Goal: Task Accomplishment & Management: Manage account settings

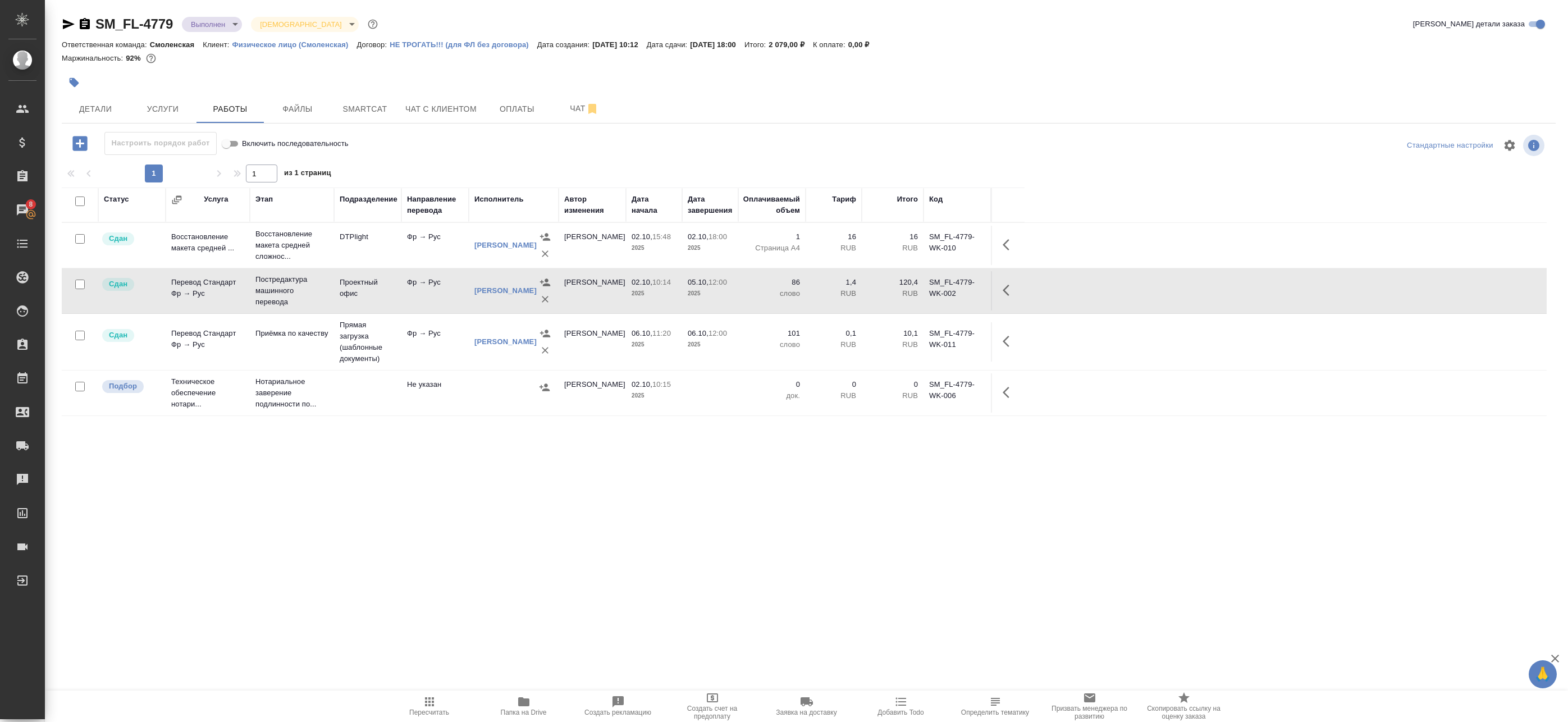
click at [353, 126] on div "SM_FL-4779 Выполнен completed Святая троица holyTrinity Кратко детали заказа От…" at bounding box center [809, 360] width 1506 height 721
click at [362, 120] on button "Smartcat" at bounding box center [364, 109] width 67 height 28
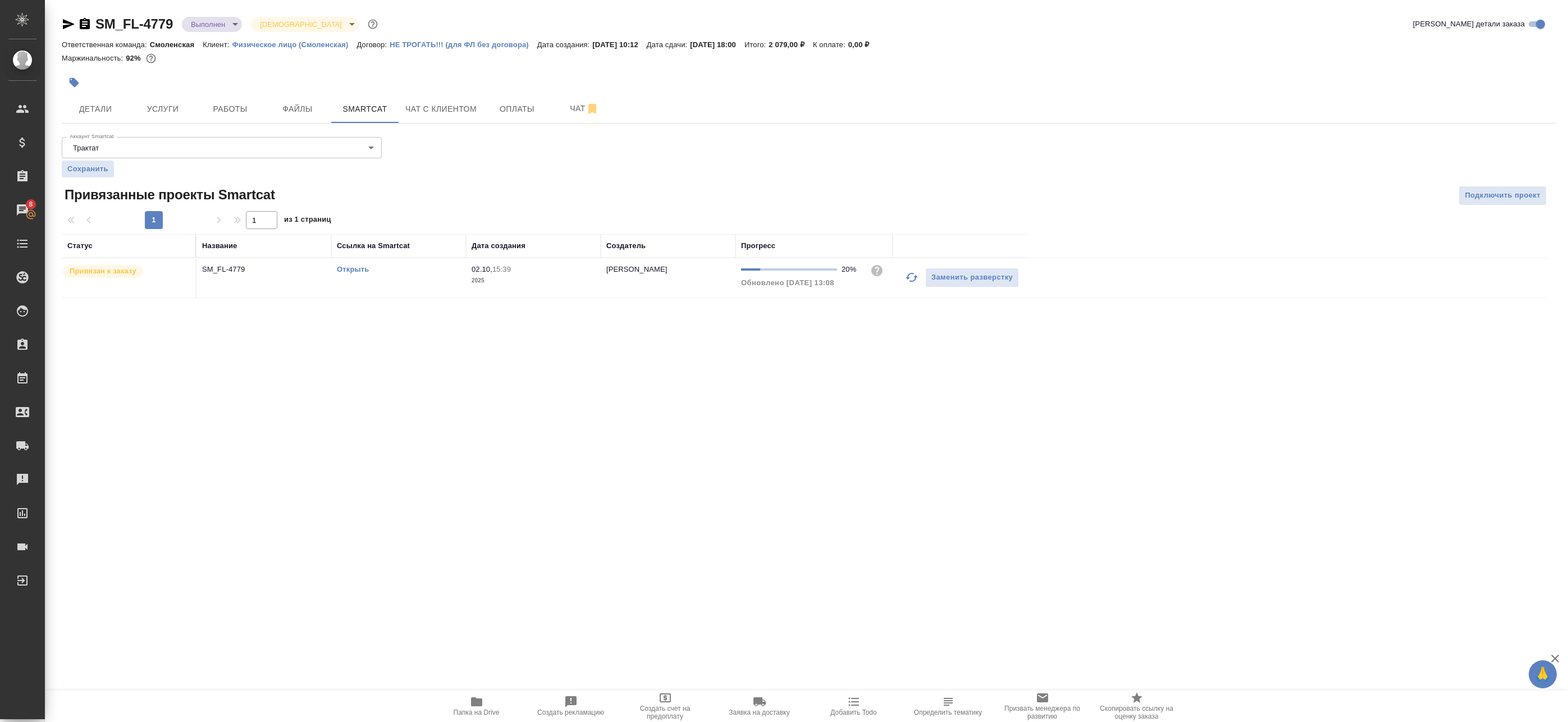
click at [353, 270] on link "Открыть" at bounding box center [353, 269] width 32 height 8
click at [491, 705] on span "Папка на Drive" at bounding box center [477, 705] width 81 height 21
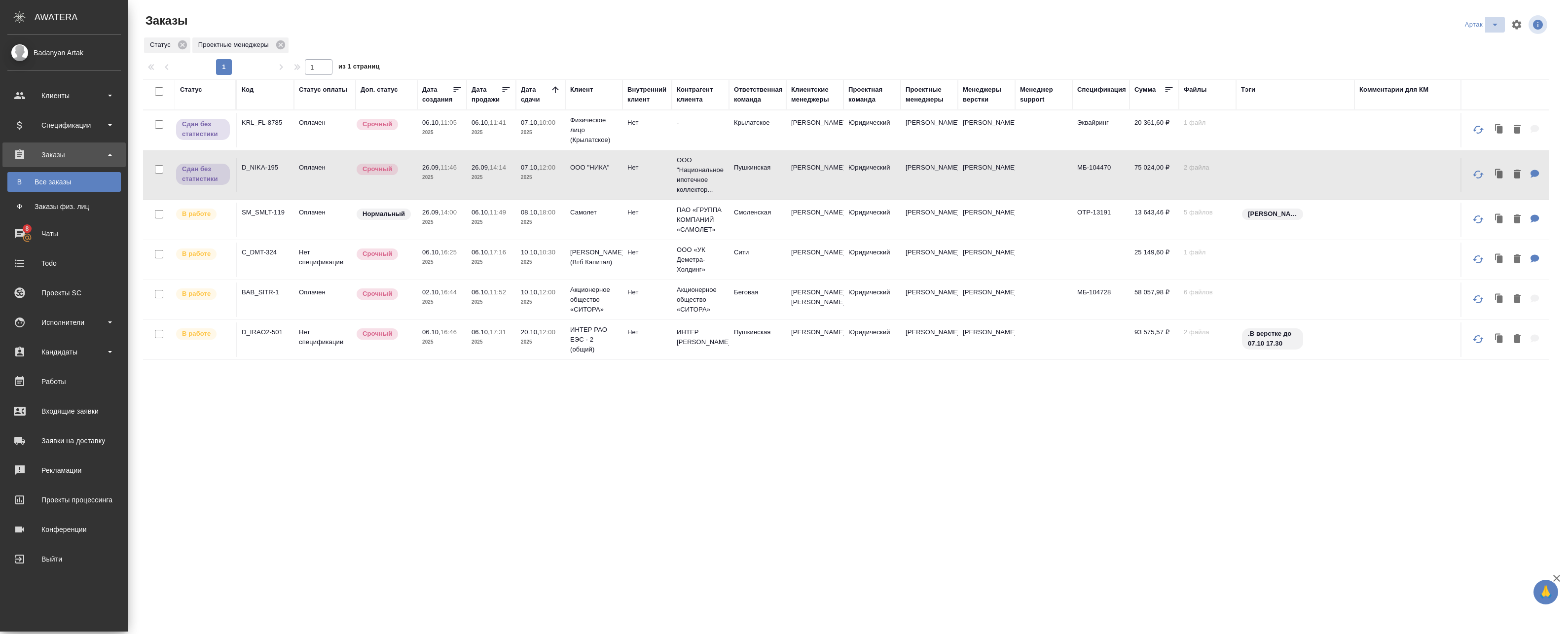
click at [1490, 27] on icon "split button" at bounding box center [1494, 24] width 12 height 12
click at [1452, 44] on div "Статус Проектные менеджеры" at bounding box center [846, 45] width 1406 height 18
click at [1491, 30] on button "split button" at bounding box center [1495, 25] width 19 height 16
click at [1473, 51] on li "leagal" at bounding box center [1476, 44] width 43 height 16
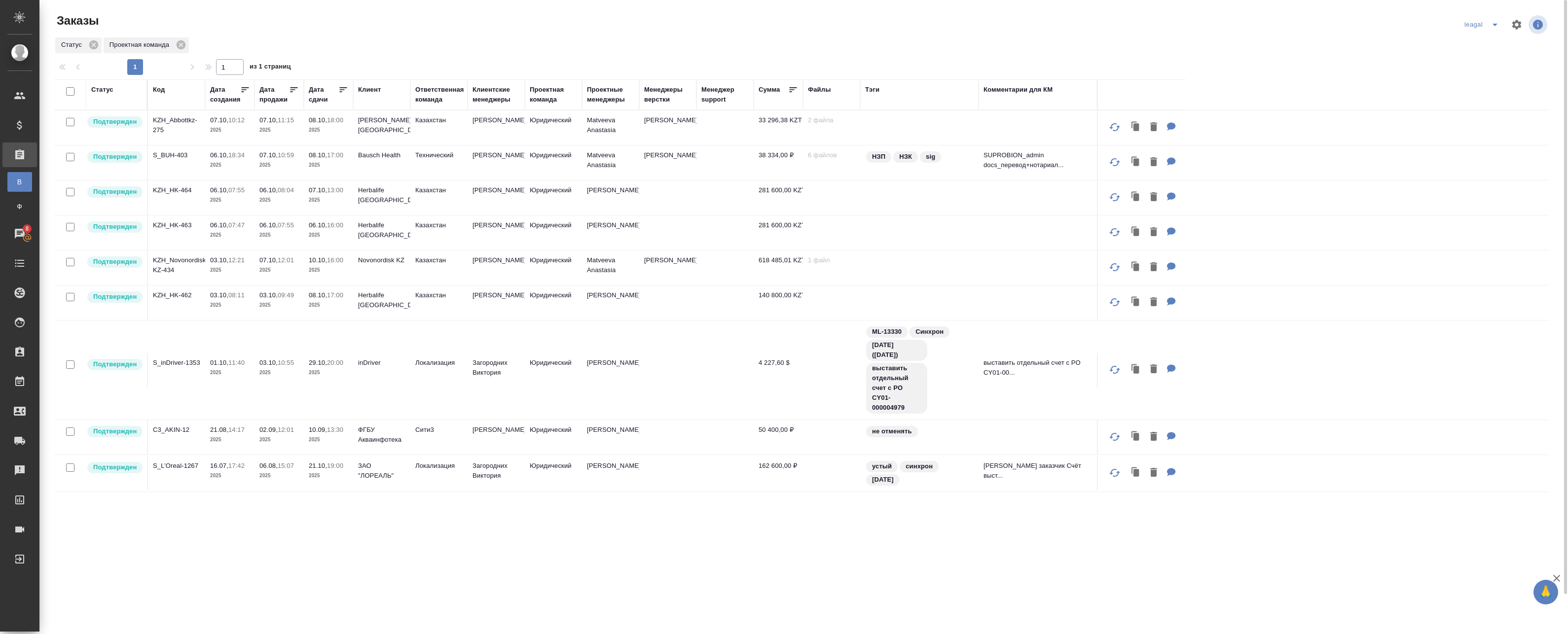
click at [1485, 25] on button "split button" at bounding box center [1495, 25] width 19 height 16
click at [1489, 38] on li "Артак" at bounding box center [1483, 44] width 43 height 16
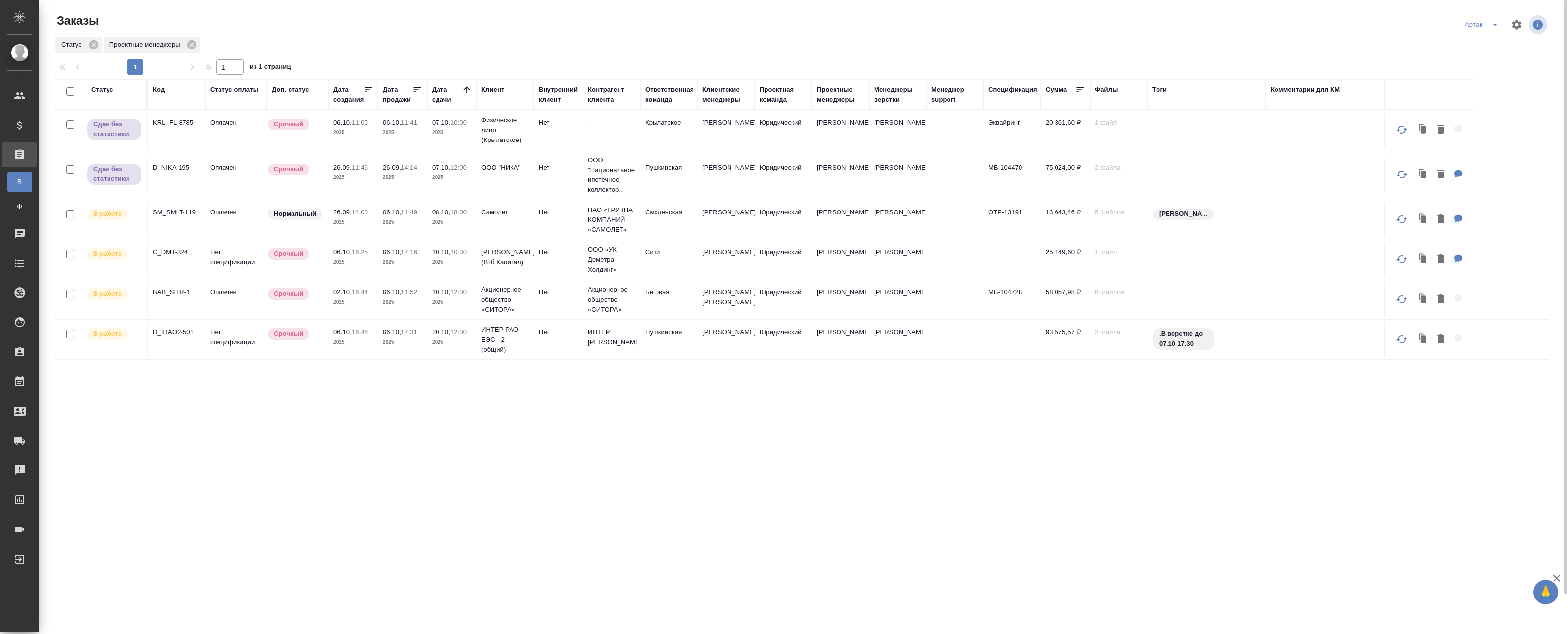
click at [451, 270] on td "10.10, 10:30 2025" at bounding box center [452, 260] width 49 height 35
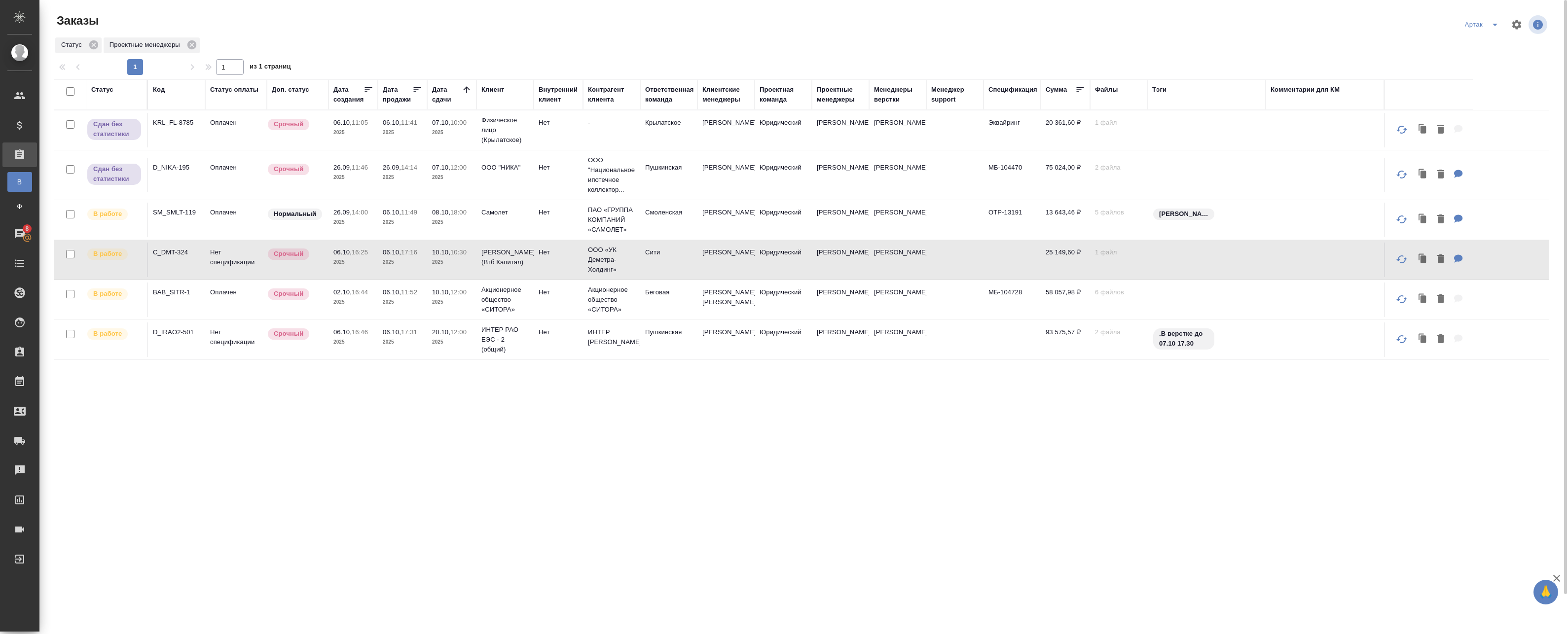
click at [553, 266] on td "Нет" at bounding box center [558, 260] width 49 height 35
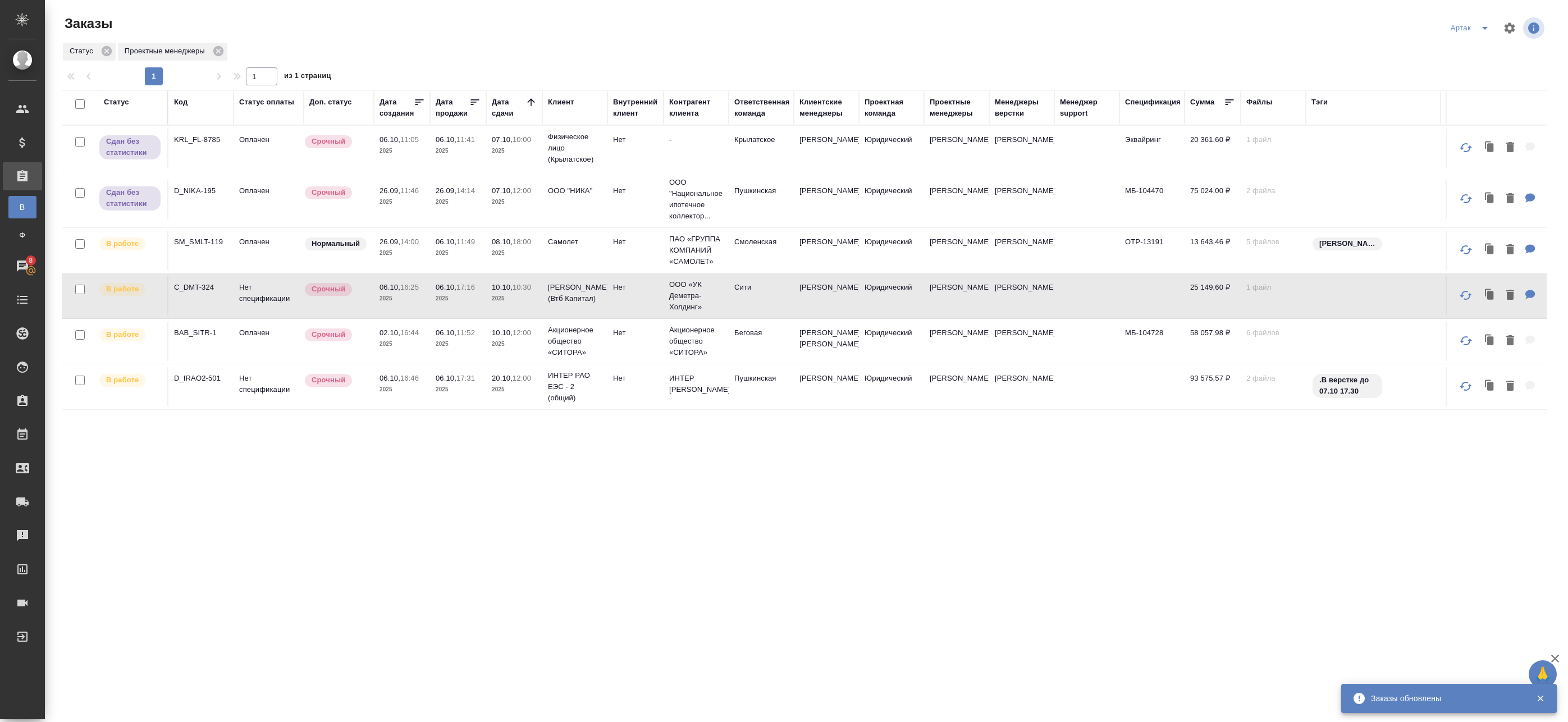
click at [446, 259] on td "06.10, 11:49 2025" at bounding box center [458, 250] width 56 height 39
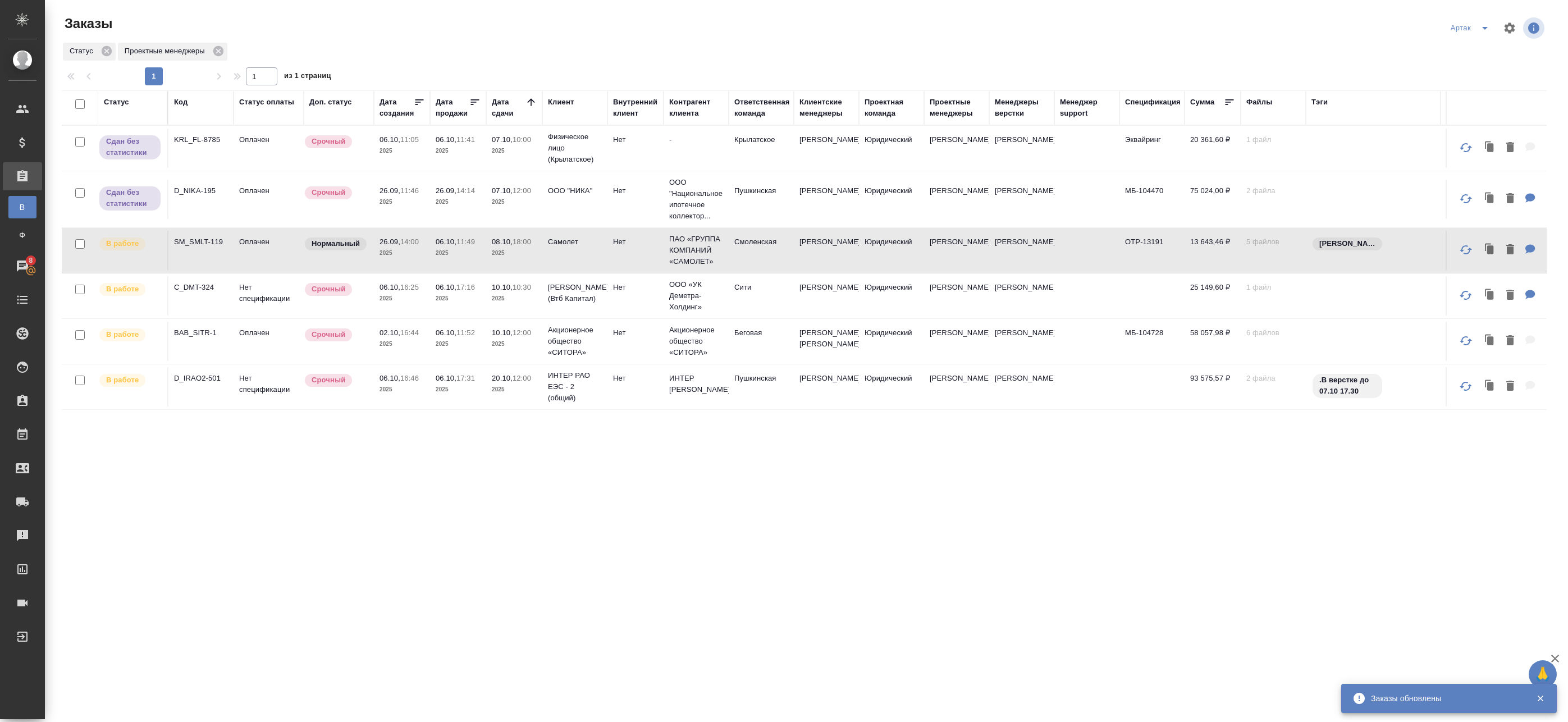
click at [531, 250] on p "2025" at bounding box center [514, 253] width 45 height 11
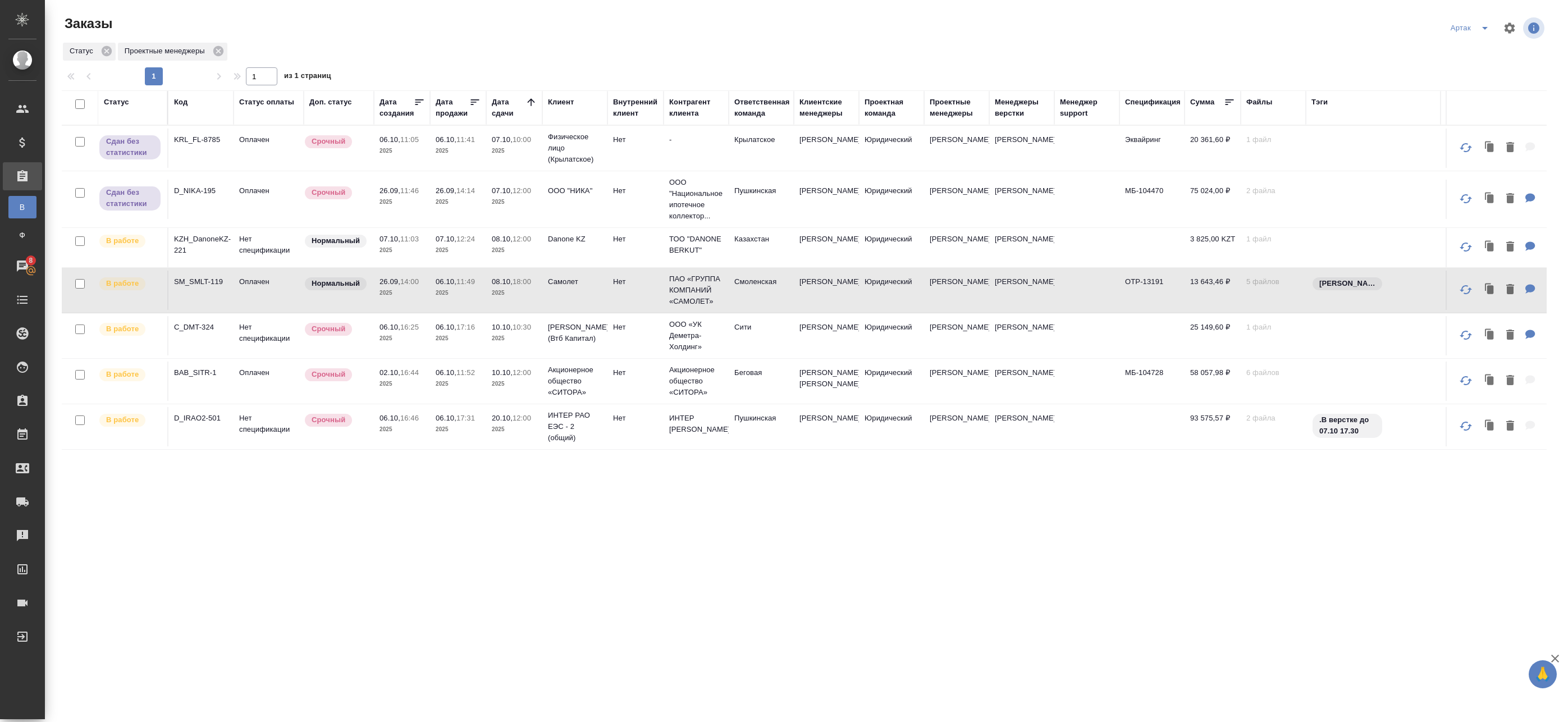
click at [1479, 33] on icon "split button" at bounding box center [1485, 28] width 13 height 13
click at [1451, 53] on li "leagal" at bounding box center [1464, 51] width 49 height 18
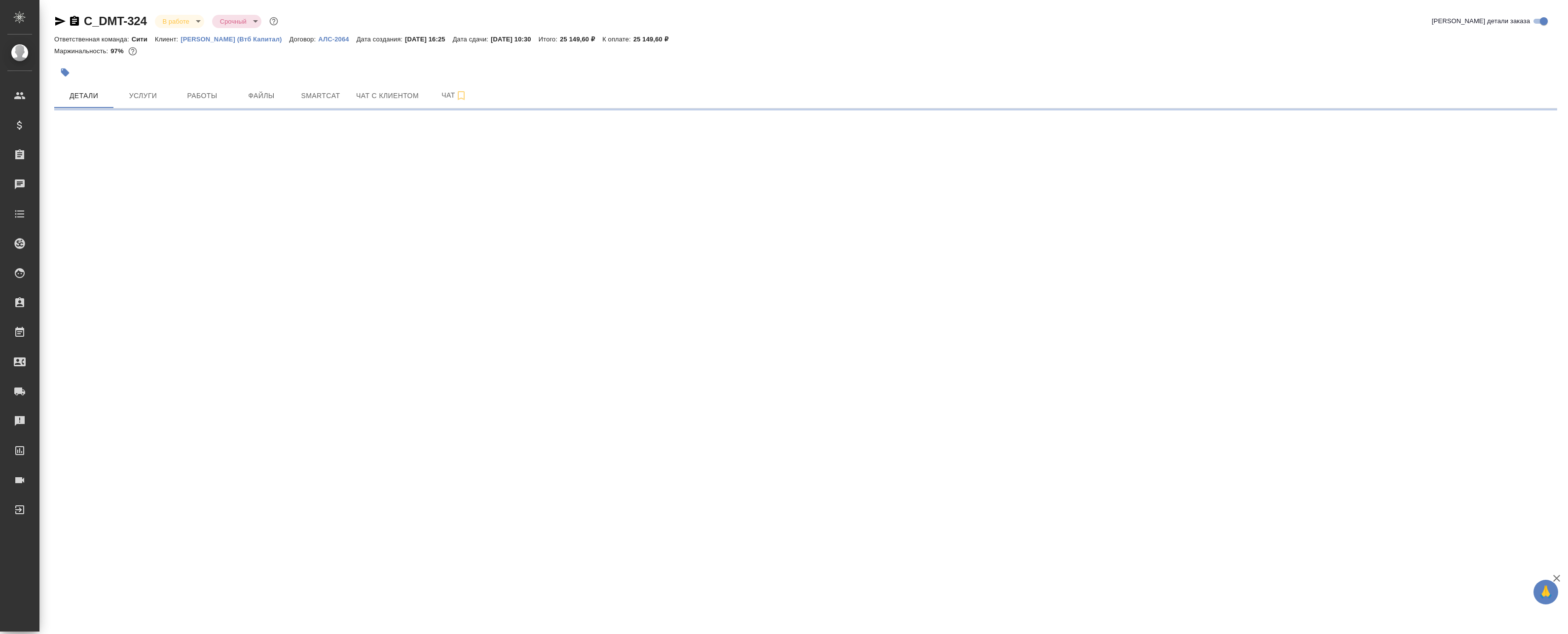
select select "RU"
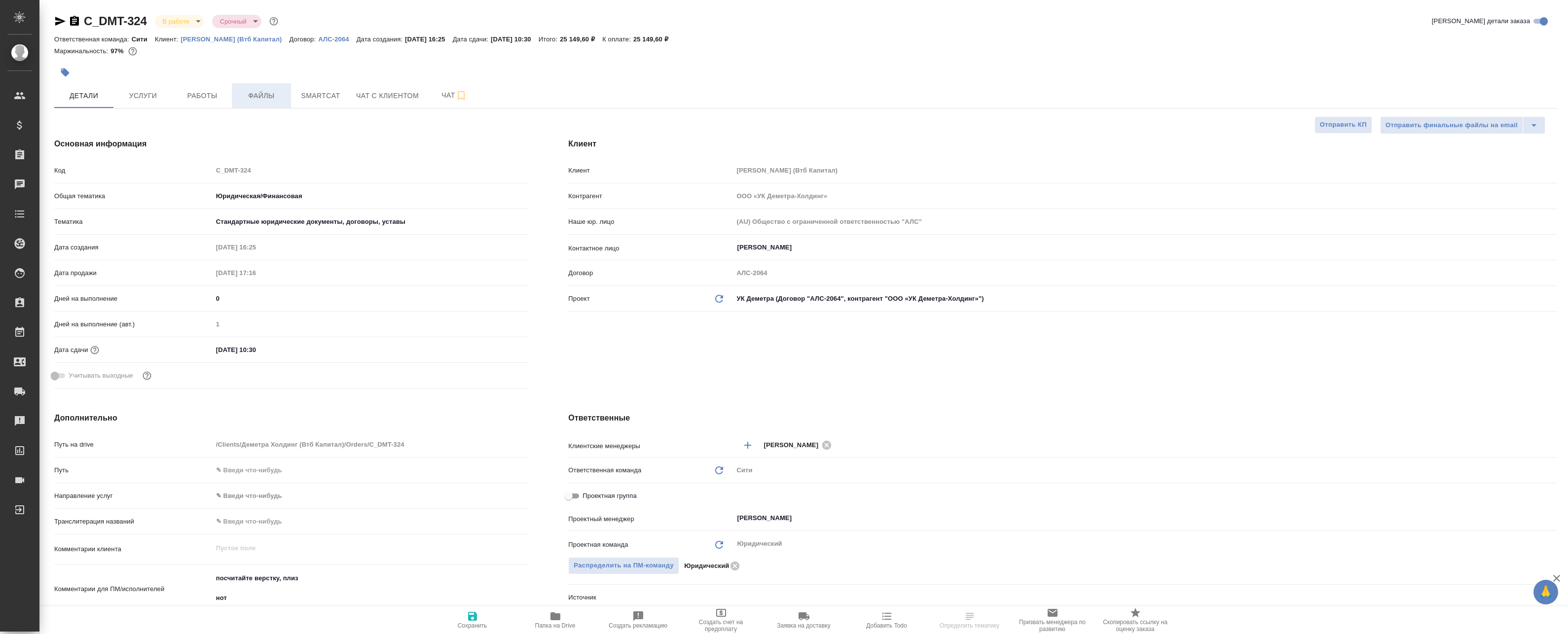
type textarea "x"
click at [226, 101] on button "Работы" at bounding box center [202, 96] width 59 height 25
type textarea "x"
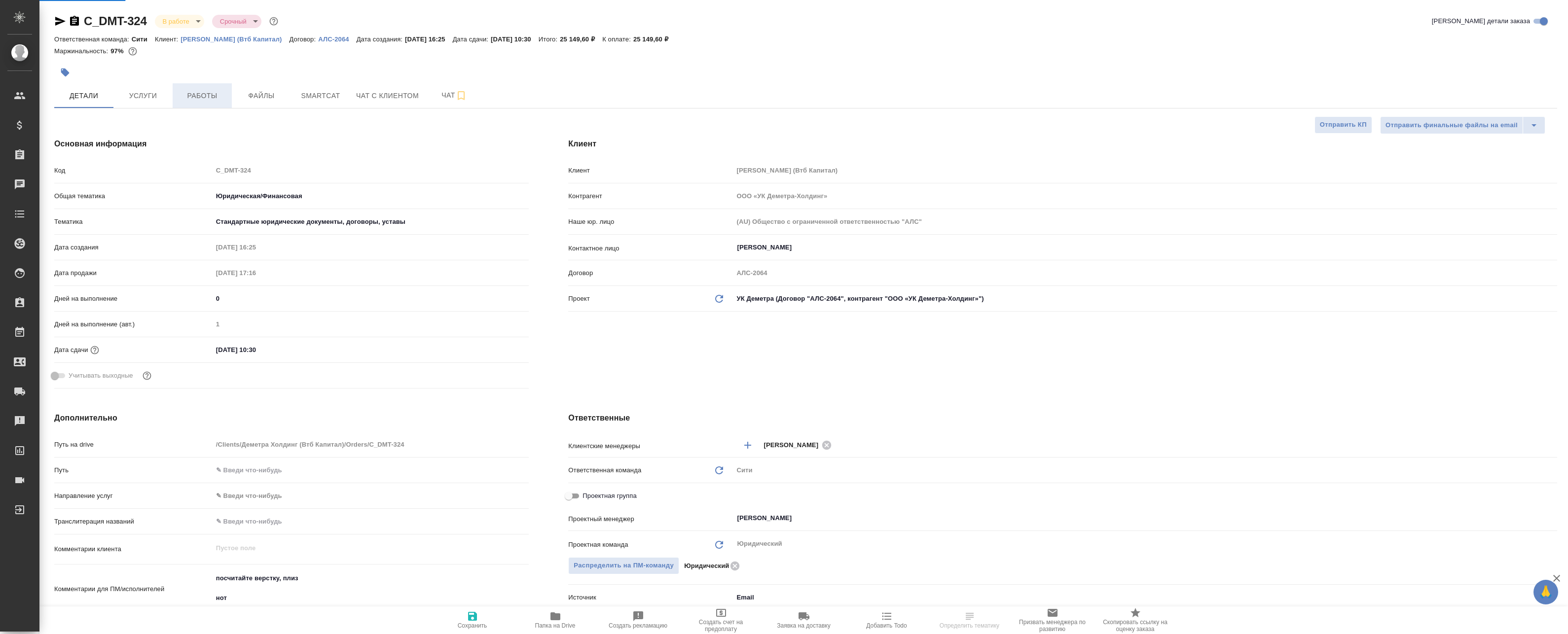
type textarea "x"
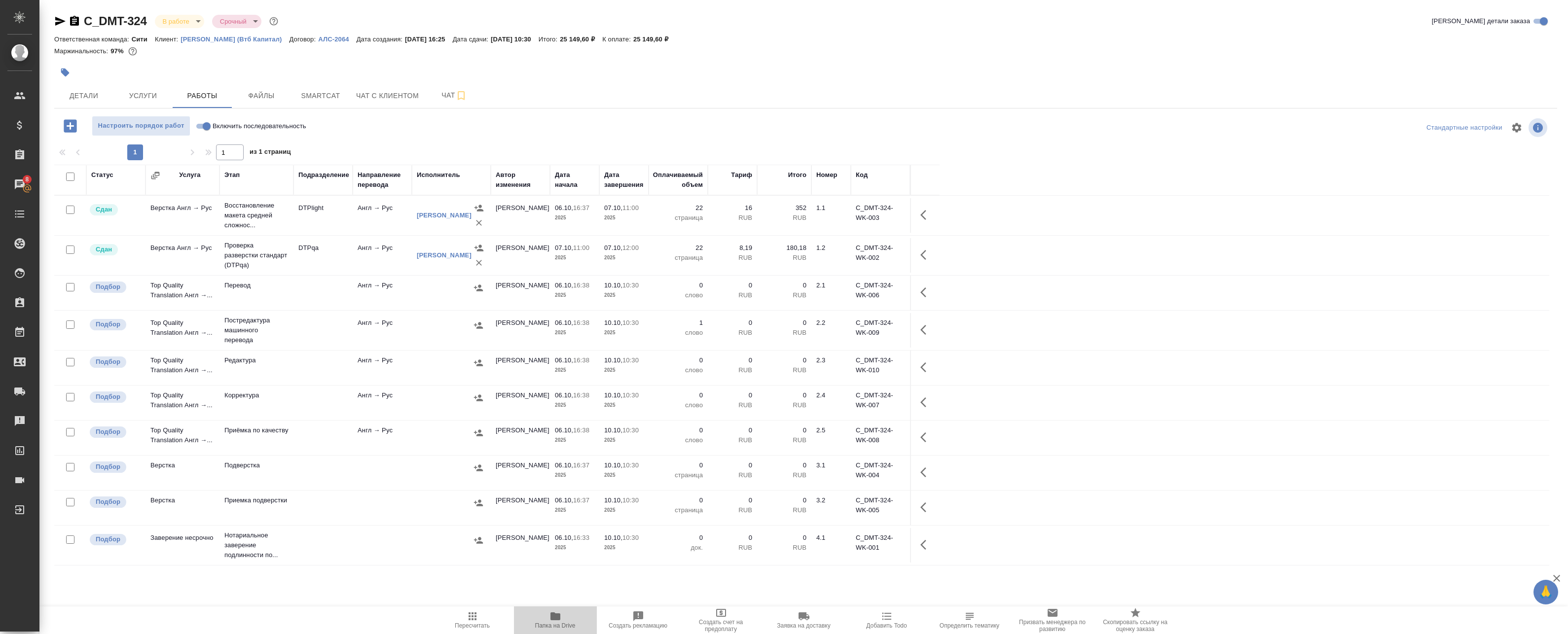
click at [568, 617] on span "Папка на Drive" at bounding box center [555, 619] width 71 height 19
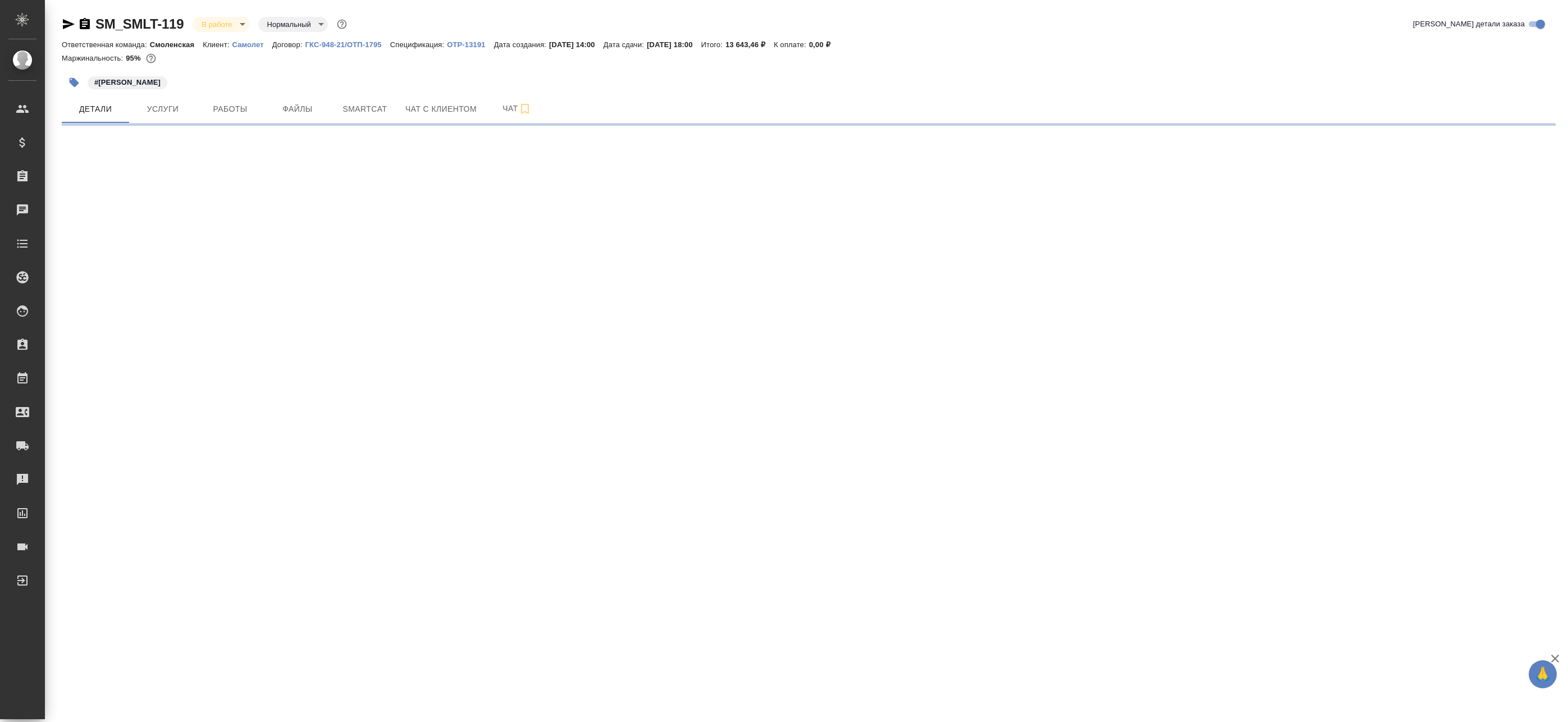
select select "RU"
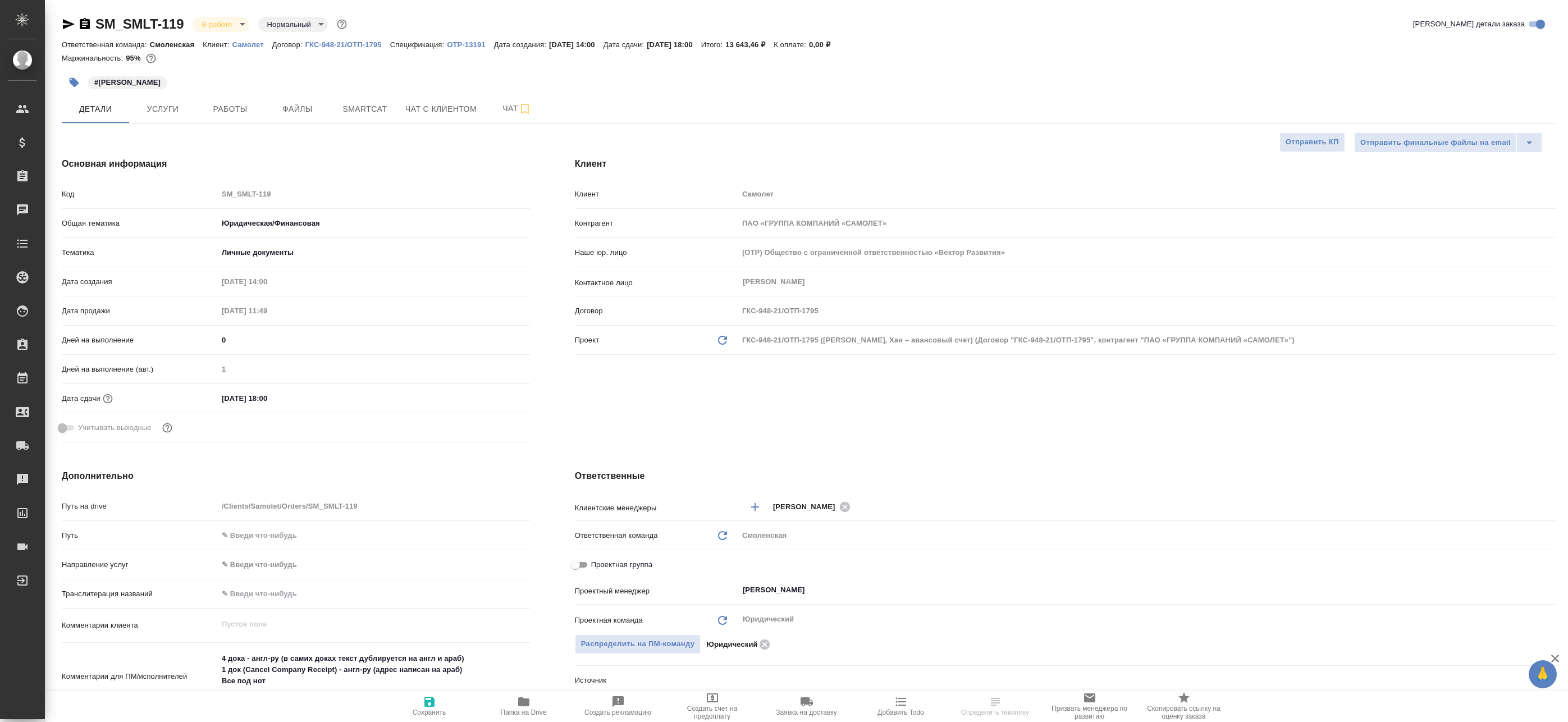
type textarea "x"
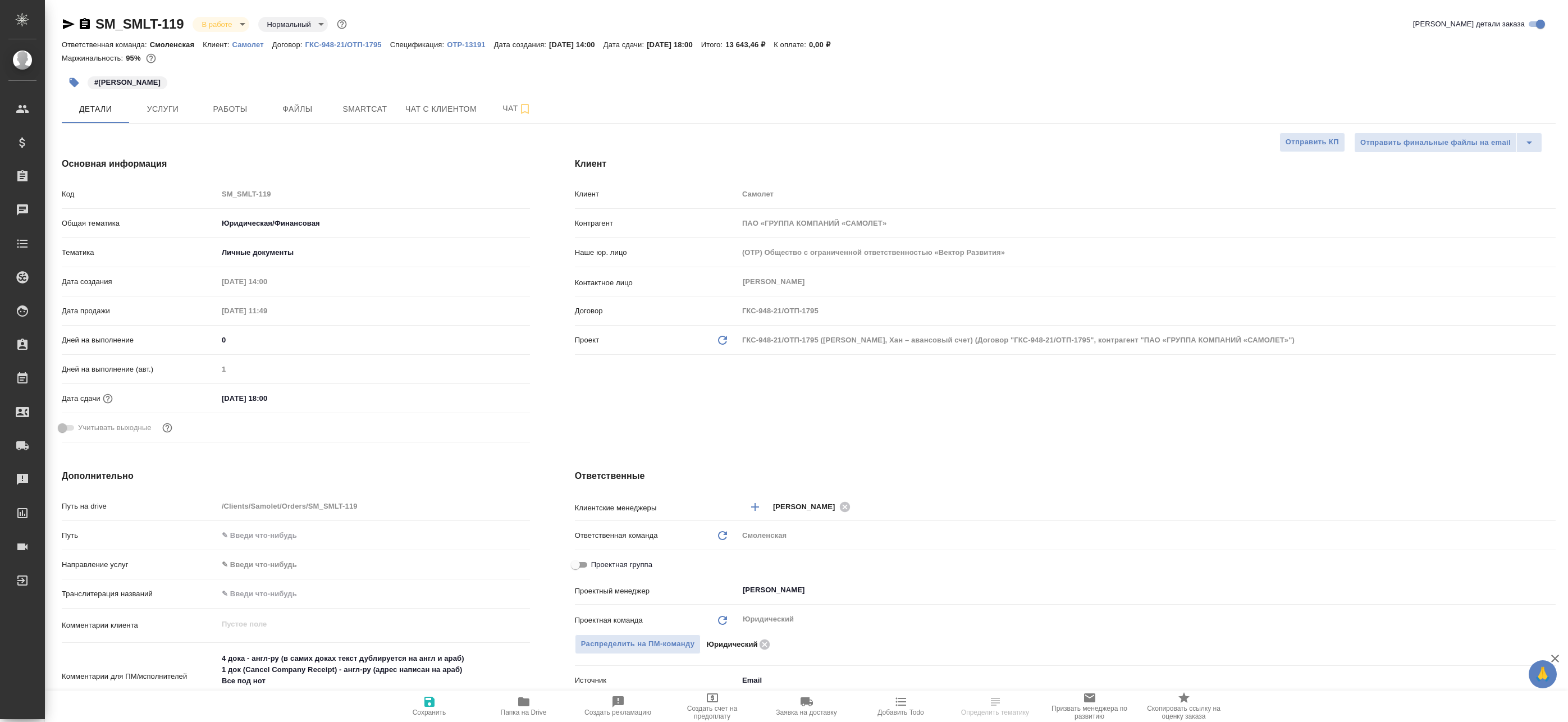
type textarea "x"
click at [231, 114] on span "Работы" at bounding box center [230, 109] width 54 height 14
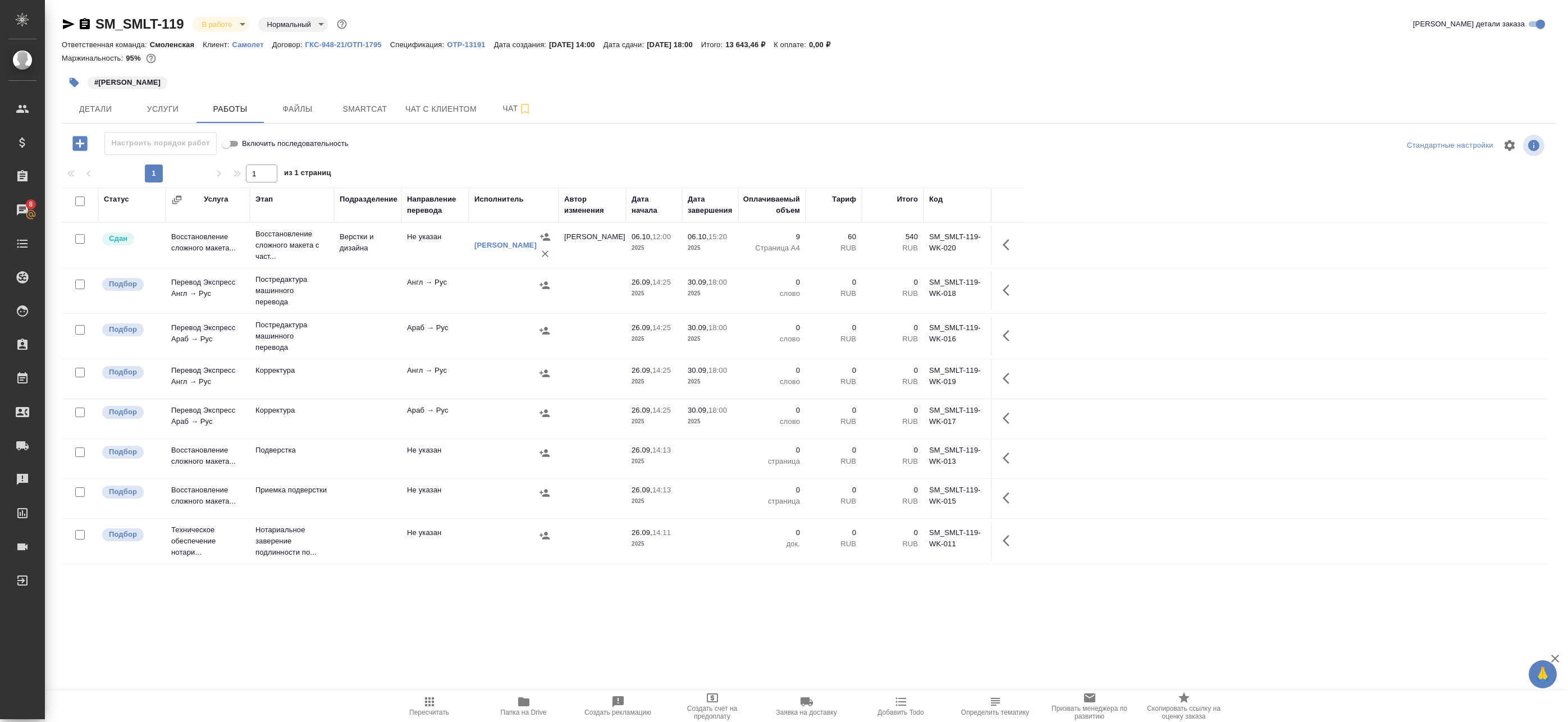
click at [493, 330] on div at bounding box center [513, 331] width 78 height 17
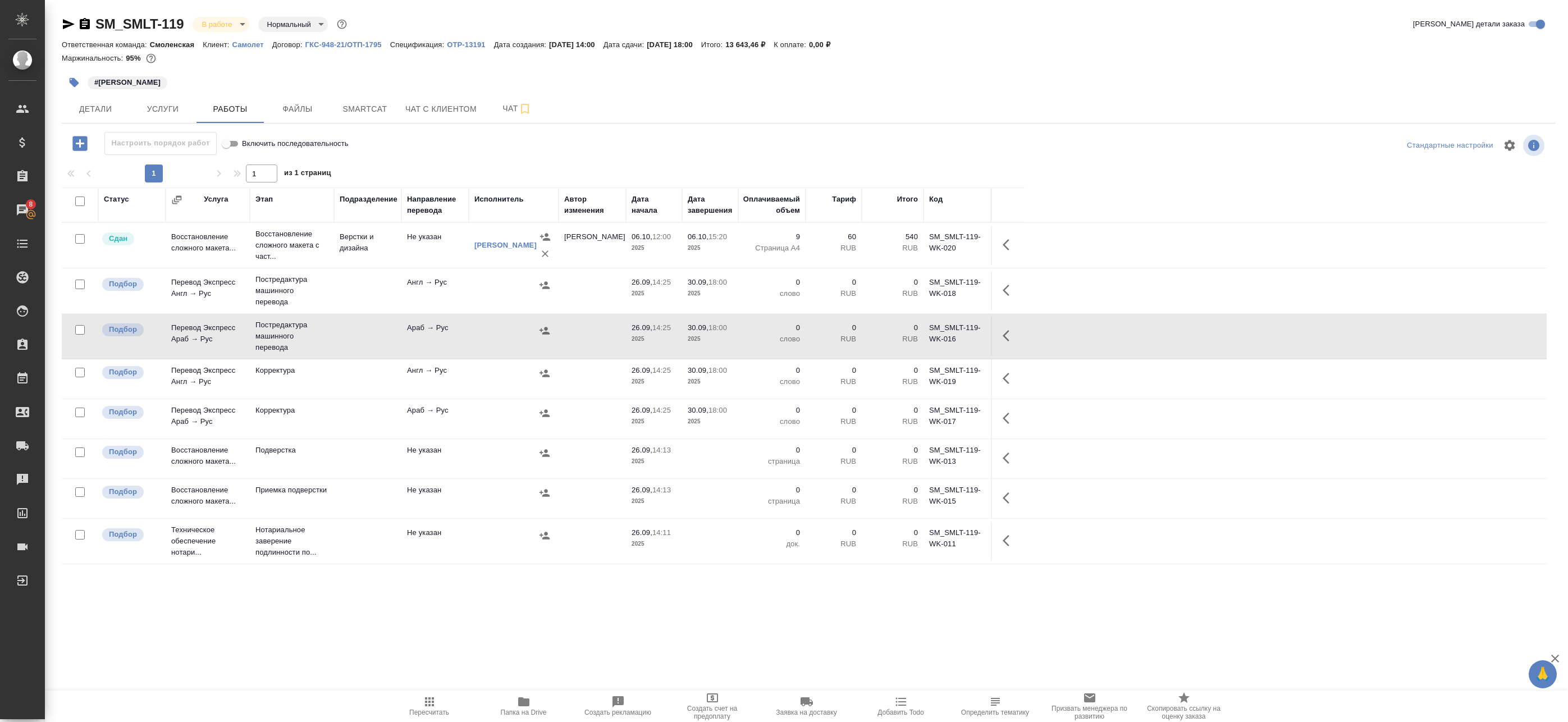
click at [478, 294] on td at bounding box center [514, 290] width 90 height 39
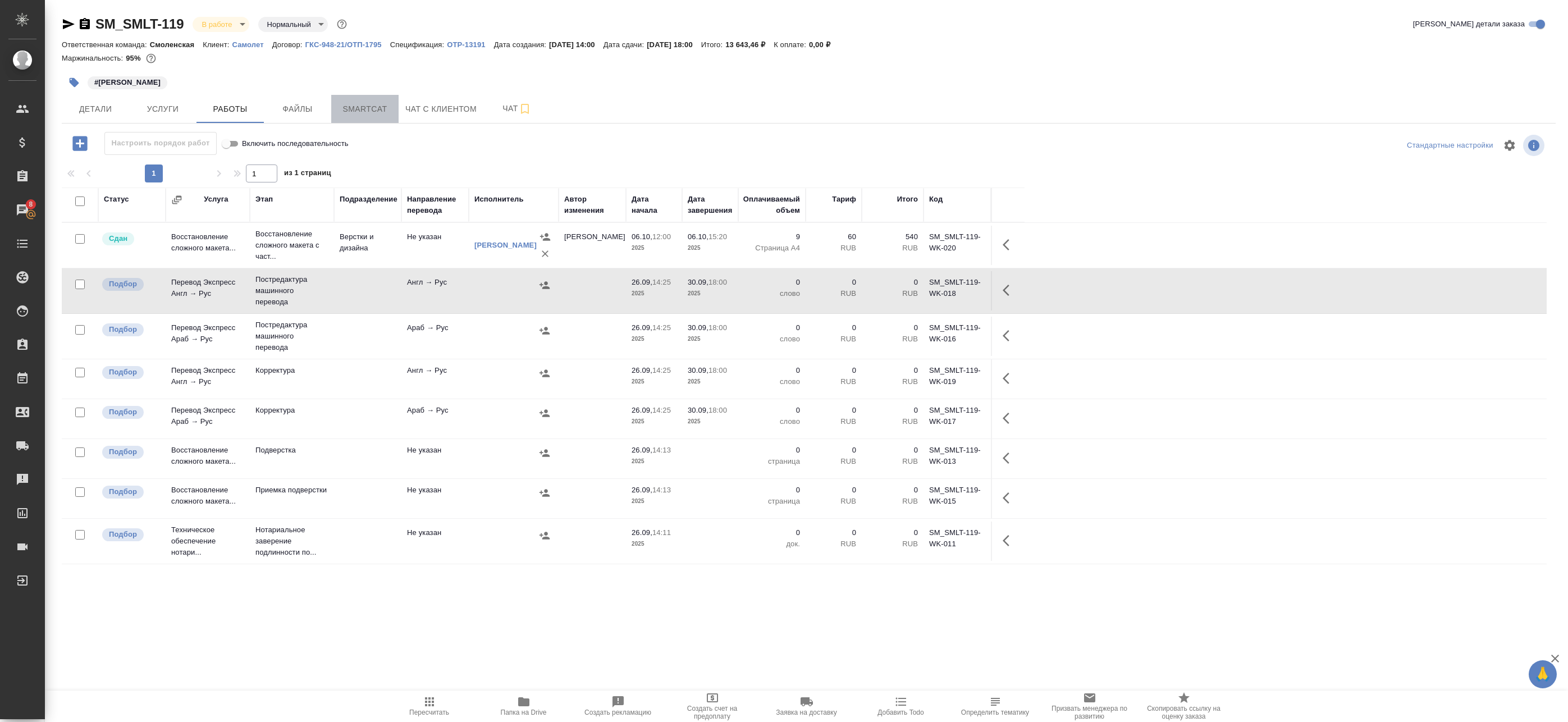
click at [382, 114] on span "Smartcat" at bounding box center [365, 109] width 54 height 14
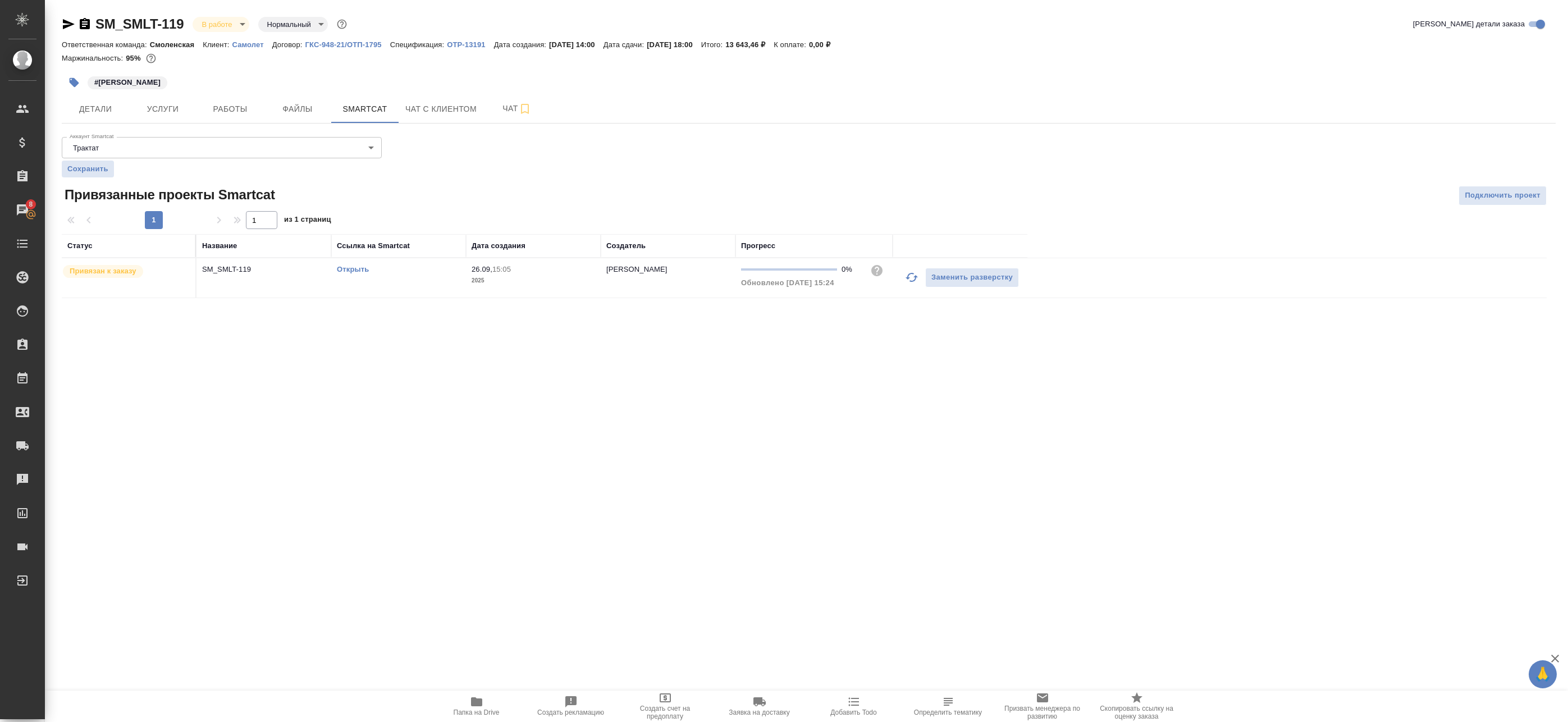
click at [351, 272] on link "Открыть" at bounding box center [353, 269] width 32 height 8
click at [243, 103] on span "Работы" at bounding box center [230, 109] width 54 height 14
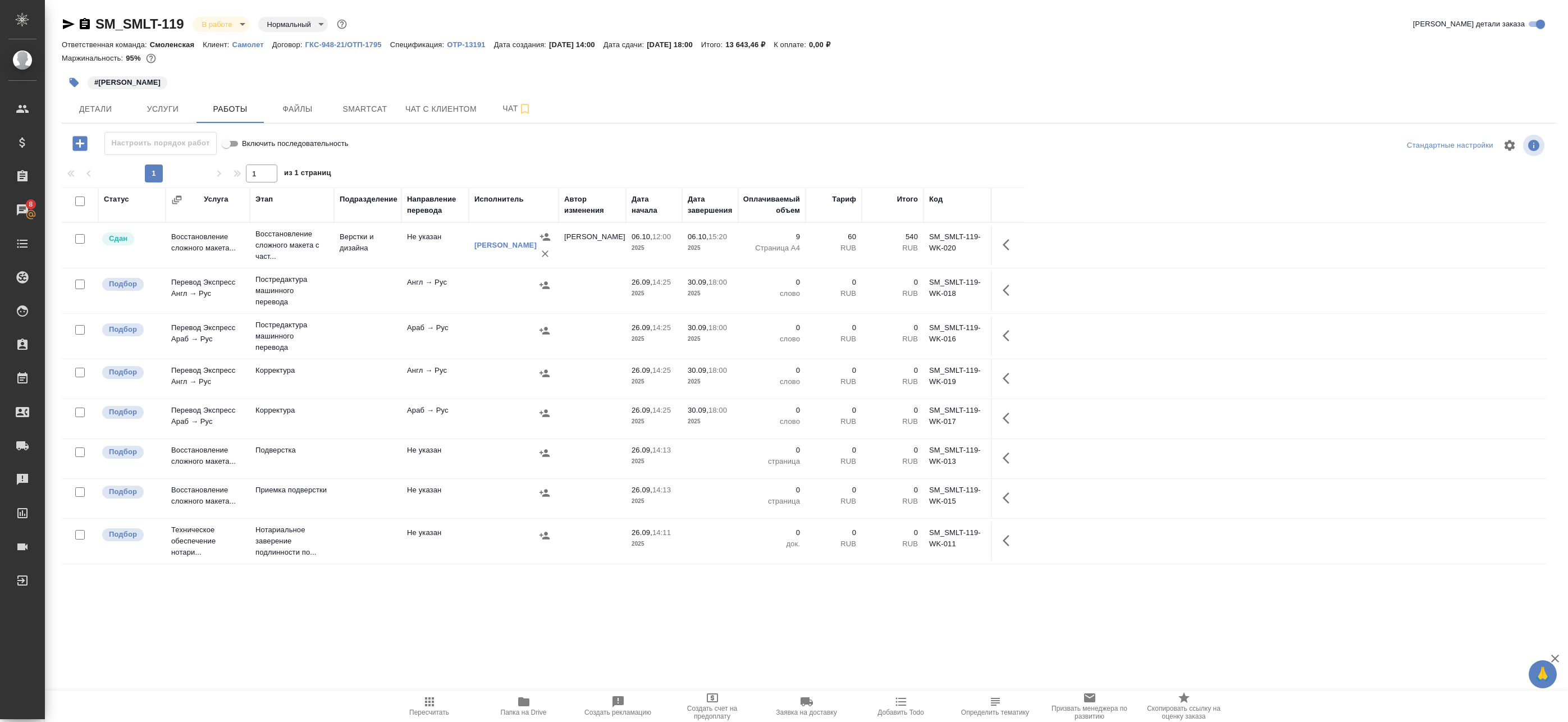
click at [481, 285] on div at bounding box center [513, 285] width 78 height 17
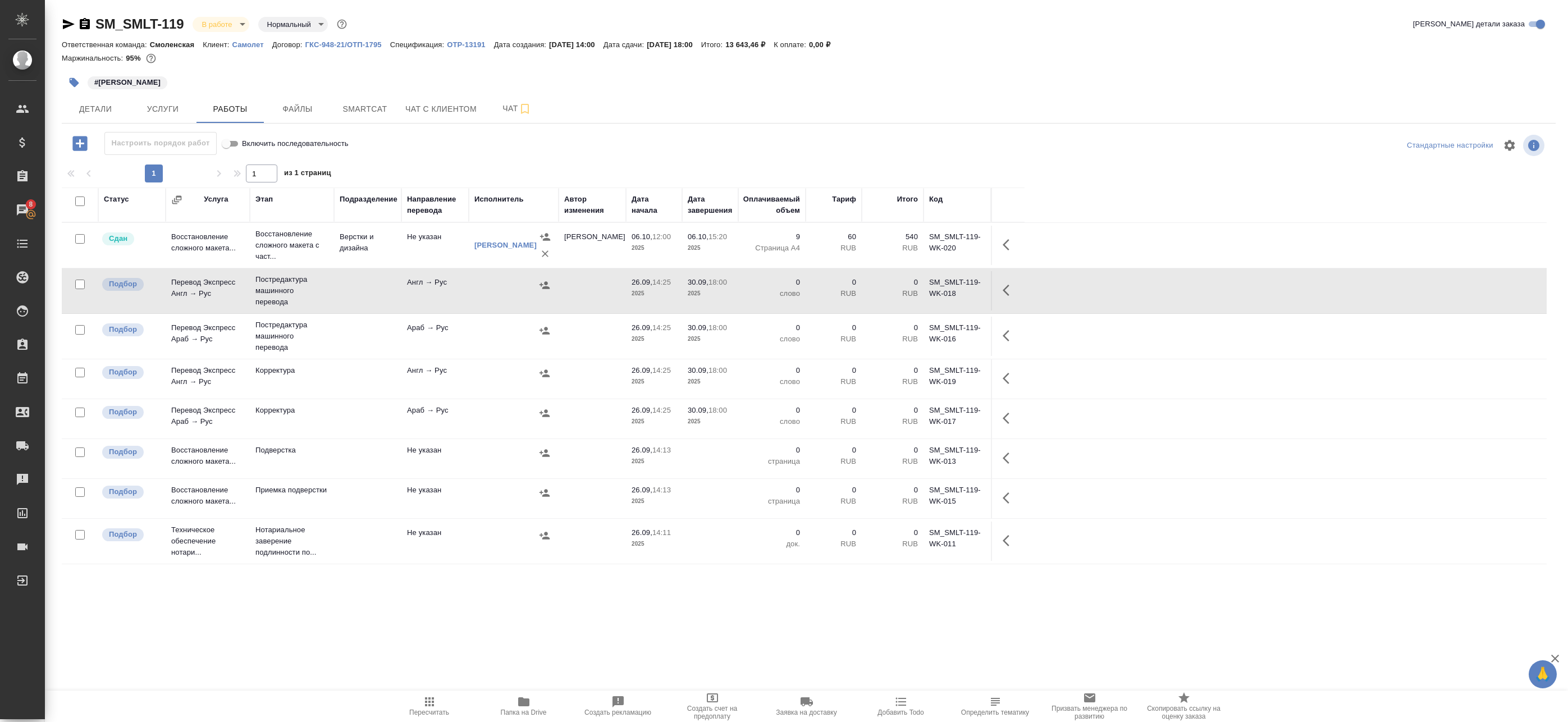
click at [491, 327] on div at bounding box center [513, 331] width 78 height 17
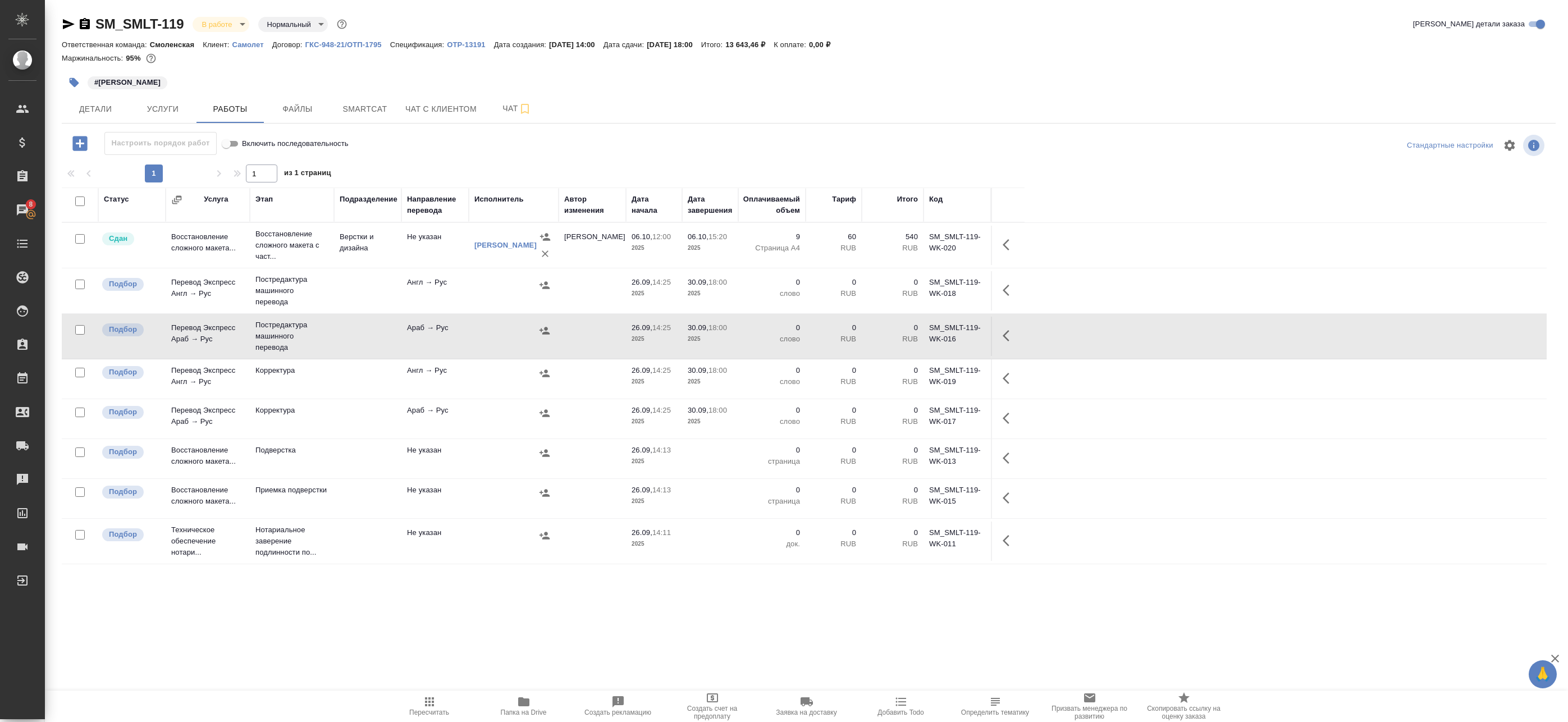
click at [499, 285] on div at bounding box center [513, 285] width 78 height 17
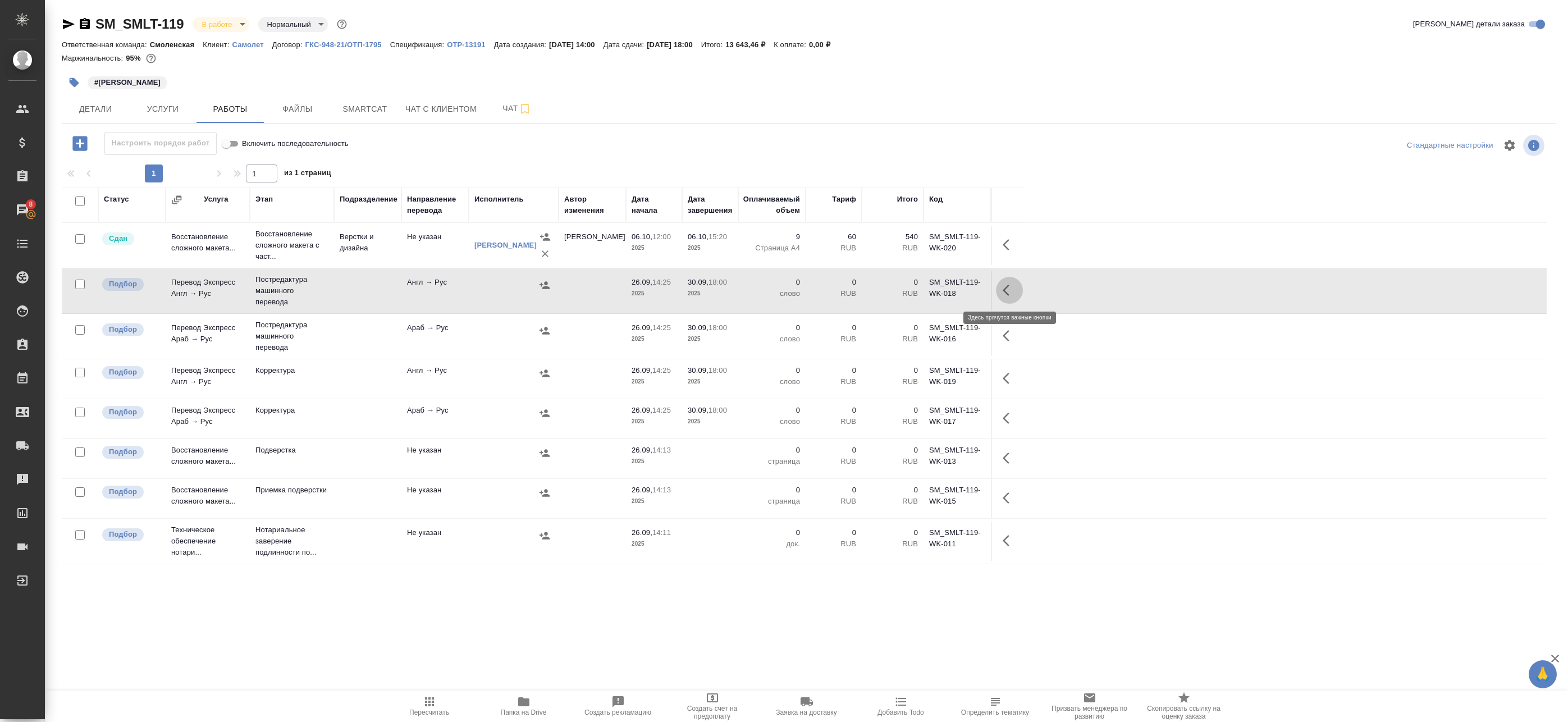
click at [1011, 292] on icon "button" at bounding box center [1009, 290] width 13 height 13
click at [931, 292] on icon "button" at bounding box center [926, 290] width 13 height 13
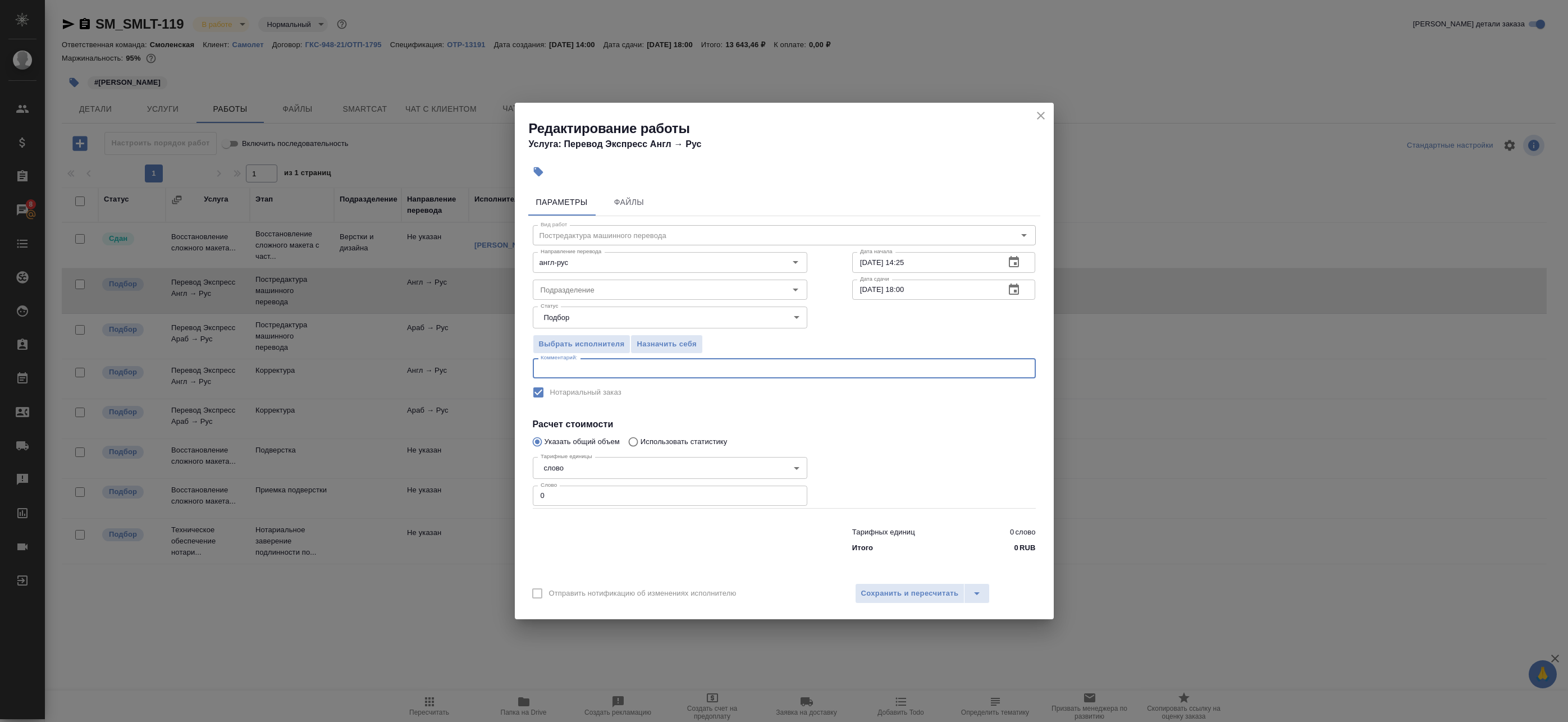
click at [564, 370] on textarea at bounding box center [784, 369] width 487 height 8
drag, startPoint x: 577, startPoint y: 498, endPoint x: 487, endPoint y: 493, distance: 90.1
click at [490, 495] on div "Редактирование работы Услуга: Перевод Экспресс Англ → Рус Параметры Файлы Вид р…" at bounding box center [784, 361] width 1568 height 722
paste input "74"
type input "740"
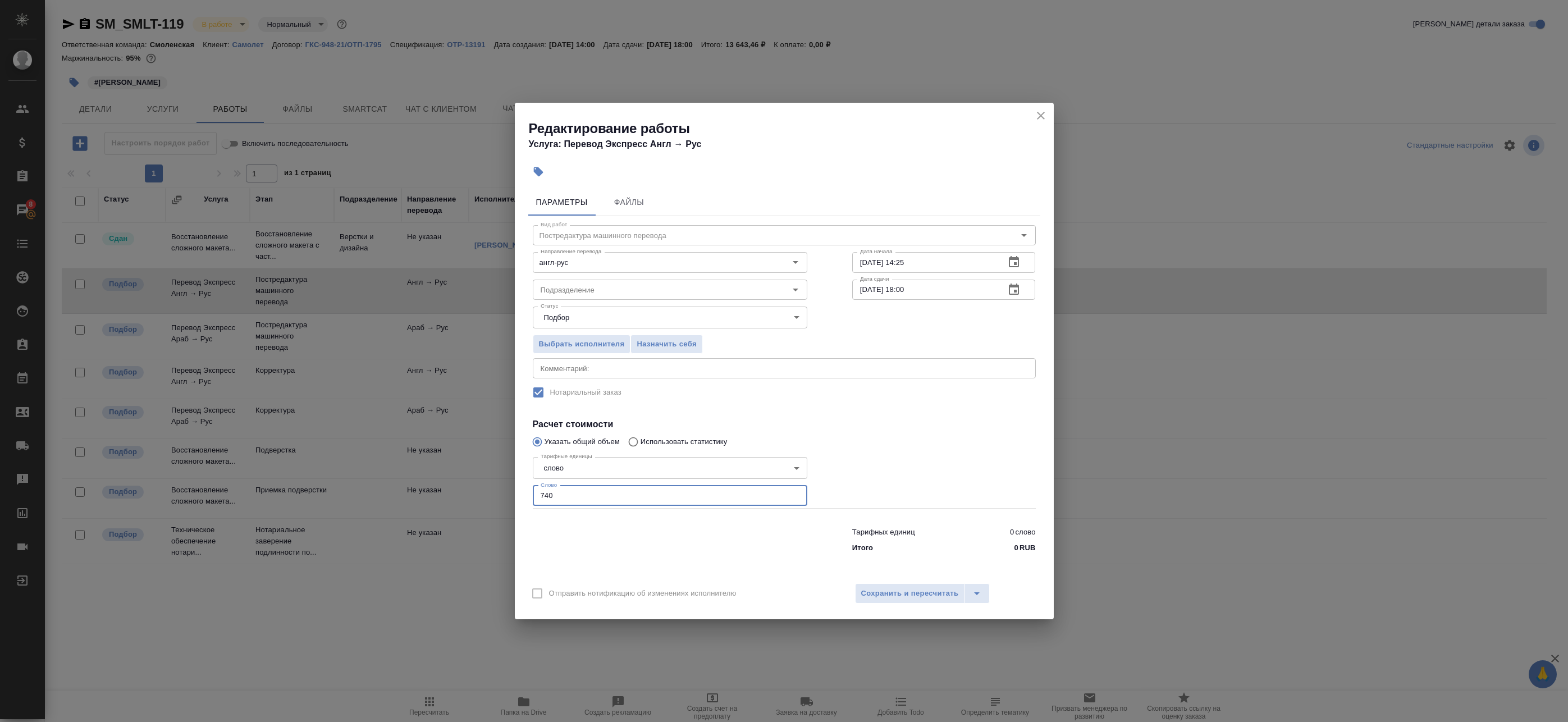
click at [624, 365] on textarea at bounding box center [784, 369] width 487 height 8
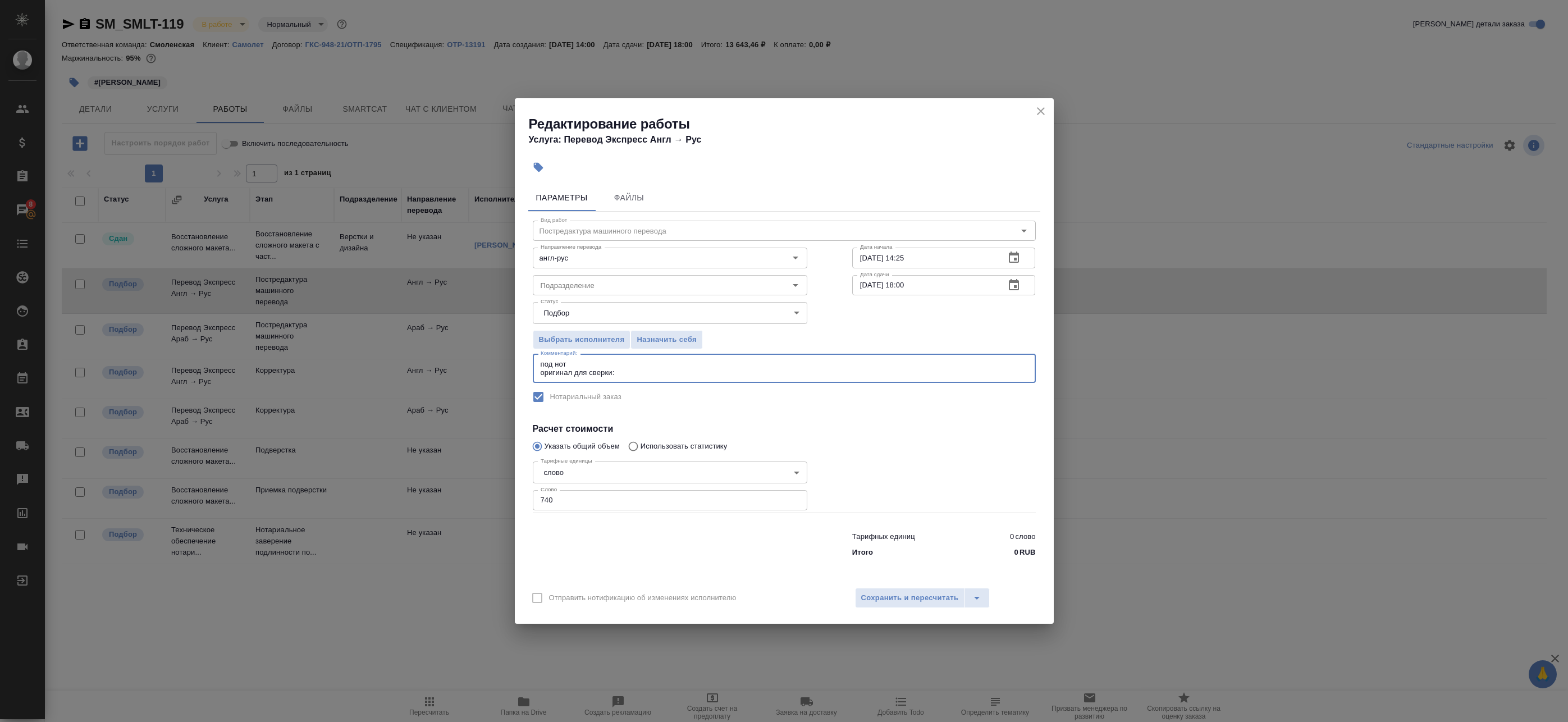
type textarea "под нот оригинал для сверки:"
click at [947, 600] on span "Сохранить и пересчитать" at bounding box center [910, 598] width 98 height 13
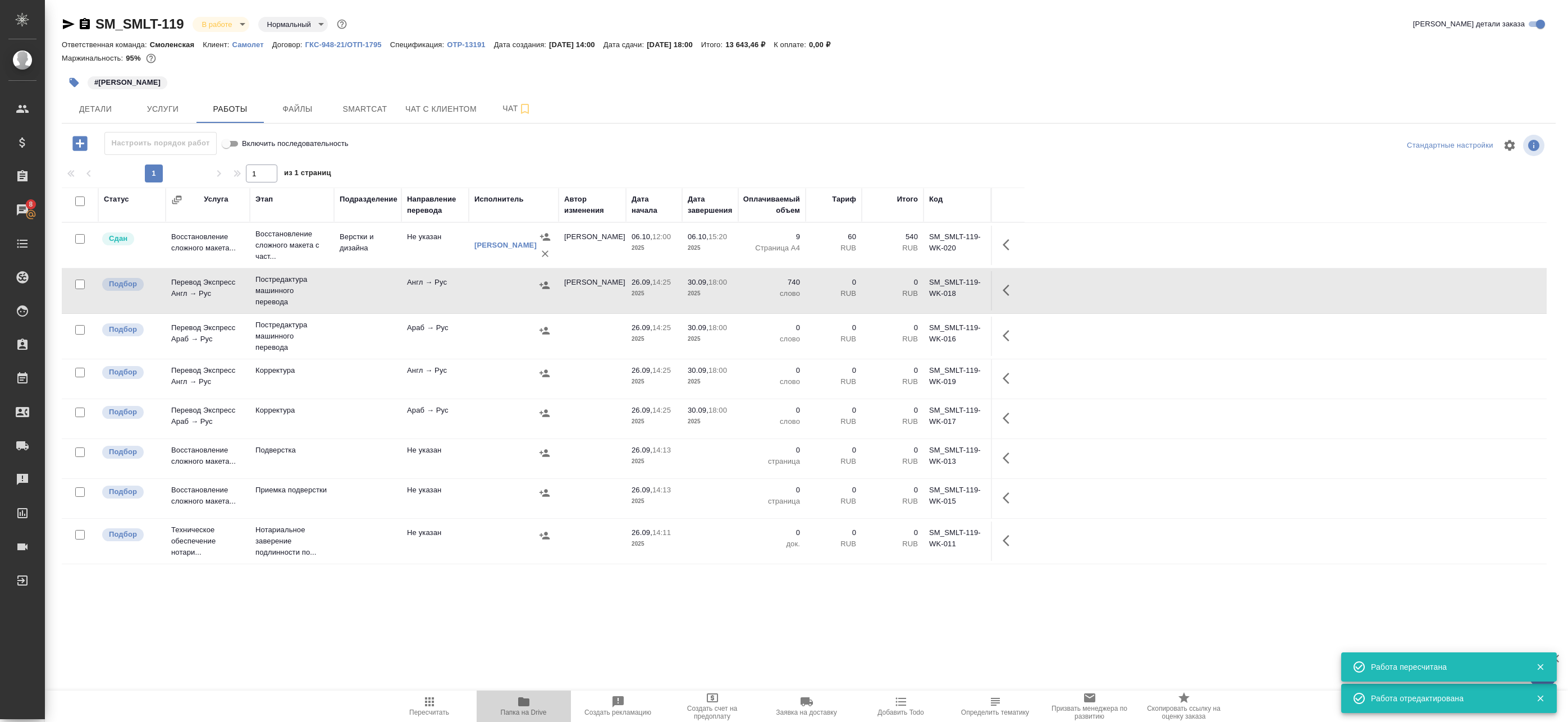
click at [517, 706] on icon "button" at bounding box center [523, 701] width 13 height 13
click at [1006, 292] on icon "button" at bounding box center [1009, 290] width 13 height 13
click at [928, 292] on icon "button" at bounding box center [926, 290] width 13 height 13
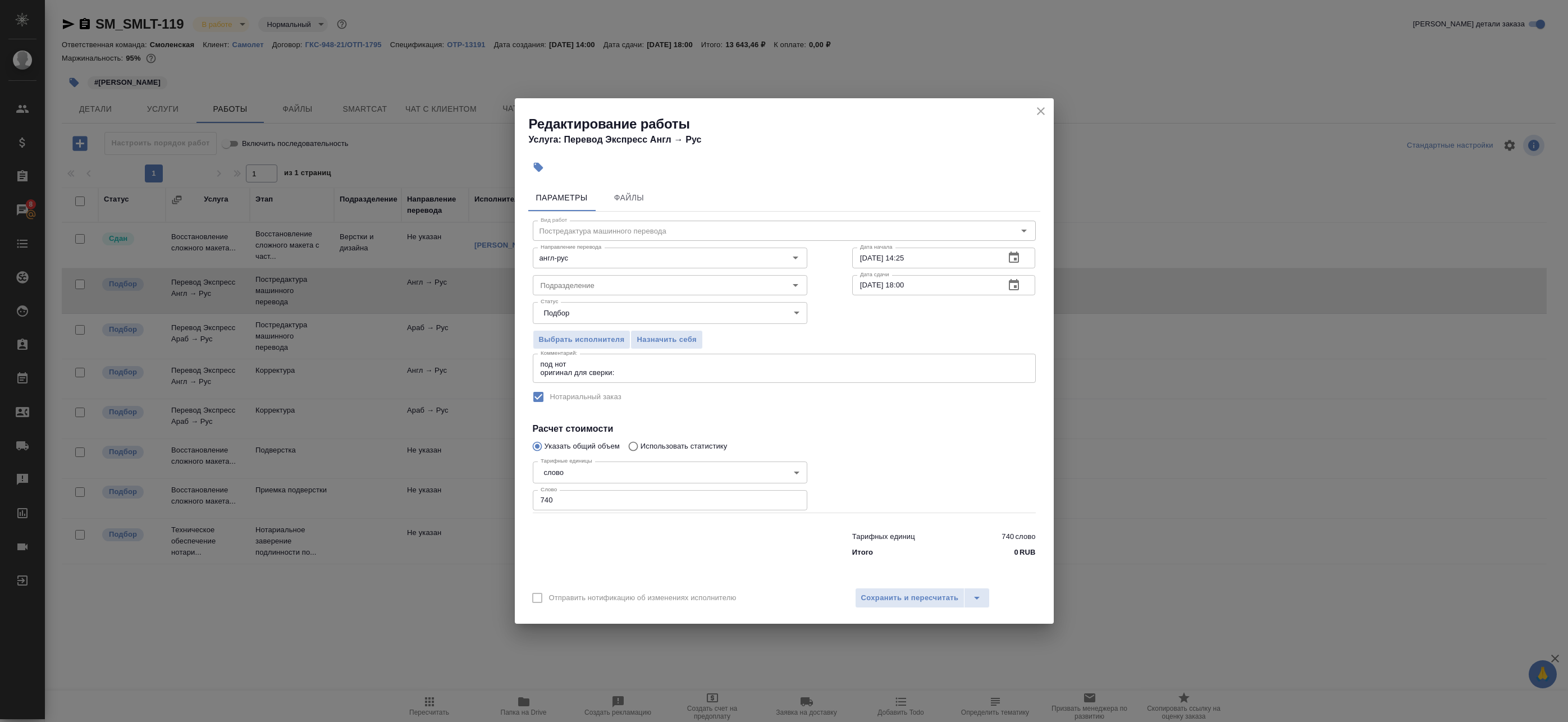
click at [631, 369] on textarea "под нот оригинал для сверки:" at bounding box center [784, 368] width 487 height 17
click at [601, 371] on textarea "под нот оригинал для сверки:" at bounding box center [784, 368] width 487 height 17
click at [643, 375] on textarea "под нот оригинал для сверки:" at bounding box center [784, 368] width 487 height 17
paste textarea "https://drive.awatera.com/s/Li9W3xjnnH3T3FH"
type textarea "под нот оригинал для сверки:https://drive.awatera.com/s/Li9W3xjnnH3T3FH"
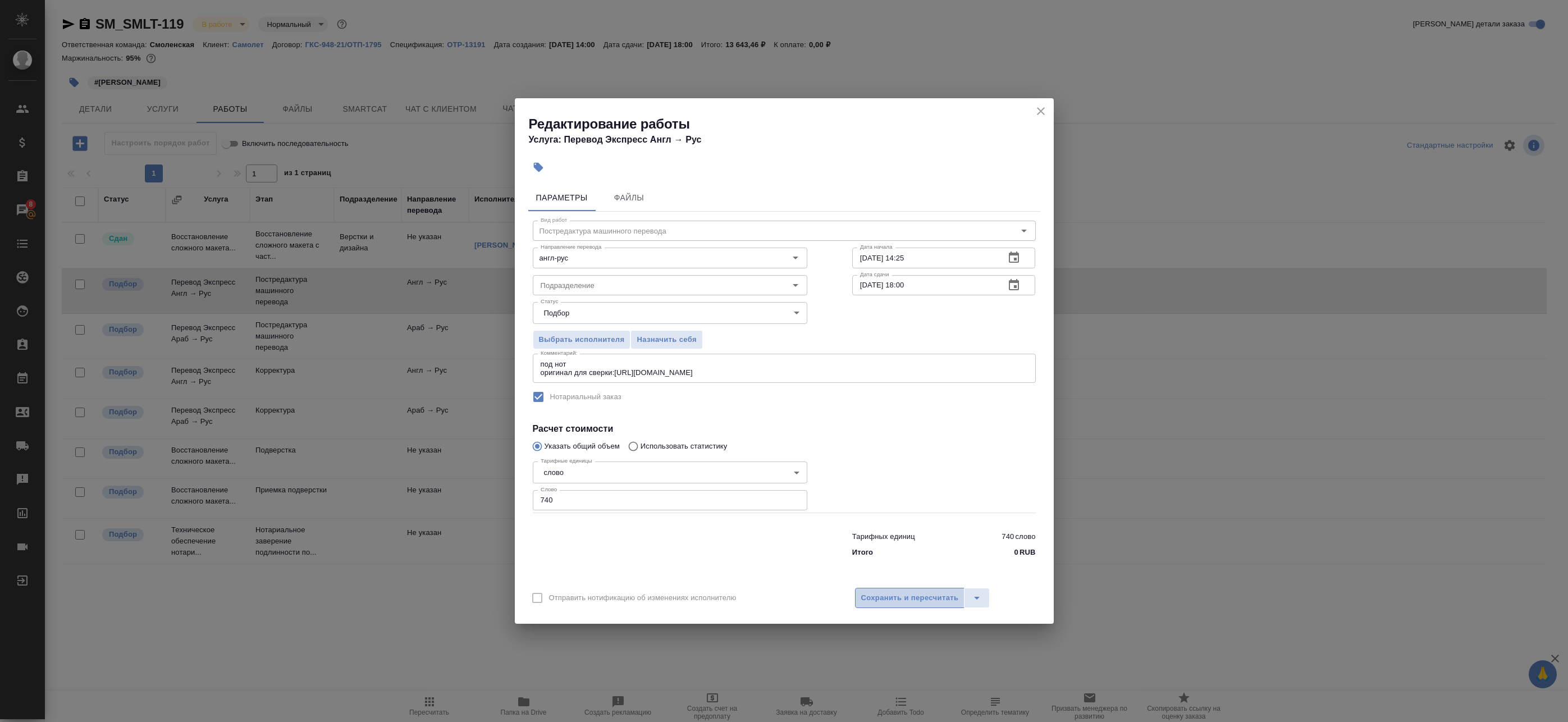
click at [899, 597] on span "Сохранить и пересчитать" at bounding box center [910, 598] width 98 height 13
click at [907, 602] on span "Сохранить и пересчитать" at bounding box center [910, 598] width 98 height 13
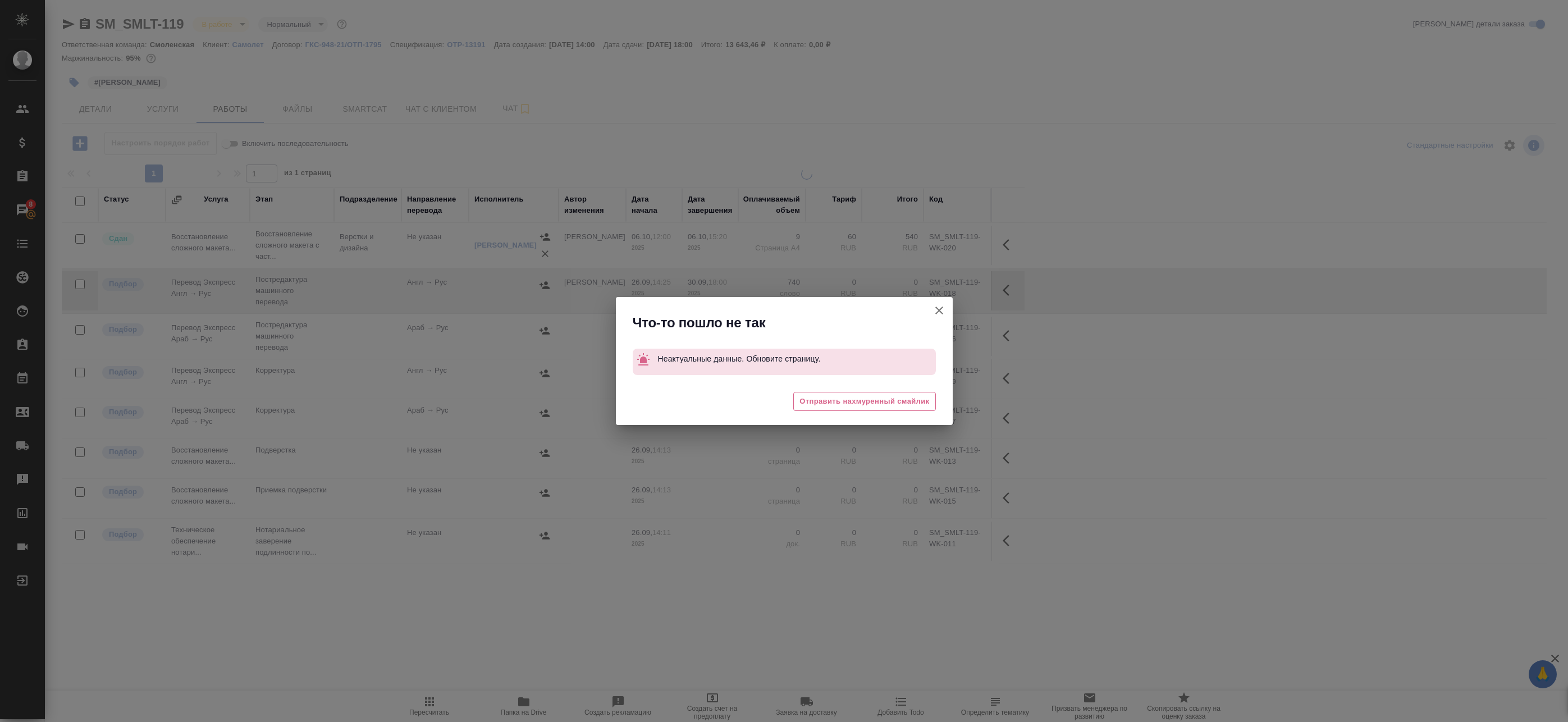
click at [939, 313] on icon "button" at bounding box center [939, 310] width 13 height 13
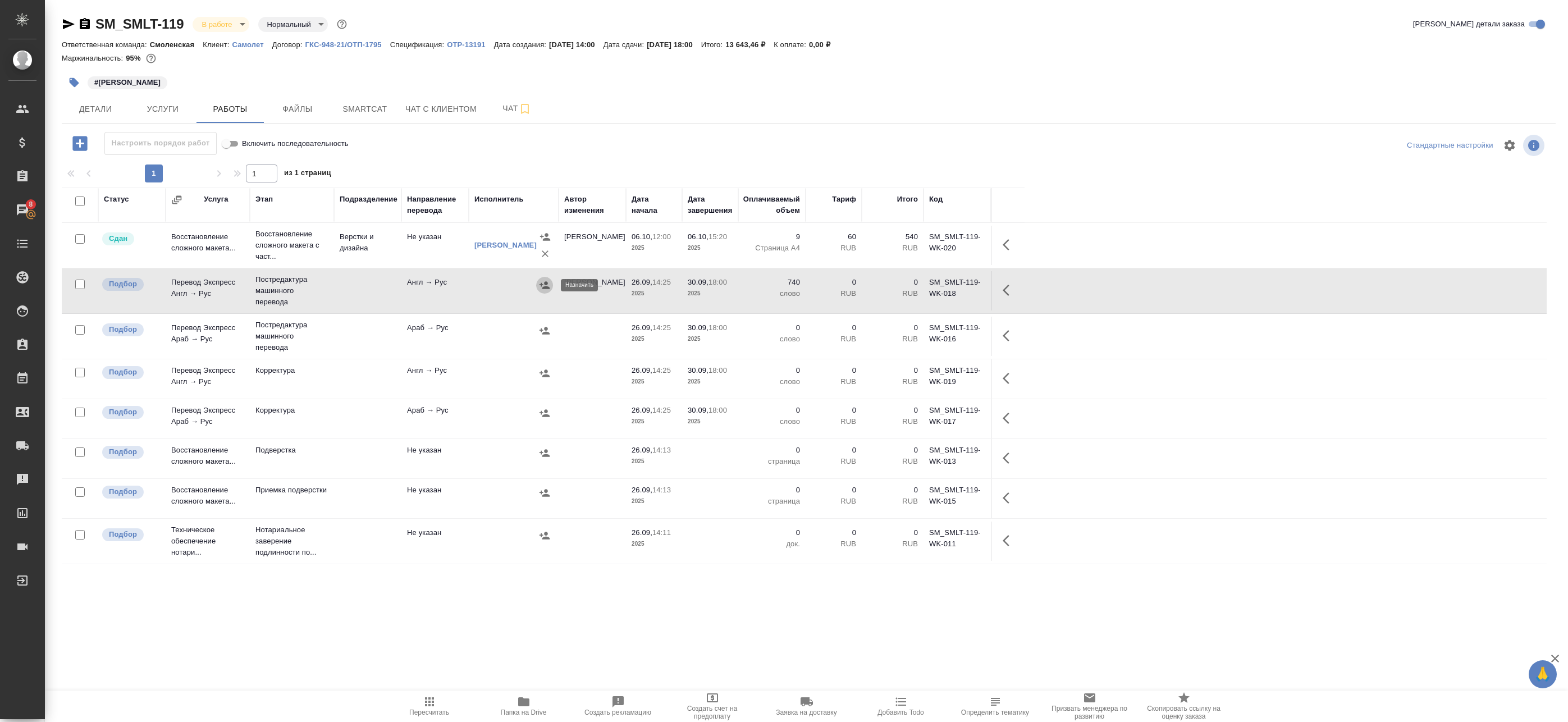
click at [542, 285] on icon "button" at bounding box center [545, 285] width 10 height 8
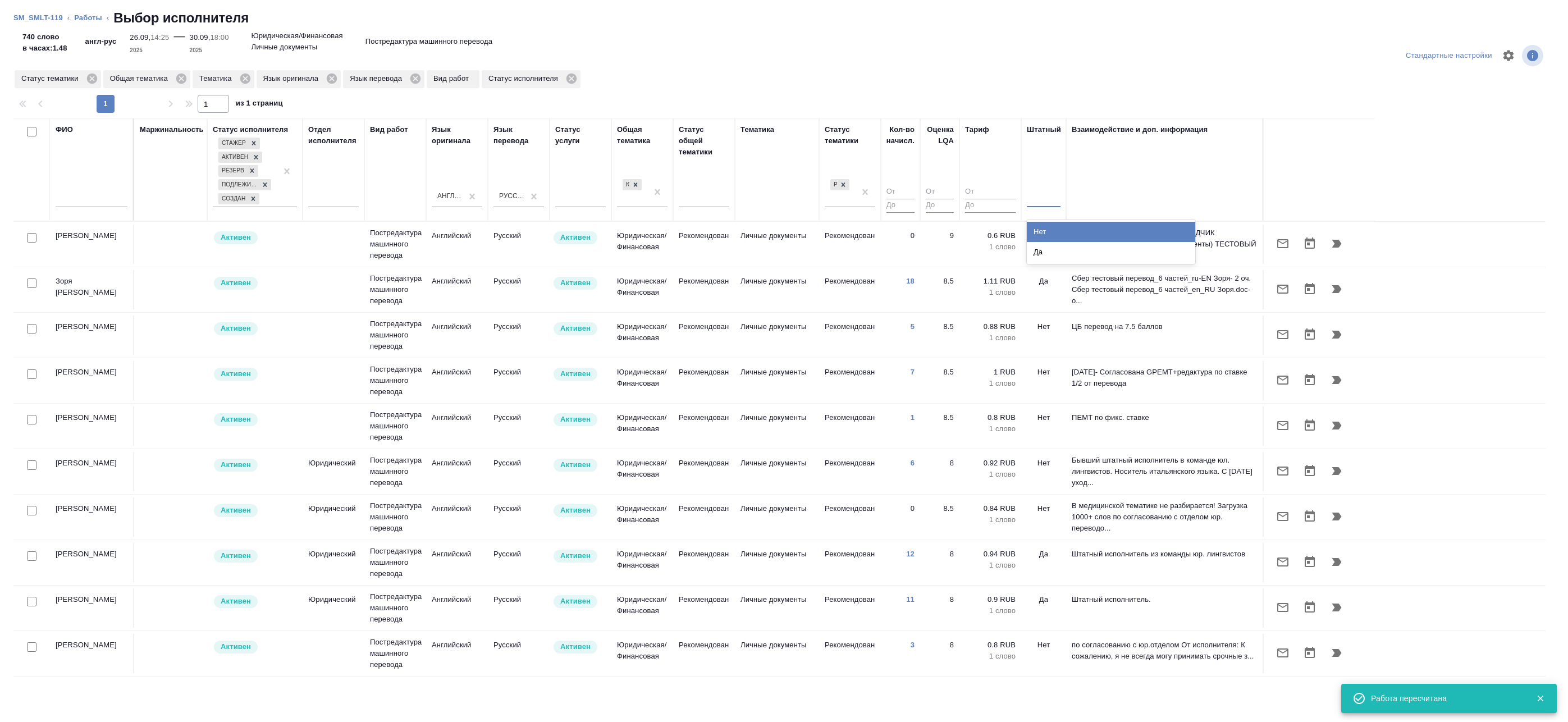
click at [1050, 204] on div at bounding box center [1043, 196] width 34 height 21
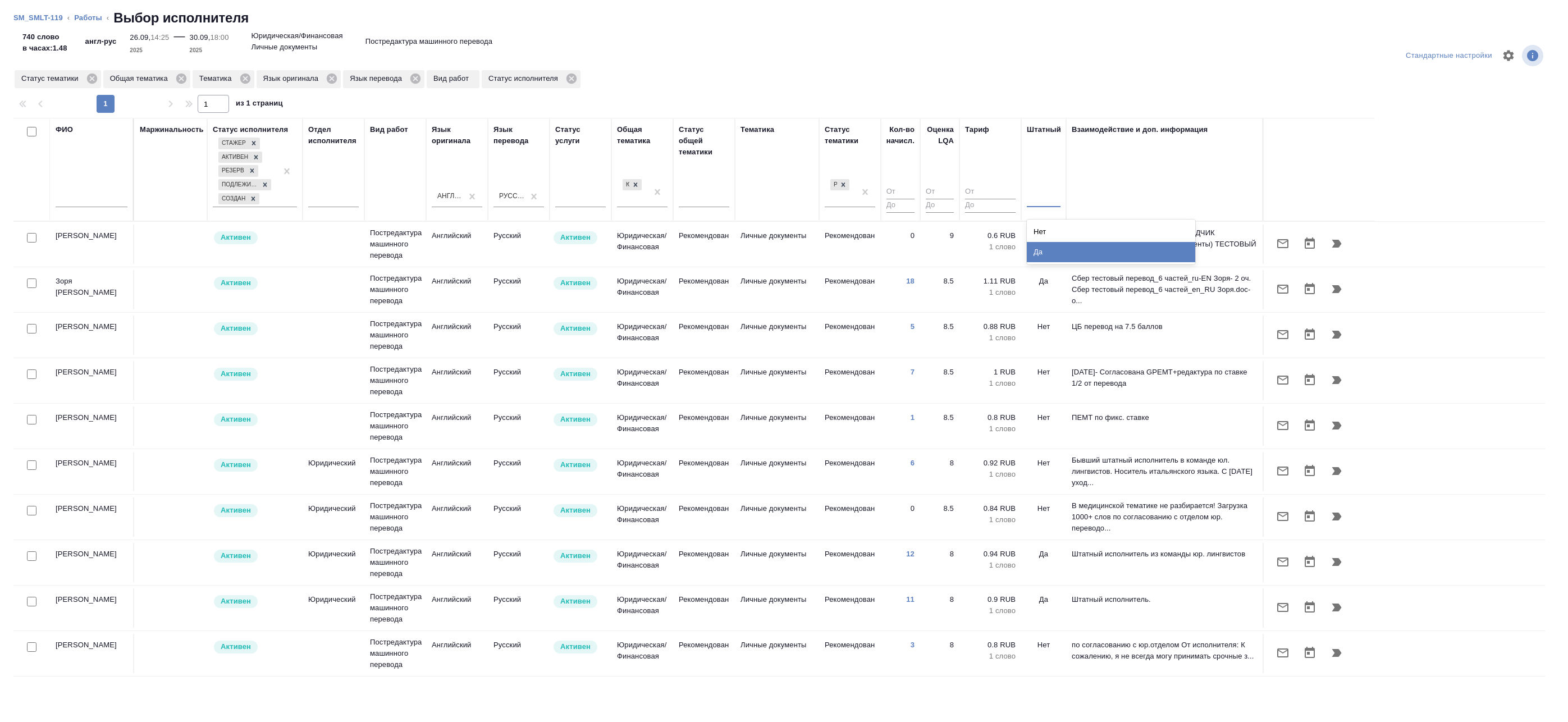
click at [1056, 247] on div "Да" at bounding box center [1111, 252] width 168 height 20
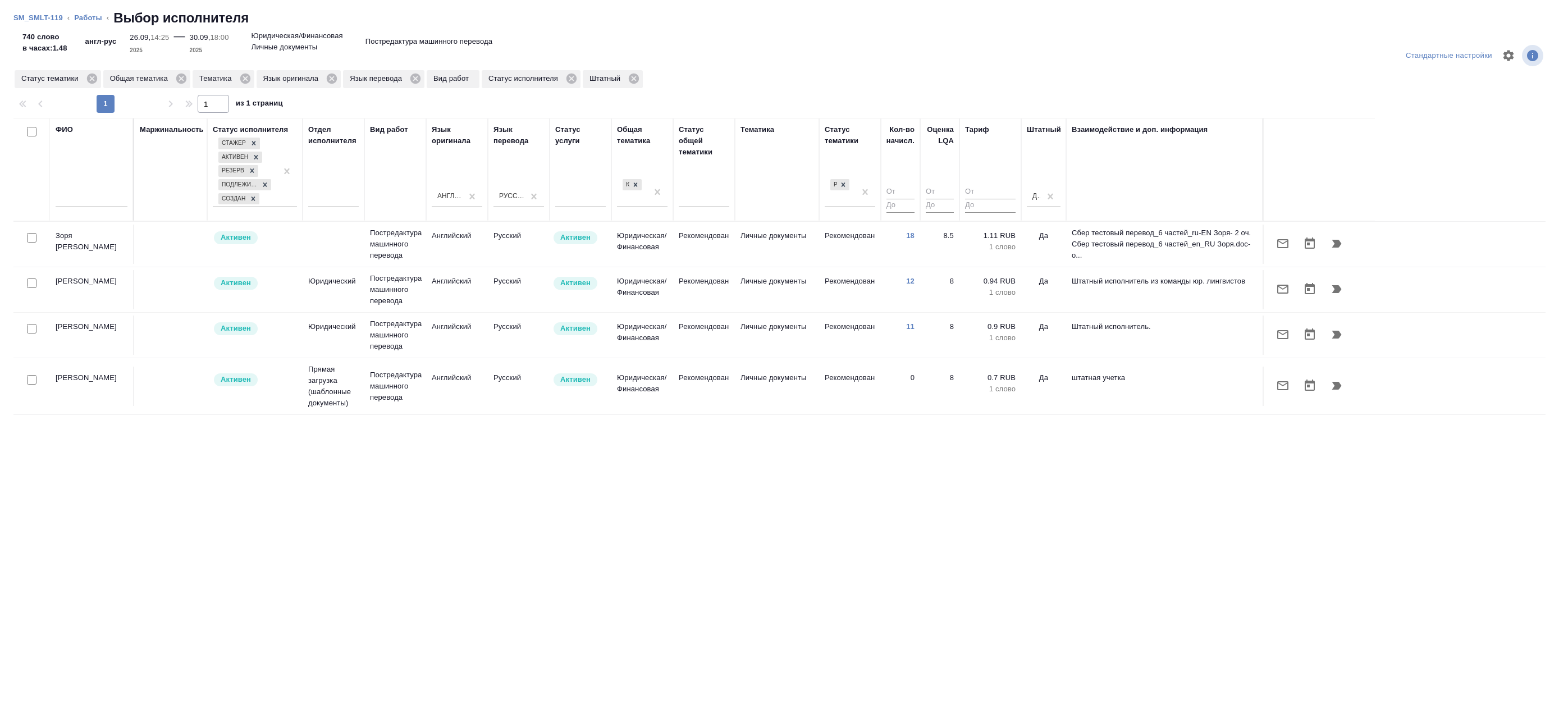
click at [890, 531] on div "ФИО Маржинальность Статус исполнителя Стажер Активен Резерв Подлежит внедрению …" at bounding box center [779, 398] width 1532 height 561
click at [90, 18] on link "Работы" at bounding box center [88, 17] width 28 height 8
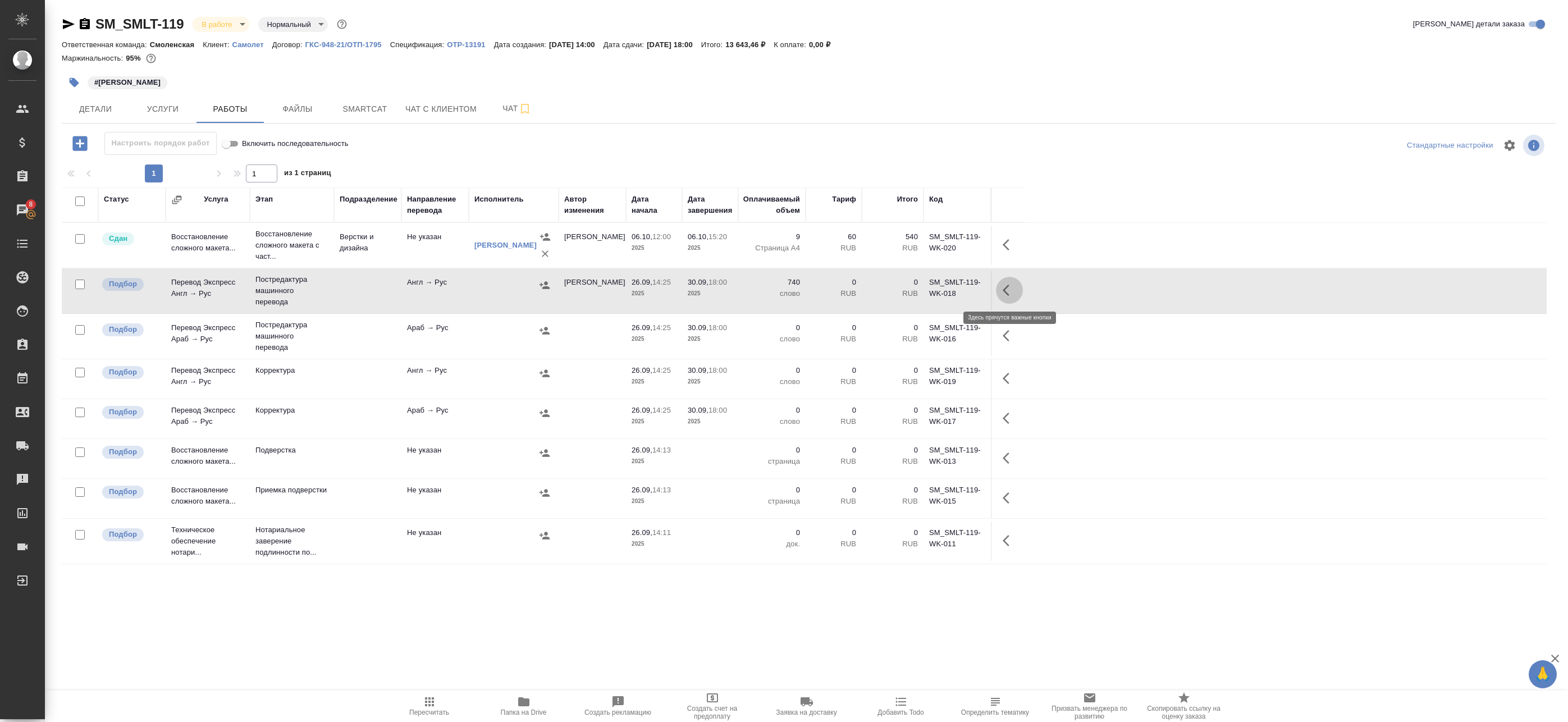
click at [1001, 294] on button "button" at bounding box center [1010, 290] width 27 height 27
click at [916, 288] on button "button" at bounding box center [908, 290] width 19 height 27
click at [954, 643] on div "Статус Услуга Этап Подразделение Направление перевода Исполнитель Автор изменен…" at bounding box center [804, 440] width 1485 height 505
click at [543, 285] on icon "button" at bounding box center [545, 285] width 10 height 8
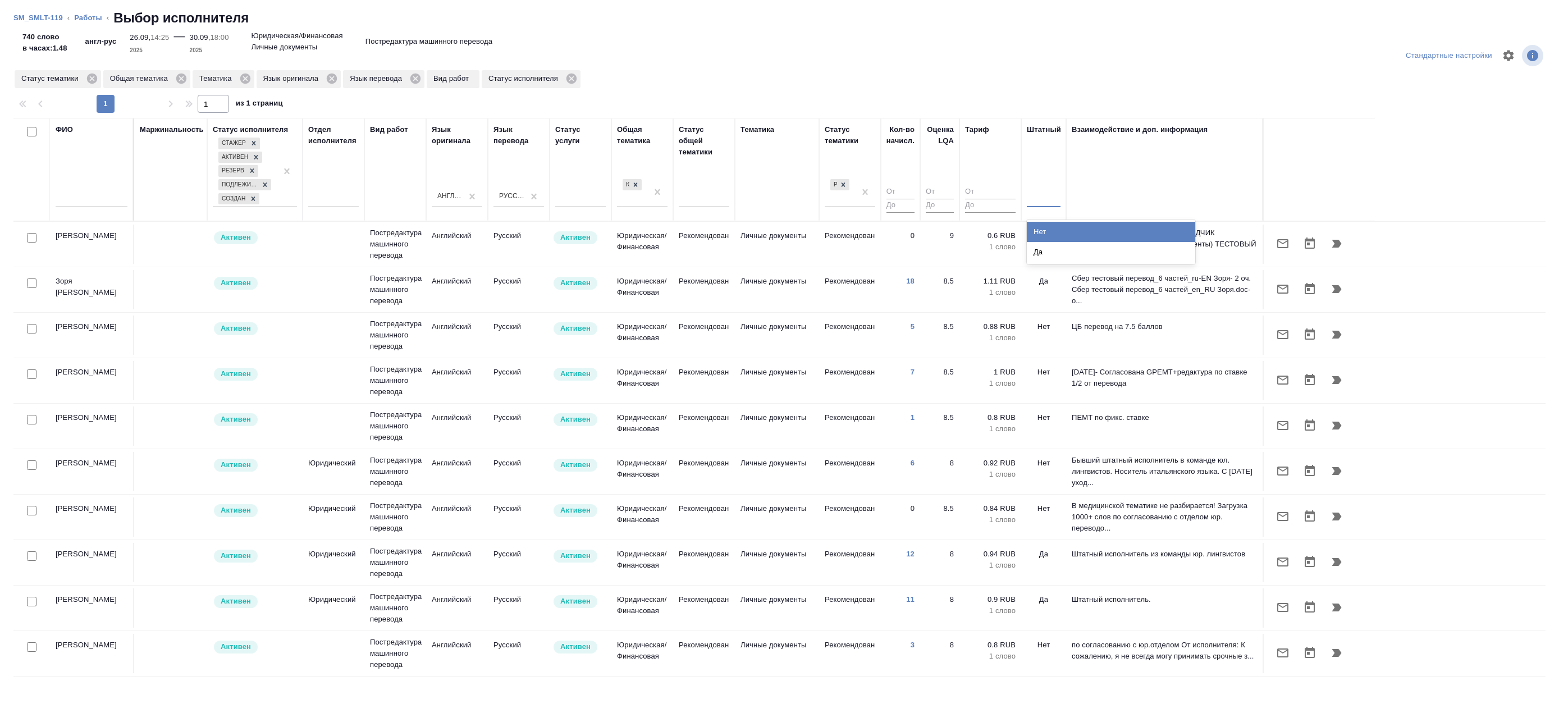
click at [1052, 197] on div at bounding box center [1043, 195] width 34 height 16
click at [1053, 234] on div "Нет" at bounding box center [1111, 231] width 168 height 20
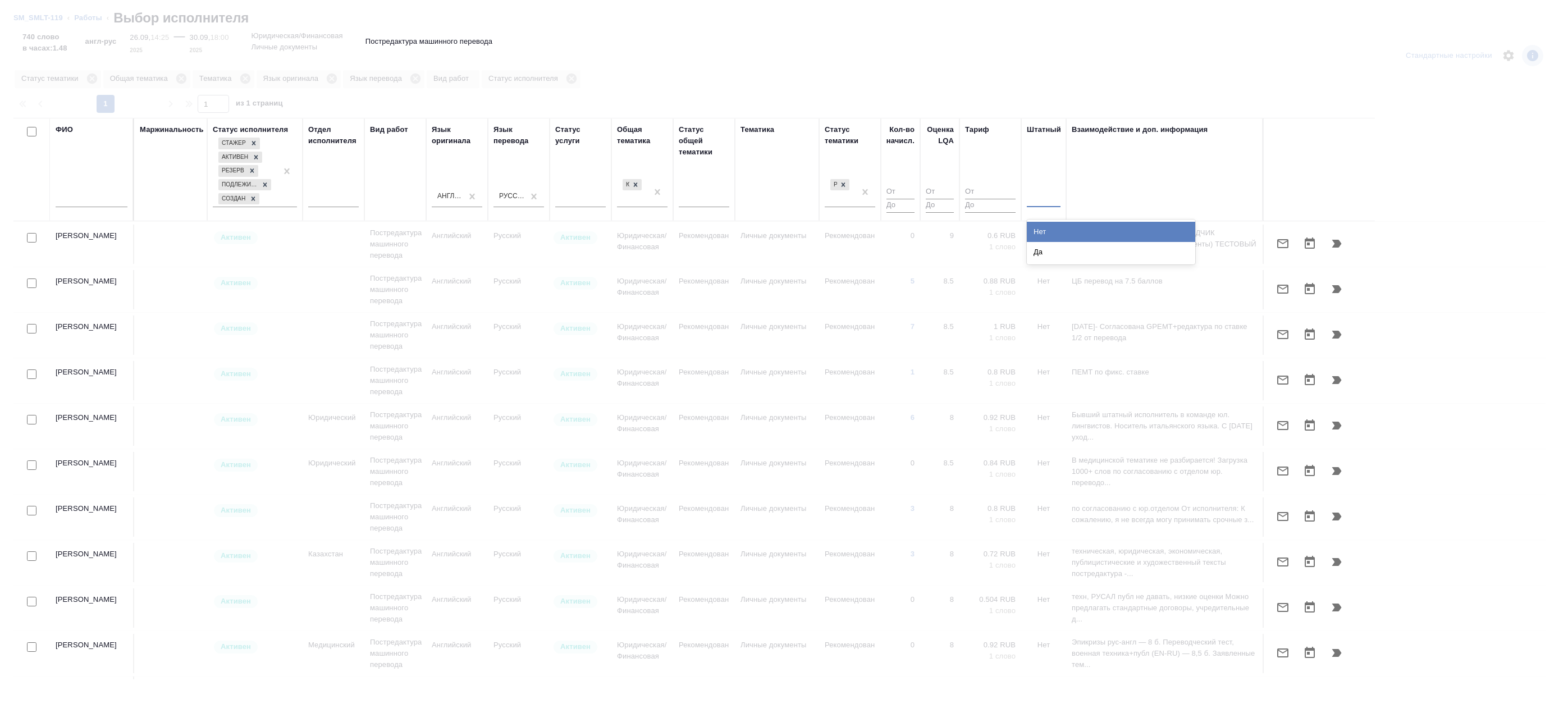
click at [1046, 197] on div at bounding box center [1043, 195] width 34 height 16
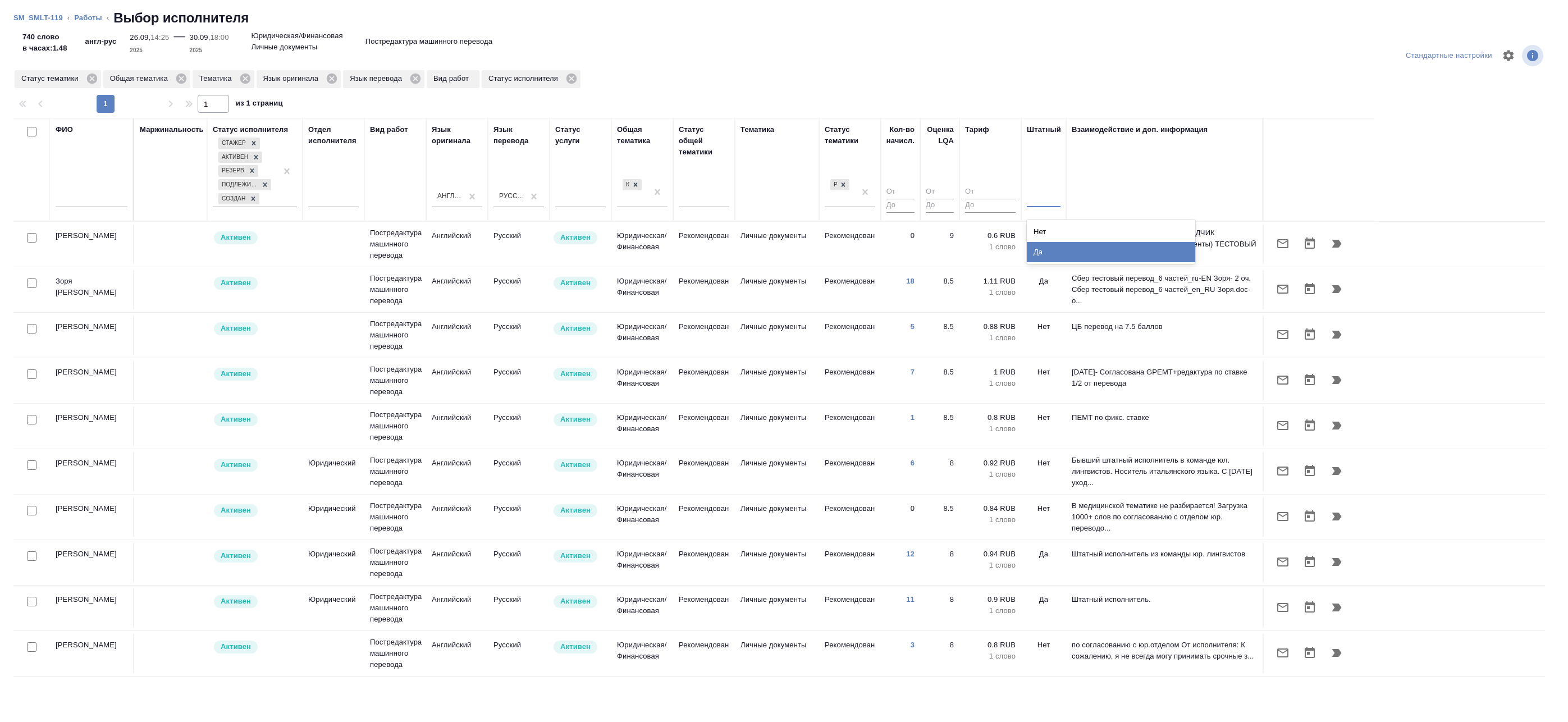
click at [1048, 251] on div "Да" at bounding box center [1111, 252] width 168 height 20
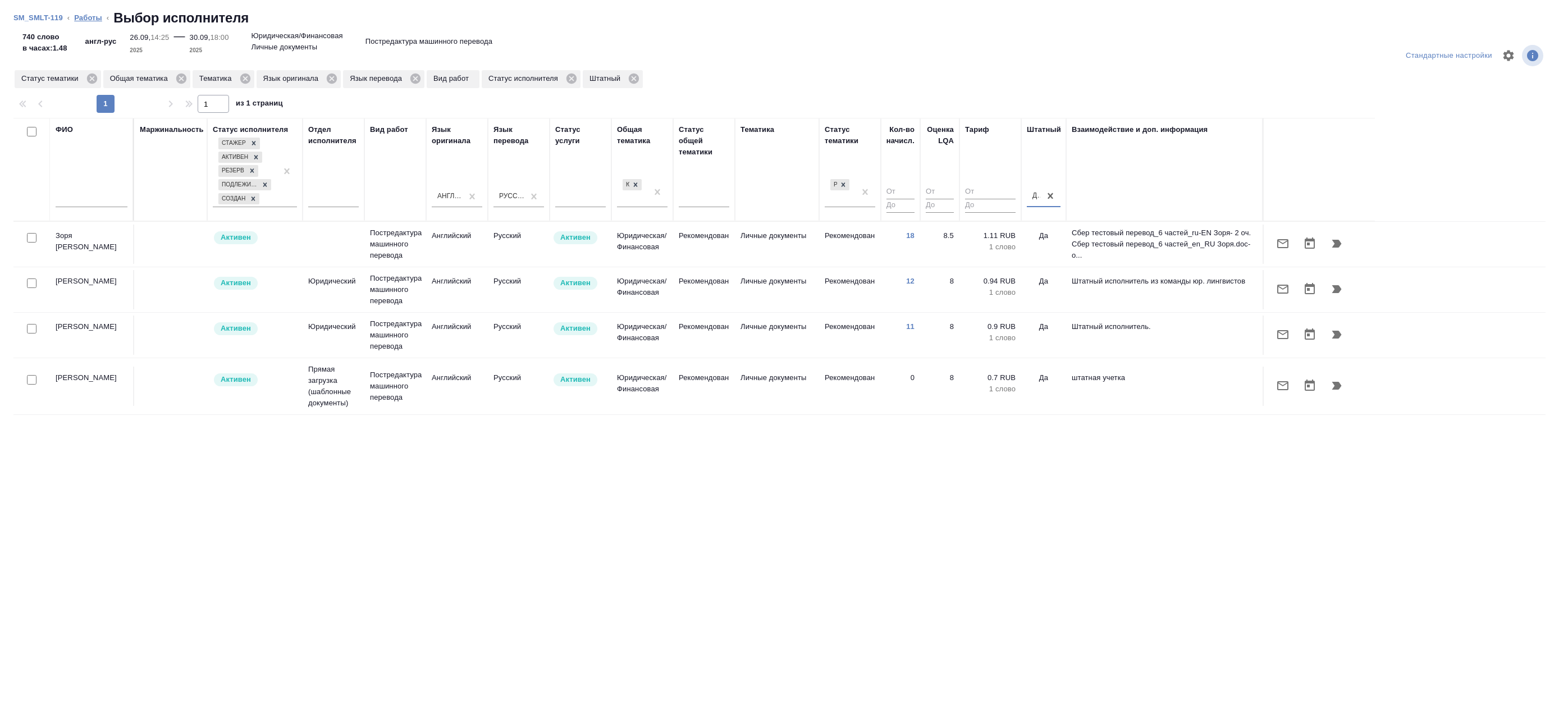
click at [86, 17] on link "Работы" at bounding box center [88, 17] width 28 height 8
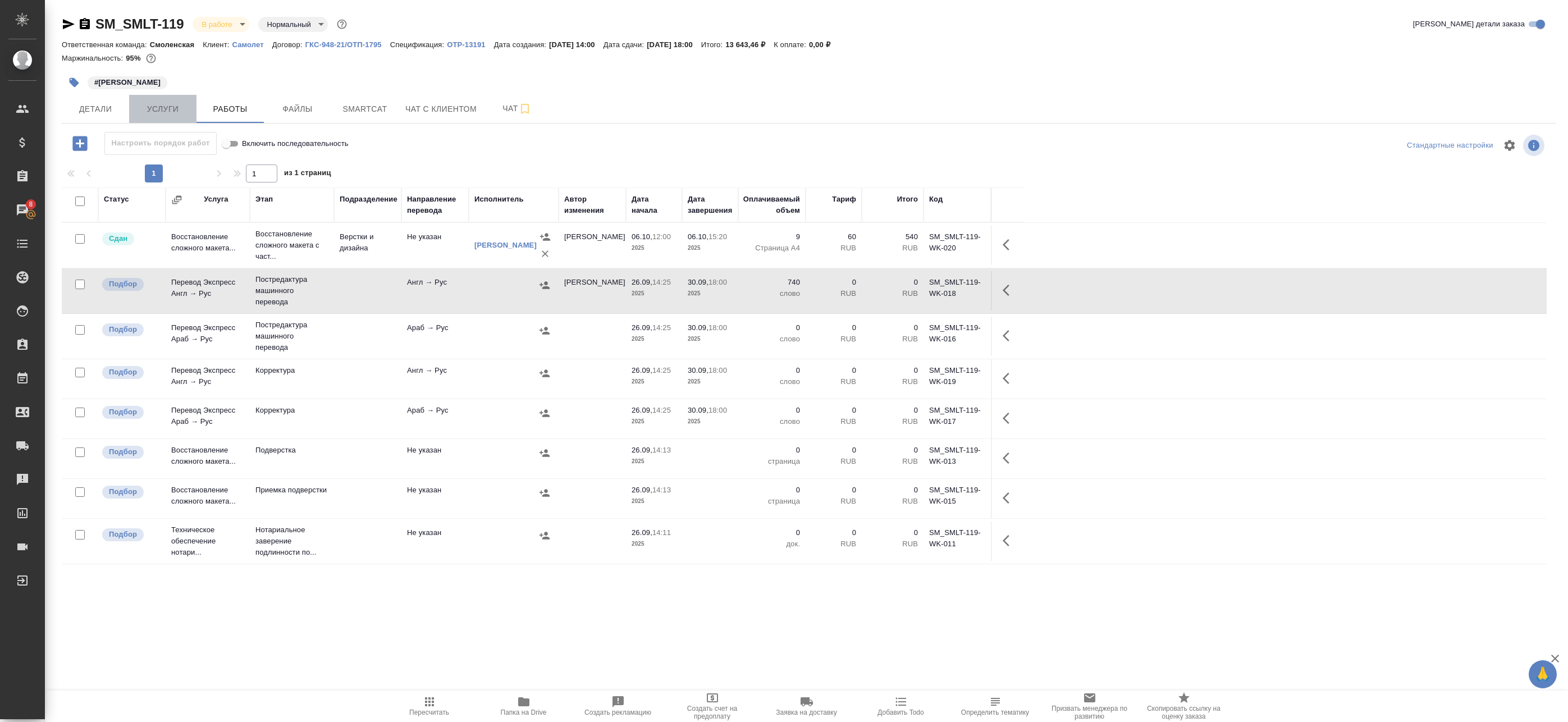
click at [164, 103] on span "Услуги" at bounding box center [163, 109] width 54 height 14
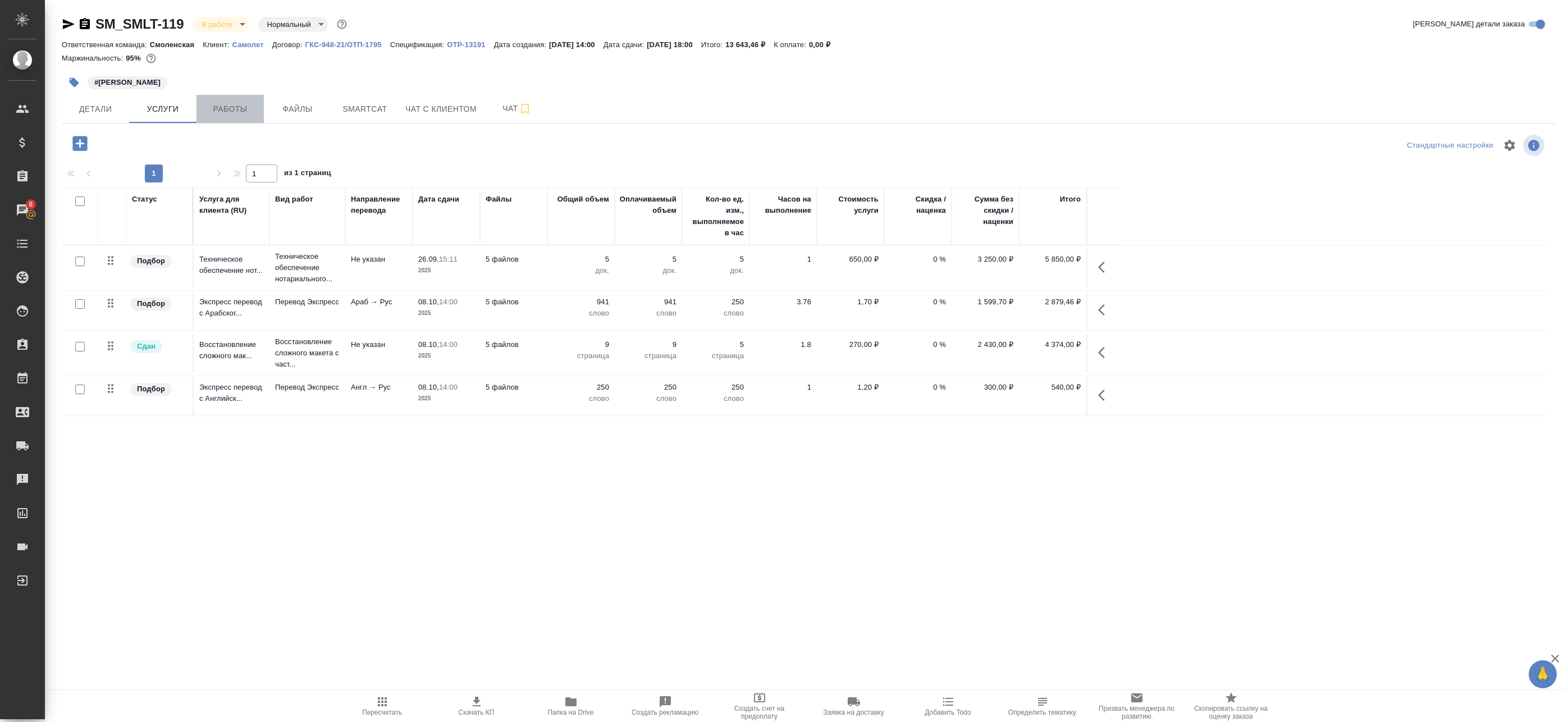
click at [227, 114] on span "Работы" at bounding box center [230, 109] width 54 height 14
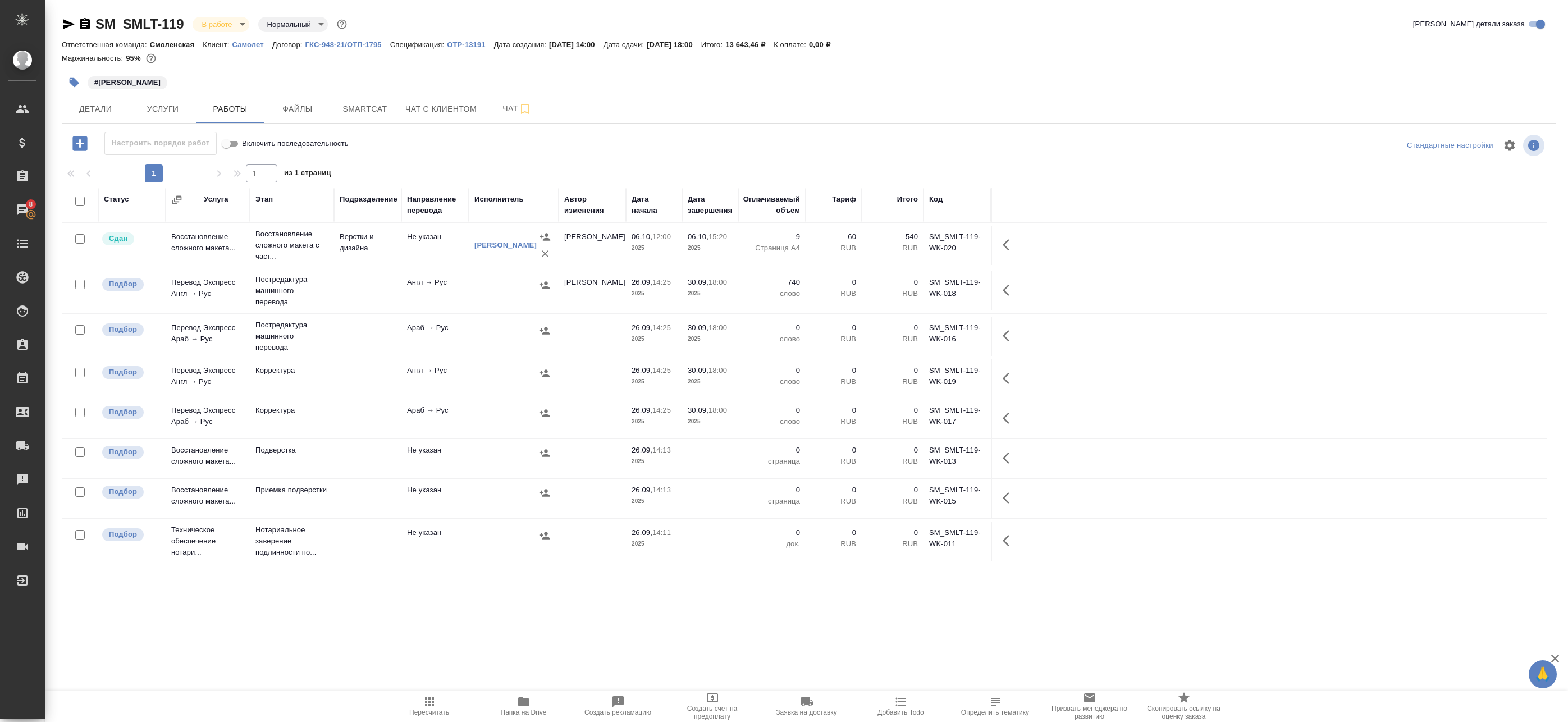
click at [331, 303] on td "Постредактура машинного перевода" at bounding box center [292, 290] width 85 height 45
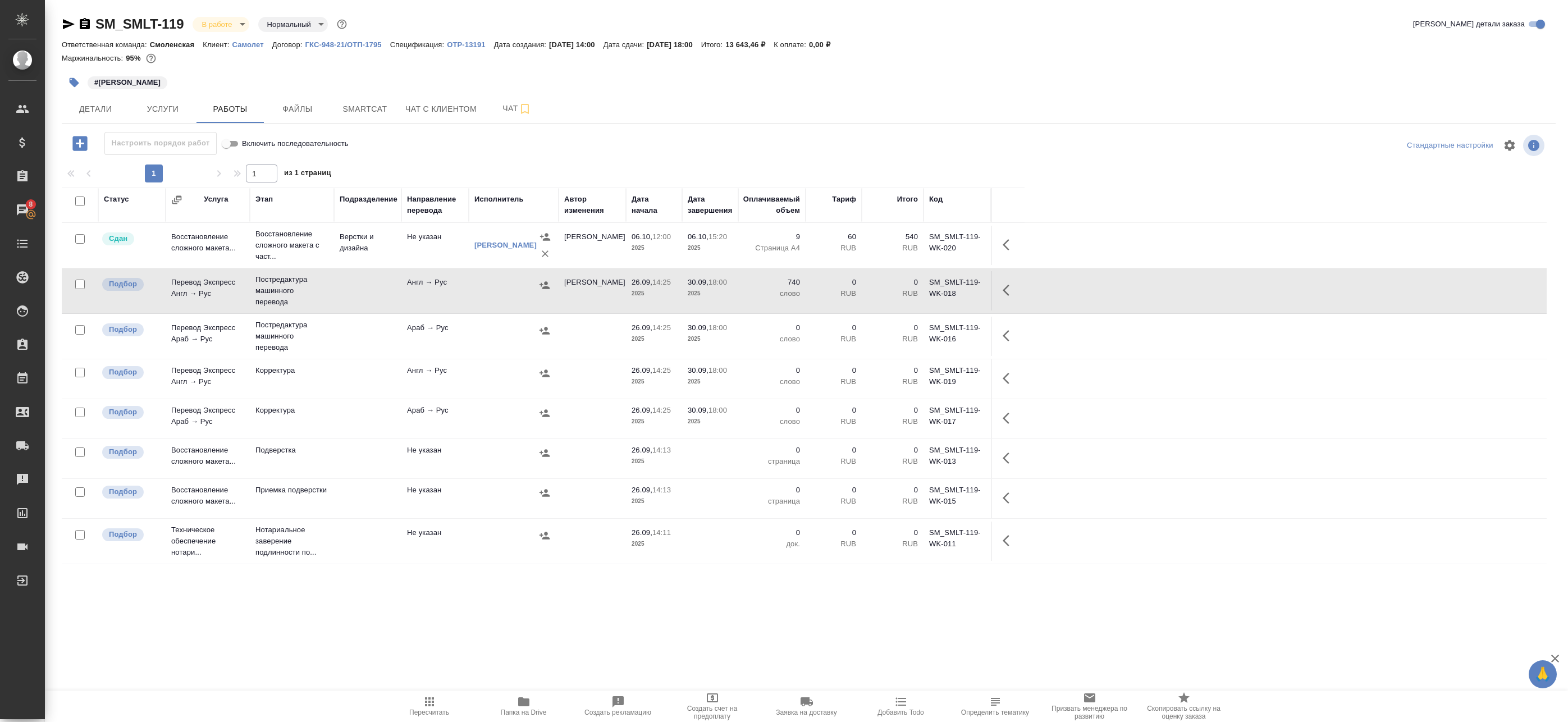
click at [1014, 280] on button "button" at bounding box center [1010, 290] width 27 height 27
click at [927, 292] on icon "button" at bounding box center [926, 290] width 13 height 13
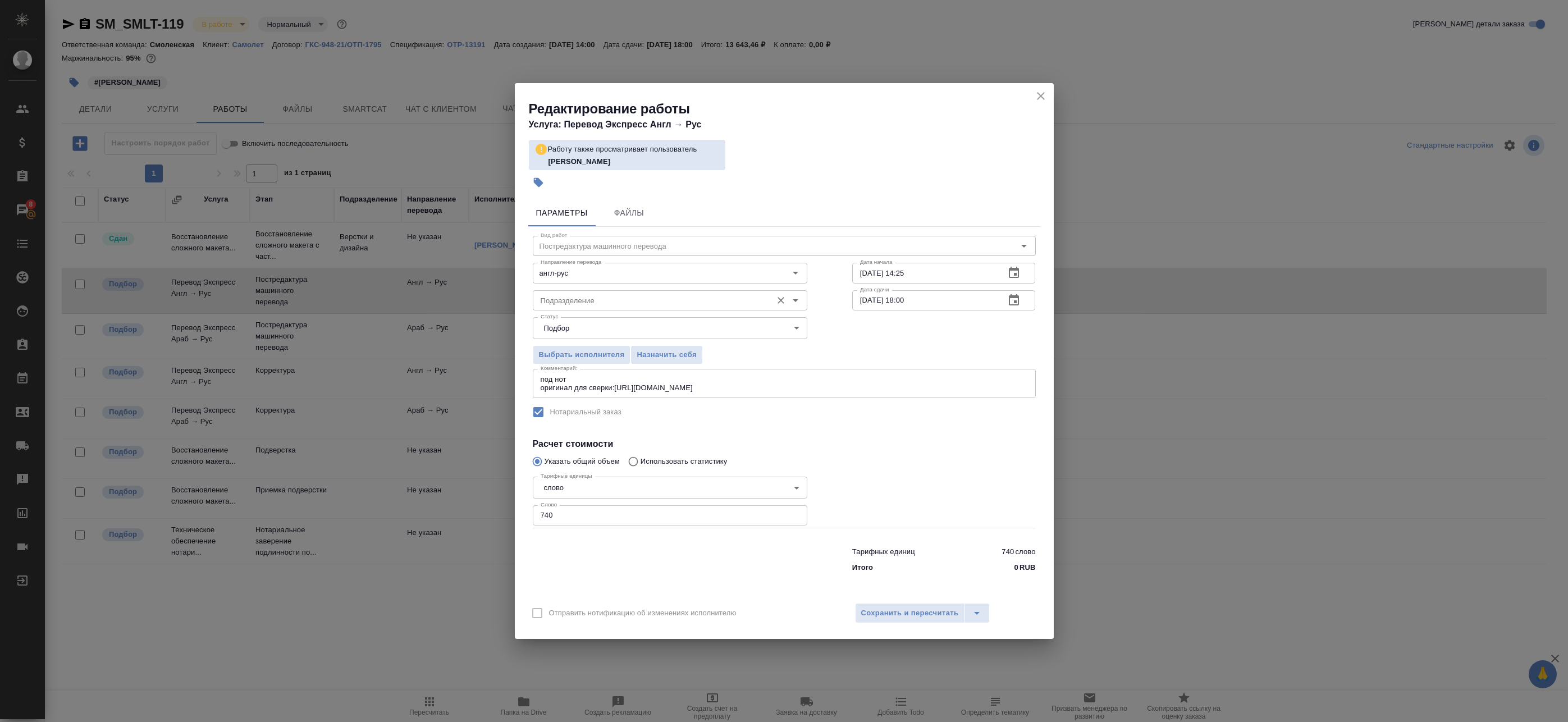
click at [599, 292] on div "Подразделение" at bounding box center [670, 300] width 274 height 20
click at [1023, 297] on button "button" at bounding box center [1014, 300] width 27 height 27
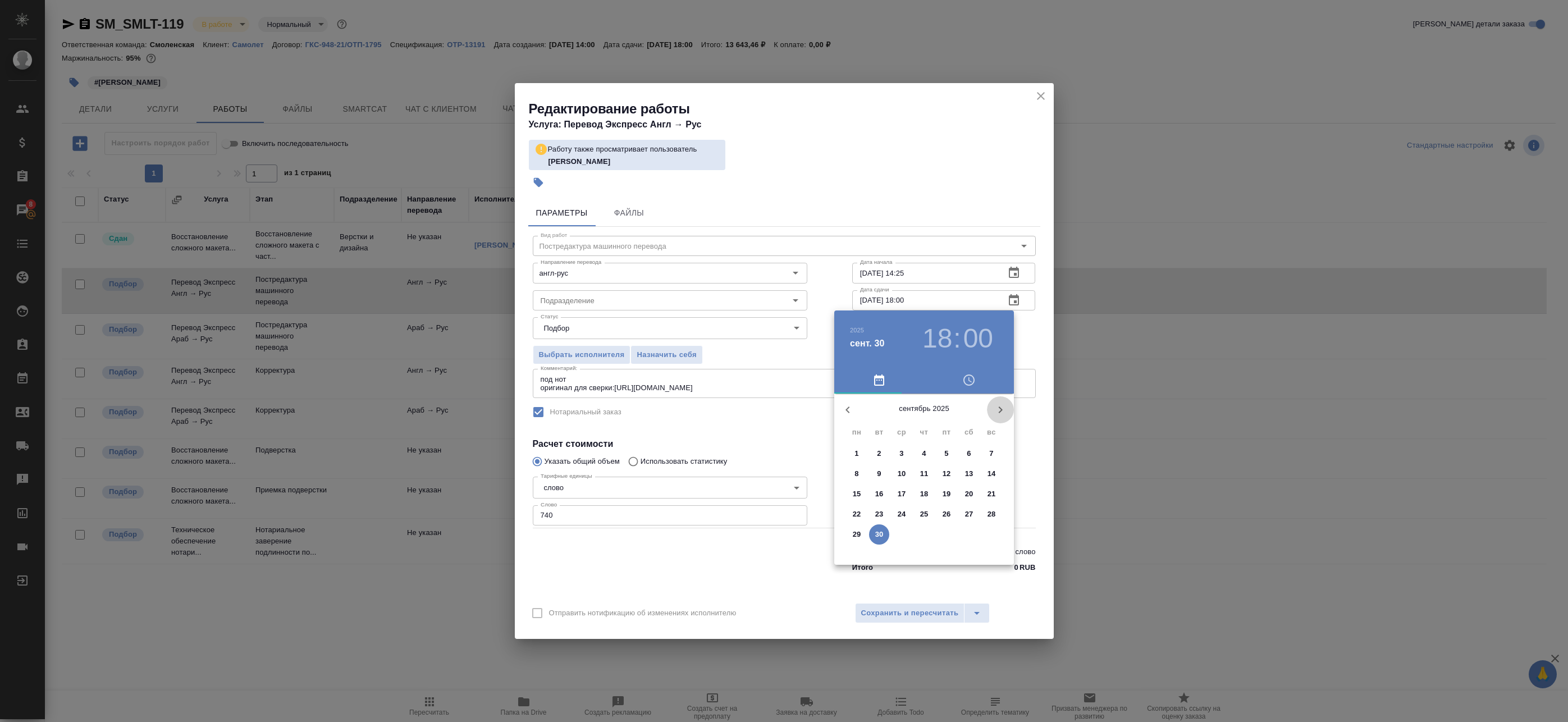
drag, startPoint x: 995, startPoint y: 412, endPoint x: 987, endPoint y: 411, distance: 8.1
click at [995, 411] on icon "button" at bounding box center [1000, 410] width 13 height 13
click at [895, 473] on span "8" at bounding box center [901, 474] width 20 height 11
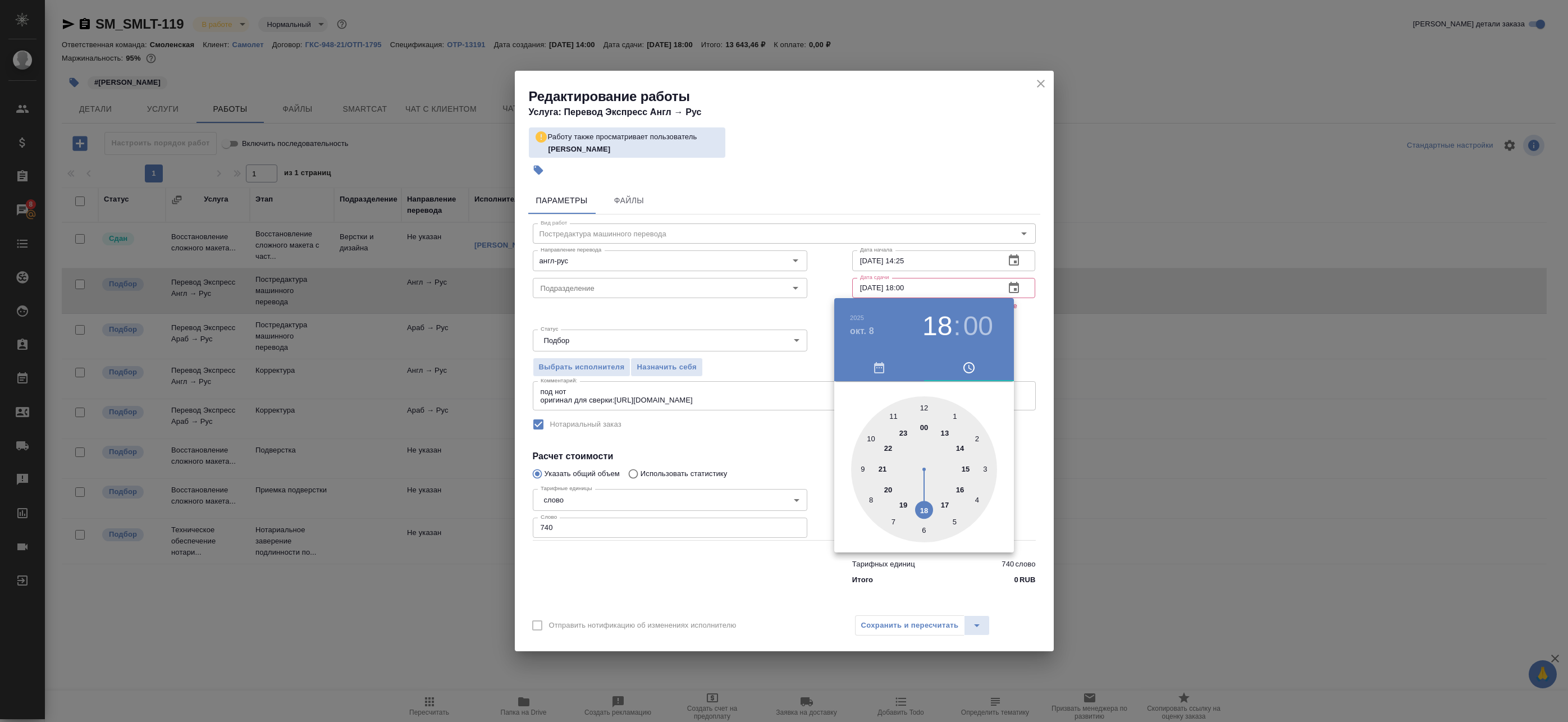
click at [956, 418] on div at bounding box center [924, 469] width 146 height 146
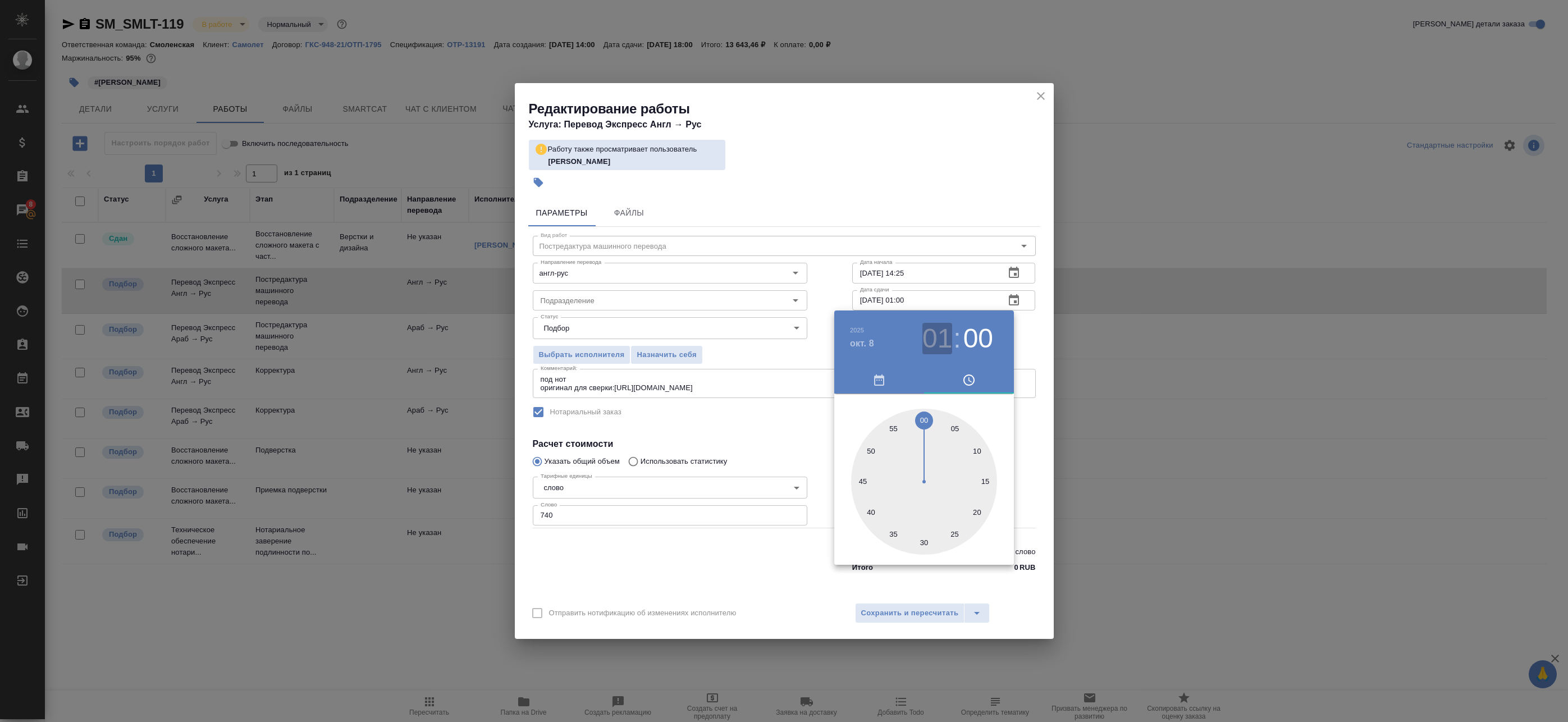
click at [941, 342] on h3 "01" at bounding box center [937, 338] width 30 height 31
click at [944, 446] on div at bounding box center [924, 482] width 146 height 146
type input "08.10.2025 13:00"
click at [924, 419] on div at bounding box center [924, 482] width 146 height 146
click at [1014, 335] on div at bounding box center [784, 361] width 1568 height 722
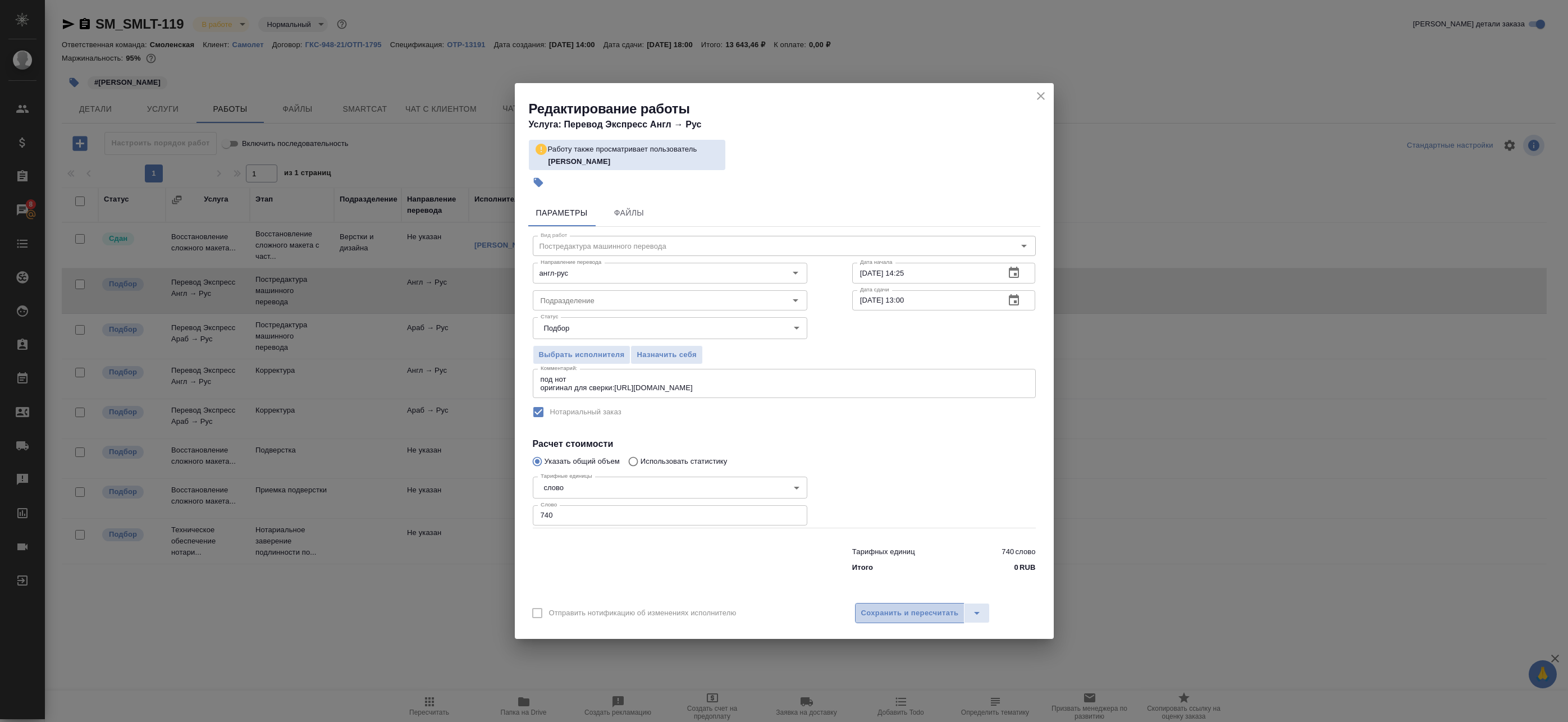
click at [916, 611] on span "Сохранить и пересчитать" at bounding box center [910, 613] width 98 height 13
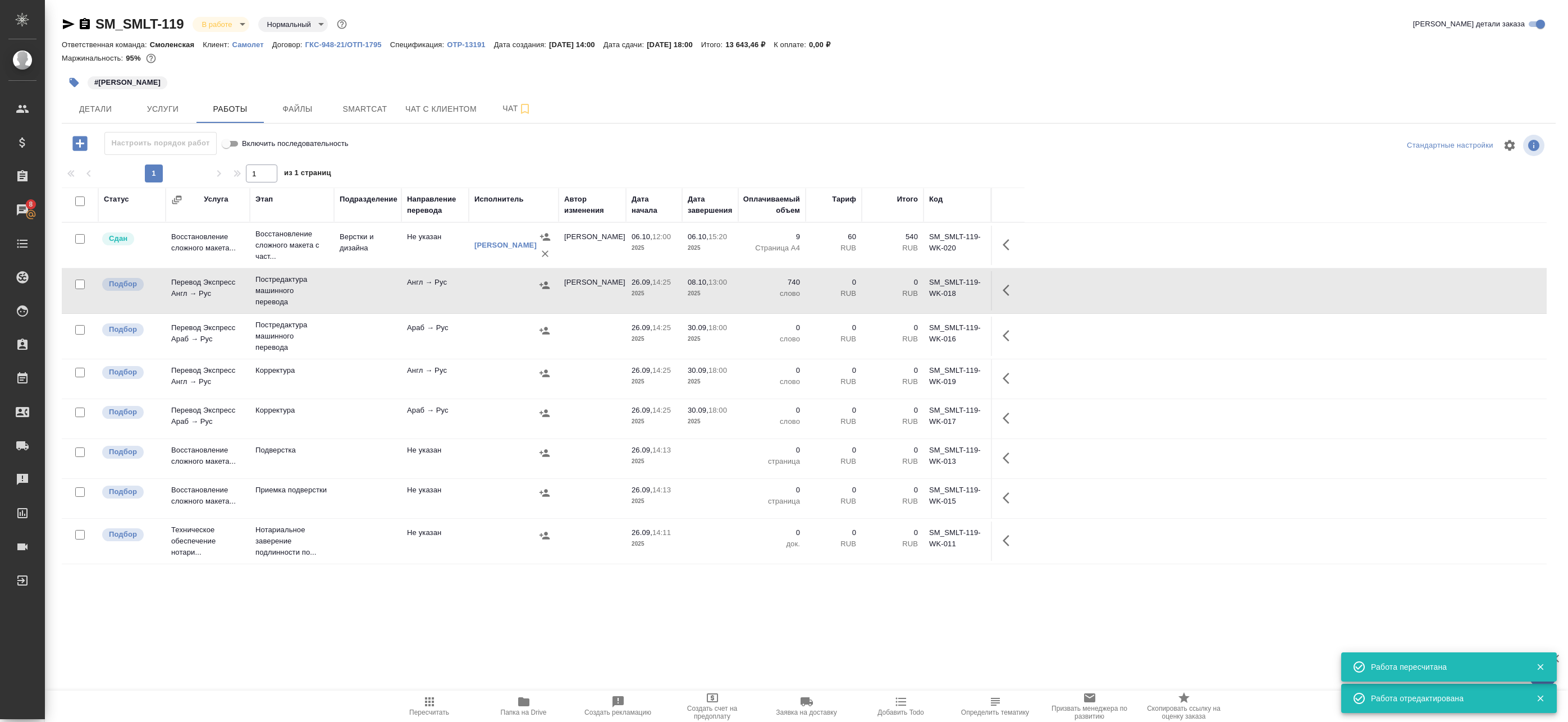
click at [990, 326] on td "SM_SMLT-119-WK-016" at bounding box center [957, 336] width 67 height 39
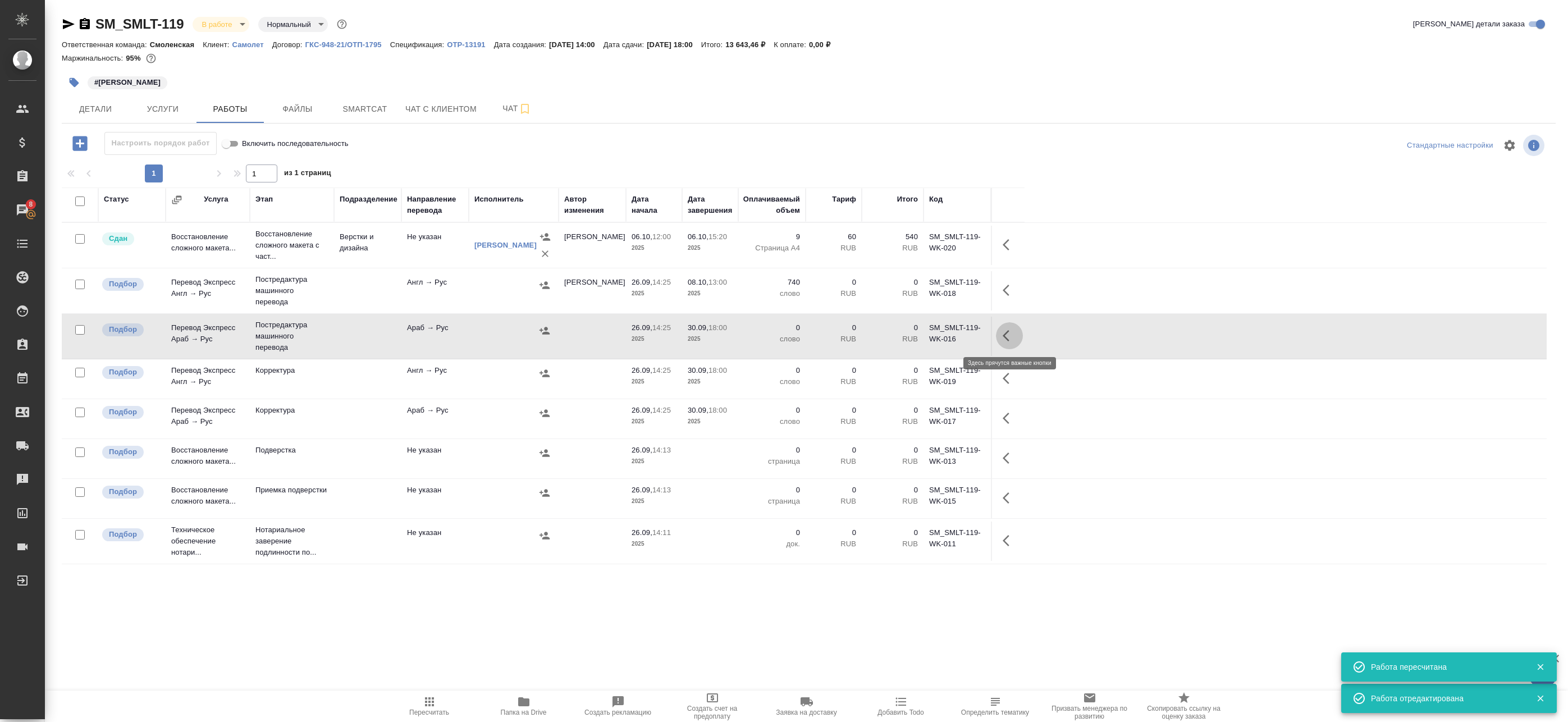
click at [1007, 332] on icon "button" at bounding box center [1006, 335] width 7 height 11
click at [552, 394] on td at bounding box center [514, 379] width 90 height 39
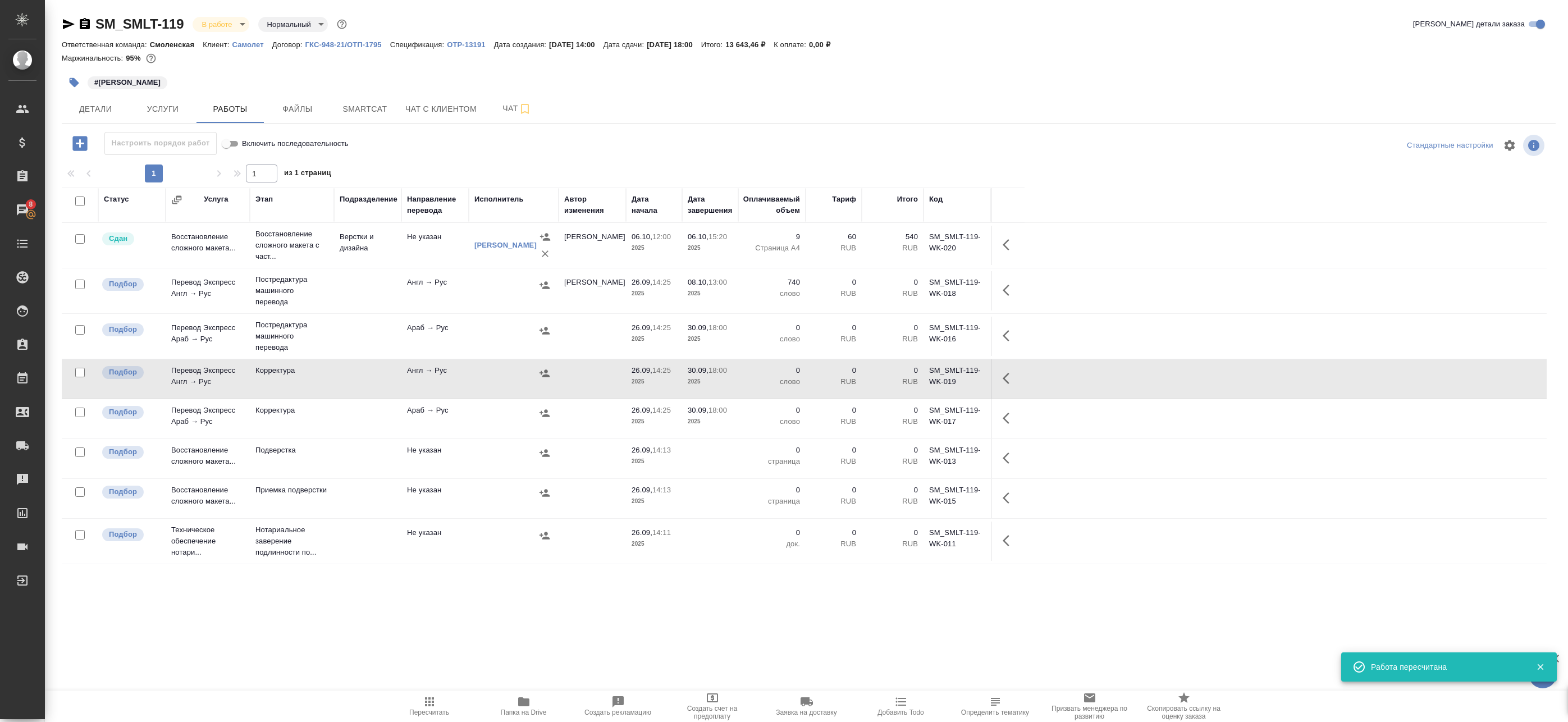
click at [473, 436] on td at bounding box center [514, 419] width 90 height 39
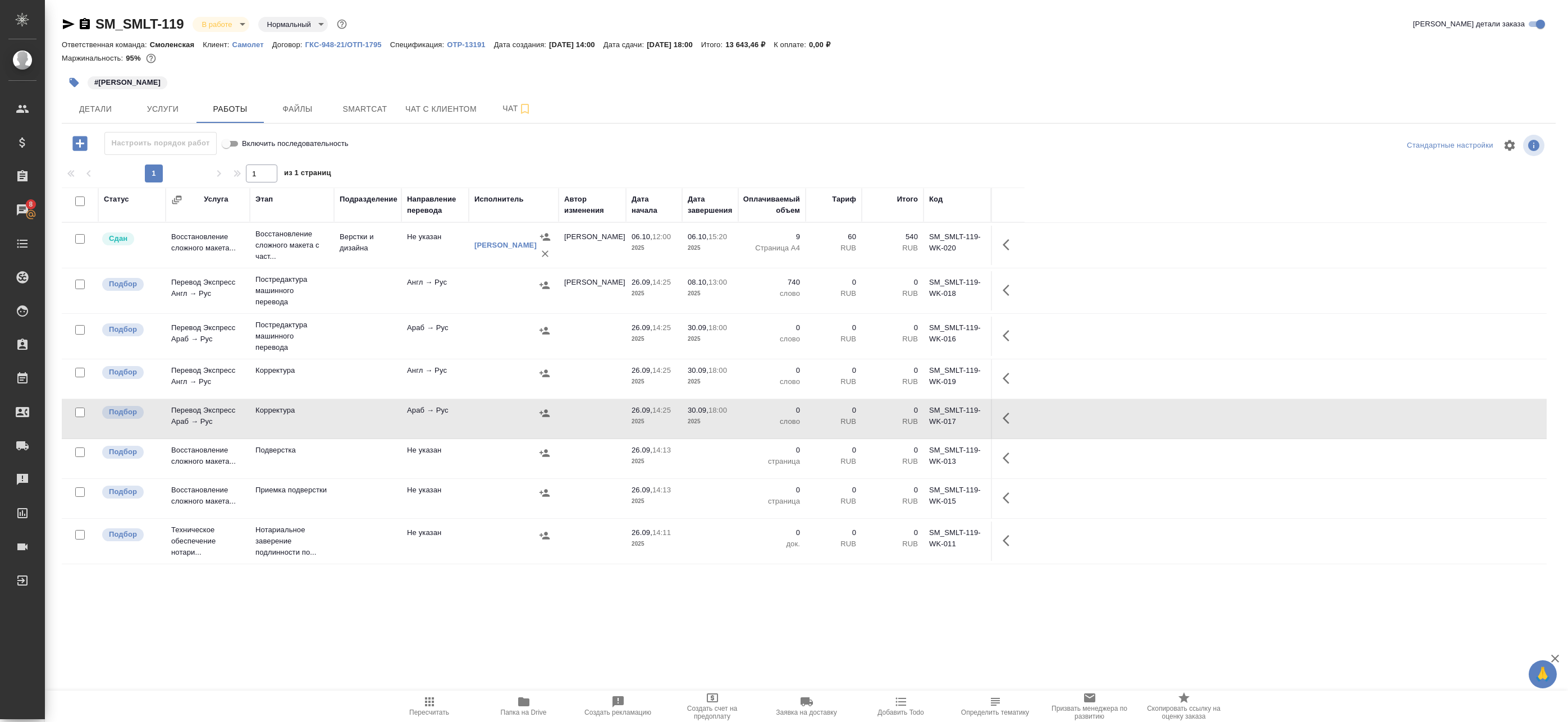
click at [476, 448] on div at bounding box center [513, 453] width 78 height 17
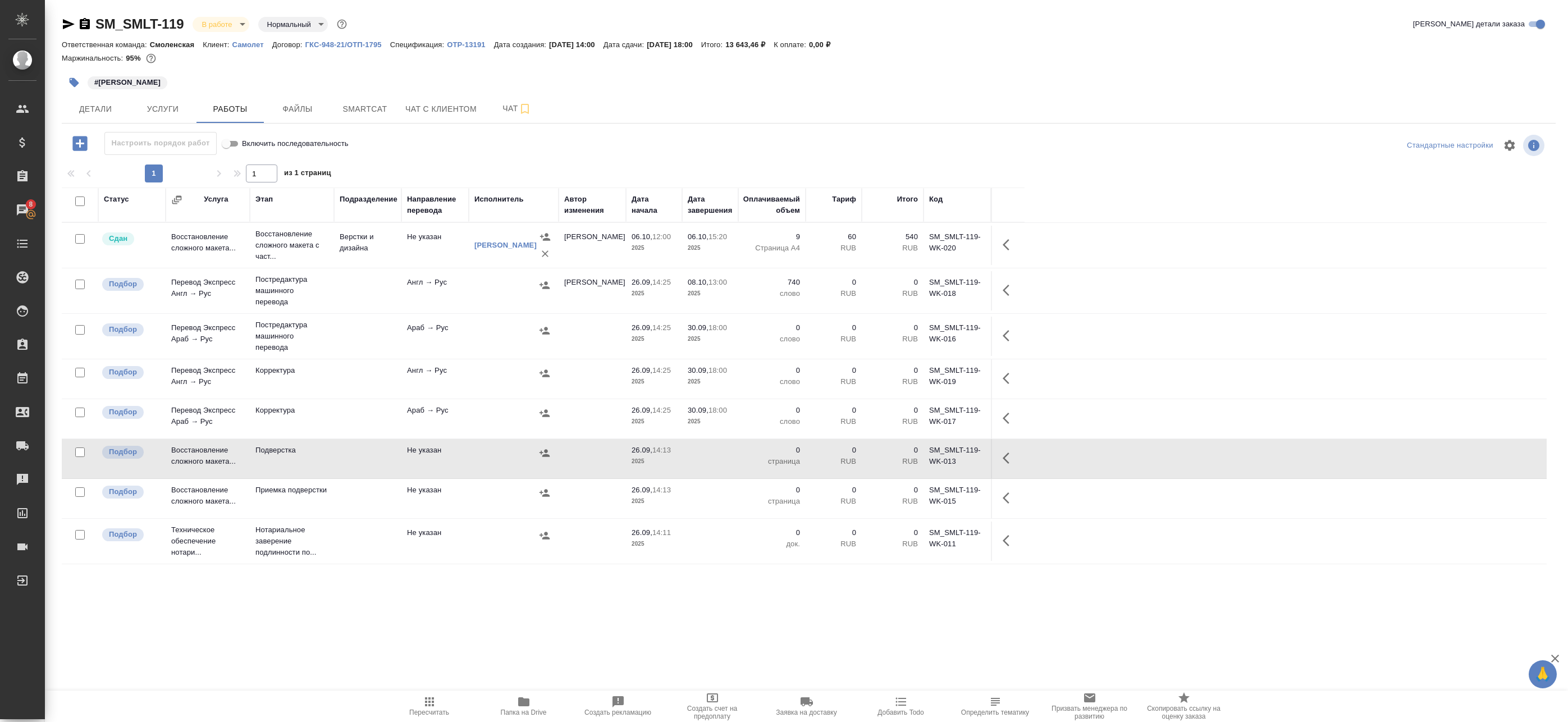
click at [486, 351] on td at bounding box center [514, 336] width 90 height 39
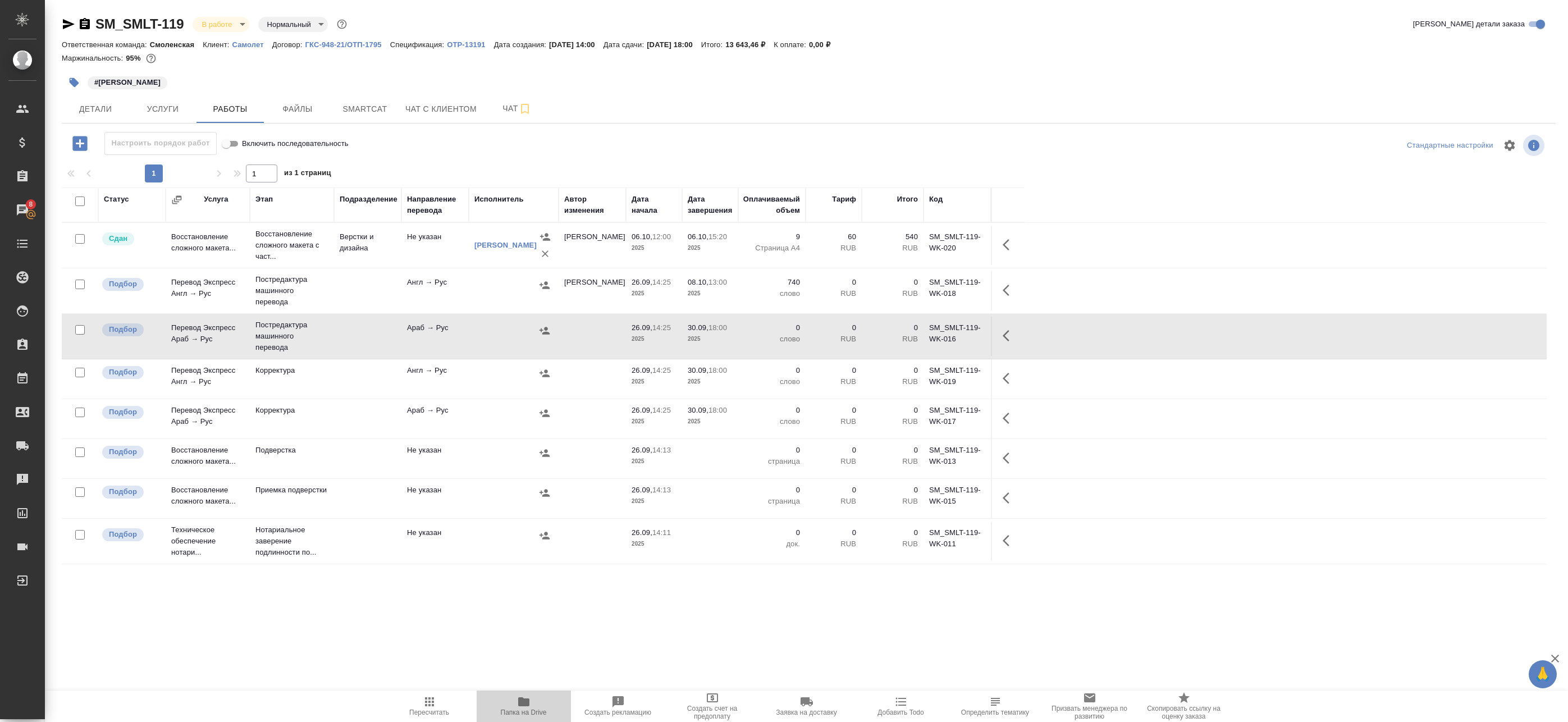
click at [519, 706] on icon "button" at bounding box center [524, 701] width 11 height 9
click at [1012, 340] on icon "button" at bounding box center [1009, 335] width 13 height 13
click at [987, 339] on icon "button" at bounding box center [986, 336] width 9 height 12
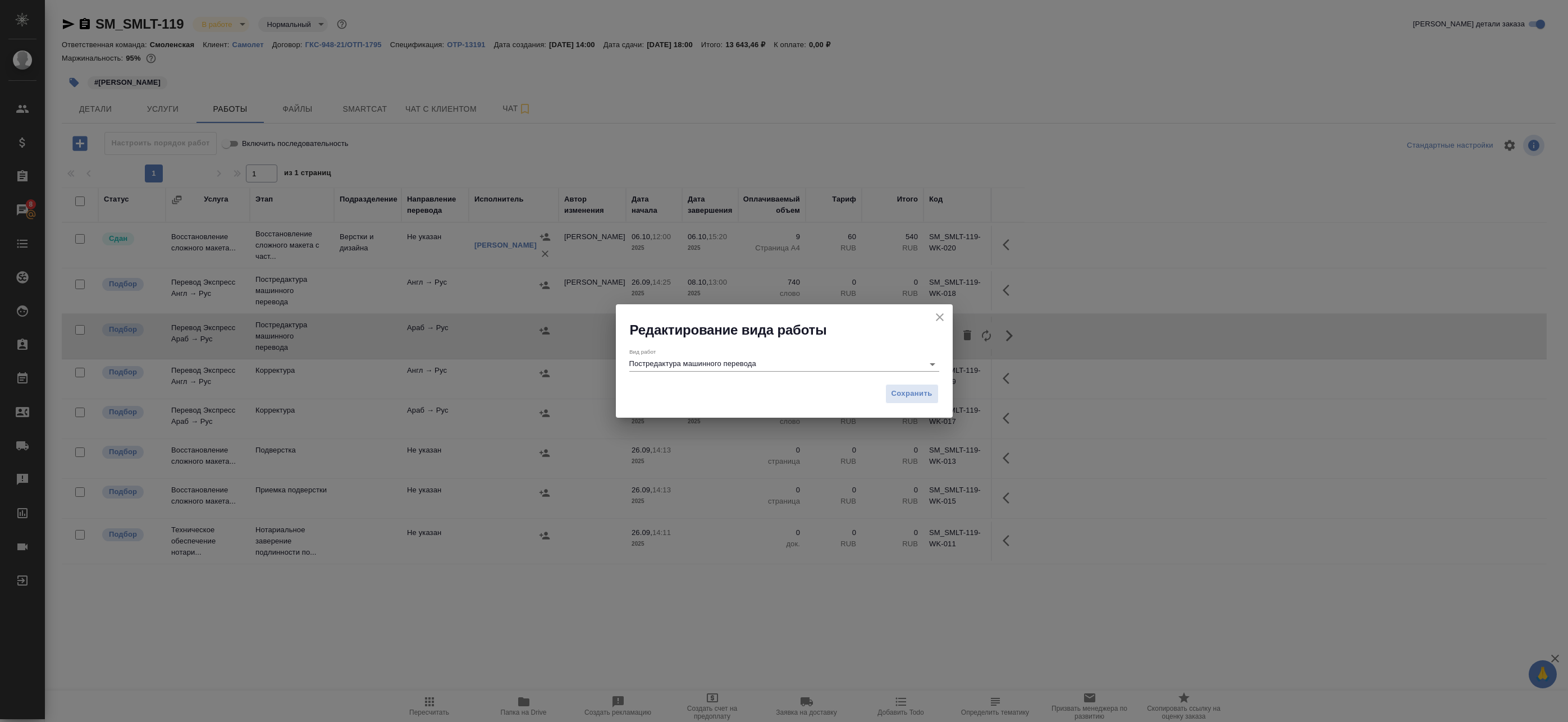
click at [778, 361] on input "Постредактура машинного перевода" at bounding box center [773, 363] width 289 height 13
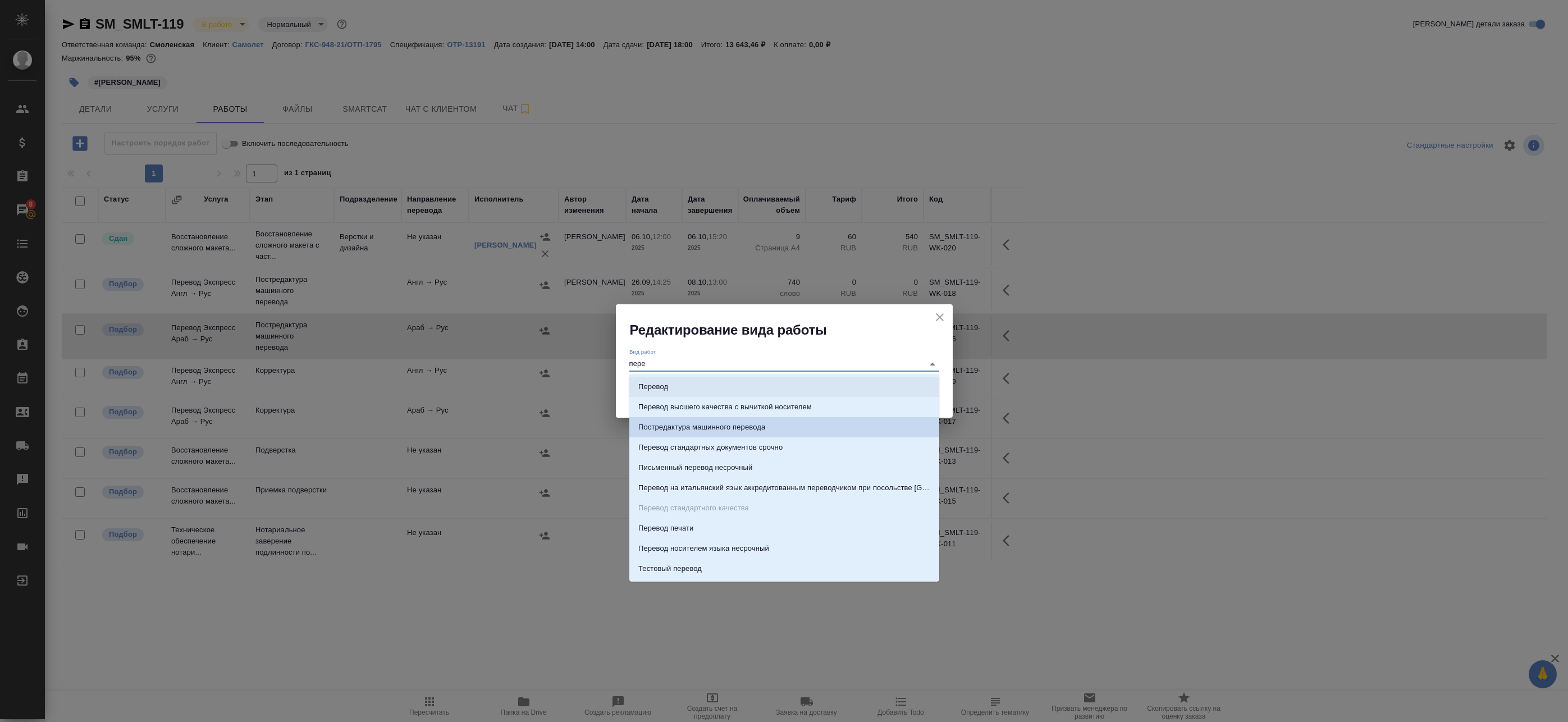
click at [700, 385] on li "Перевод" at bounding box center [784, 387] width 310 height 20
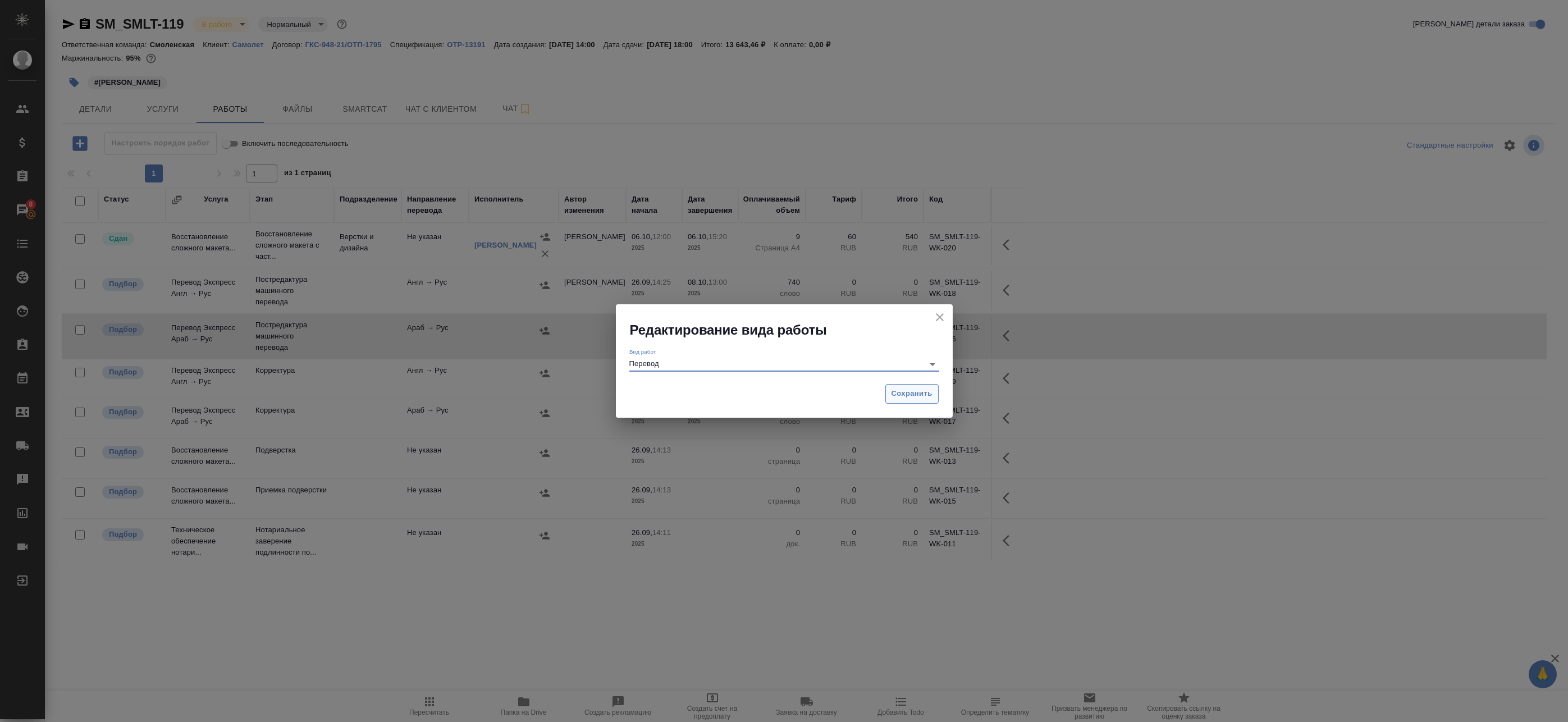
type input "Перевод"
click at [906, 391] on span "Сохранить" at bounding box center [912, 394] width 41 height 13
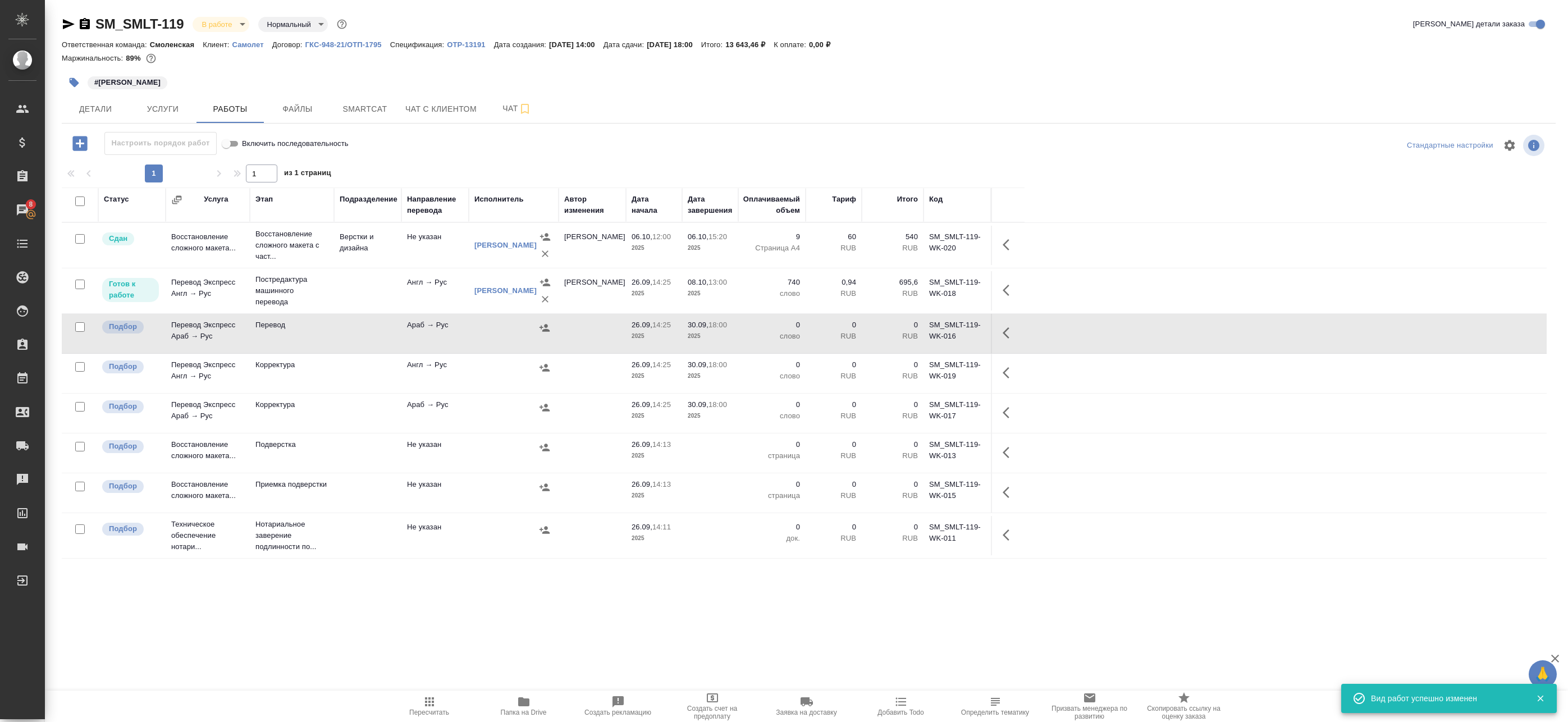
click at [478, 326] on div at bounding box center [513, 328] width 78 height 17
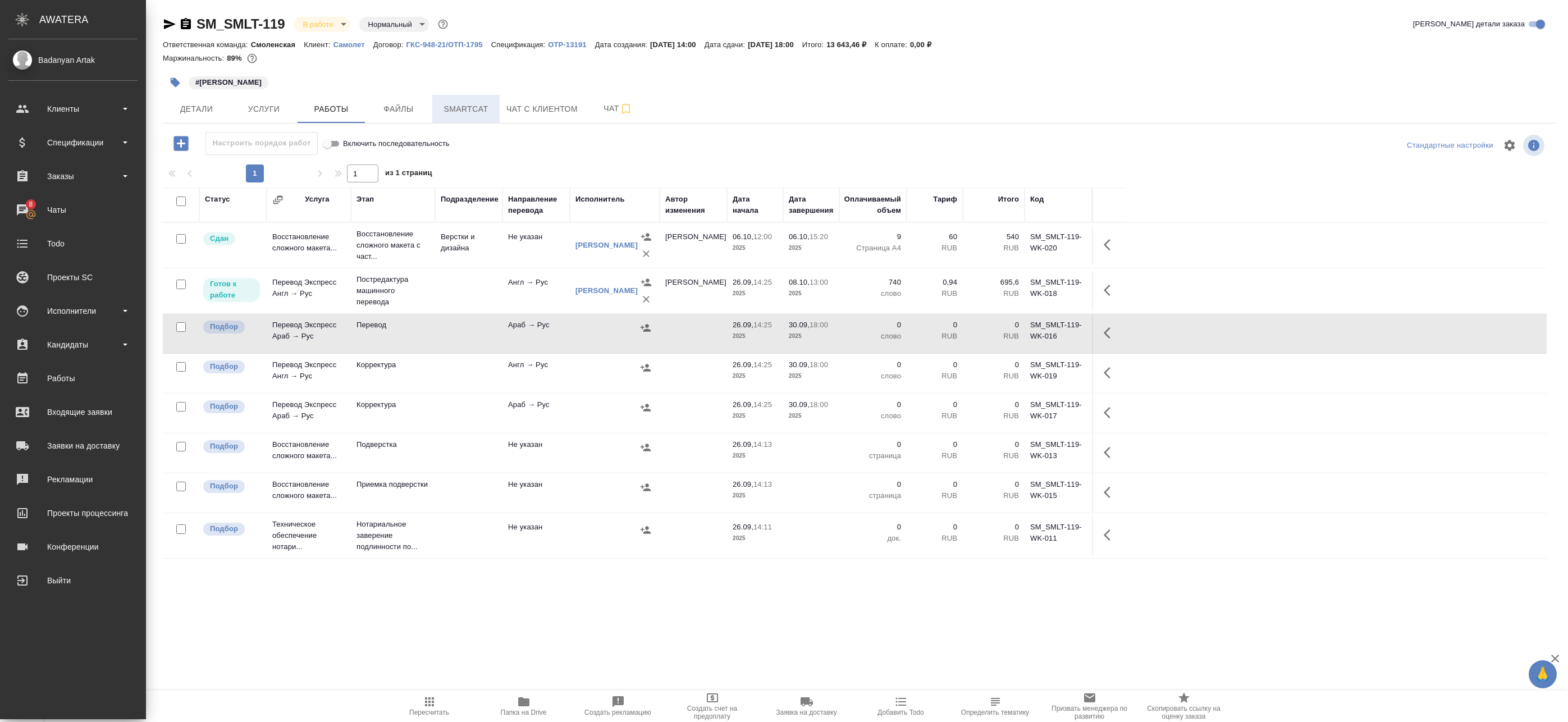
click at [441, 110] on span "Smartcat" at bounding box center [466, 109] width 54 height 14
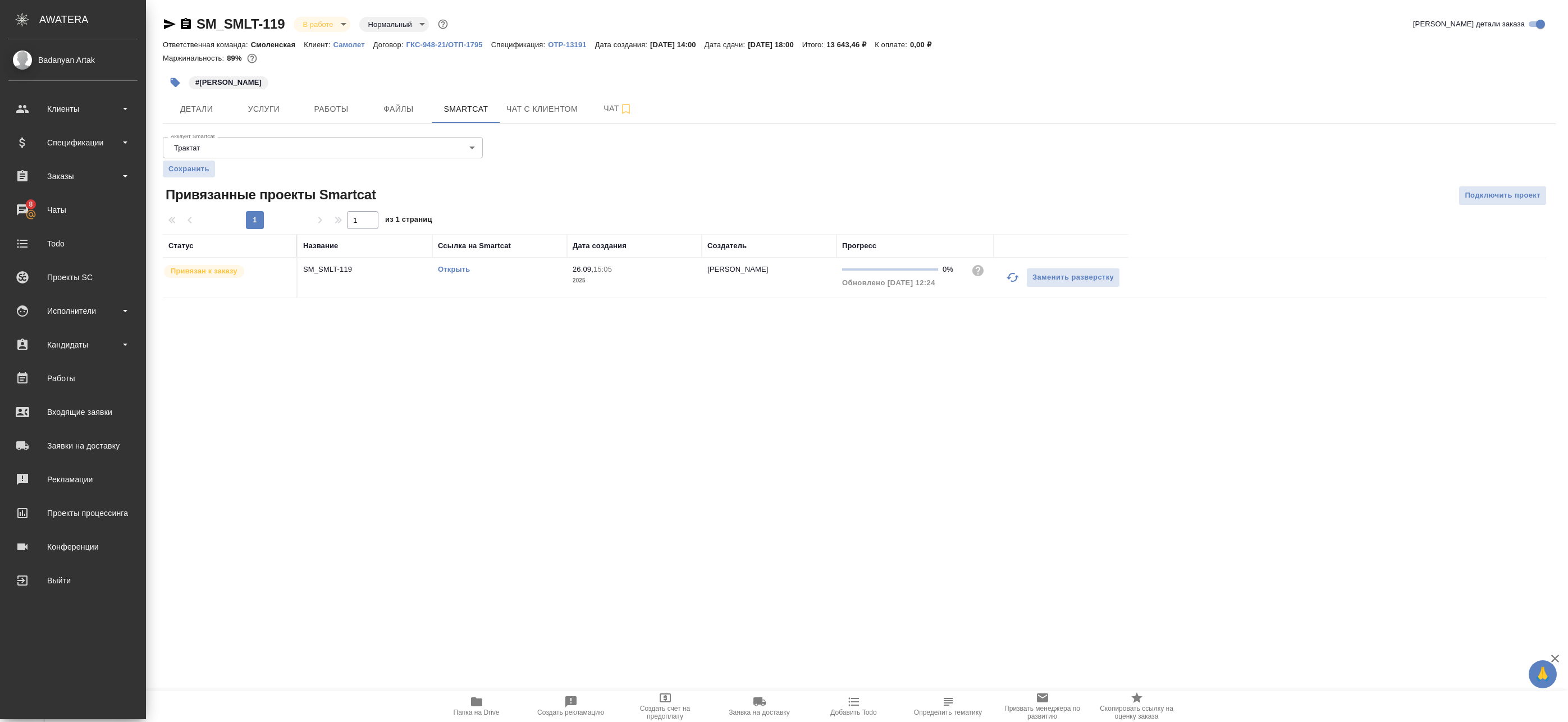
click at [451, 271] on link "Открыть" at bounding box center [454, 269] width 32 height 8
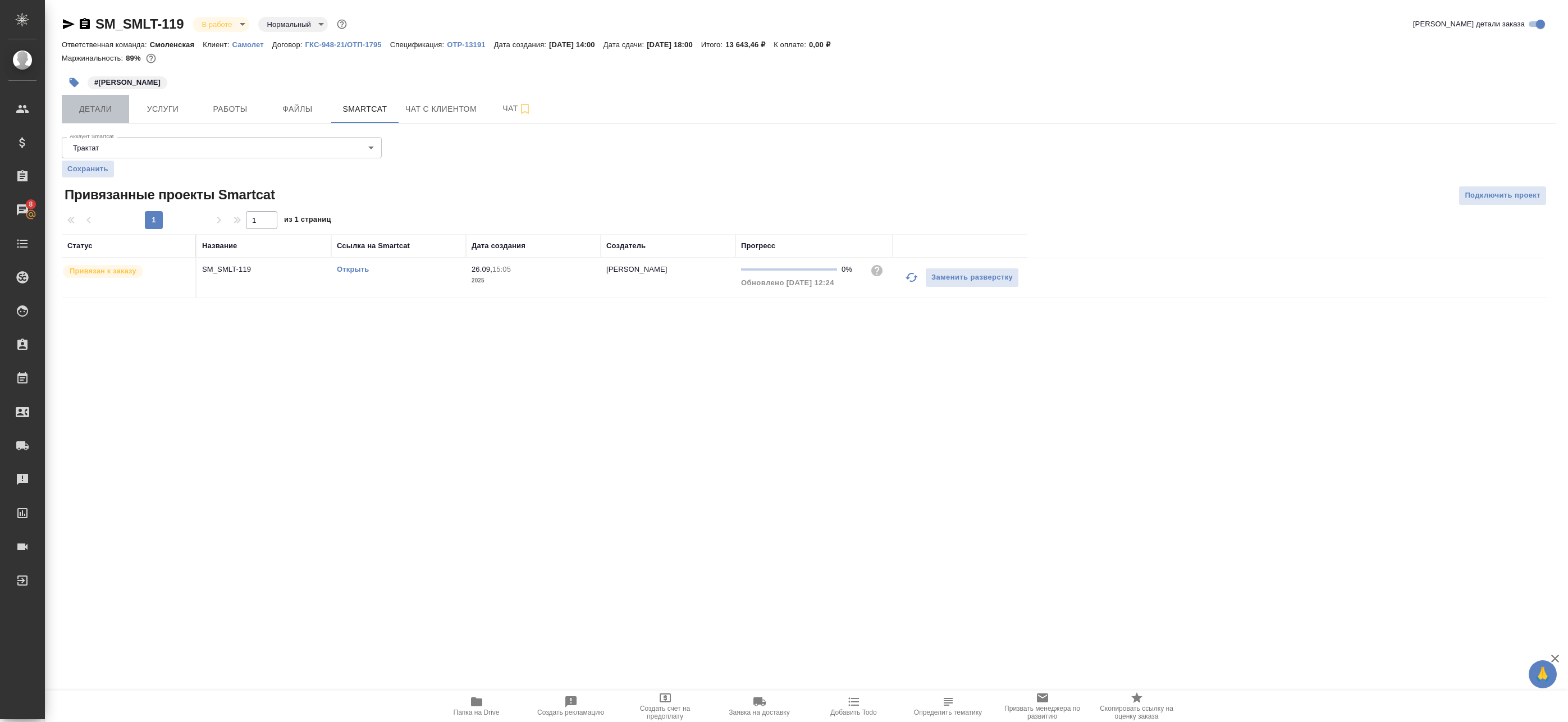
click at [112, 115] on span "Детали" at bounding box center [96, 109] width 54 height 14
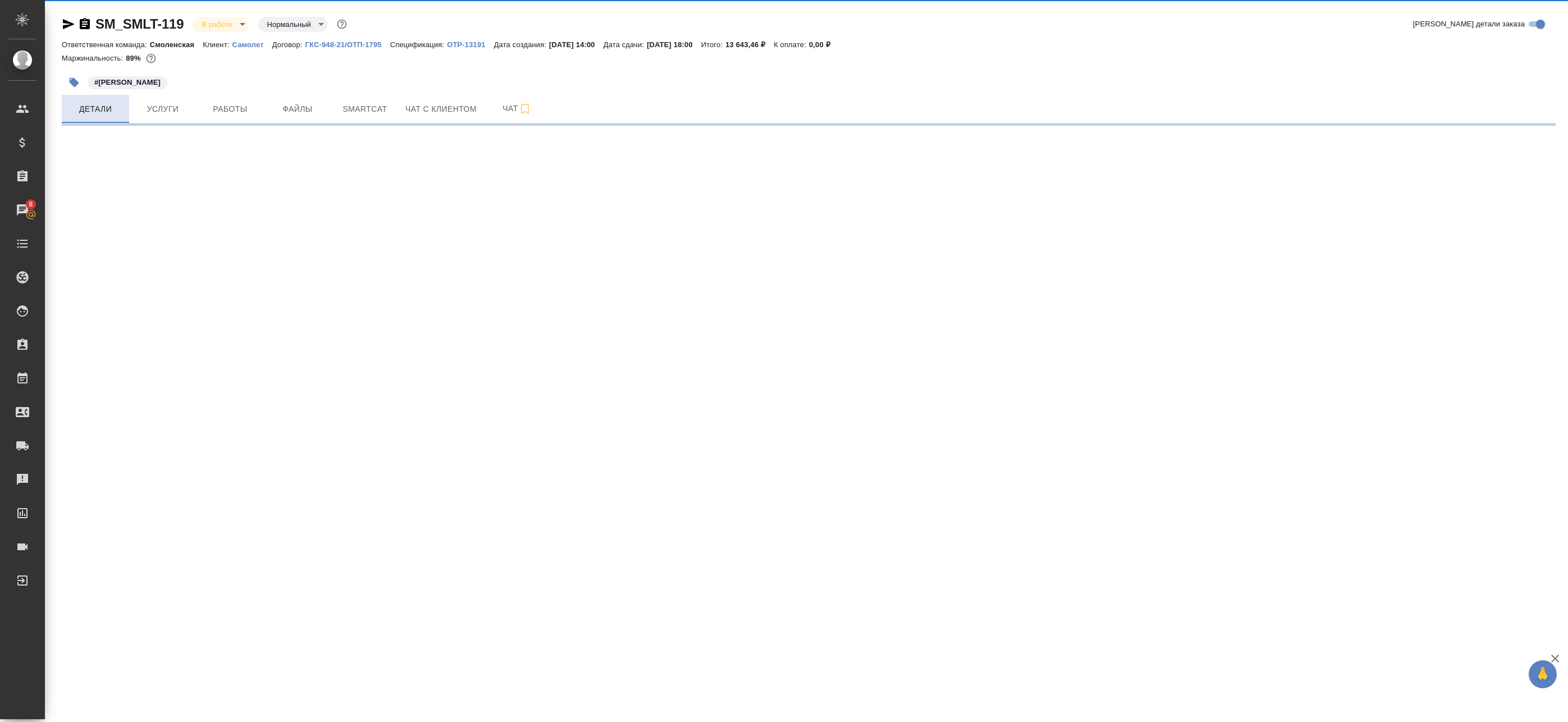
select select "RU"
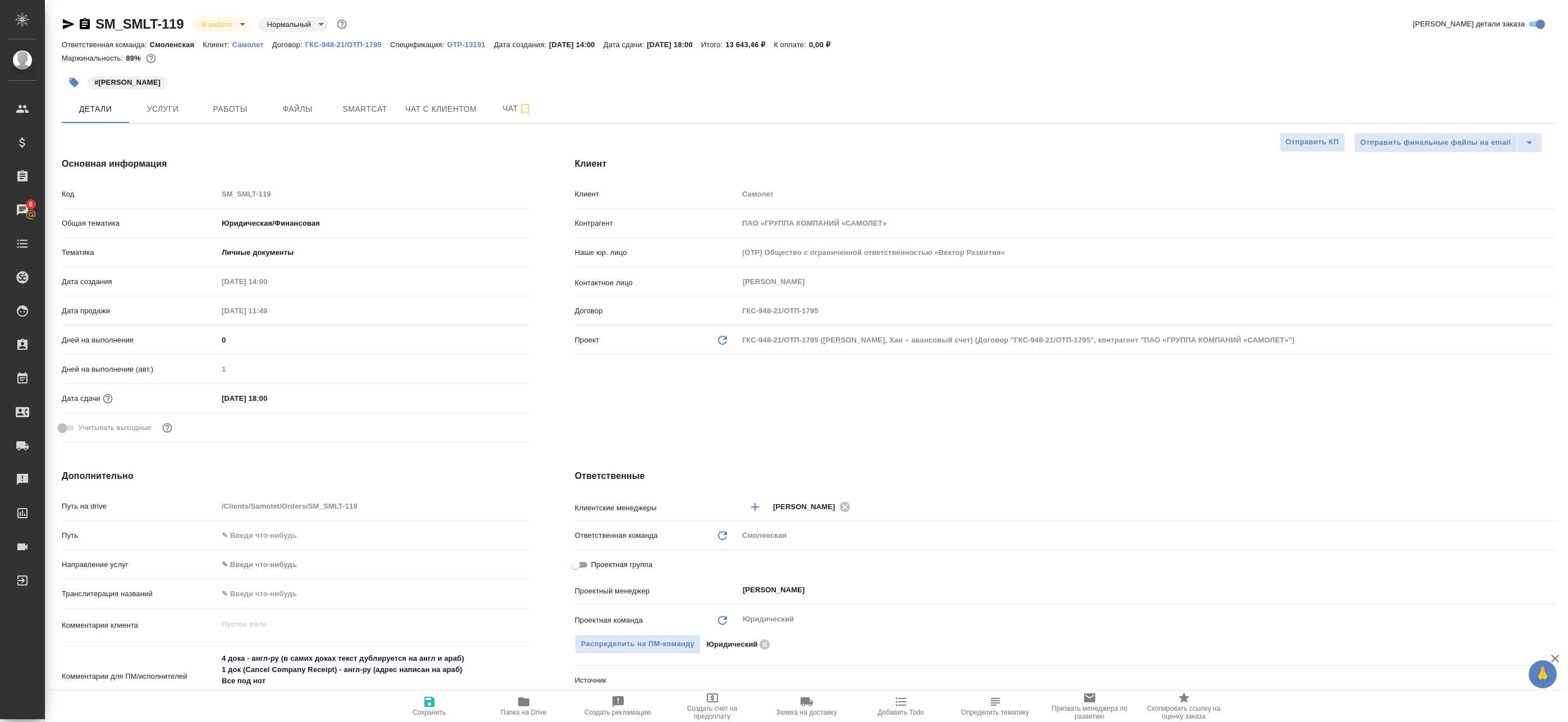
type textarea "x"
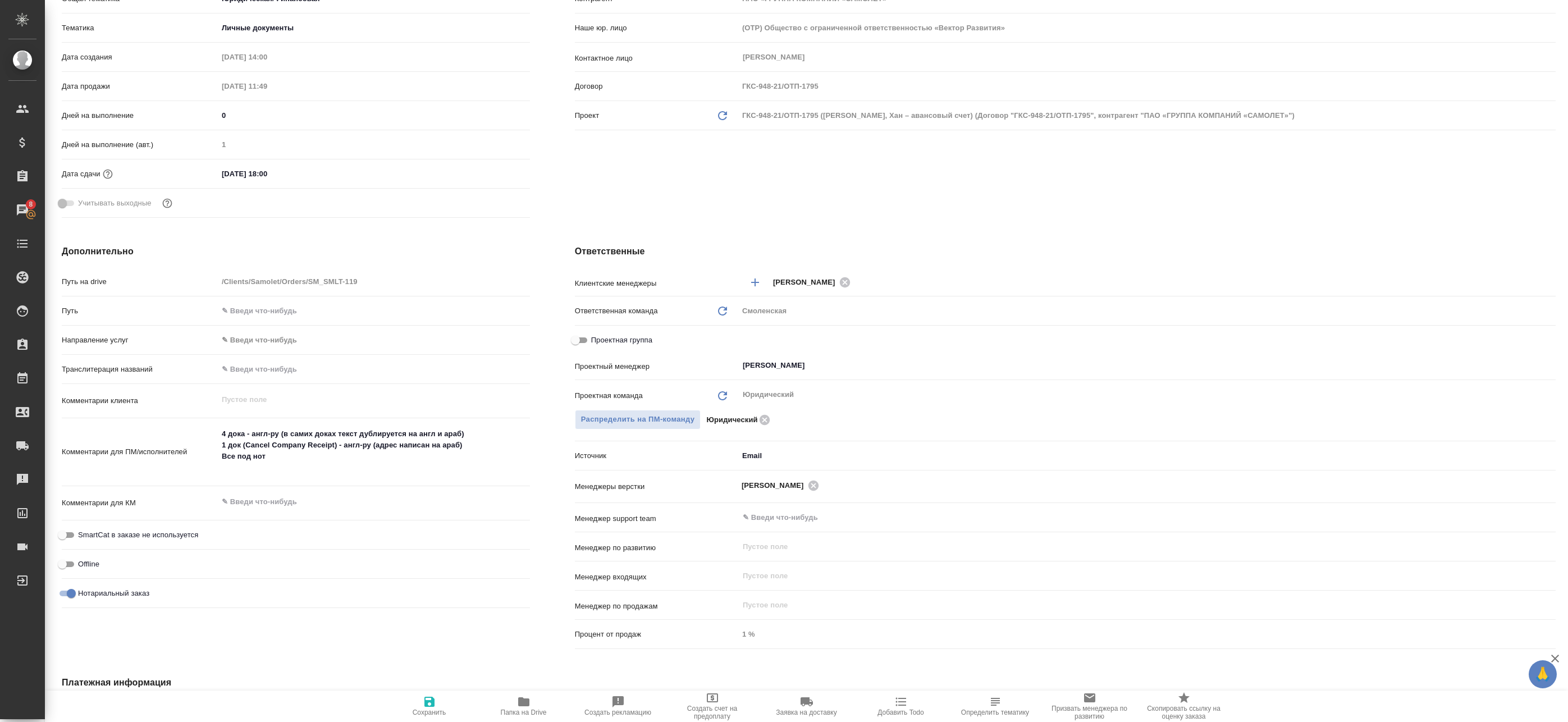
scroll to position [281, 0]
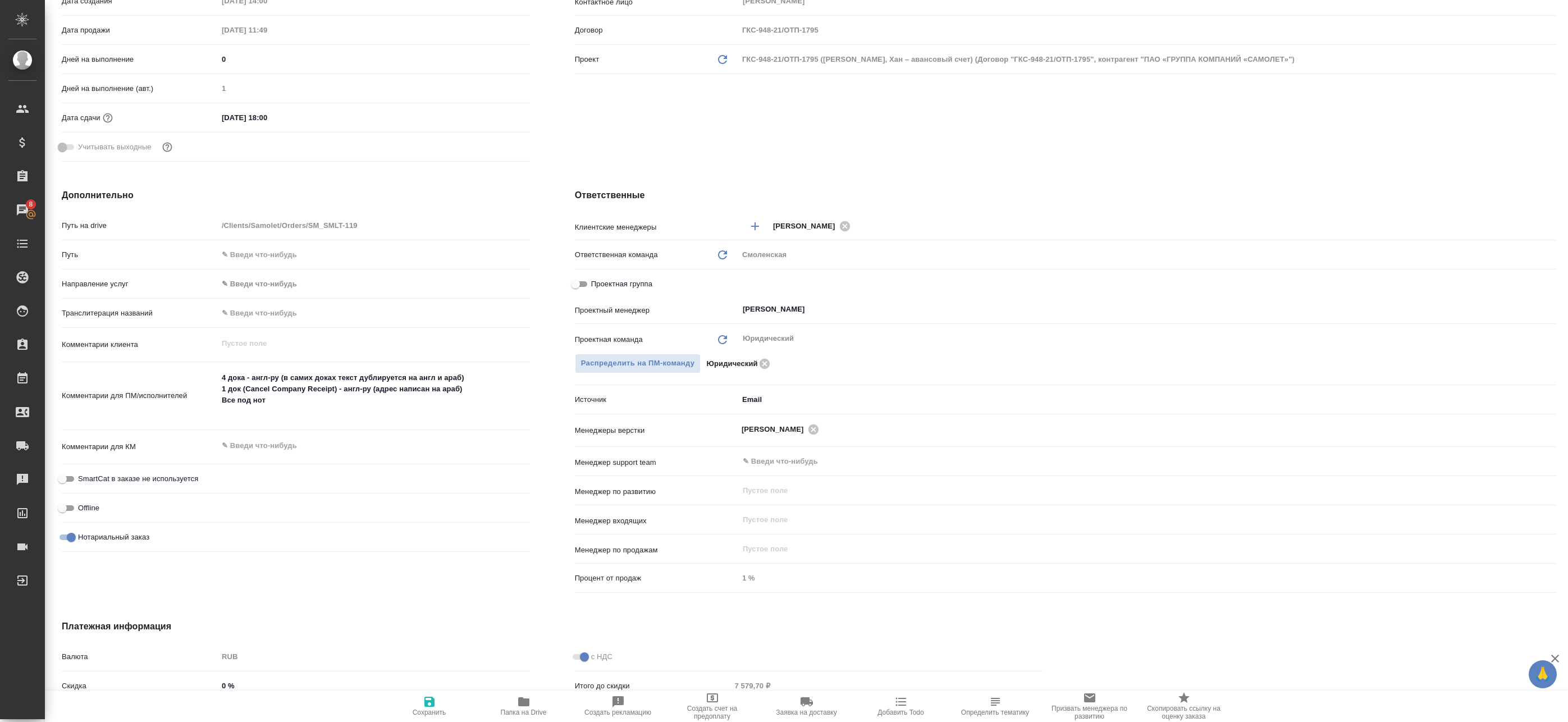
type textarea "x"
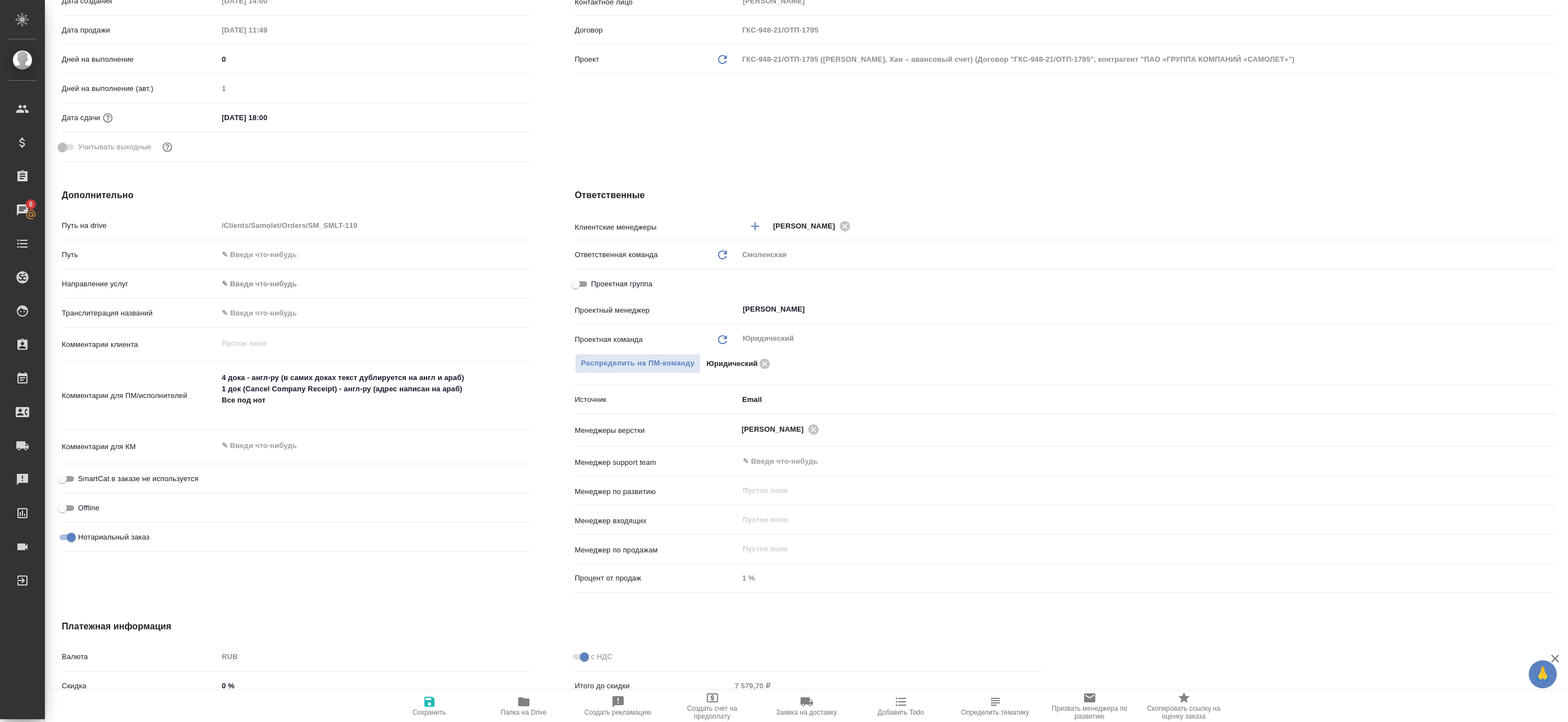
type textarea "x"
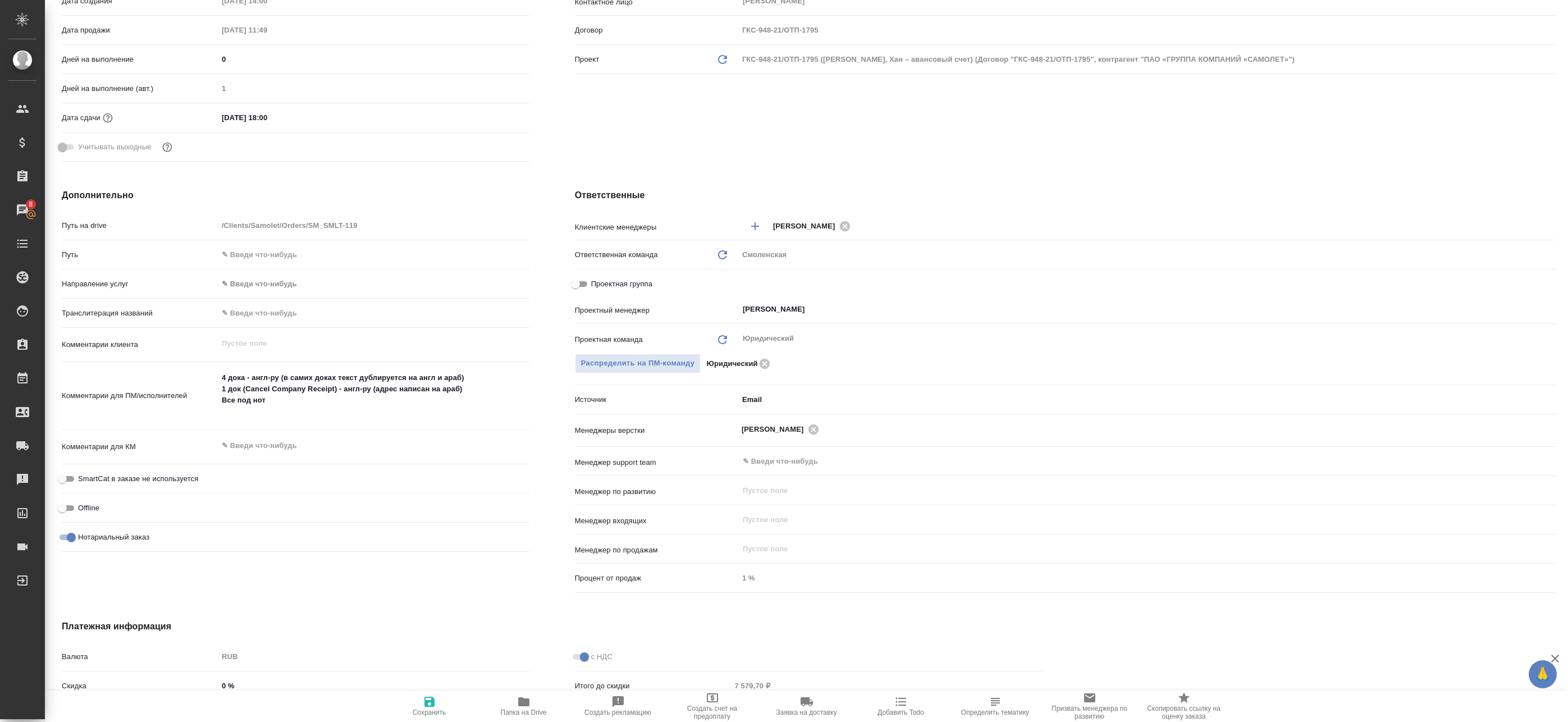
type textarea "x"
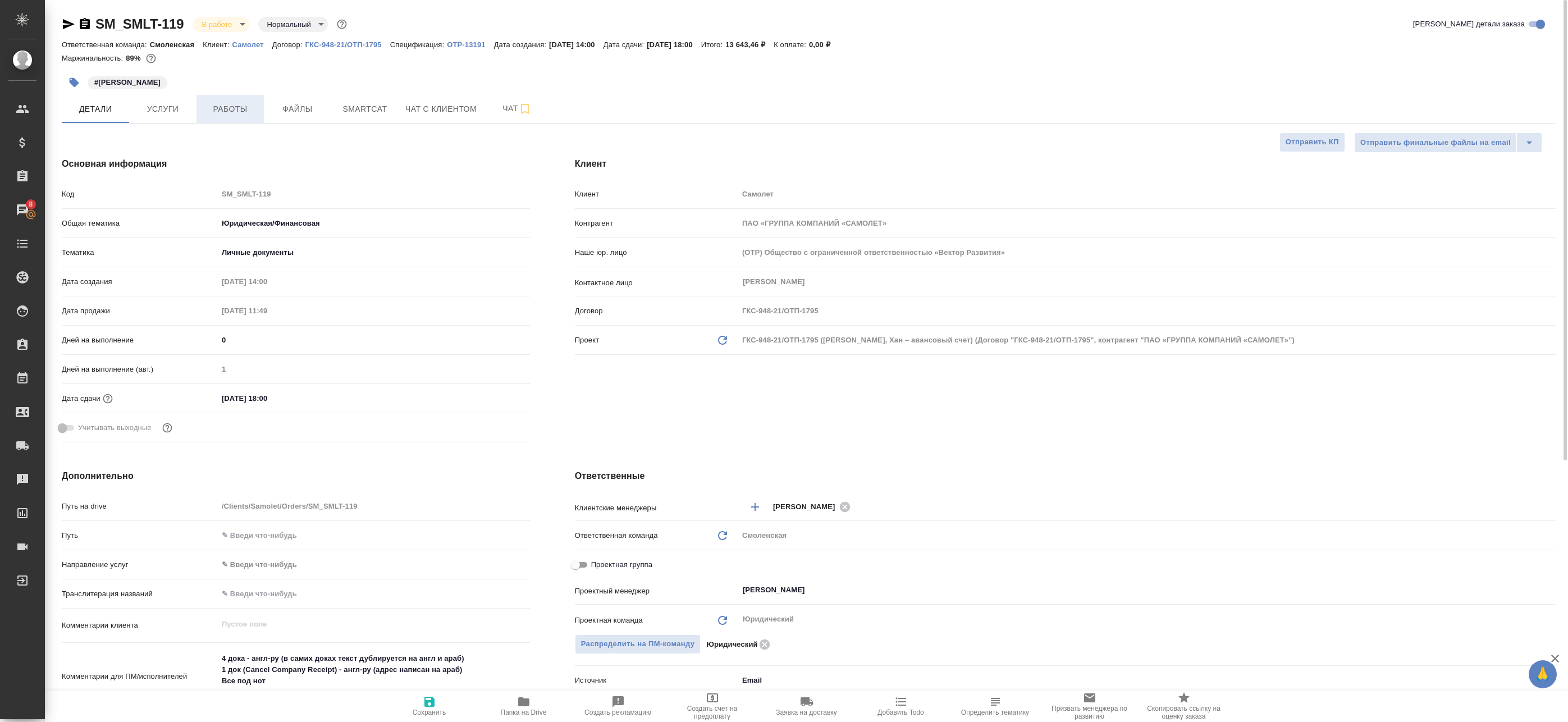
click at [244, 107] on span "Работы" at bounding box center [230, 109] width 54 height 14
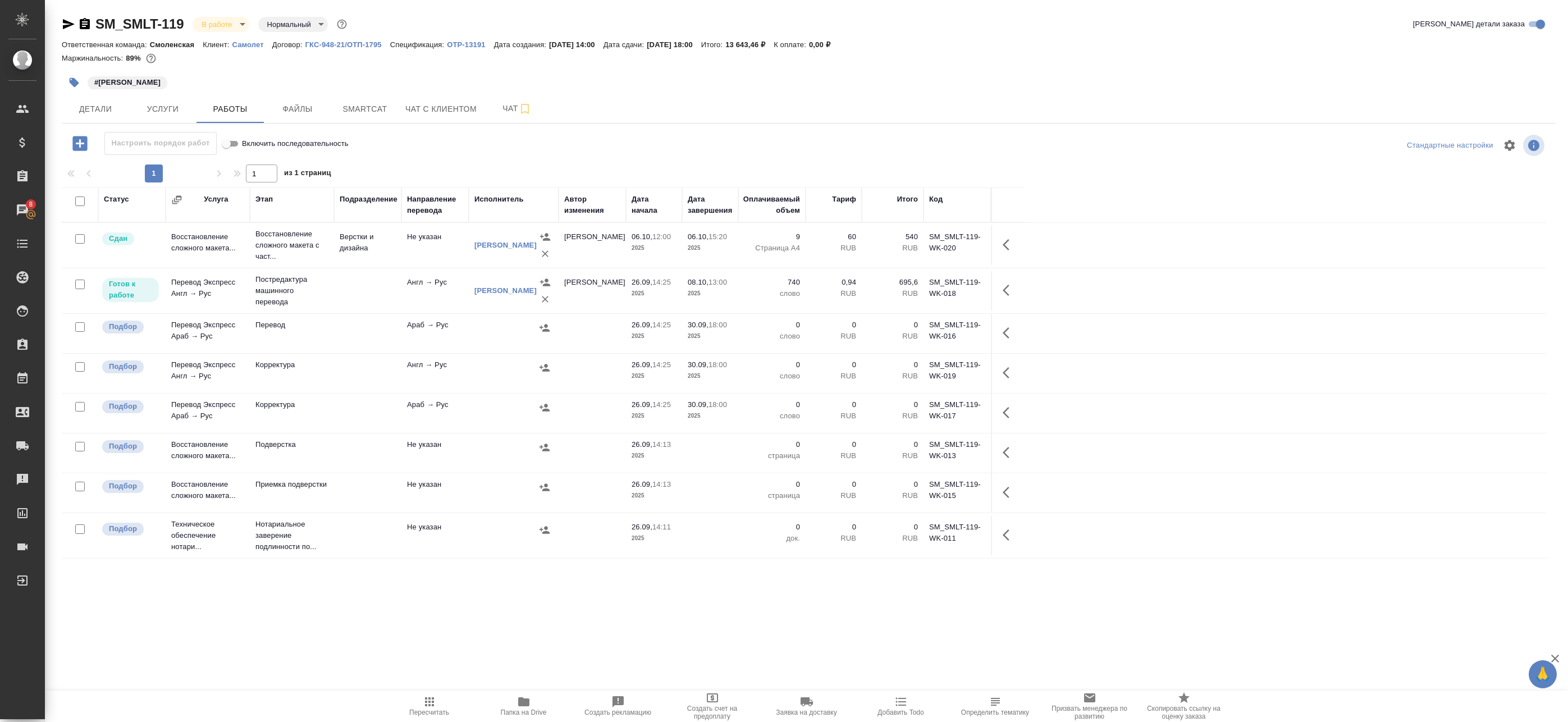
click at [407, 335] on td "Араб → Рус" at bounding box center [434, 333] width 67 height 39
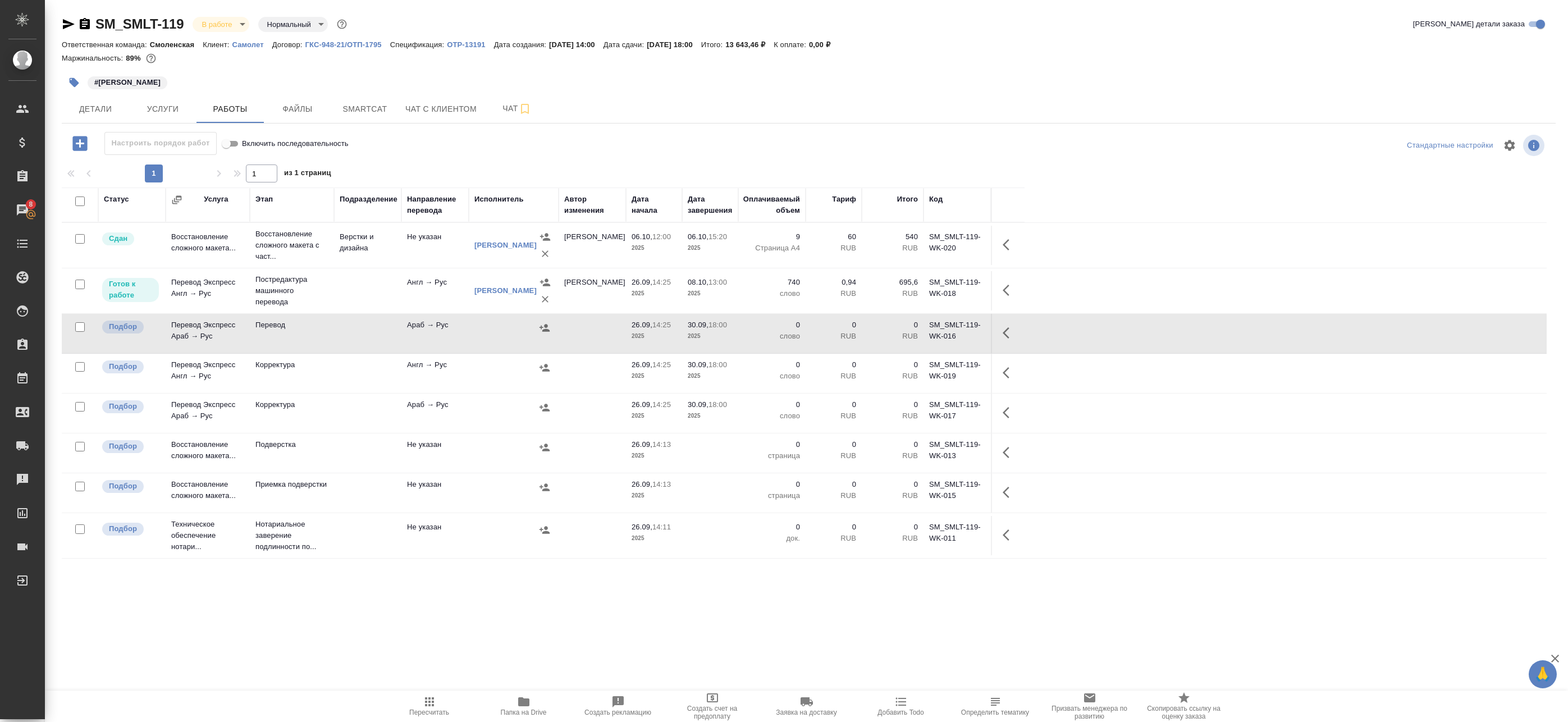
click at [1002, 331] on button "button" at bounding box center [1010, 333] width 27 height 27
click at [932, 334] on icon "button" at bounding box center [926, 333] width 13 height 13
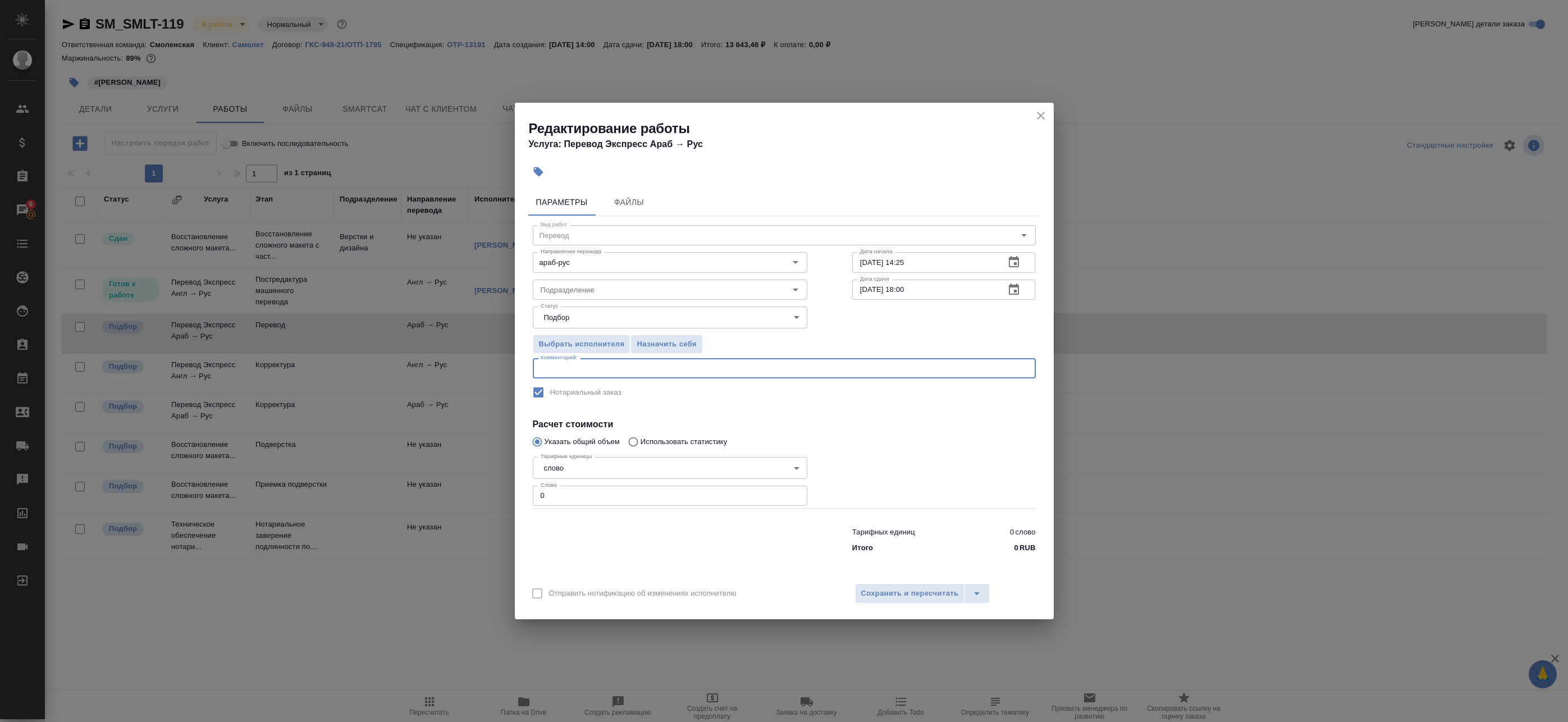
click at [628, 367] on textarea at bounding box center [784, 369] width 487 height 8
drag, startPoint x: 545, startPoint y: 490, endPoint x: 405, endPoint y: 478, distance: 140.5
click at [472, 486] on div "Редактирование работы Услуга: Перевод Экспресс Араб → Рус Параметры Файлы Вид р…" at bounding box center [784, 361] width 1568 height 722
type input "100"
click at [585, 378] on div "x Комментарий:" at bounding box center [784, 368] width 503 height 20
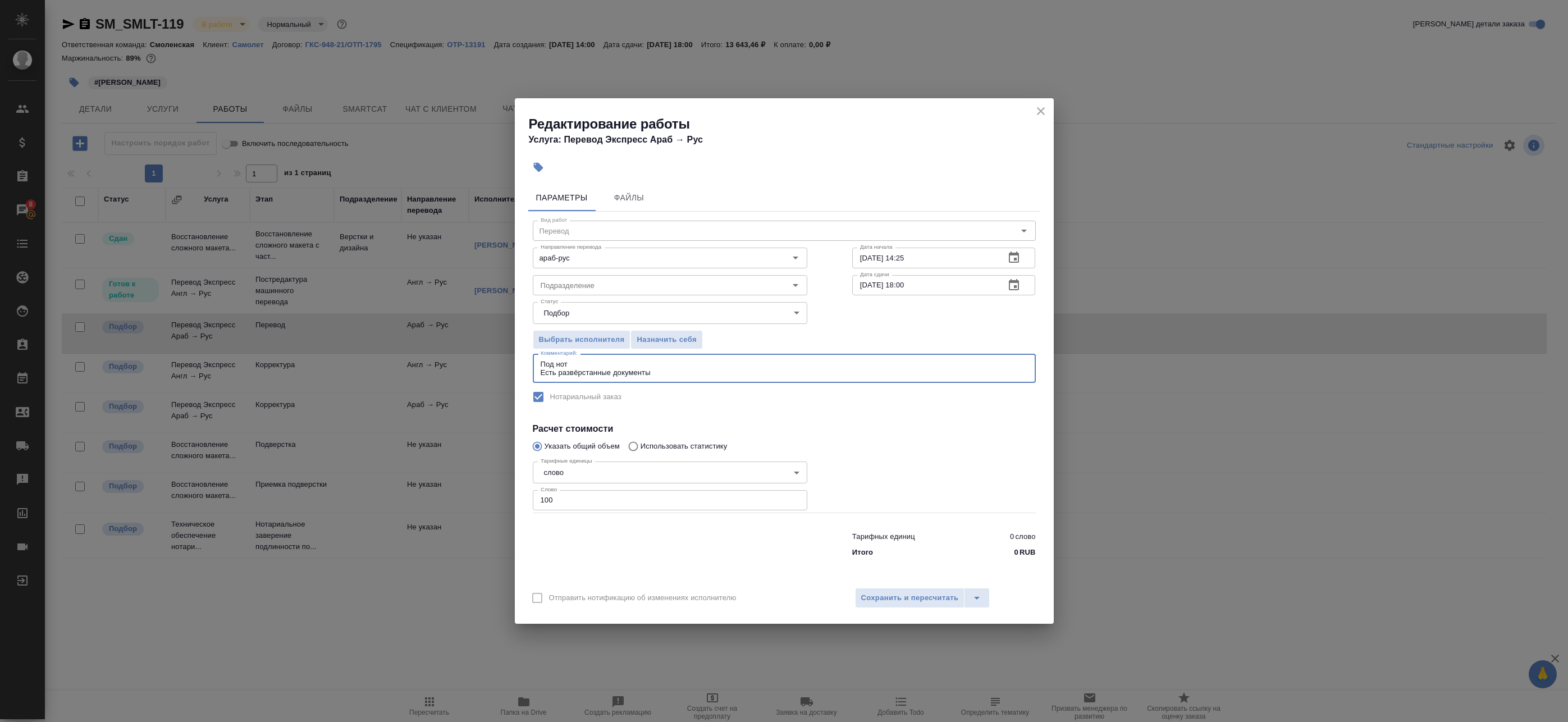
click at [663, 373] on textarea "Под нот Есть развёрстанные документы" at bounding box center [784, 368] width 487 height 17
drag, startPoint x: 714, startPoint y: 377, endPoint x: 659, endPoint y: 385, distance: 55.6
click at [655, 385] on div "Вид работ Перевод Вид работ Направление перевода араб-рус Направление перевода …" at bounding box center [784, 387] width 512 height 351
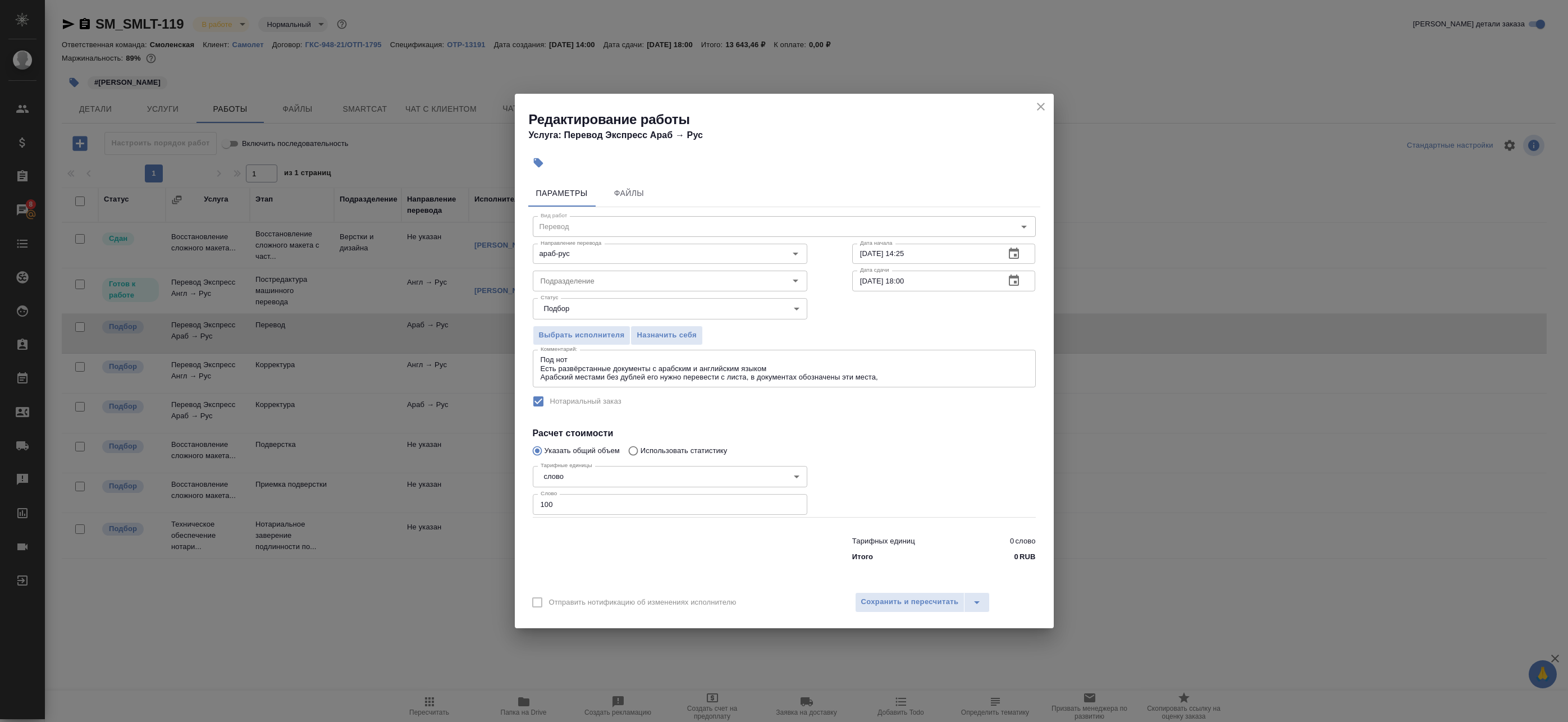
click at [942, 412] on label "Нотариальный заказ" at bounding box center [777, 401] width 501 height 24
click at [906, 381] on textarea "Под нот Есть развёрстанные документы с арабским и английским языком Арабский ме…" at bounding box center [784, 368] width 487 height 26
paste textarea "/текст на арабском языке, необходимо перенабрать/"
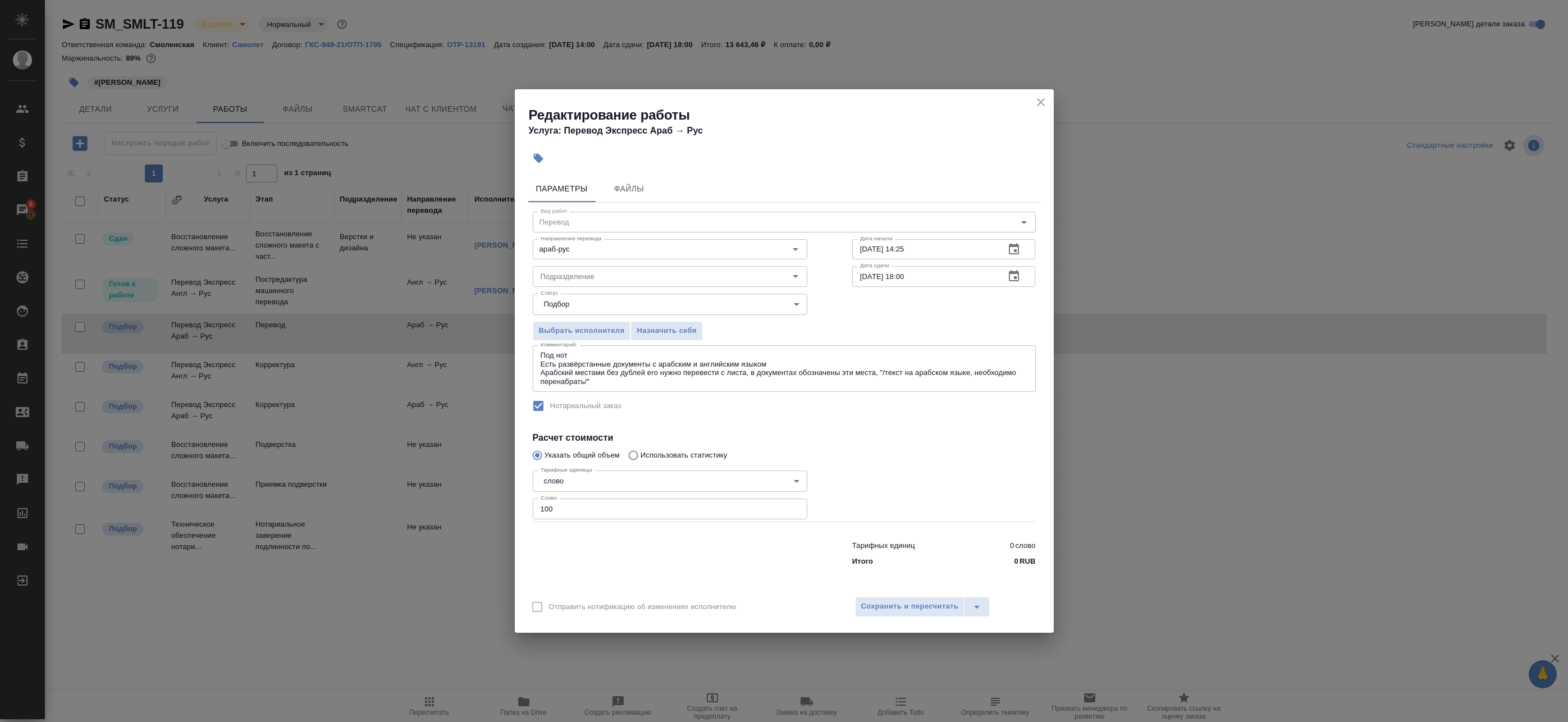
click at [687, 386] on div "Под нот Есть развёрстанные документы с арабским и английским языком Арабский ме…" at bounding box center [784, 368] width 503 height 46
click at [671, 380] on textarea "Под нот Есть развёрстанные документы с арабским и английским языком Арабский ме…" at bounding box center [784, 368] width 487 height 35
type textarea "Под нот Есть развёрстанные документы с арабским и английским языком Арабский ме…"
drag, startPoint x: 682, startPoint y: 386, endPoint x: 495, endPoint y: 361, distance: 188.7
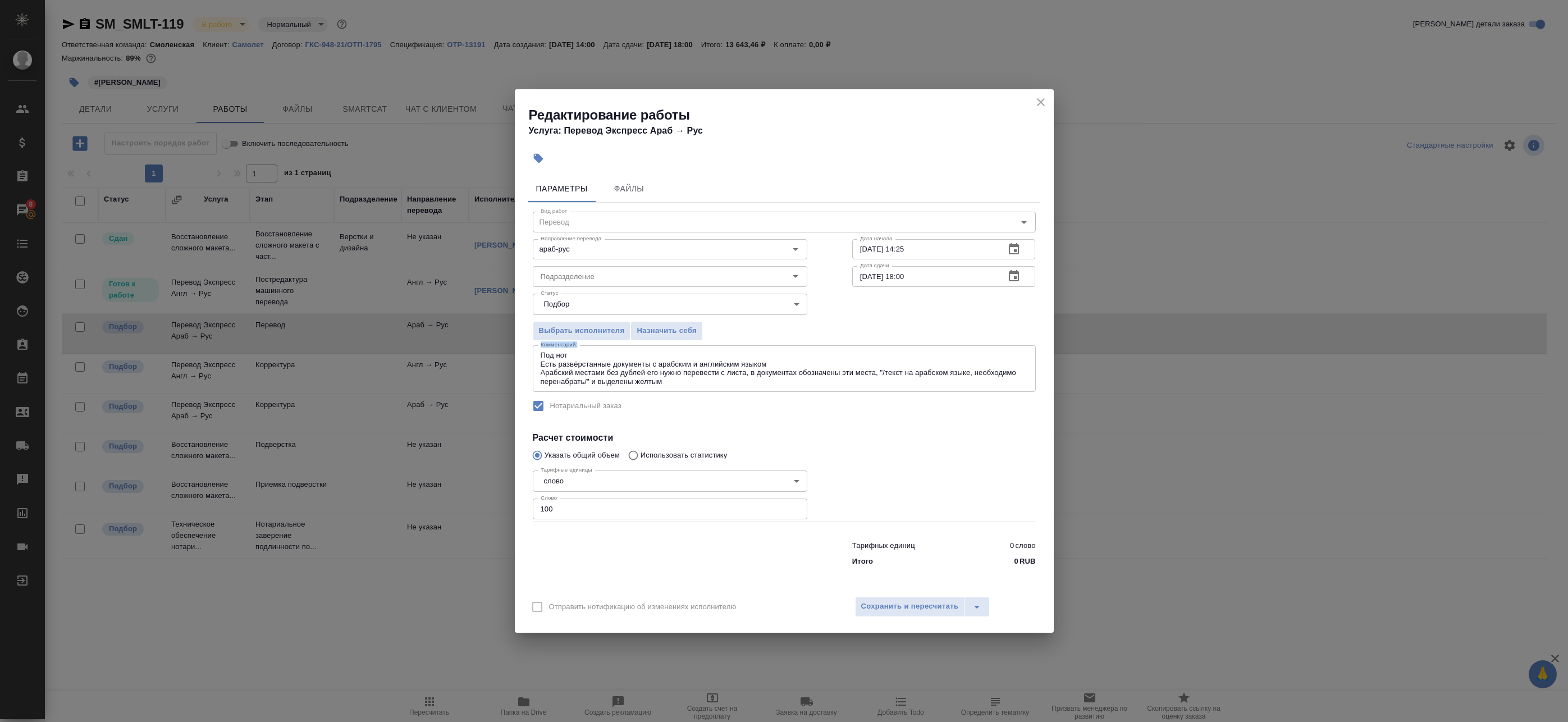
click at [495, 361] on div "Редактирование работы Услуга: Перевод Экспресс Араб → Рус Параметры Файлы Вид р…" at bounding box center [784, 361] width 1568 height 722
drag, startPoint x: 495, startPoint y: 361, endPoint x: 674, endPoint y: 388, distance: 181.0
click at [674, 388] on div "Под нот Есть развёрстанные документы с арабским и английским языком Арабский ме…" at bounding box center [784, 368] width 503 height 46
click at [685, 385] on textarea "Под нот Есть развёрстанные документы с арабским и английским языком Арабский ме…" at bounding box center [784, 368] width 487 height 35
drag, startPoint x: 663, startPoint y: 380, endPoint x: 509, endPoint y: 348, distance: 157.3
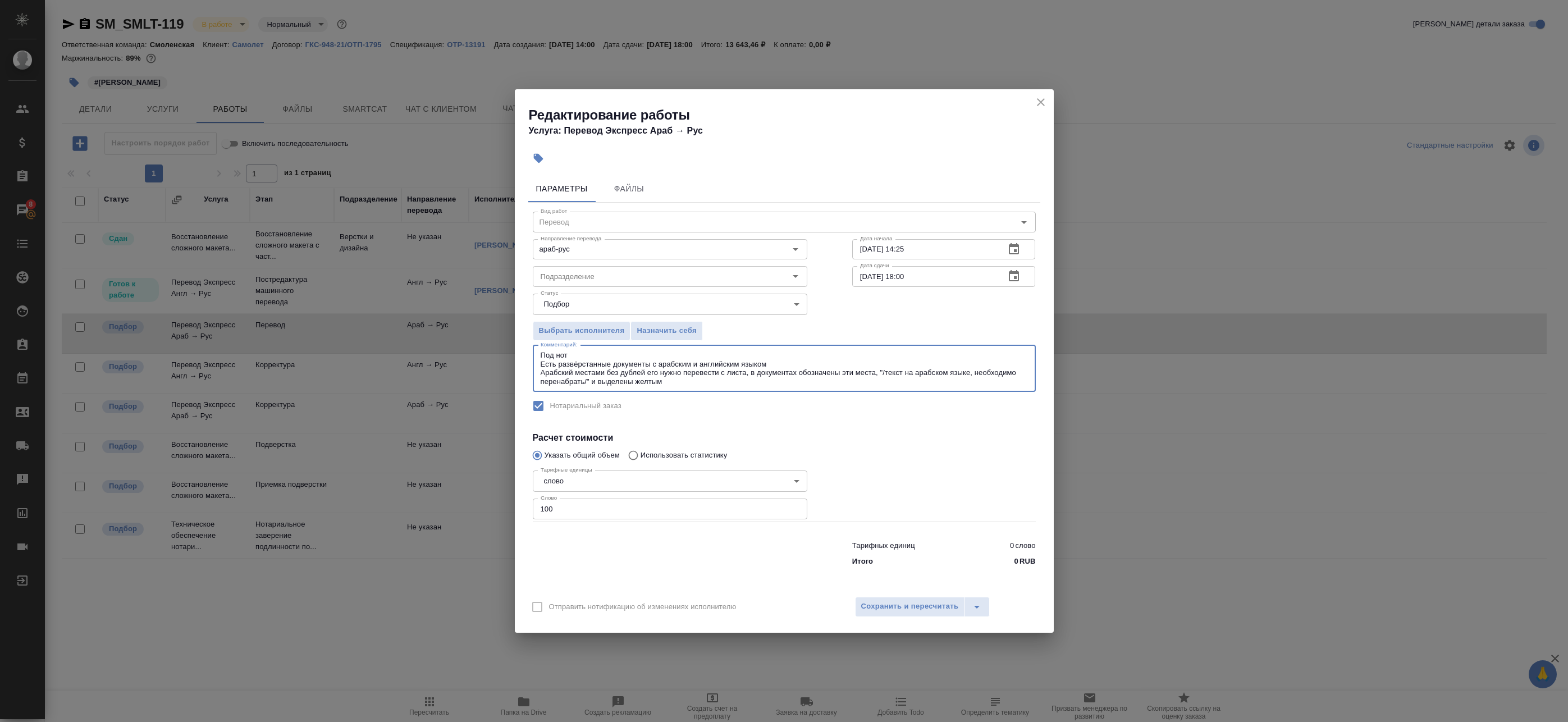
click at [509, 348] on div "Редактирование работы Услуга: Перевод Экспресс Араб → Рус Параметры Файлы Вид р…" at bounding box center [784, 361] width 1568 height 722
drag, startPoint x: 635, startPoint y: 378, endPoint x: 748, endPoint y: 540, distance: 197.5
click at [637, 378] on textarea "Под нот Есть развёрстанные документы с арабским и английским языком Арабский ме…" at bounding box center [784, 368] width 487 height 35
click at [700, 378] on textarea "Под нот Есть развёрстанные документы с арабским и английским языком Арабский ме…" at bounding box center [784, 368] width 487 height 35
click at [689, 384] on textarea "Под нот Есть развёрстанные документы с арабским и английским языком Арабский ме…" at bounding box center [784, 368] width 487 height 35
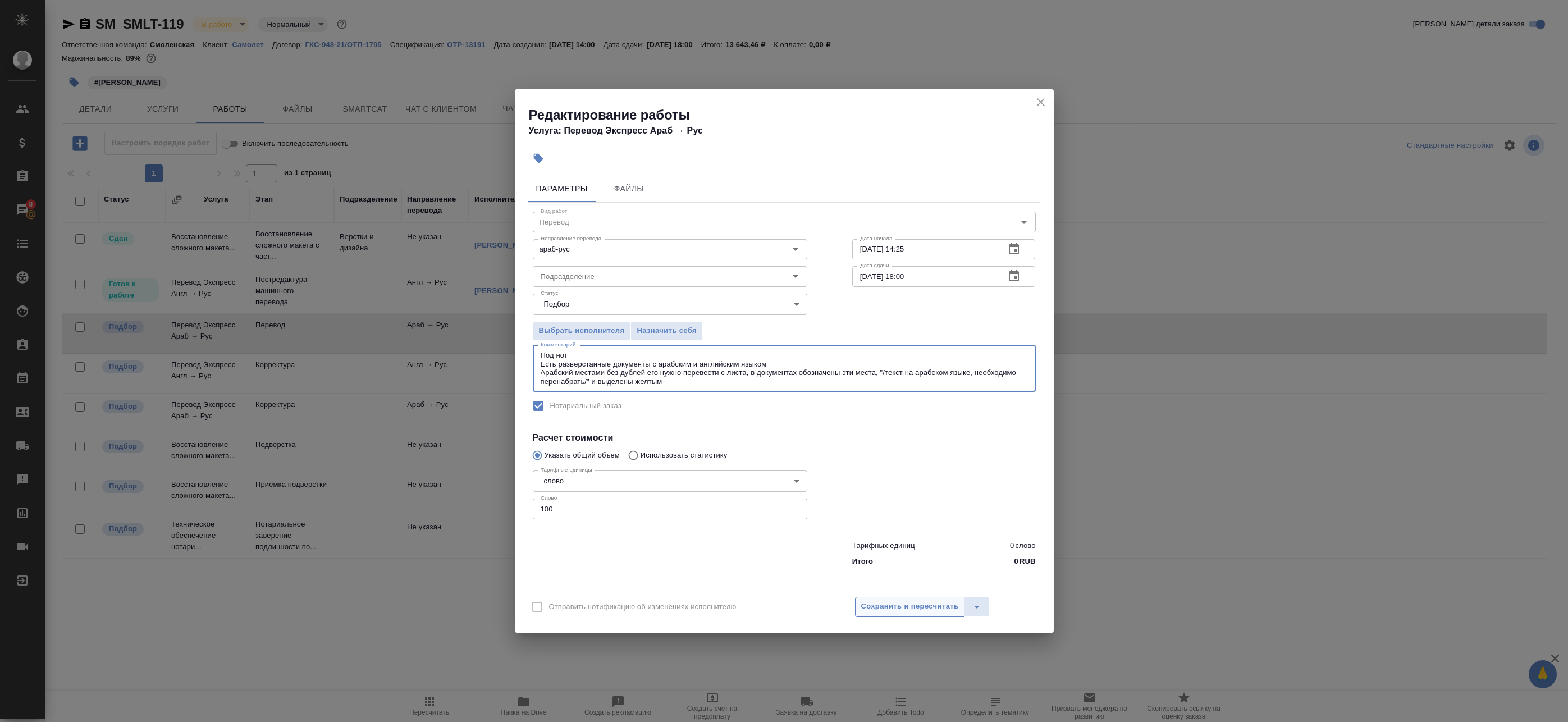
click at [939, 602] on span "Сохранить и пересчитать" at bounding box center [910, 606] width 98 height 13
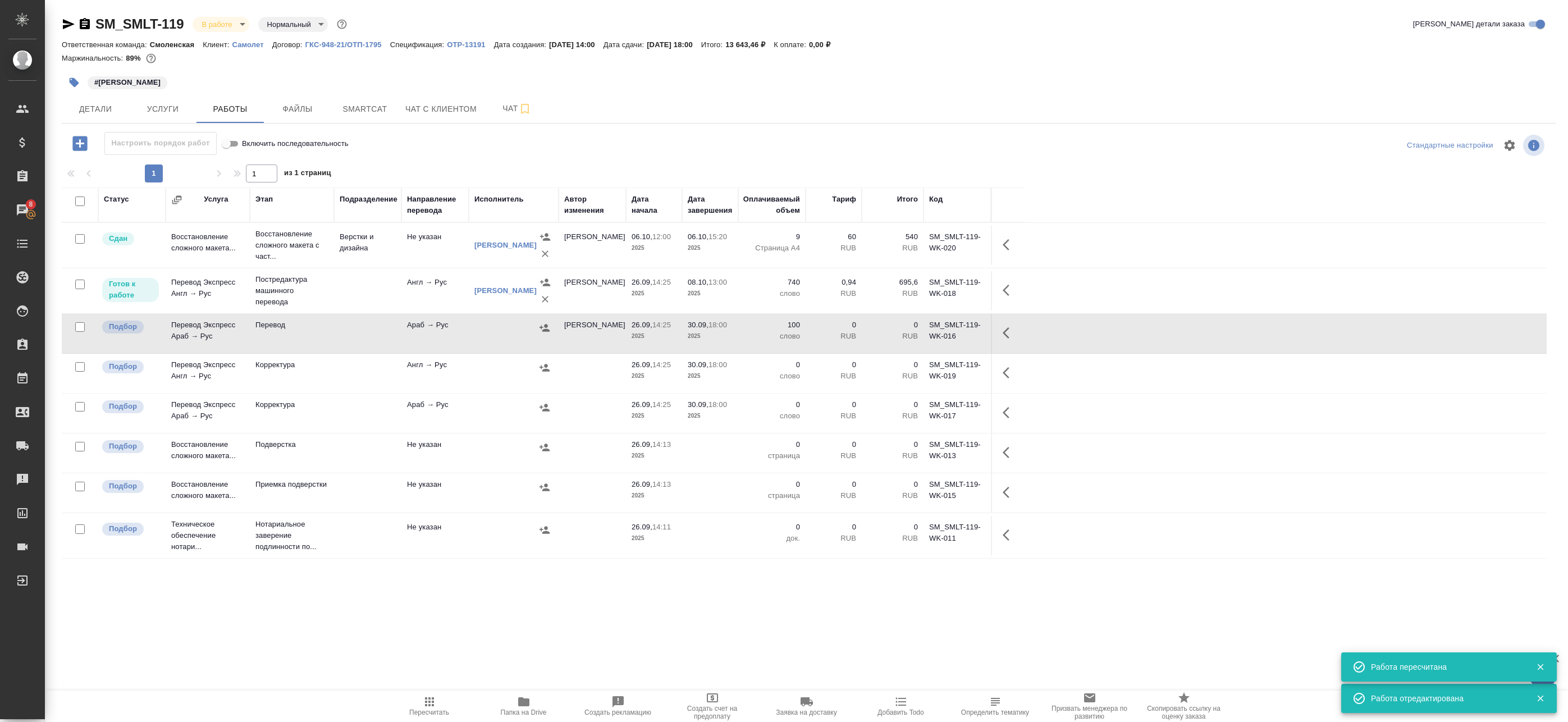
click at [1010, 333] on icon "button" at bounding box center [1009, 333] width 13 height 13
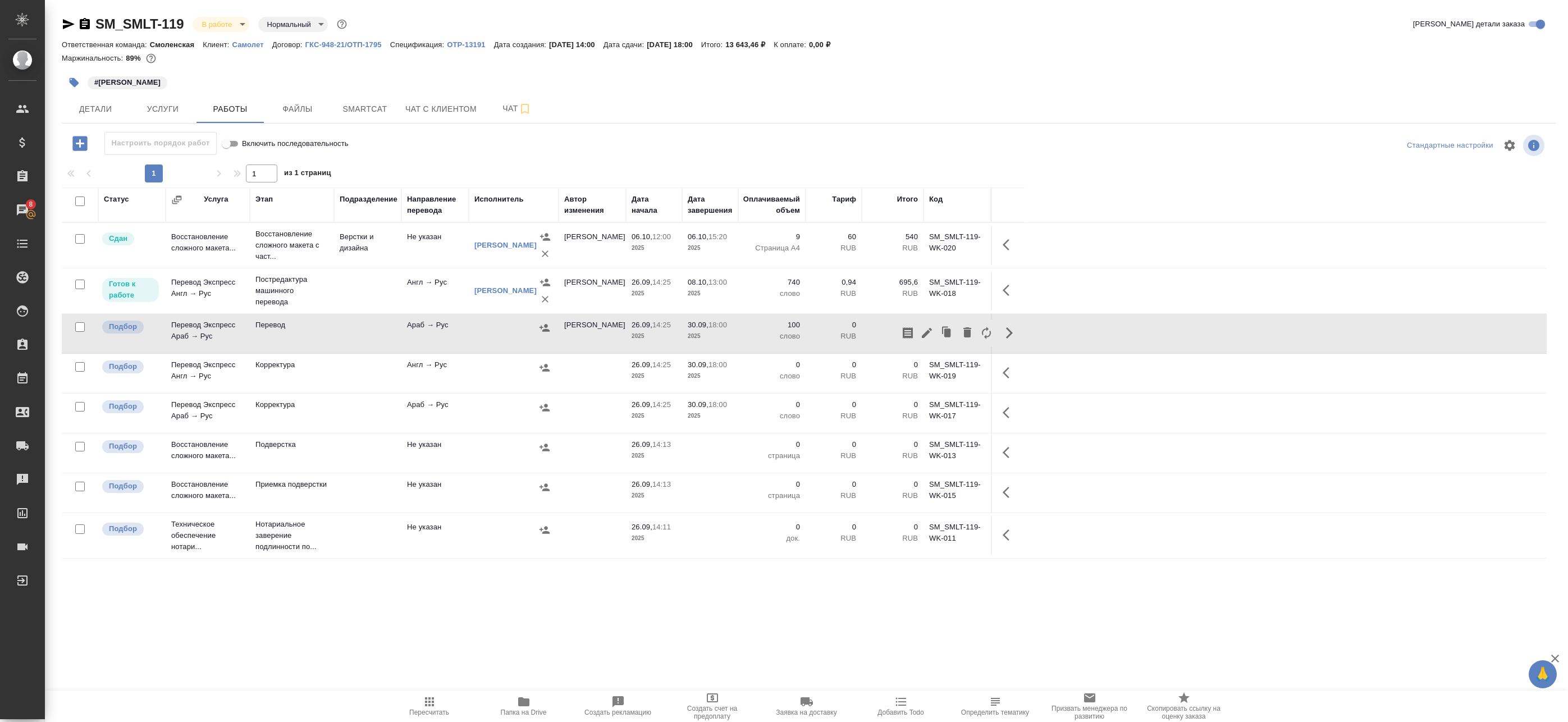
click at [1007, 333] on icon "button" at bounding box center [1009, 333] width 13 height 13
click at [1012, 337] on icon "button" at bounding box center [1009, 333] width 13 height 13
click at [925, 333] on icon "button" at bounding box center [926, 333] width 13 height 13
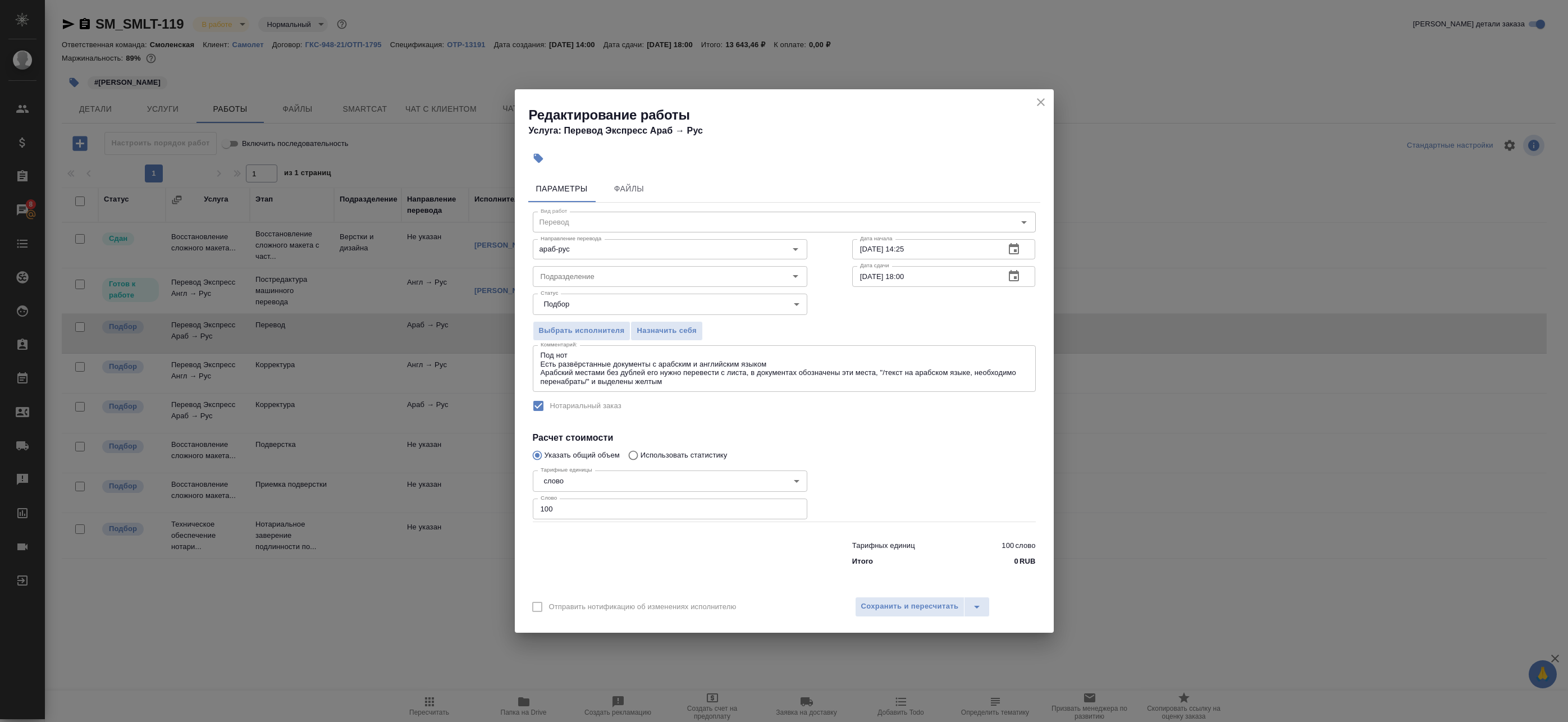
click at [721, 383] on textarea "Под нот Есть развёрстанные документы с арабским и английским языком Арабский ме…" at bounding box center [784, 368] width 487 height 35
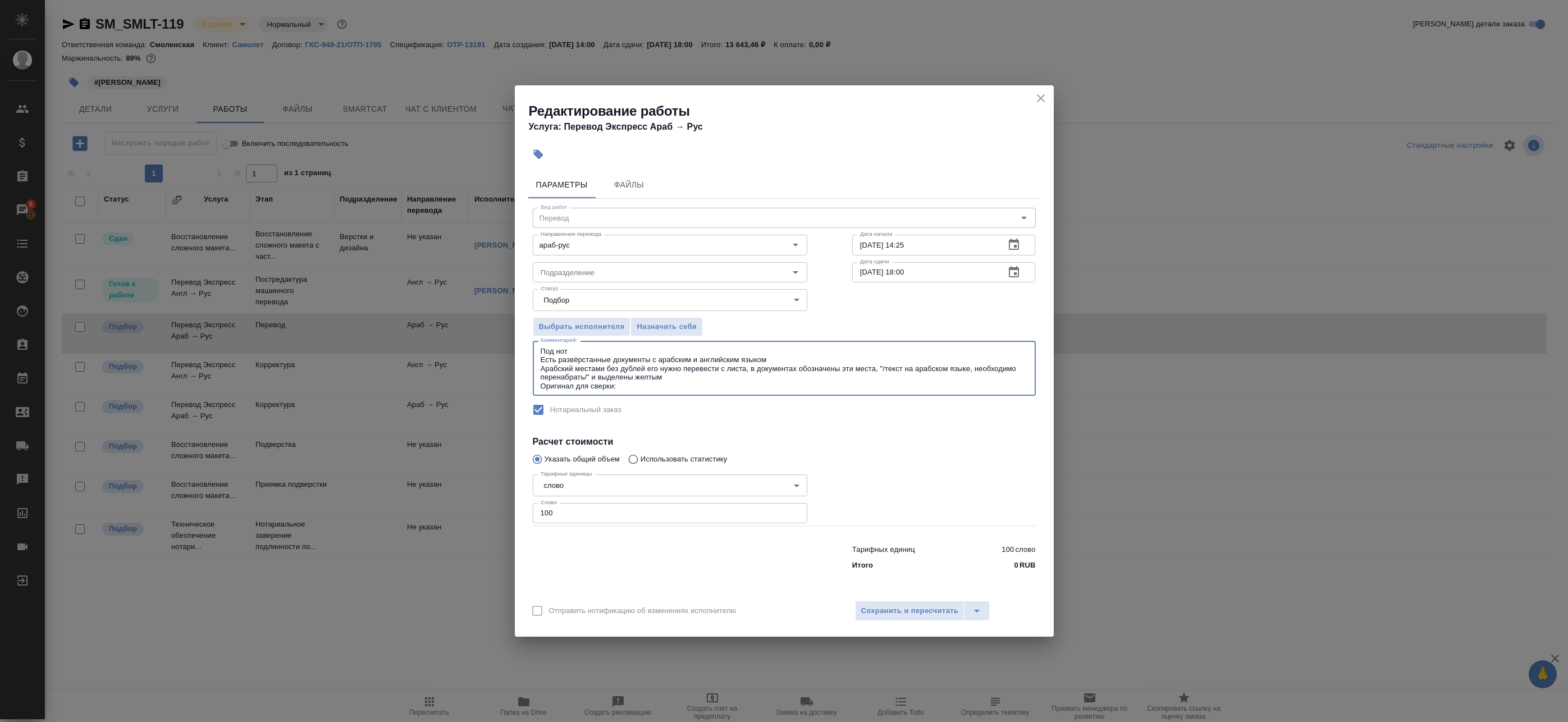
paste textarea "https://drive.awatera.com/s/Li9W3xjnnH3T3FH"
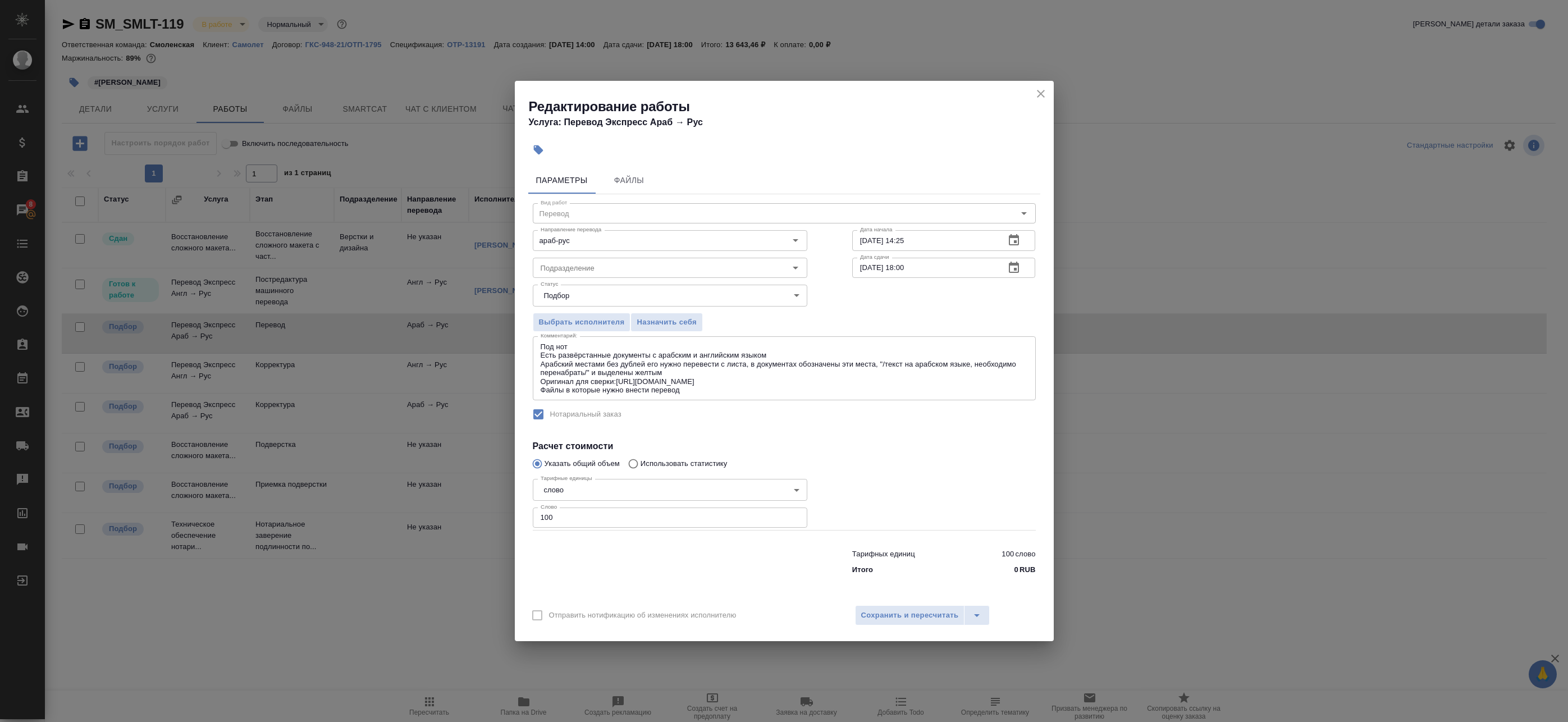
click at [699, 395] on div "Под нот Есть развёрстанные документы с арабским и английским языком Арабский ме…" at bounding box center [784, 368] width 503 height 64
paste textarea "https://drive.awatera.com/s/8LGPMjZSrL39sjS"
type textarea "Под нот Есть развёрстанные документы с арабским и английским языком Арабский ме…"
click at [926, 612] on span "Сохранить и пересчитать" at bounding box center [910, 615] width 98 height 13
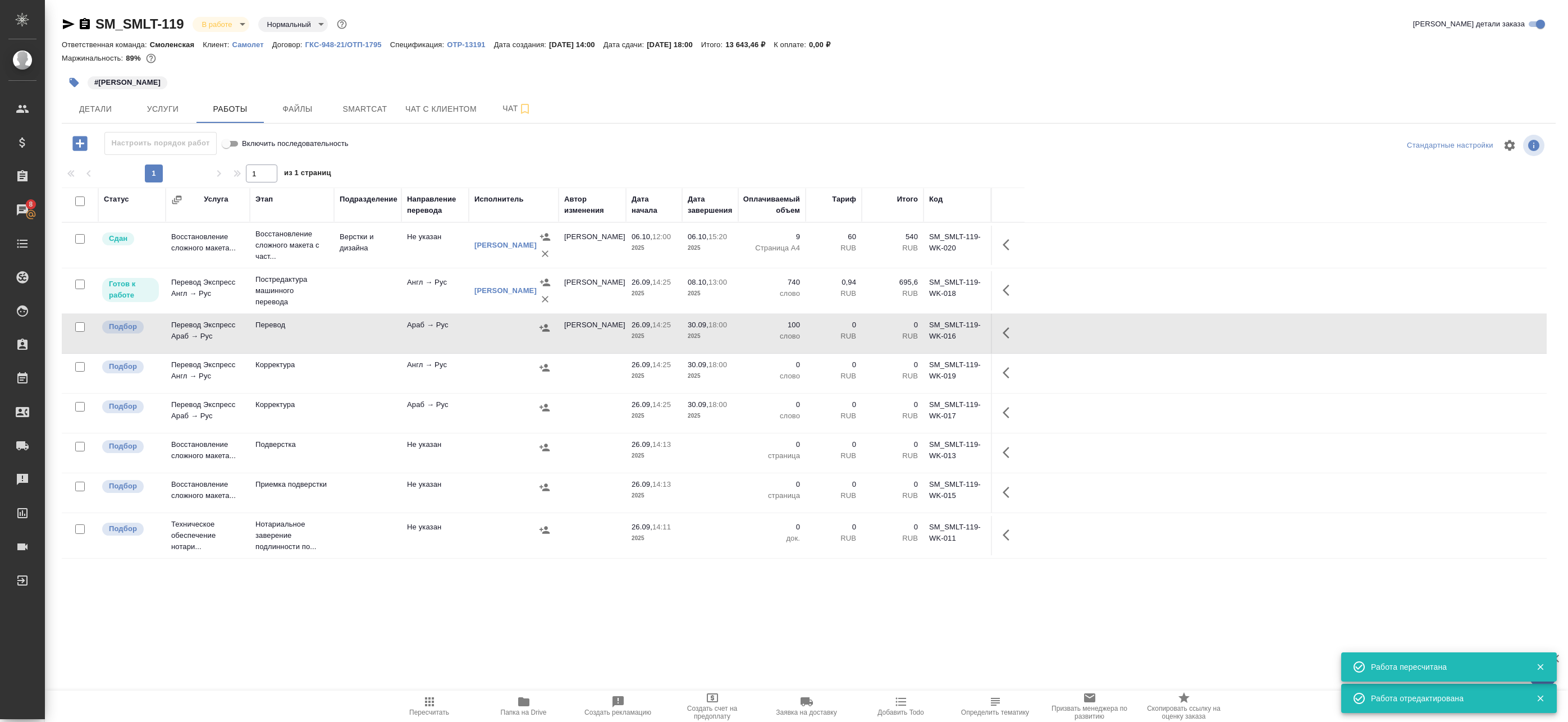
click at [545, 326] on icon "button" at bounding box center [545, 328] width 10 height 8
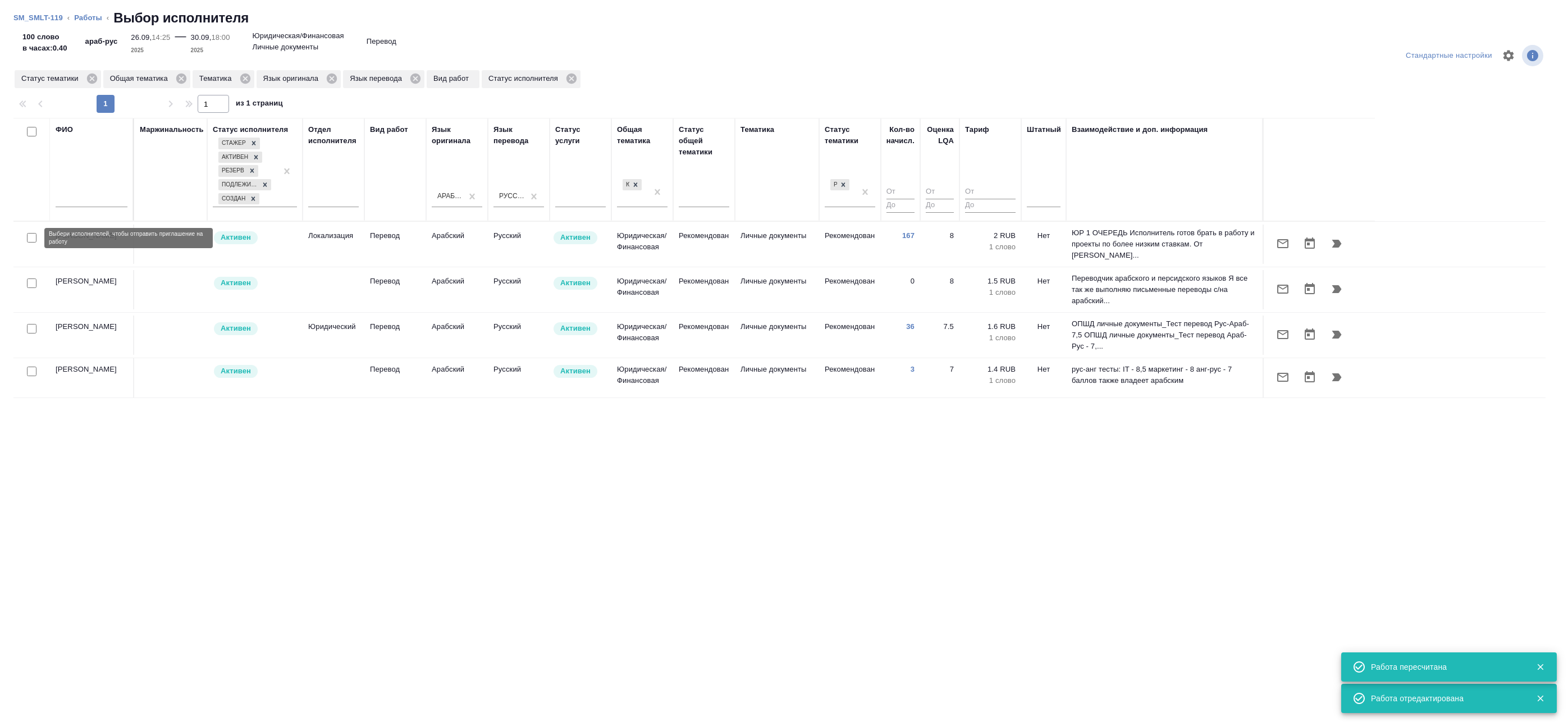
click at [33, 234] on input "checkbox" at bounding box center [32, 238] width 10 height 10
checkbox input "true"
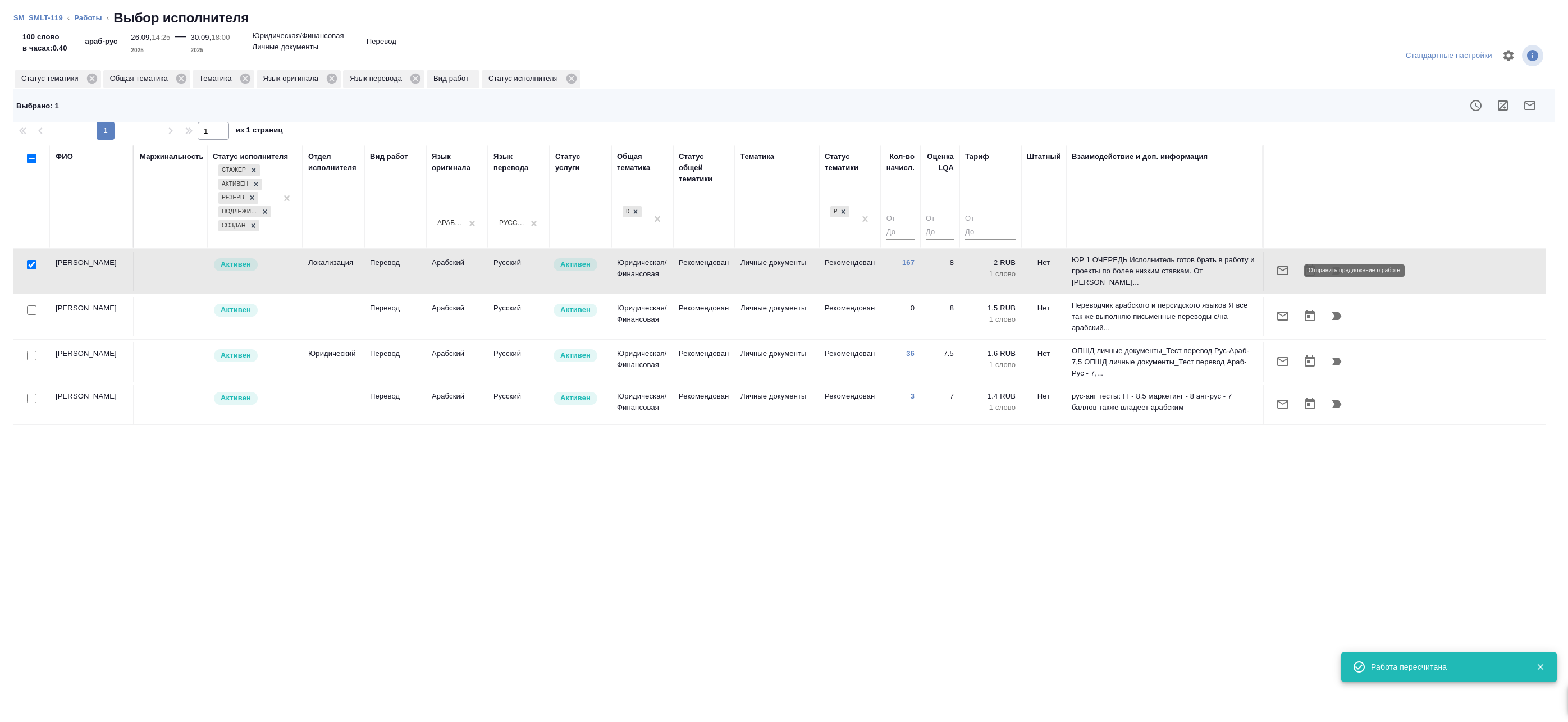
click at [1280, 273] on icon "button" at bounding box center [1283, 270] width 13 height 13
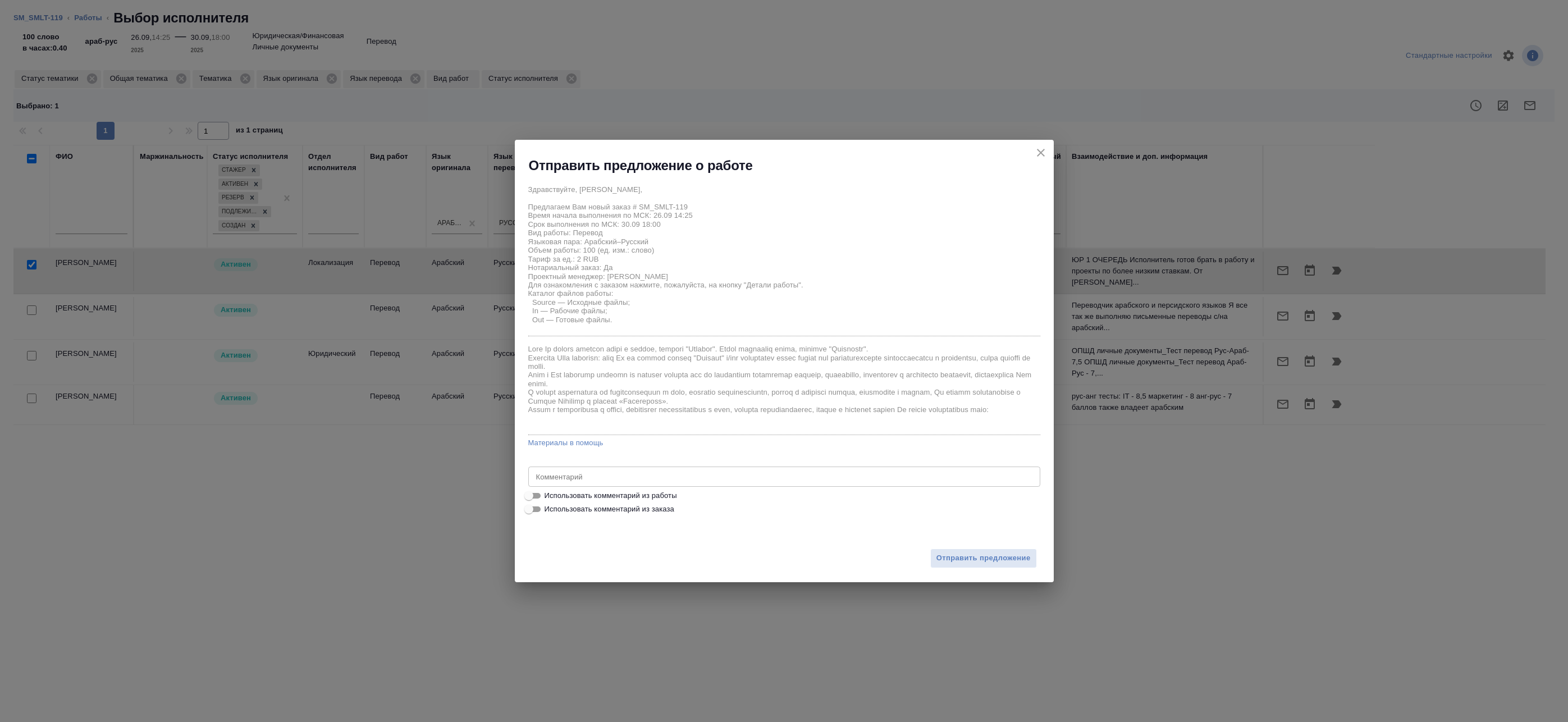
click at [632, 494] on span "Использовать комментарий из работы" at bounding box center [610, 495] width 132 height 11
click at [549, 494] on input "Использовать комментарий из работы" at bounding box center [529, 495] width 40 height 13
checkbox input "true"
type textarea "Под нот Есть развёрстанные документы с арабским и английским языком Арабский ме…"
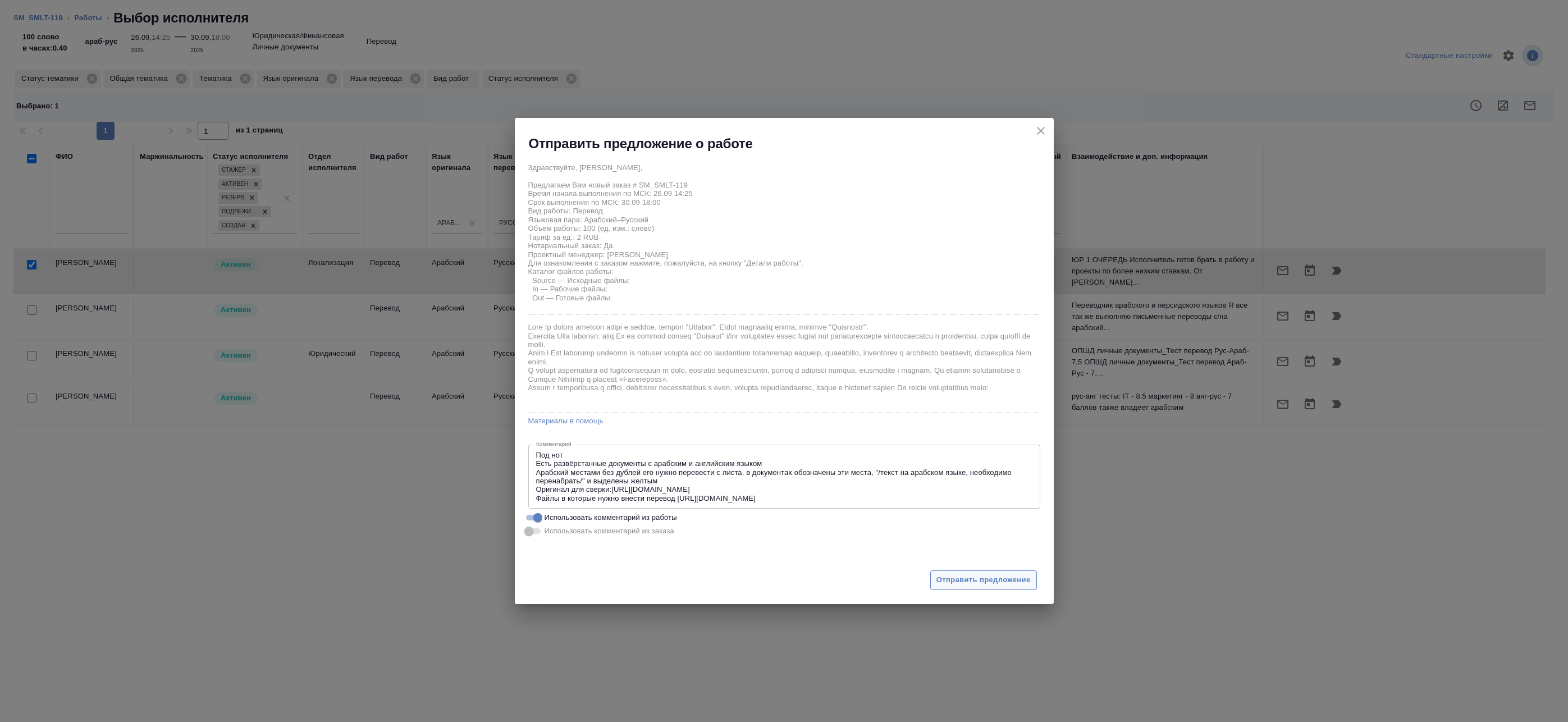
click at [972, 576] on span "Отправить предложение" at bounding box center [984, 580] width 94 height 13
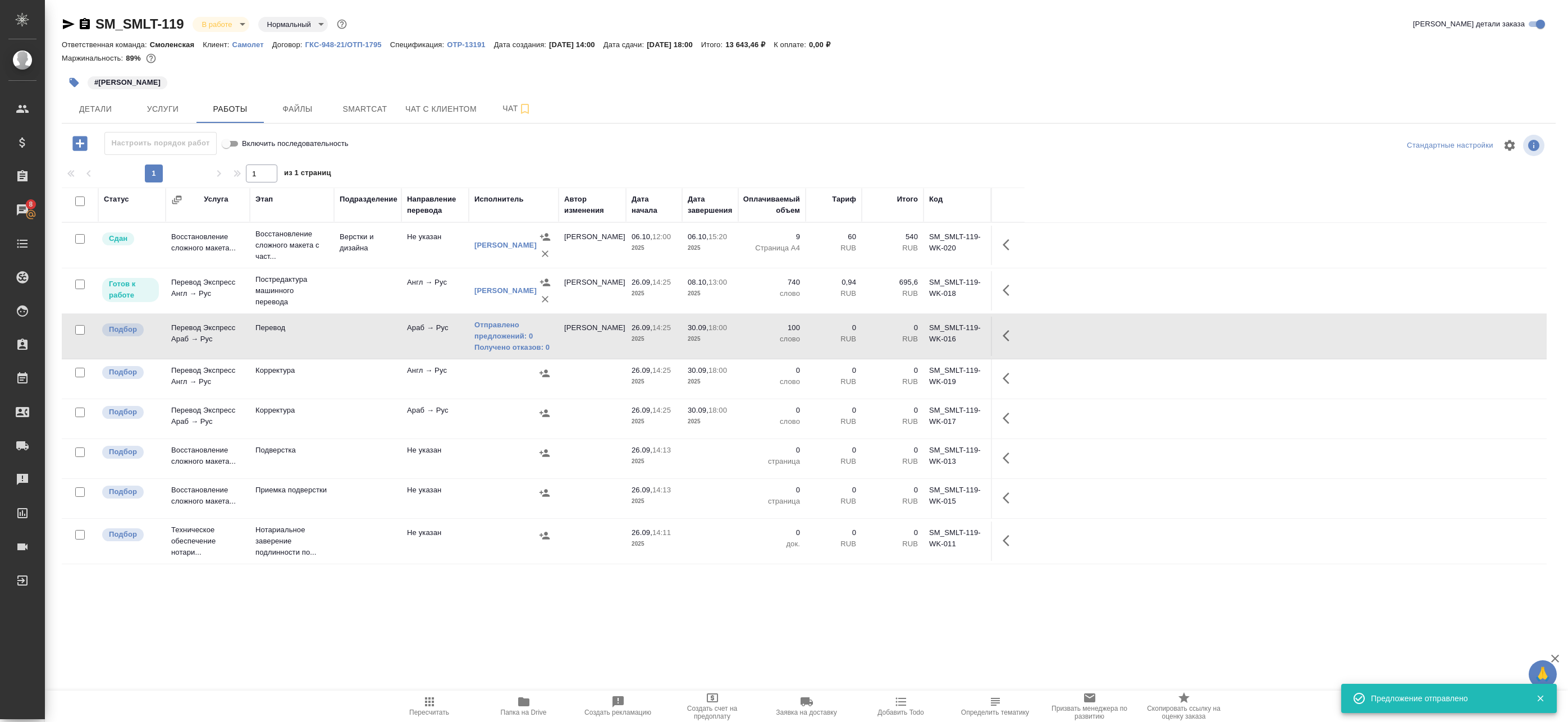
click at [1011, 333] on icon "button" at bounding box center [1009, 335] width 13 height 13
click at [496, 330] on link "Отправлено предложений: 0" at bounding box center [513, 331] width 78 height 22
click at [992, 337] on td at bounding box center [1007, 336] width 34 height 39
click at [1003, 337] on icon "button" at bounding box center [1009, 335] width 13 height 13
click at [930, 330] on icon "button" at bounding box center [926, 335] width 13 height 13
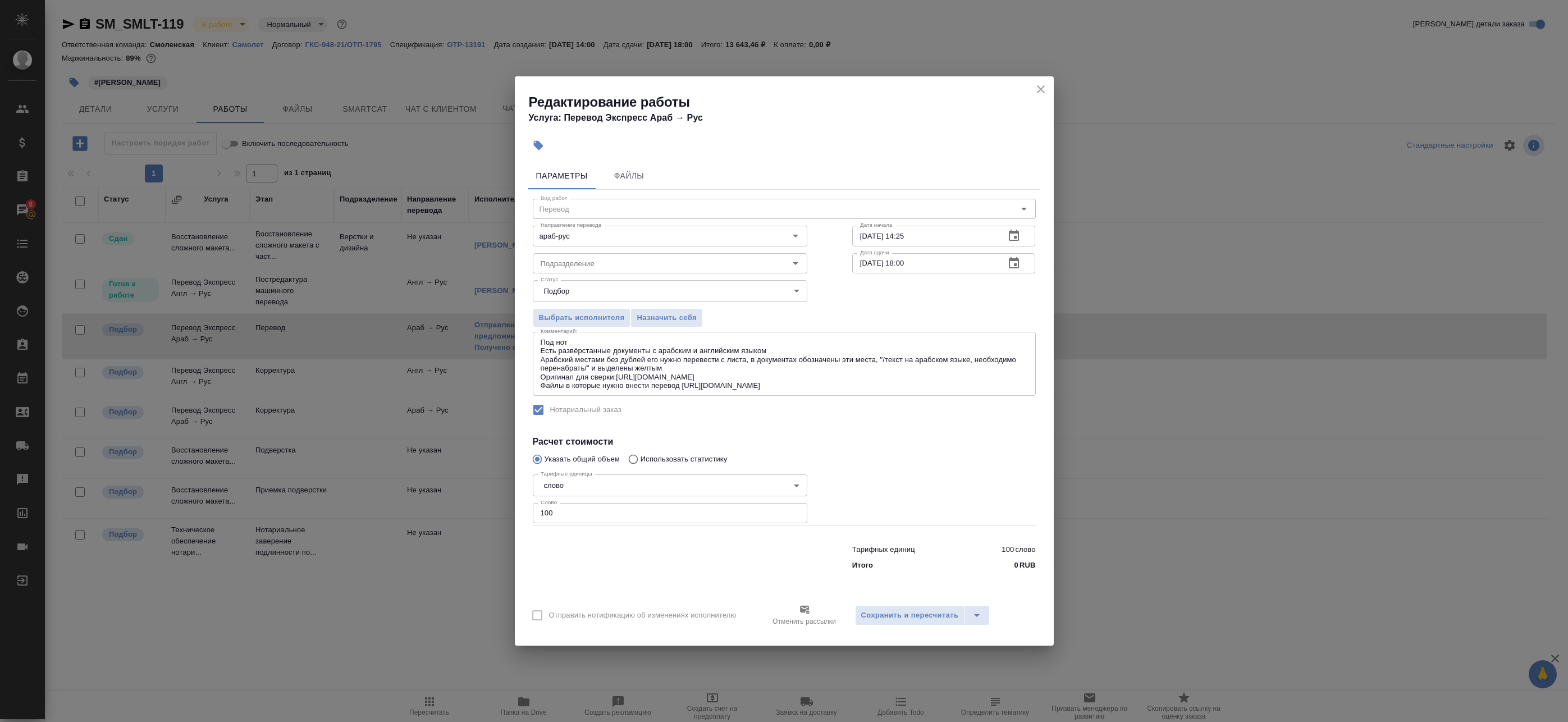
click at [1012, 265] on icon "button" at bounding box center [1014, 263] width 13 height 13
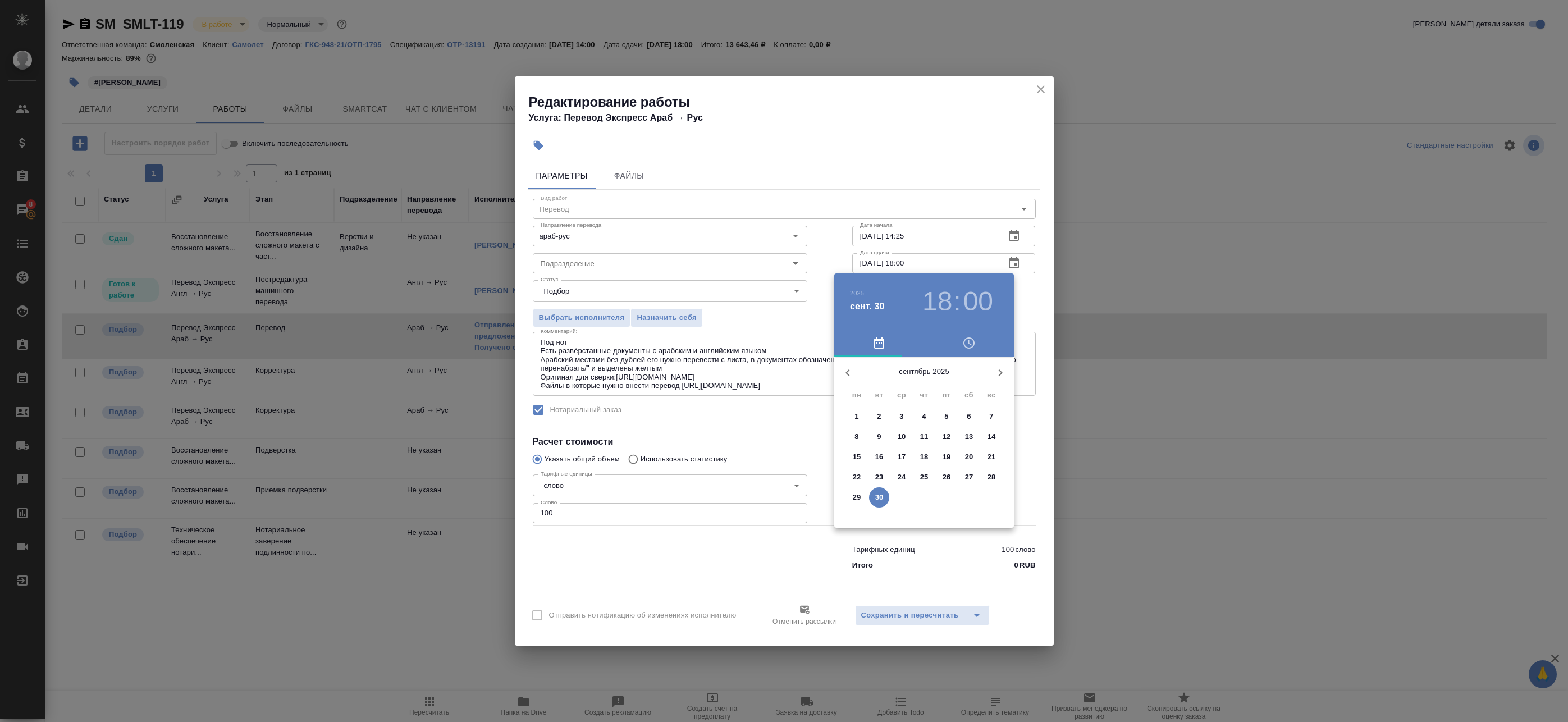
click at [996, 371] on icon "button" at bounding box center [1000, 372] width 13 height 13
click at [897, 439] on span "8" at bounding box center [901, 437] width 20 height 11
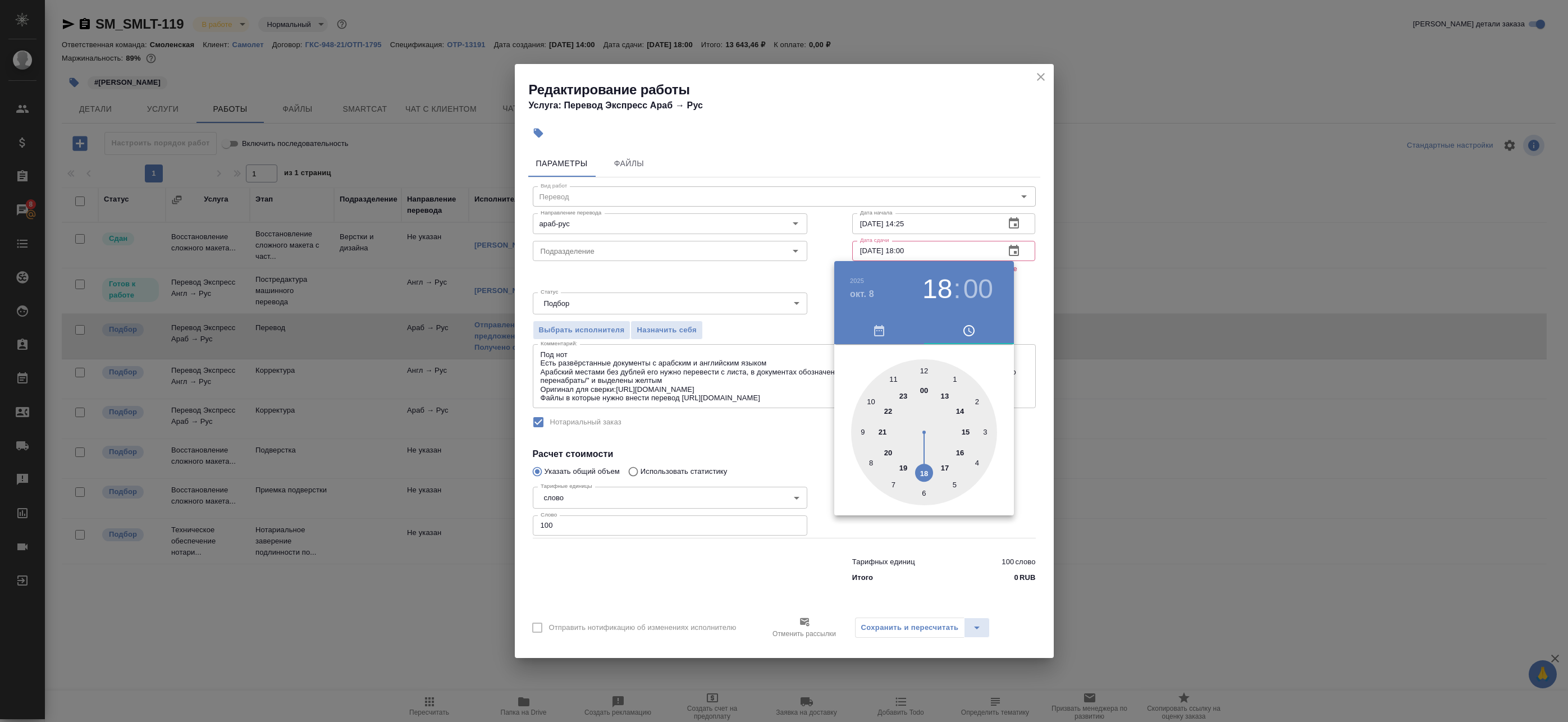
click at [872, 399] on div at bounding box center [924, 432] width 146 height 146
type input "08.10.2025 10:00"
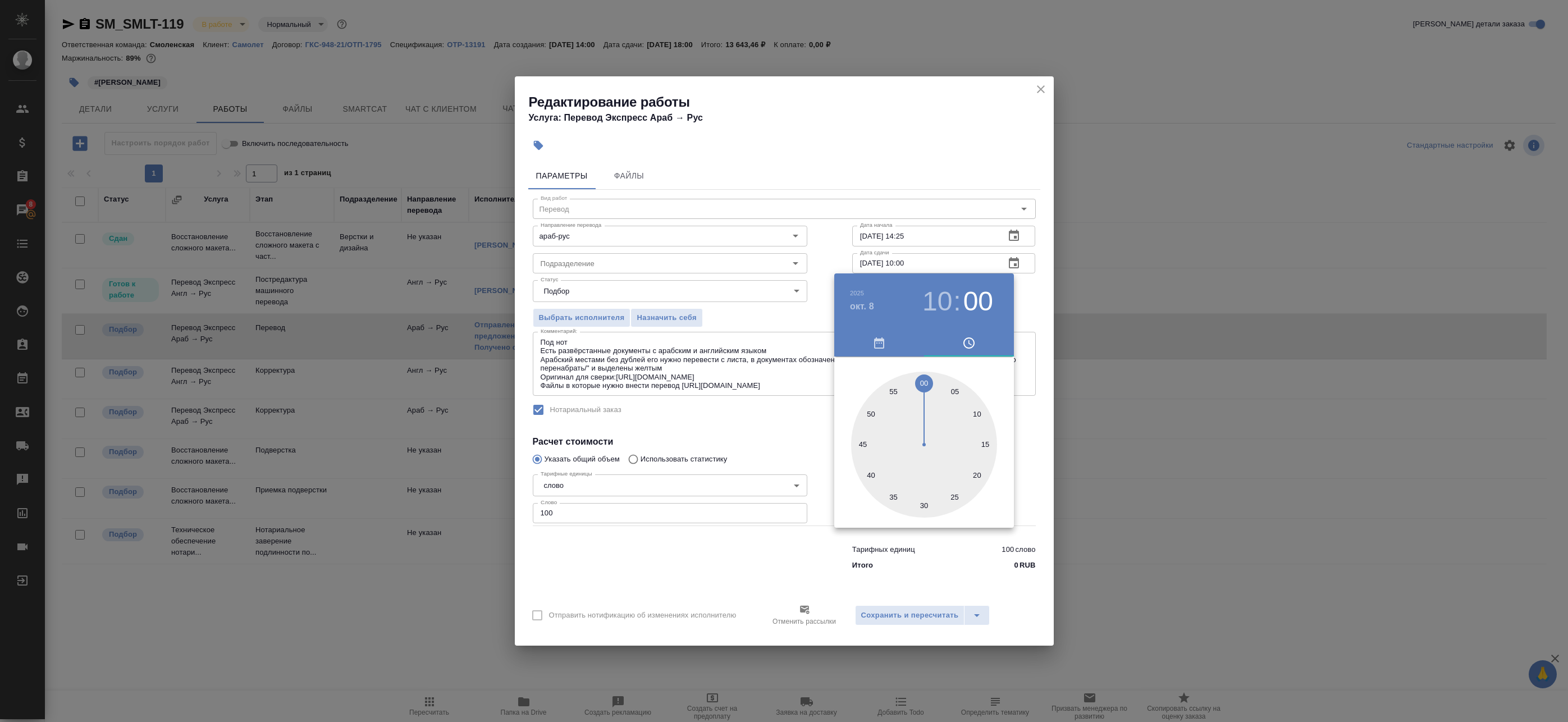
click at [924, 380] on div at bounding box center [924, 444] width 146 height 146
click at [1033, 322] on div at bounding box center [784, 361] width 1568 height 722
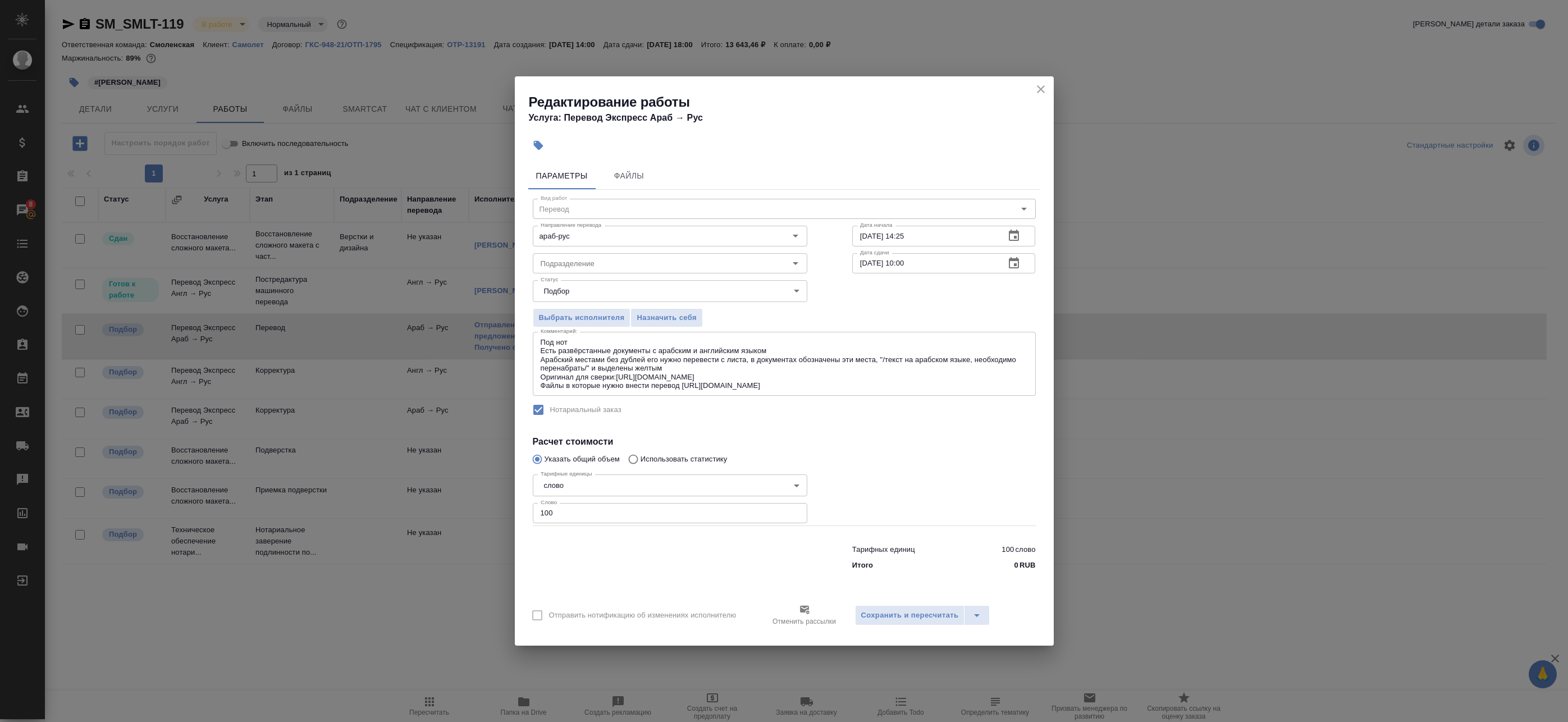
click at [906, 626] on div "Отправить нотификацию об изменениях исполнителю Отменить рассылки Сохранить и п…" at bounding box center [784, 619] width 539 height 52
click at [908, 617] on span "Сохранить и пересчитать" at bounding box center [910, 615] width 98 height 13
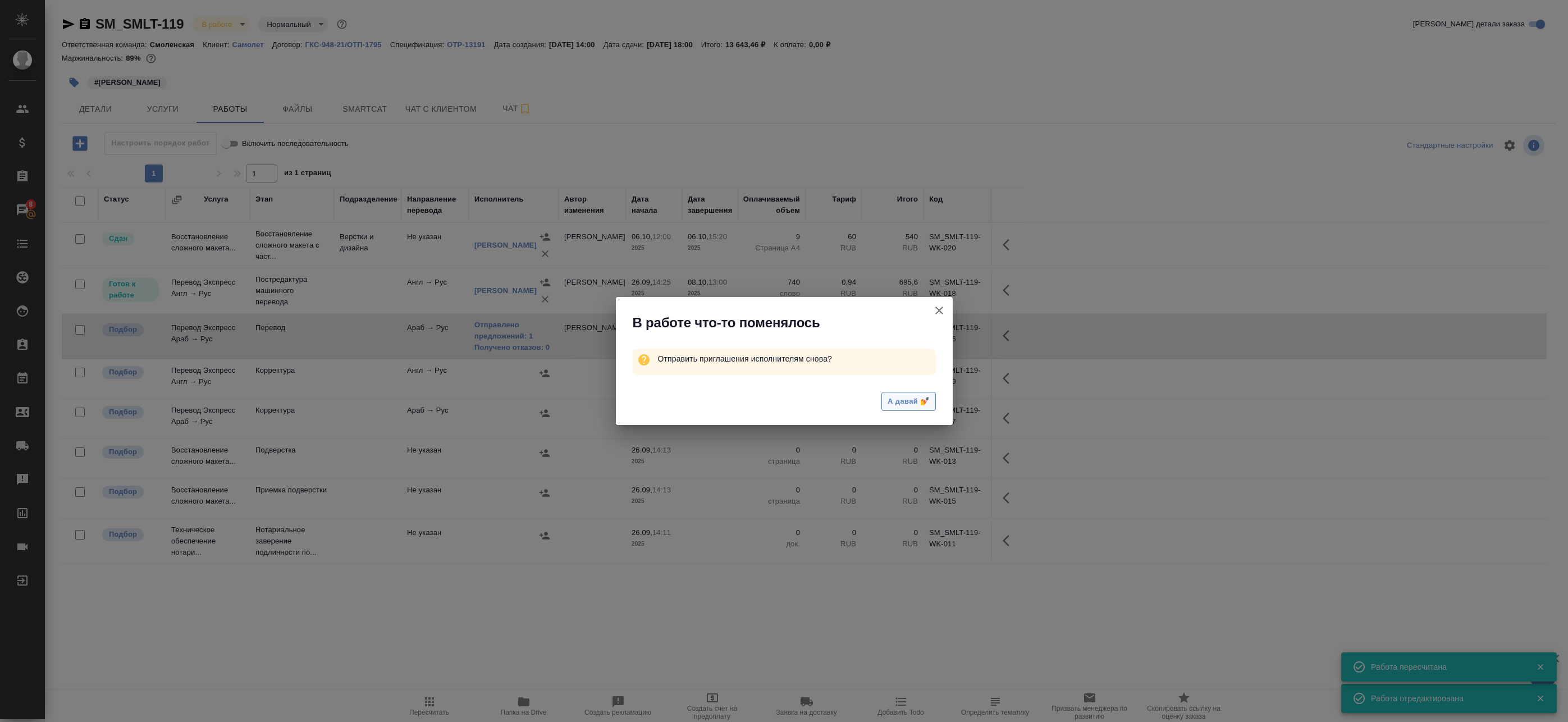
click at [899, 408] on button "А давай 💅" at bounding box center [908, 402] width 54 height 19
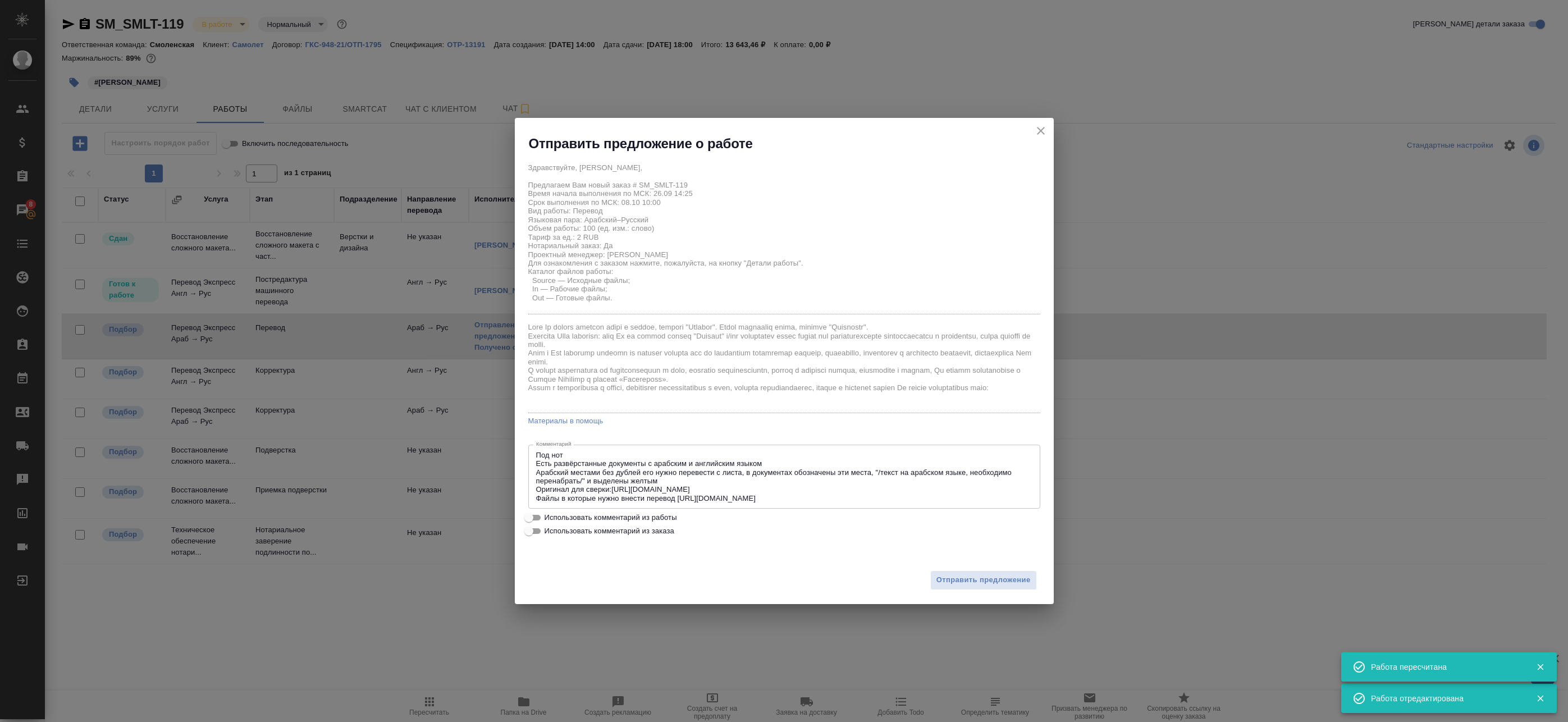
click at [589, 511] on label "Использовать комментарий из работы" at bounding box center [777, 517] width 510 height 13
click at [549, 511] on input "Использовать комментарий из работы" at bounding box center [529, 517] width 40 height 13
checkbox input "true"
type textarea "Под нот Есть развёрстанные документы с арабским и английским языком Арабский ме…"
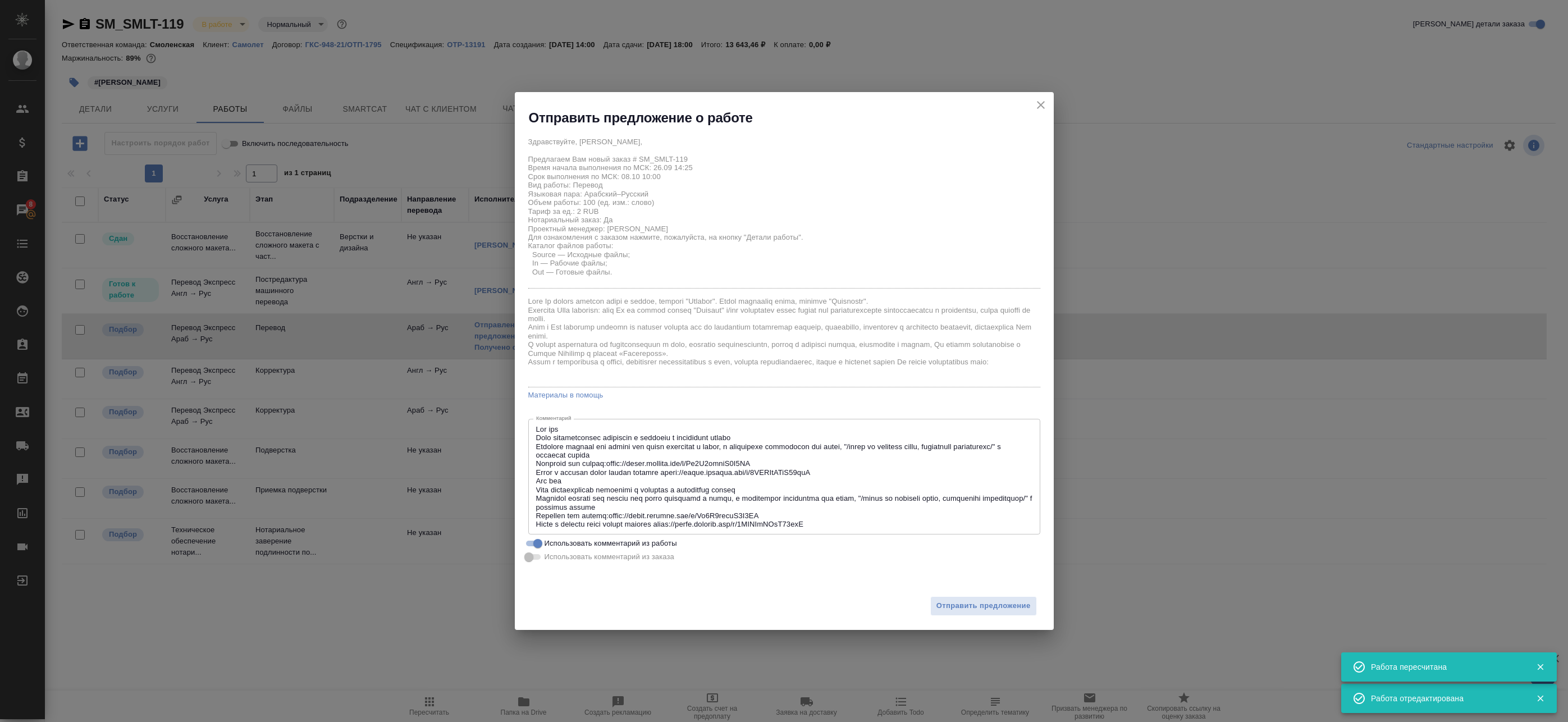
click at [573, 538] on span "Использовать комментарий из работы" at bounding box center [610, 543] width 132 height 11
click at [558, 538] on input "Использовать комментарий из работы" at bounding box center [538, 543] width 40 height 13
checkbox input "false"
type textarea "Под нот Есть развёрстанные документы с арабским и английским языком Арабский ме…"
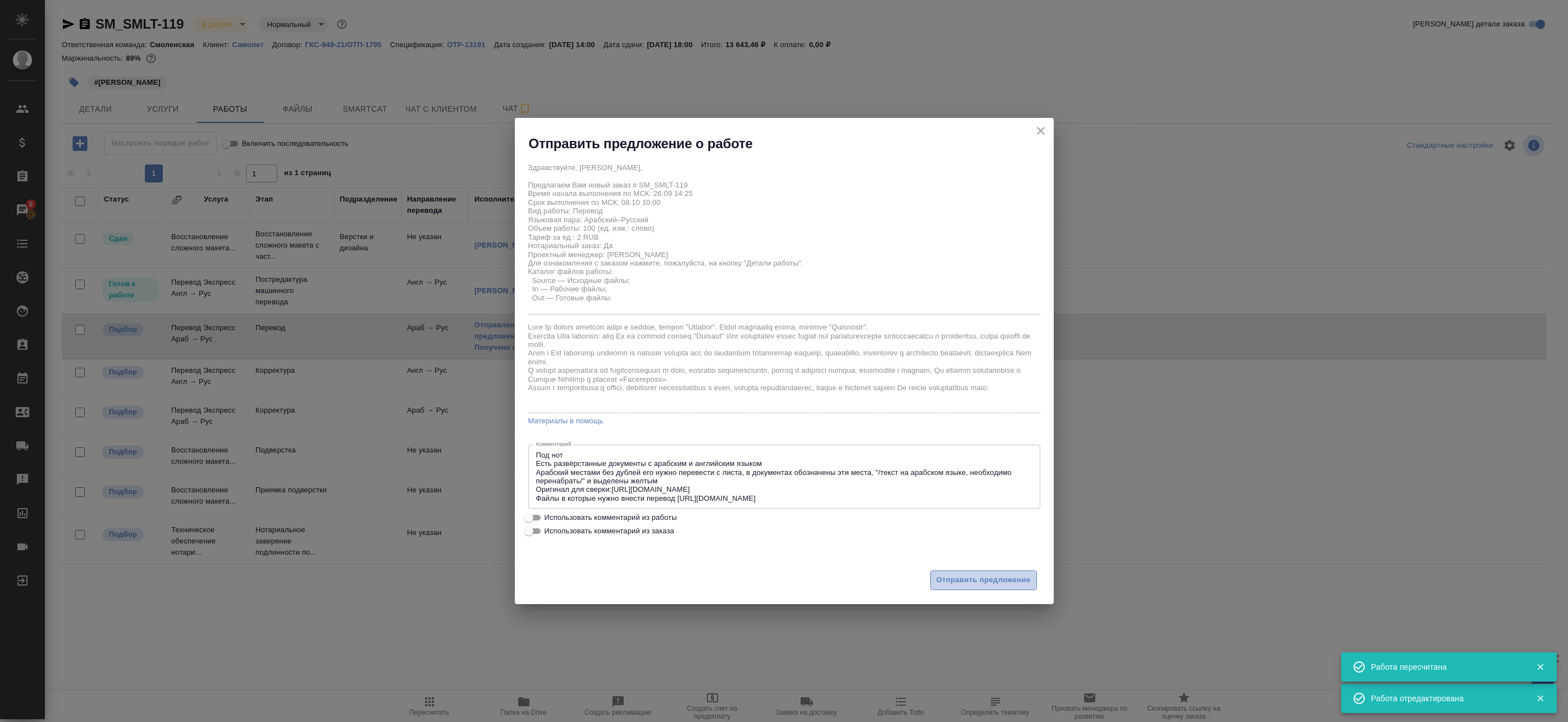
click at [998, 581] on span "Отправить предложение" at bounding box center [984, 580] width 94 height 13
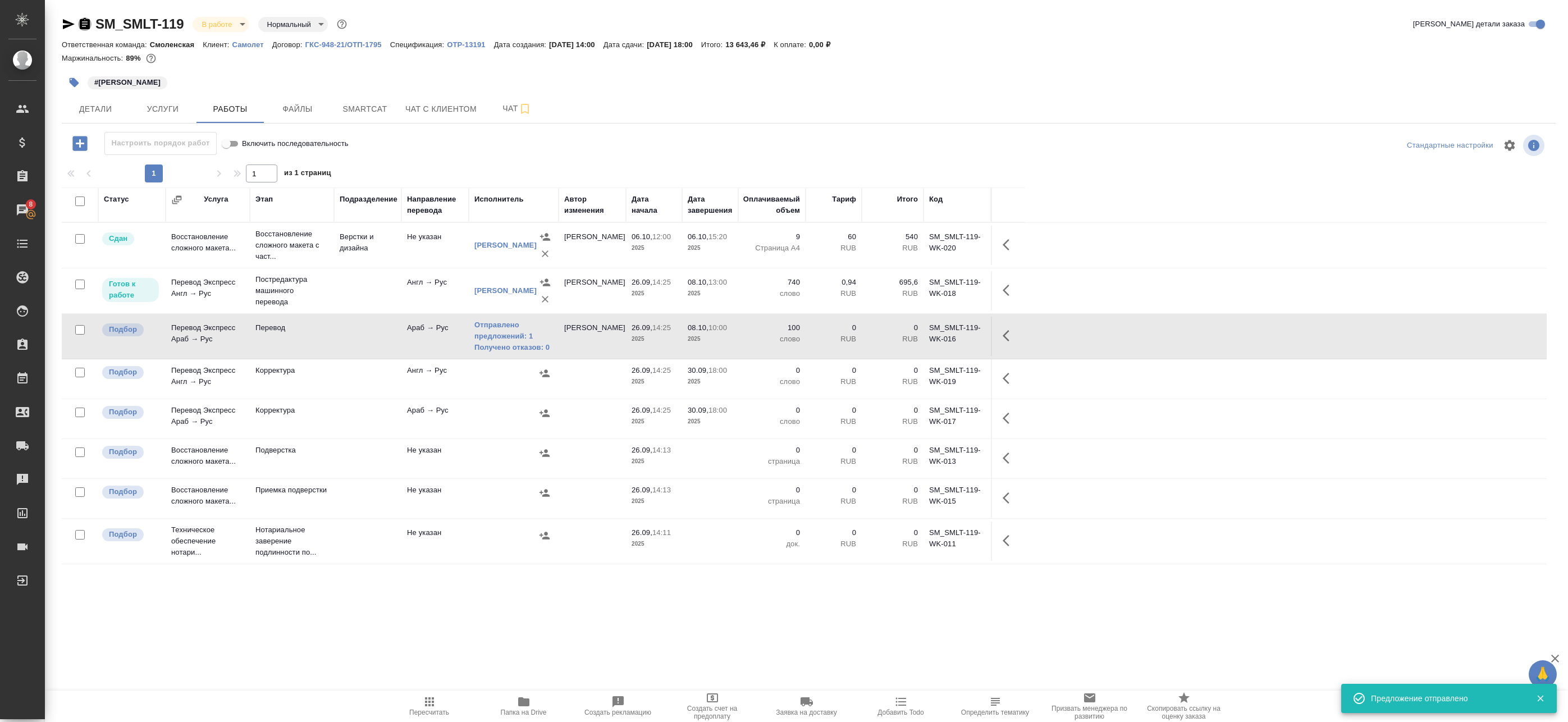
click at [87, 25] on icon "button" at bounding box center [85, 24] width 10 height 11
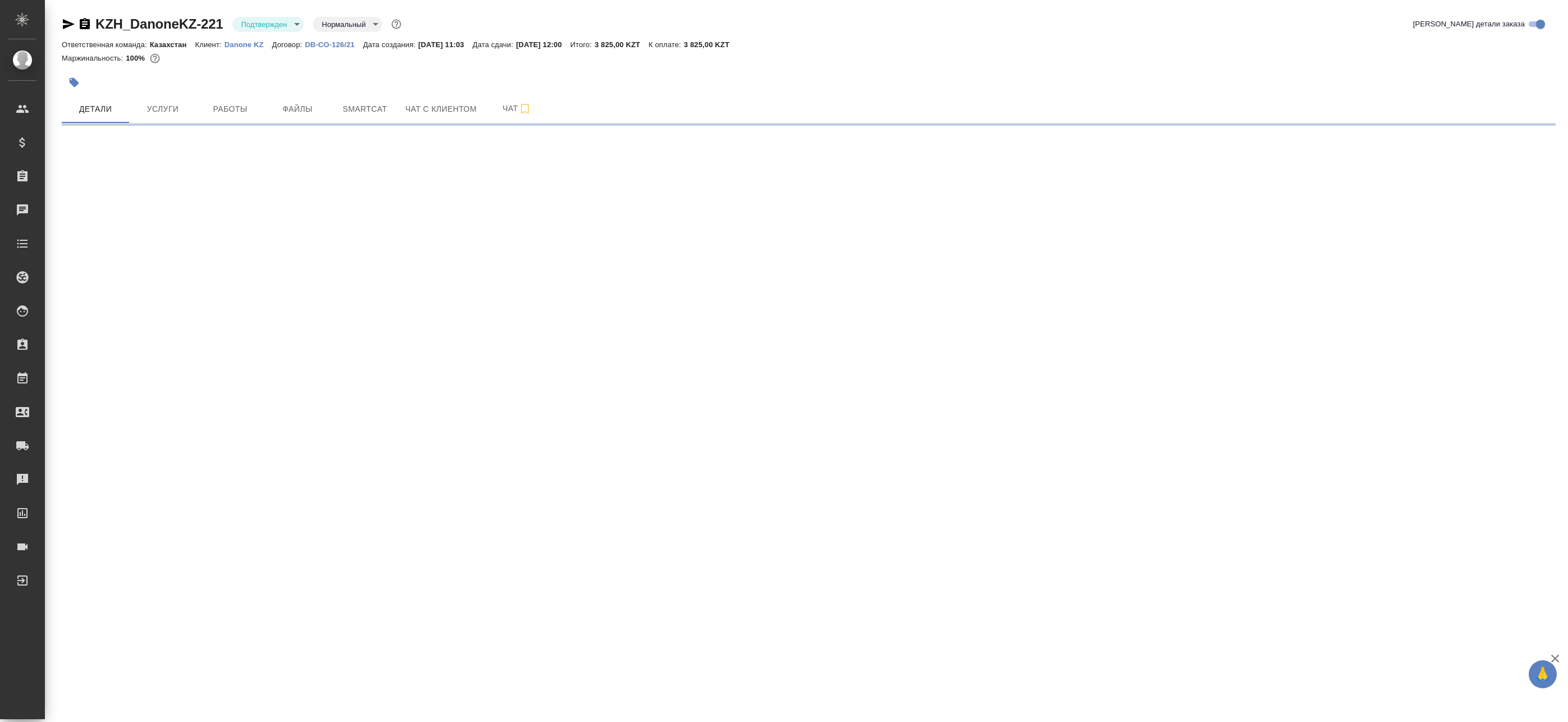
select select "RU"
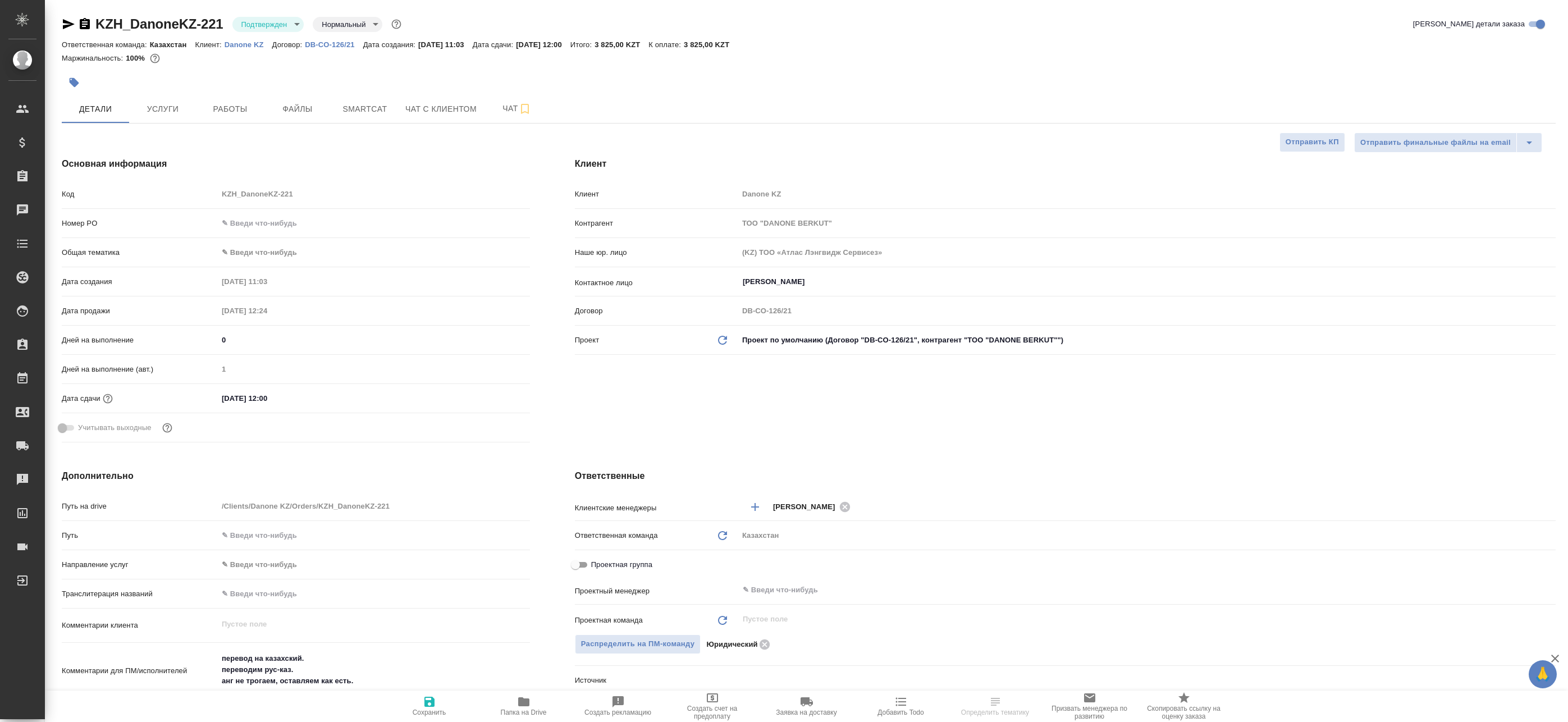
type textarea "x"
click at [87, 22] on icon "button" at bounding box center [85, 24] width 10 height 11
type textarea "x"
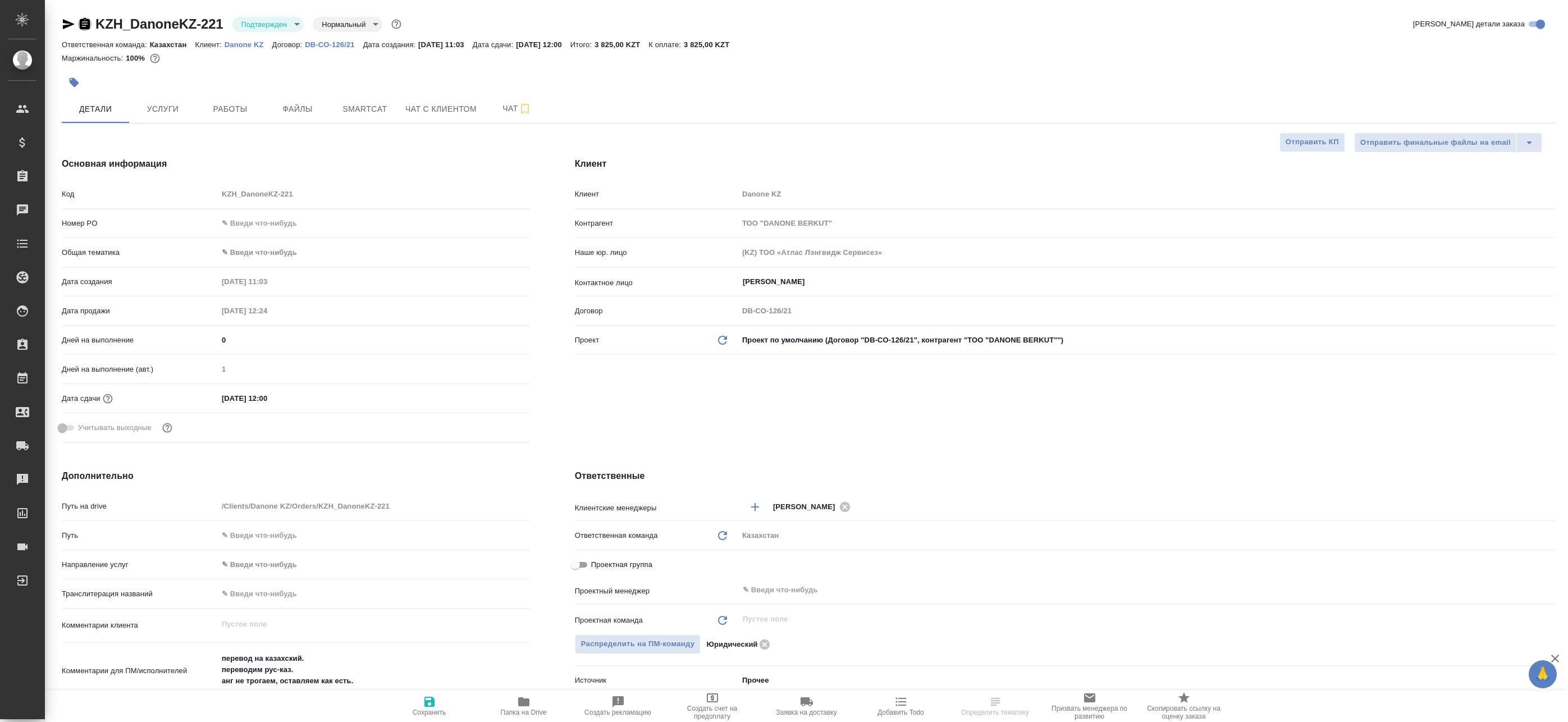
type textarea "x"
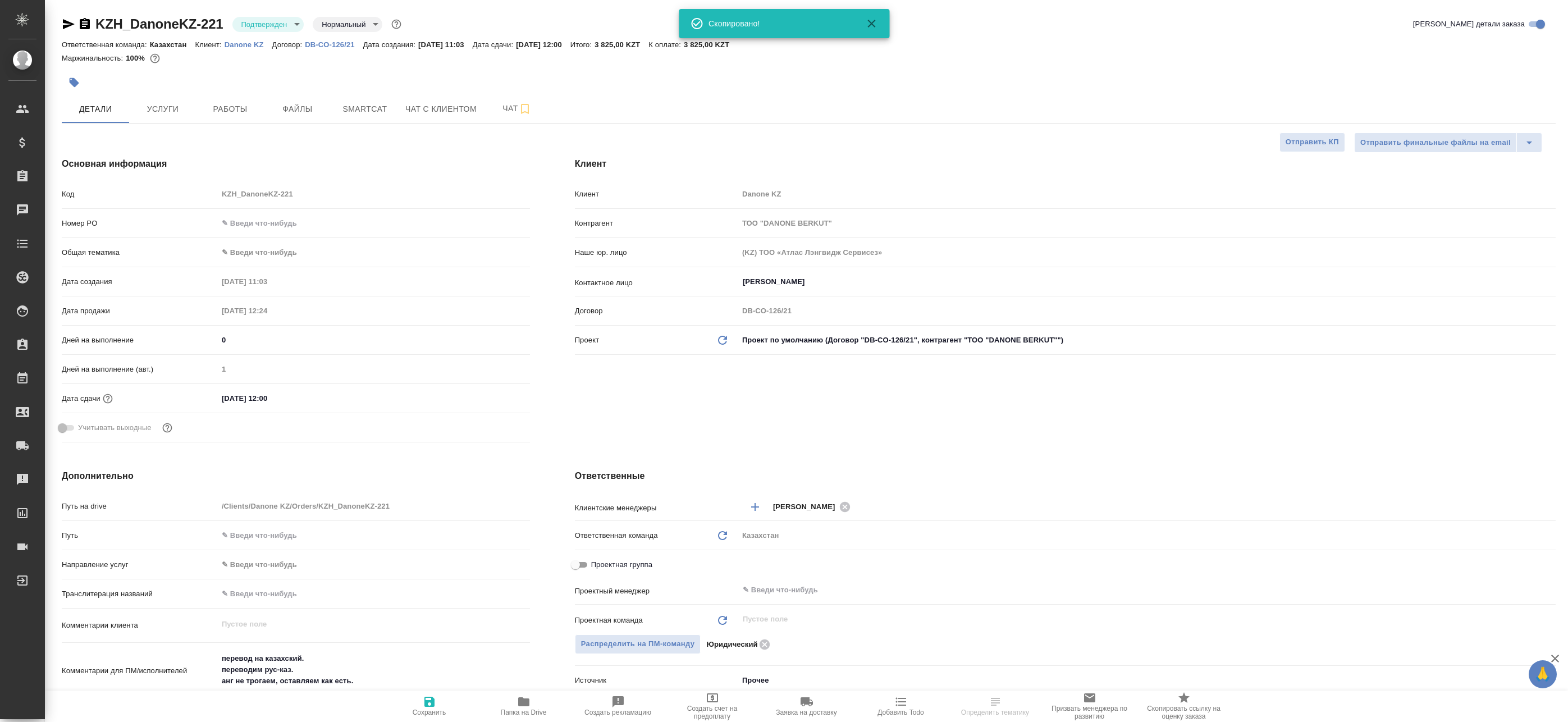
type textarea "x"
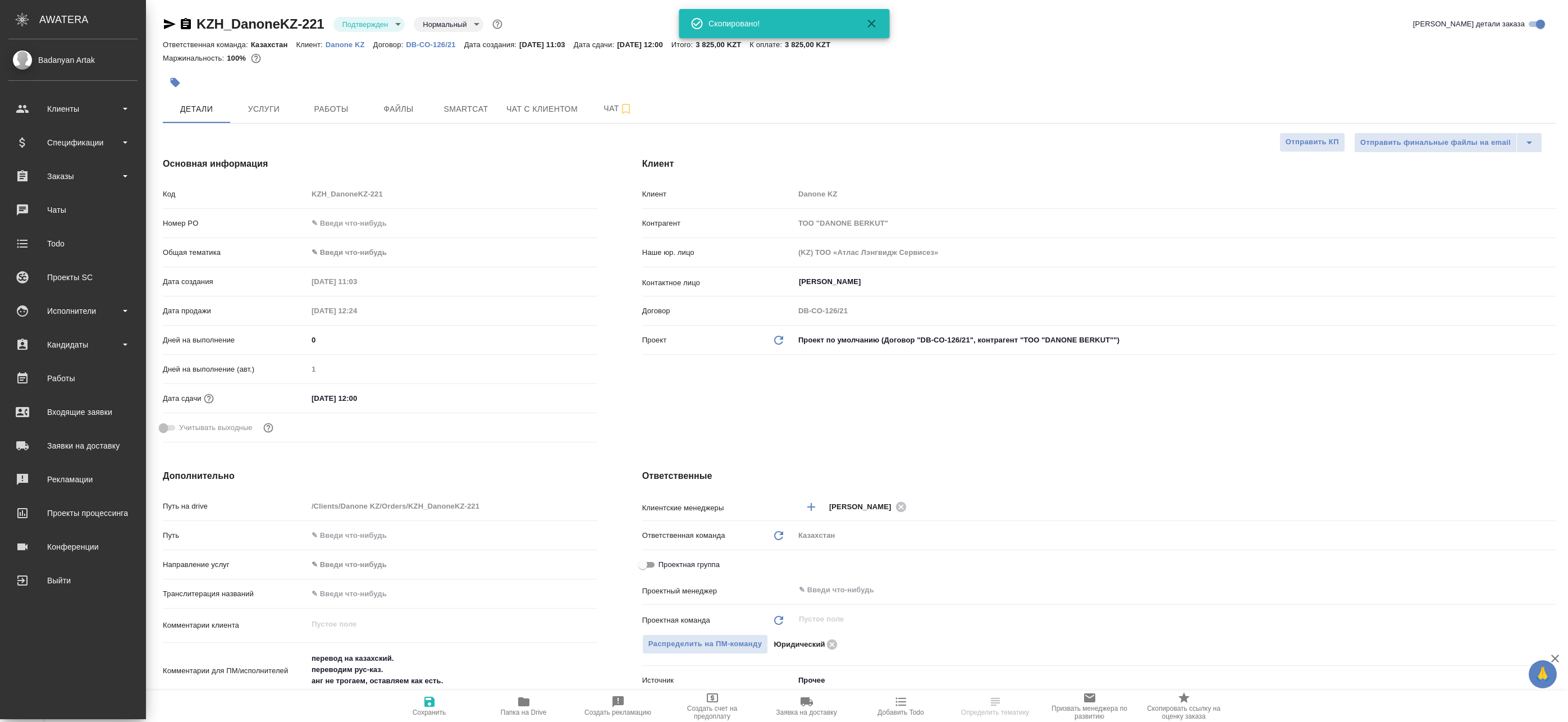
type textarea "x"
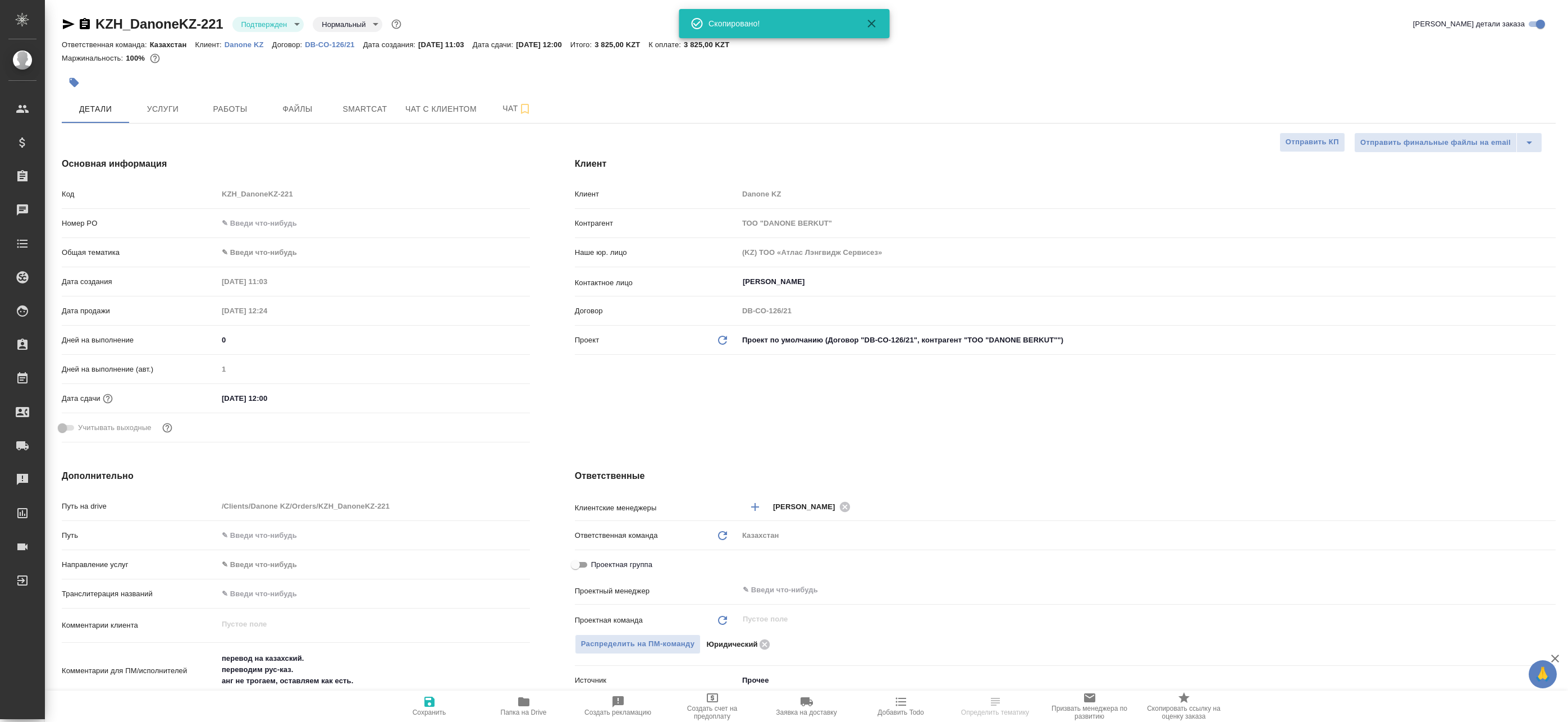
type textarea "x"
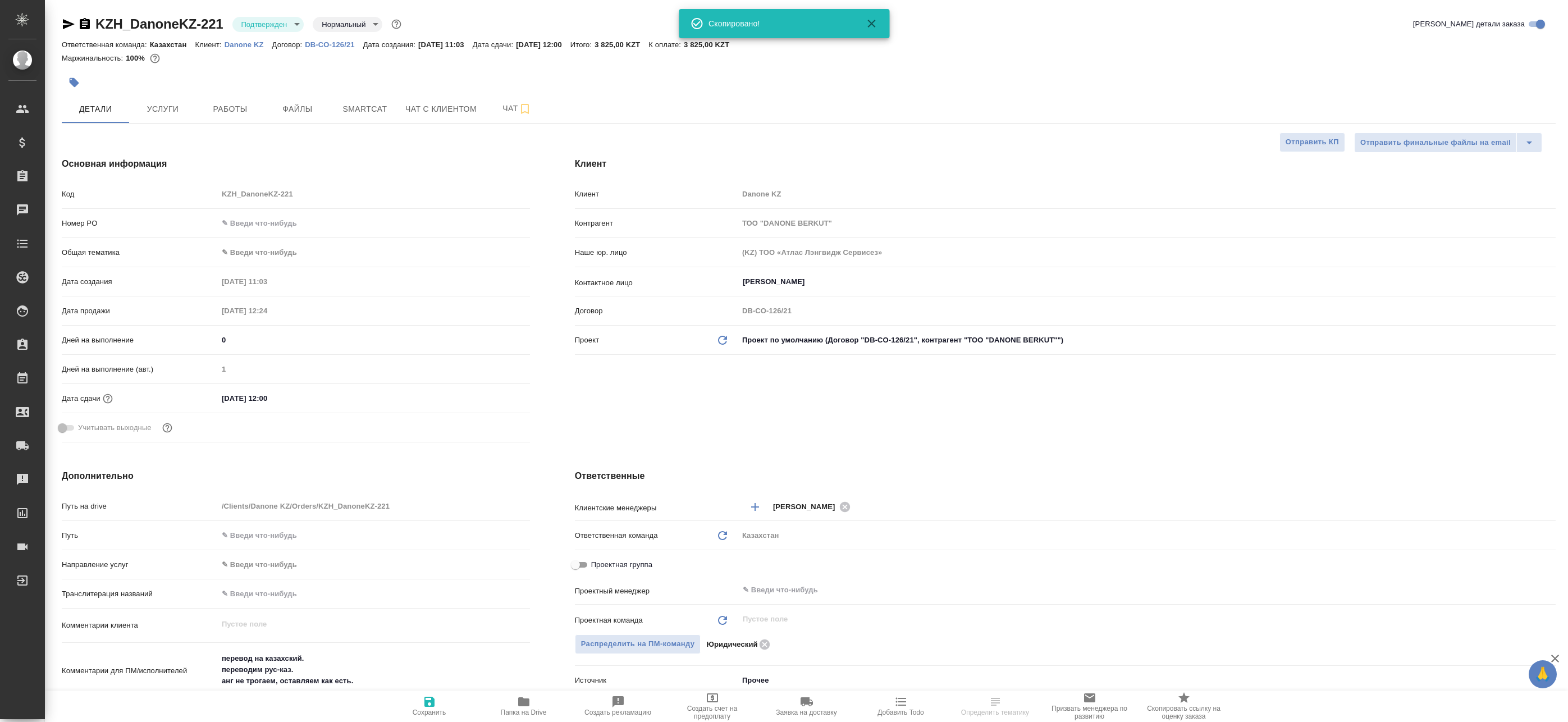
type textarea "x"
drag, startPoint x: 226, startPoint y: 40, endPoint x: 265, endPoint y: 45, distance: 39.3
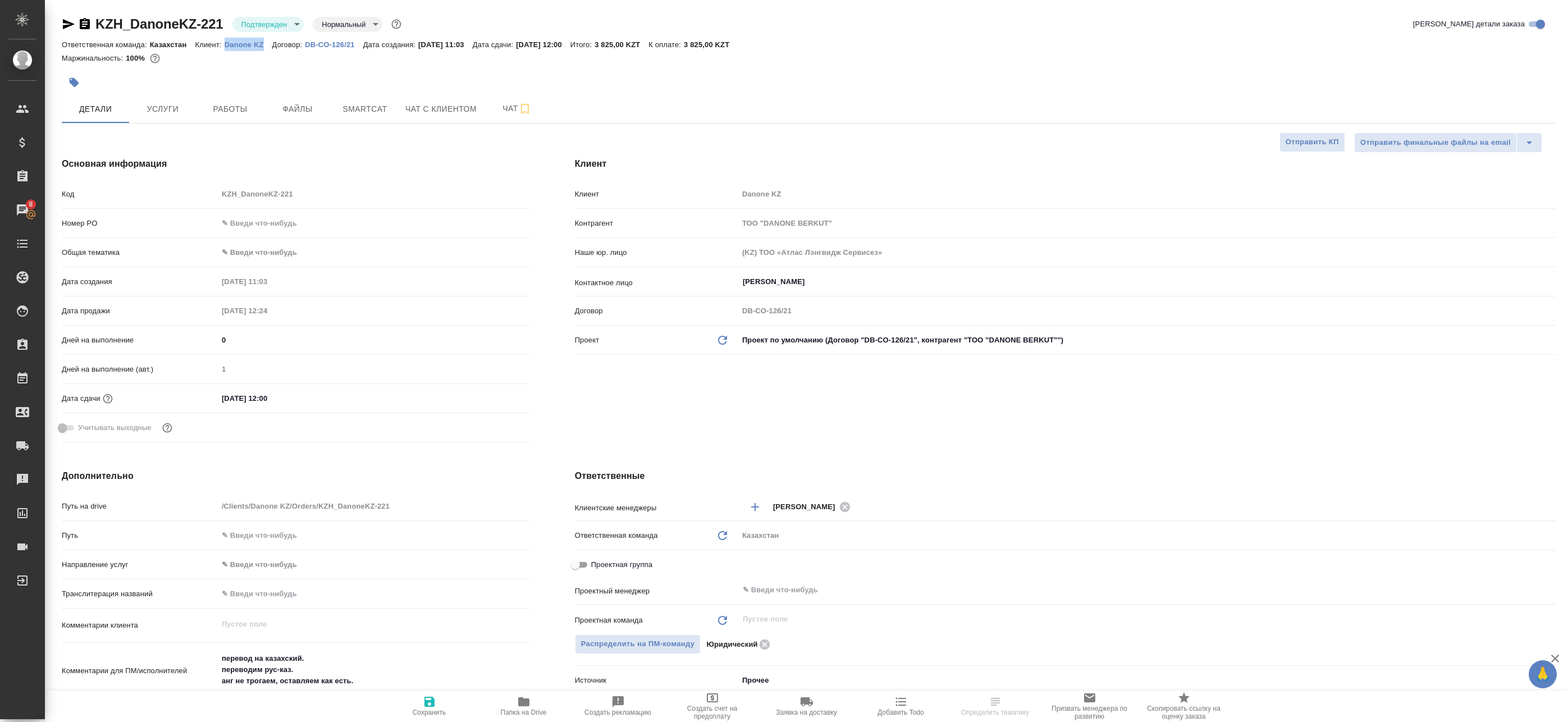
click at [265, 45] on div "Ответственная команда: Казахстан Клиент: Danone KZ Договор: DB-CO-126/21 Дата с…" at bounding box center [809, 44] width 1494 height 13
copy p "Danone KZ"
type textarea "x"
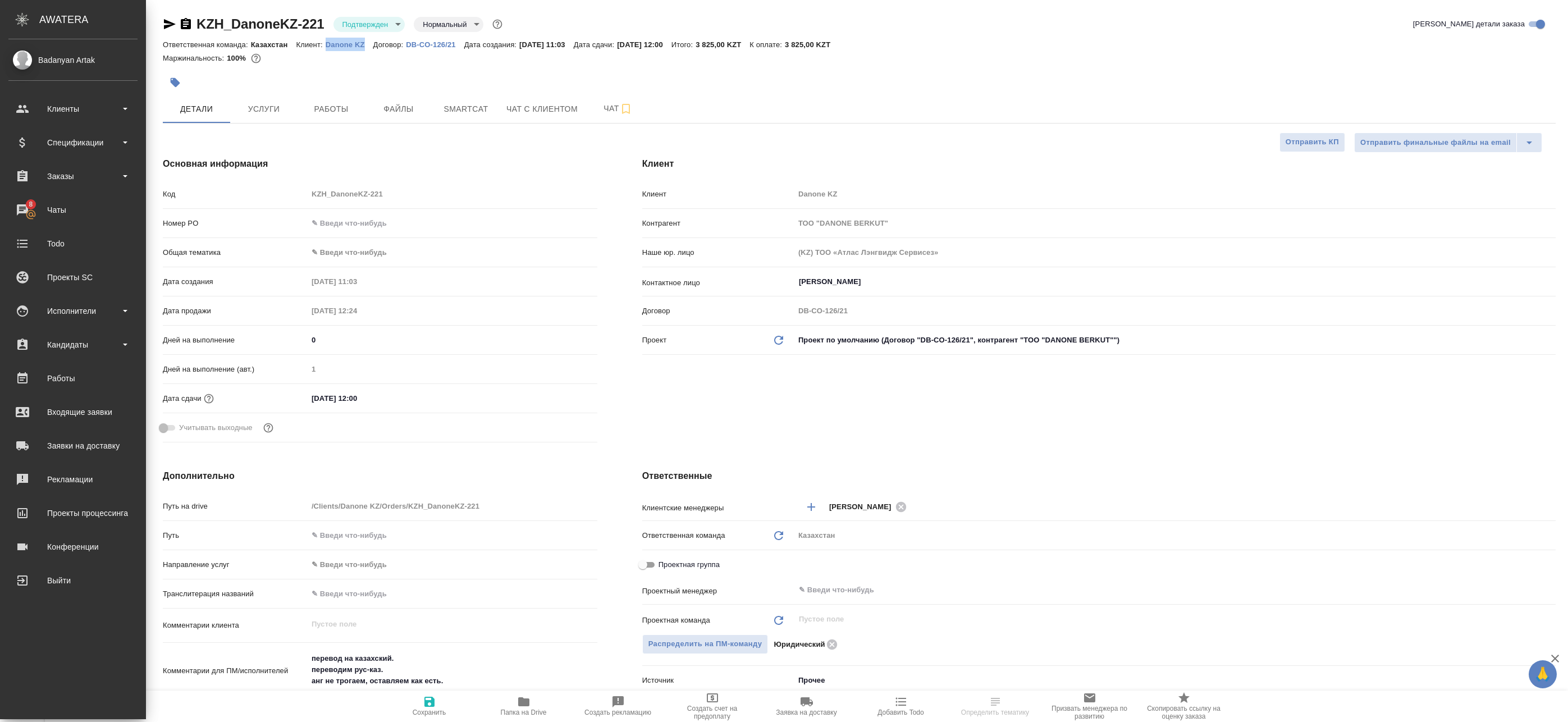
type textarea "x"
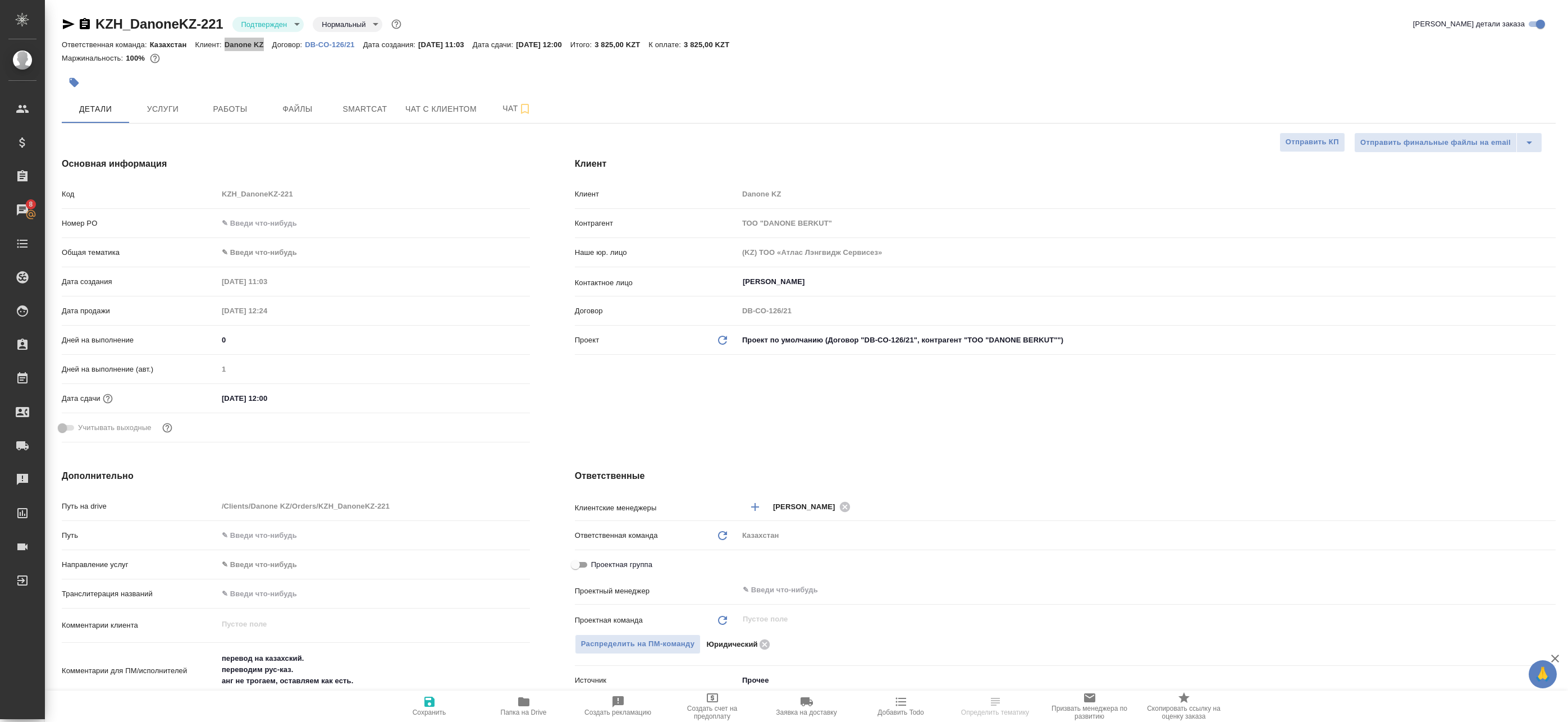
type textarea "x"
select select "RU"
type textarea "x"
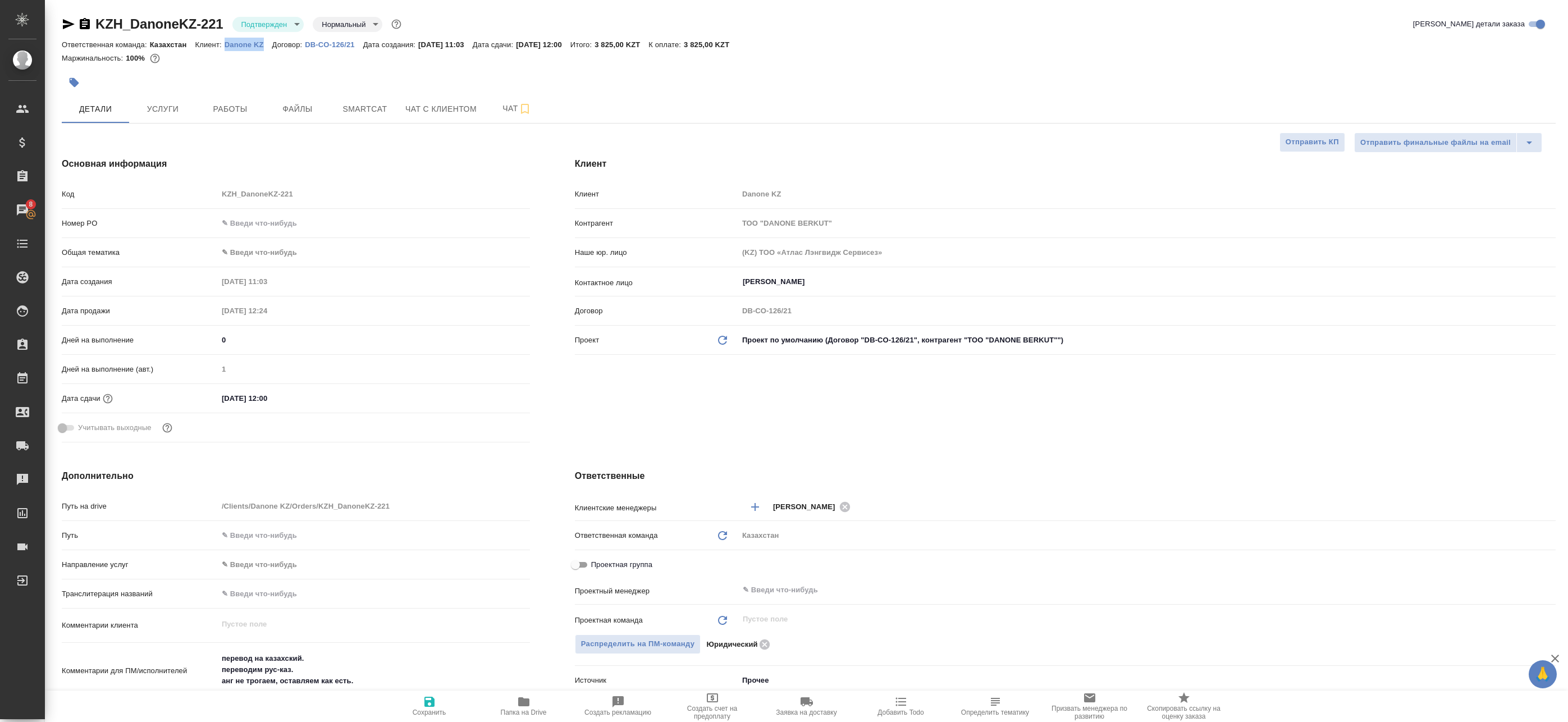
type textarea "x"
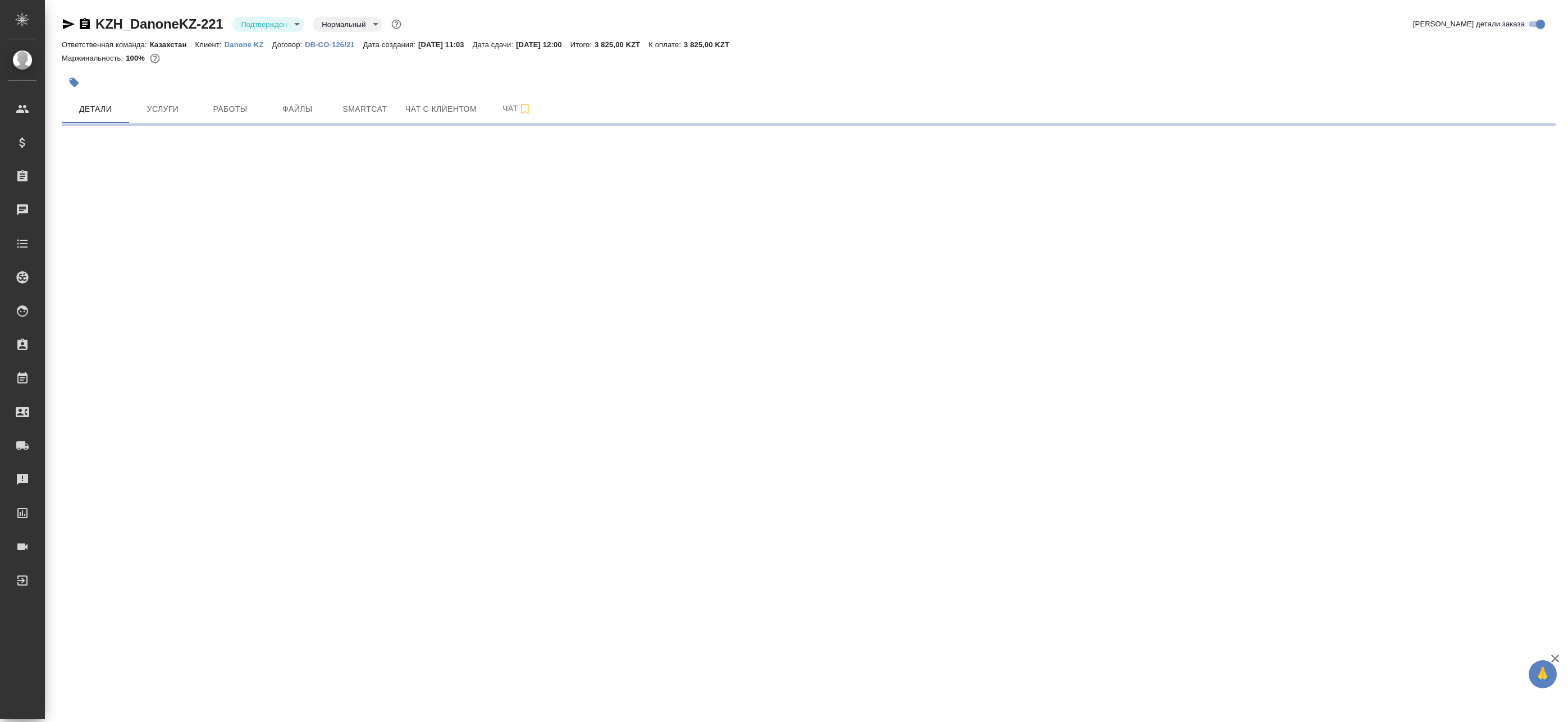
select select "RU"
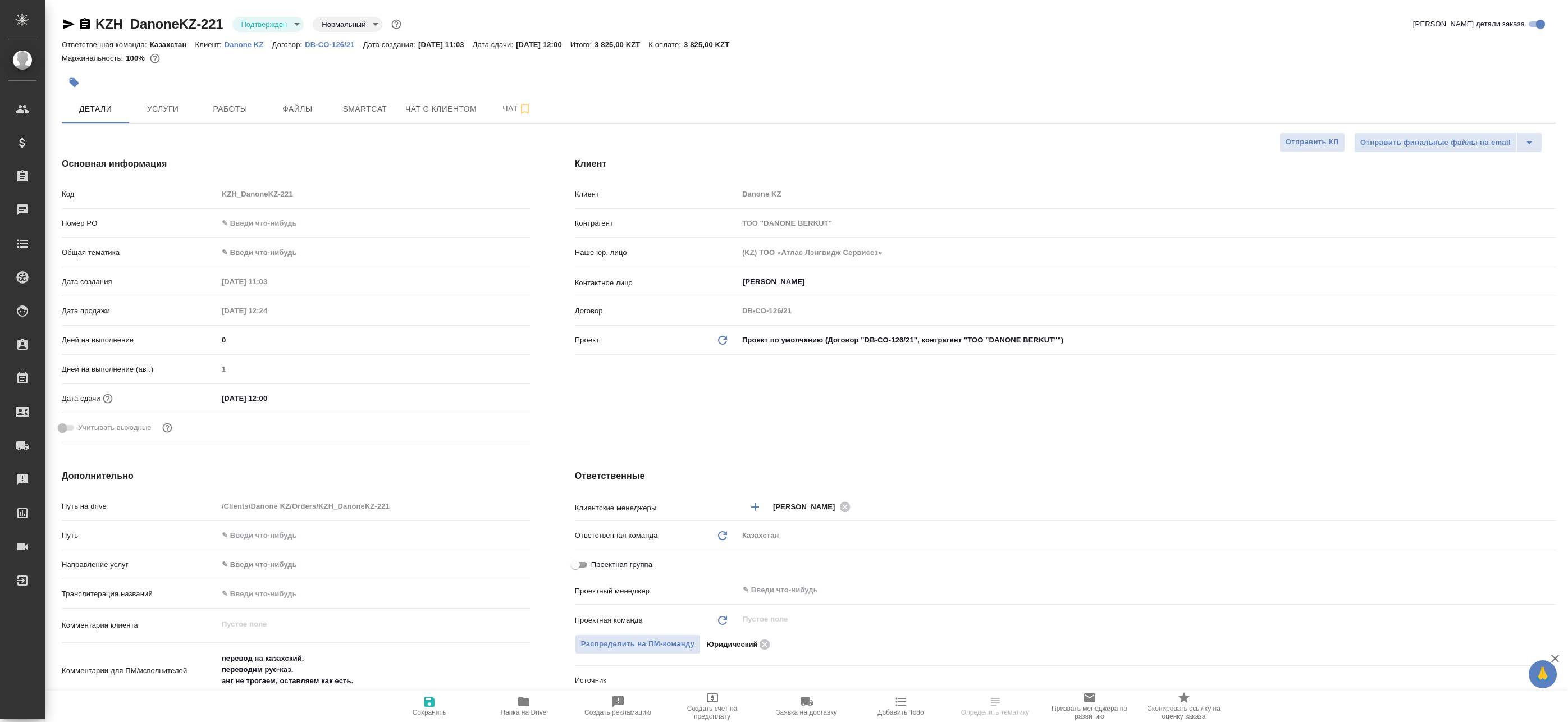
type textarea "x"
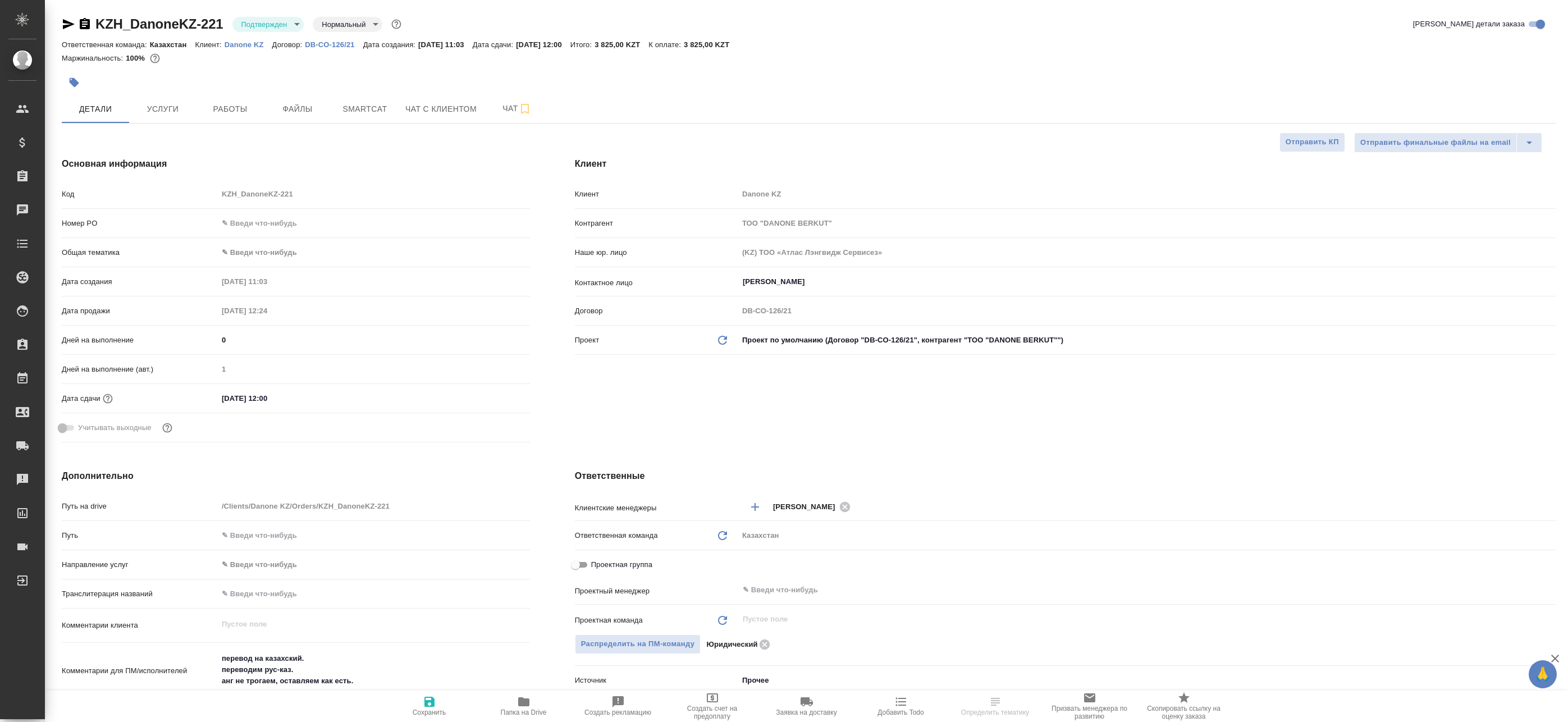
type textarea "x"
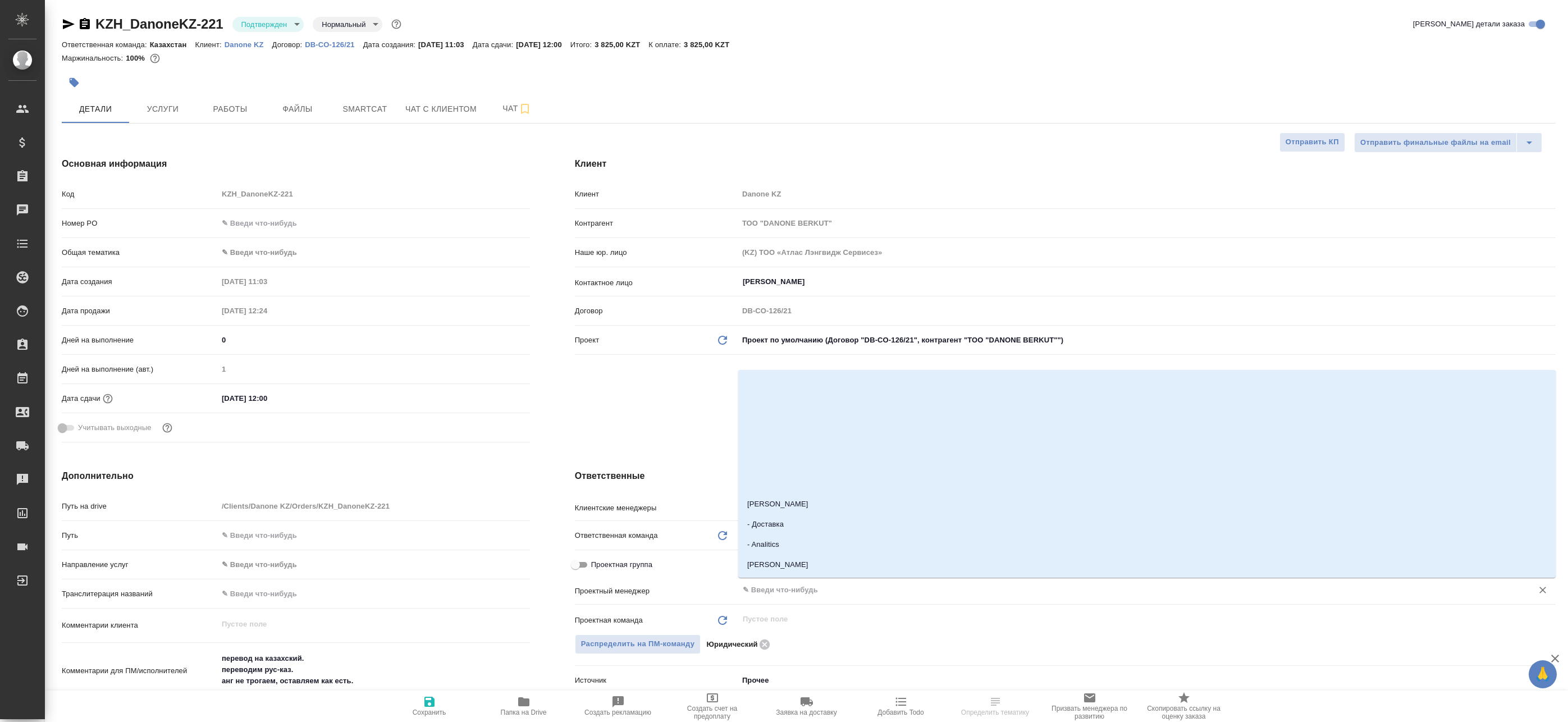
click at [786, 593] on input "text" at bounding box center [1128, 590] width 773 height 13
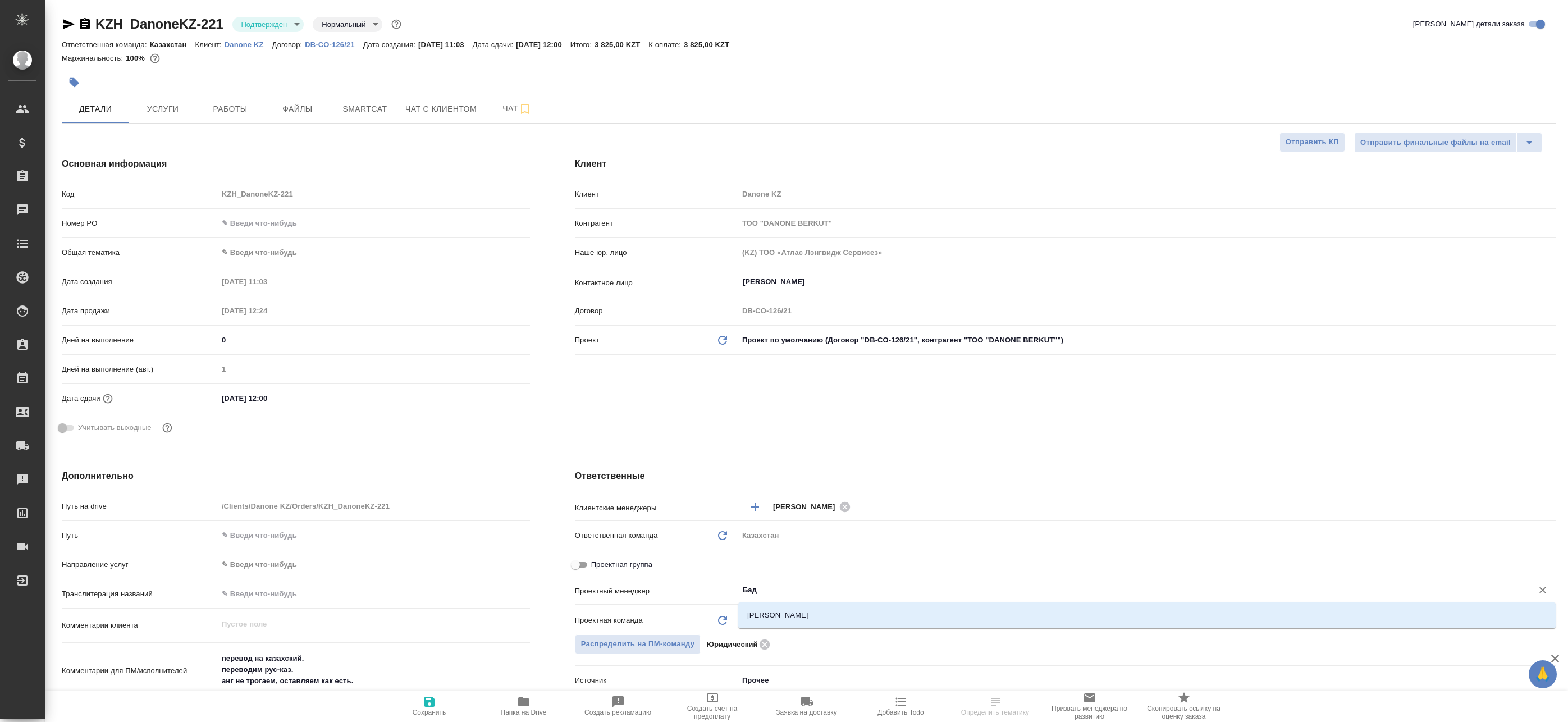
type input "Бада"
click at [792, 614] on li "Баданян Артак" at bounding box center [1147, 615] width 818 height 20
type textarea "x"
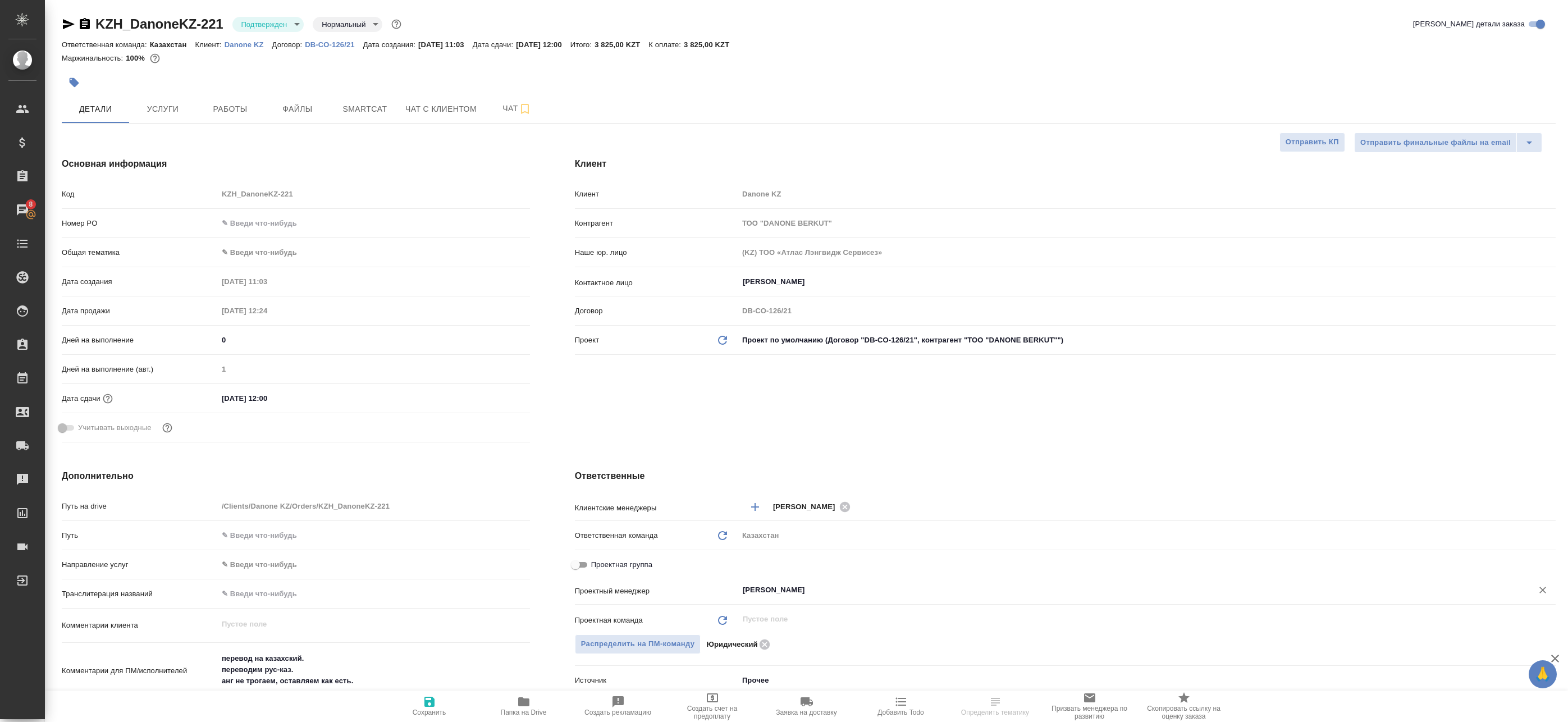
type input "Баданян Артак"
click at [437, 706] on span "Сохранить" at bounding box center [430, 705] width 81 height 21
type textarea "x"
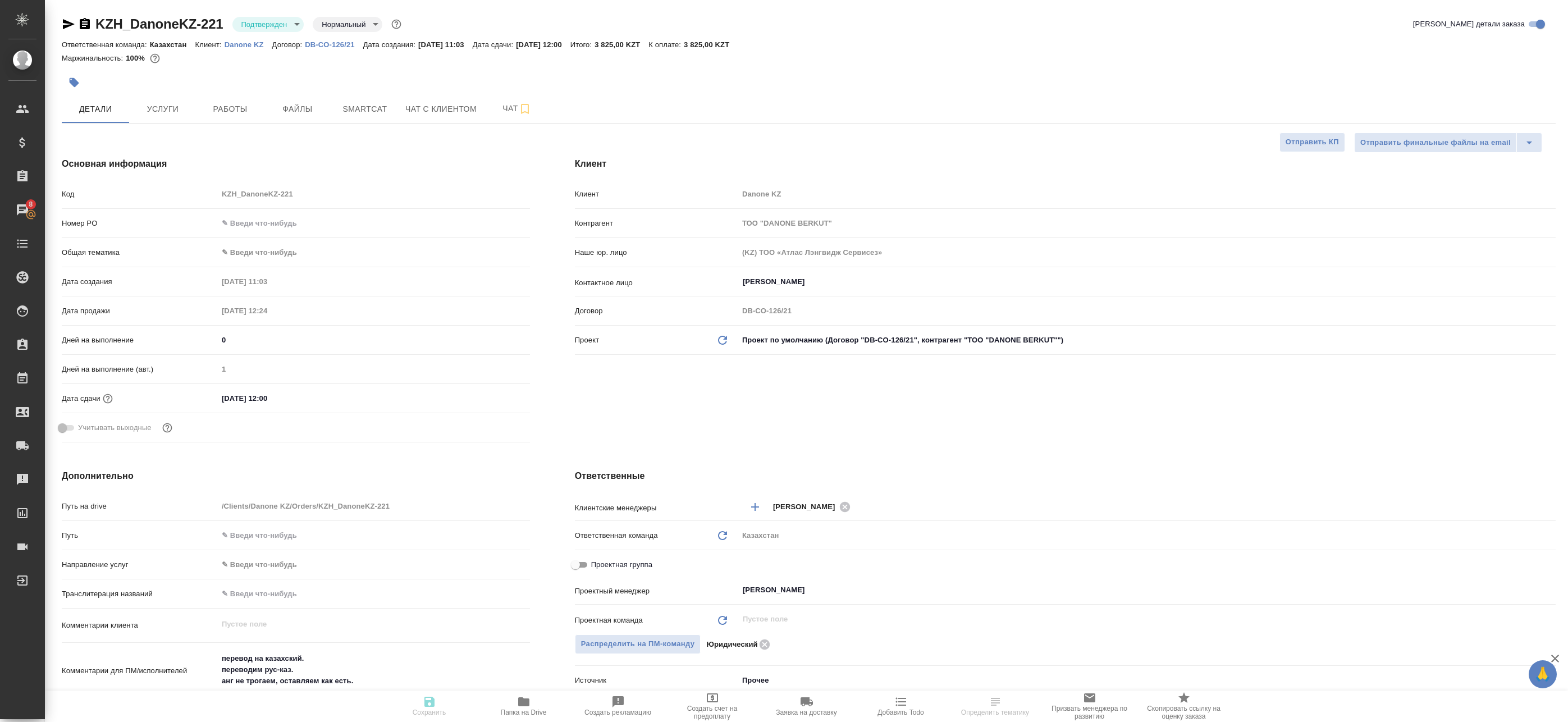
type textarea "x"
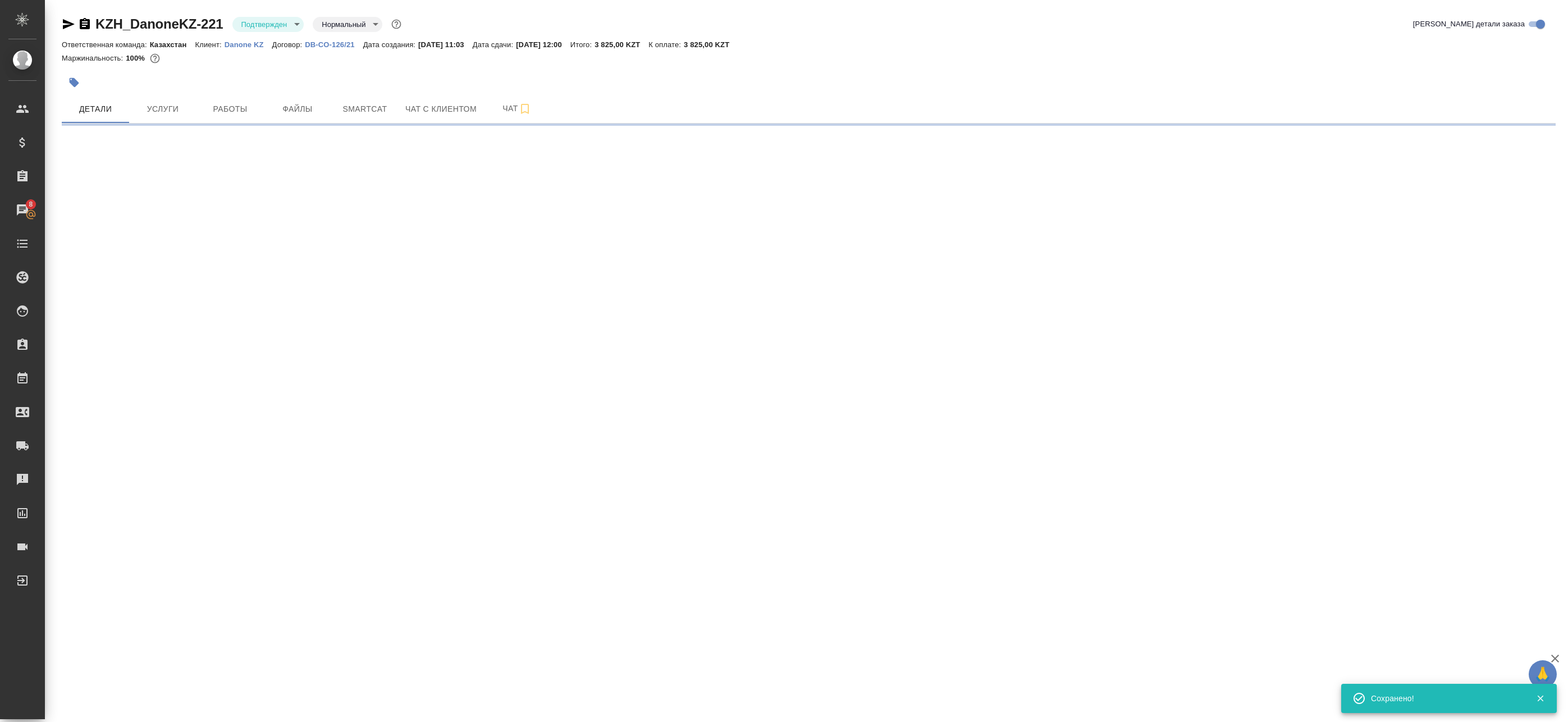
select select "RU"
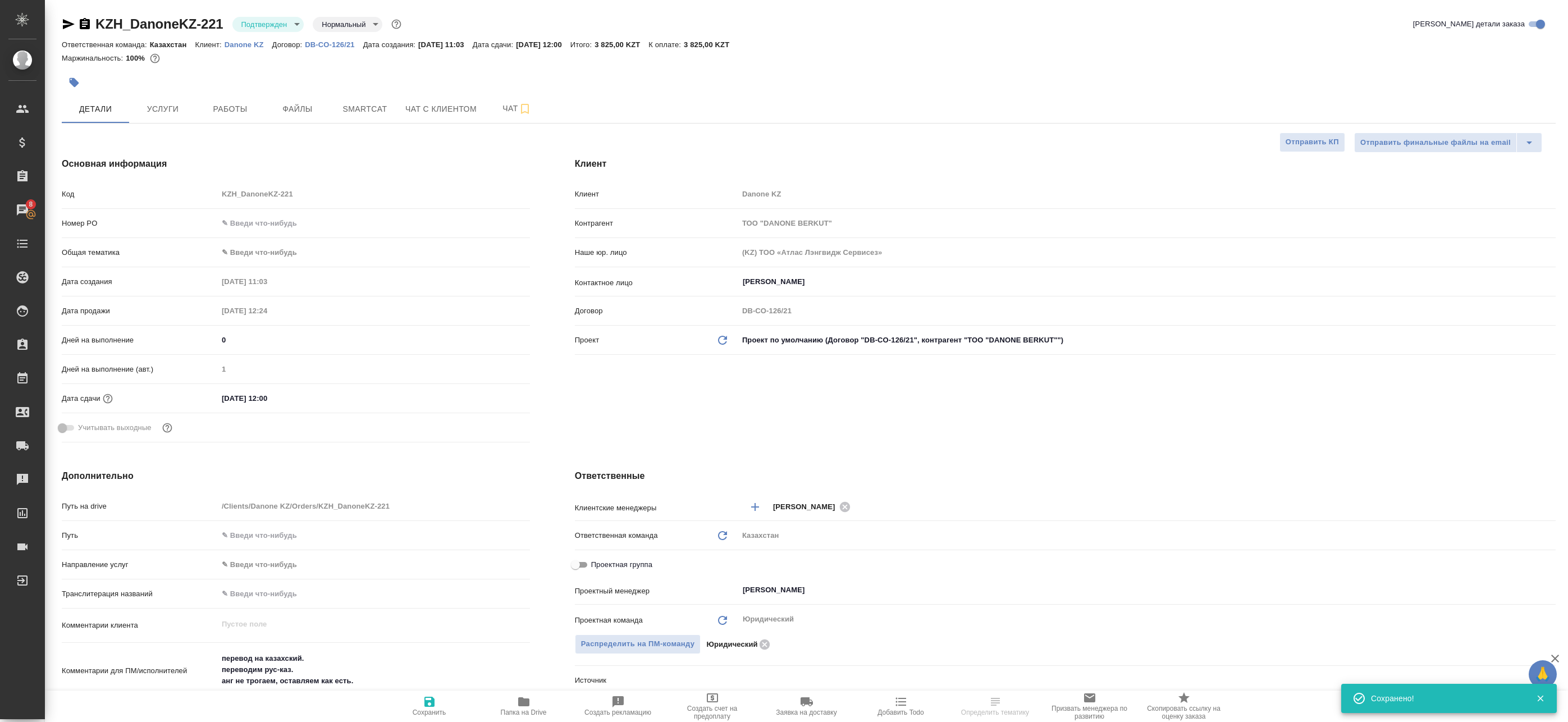
type textarea "x"
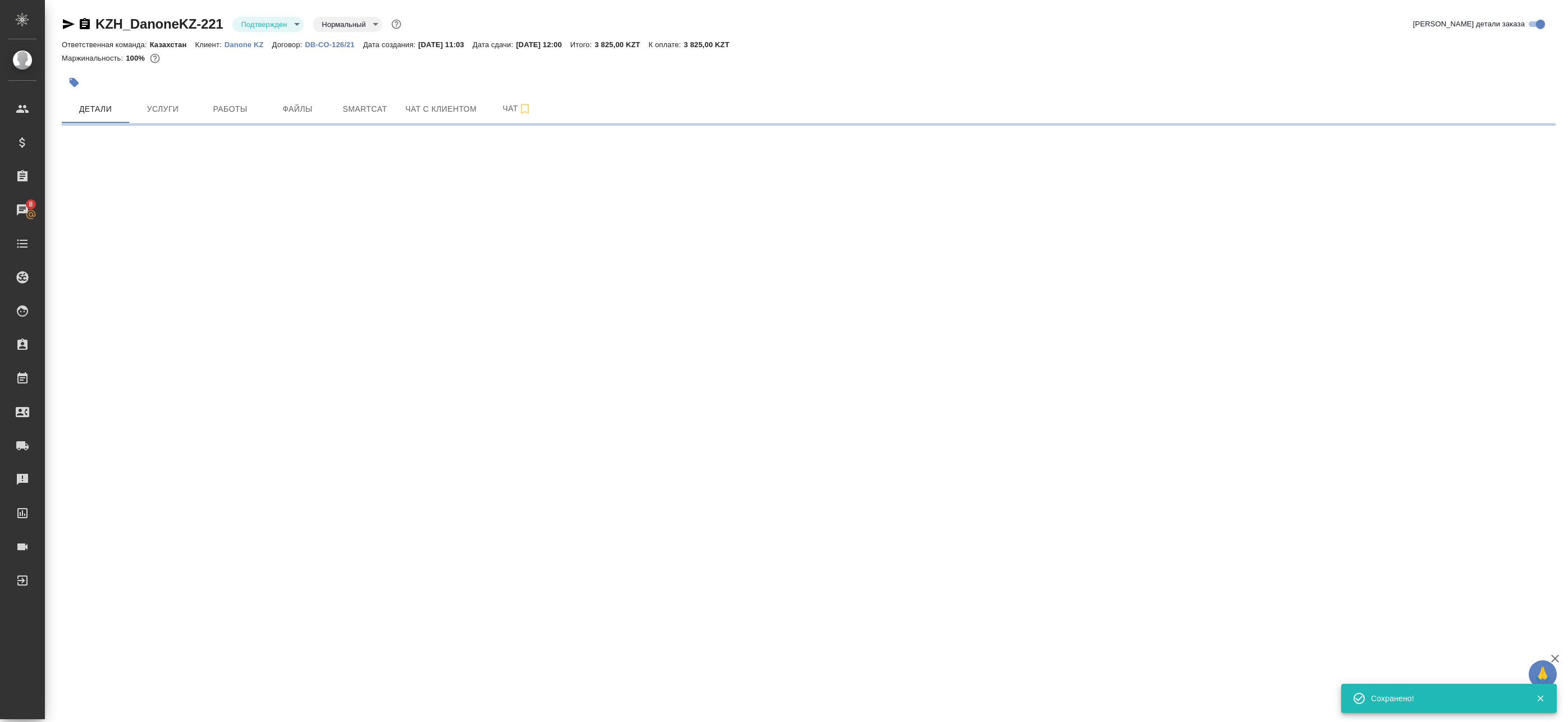
select select "RU"
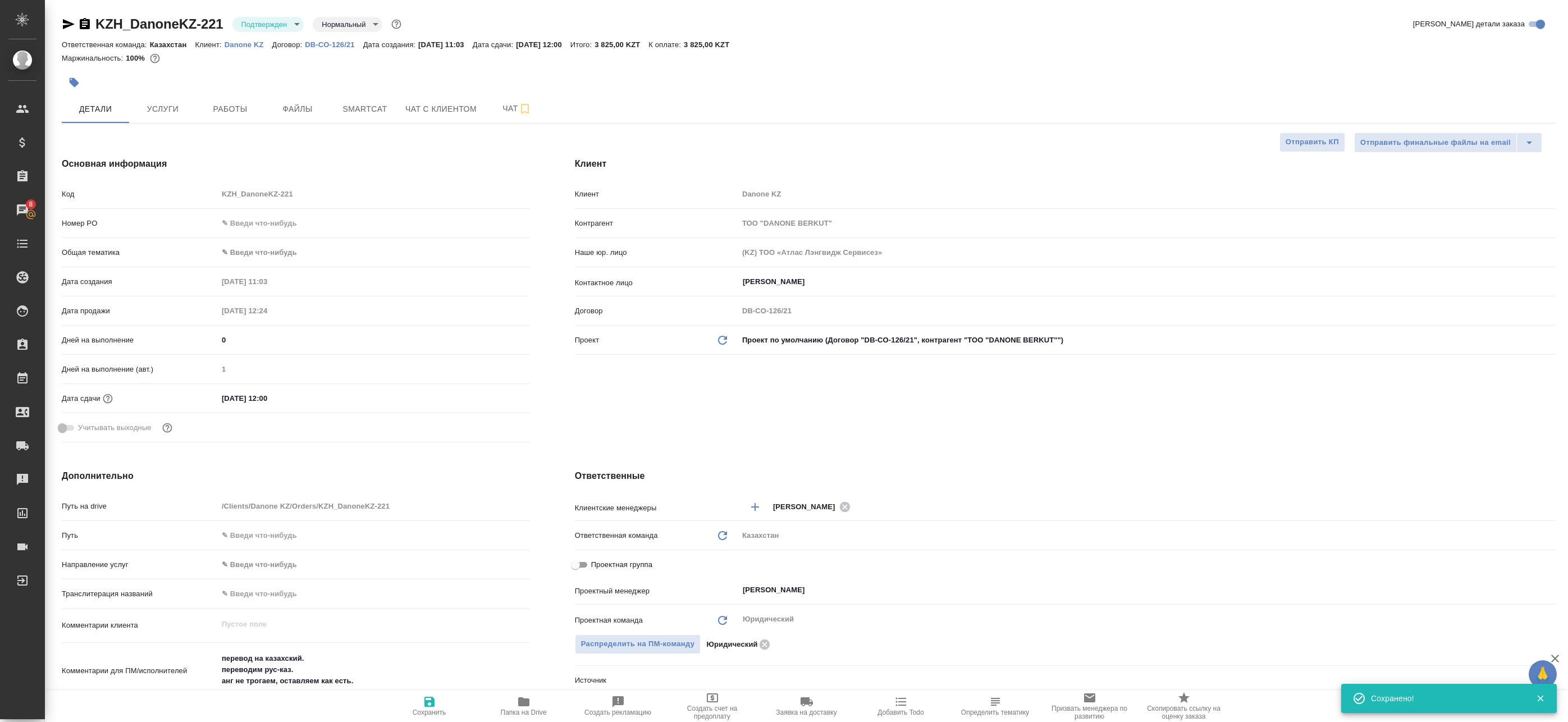
type textarea "x"
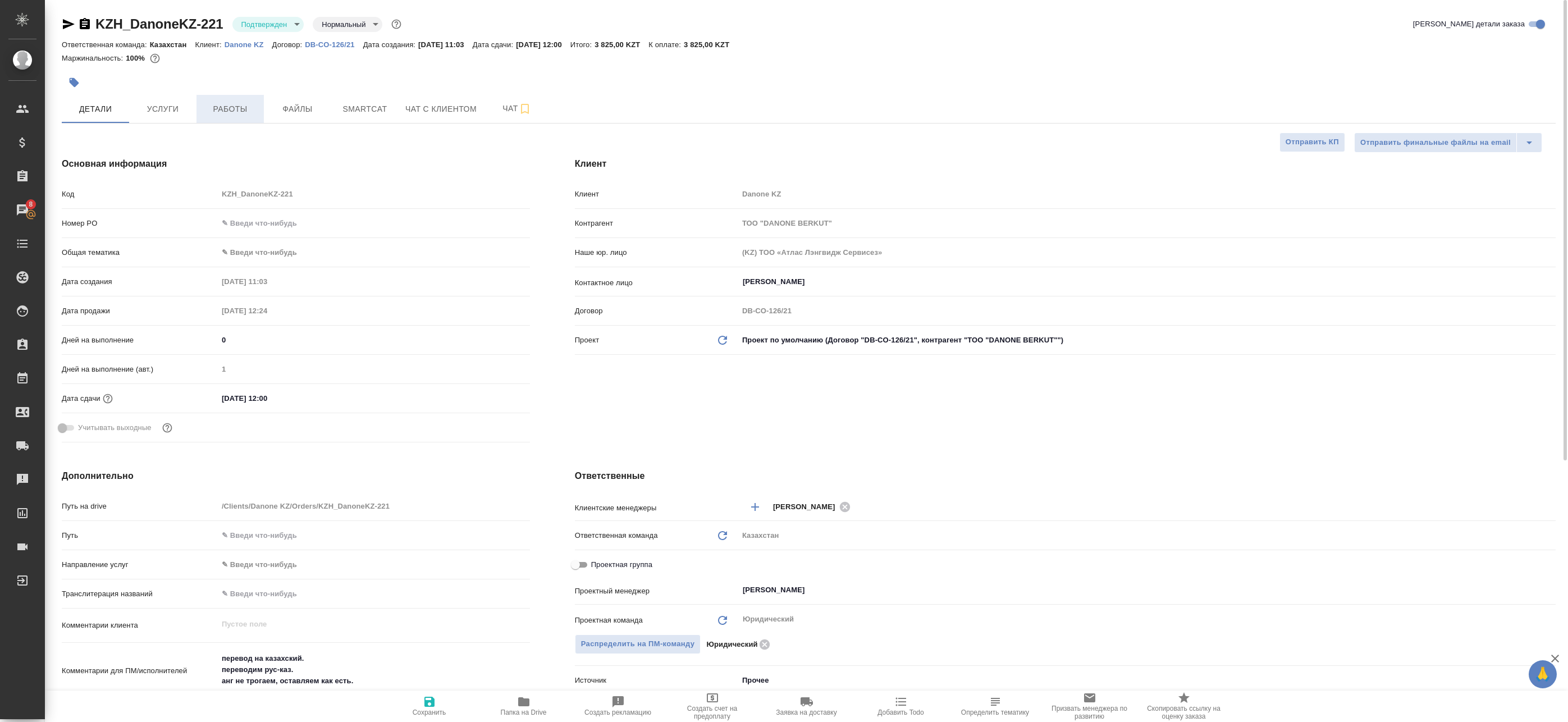
click at [254, 106] on span "Работы" at bounding box center [230, 109] width 54 height 14
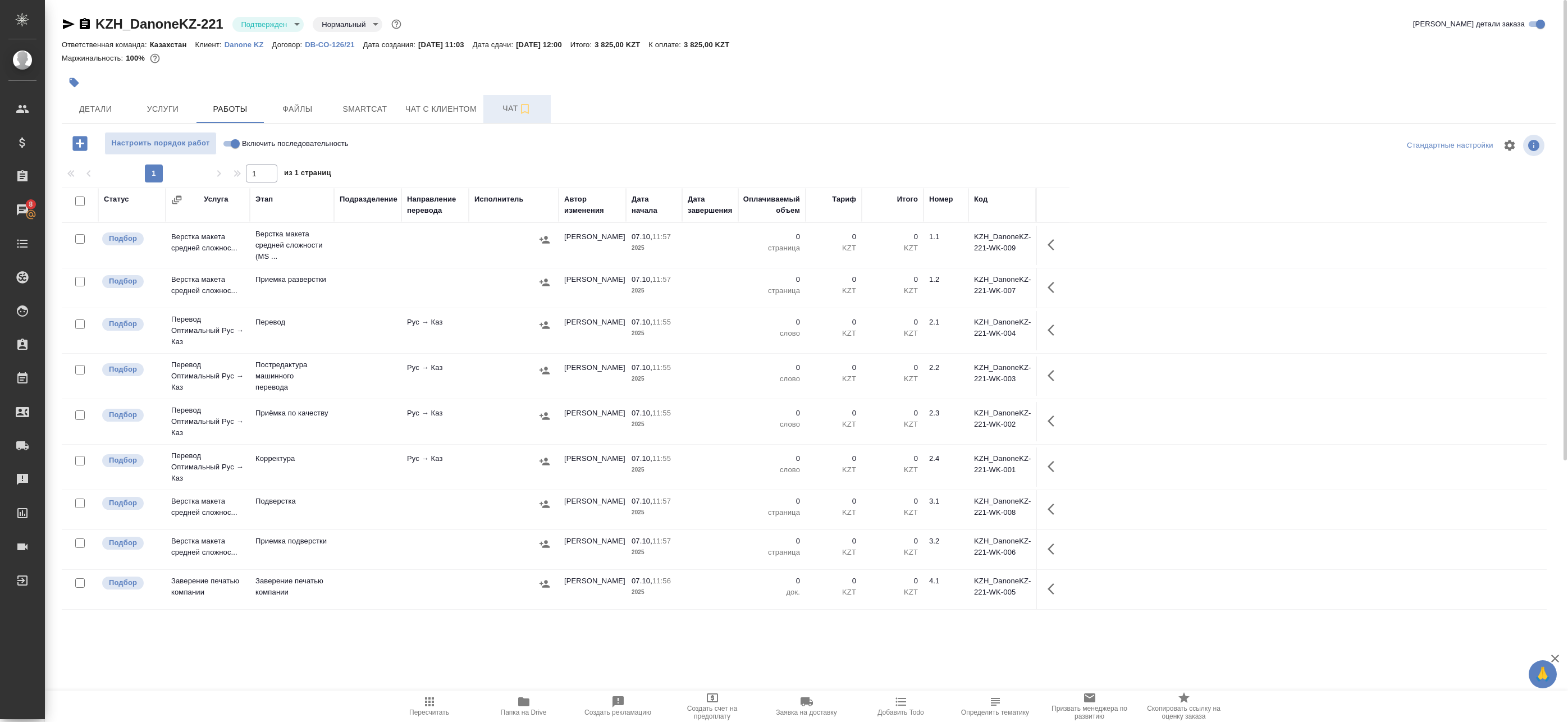
click at [514, 105] on span "Чат" at bounding box center [517, 109] width 54 height 14
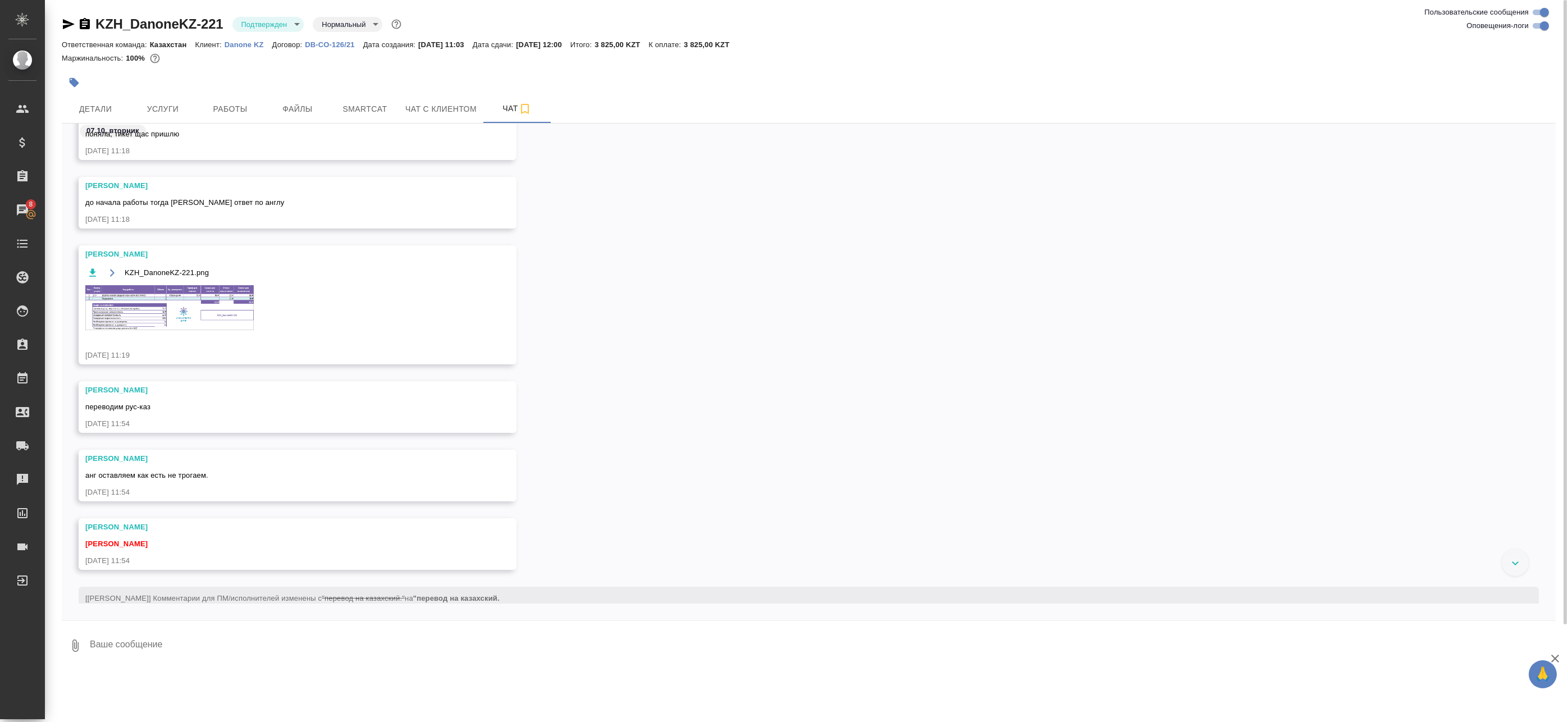
scroll to position [775, 0]
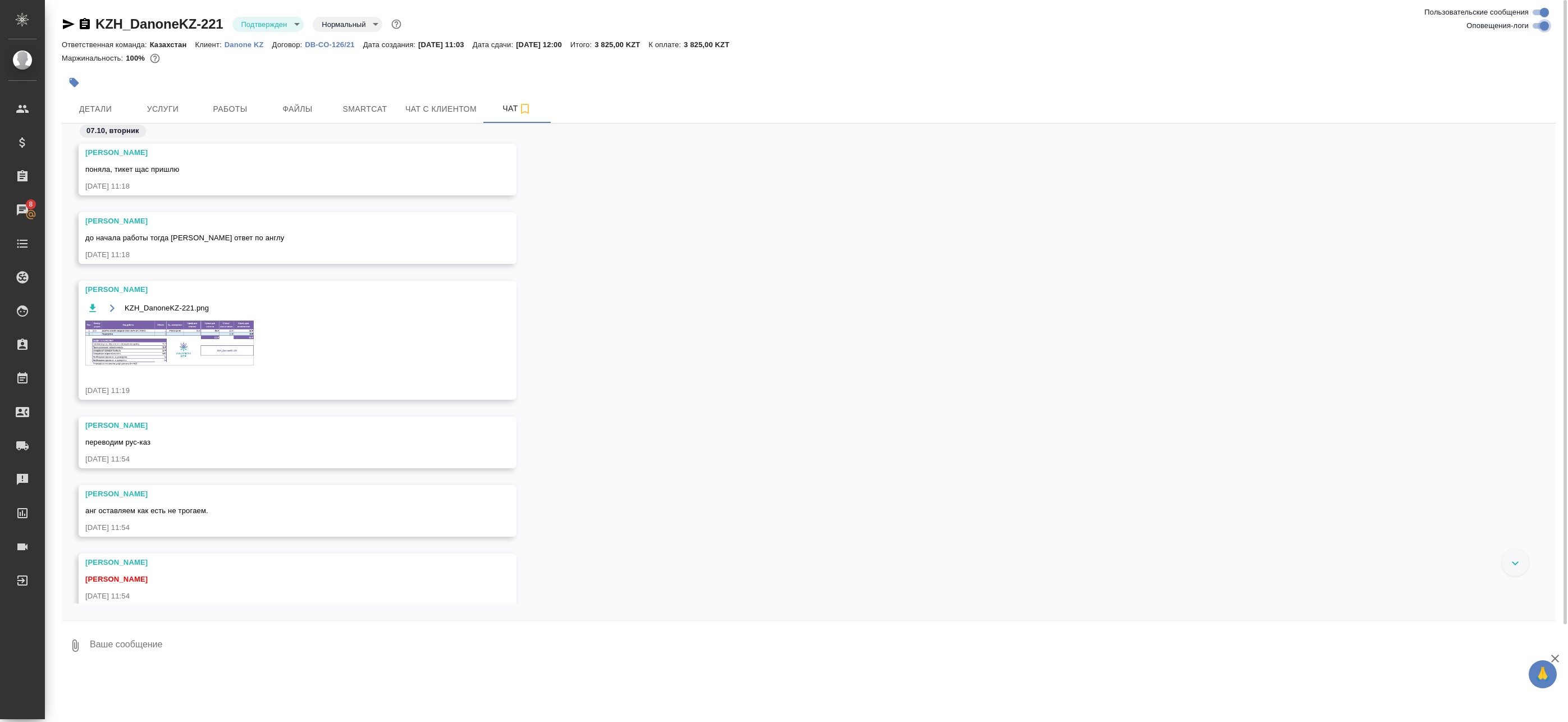
click at [1546, 24] on input "Оповещения-логи" at bounding box center [1544, 26] width 40 height 13
checkbox input "false"
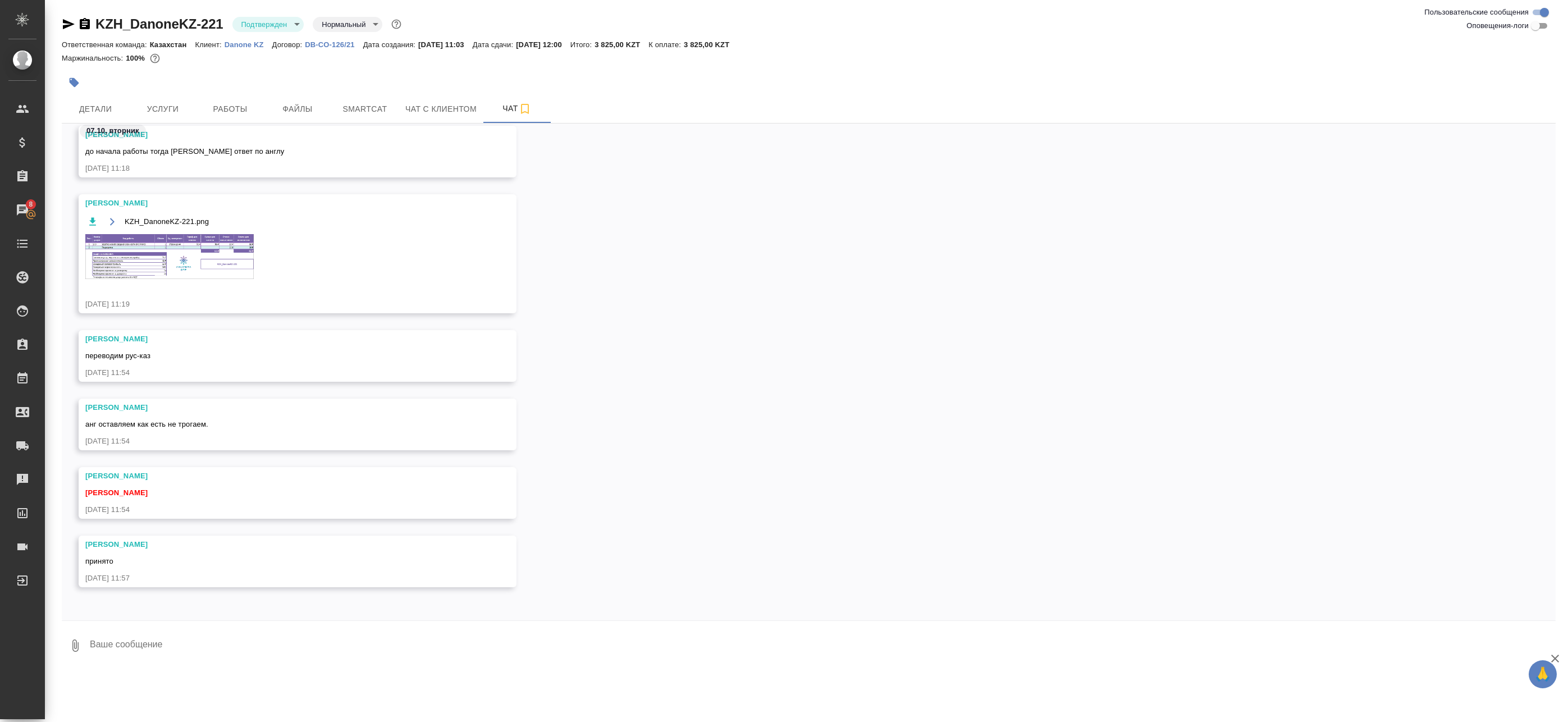
scroll to position [293, 0]
click at [220, 109] on span "Работы" at bounding box center [230, 109] width 54 height 14
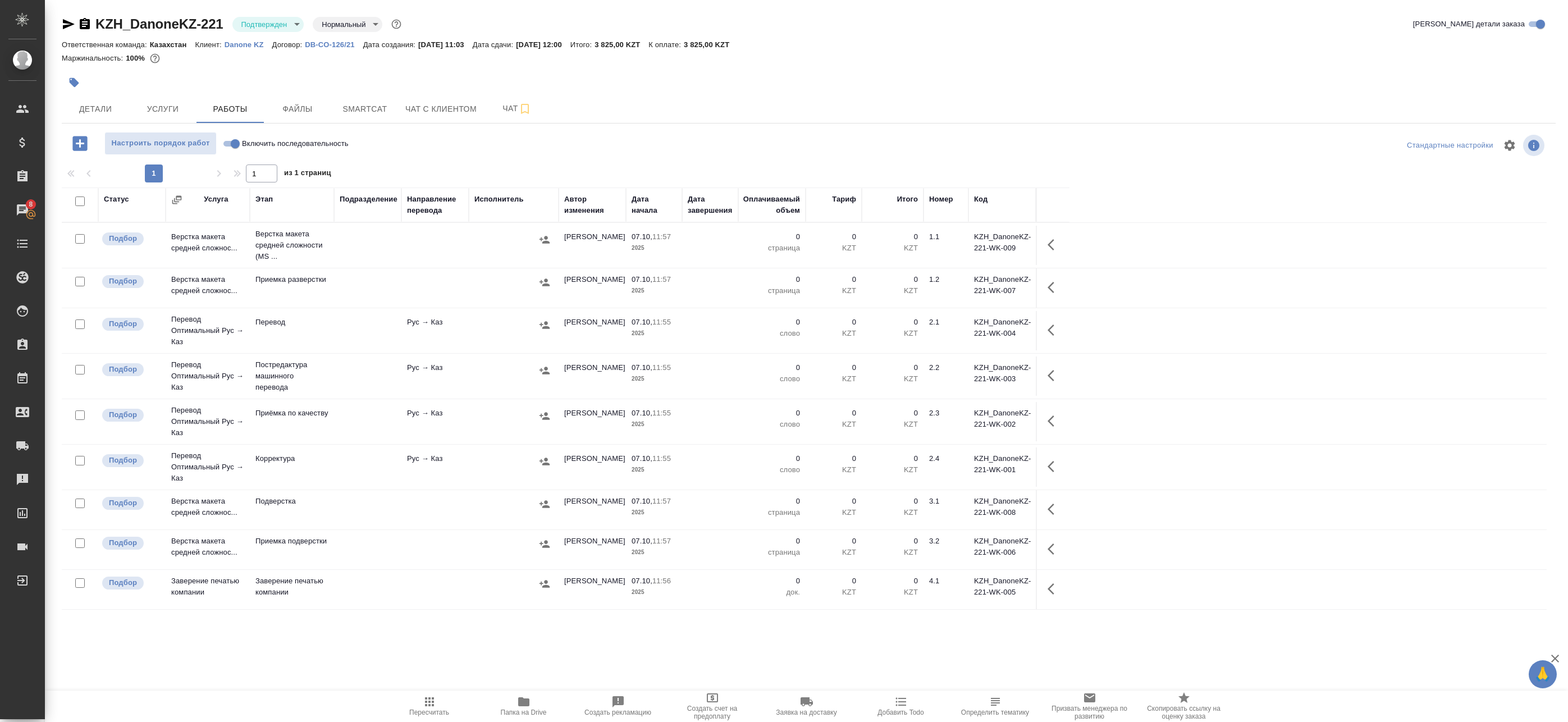
click at [531, 709] on span "Папка на Drive" at bounding box center [524, 712] width 46 height 8
drag, startPoint x: 400, startPoint y: 252, endPoint x: 593, endPoint y: 248, distance: 193.0
click at [401, 252] on td at bounding box center [367, 245] width 67 height 39
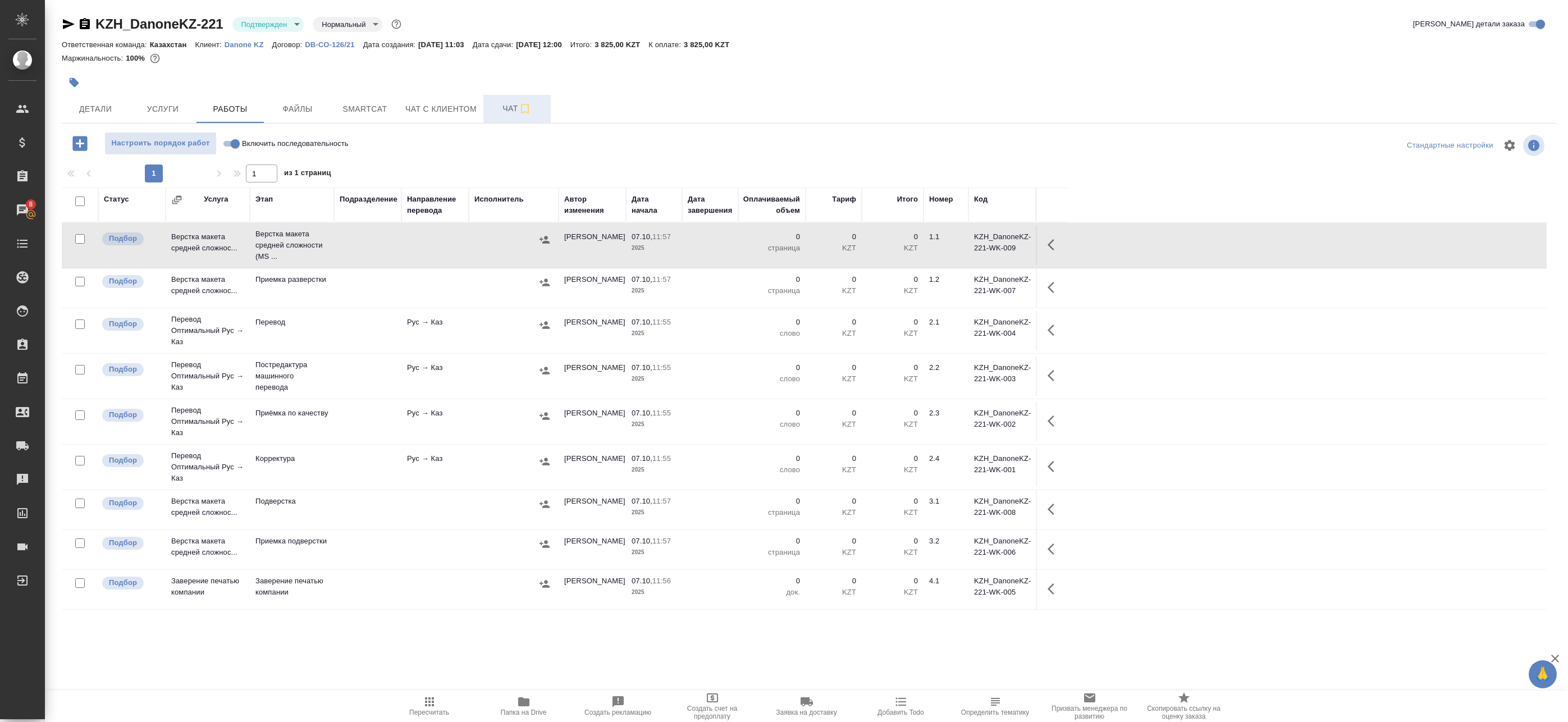
click at [513, 113] on span "Чат" at bounding box center [517, 109] width 54 height 14
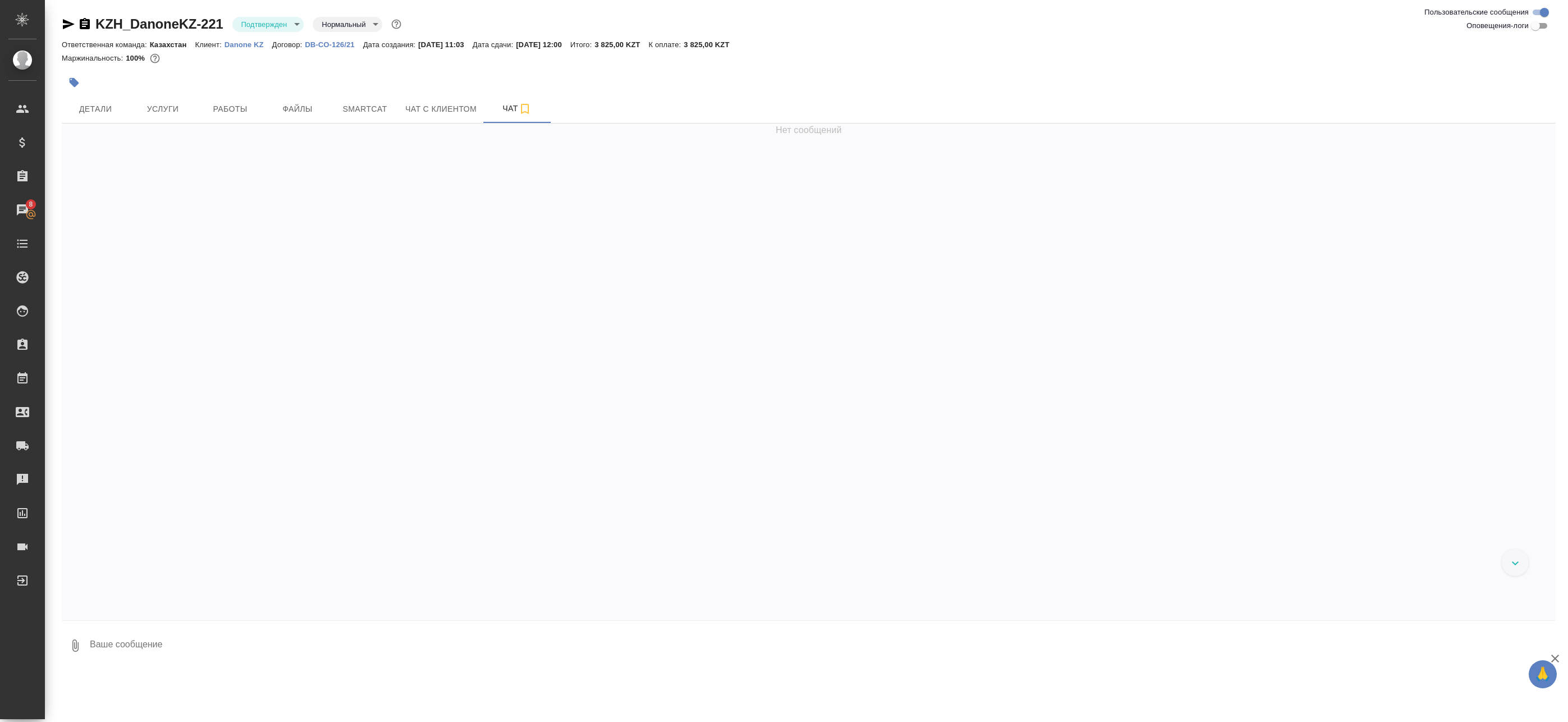
scroll to position [248, 0]
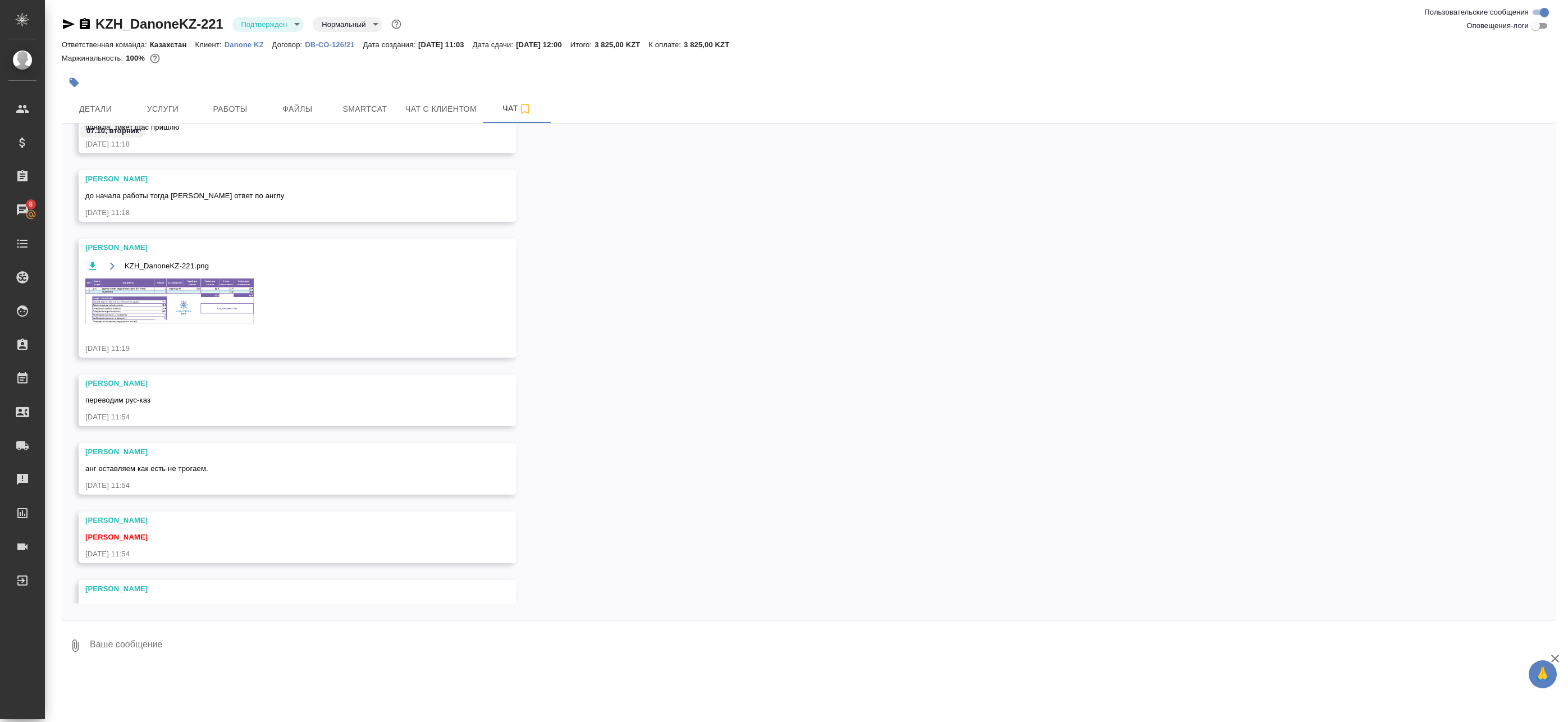
click at [197, 303] on img at bounding box center [169, 301] width 168 height 45
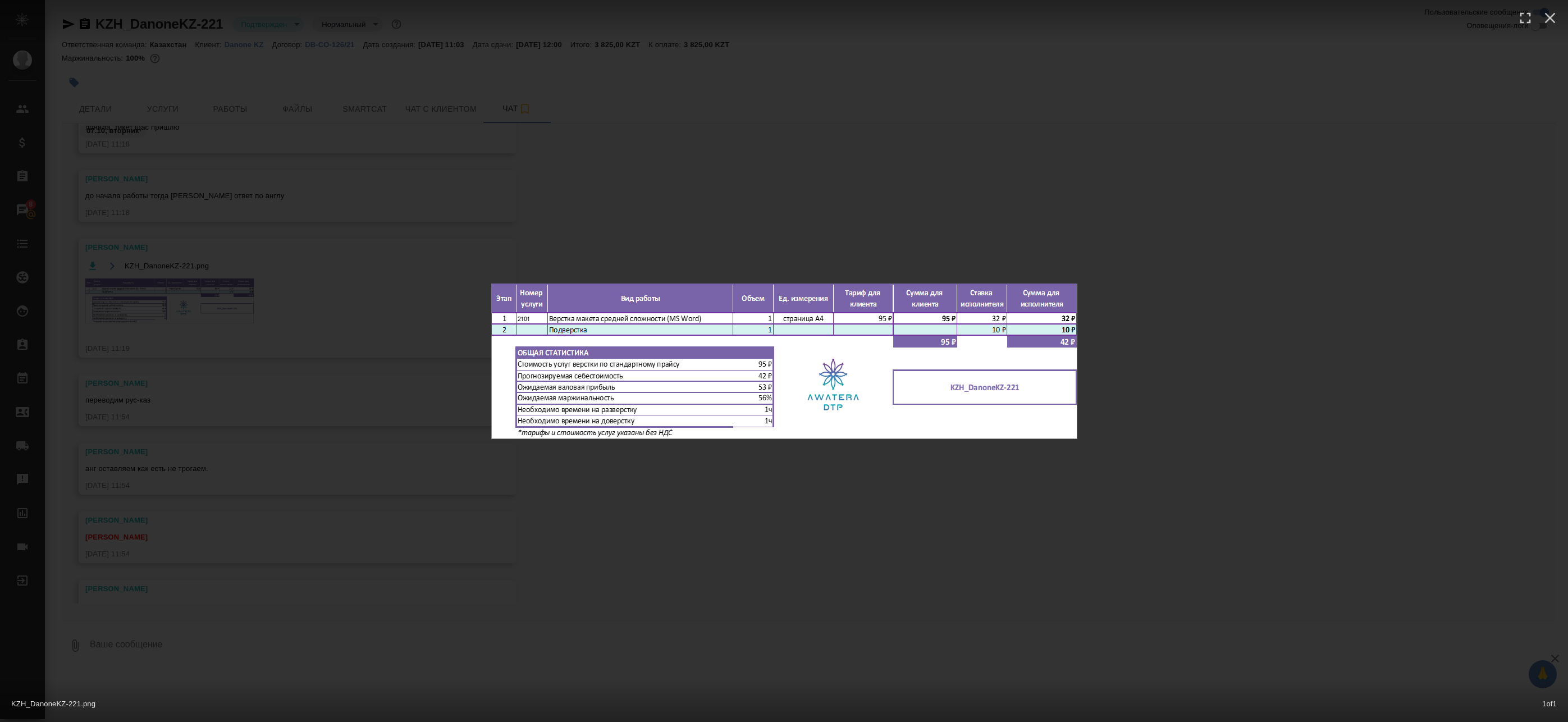
click at [709, 212] on div "KZH_DanoneKZ-221.png 1 of 1" at bounding box center [784, 361] width 1568 height 722
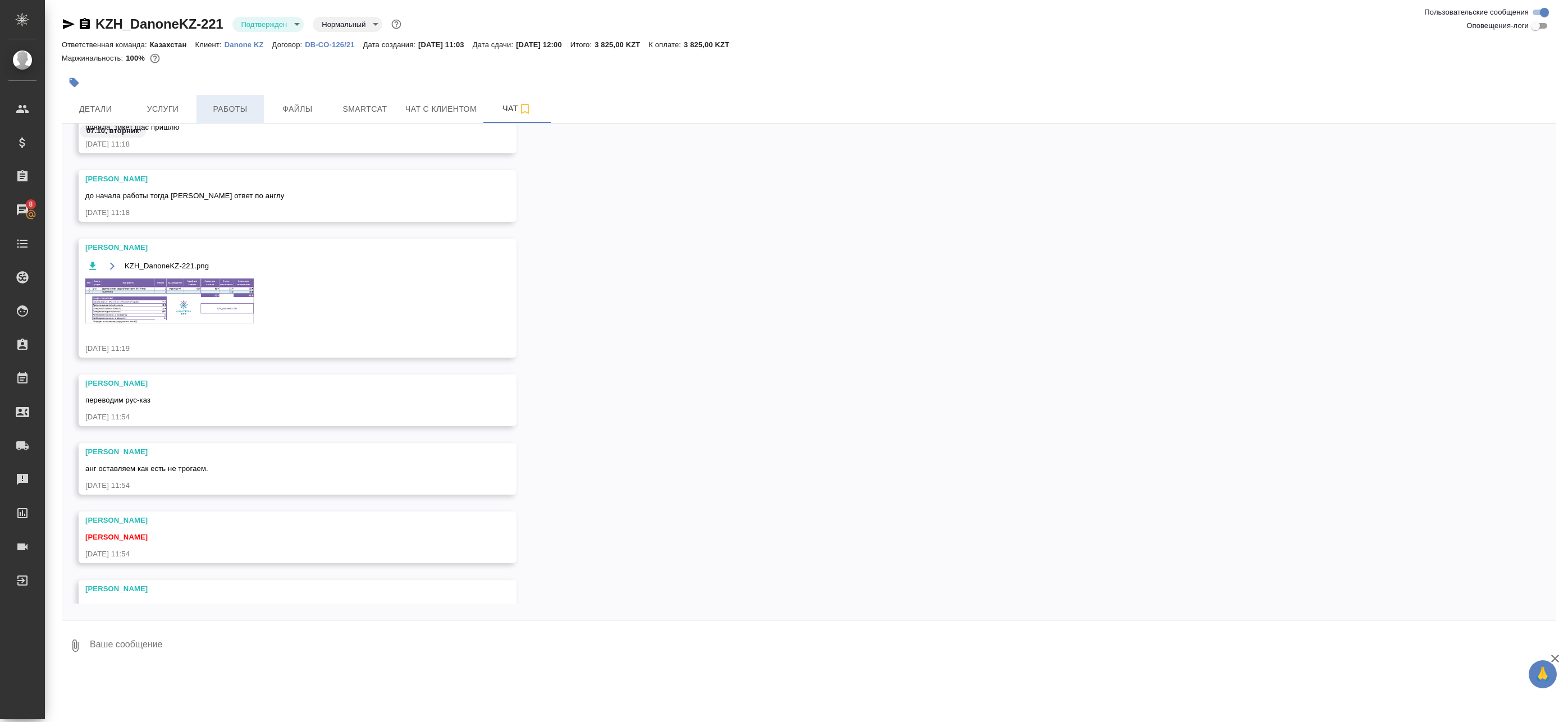
click at [232, 109] on span "Работы" at bounding box center [230, 109] width 54 height 14
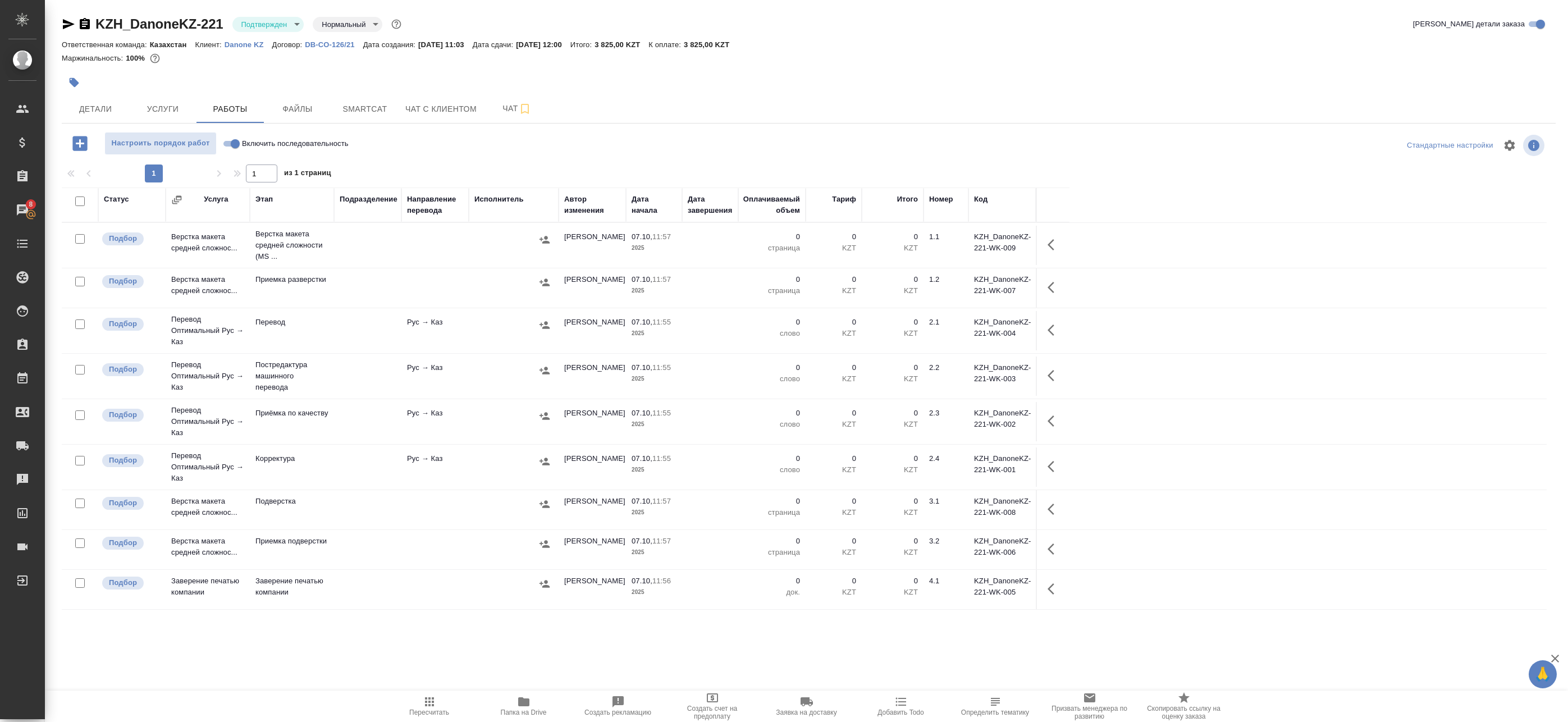
click at [398, 253] on td at bounding box center [367, 245] width 67 height 39
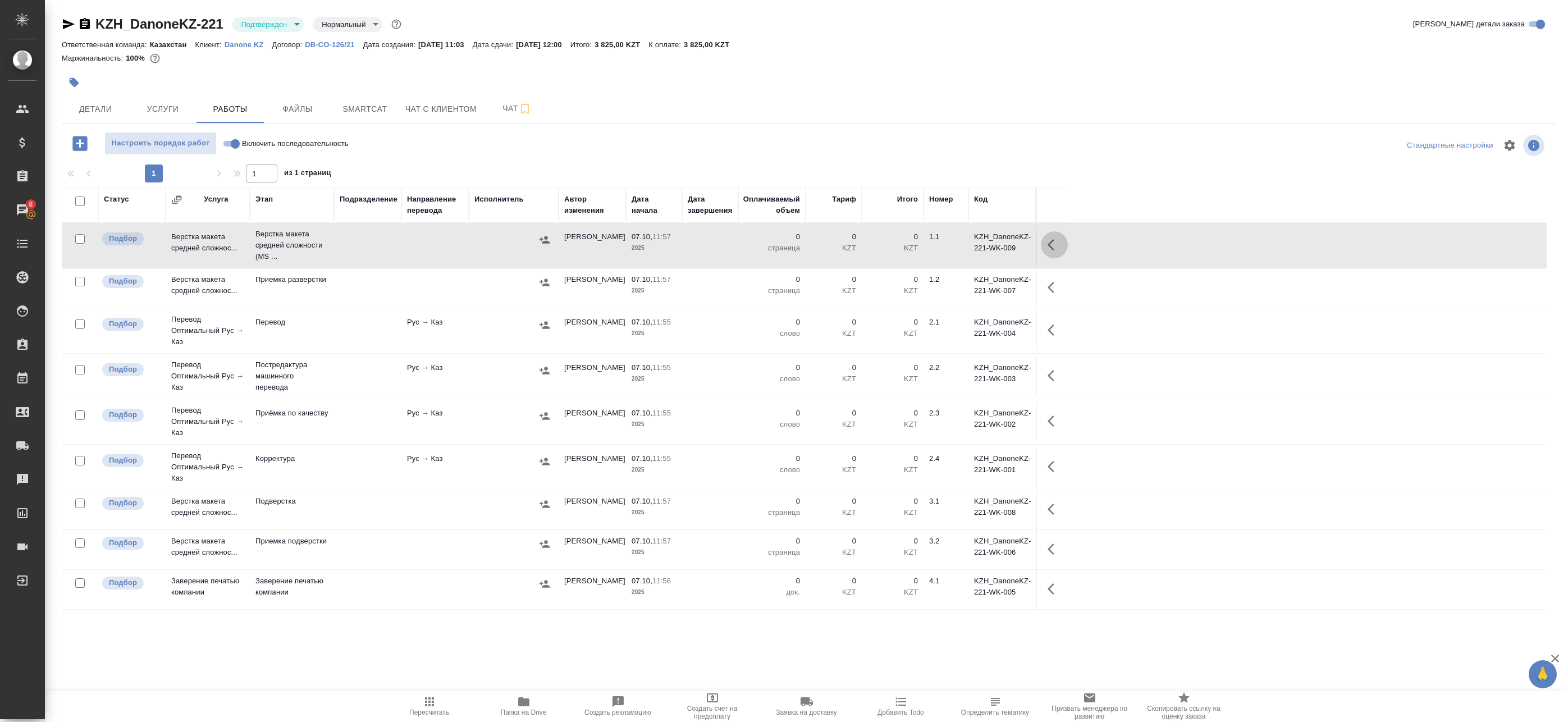
drag, startPoint x: 1050, startPoint y: 243, endPoint x: 1041, endPoint y: 249, distance: 10.8
click at [1050, 243] on icon "button" at bounding box center [1051, 245] width 7 height 11
click at [973, 247] on icon "button" at bounding box center [971, 245] width 13 height 13
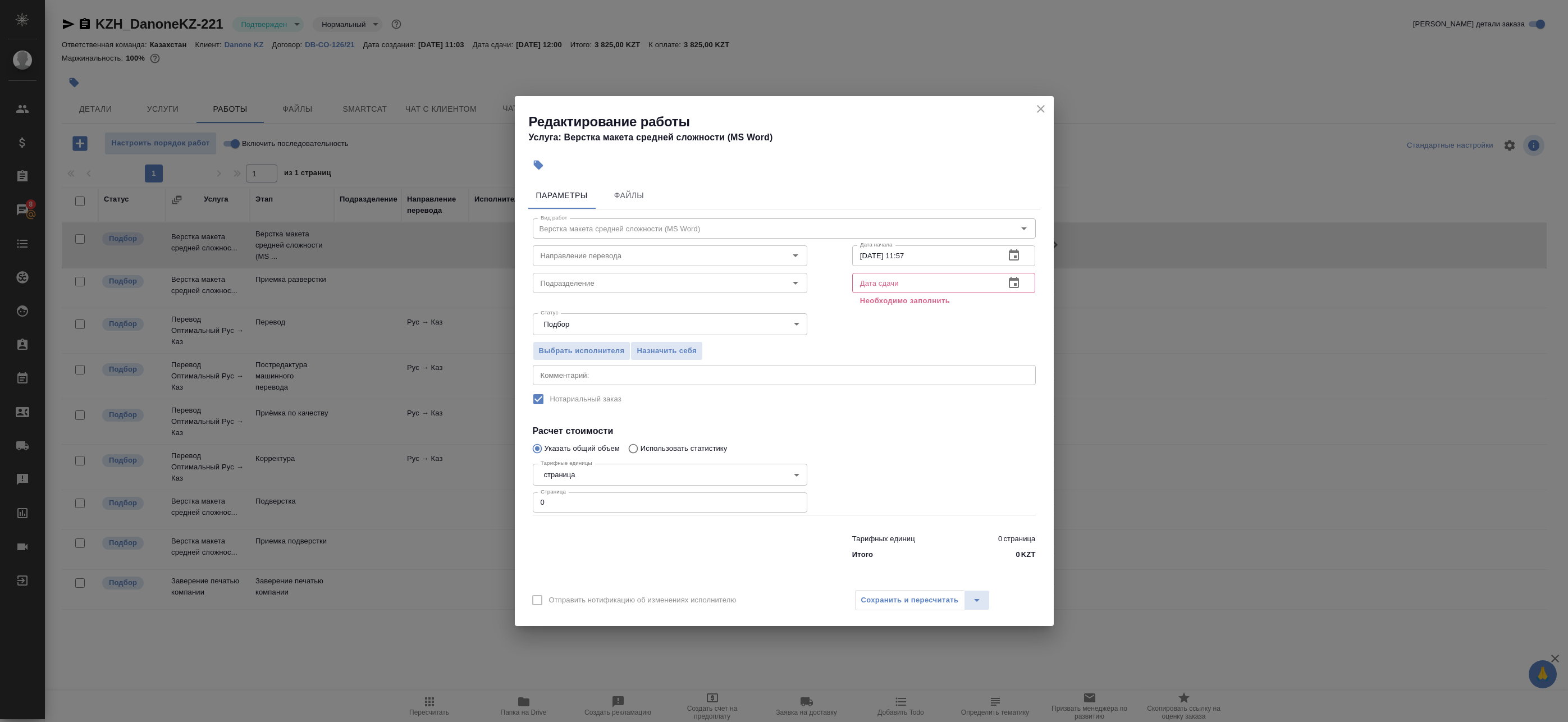
click at [1019, 280] on icon "button" at bounding box center [1014, 282] width 10 height 11
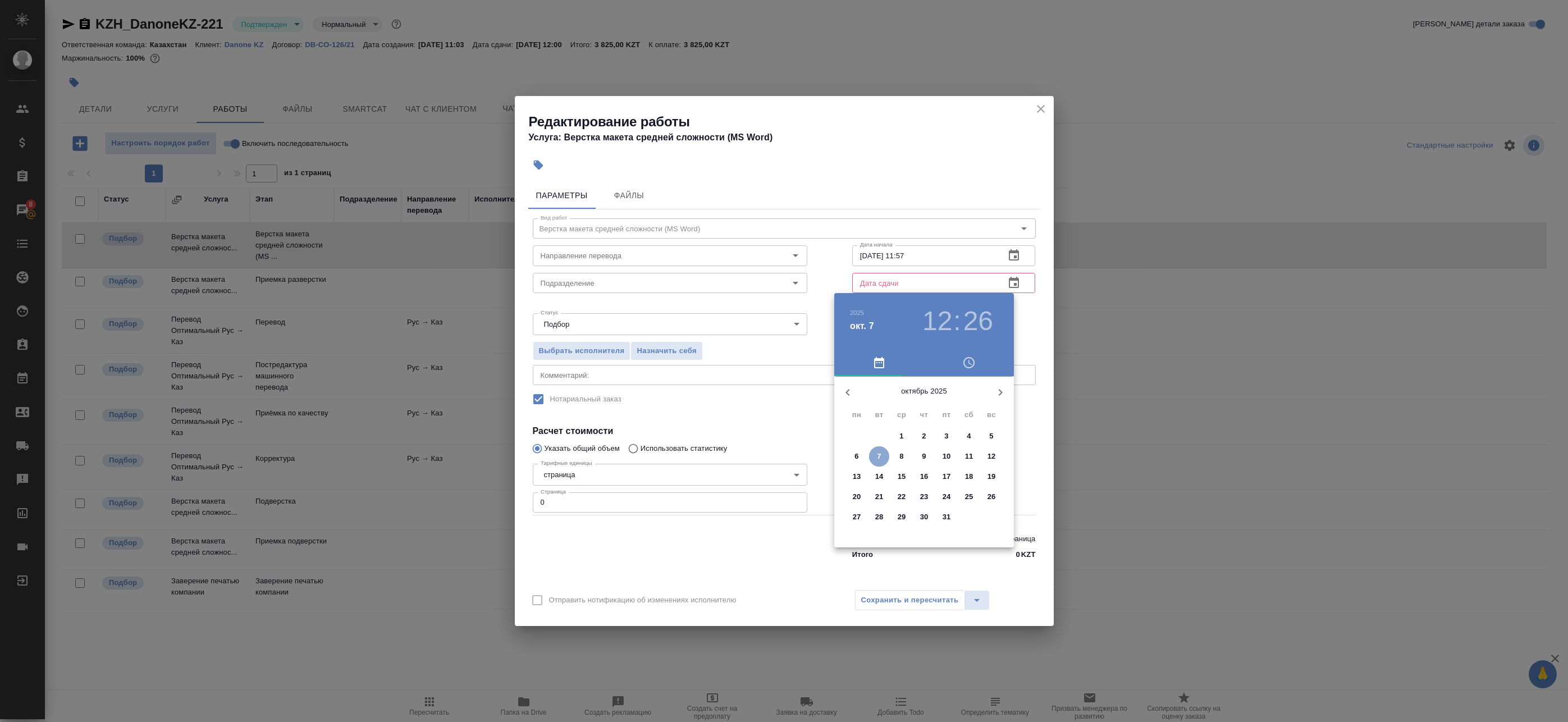
click at [879, 454] on p "7" at bounding box center [879, 457] width 4 height 11
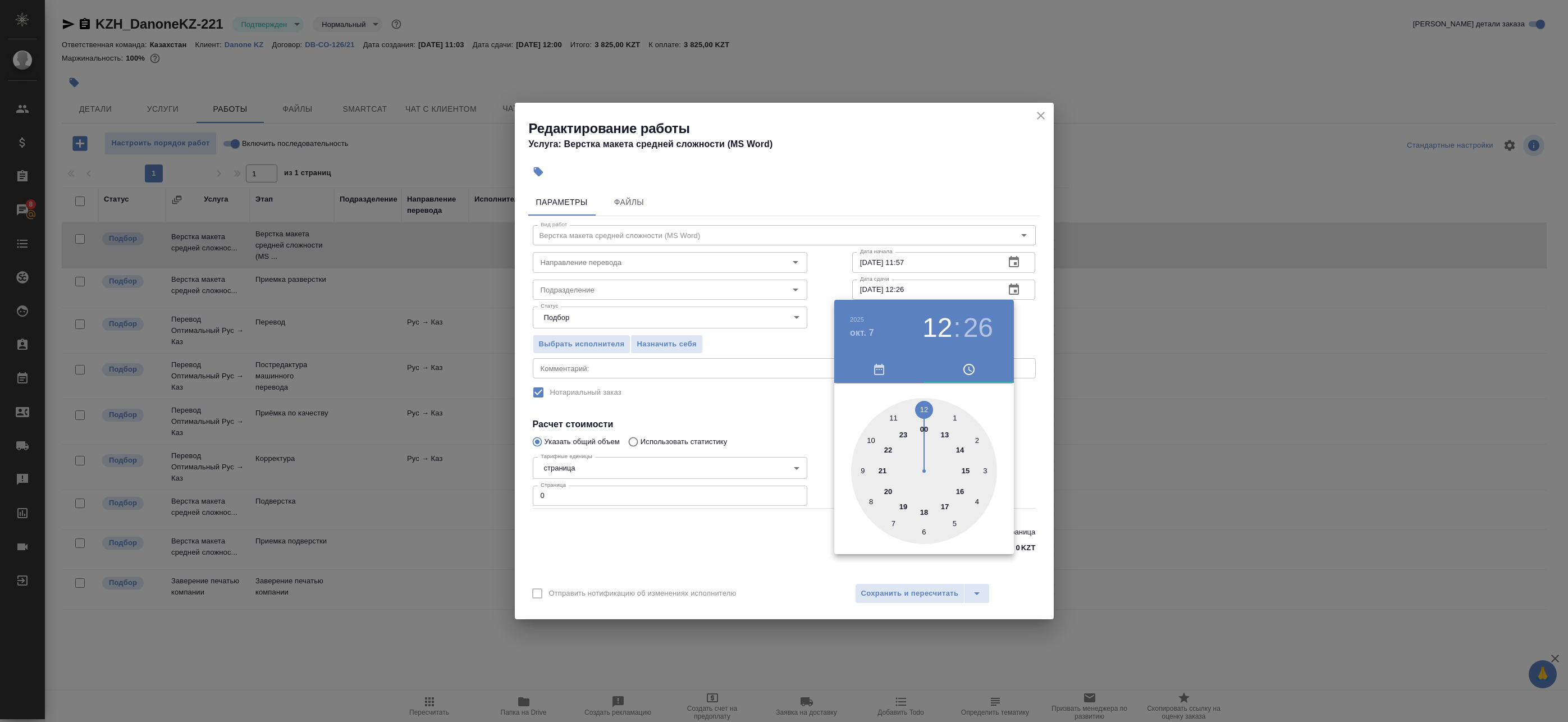
click at [944, 435] on div at bounding box center [924, 471] width 146 height 146
click at [924, 529] on div at bounding box center [924, 471] width 146 height 146
type input "07.10.2025 13:30"
click at [1030, 403] on div at bounding box center [784, 361] width 1568 height 722
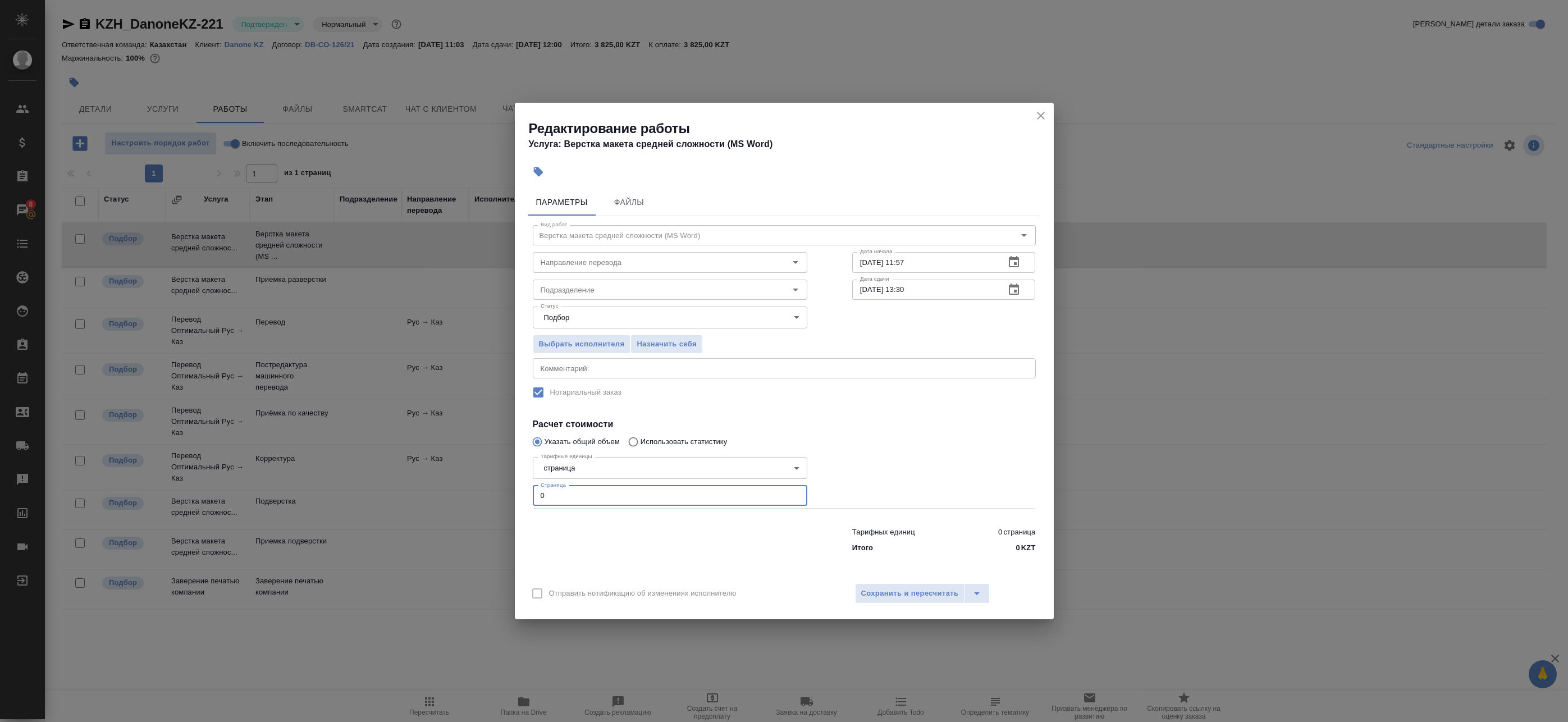
drag, startPoint x: 546, startPoint y: 499, endPoint x: 502, endPoint y: 498, distance: 44.0
click at [502, 499] on div "Редактирование работы Услуга: Верстка макета средней сложности (MS Word) Параме…" at bounding box center [784, 361] width 1568 height 722
type input "1"
click at [608, 367] on textarea at bounding box center [784, 369] width 487 height 8
click at [888, 590] on span "Сохранить и пересчитать" at bounding box center [910, 594] width 98 height 13
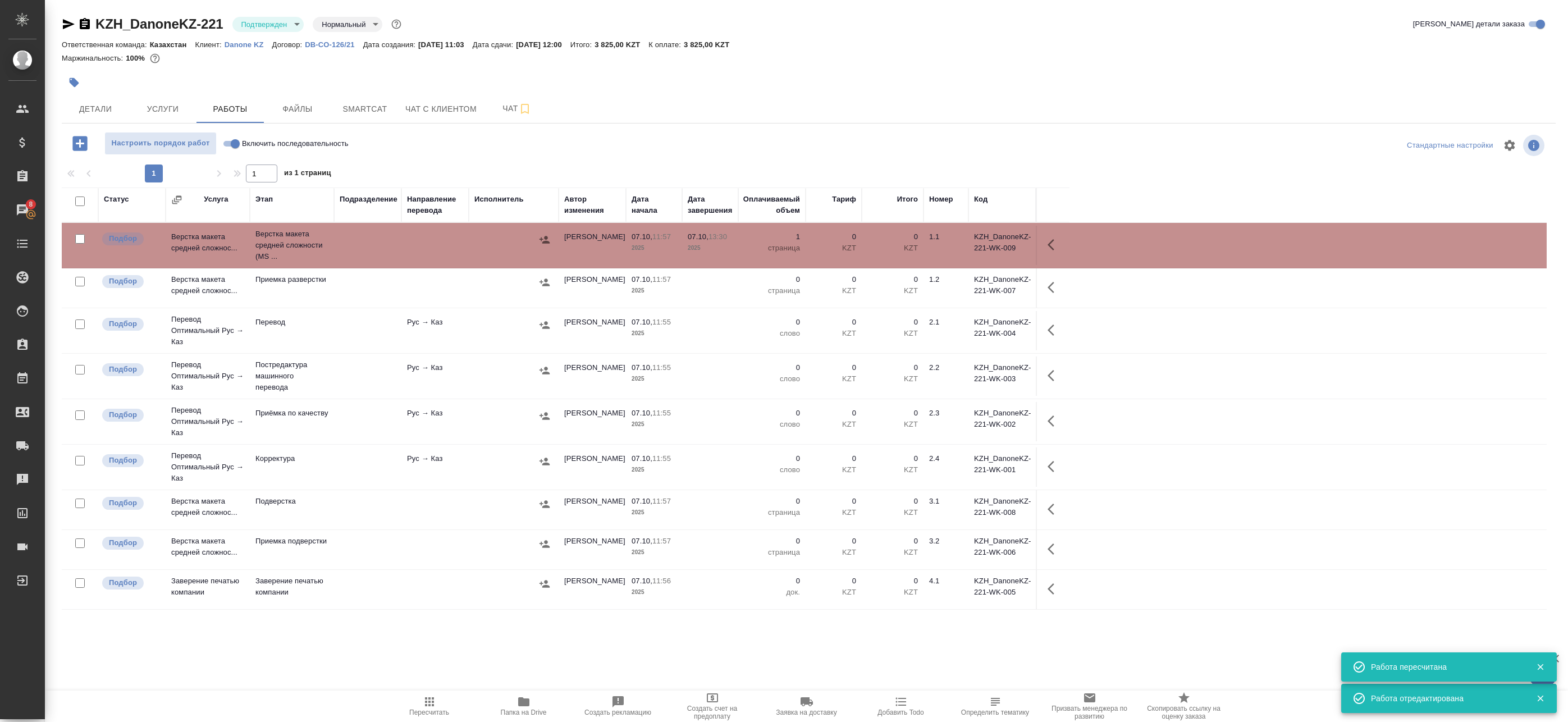
click at [1052, 242] on icon "button" at bounding box center [1051, 245] width 7 height 11
click at [969, 245] on icon "button" at bounding box center [971, 245] width 10 height 10
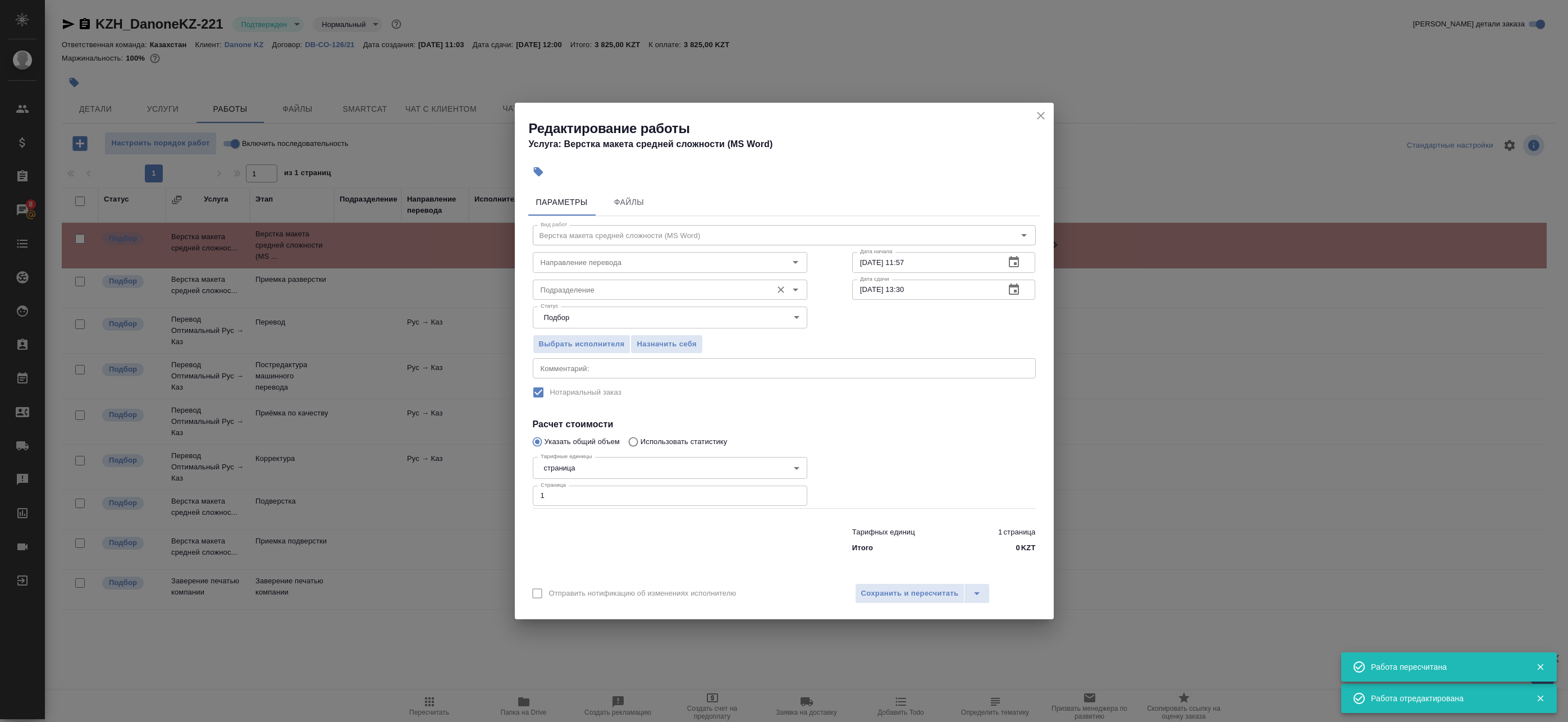
click at [578, 280] on div "Подразделение" at bounding box center [670, 290] width 274 height 20
click at [599, 266] on input "Направление перевода" at bounding box center [651, 262] width 230 height 13
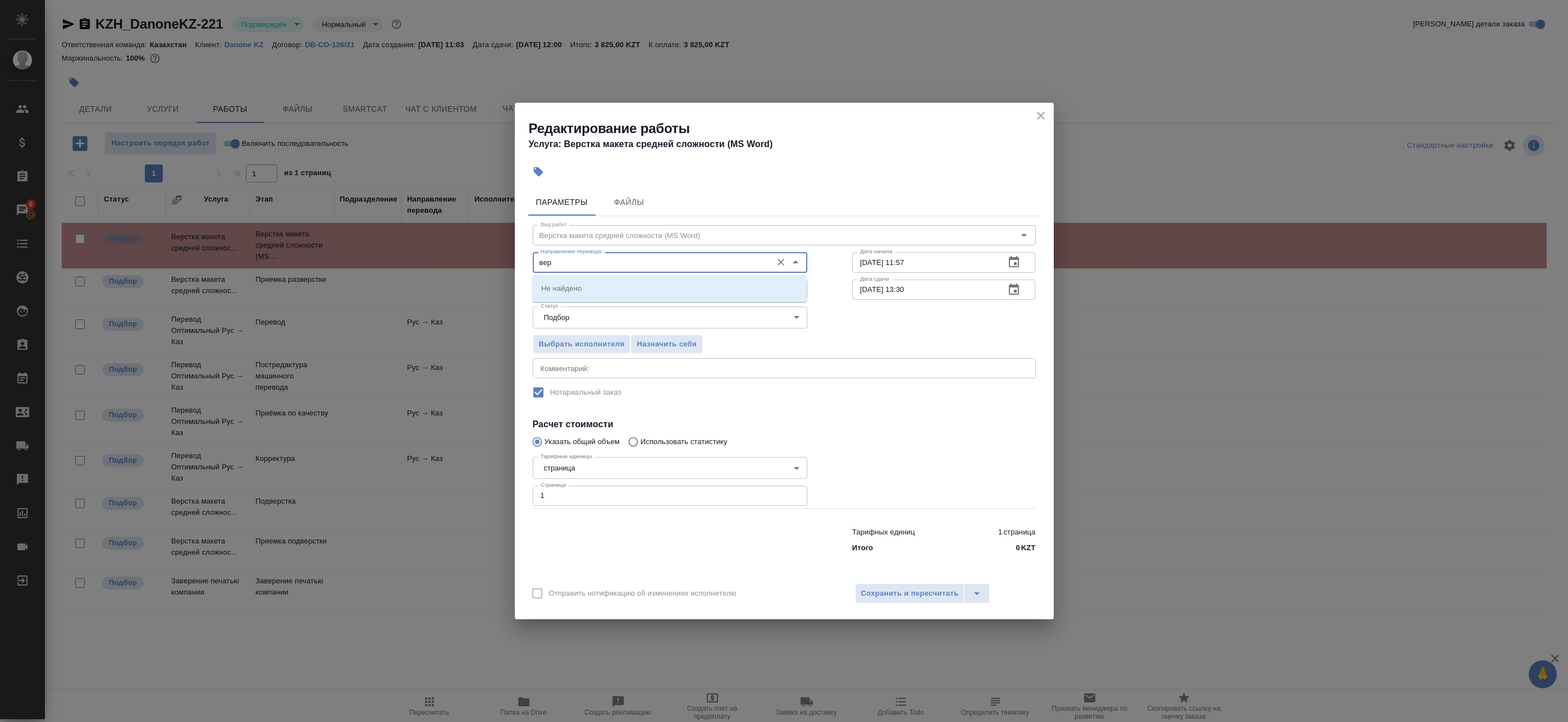
type input "верс"
drag, startPoint x: 558, startPoint y: 265, endPoint x: 462, endPoint y: 265, distance: 96.0
click at [462, 265] on div "Редактирование работы Услуга: Верстка макета средней сложности (MS Word) Параме…" at bounding box center [784, 361] width 1568 height 722
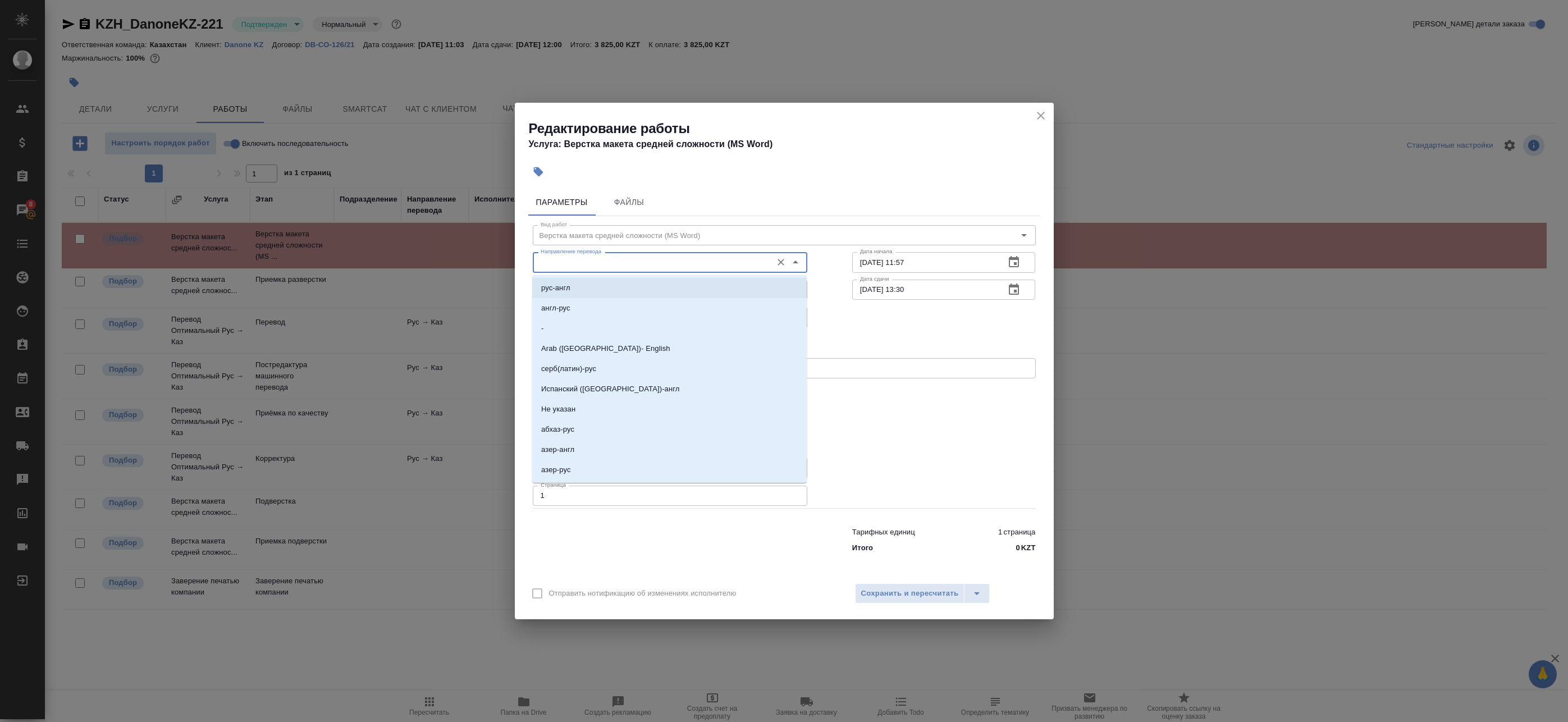
click at [818, 299] on div "Статус Подбор recruiting Статус" at bounding box center [670, 316] width 319 height 73
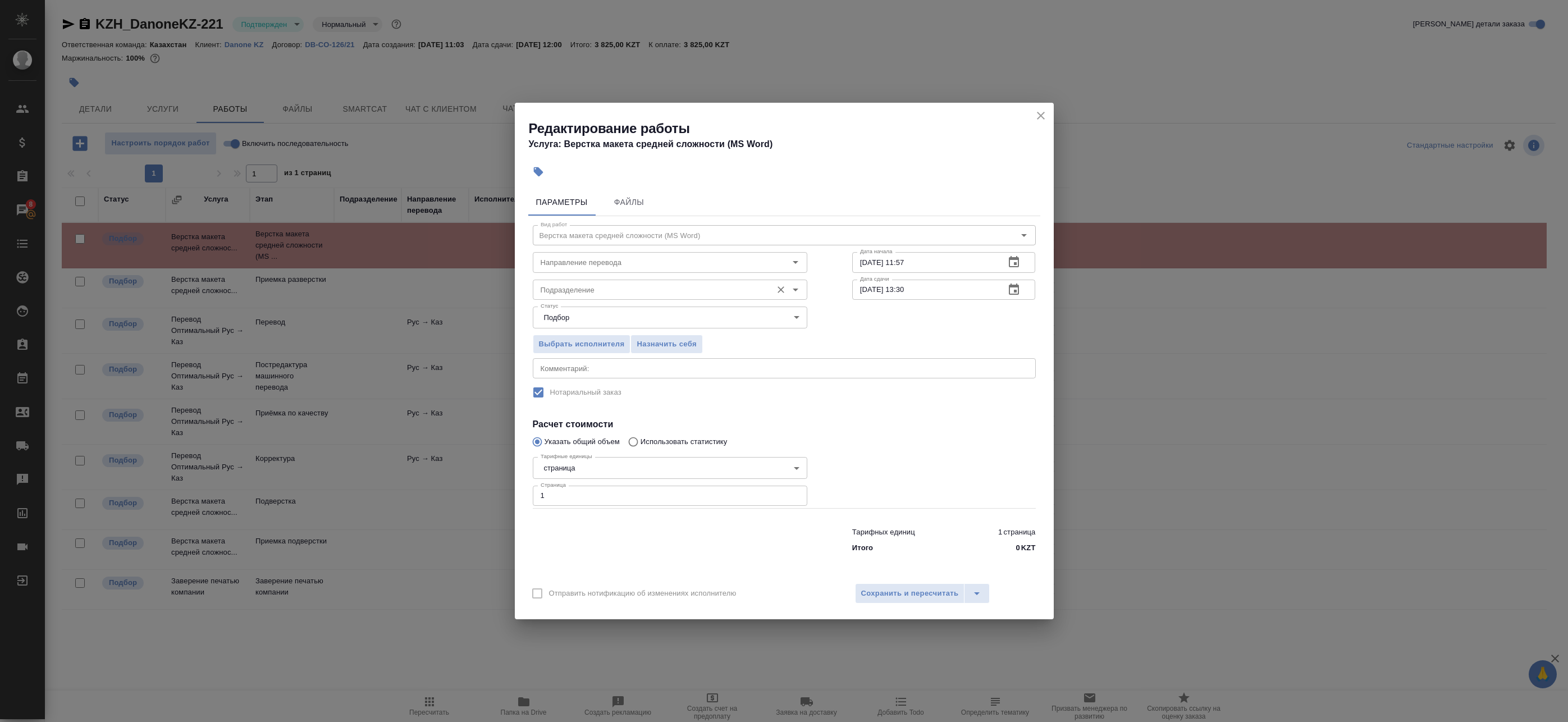
click at [710, 295] on input "Подразделение" at bounding box center [651, 289] width 230 height 13
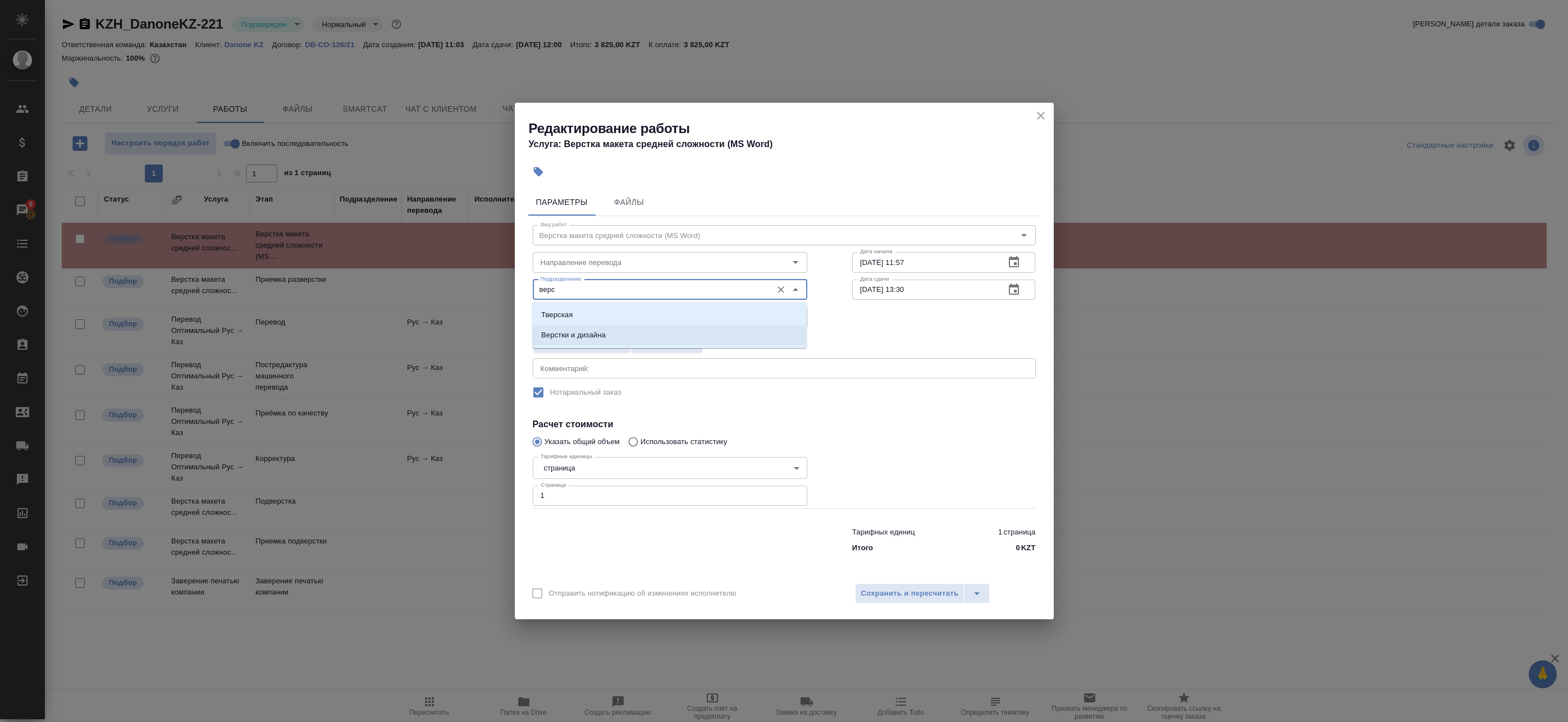
click at [601, 335] on p "Верстки и дизайна" at bounding box center [573, 335] width 64 height 11
type input "Верстки и дизайна"
click at [604, 268] on input "Направление перевода" at bounding box center [651, 262] width 230 height 13
click at [604, 290] on li "рус-каз" at bounding box center [669, 288] width 274 height 20
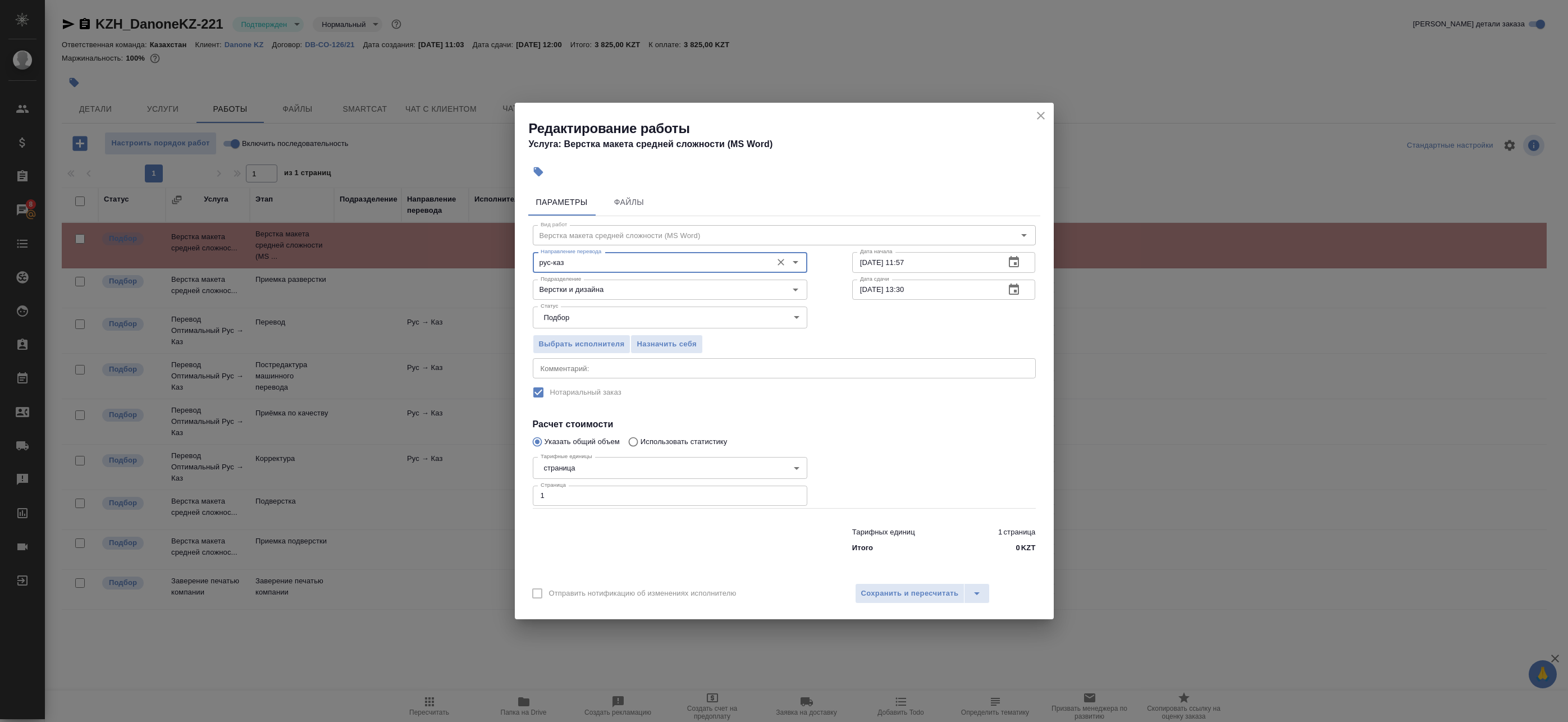
type input "рус-каз"
click at [835, 328] on div "Выбрать исполнителя Назначить себя" at bounding box center [784, 342] width 548 height 69
click at [872, 594] on span "Сохранить и пересчитать" at bounding box center [910, 594] width 98 height 13
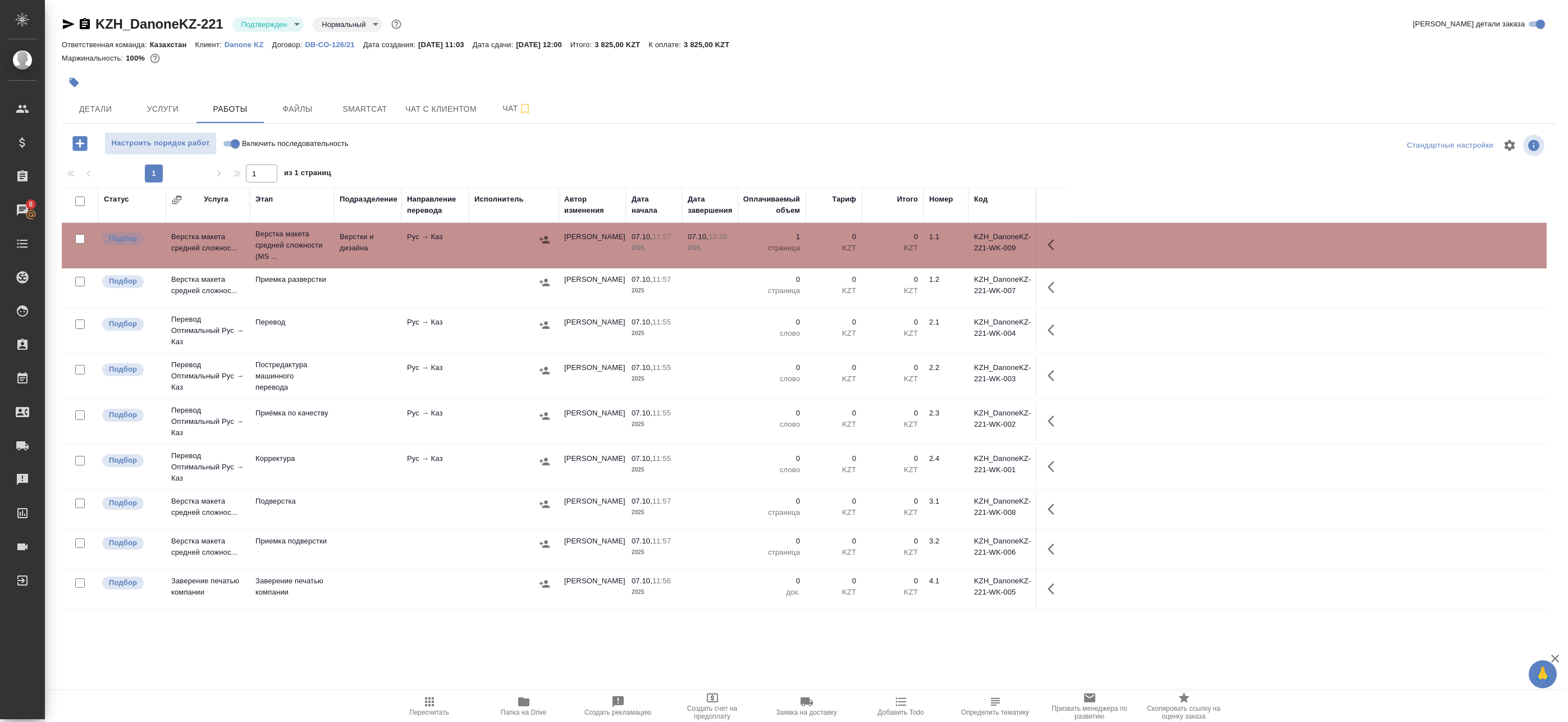
drag, startPoint x: 99, startPoint y: 109, endPoint x: 277, endPoint y: 18, distance: 199.9
click at [265, 24] on div "KZH_DanoneKZ-221 Подтвержден confirmed Нормальный normal Кратко детали заказа О…" at bounding box center [809, 360] width 1506 height 721
click at [279, 17] on body "🙏 .cls-1 fill:#fff; AWATERA Badanyan Artak Клиенты Спецификации Заказы 8 Чаты T…" at bounding box center [784, 361] width 1568 height 722
drag, startPoint x: 275, startPoint y: 107, endPoint x: 279, endPoint y: 117, distance: 10.8
click at [279, 117] on ul "Создан Согласование КП Ожидание предоплаты Связаться с клиентом Подтвержден В р…" at bounding box center [283, 128] width 103 height 238
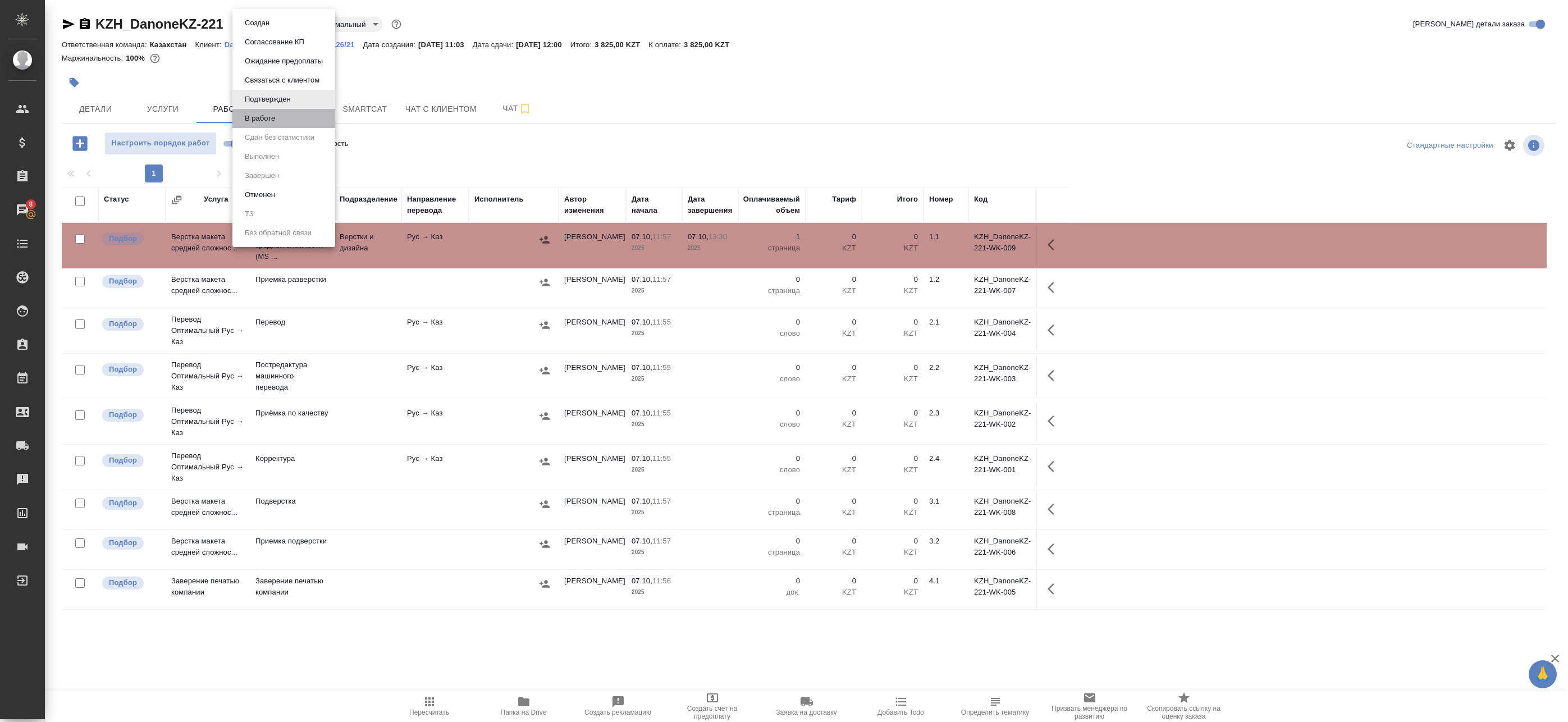
click at [279, 117] on li "В работе" at bounding box center [283, 118] width 103 height 19
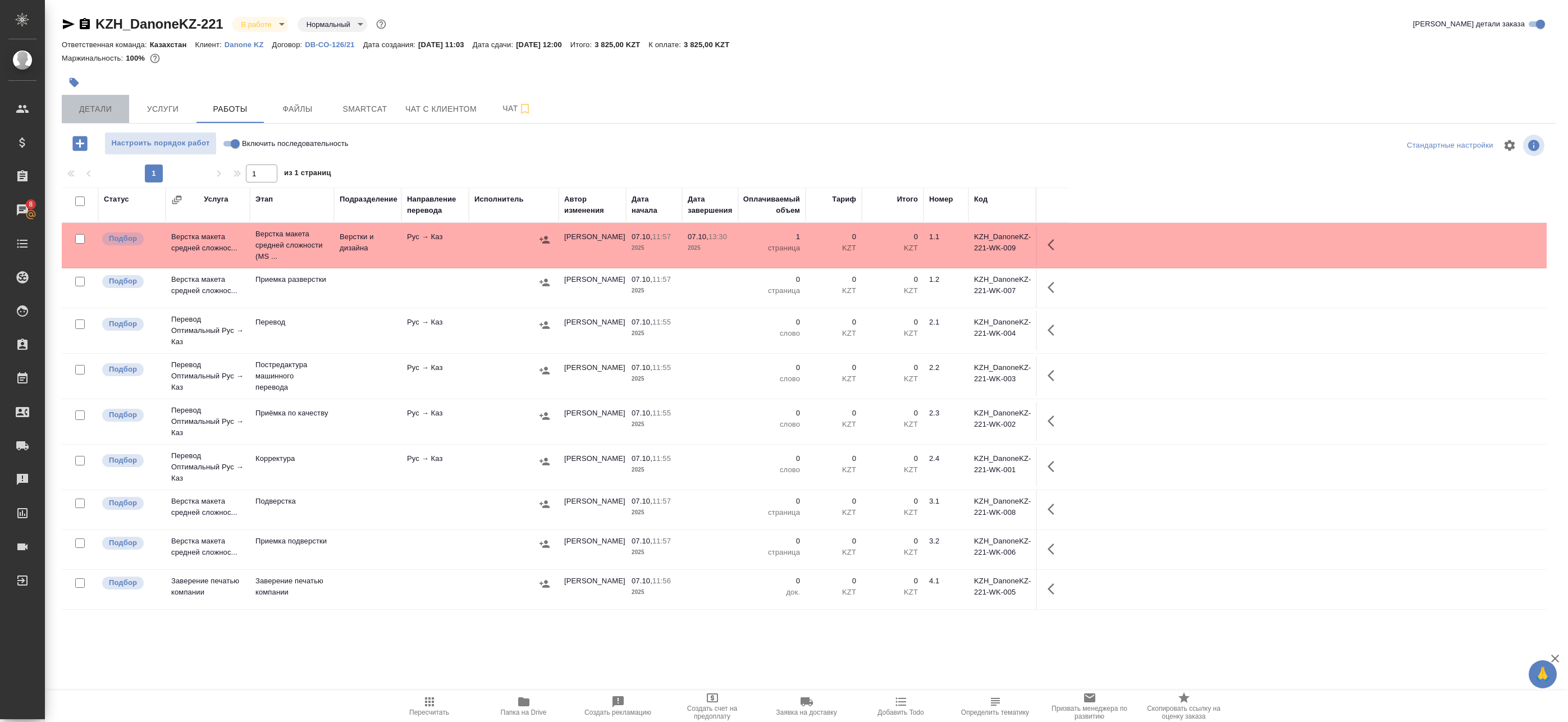
click at [118, 111] on span "Детали" at bounding box center [96, 109] width 54 height 14
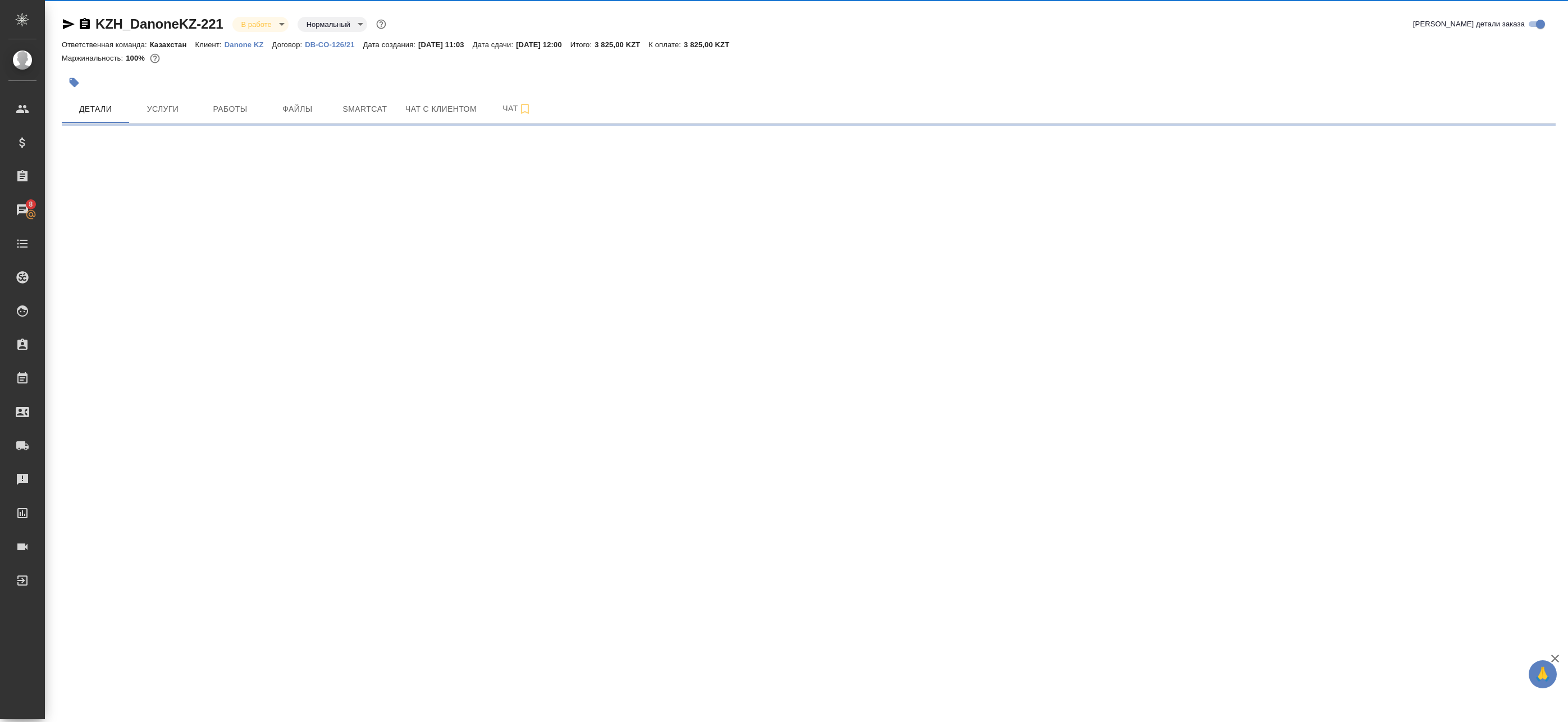
select select "RU"
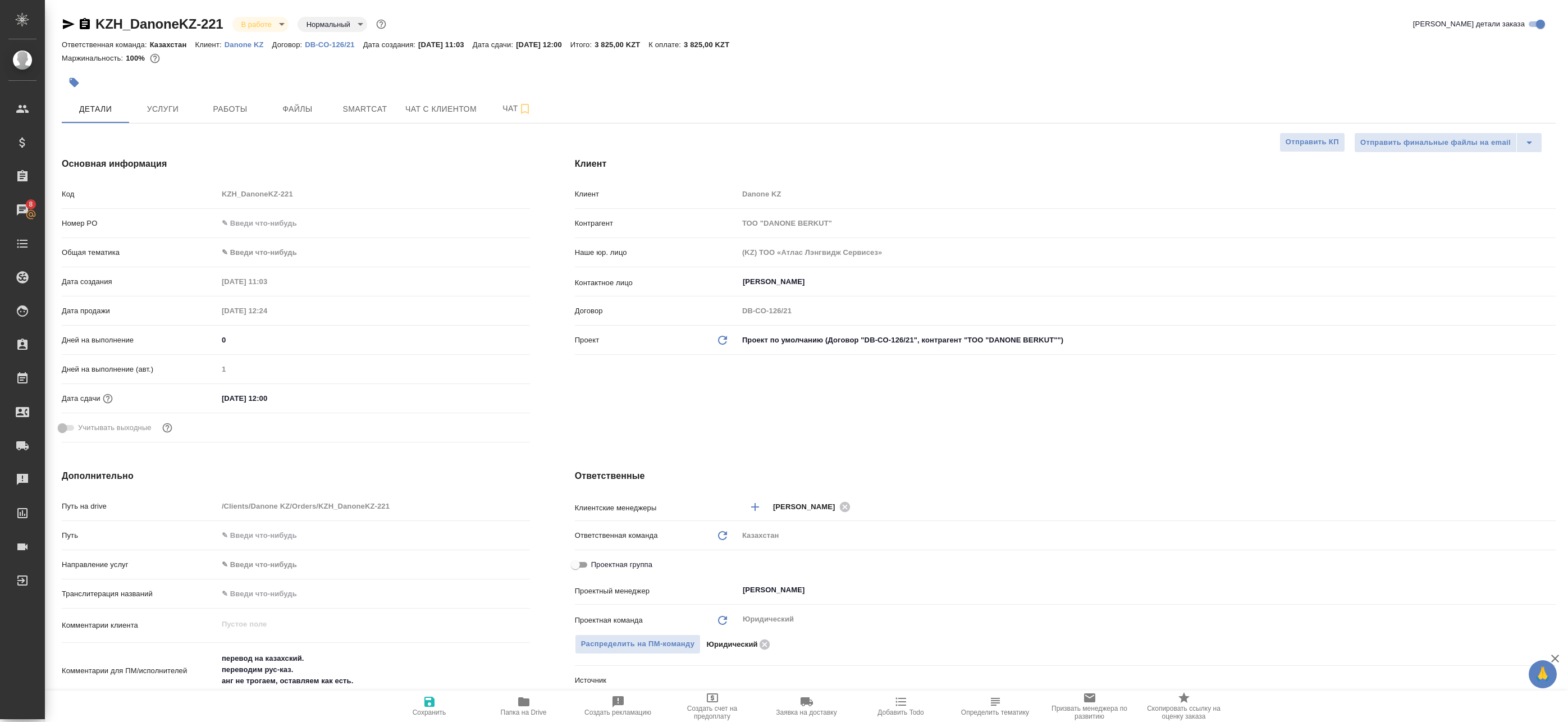
type textarea "x"
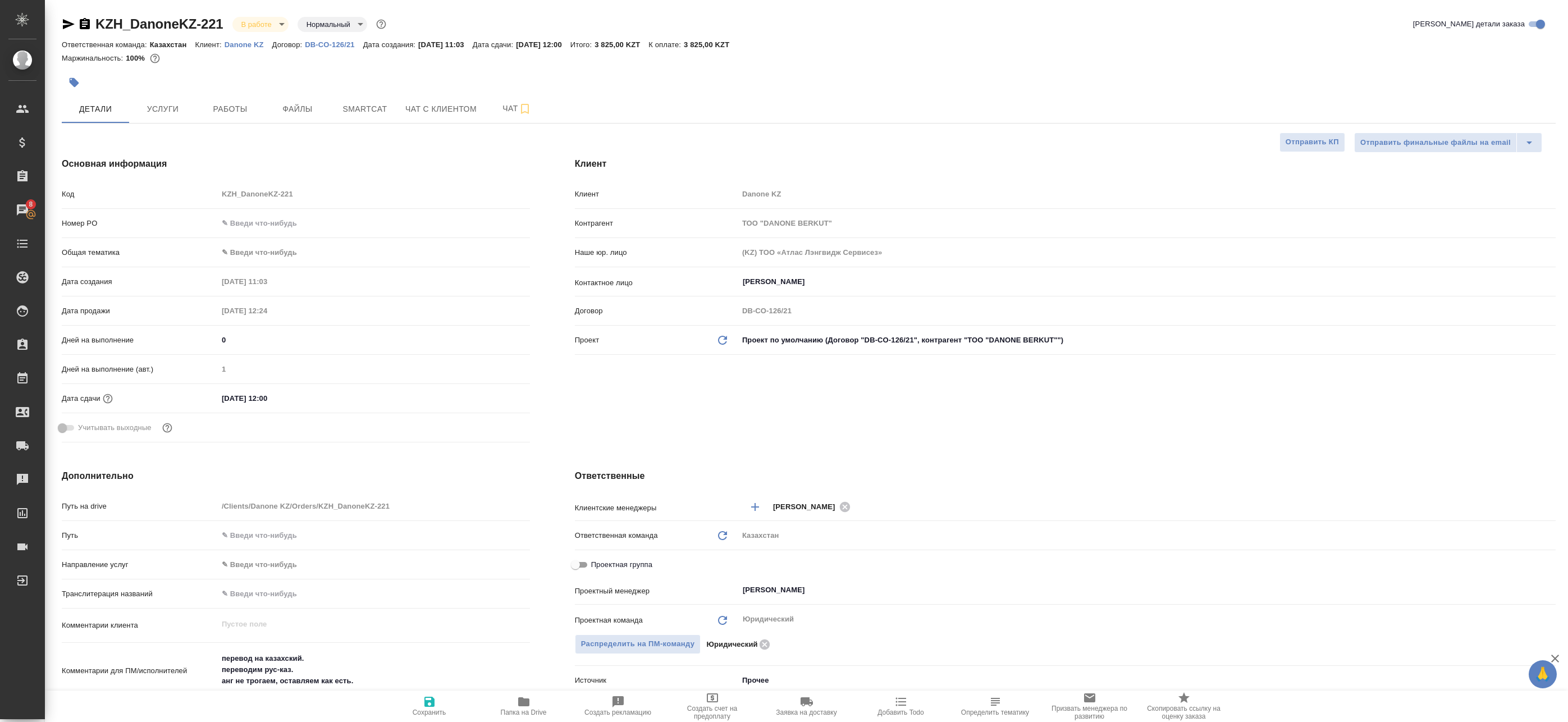
type textarea "x"
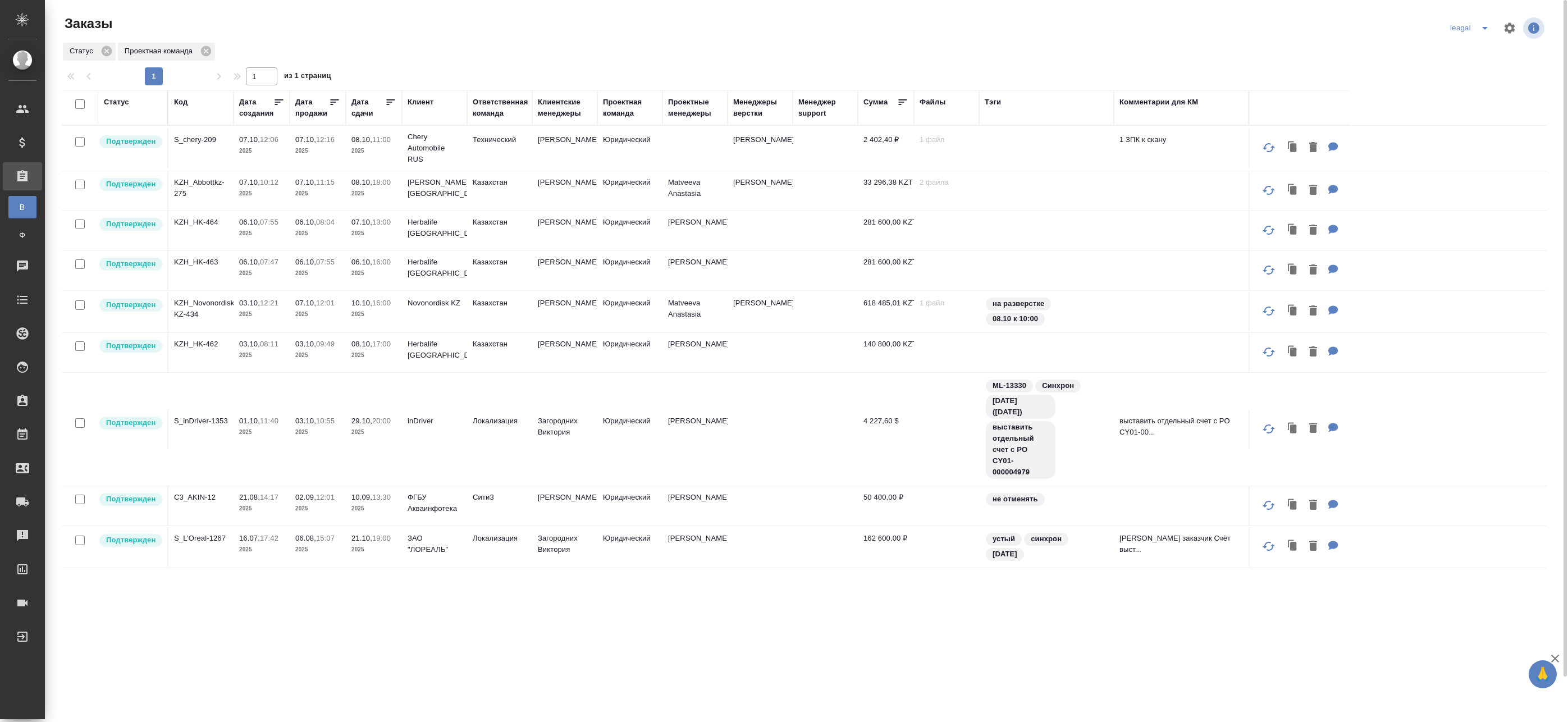
click at [685, 146] on td at bounding box center [695, 148] width 65 height 39
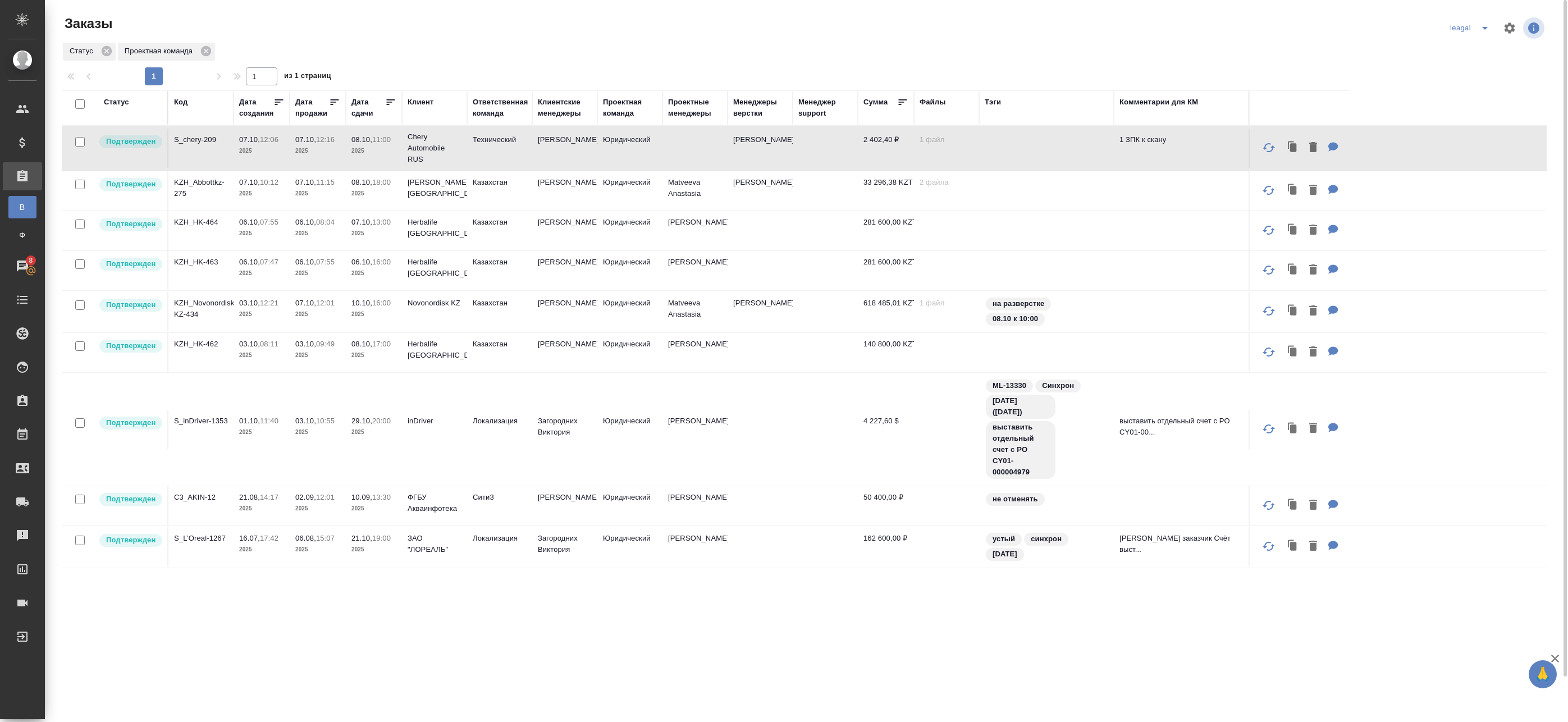
click at [695, 146] on td at bounding box center [695, 148] width 65 height 39
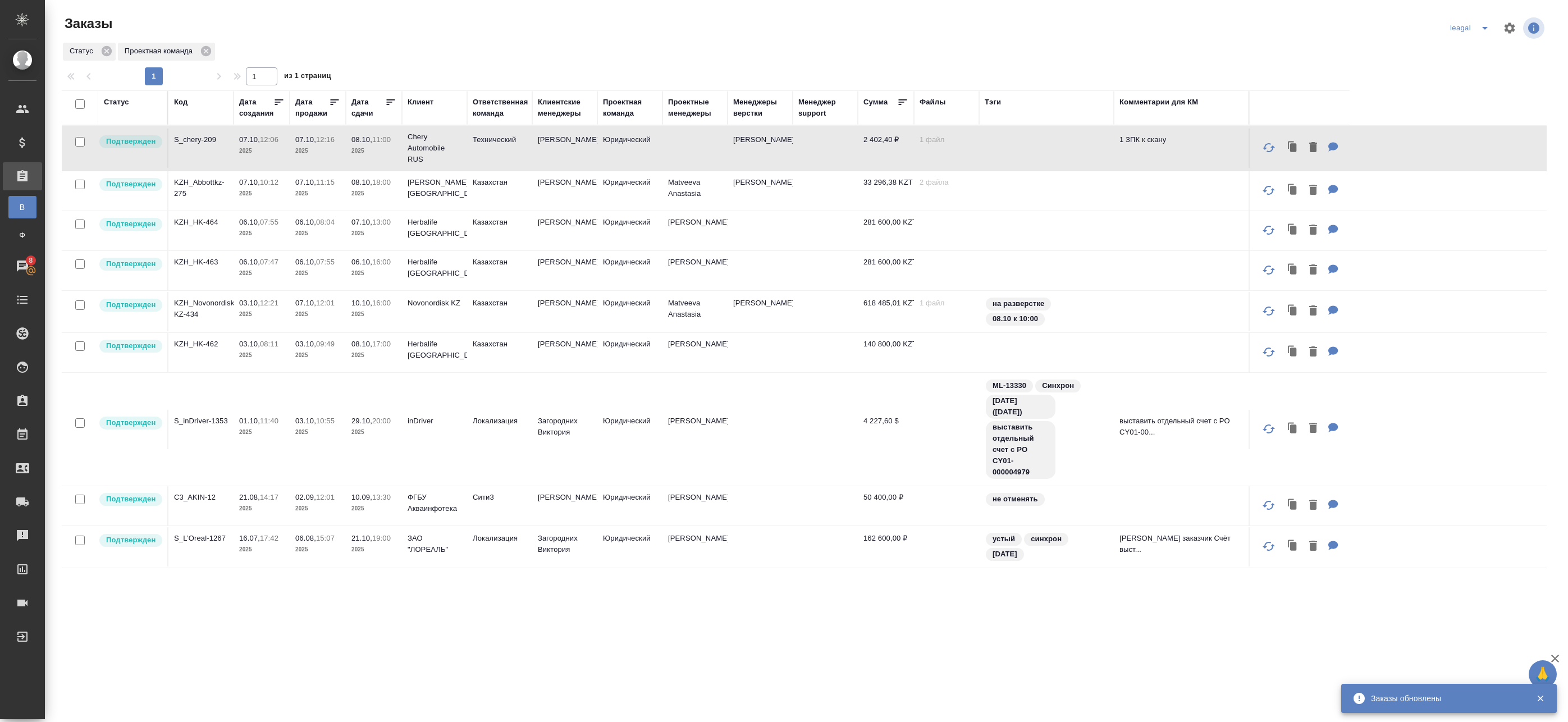
click at [421, 161] on p "Chery Automobile RUS" at bounding box center [434, 148] width 54 height 34
click at [421, 161] on p "Chery Automobile RUS" at bounding box center [434, 148] width 54 height 34
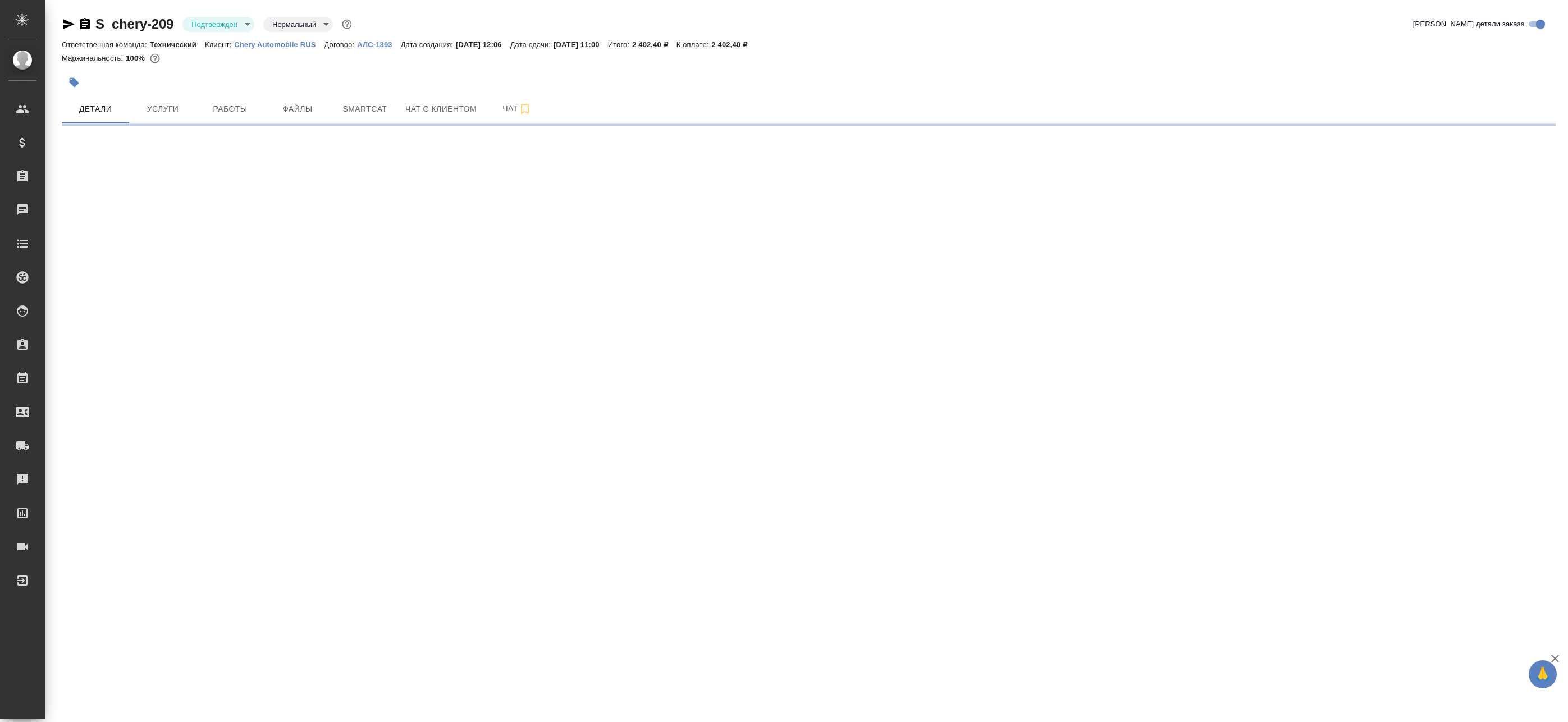
select select "RU"
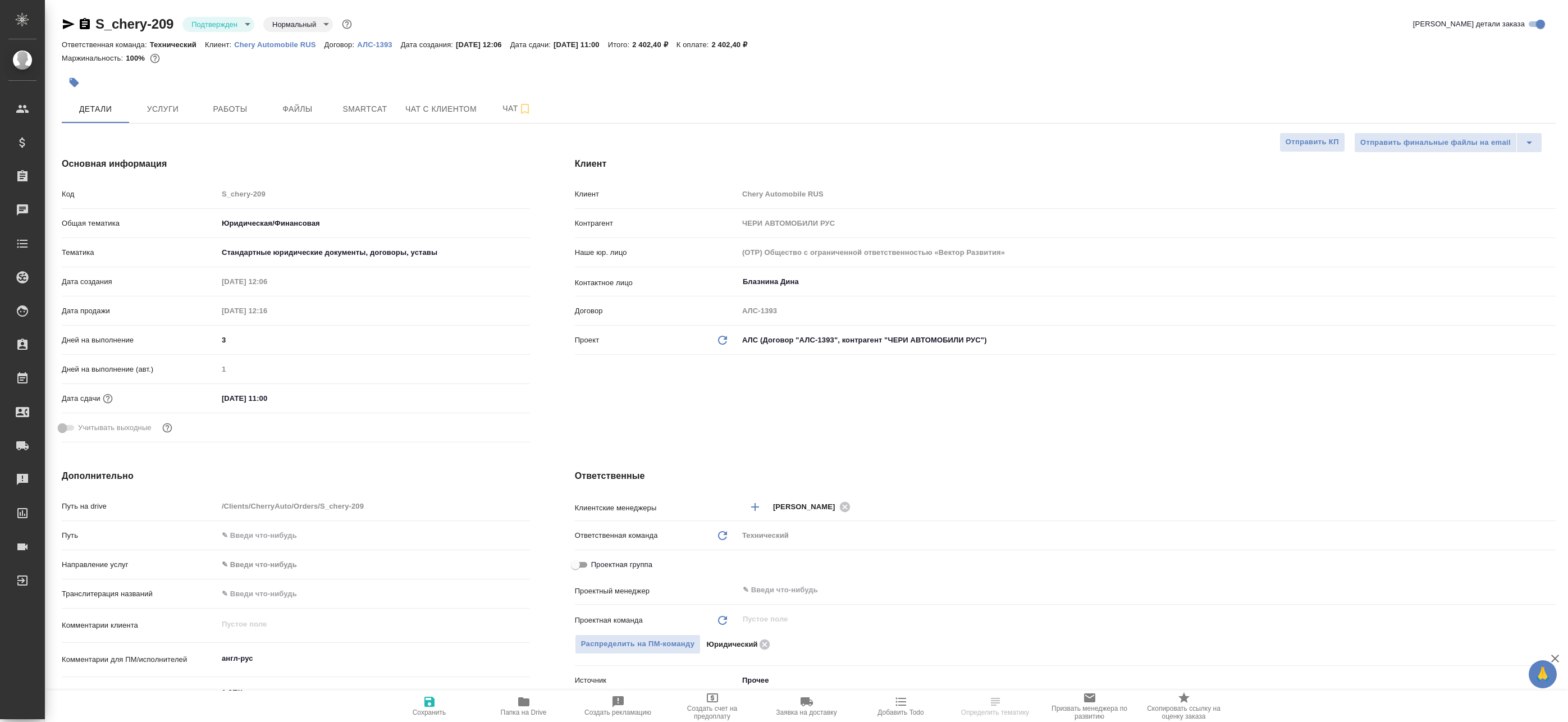
type textarea "x"
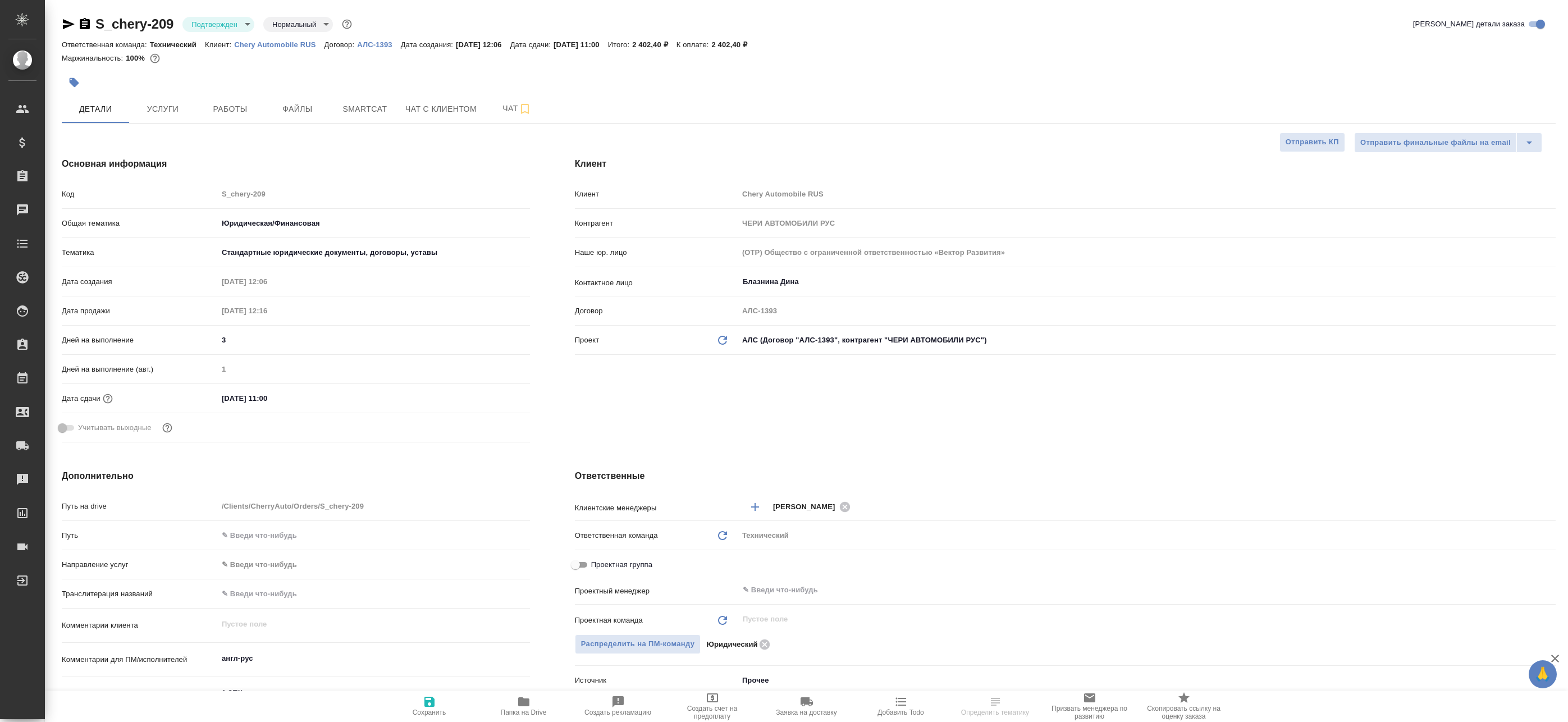
type textarea "x"
drag, startPoint x: 240, startPoint y: 44, endPoint x: 318, endPoint y: 42, distance: 78.0
click at [318, 42] on div "Ответственная команда: Технический Клиент: [PERSON_NAME] RUS Договор: АЛС-1393 …" at bounding box center [809, 44] width 1494 height 13
copy p "Chery Automobile RUS"
type textarea "x"
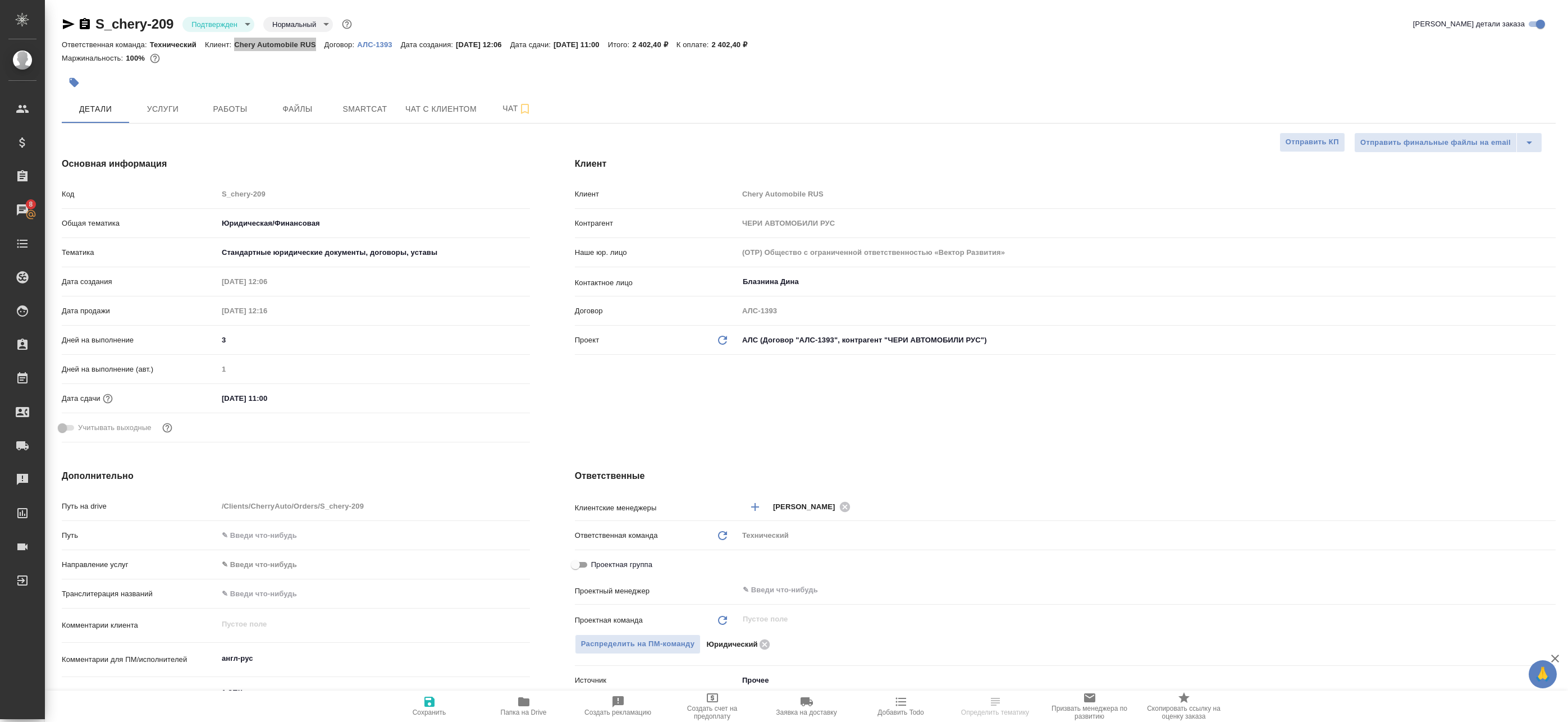
type textarea "x"
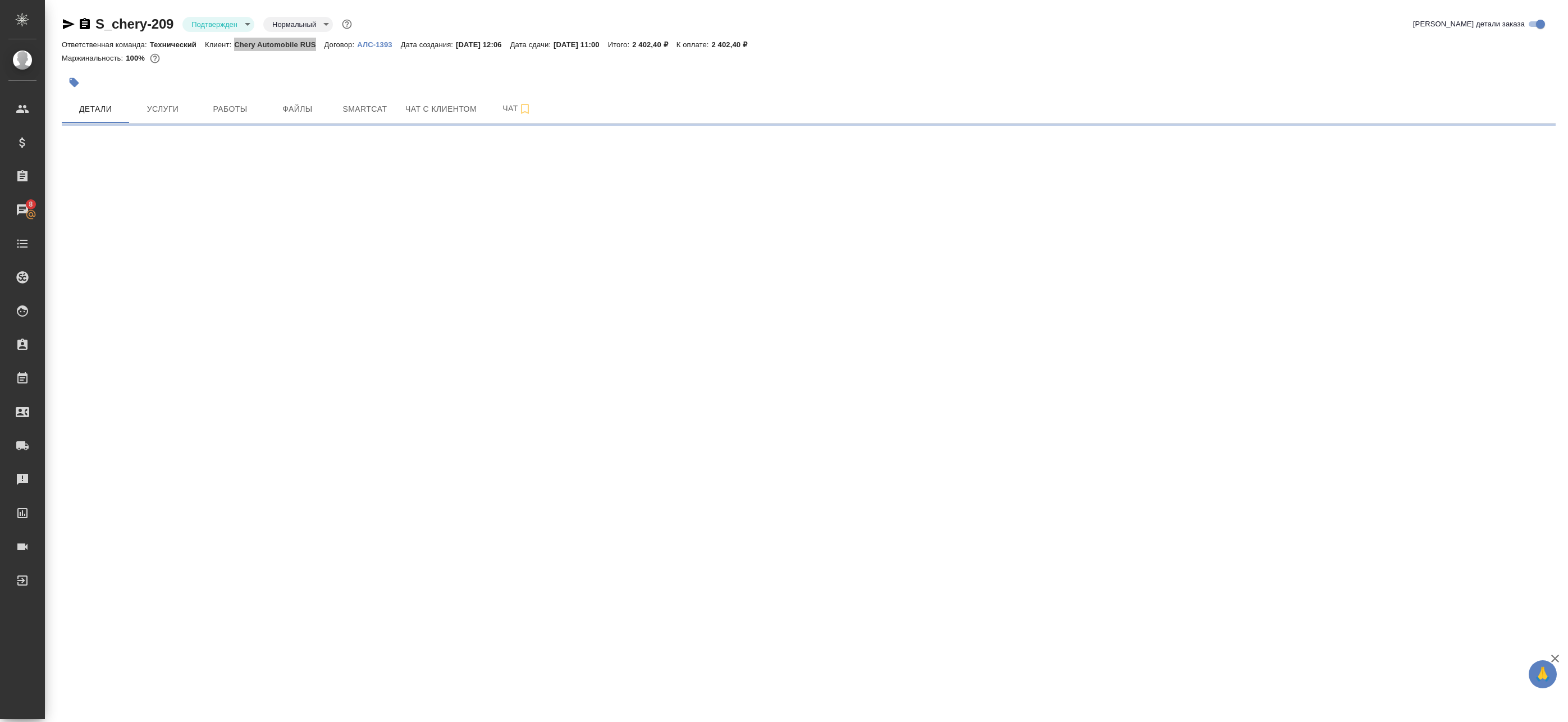
select select "RU"
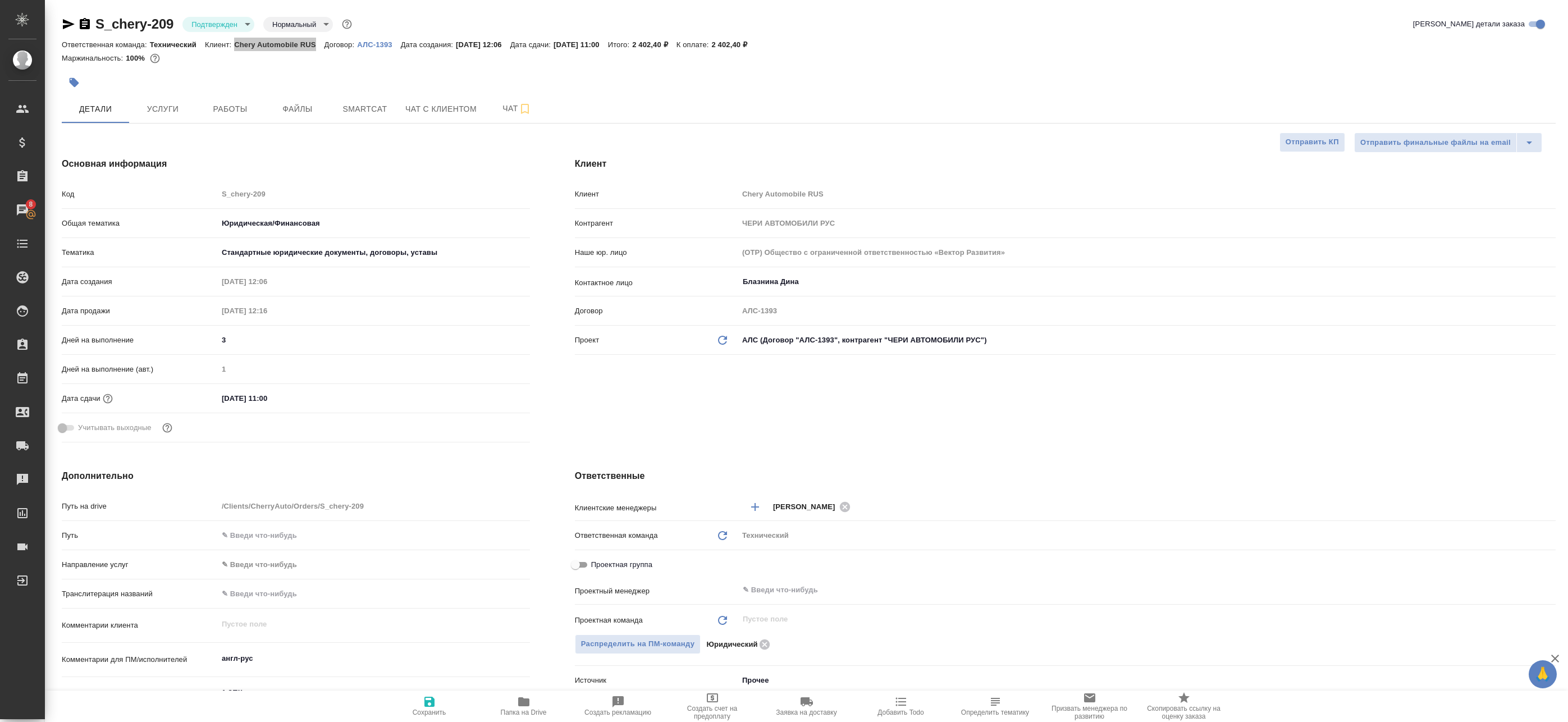
type textarea "x"
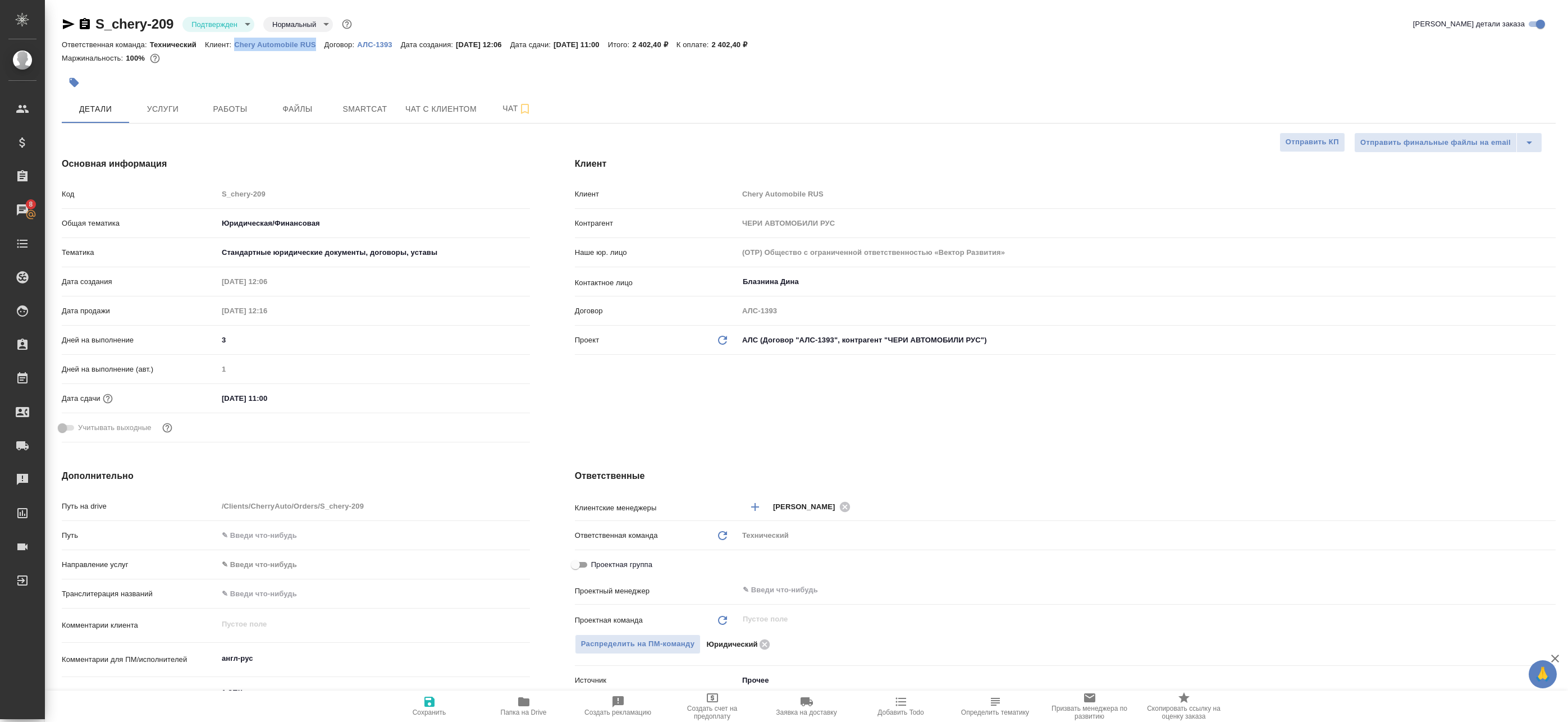
type textarea "x"
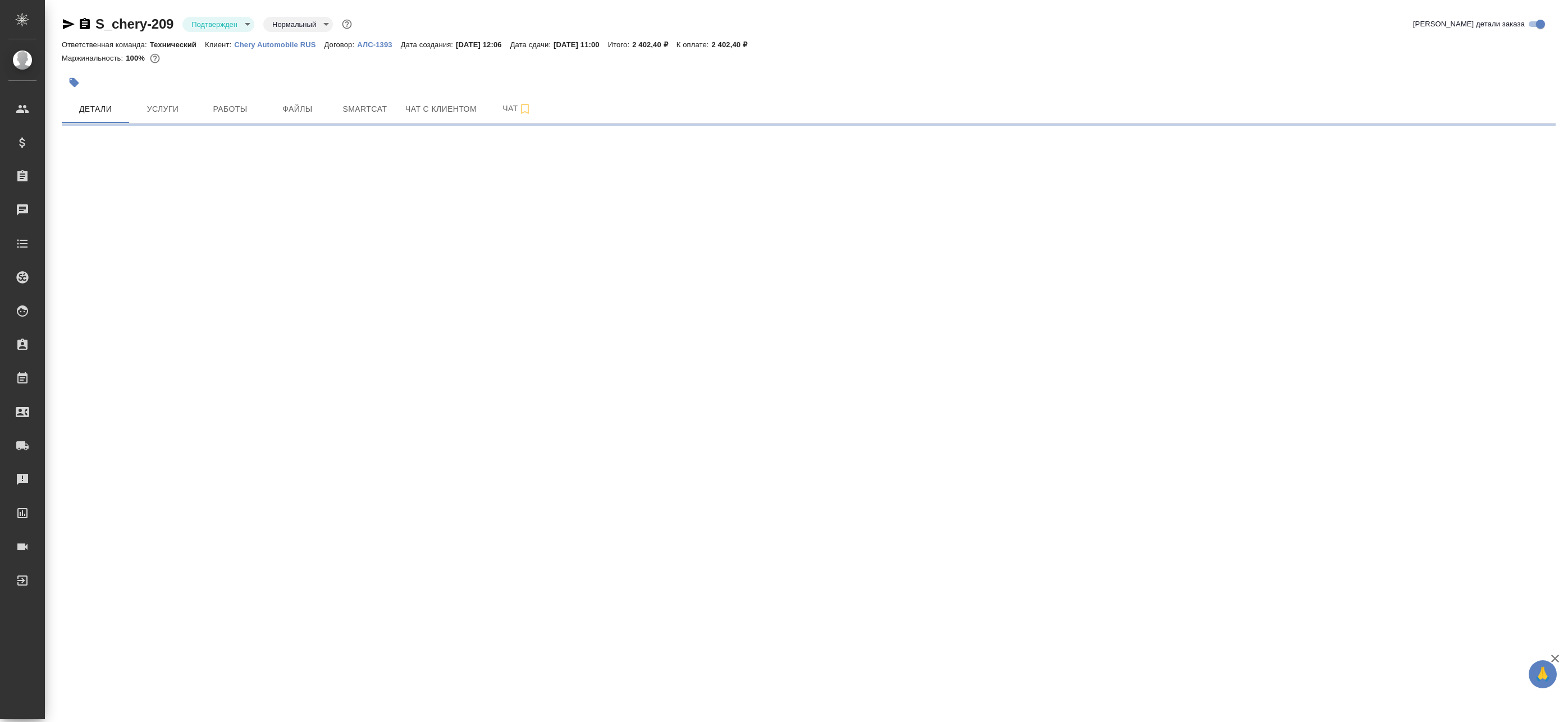
select select "RU"
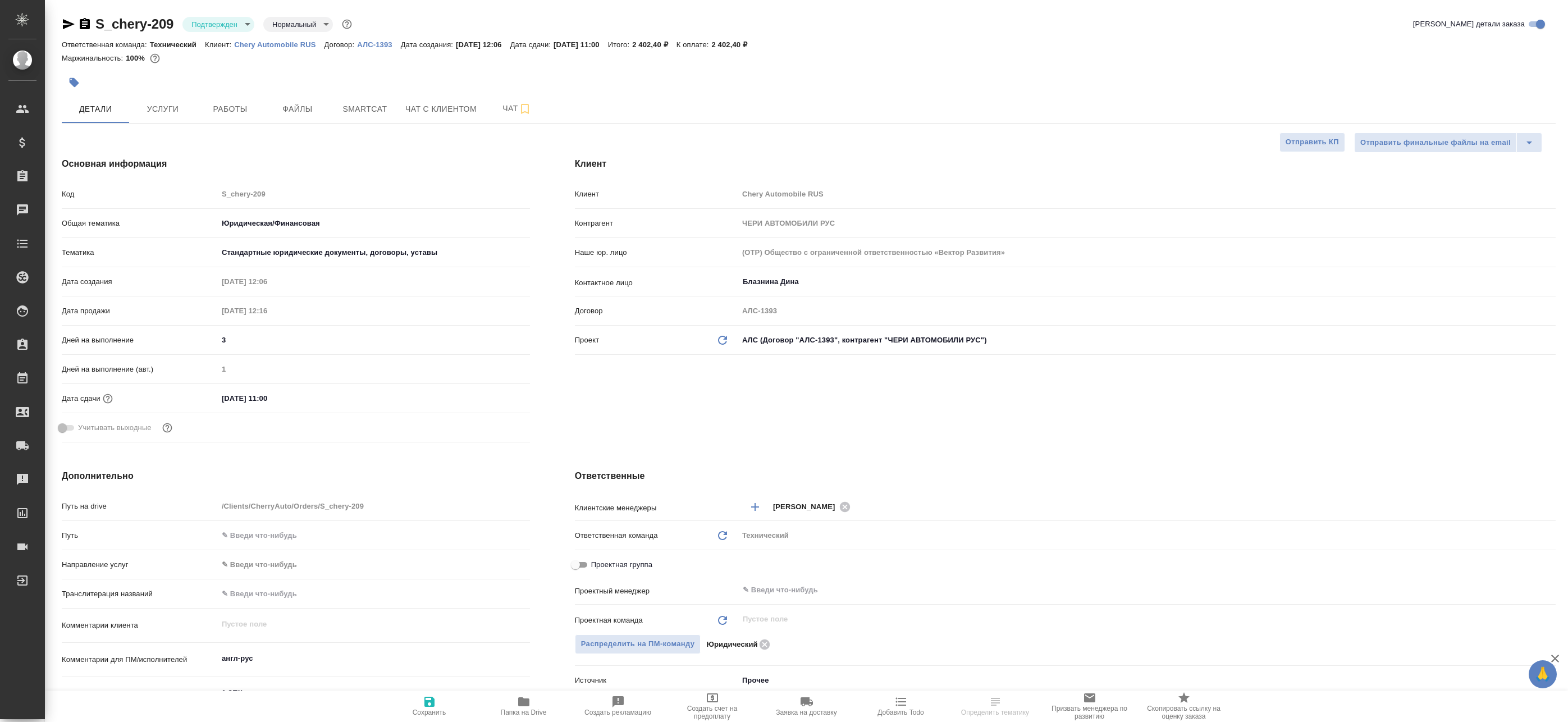
type textarea "x"
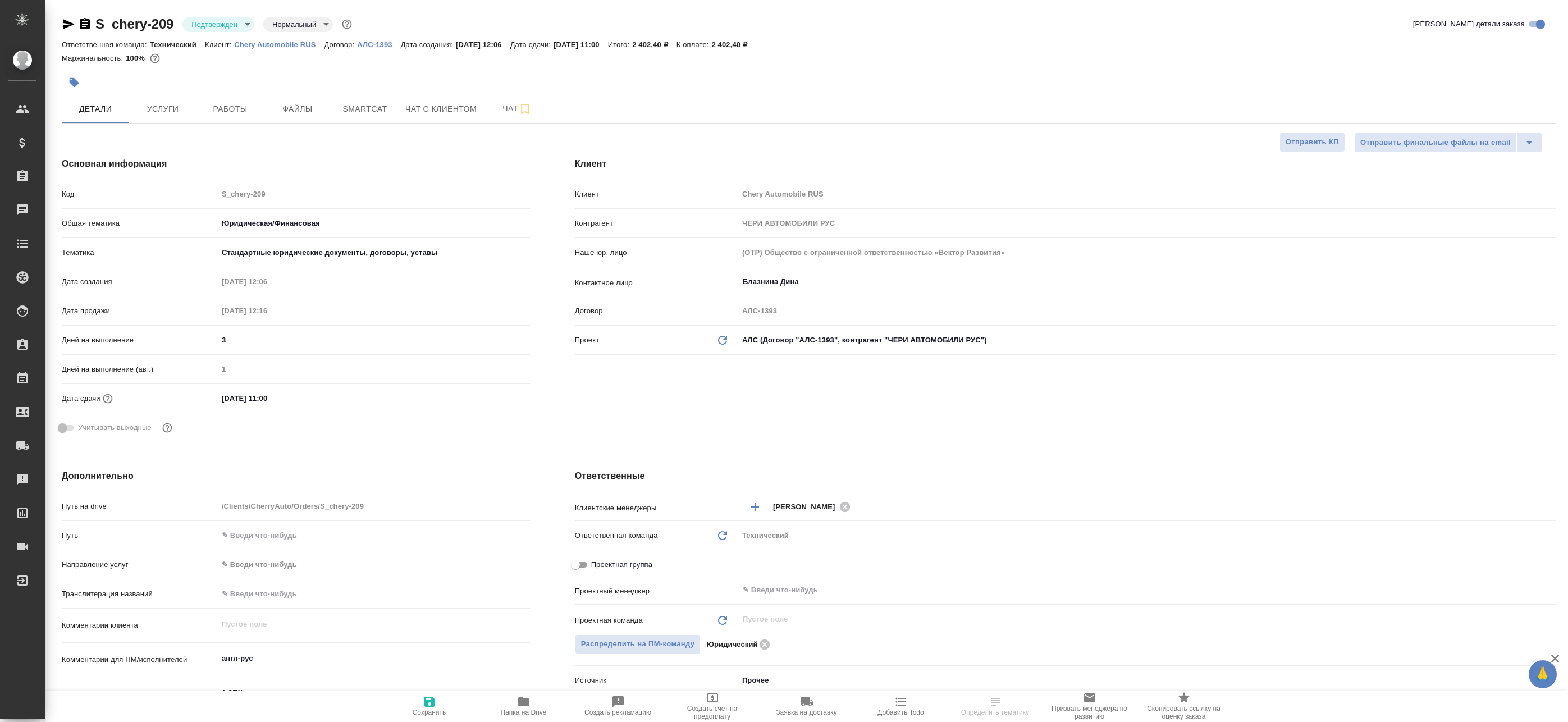
type textarea "x"
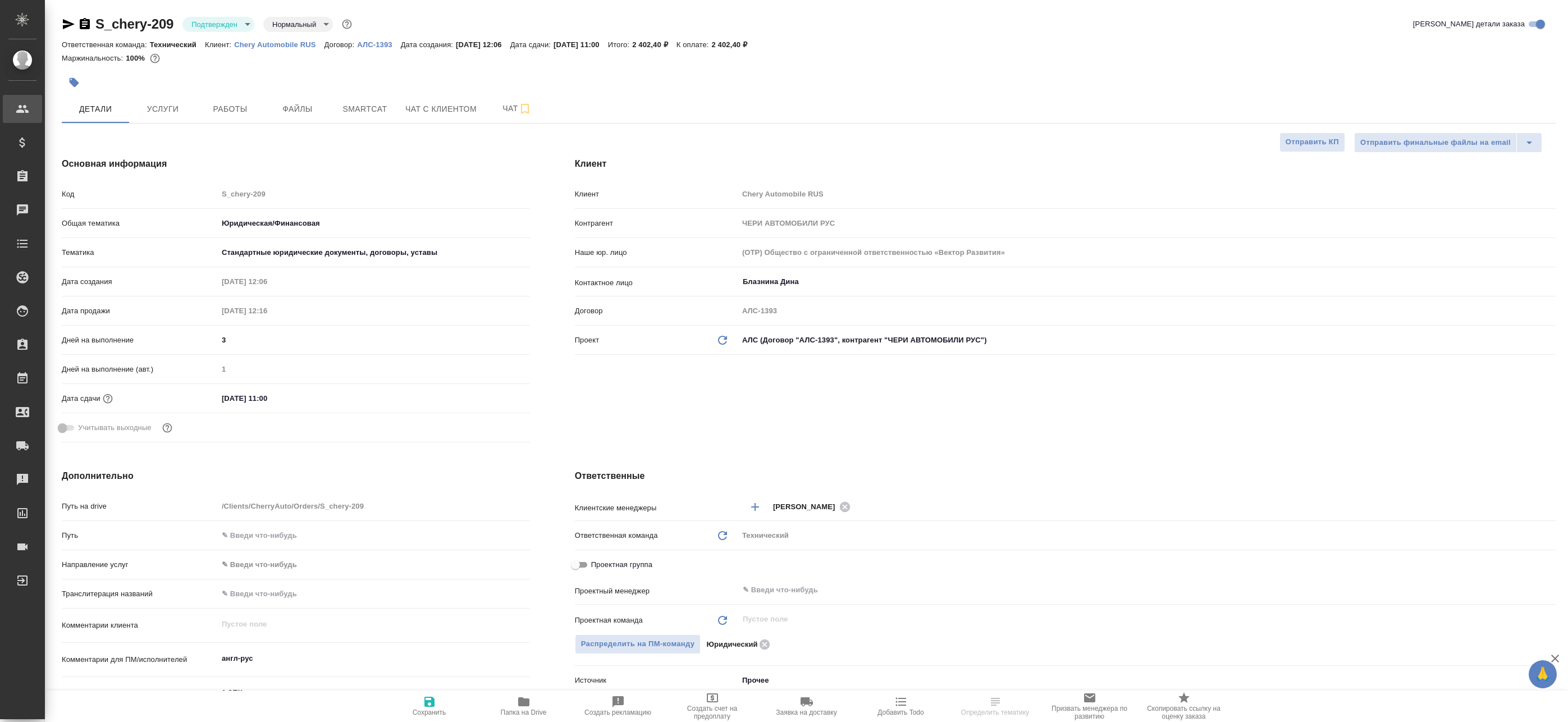
type textarea "x"
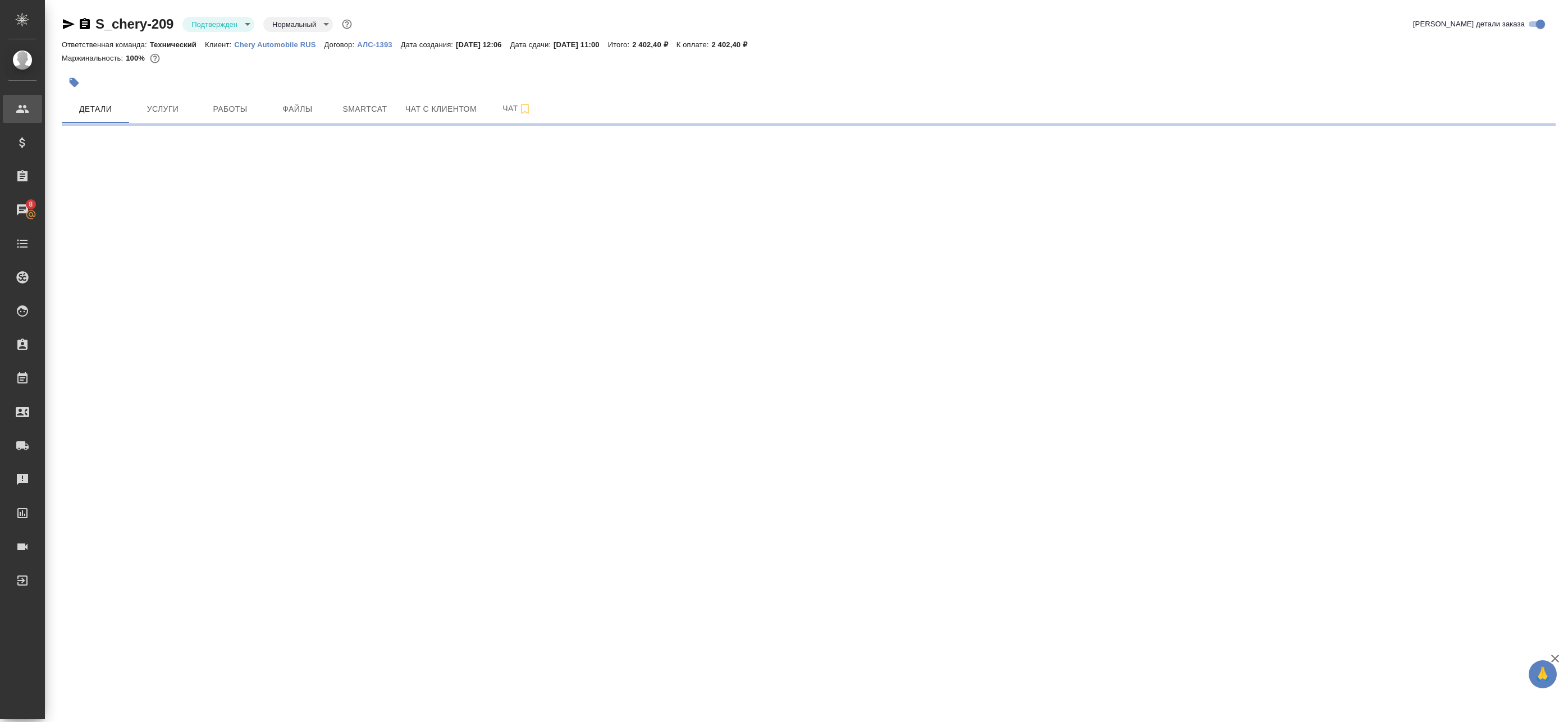
select select "RU"
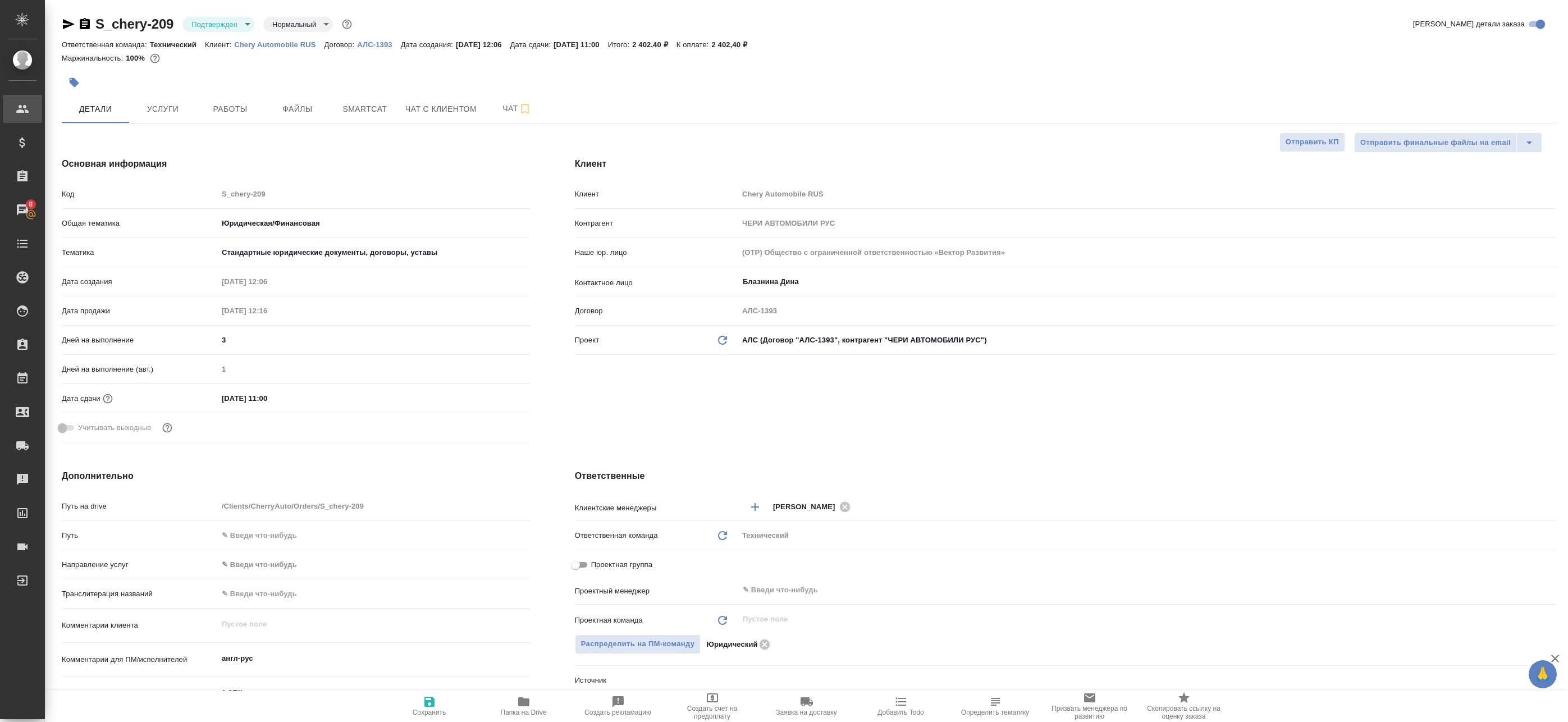
type textarea "x"
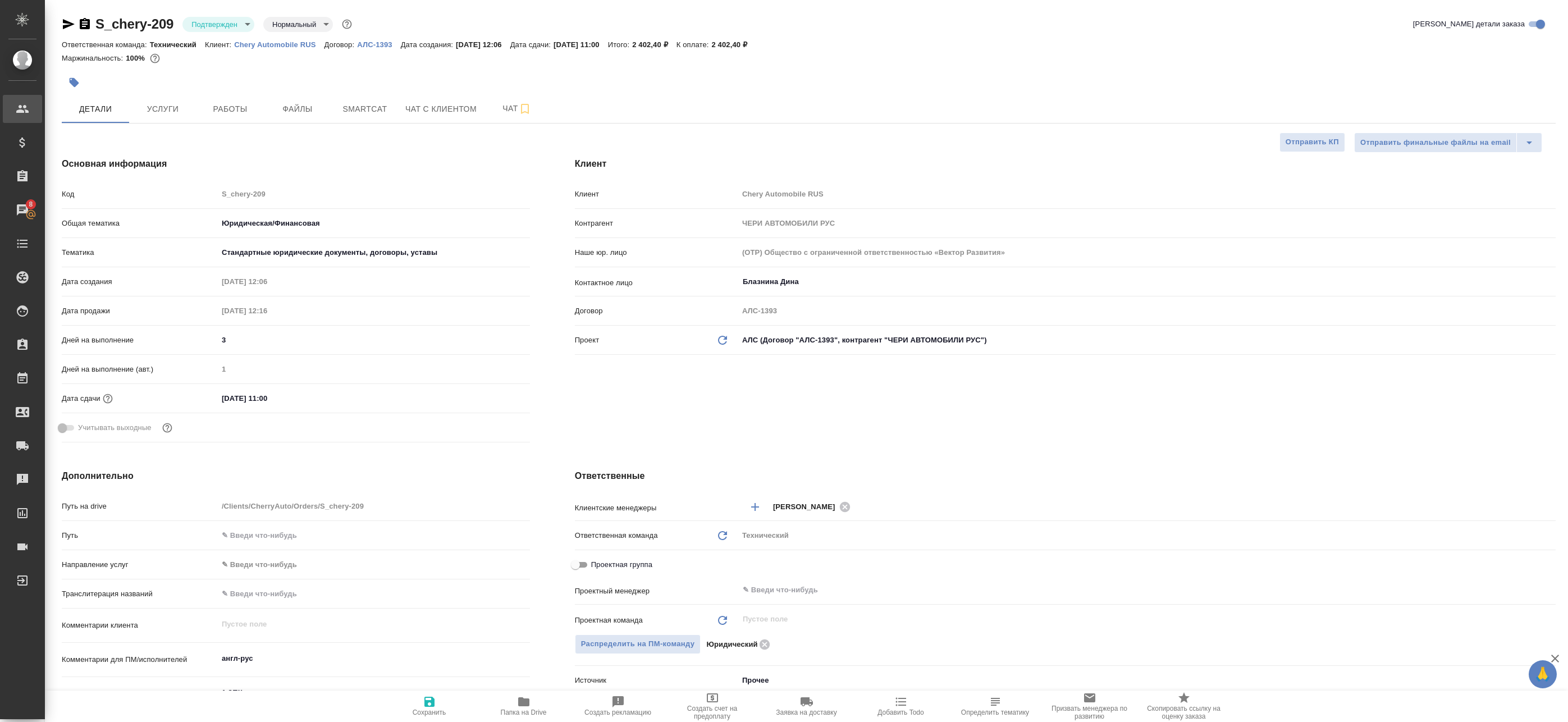
type textarea "x"
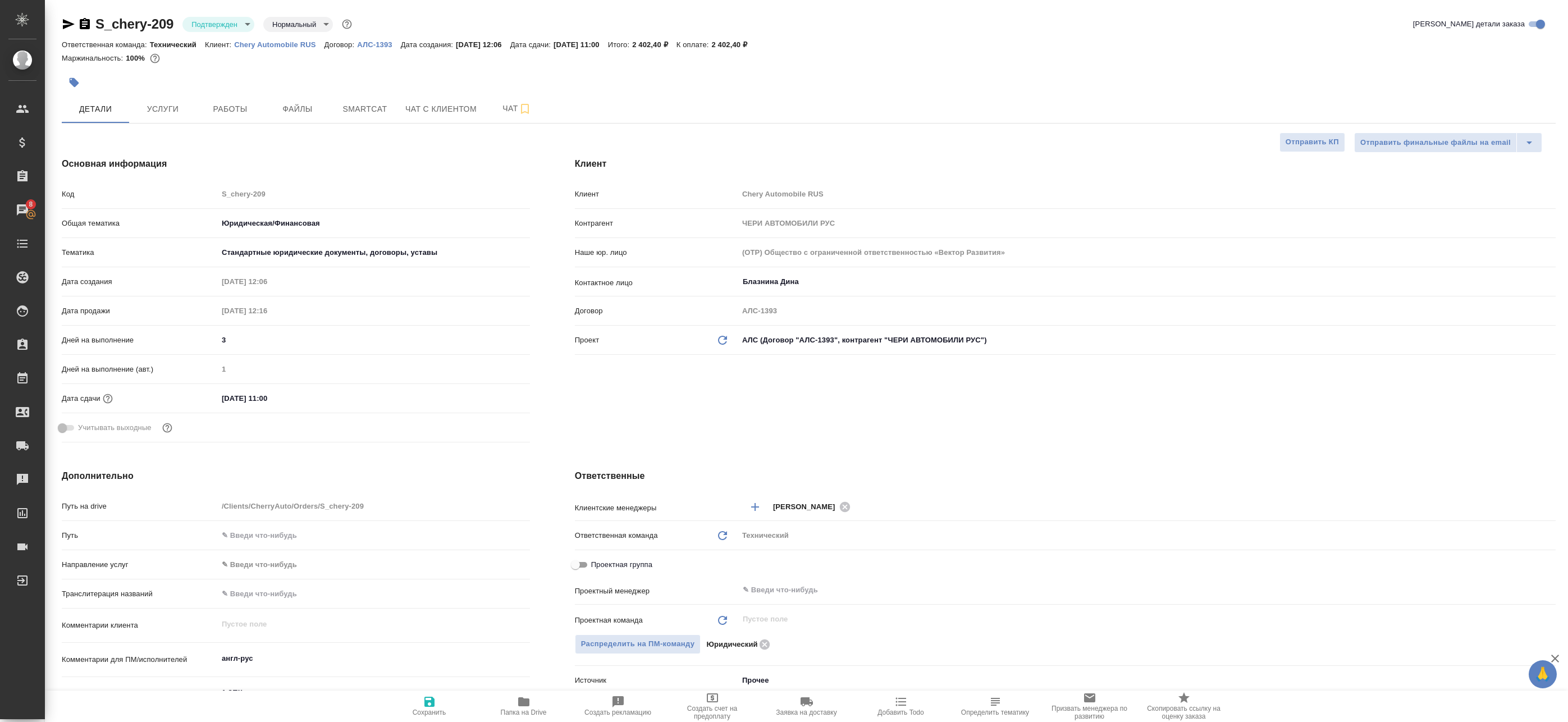
type textarea "x"
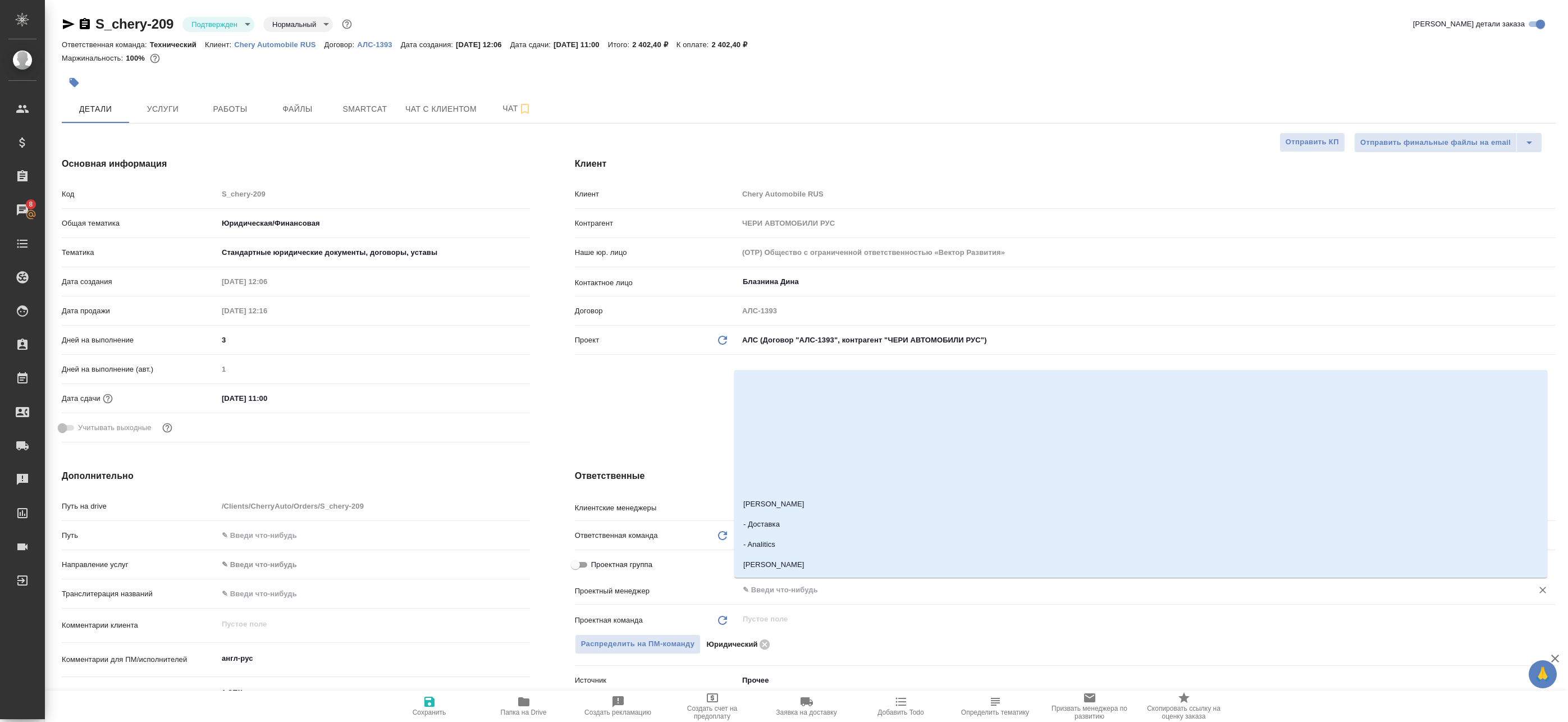
click at [789, 590] on input "text" at bounding box center [1128, 590] width 773 height 13
type input "Н"
type textarea "x"
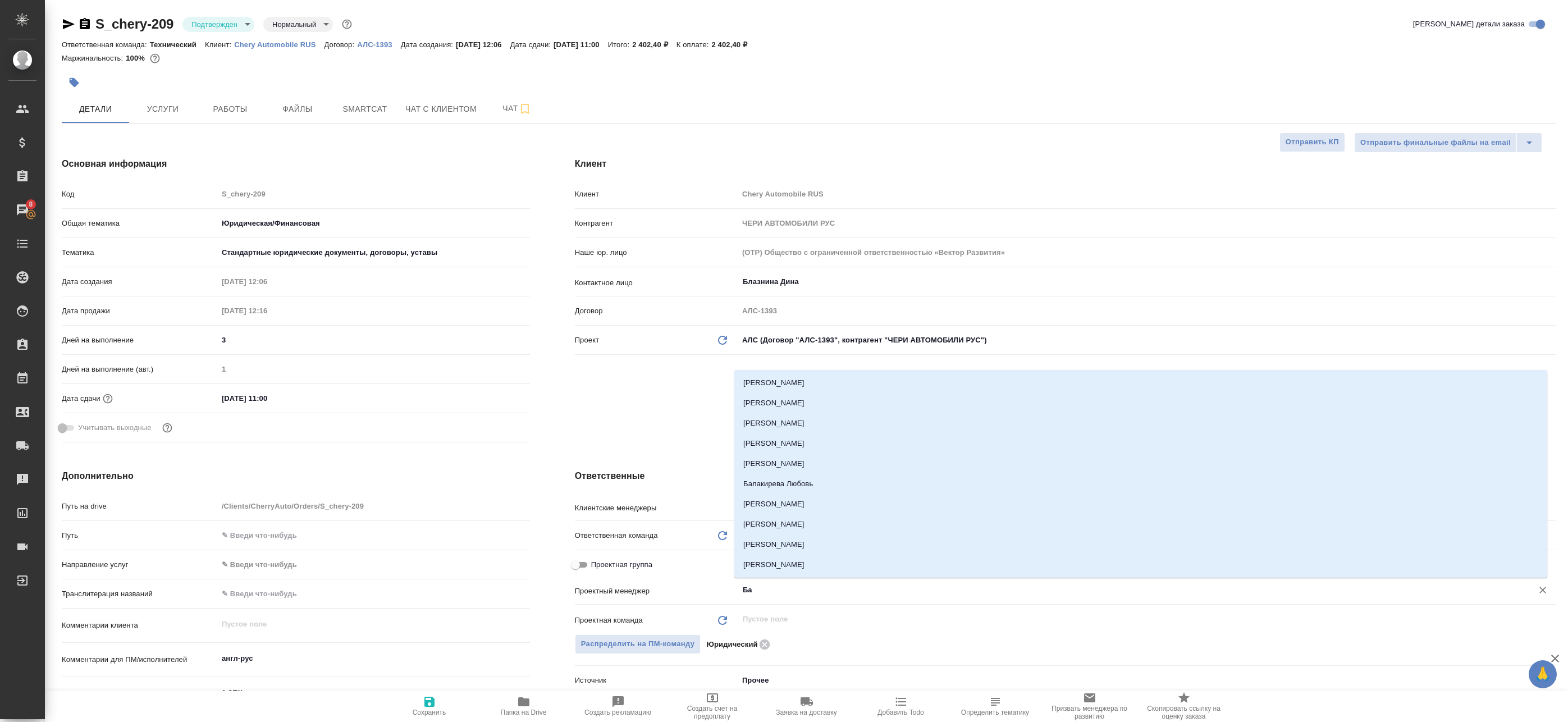
type input "Баб"
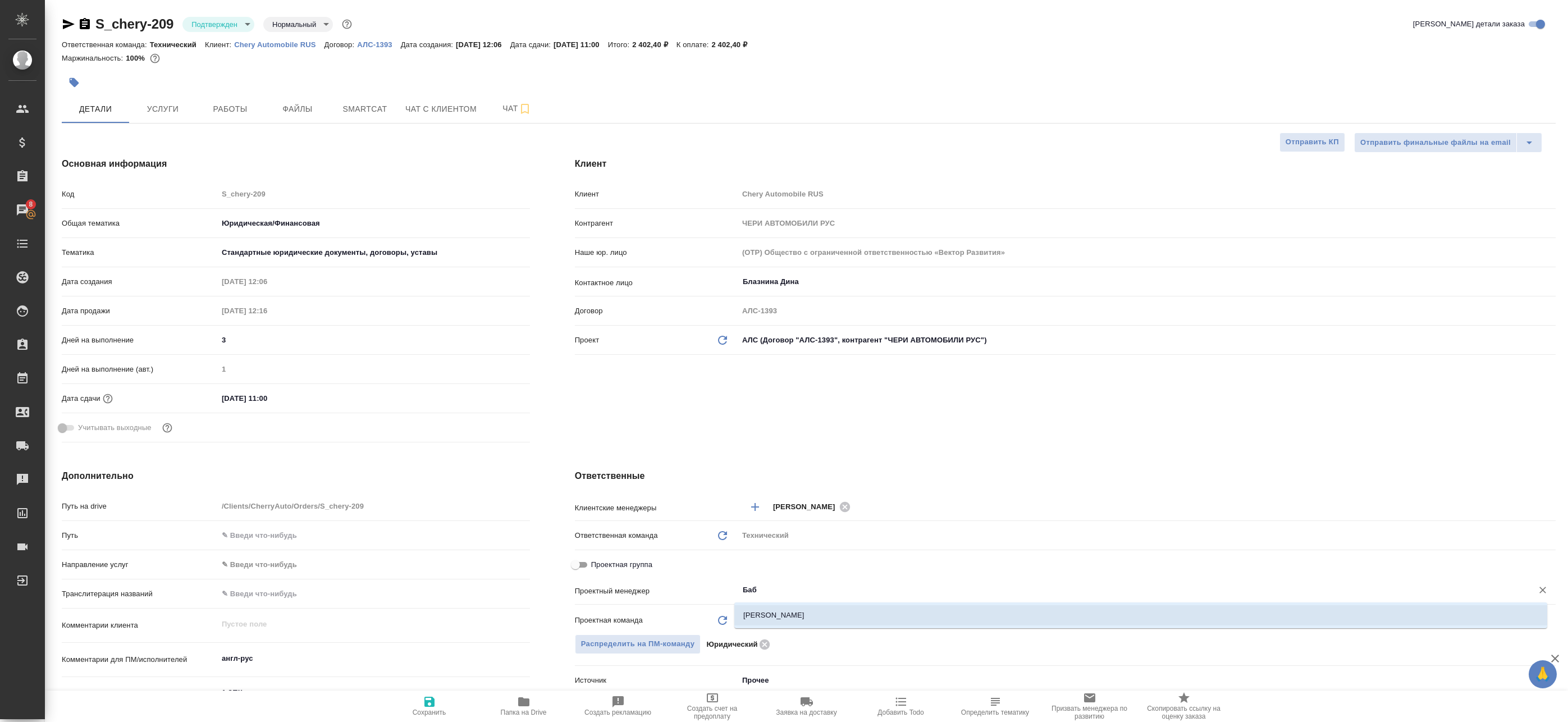
click at [763, 604] on div "Бабкина Анастасия" at bounding box center [1140, 615] width 813 height 26
click at [765, 606] on li "Бабкина Анастасия" at bounding box center [1140, 615] width 813 height 20
type textarea "x"
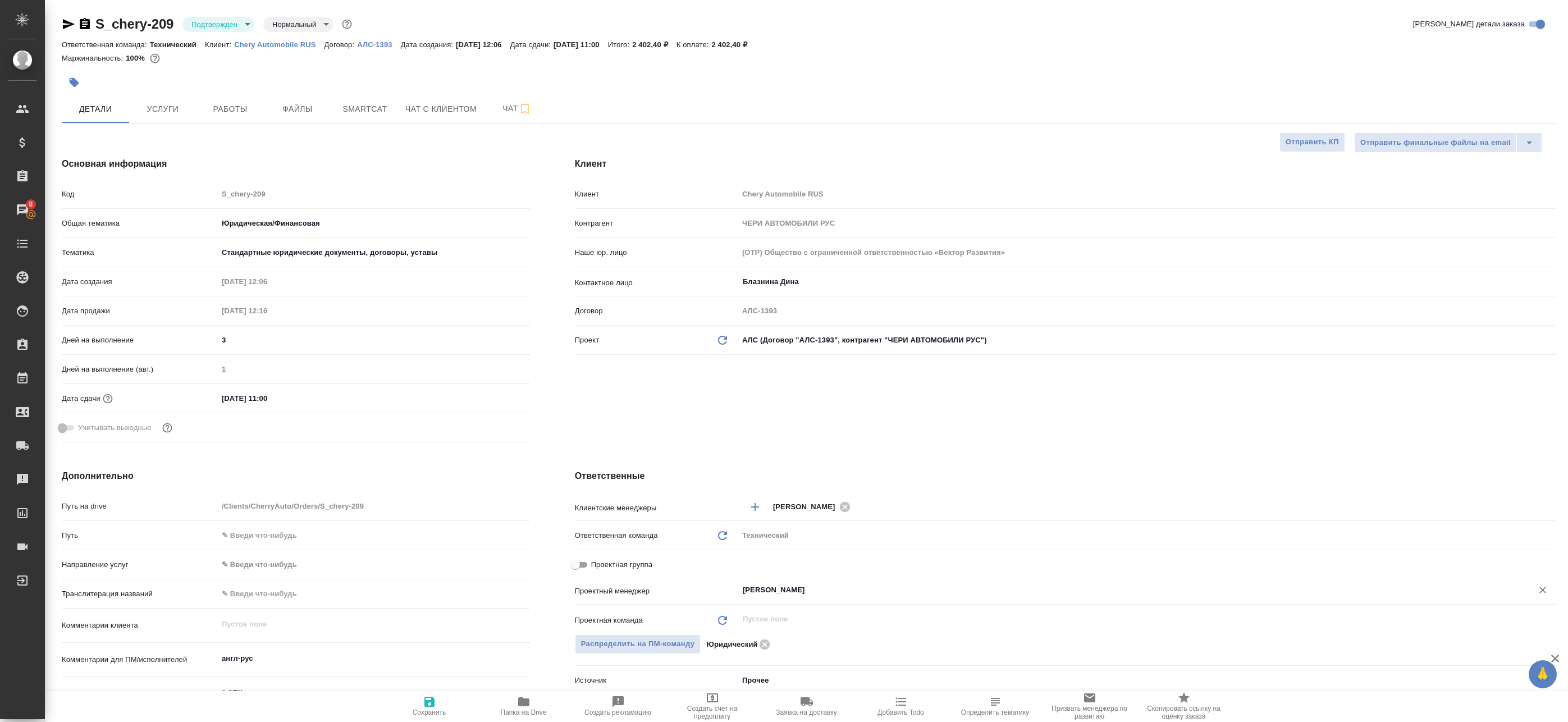
type input "Бабкина Анастасия"
click at [447, 702] on span "Сохранить" at bounding box center [430, 705] width 81 height 21
type textarea "x"
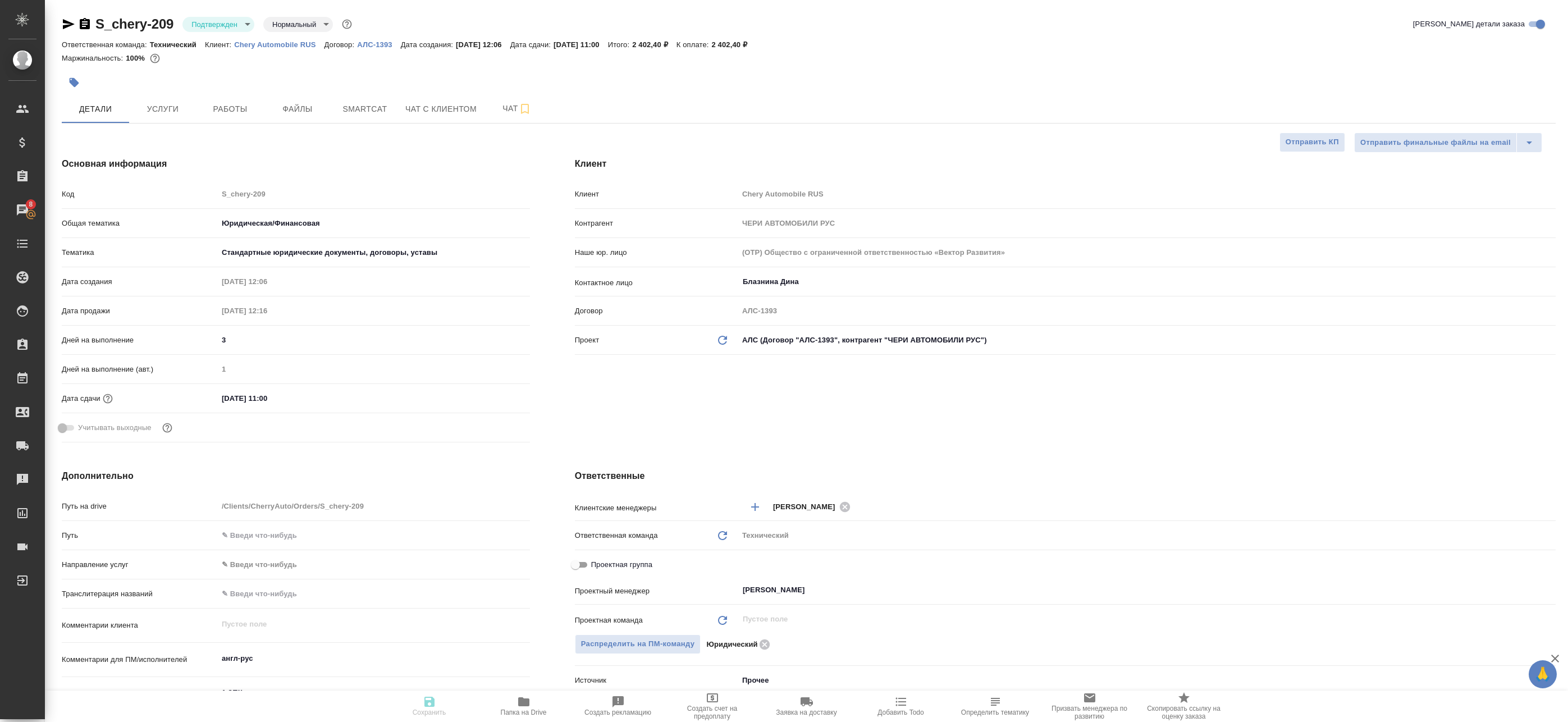
type textarea "x"
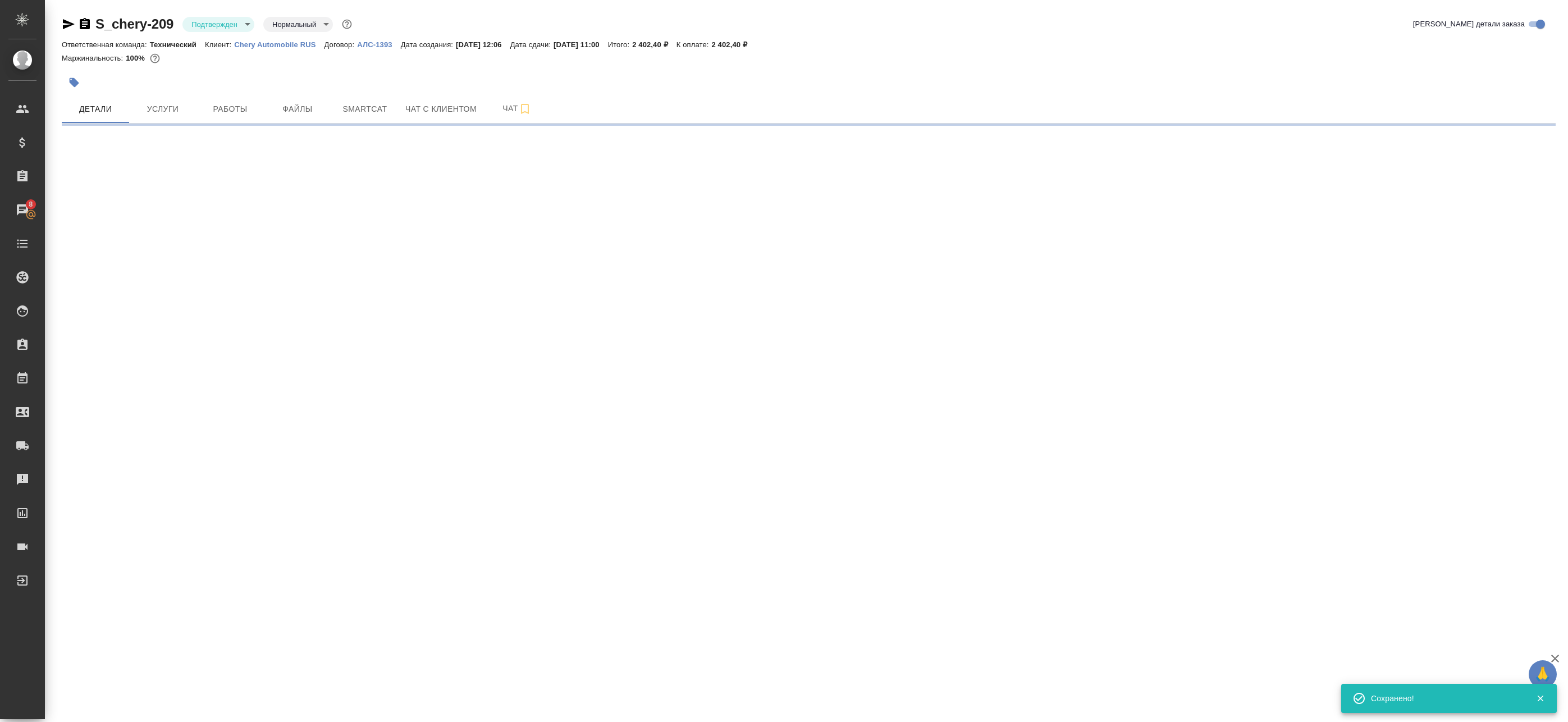
select select "RU"
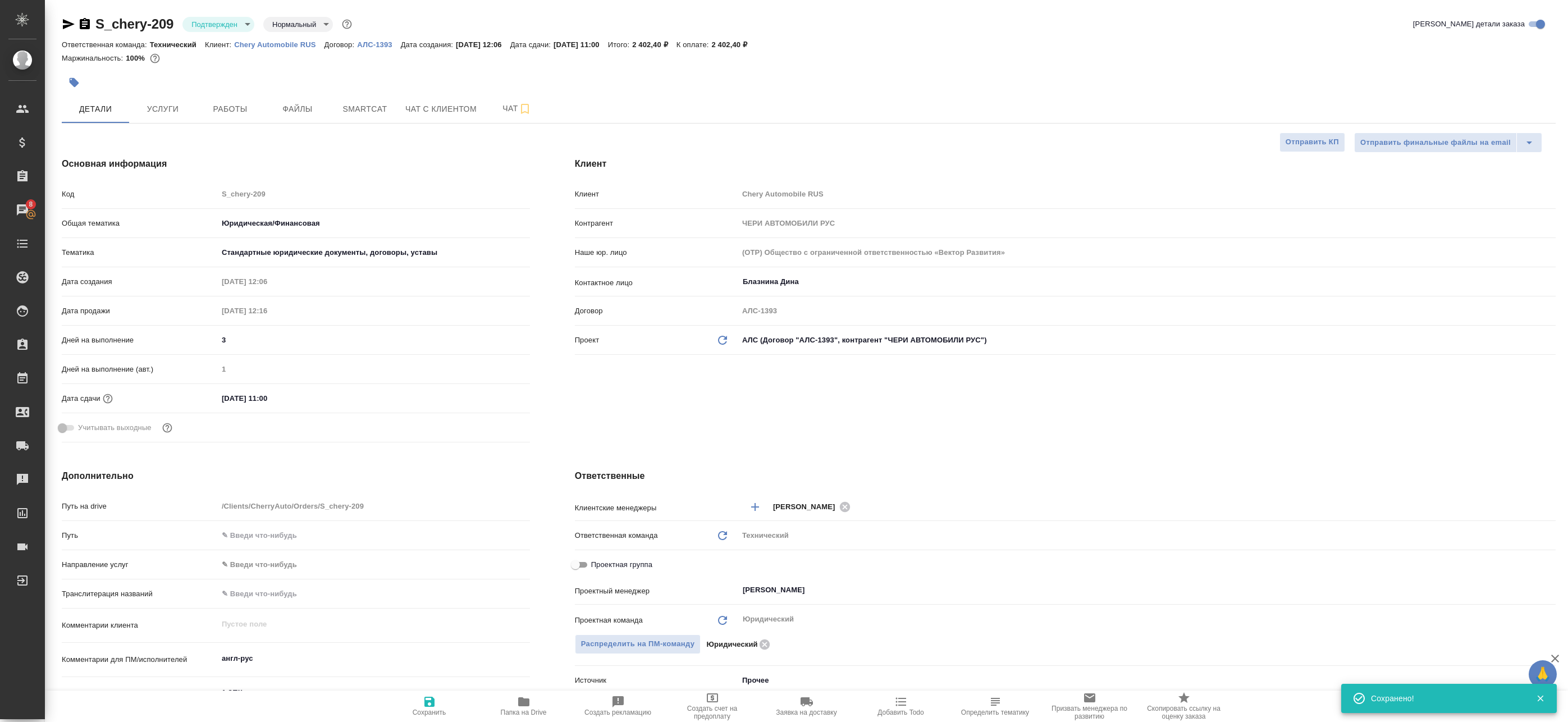
type textarea "x"
click at [71, 28] on icon "button" at bounding box center [68, 24] width 13 height 13
type textarea "x"
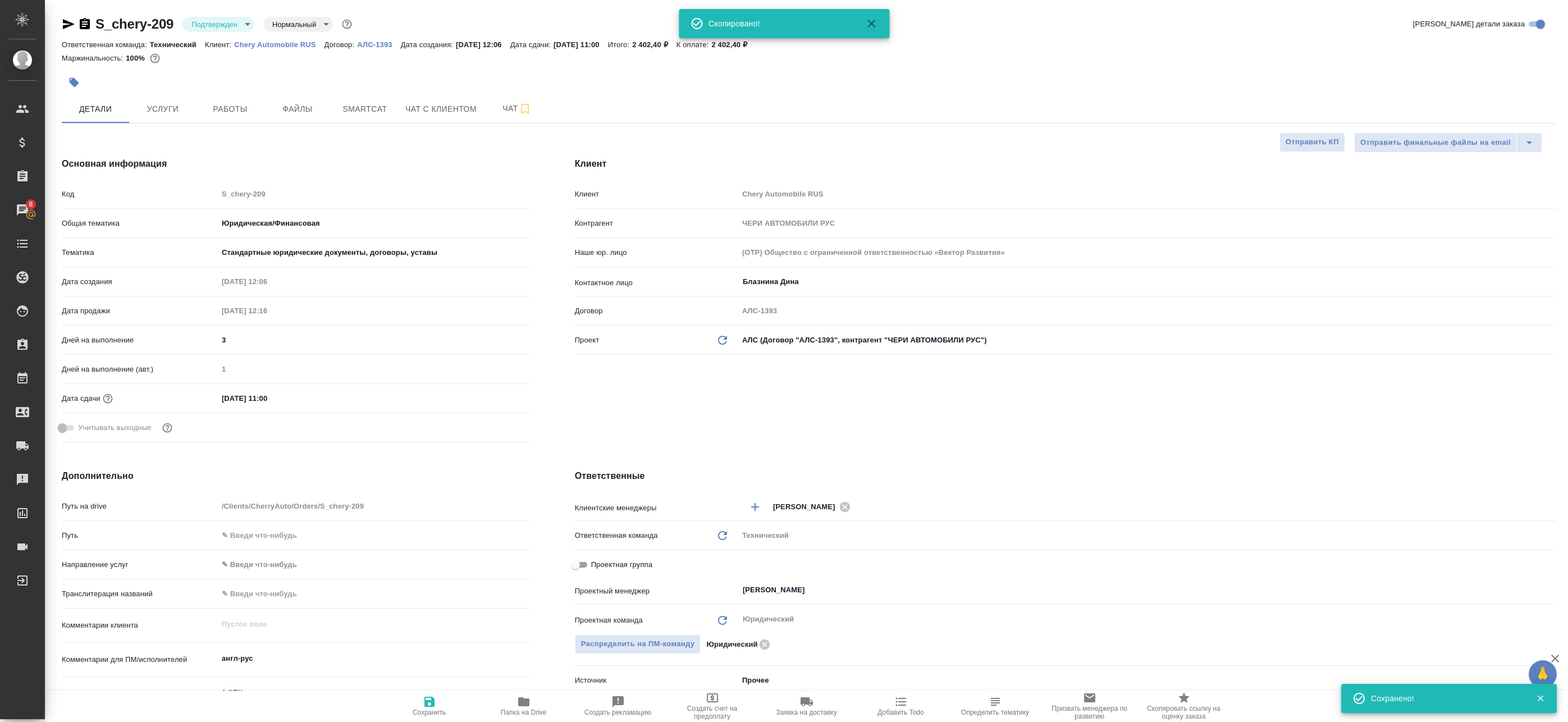
type textarea "x"
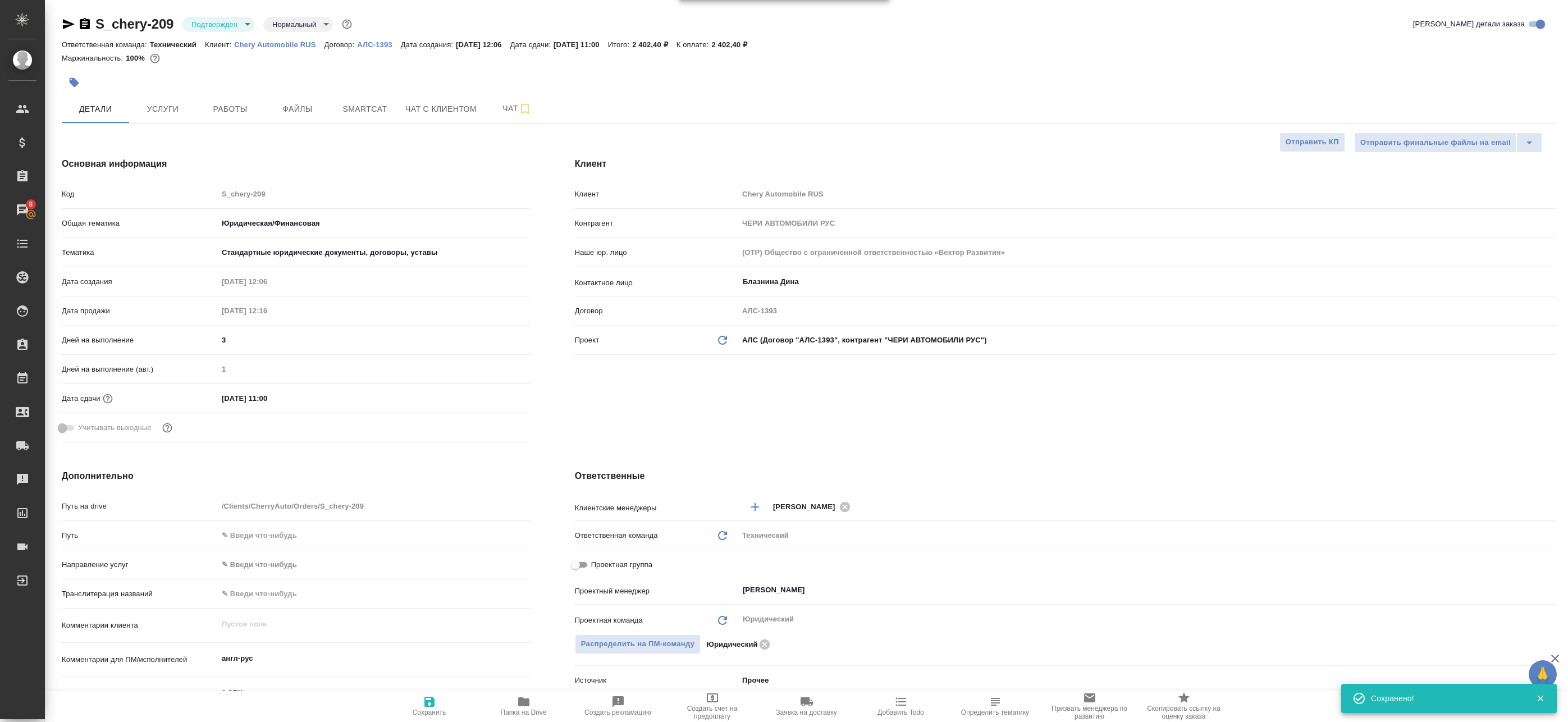
type textarea "x"
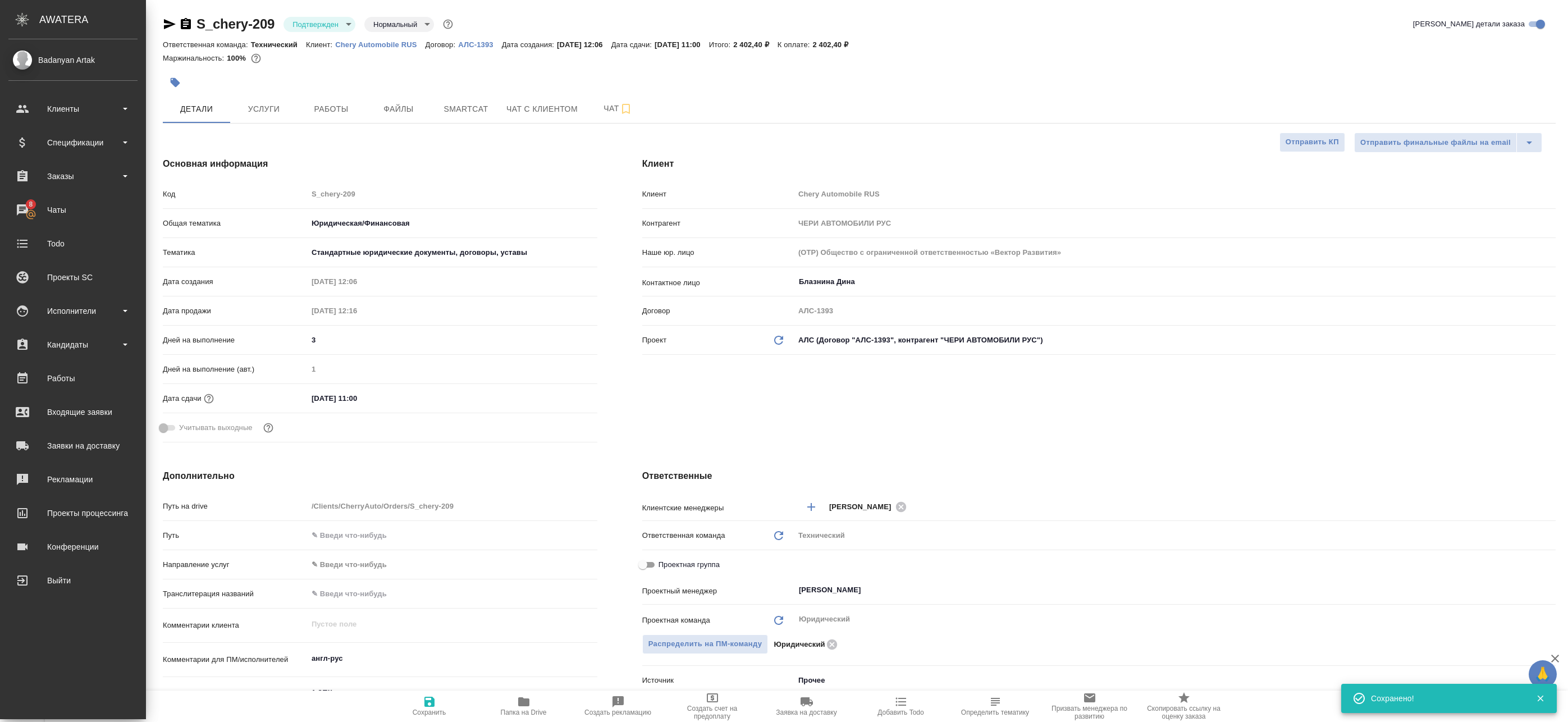
type textarea "x"
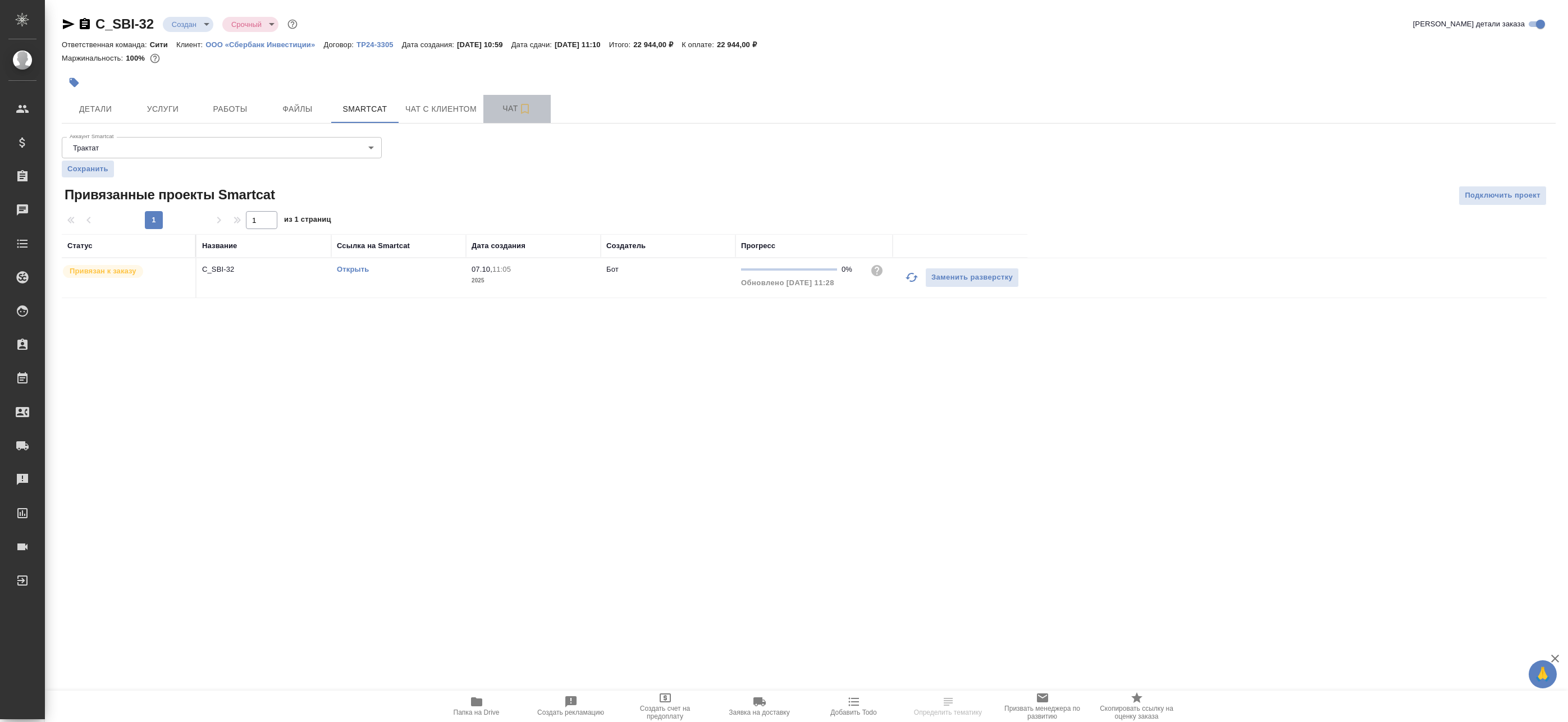
click at [491, 109] on span "Чат" at bounding box center [517, 109] width 54 height 14
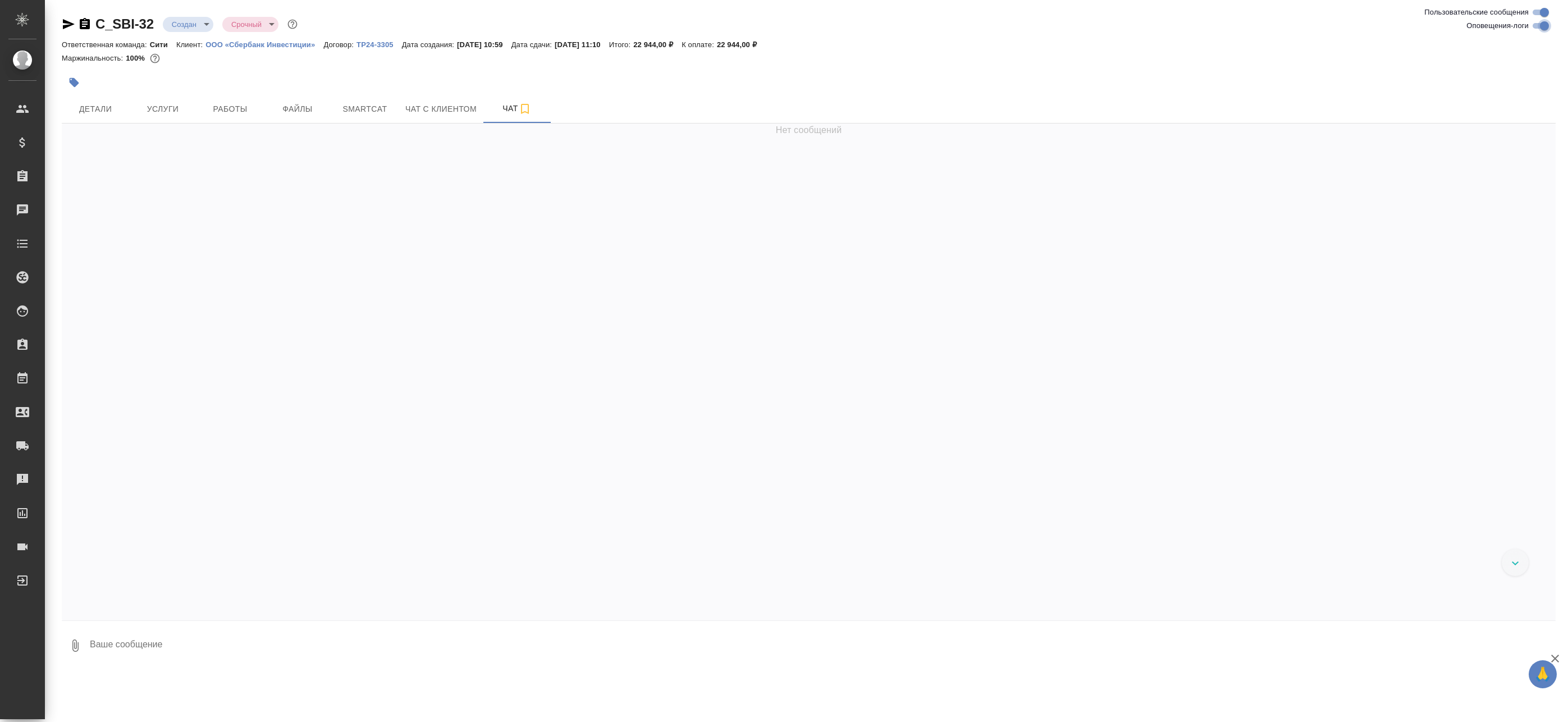
click at [1550, 28] on input "Оповещения-логи" at bounding box center [1544, 26] width 40 height 13
checkbox input "false"
click at [195, 220] on img at bounding box center [169, 210] width 168 height 51
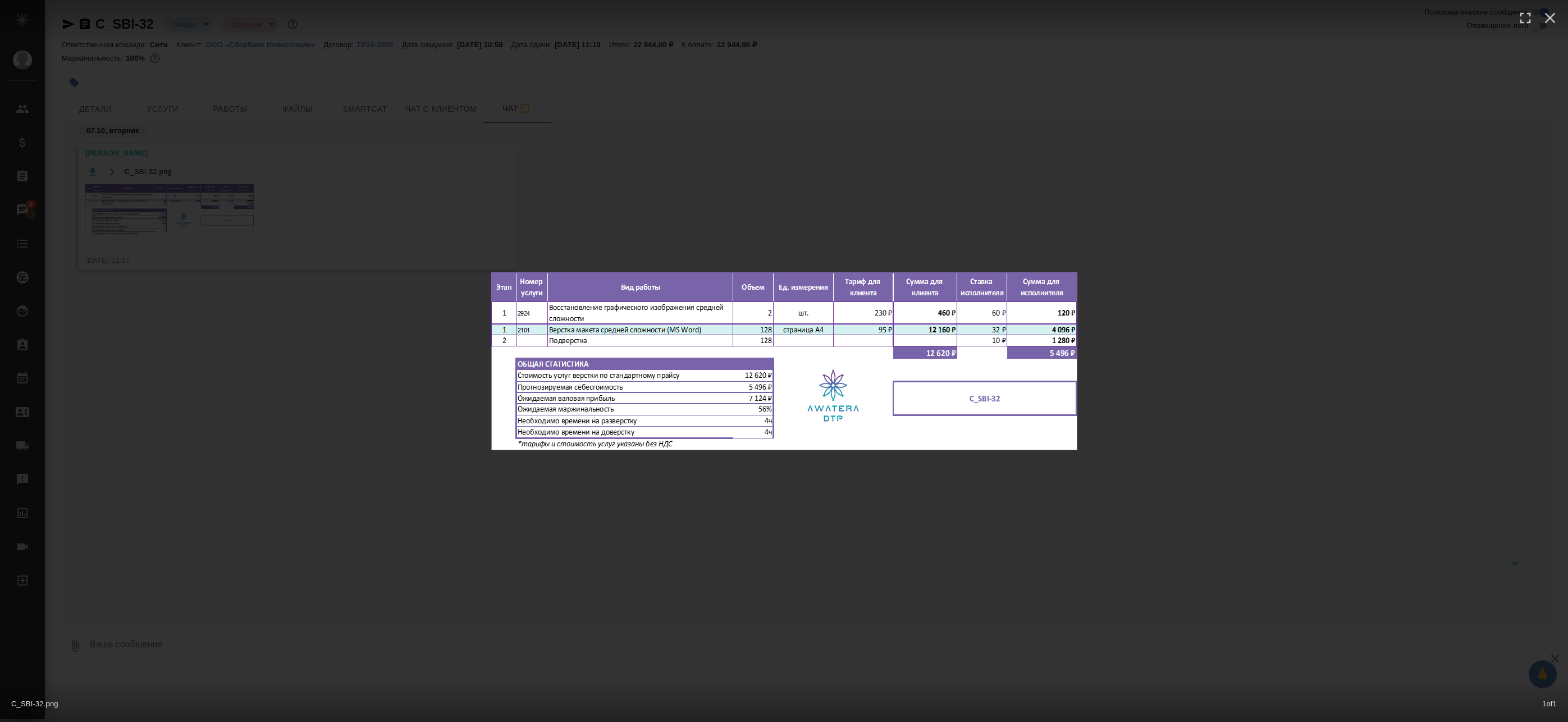
click at [562, 230] on div "C_SBI-32.png 1 of 1" at bounding box center [784, 361] width 1568 height 722
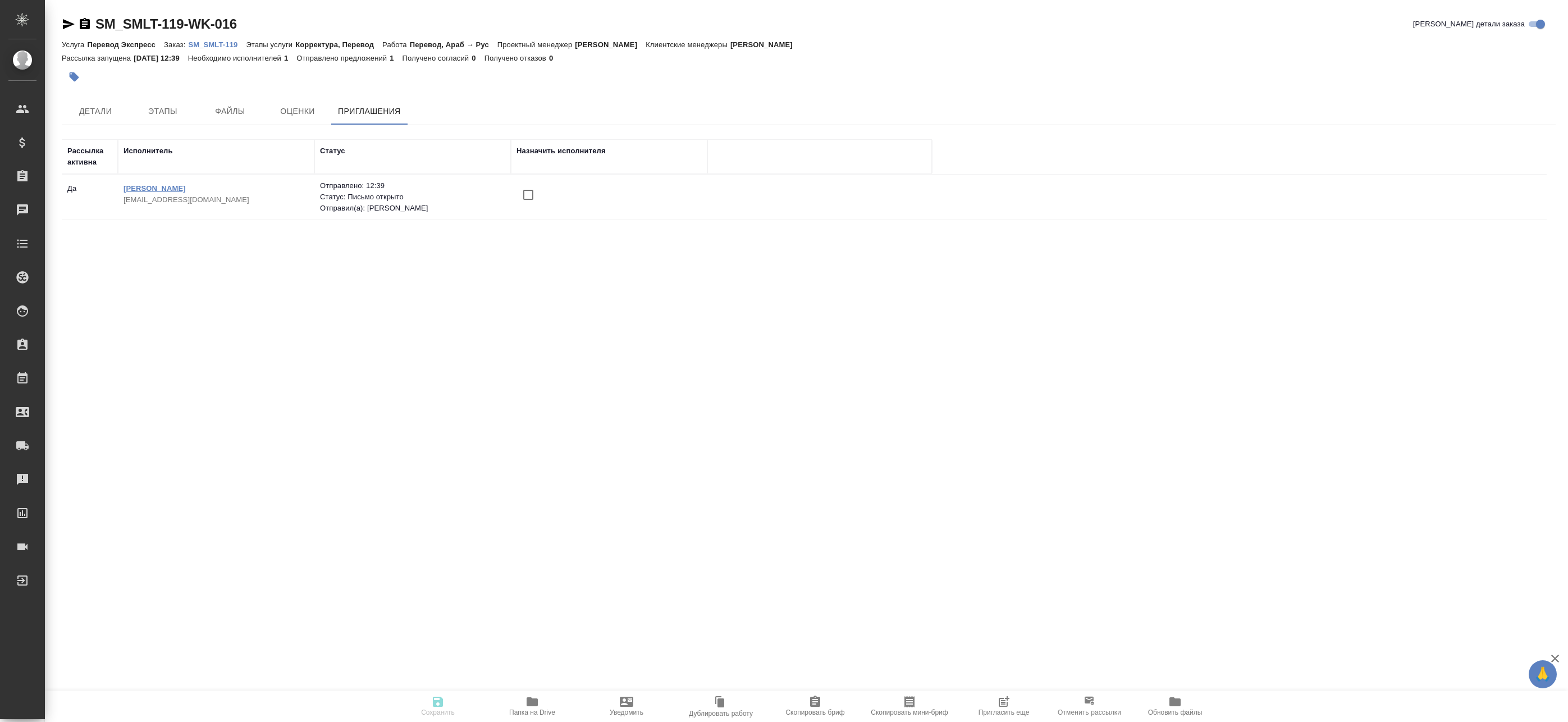
click at [157, 186] on link "[PERSON_NAME]" at bounding box center [155, 188] width 62 height 8
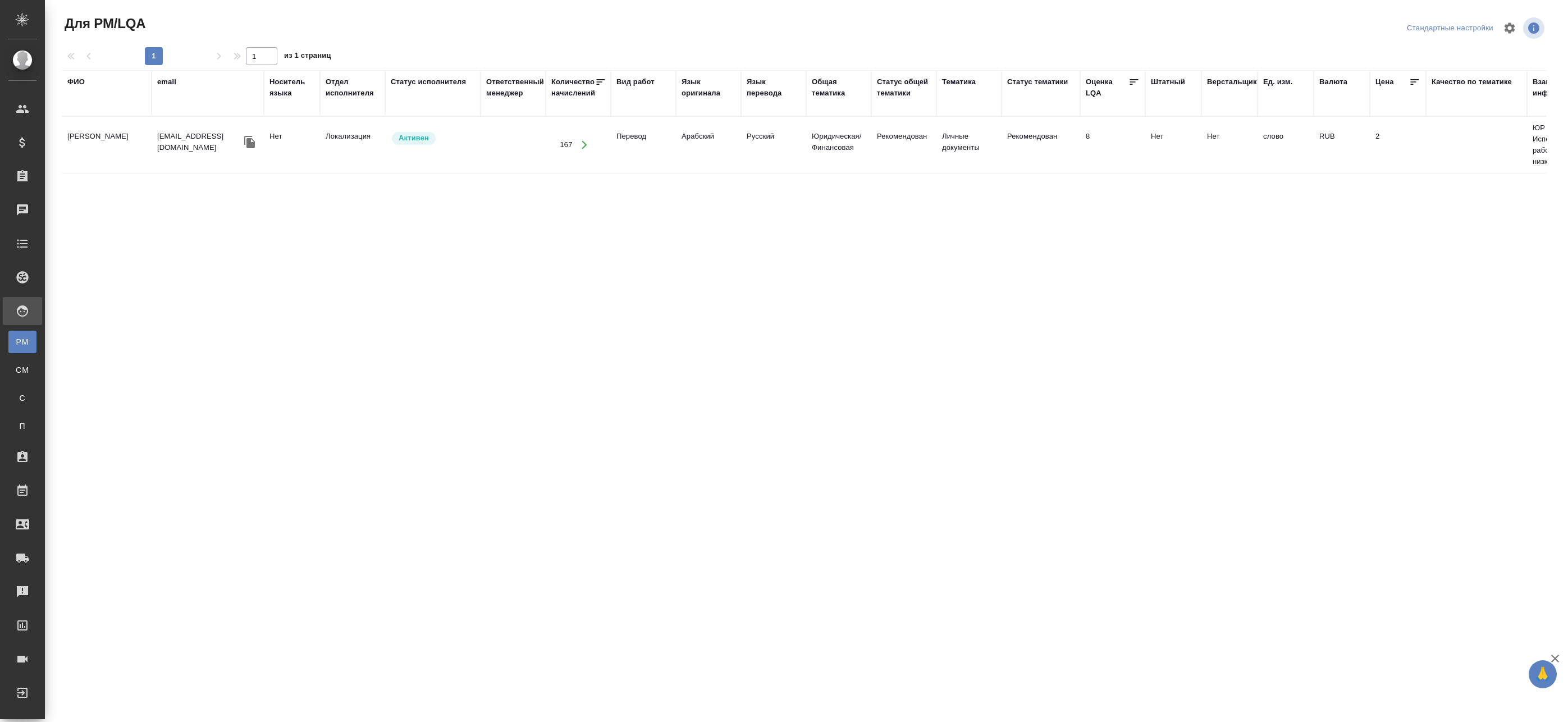
click at [247, 139] on icon "button" at bounding box center [249, 141] width 13 height 13
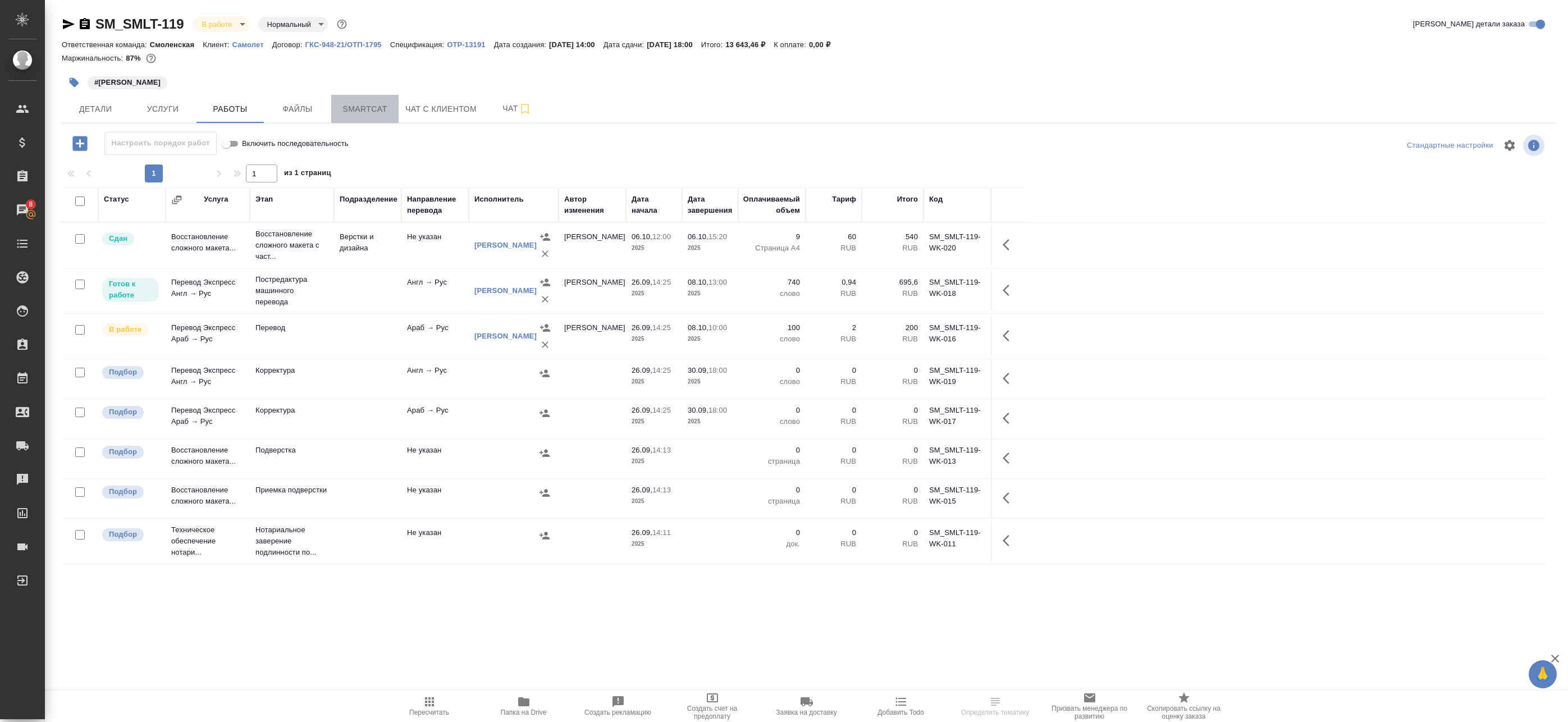
click at [353, 104] on span "Smartcat" at bounding box center [365, 109] width 54 height 14
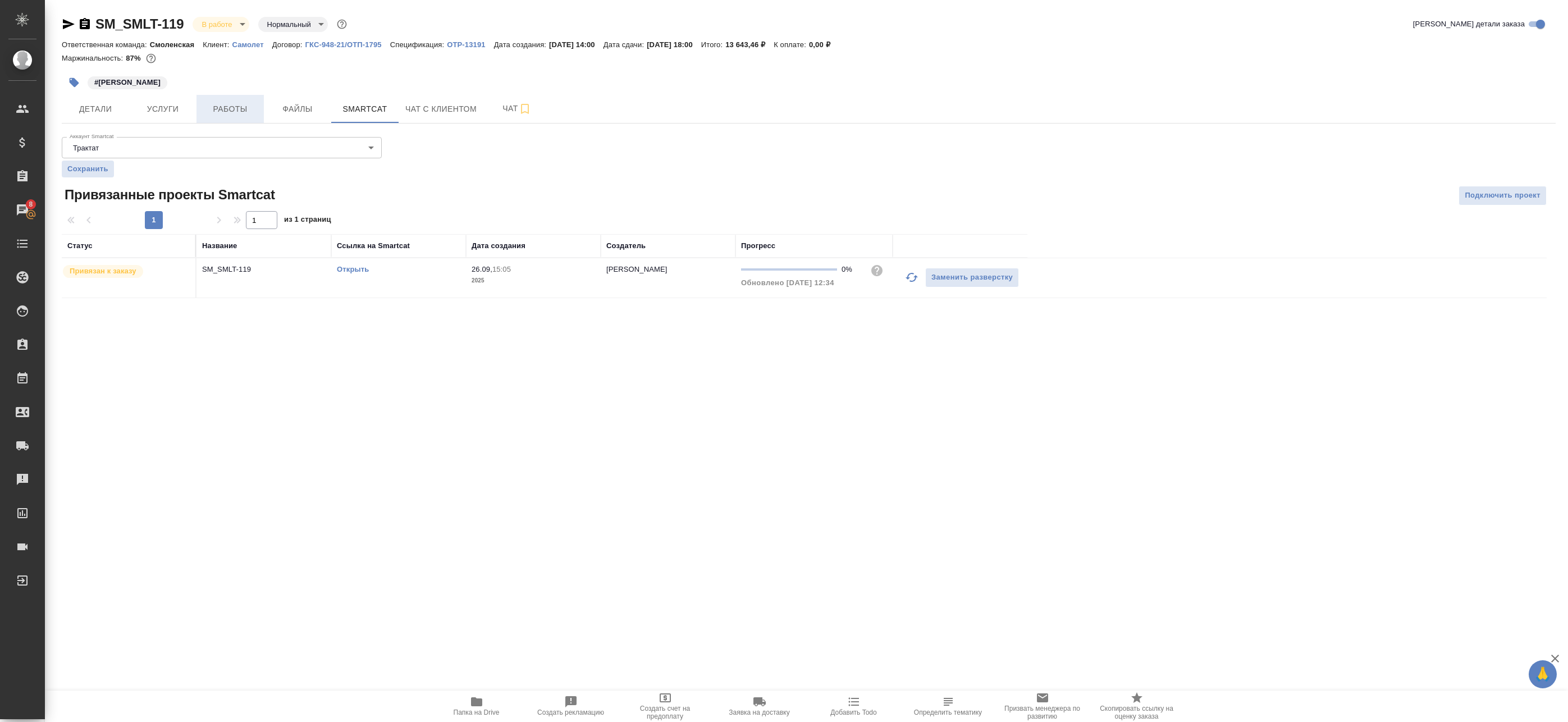
click at [215, 100] on button "Работы" at bounding box center [230, 109] width 67 height 28
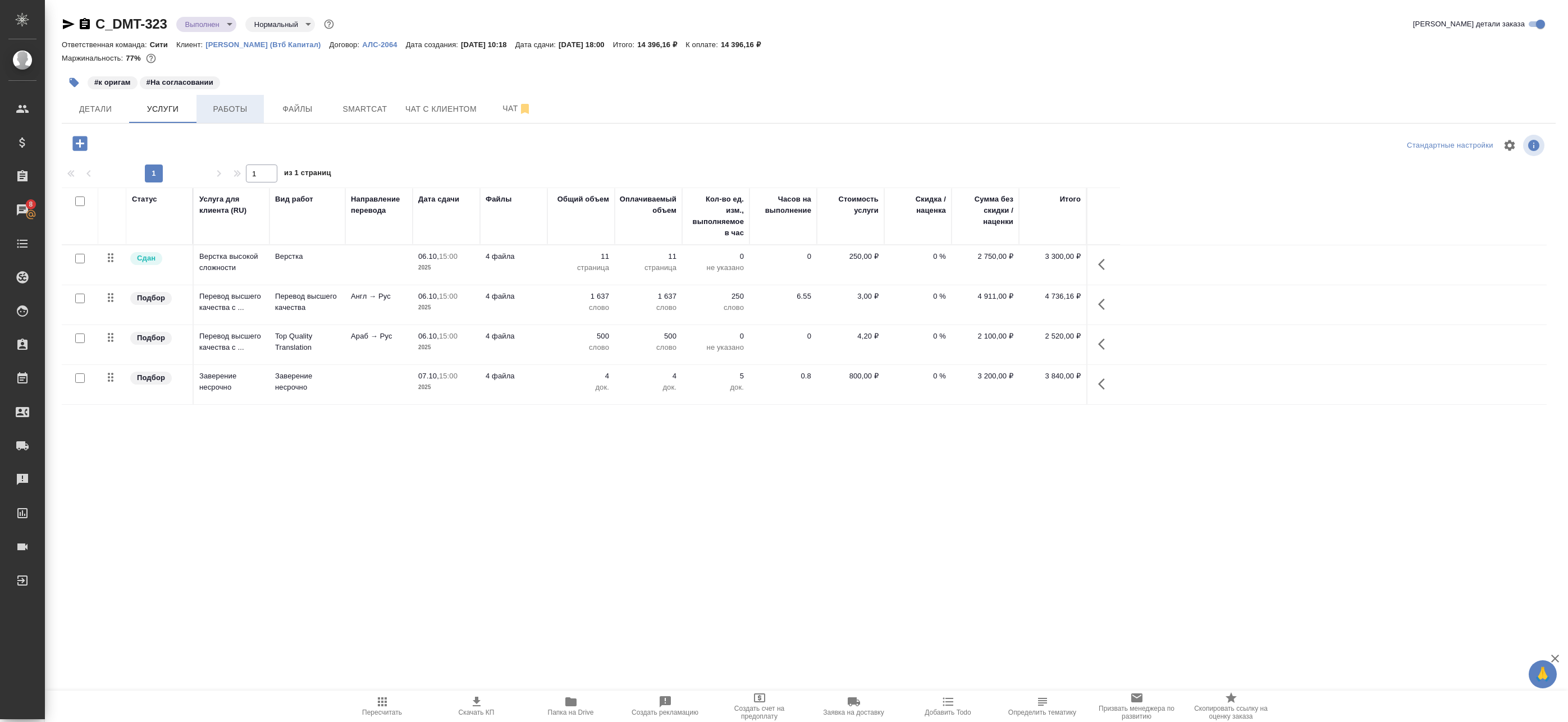
drag, startPoint x: 0, startPoint y: 0, endPoint x: 229, endPoint y: 108, distance: 253.2
click at [229, 108] on span "Работы" at bounding box center [230, 109] width 54 height 14
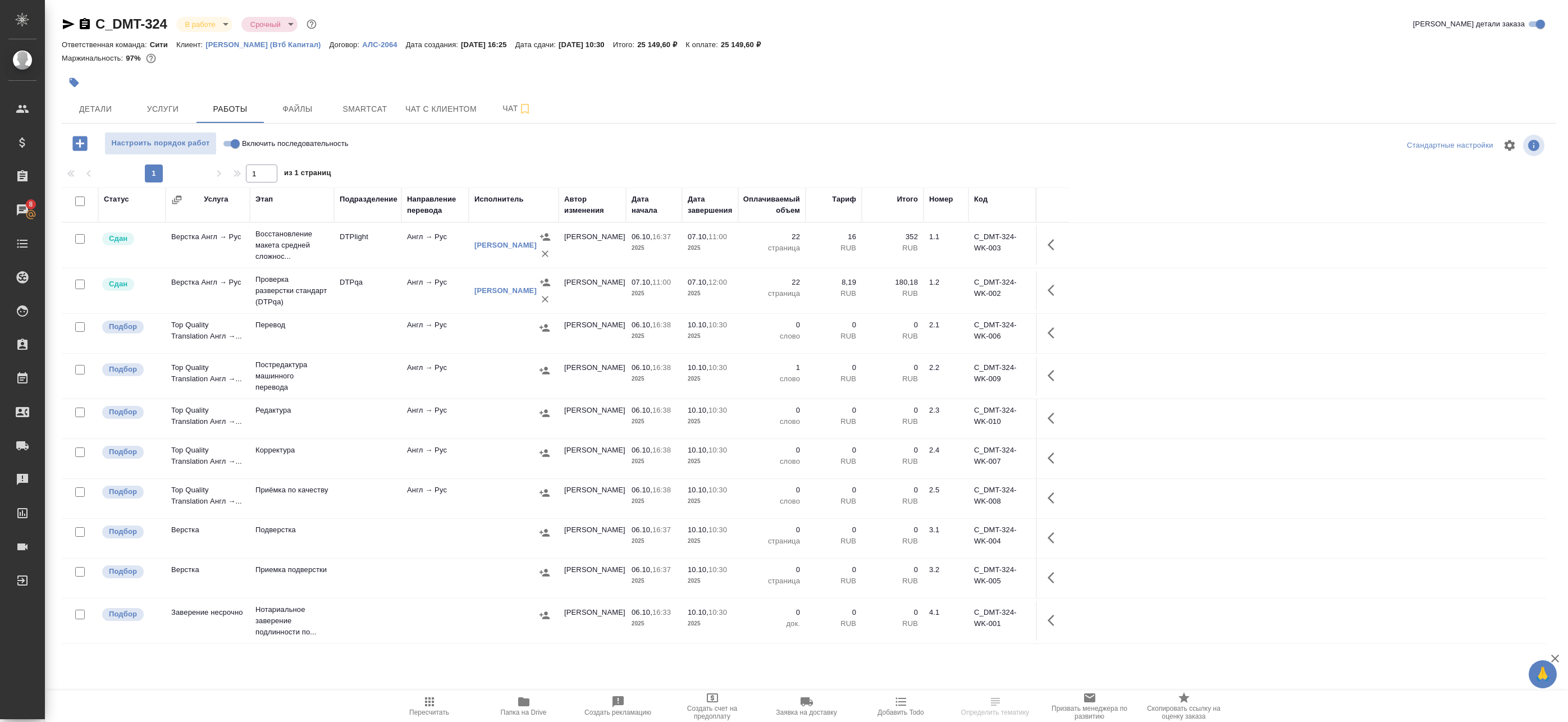
click at [428, 362] on td "Англ → Рус" at bounding box center [434, 376] width 67 height 39
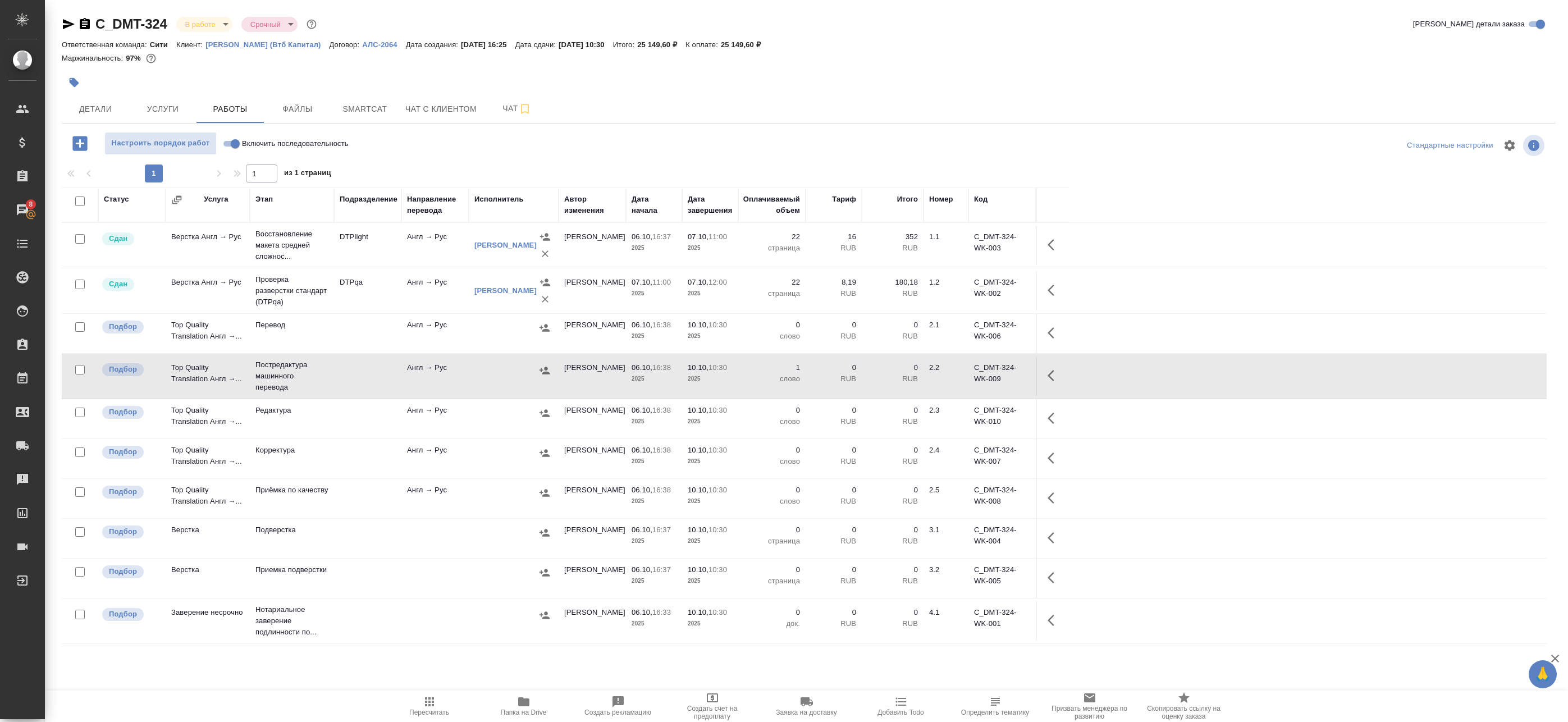
click at [543, 369] on icon "button" at bounding box center [545, 371] width 11 height 11
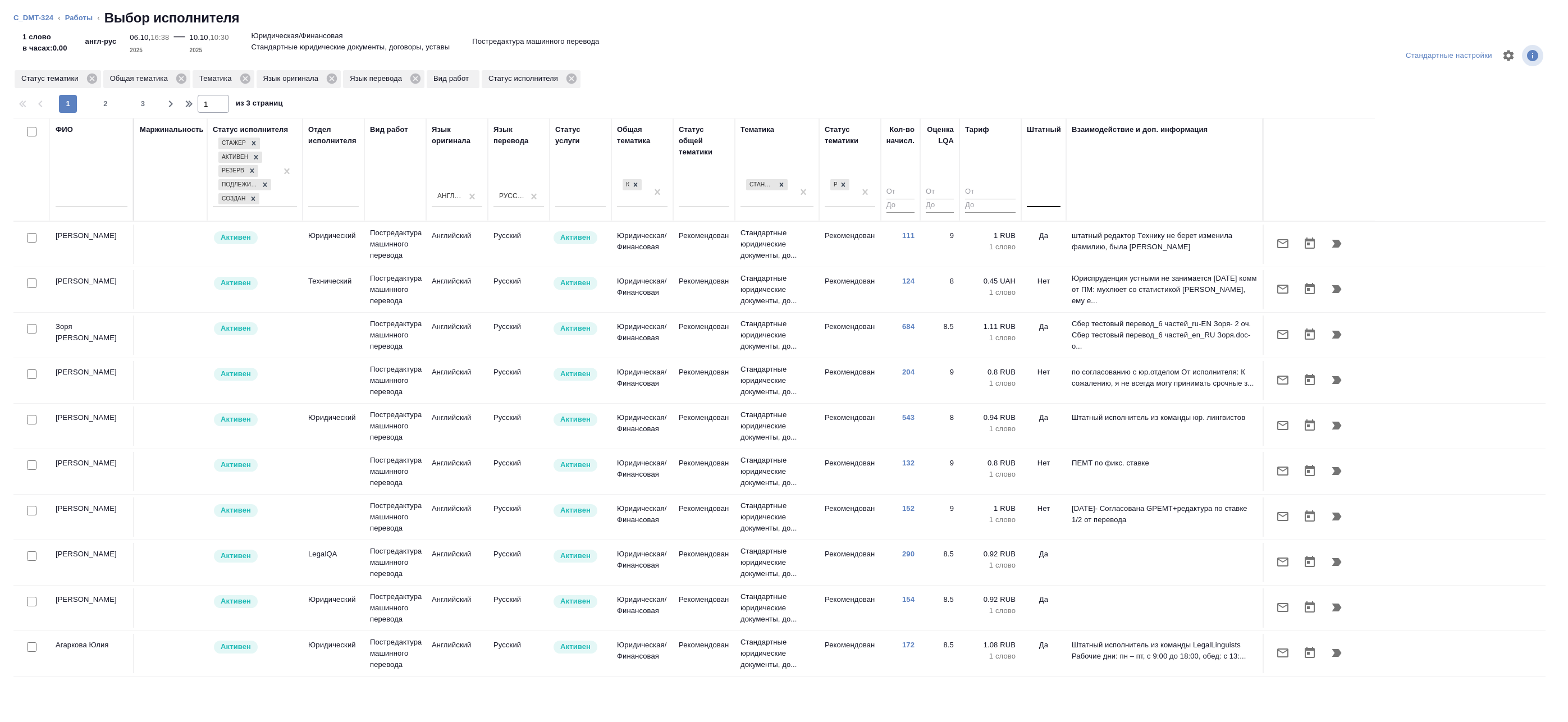
click at [1043, 202] on div at bounding box center [1043, 195] width 34 height 16
click at [1042, 244] on div "Да" at bounding box center [1111, 252] width 168 height 20
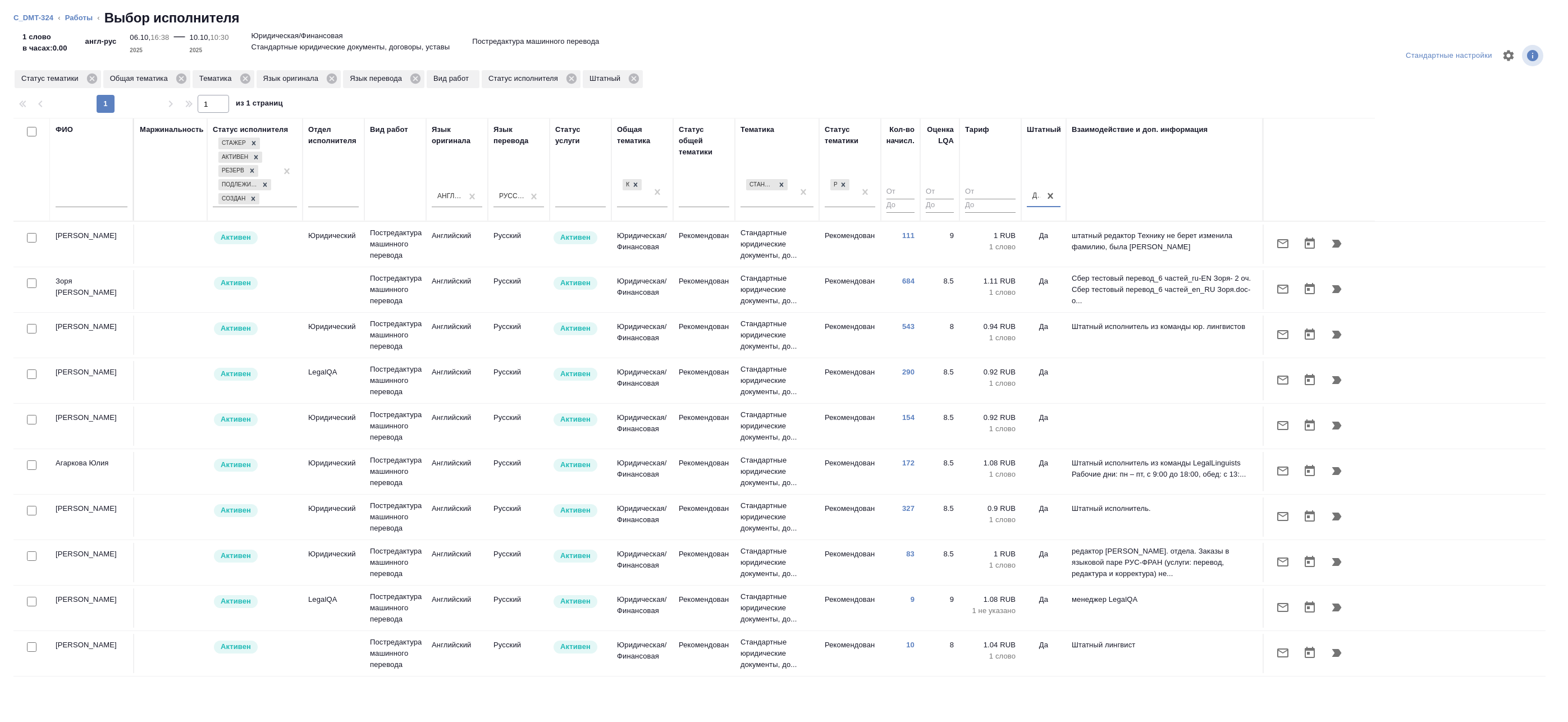
click at [64, 21] on ol "C_DMT-324 ‹ Работы ‹ Выбор исполнителя" at bounding box center [784, 18] width 1541 height 18
click at [73, 19] on link "Работы" at bounding box center [79, 17] width 28 height 8
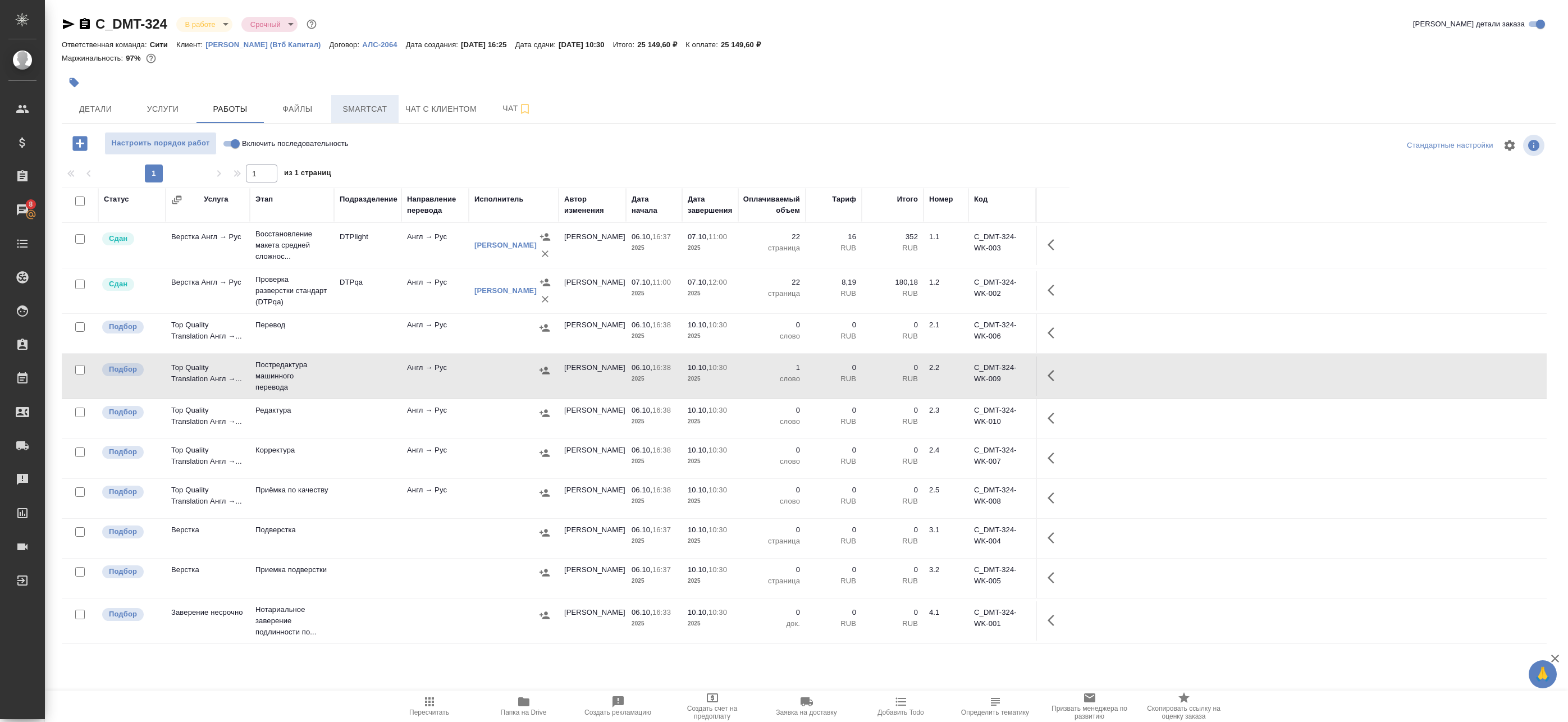
click at [371, 108] on span "Smartcat" at bounding box center [365, 109] width 54 height 14
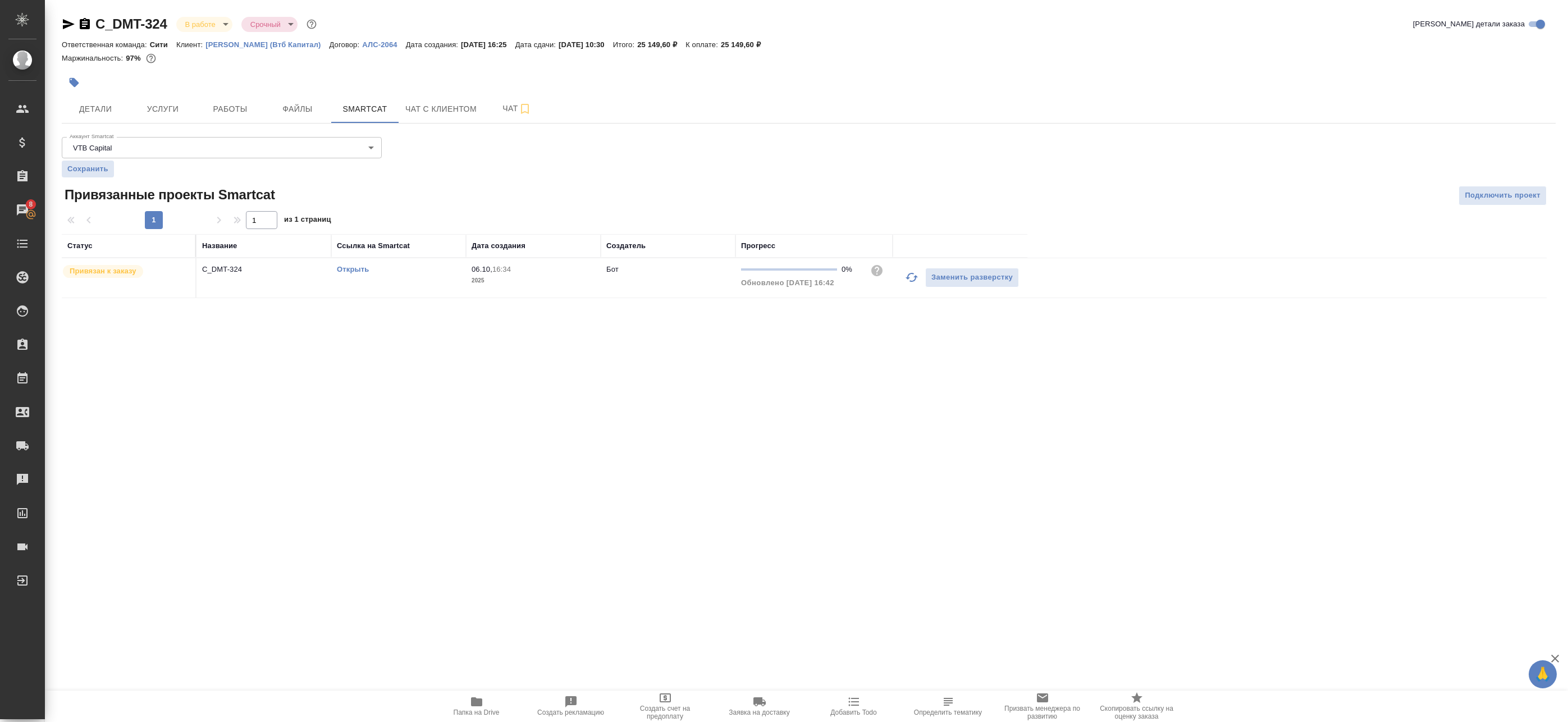
click at [362, 271] on link "Открыть" at bounding box center [353, 269] width 32 height 8
click at [245, 106] on span "Работы" at bounding box center [230, 109] width 54 height 14
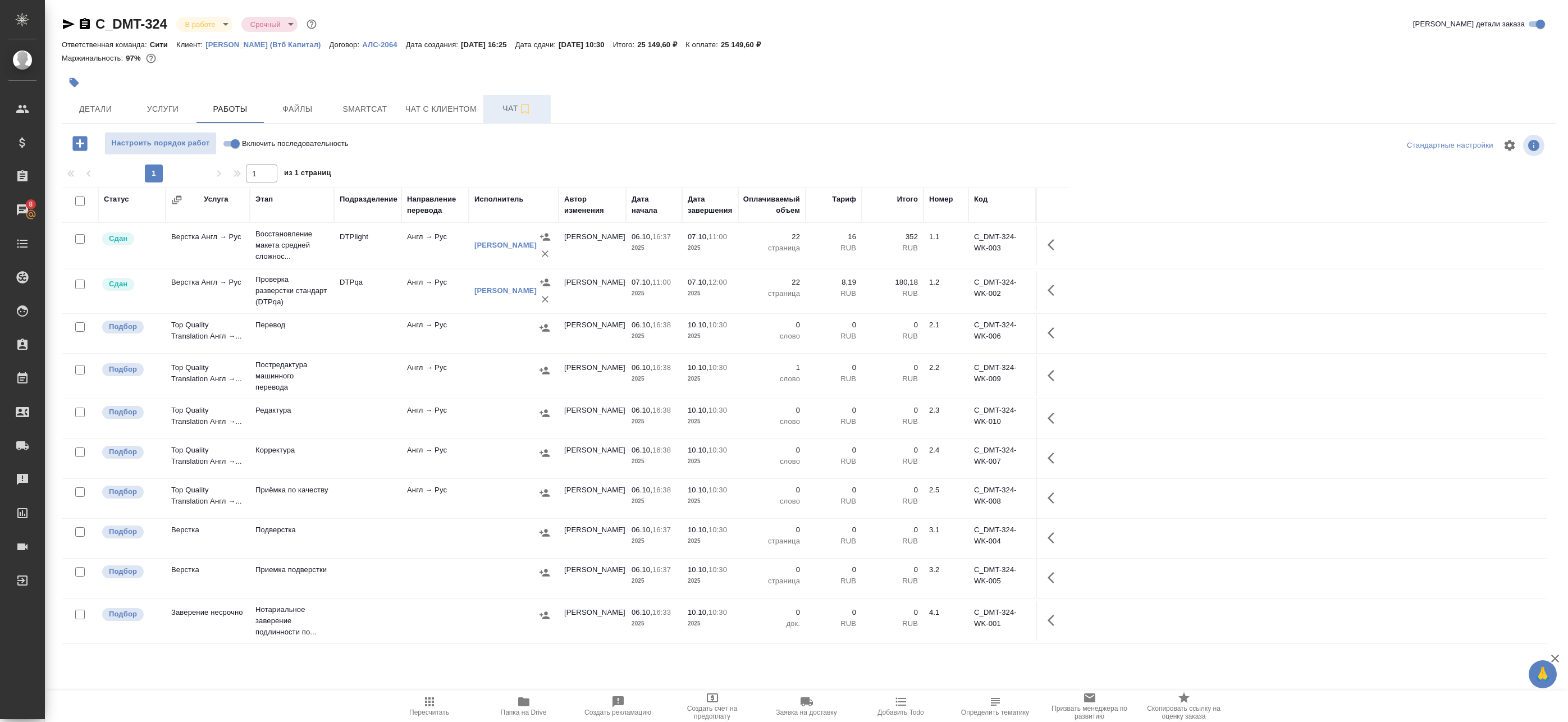
click at [497, 108] on span "Чат" at bounding box center [517, 109] width 54 height 14
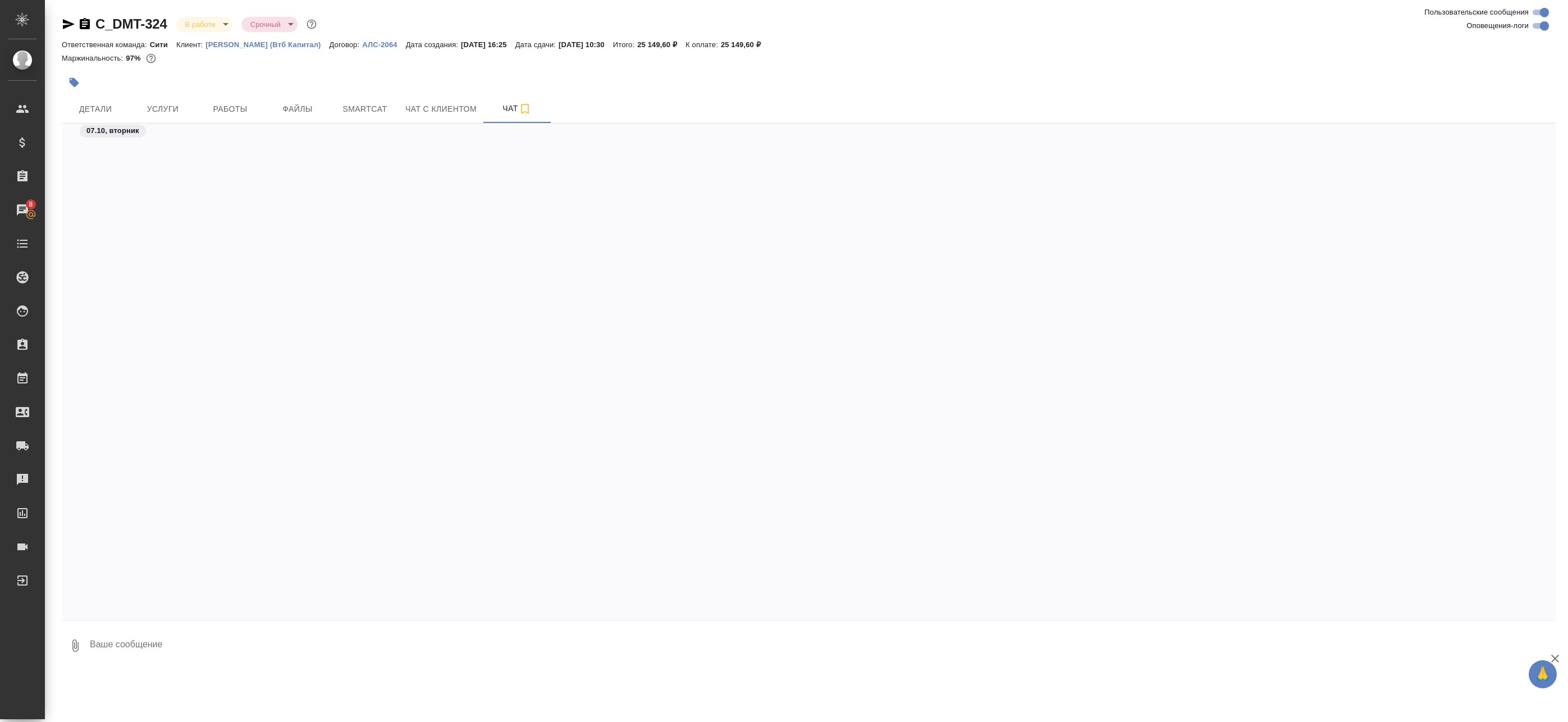
scroll to position [2289, 0]
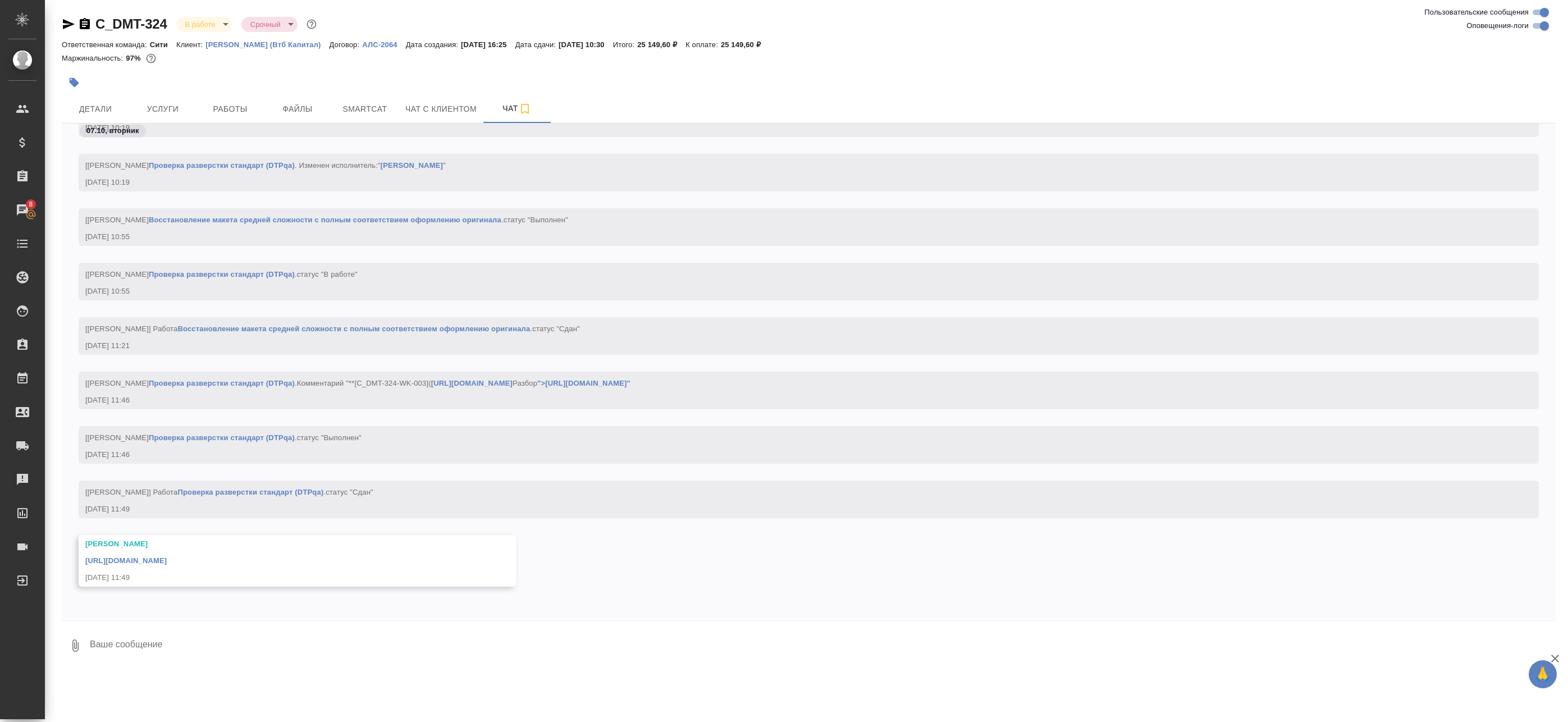
click at [142, 556] on link "https://drive.awatera.com/apps/files/?dir=/Shares/%D0%94%D0%B5%D0%BC%D0%B5%D1%8…" at bounding box center [125, 561] width 81 height 8
click at [241, 103] on span "Работы" at bounding box center [230, 109] width 54 height 14
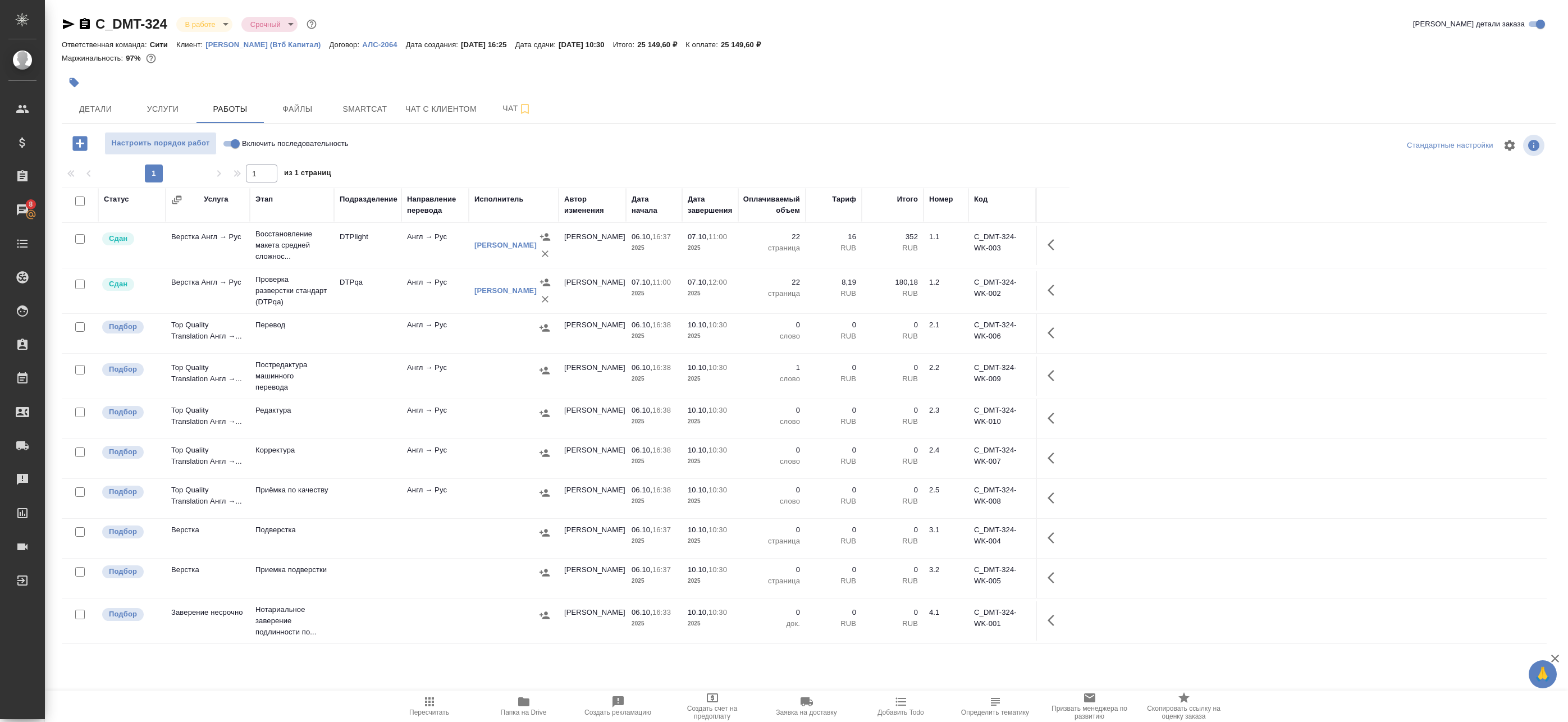
click at [482, 327] on div at bounding box center [513, 328] width 78 height 17
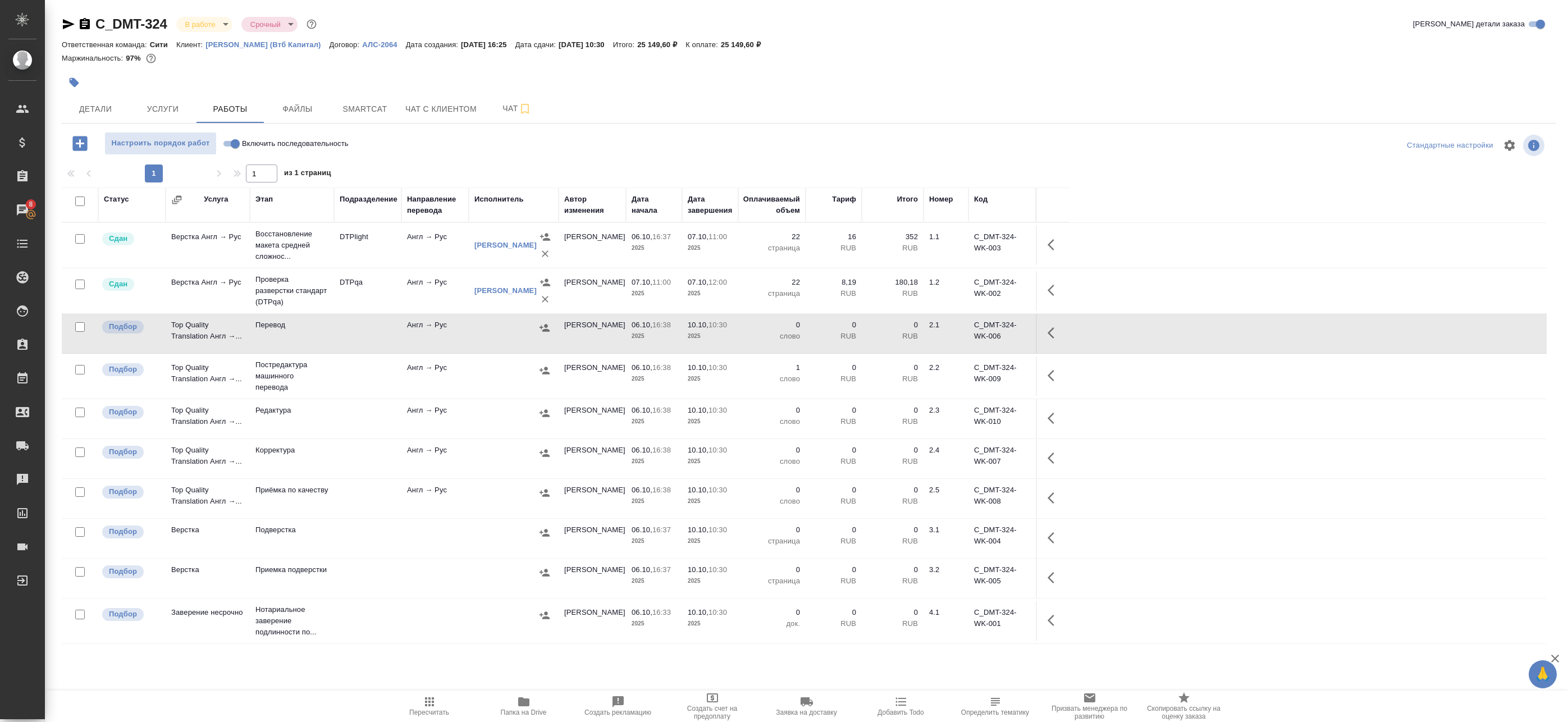
click at [511, 372] on div at bounding box center [513, 371] width 78 height 17
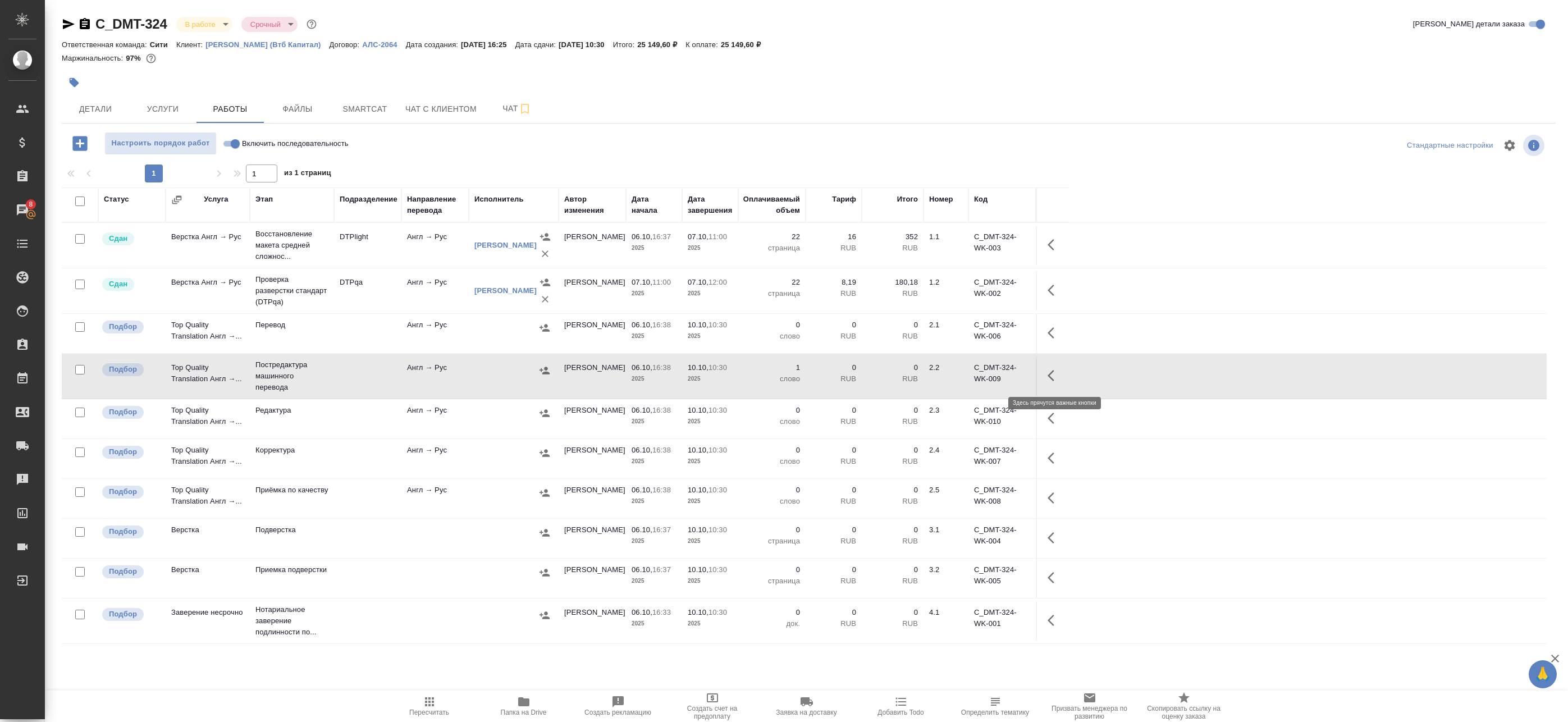
click at [1062, 378] on button "button" at bounding box center [1054, 376] width 27 height 27
click at [971, 378] on icon "button" at bounding box center [971, 375] width 13 height 13
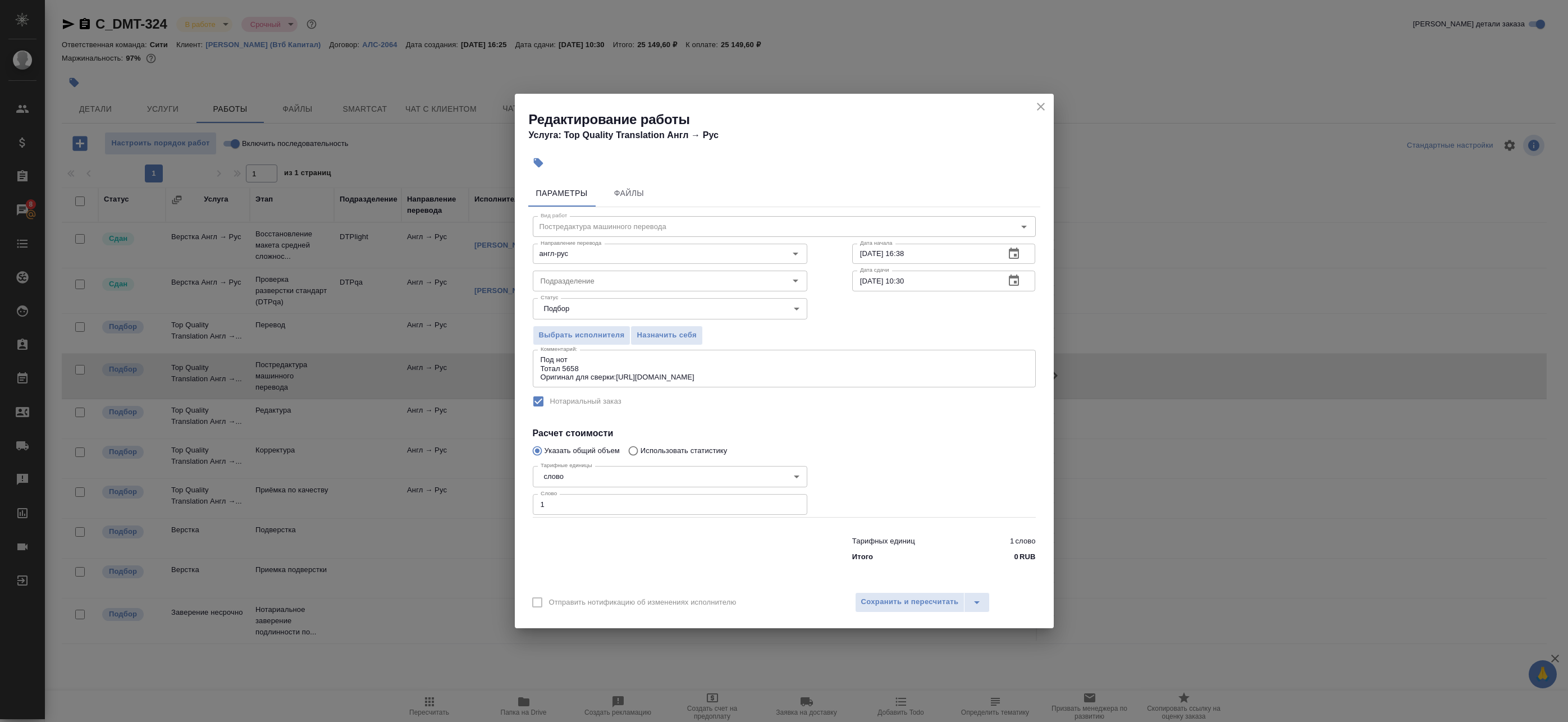
drag, startPoint x: 623, startPoint y: 491, endPoint x: 439, endPoint y: 496, distance: 184.1
click at [443, 489] on div "Редактирование работы Услуга: Top Quality Translation Англ → Рус Параметры Файл…" at bounding box center [784, 361] width 1568 height 722
drag, startPoint x: 543, startPoint y: 504, endPoint x: 411, endPoint y: 495, distance: 132.3
click at [431, 496] on div "Редактирование работы Услуга: Top Quality Translation Англ → Рус Параметры Файл…" at bounding box center [784, 361] width 1568 height 722
paste input "4077"
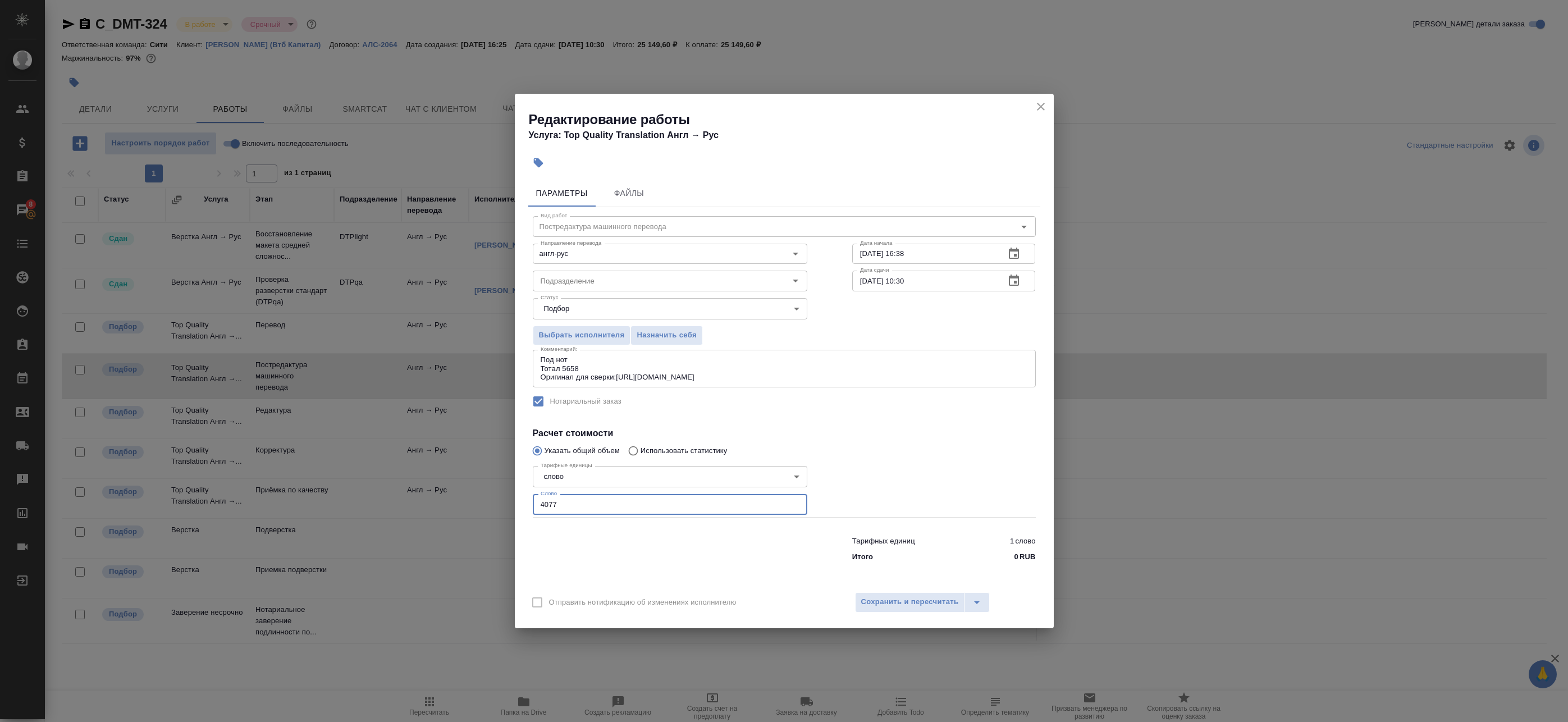
type input "4077"
click at [942, 614] on div "Отправить нотификацию об изменениях исполнителю Сохранить и пересчитать" at bounding box center [784, 606] width 539 height 43
click at [917, 608] on span "Сохранить и пересчитать" at bounding box center [910, 602] width 98 height 13
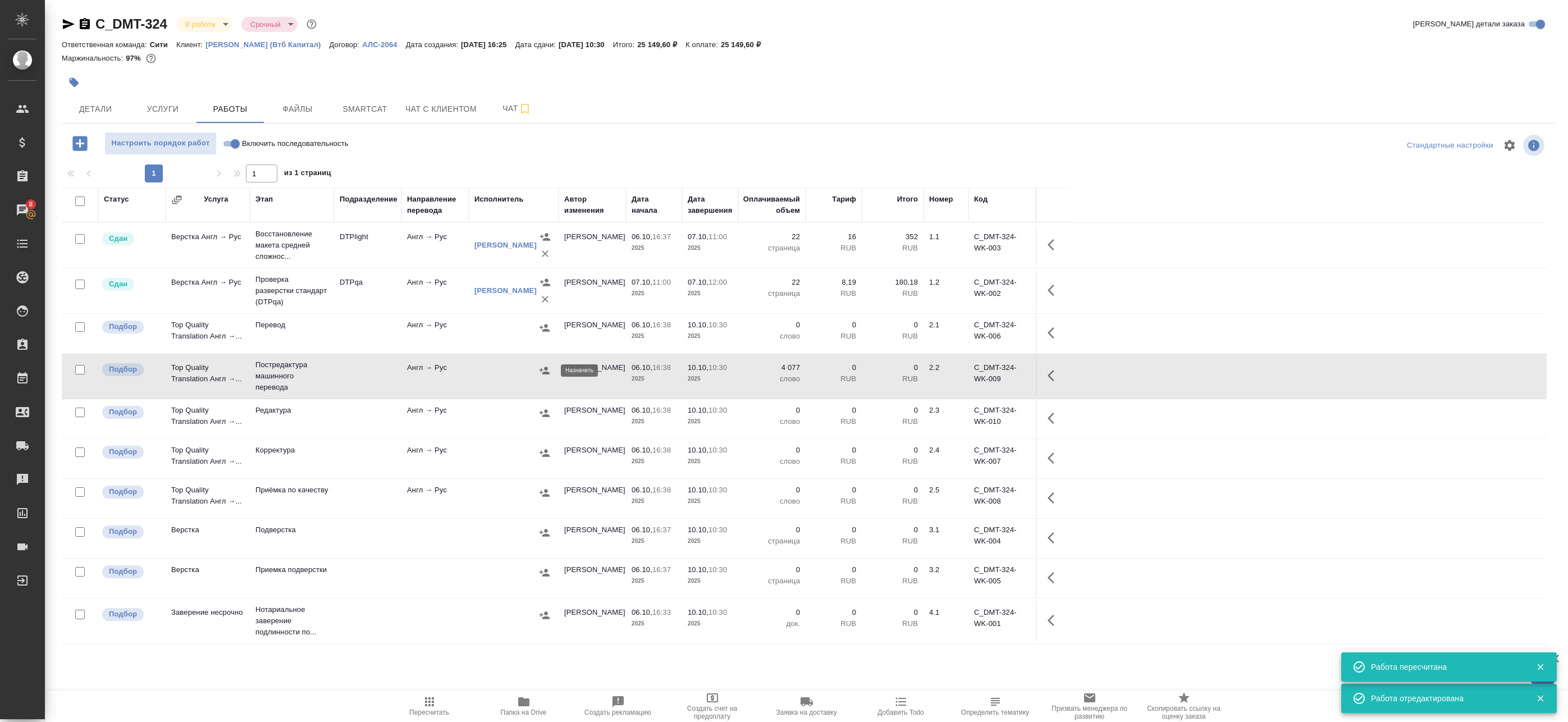
click at [540, 374] on icon "button" at bounding box center [545, 371] width 11 height 11
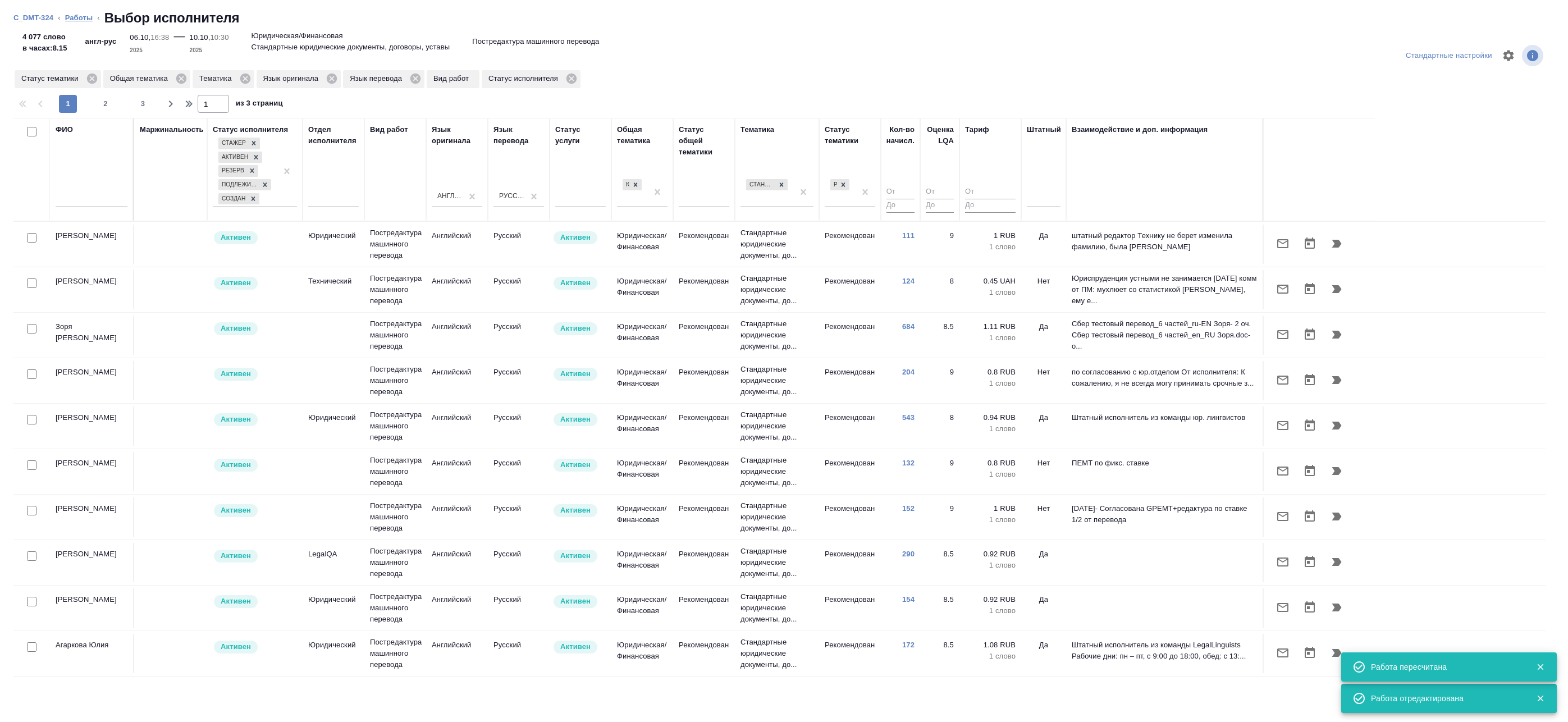
click at [73, 13] on link "Работы" at bounding box center [79, 17] width 28 height 8
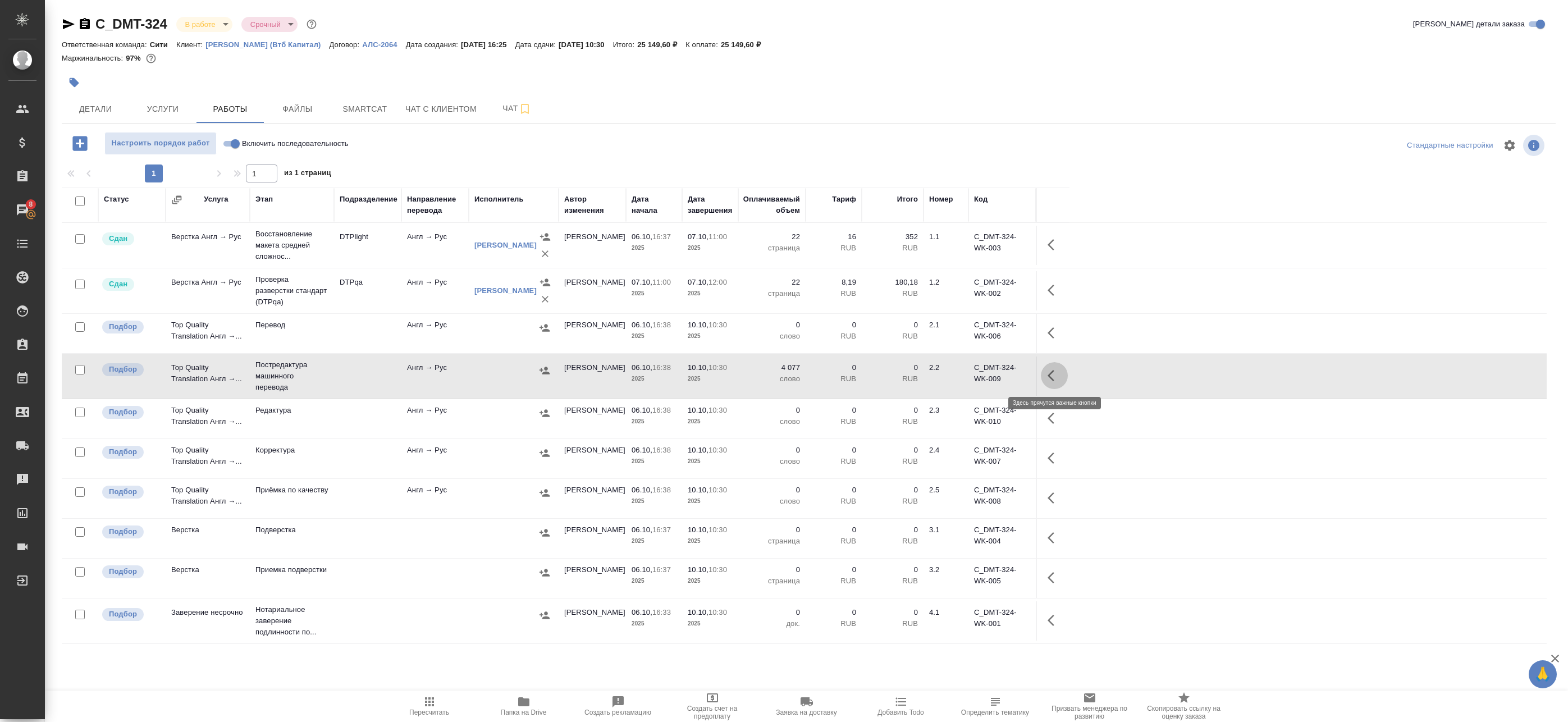
click at [1059, 382] on icon "button" at bounding box center [1054, 375] width 13 height 13
click at [173, 99] on button "Услуги" at bounding box center [162, 109] width 67 height 28
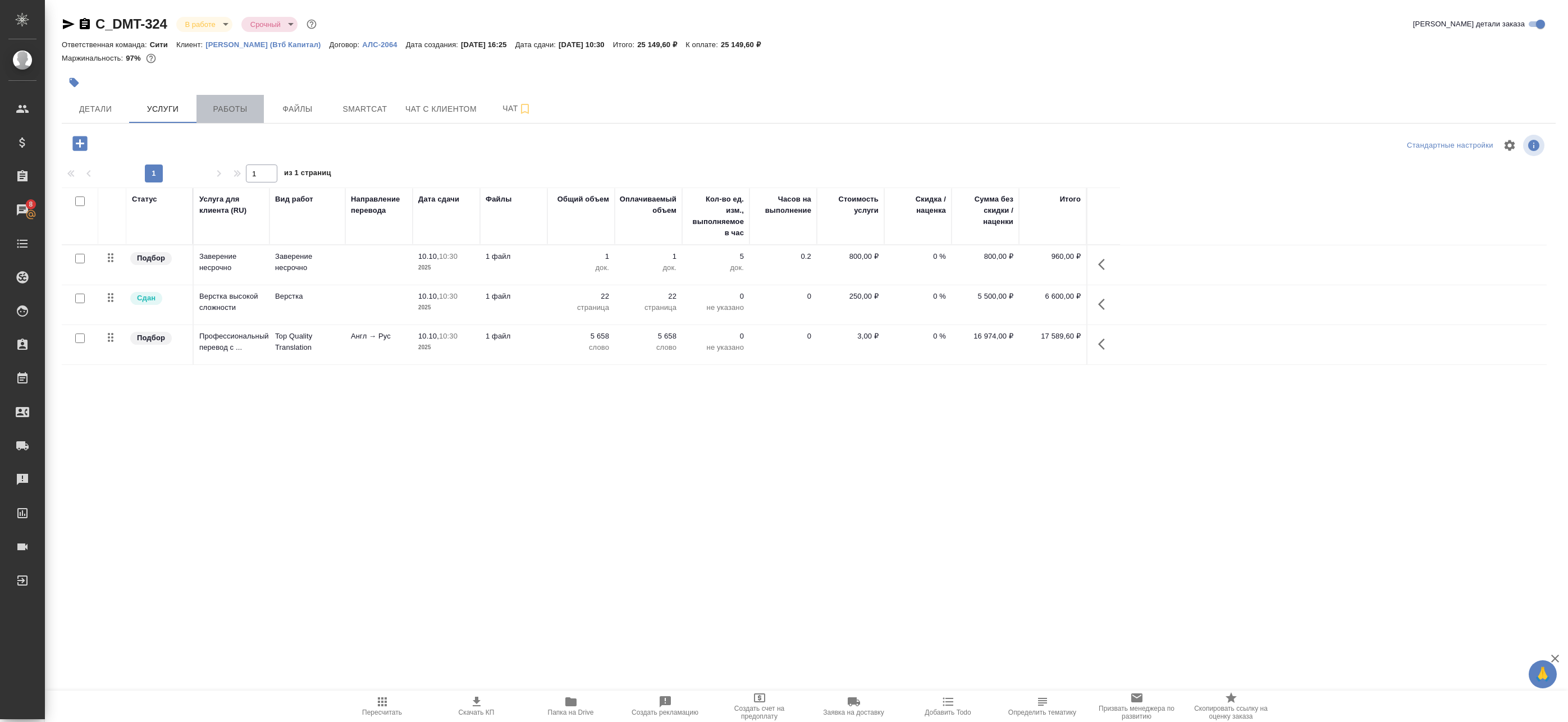
click at [218, 109] on span "Работы" at bounding box center [230, 109] width 54 height 14
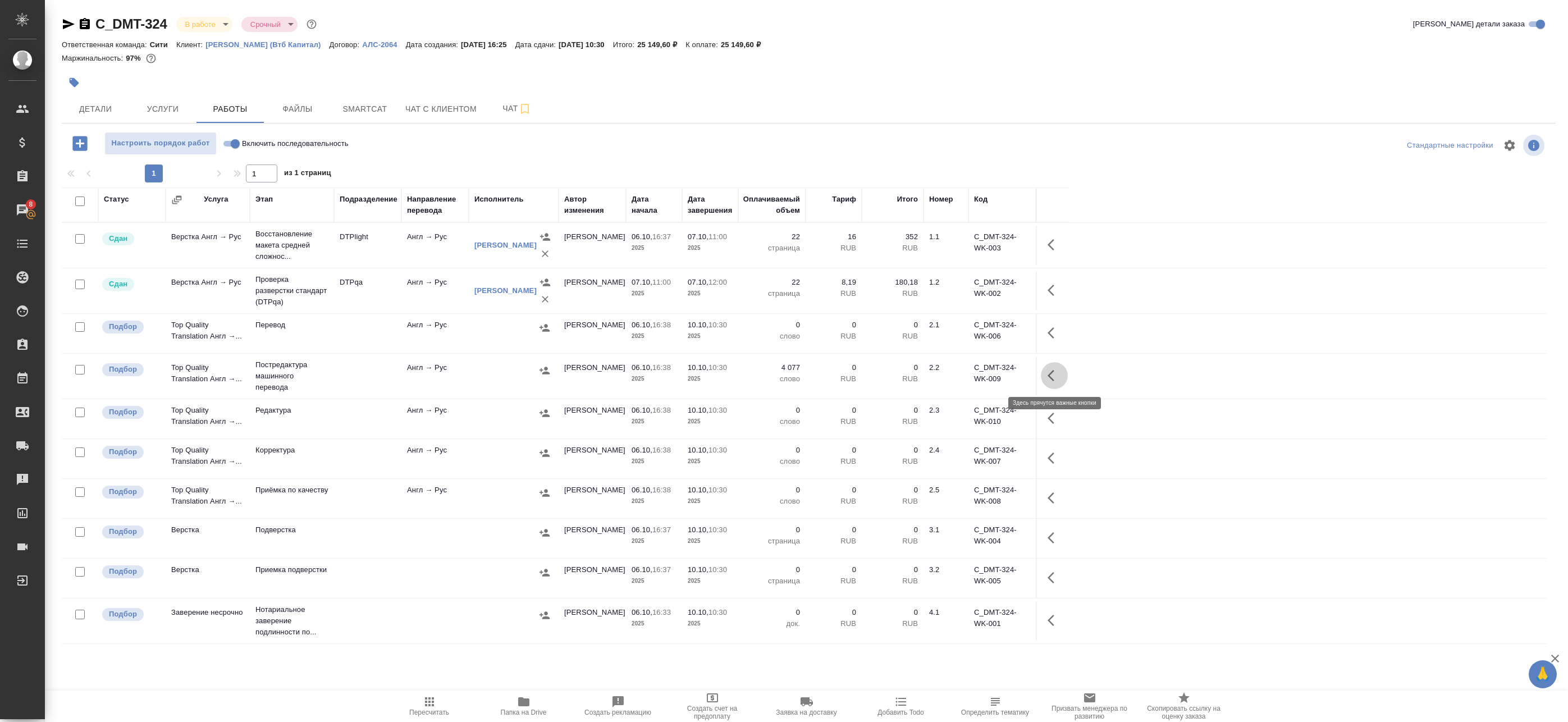
click at [1059, 375] on icon "button" at bounding box center [1054, 375] width 13 height 13
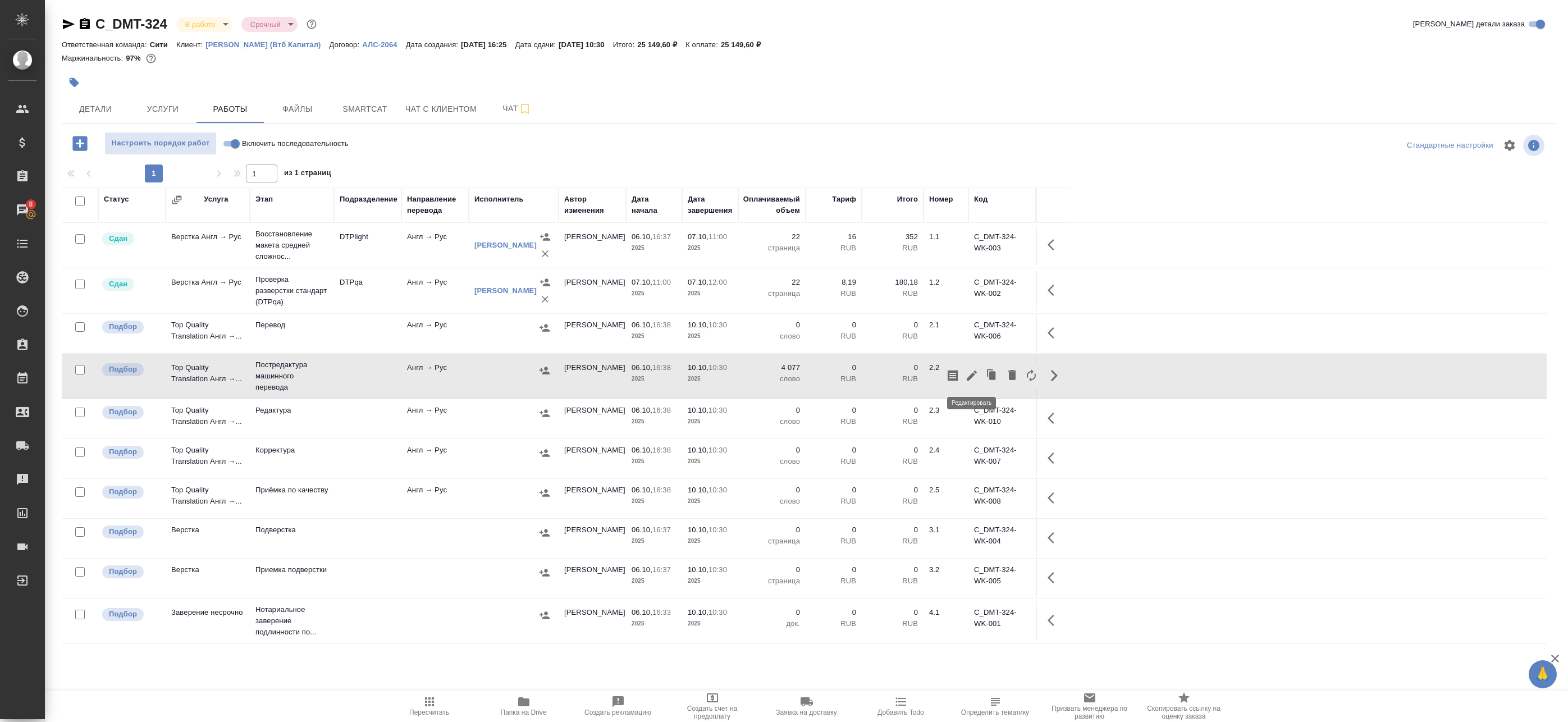
click at [978, 376] on icon "button" at bounding box center [971, 375] width 13 height 13
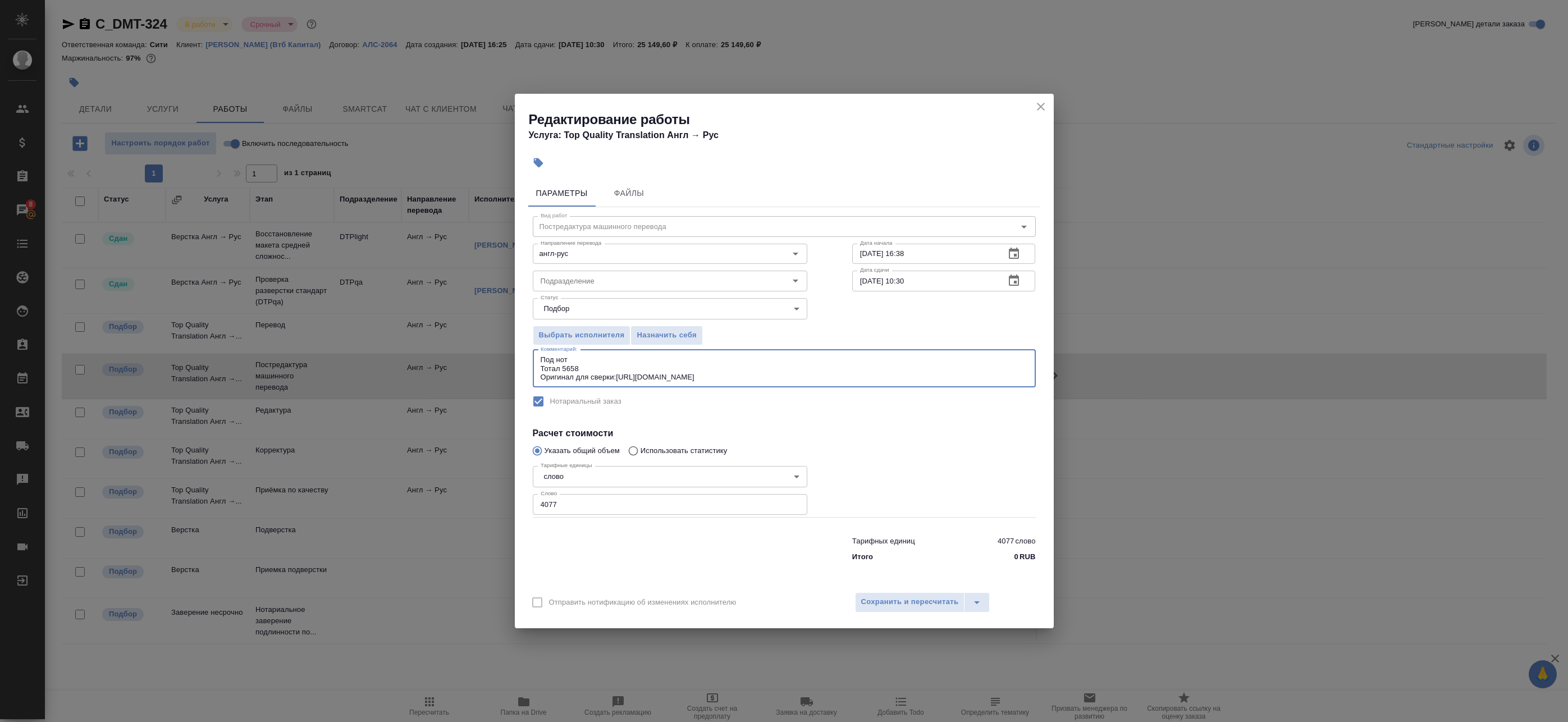
drag, startPoint x: 599, startPoint y: 367, endPoint x: 495, endPoint y: 367, distance: 104.0
click at [495, 367] on div "Редактирование работы Услуга: Top Quality Translation Англ → Рус Параметры Файл…" at bounding box center [784, 361] width 1568 height 722
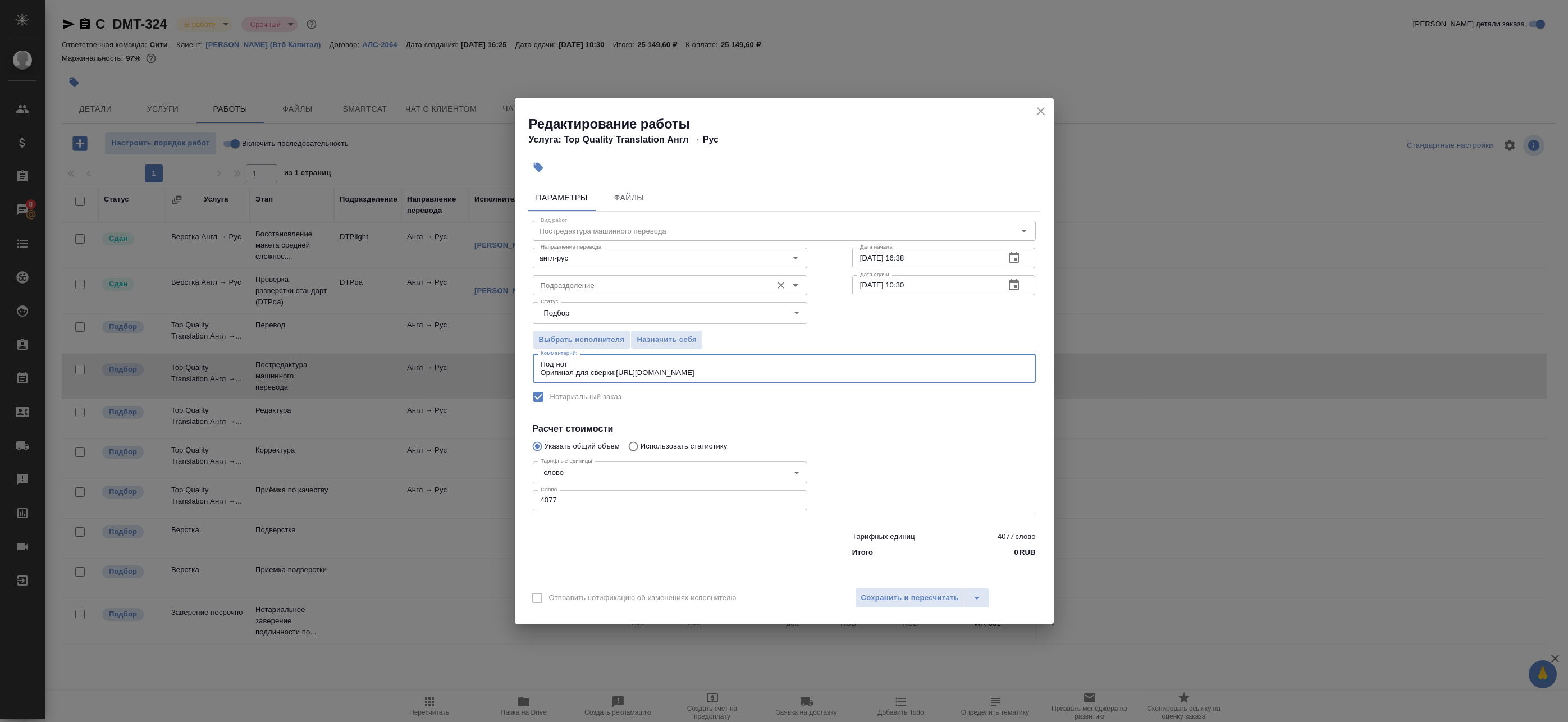
type textarea "Под нот Оригинал для сверки:https://drive.awatera.com/s/sqd36ioSyTqX9xL"
click at [691, 286] on input "Подразделение" at bounding box center [651, 285] width 230 height 13
drag, startPoint x: 876, startPoint y: 311, endPoint x: 976, endPoint y: 301, distance: 100.5
click at [877, 312] on div "Выбрать исполнителя Назначить себя" at bounding box center [784, 337] width 548 height 69
click at [1023, 285] on button "button" at bounding box center [1014, 285] width 27 height 27
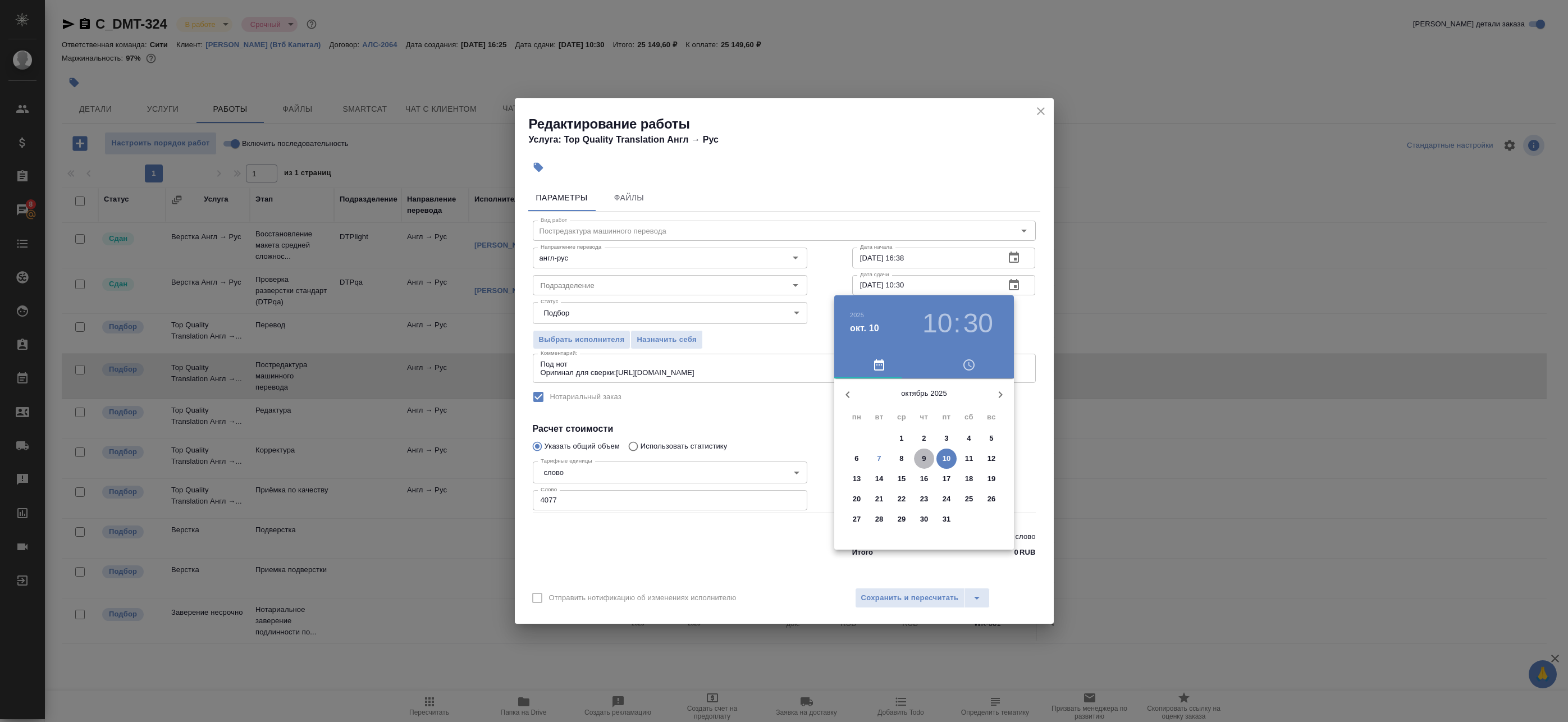
click at [928, 456] on span "9" at bounding box center [924, 459] width 20 height 11
click at [1030, 322] on div at bounding box center [784, 361] width 1568 height 722
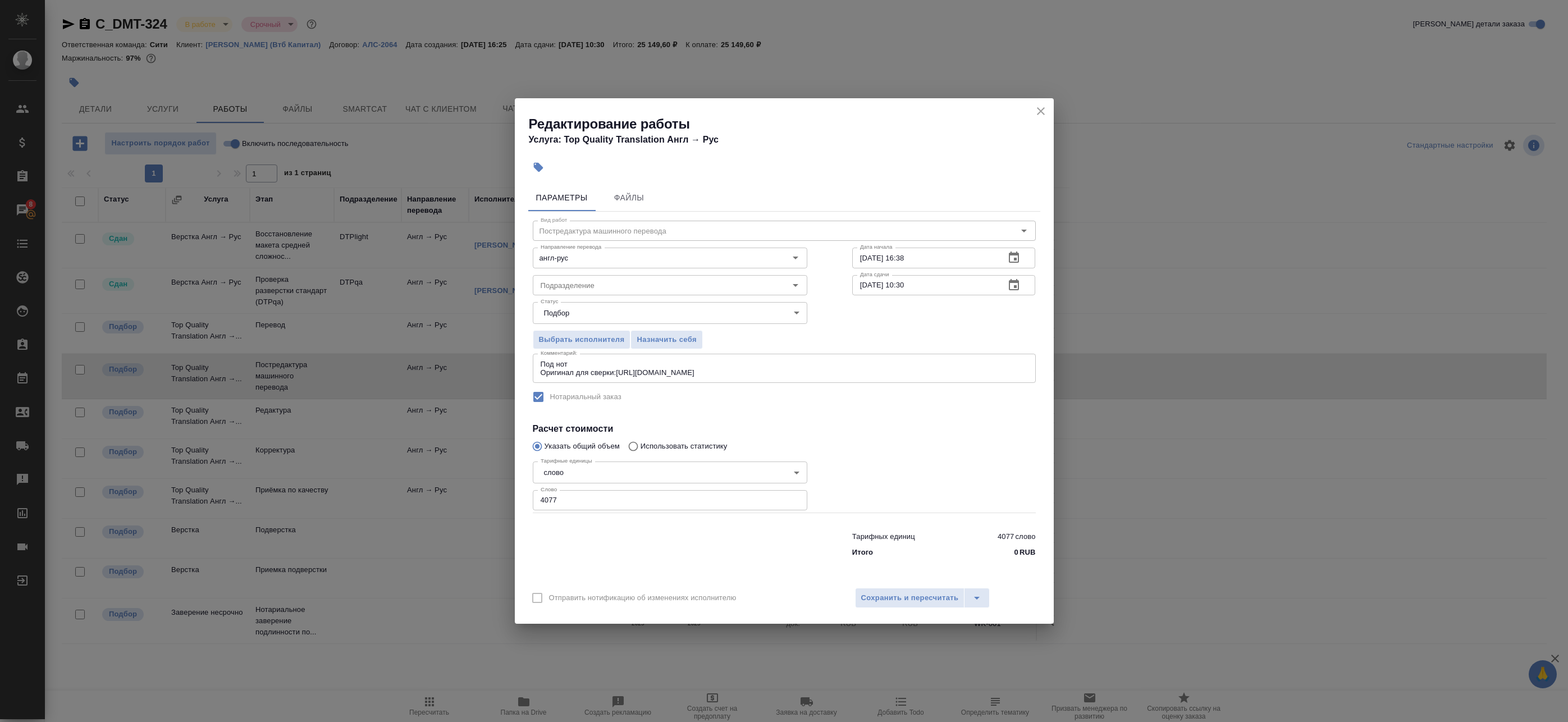
click at [1014, 285] on icon "button" at bounding box center [1014, 285] width 13 height 13
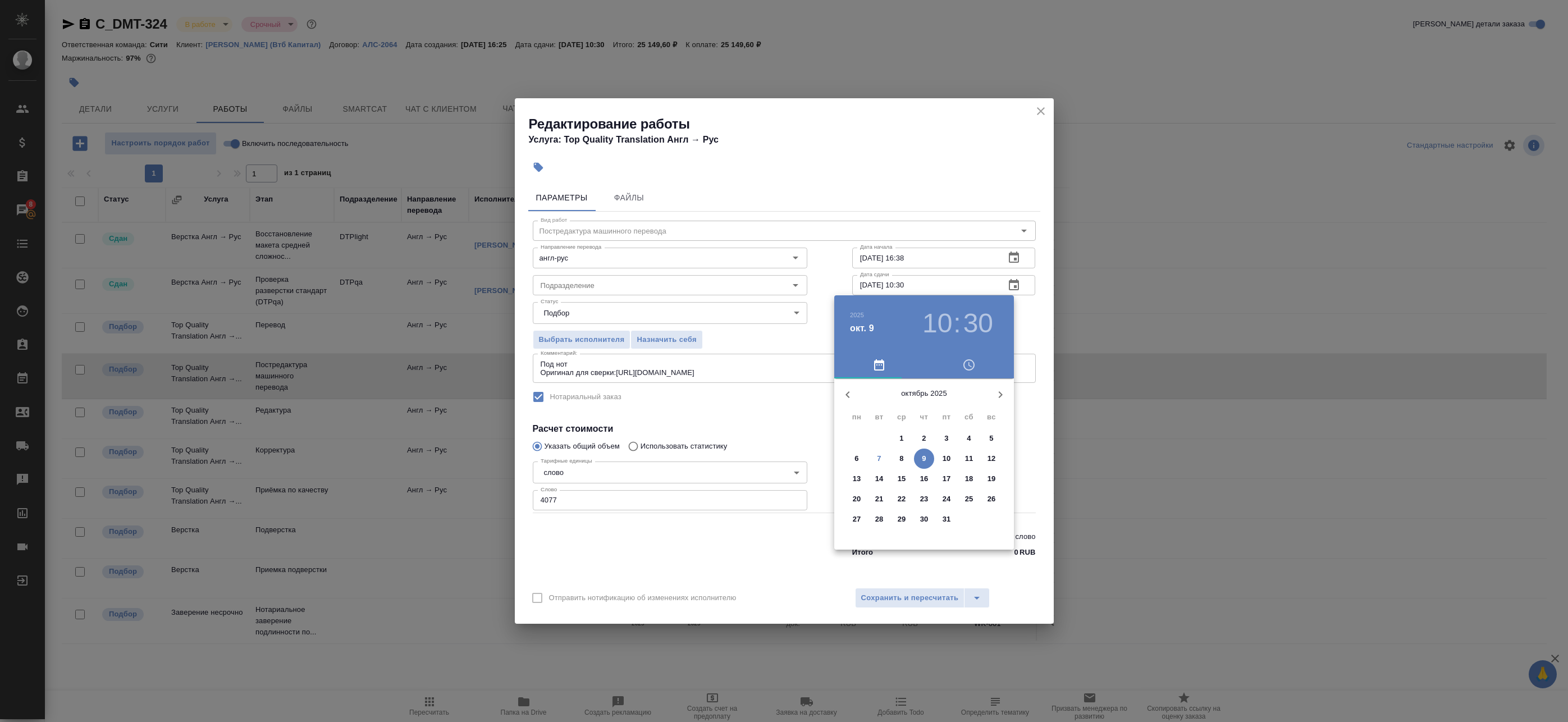
click at [925, 462] on p "9" at bounding box center [924, 459] width 4 height 11
click at [947, 428] on div at bounding box center [924, 466] width 146 height 146
click at [926, 404] on div at bounding box center [924, 466] width 146 height 146
type input "09.10.2025 13:00"
click at [1034, 327] on div at bounding box center [784, 361] width 1568 height 722
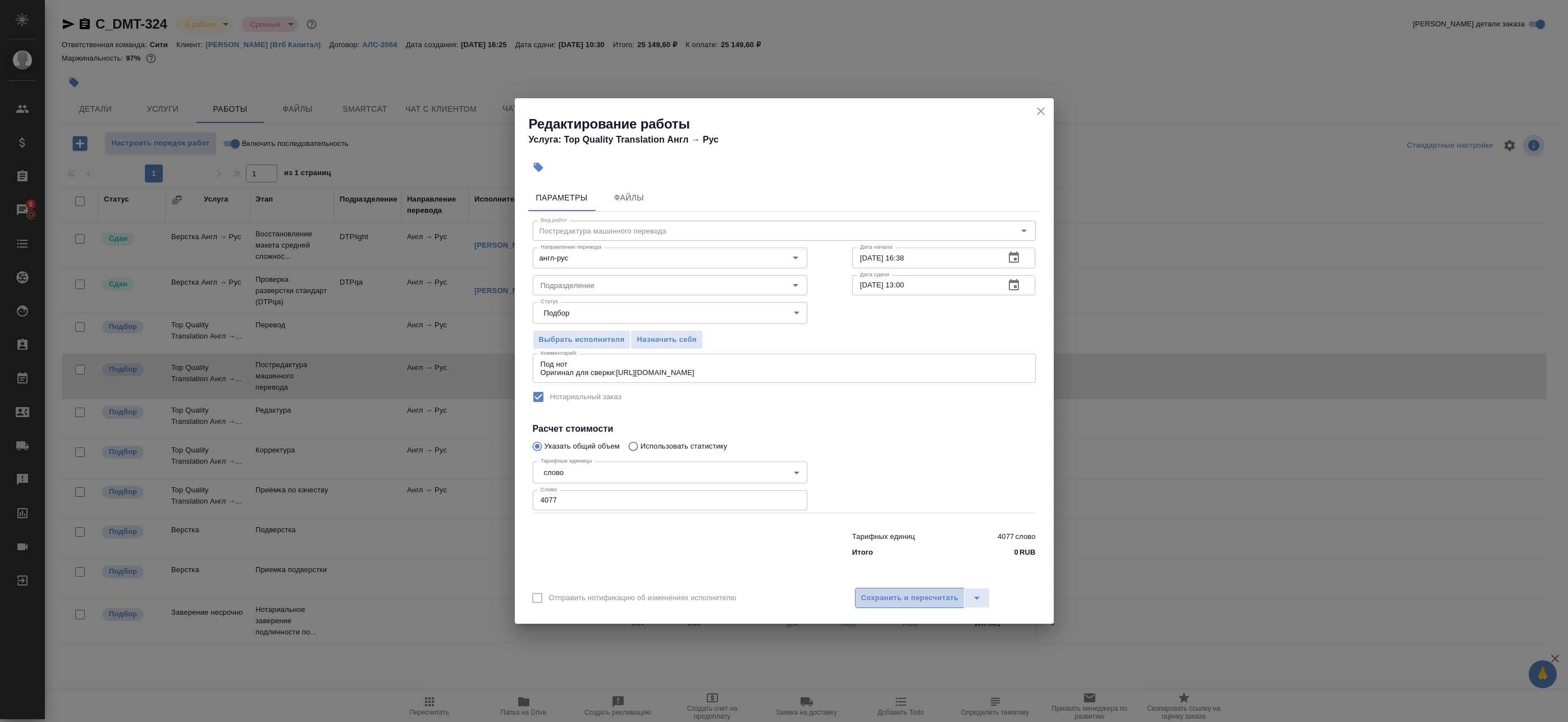
click at [904, 592] on span "Сохранить и пересчитать" at bounding box center [910, 598] width 98 height 13
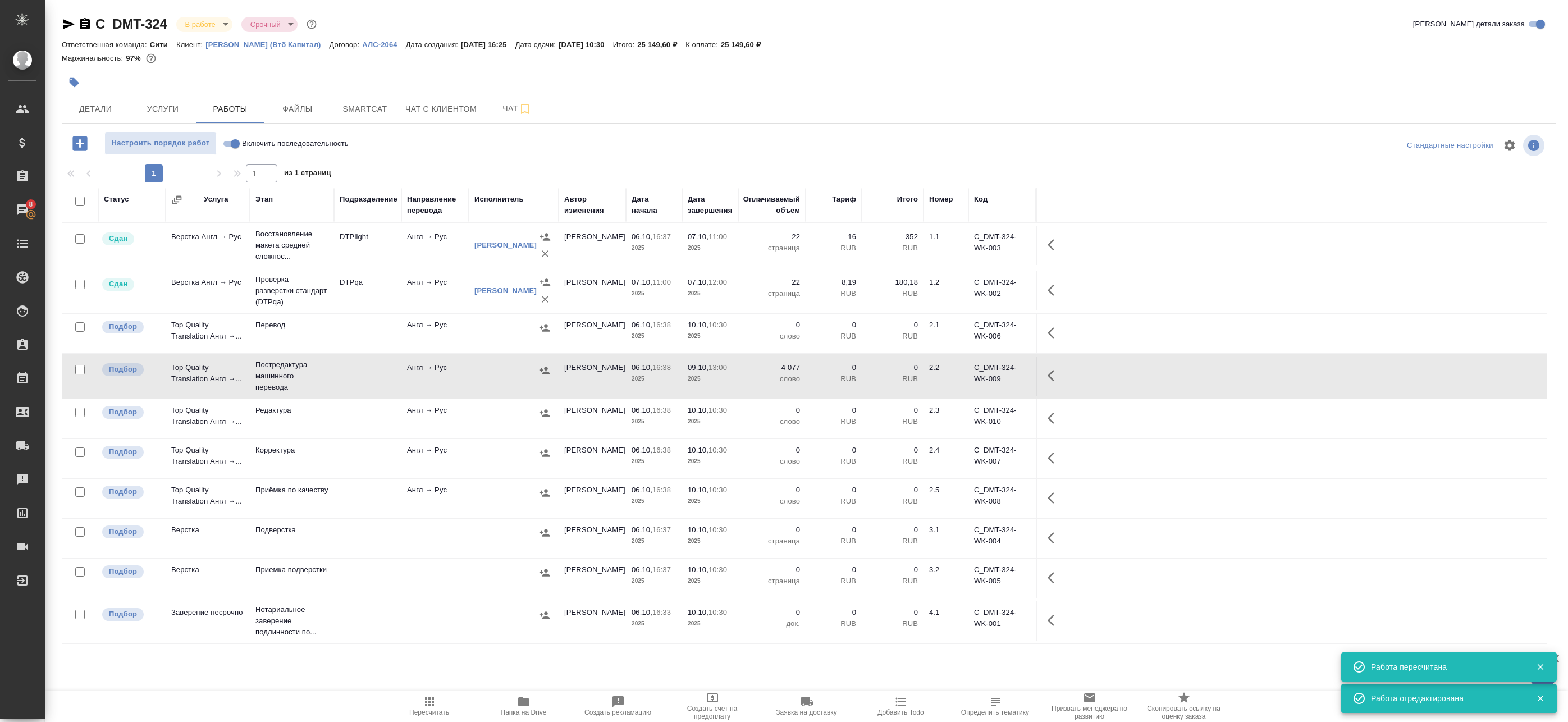
click at [1058, 380] on icon "button" at bounding box center [1054, 375] width 13 height 13
click at [954, 376] on icon "button" at bounding box center [953, 376] width 10 height 11
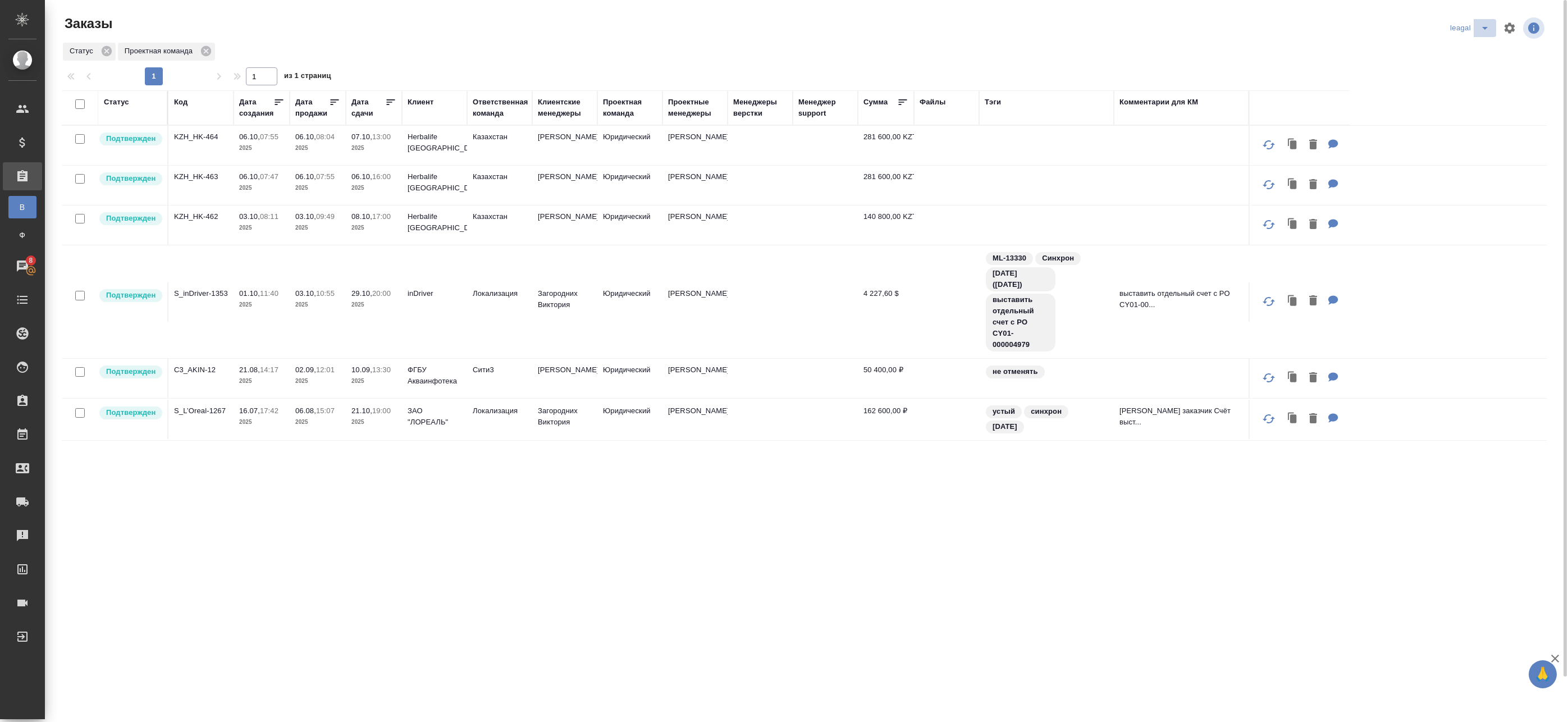
click at [1483, 28] on icon "split button" at bounding box center [1485, 28] width 6 height 3
click at [1482, 52] on li "Артак" at bounding box center [1471, 51] width 49 height 18
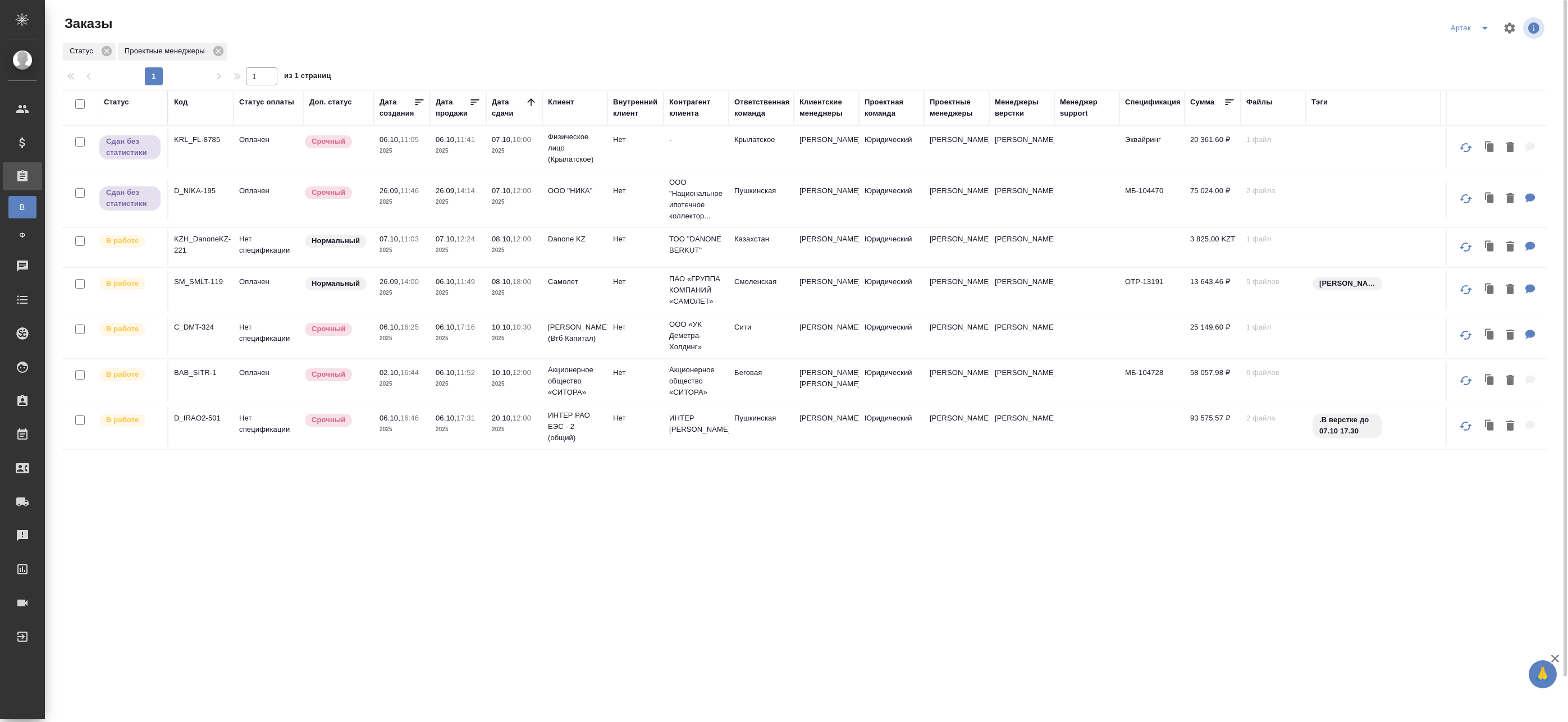
click at [567, 250] on td "Danone KZ" at bounding box center [575, 247] width 65 height 39
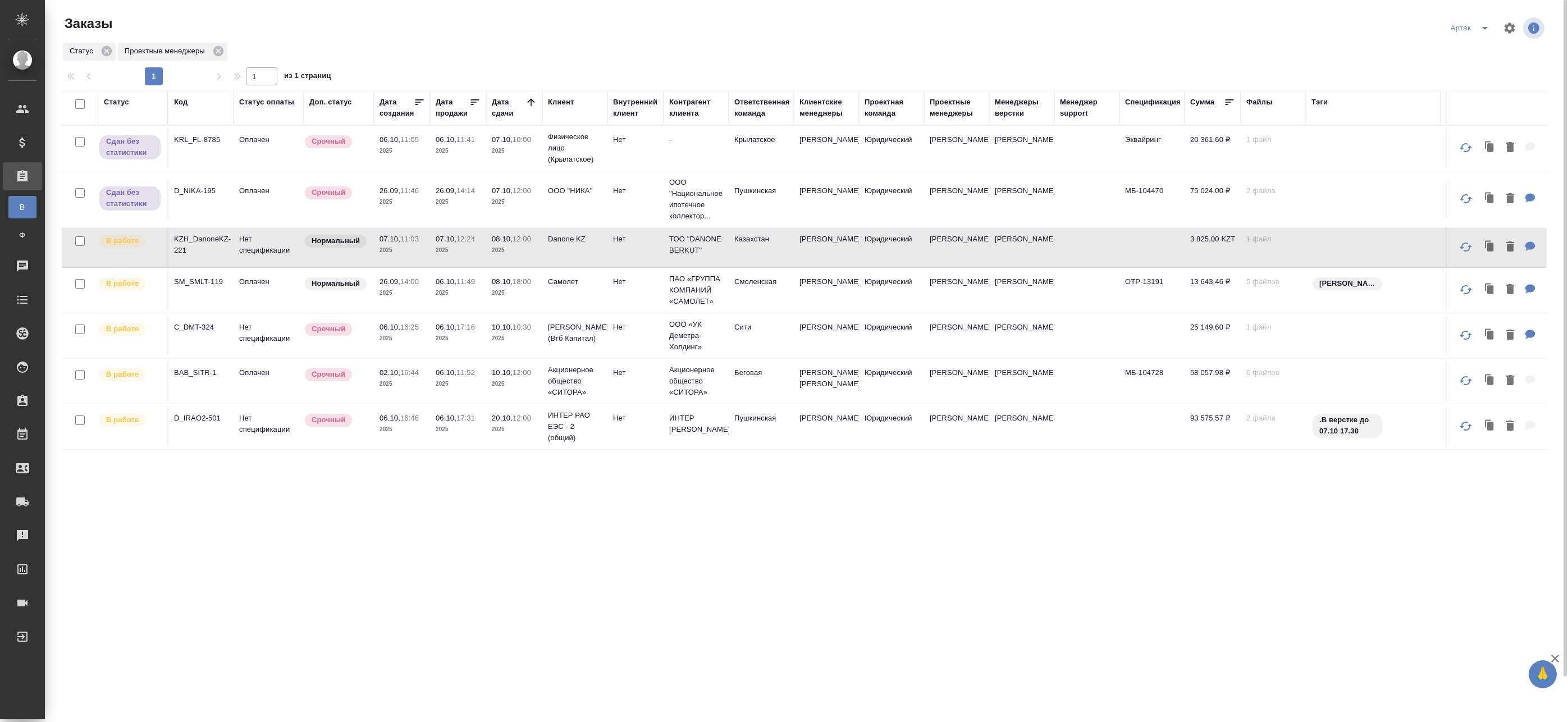
click at [611, 253] on td "Нет" at bounding box center [635, 247] width 56 height 39
click at [1481, 30] on icon "split button" at bounding box center [1485, 28] width 13 height 13
click at [1469, 51] on li "leagal" at bounding box center [1464, 51] width 49 height 18
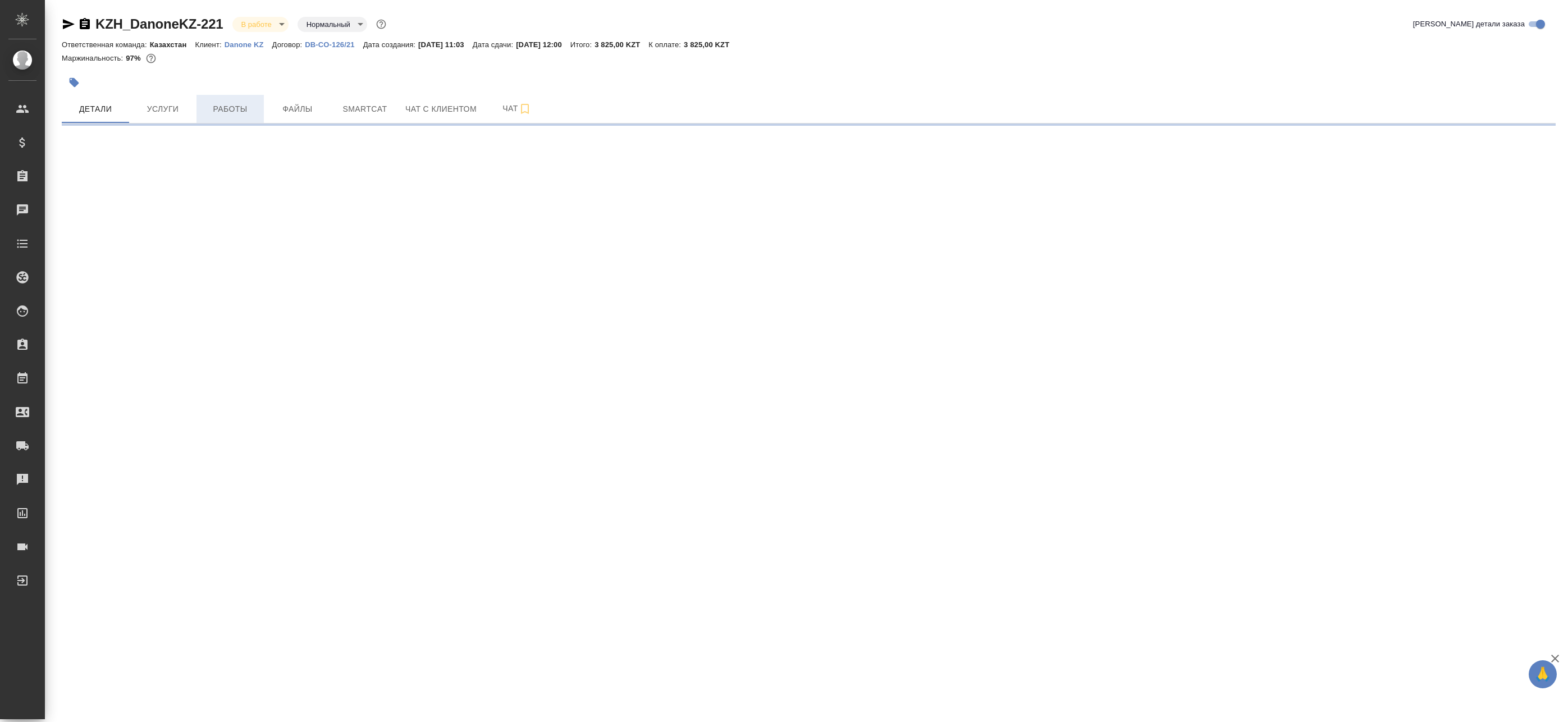
select select "RU"
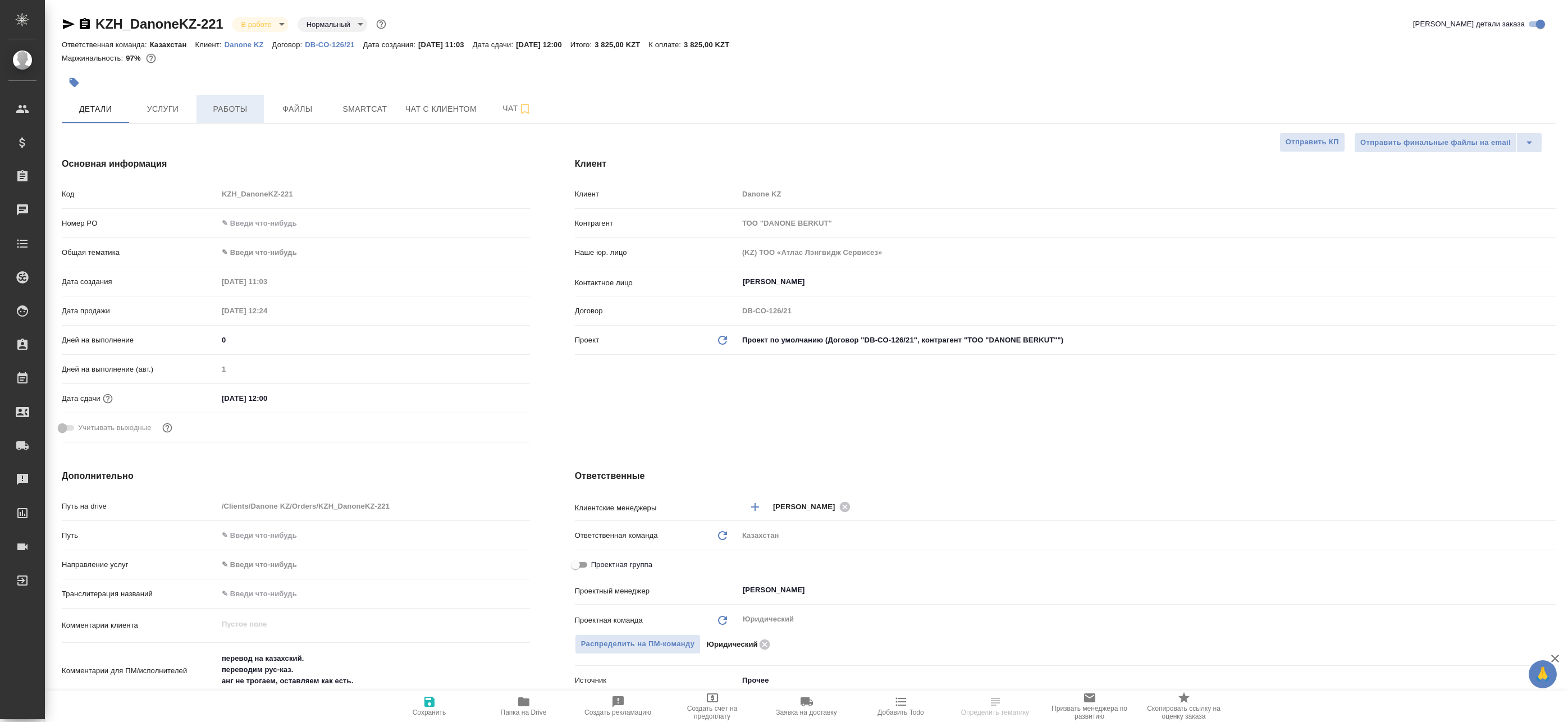
type textarea "x"
click at [233, 110] on span "Работы" at bounding box center [230, 109] width 54 height 14
type textarea "x"
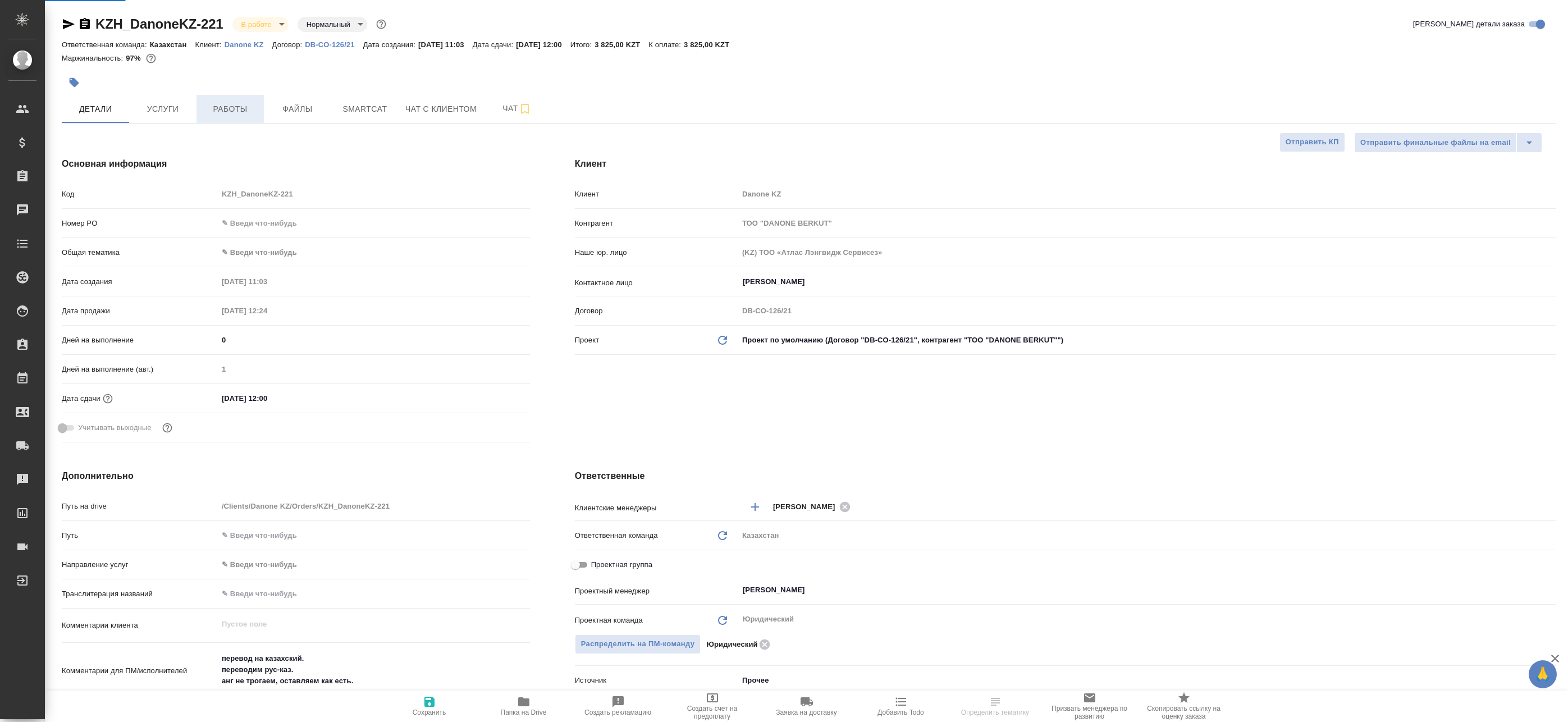
type textarea "x"
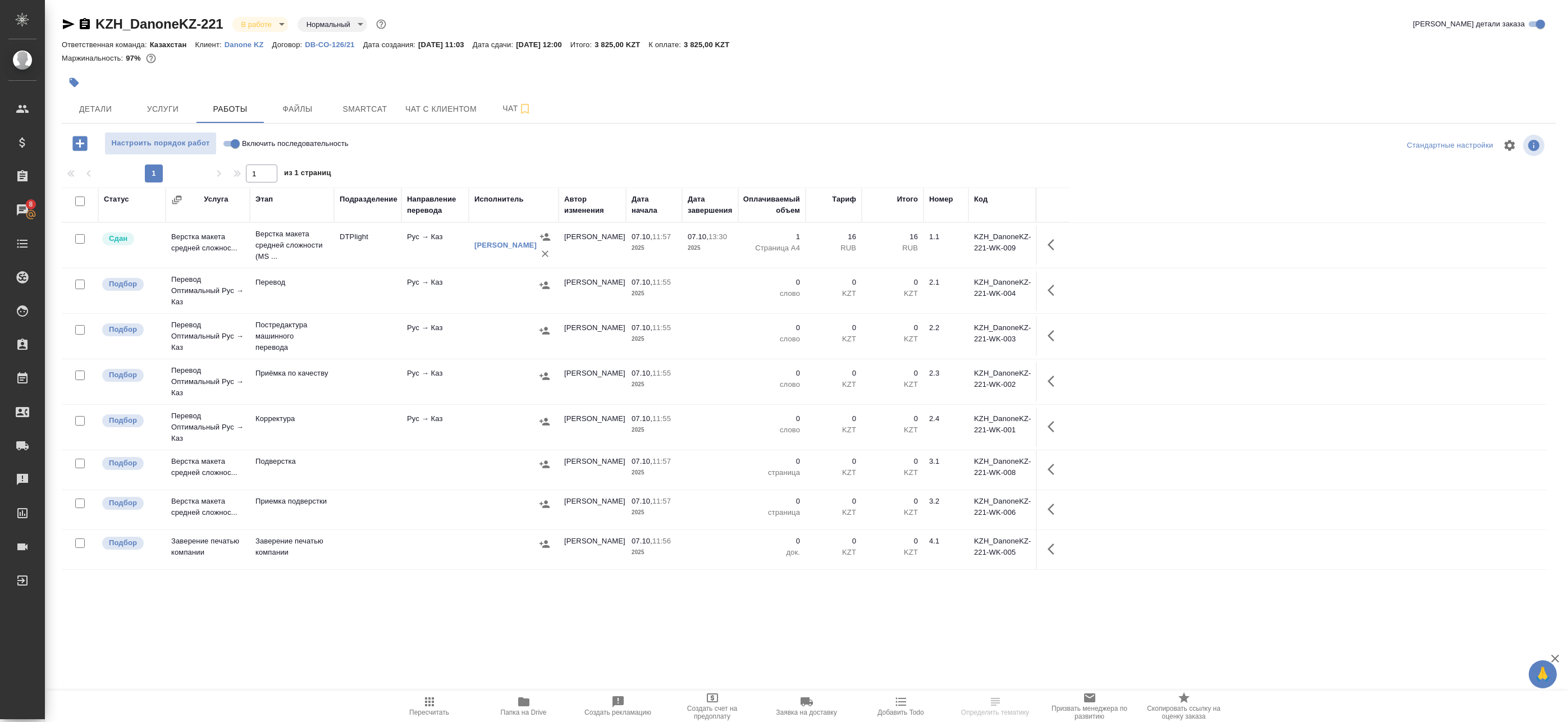
click at [407, 256] on td "Рус → Каз" at bounding box center [434, 245] width 67 height 39
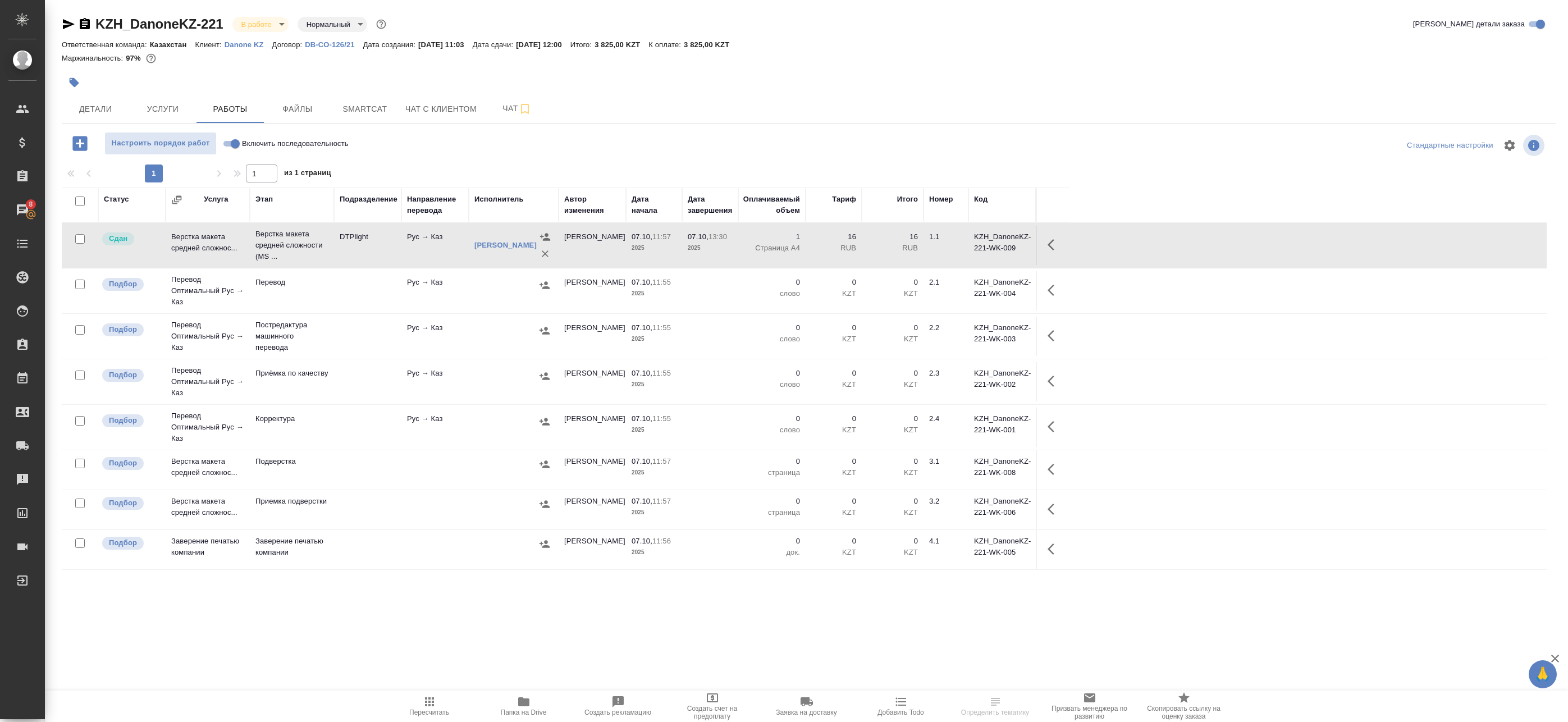
click at [407, 256] on td "Рус → Каз" at bounding box center [434, 245] width 67 height 39
click at [451, 294] on td "Рус → Каз" at bounding box center [434, 290] width 67 height 39
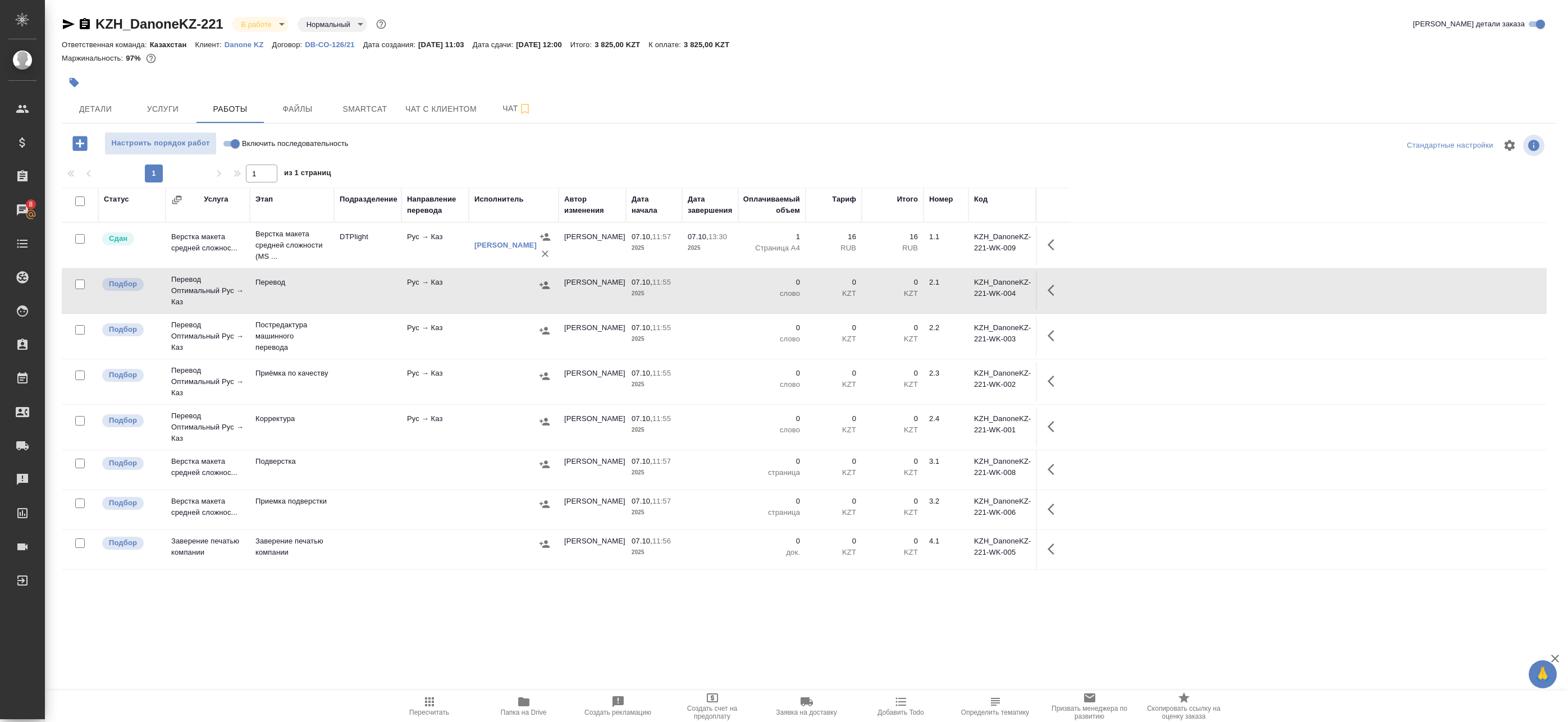
click at [482, 330] on div at bounding box center [513, 331] width 78 height 17
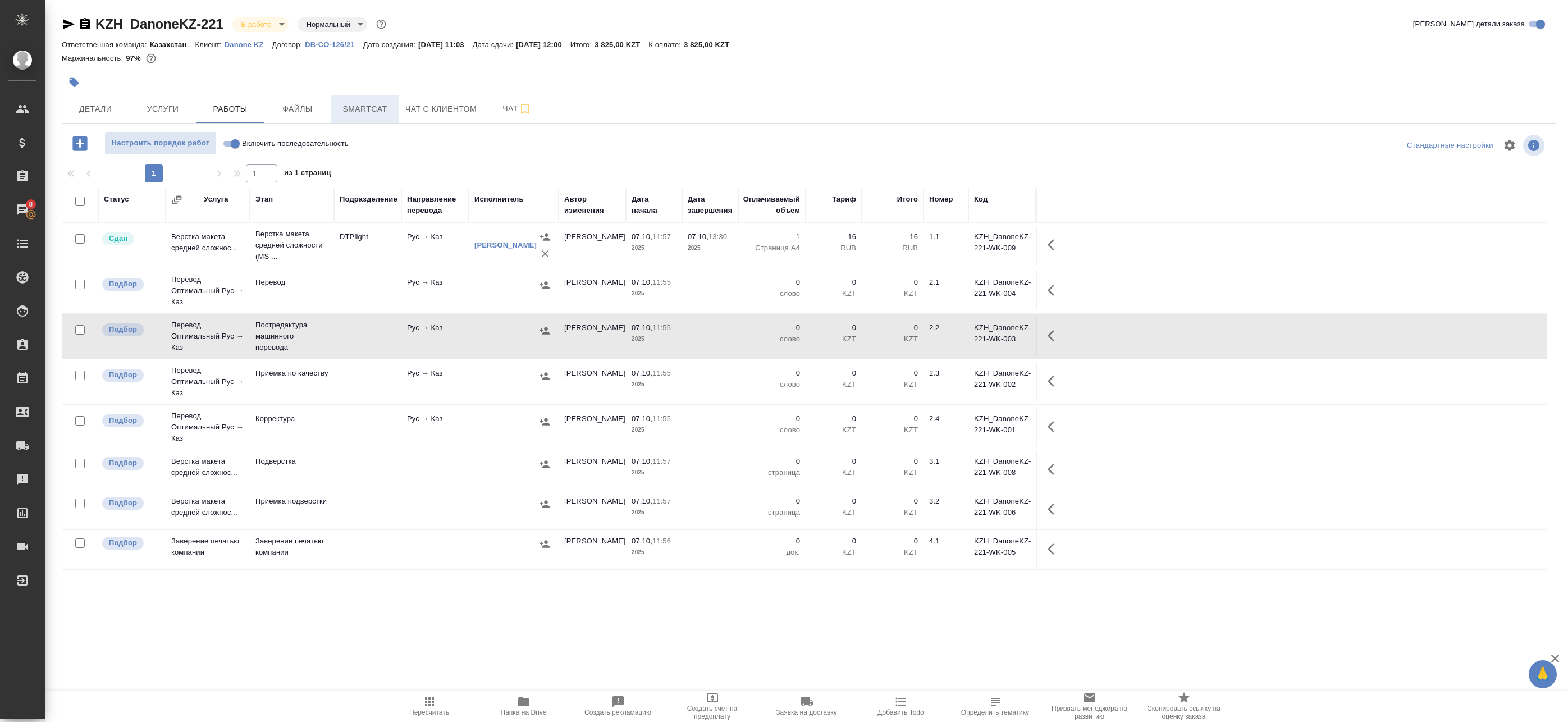
click at [375, 114] on span "Smartcat" at bounding box center [365, 109] width 54 height 14
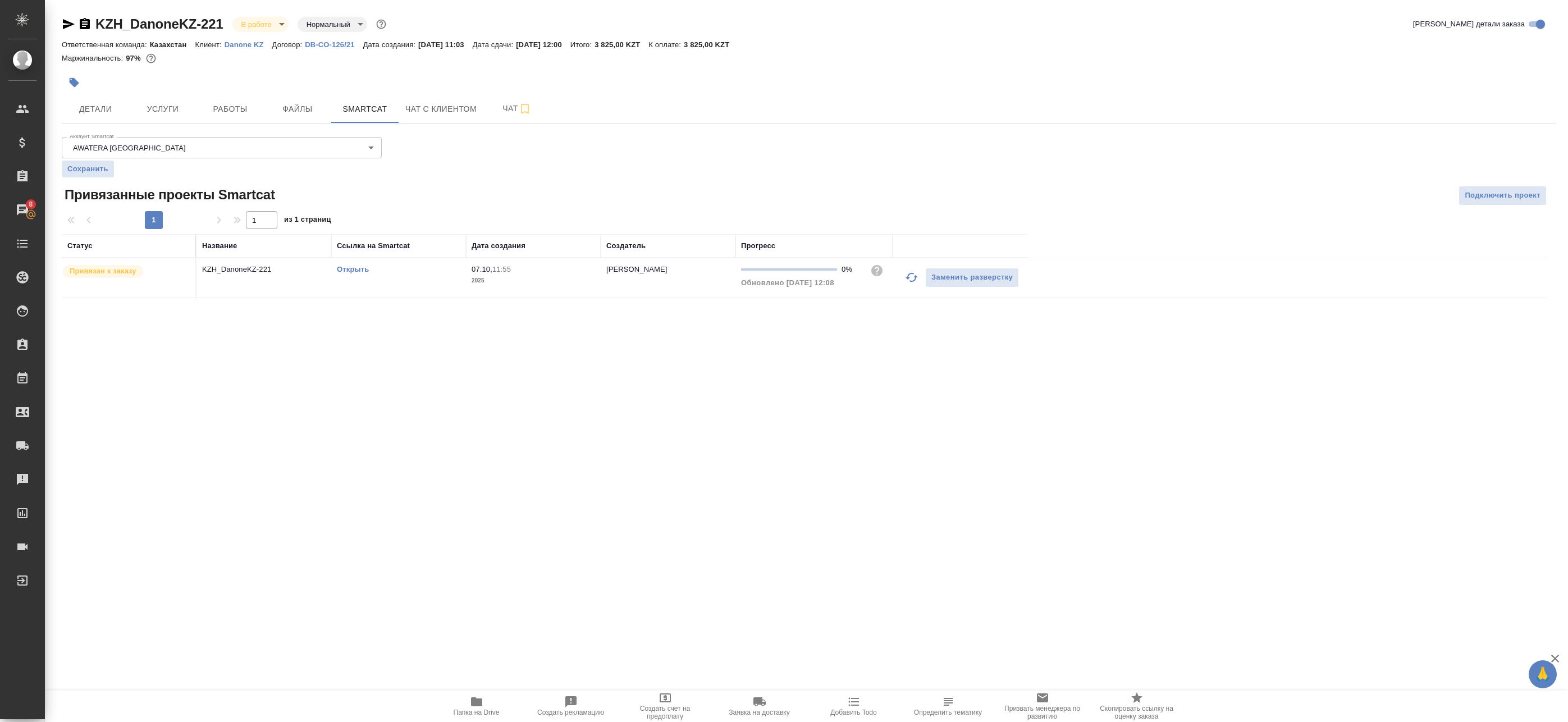
click at [351, 273] on link "Открыть" at bounding box center [353, 269] width 32 height 8
click at [222, 119] on button "Работы" at bounding box center [230, 109] width 67 height 28
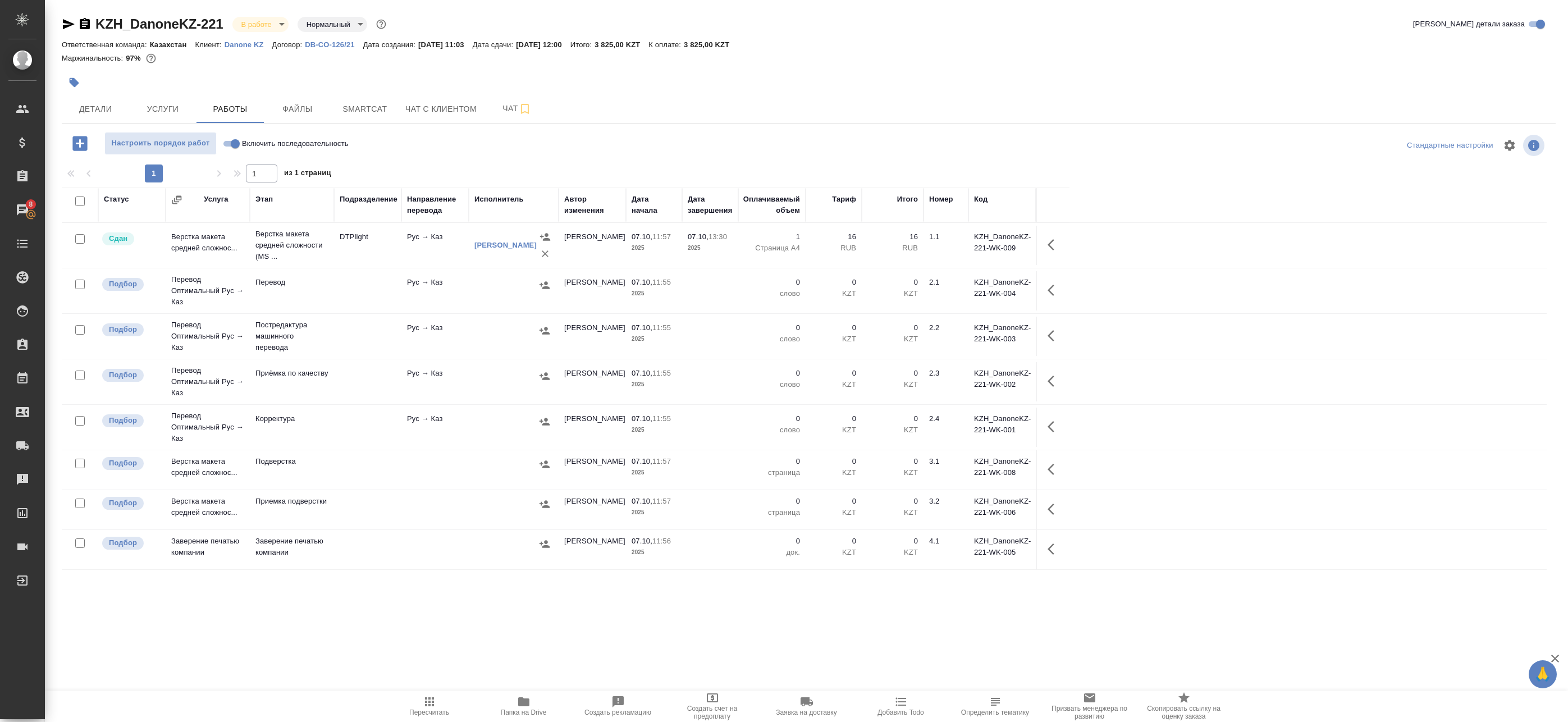
drag, startPoint x: 344, startPoint y: 285, endPoint x: 342, endPoint y: 298, distance: 13.2
click at [344, 285] on td at bounding box center [367, 290] width 67 height 39
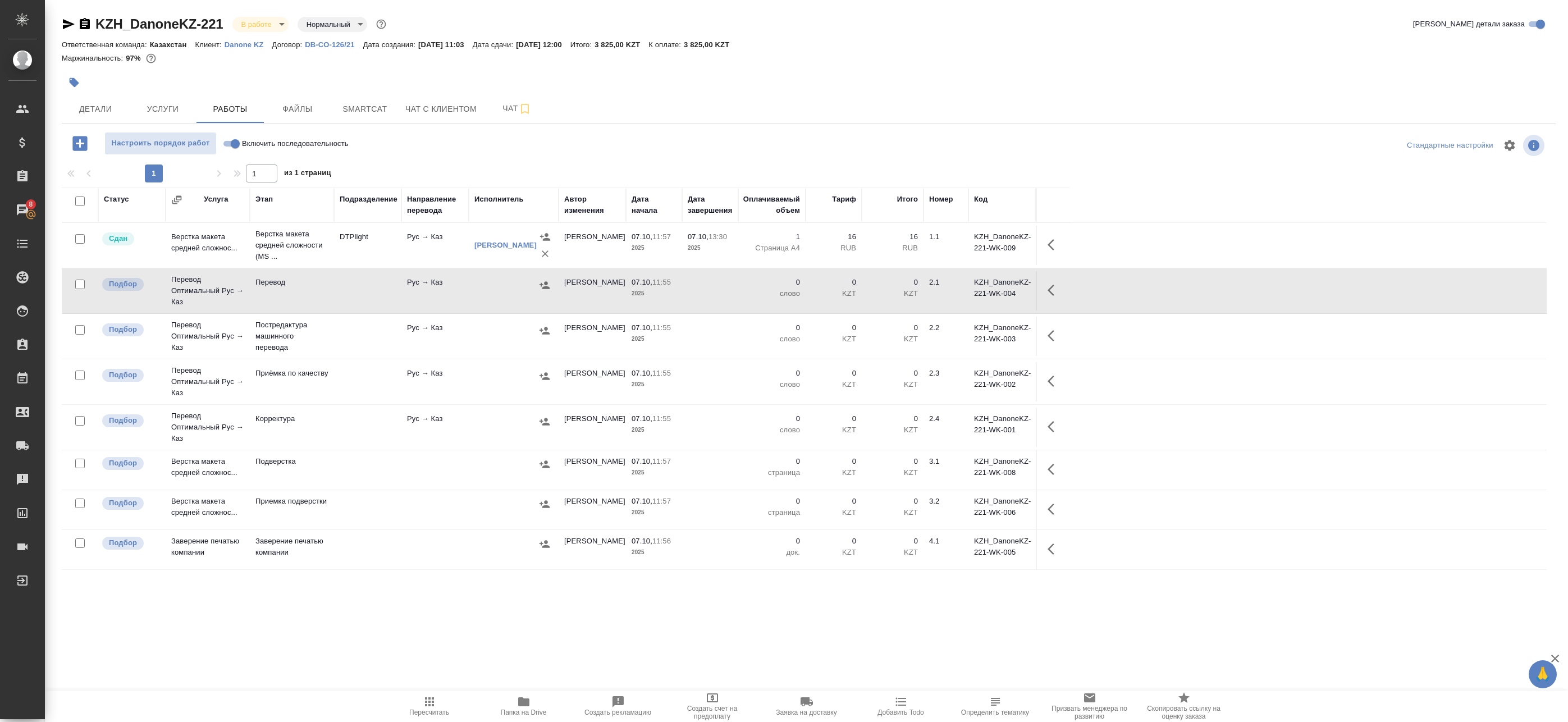
drag, startPoint x: 355, startPoint y: 343, endPoint x: 363, endPoint y: 379, distance: 36.9
click at [354, 343] on td at bounding box center [367, 336] width 67 height 39
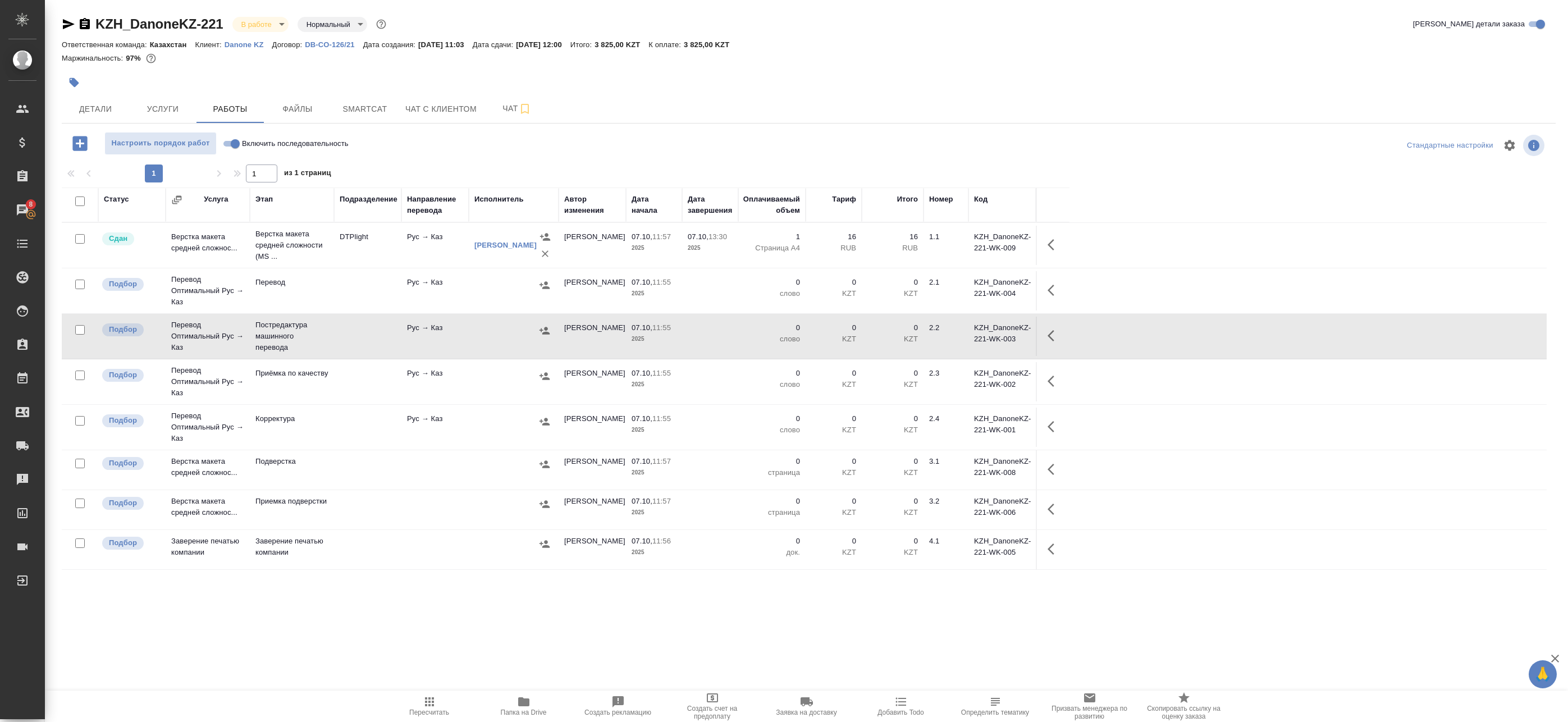
drag, startPoint x: 364, startPoint y: 420, endPoint x: 370, endPoint y: 427, distance: 9.2
click at [364, 421] on td at bounding box center [367, 427] width 67 height 39
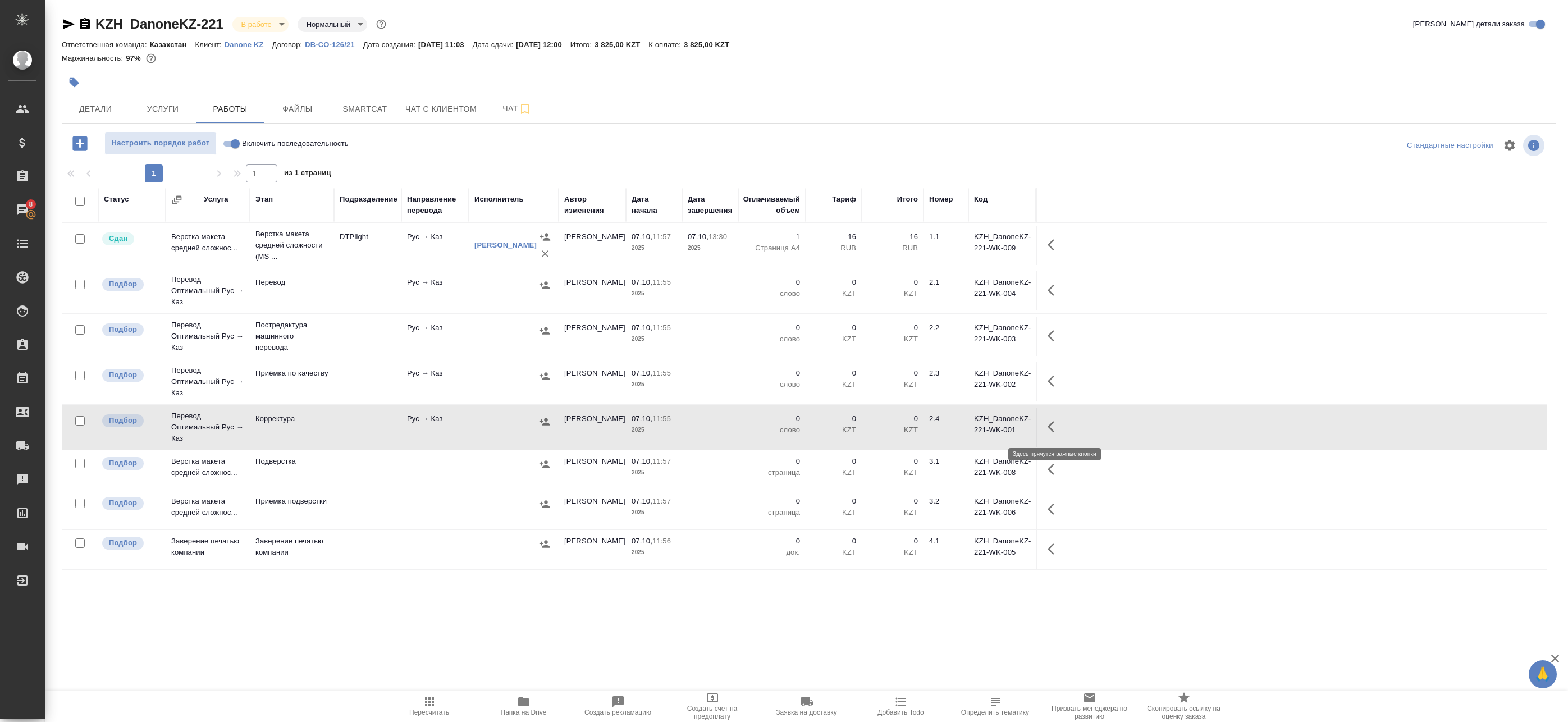
click at [1050, 431] on icon "button" at bounding box center [1054, 426] width 13 height 13
click at [976, 431] on icon "button" at bounding box center [971, 426] width 13 height 13
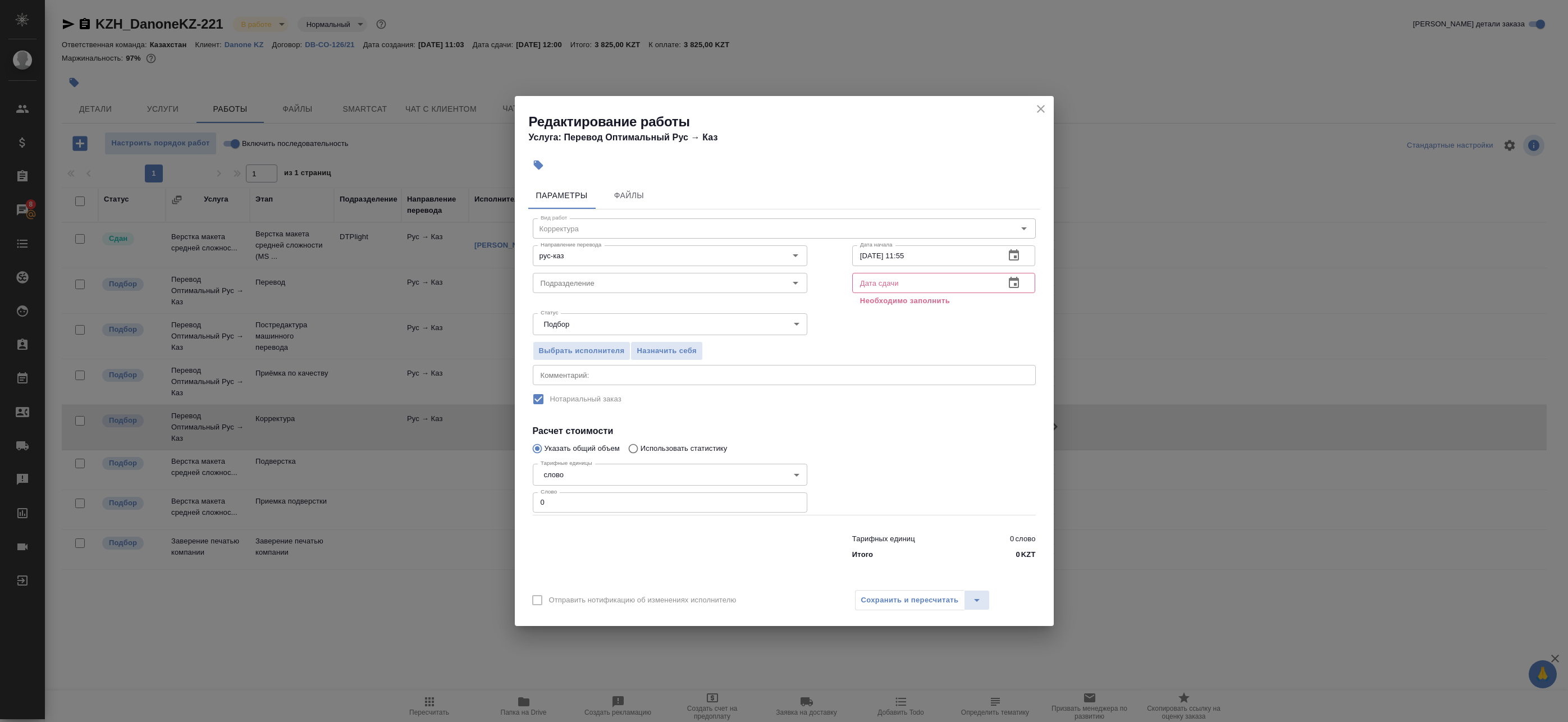
click at [1014, 282] on icon "button" at bounding box center [1014, 283] width 13 height 13
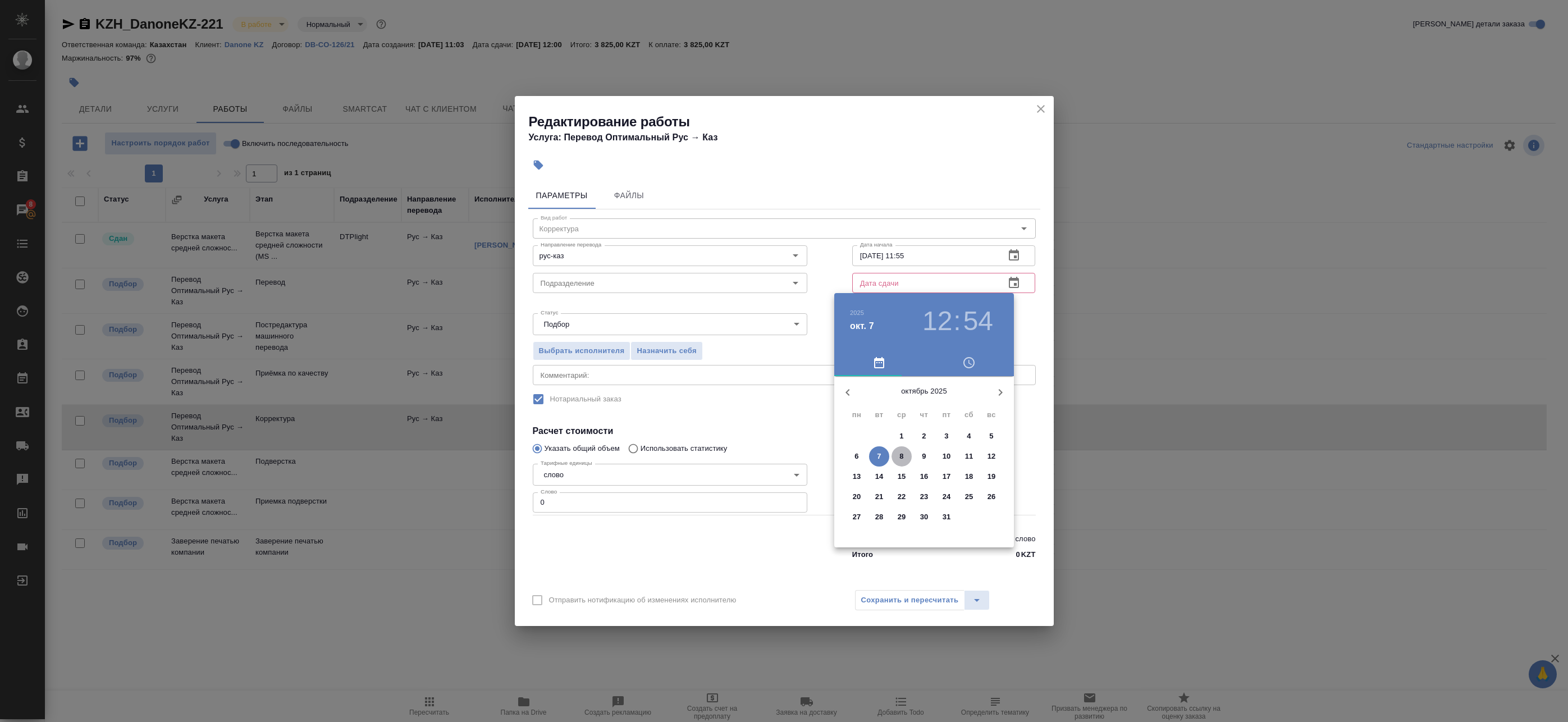
click at [899, 460] on p "8" at bounding box center [901, 457] width 4 height 11
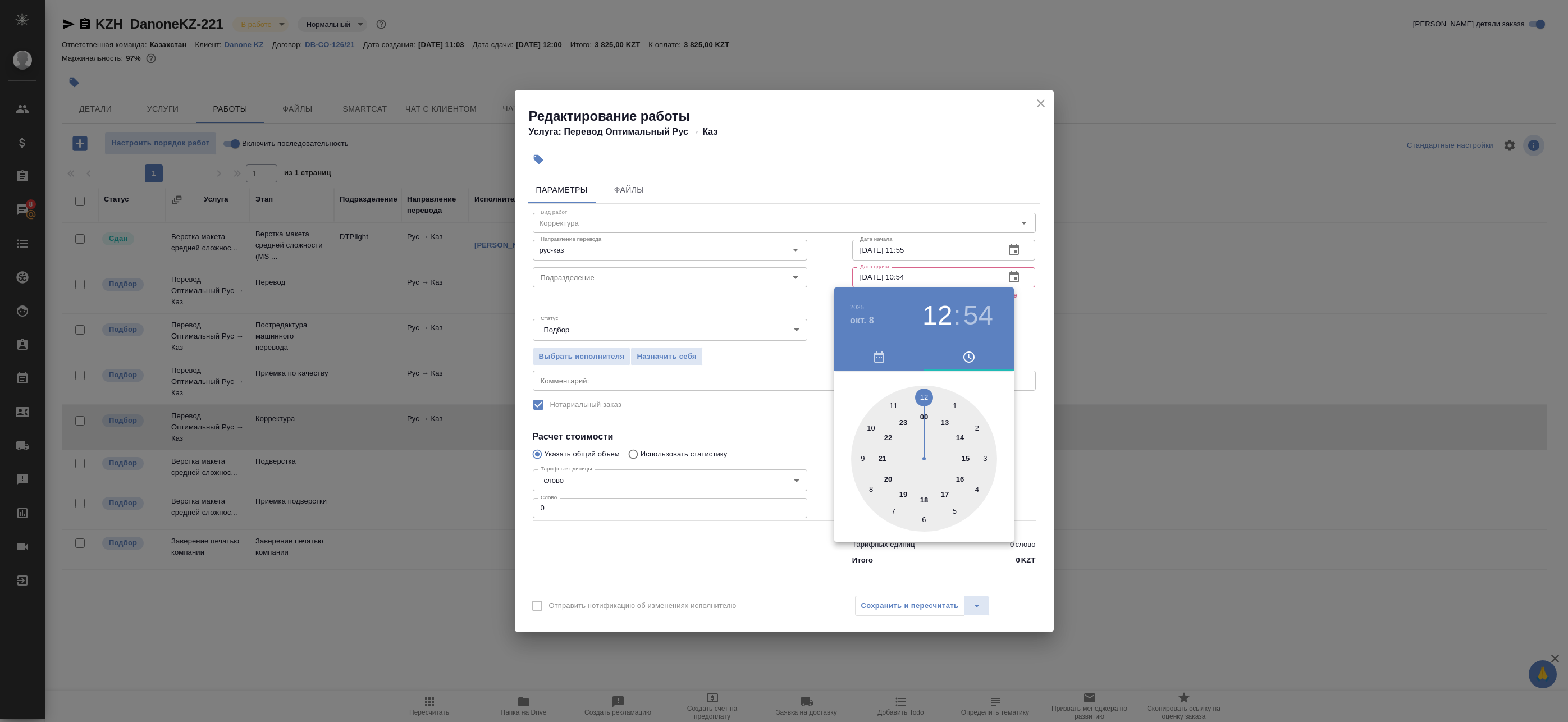
drag, startPoint x: 870, startPoint y: 428, endPoint x: 883, endPoint y: 424, distance: 13.6
click at [870, 428] on div at bounding box center [924, 459] width 146 height 146
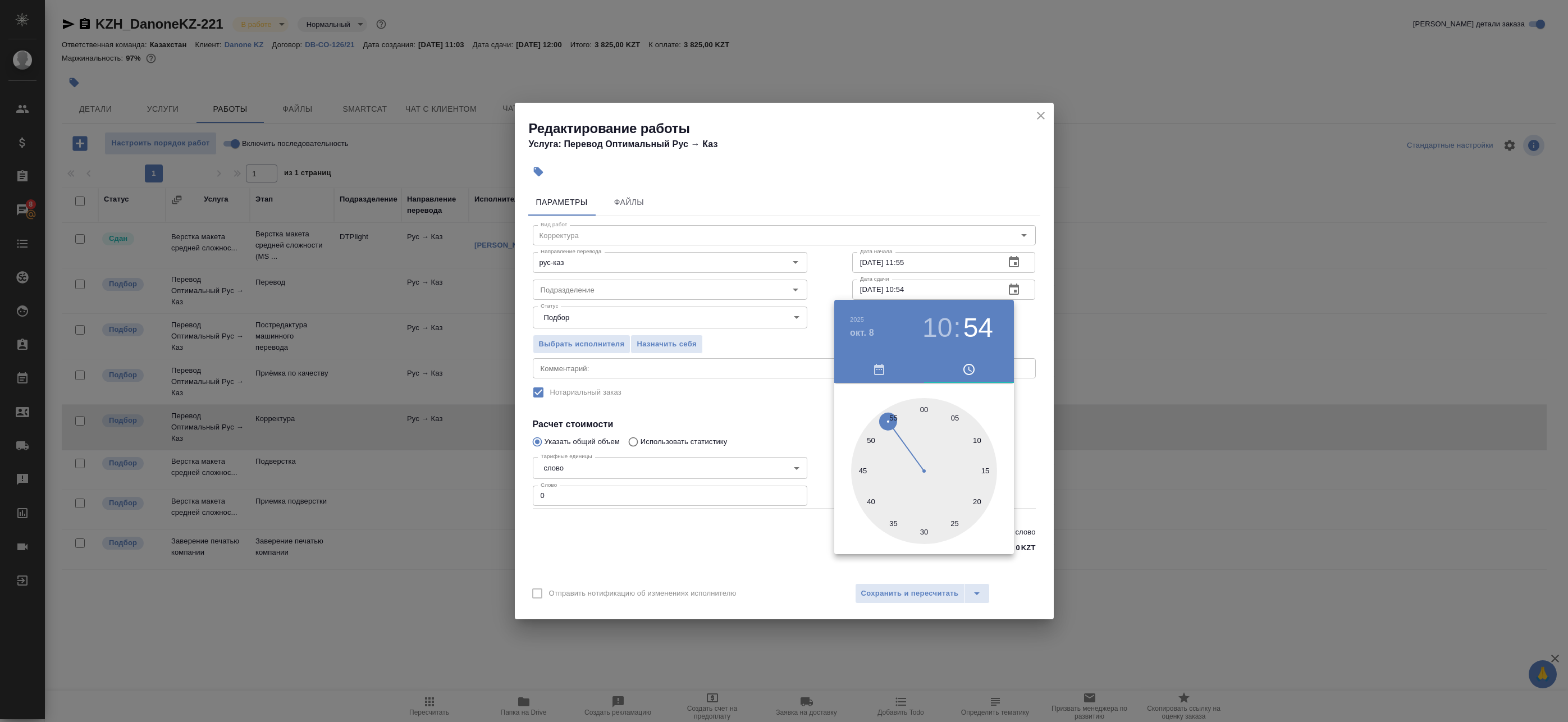
click at [924, 410] on div at bounding box center [924, 471] width 146 height 146
type input "08.10.2025 10:00"
click at [1038, 313] on div at bounding box center [784, 361] width 1568 height 722
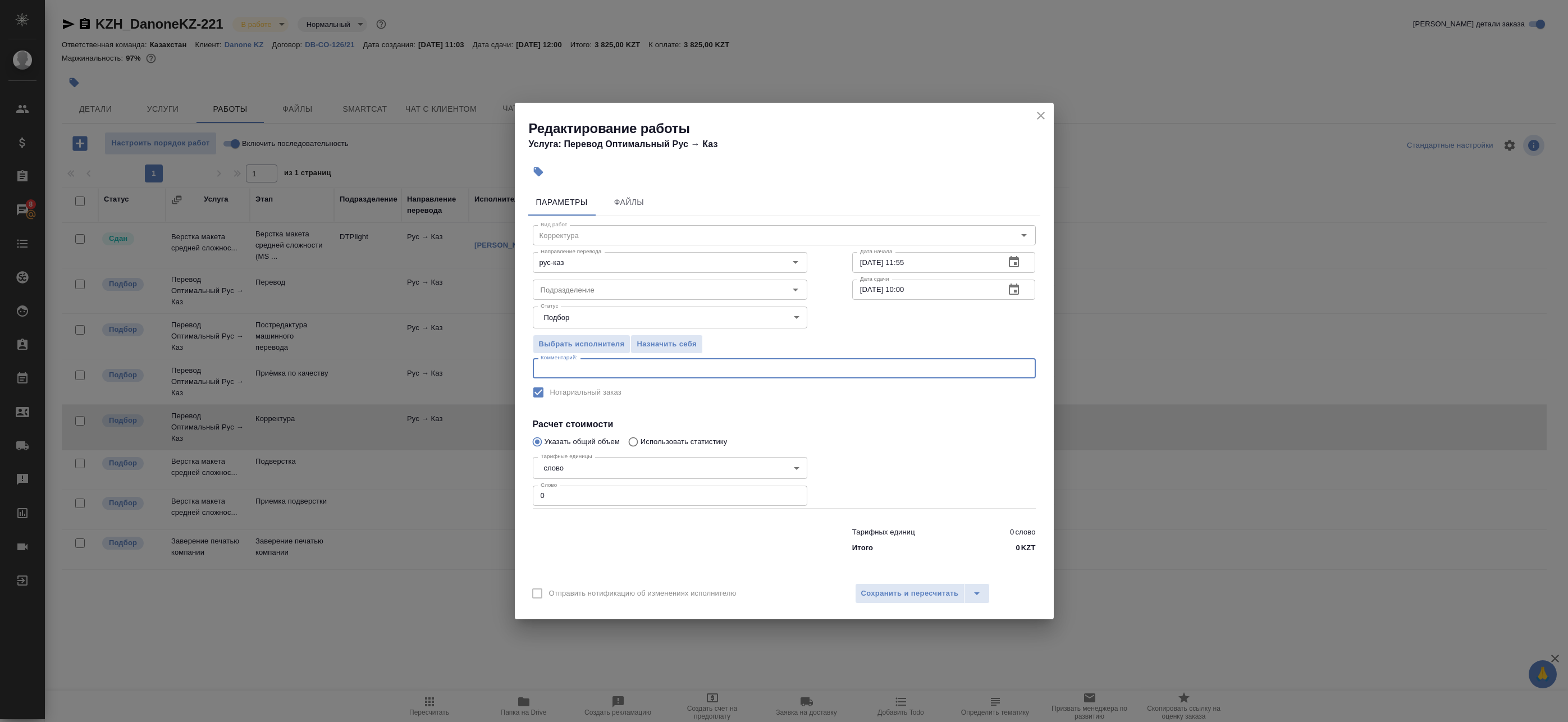
click at [599, 371] on textarea at bounding box center [784, 369] width 487 height 8
click at [564, 500] on input "0" at bounding box center [670, 495] width 274 height 20
drag, startPoint x: 565, startPoint y: 498, endPoint x: 516, endPoint y: 497, distance: 49.0
click at [516, 497] on div "Параметры Файлы Вид работ Корректура Вид работ Направление перевода рус-каз Нап…" at bounding box center [784, 380] width 539 height 392
type input "205"
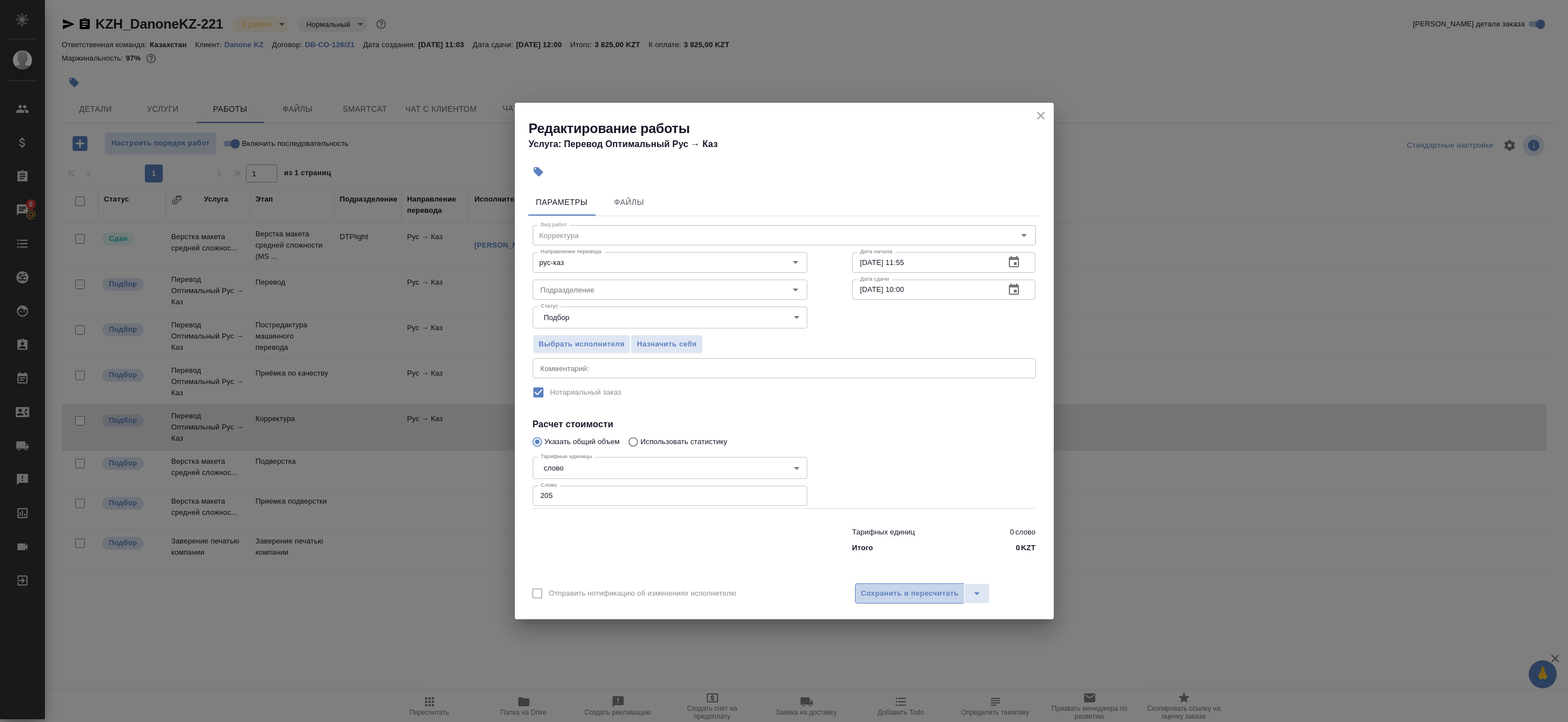
click at [877, 596] on span "Сохранить и пересчитать" at bounding box center [910, 594] width 98 height 13
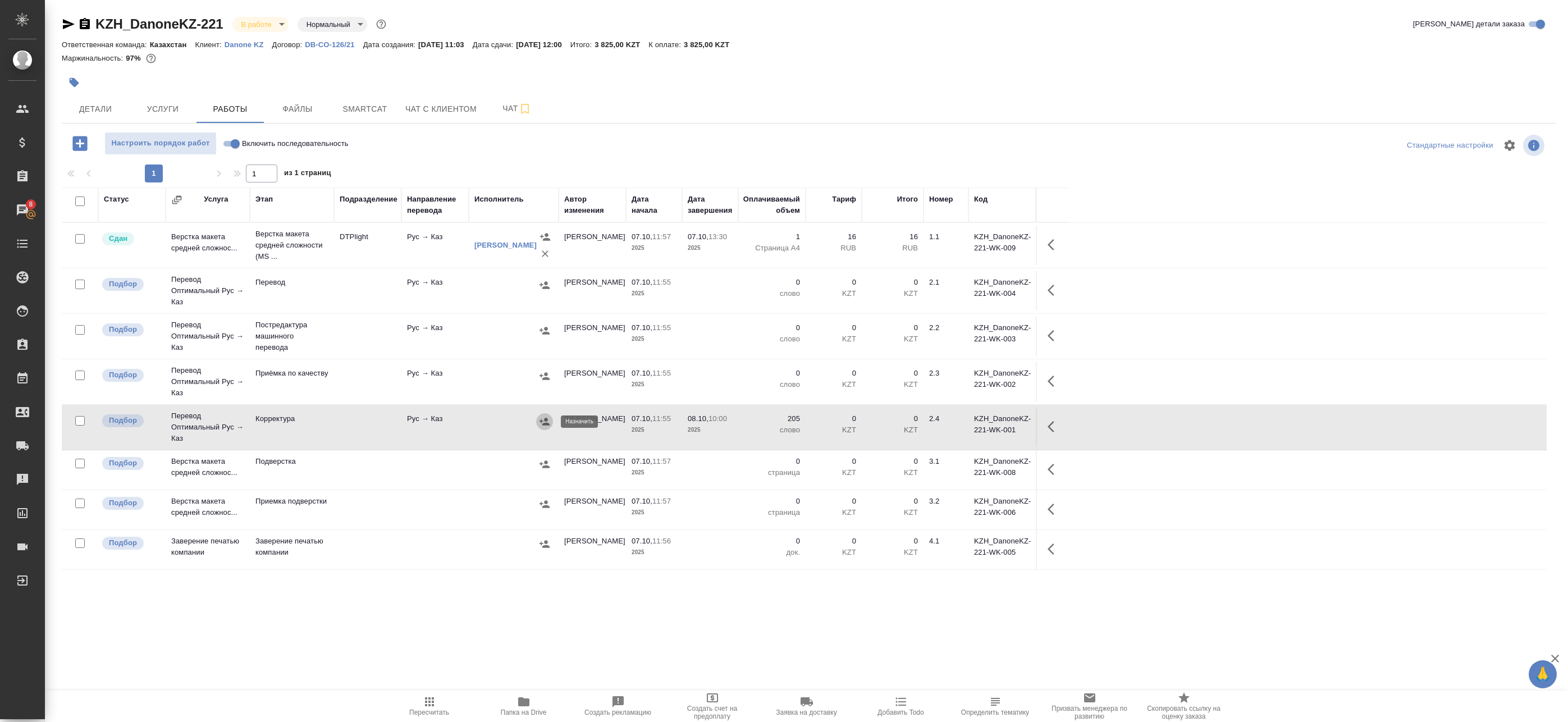
click at [542, 421] on icon "button" at bounding box center [545, 421] width 10 height 8
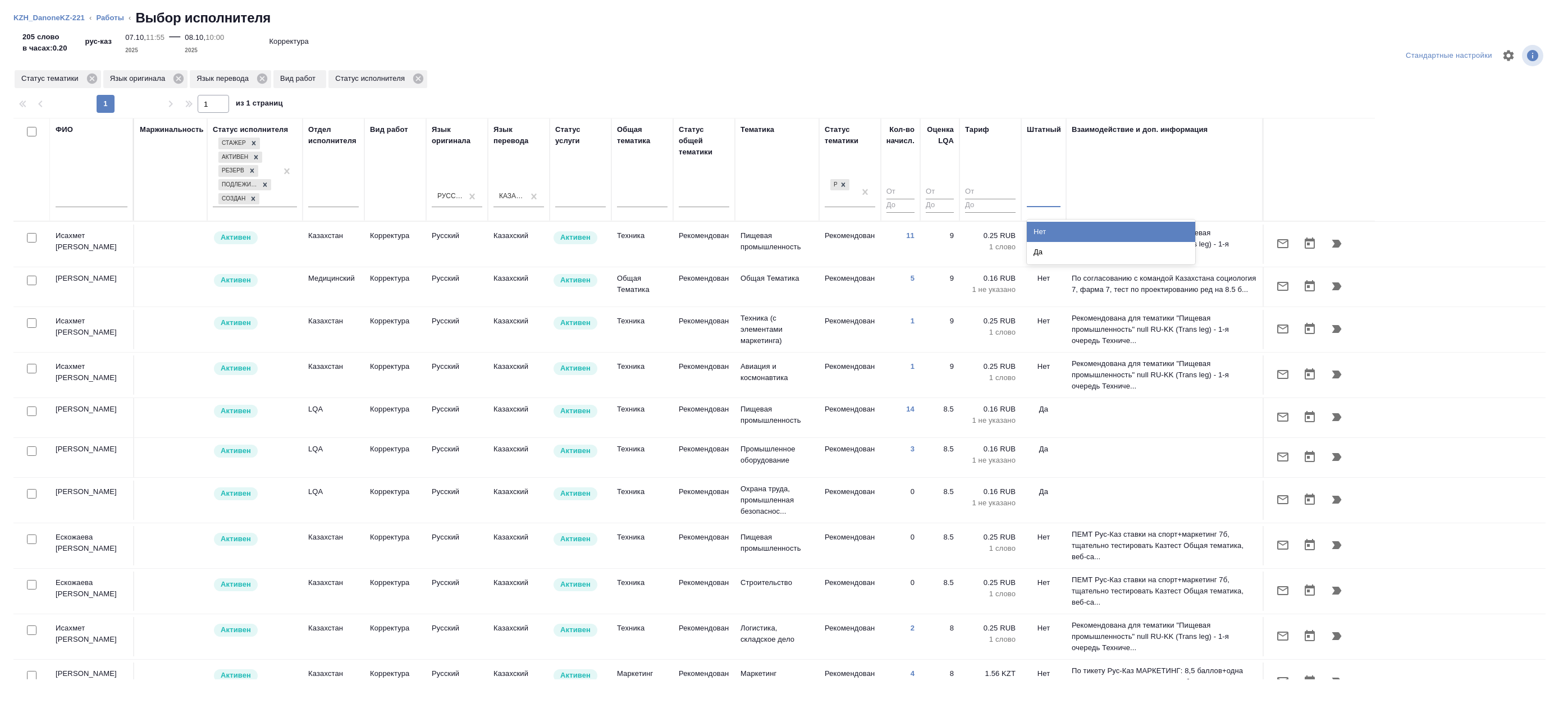
click at [1047, 195] on div at bounding box center [1043, 195] width 34 height 16
click at [1046, 247] on div "Да" at bounding box center [1111, 252] width 168 height 20
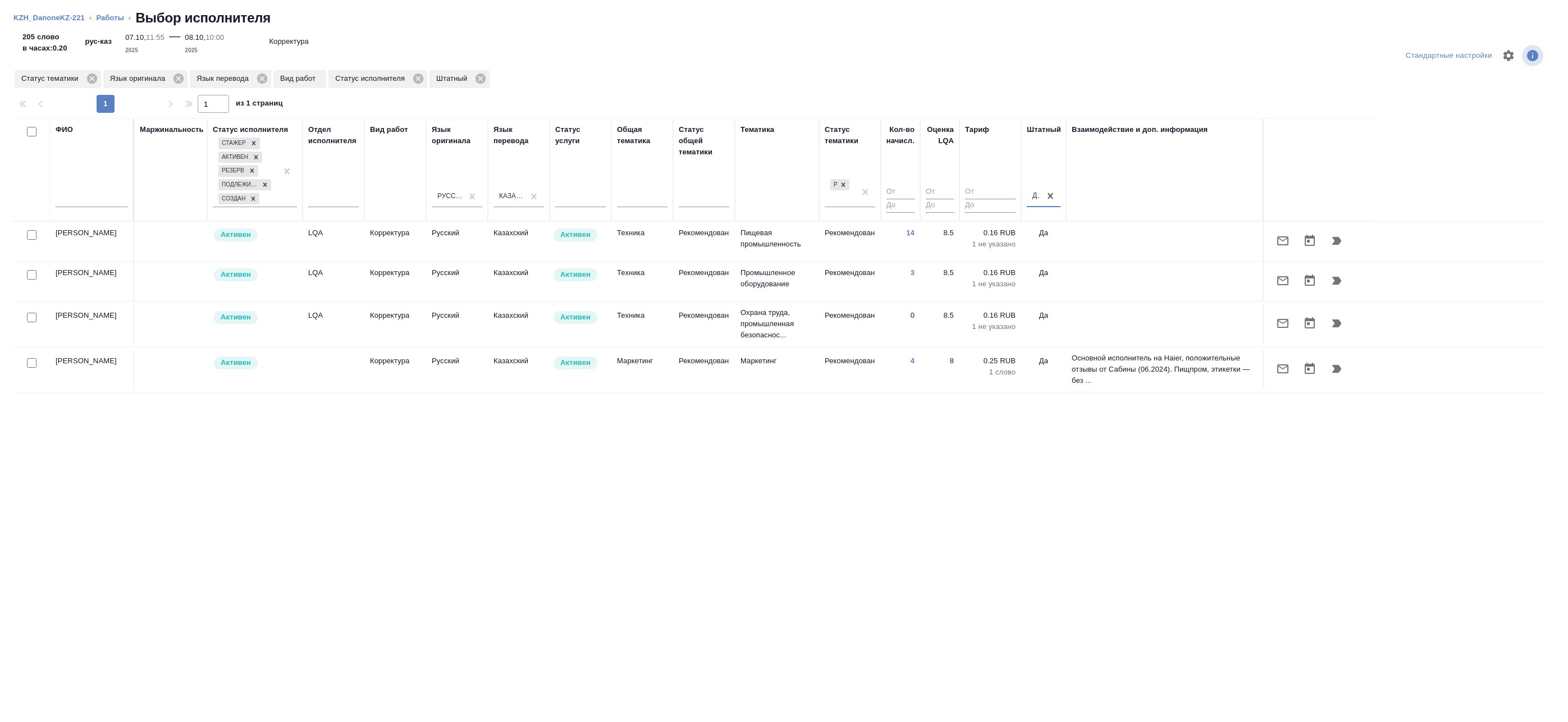
click at [818, 372] on td "Маркетинг" at bounding box center [777, 369] width 85 height 39
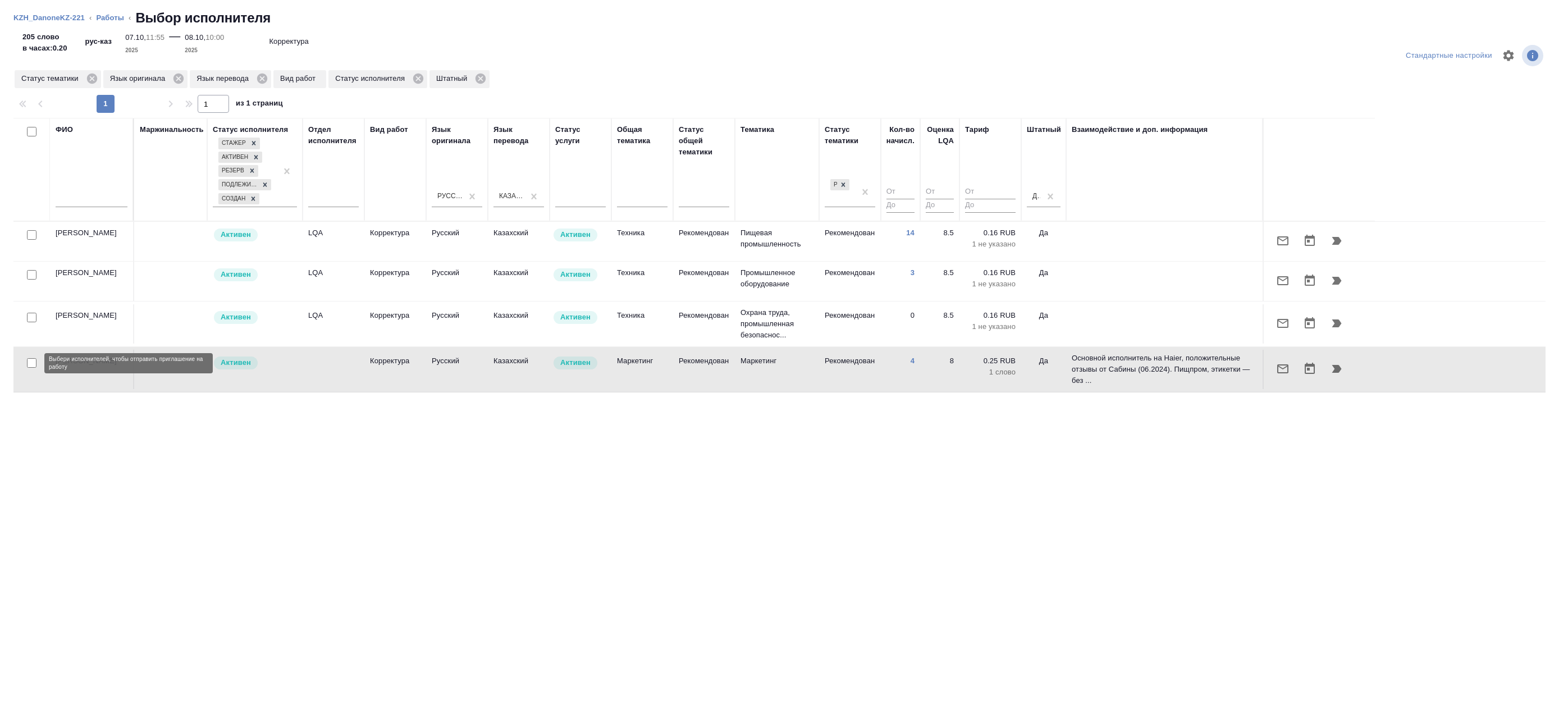
click at [30, 362] on input "checkbox" at bounding box center [32, 363] width 10 height 10
checkbox input "true"
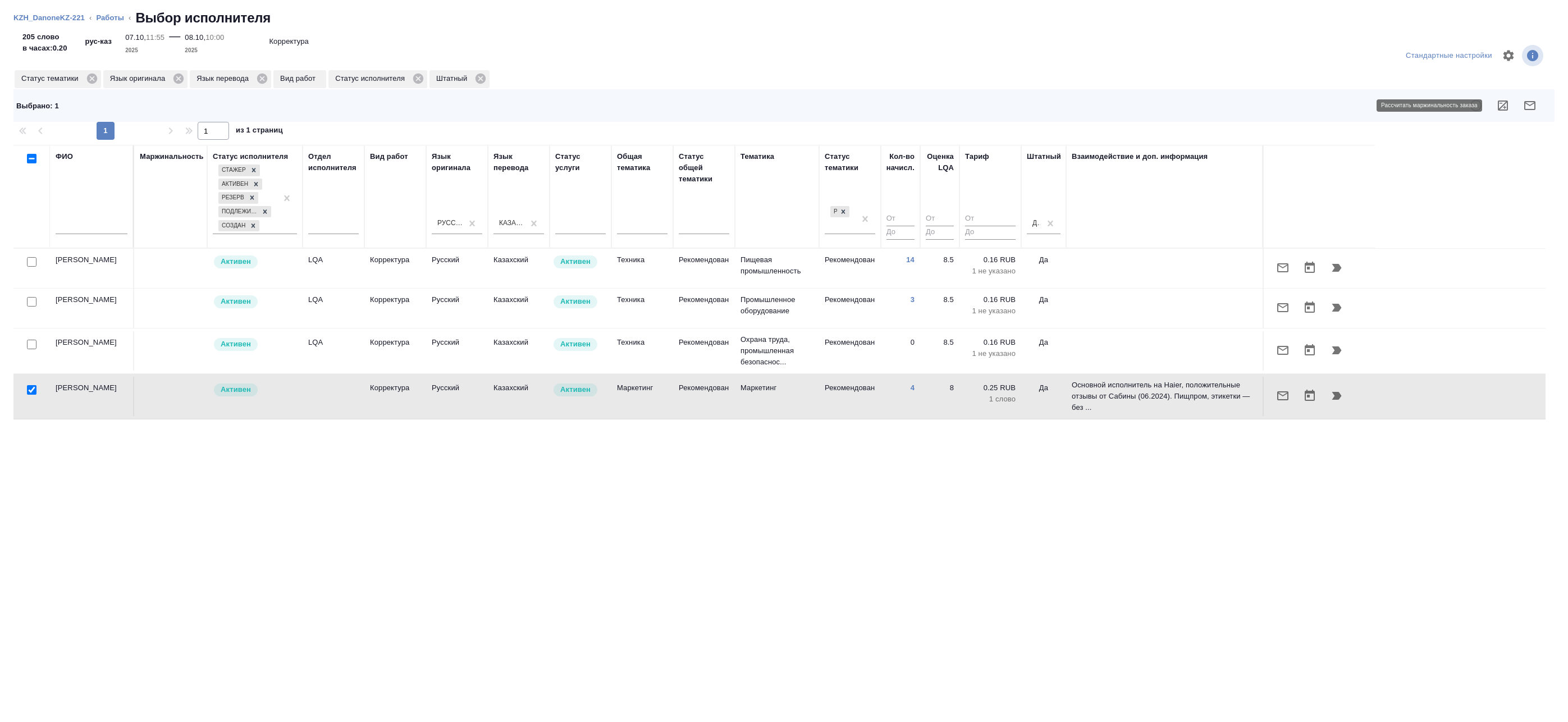
click at [1508, 108] on icon "button" at bounding box center [1502, 105] width 13 height 13
click at [97, 17] on link "Работы" at bounding box center [110, 17] width 28 height 8
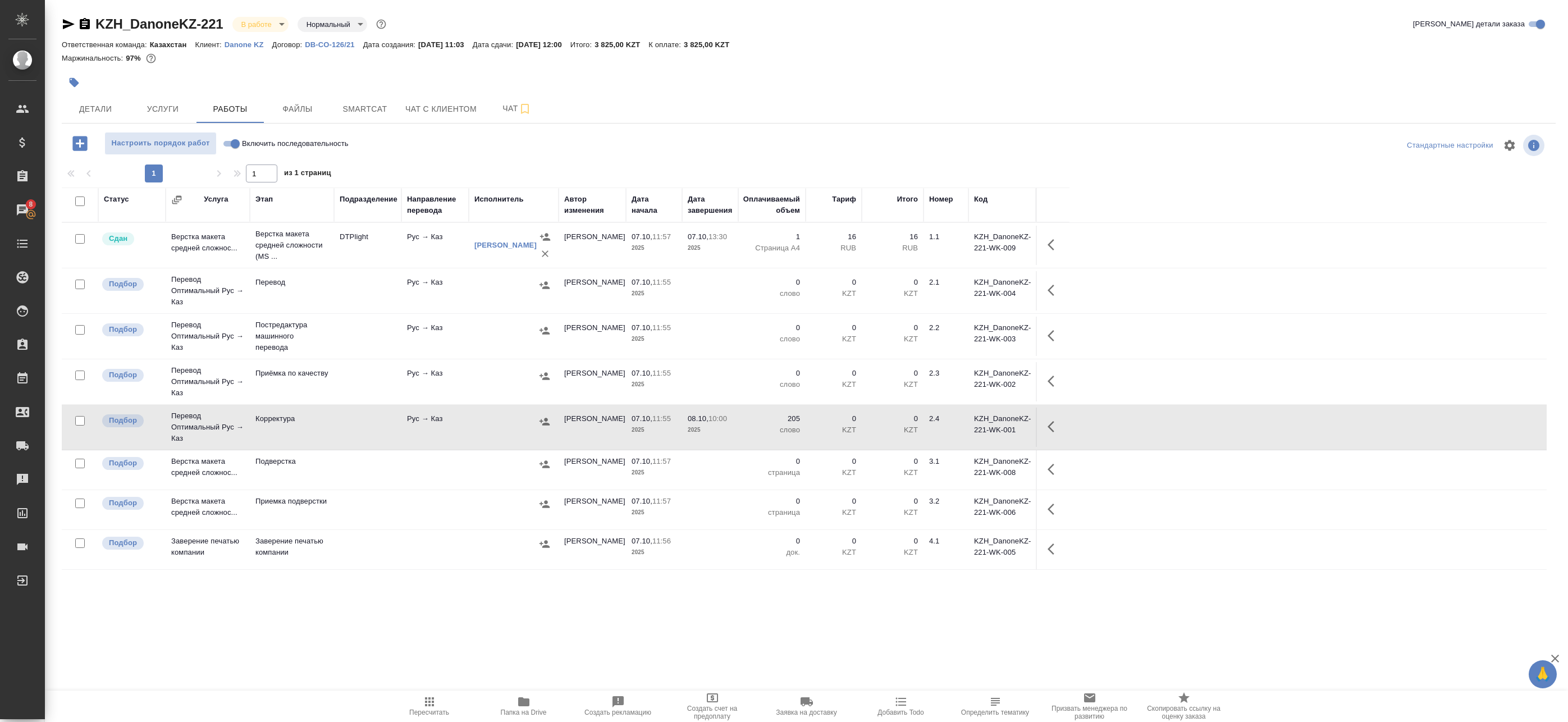
click at [1046, 428] on button "button" at bounding box center [1054, 426] width 27 height 27
click at [949, 430] on icon "button" at bounding box center [953, 427] width 10 height 11
click at [547, 419] on icon "button" at bounding box center [545, 421] width 10 height 8
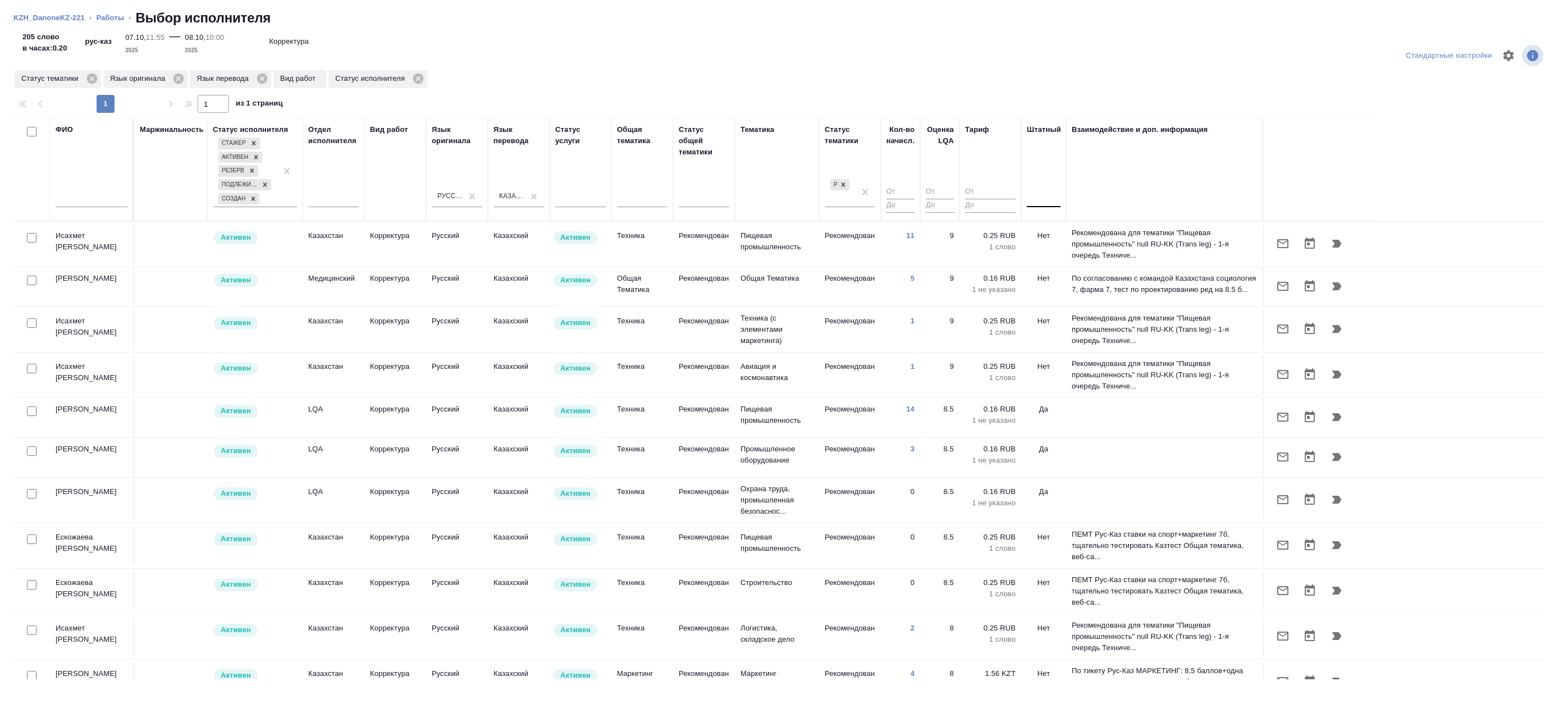
click at [1055, 203] on div at bounding box center [1043, 195] width 34 height 16
click at [1055, 236] on div "Нет" at bounding box center [1111, 231] width 168 height 20
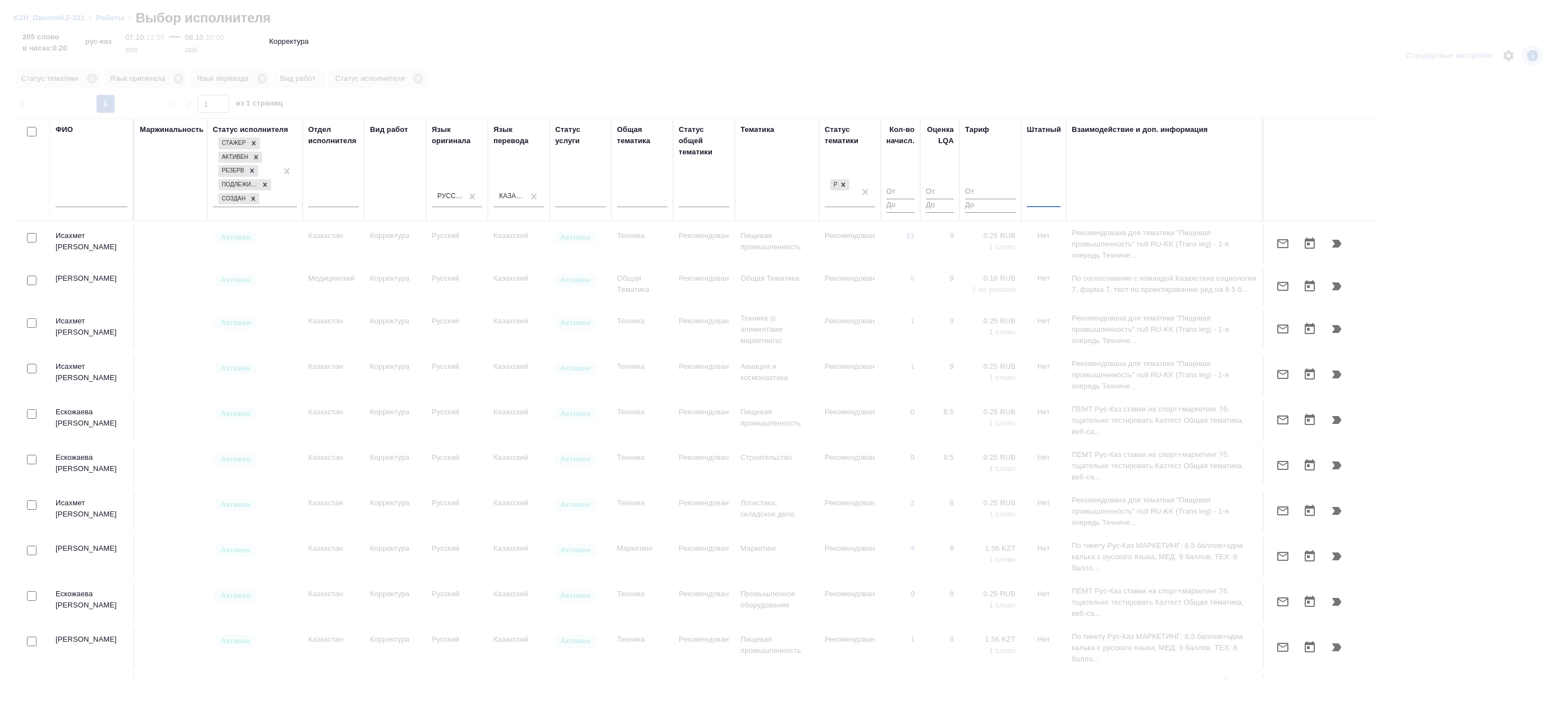
click at [1040, 200] on div at bounding box center [1043, 195] width 34 height 16
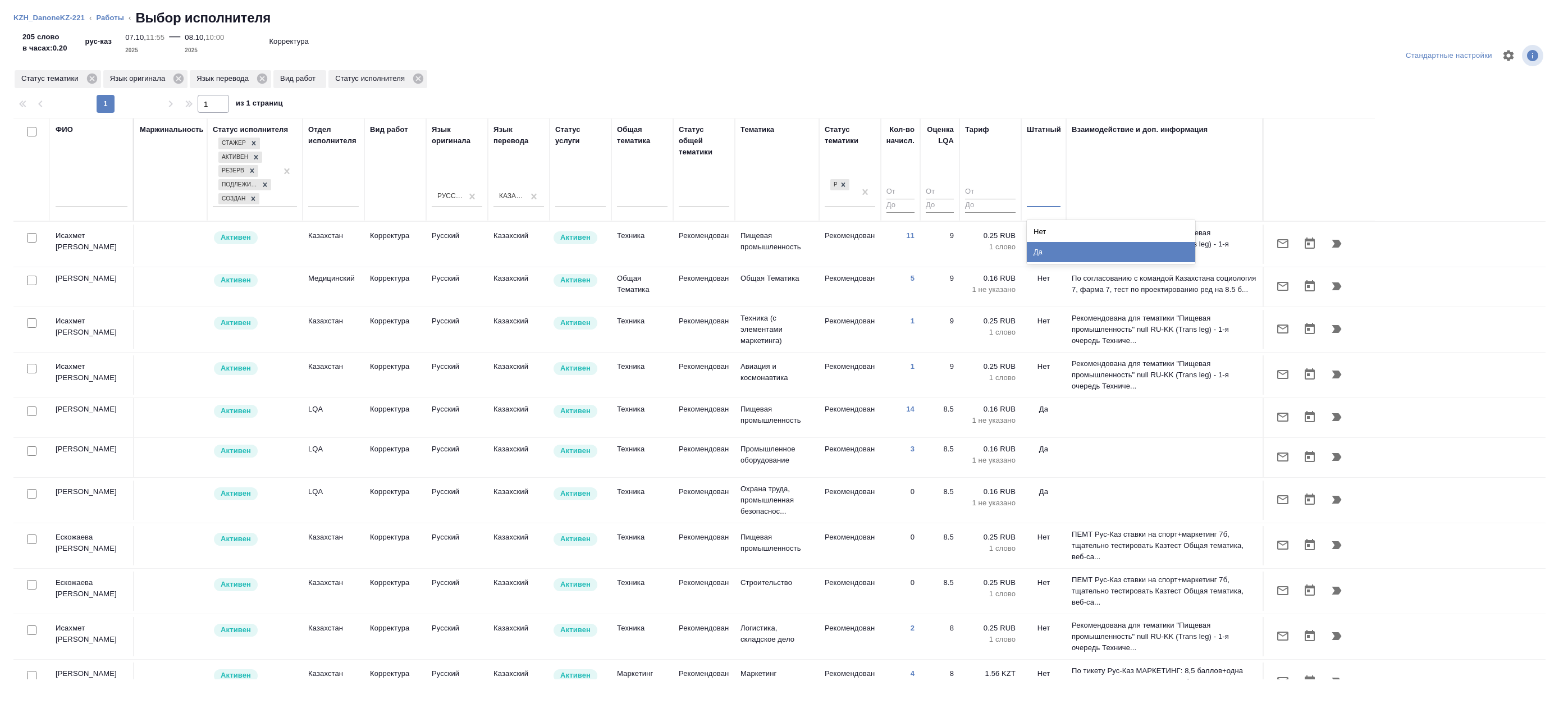
click at [1048, 253] on div "Да" at bounding box center [1111, 252] width 168 height 20
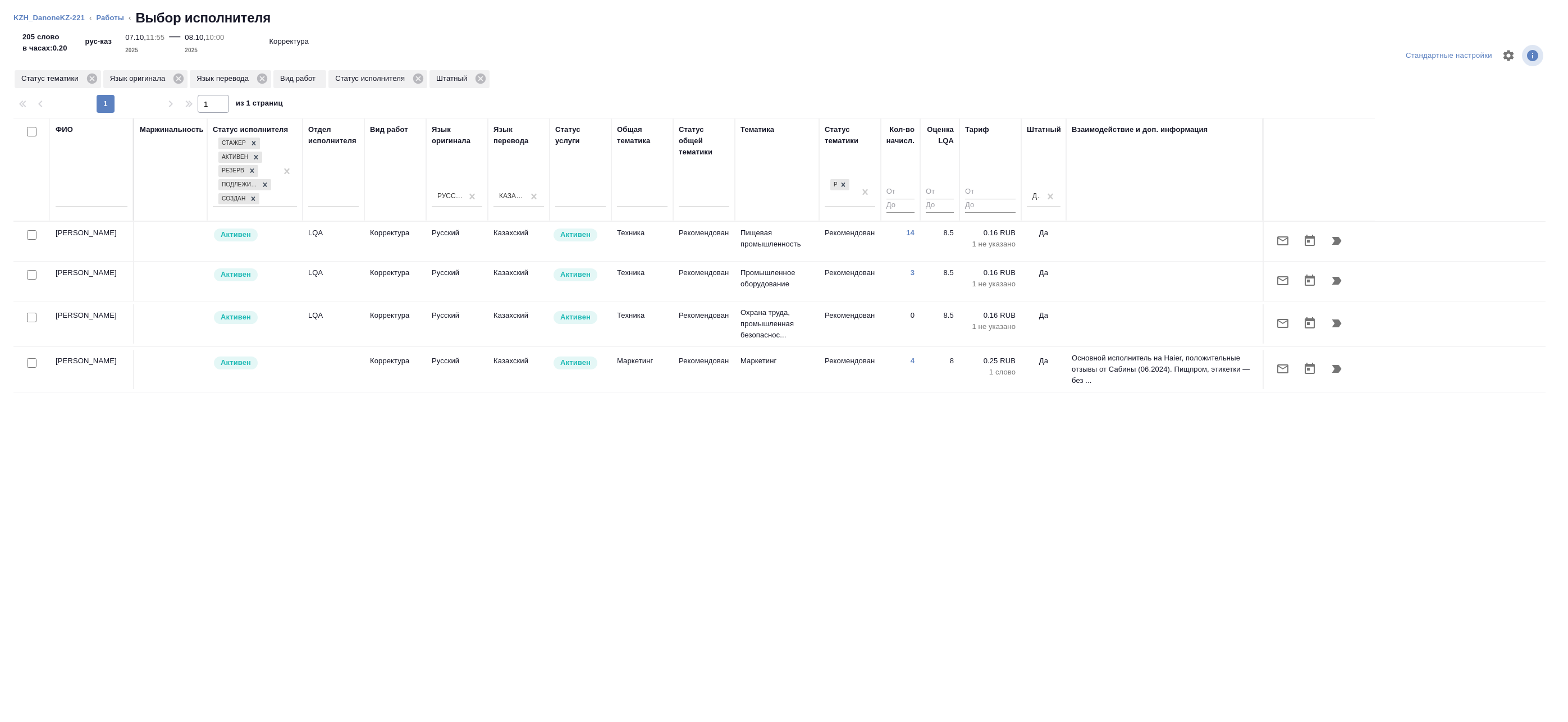
click at [105, 360] on td "Дюсембаева Райхан" at bounding box center [92, 369] width 85 height 39
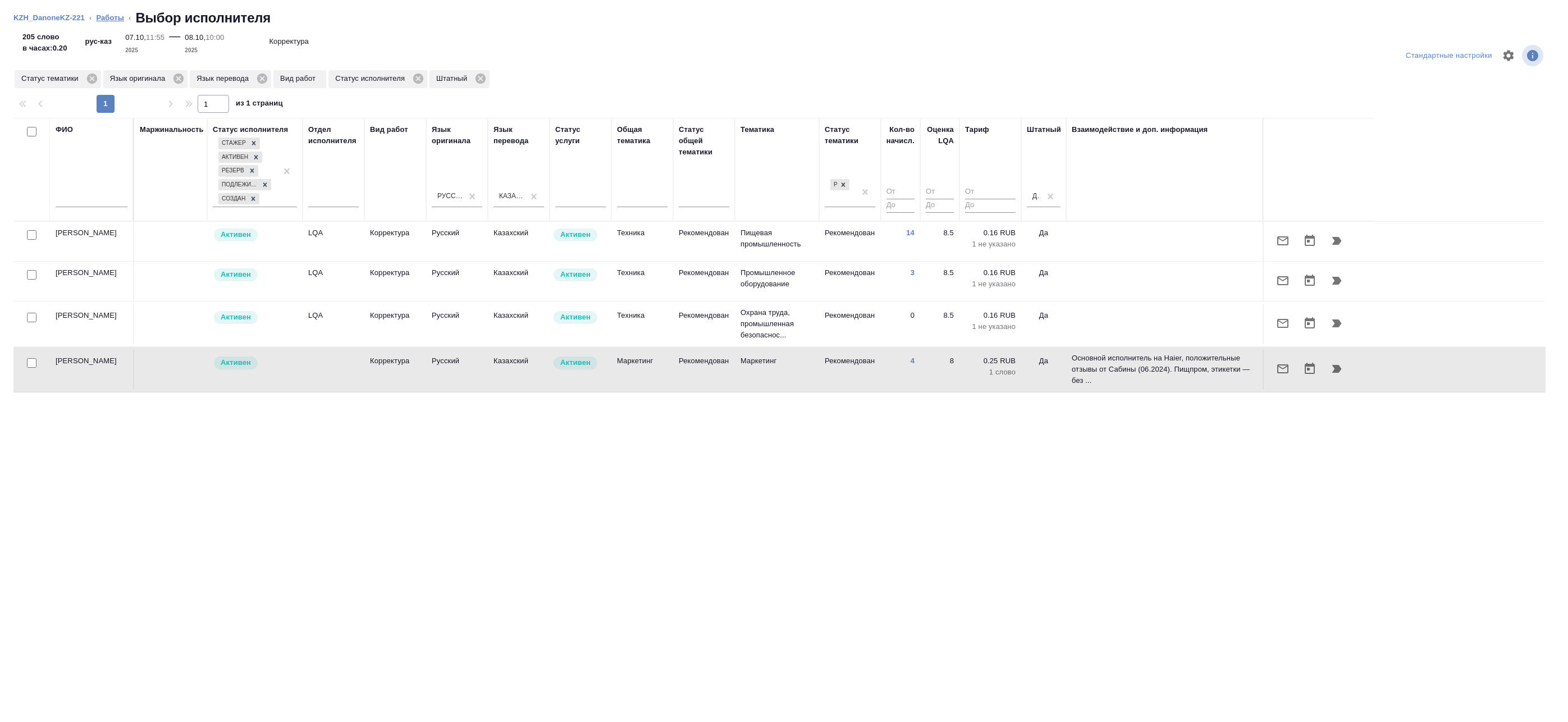
click at [114, 19] on link "Работы" at bounding box center [110, 17] width 28 height 8
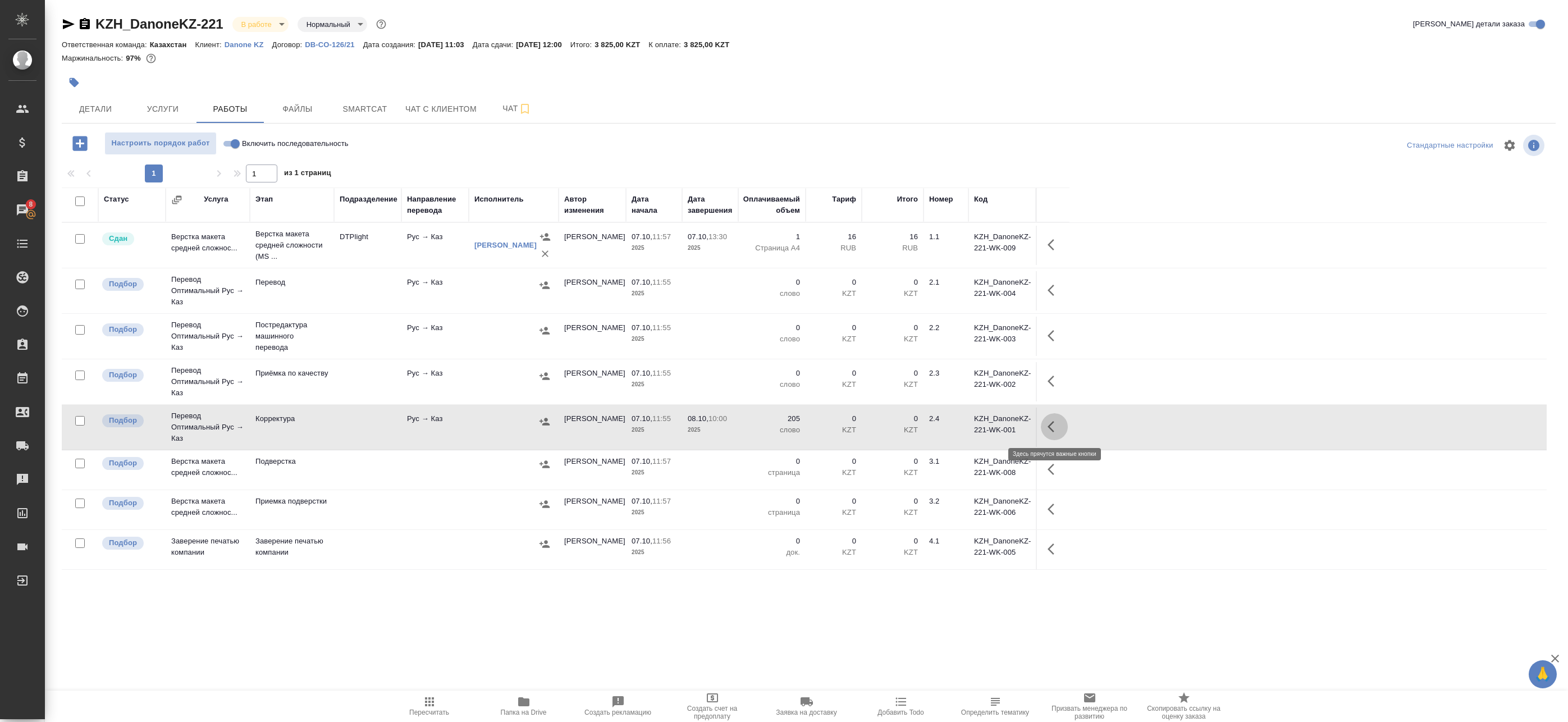
click at [1062, 424] on button "button" at bounding box center [1054, 426] width 27 height 27
click at [972, 431] on icon "button" at bounding box center [971, 426] width 13 height 13
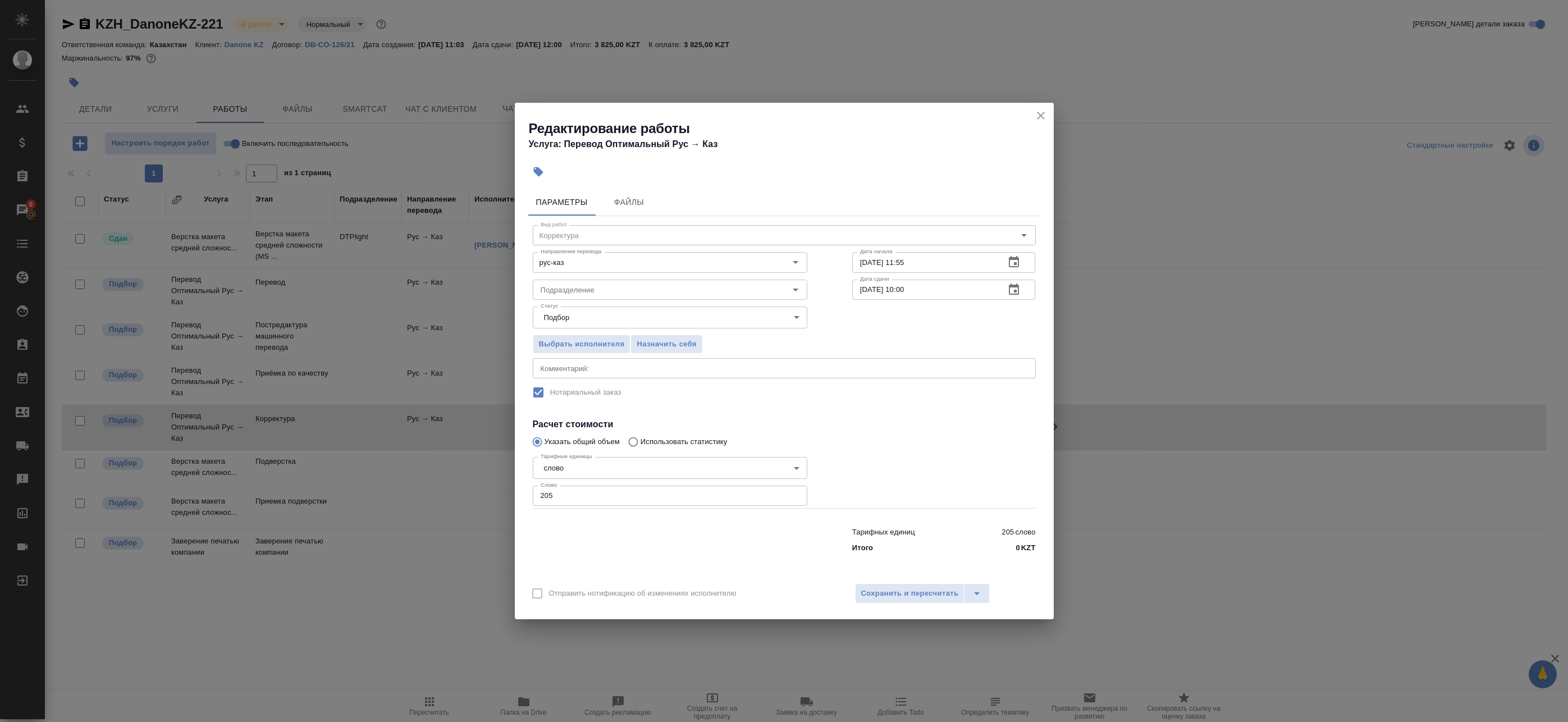
click at [641, 373] on div "x Комментарий:" at bounding box center [784, 368] width 503 height 20
type textarea "под нот"
click at [874, 584] on button "Сохранить и пересчитать" at bounding box center [910, 593] width 110 height 20
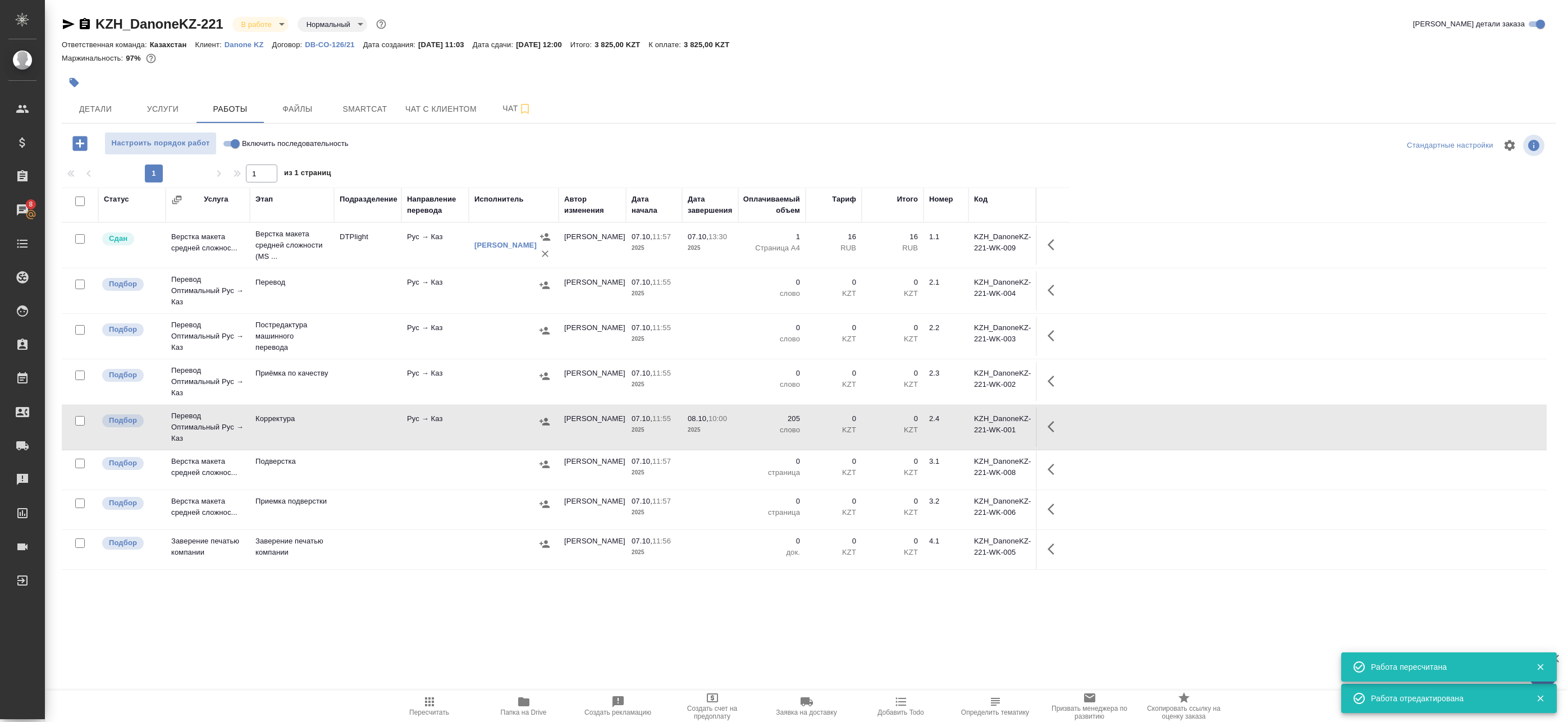
click at [479, 434] on td at bounding box center [514, 427] width 90 height 39
click at [547, 423] on icon "button" at bounding box center [545, 421] width 10 height 8
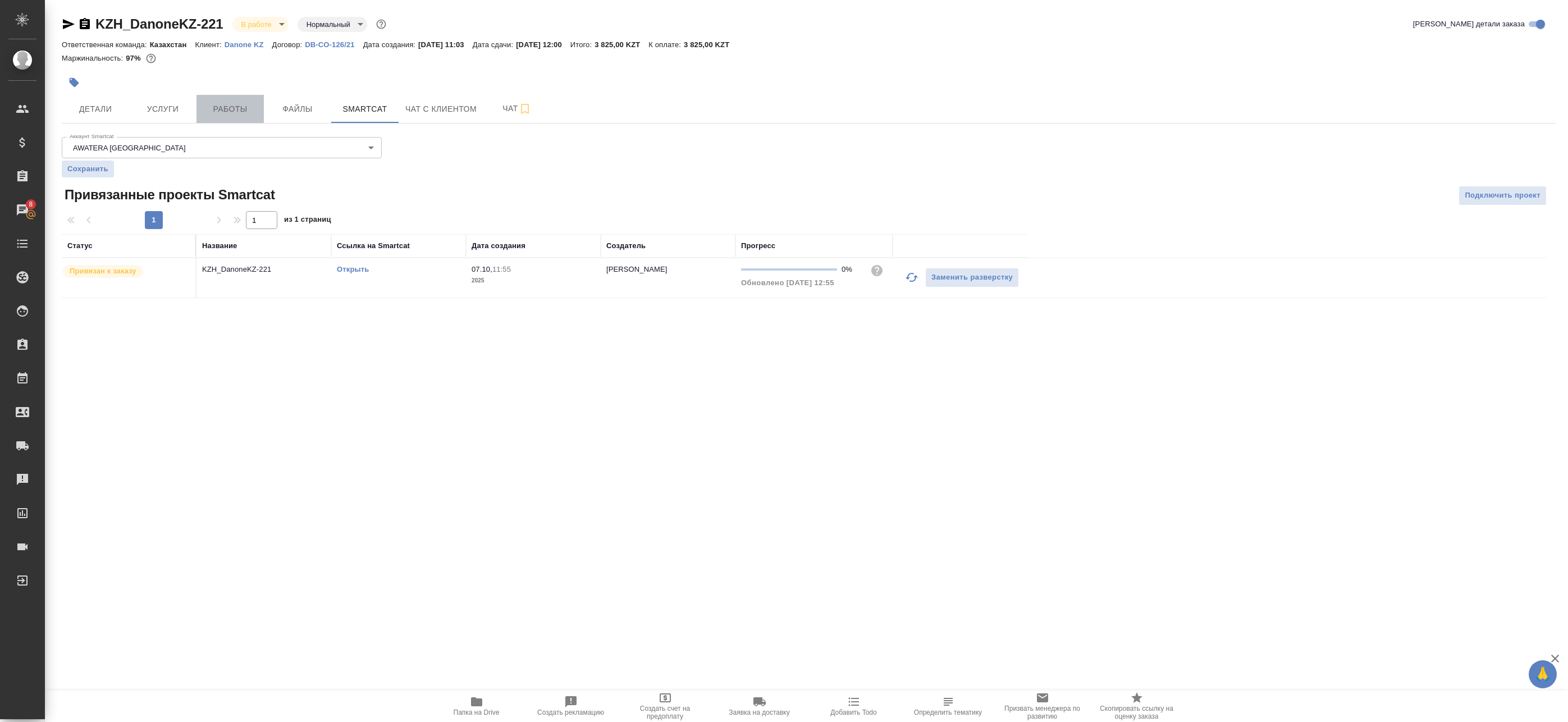
click at [215, 111] on span "Работы" at bounding box center [230, 109] width 54 height 14
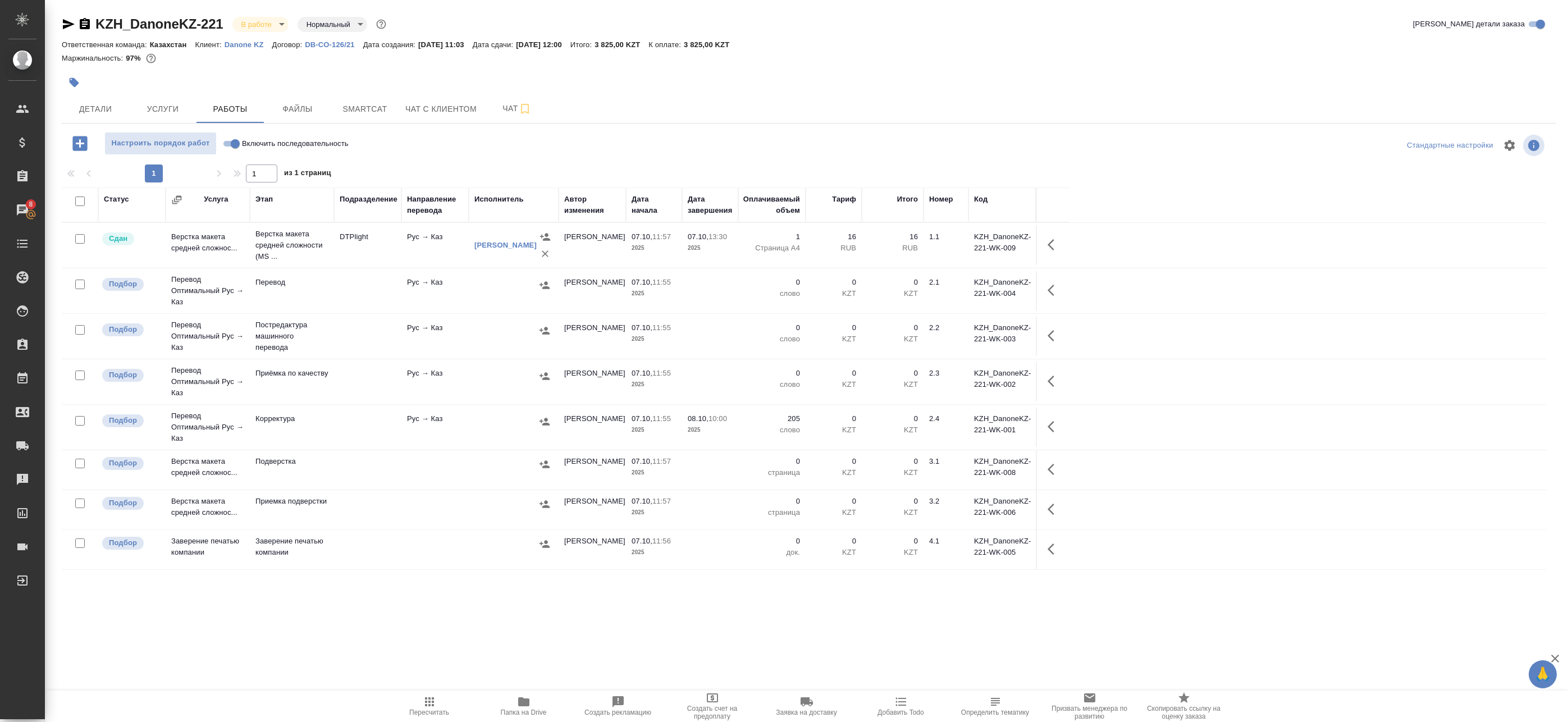
click at [482, 301] on td at bounding box center [514, 290] width 90 height 39
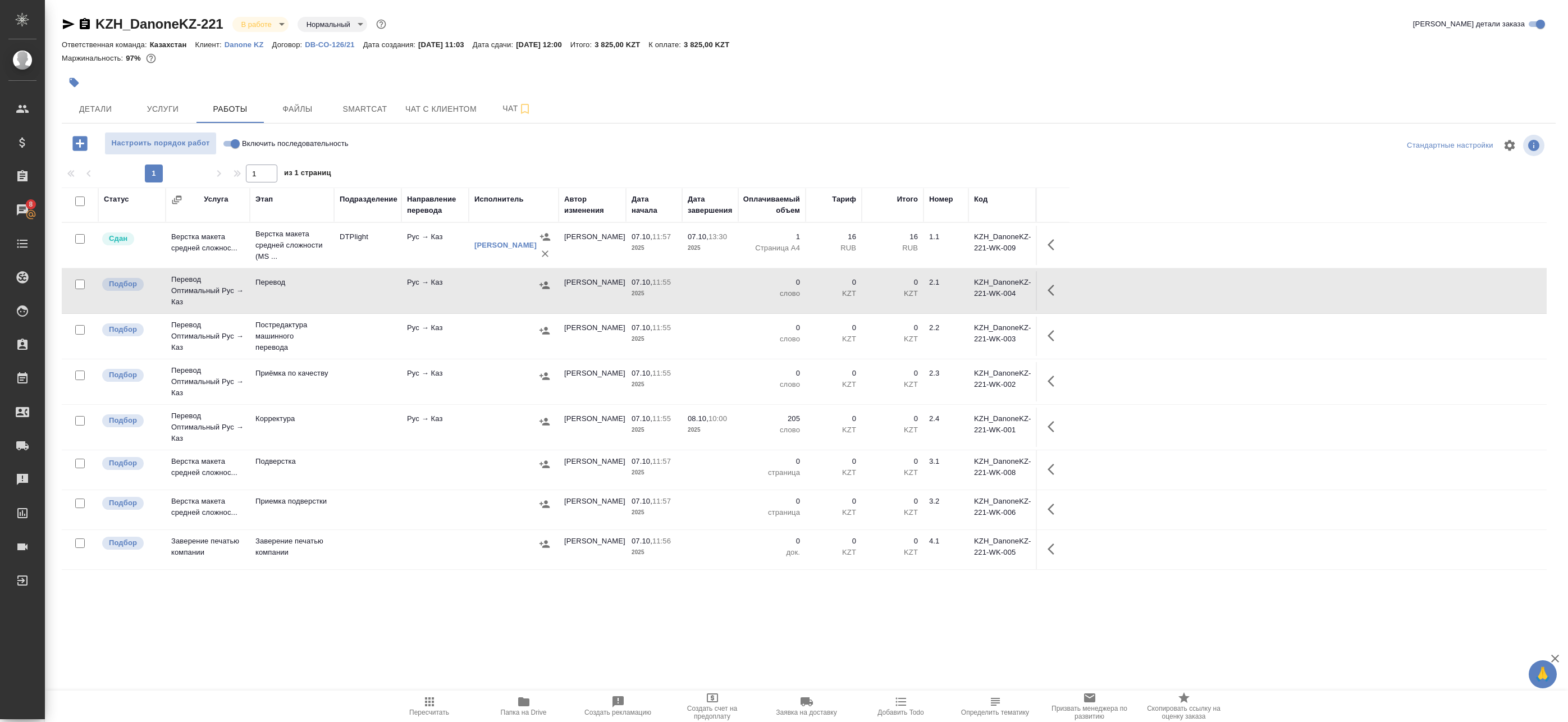
click at [491, 340] on td at bounding box center [514, 336] width 90 height 39
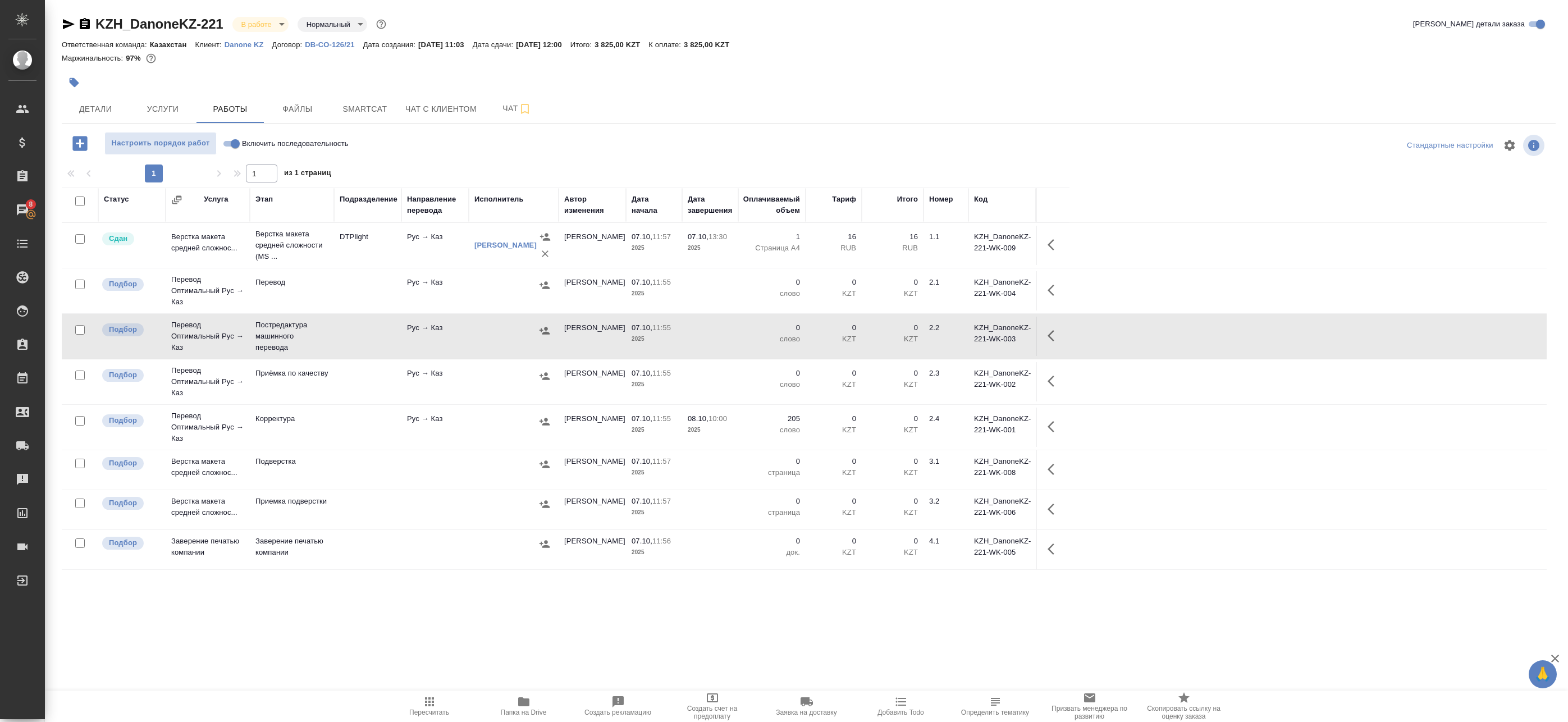
click at [495, 373] on div at bounding box center [513, 376] width 78 height 17
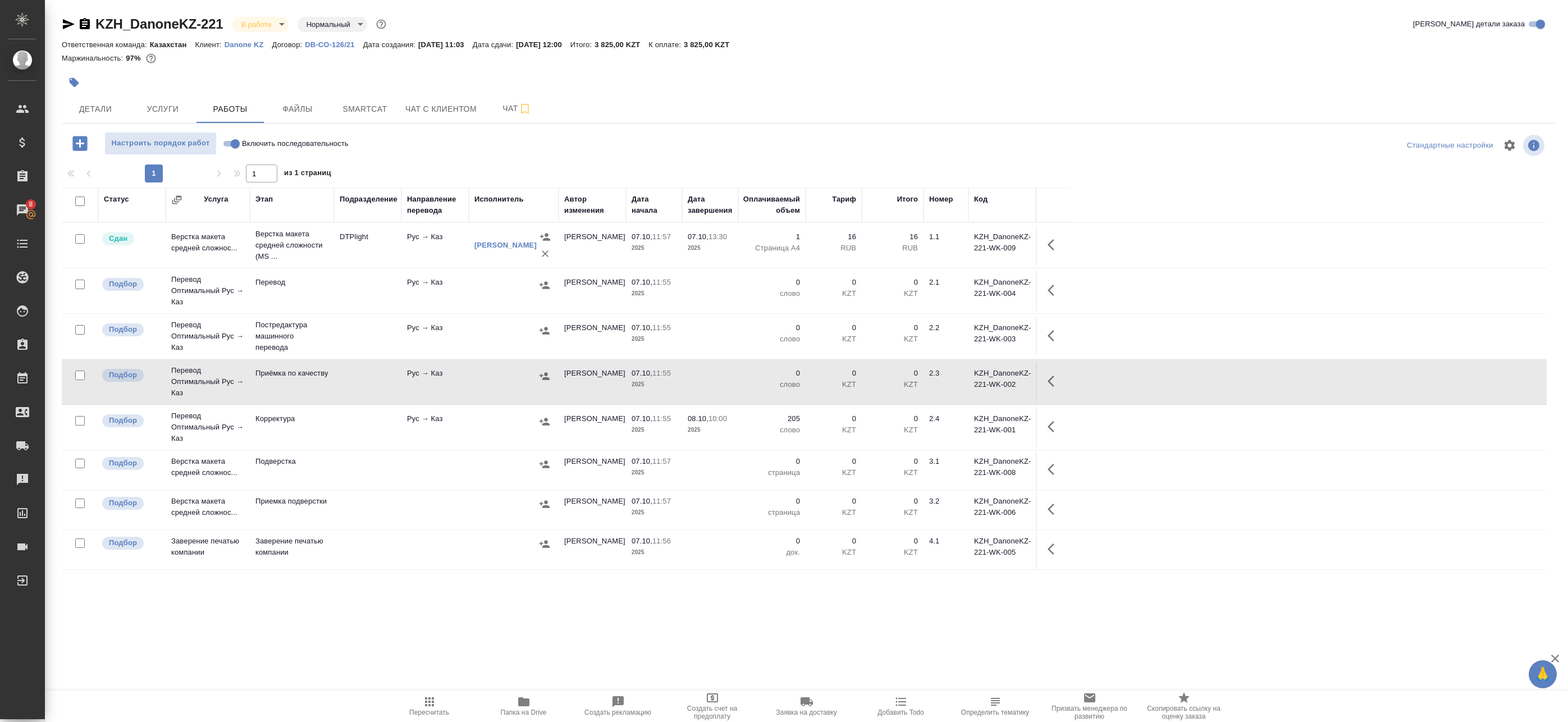
click at [513, 428] on div at bounding box center [513, 421] width 78 height 17
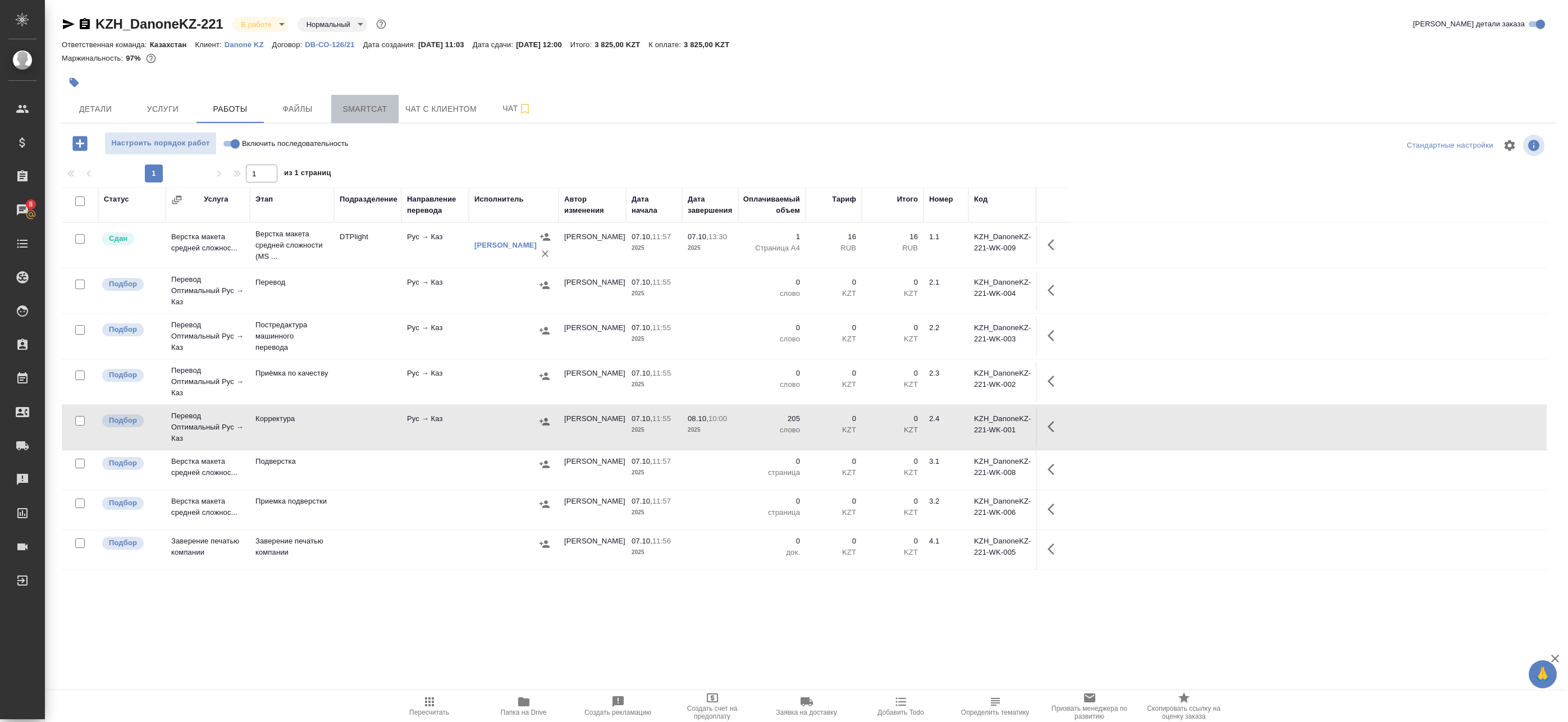
click at [357, 116] on span "Smartcat" at bounding box center [365, 109] width 54 height 14
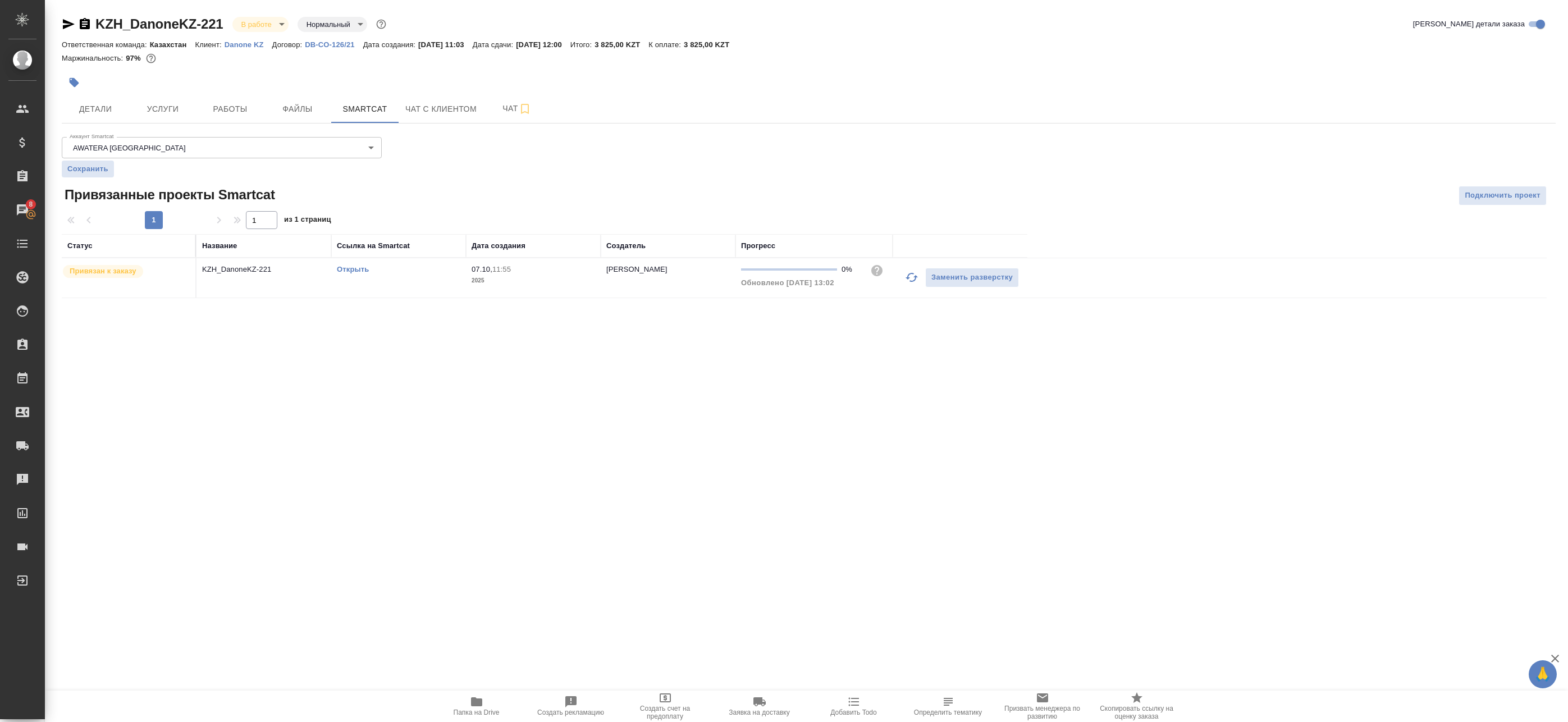
click at [361, 268] on link "Открыть" at bounding box center [353, 269] width 32 height 8
click at [226, 110] on span "Работы" at bounding box center [230, 109] width 54 height 14
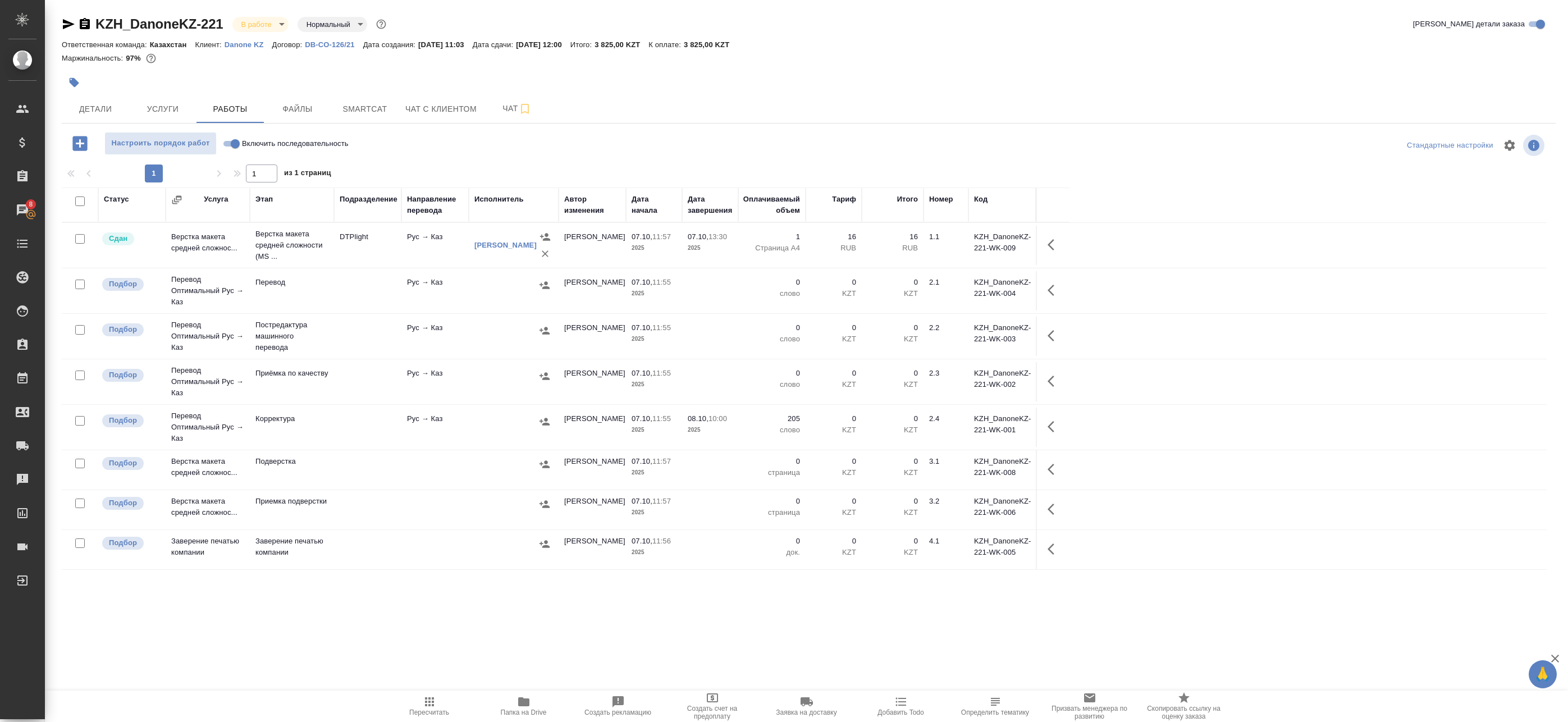
click at [454, 348] on td "Рус → Каз" at bounding box center [434, 336] width 67 height 39
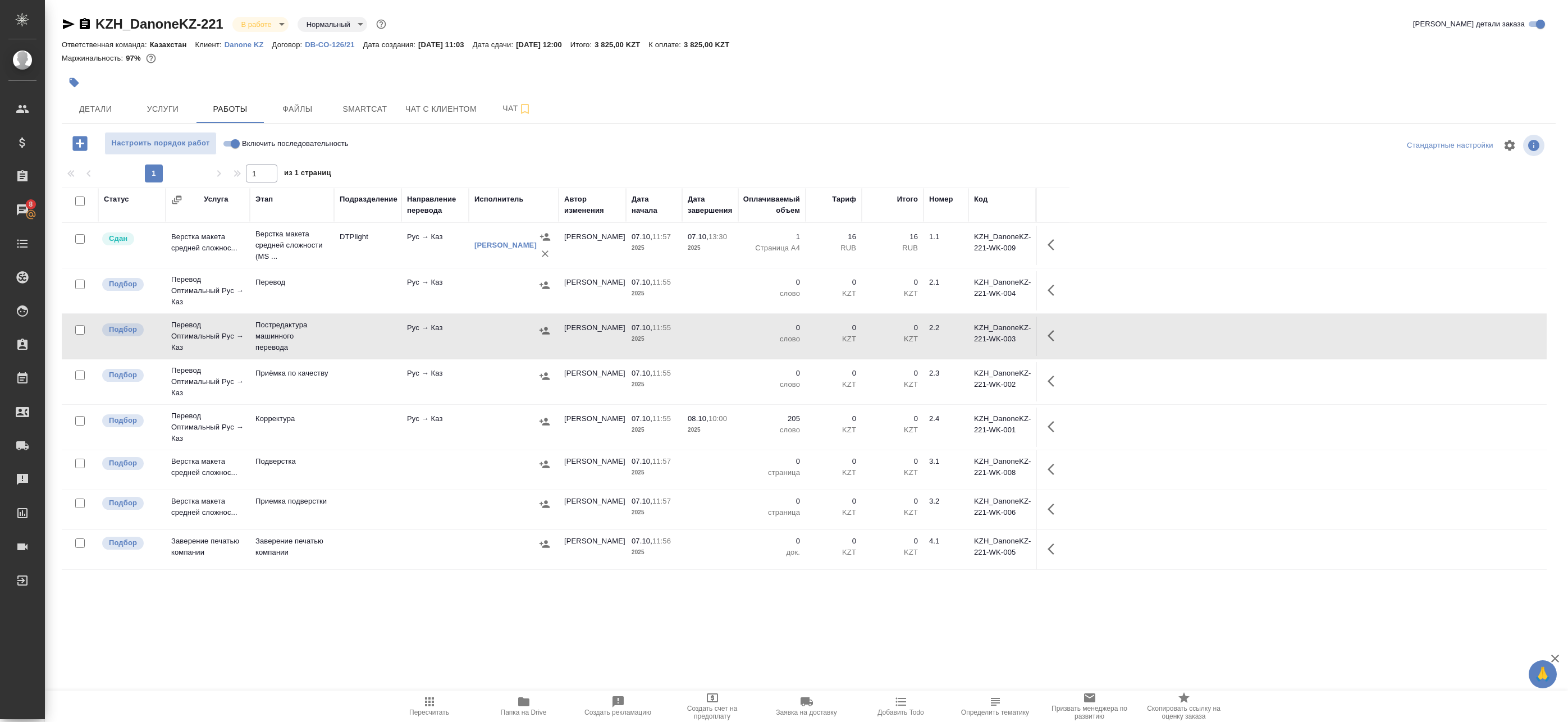
click at [477, 428] on div at bounding box center [513, 421] width 78 height 17
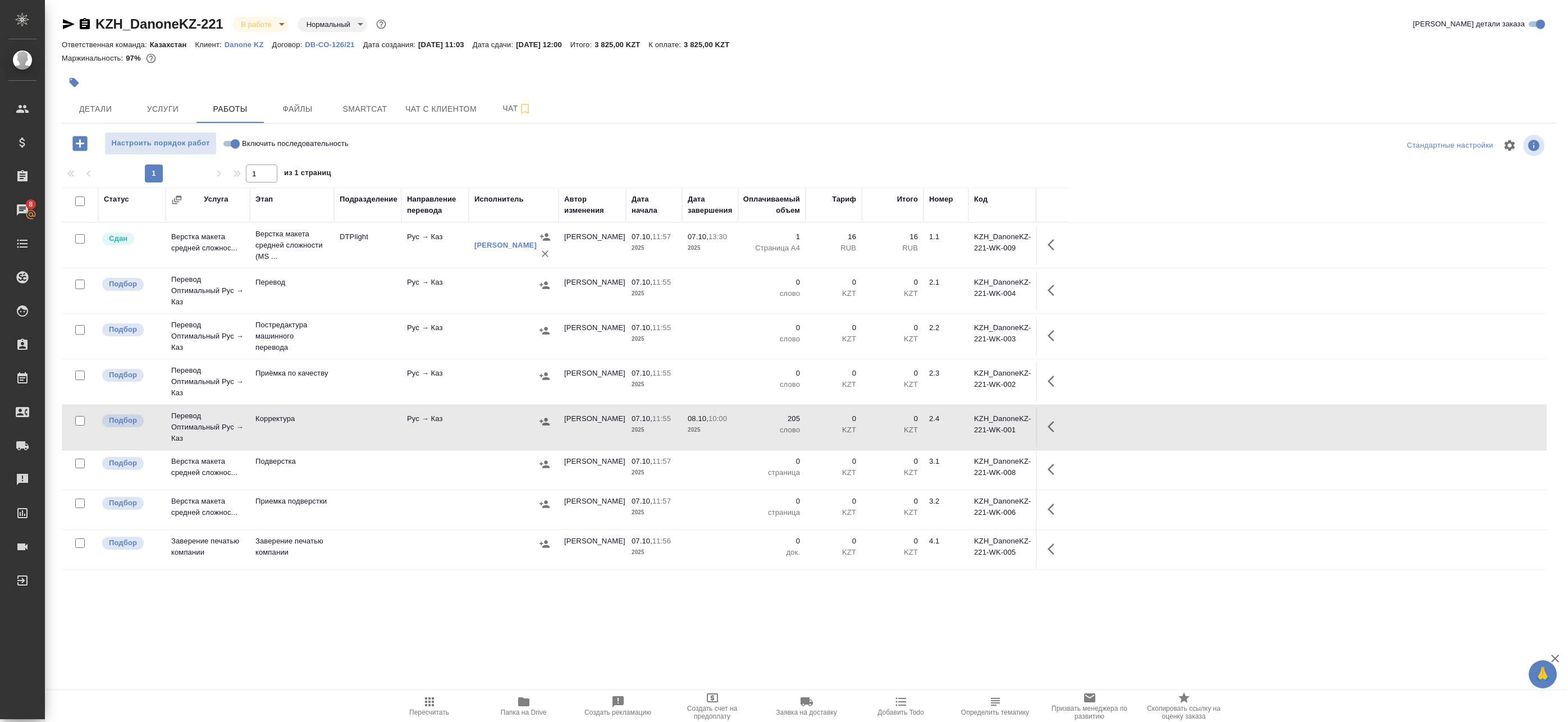
click at [502, 466] on div at bounding box center [513, 464] width 78 height 17
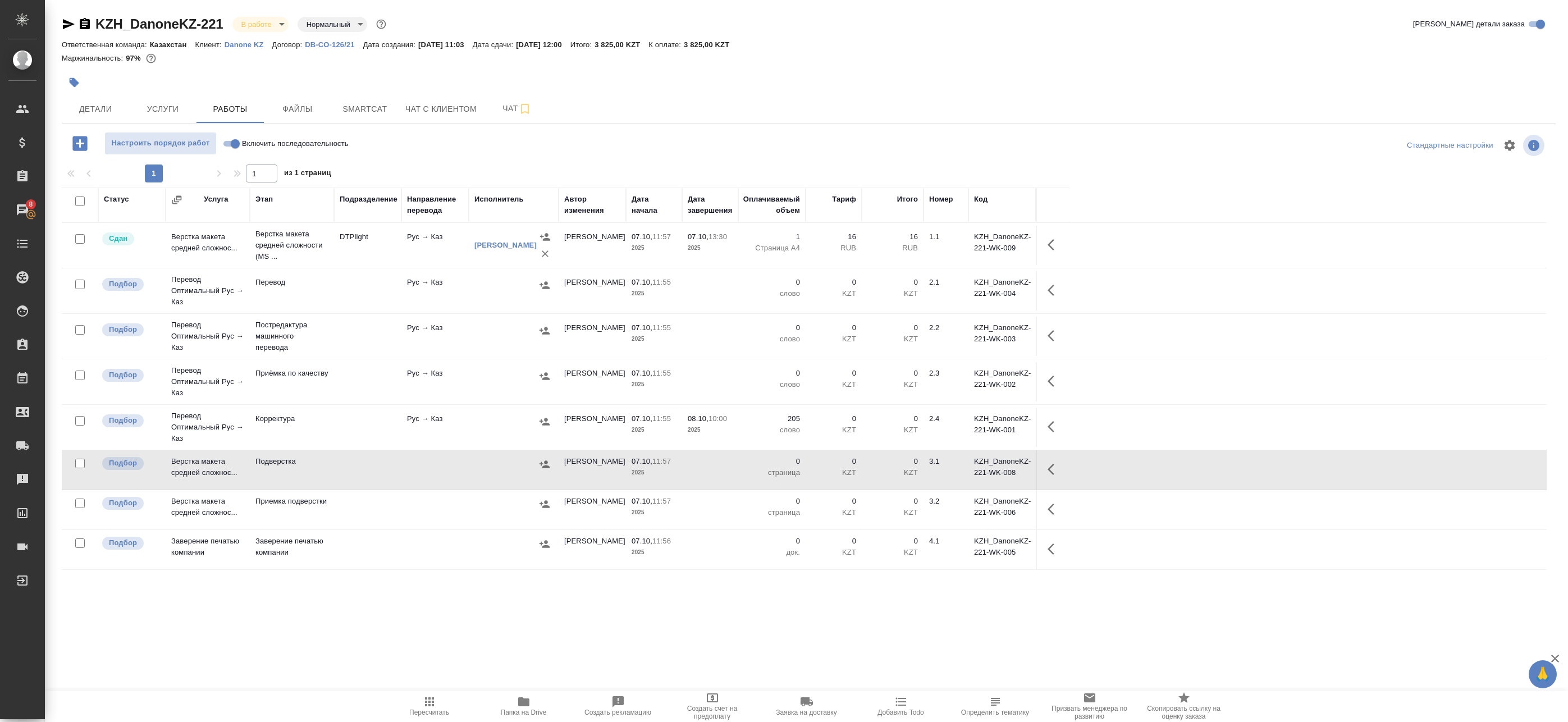
click at [496, 421] on div at bounding box center [513, 421] width 78 height 17
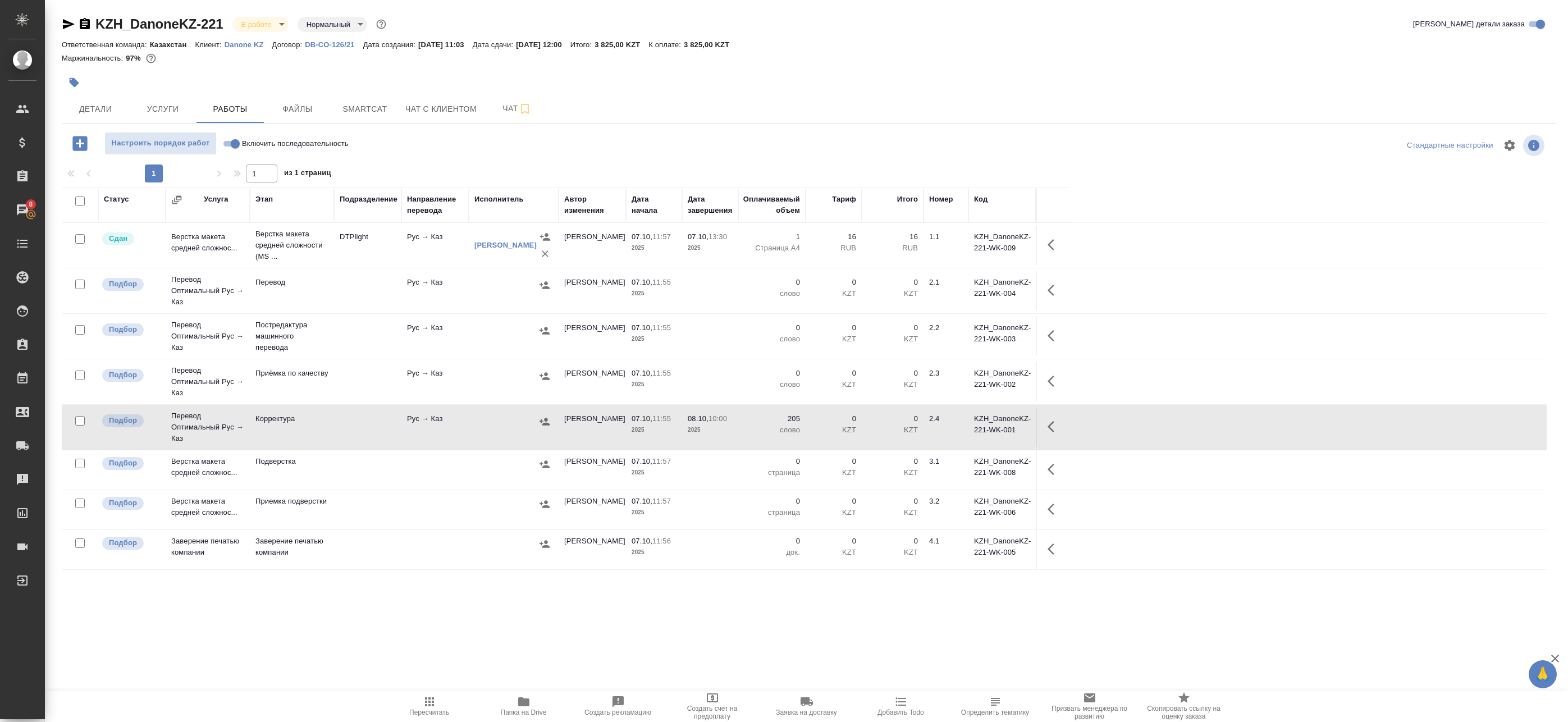
click at [78, 145] on icon "button" at bounding box center [80, 143] width 15 height 15
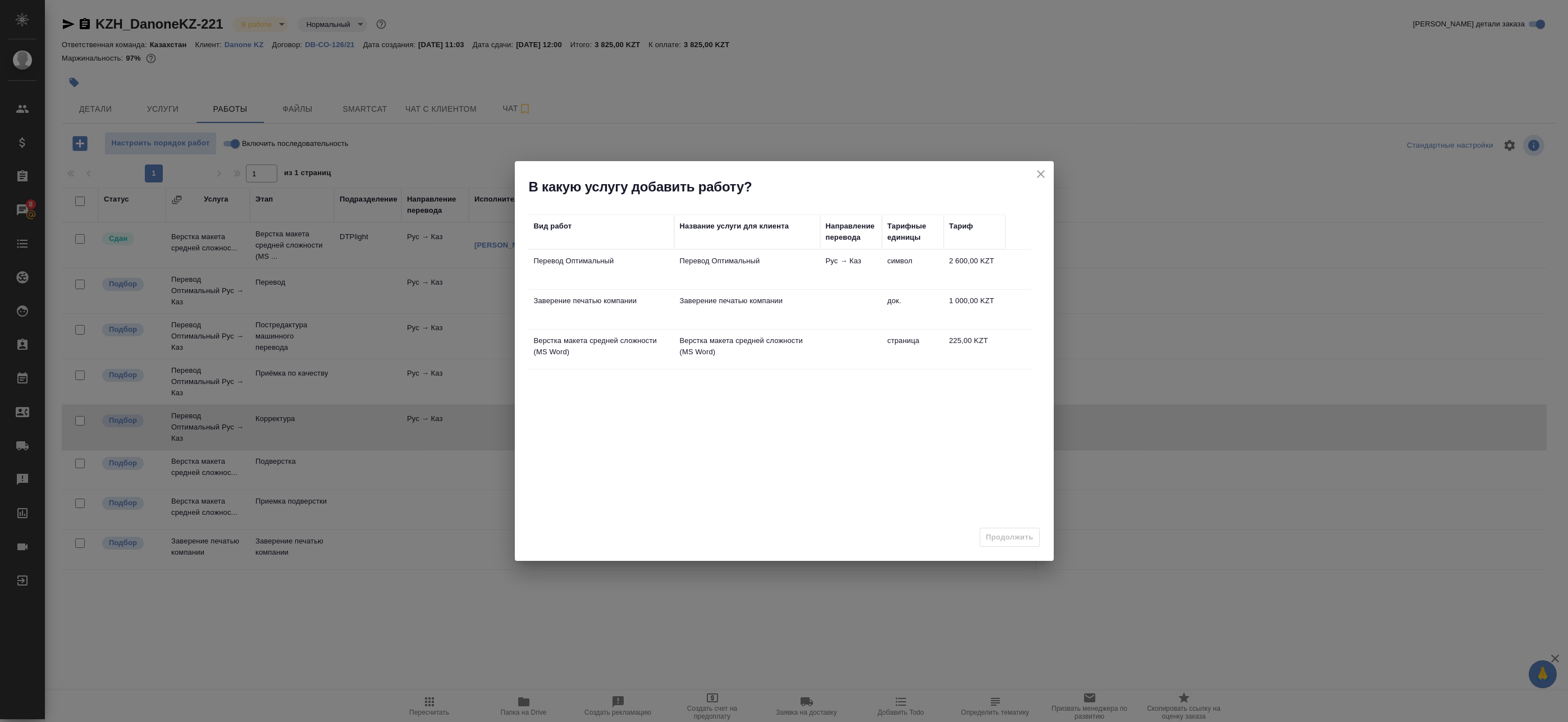
click at [684, 270] on td "Перевод Оптимальный" at bounding box center [747, 270] width 146 height 39
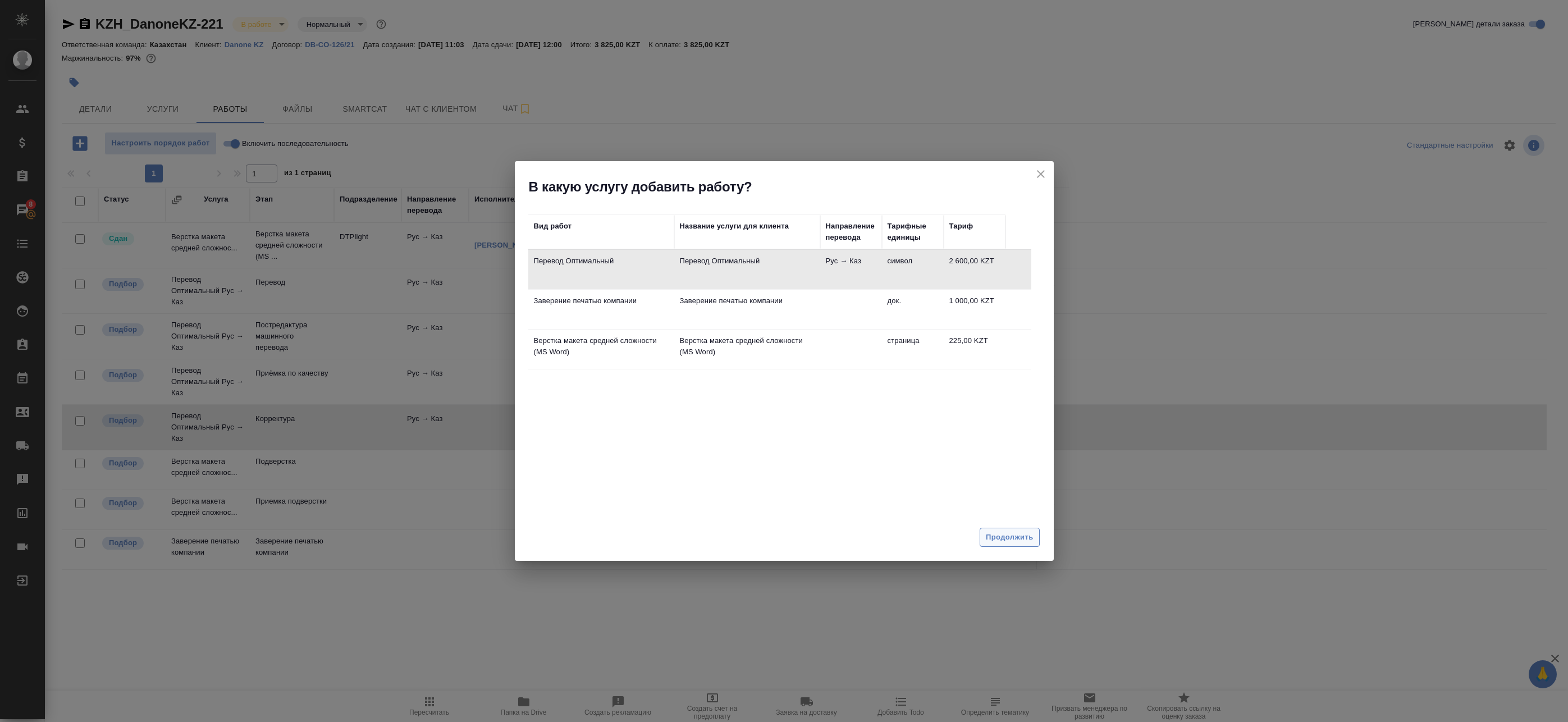
click at [995, 542] on span "Продолжить" at bounding box center [1010, 538] width 47 height 13
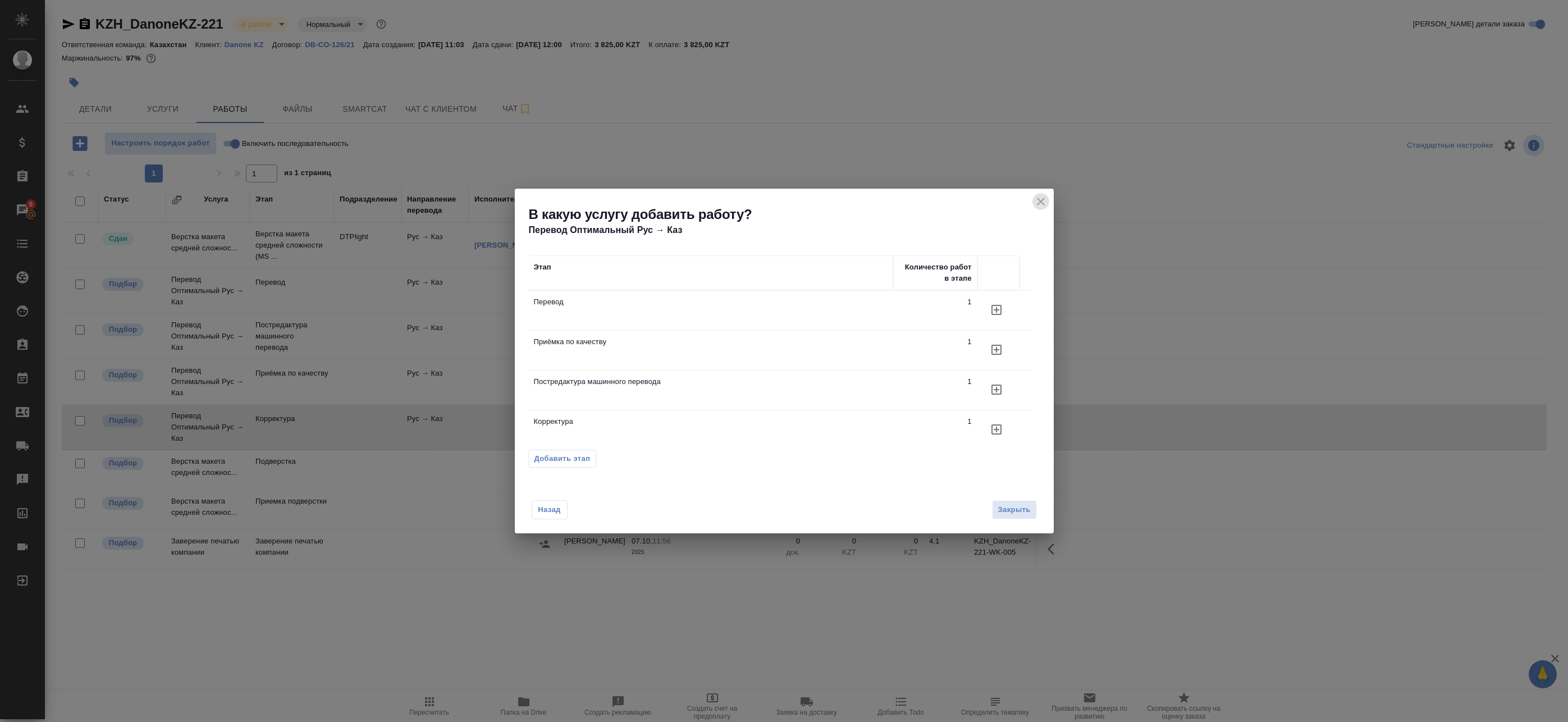
click at [1043, 200] on icon "close" at bounding box center [1041, 201] width 8 height 8
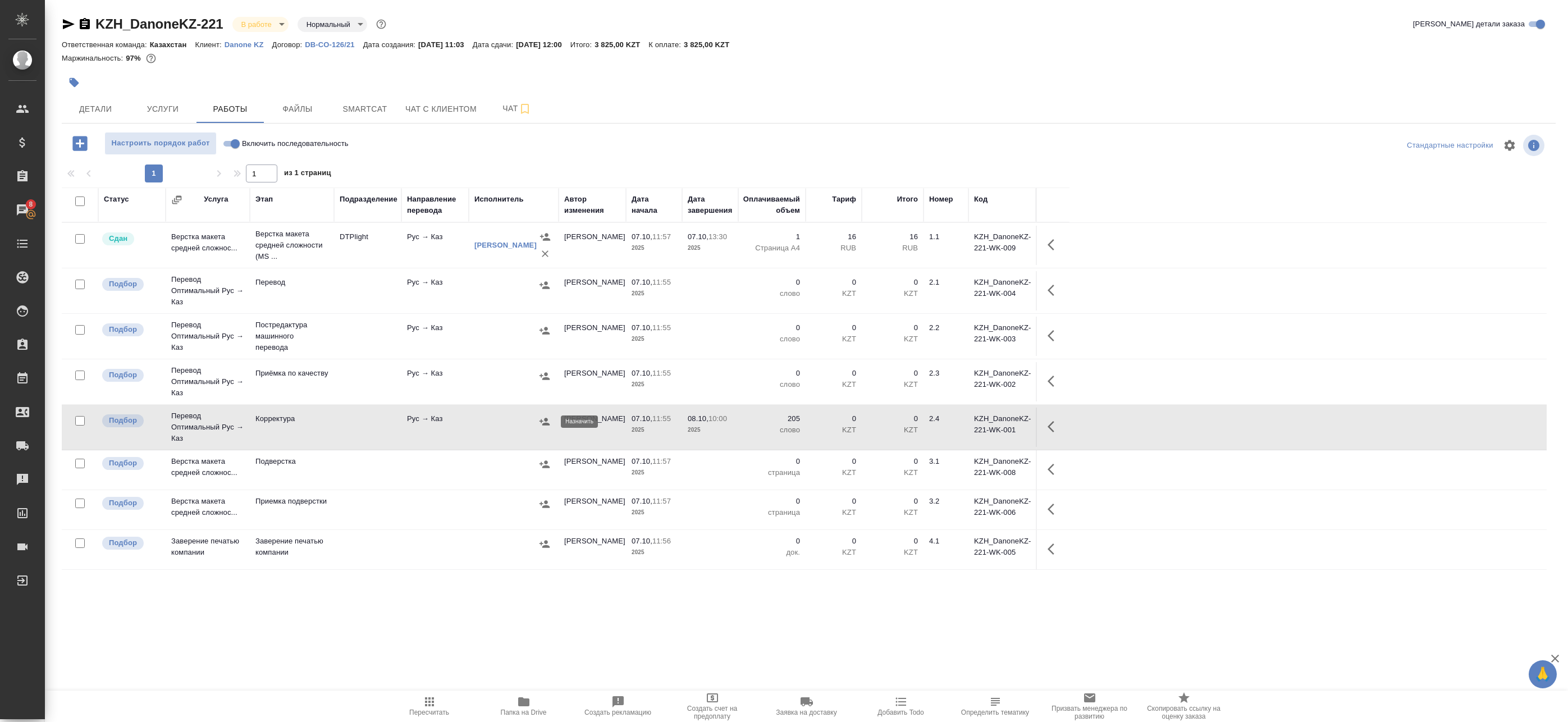
click at [543, 422] on icon "button" at bounding box center [545, 421] width 11 height 11
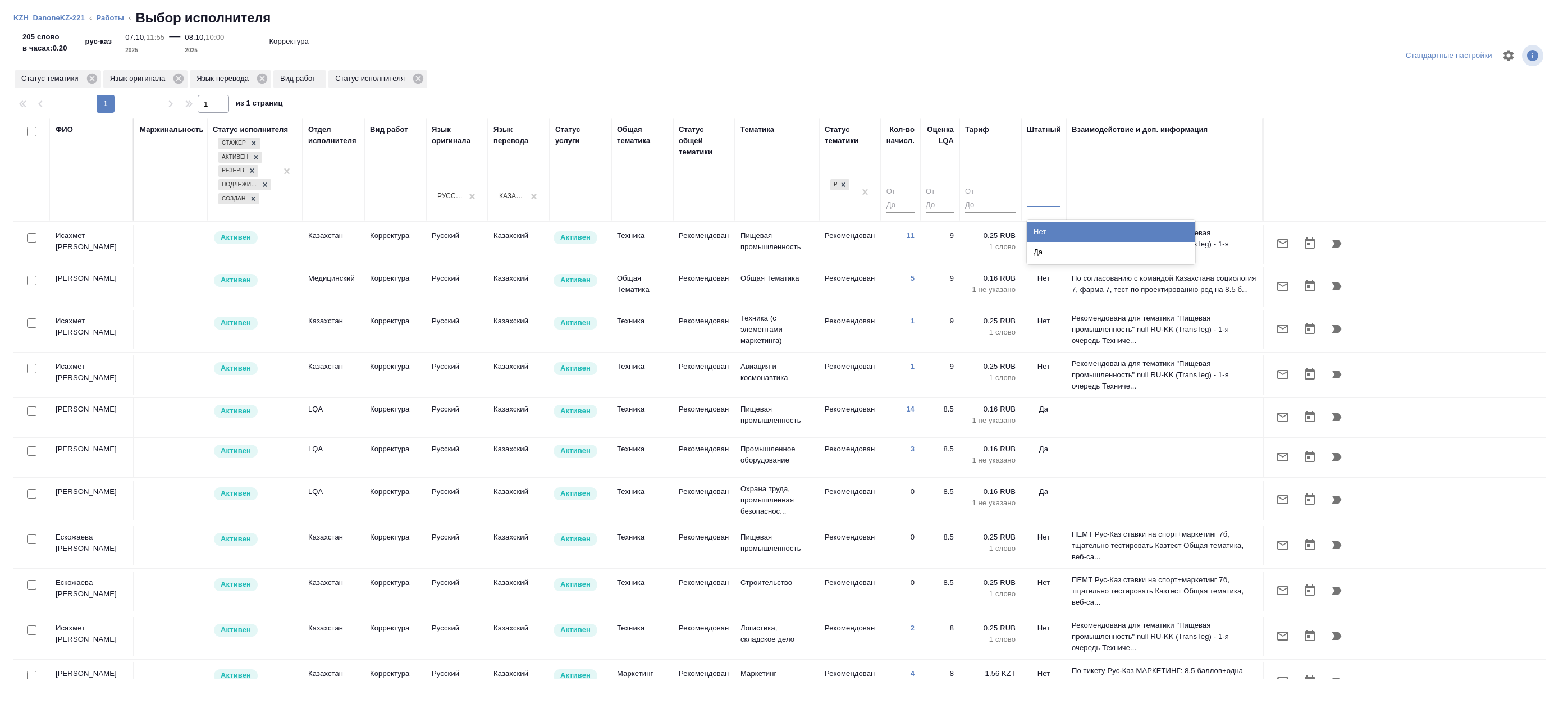
click at [1049, 204] on div at bounding box center [1043, 196] width 34 height 21
click at [1042, 233] on div "Нет" at bounding box center [1111, 231] width 168 height 20
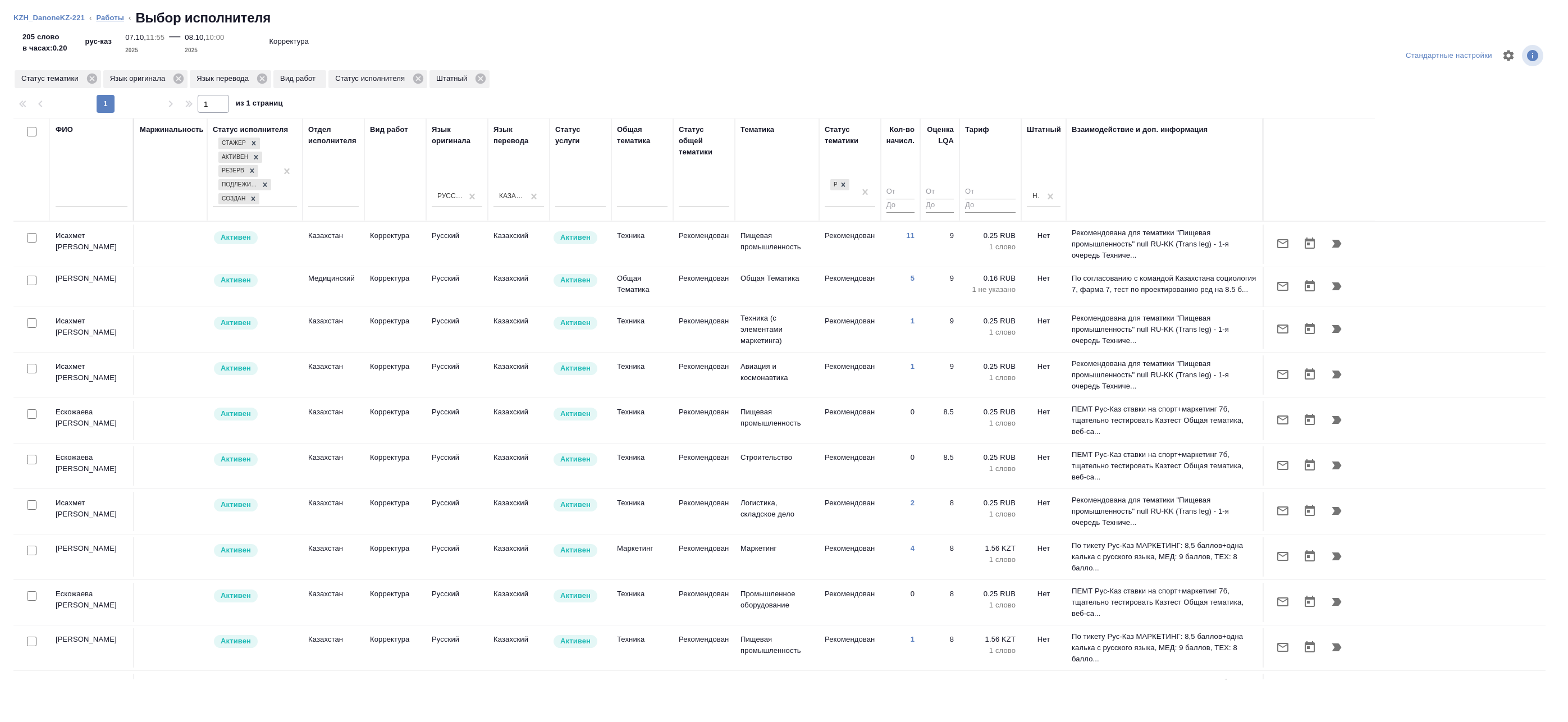
click at [108, 17] on link "Работы" at bounding box center [110, 17] width 28 height 8
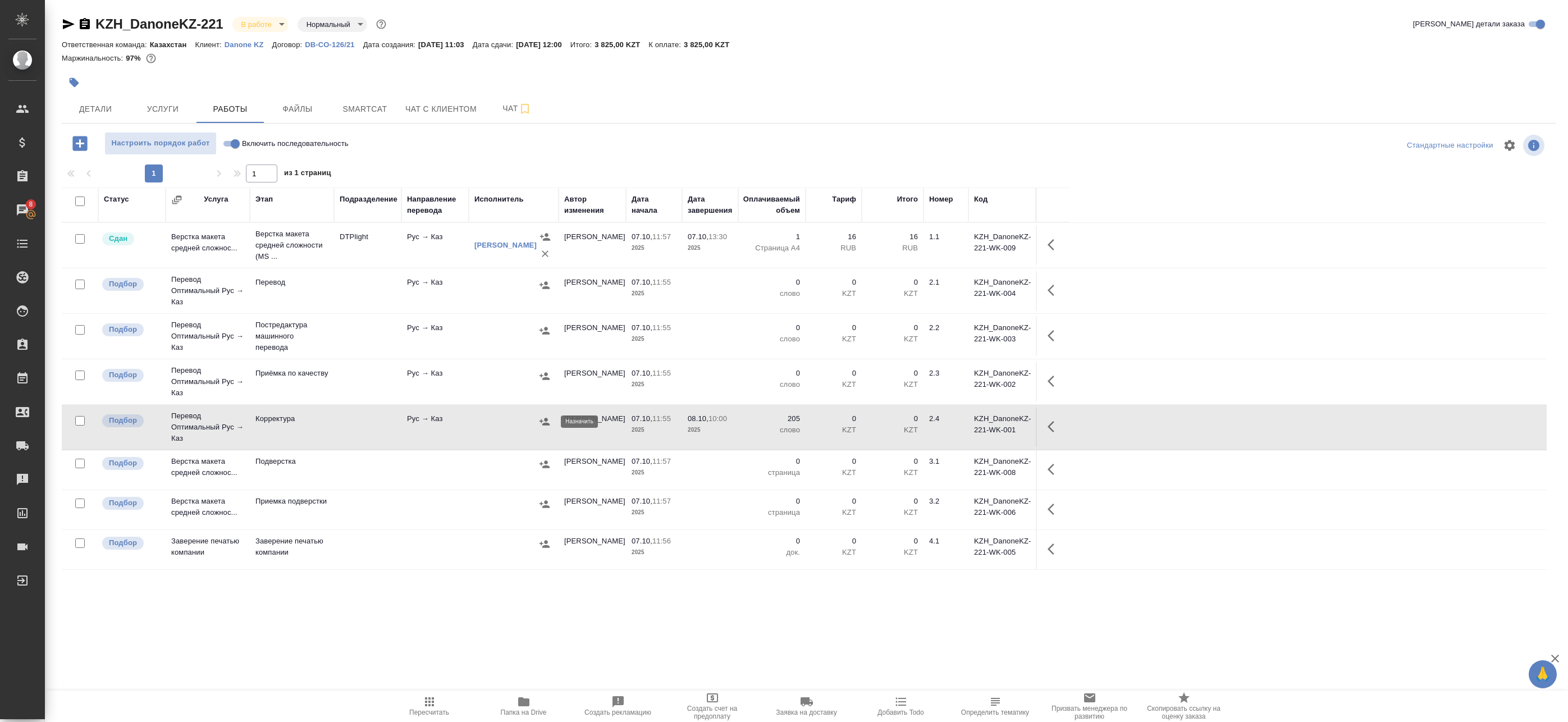
click at [545, 422] on icon "button" at bounding box center [545, 421] width 11 height 11
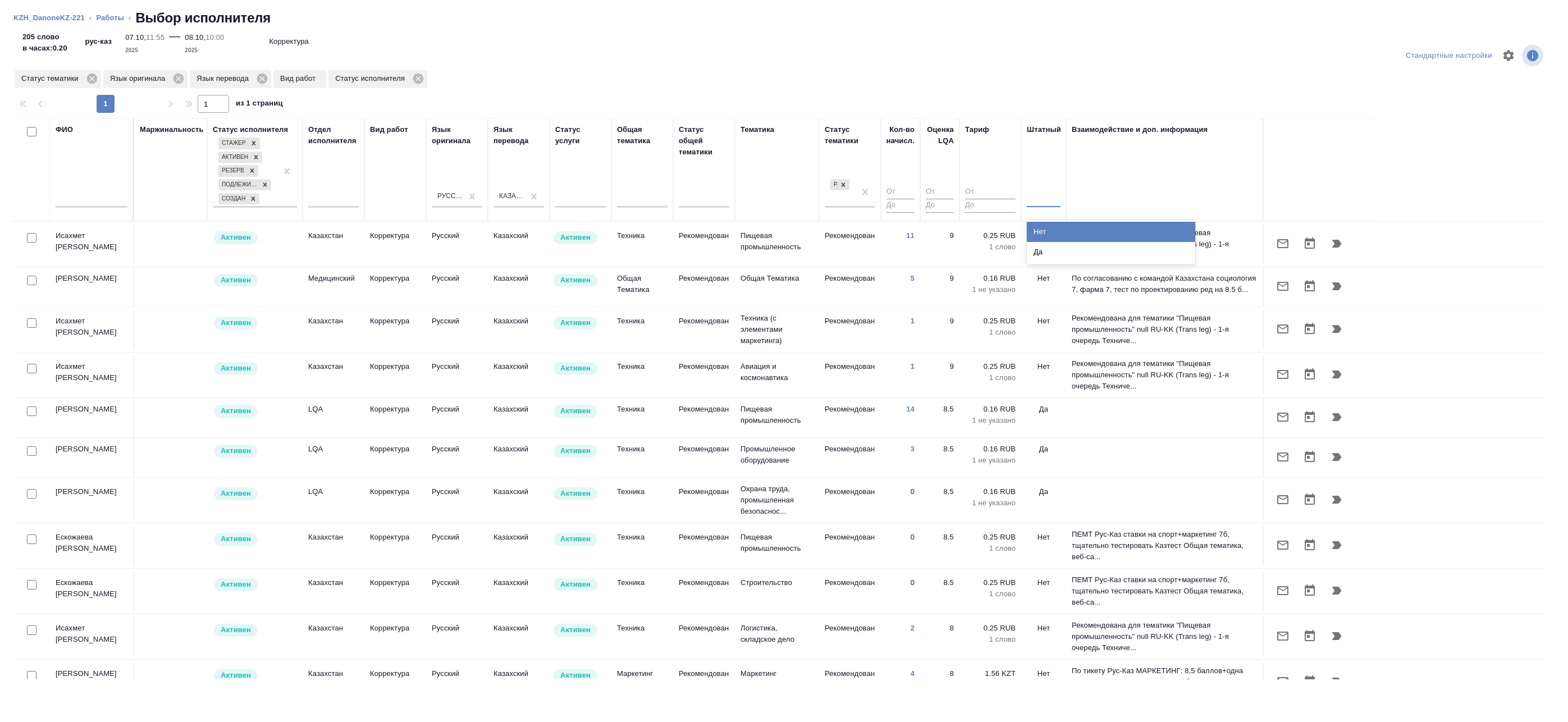
click at [1040, 204] on div at bounding box center [1043, 195] width 34 height 16
click at [1046, 238] on div "Нет" at bounding box center [1111, 231] width 168 height 20
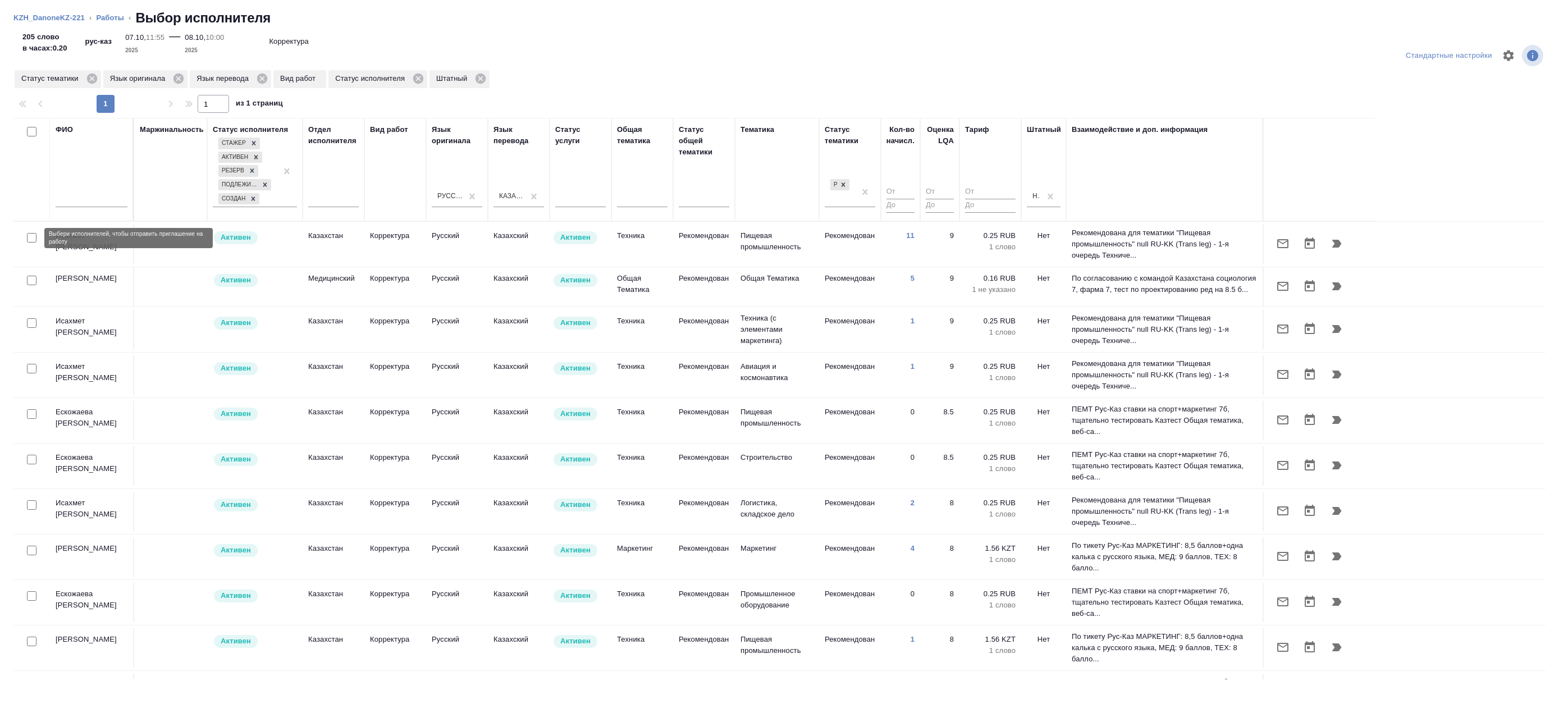
click at [35, 238] on input "checkbox" at bounding box center [32, 238] width 10 height 10
checkbox input "true"
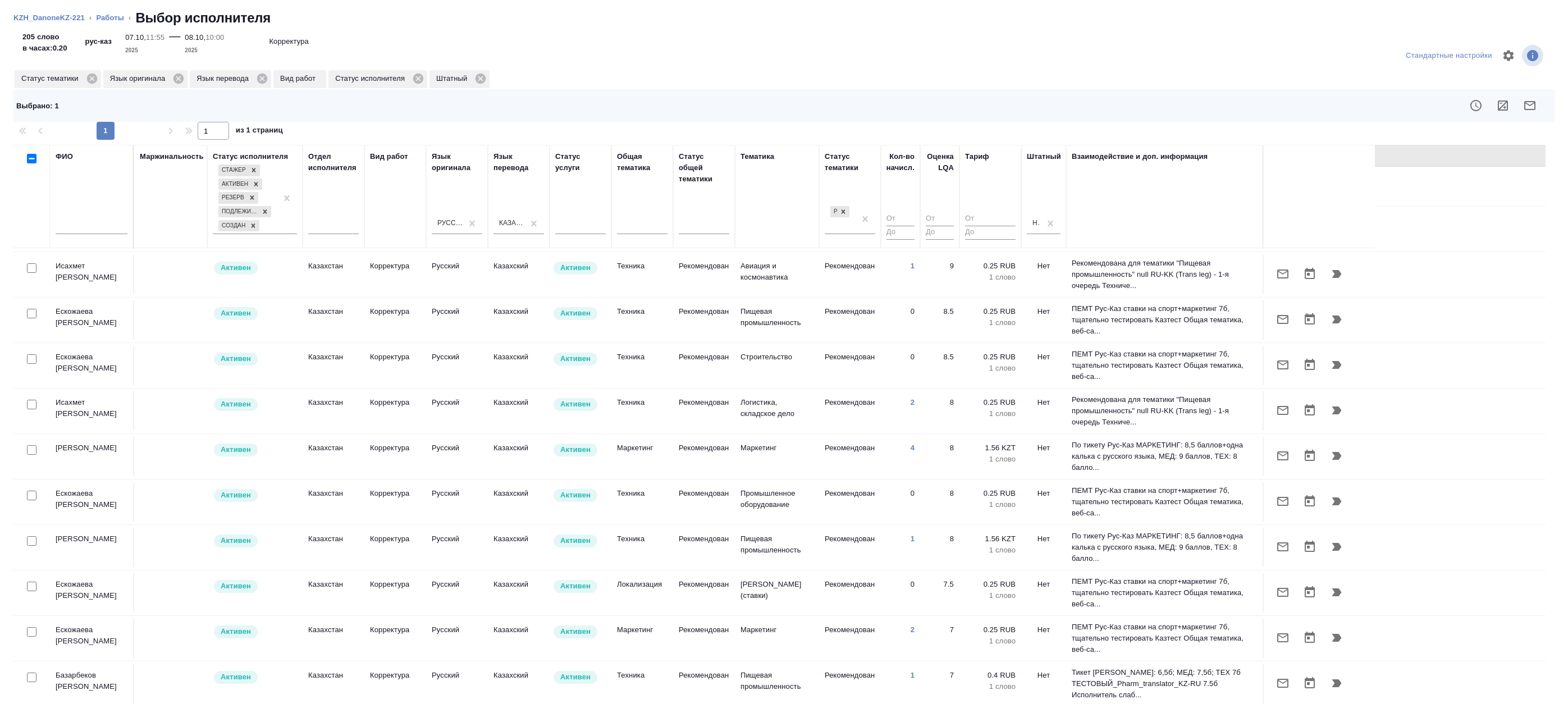
scroll to position [128, 0]
click at [35, 632] on input "checkbox" at bounding box center [32, 631] width 10 height 10
checkbox input "true"
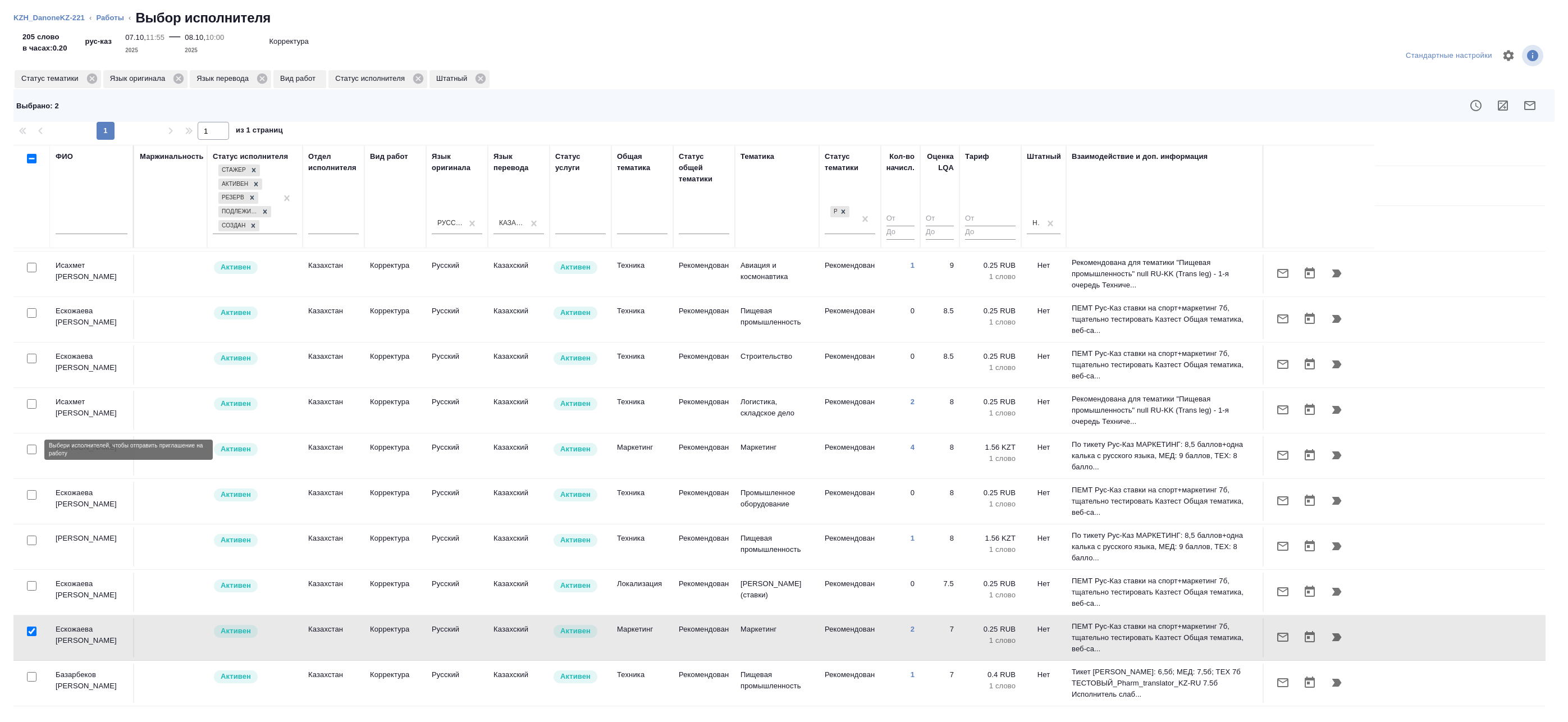
click at [34, 451] on input "checkbox" at bounding box center [32, 450] width 10 height 10
checkbox input "true"
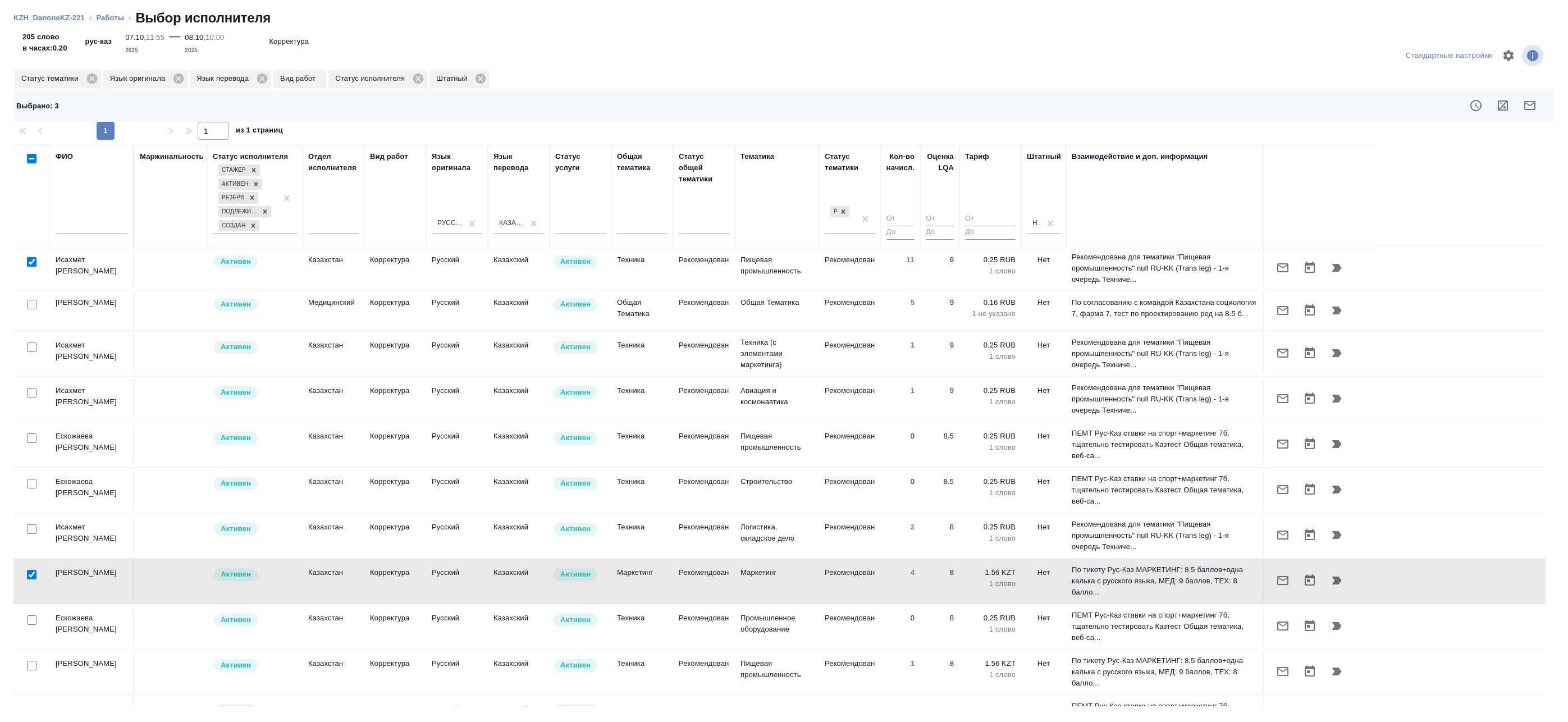
scroll to position [0, 0]
click at [1529, 106] on icon "button" at bounding box center [1529, 105] width 13 height 13
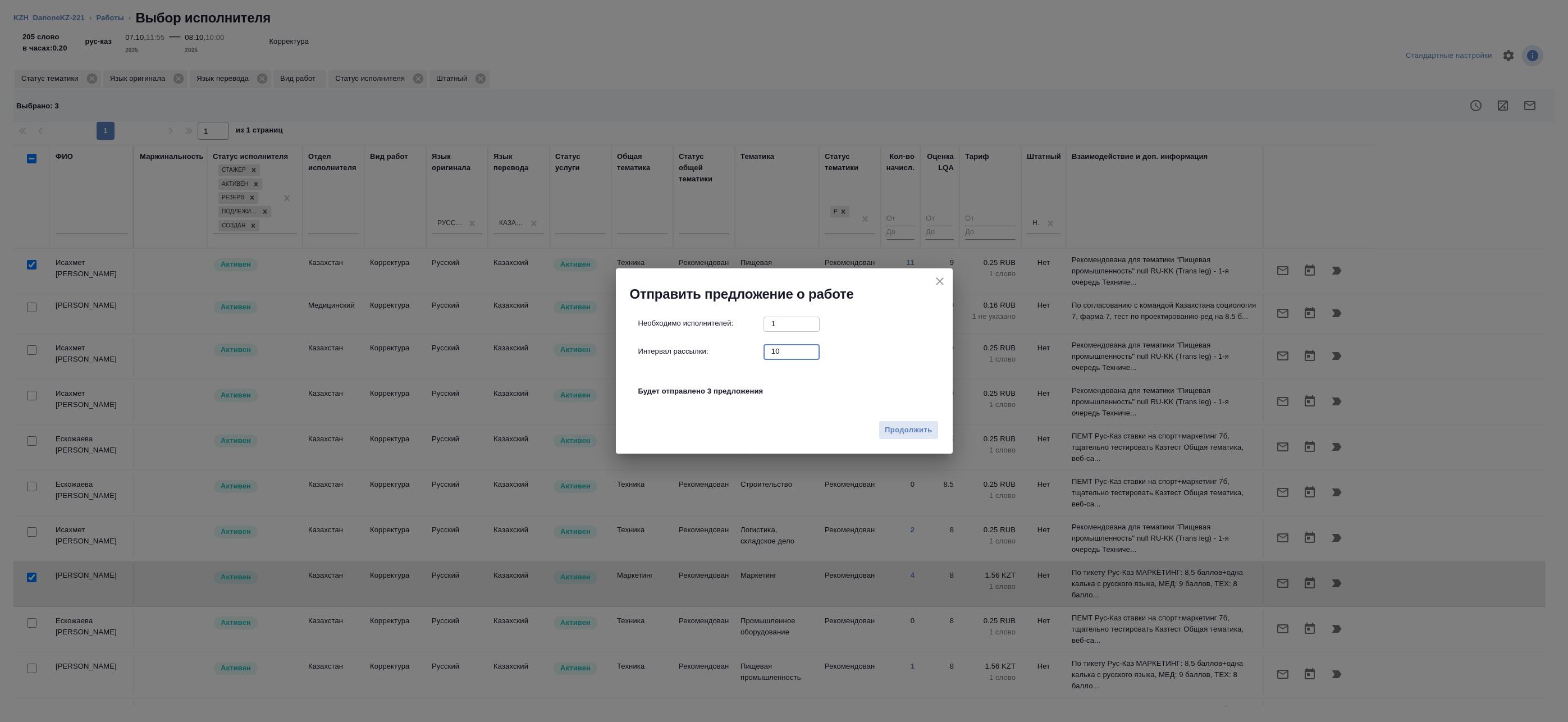
drag, startPoint x: 764, startPoint y: 351, endPoint x: 678, endPoint y: 348, distance: 86.1
click at [690, 351] on div "Интервал рассылки: 10 ​" at bounding box center [789, 351] width 301 height 14
type input "0"
click at [888, 423] on button "Продолжить" at bounding box center [908, 430] width 60 height 19
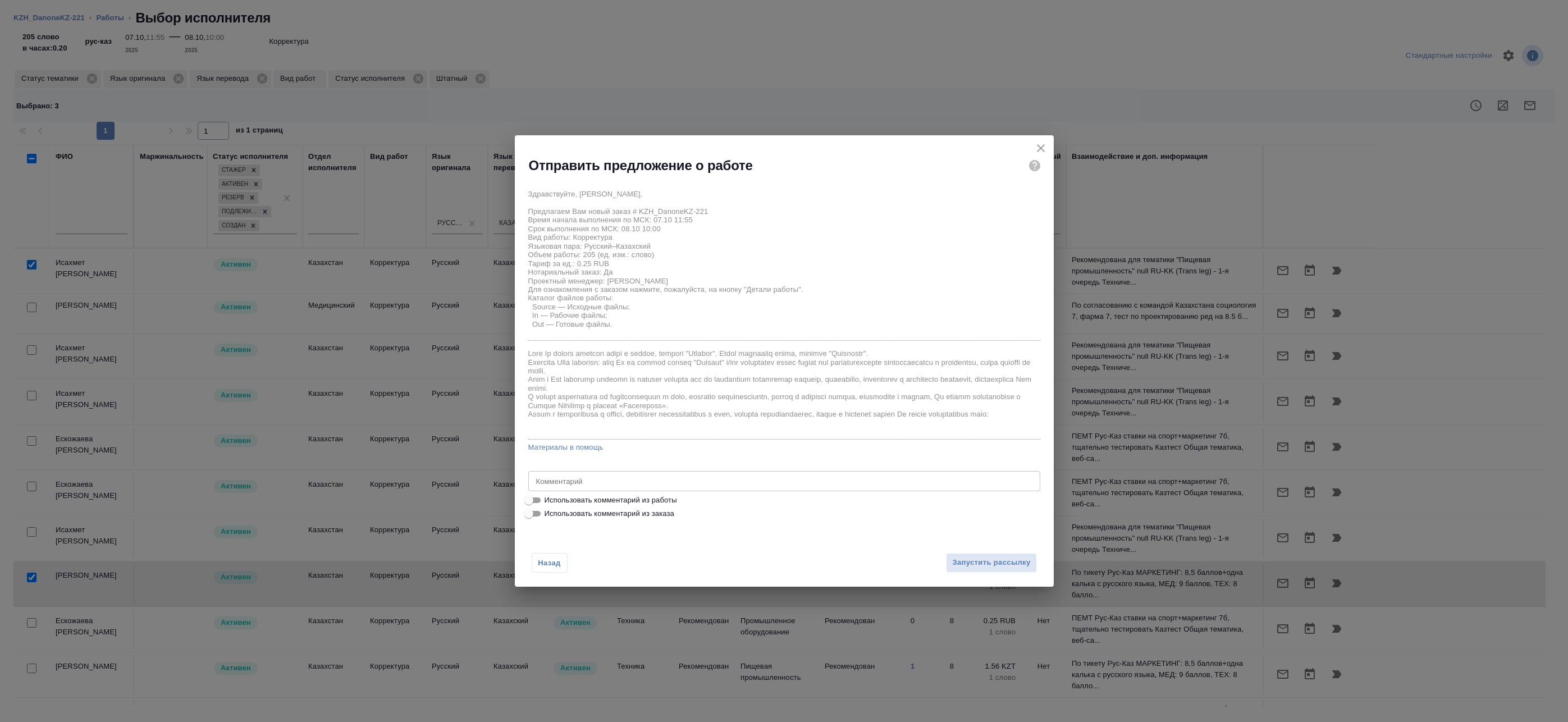
click at [579, 499] on span "Использовать комментарий из работы" at bounding box center [610, 500] width 132 height 11
click at [549, 499] on input "Использовать комментарий из работы" at bounding box center [529, 500] width 40 height 13
checkbox input "true"
type textarea "под нот"
click at [978, 566] on span "Запустить рассылку" at bounding box center [991, 563] width 78 height 13
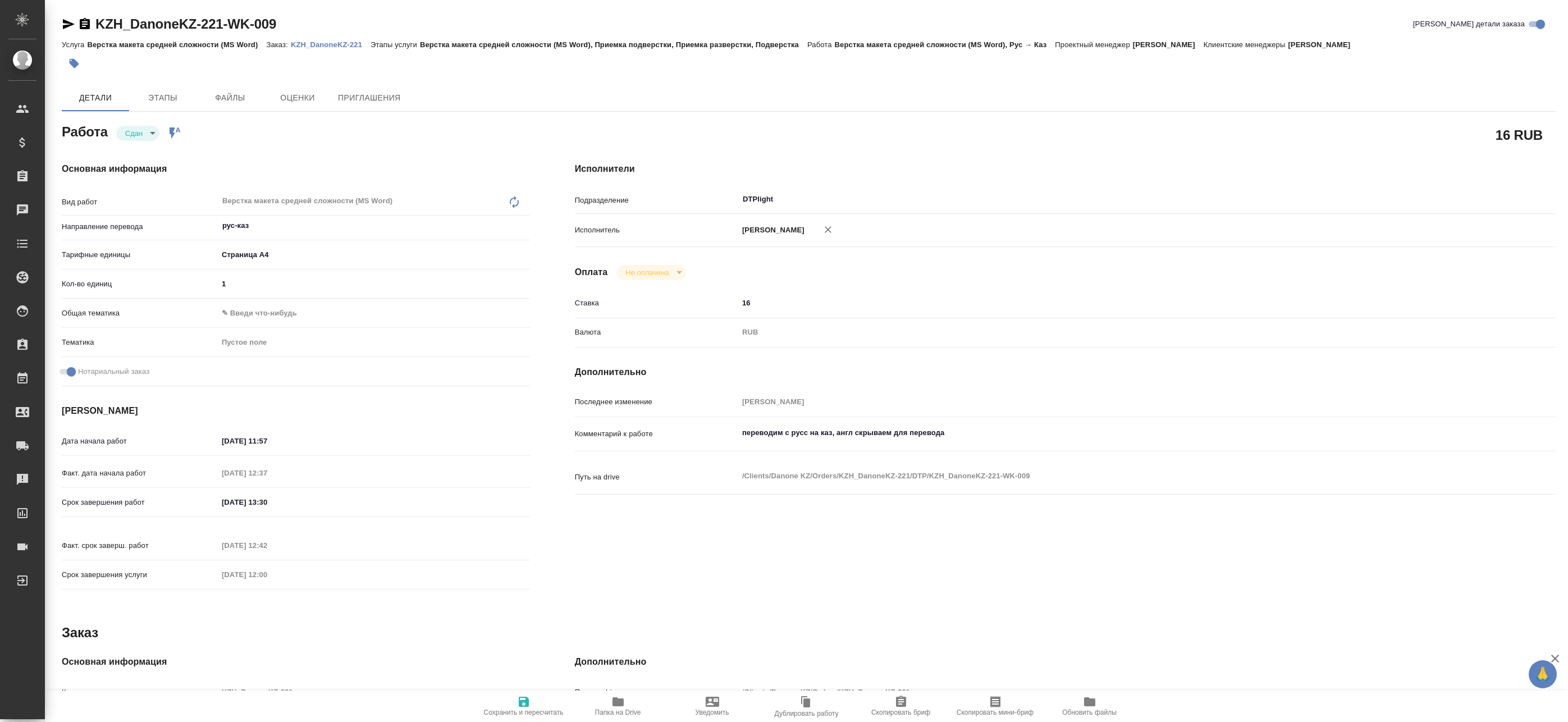
type textarea "x"
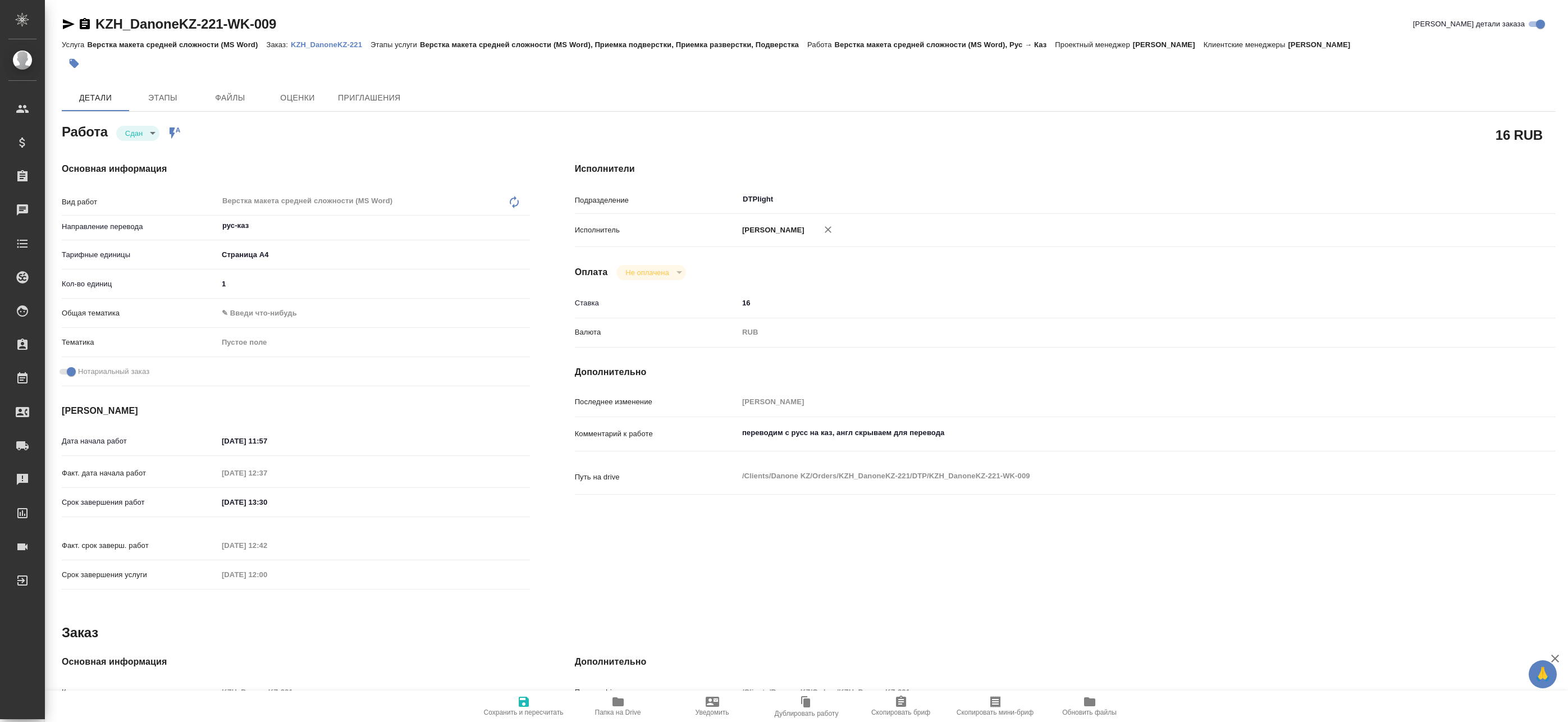
type textarea "x"
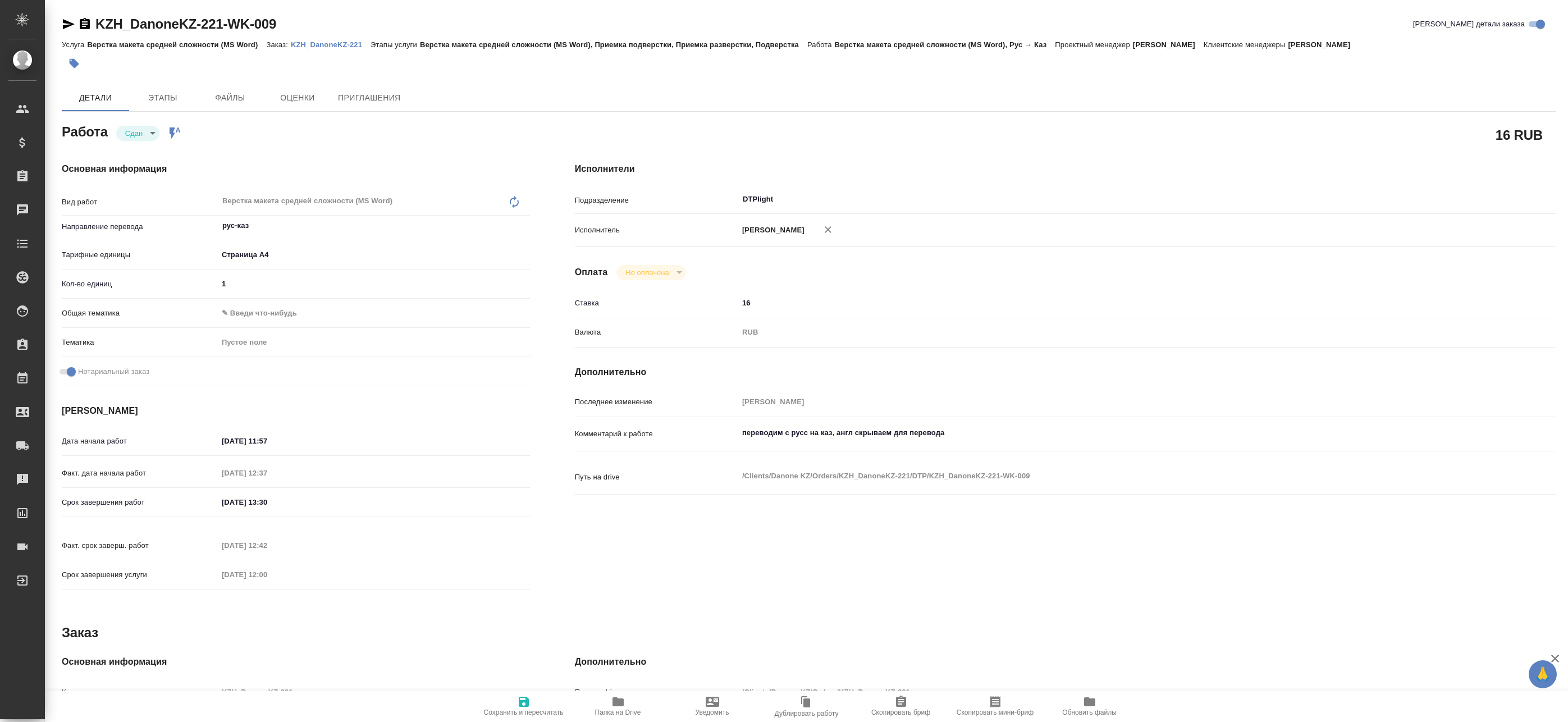
type textarea "x"
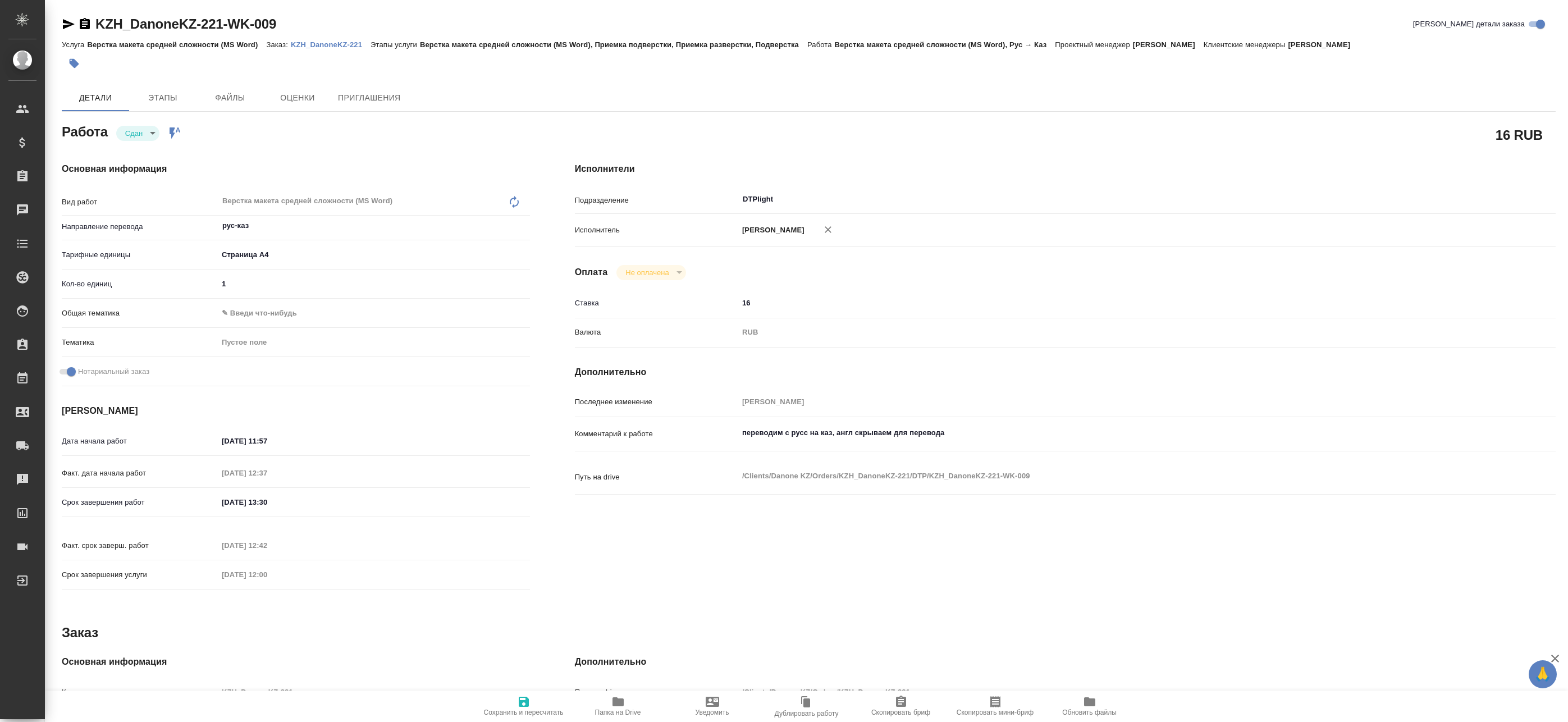
click at [631, 707] on span "Папка на Drive" at bounding box center [618, 705] width 81 height 21
type textarea "x"
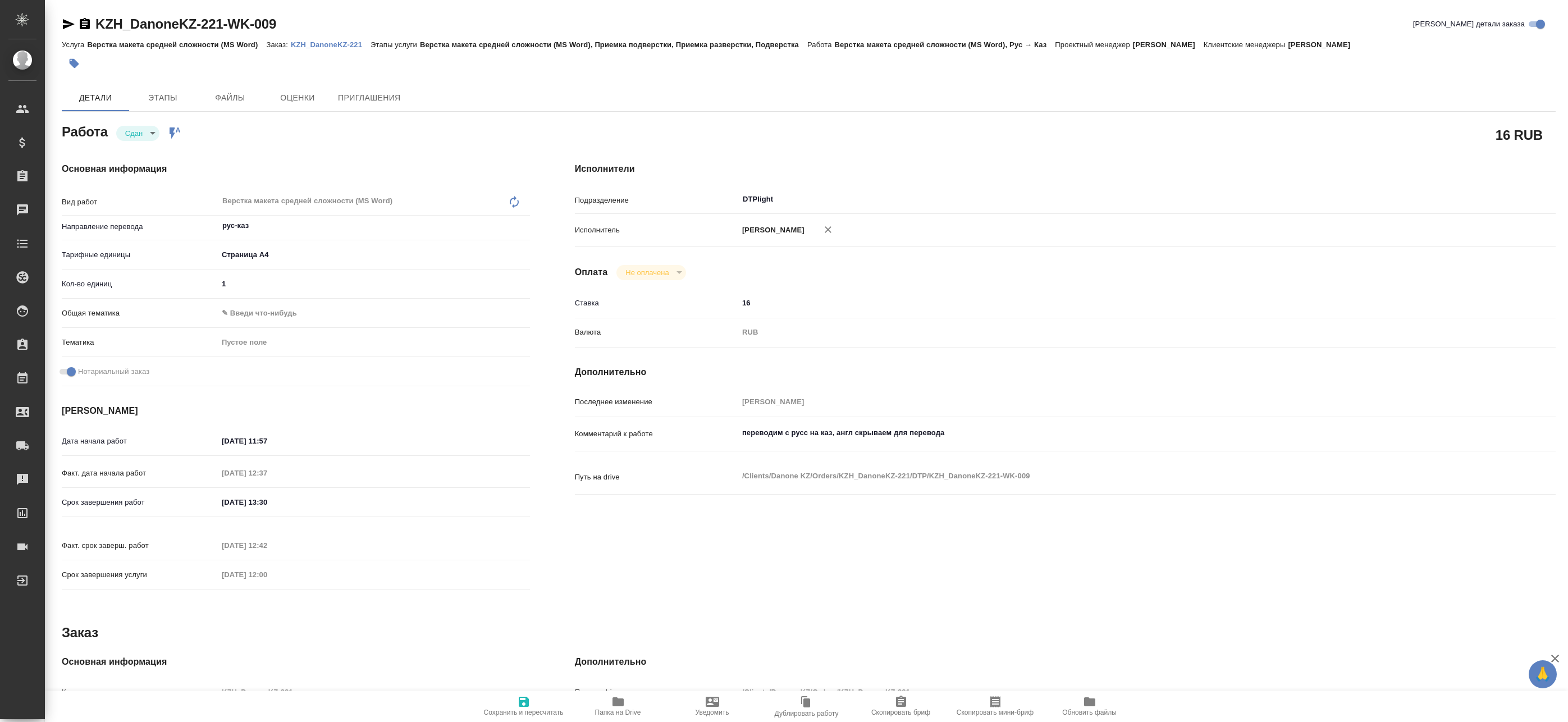
type textarea "x"
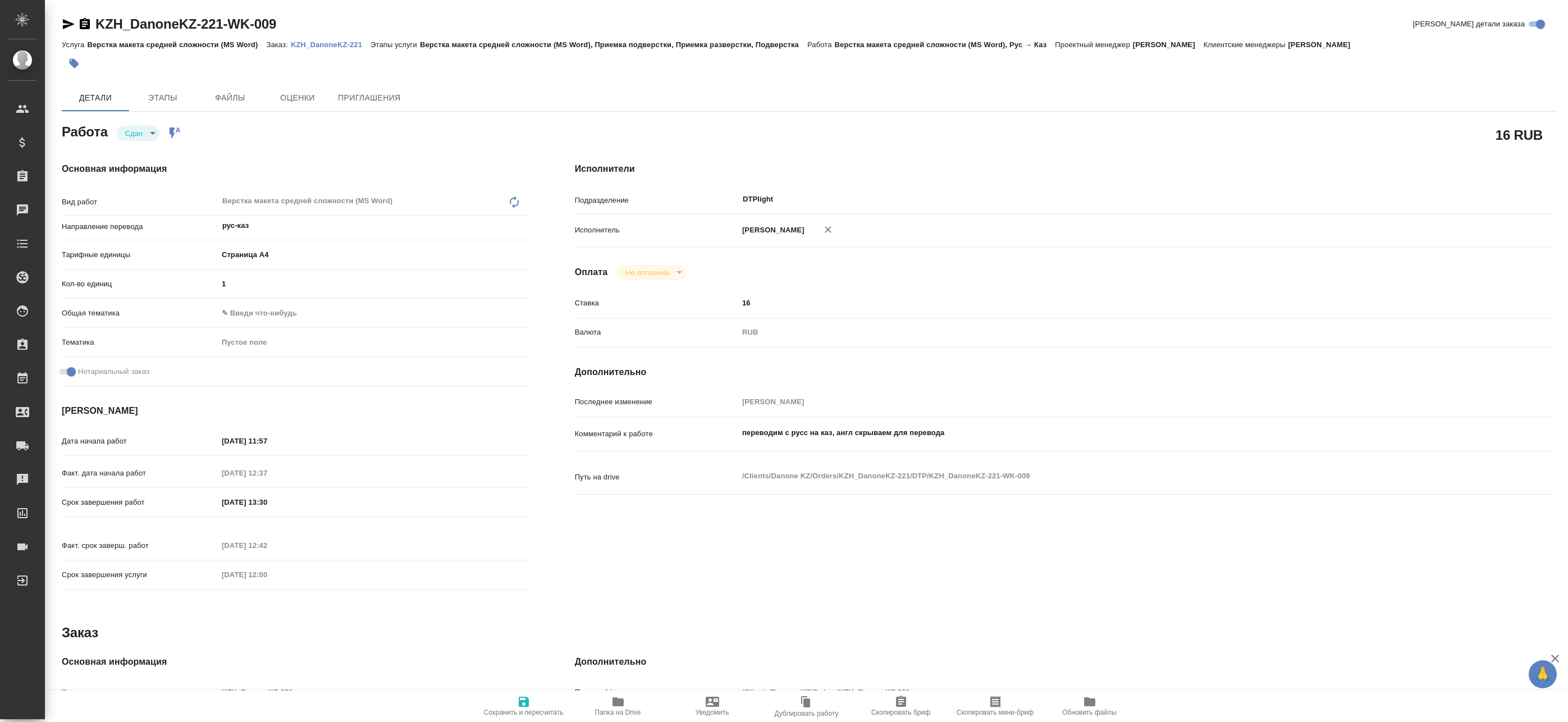
type textarea "x"
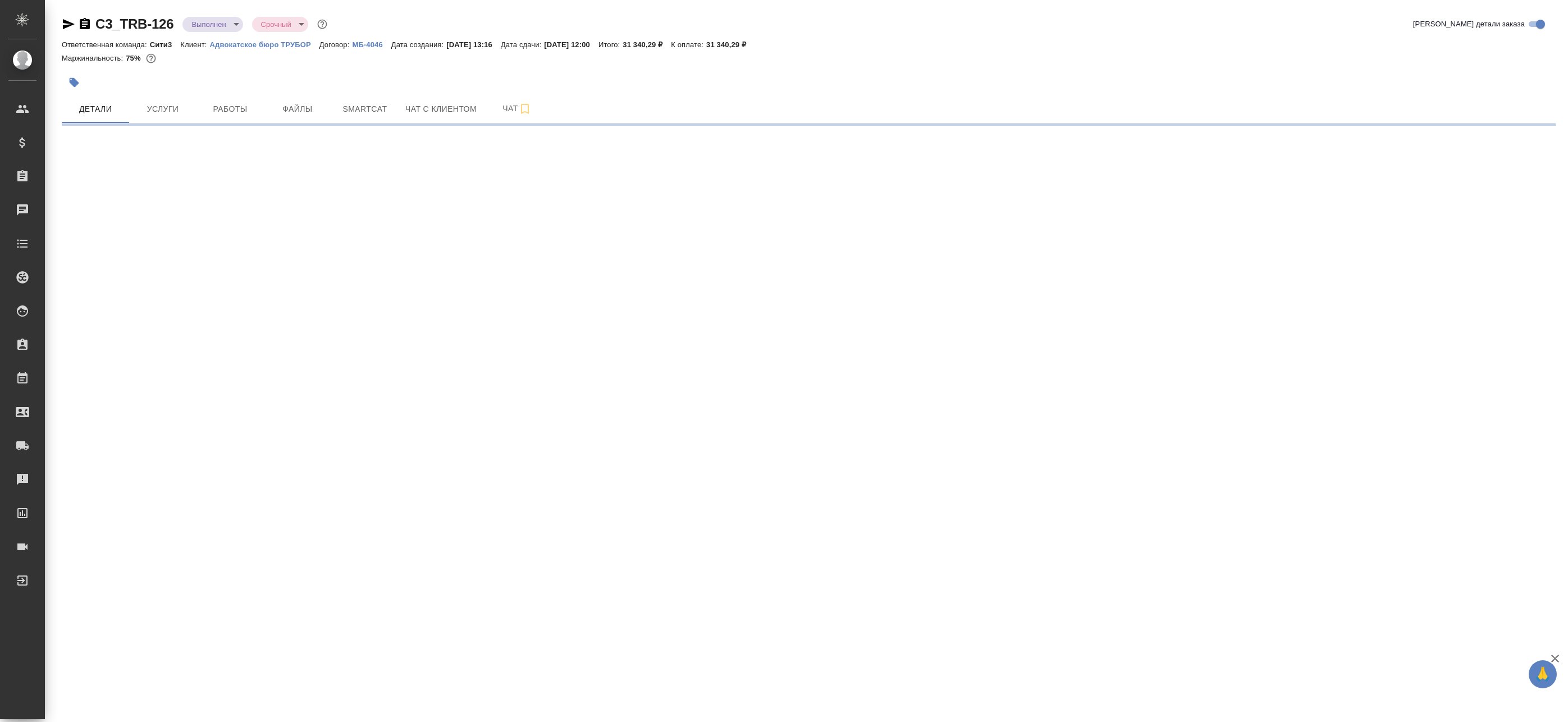
select select "RU"
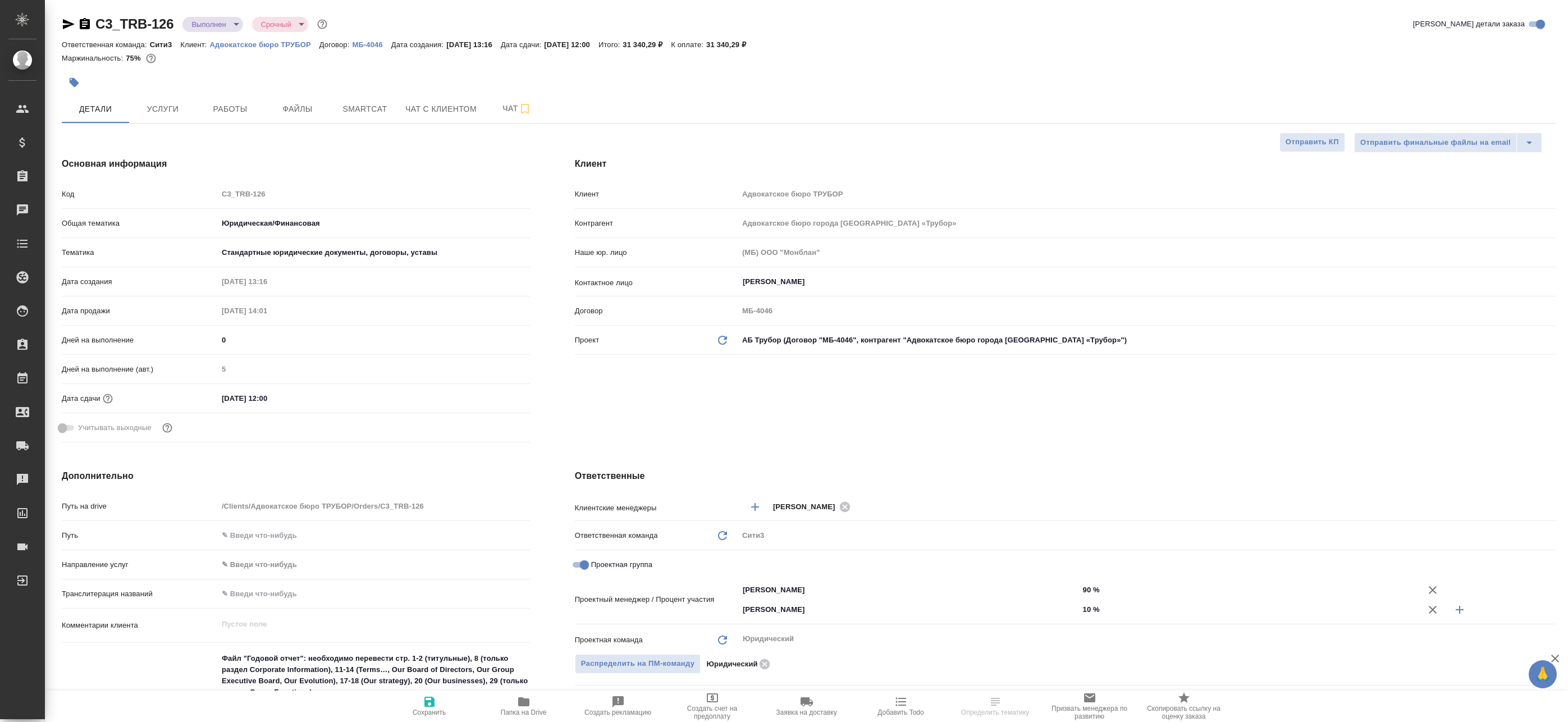
type textarea "x"
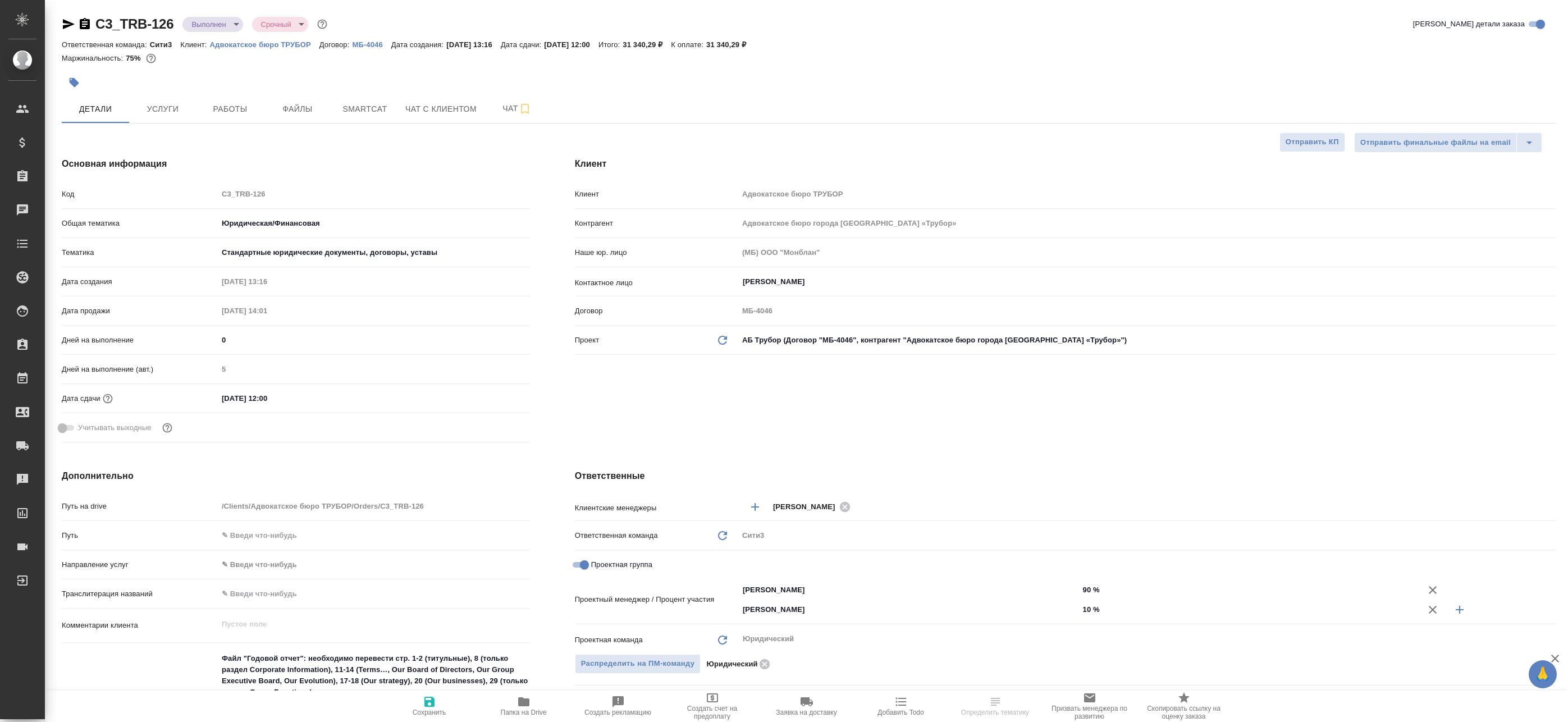
type textarea "x"
click at [268, 116] on button "Файлы" at bounding box center [297, 109] width 67 height 28
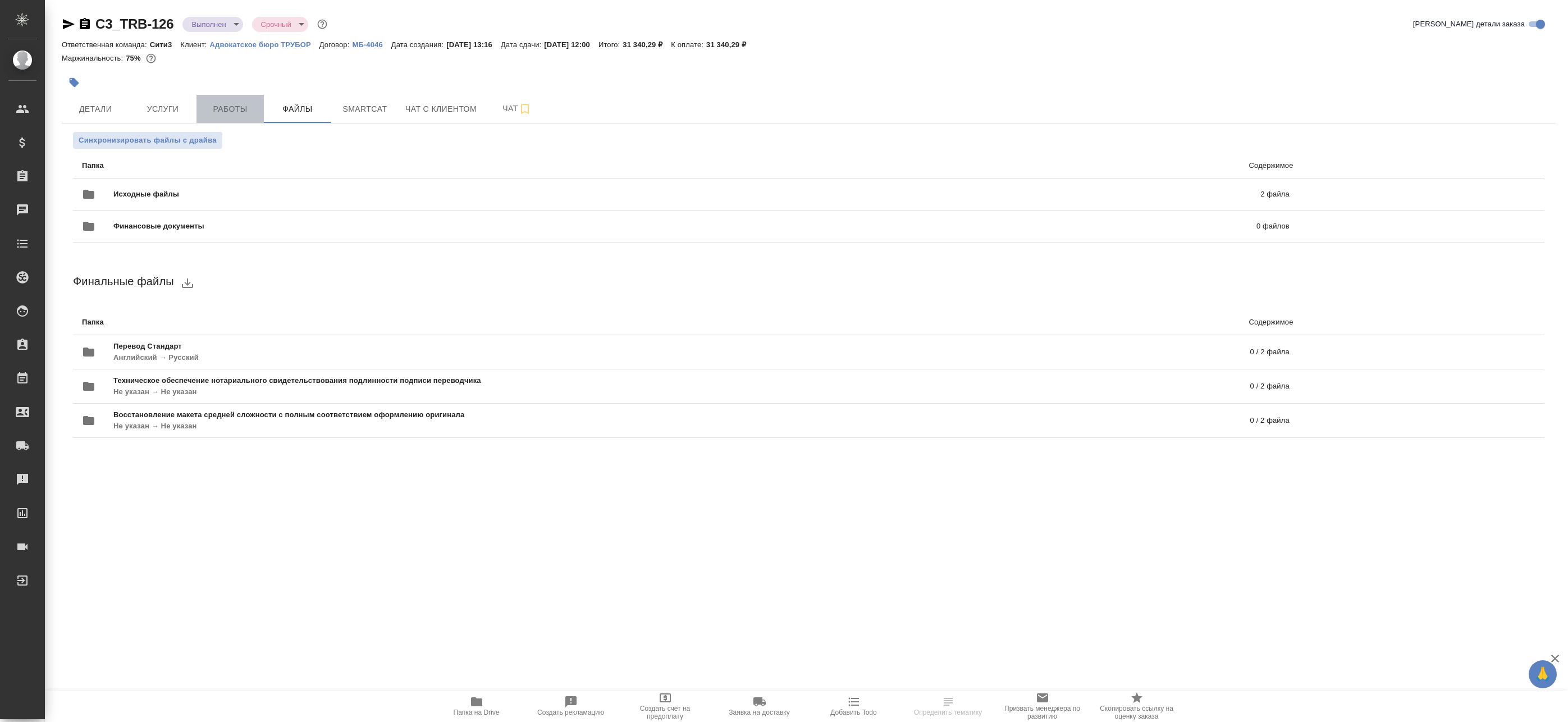
click at [243, 114] on span "Работы" at bounding box center [230, 109] width 54 height 14
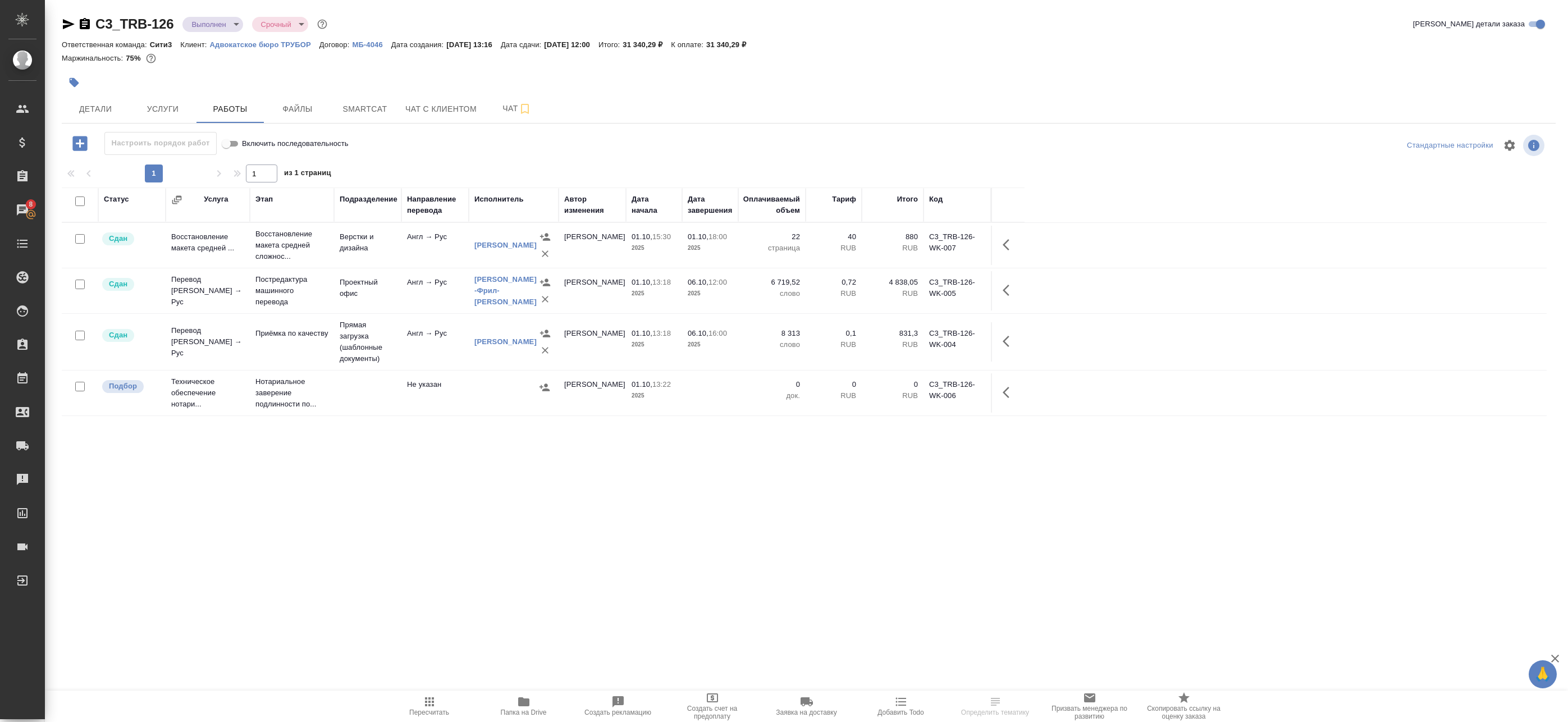
click at [526, 716] on button "Папка на Drive" at bounding box center [524, 706] width 94 height 31
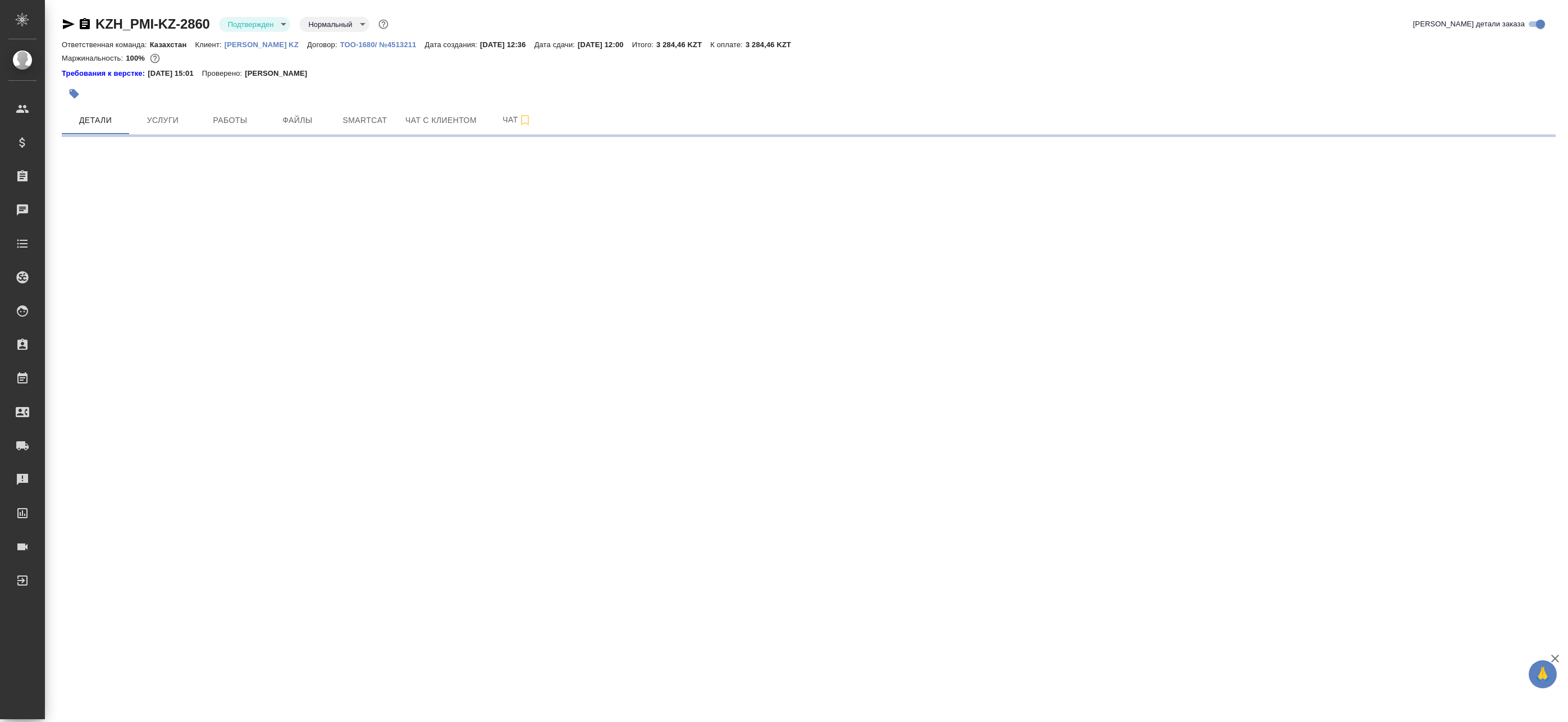
select select "RU"
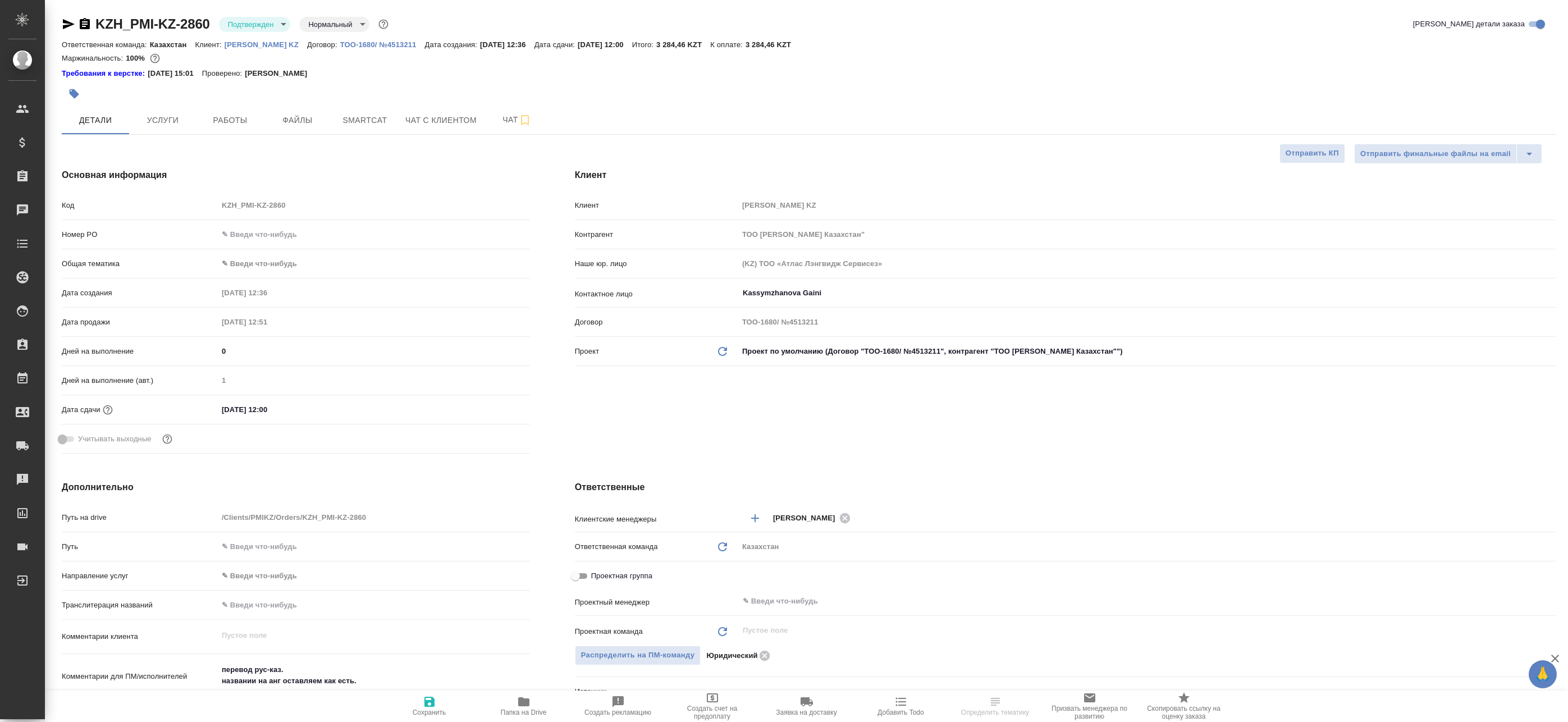
type textarea "x"
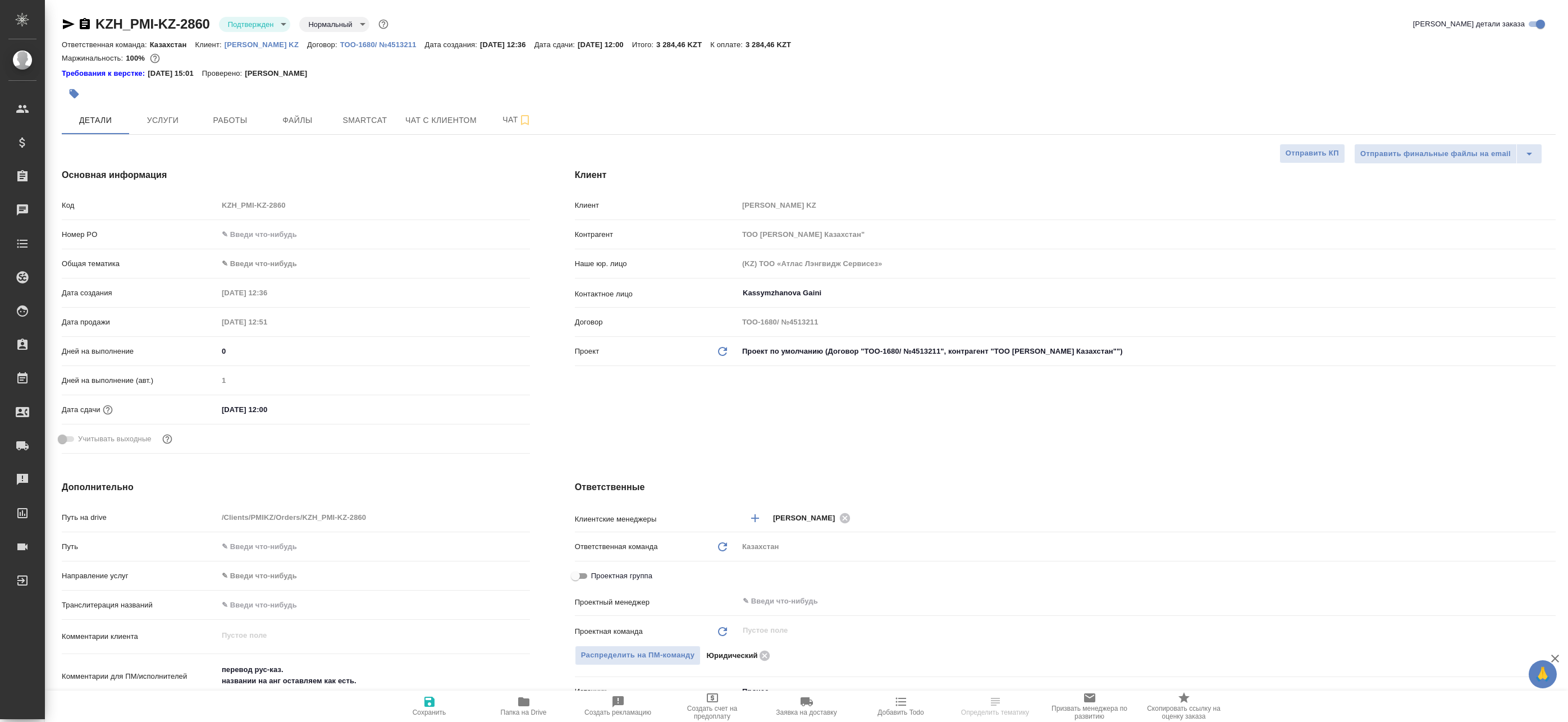
type textarea "x"
drag, startPoint x: 224, startPoint y: 40, endPoint x: 280, endPoint y: 46, distance: 56.3
click at [280, 46] on div "Ответственная команда: Казахстан Клиент: [PERSON_NAME] KZ Договор: ТОО-1680/ №4…" at bounding box center [809, 44] width 1494 height 13
copy p "[PERSON_NAME] KZ"
type textarea "x"
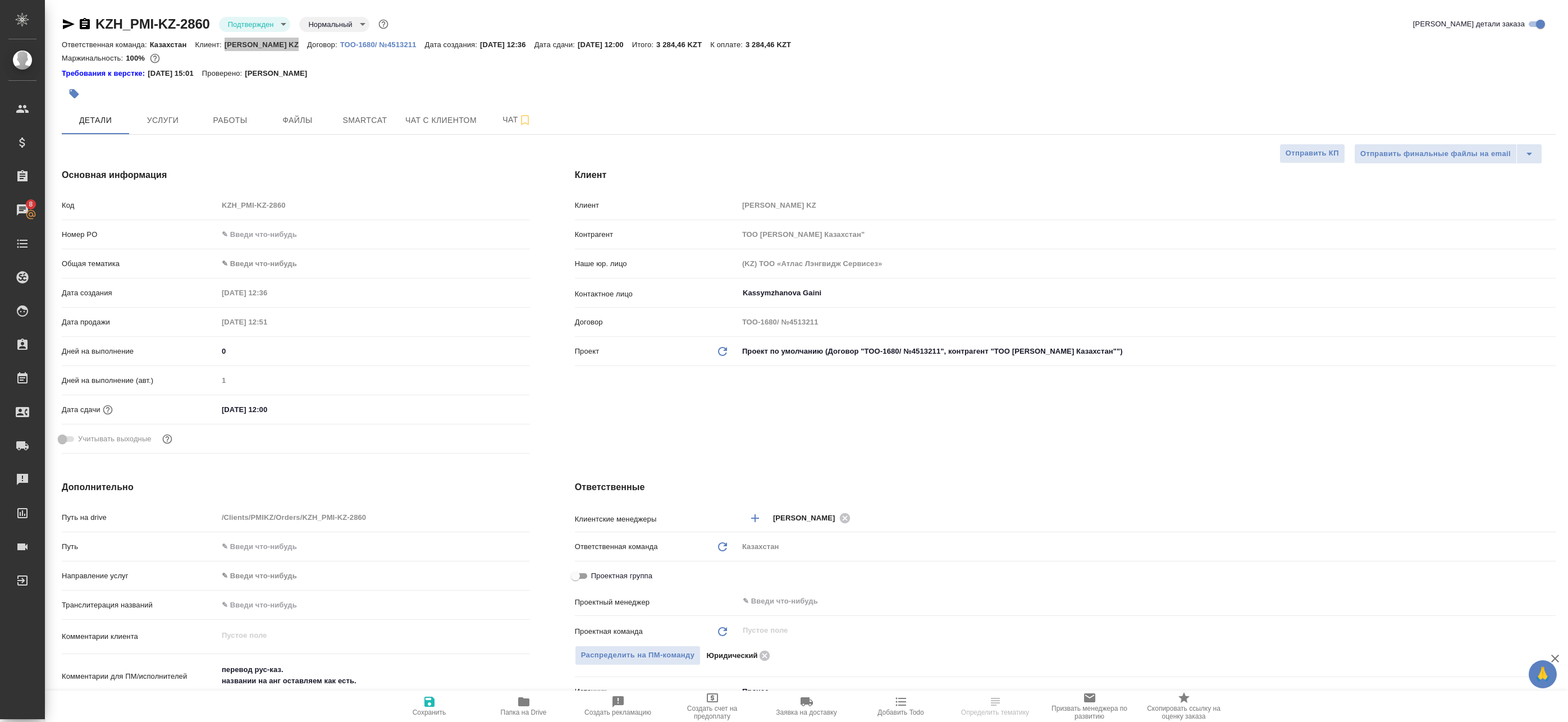
type textarea "x"
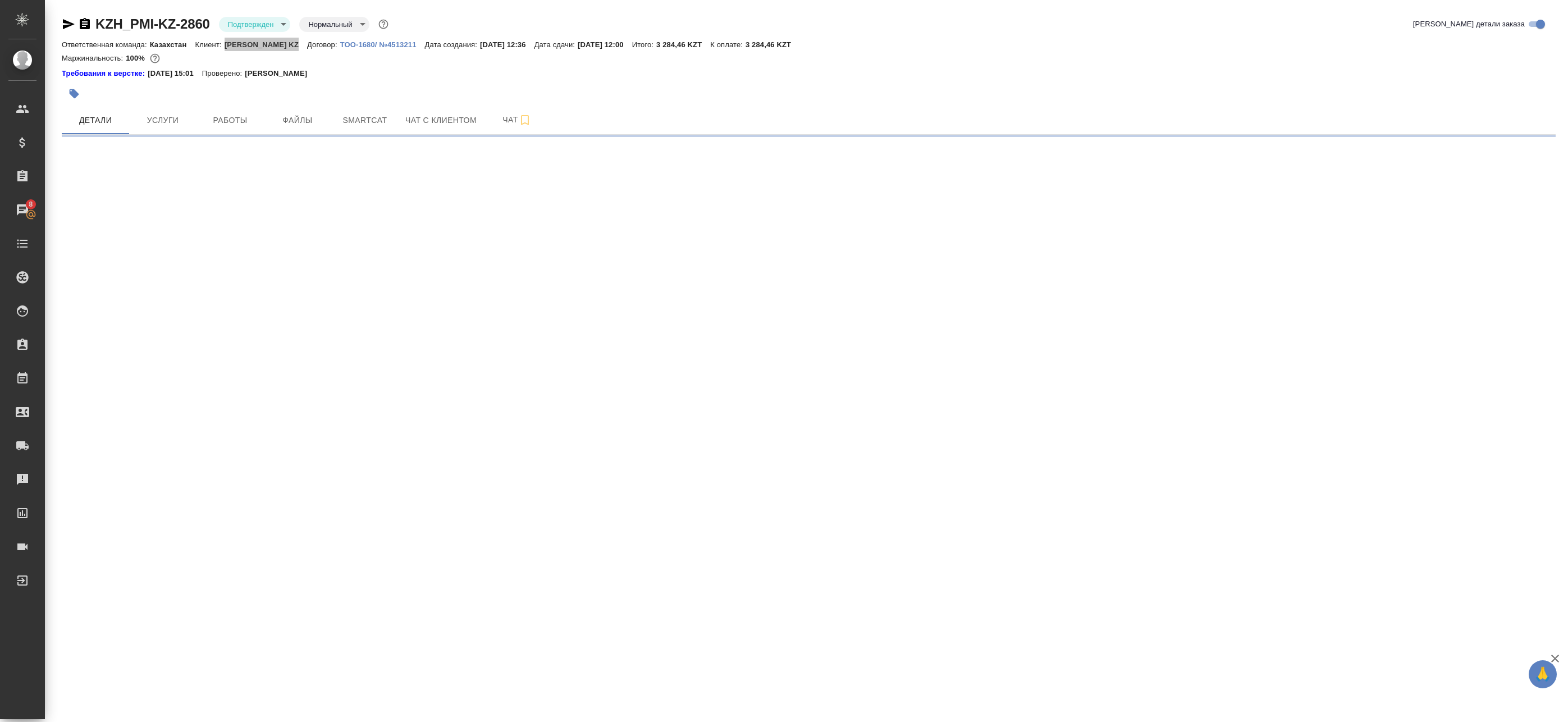
select select "RU"
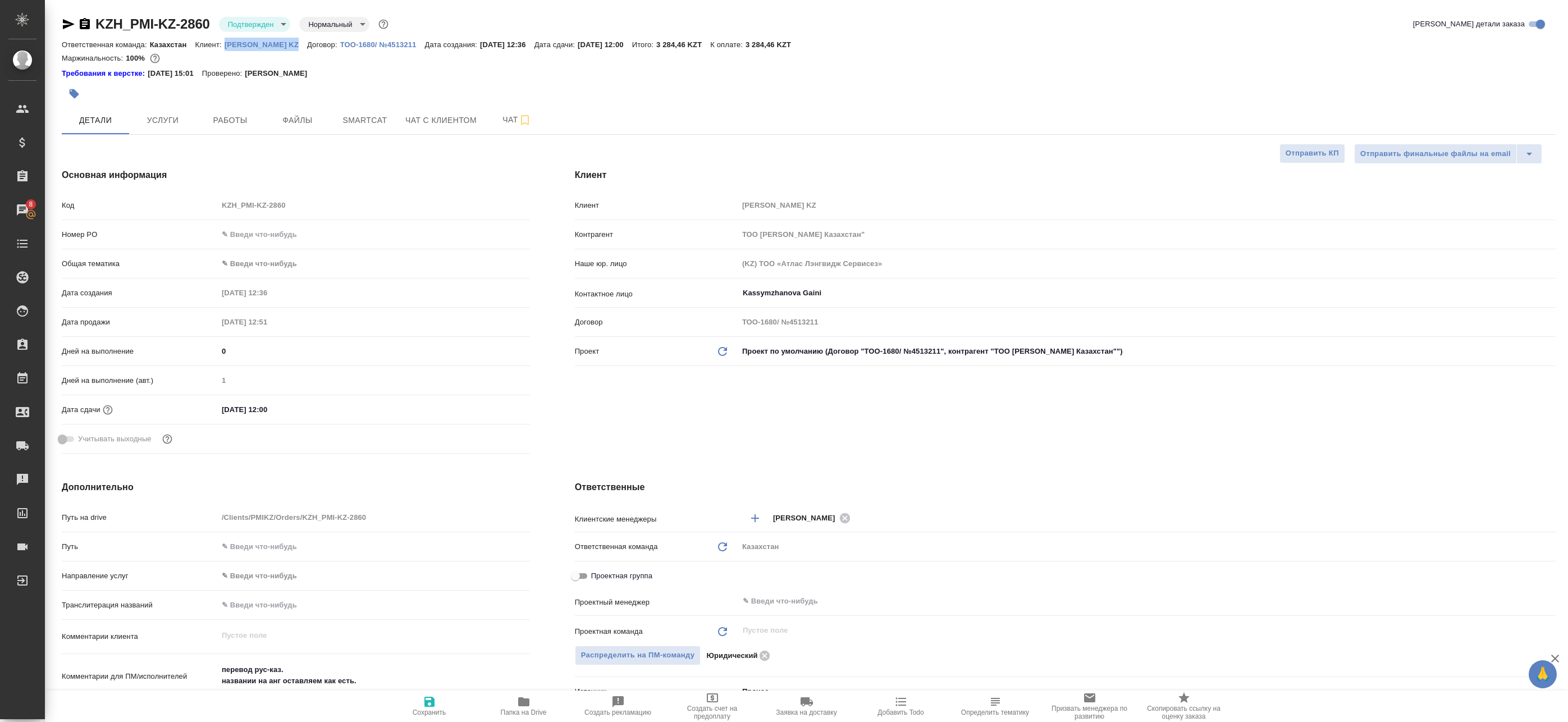
type textarea "x"
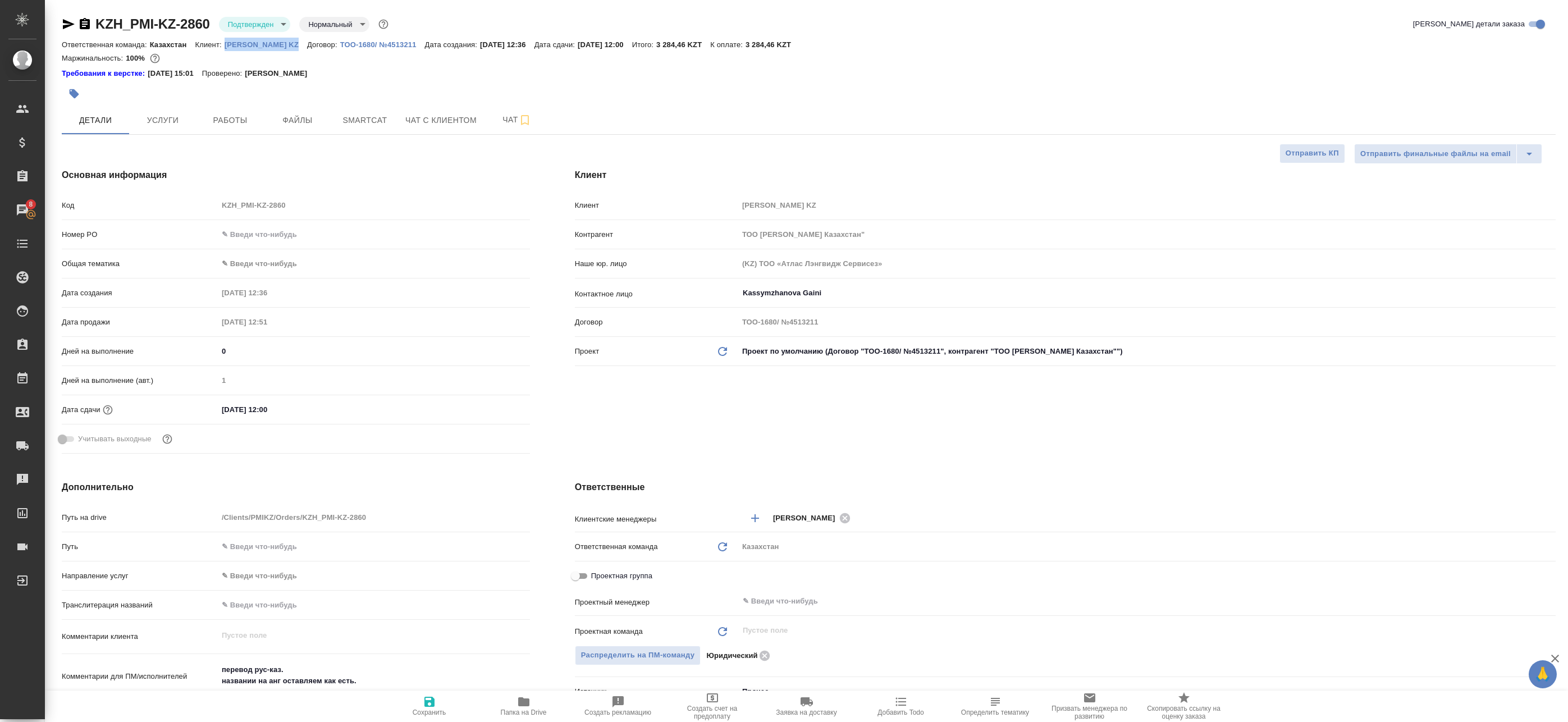
type textarea "x"
click at [774, 604] on input "text" at bounding box center [1128, 601] width 773 height 13
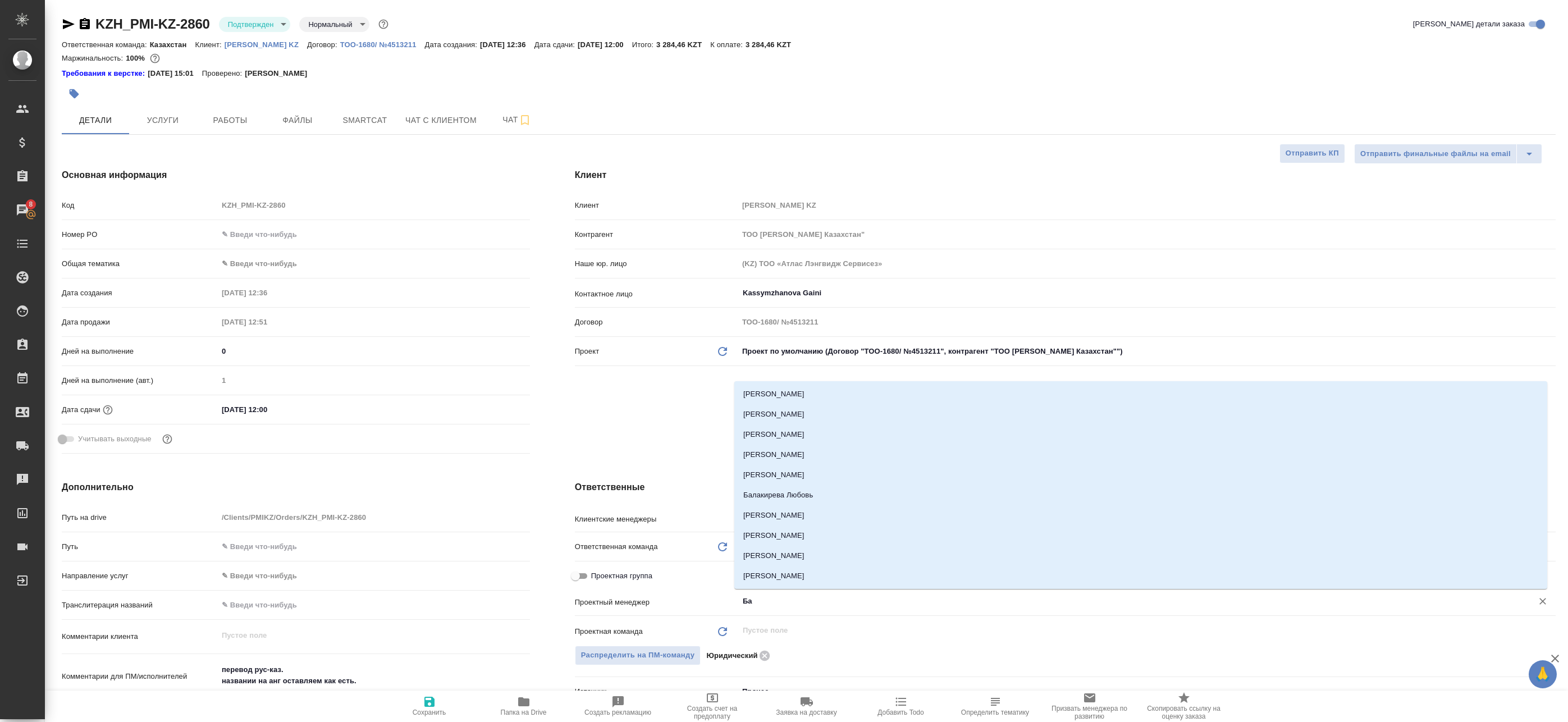
type input "Баб"
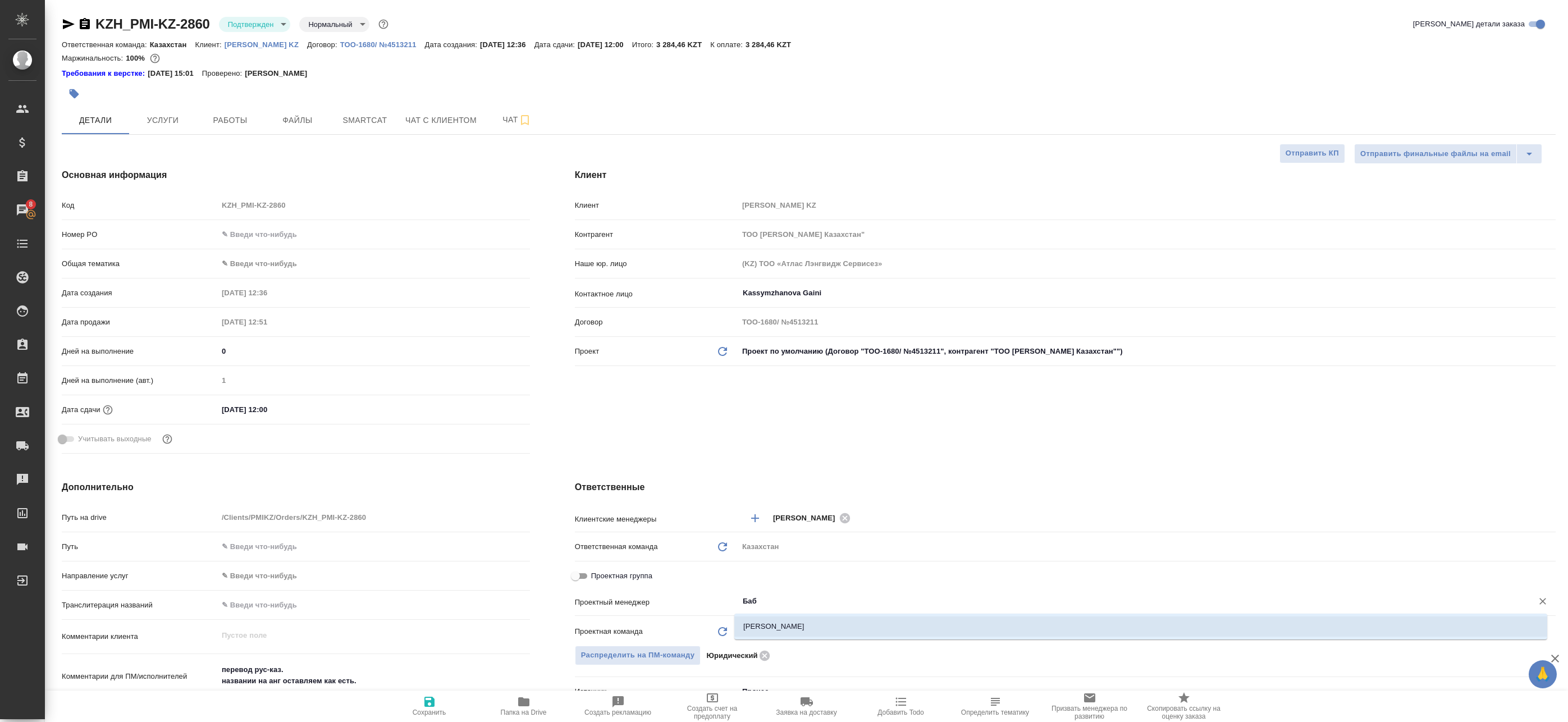
click at [771, 631] on li "[PERSON_NAME]" at bounding box center [1140, 626] width 813 height 20
type textarea "x"
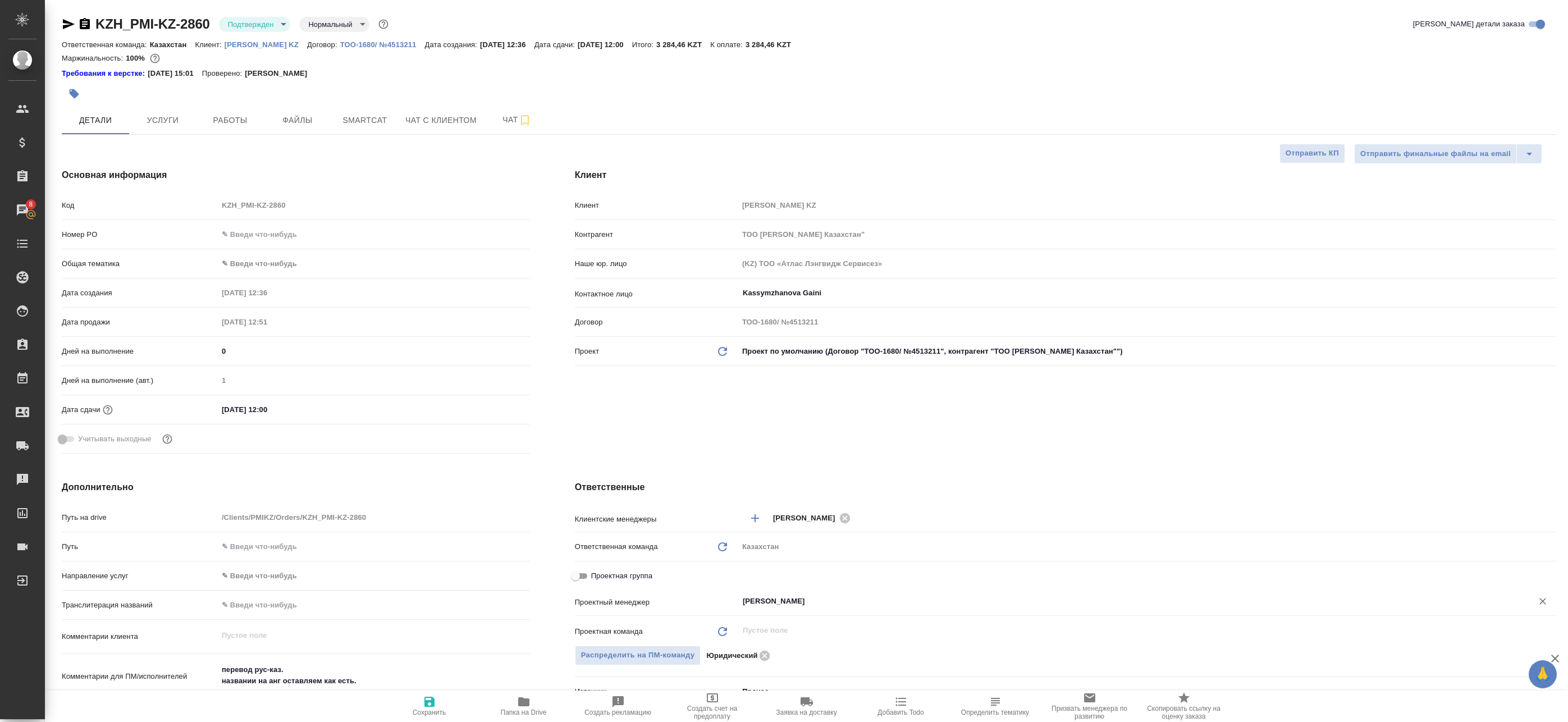
type input "[PERSON_NAME]"
click at [424, 705] on icon "button" at bounding box center [429, 701] width 13 height 13
type textarea "x"
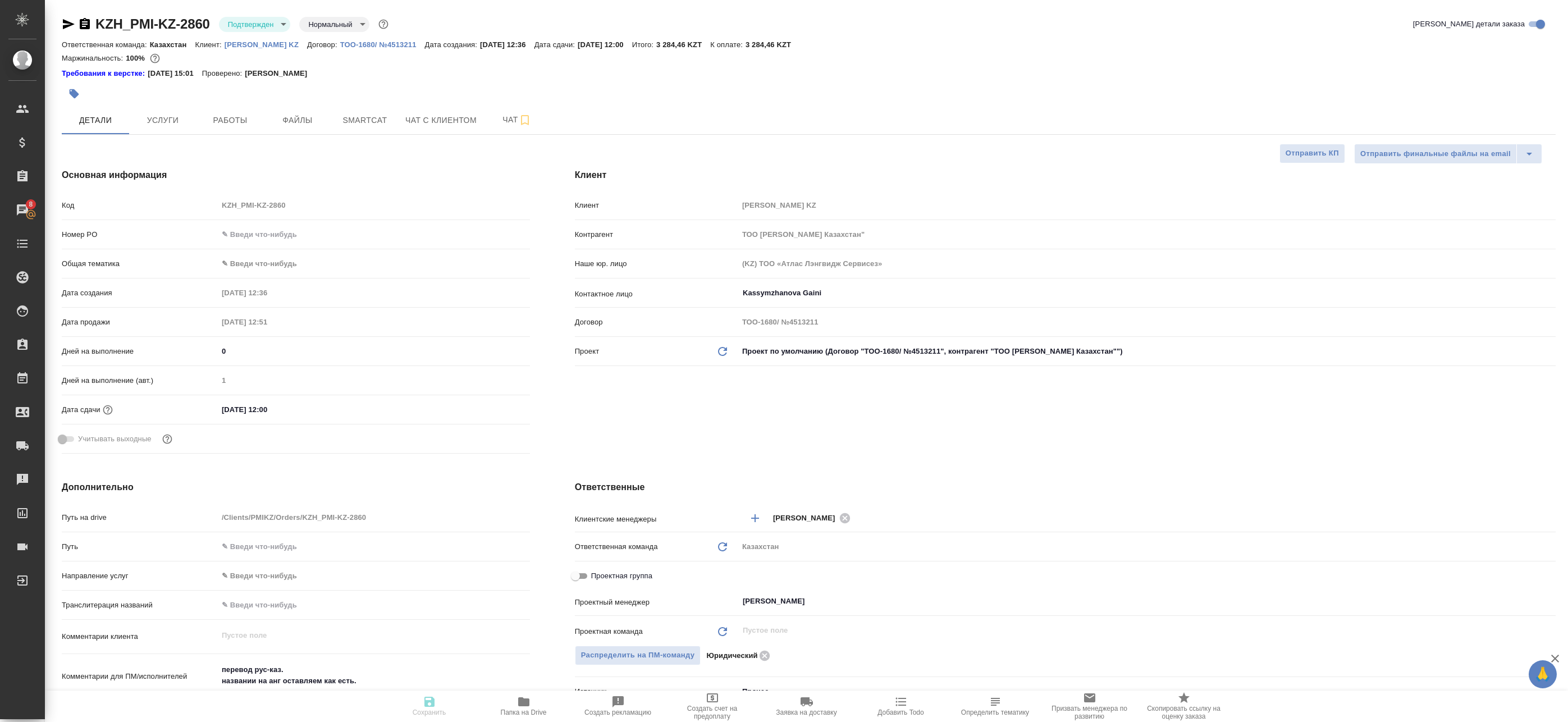
type textarea "x"
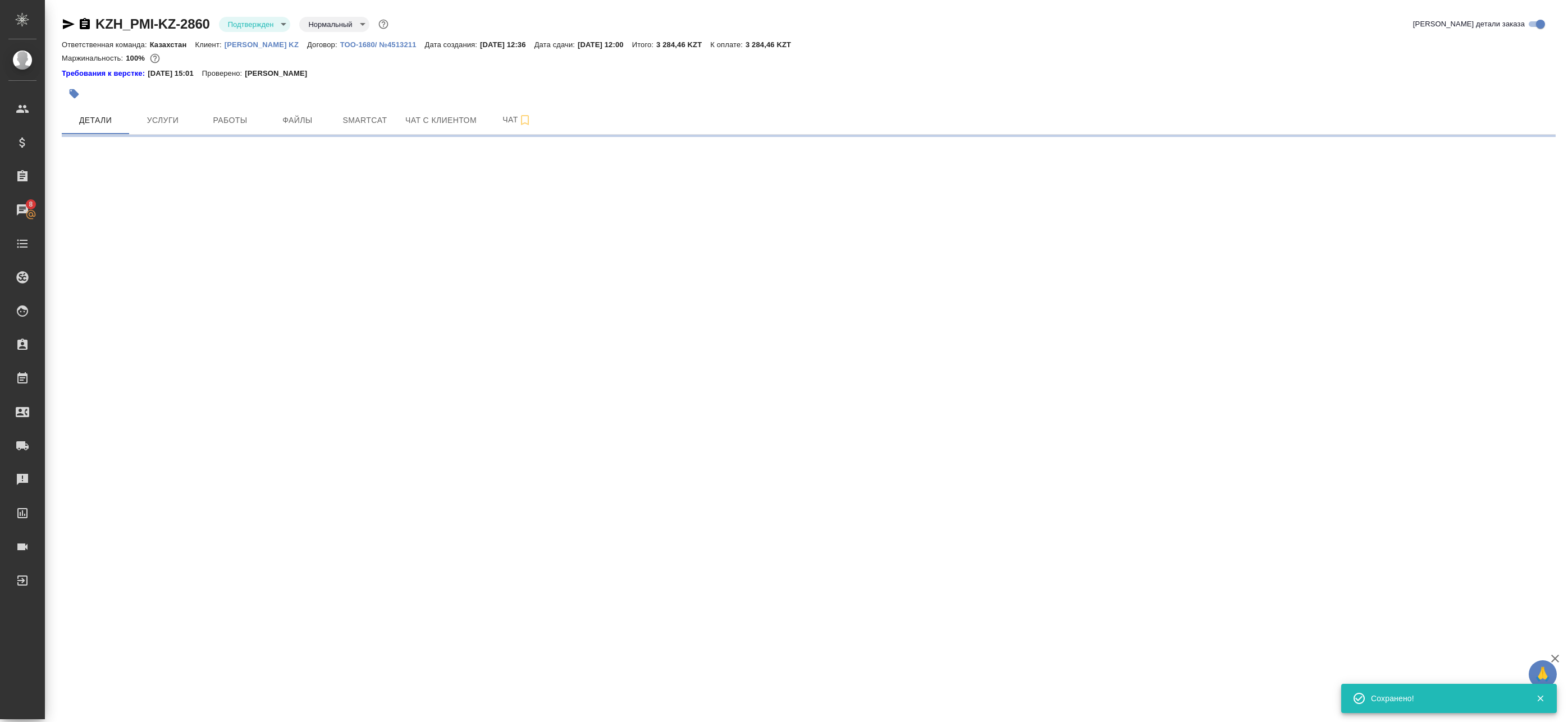
select select "RU"
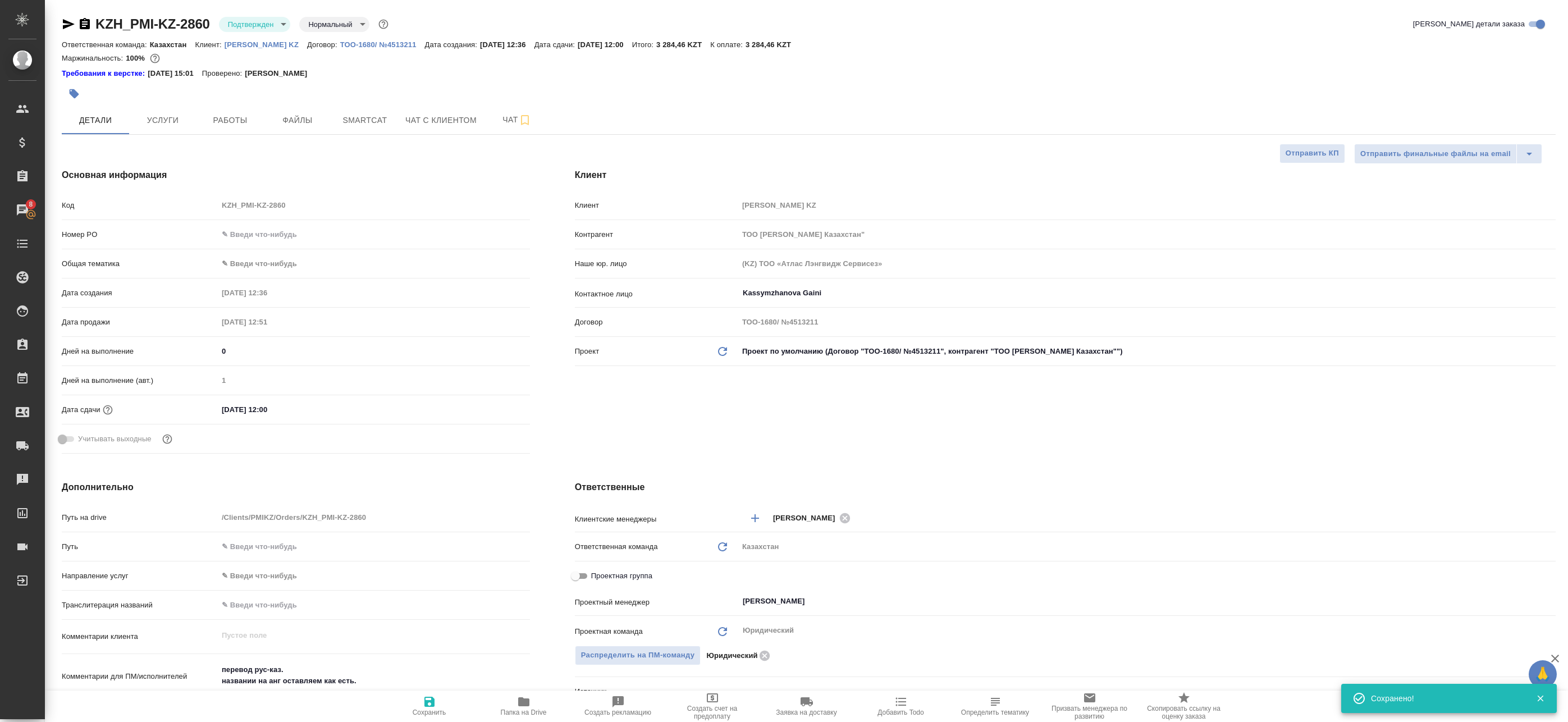
type textarea "x"
click at [69, 25] on icon "button" at bounding box center [69, 24] width 12 height 10
type textarea "x"
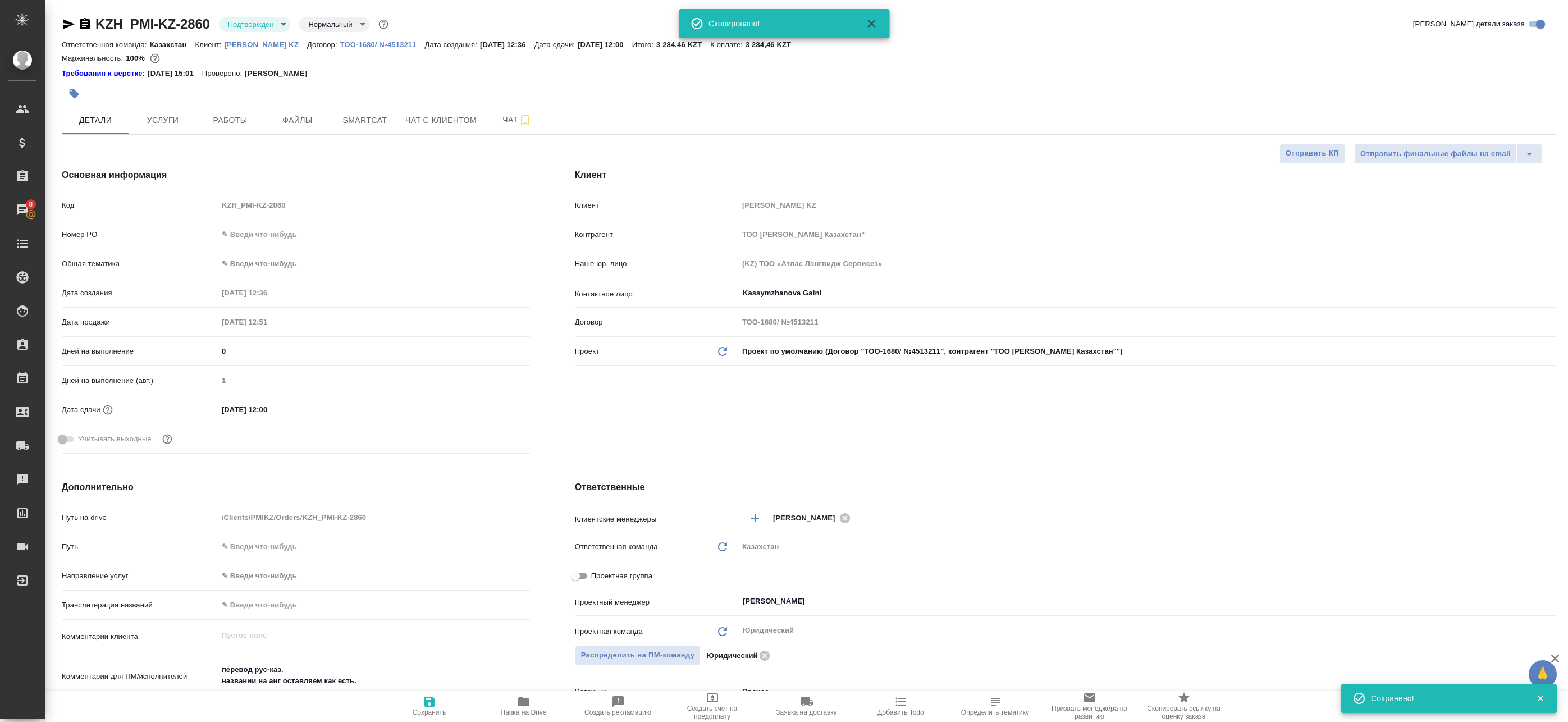
type textarea "x"
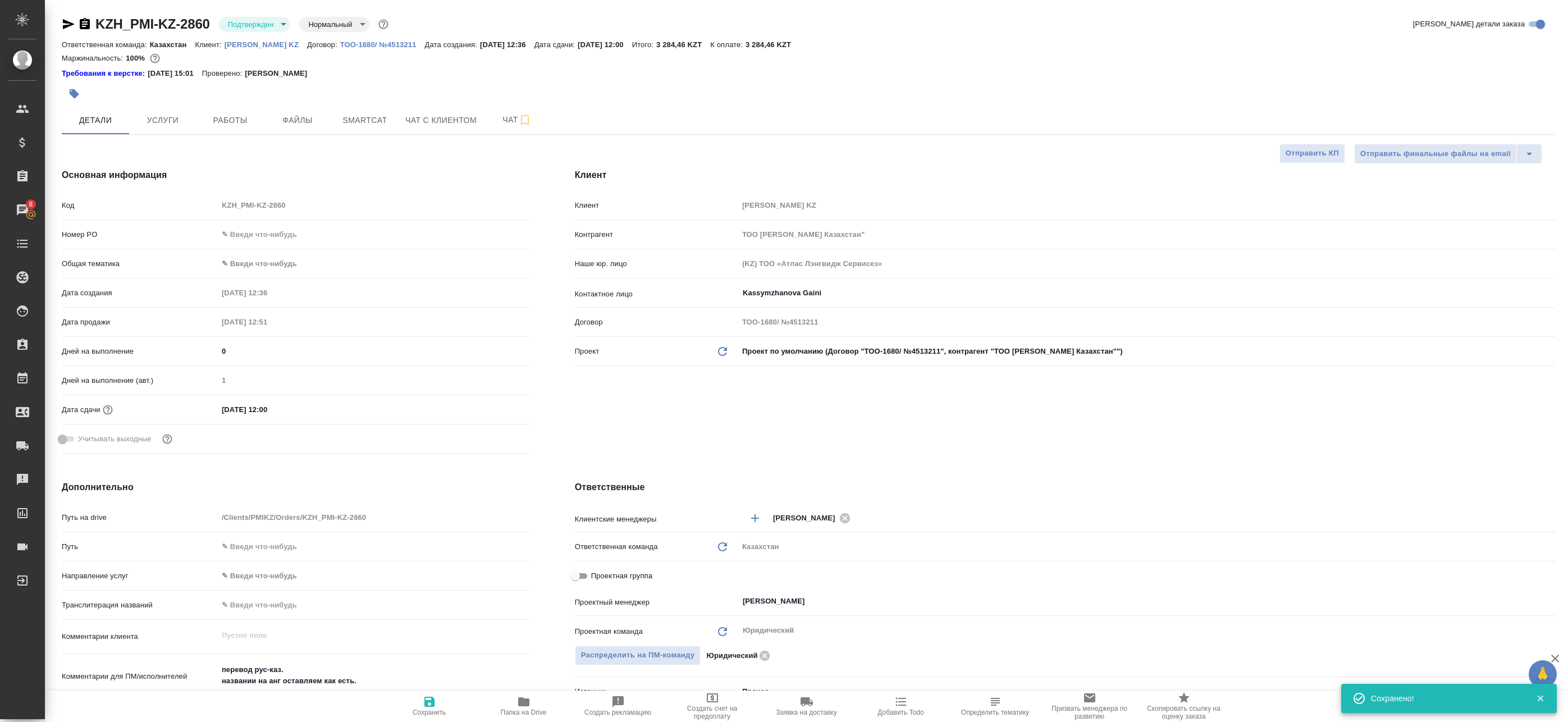
type textarea "x"
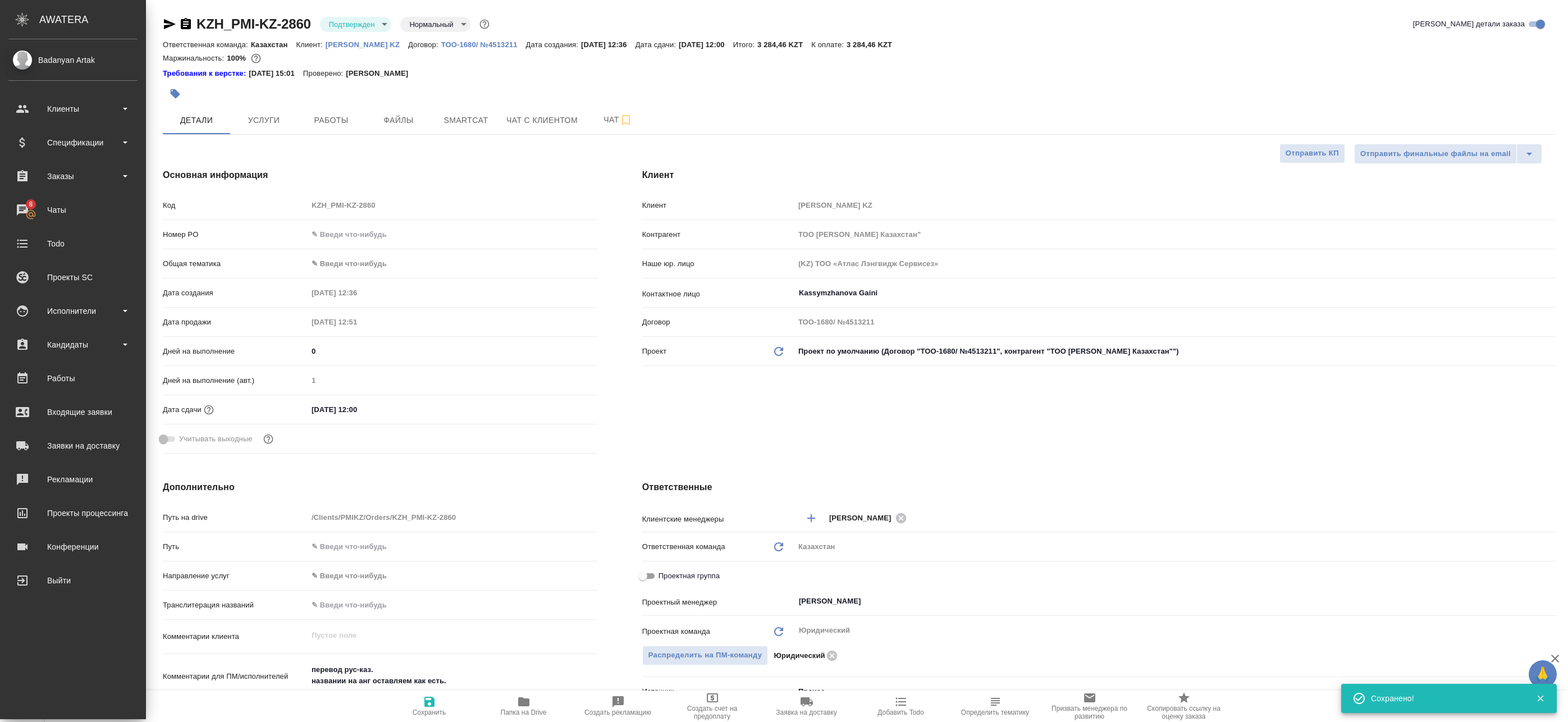
type textarea "x"
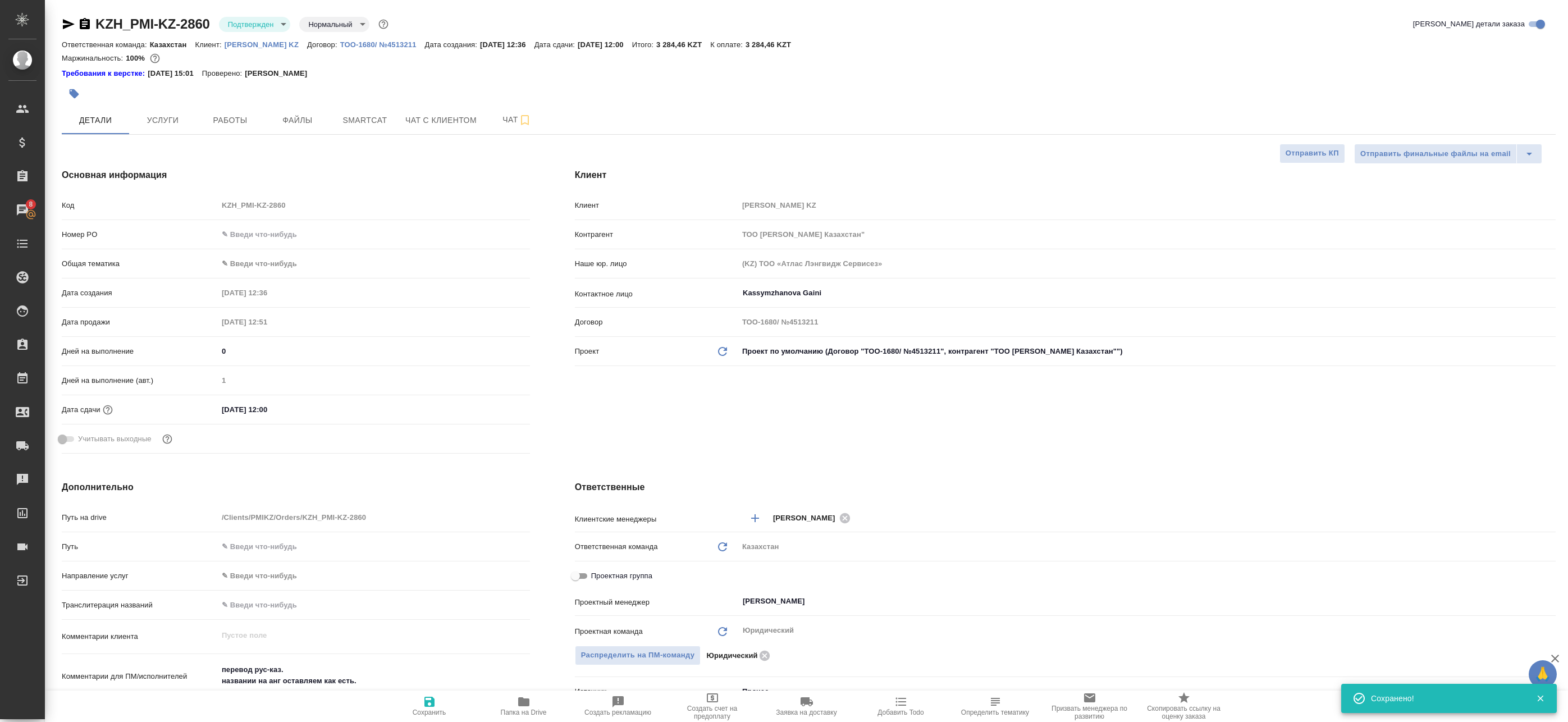
type textarea "x"
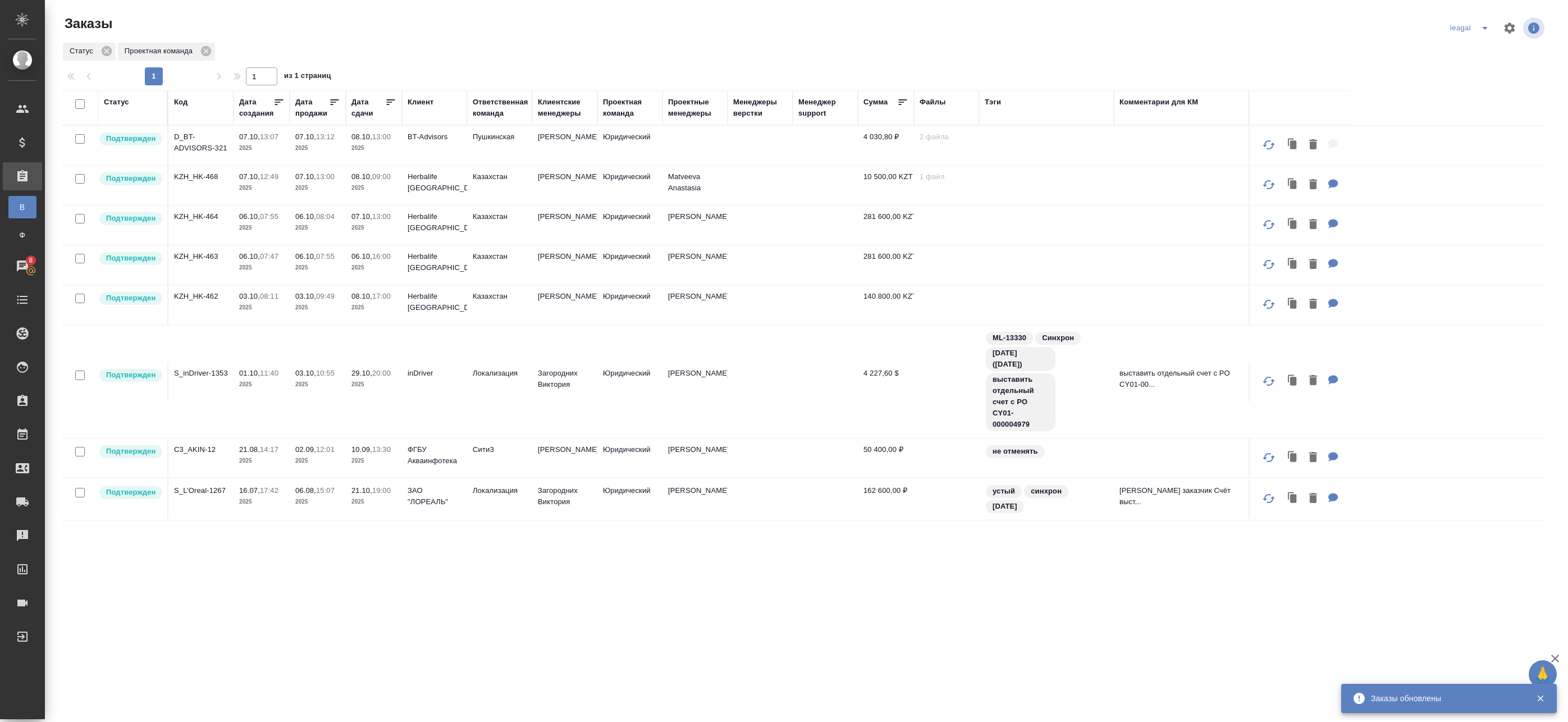
click at [617, 145] on td "Юридический" at bounding box center [630, 146] width 65 height 39
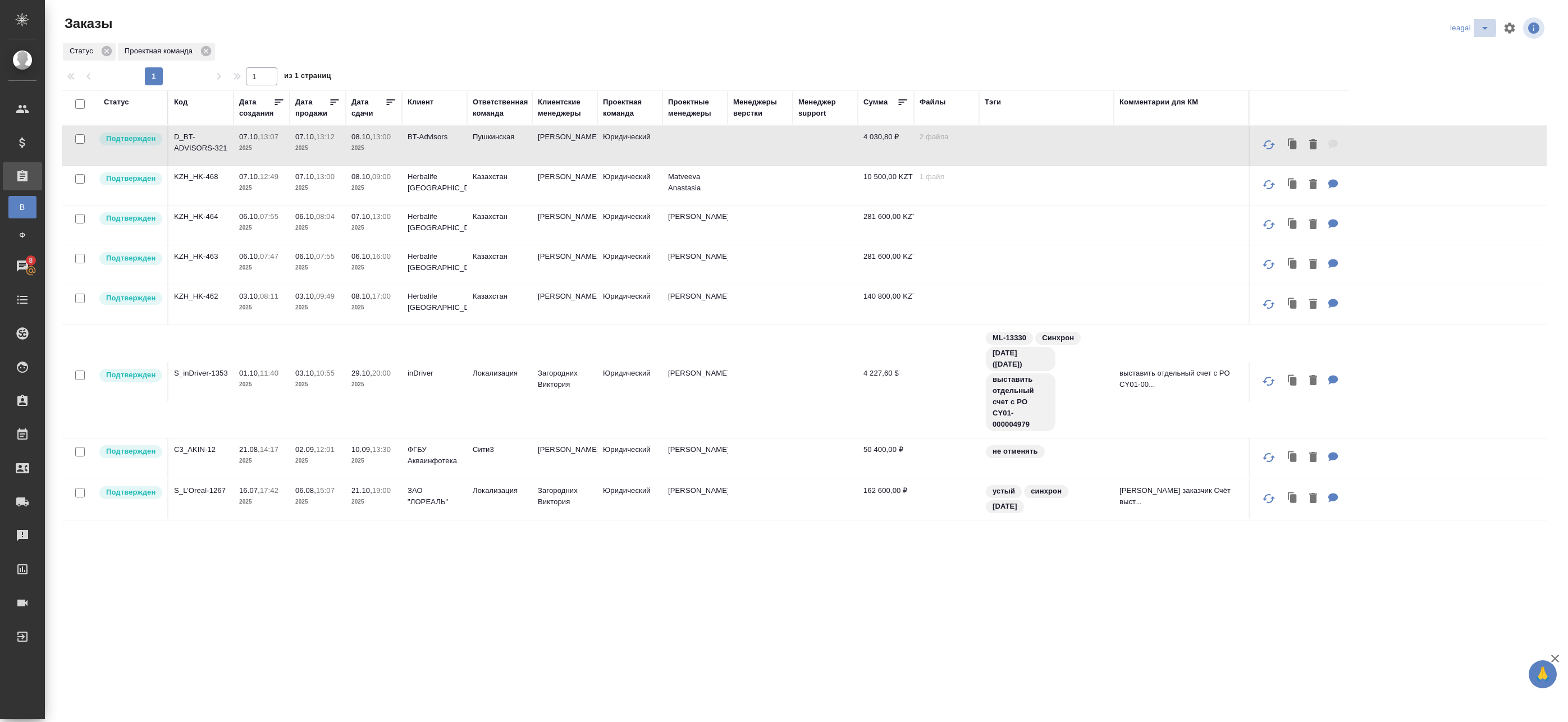
click at [1477, 35] on button "split button" at bounding box center [1485, 28] width 22 height 18
click at [1467, 55] on li "Артак" at bounding box center [1463, 51] width 49 height 18
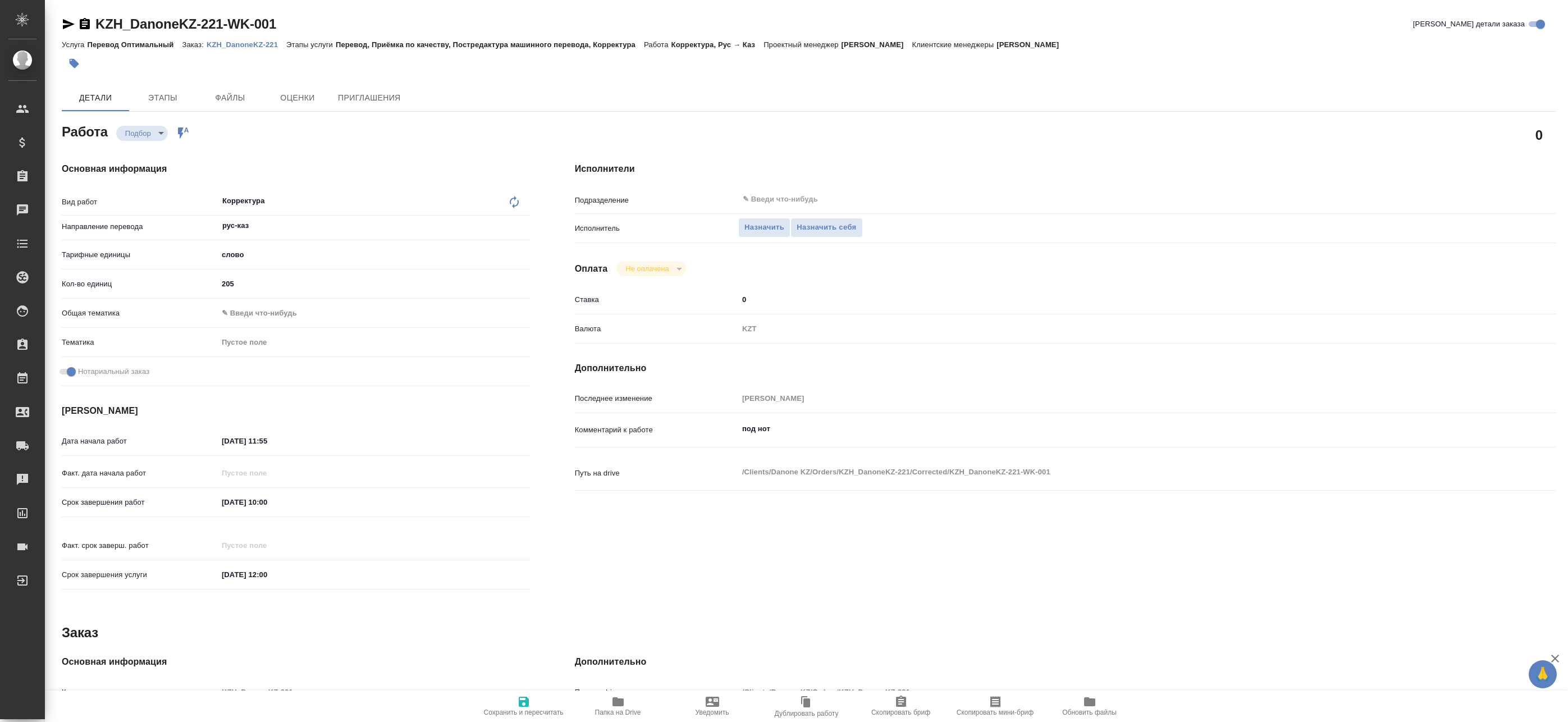
type textarea "x"
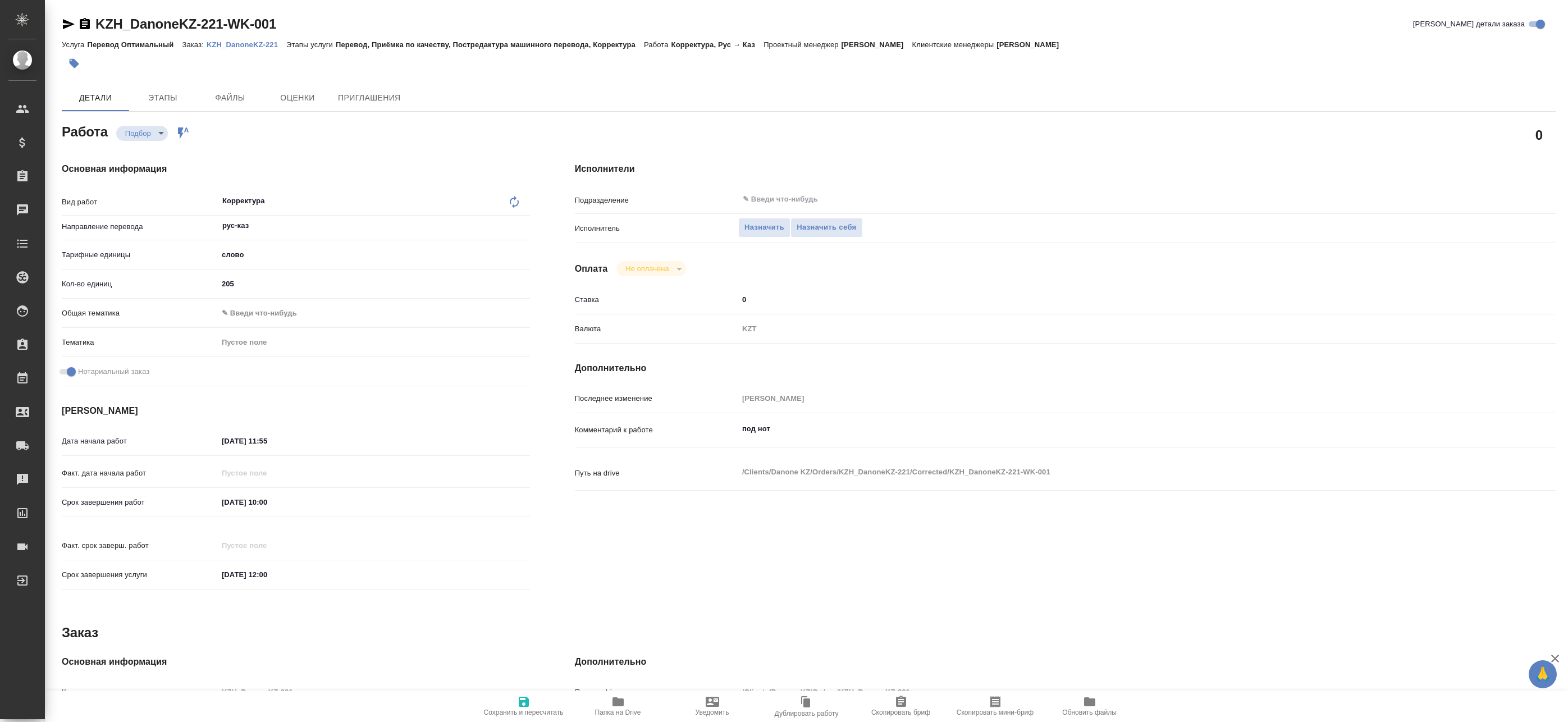
type textarea "x"
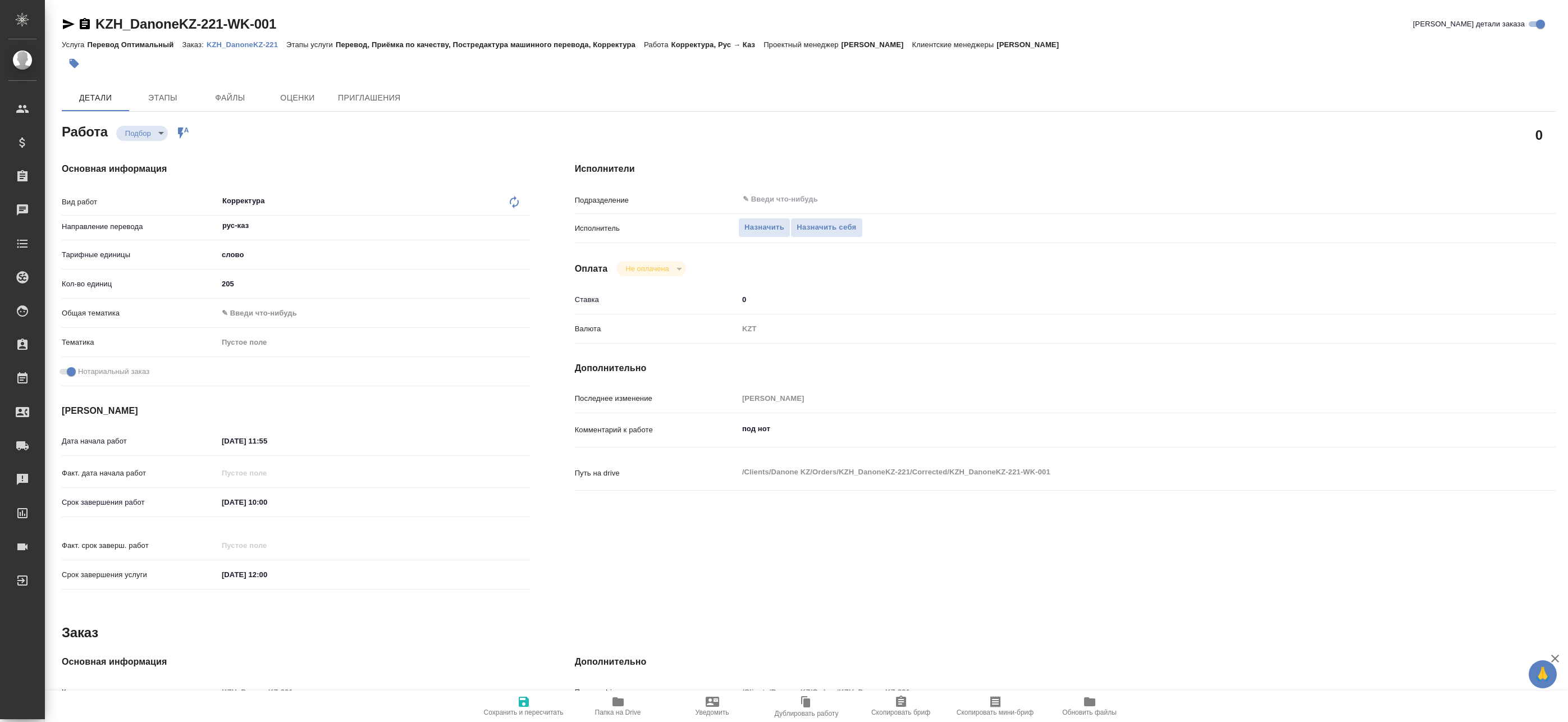
type textarea "x"
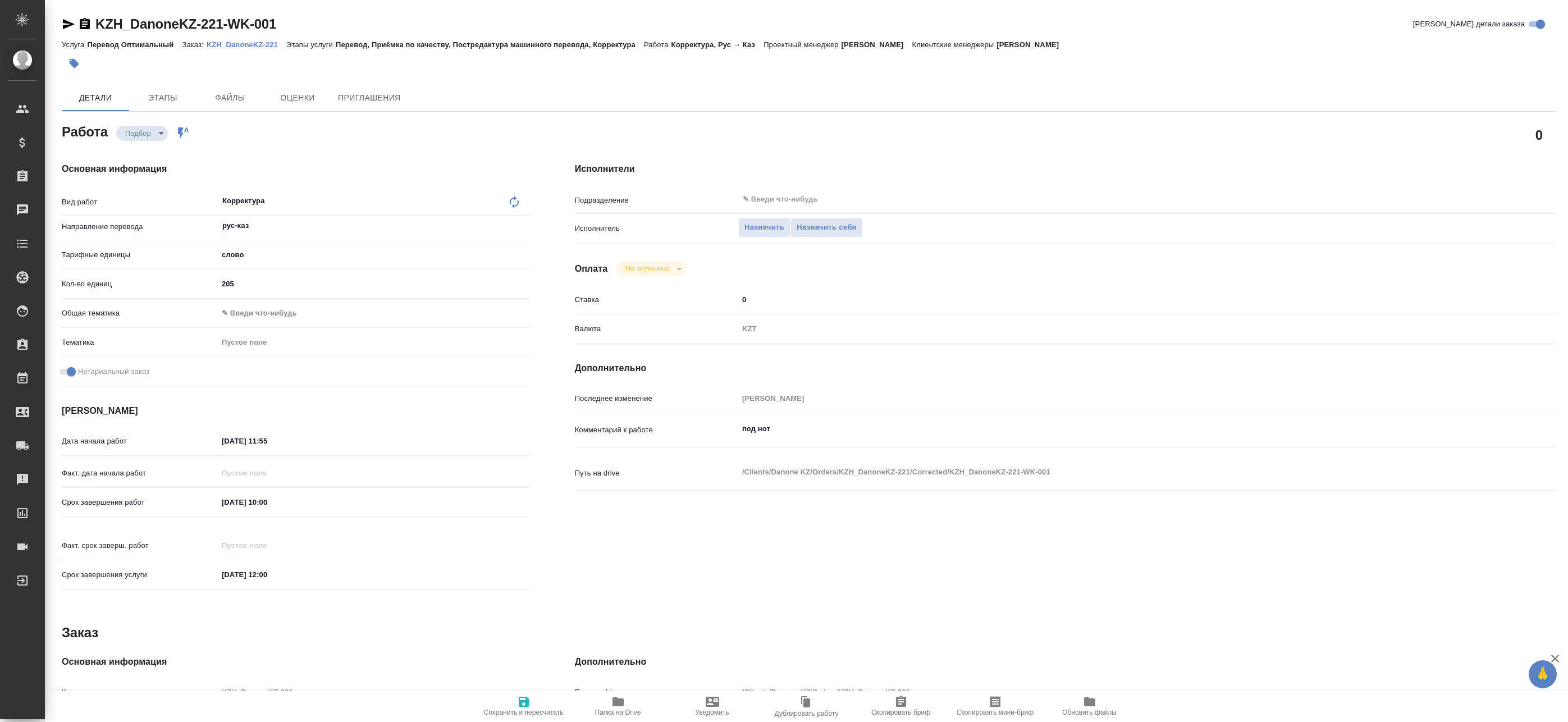
type textarea "x"
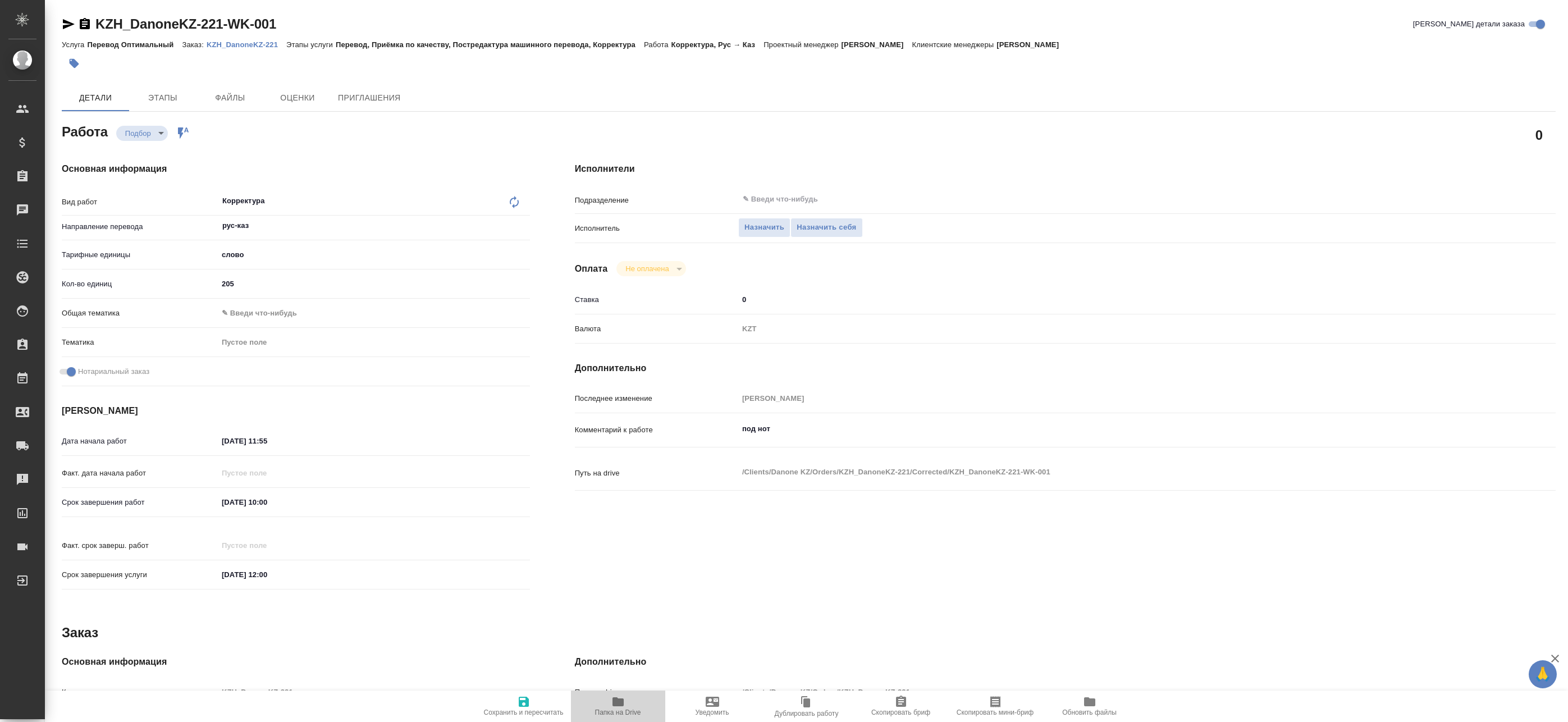
click at [612, 704] on icon "button" at bounding box center [617, 701] width 13 height 13
type textarea "x"
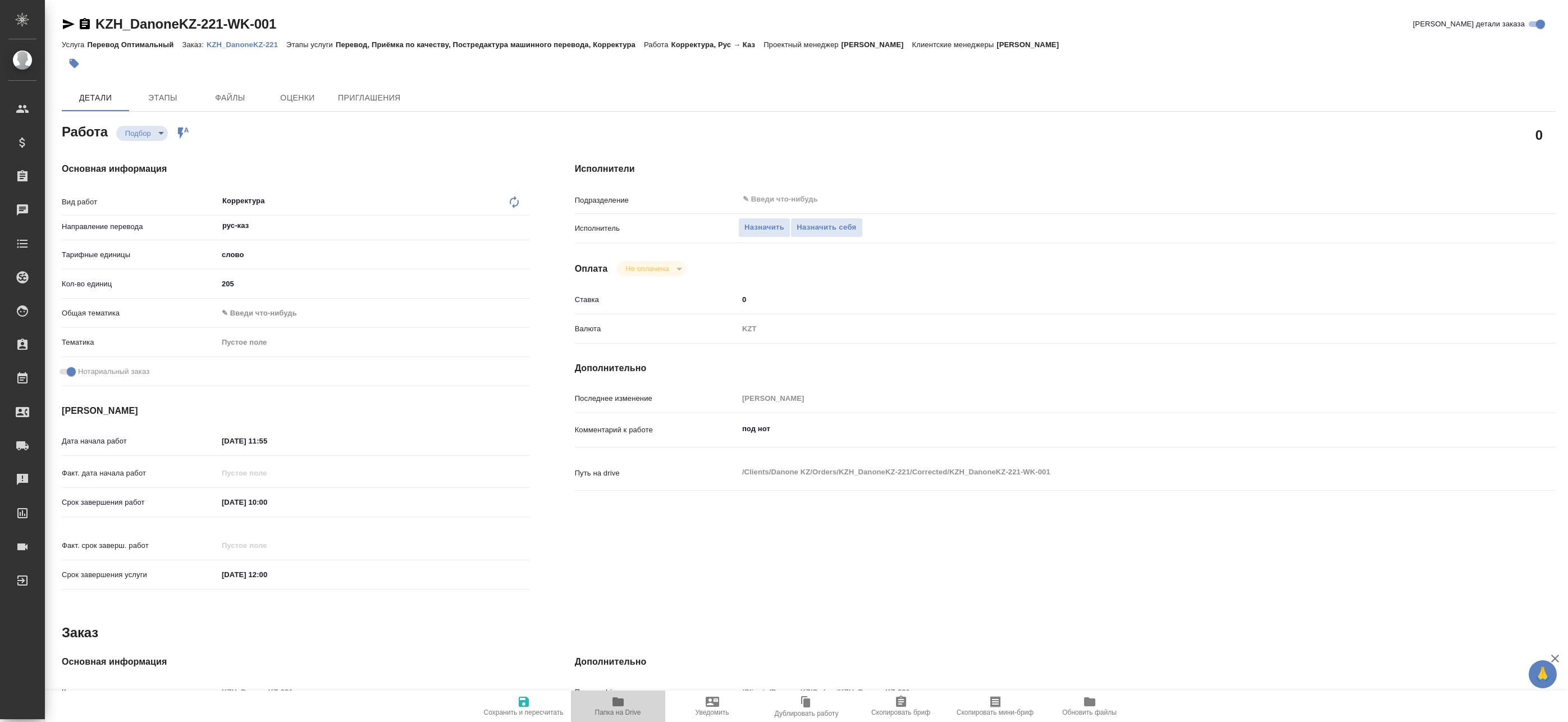
type textarea "x"
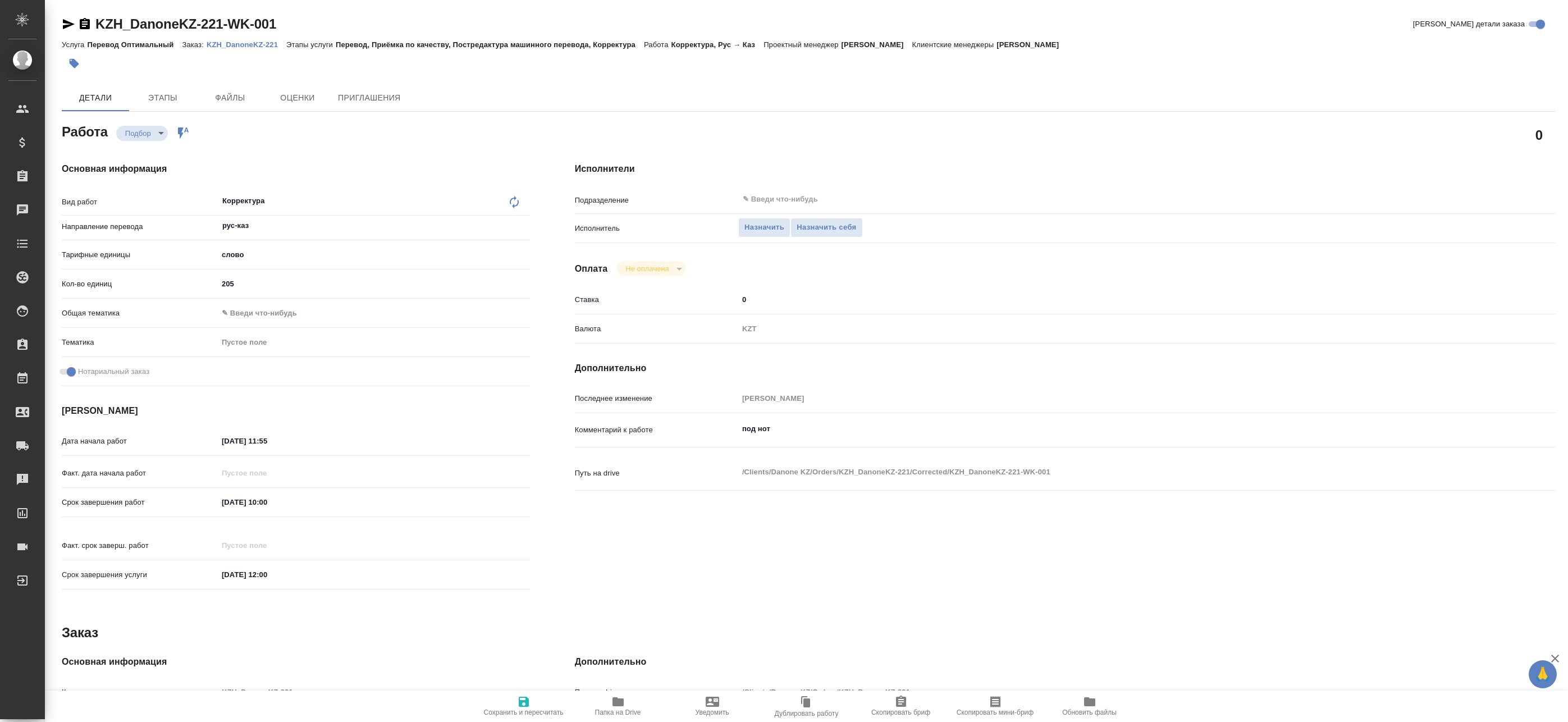
type textarea "x"
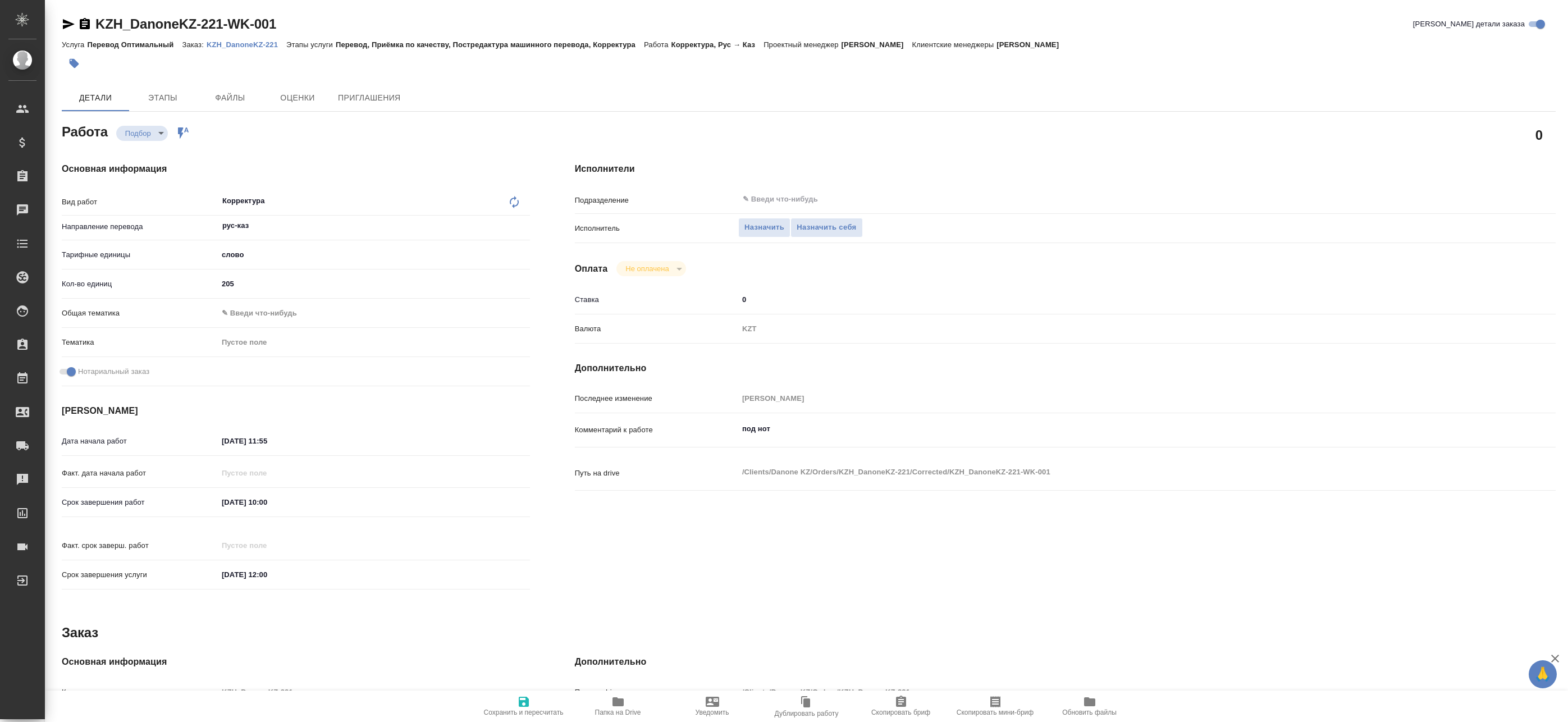
type textarea "x"
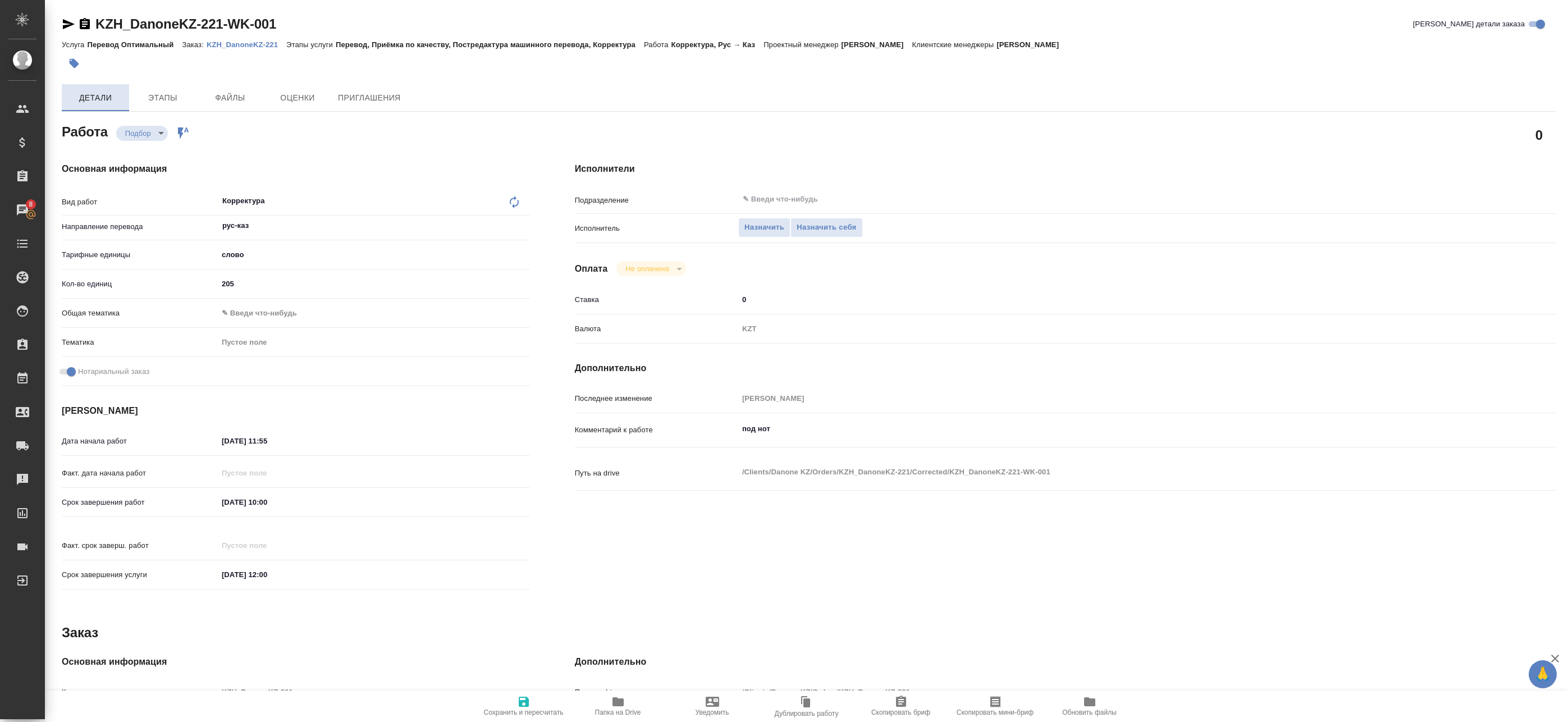
type textarea "x"
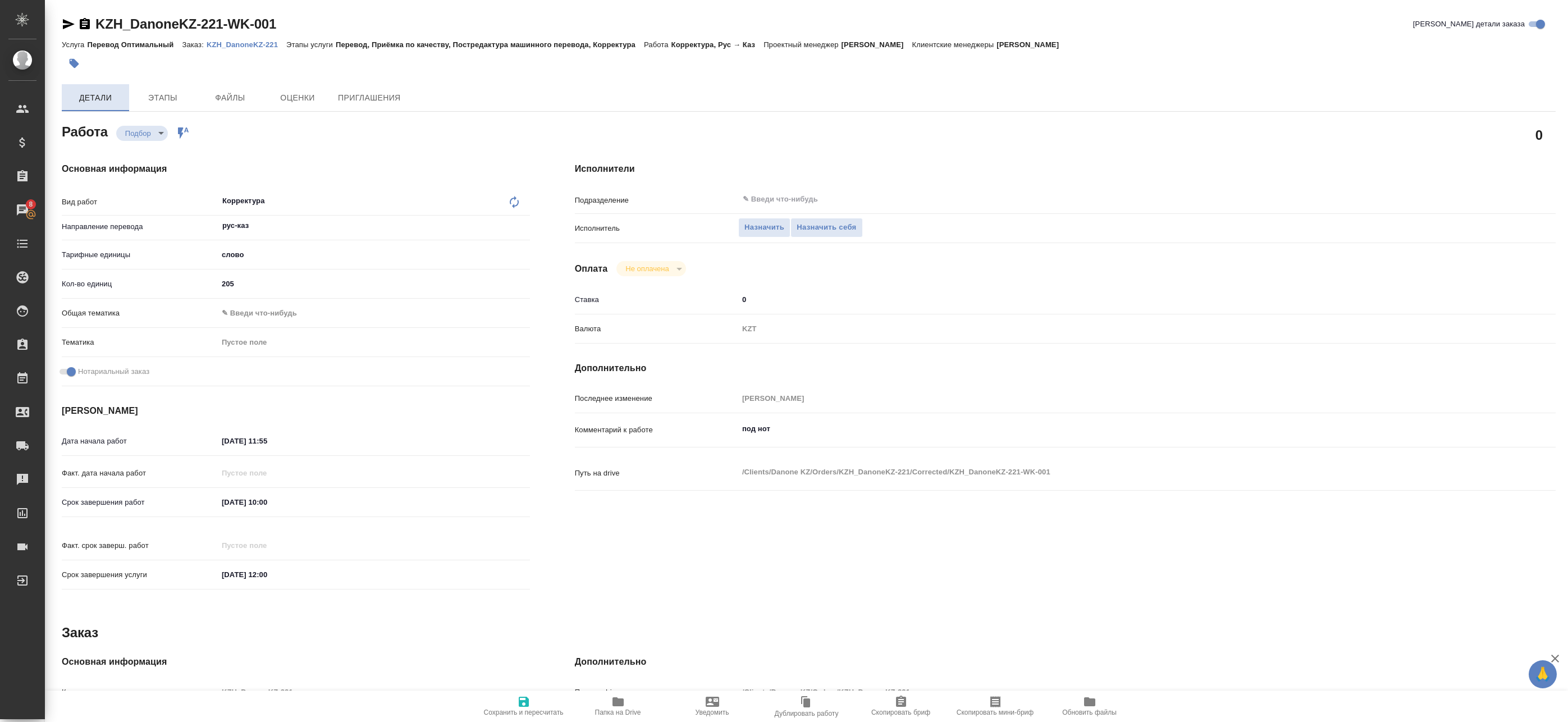
type textarea "x"
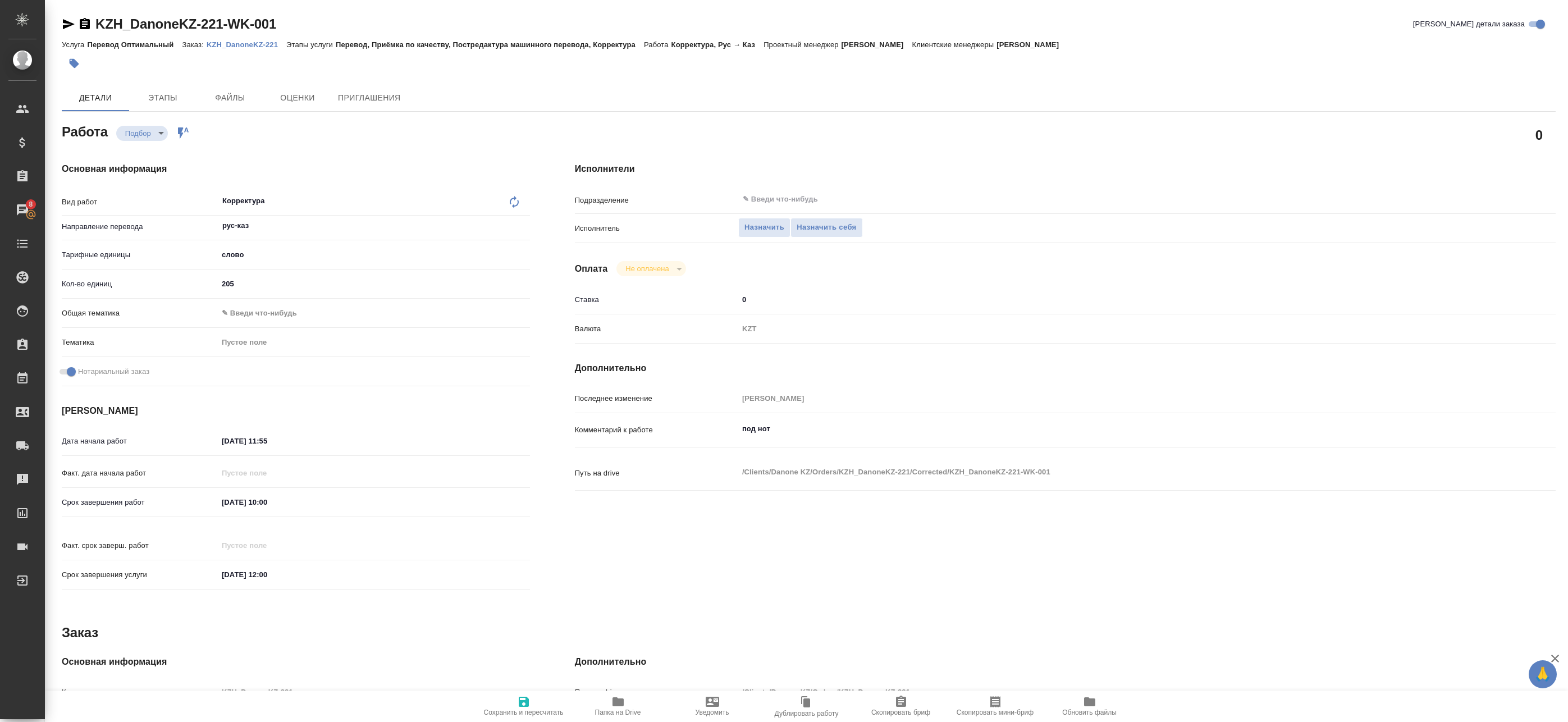
type textarea "x"
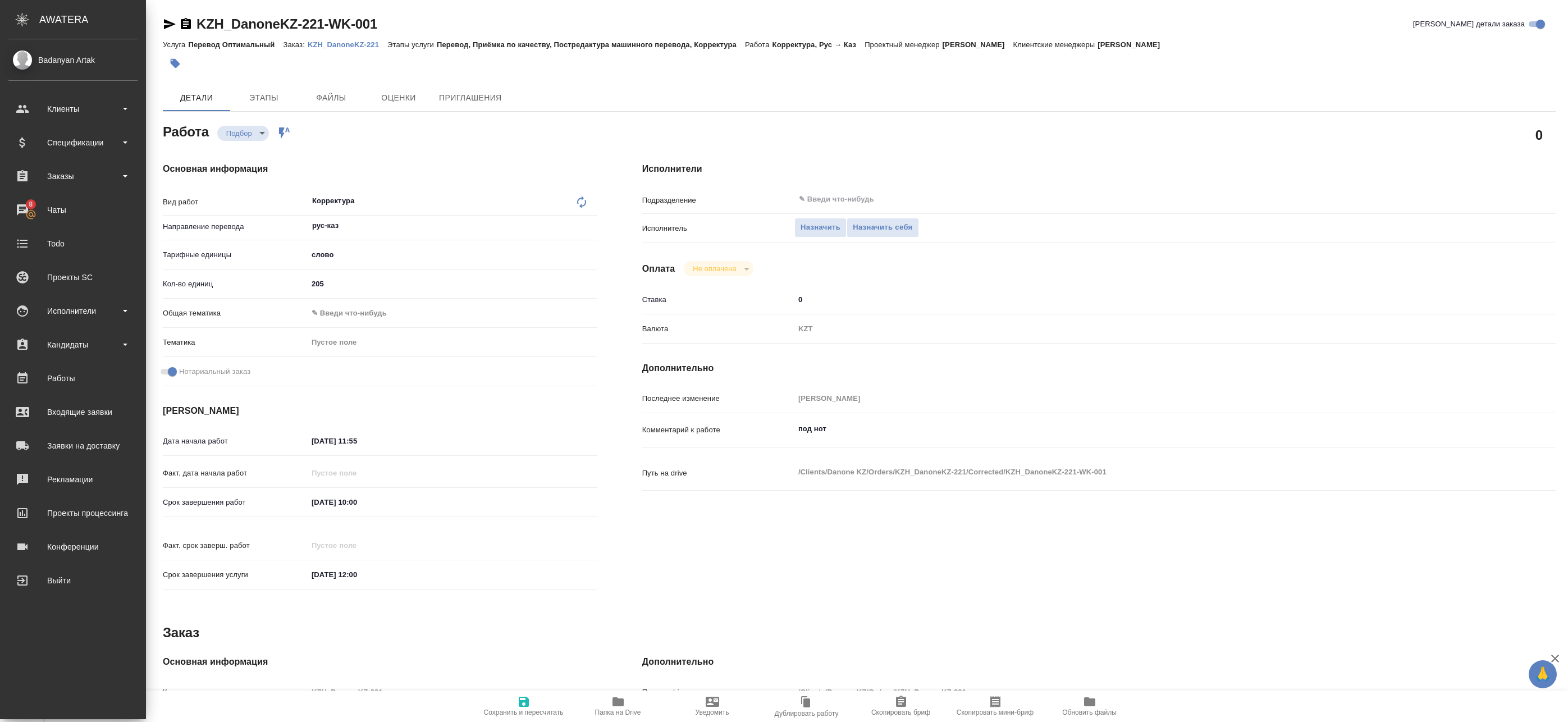
type textarea "x"
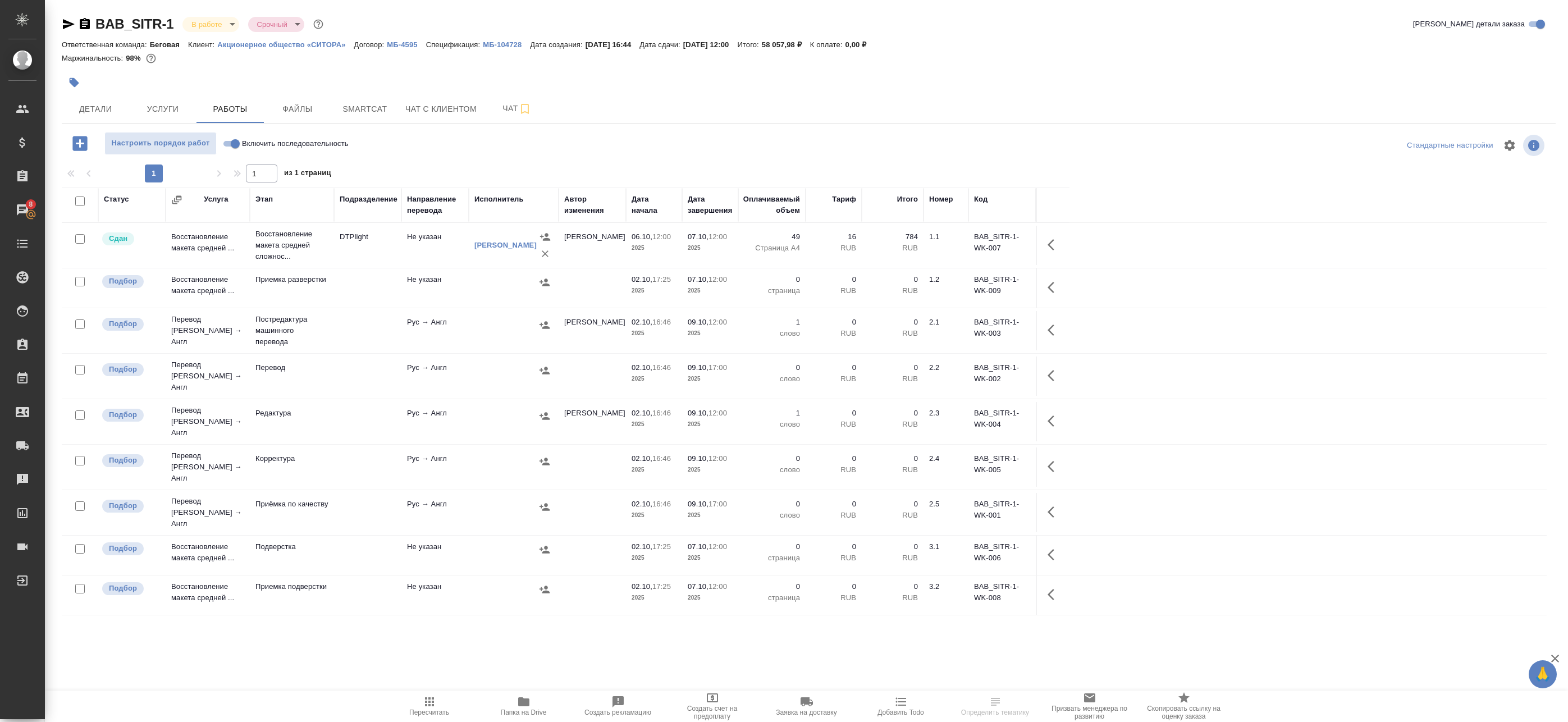
click at [434, 253] on td "Не указан" at bounding box center [434, 245] width 67 height 39
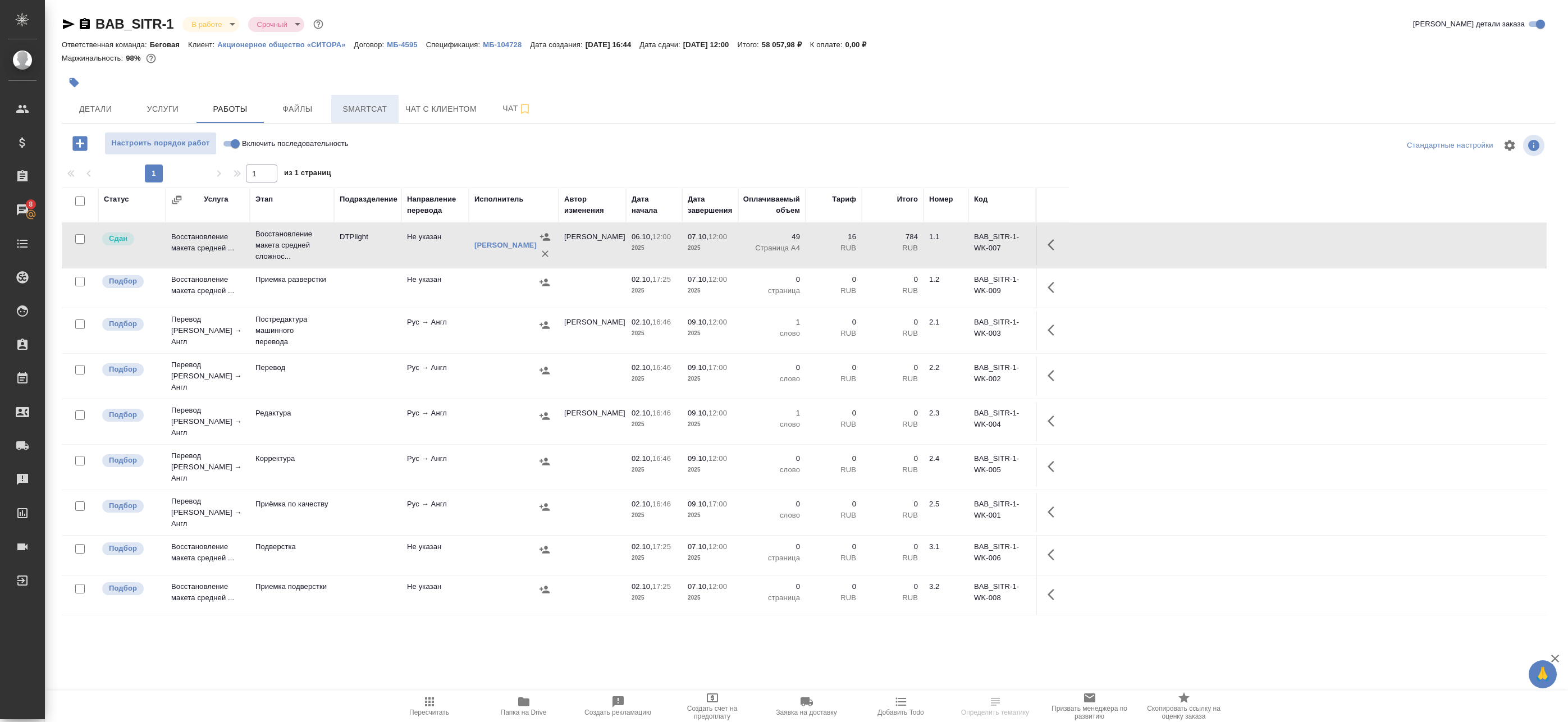
click at [378, 97] on button "Smartcat" at bounding box center [364, 109] width 67 height 28
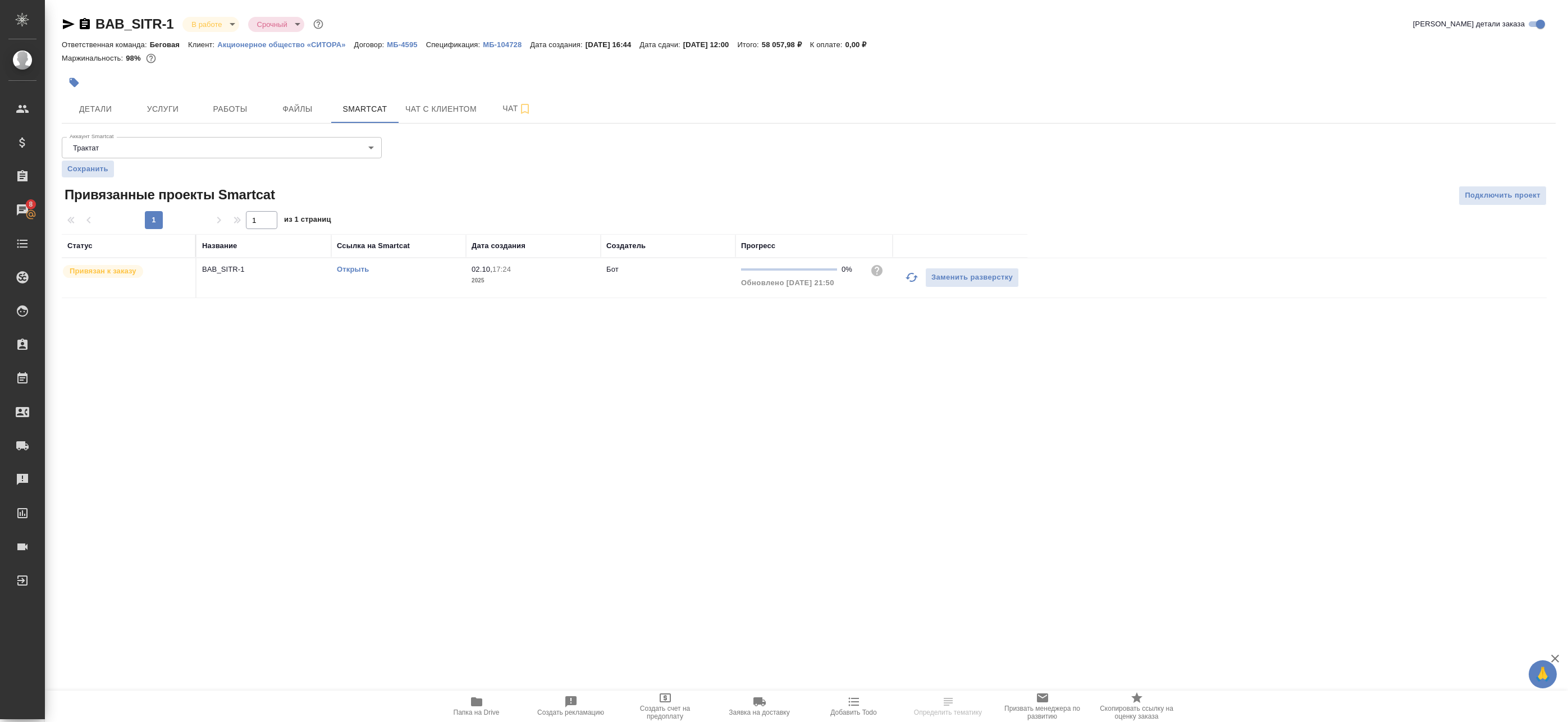
click at [360, 268] on link "Открыть" at bounding box center [353, 269] width 32 height 8
click at [238, 112] on span "Работы" at bounding box center [230, 109] width 54 height 14
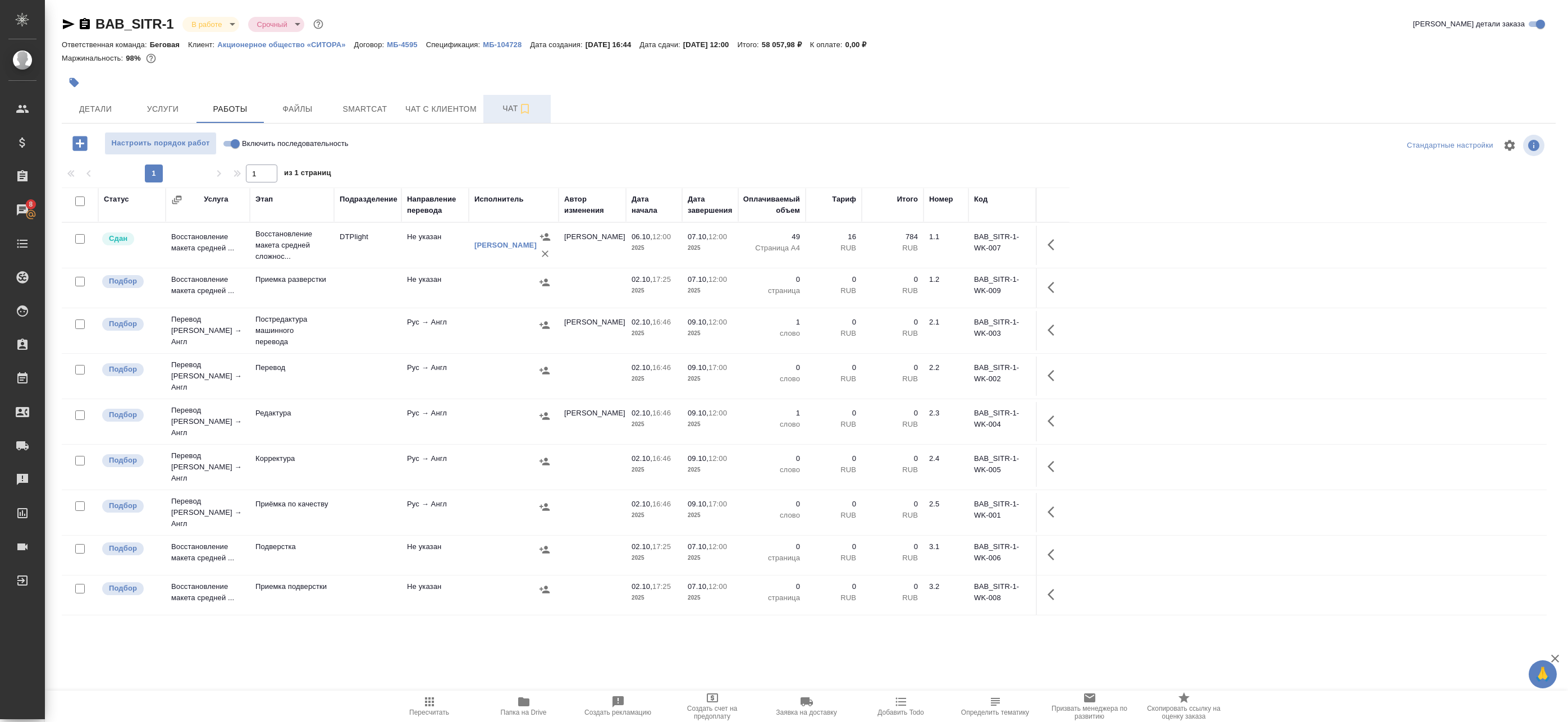
click at [495, 111] on span "Чат" at bounding box center [517, 109] width 54 height 14
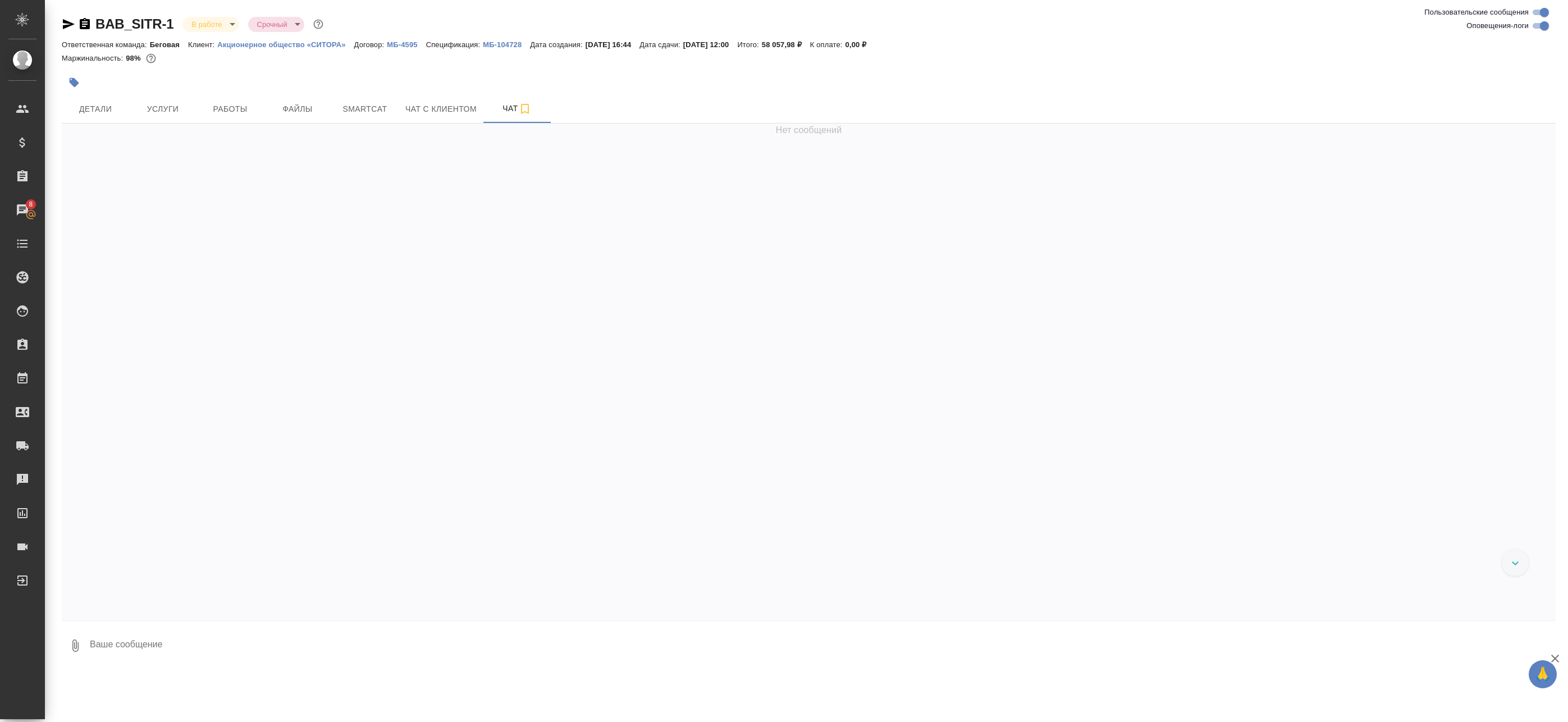
scroll to position [1034, 0]
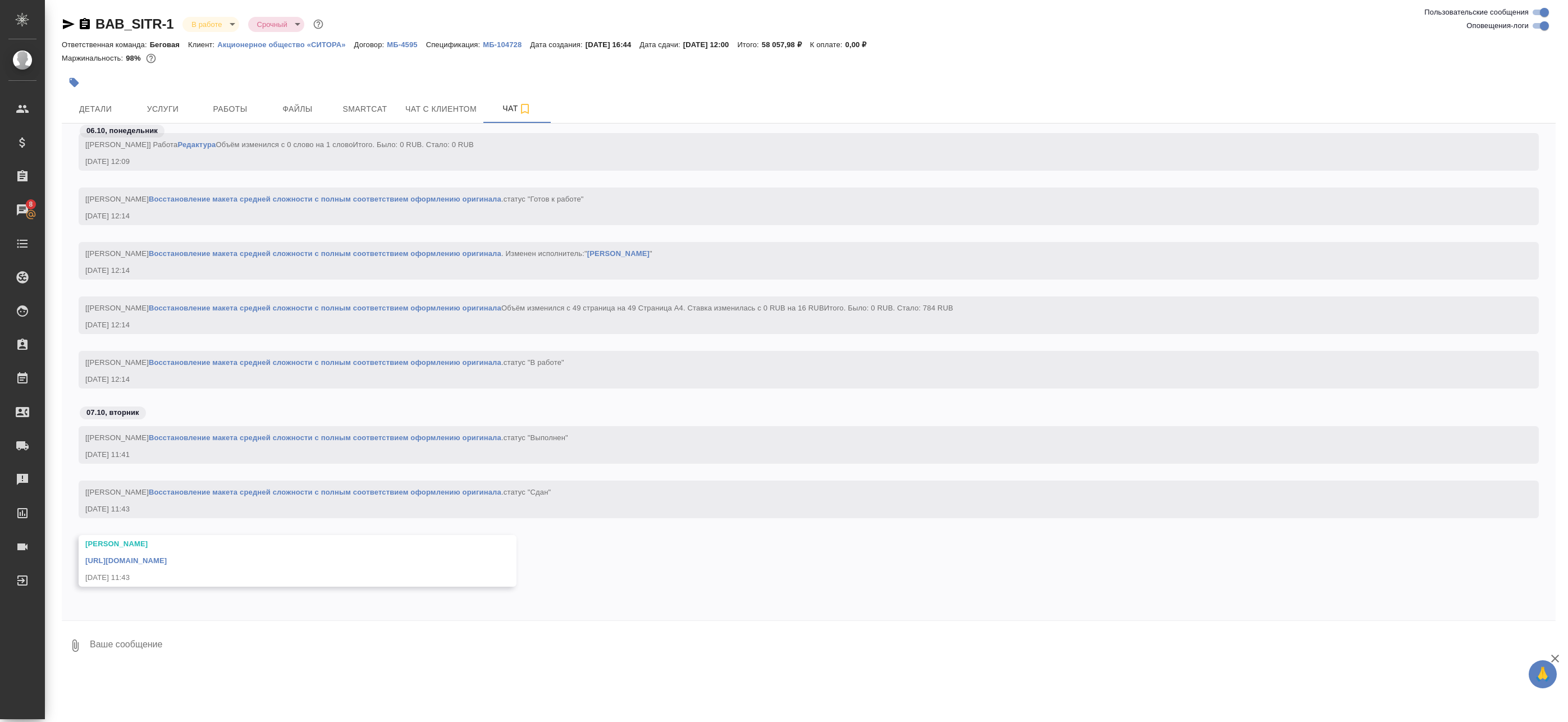
click at [167, 564] on link "[URL][DOMAIN_NAME]" at bounding box center [125, 561] width 81 height 8
click at [102, 103] on span "Детали" at bounding box center [96, 109] width 54 height 14
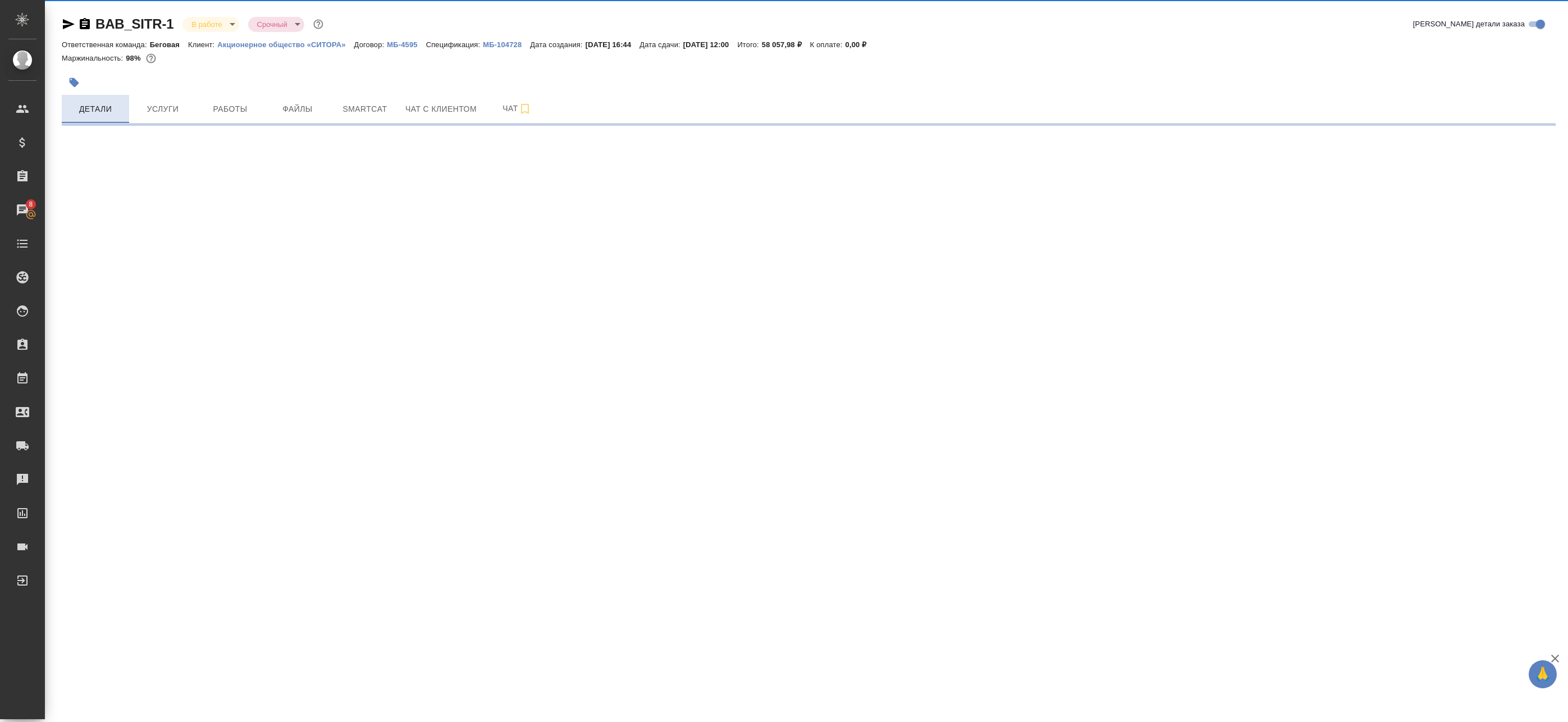
select select "RU"
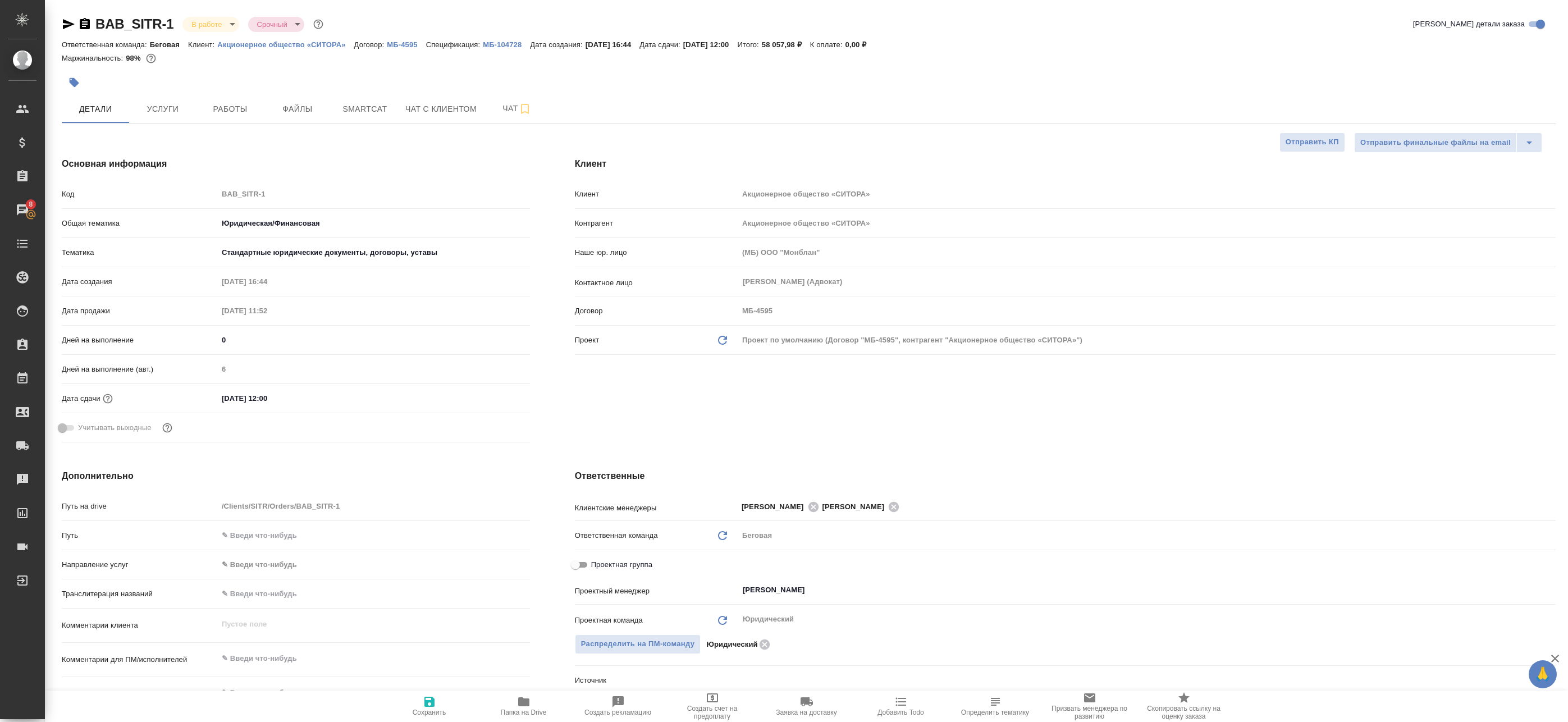
type textarea "x"
click at [499, 105] on span "Чат" at bounding box center [517, 109] width 54 height 14
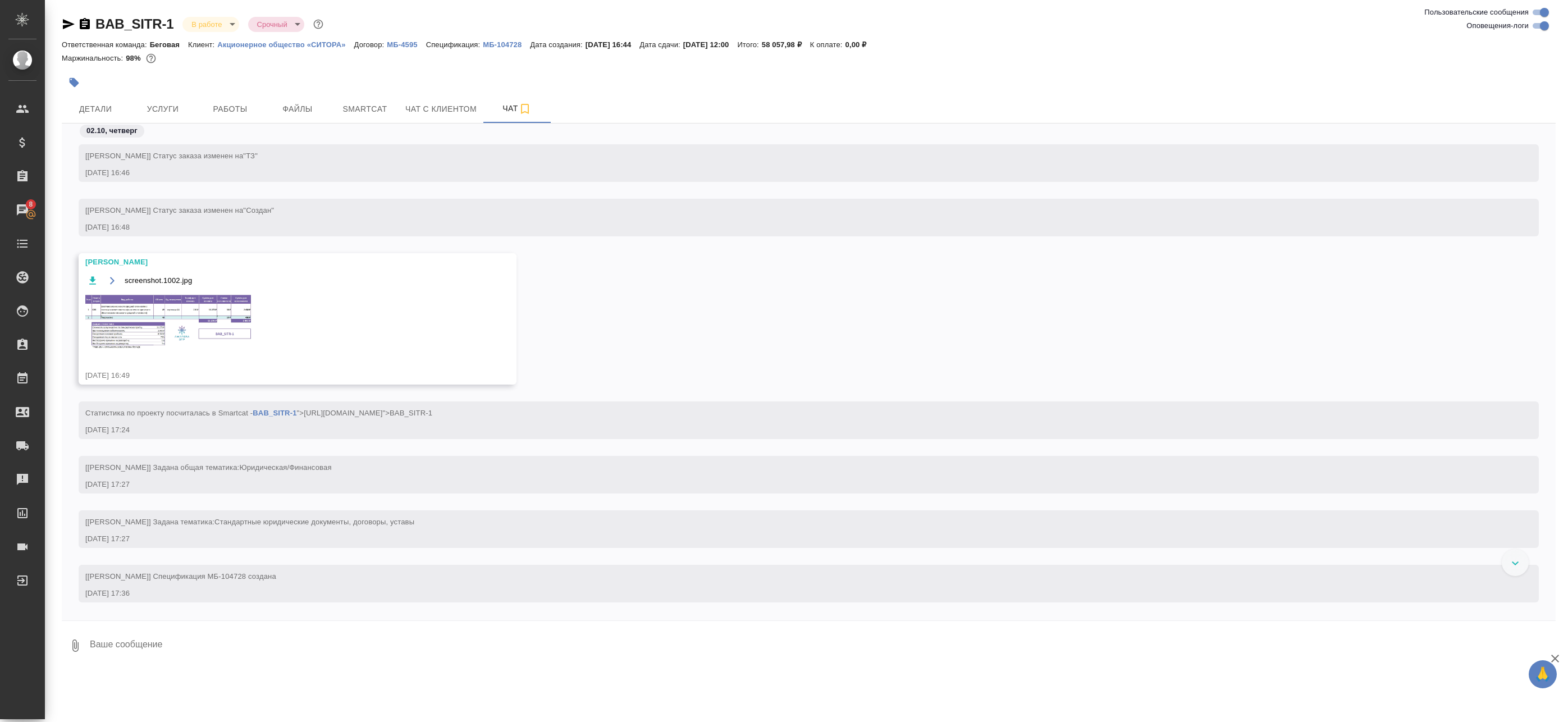
click at [1548, 28] on input "Оповещения-логи" at bounding box center [1544, 26] width 40 height 13
checkbox input "false"
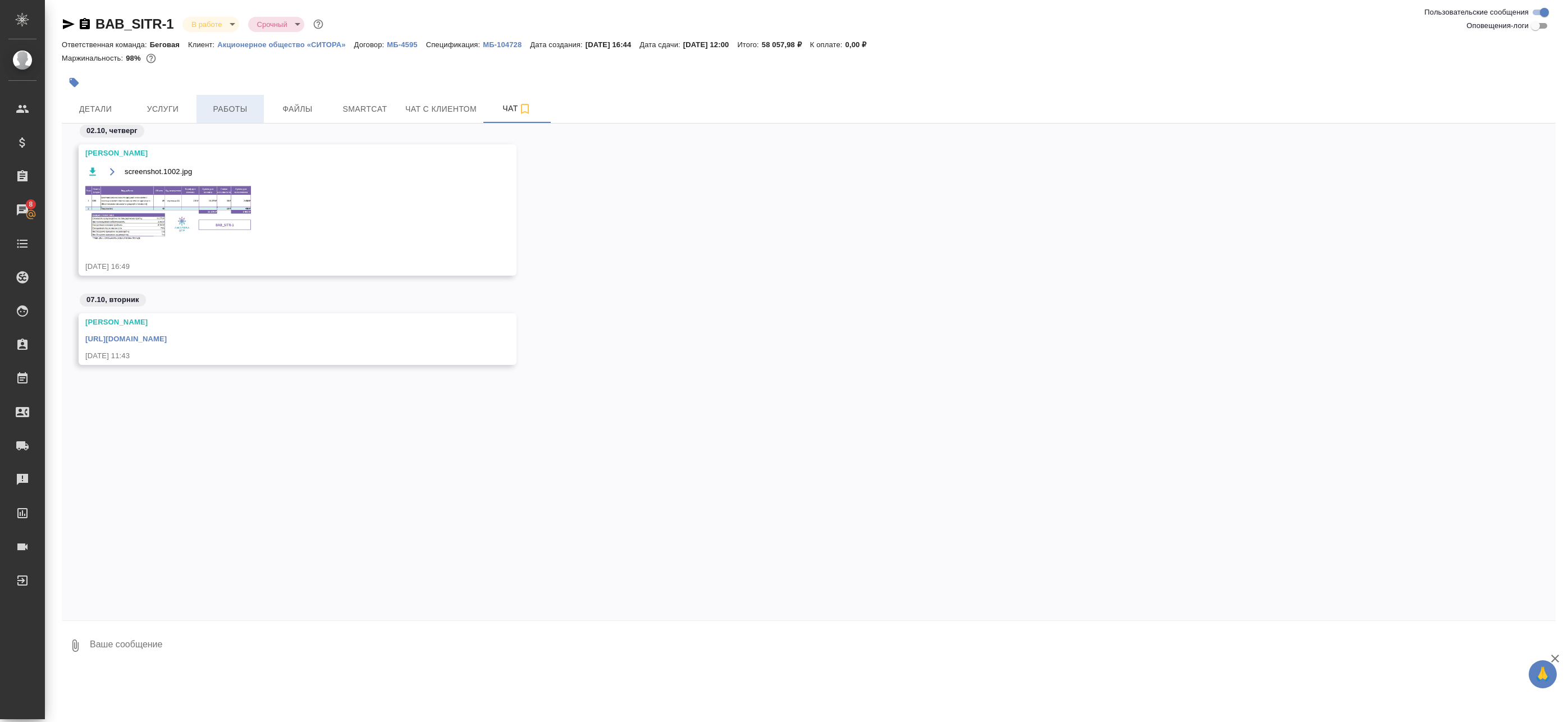
click at [221, 102] on span "Работы" at bounding box center [230, 109] width 54 height 14
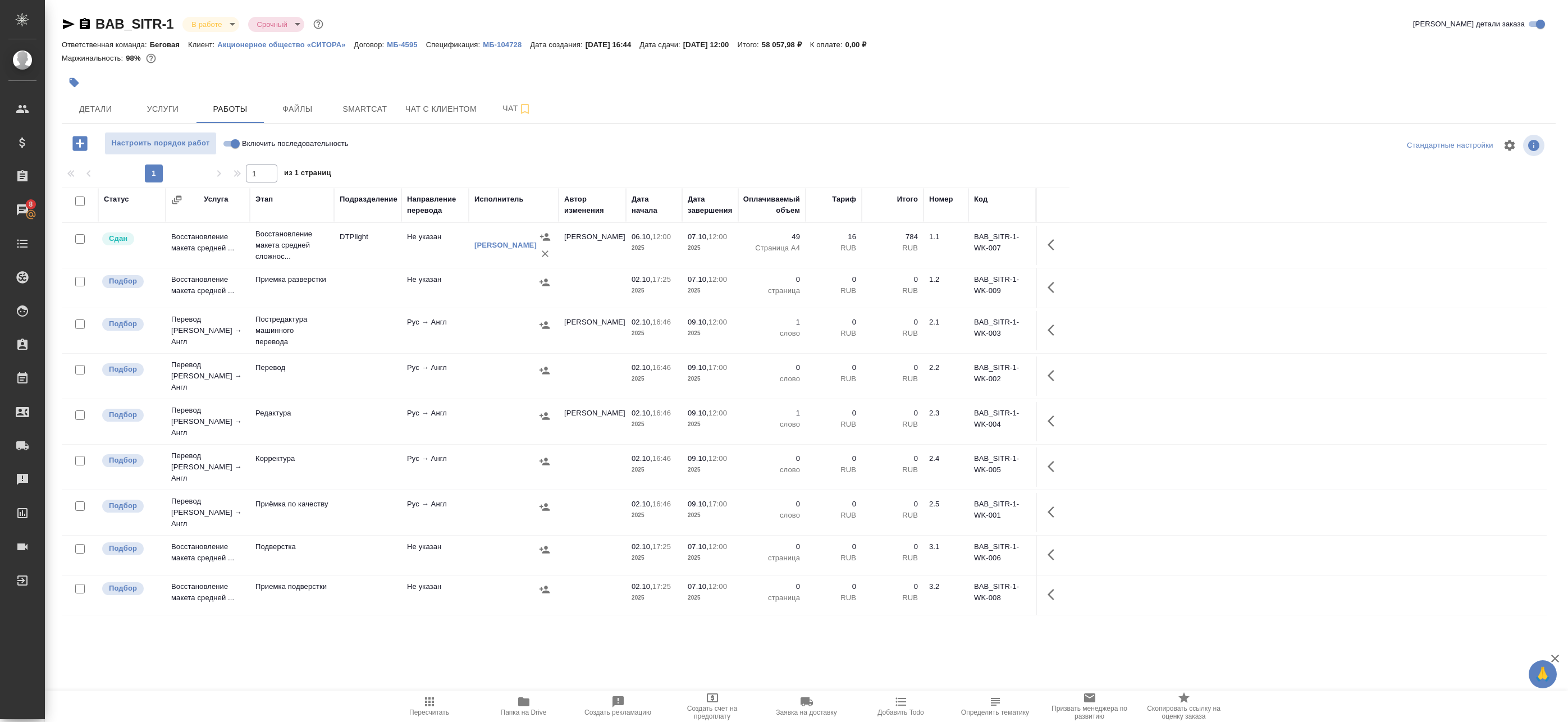
click at [558, 328] on td at bounding box center [514, 331] width 90 height 39
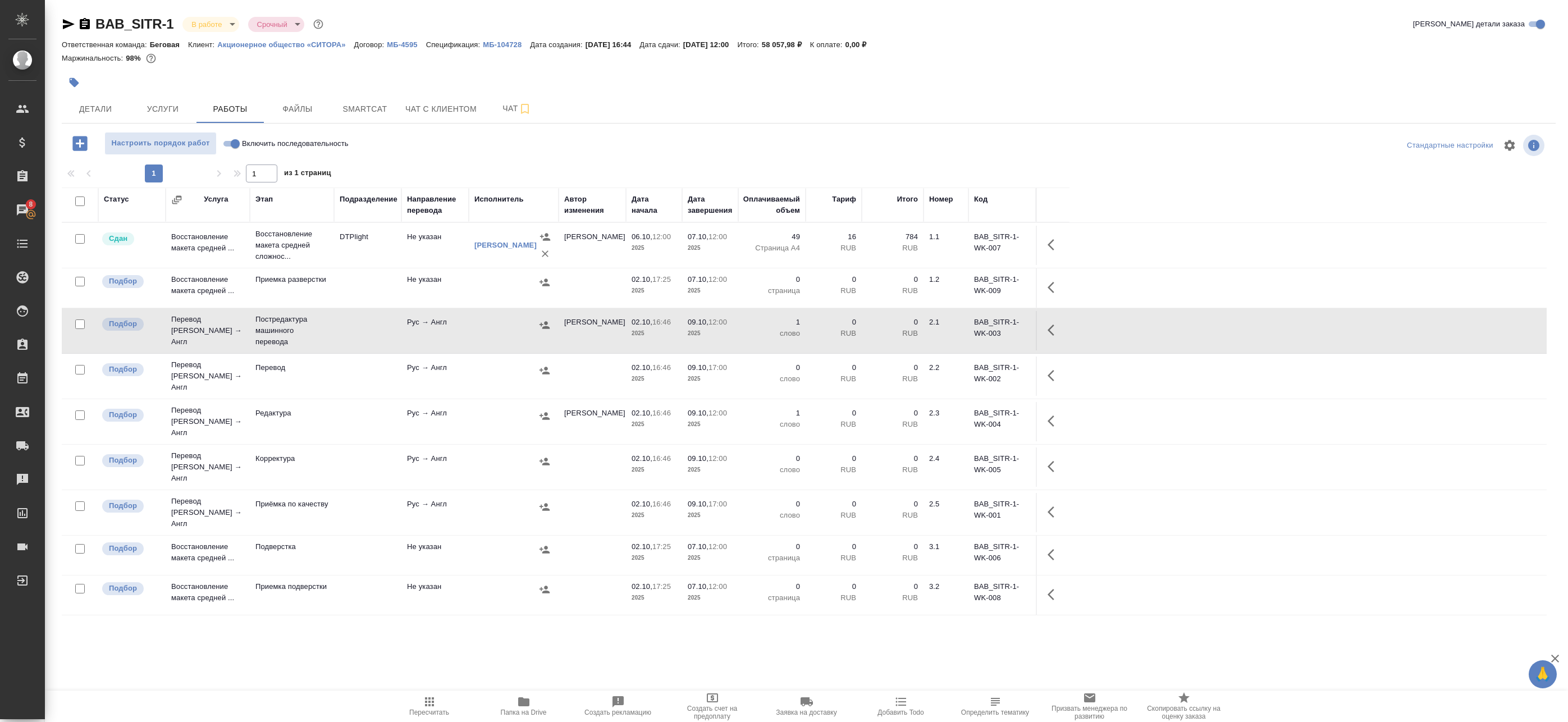
click at [1053, 333] on icon "button" at bounding box center [1054, 330] width 13 height 13
click at [969, 333] on icon "button" at bounding box center [971, 330] width 10 height 10
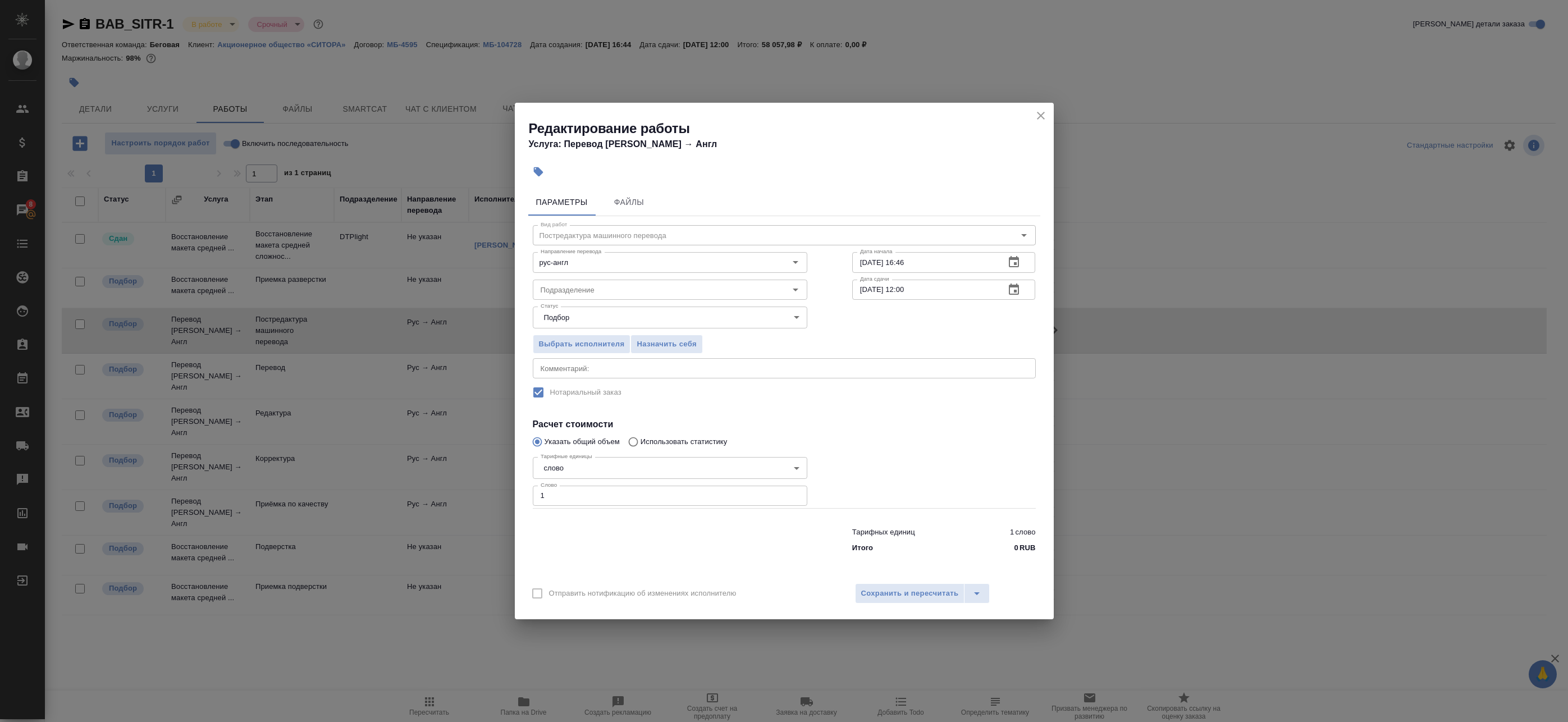
drag, startPoint x: 459, startPoint y: 494, endPoint x: 447, endPoint y: 494, distance: 12.0
click at [451, 494] on div "Редактирование работы Услуга: Перевод Стандарт Рус → Англ Параметры Файлы Вид р…" at bounding box center [784, 361] width 1568 height 722
paste input "3884"
type input "3884"
click at [897, 597] on span "Сохранить и пересчитать" at bounding box center [910, 594] width 98 height 13
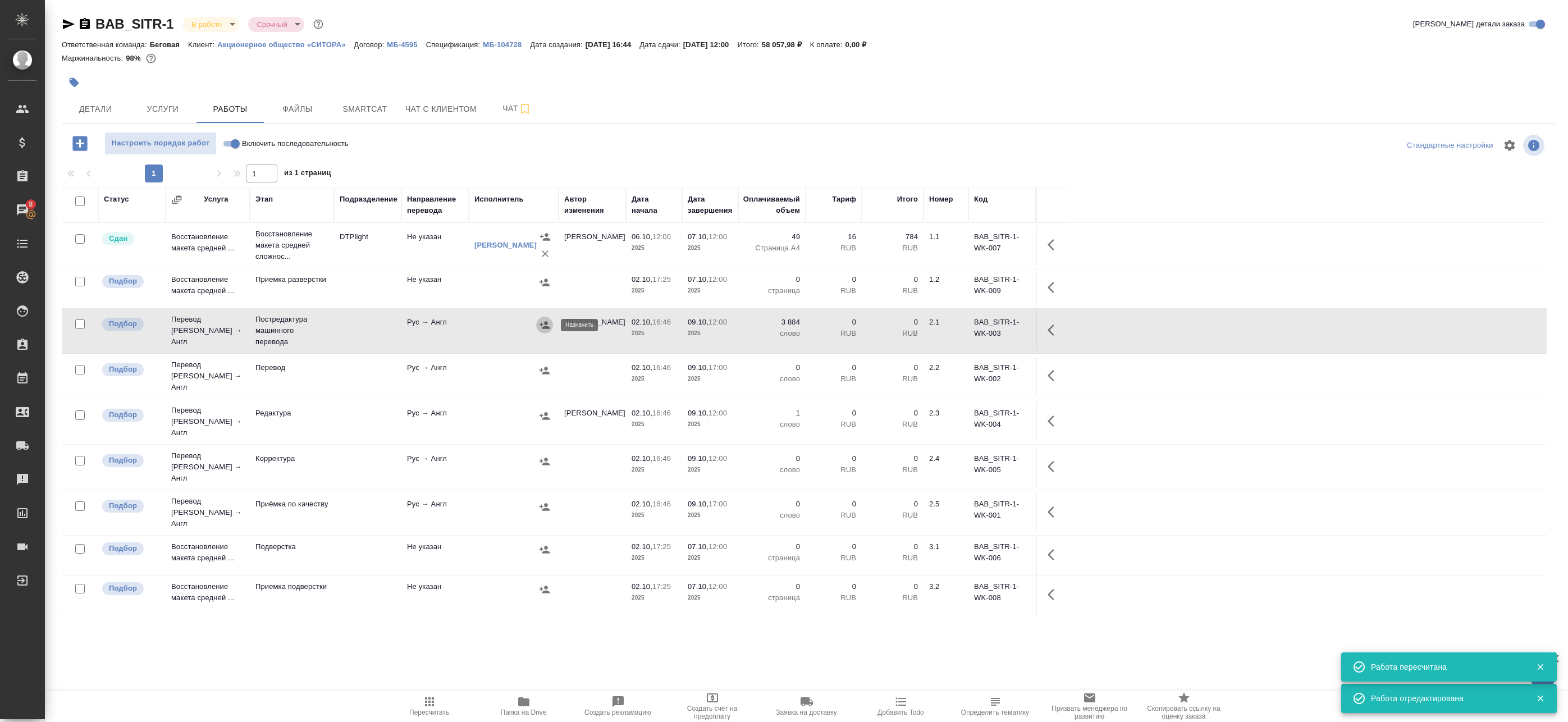
click at [543, 329] on icon "button" at bounding box center [545, 325] width 11 height 11
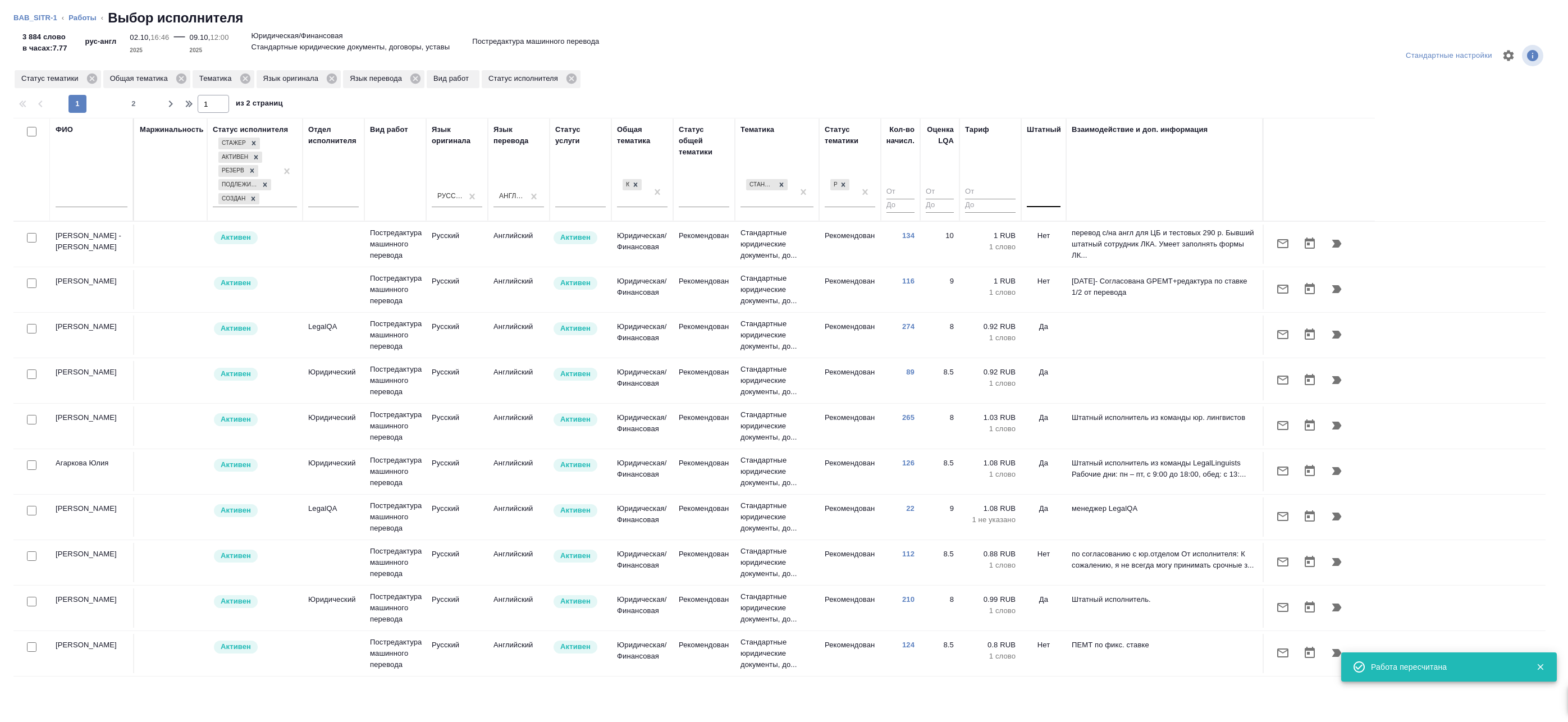
click at [1045, 206] on div at bounding box center [1043, 196] width 34 height 21
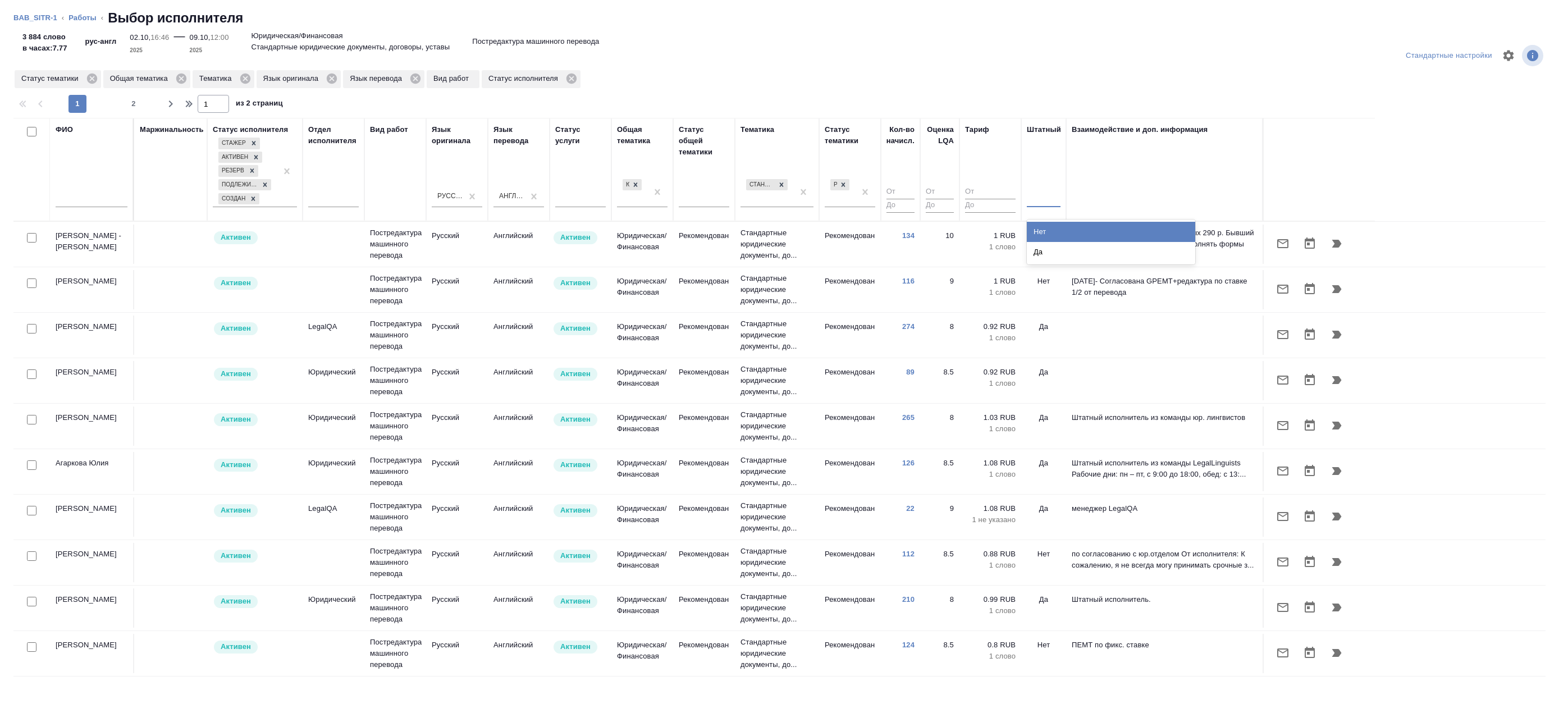
click at [1055, 236] on div "Нет" at bounding box center [1111, 231] width 168 height 20
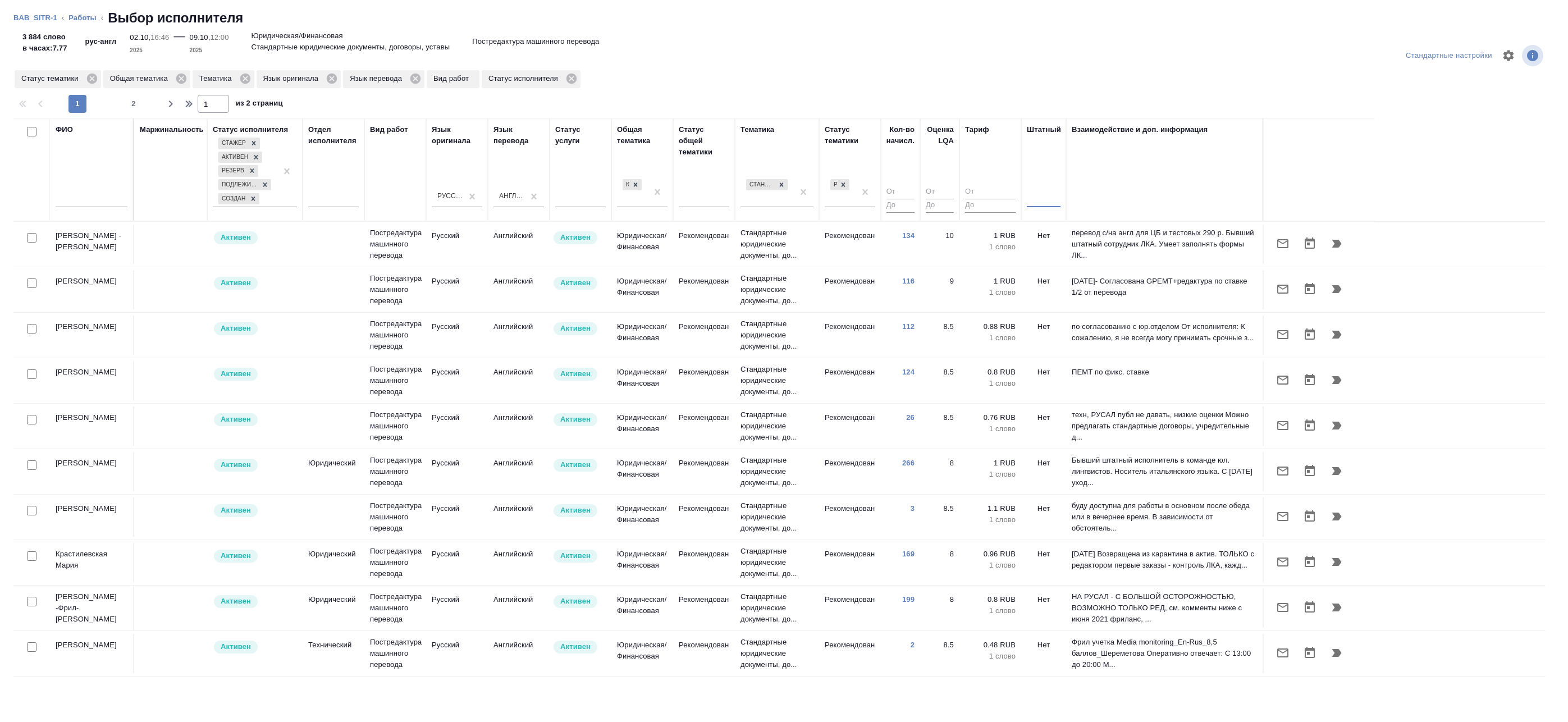
click at [1052, 196] on div at bounding box center [1043, 195] width 34 height 16
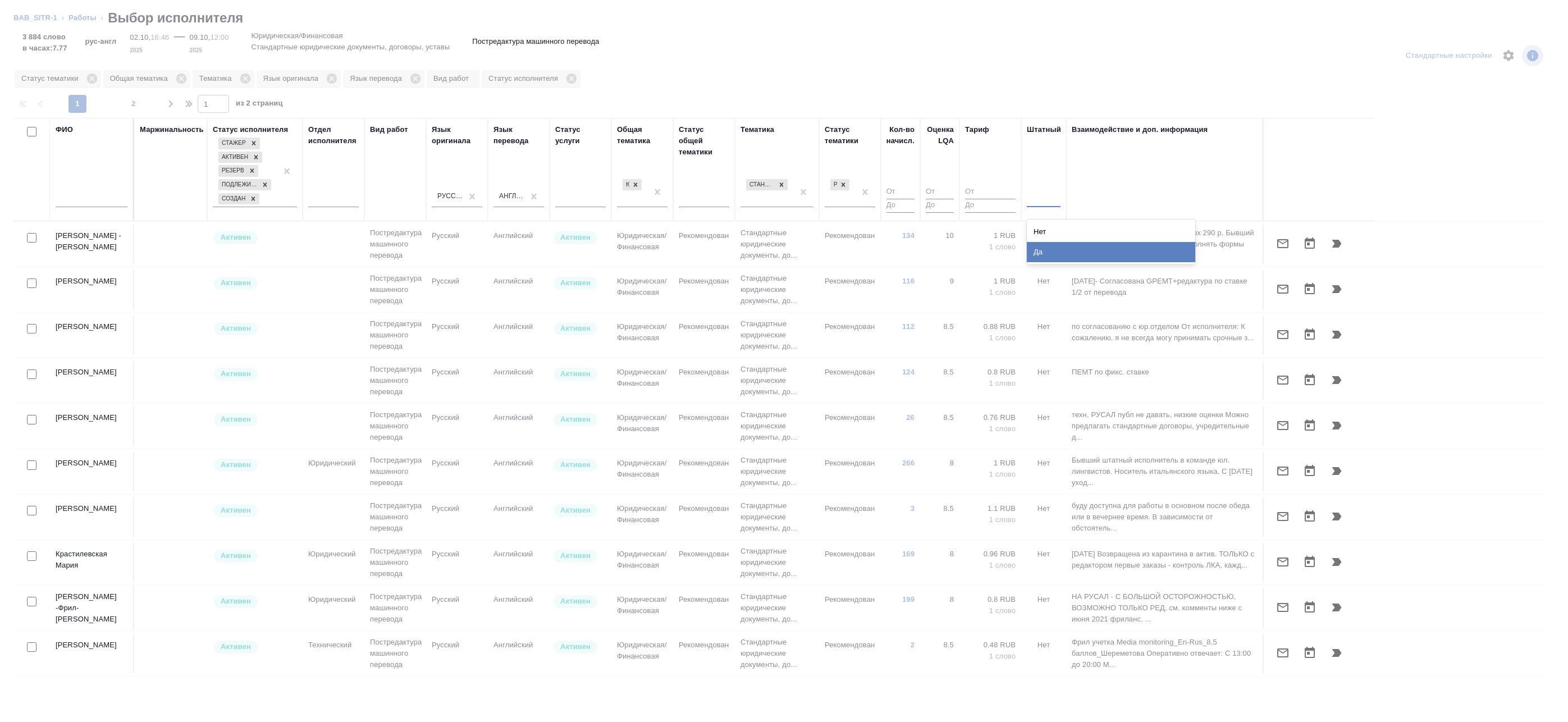
click at [1052, 253] on div "Да" at bounding box center [1111, 252] width 168 height 20
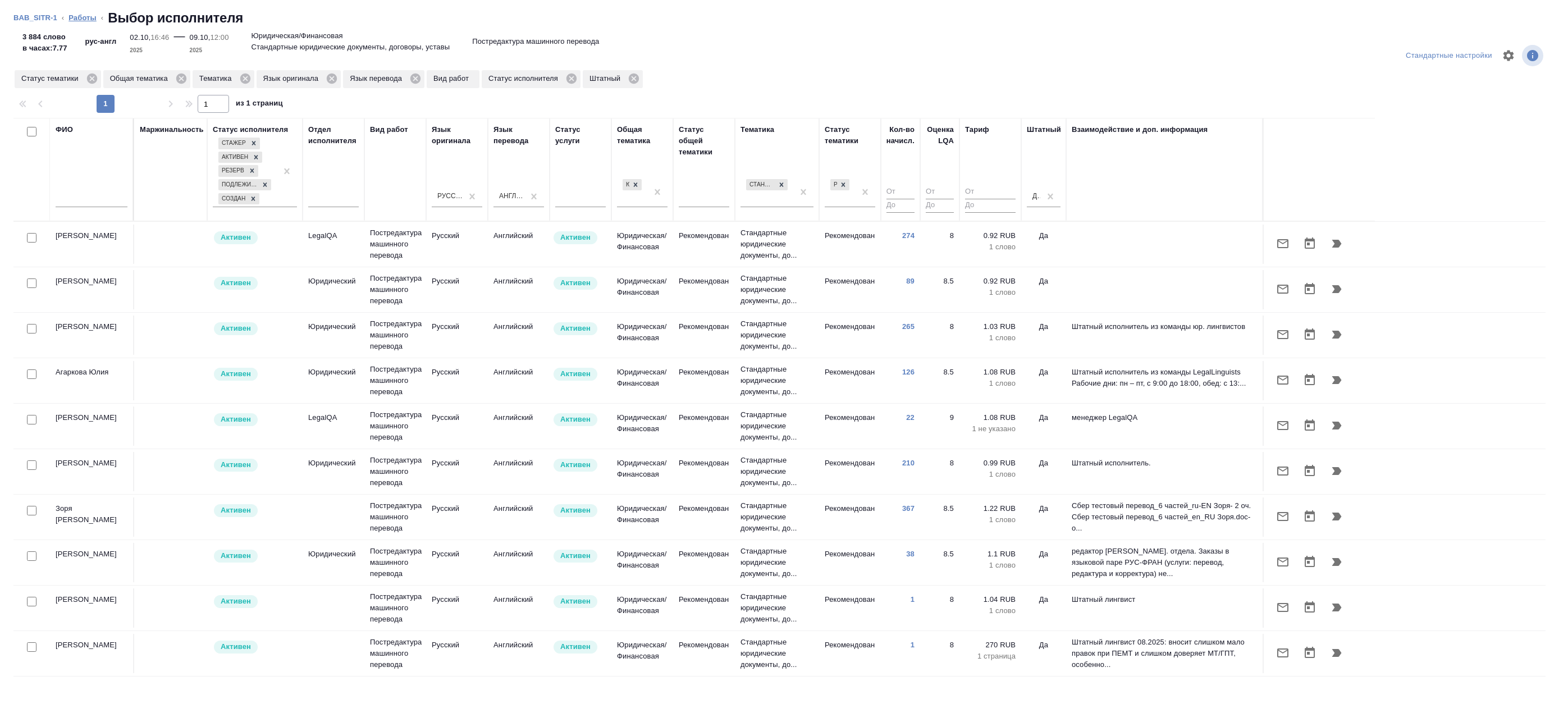
click at [84, 21] on li "Работы" at bounding box center [82, 18] width 28 height 11
click at [85, 19] on link "Работы" at bounding box center [82, 17] width 28 height 8
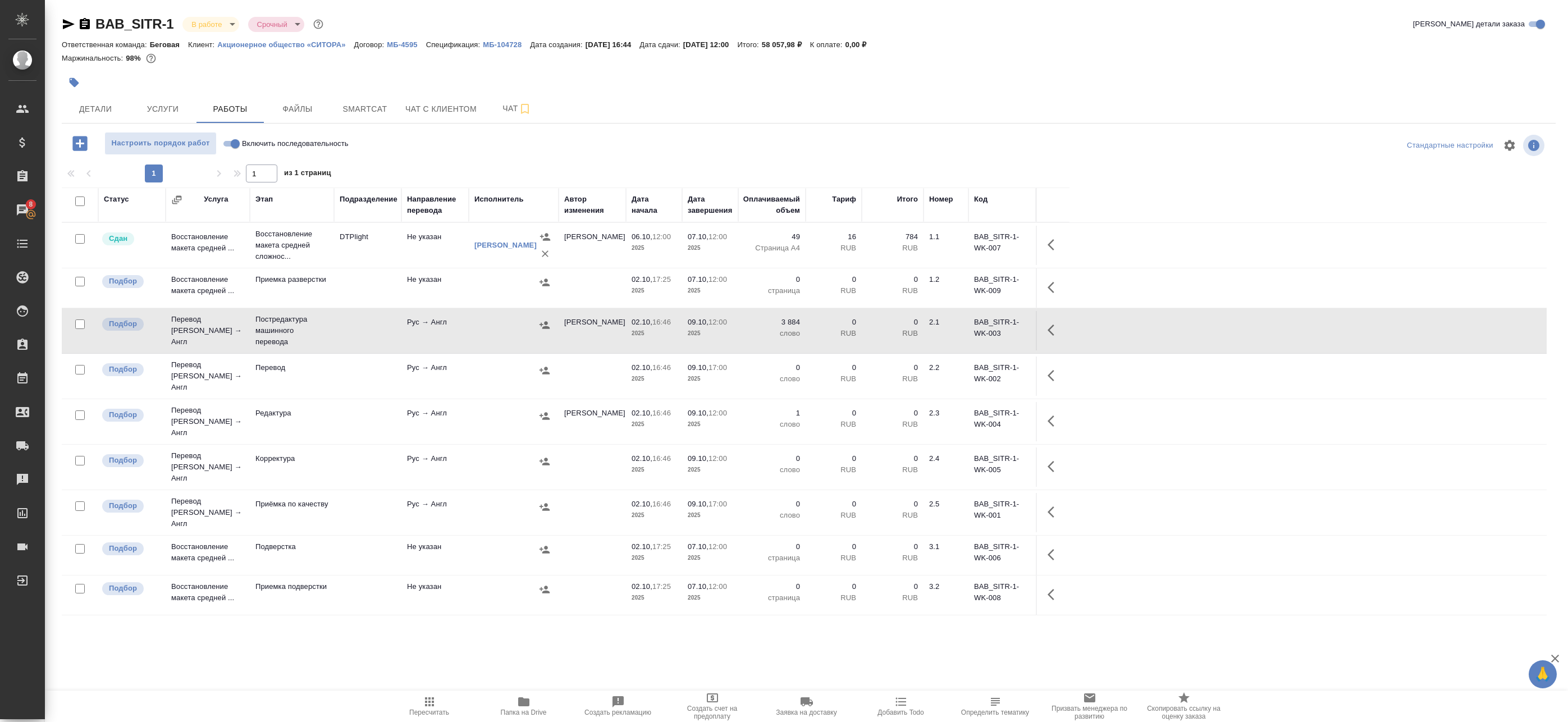
click at [1064, 327] on button "button" at bounding box center [1054, 330] width 27 height 27
click at [977, 330] on icon "button" at bounding box center [971, 330] width 13 height 13
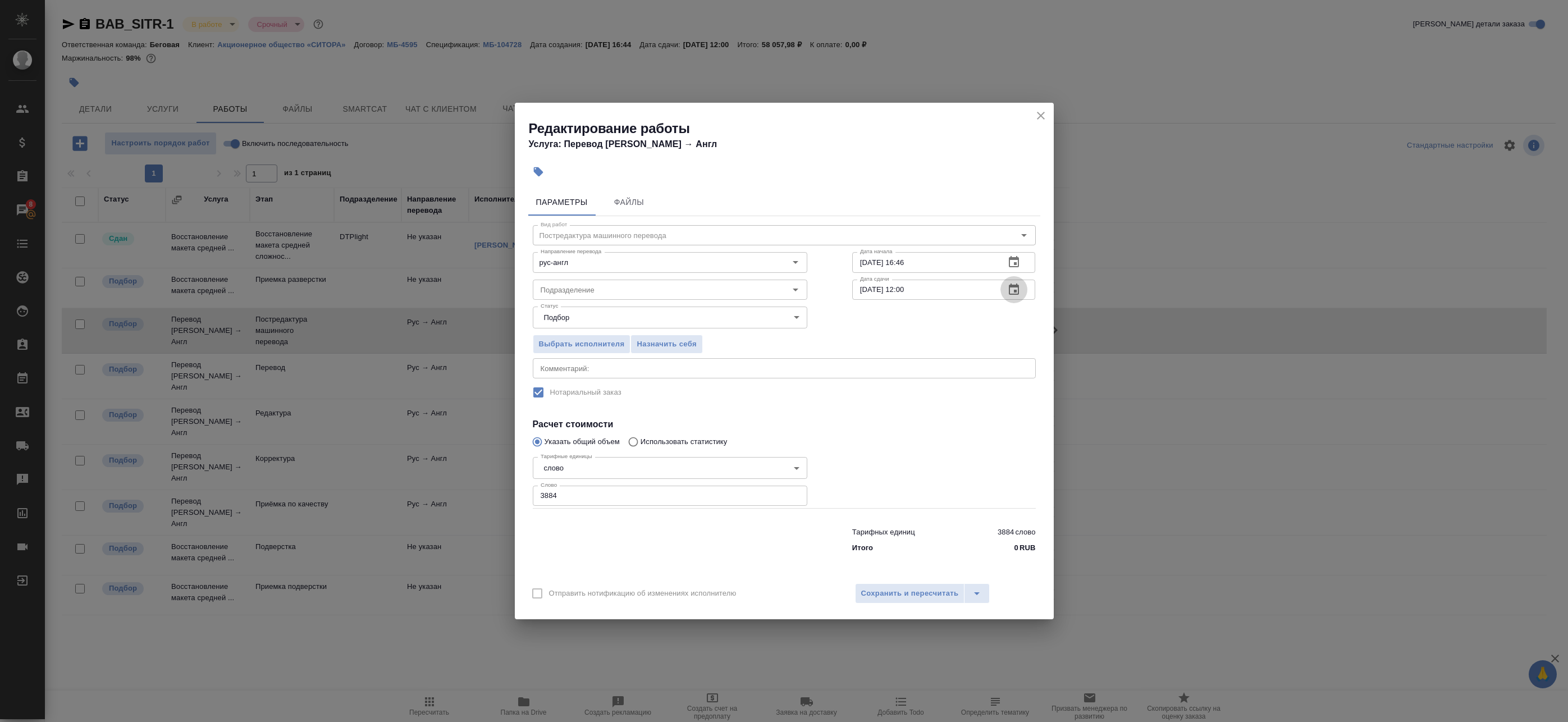
click at [1014, 290] on icon "button" at bounding box center [1014, 289] width 13 height 13
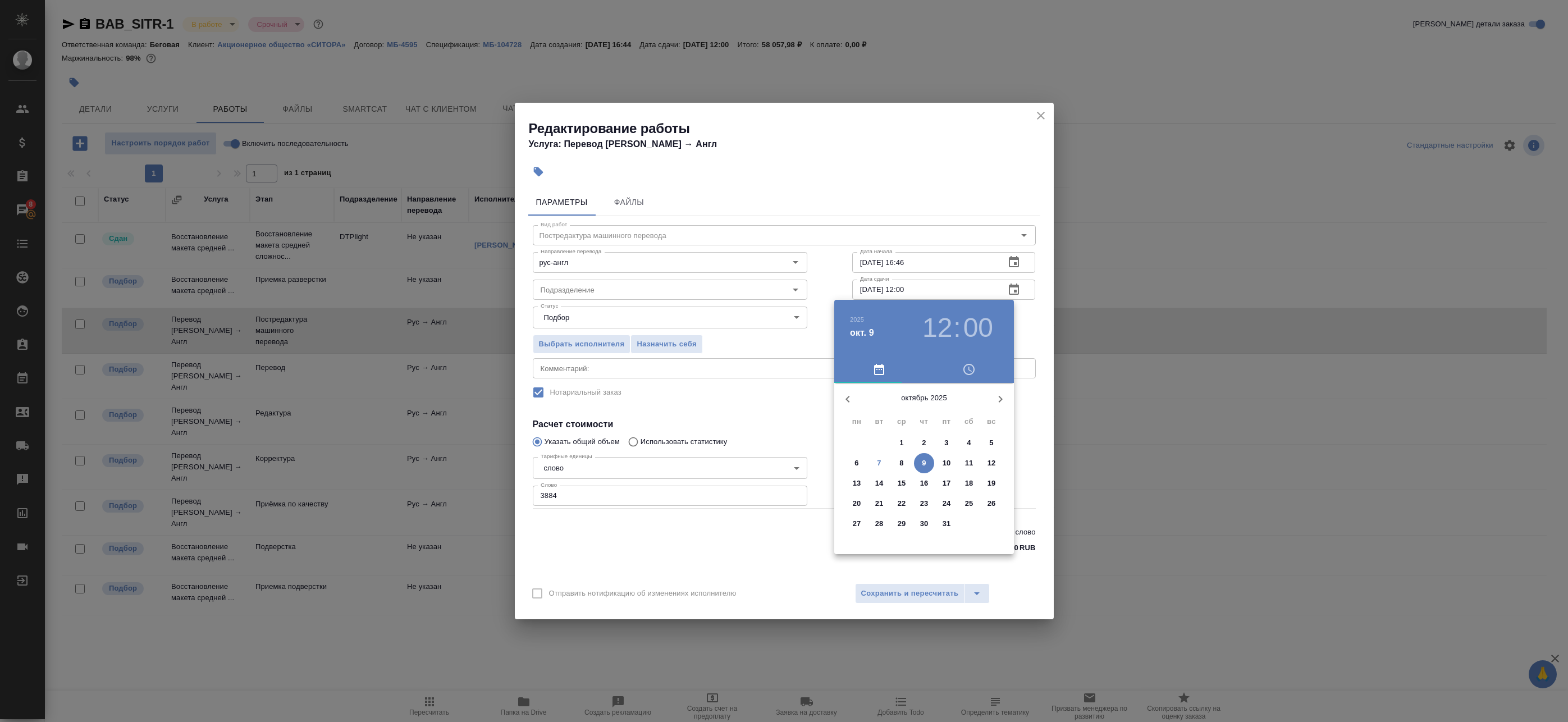
click at [943, 464] on p "10" at bounding box center [947, 463] width 8 height 11
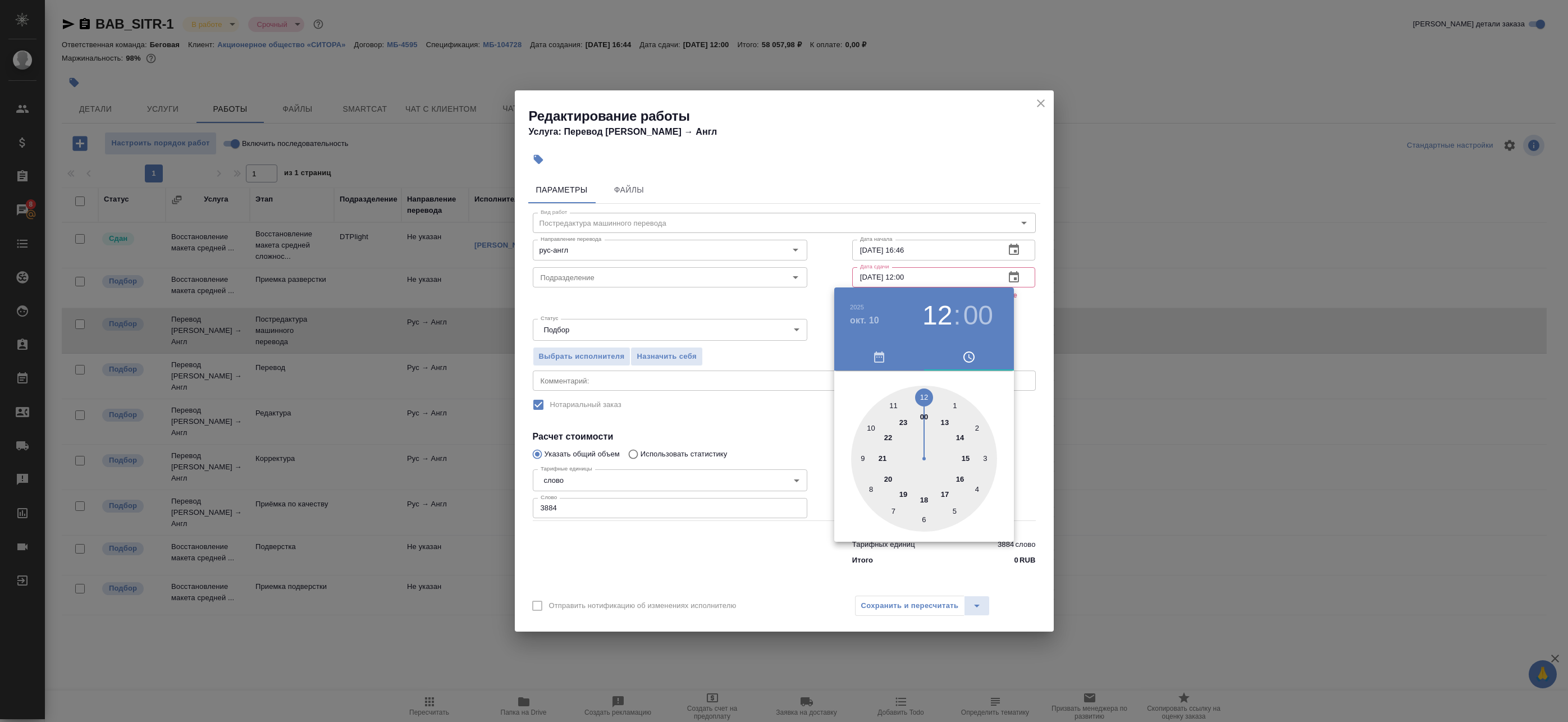
click at [871, 429] on div at bounding box center [924, 459] width 146 height 146
type input "10.10.2025 10:00"
click at [924, 395] on div at bounding box center [924, 459] width 146 height 146
click at [1036, 299] on div at bounding box center [784, 361] width 1568 height 722
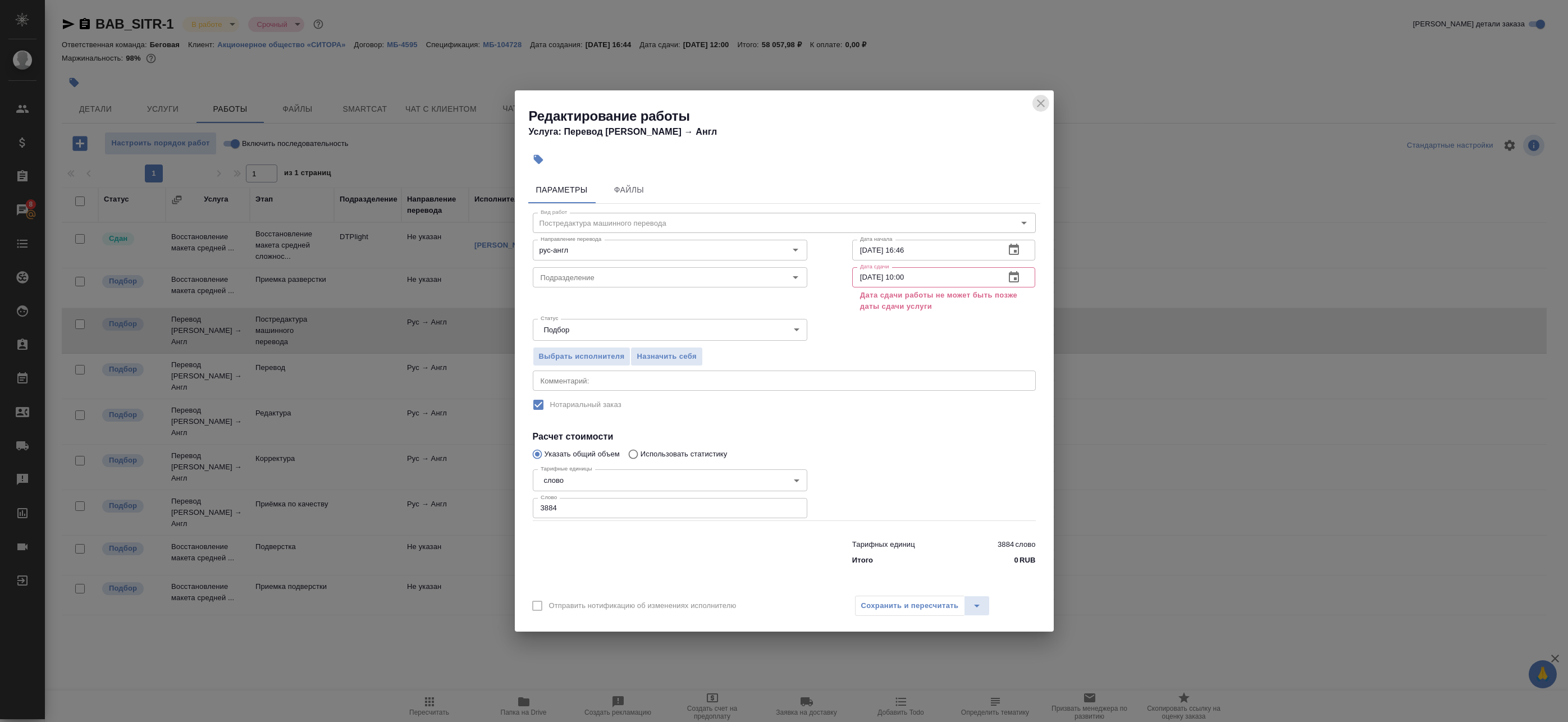
click at [1041, 99] on icon "close" at bounding box center [1041, 103] width 13 height 13
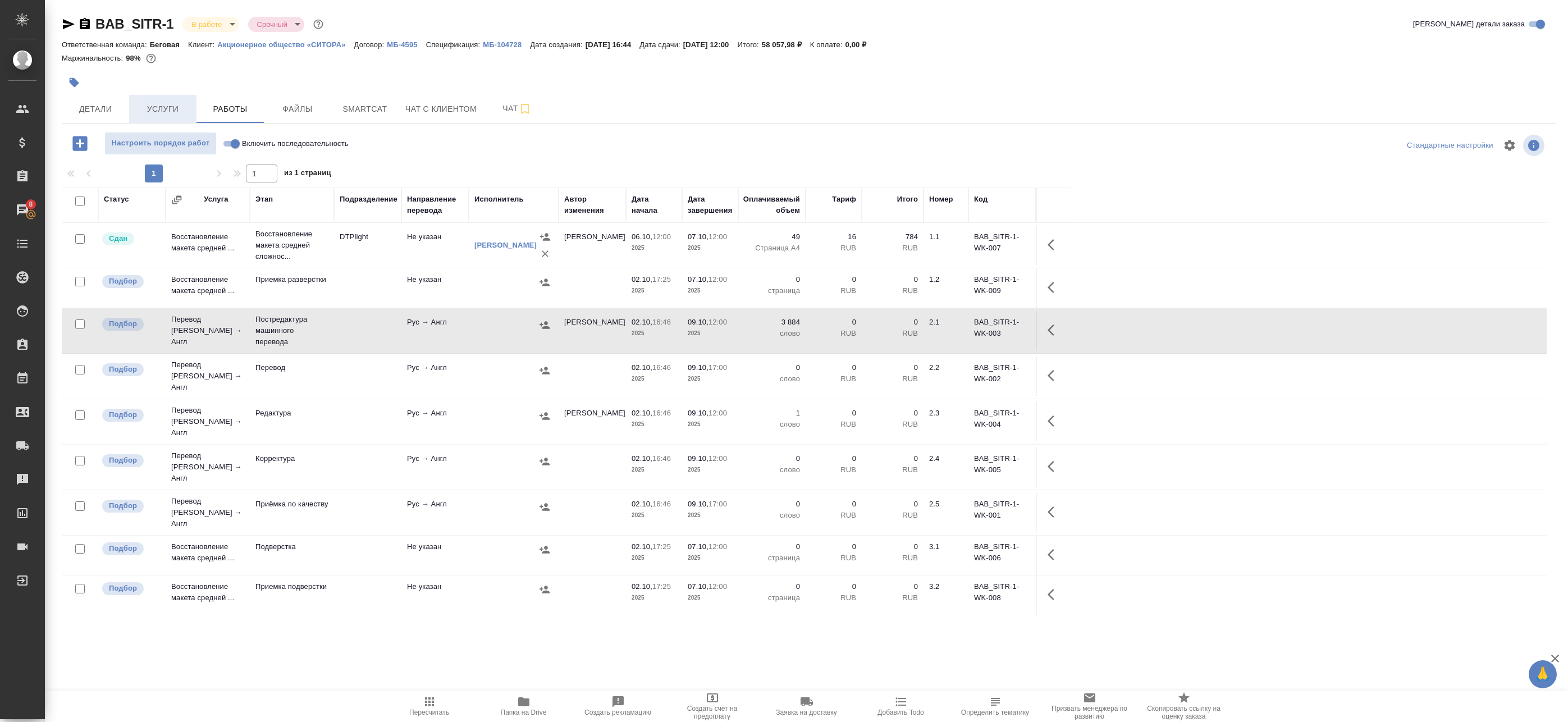
click at [142, 105] on span "Услуги" at bounding box center [163, 109] width 54 height 14
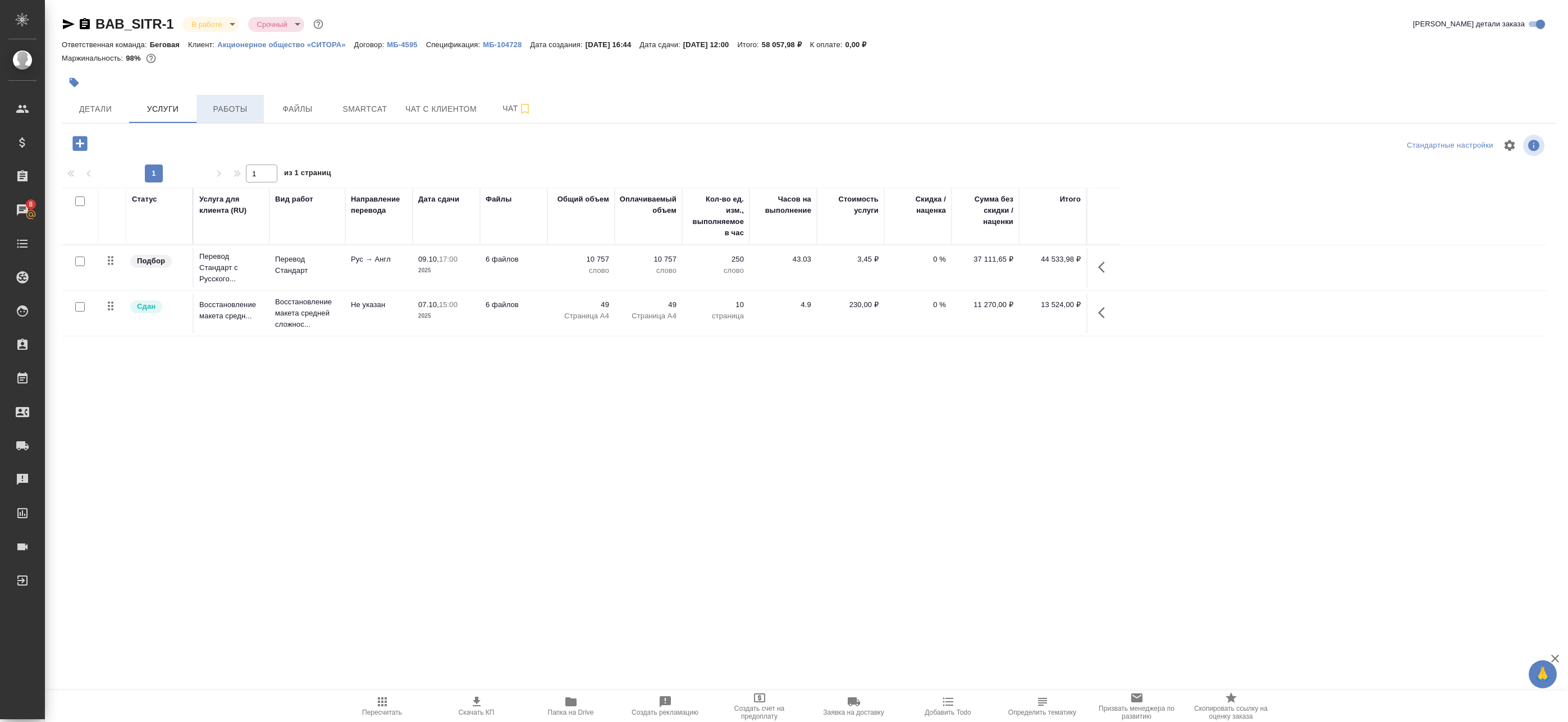
click at [228, 109] on span "Работы" at bounding box center [230, 109] width 54 height 14
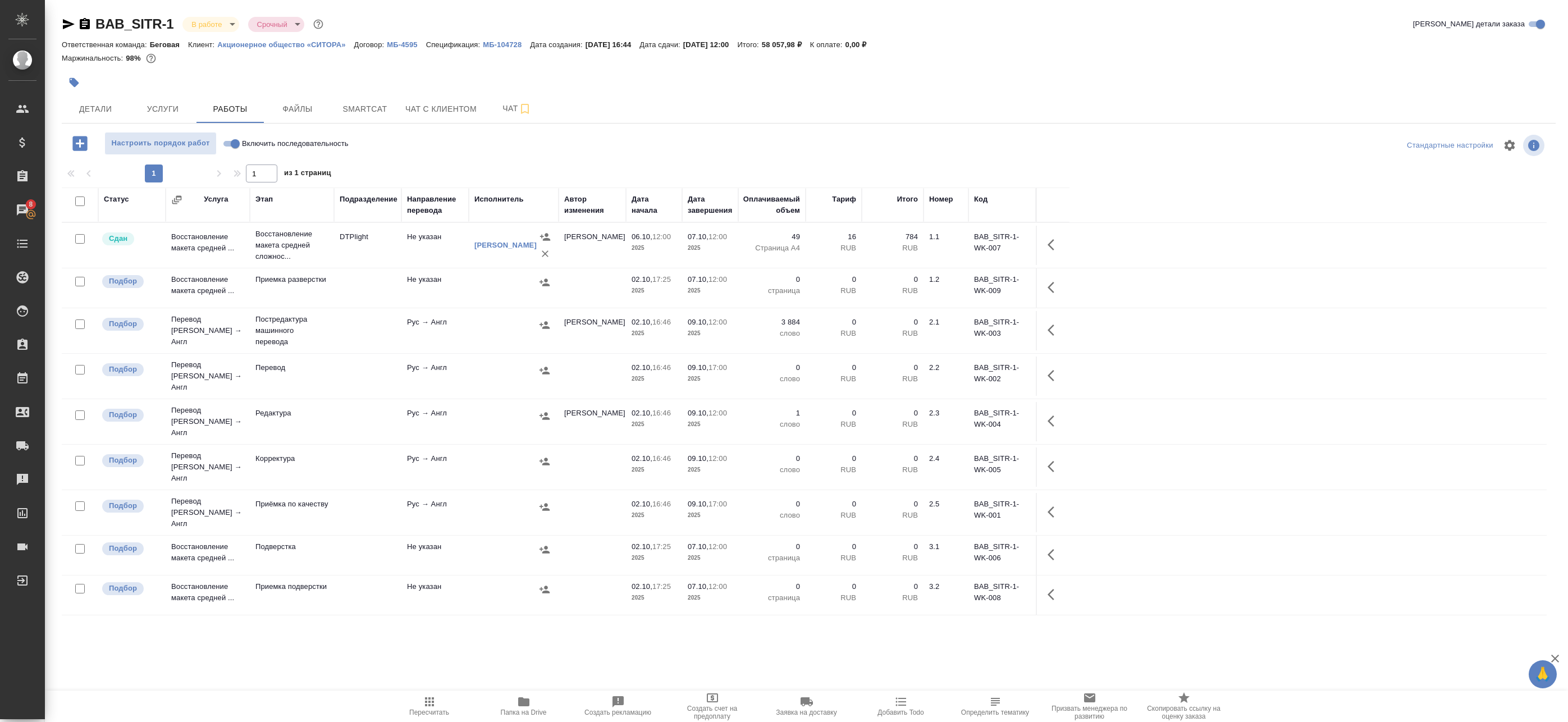
click at [531, 328] on div at bounding box center [513, 325] width 78 height 17
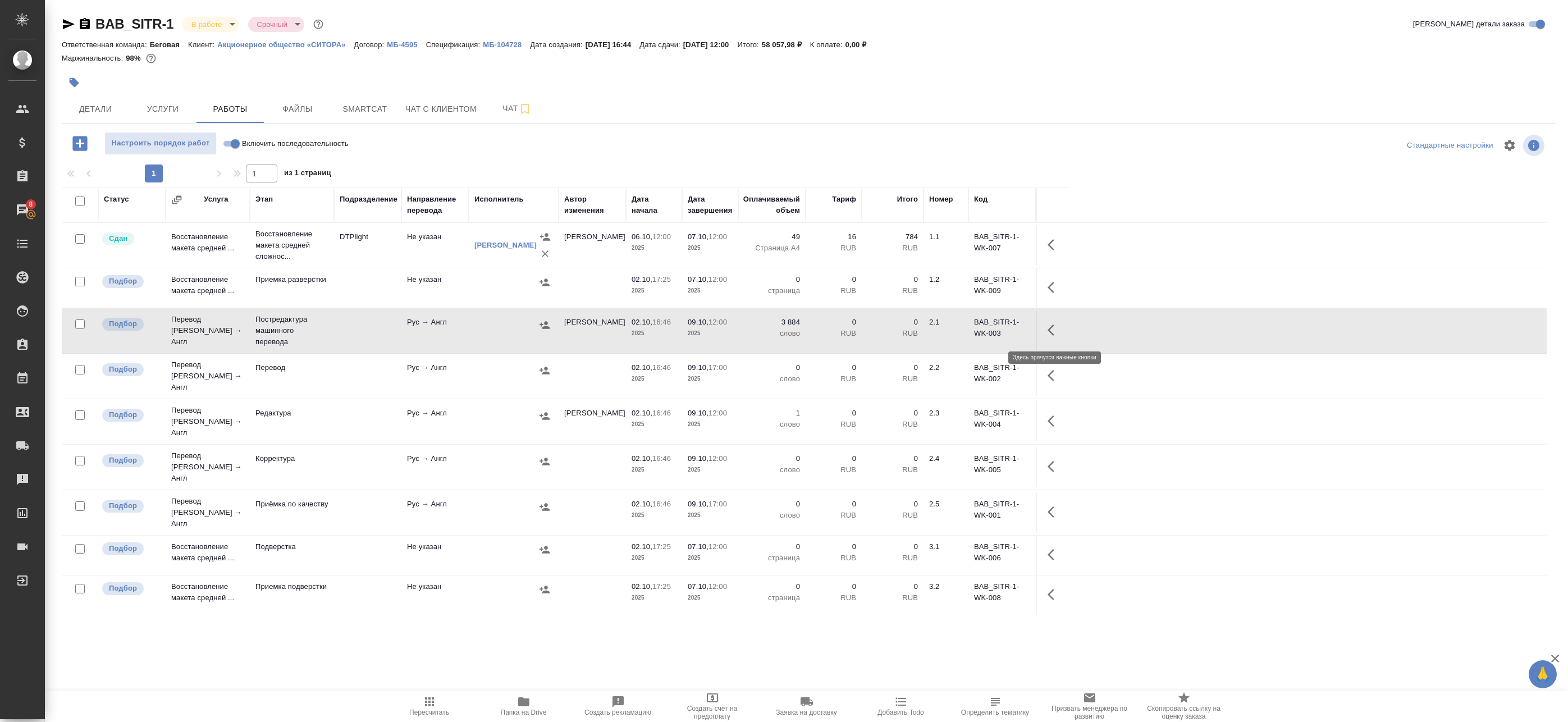
click at [1054, 324] on icon "button" at bounding box center [1054, 330] width 13 height 13
click at [969, 327] on icon "button" at bounding box center [971, 330] width 13 height 13
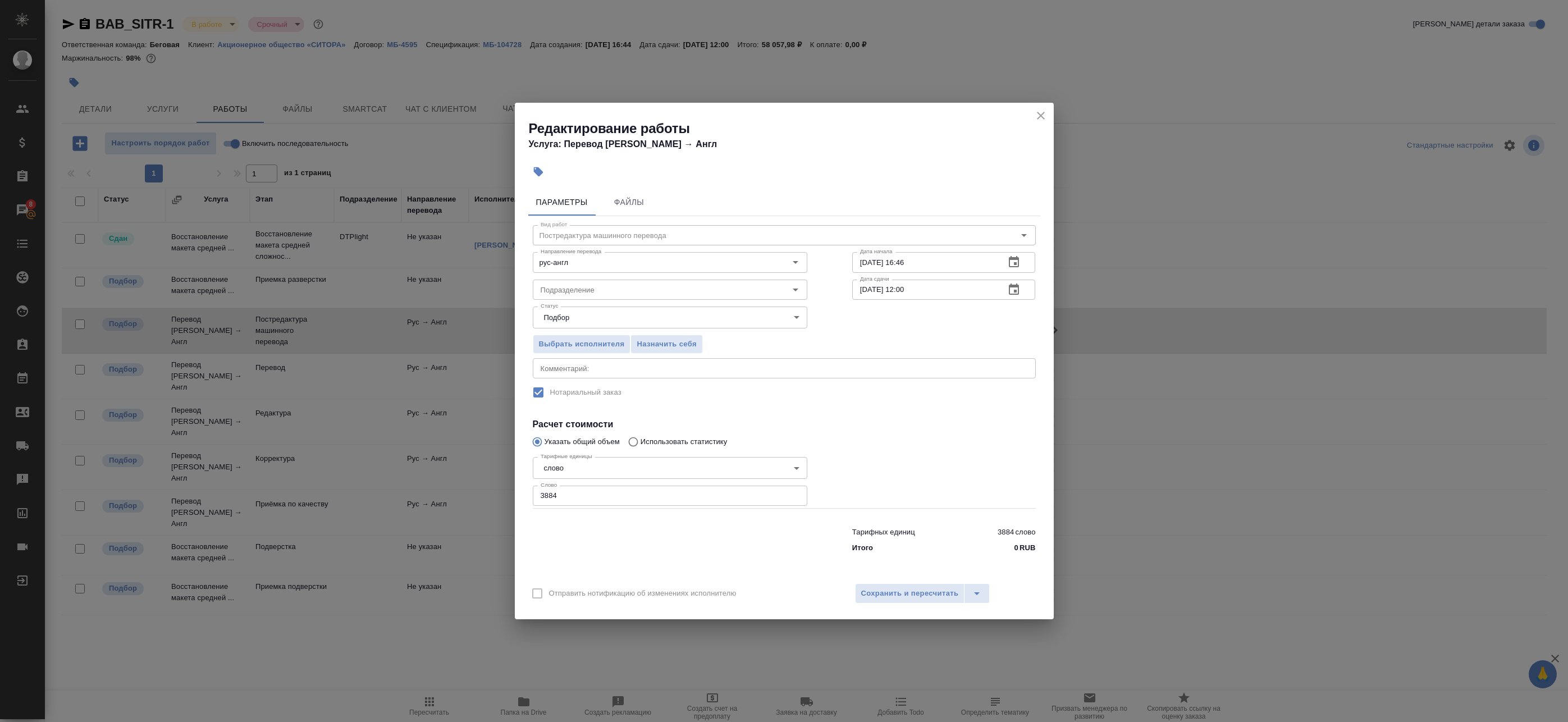
click at [1016, 281] on button "button" at bounding box center [1014, 290] width 27 height 27
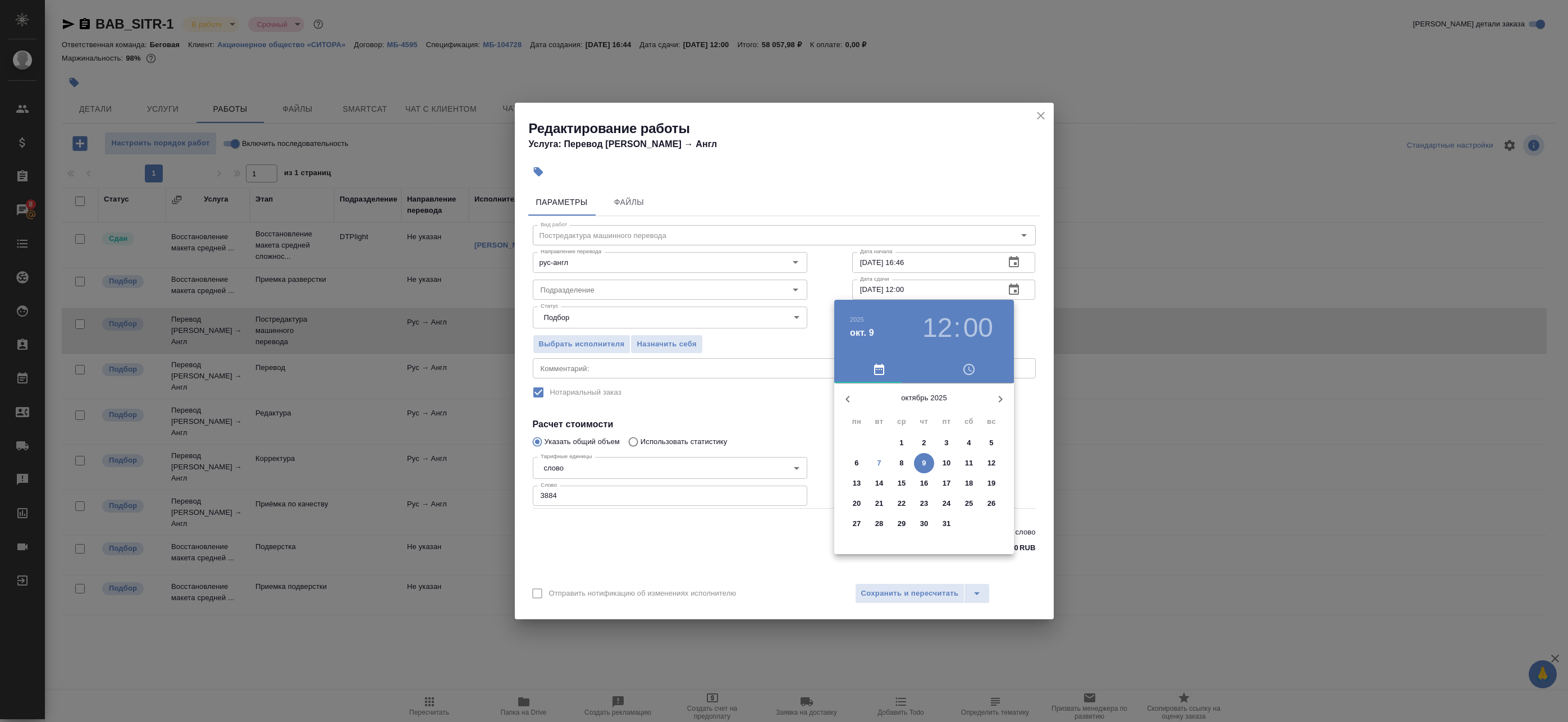
click at [926, 463] on p "9" at bounding box center [924, 463] width 4 height 11
click at [967, 466] on div at bounding box center [924, 471] width 146 height 146
type input "09.10.2025 15:00"
click at [922, 408] on div at bounding box center [924, 471] width 146 height 146
drag, startPoint x: 1032, startPoint y: 318, endPoint x: 1027, endPoint y: 327, distance: 10.3
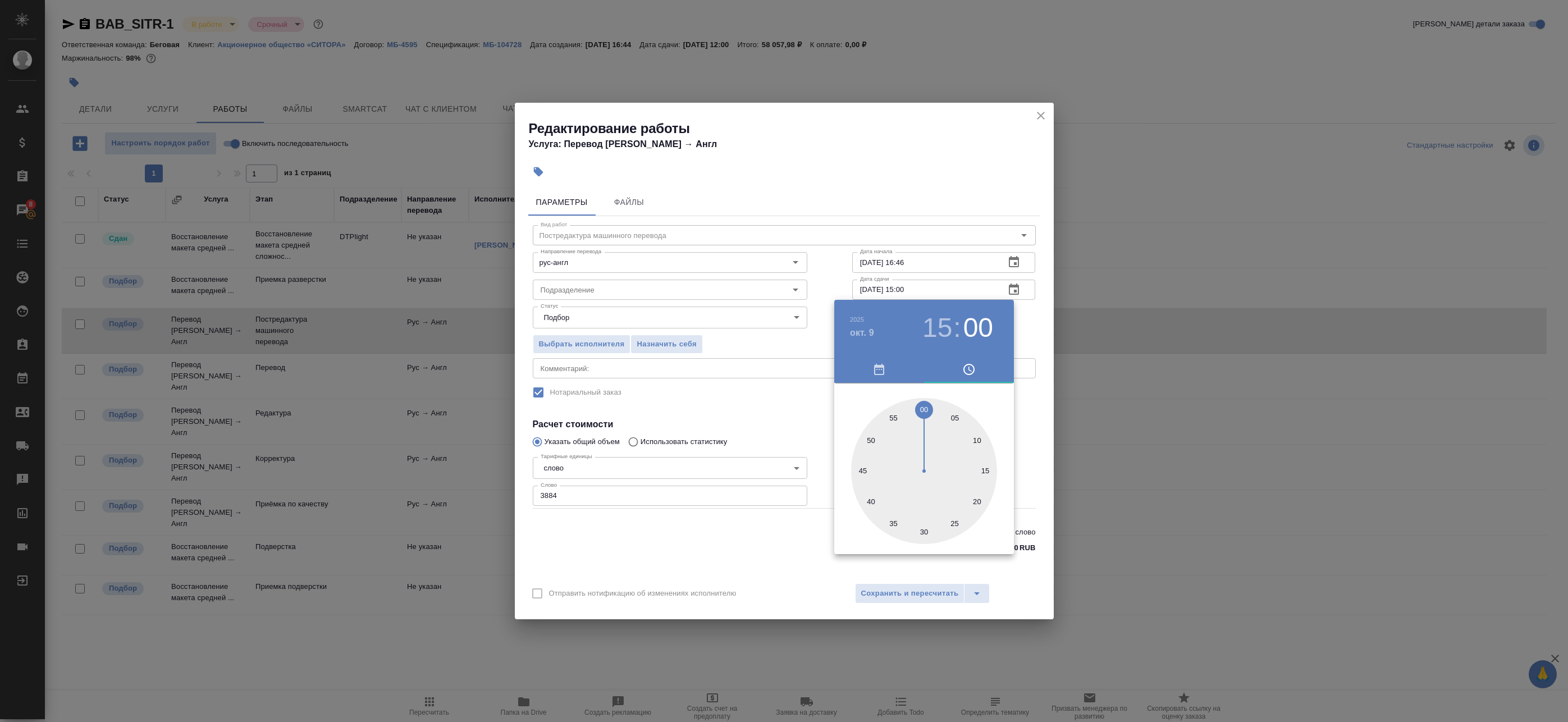
click at [1032, 319] on div at bounding box center [784, 361] width 1568 height 722
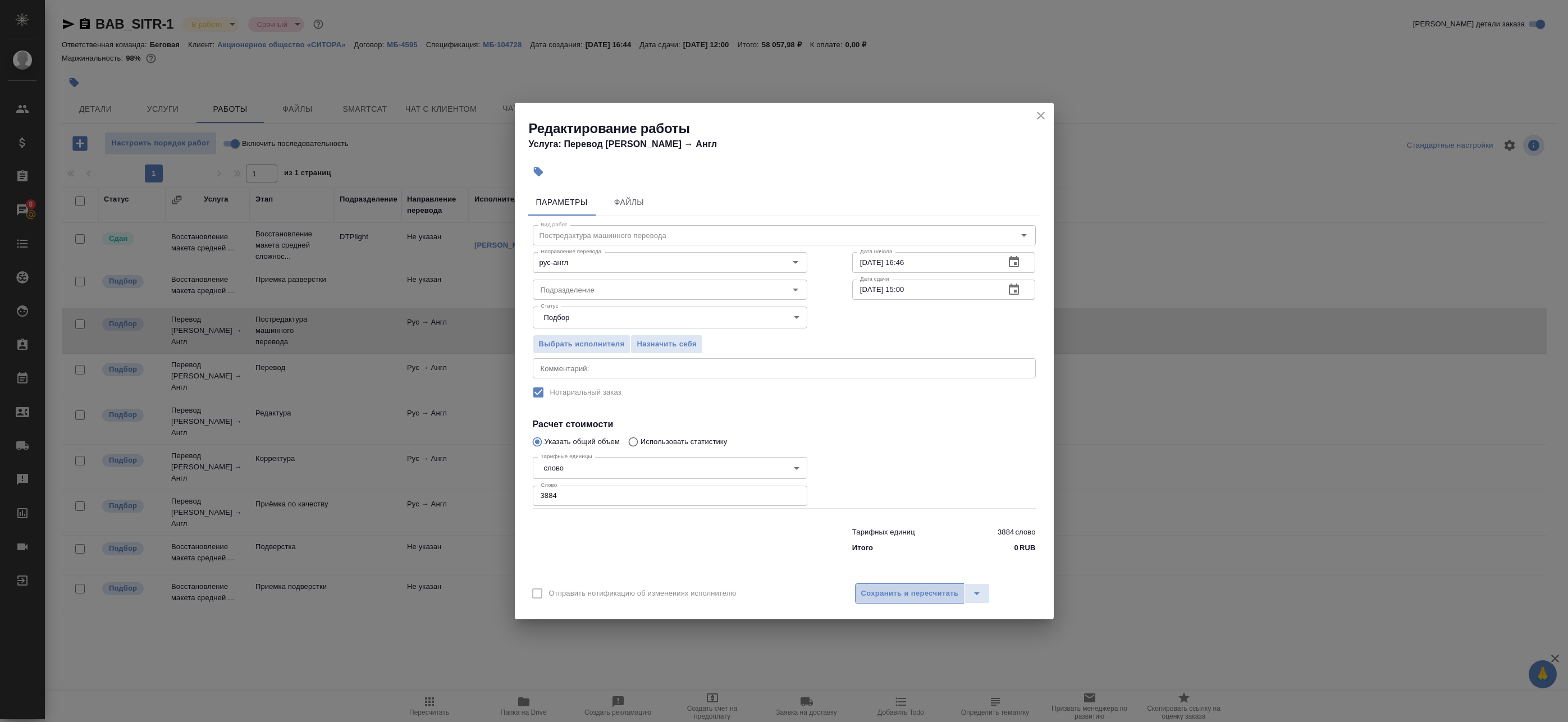
click at [889, 597] on span "Сохранить и пересчитать" at bounding box center [910, 594] width 98 height 13
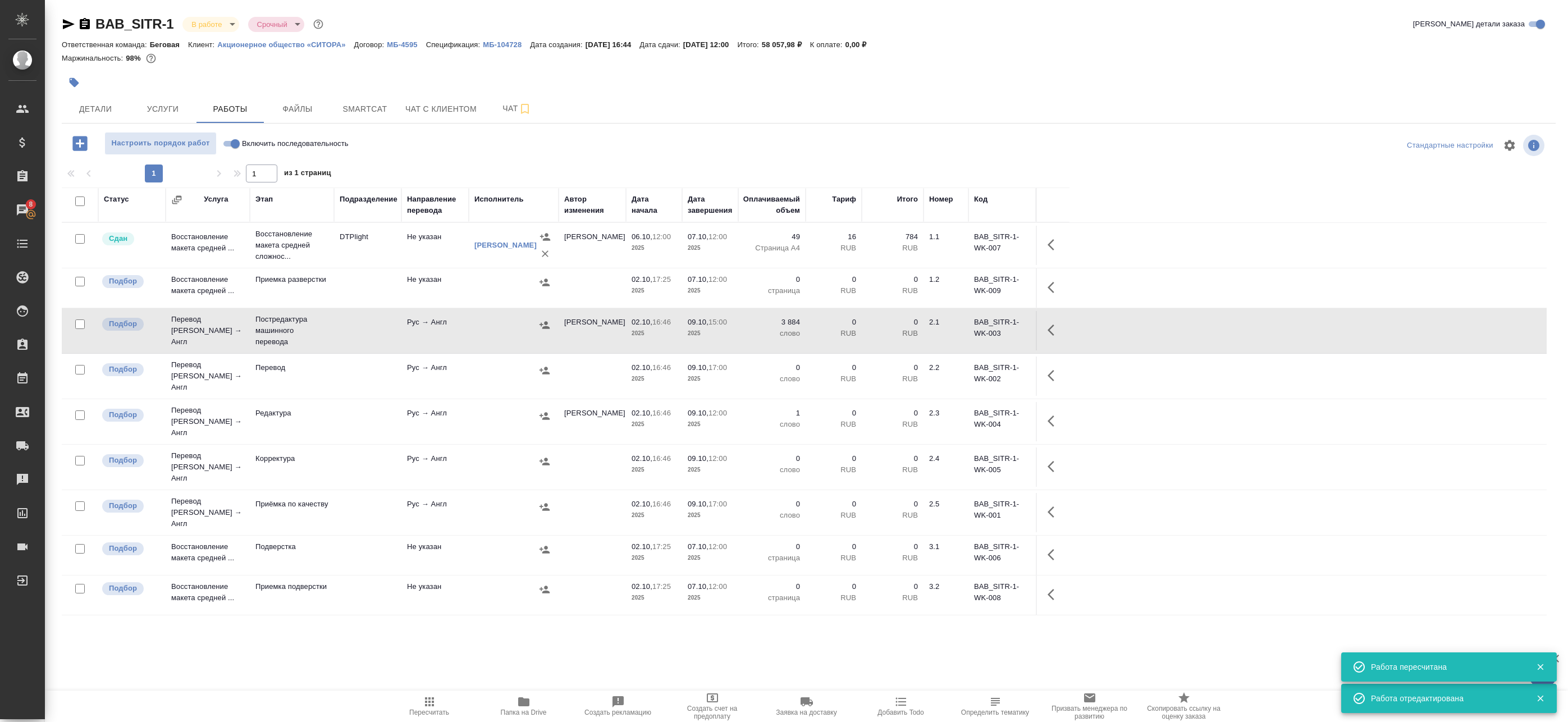
click at [1048, 331] on icon "button" at bounding box center [1054, 330] width 13 height 13
click at [953, 328] on icon "button" at bounding box center [952, 330] width 13 height 13
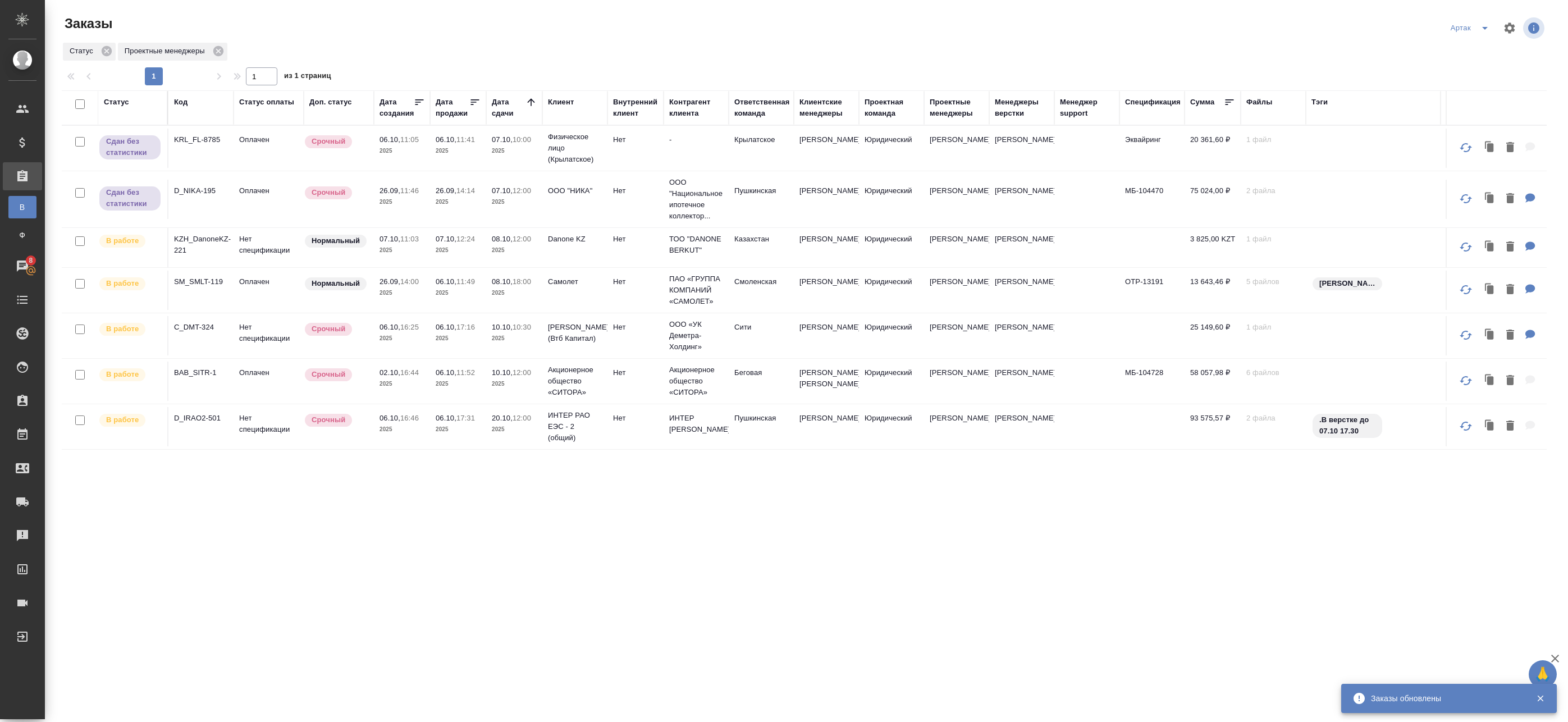
click at [409, 246] on p "2025" at bounding box center [402, 250] width 45 height 11
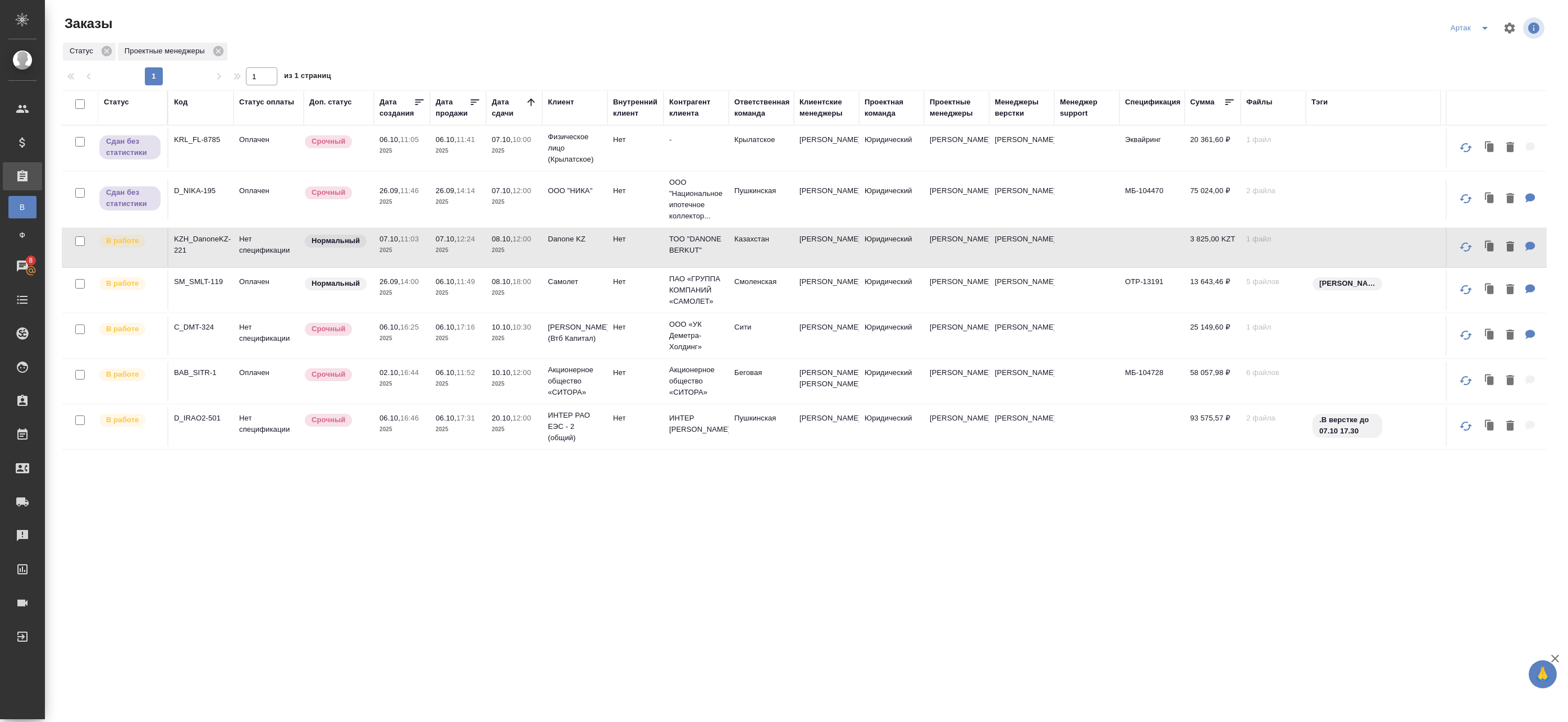
click at [419, 283] on p "14:00" at bounding box center [409, 281] width 19 height 8
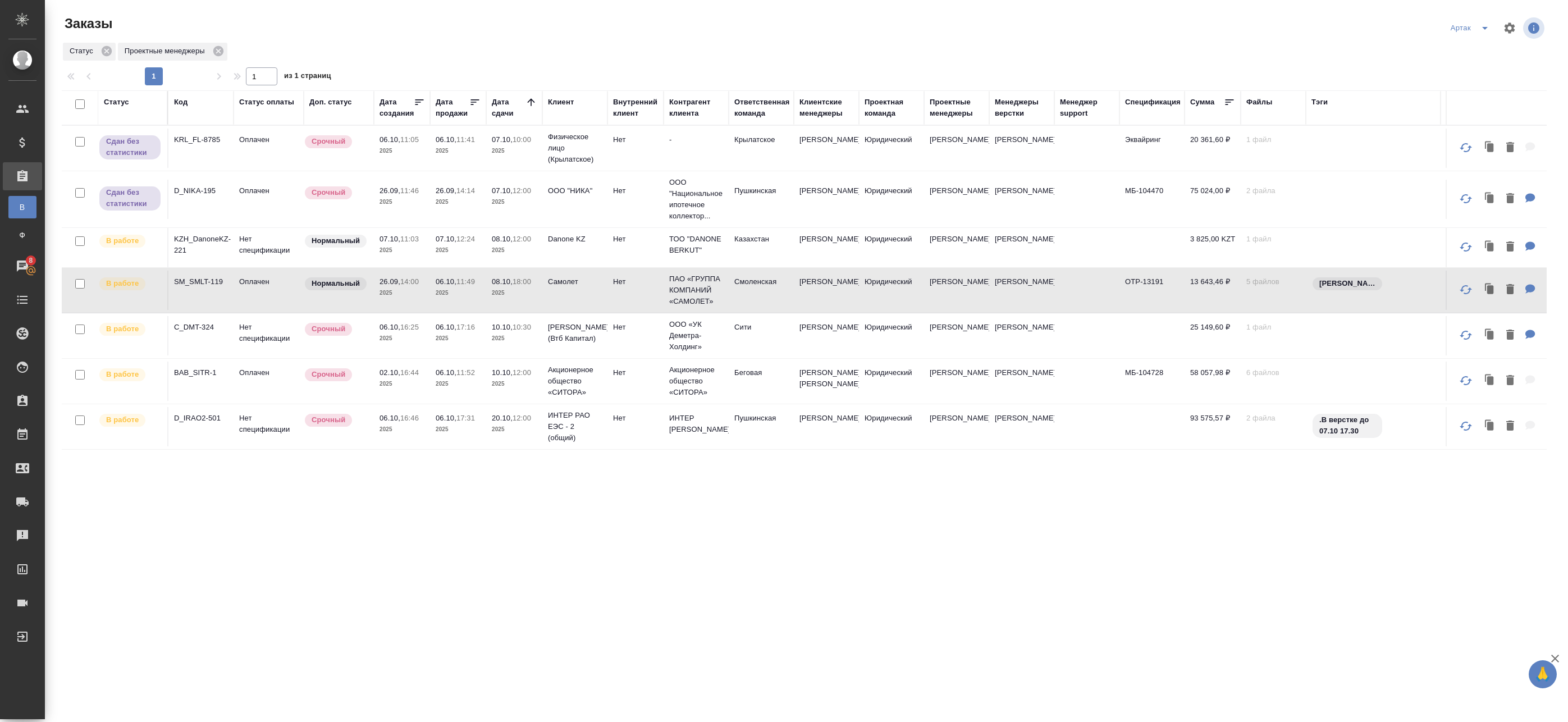
click at [444, 287] on span "06.10, 11:49" at bounding box center [458, 282] width 45 height 11
click at [393, 335] on p "2025" at bounding box center [402, 339] width 45 height 11
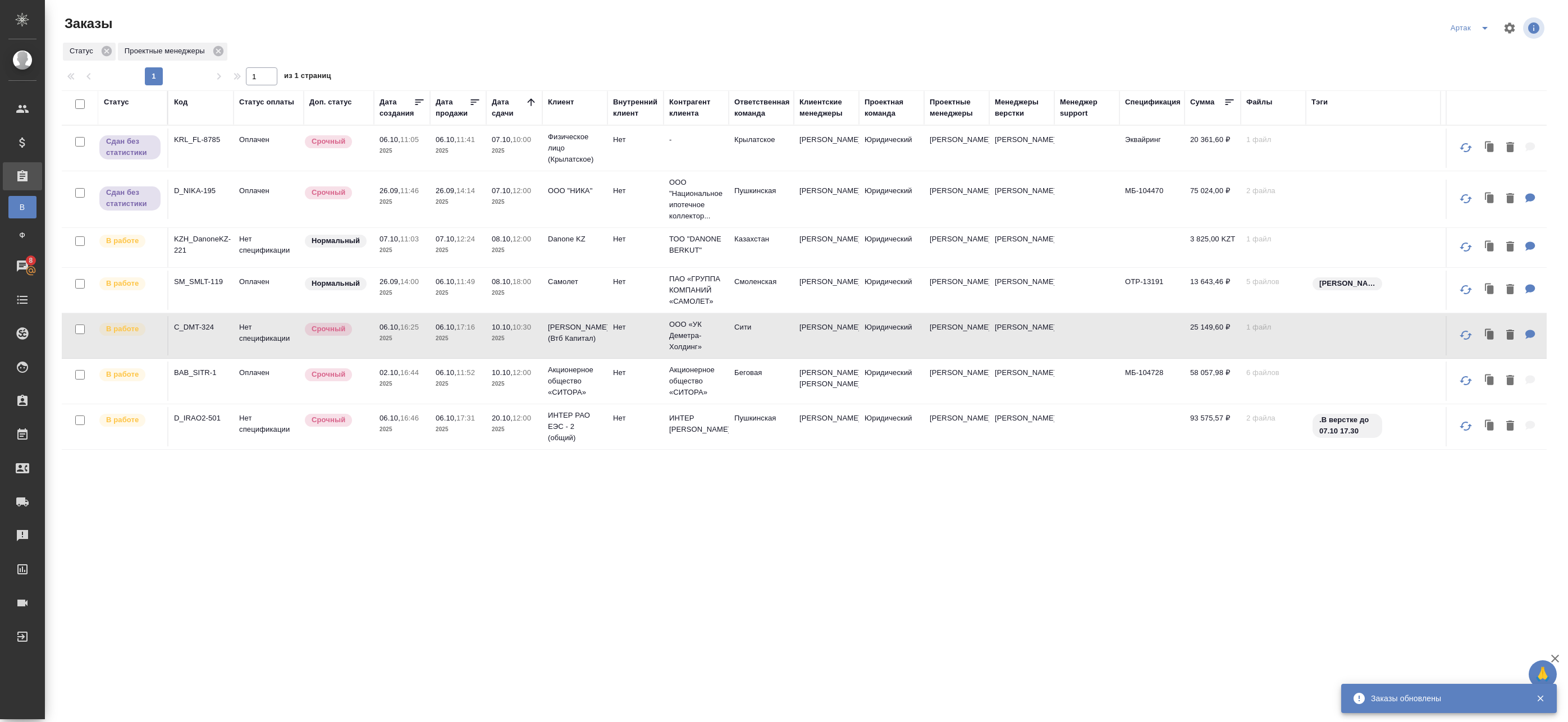
click at [443, 335] on p "2025" at bounding box center [458, 339] width 45 height 11
drag, startPoint x: 581, startPoint y: 403, endPoint x: 597, endPoint y: 403, distance: 16.0
click at [581, 398] on p "Акционерное общество «СИТОРА»" at bounding box center [575, 381] width 54 height 34
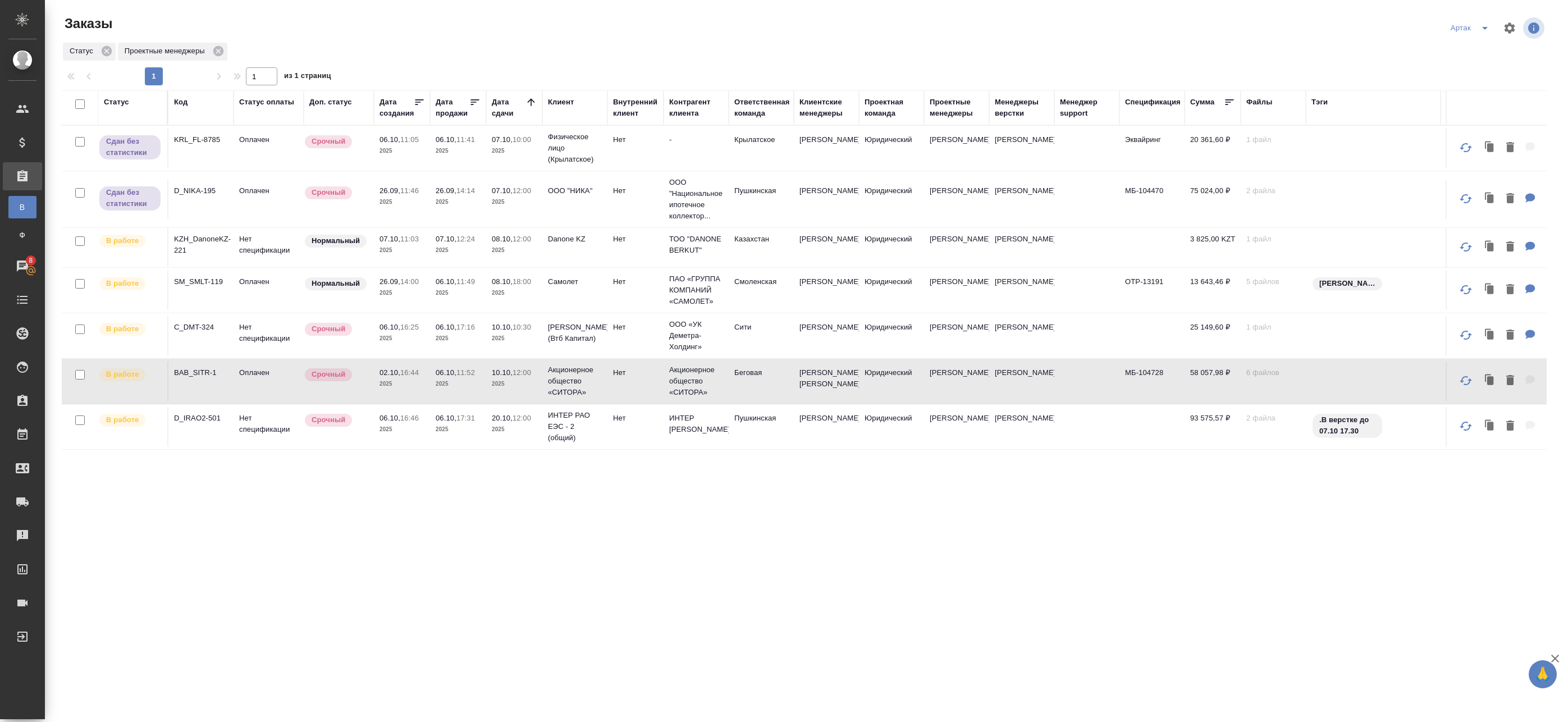
drag, startPoint x: 546, startPoint y: 437, endPoint x: 583, endPoint y: 447, distance: 38.3
click at [546, 438] on td "ИНТЕР РАО ЕЭС - 2 (общий)" at bounding box center [575, 426] width 65 height 45
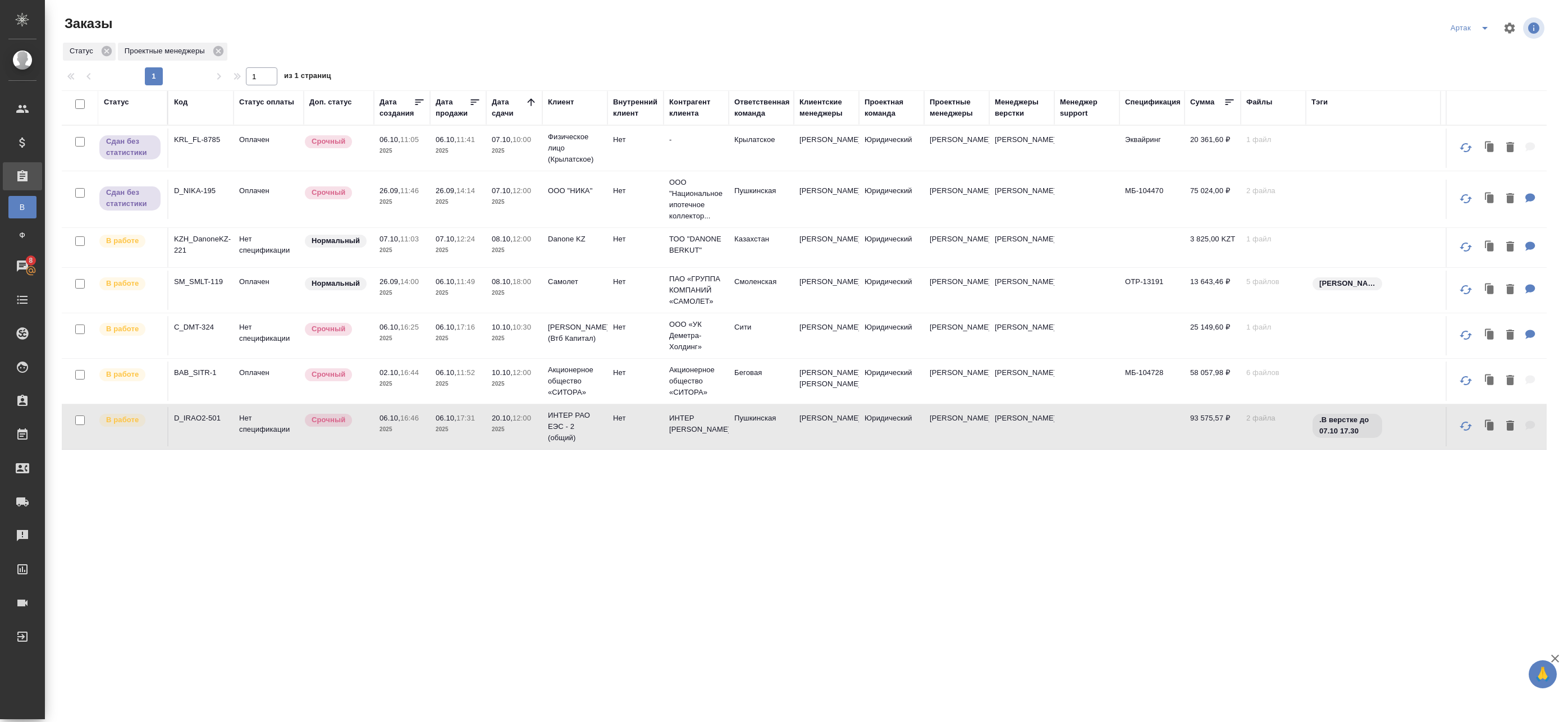
click at [623, 445] on td "Нет" at bounding box center [635, 426] width 56 height 39
click at [81, 102] on input "checkbox" at bounding box center [80, 104] width 10 height 10
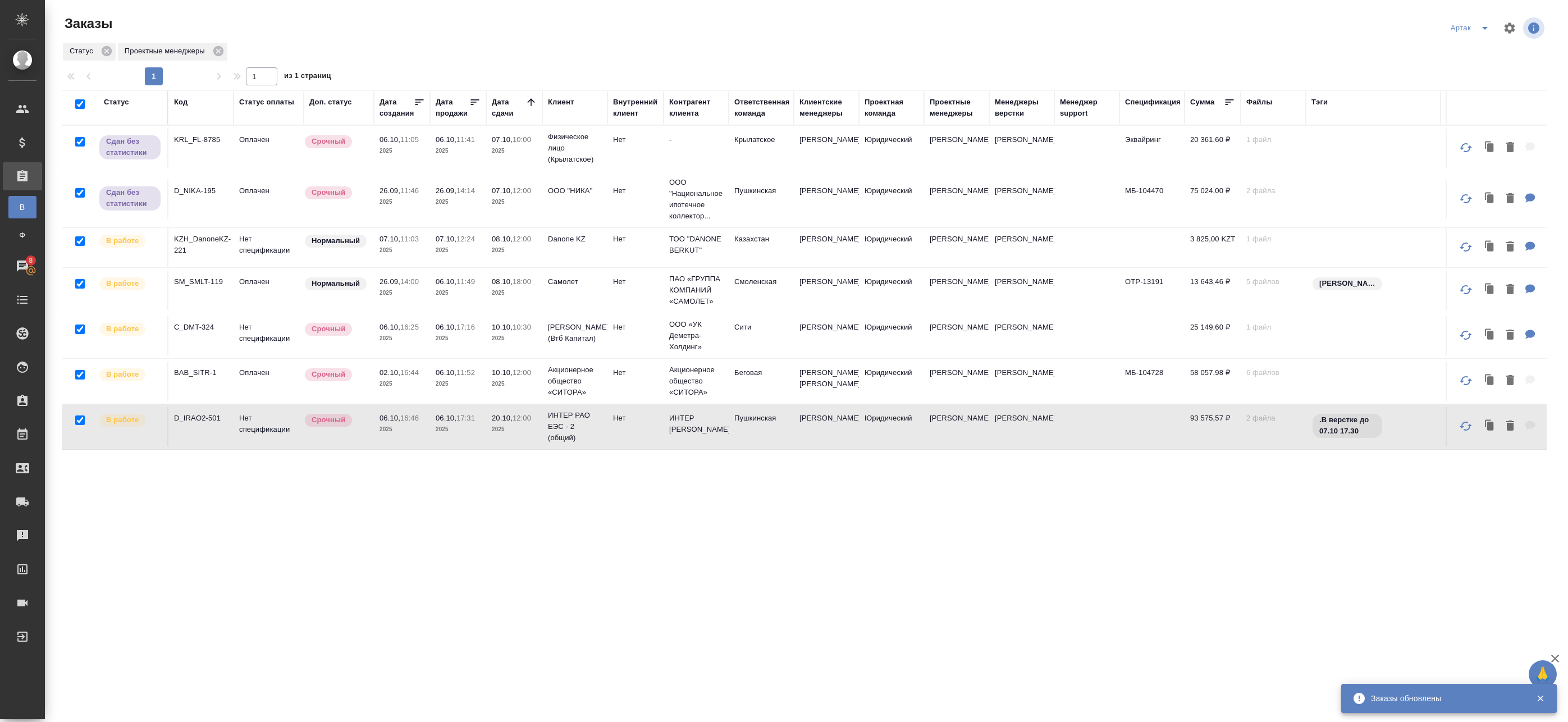
checkbox input "true"
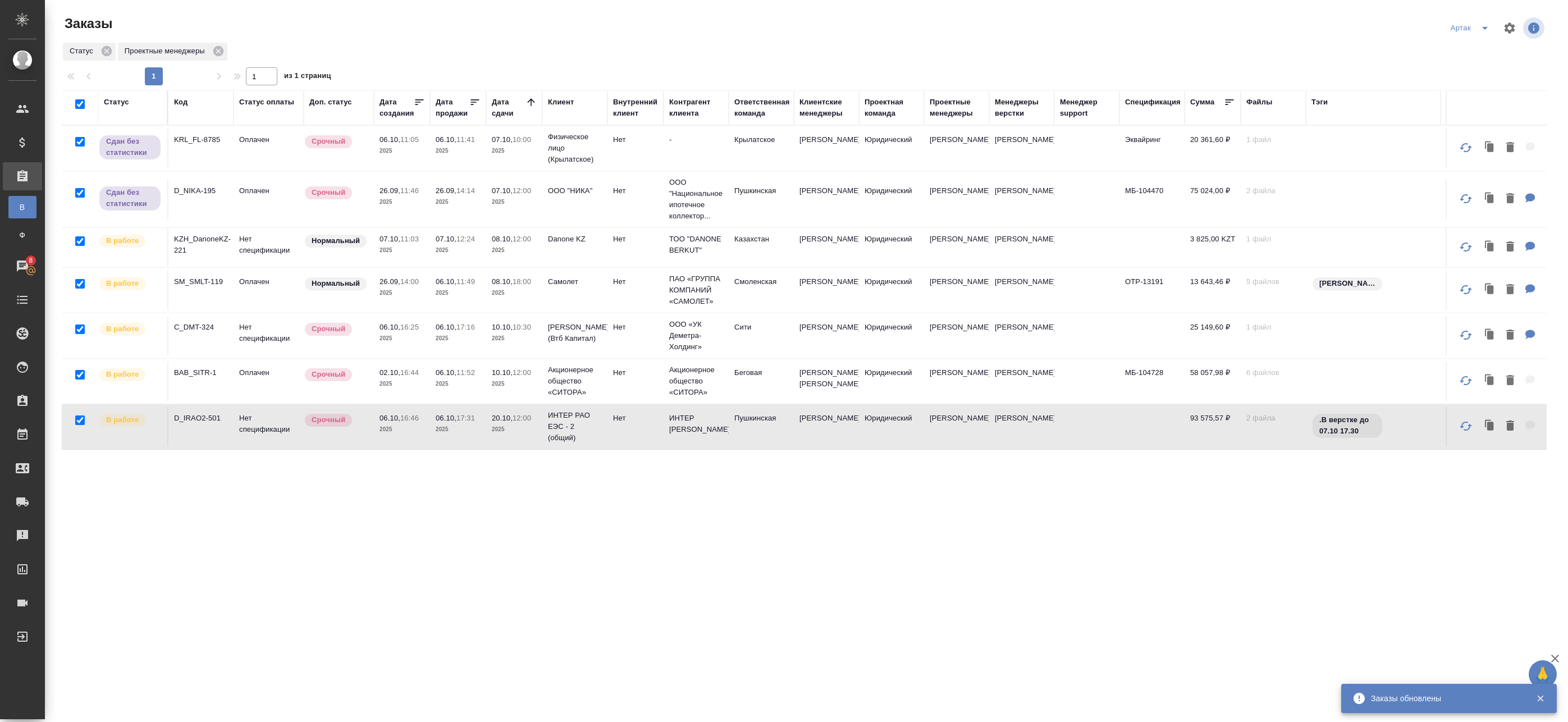
checkbox input "true"
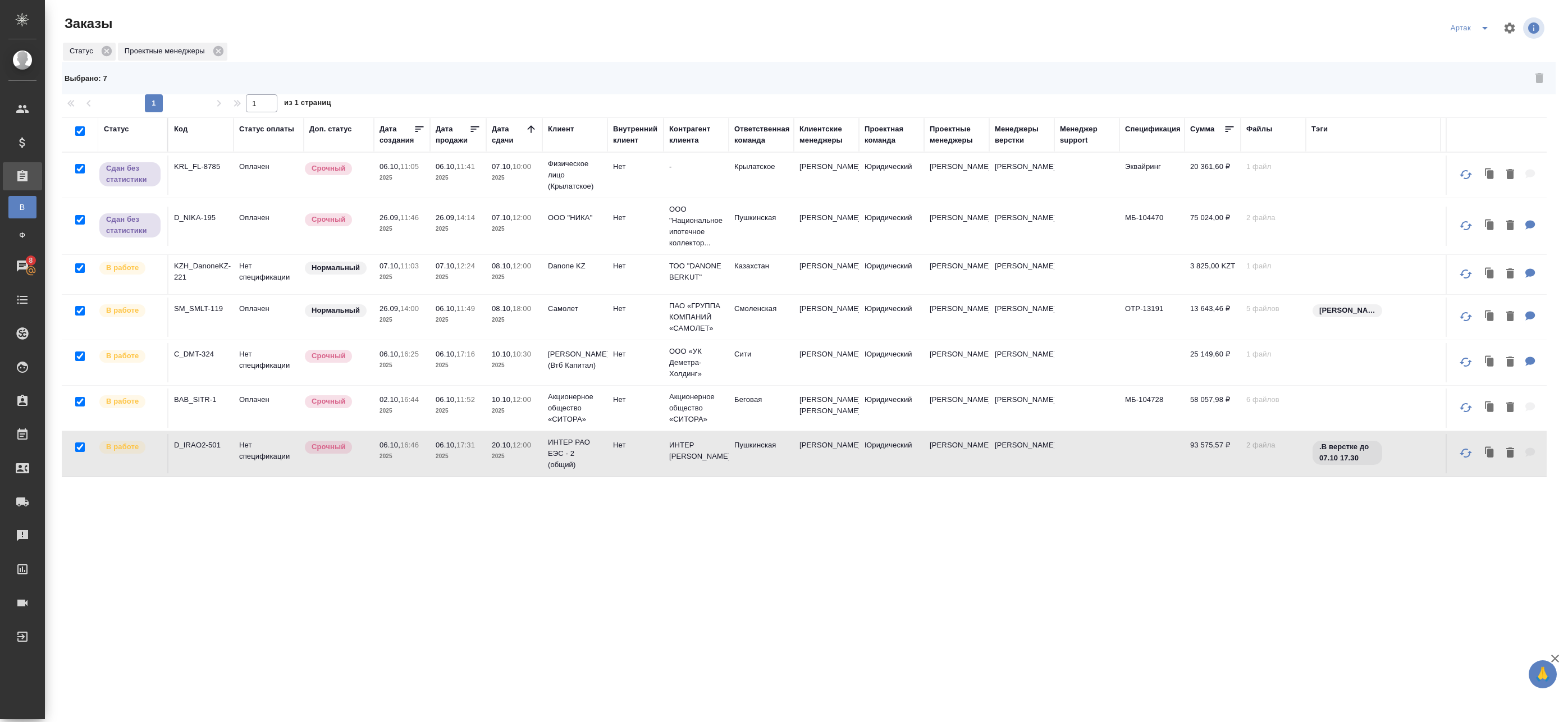
click at [454, 240] on td "26.09, 14:14 2025" at bounding box center [458, 226] width 56 height 39
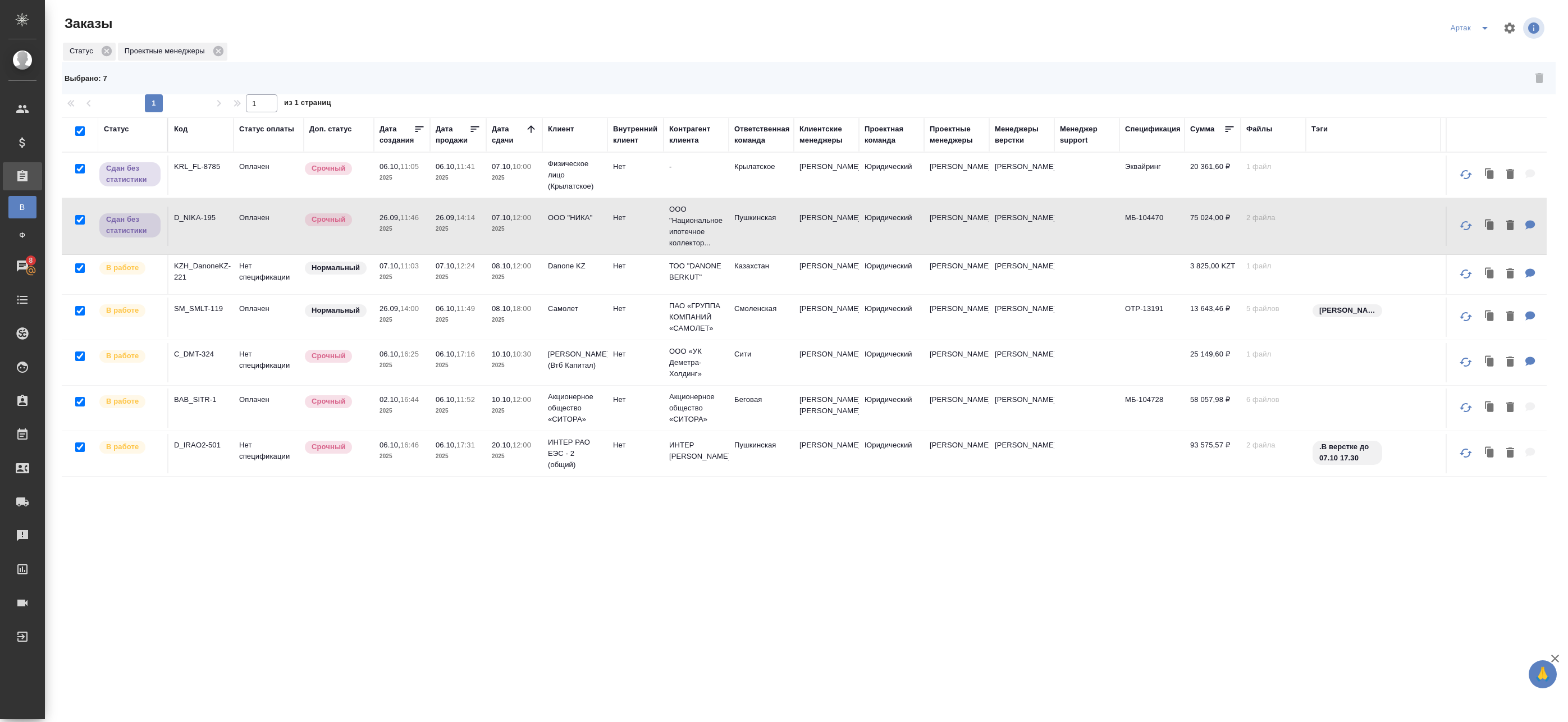
click at [454, 240] on td "26.09, 14:14 2025" at bounding box center [458, 226] width 56 height 39
checkbox input "false"
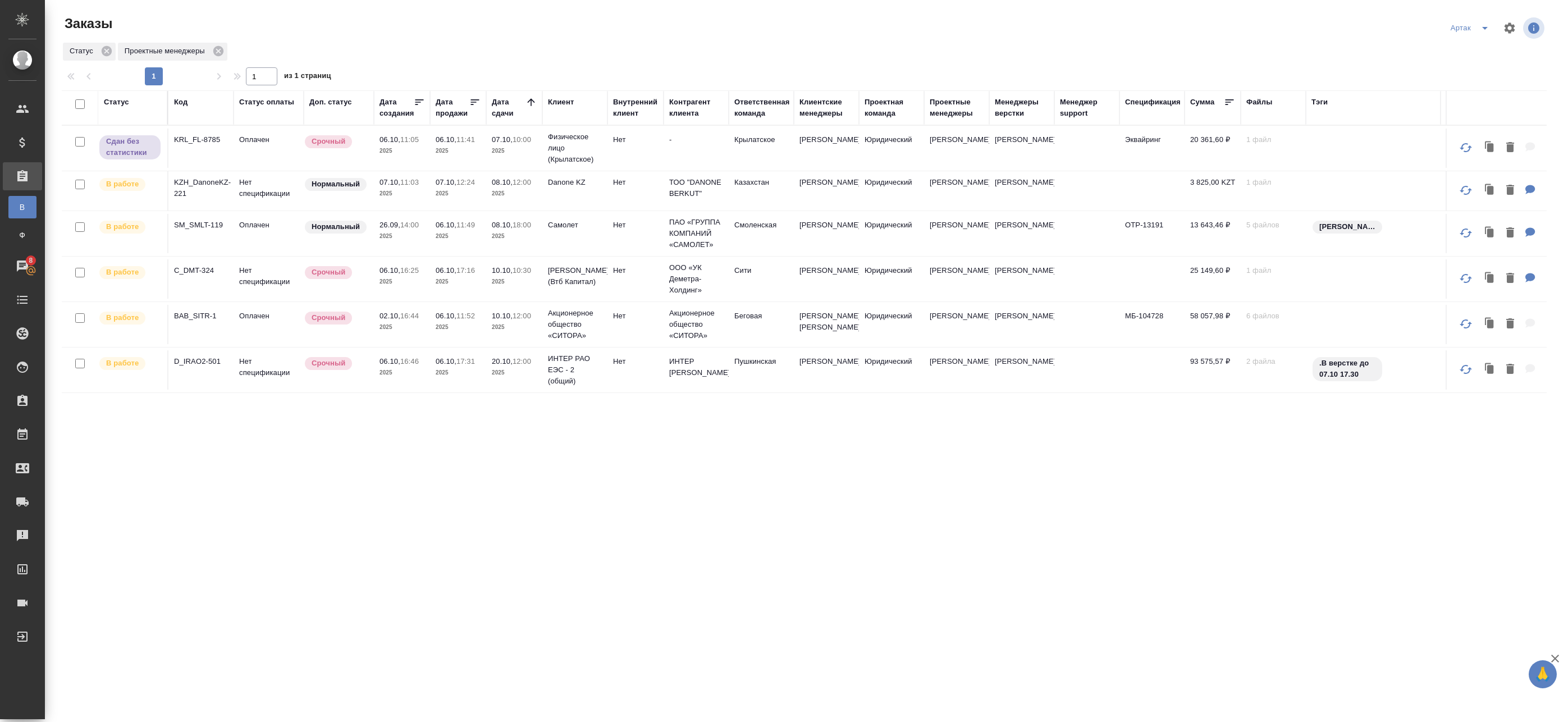
click at [474, 148] on p "2025" at bounding box center [458, 151] width 45 height 11
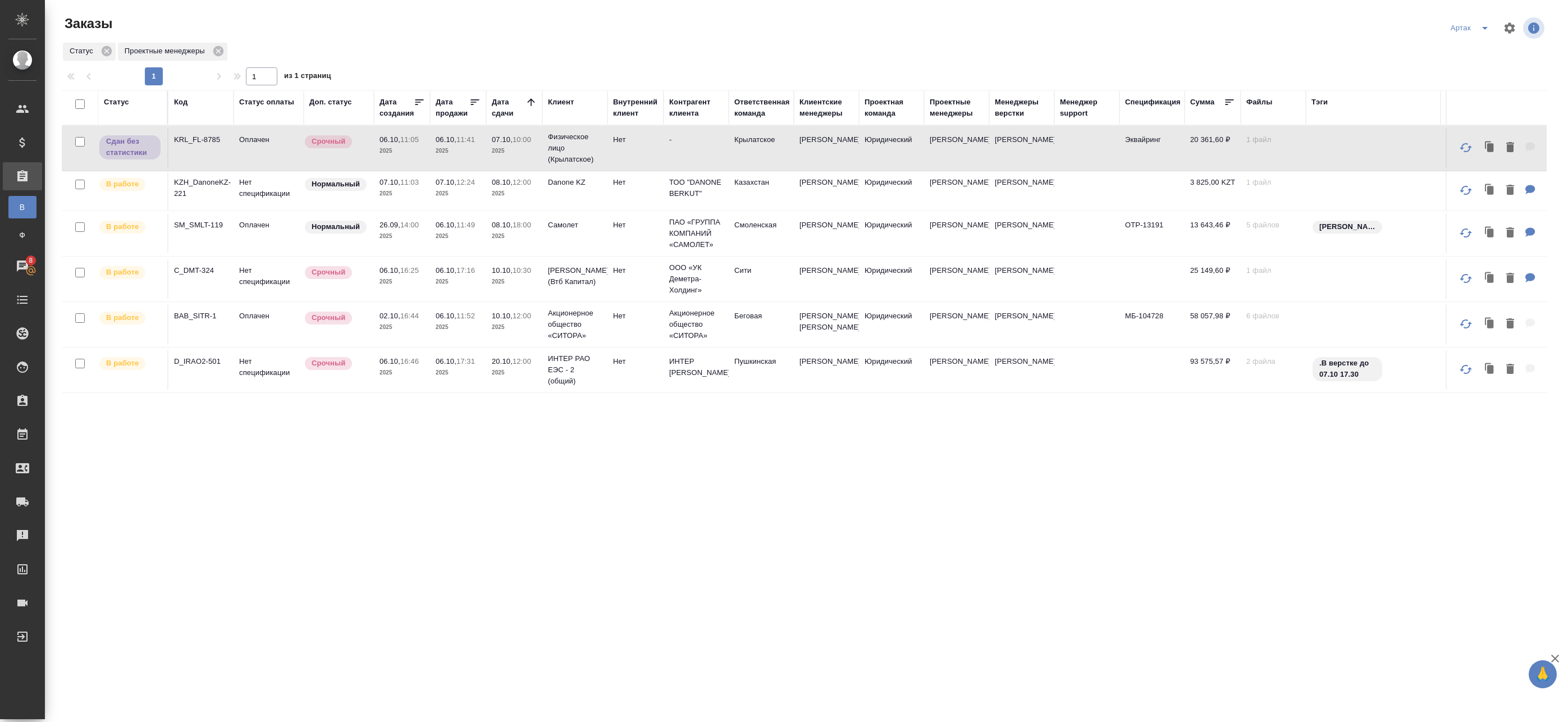
click at [521, 150] on p "2025" at bounding box center [514, 151] width 45 height 11
click at [477, 333] on p "2025" at bounding box center [458, 327] width 45 height 11
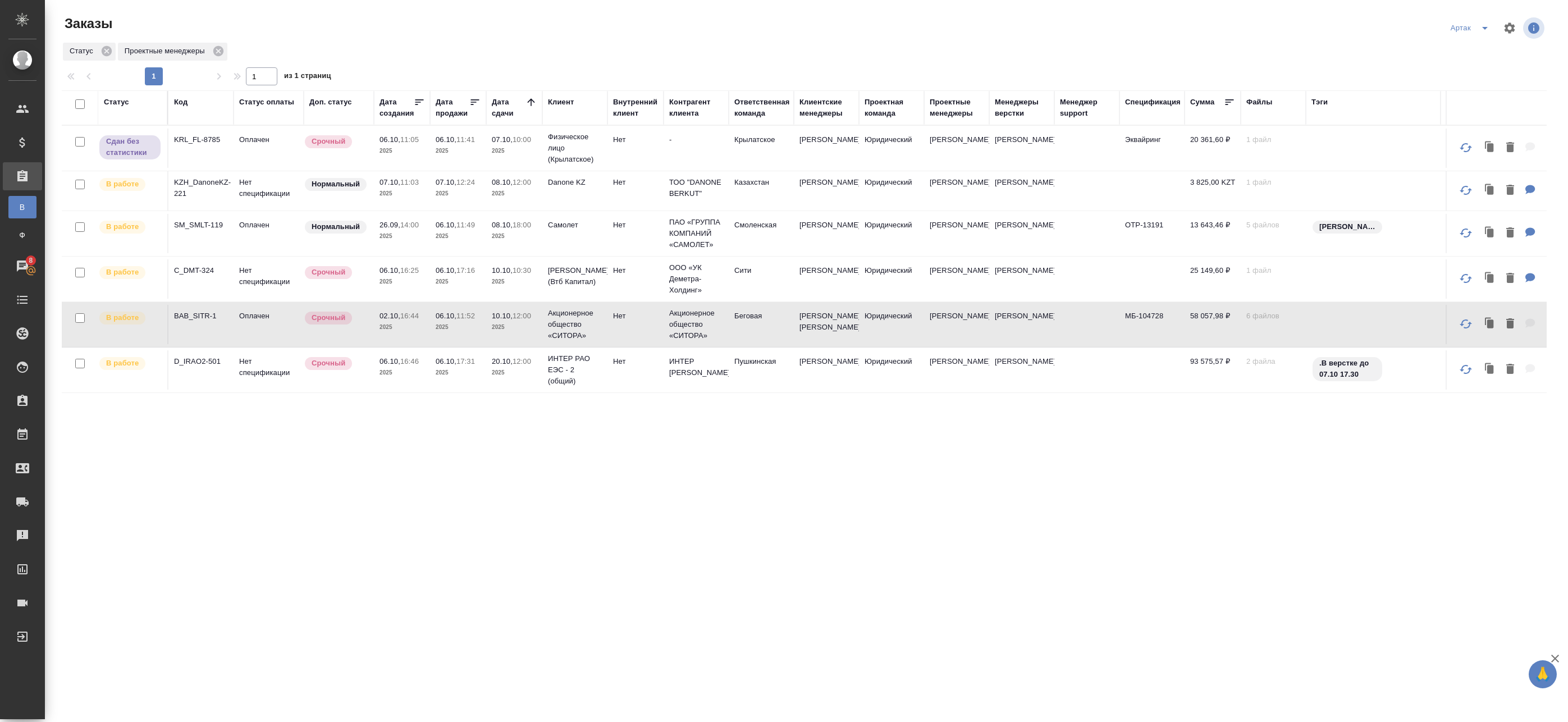
click at [505, 330] on p "2025" at bounding box center [514, 327] width 45 height 11
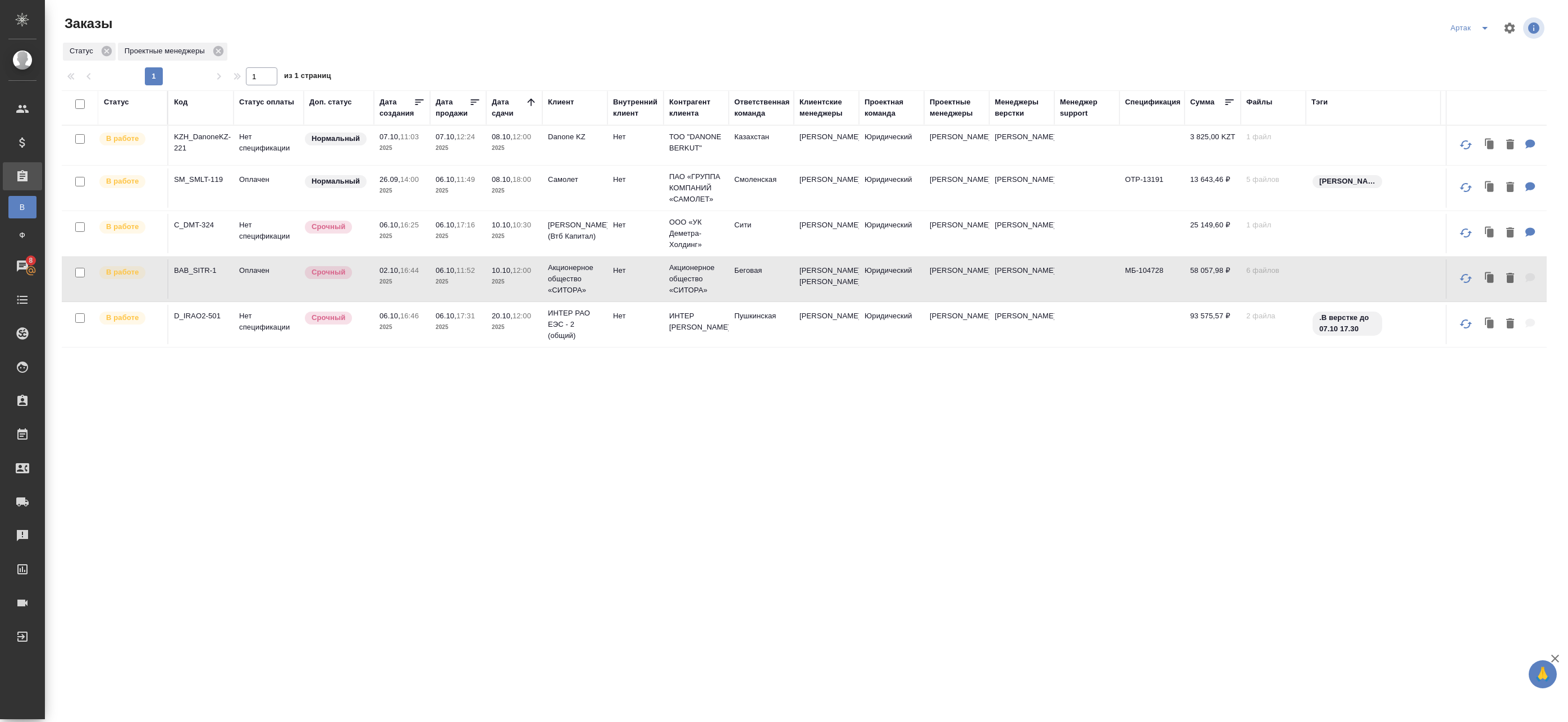
click at [542, 141] on td "08.10, 12:00 2025" at bounding box center [514, 146] width 56 height 39
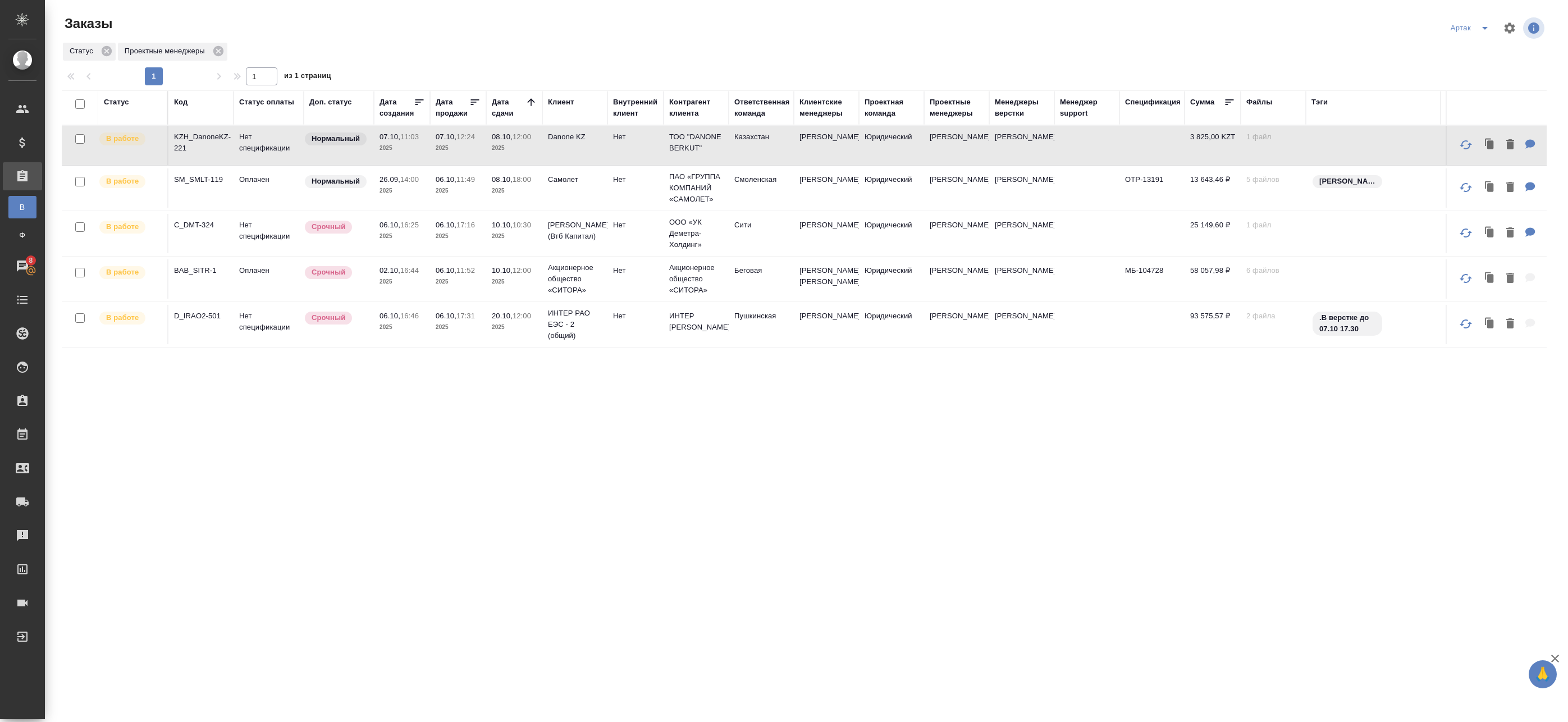
click at [80, 107] on input "checkbox" at bounding box center [80, 104] width 10 height 10
checkbox input "true"
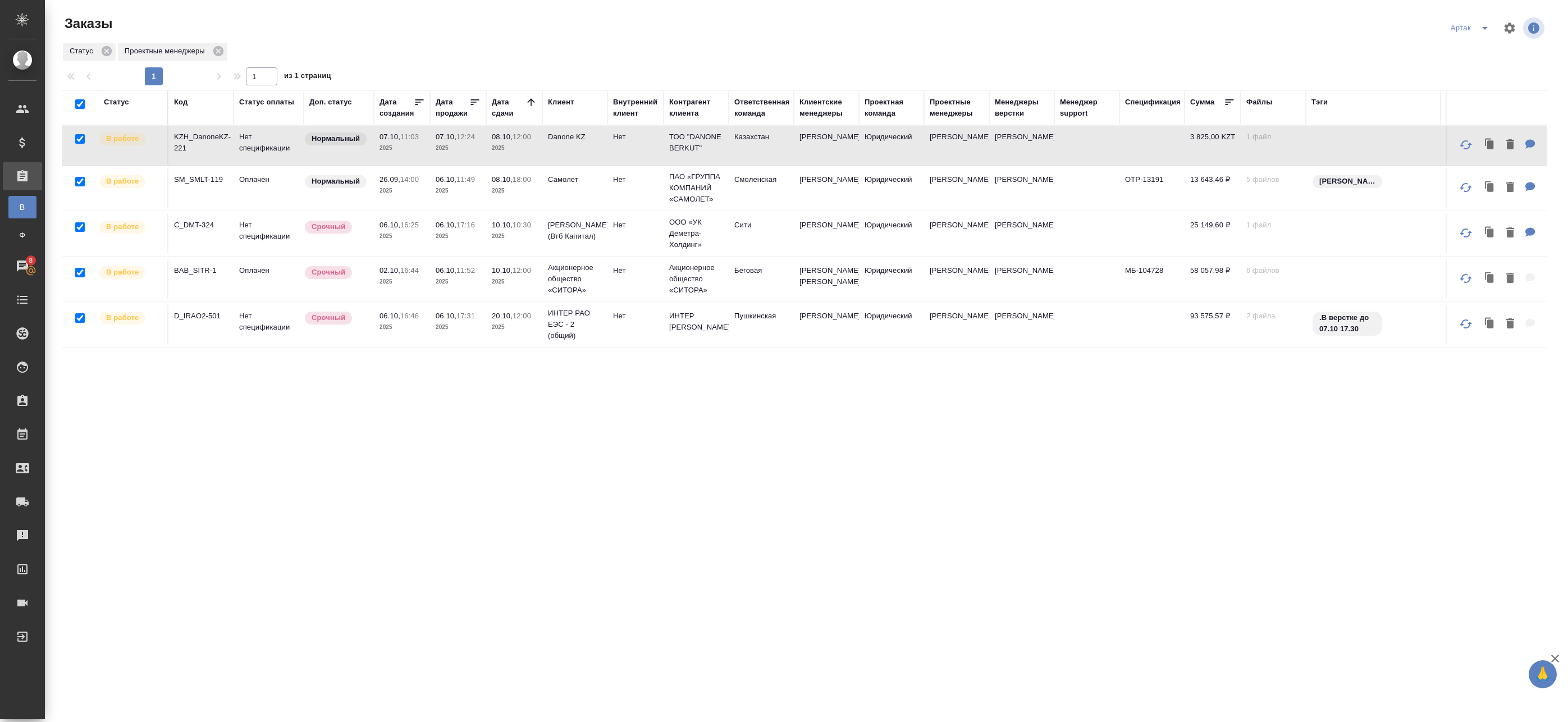
checkbox input "true"
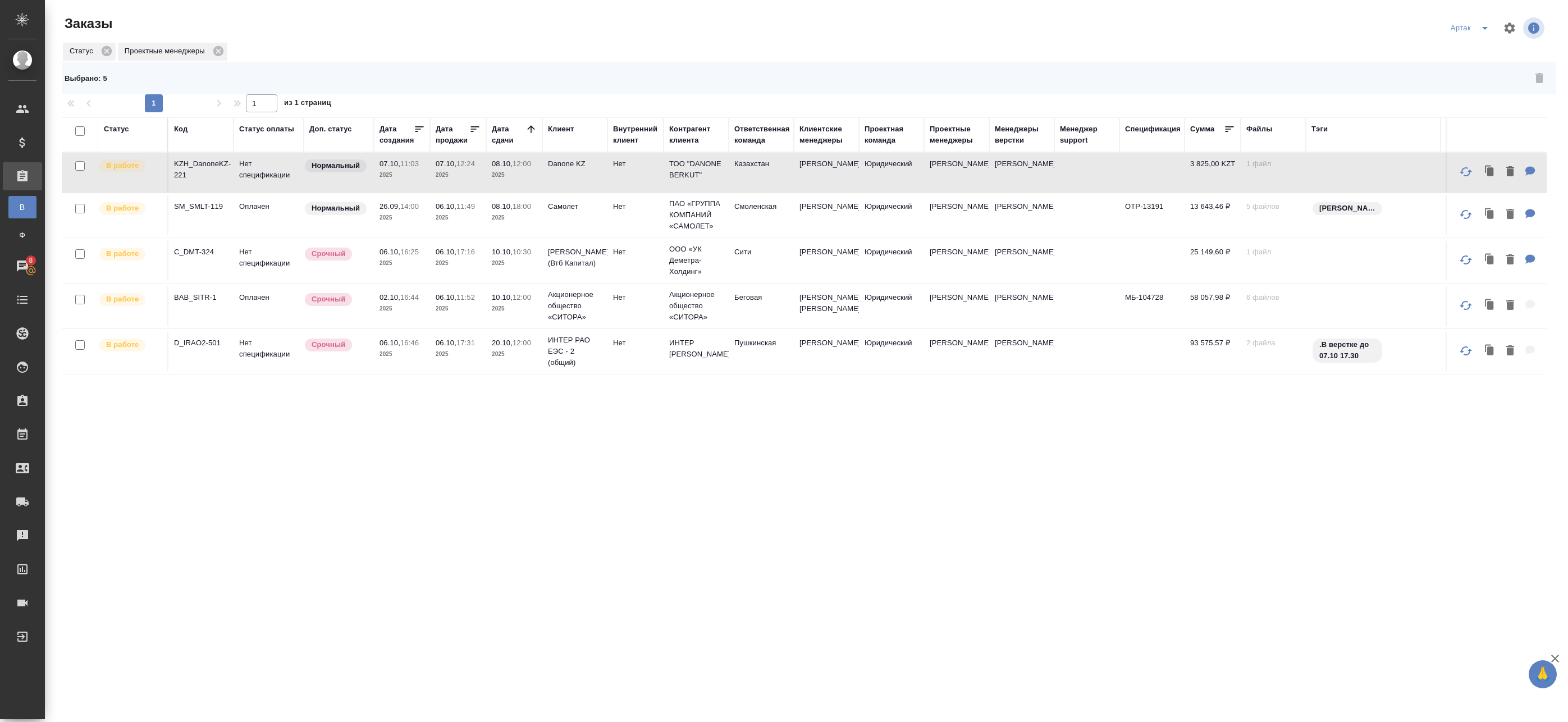
checkbox input "false"
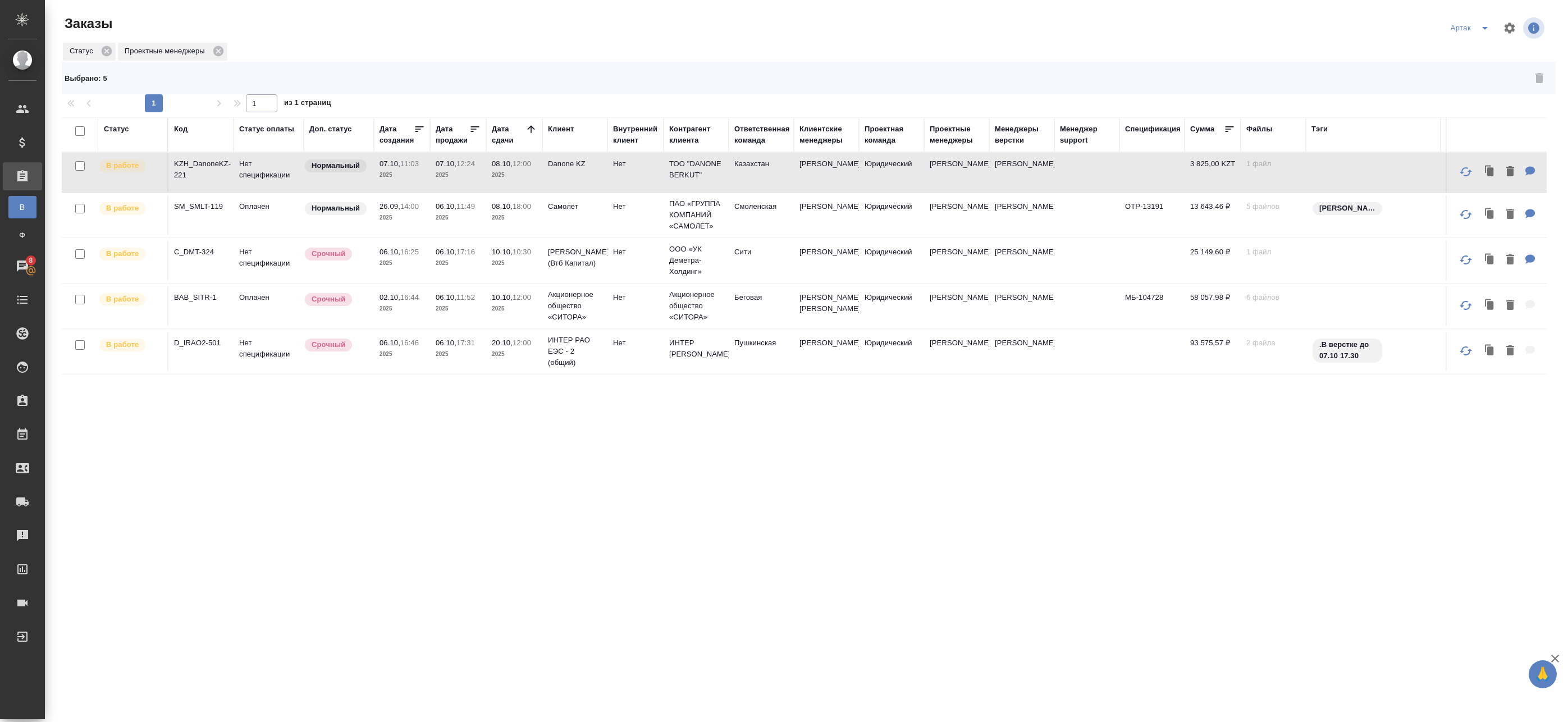
checkbox input "false"
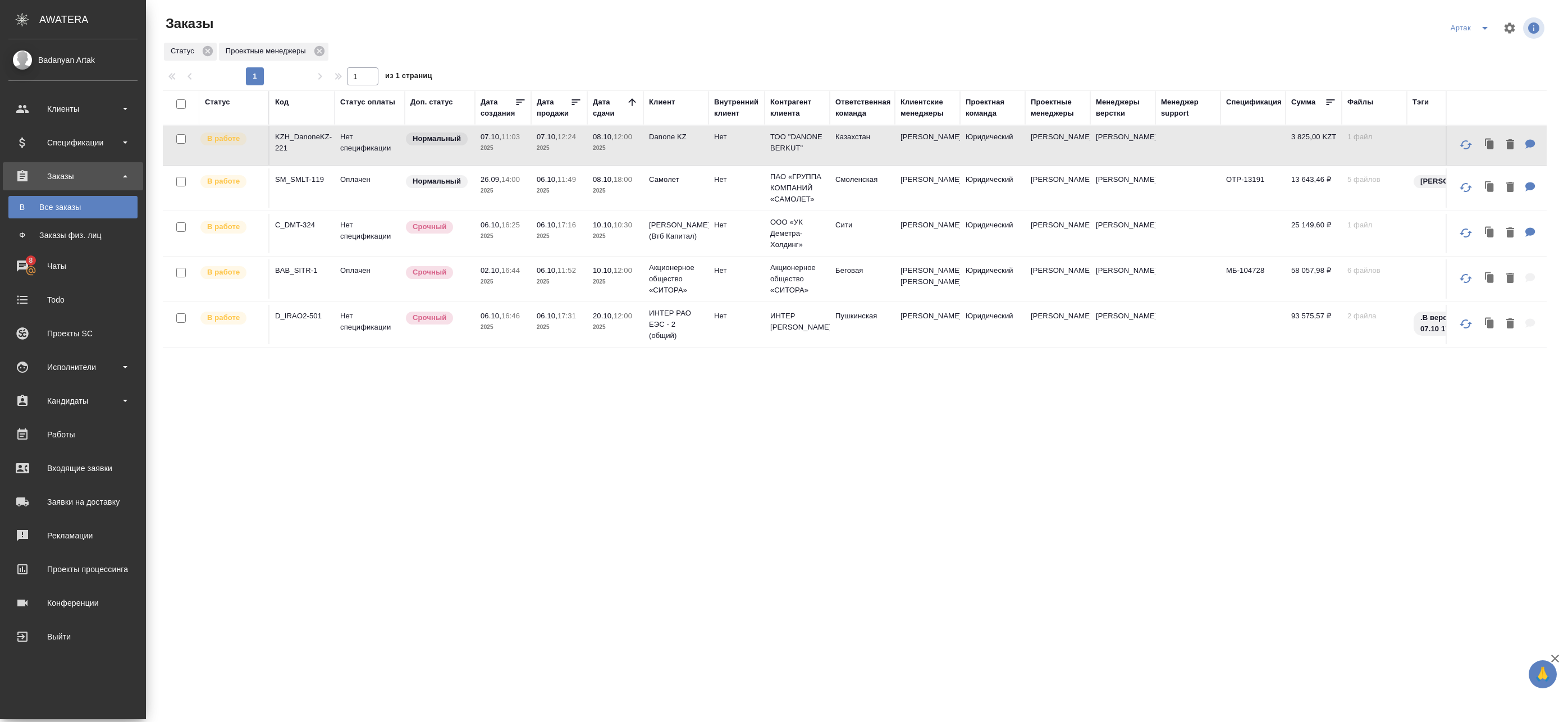
click at [492, 226] on p "06.10," at bounding box center [491, 224] width 21 height 8
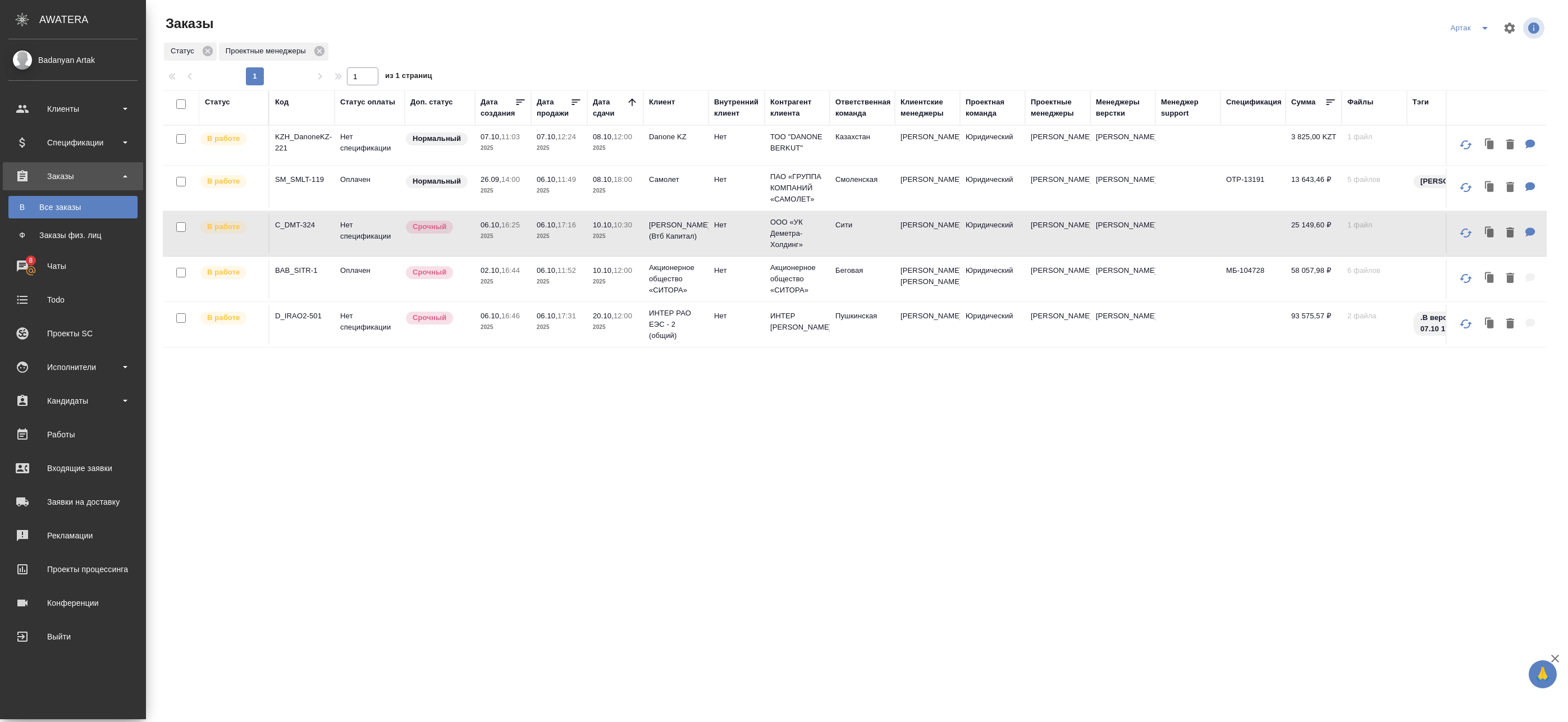
click at [504, 267] on td "02.10, 16:44 2025" at bounding box center [503, 279] width 56 height 39
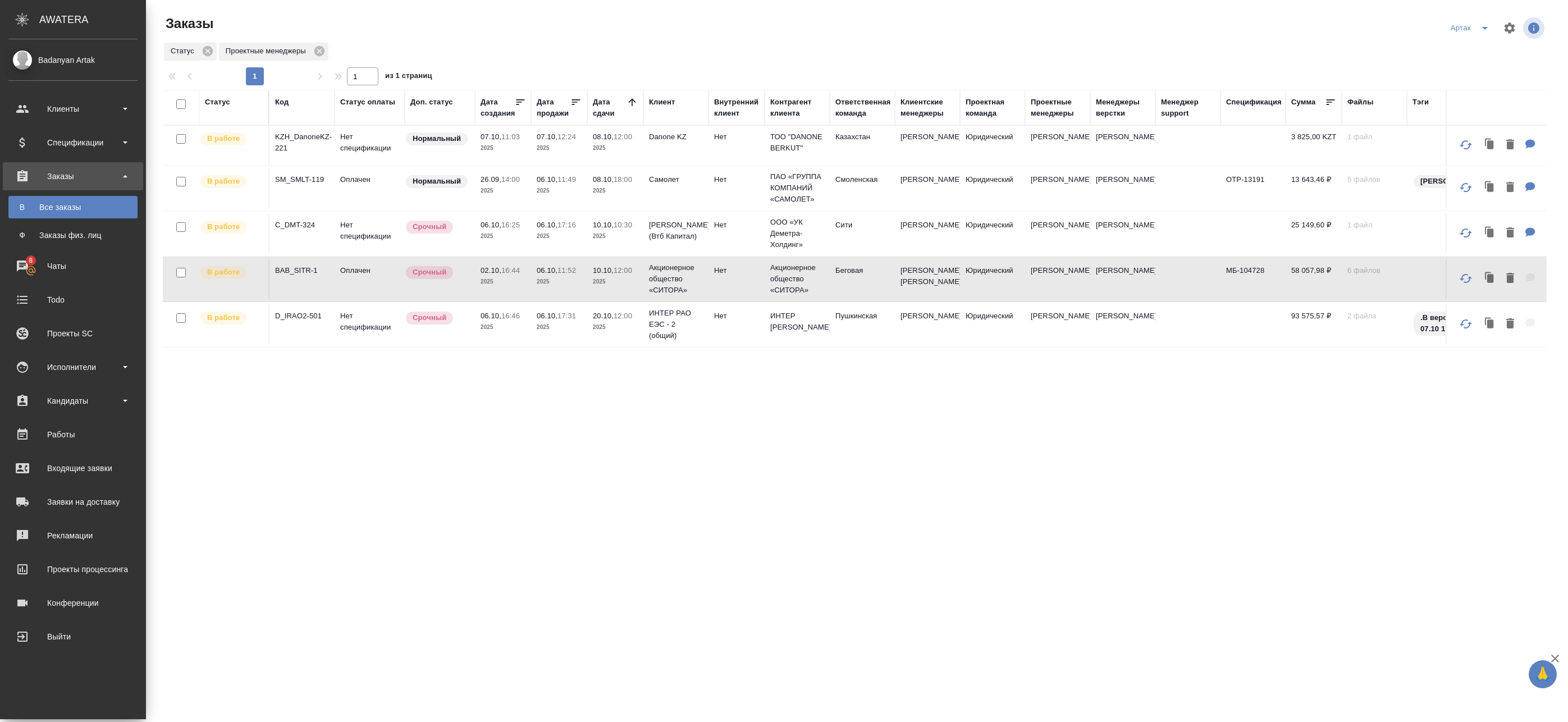
drag, startPoint x: 537, startPoint y: 318, endPoint x: 542, endPoint y: 329, distance: 12.1
click at [537, 318] on td "06.10, 17:31 2025" at bounding box center [559, 324] width 56 height 39
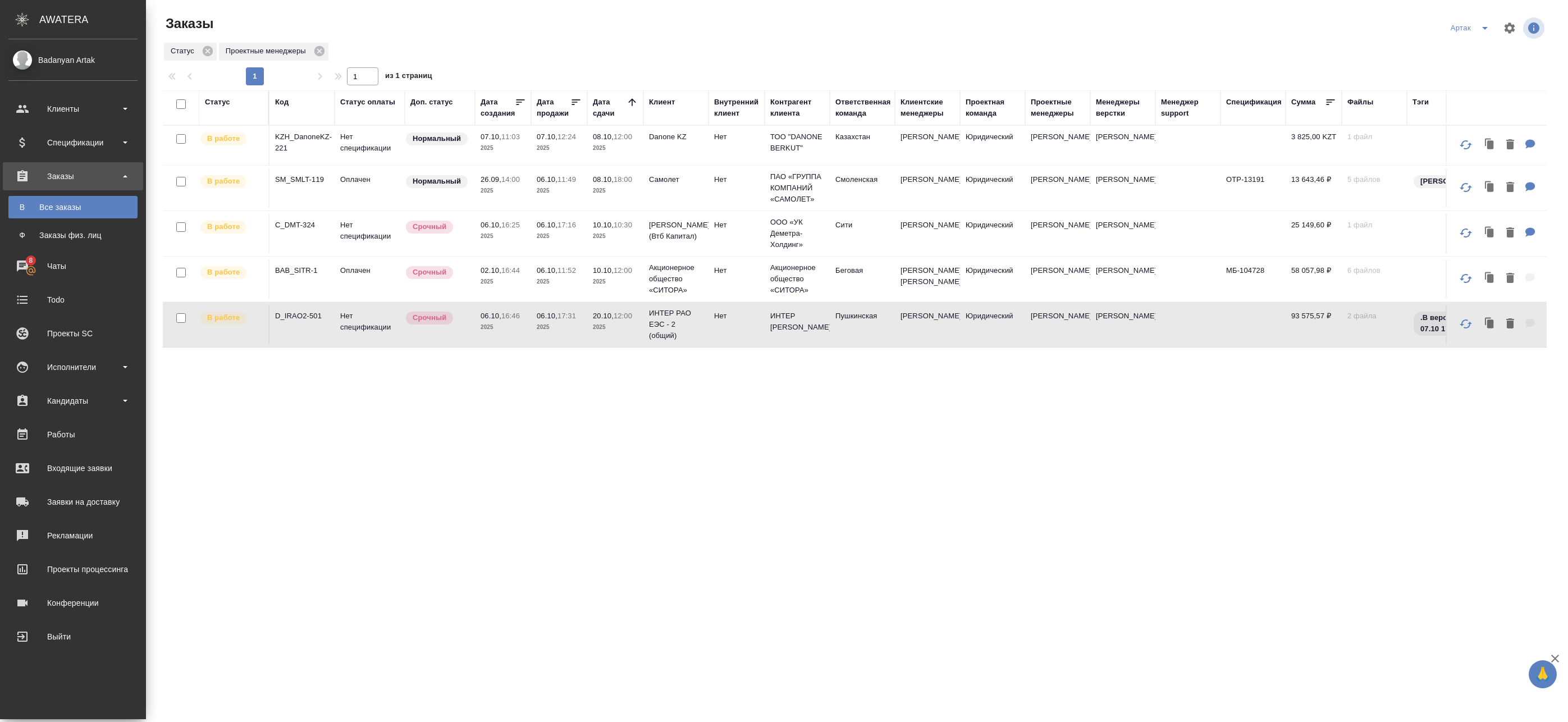
click at [547, 333] on p "2025" at bounding box center [559, 327] width 45 height 11
click at [547, 333] on p "2025" at bounding box center [559, 327] width 45 height 11
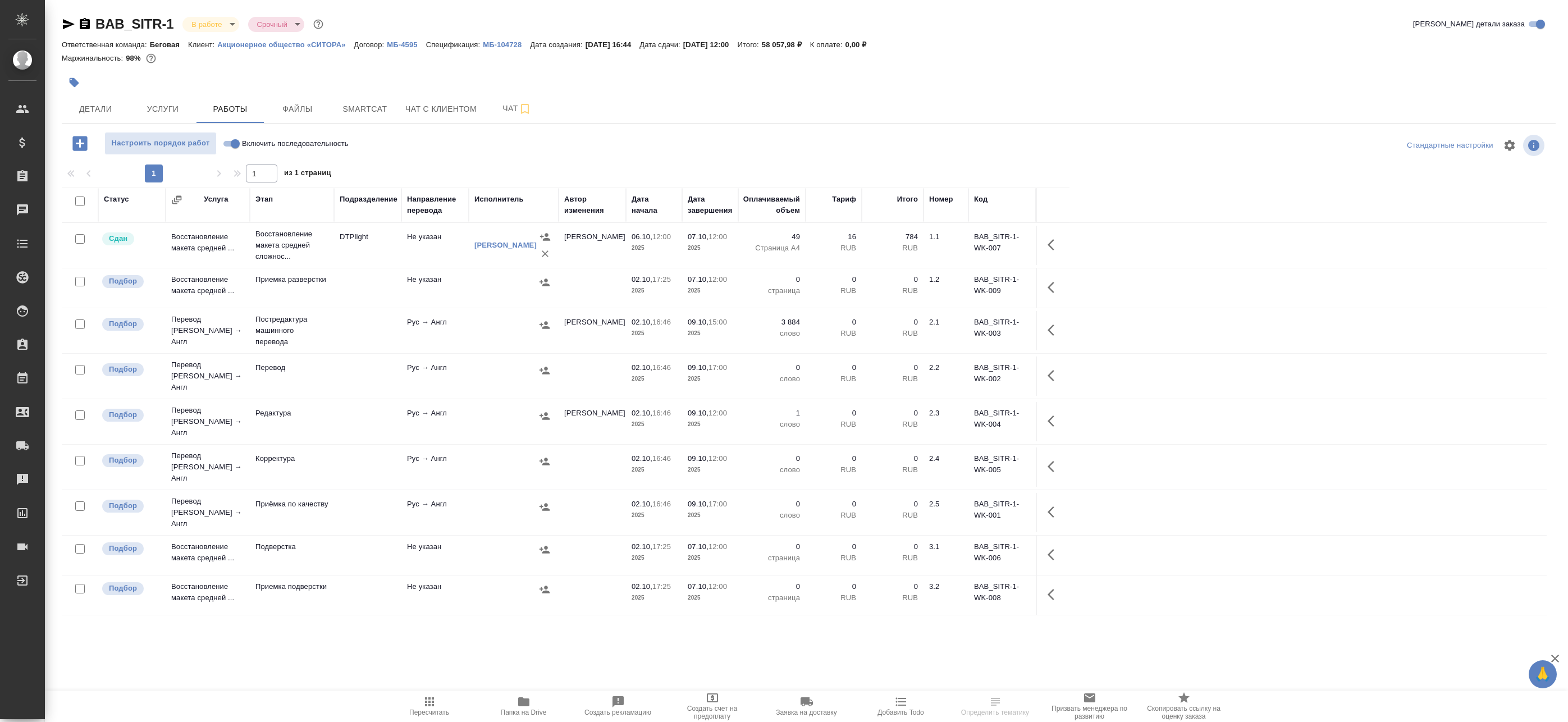
click at [506, 419] on td at bounding box center [514, 421] width 90 height 39
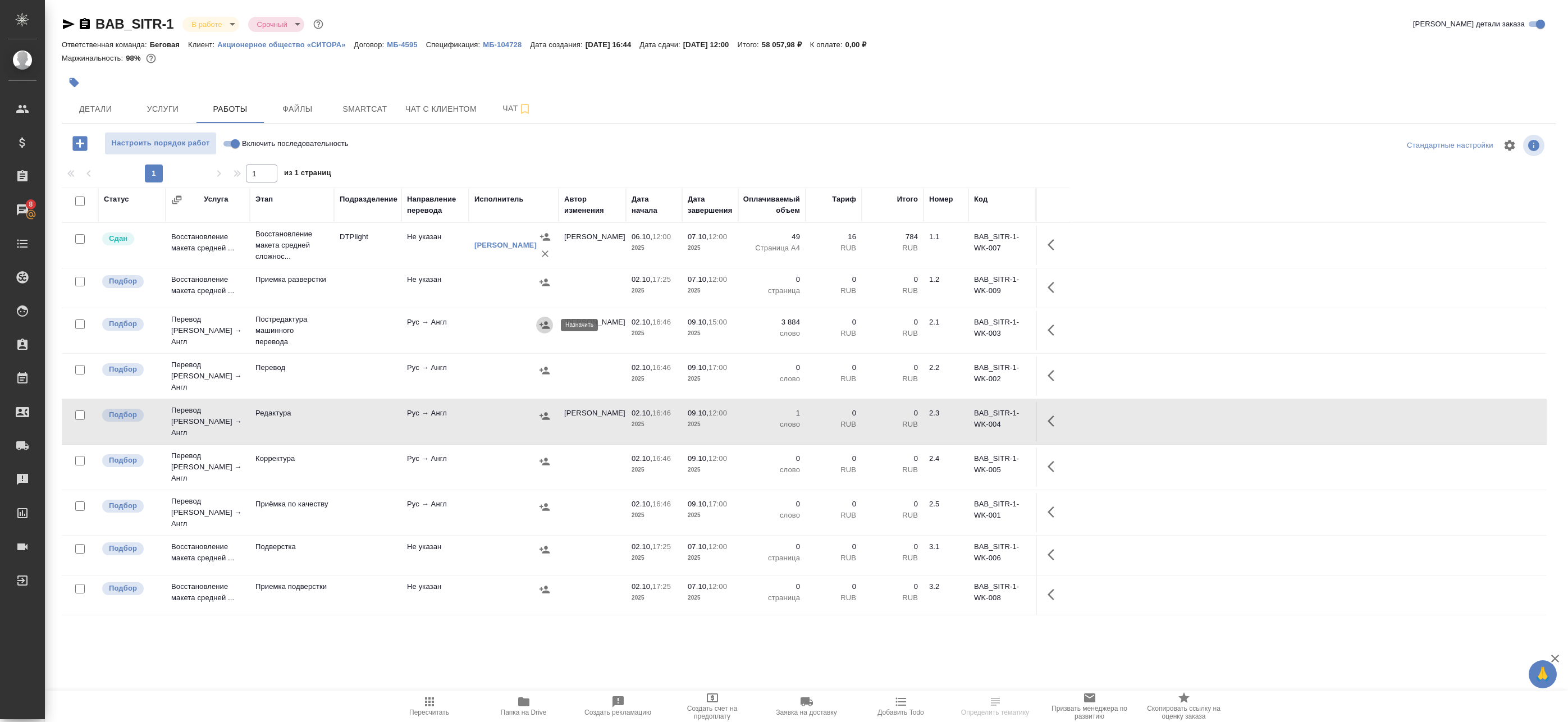
click at [544, 322] on icon "button" at bounding box center [545, 325] width 11 height 11
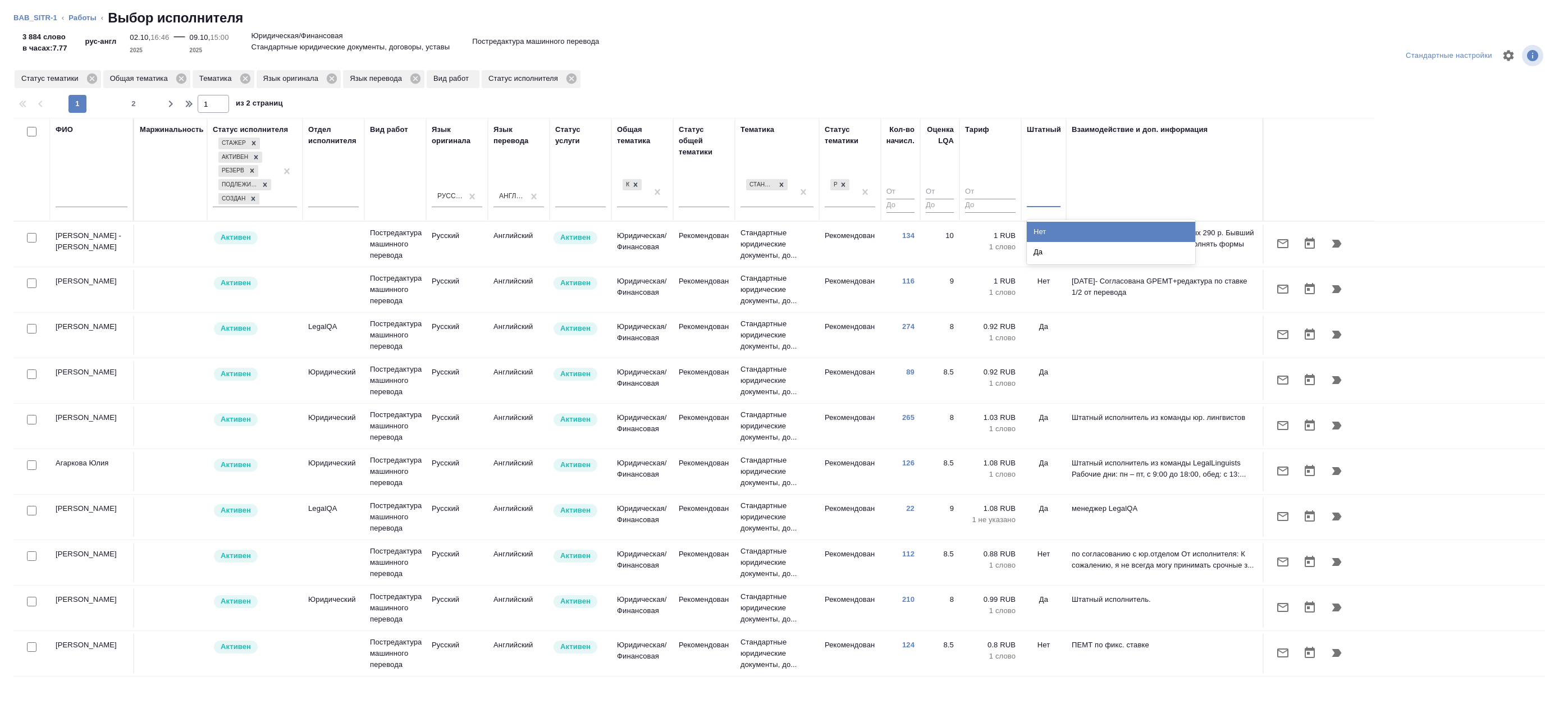
click at [1046, 200] on div at bounding box center [1043, 195] width 34 height 16
click at [80, 16] on link "Работы" at bounding box center [82, 17] width 28 height 8
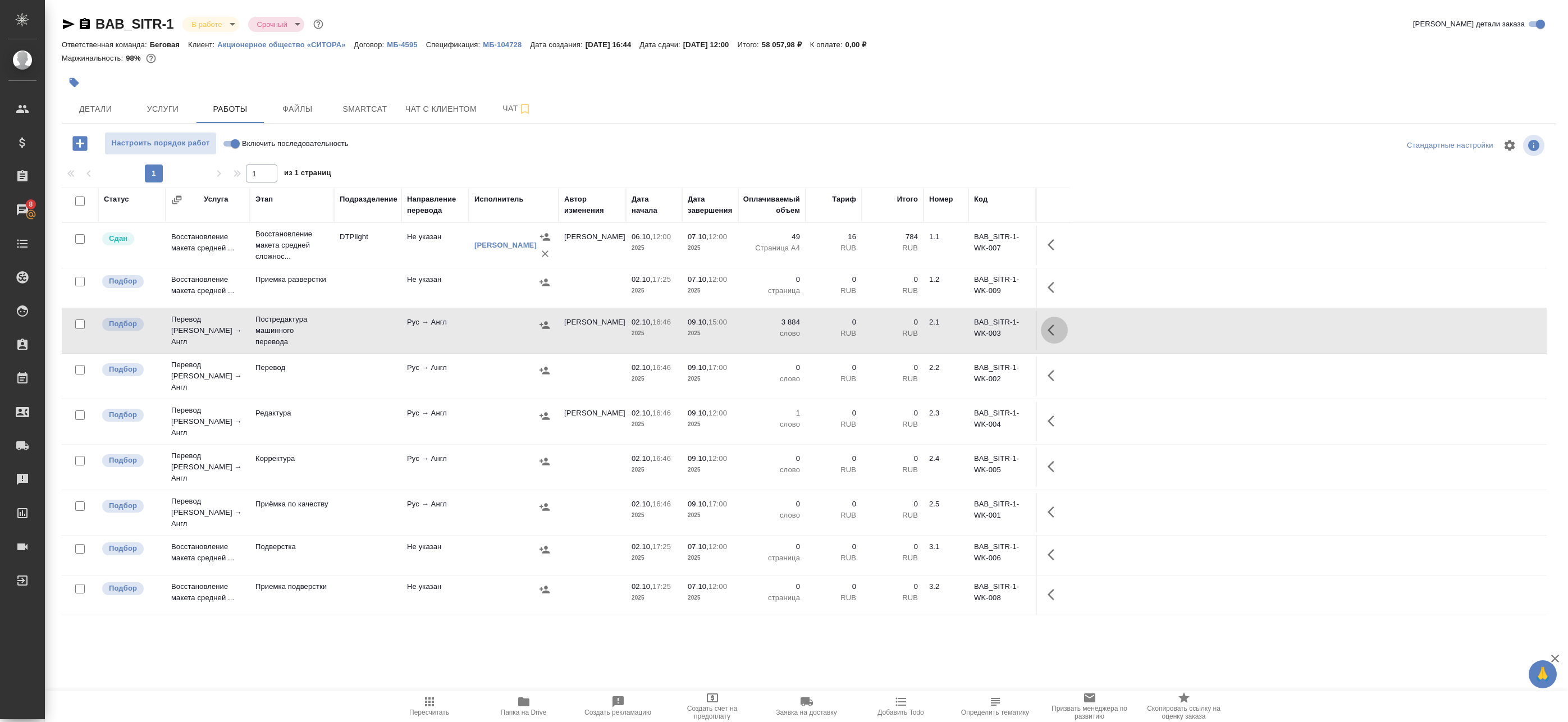
click at [1050, 328] on icon "button" at bounding box center [1051, 330] width 7 height 11
click at [974, 330] on icon "button" at bounding box center [971, 330] width 10 height 10
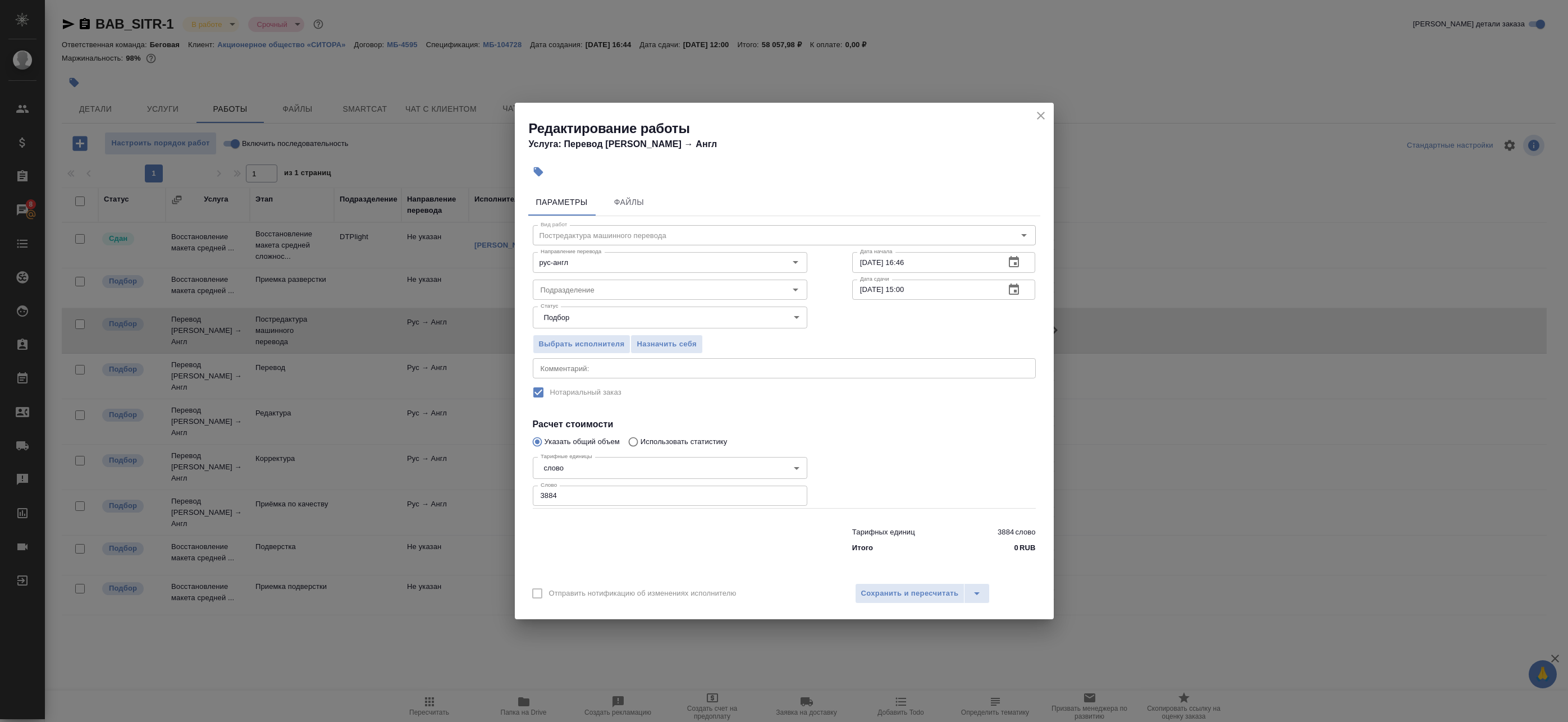
click at [659, 371] on textarea at bounding box center [784, 369] width 487 height 8
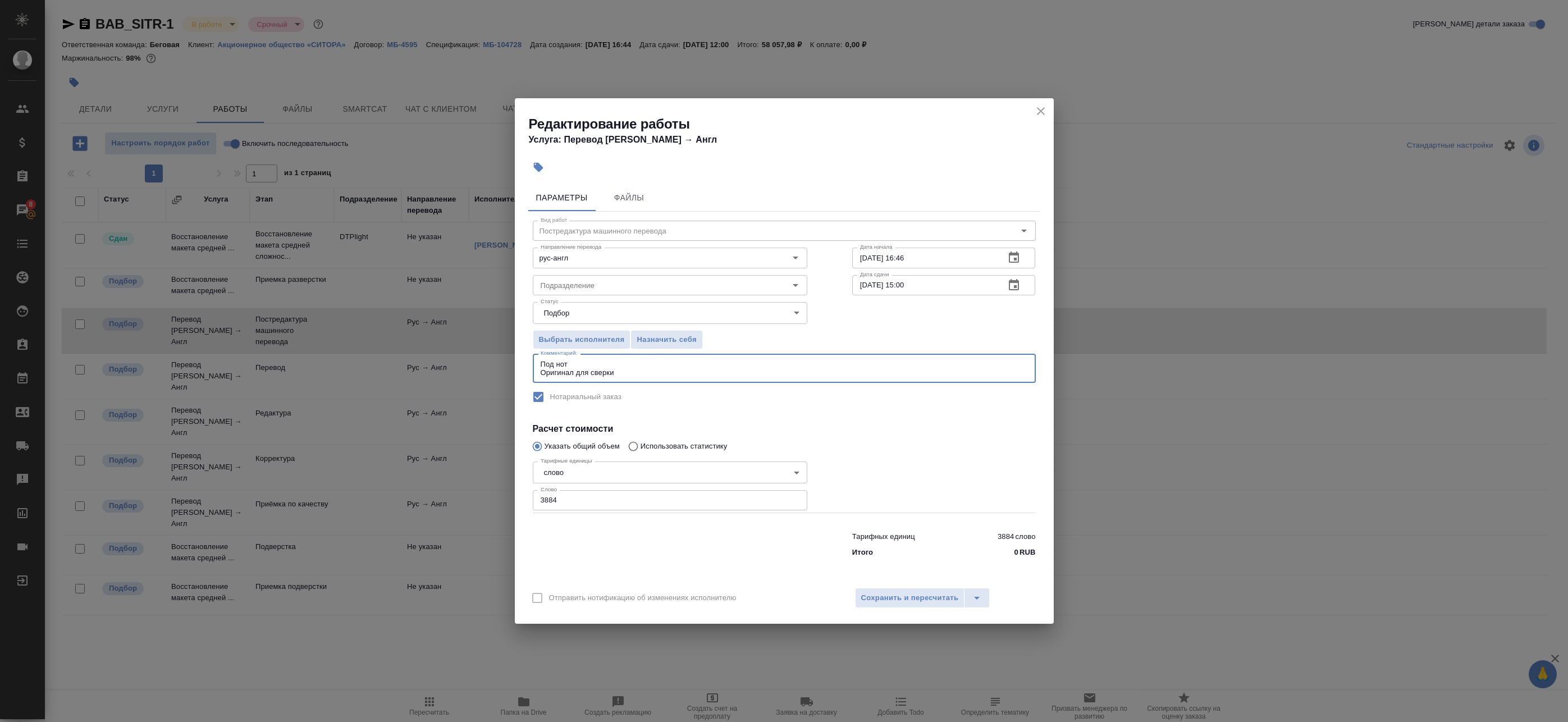
click at [572, 373] on textarea "Под нот Оригинал для сверки" at bounding box center [784, 368] width 487 height 17
click at [637, 374] on textarea "Под нот Оригиналы для сверки" at bounding box center [784, 368] width 487 height 17
type textarea "Под нот Оригиналы для сверки:"
click at [892, 597] on span "Сохранить и пересчитать" at bounding box center [910, 598] width 98 height 13
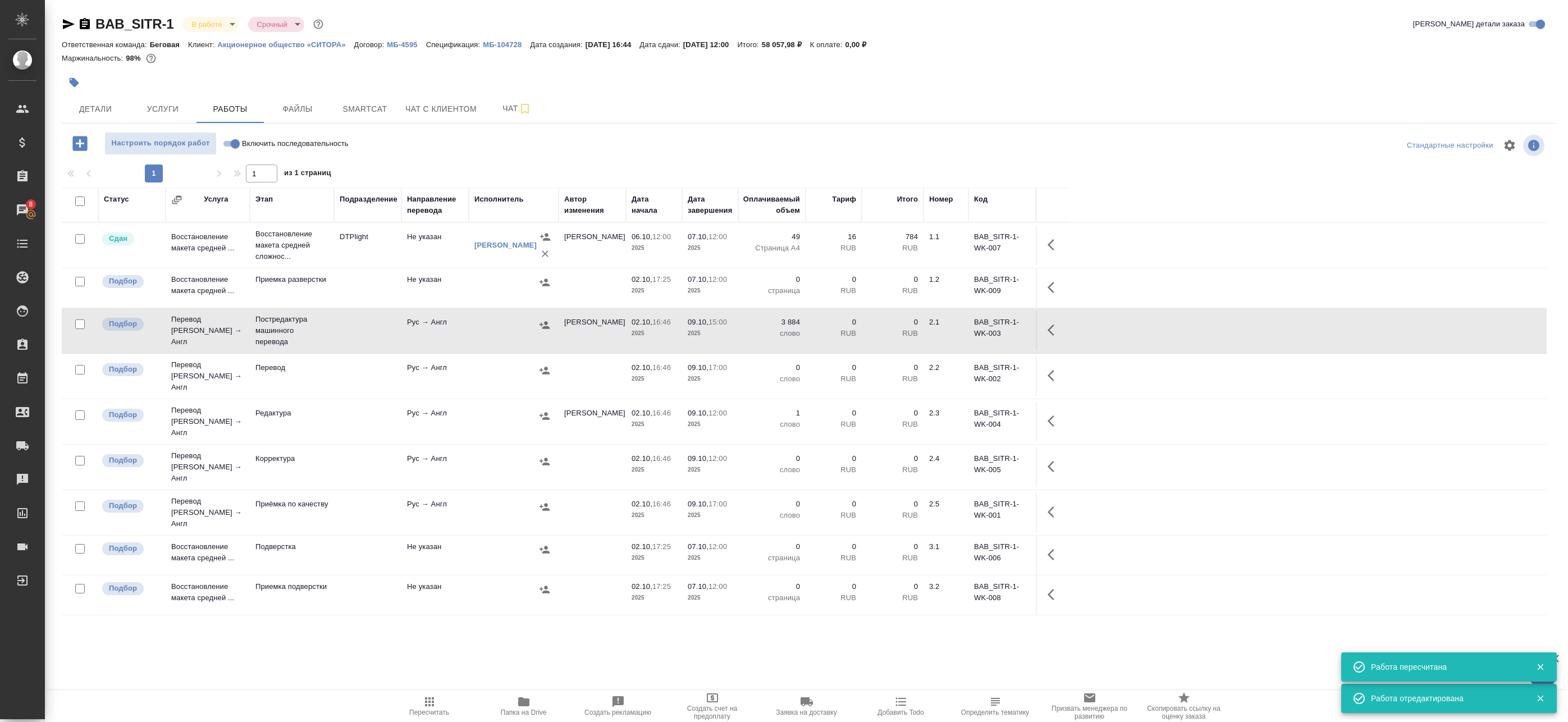
click at [1048, 324] on icon "button" at bounding box center [1054, 330] width 13 height 13
click at [971, 333] on icon "button" at bounding box center [971, 330] width 13 height 13
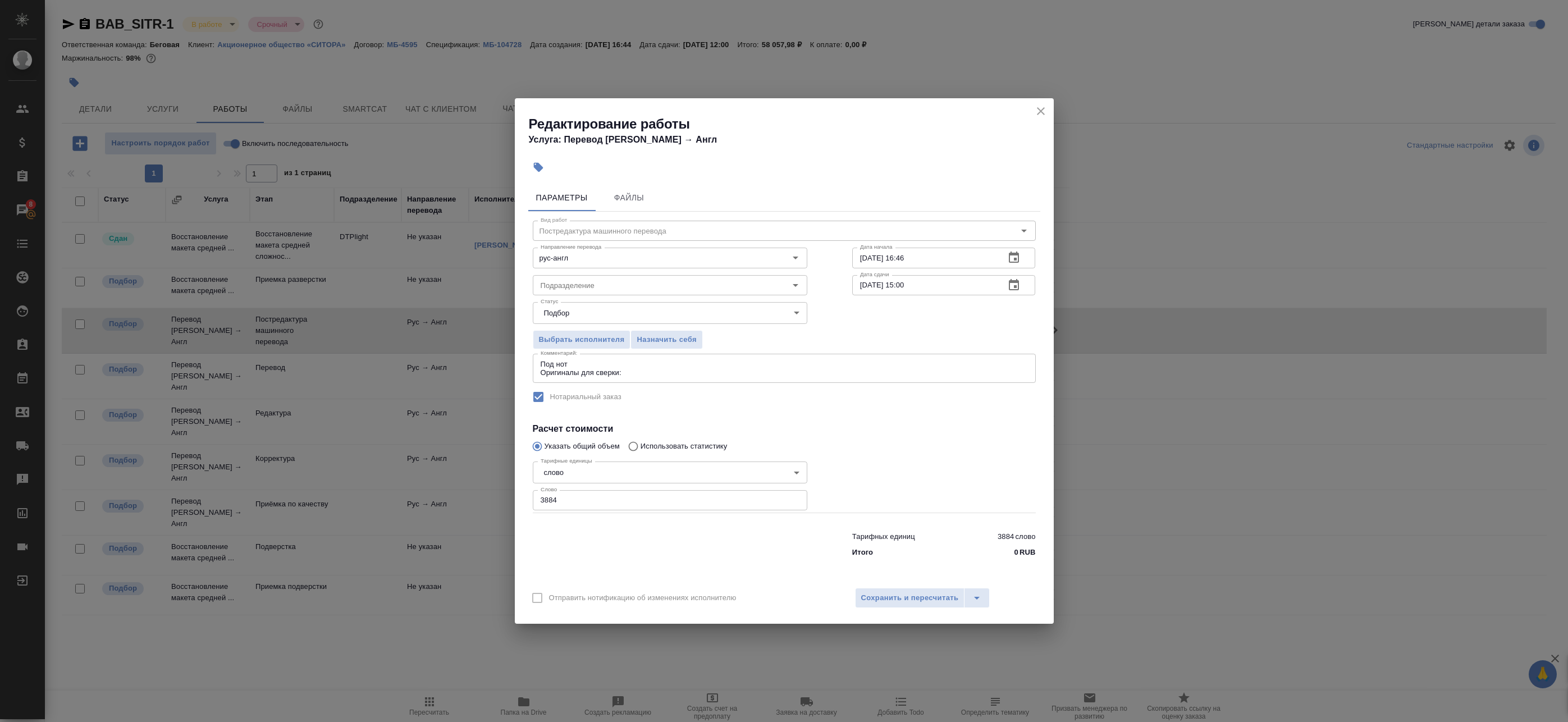
click at [673, 372] on textarea "Под нот Оригиналы для сверки:" at bounding box center [784, 368] width 487 height 17
paste textarea "[URL][DOMAIN_NAME]"
type textarea "Под нот Оригиналы для сверки:[URL][DOMAIN_NAME]"
click at [919, 608] on button "Сохранить и пересчитать" at bounding box center [910, 597] width 110 height 20
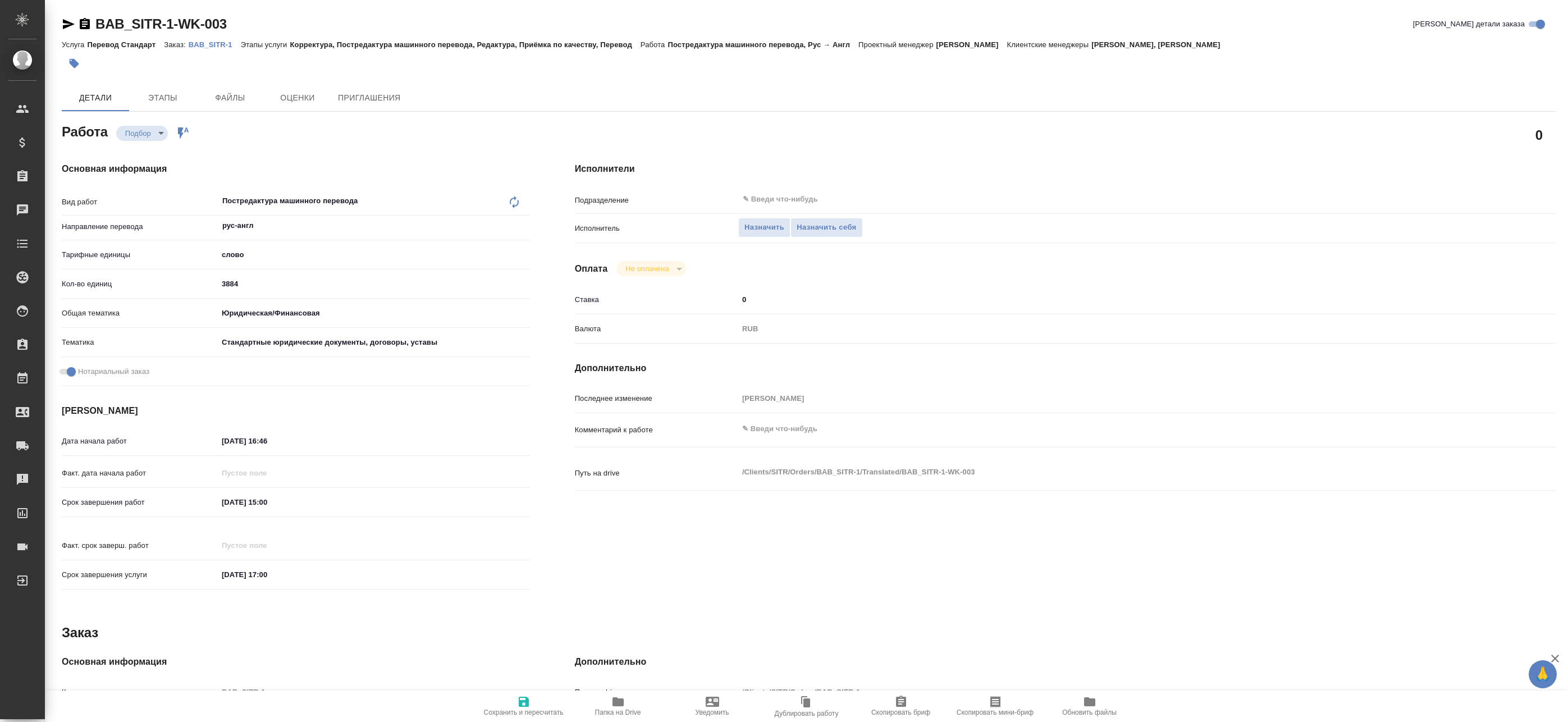
type textarea "x"
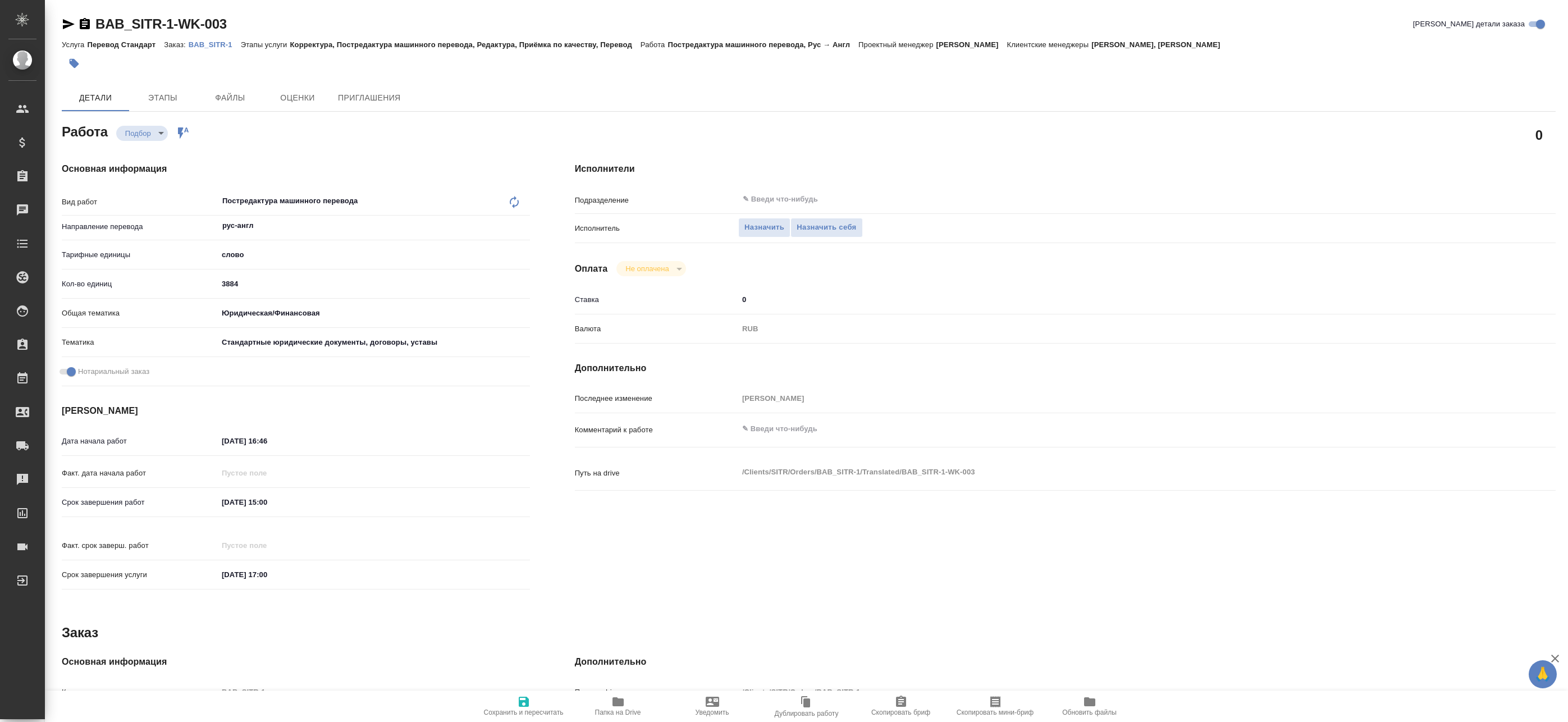
type textarea "x"
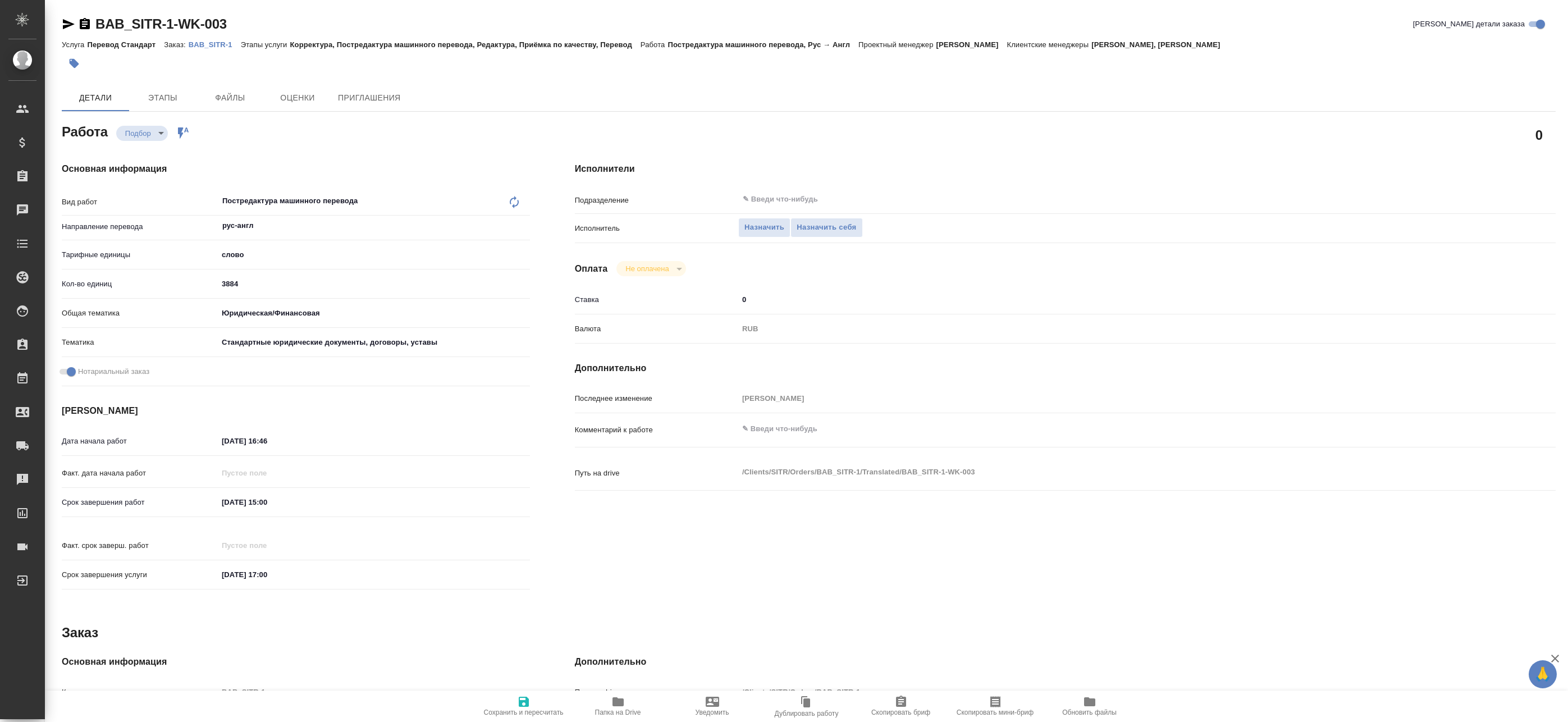
type textarea "x"
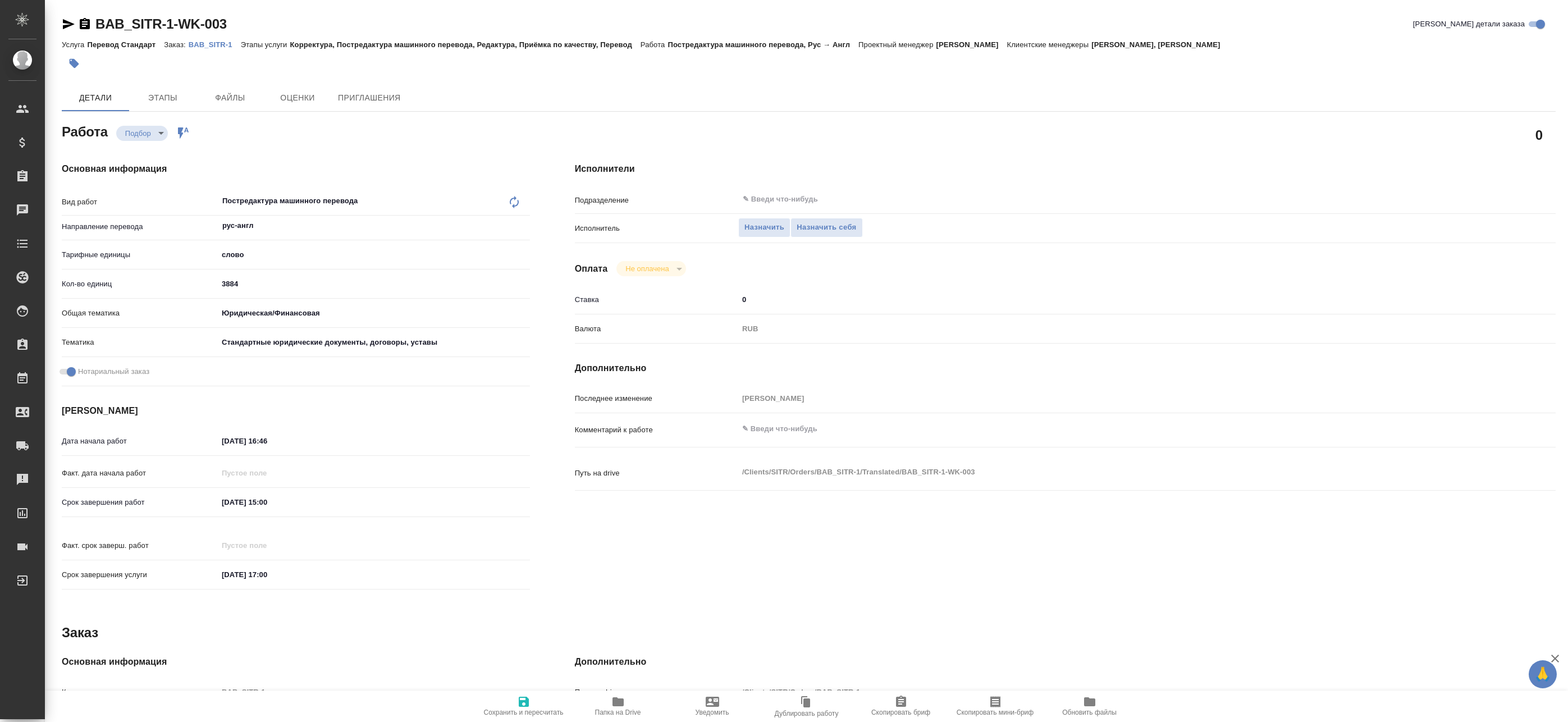
type textarea "x"
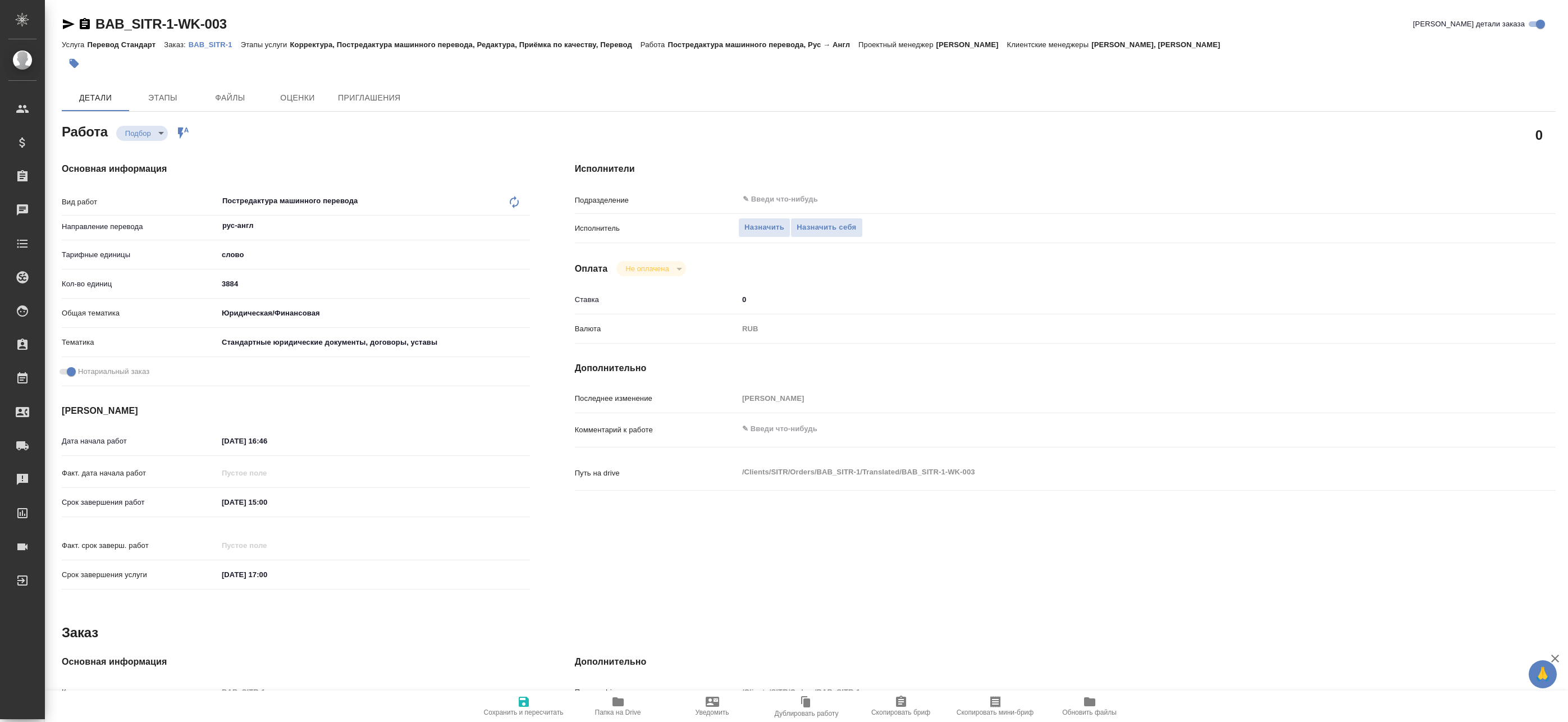
type textarea "x"
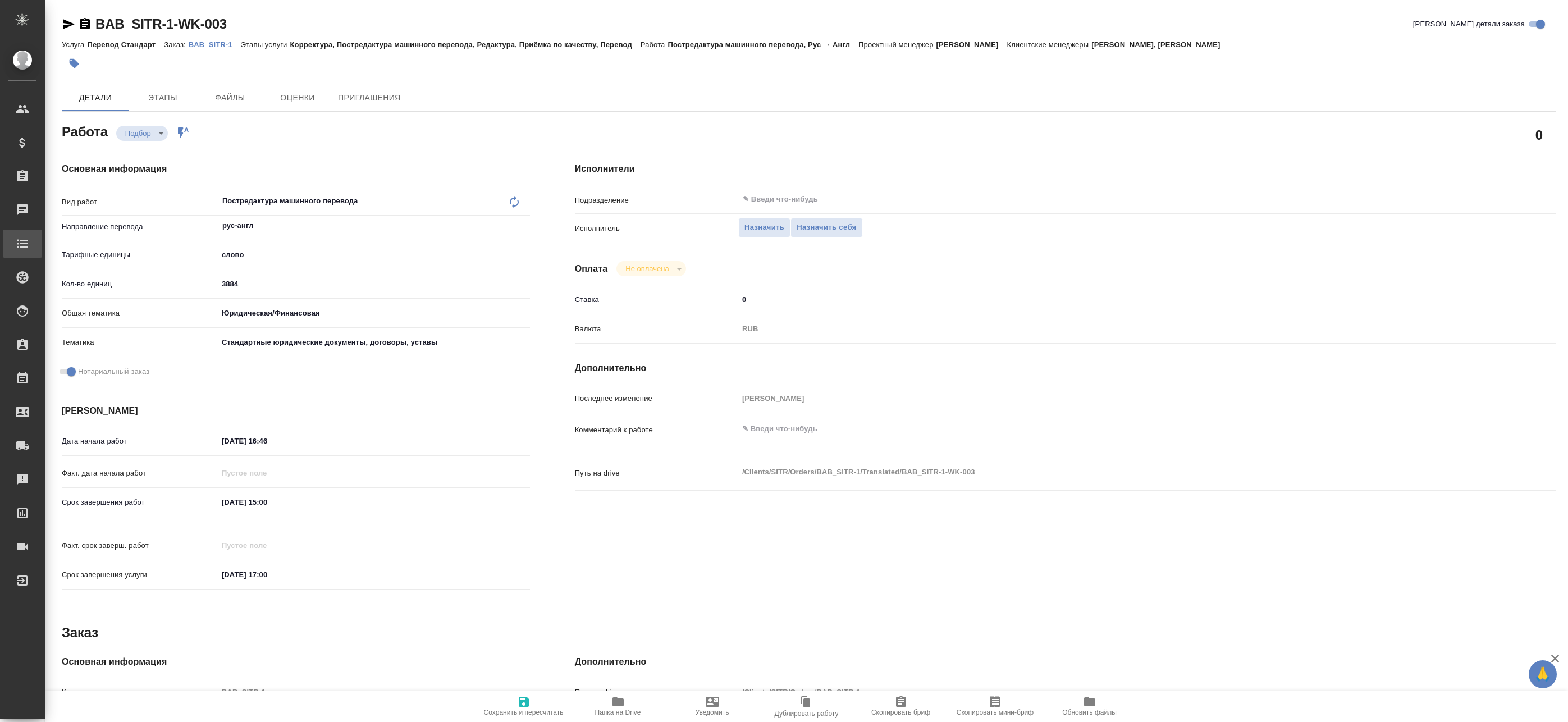
type textarea "x"
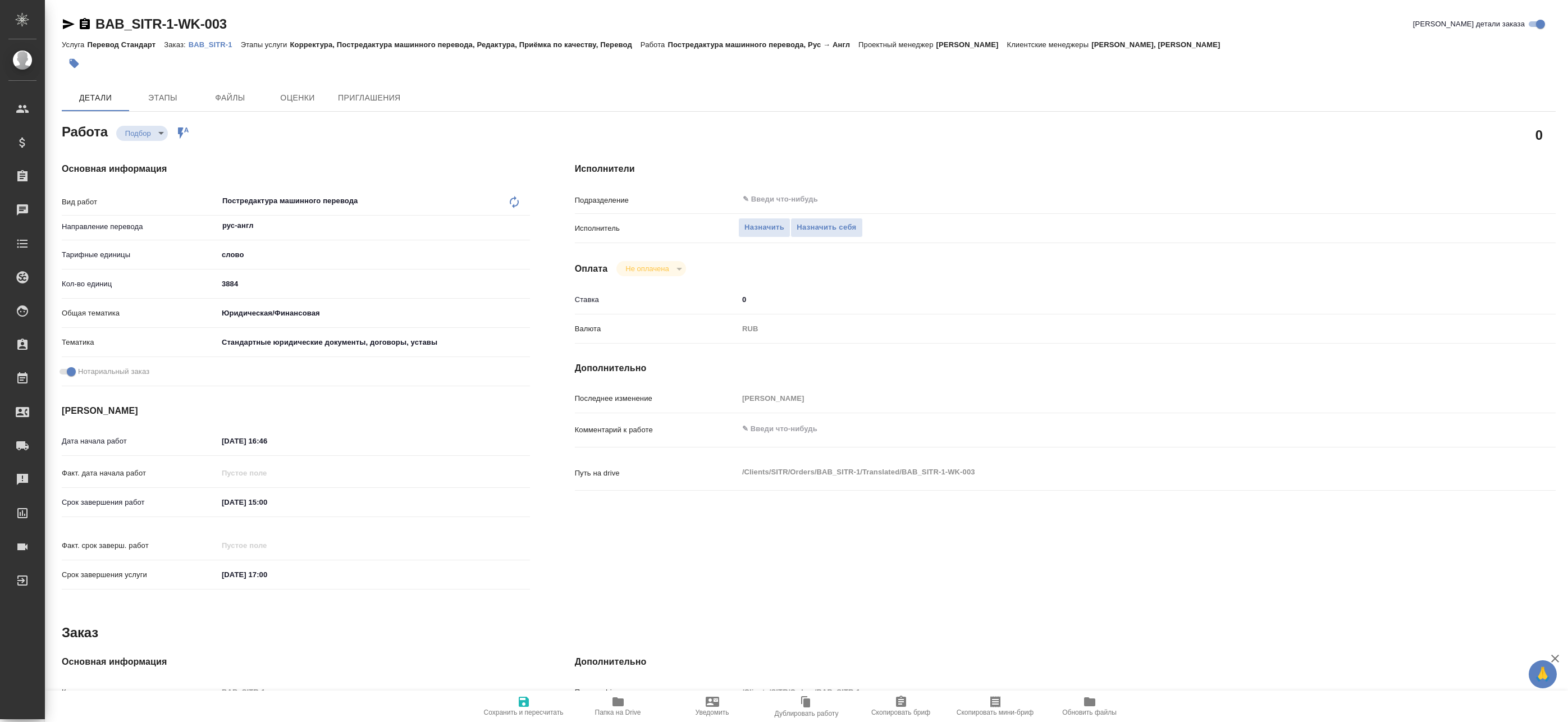
type textarea "x"
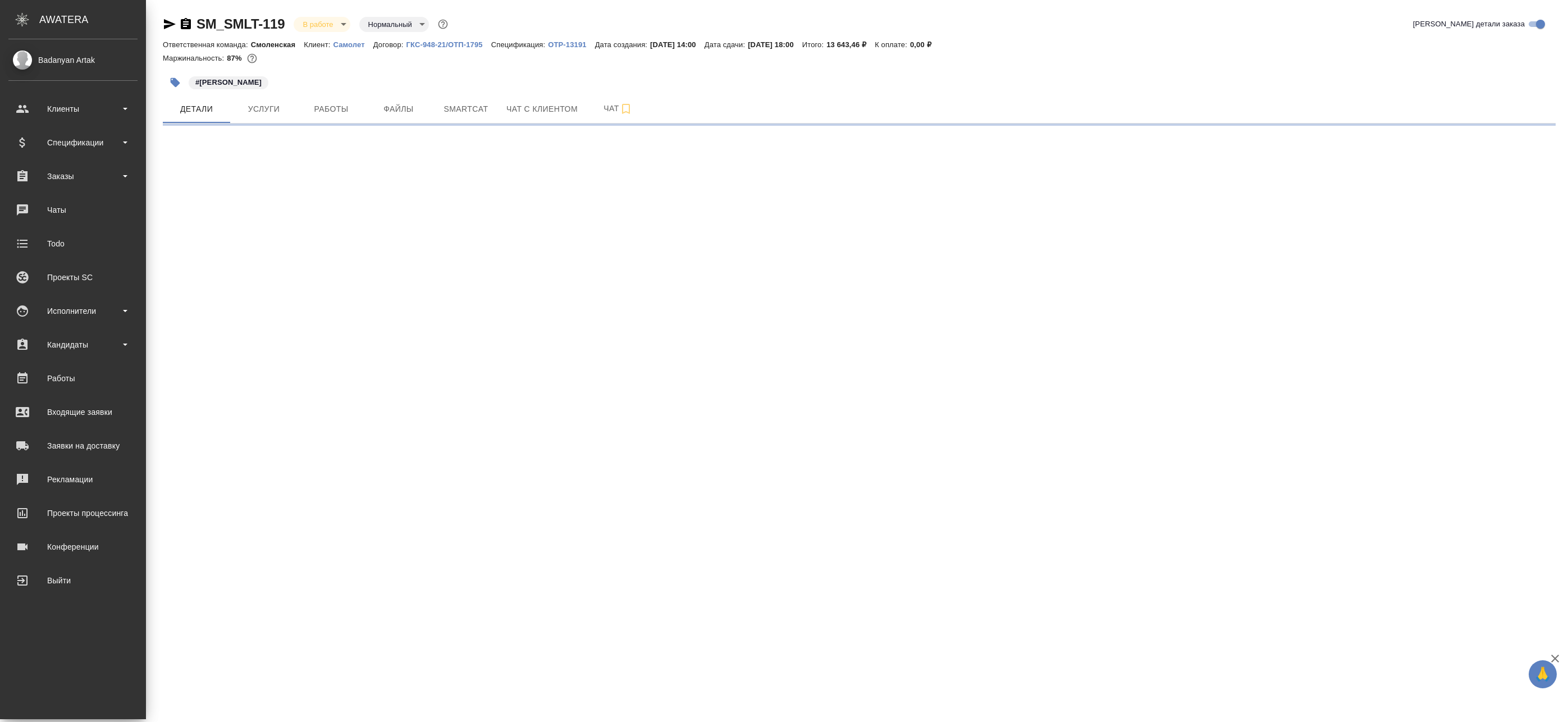
select select "RU"
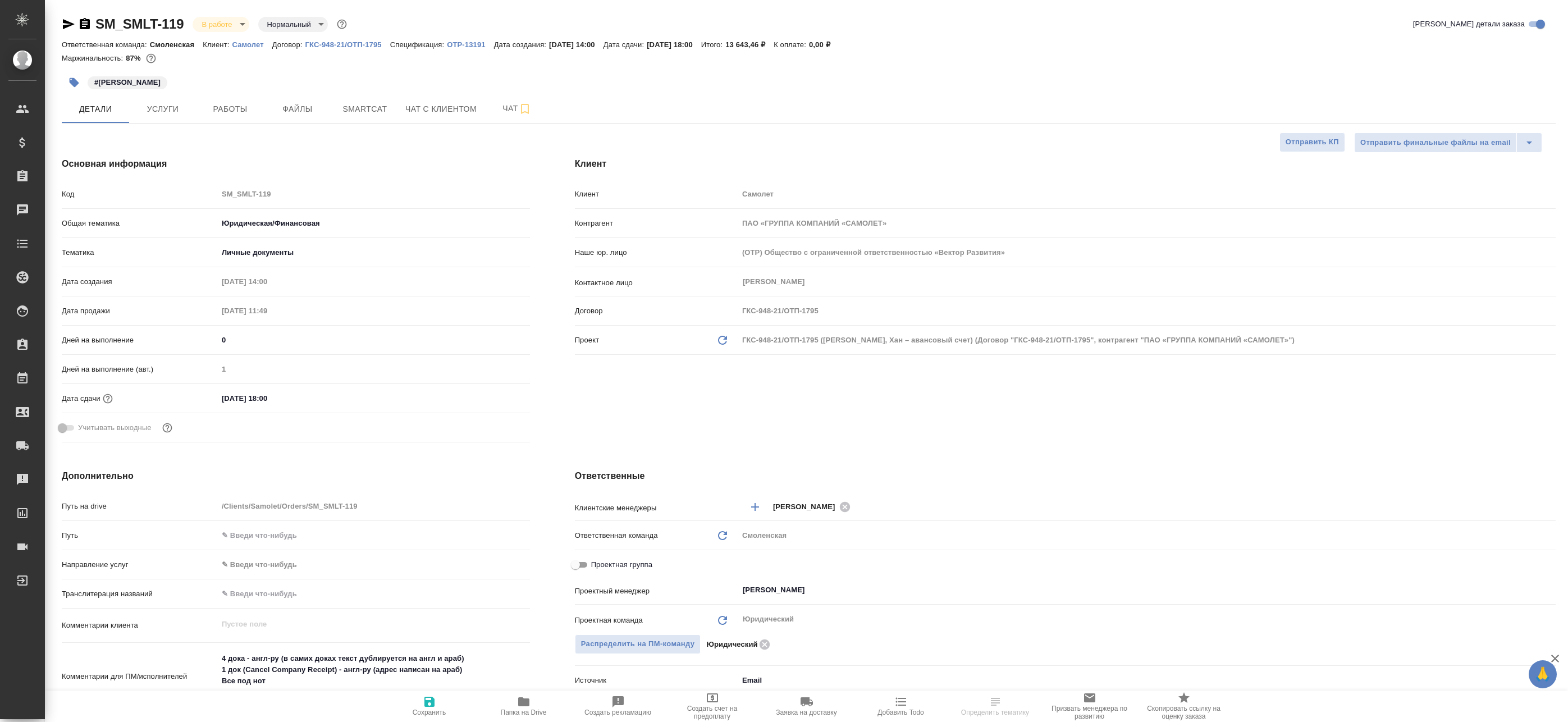
type textarea "x"
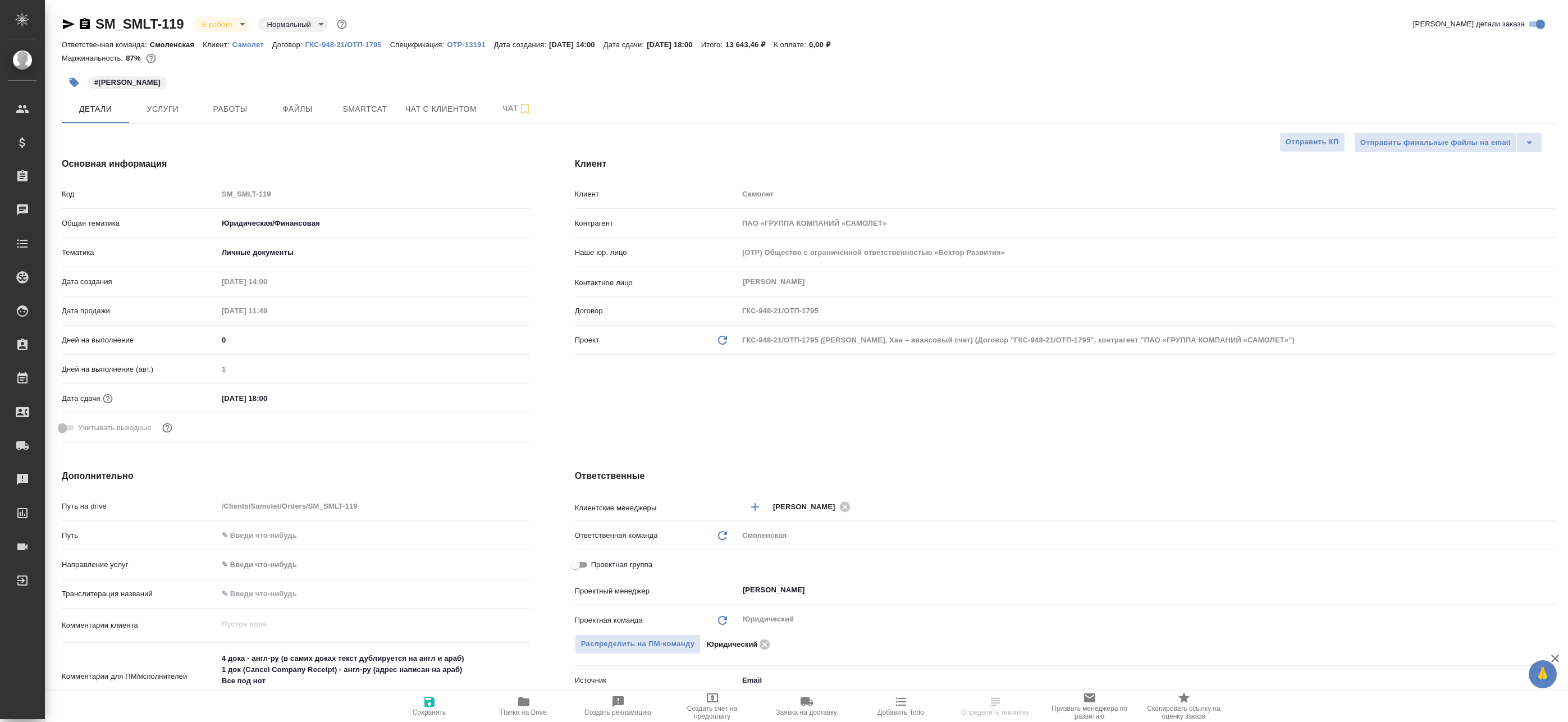
type textarea "x"
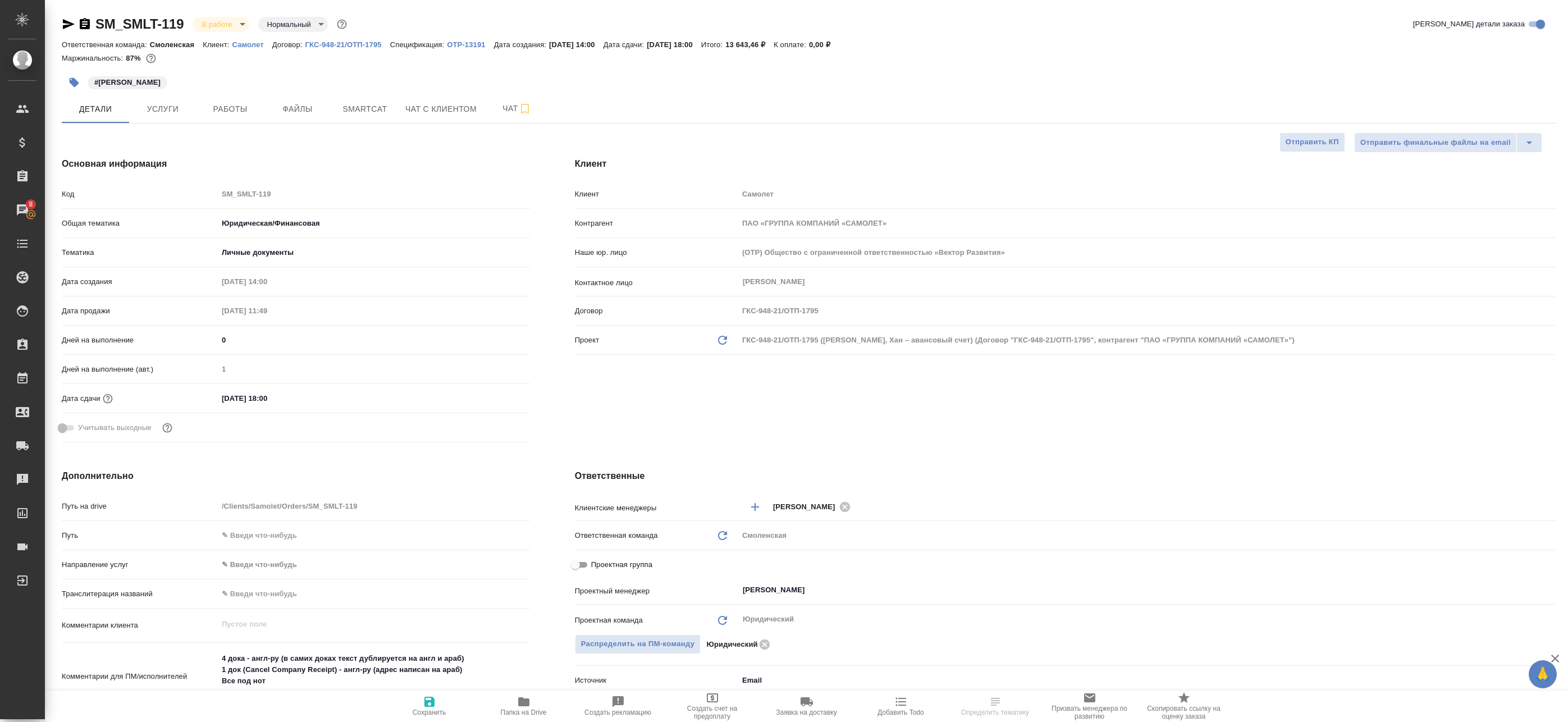
type textarea "x"
click at [265, 118] on button "Файлы" at bounding box center [297, 109] width 67 height 28
click at [239, 109] on span "Работы" at bounding box center [230, 109] width 54 height 14
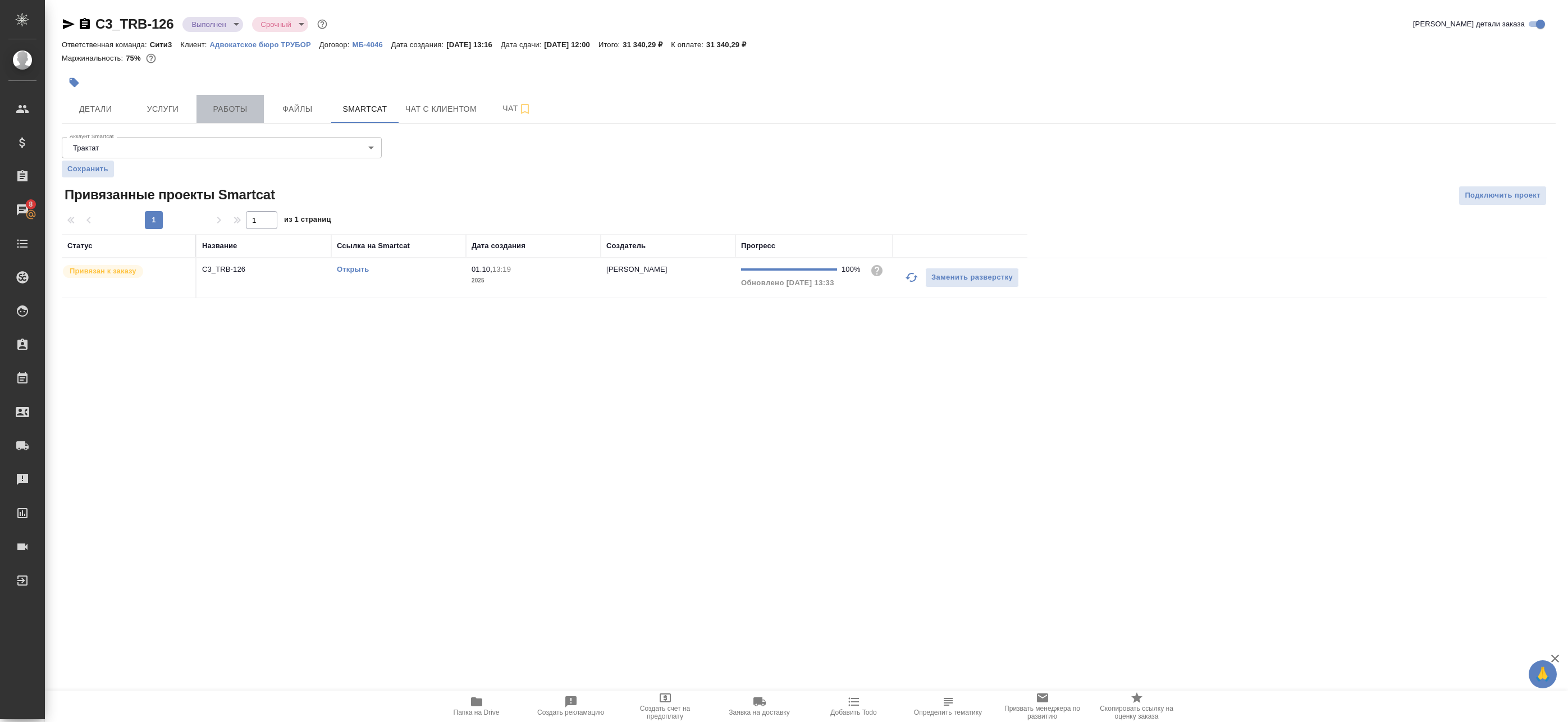
click at [222, 103] on span "Работы" at bounding box center [230, 109] width 54 height 14
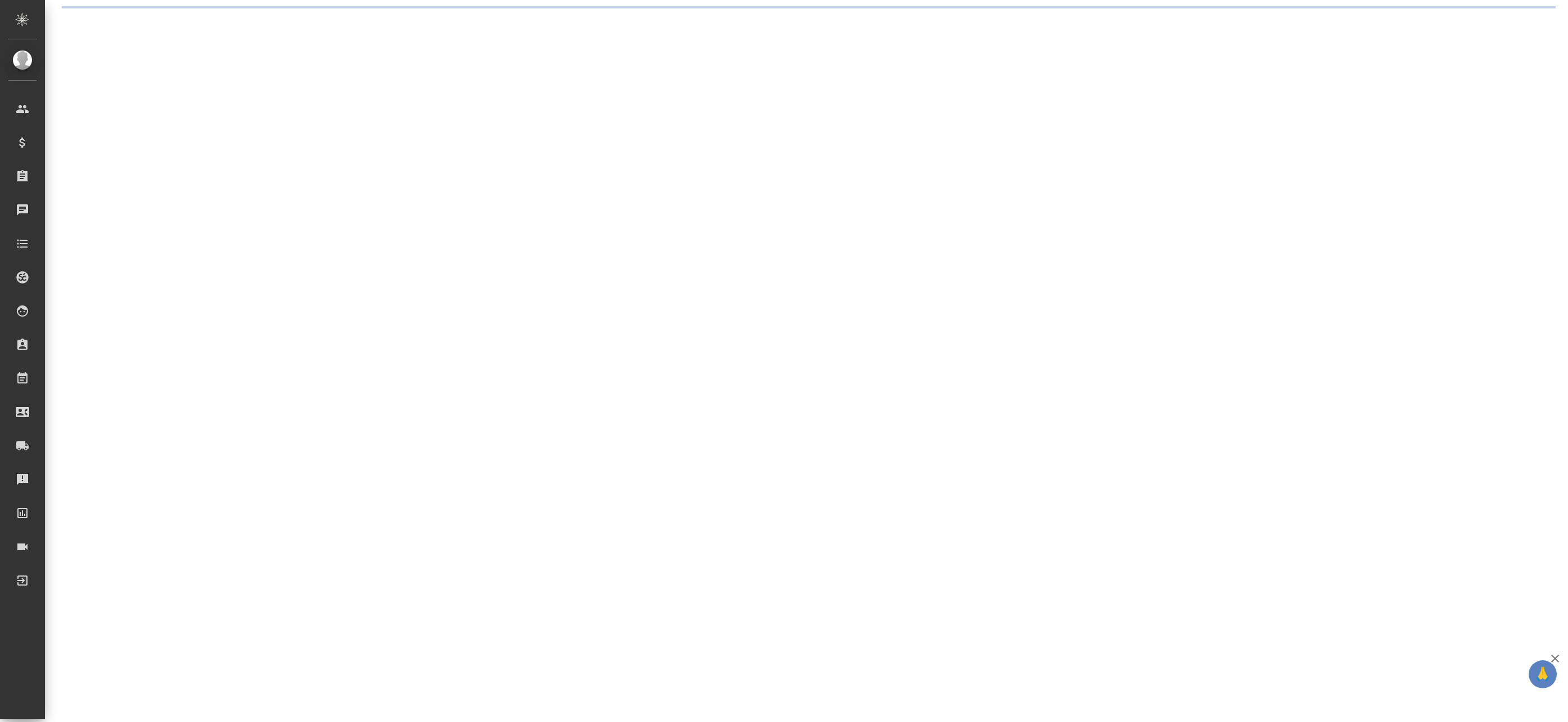
select select "RU"
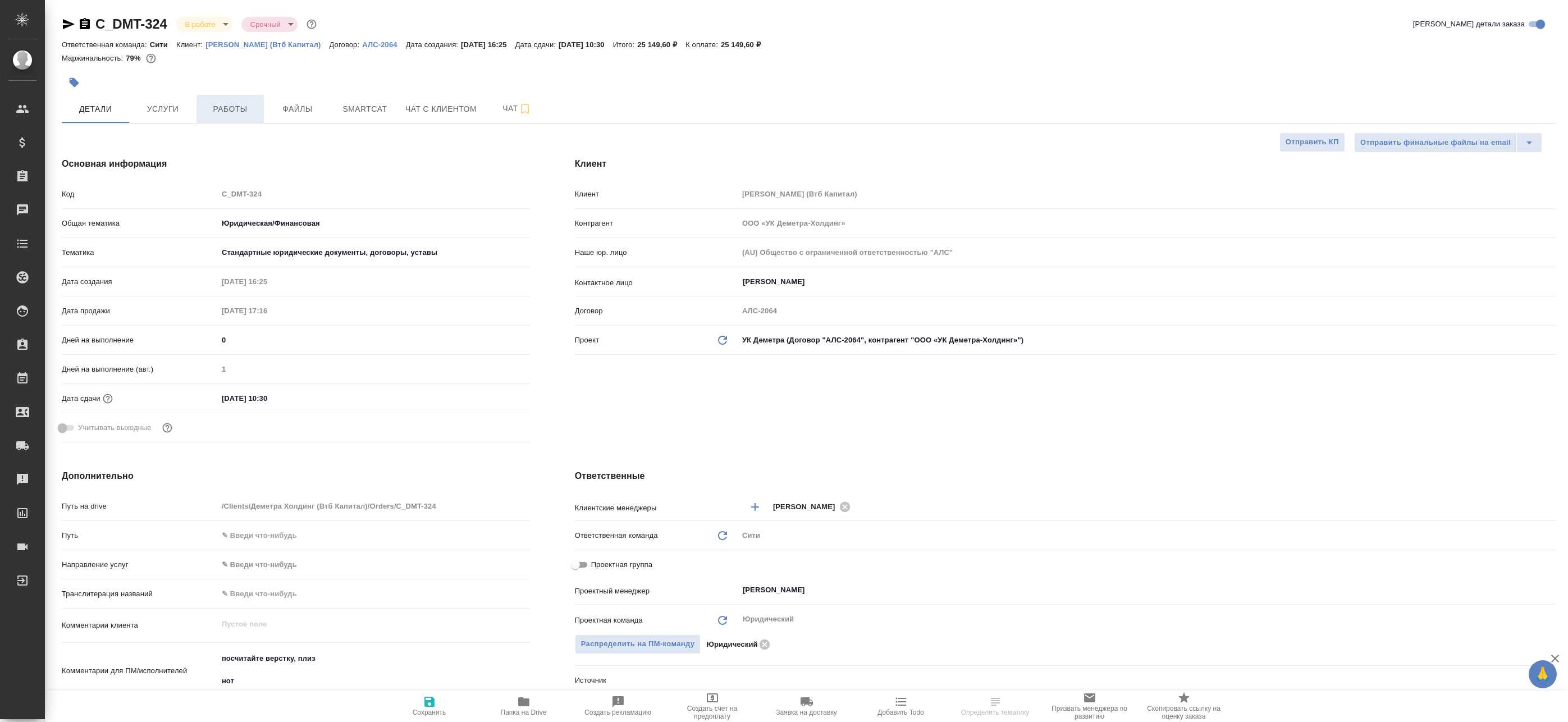
type textarea "x"
click at [218, 106] on span "Работы" at bounding box center [230, 109] width 54 height 14
type textarea "x"
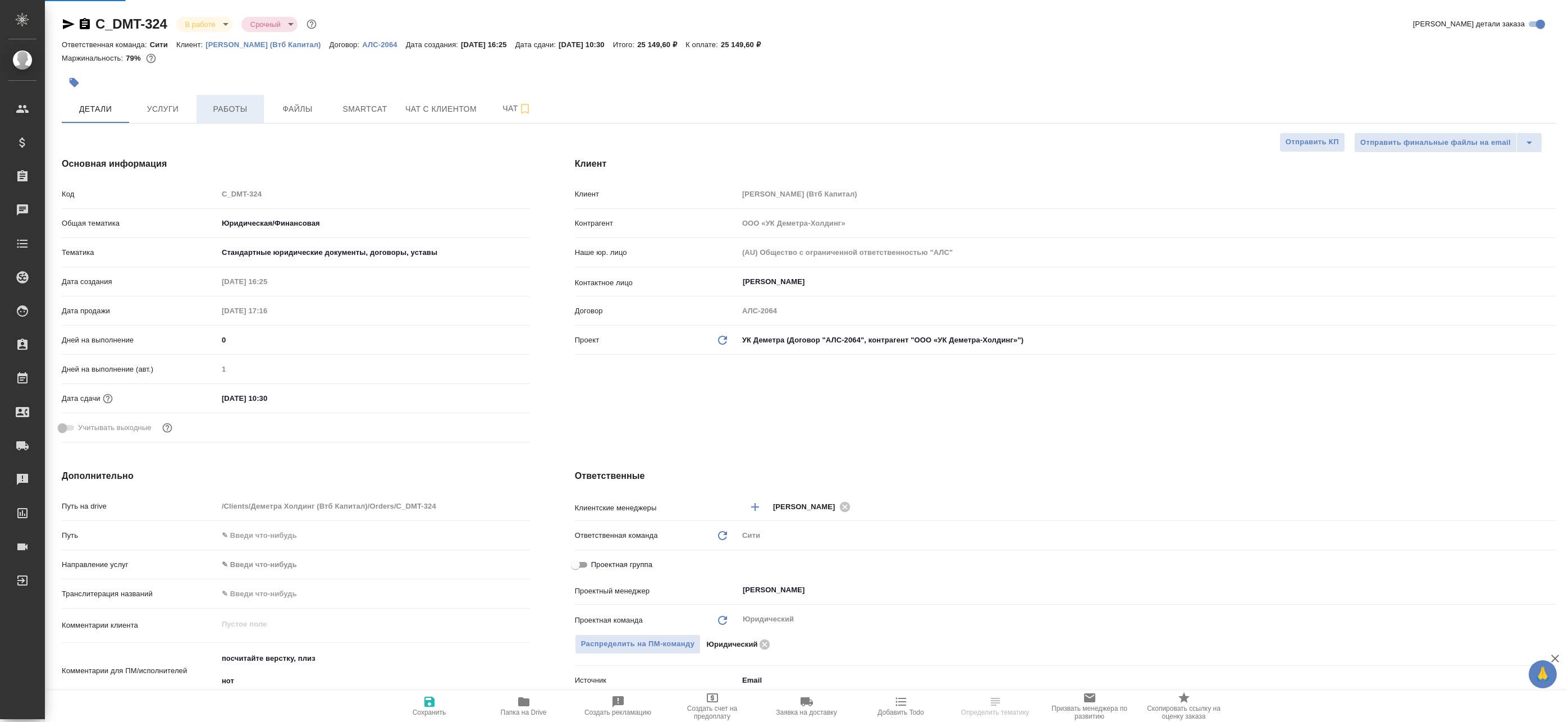
type textarea "x"
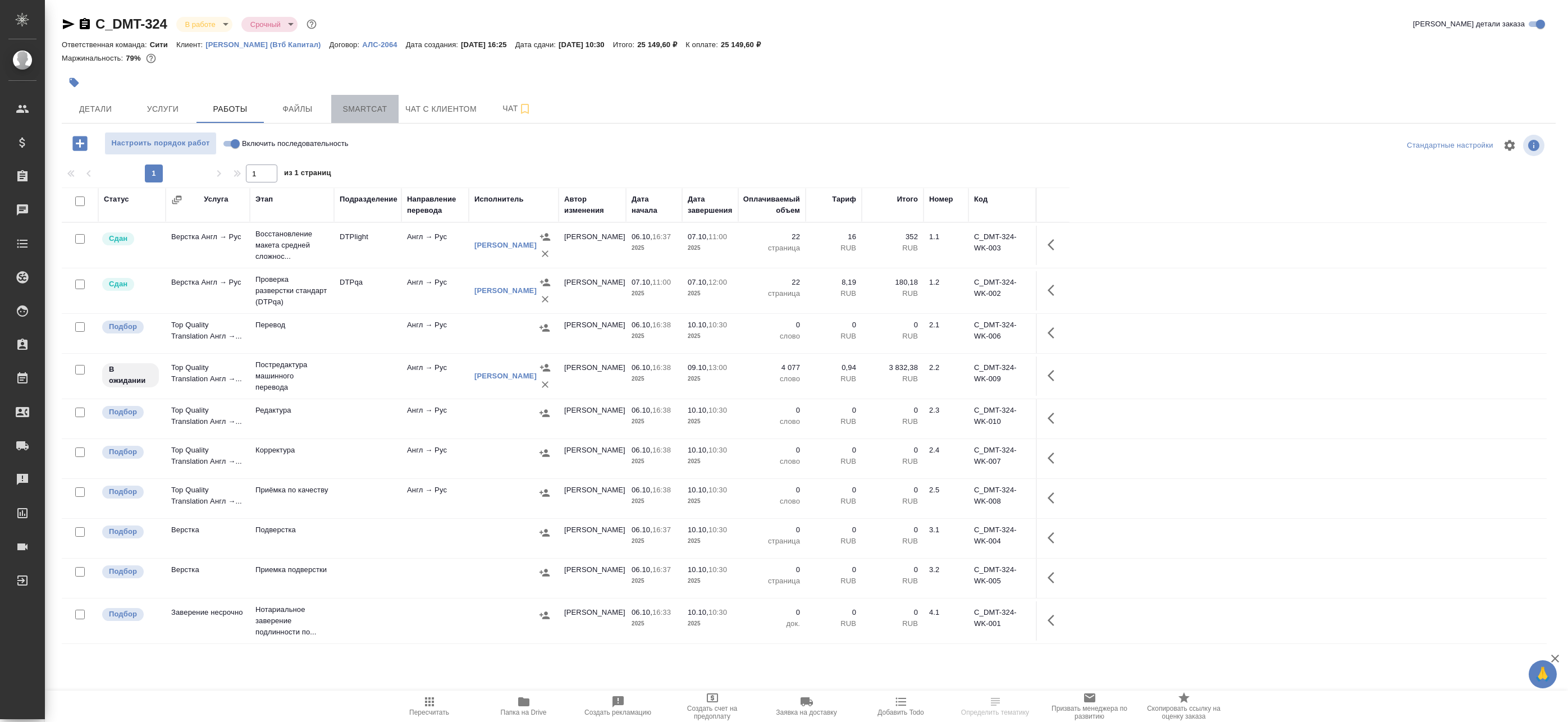
click at [346, 114] on span "Smartcat" at bounding box center [365, 109] width 54 height 14
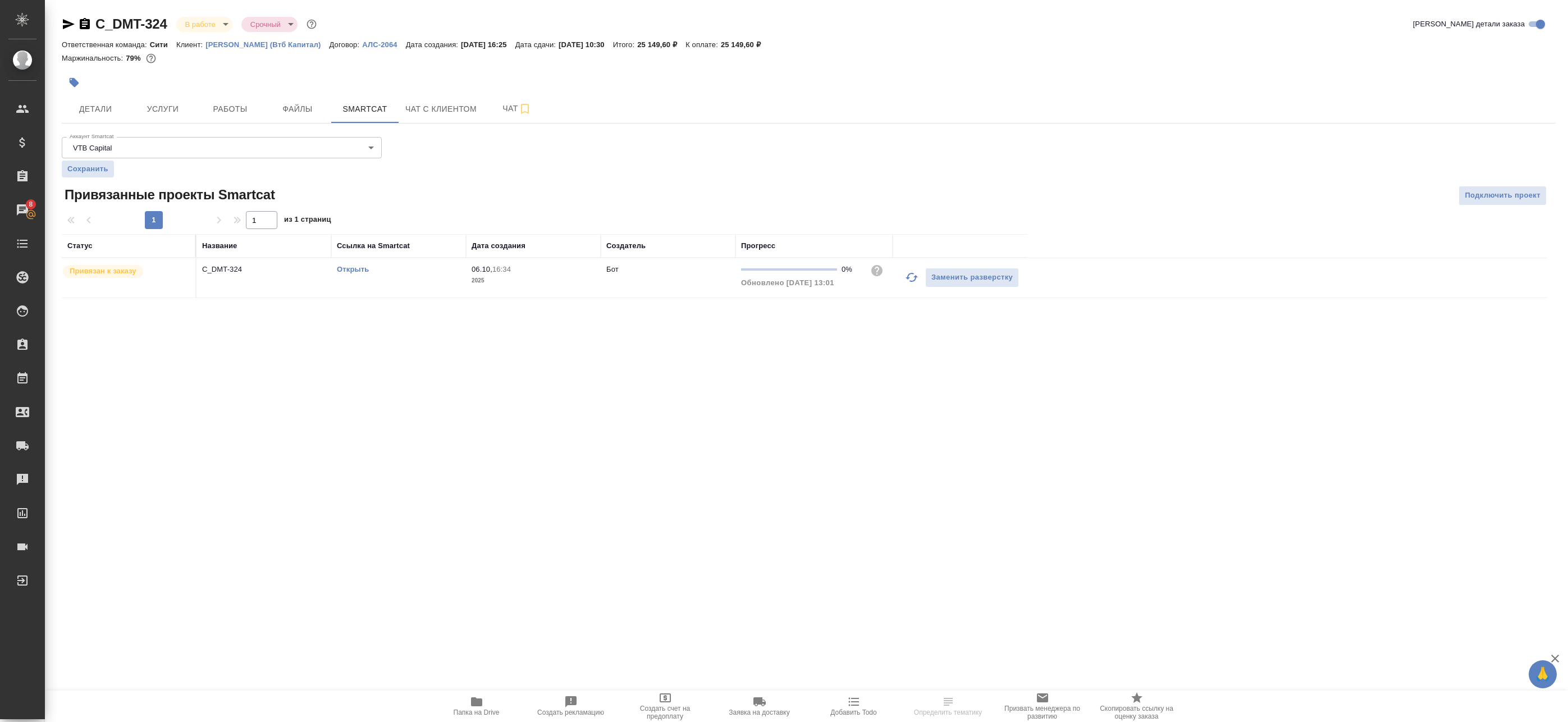
click at [357, 267] on link "Открыть" at bounding box center [353, 269] width 32 height 8
click at [222, 108] on span "Работы" at bounding box center [230, 109] width 54 height 14
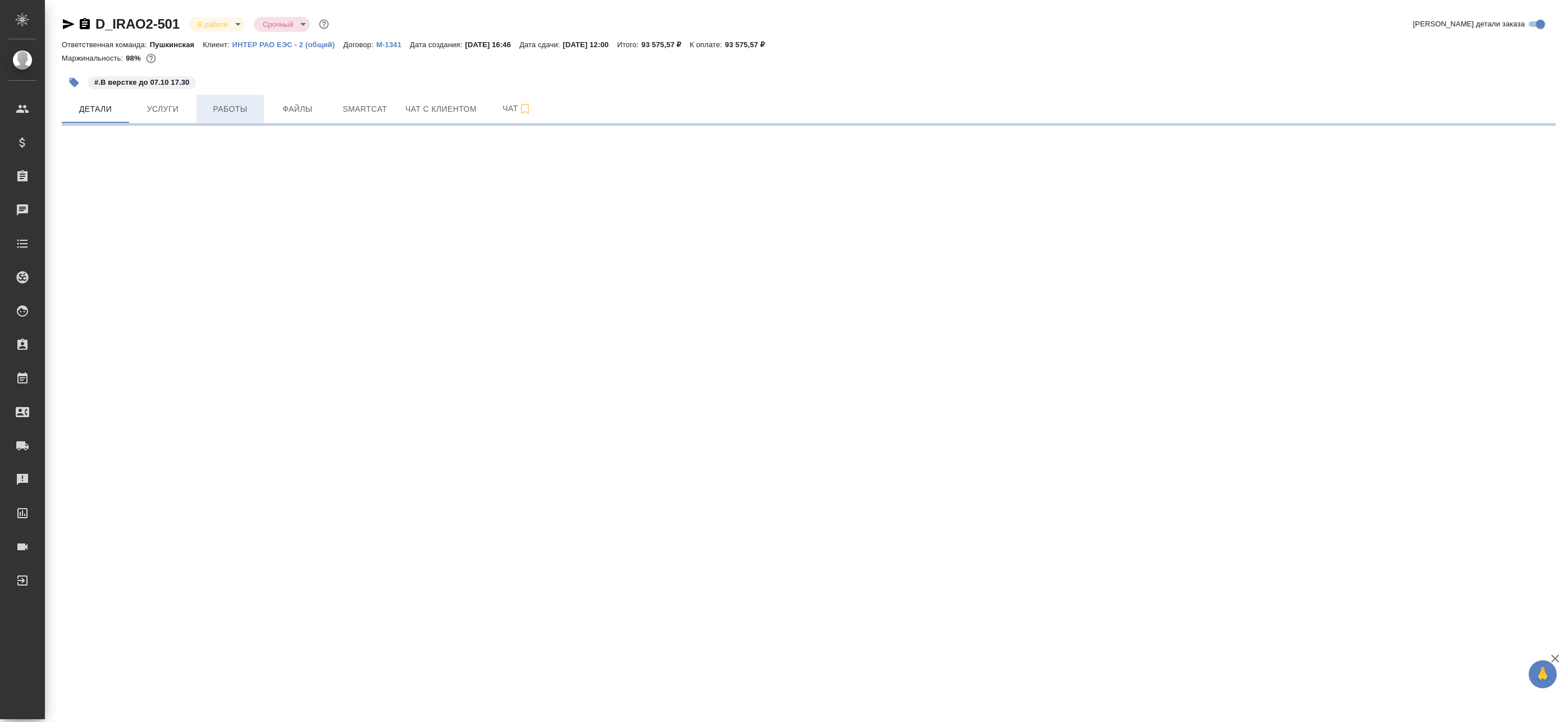
select select "RU"
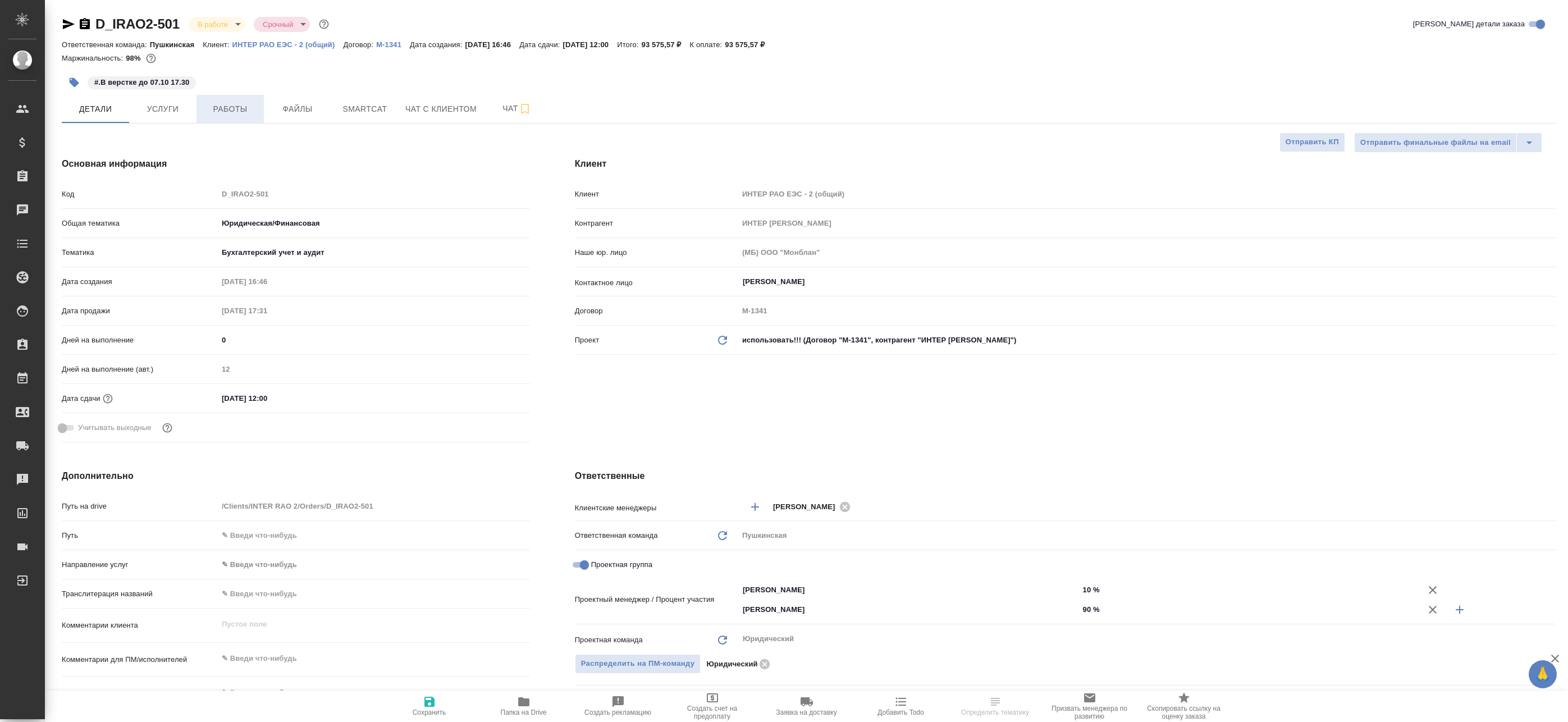
type textarea "x"
click at [230, 109] on span "Работы" at bounding box center [230, 109] width 54 height 14
type textarea "x"
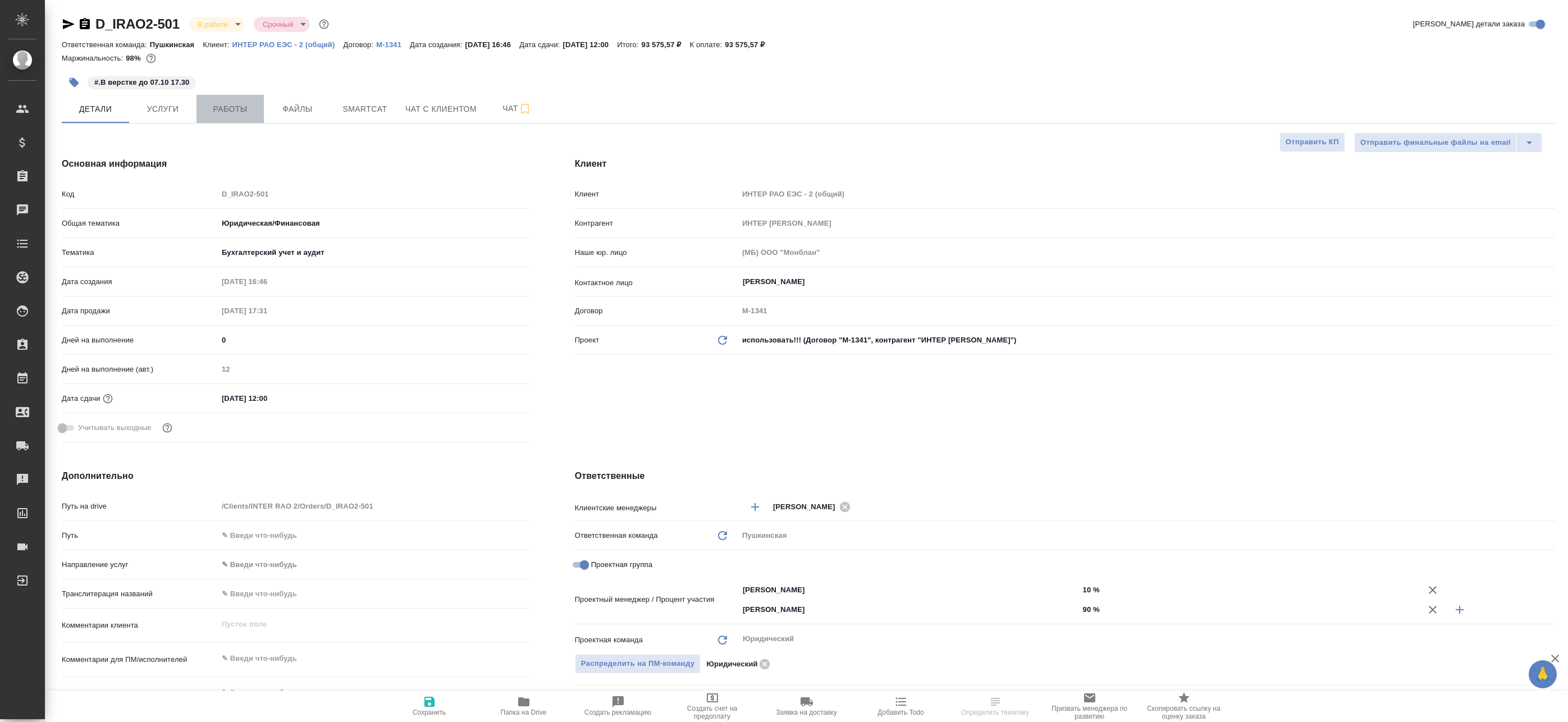
type textarea "x"
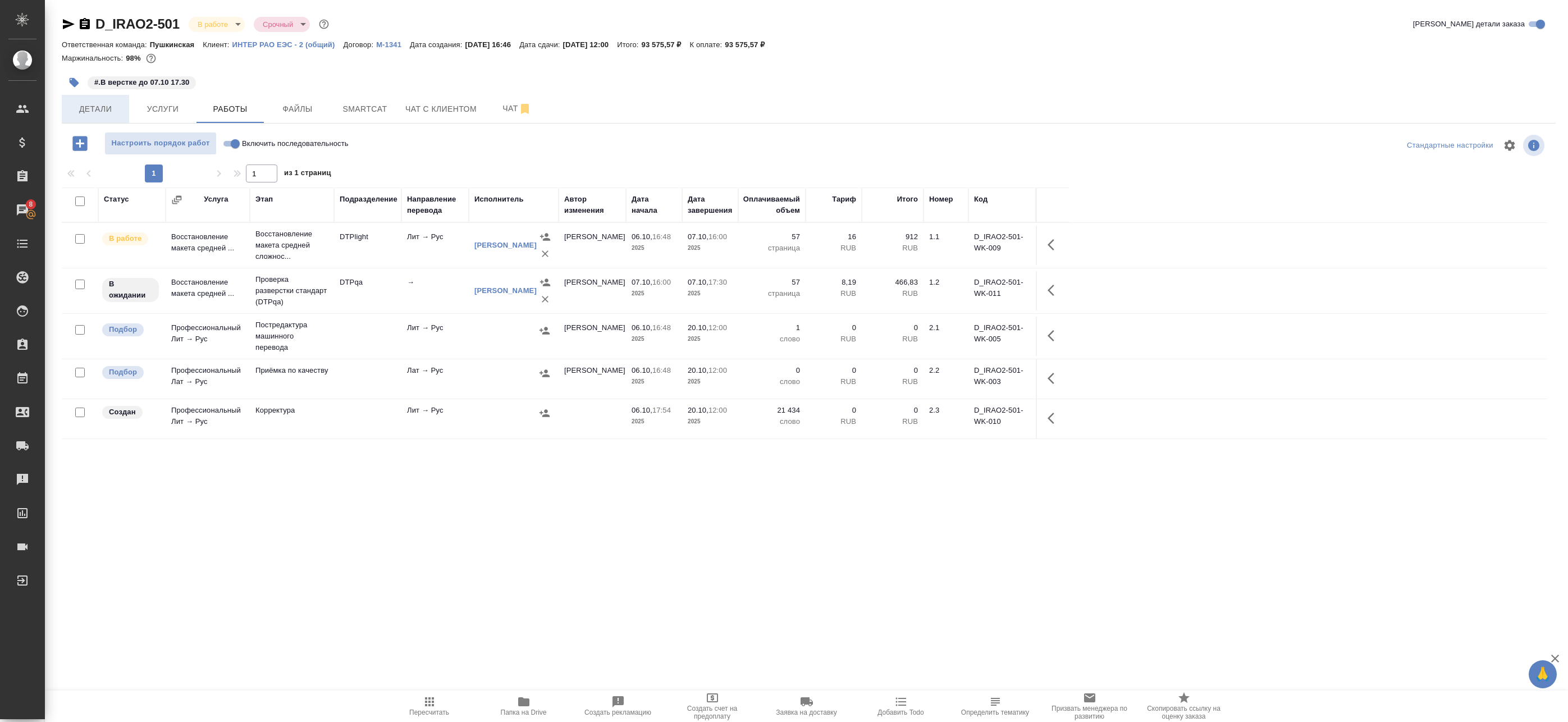
click at [111, 99] on button "Детали" at bounding box center [95, 109] width 67 height 28
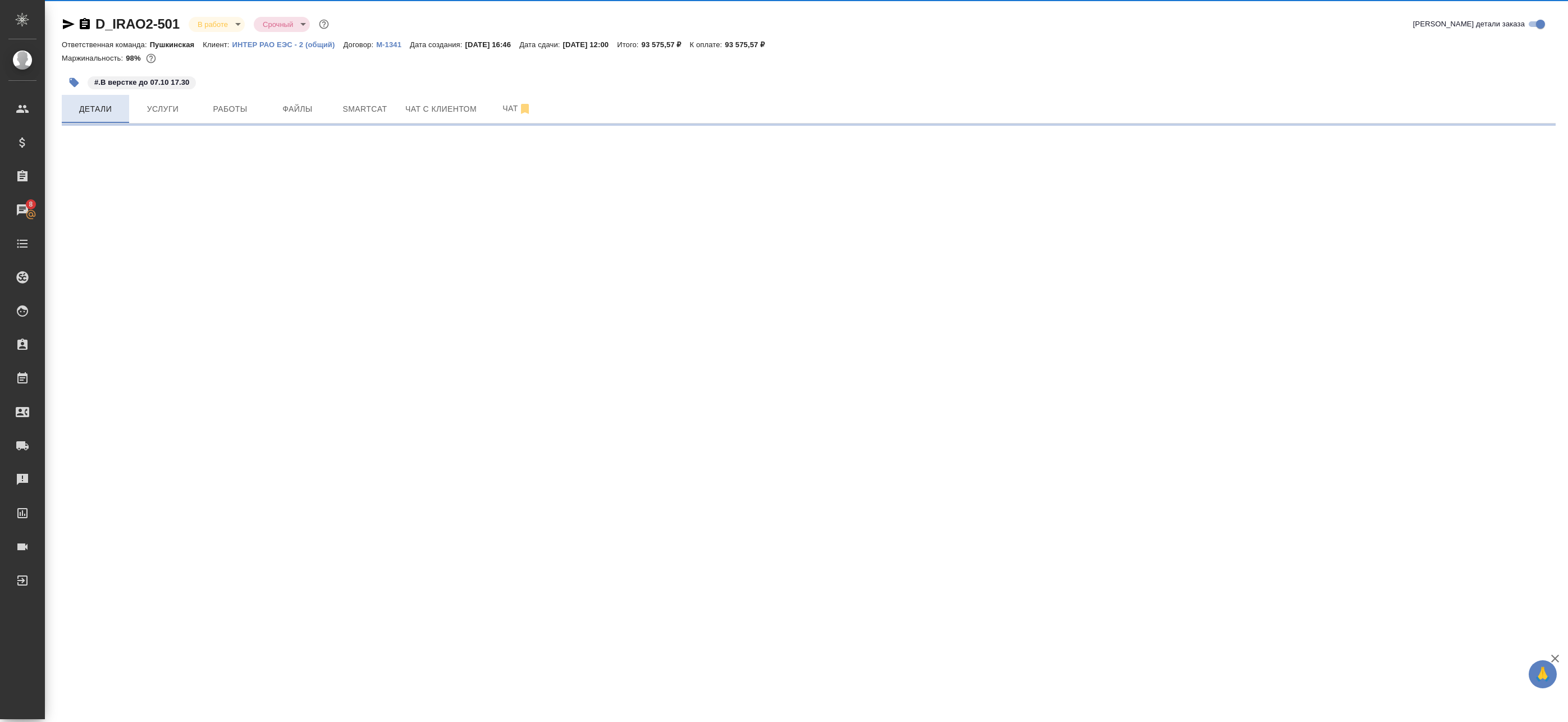
select select "RU"
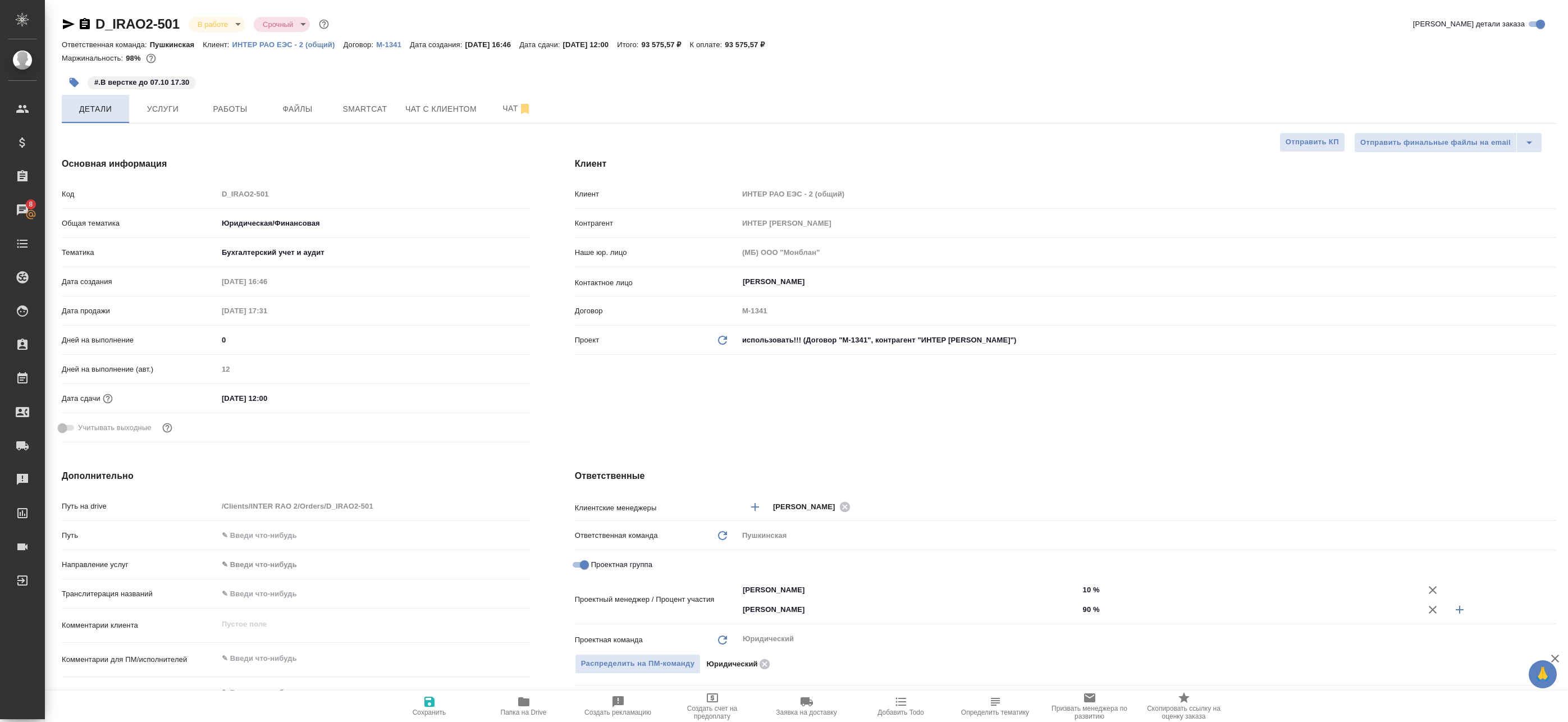
type textarea "x"
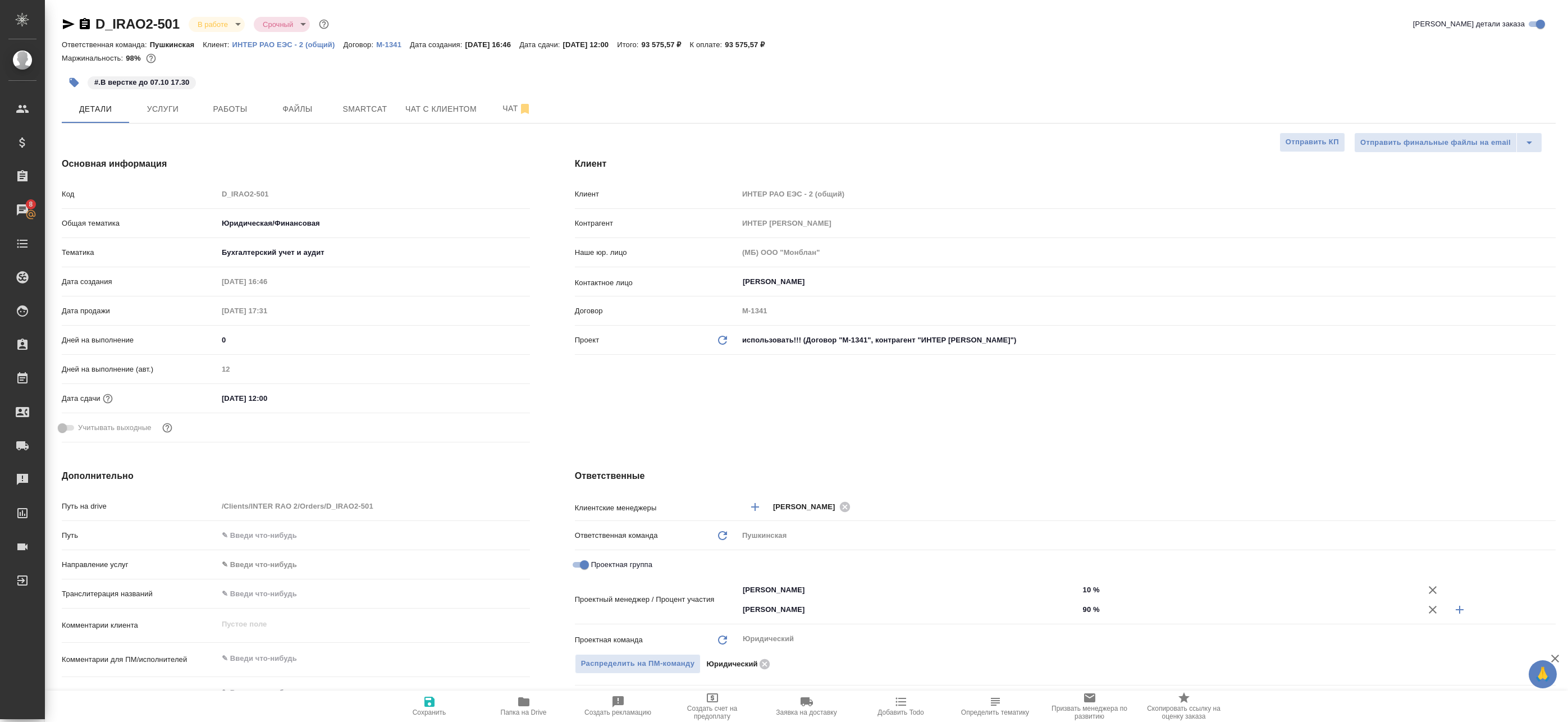
type textarea "x"
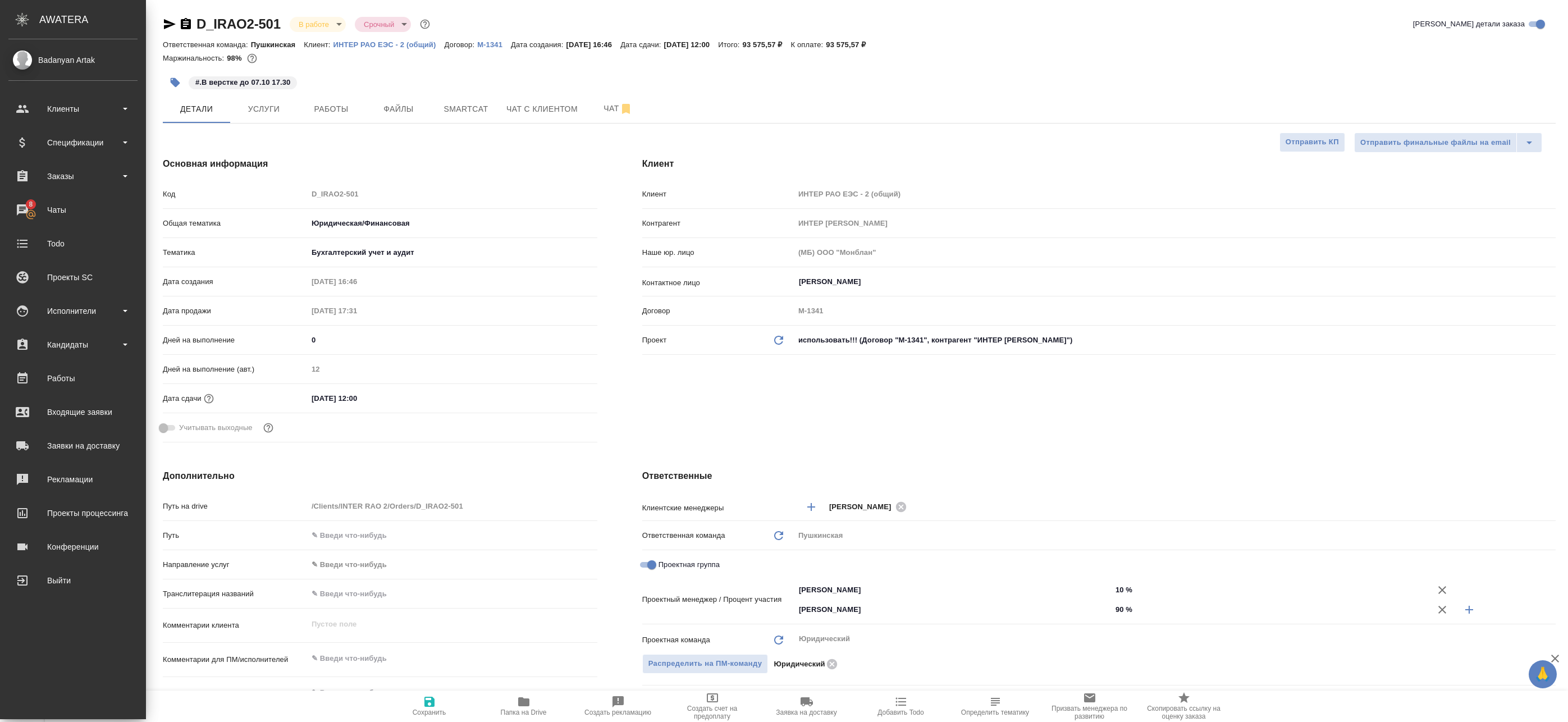
type textarea "x"
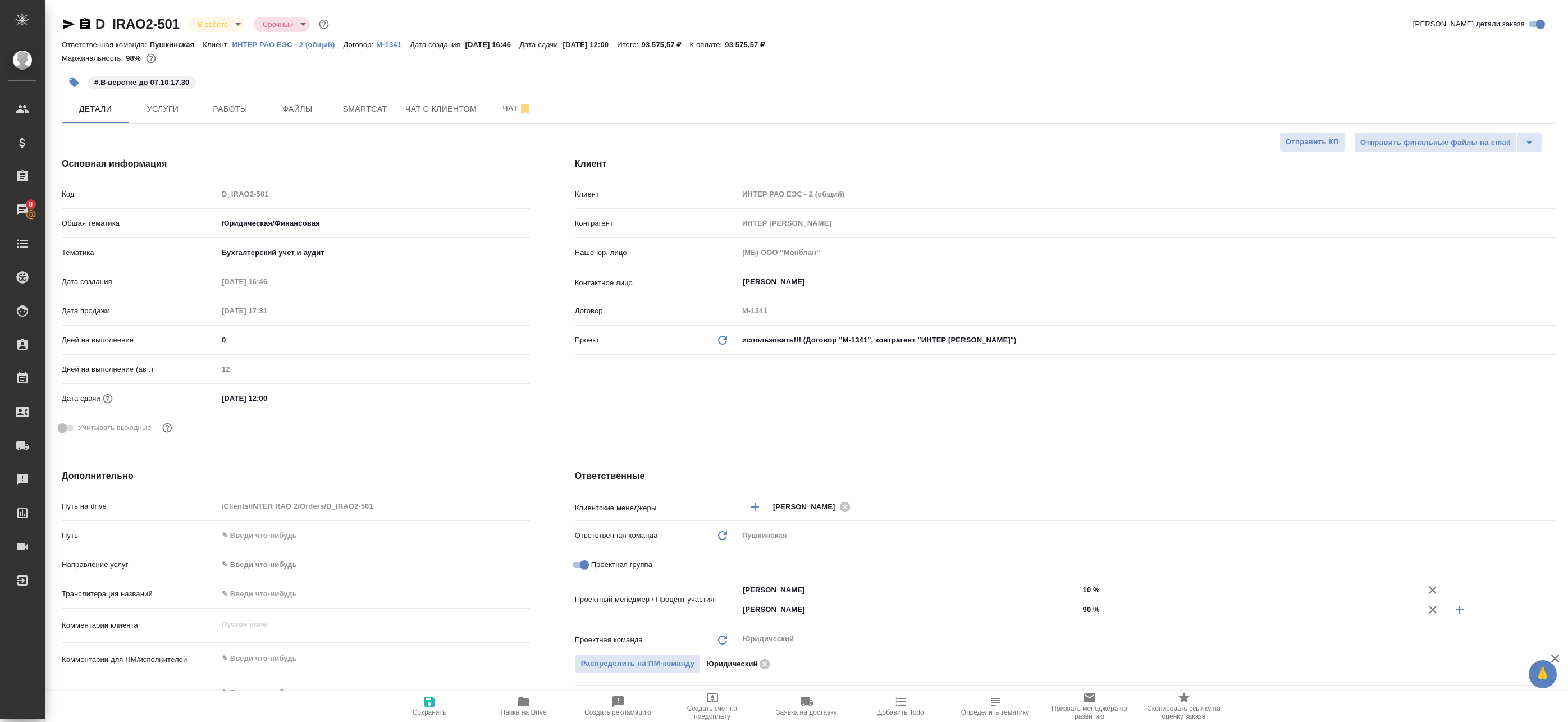
type textarea "x"
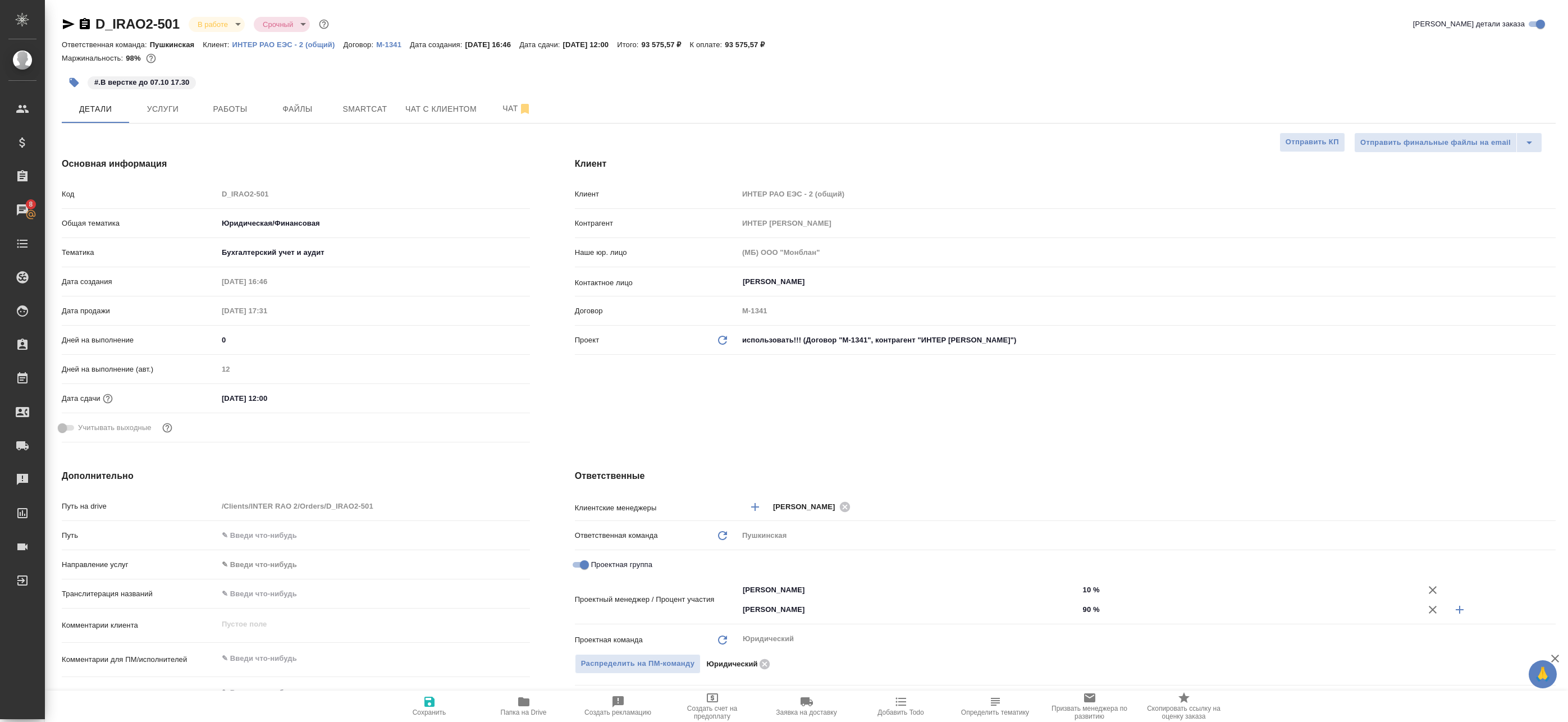
type textarea "x"
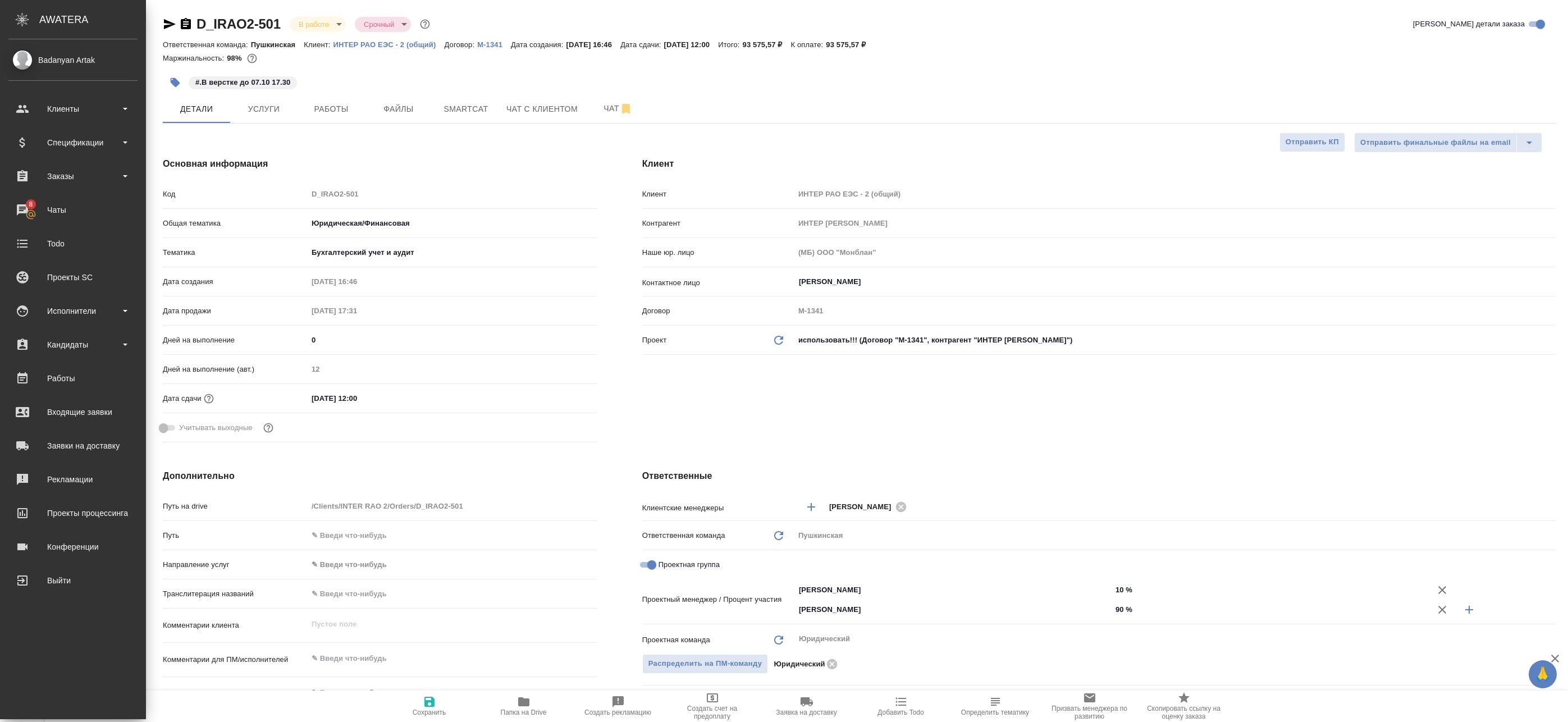
type textarea "x"
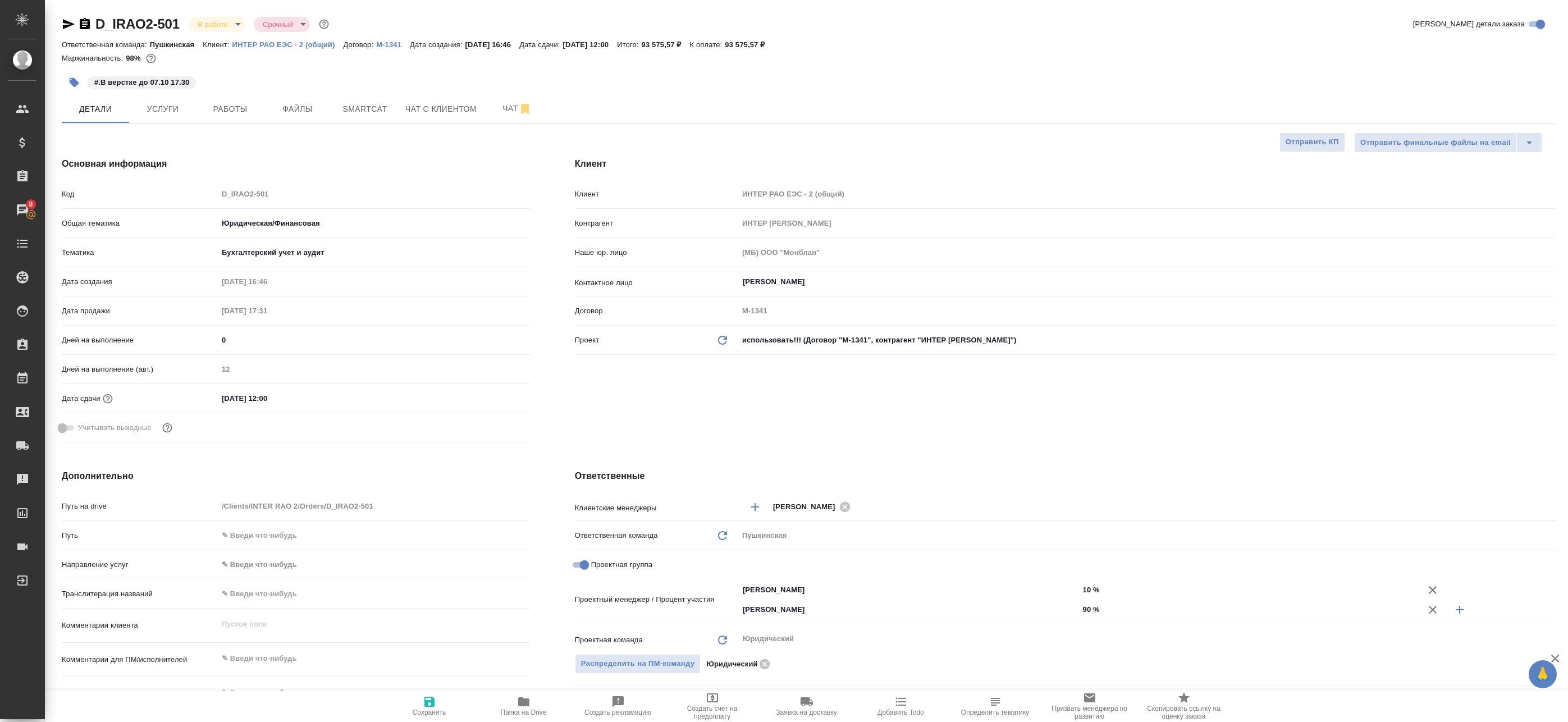
type textarea "x"
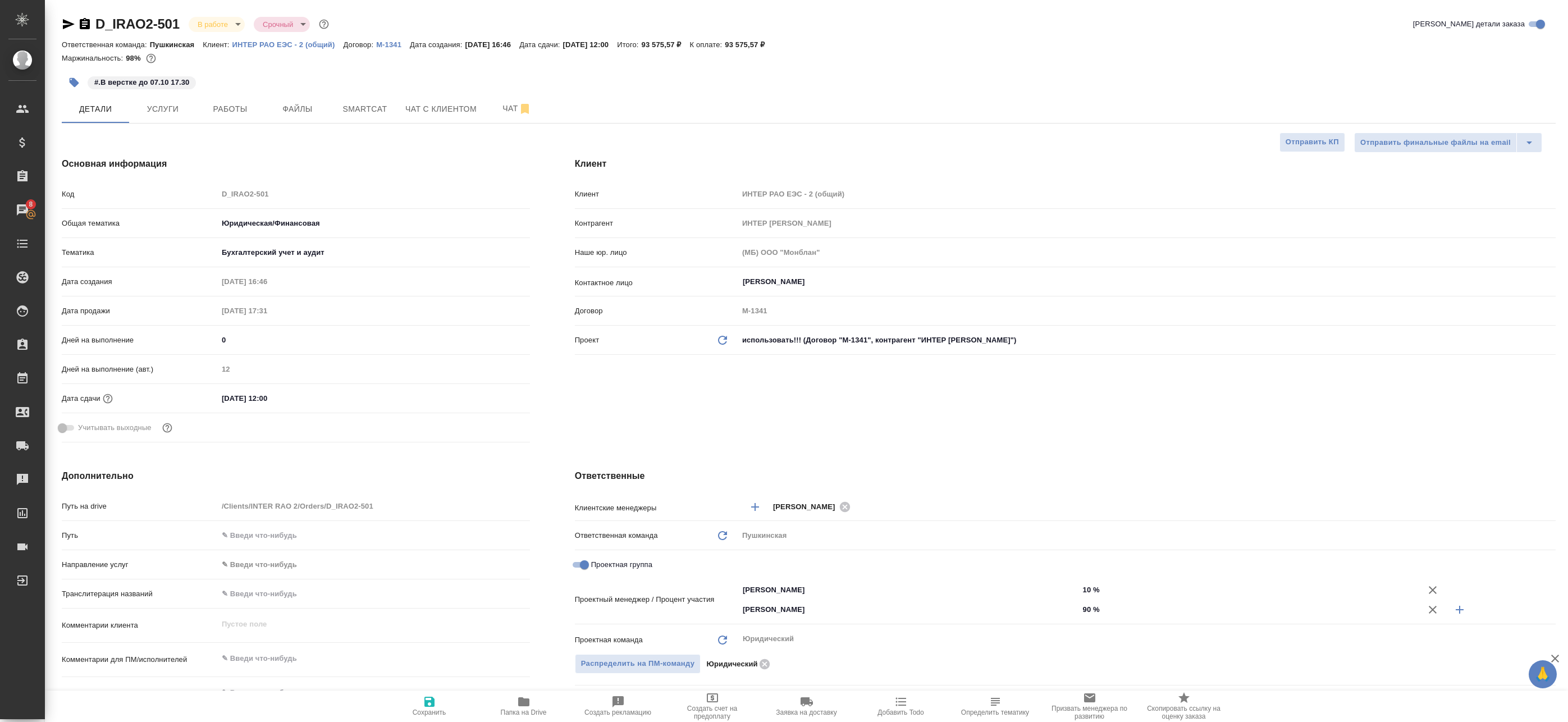
type textarea "x"
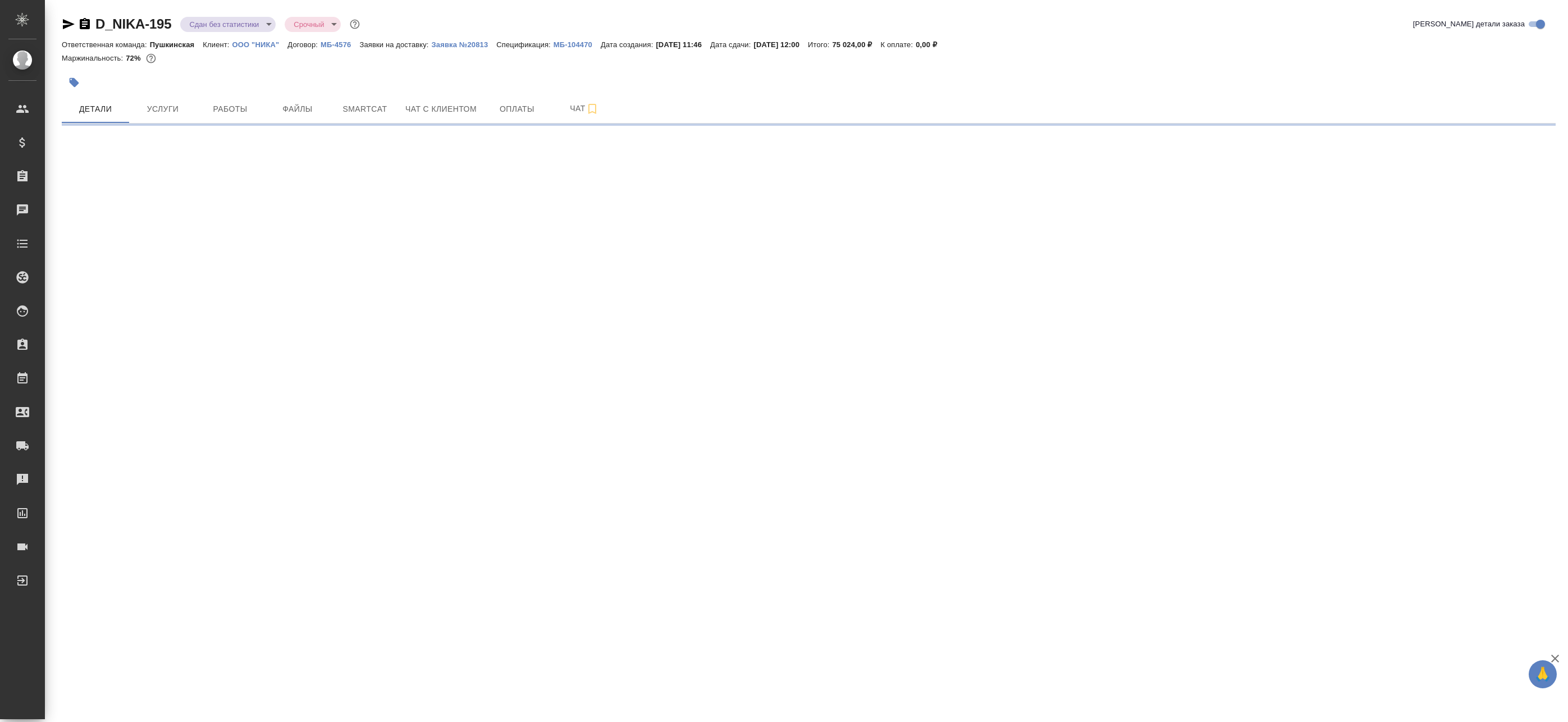
select select "RU"
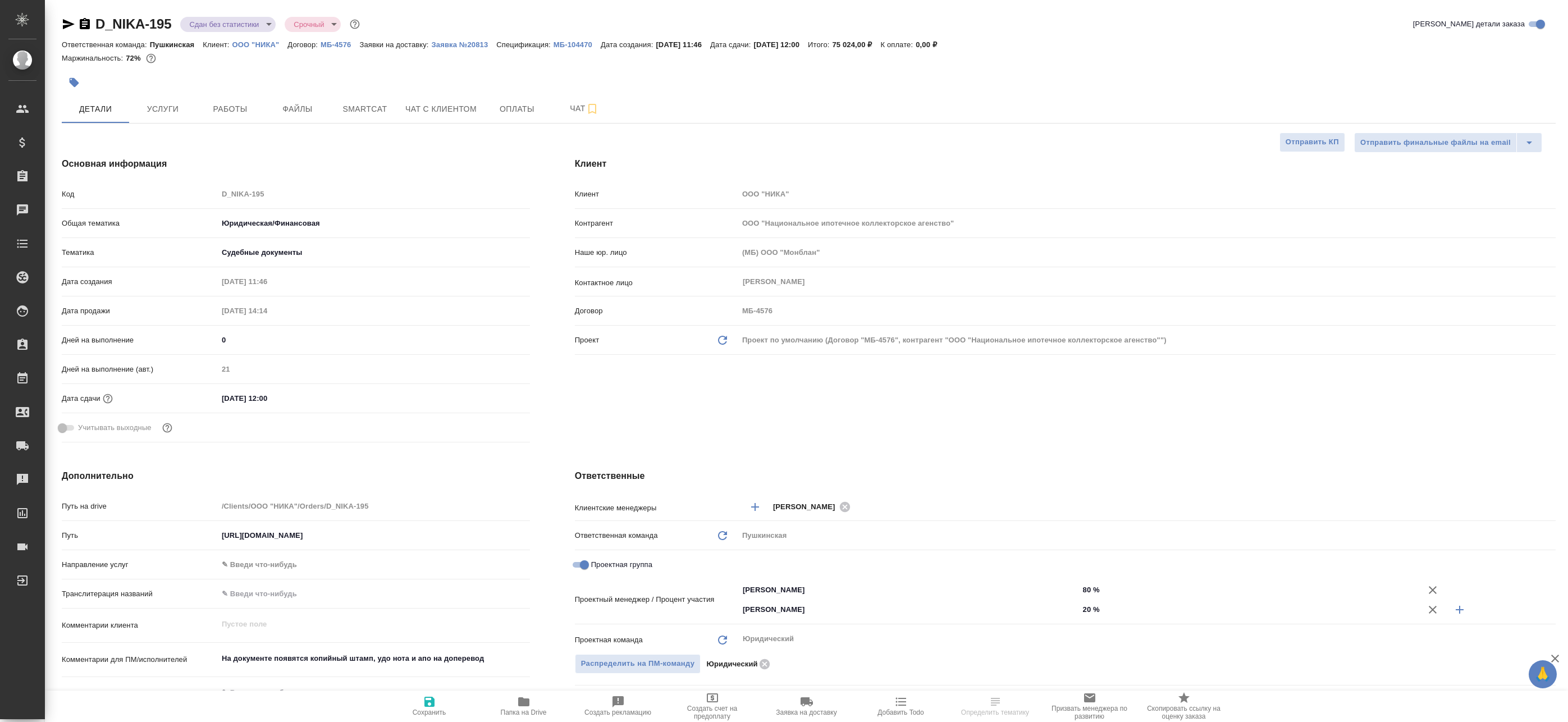
type textarea "x"
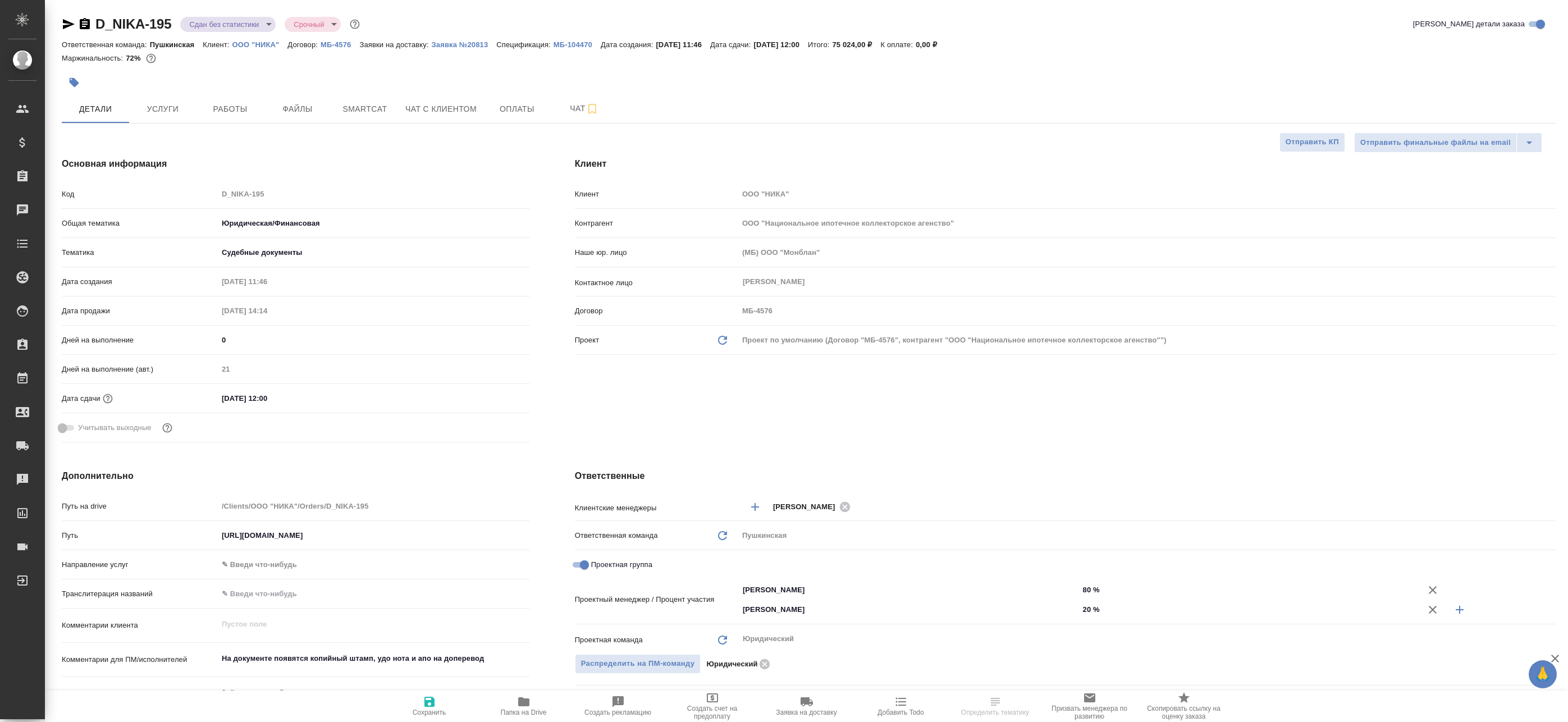
type textarea "x"
click at [229, 26] on body "🙏 .cls-1 fill:#fff; AWATERA Badanyan Artak Клиенты Спецификации Заказы Чаты Tod…" at bounding box center [784, 361] width 1568 height 722
click at [231, 152] on li "Выполнен" at bounding box center [231, 157] width 103 height 19
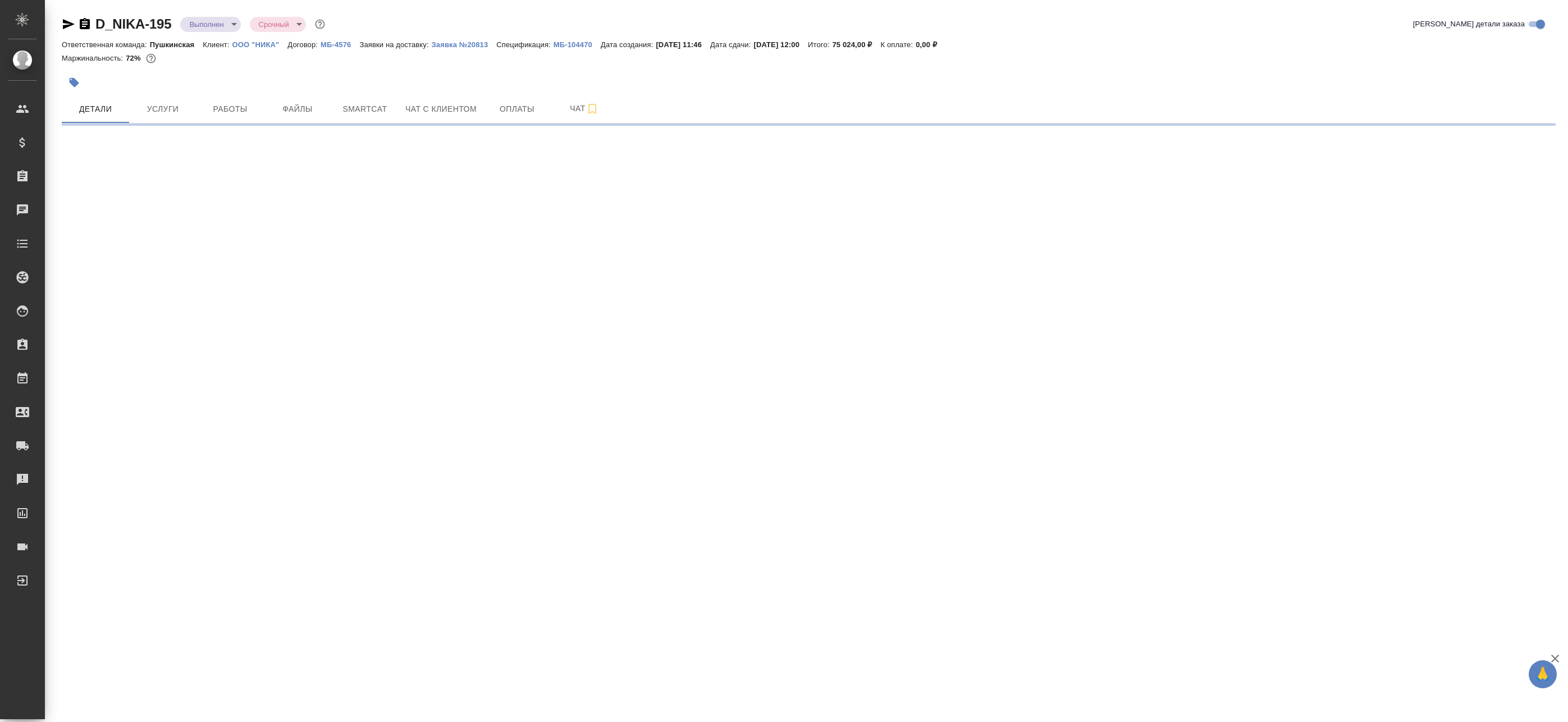
select select "RU"
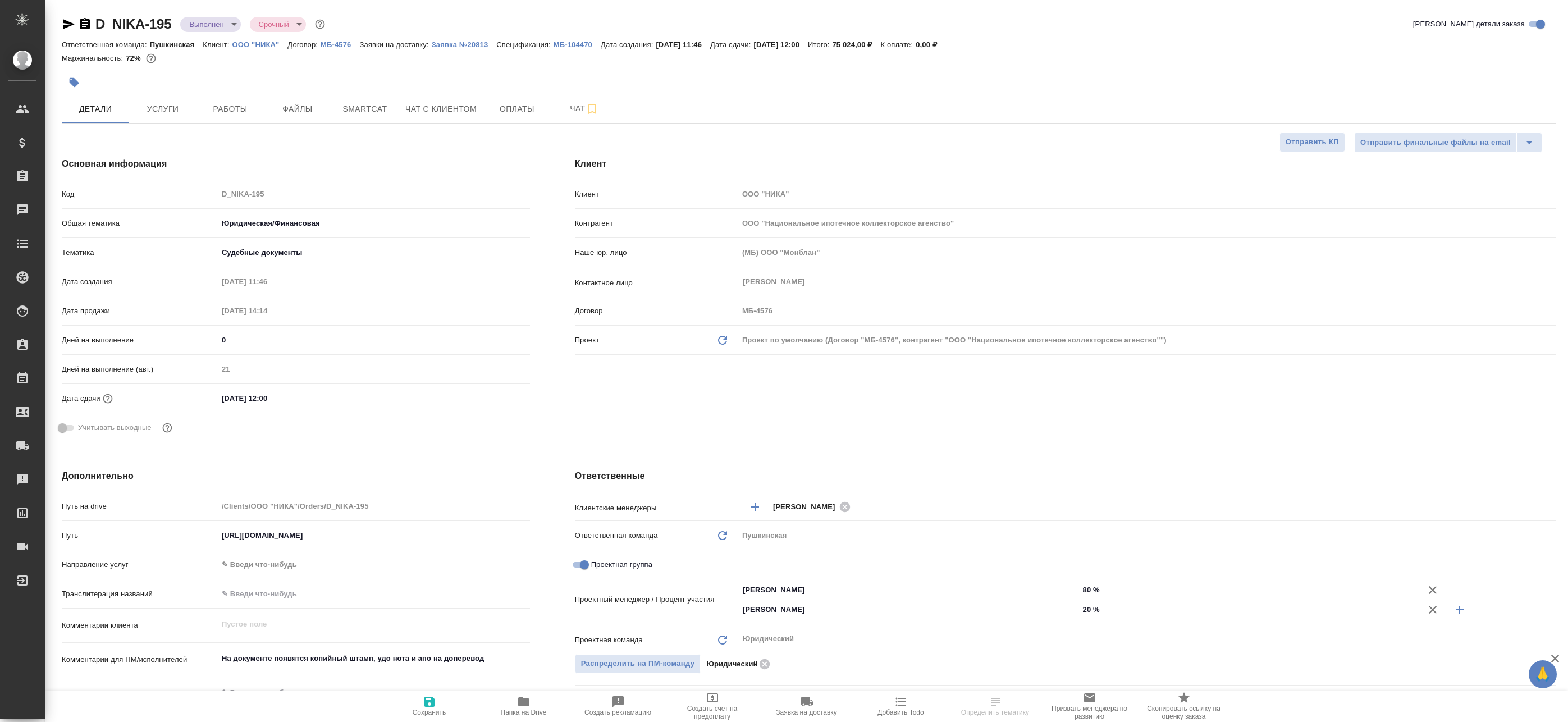
click at [446, 704] on span "Сохранить" at bounding box center [430, 705] width 81 height 21
type textarea "x"
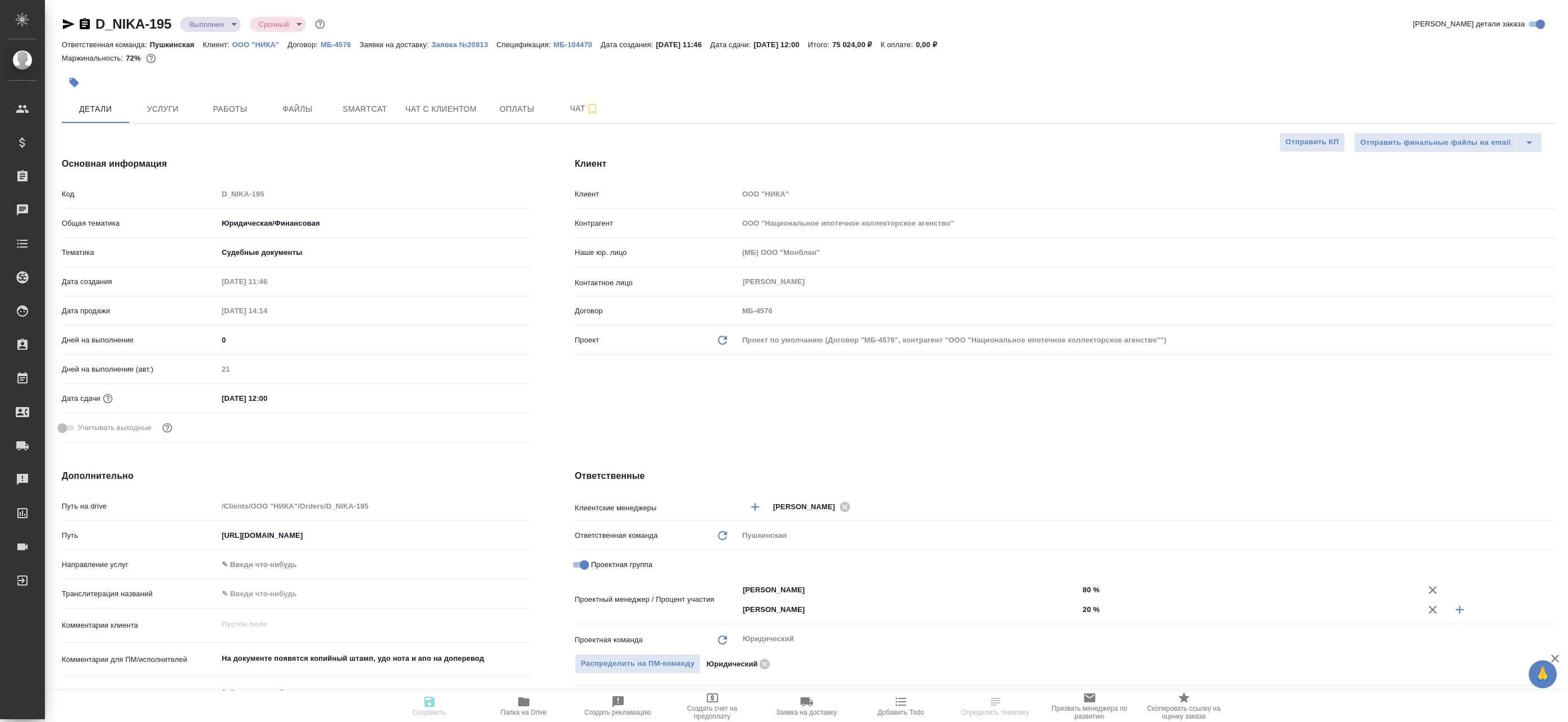
type textarea "x"
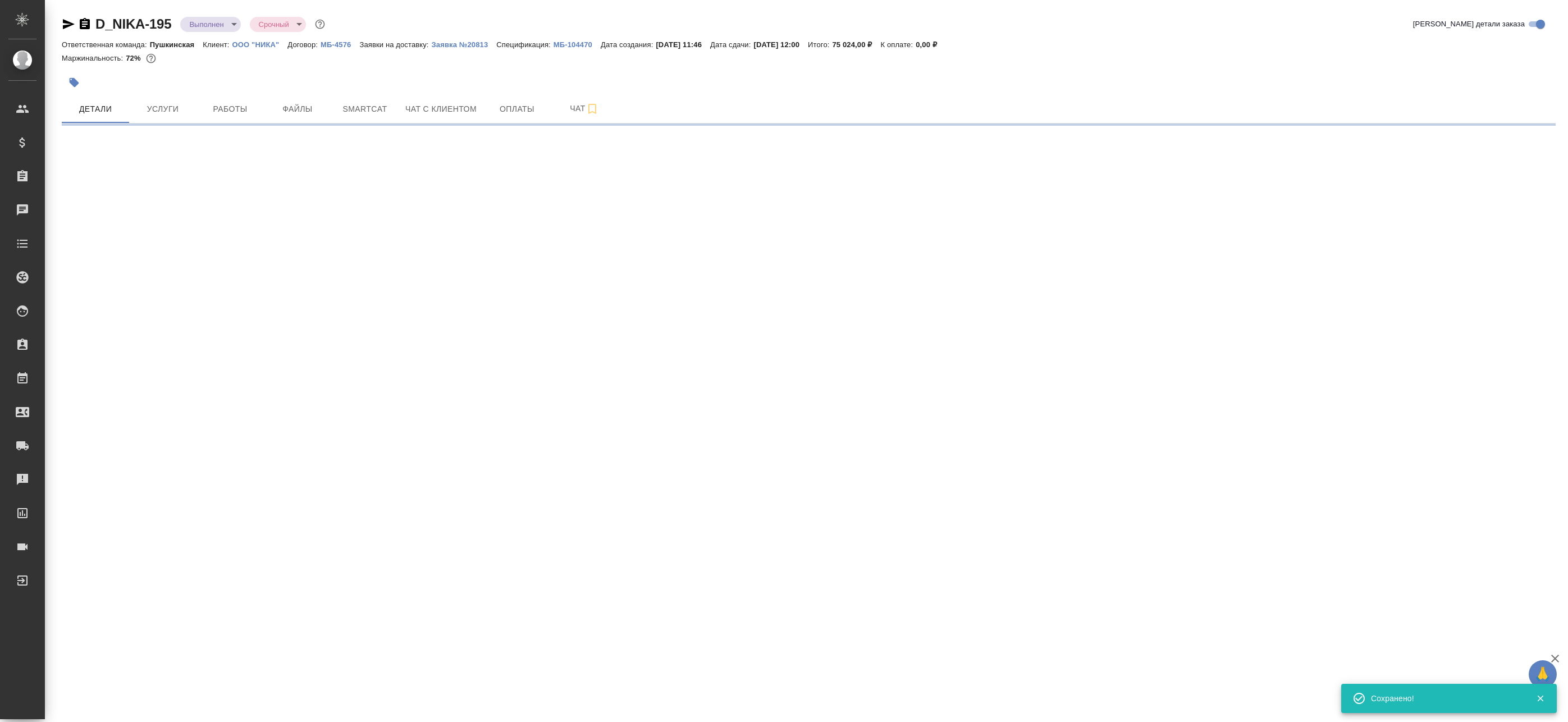
select select "RU"
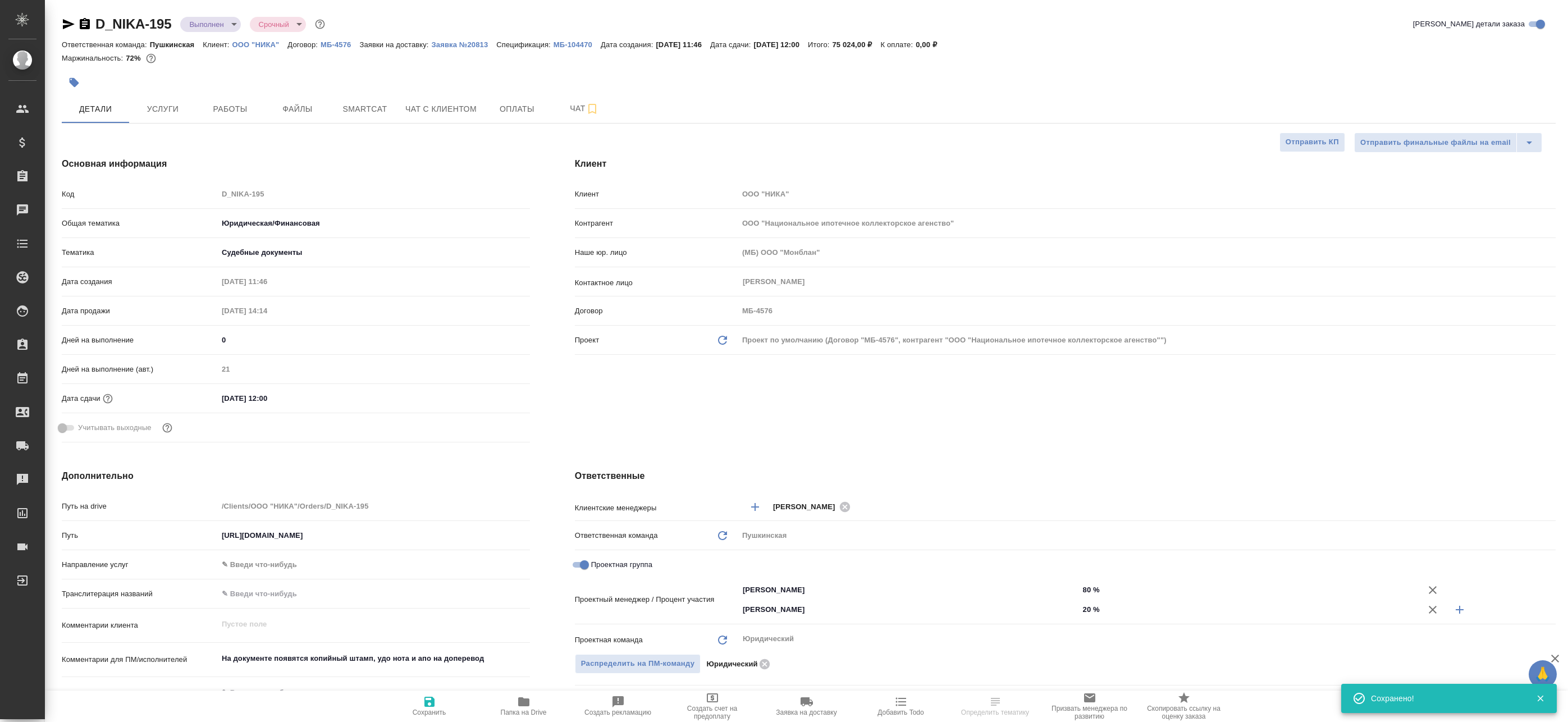
type textarea "x"
click at [213, 114] on span "Работы" at bounding box center [230, 109] width 54 height 14
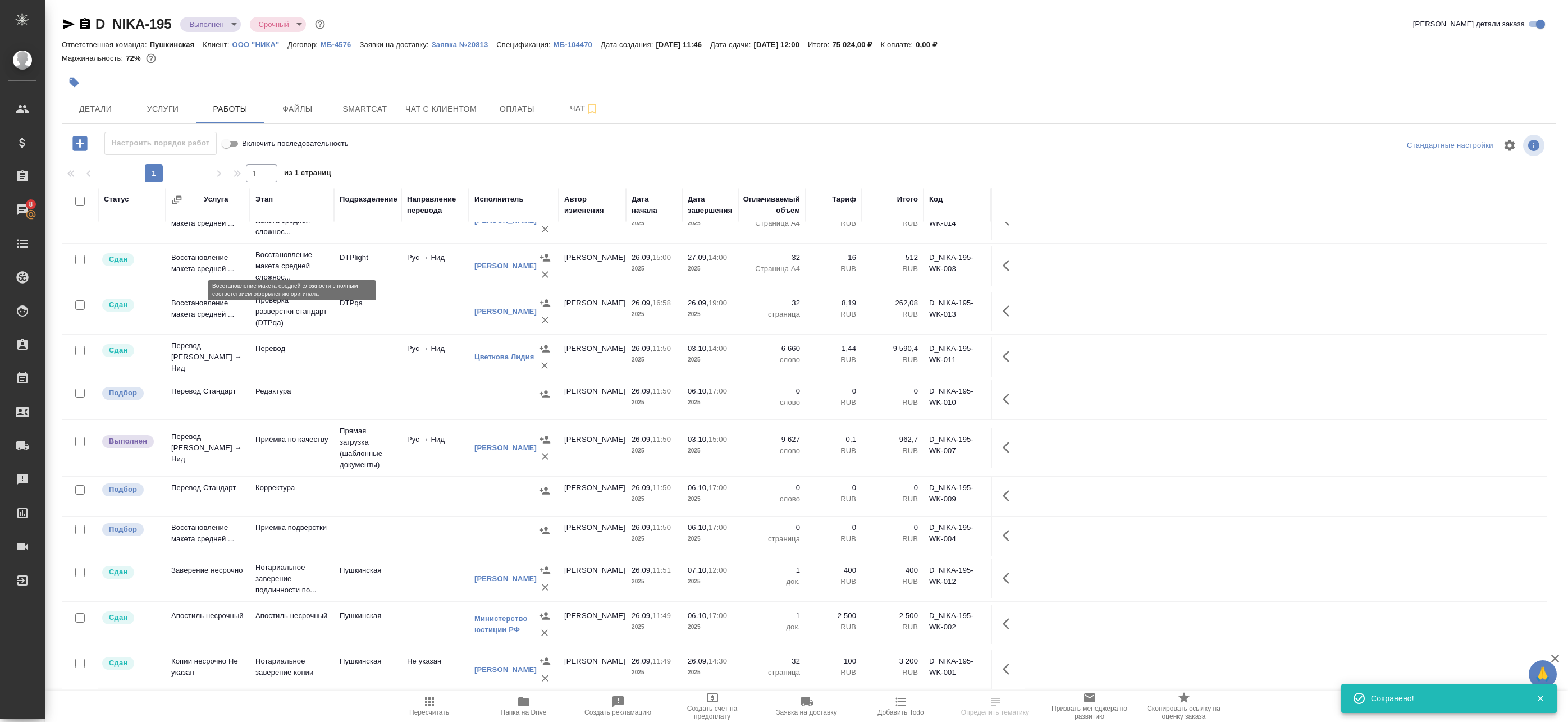
scroll to position [47, 0]
click at [1003, 441] on icon "button" at bounding box center [1009, 447] width 13 height 13
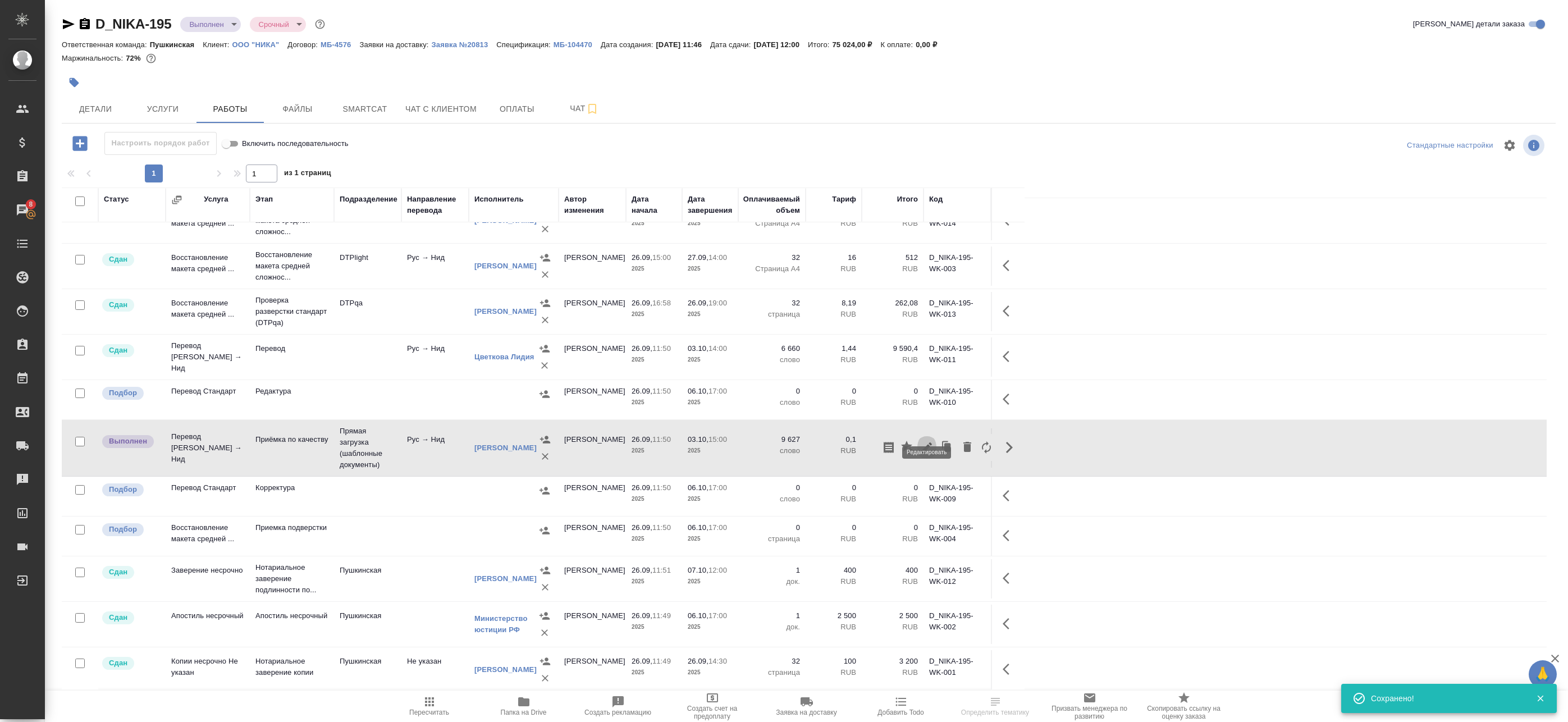
click at [928, 441] on icon "button" at bounding box center [926, 447] width 13 height 13
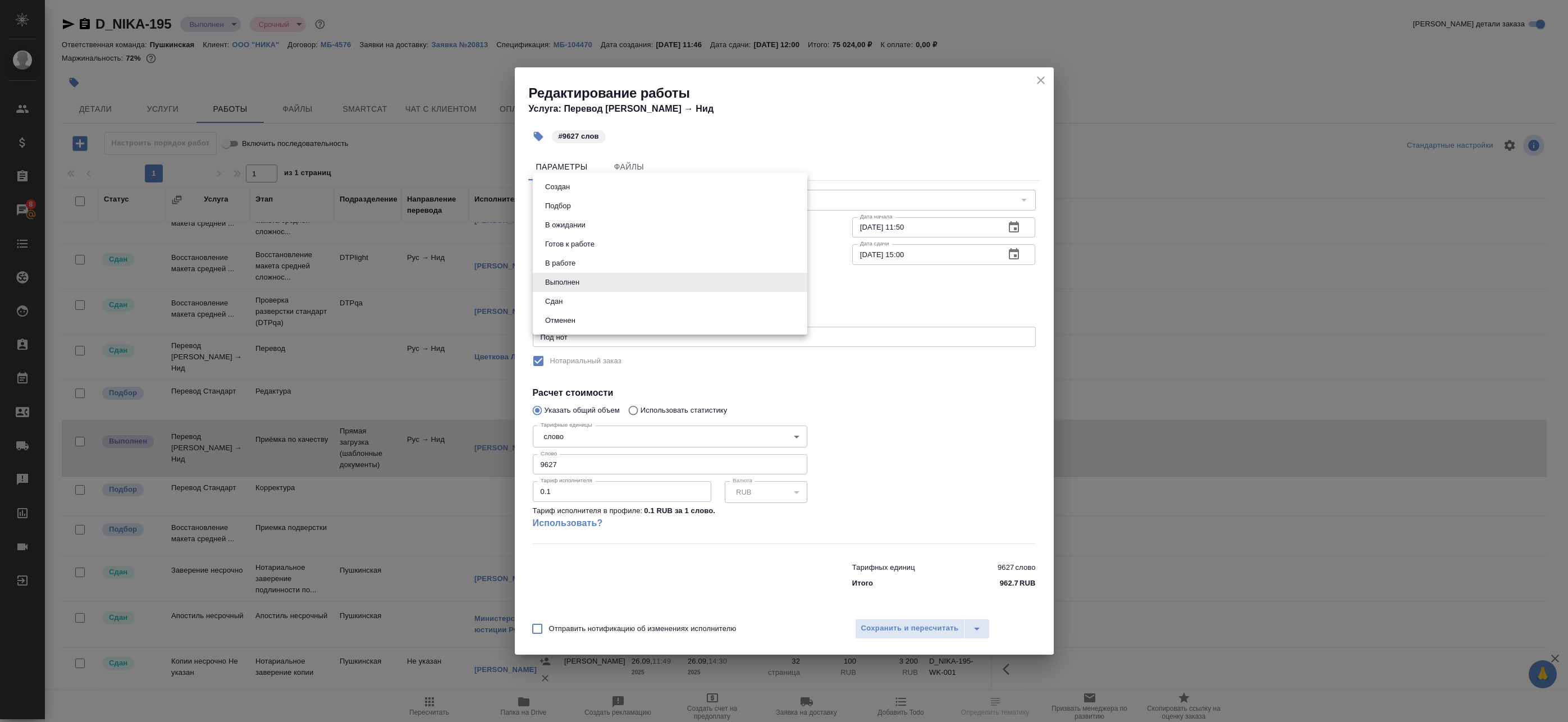
click at [590, 273] on body "🙏 .cls-1 fill:#fff; AWATERA Badanyan Artak Клиенты Спецификации Заказы 8 Чаты T…" at bounding box center [784, 361] width 1568 height 722
click at [585, 303] on li "Сдан" at bounding box center [670, 301] width 274 height 19
type input "closed"
click at [905, 621] on button "Сохранить и пересчитать" at bounding box center [910, 628] width 110 height 20
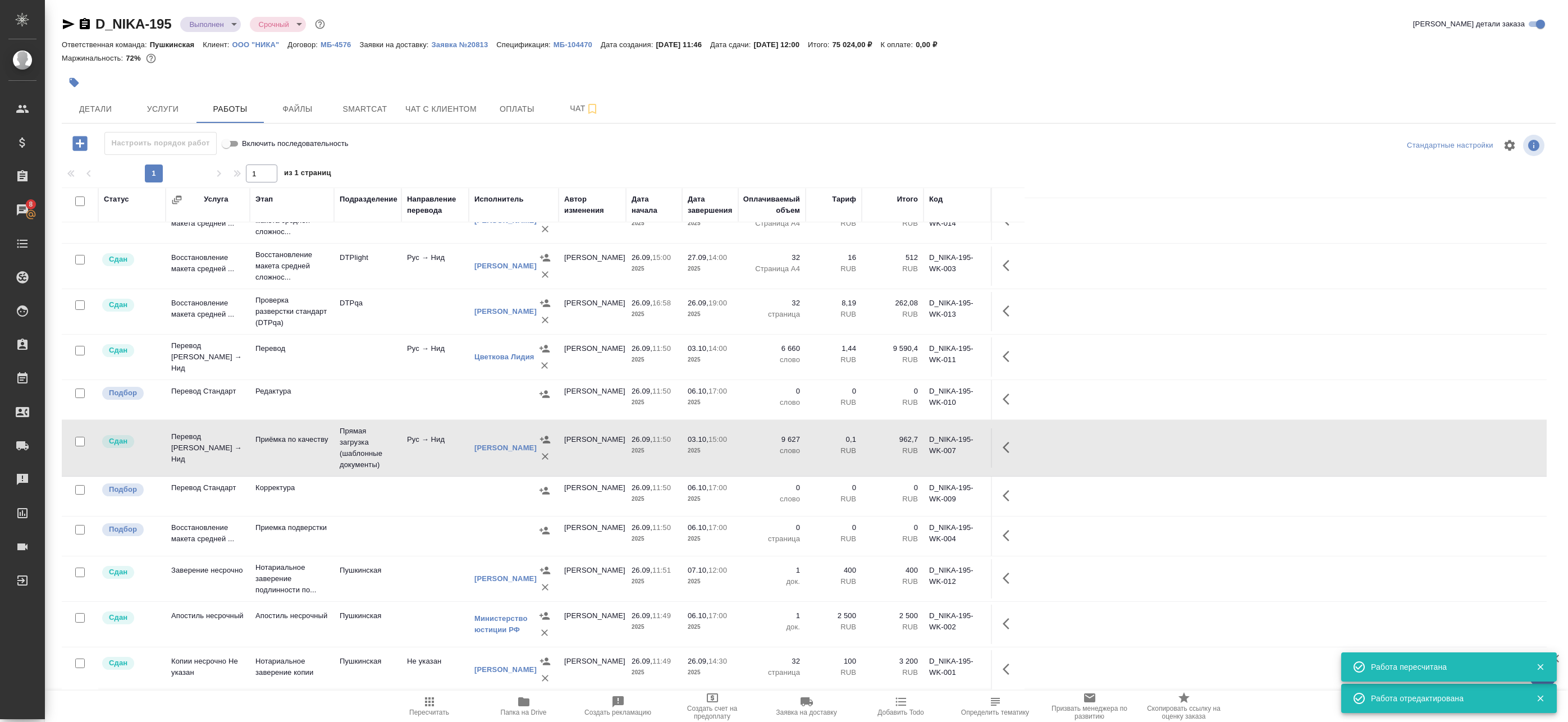
click at [80, 197] on input "checkbox" at bounding box center [80, 202] width 10 height 10
checkbox input "true"
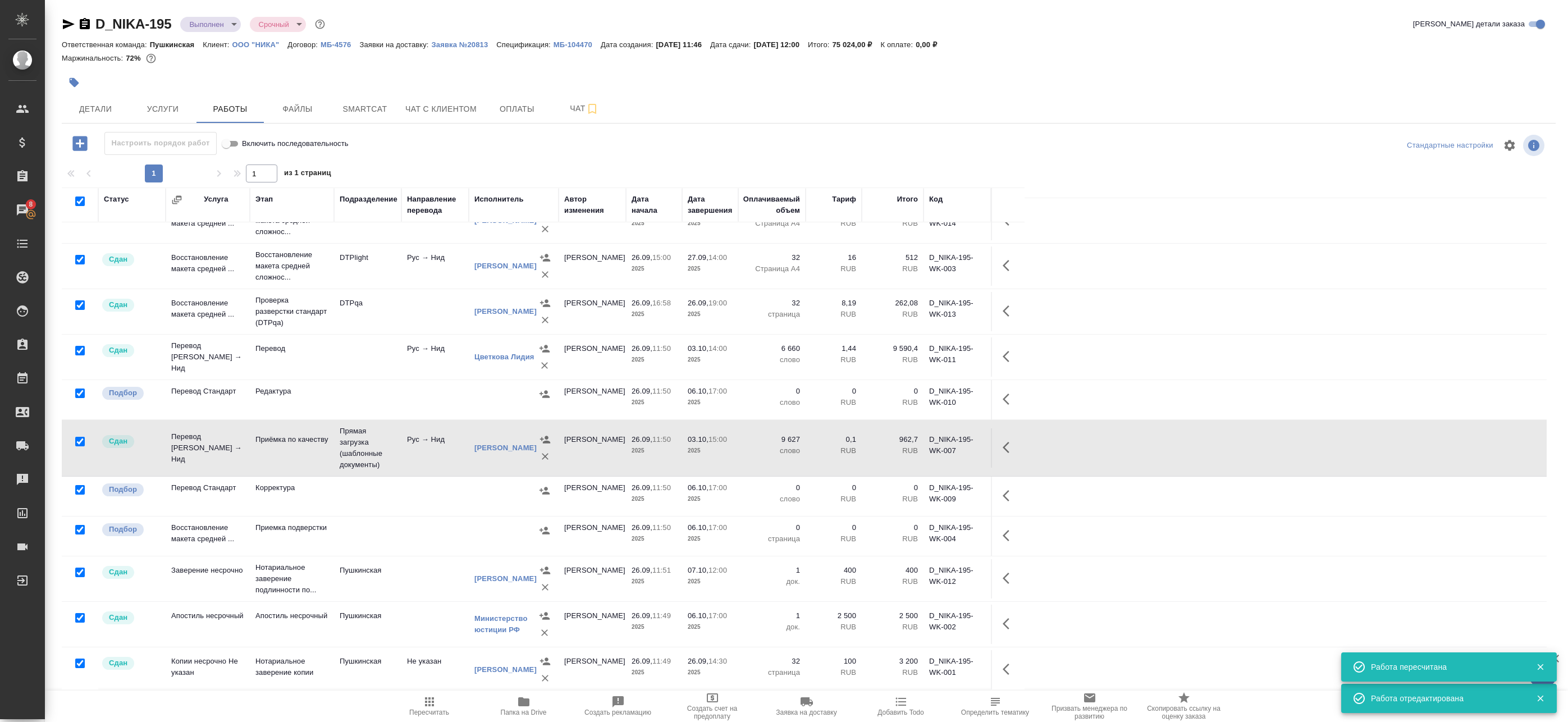
checkbox input "true"
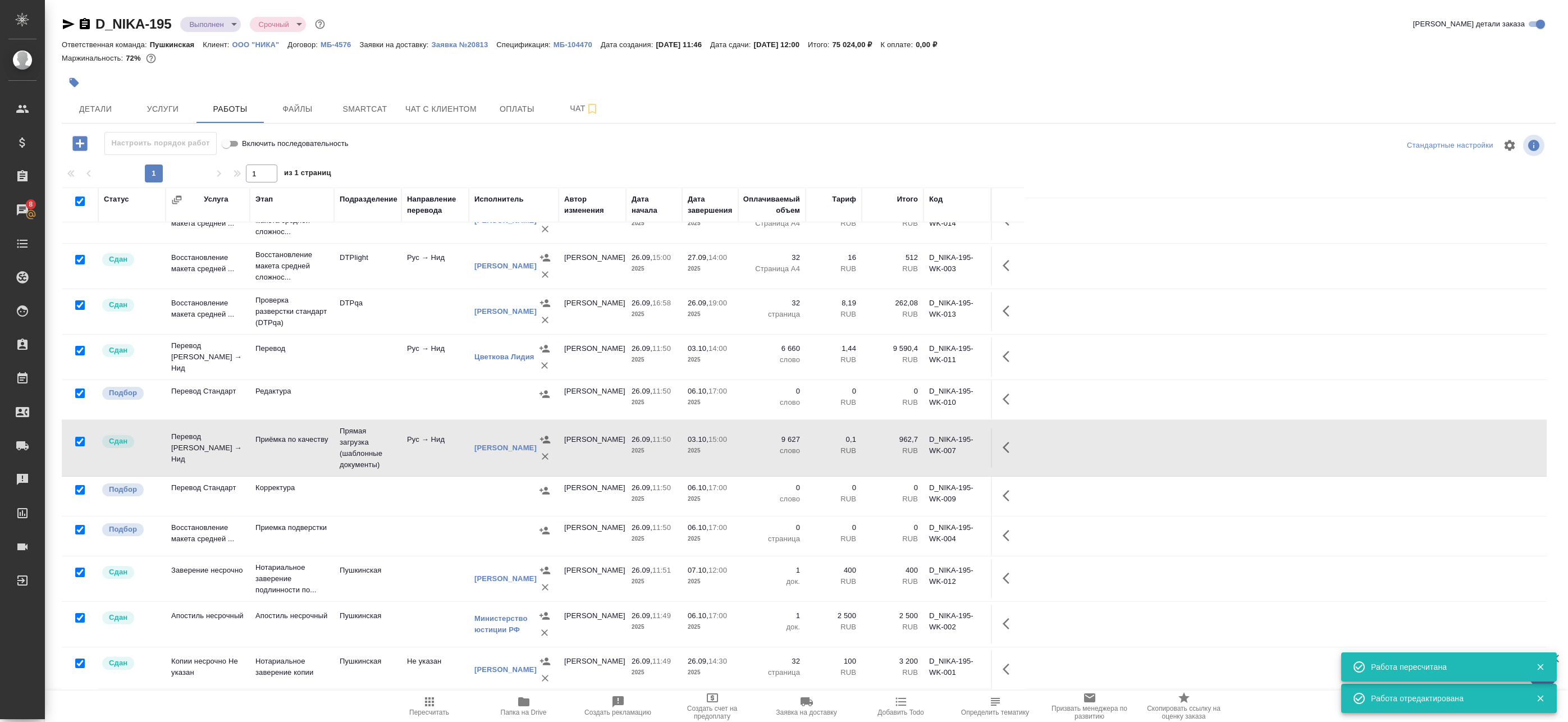
checkbox input "true"
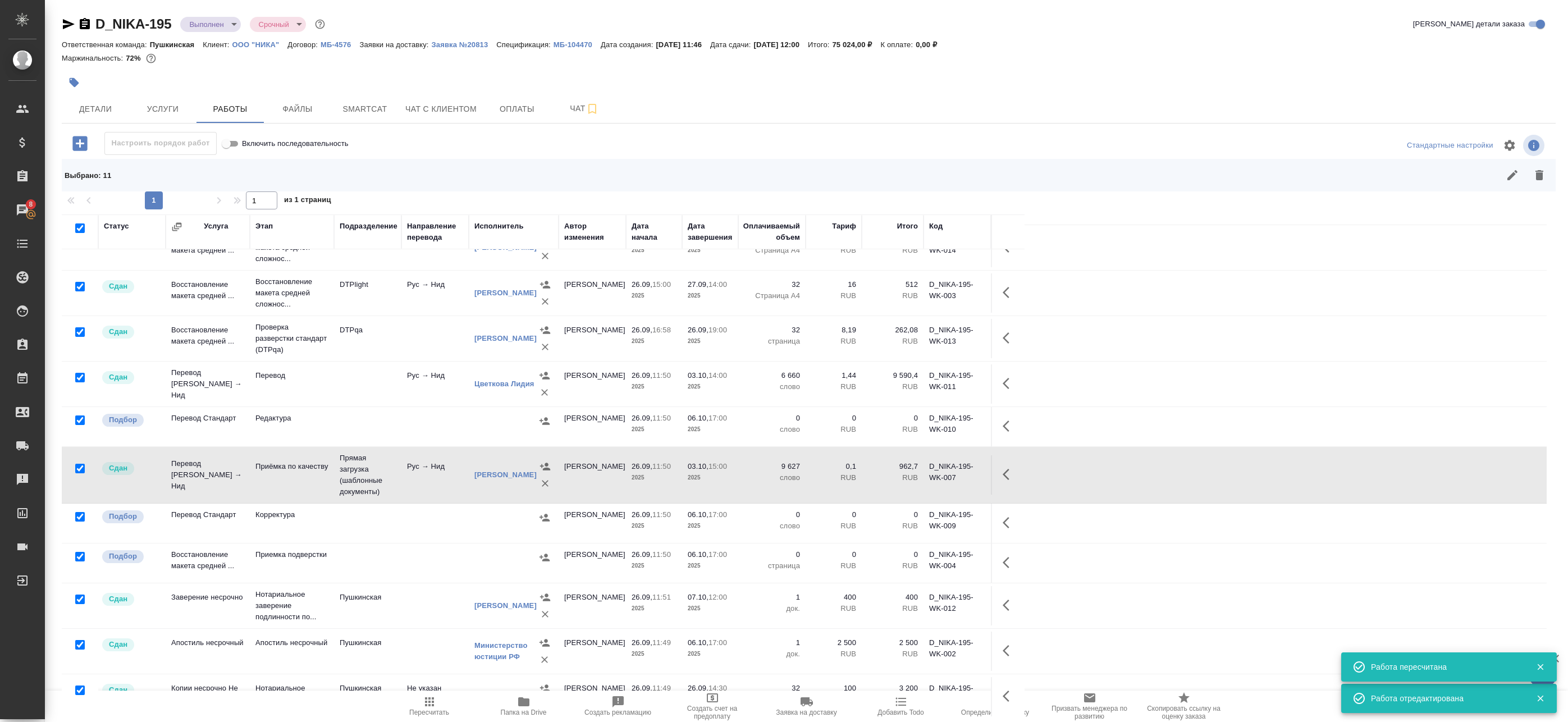
click at [81, 282] on input "checkbox" at bounding box center [80, 287] width 10 height 10
checkbox input "false"
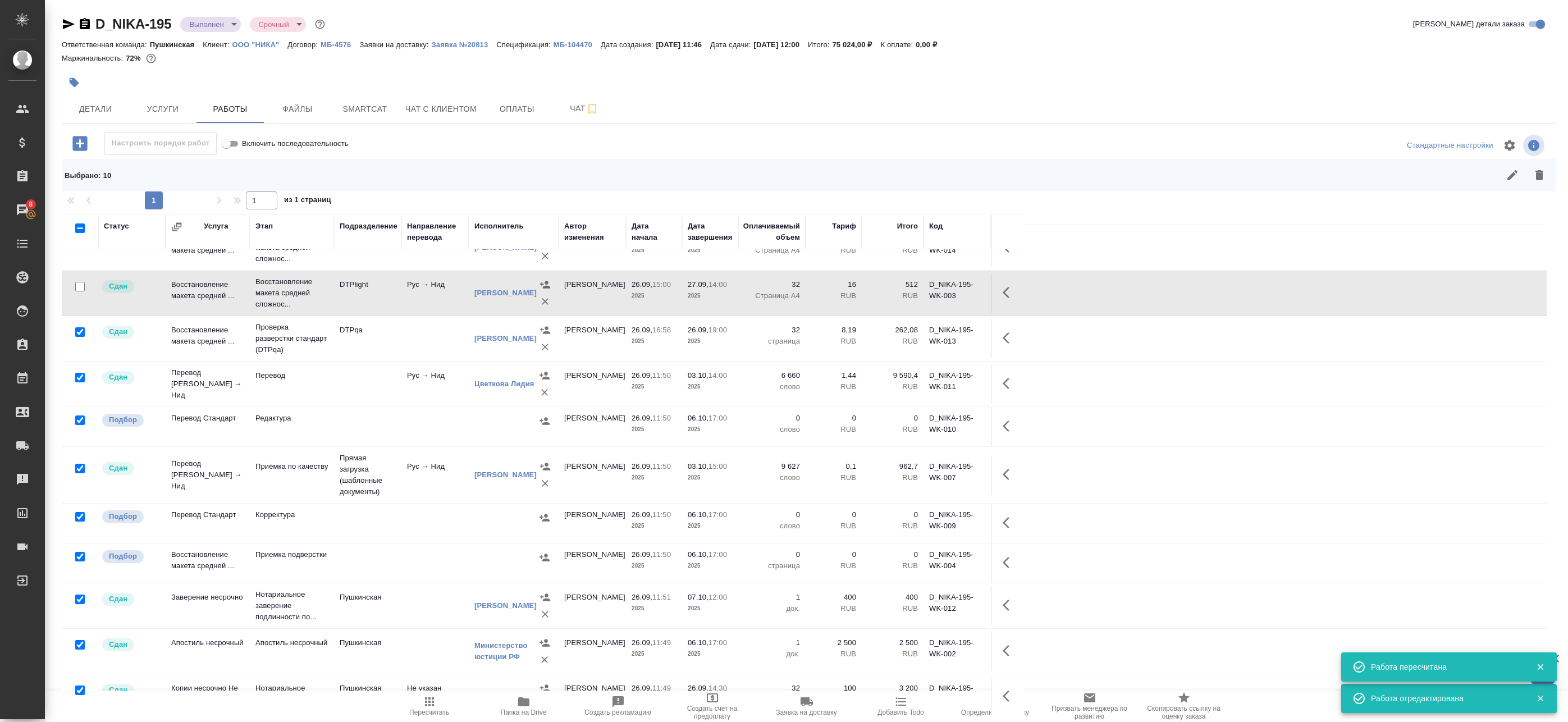
click at [78, 327] on input "checkbox" at bounding box center [80, 332] width 10 height 10
checkbox input "false"
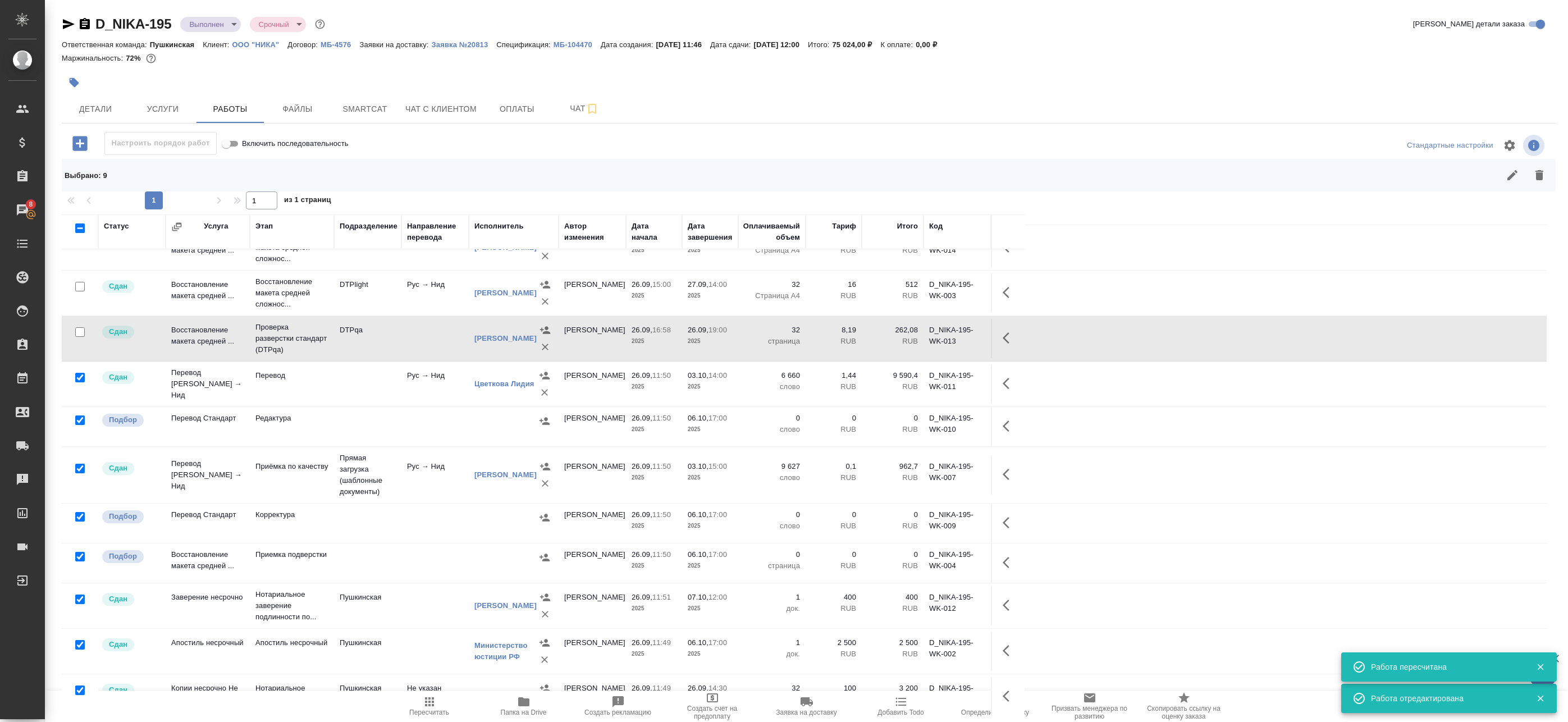
click at [82, 373] on input "checkbox" at bounding box center [80, 378] width 10 height 10
checkbox input "false"
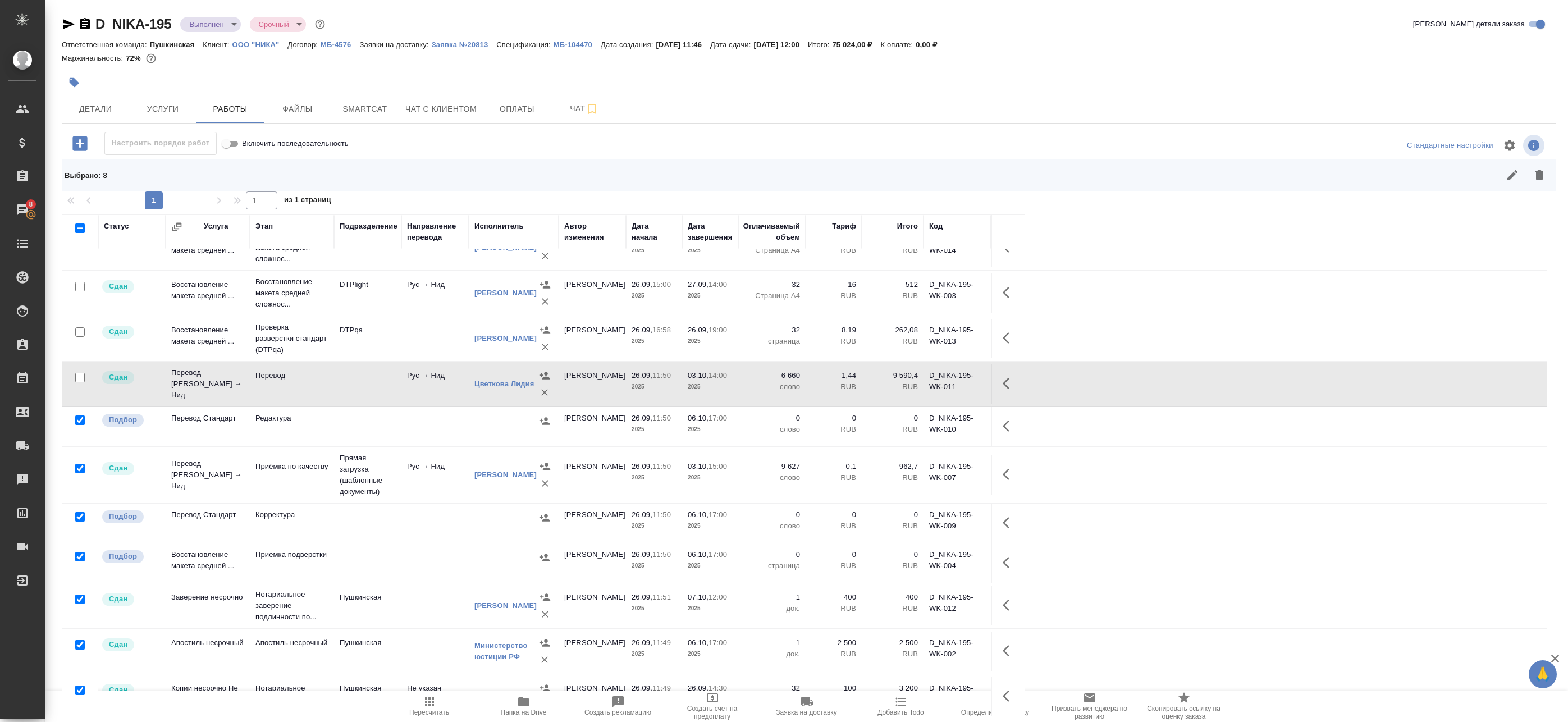
click at [81, 464] on input "checkbox" at bounding box center [80, 468] width 10 height 10
checkbox input "false"
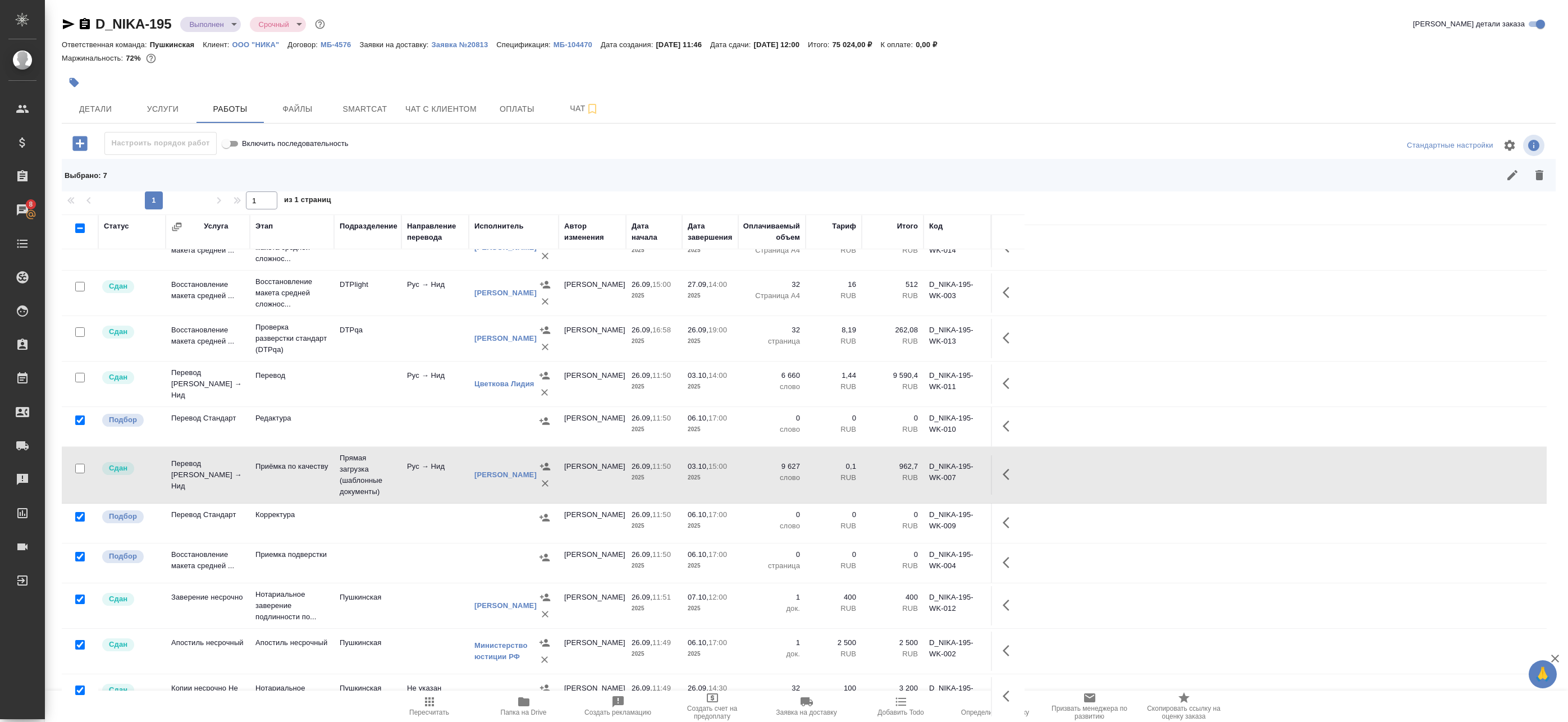
click at [77, 595] on input "checkbox" at bounding box center [80, 599] width 10 height 10
checkbox input "false"
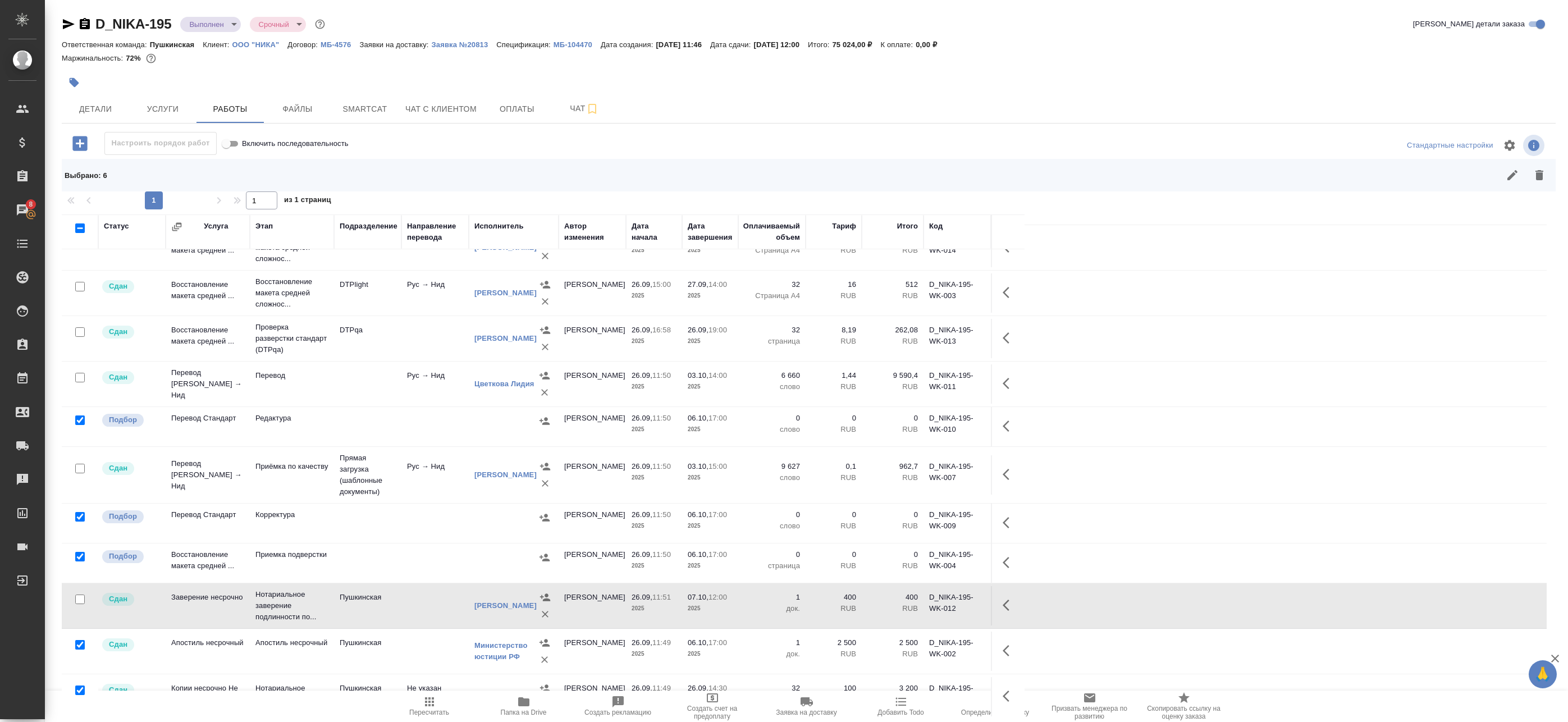
click at [81, 637] on div at bounding box center [80, 645] width 25 height 16
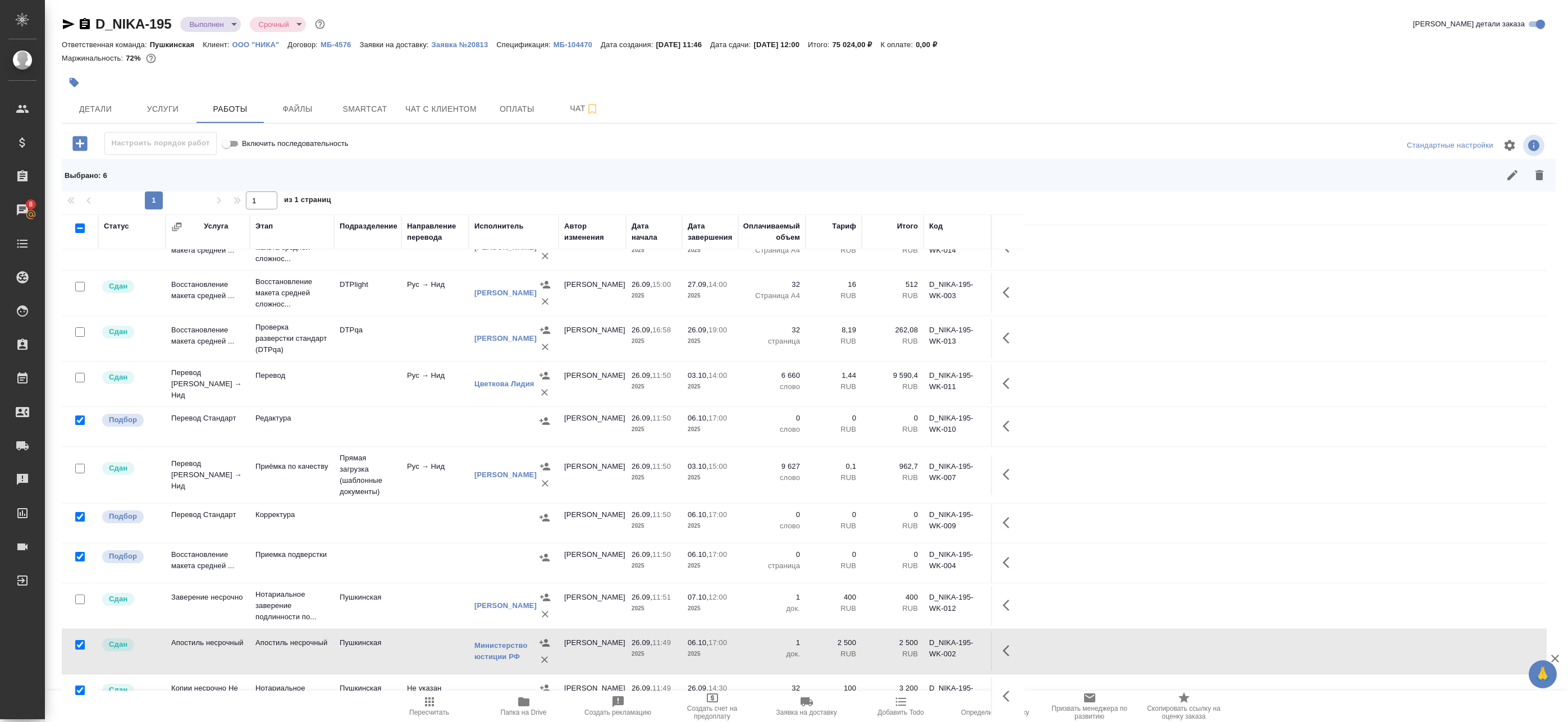
click at [81, 640] on input "checkbox" at bounding box center [80, 645] width 10 height 10
checkbox input "false"
click at [82, 685] on input "checkbox" at bounding box center [80, 690] width 10 height 10
checkbox input "false"
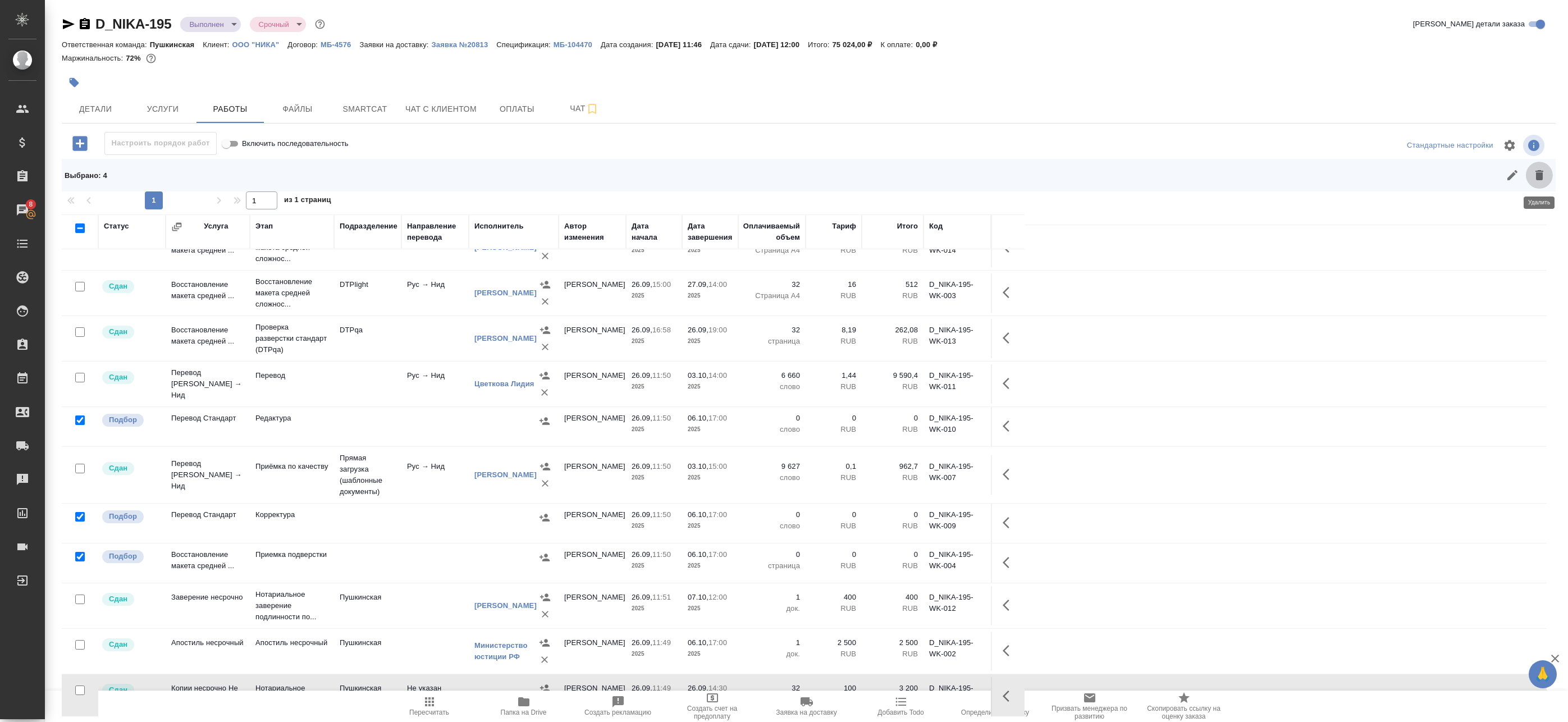
click at [1541, 170] on icon "button" at bounding box center [1539, 175] width 8 height 10
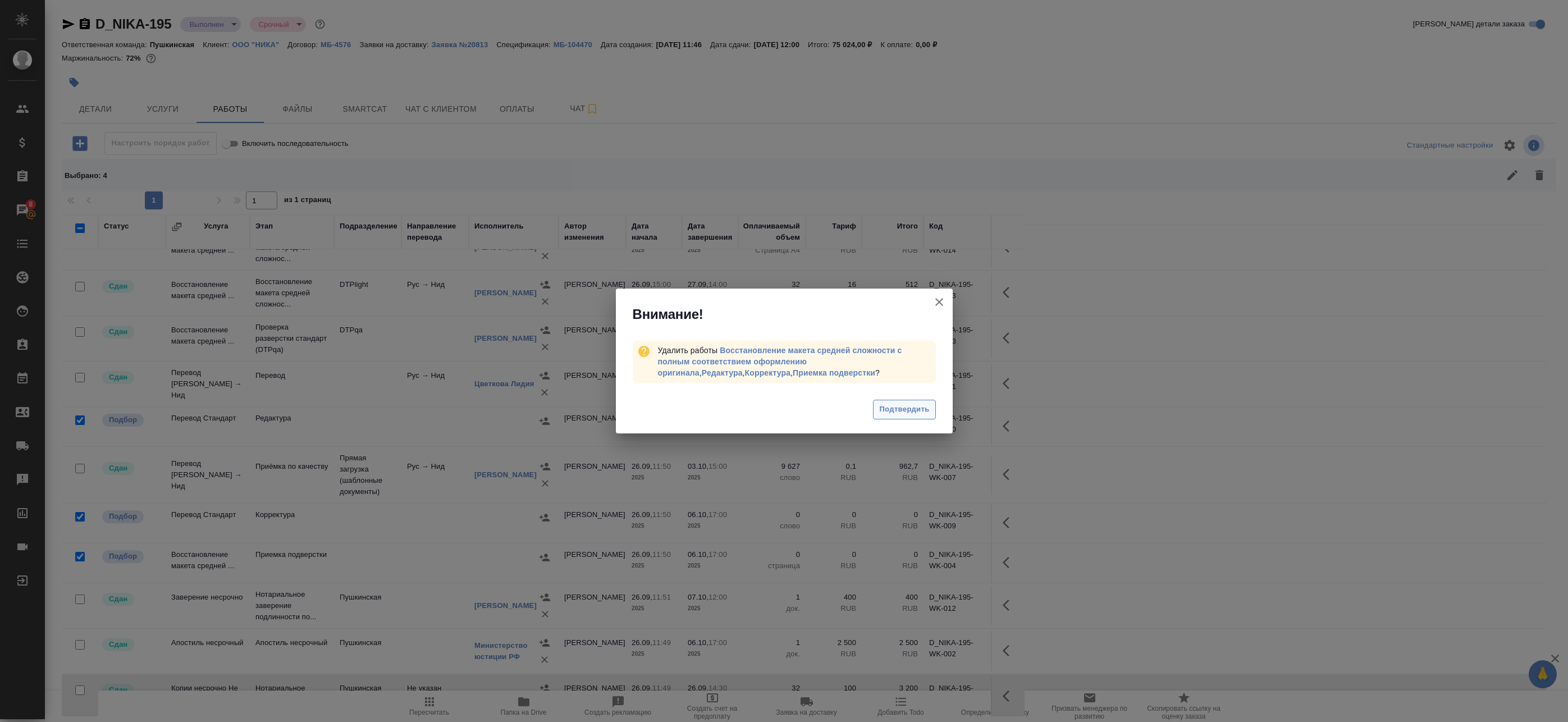
click at [895, 407] on span "Подтвердить" at bounding box center [904, 410] width 50 height 13
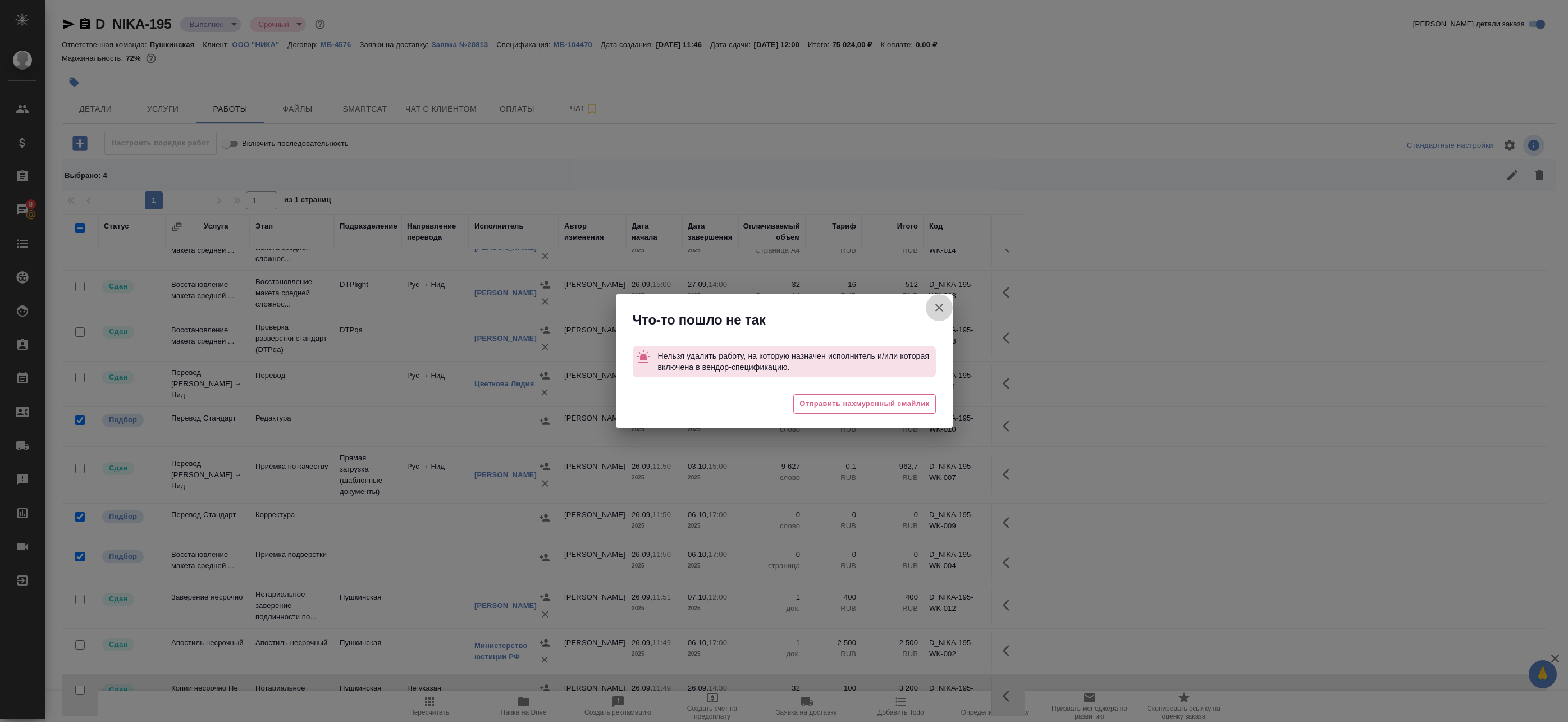
click at [943, 306] on icon "button" at bounding box center [939, 307] width 13 height 13
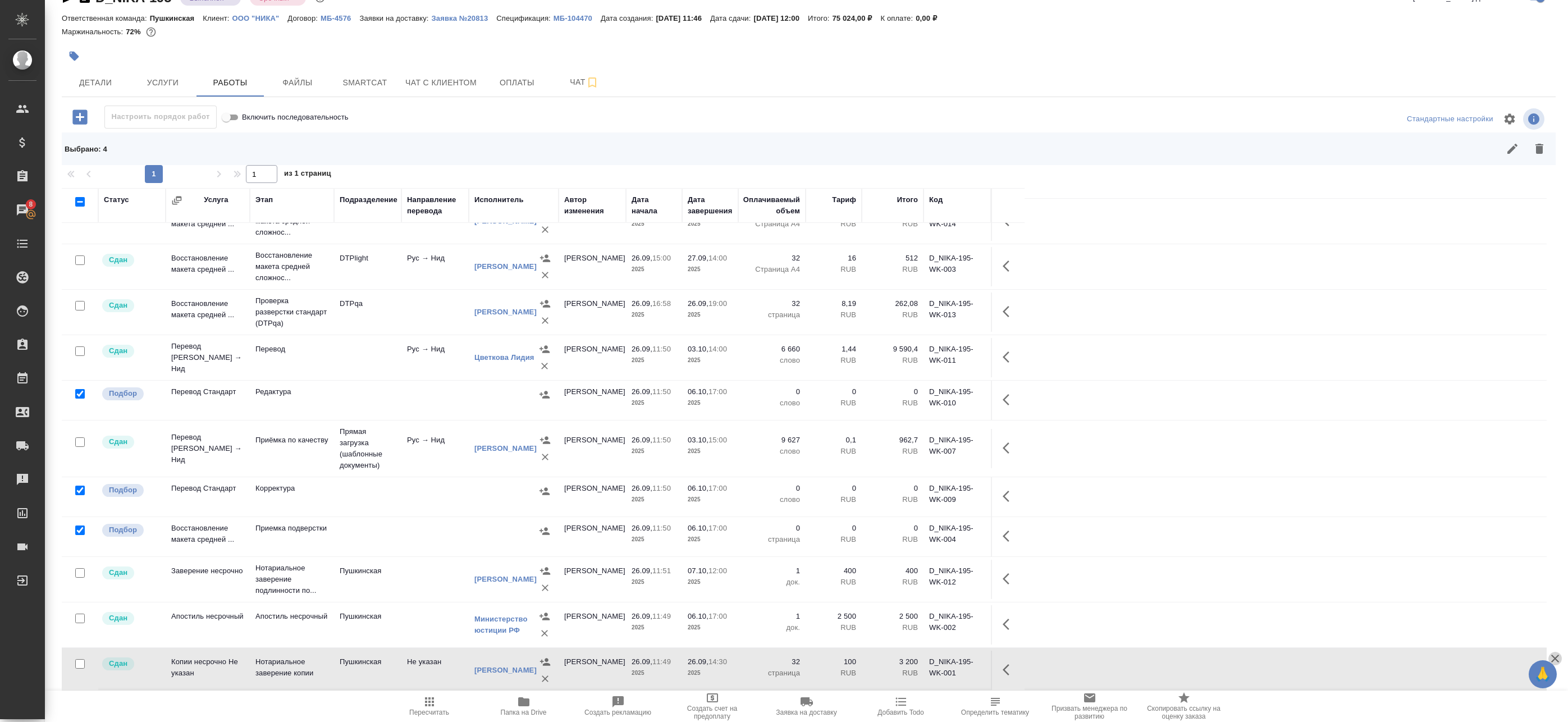
click at [1560, 655] on icon "button" at bounding box center [1555, 658] width 13 height 13
click at [78, 525] on input "checkbox" at bounding box center [80, 530] width 10 height 10
checkbox input "false"
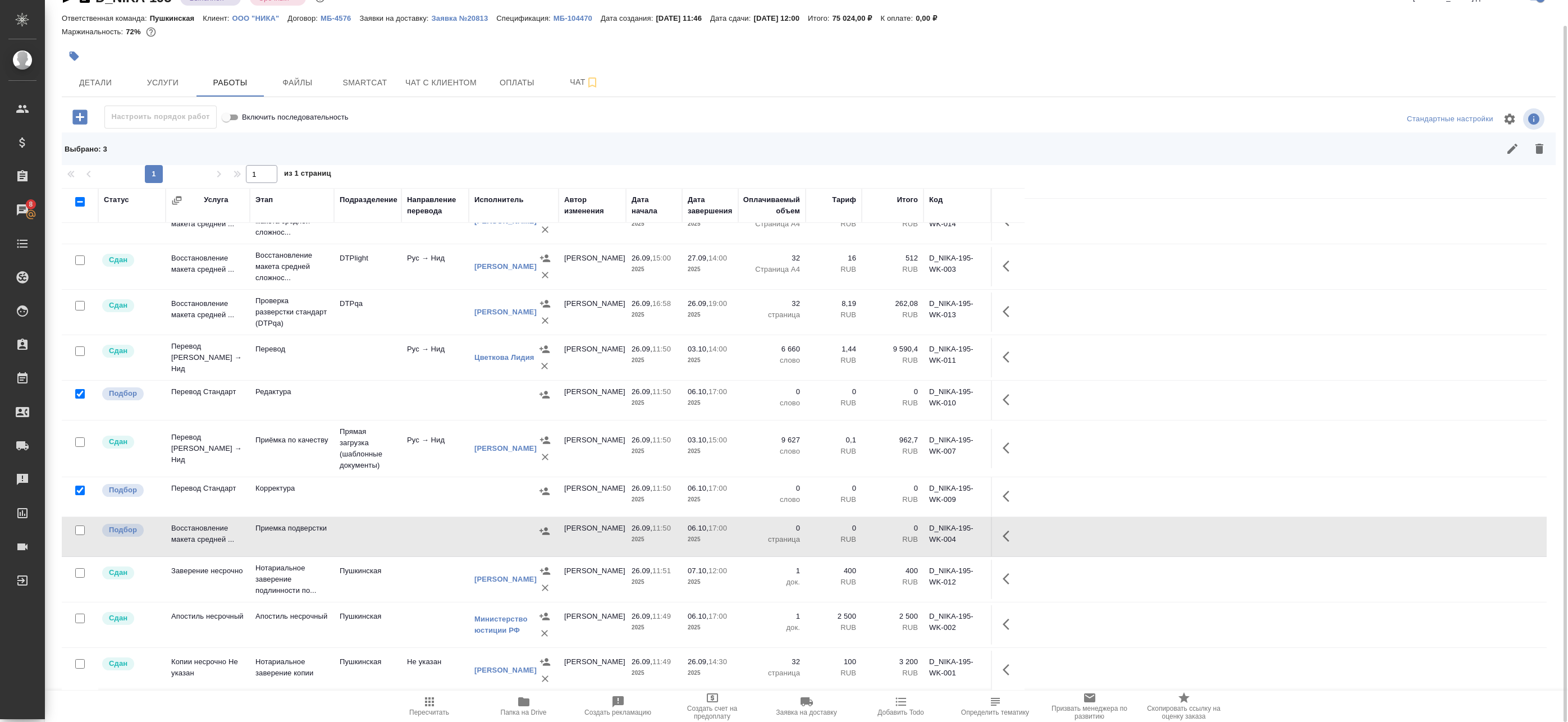
click at [80, 486] on input "checkbox" at bounding box center [80, 491] width 10 height 10
checkbox input "false"
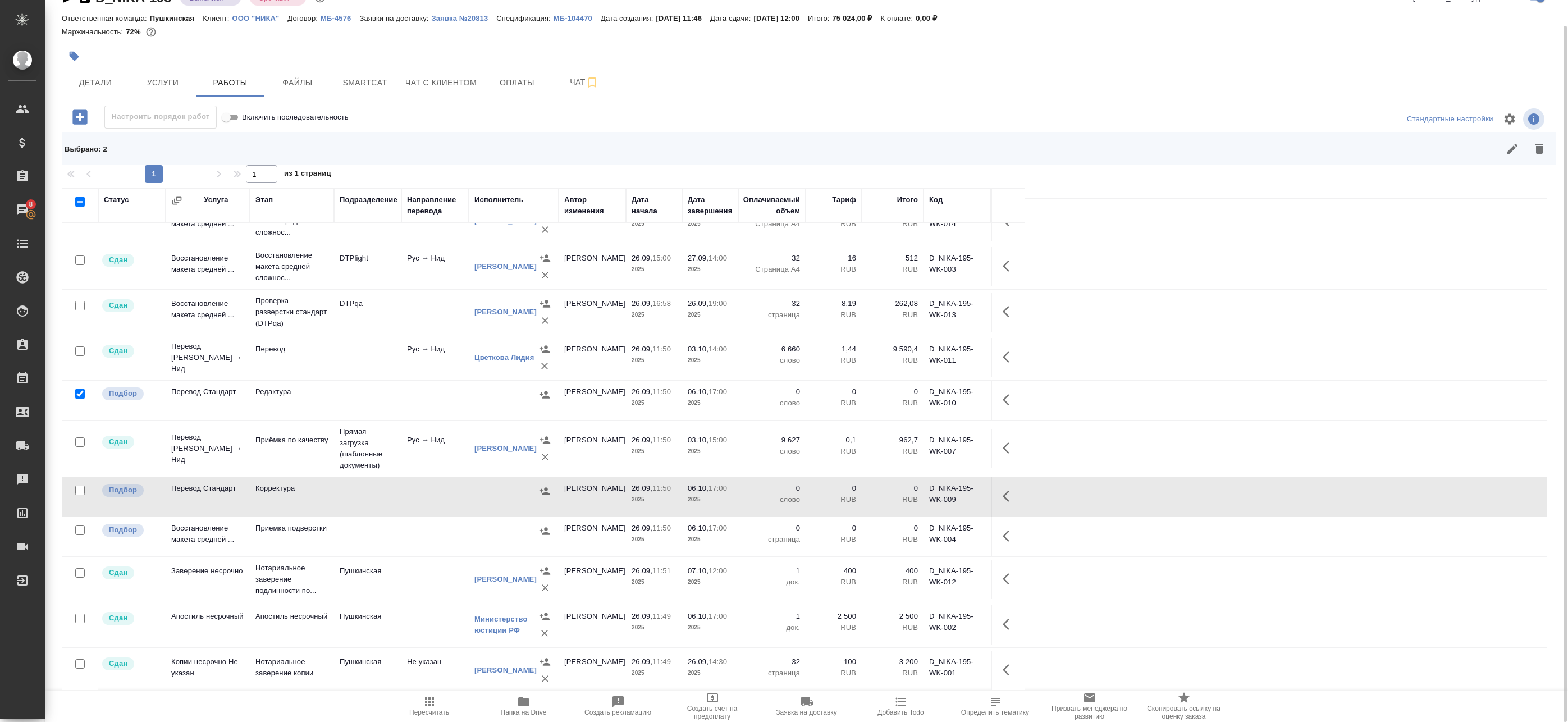
click at [79, 389] on input "checkbox" at bounding box center [80, 394] width 10 height 10
checkbox input "false"
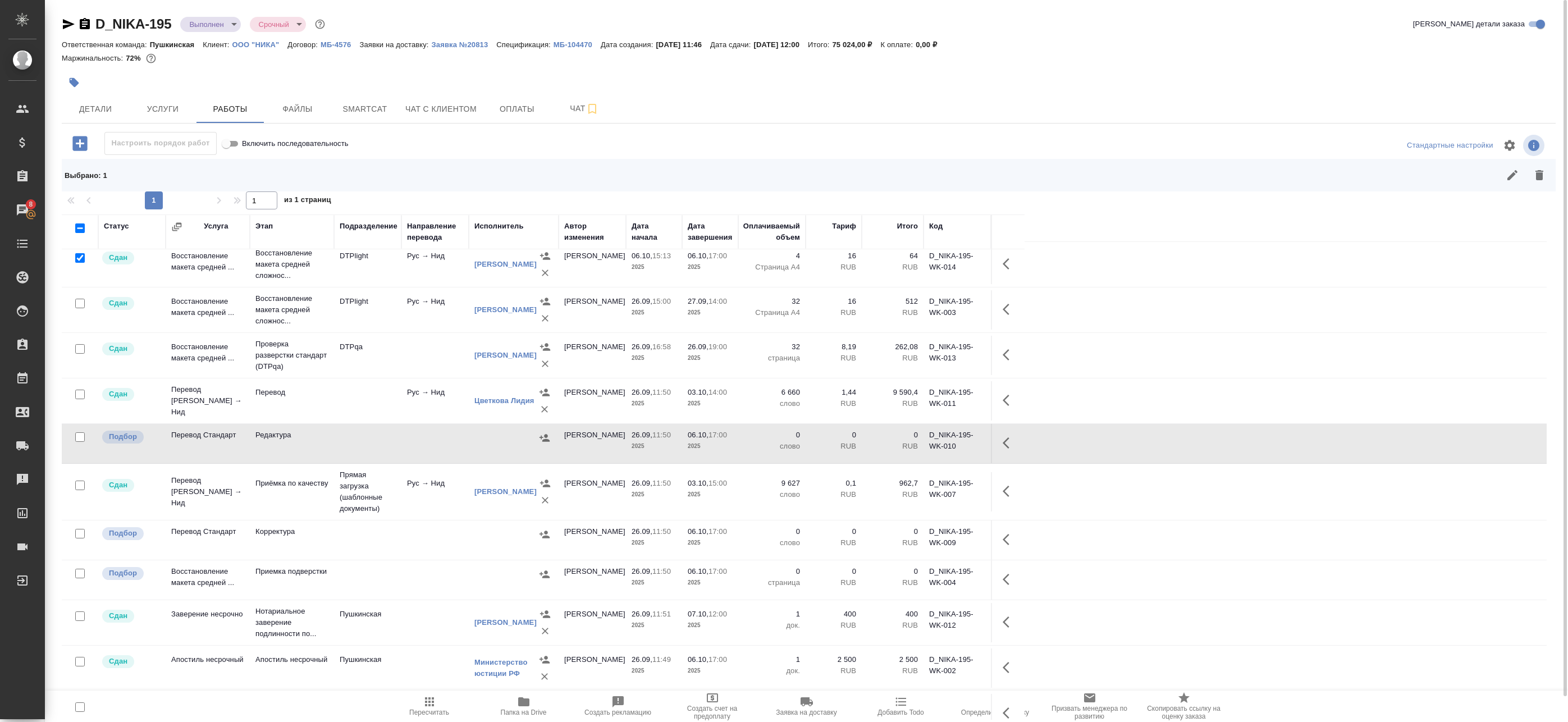
scroll to position [0, 0]
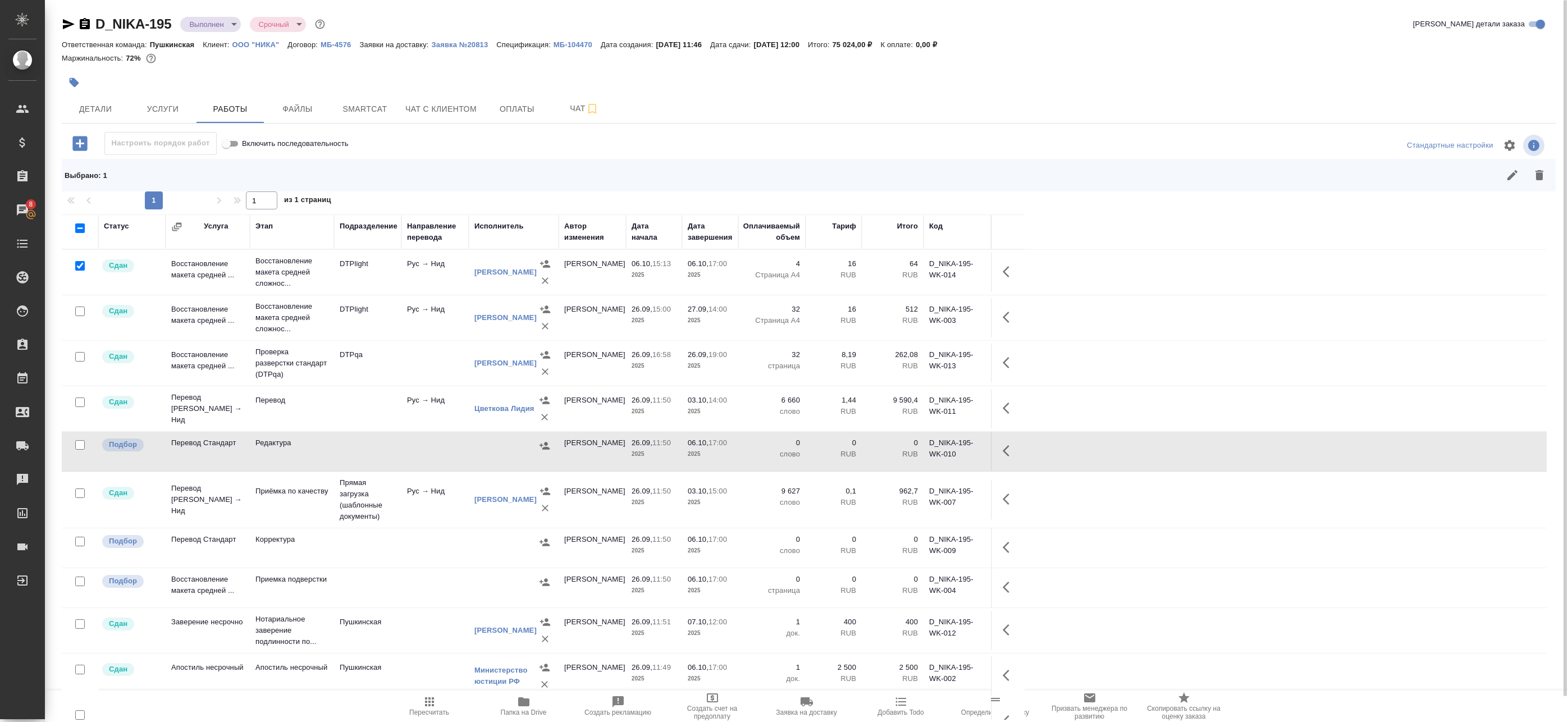
click at [82, 265] on input "checkbox" at bounding box center [80, 266] width 10 height 10
checkbox input "false"
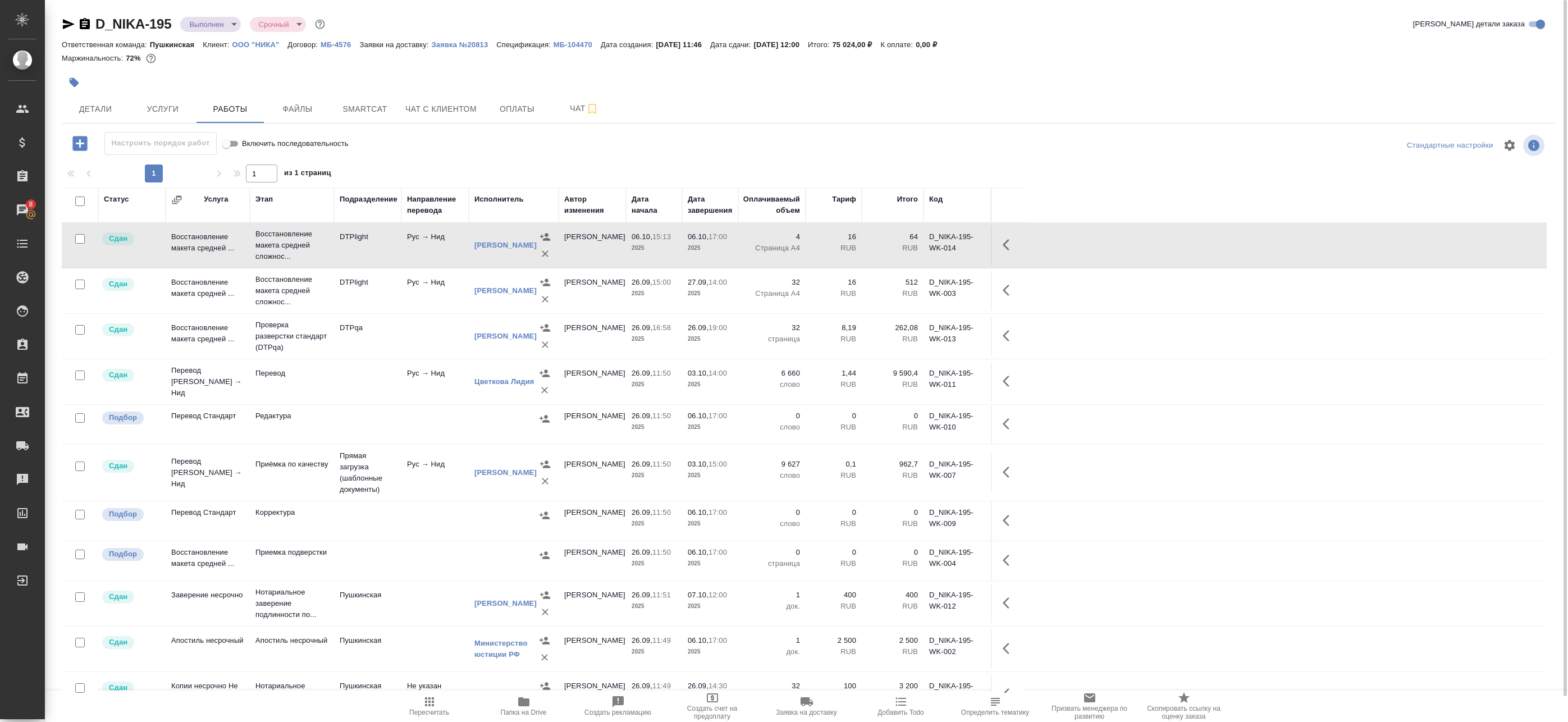
click at [79, 516] on input "checkbox" at bounding box center [80, 515] width 10 height 10
checkbox input "true"
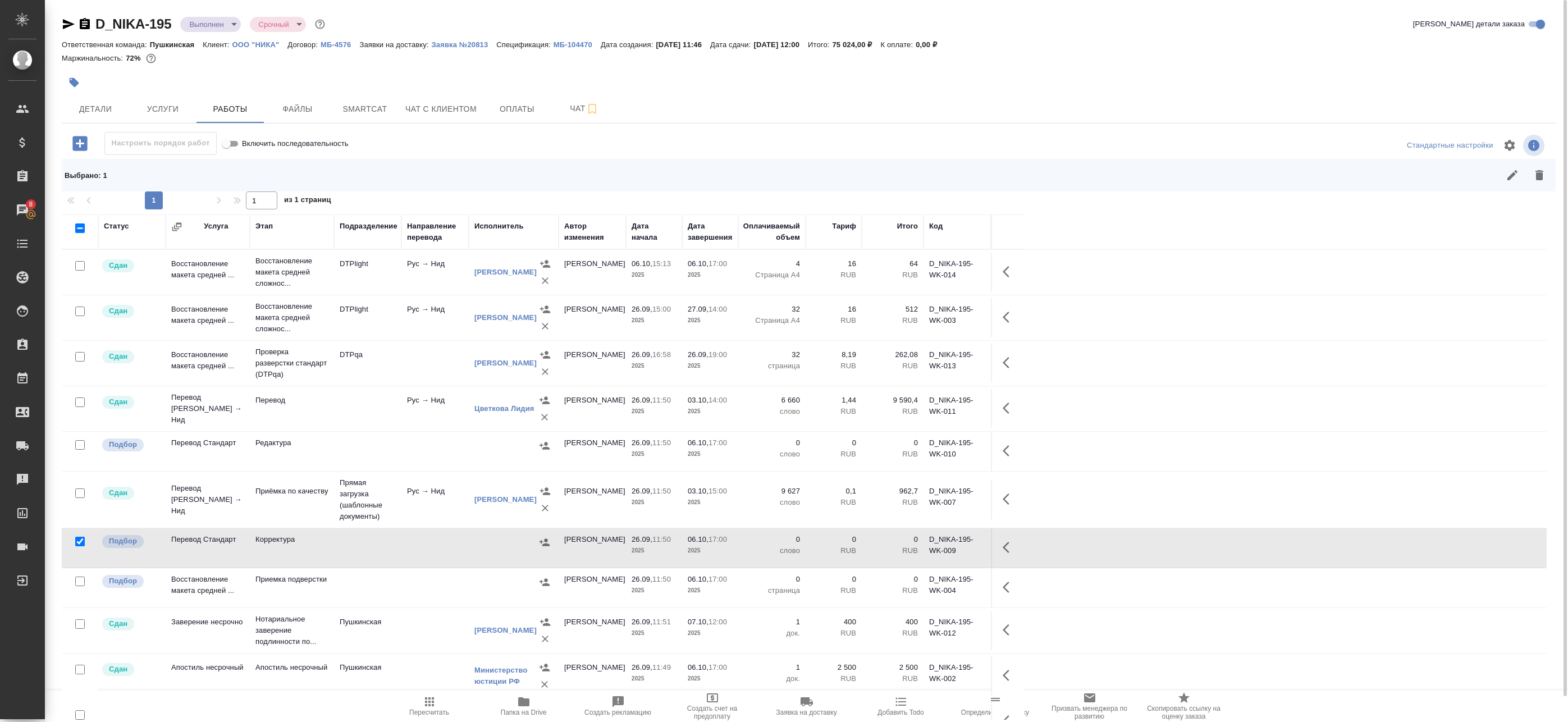
click at [80, 583] on input "checkbox" at bounding box center [80, 581] width 10 height 10
checkbox input "true"
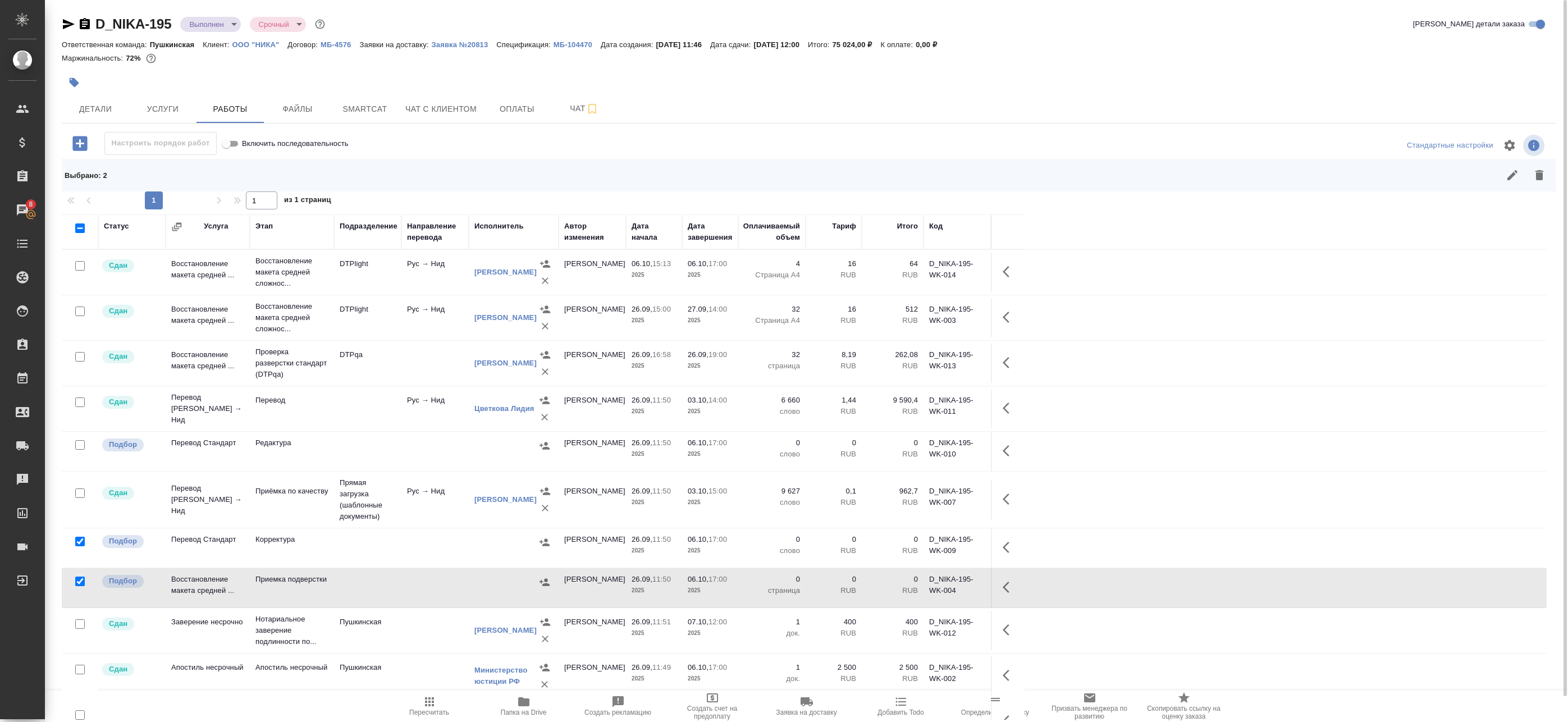
click at [85, 443] on input "checkbox" at bounding box center [80, 445] width 10 height 10
checkbox input "true"
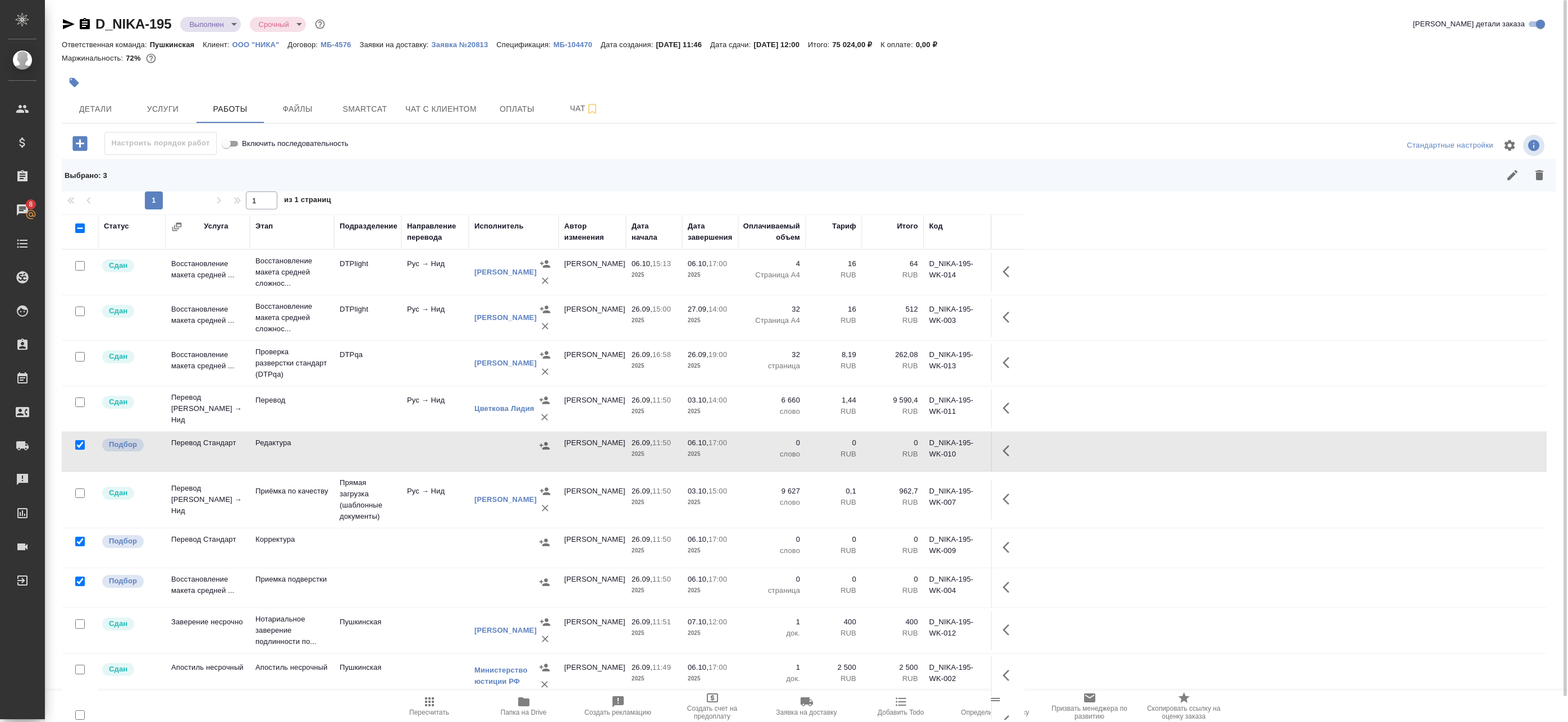
click at [1540, 180] on icon "button" at bounding box center [1539, 175] width 8 height 10
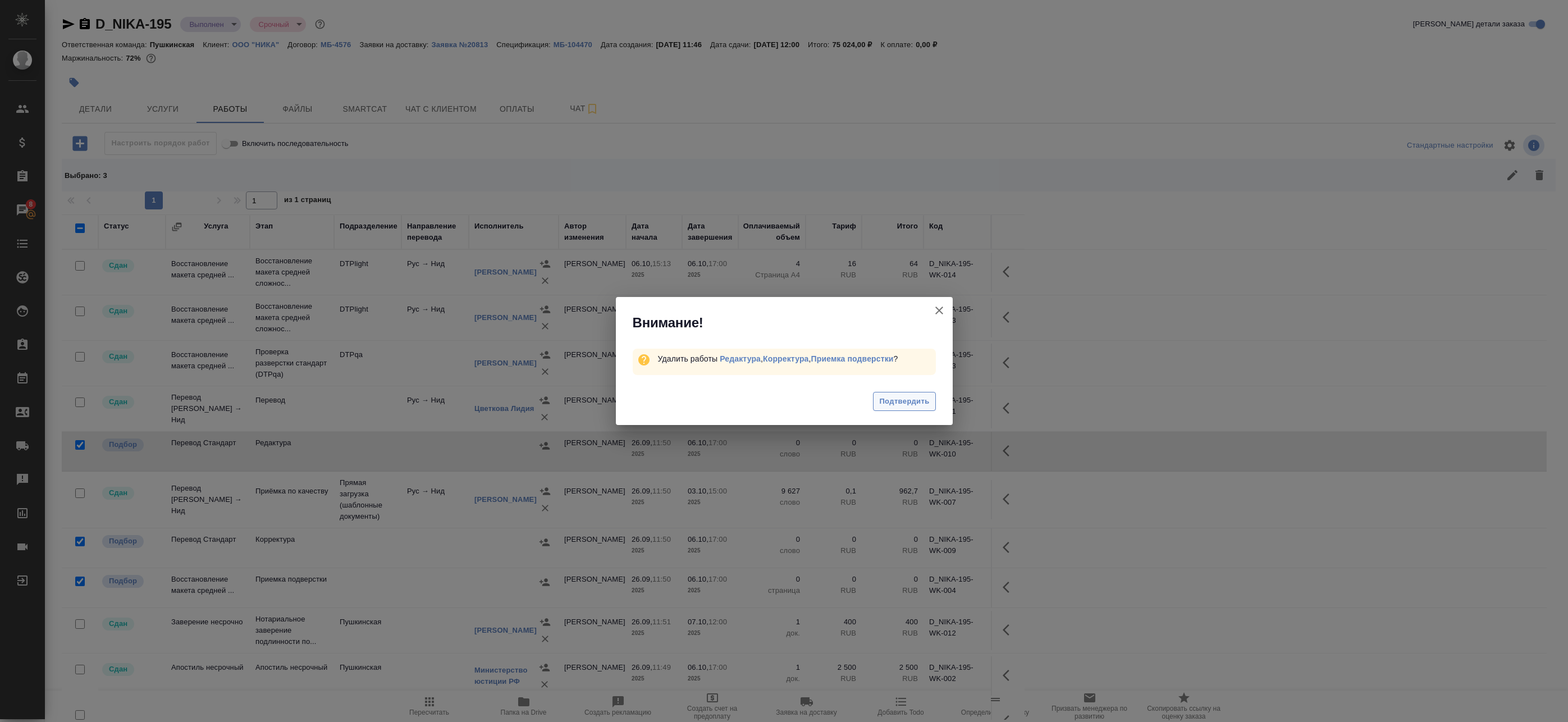
click at [931, 399] on button "Подтвердить" at bounding box center [904, 402] width 62 height 19
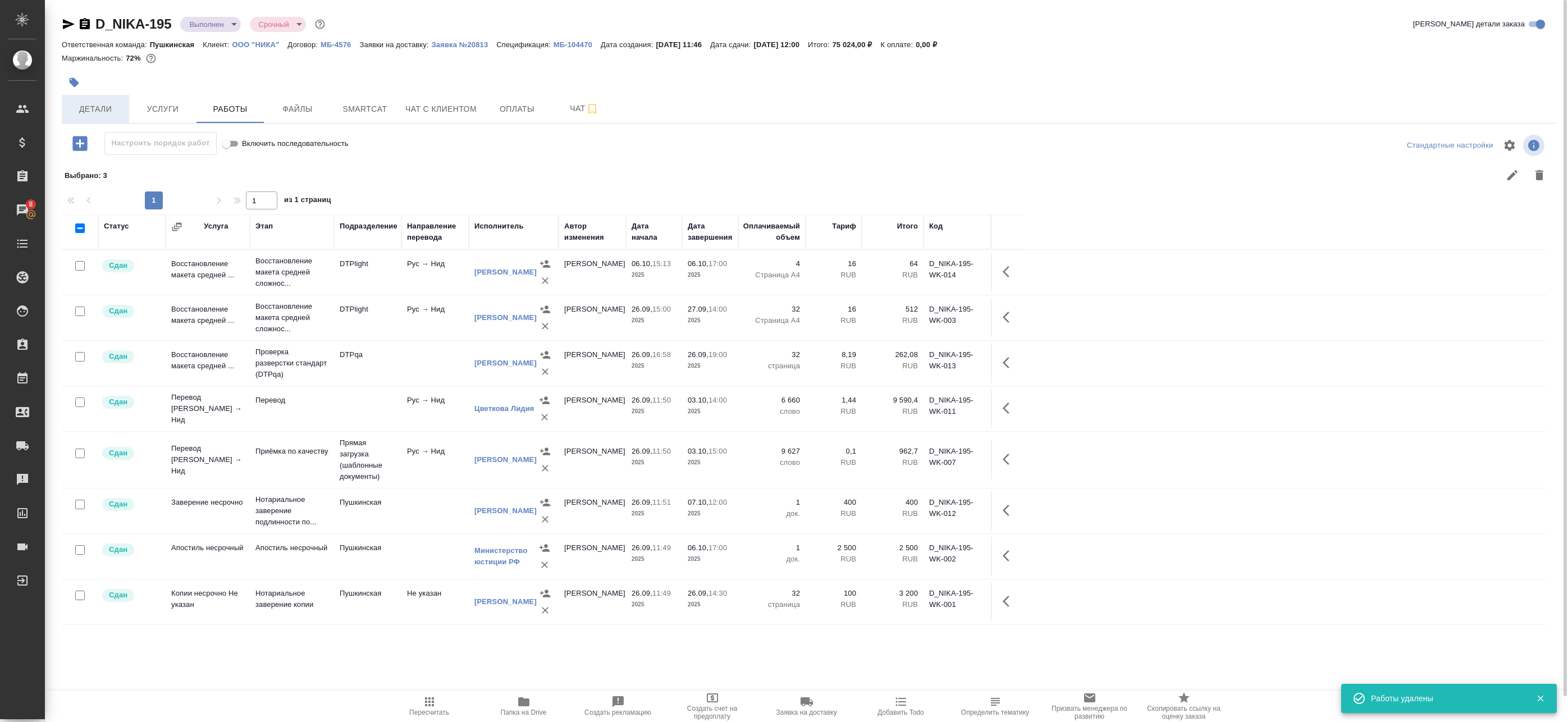
click at [108, 109] on span "Детали" at bounding box center [96, 109] width 54 height 14
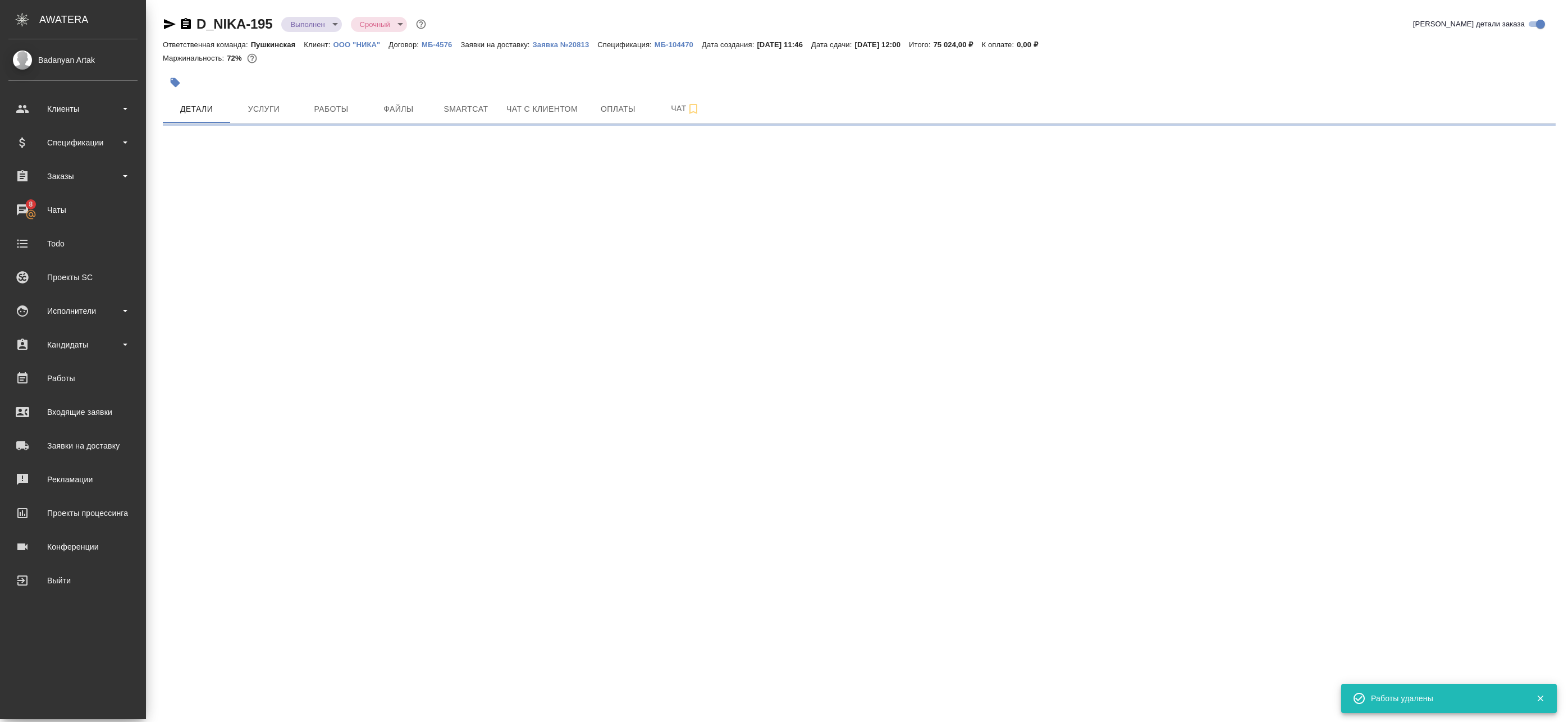
select select "RU"
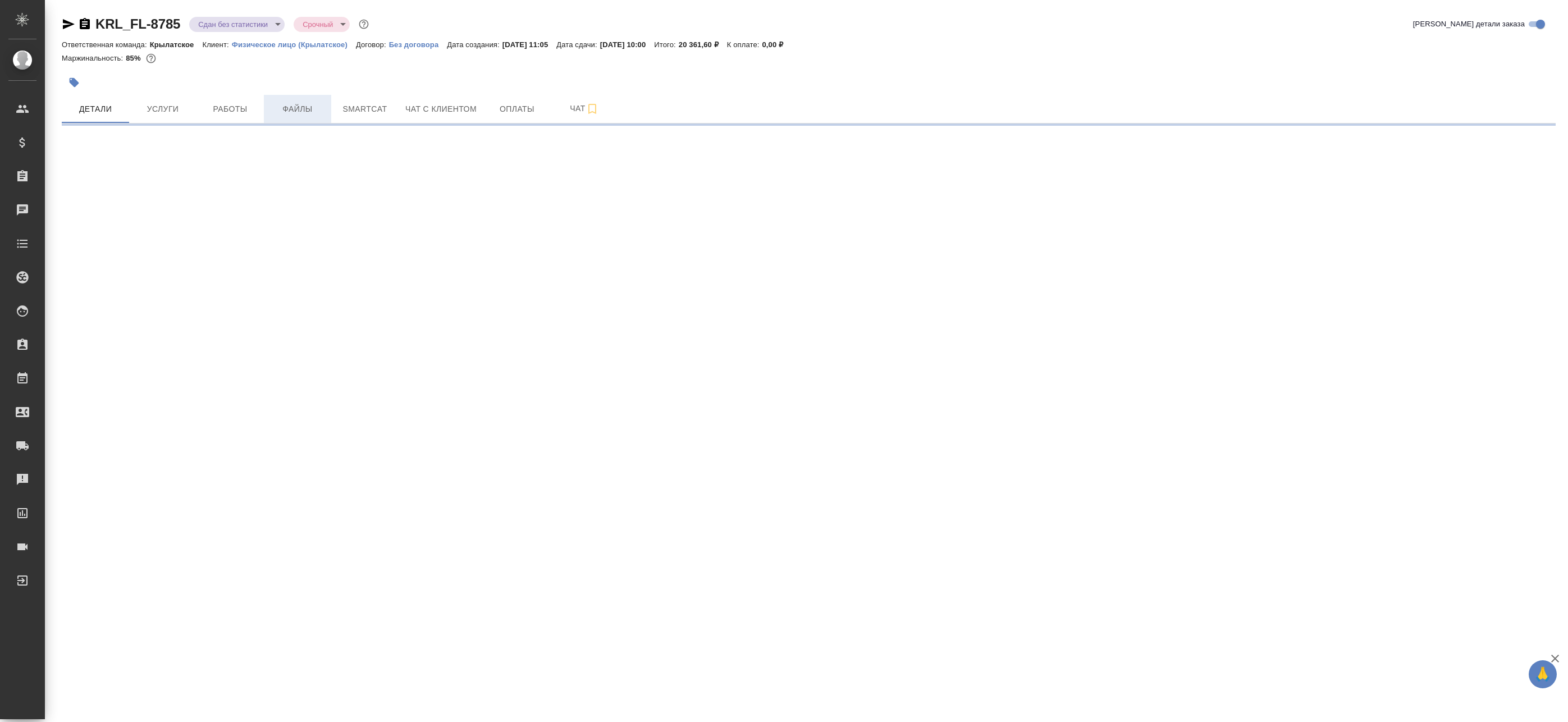
click at [295, 117] on button "Файлы" at bounding box center [297, 109] width 67 height 28
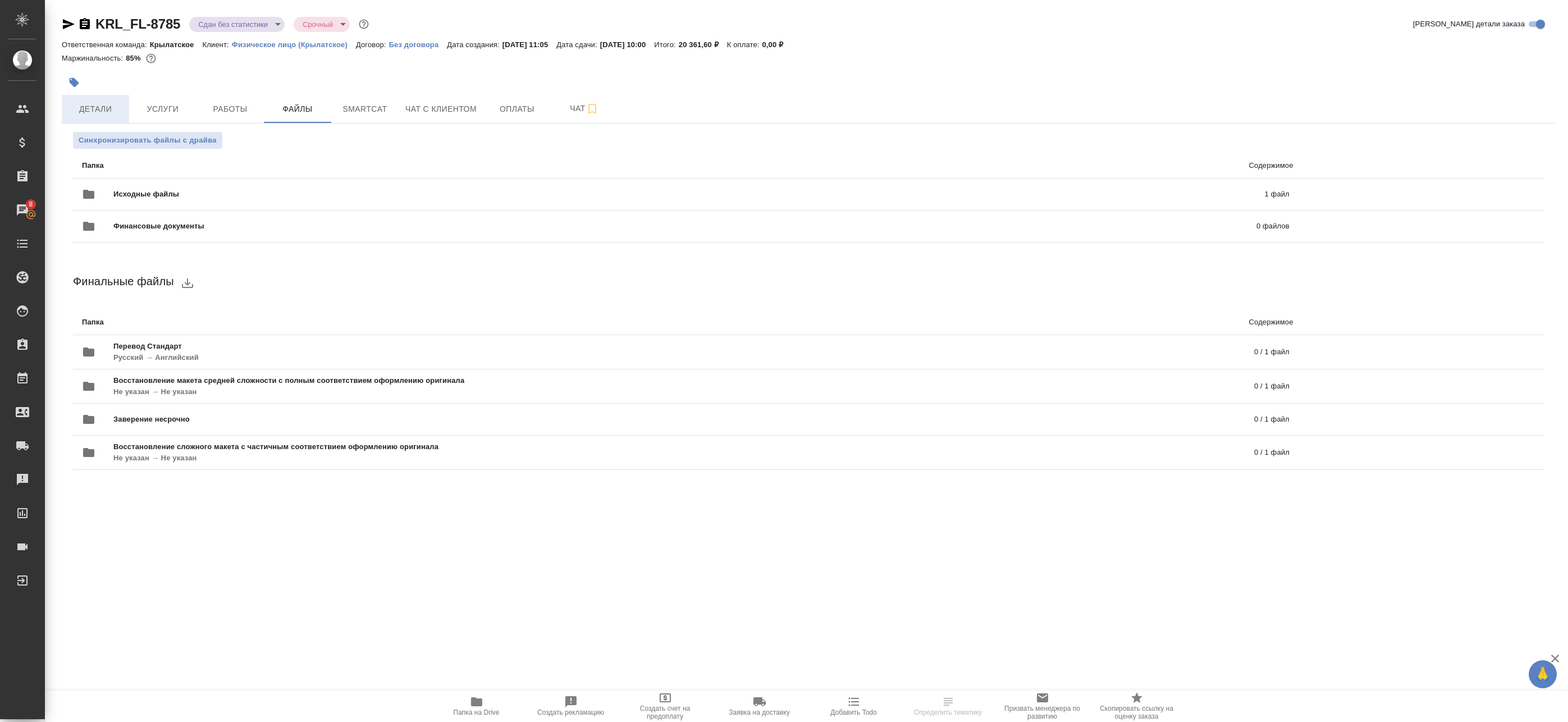
click at [108, 117] on button "Детали" at bounding box center [95, 109] width 67 height 28
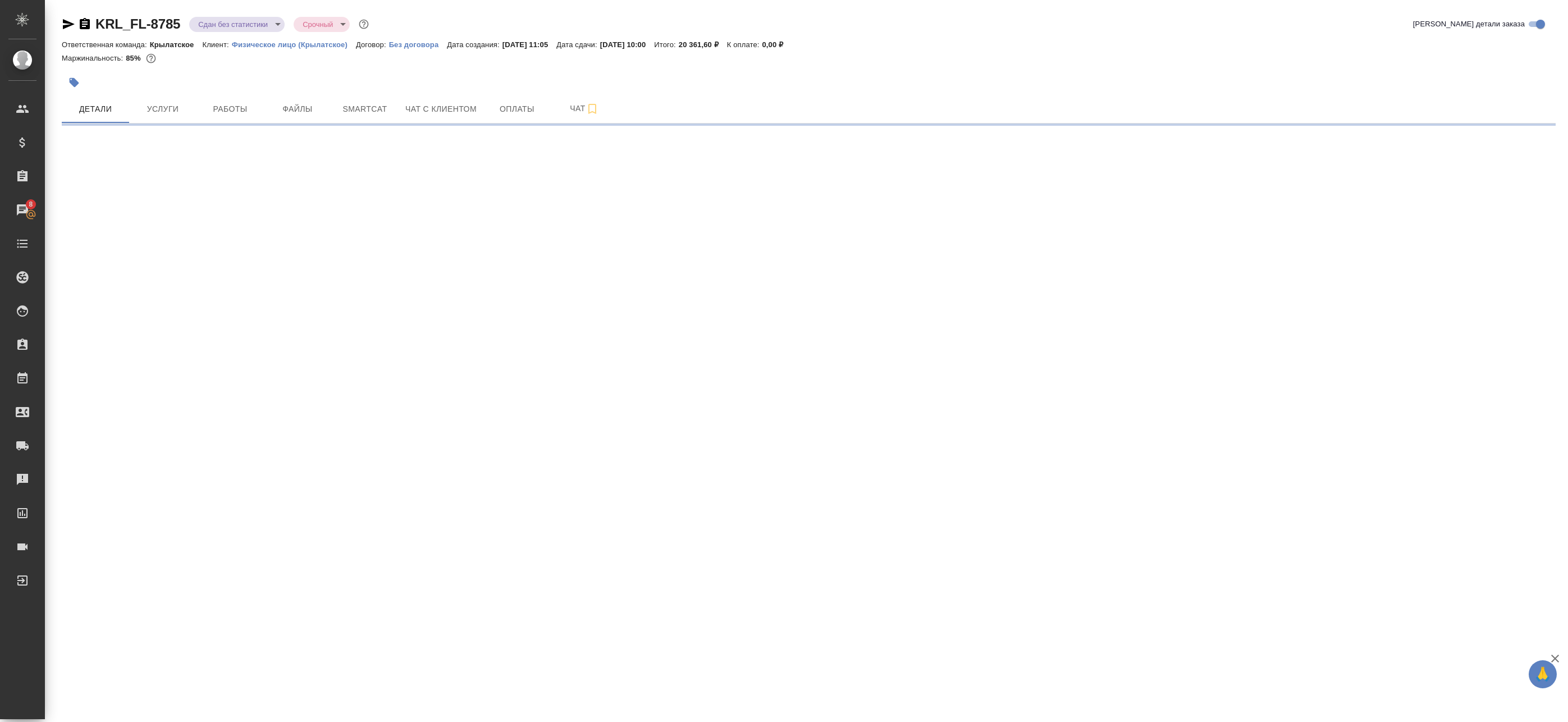
click at [261, 23] on body "🙏 .cls-1 fill:#fff; AWATERA Badanyan Artak Клиенты Спецификации Заказы 8 Чаты T…" at bounding box center [784, 361] width 1568 height 722
click at [241, 152] on li "Выполнен" at bounding box center [240, 157] width 103 height 19
click at [252, 105] on span "Работы" at bounding box center [230, 109] width 54 height 14
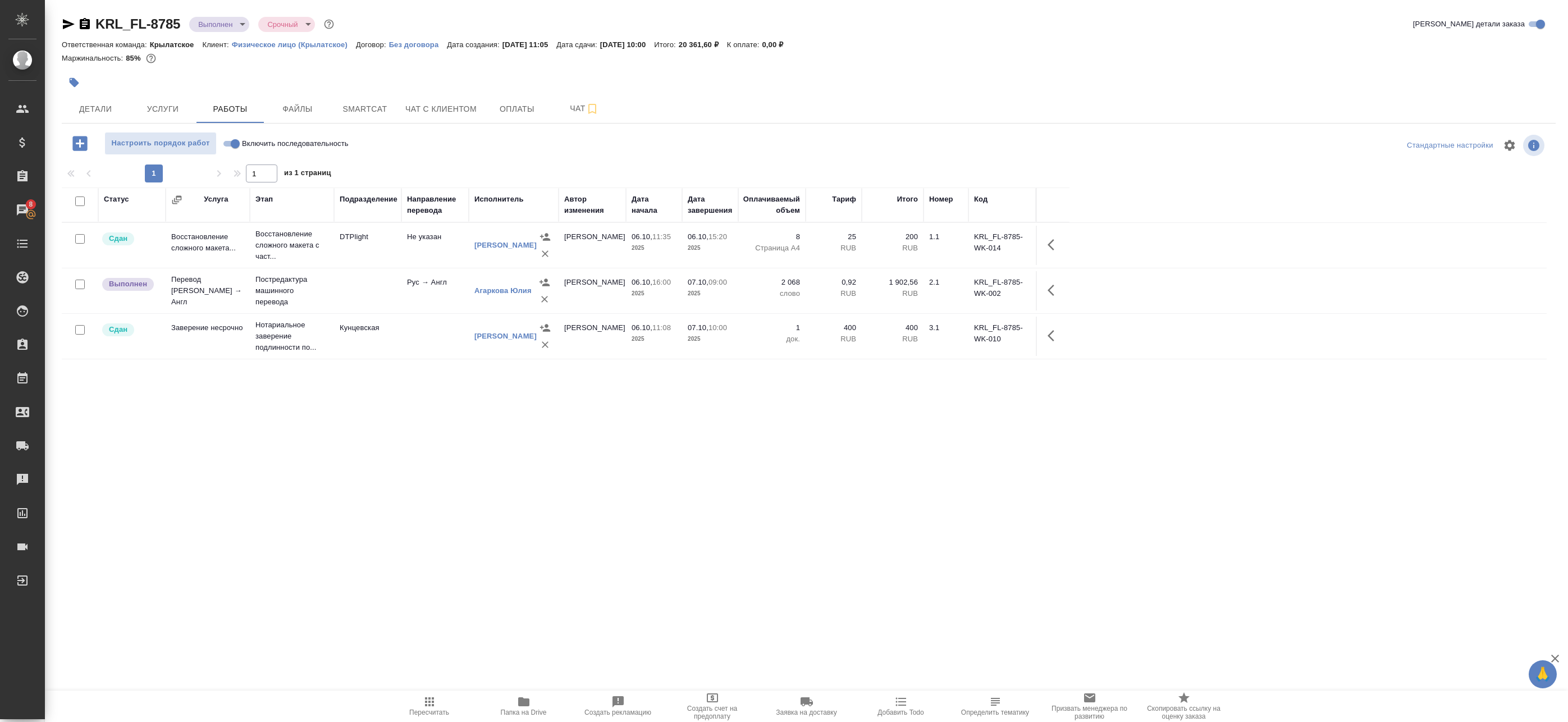
click at [227, 26] on body "🙏 .cls-1 fill:#fff; AWATERA Badanyan Artak Клиенты Спецификации Заказы 8 Чаты T…" at bounding box center [784, 361] width 1568 height 722
click at [369, 405] on div at bounding box center [784, 361] width 1568 height 722
click at [1052, 284] on icon "button" at bounding box center [1054, 290] width 13 height 13
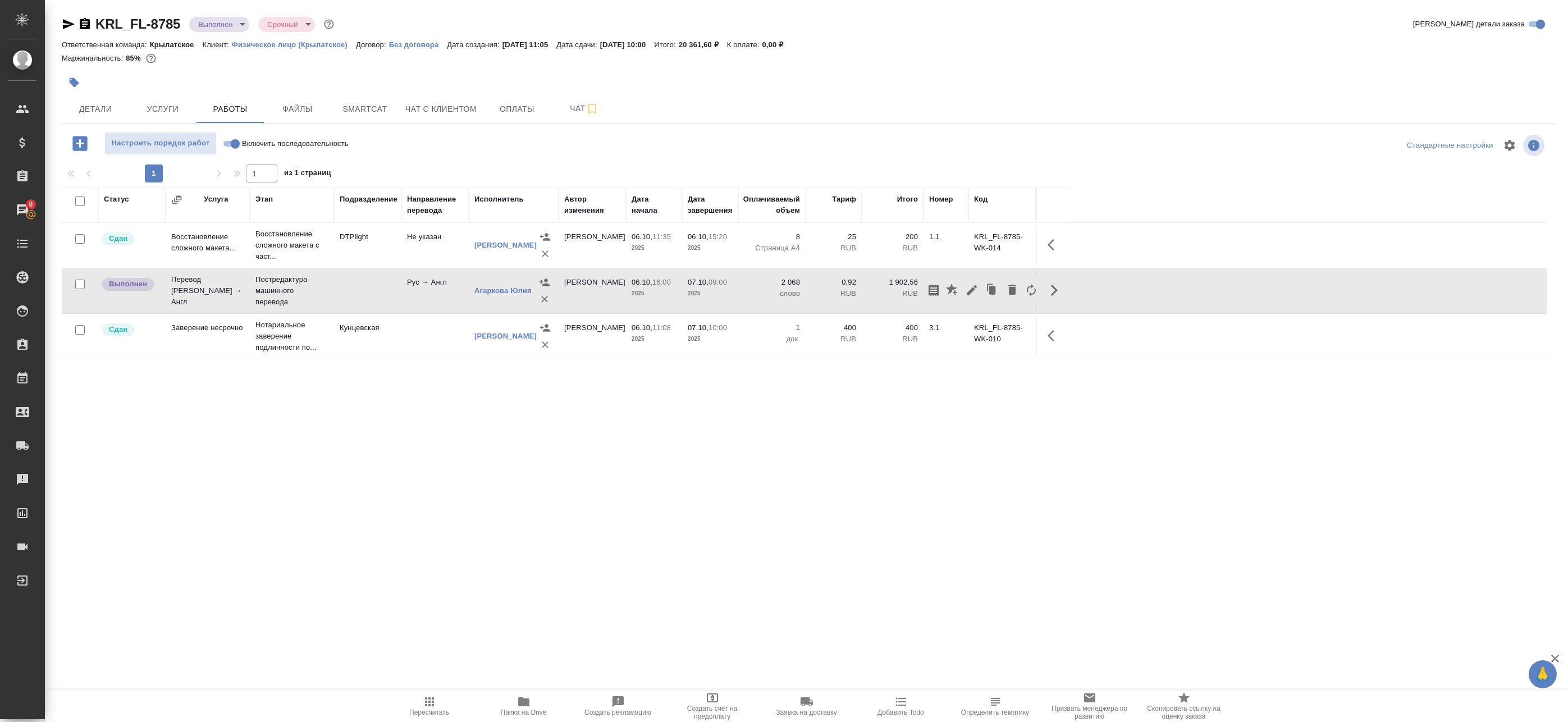
click at [824, 499] on div "Статус Услуга Этап Подразделение Направление перевода Исполнитель Автор изменен…" at bounding box center [804, 440] width 1485 height 505
click at [379, 111] on span "Smartcat" at bounding box center [365, 109] width 54 height 14
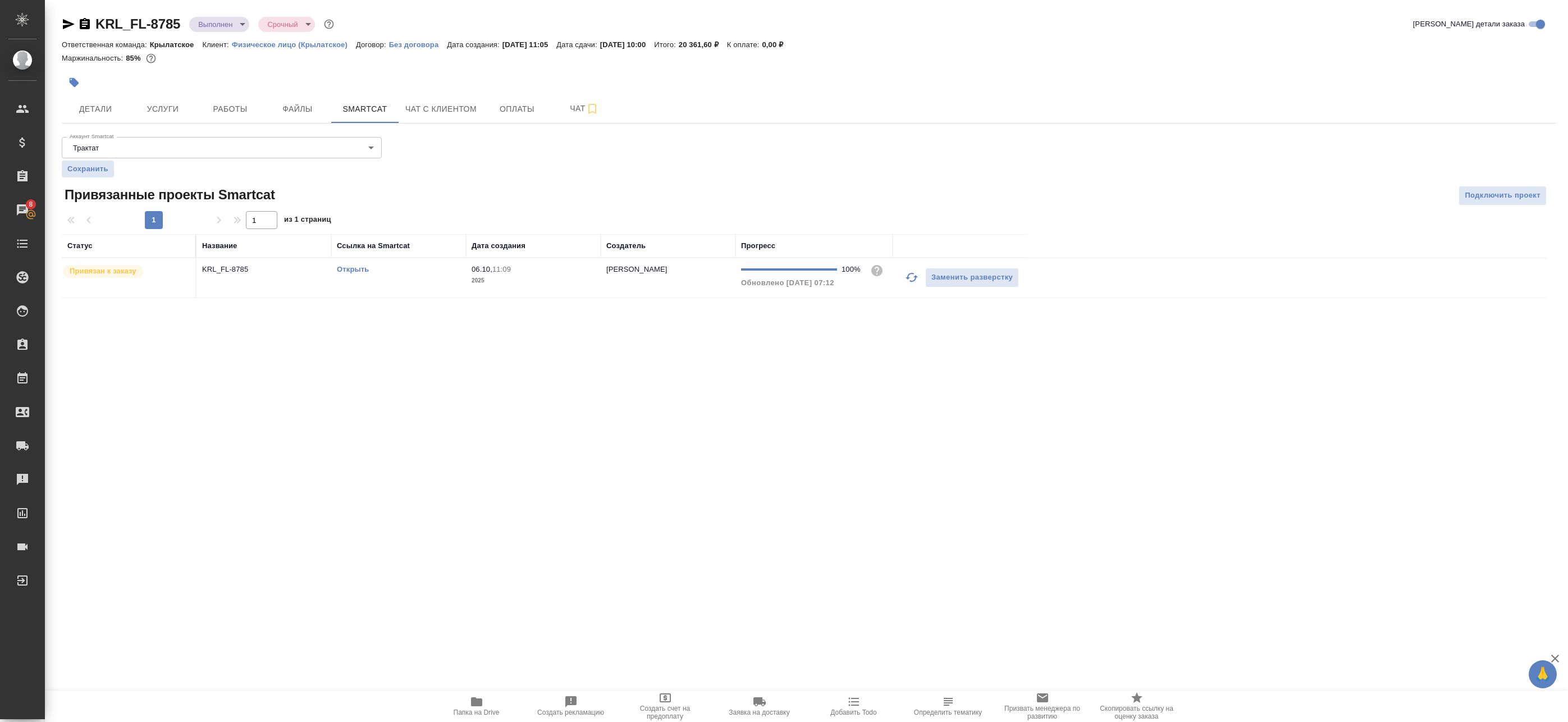
click at [448, 276] on td "Открыть" at bounding box center [398, 278] width 134 height 39
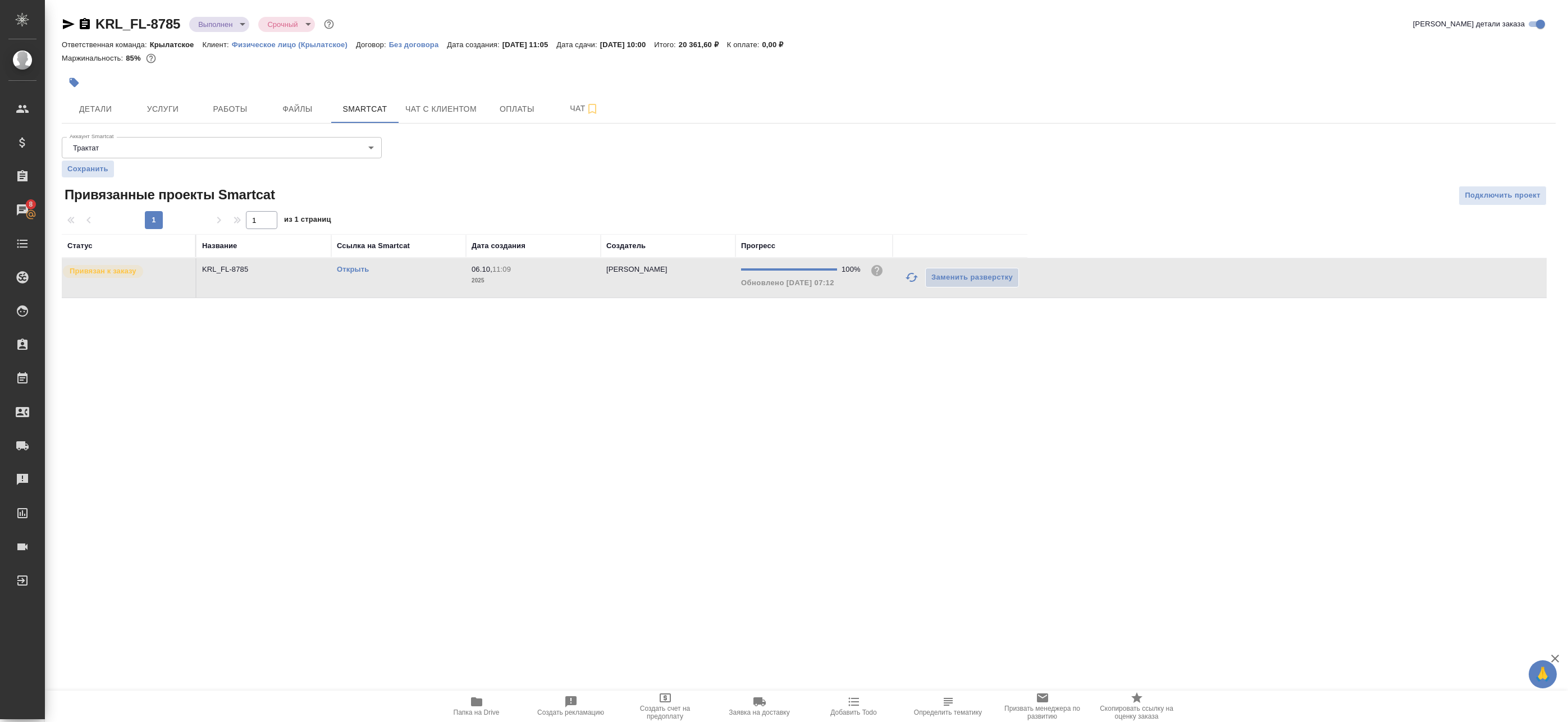
click at [448, 276] on td "Открыть" at bounding box center [398, 278] width 134 height 39
click at [209, 23] on body "🙏 .cls-1 fill:#fff; AWATERA Badanyan Artak Клиенты Спецификации Заказы 8 Чаты T…" at bounding box center [784, 361] width 1568 height 722
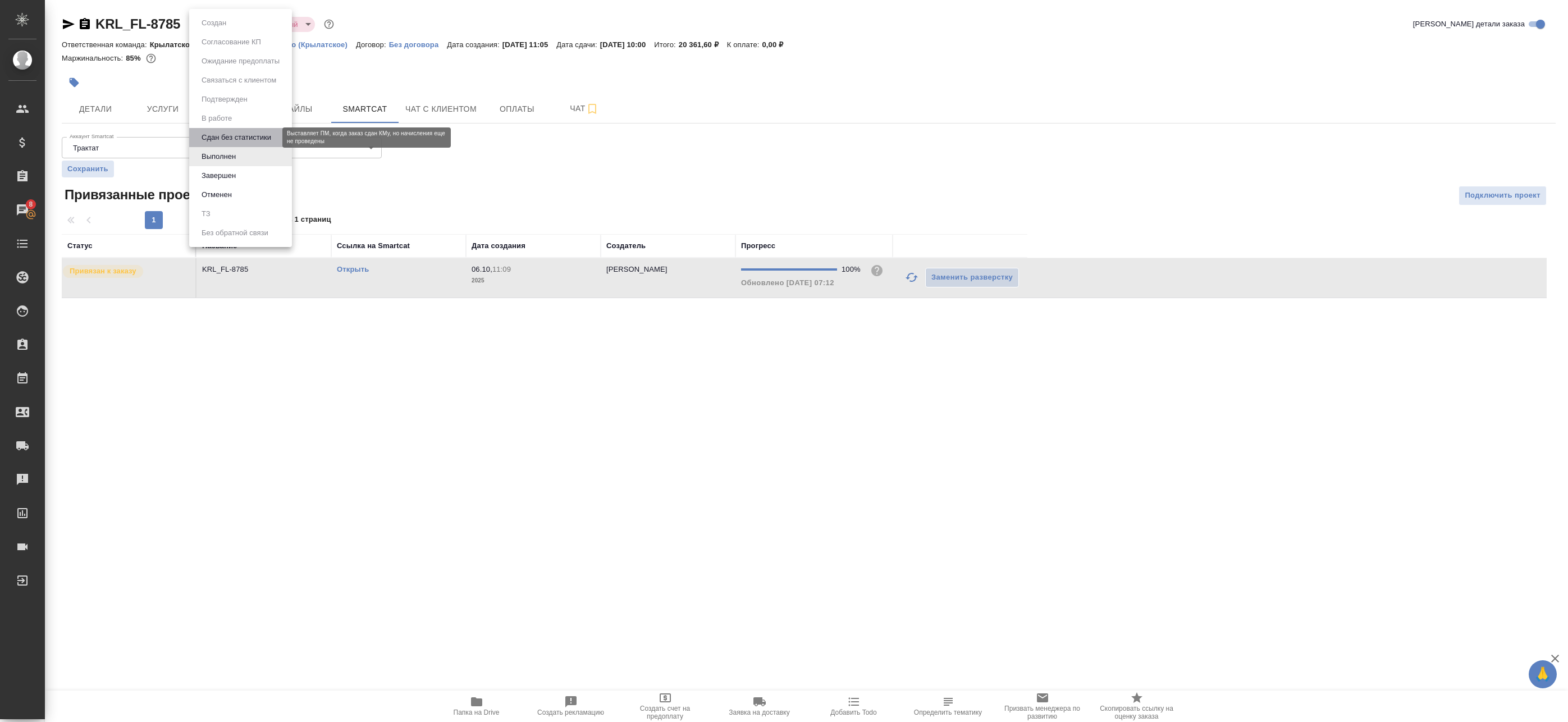
click at [236, 134] on button "Сдан без статистики" at bounding box center [236, 138] width 76 height 12
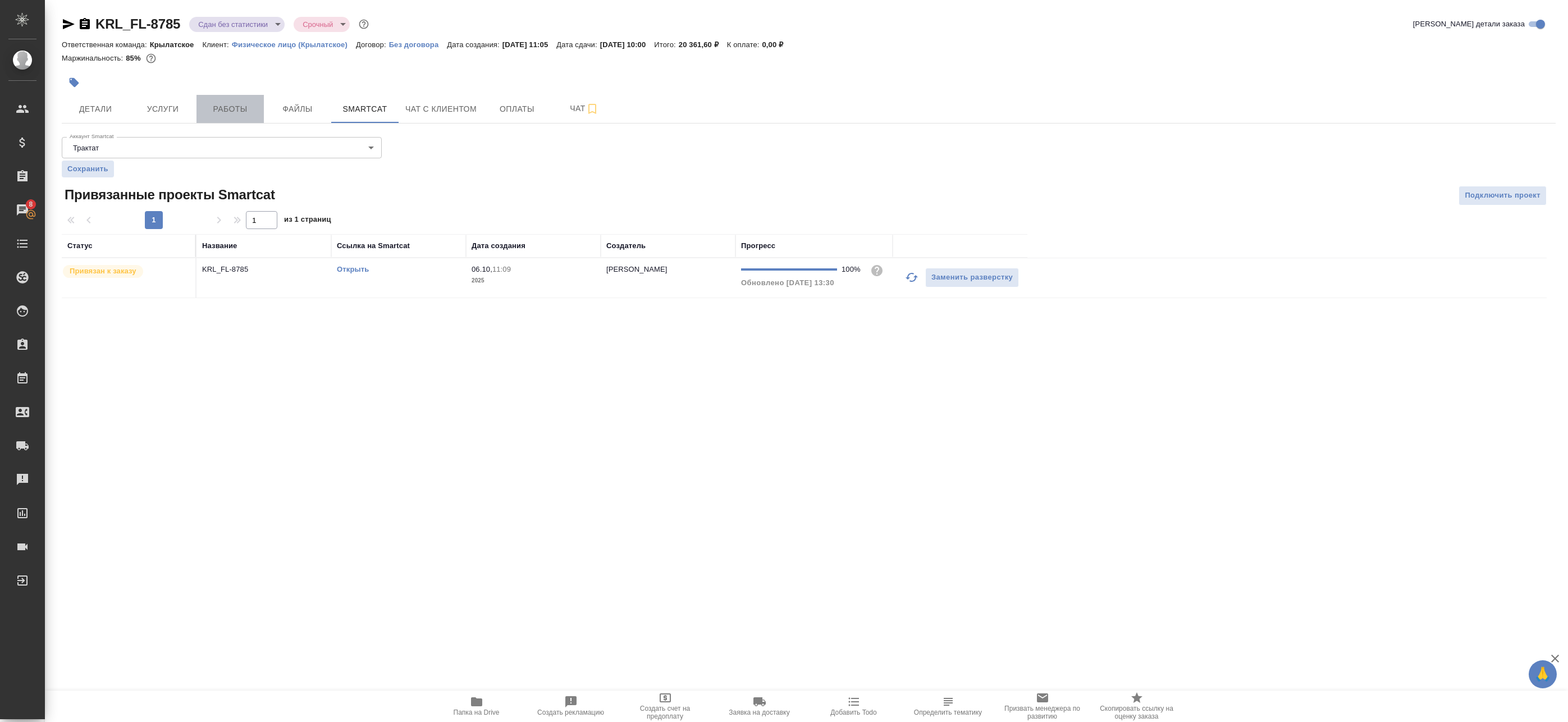
click at [218, 105] on span "Работы" at bounding box center [230, 109] width 54 height 14
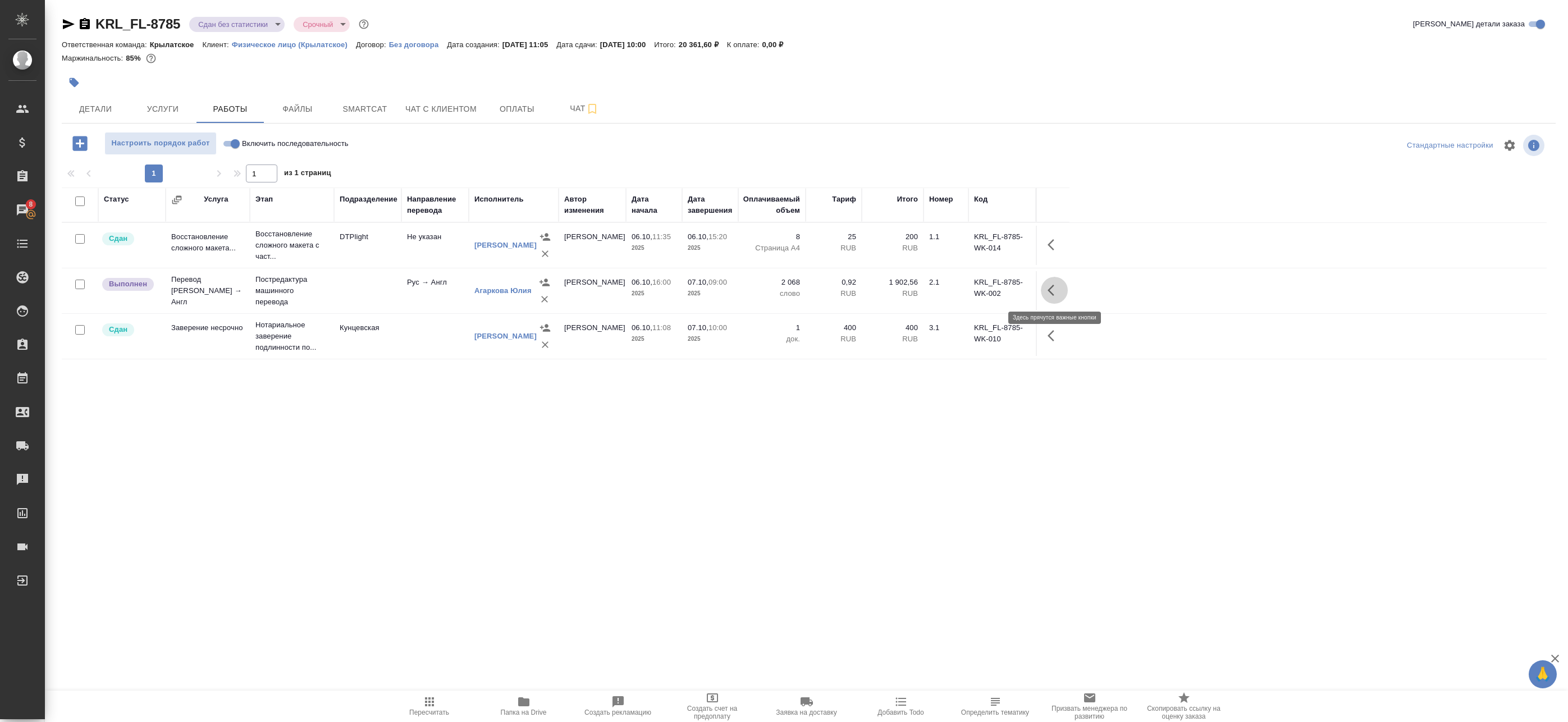
click at [1052, 293] on icon "button" at bounding box center [1051, 290] width 7 height 11
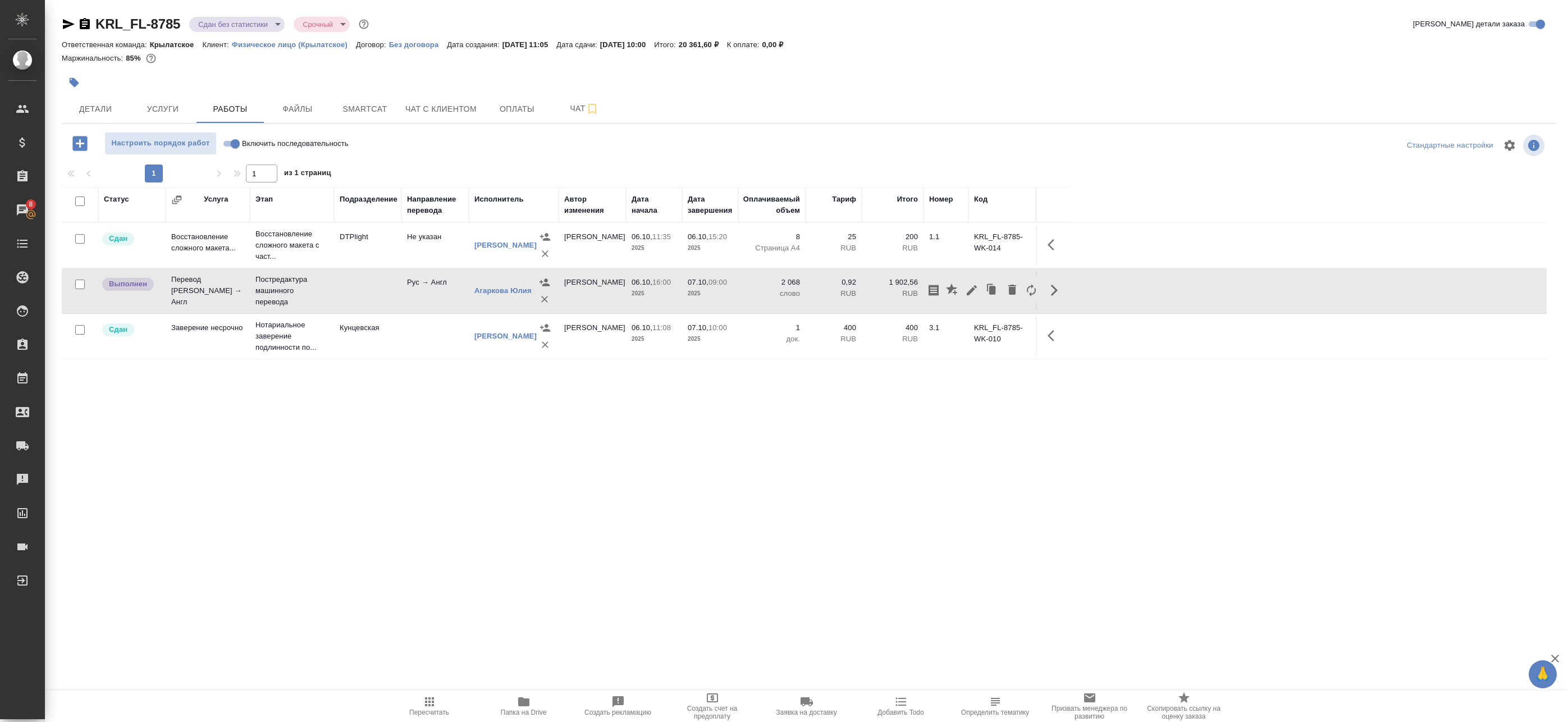
click at [856, 365] on div "Статус Услуга Этап Подразделение Направление перевода Исполнитель Автор изменен…" at bounding box center [804, 440] width 1485 height 505
click at [437, 706] on span "Пересчитать" at bounding box center [430, 705] width 81 height 21
click at [438, 698] on span "Пересчитать" at bounding box center [430, 705] width 81 height 21
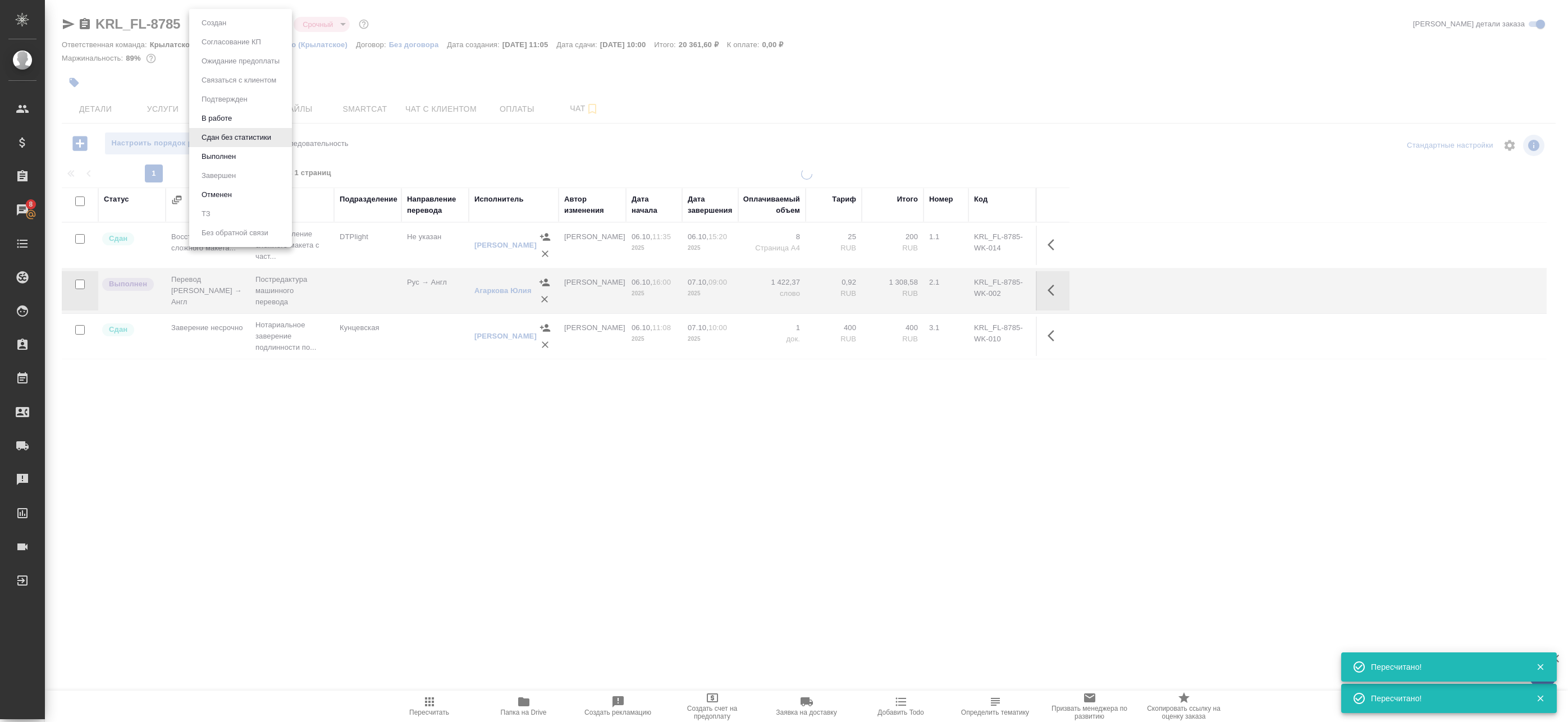
click at [262, 19] on body "🙏 .cls-1 fill:#fff; AWATERA Badanyan Artak Клиенты Спецификации Заказы 8 Чаты T…" at bounding box center [784, 361] width 1568 height 722
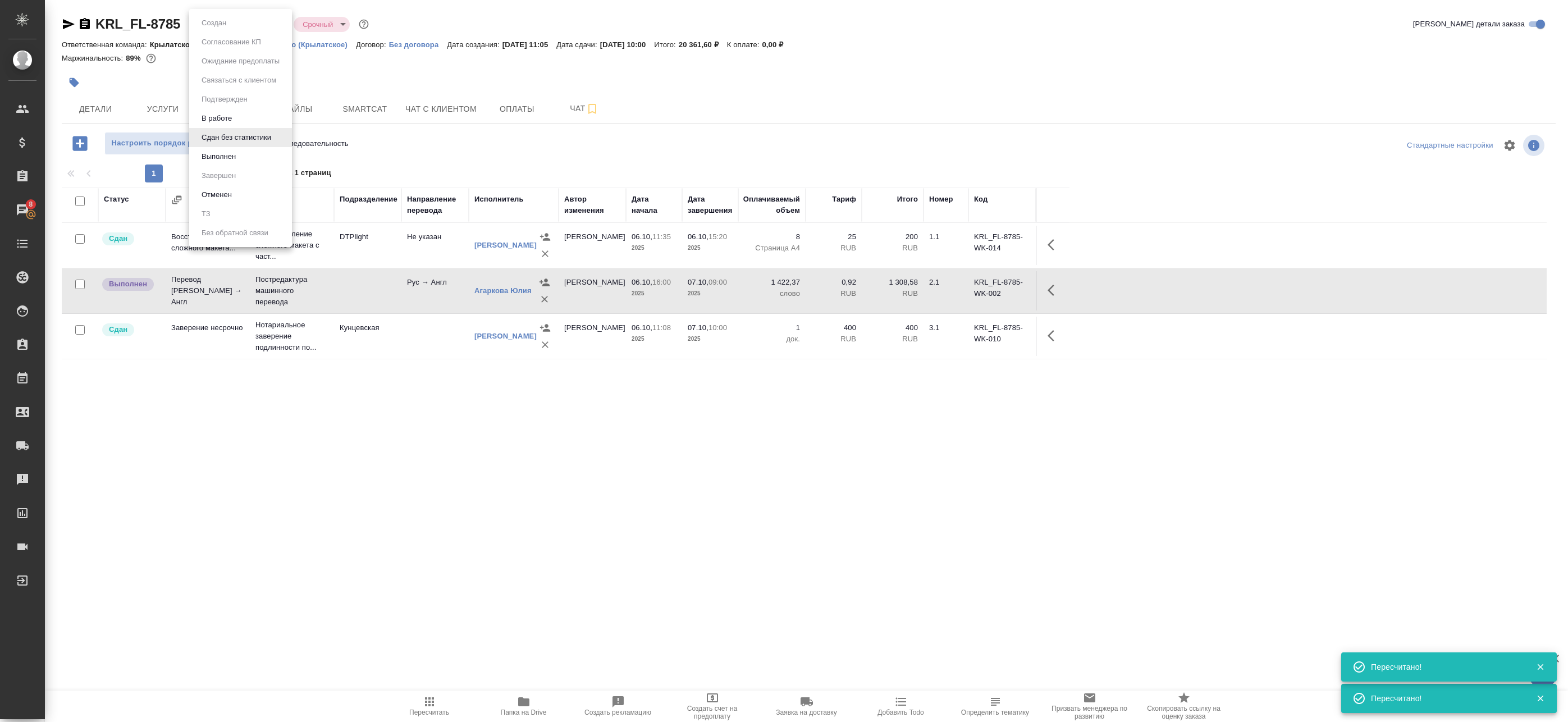
click at [1046, 292] on div at bounding box center [784, 361] width 1568 height 722
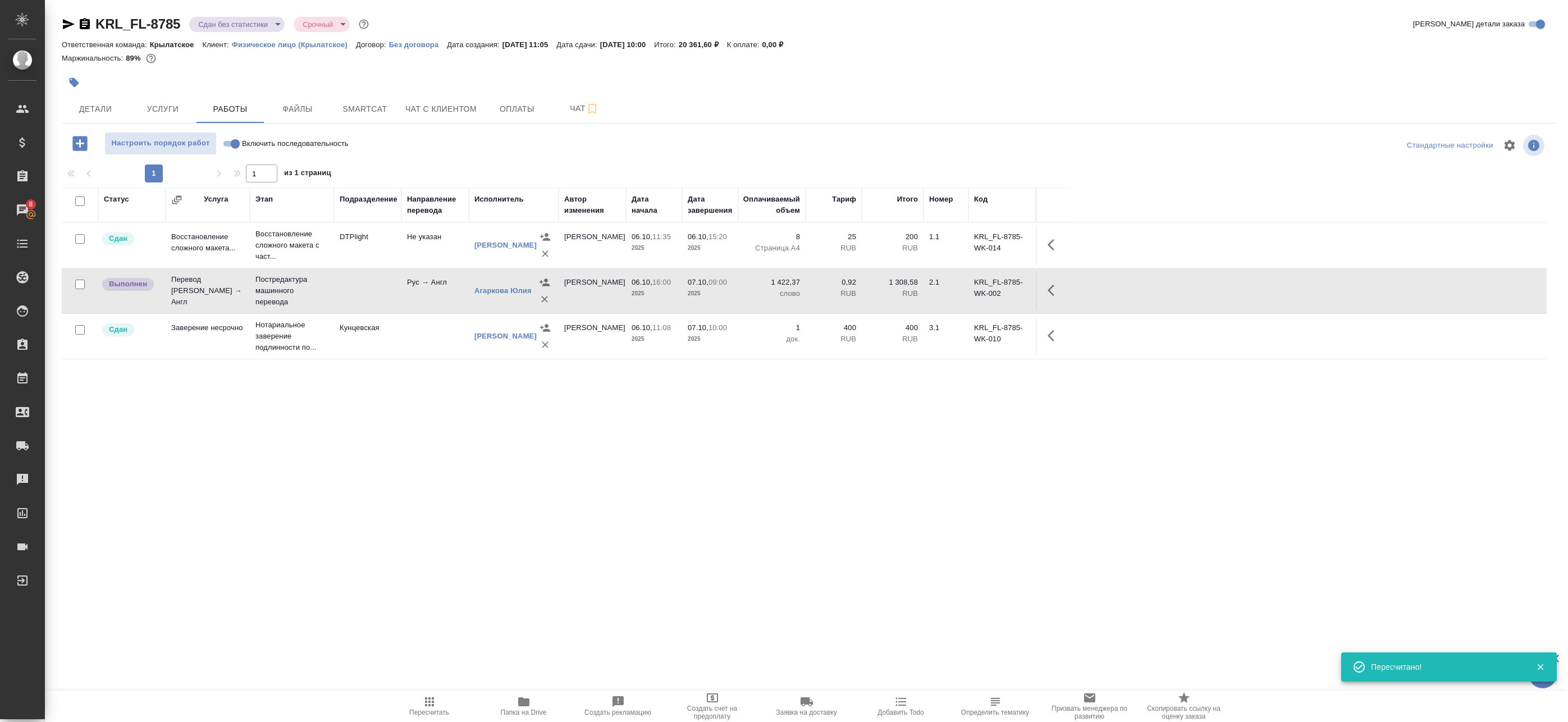
click at [1053, 290] on div "Создан Согласование КП Ожидание предоплаты Связаться с клиентом Подтвержден В р…" at bounding box center [784, 361] width 1568 height 722
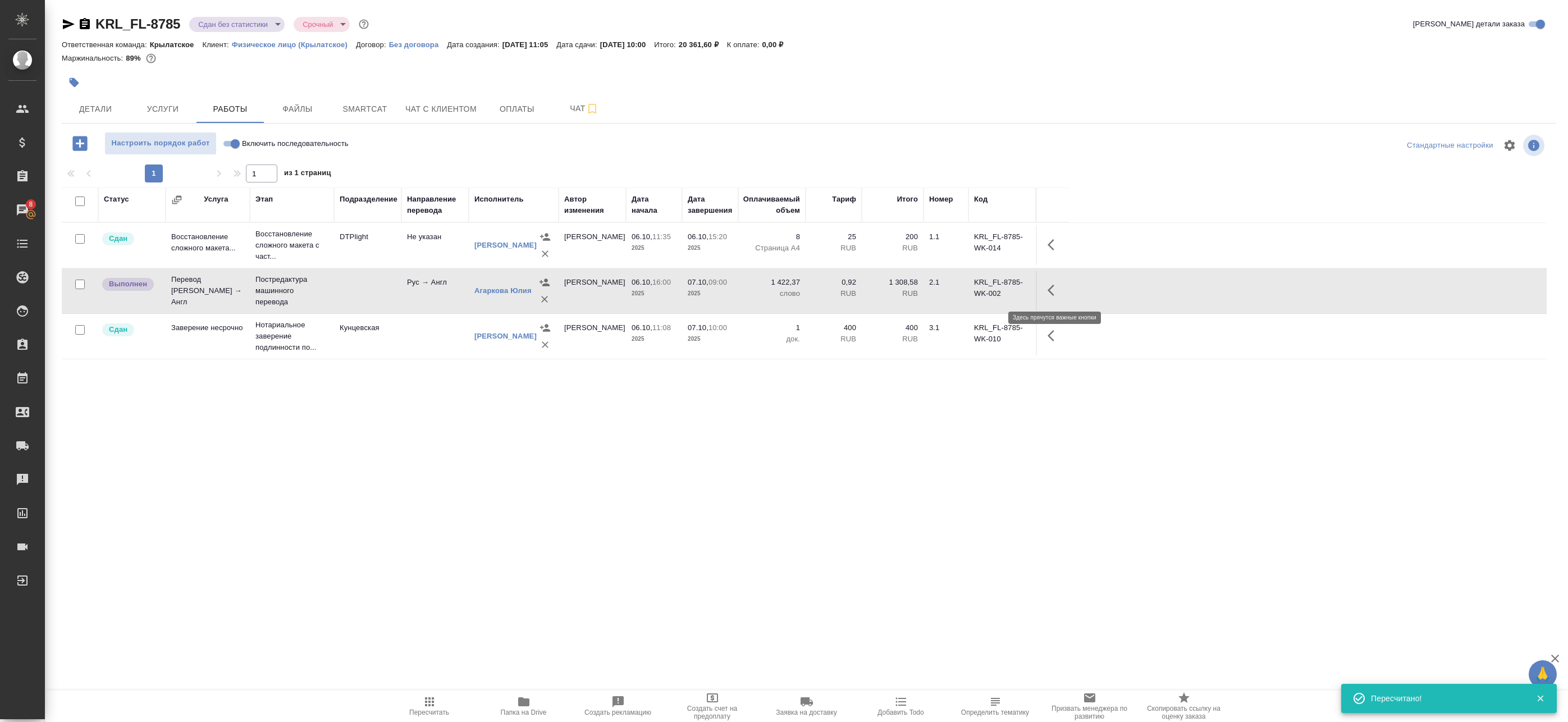
click at [1051, 290] on icon "button" at bounding box center [1054, 290] width 13 height 13
click at [967, 288] on icon "button" at bounding box center [971, 290] width 13 height 13
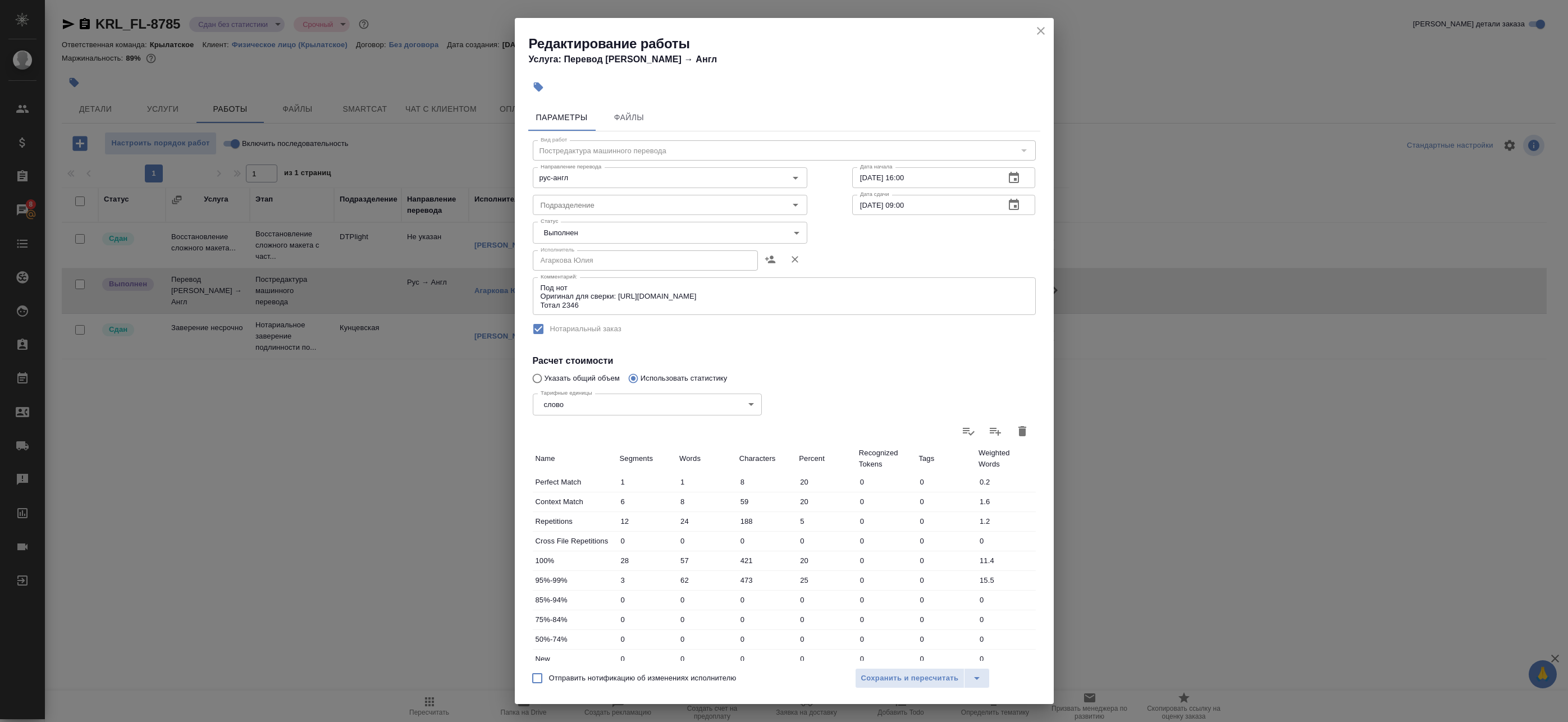
click at [574, 230] on body "🙏 .cls-1 fill:#fff; AWATERA Badanyan Artak Клиенты Спецификации Заказы 8 Чаты T…" at bounding box center [784, 361] width 1568 height 722
click at [567, 249] on li "Сдан" at bounding box center [668, 252] width 270 height 19
type input "closed"
click at [904, 676] on span "Сохранить и пересчитать" at bounding box center [910, 678] width 98 height 13
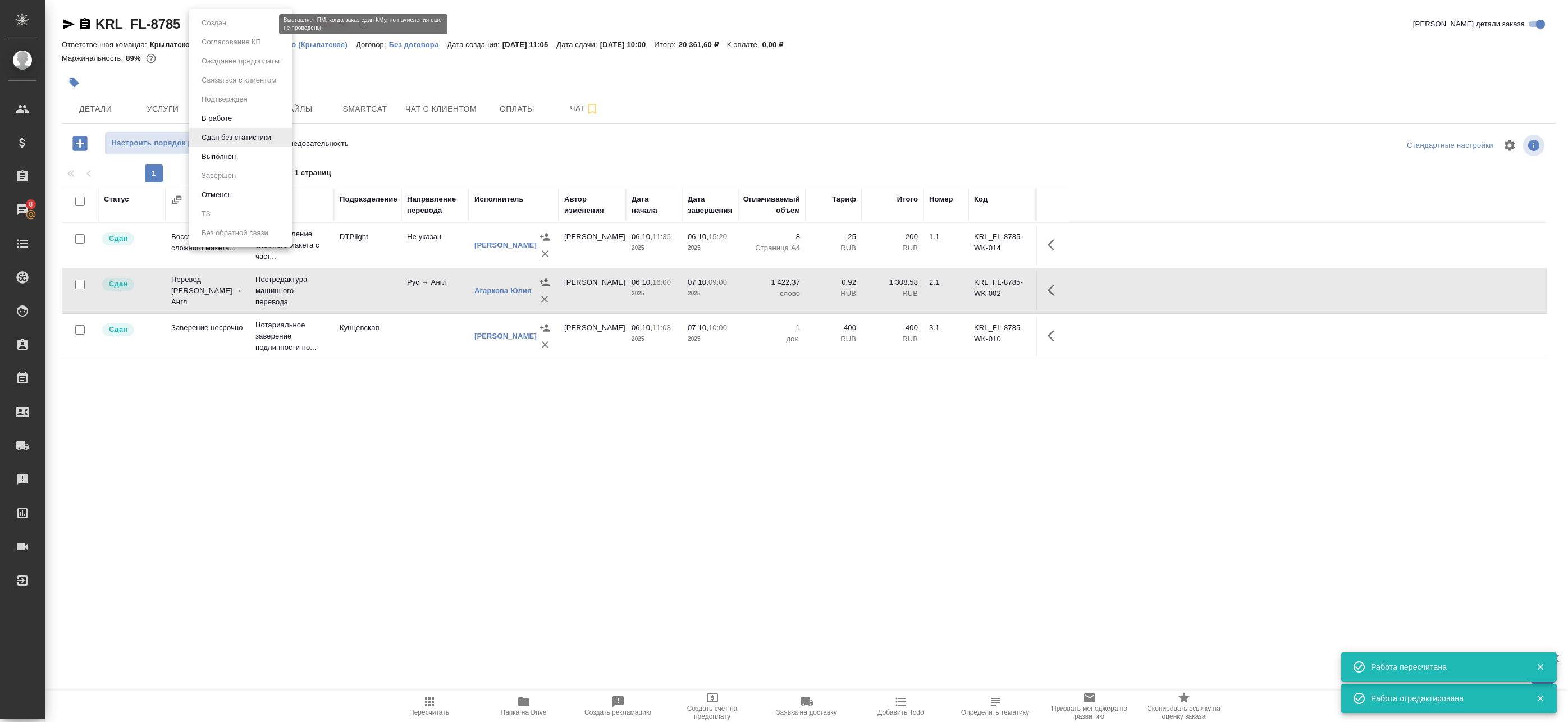
click at [240, 22] on body "🙏 .cls-1 fill:#fff; AWATERA Badanyan Artak Клиенты Спецификации Заказы 8 Чаты T…" at bounding box center [784, 361] width 1568 height 722
click at [237, 150] on li "Выполнен" at bounding box center [240, 157] width 103 height 19
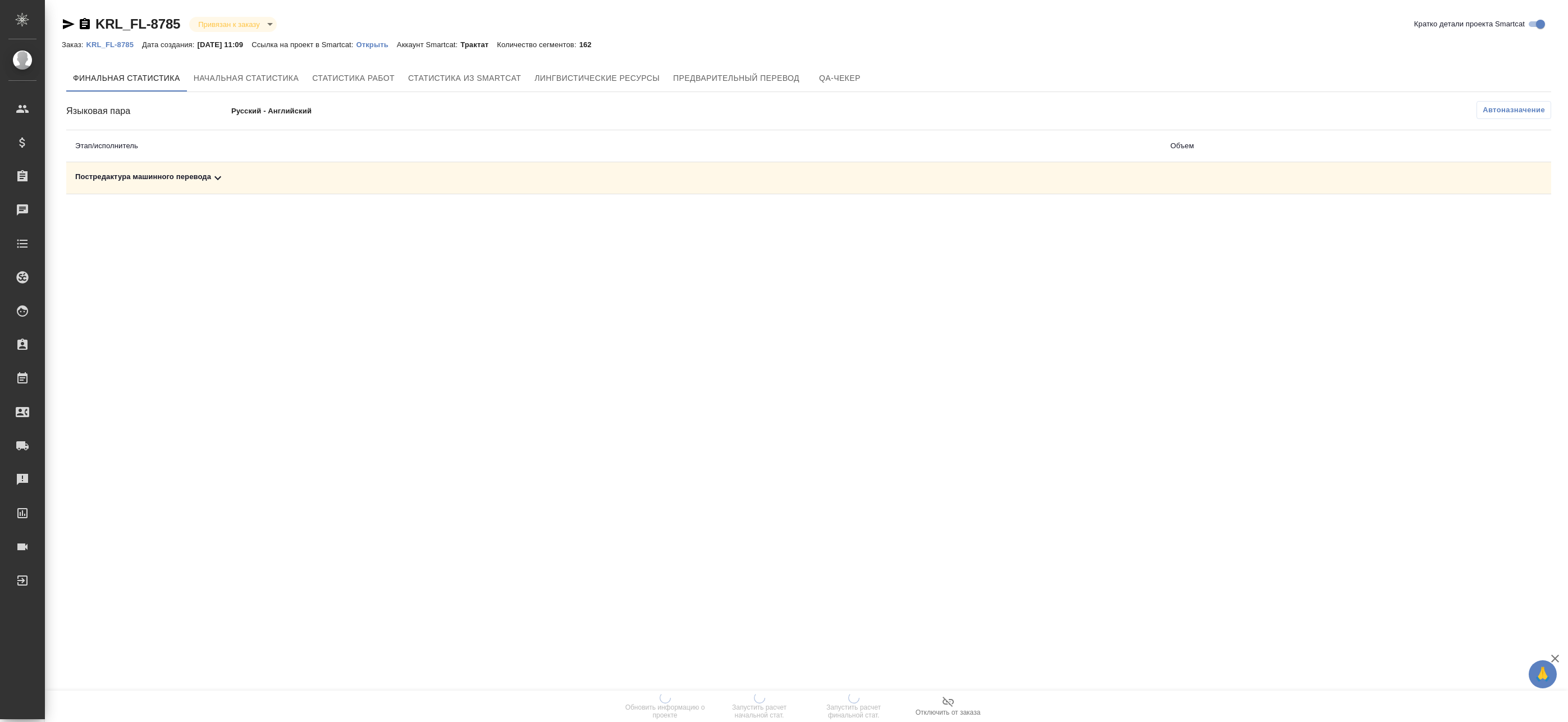
click at [727, 166] on td "Постредактура машинного перевода" at bounding box center [614, 178] width 1095 height 32
click at [727, 180] on div "Постредактура машинного перевода" at bounding box center [614, 177] width 1077 height 13
click at [1491, 114] on span "Автоназначение" at bounding box center [1514, 110] width 62 height 11
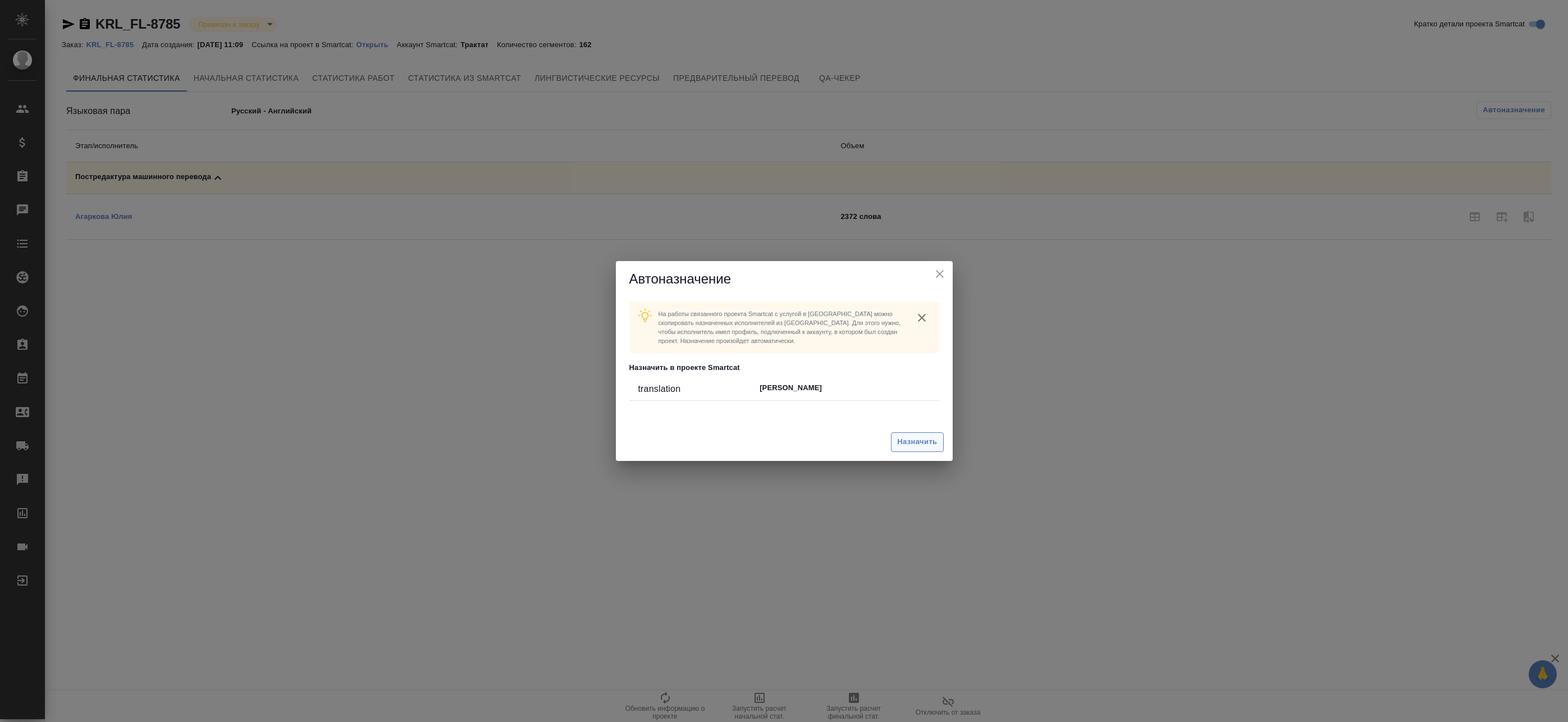
click at [917, 437] on span "Назначить" at bounding box center [917, 442] width 40 height 13
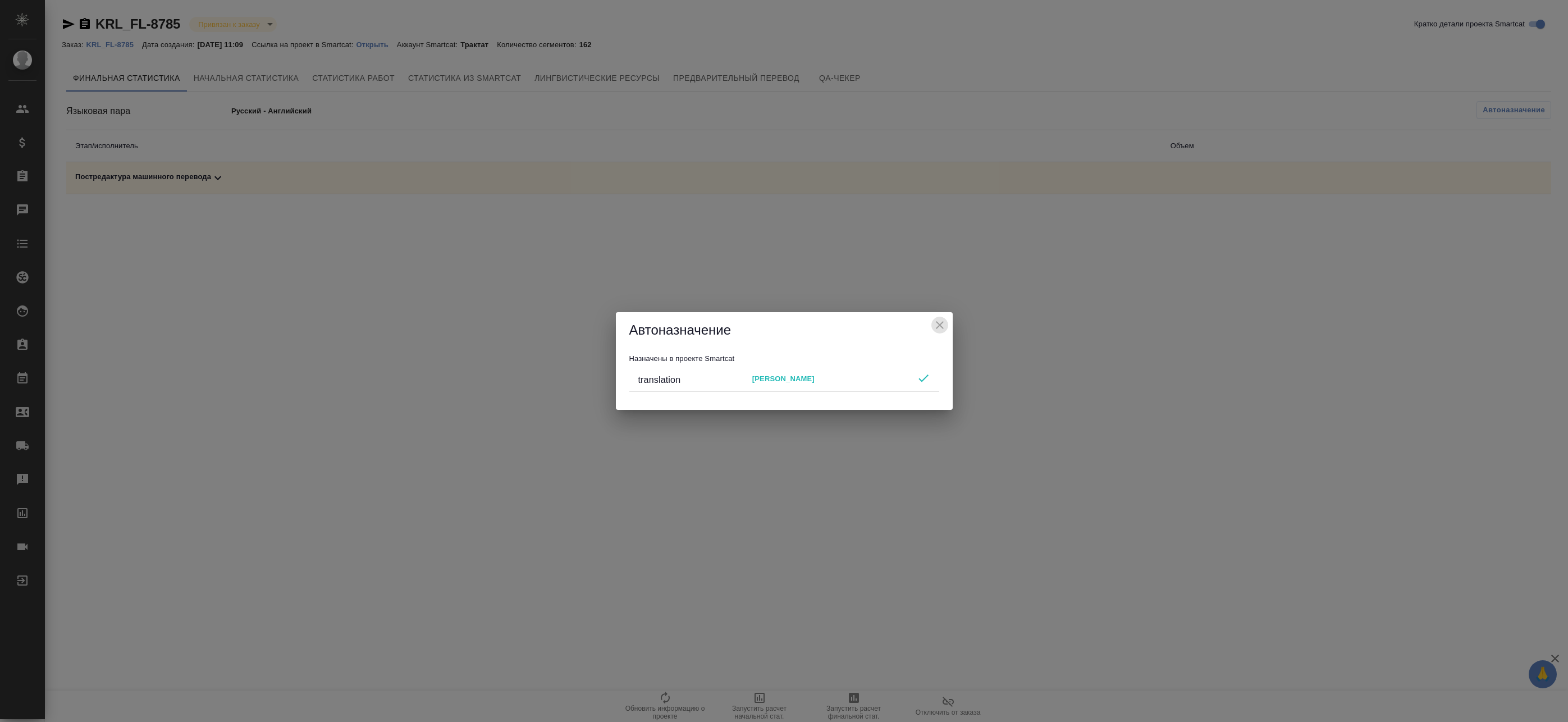
click at [940, 322] on icon "close" at bounding box center [940, 324] width 13 height 13
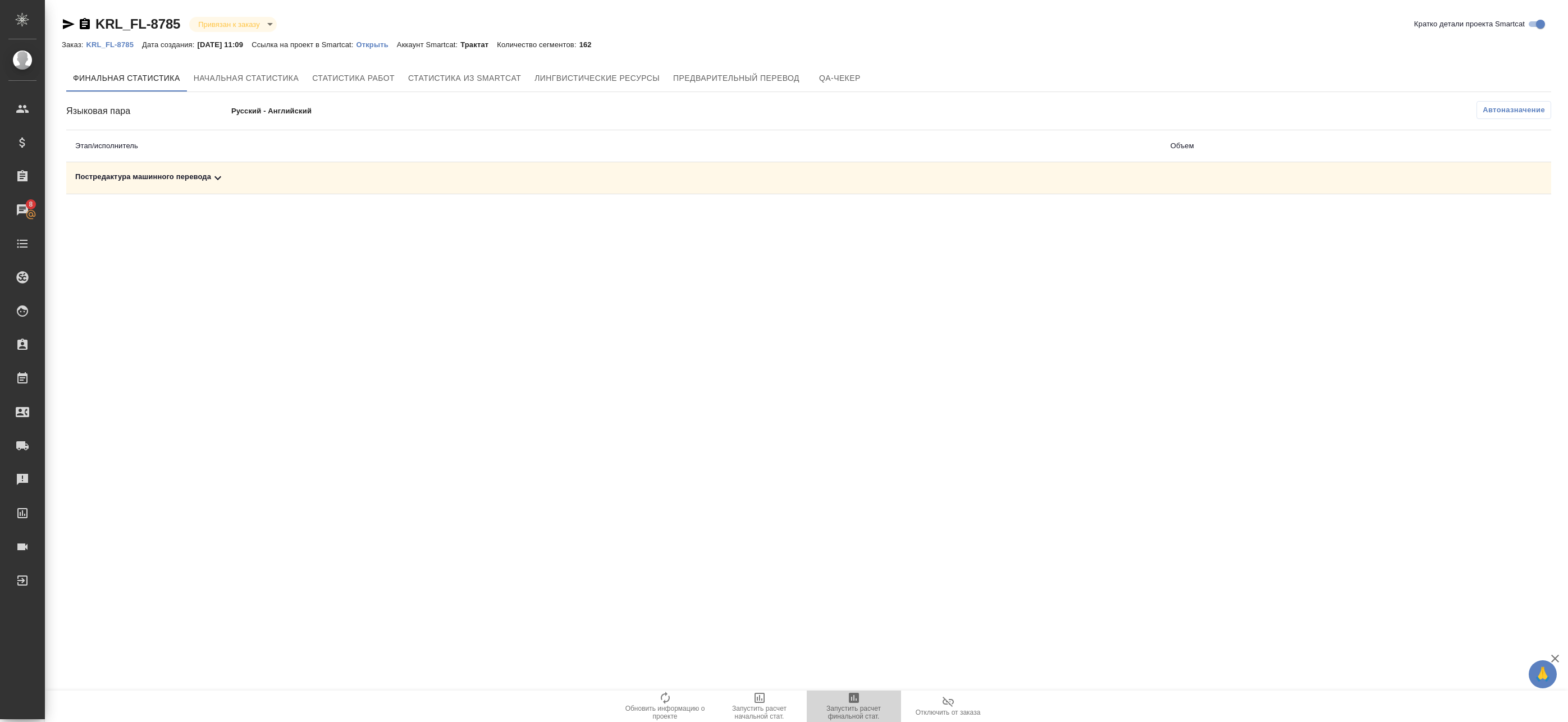
click at [859, 706] on span "Запустить расчет финальной стат." at bounding box center [854, 712] width 81 height 16
click at [253, 182] on div "Постредактура машинного перевода" at bounding box center [614, 177] width 1077 height 13
click at [306, 181] on div "Постредактура машинного перевода" at bounding box center [614, 177] width 1077 height 13
click at [718, 175] on div "Постредактура машинного перевода" at bounding box center [614, 177] width 1077 height 13
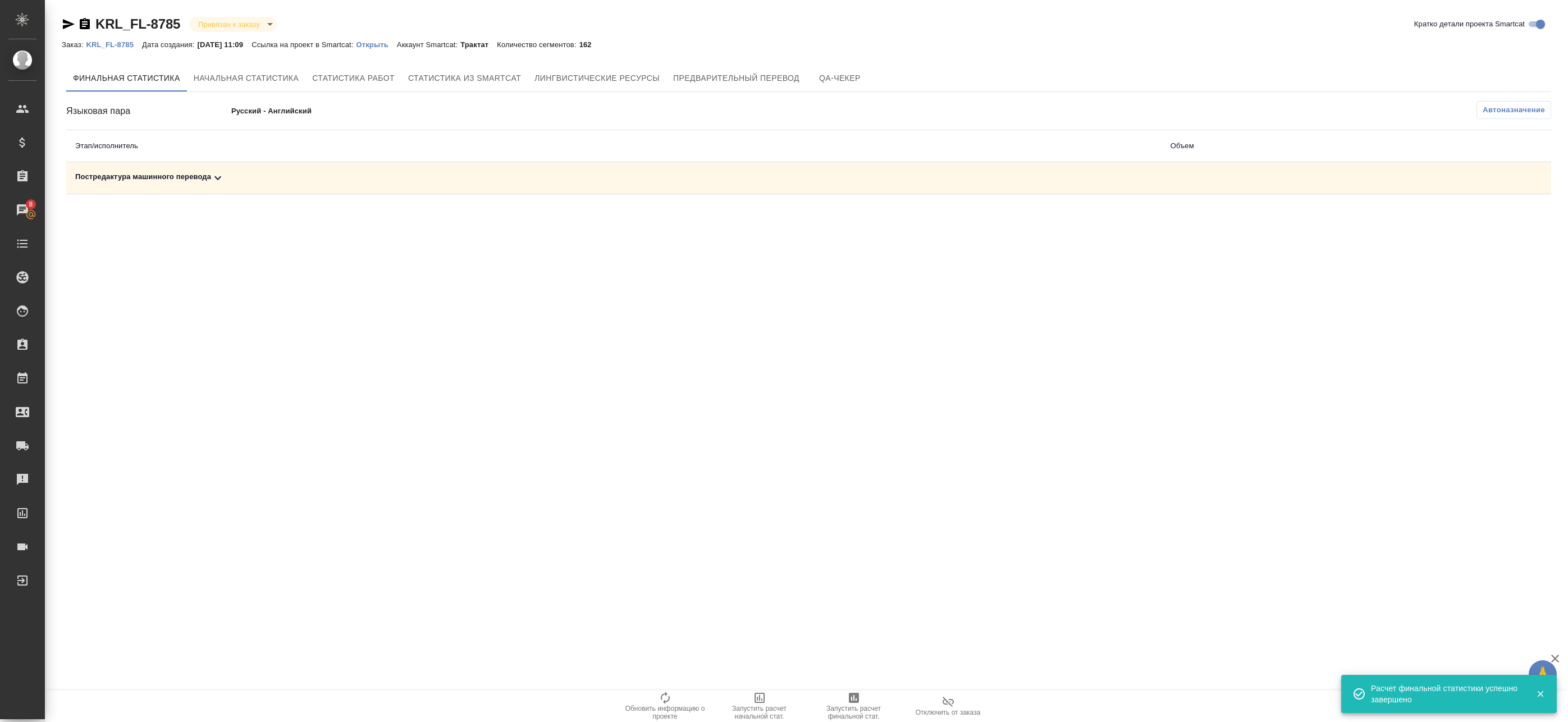
click at [1143, 182] on div "Постредактура машинного перевода" at bounding box center [614, 177] width 1077 height 13
click at [1508, 218] on button "button" at bounding box center [1501, 216] width 27 height 27
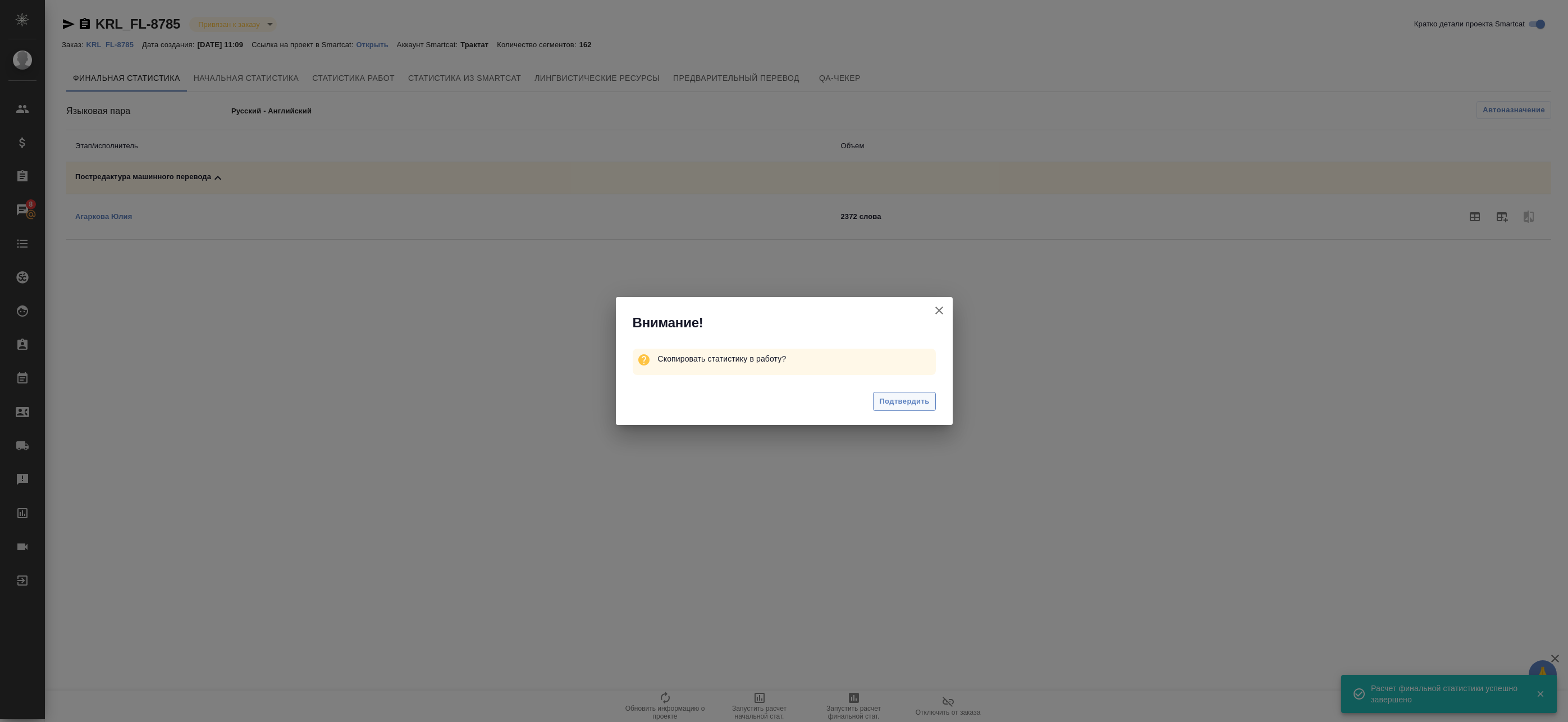
click at [899, 400] on span "Подтвердить" at bounding box center [904, 401] width 50 height 13
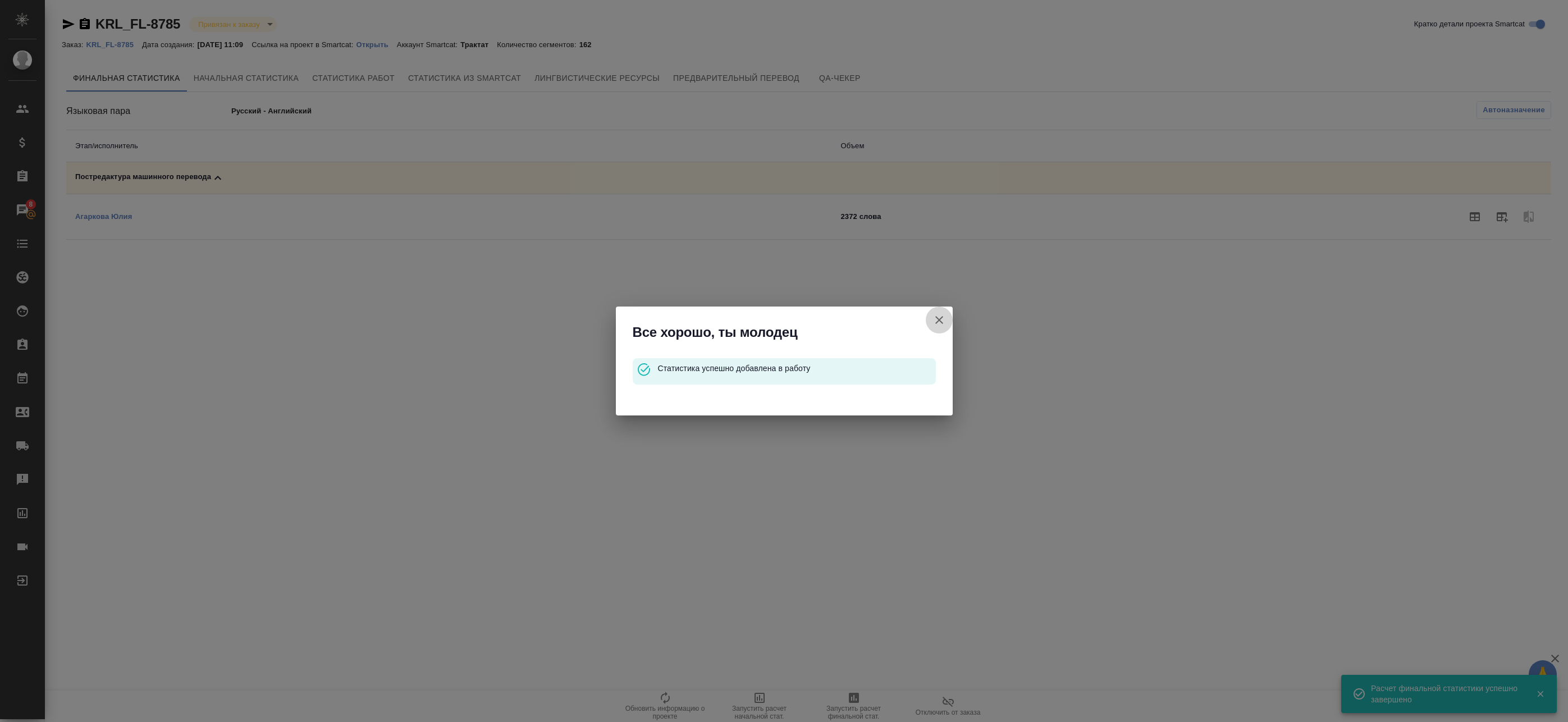
drag, startPoint x: 940, startPoint y: 318, endPoint x: 364, endPoint y: 146, distance: 601.1
click at [931, 316] on button "Кратко детали проекта Smartcat" at bounding box center [939, 319] width 27 height 27
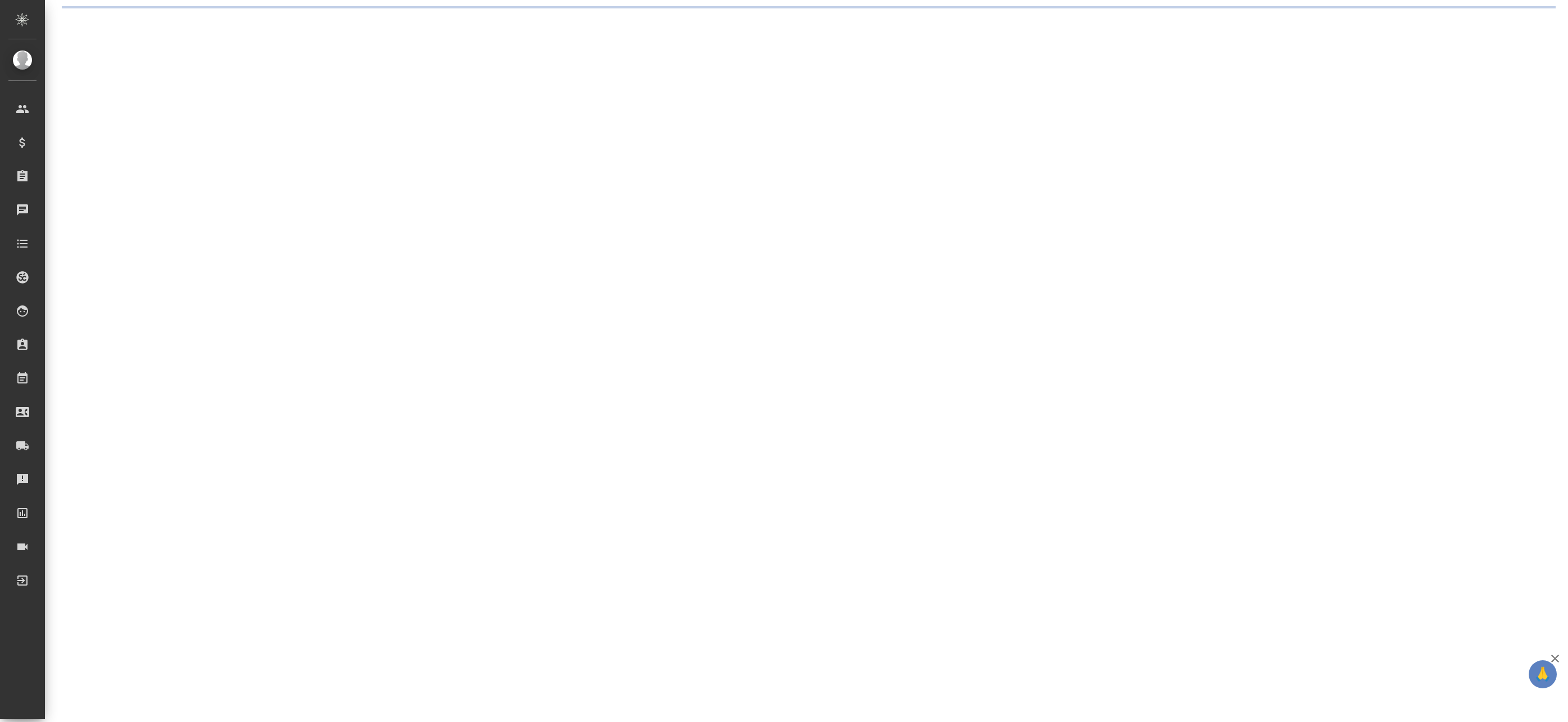
select select "RU"
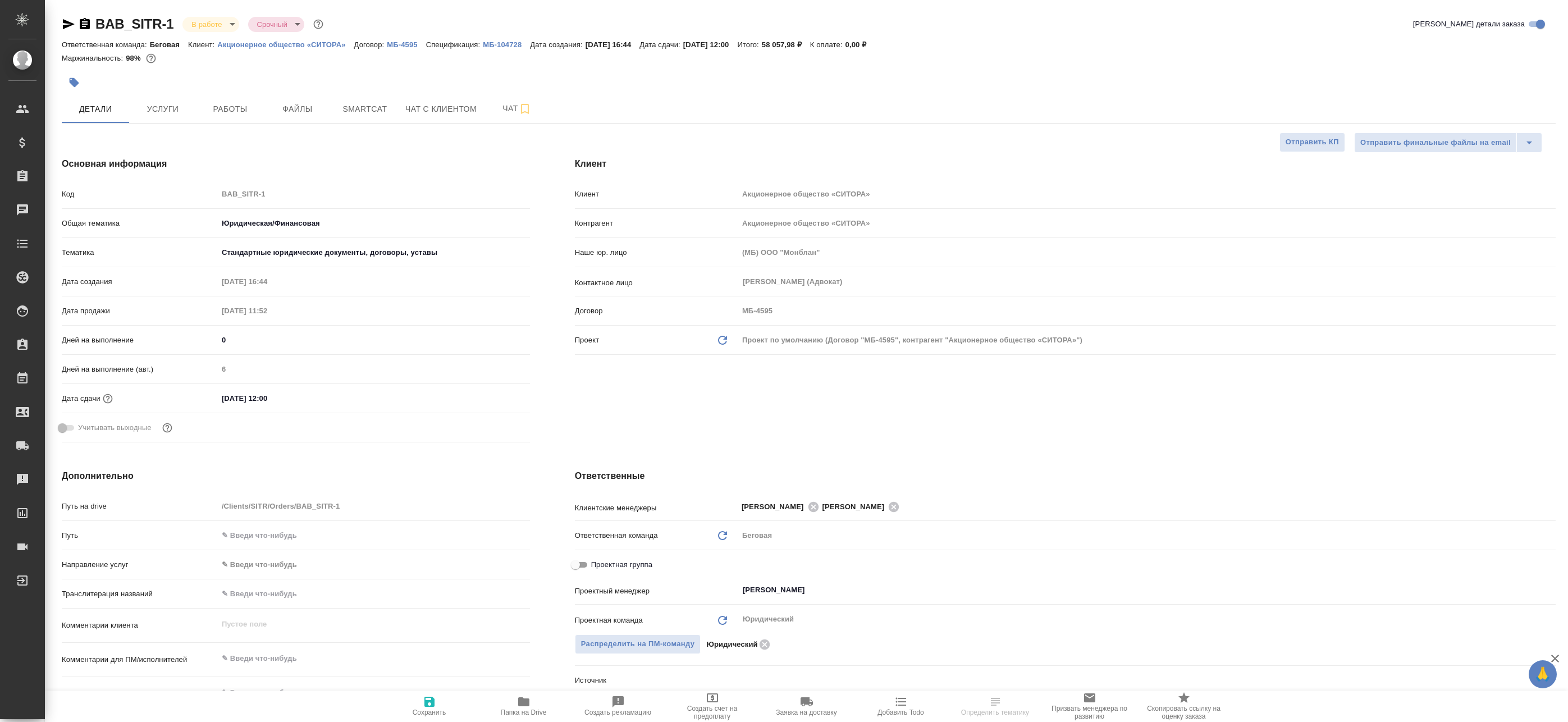
type textarea "x"
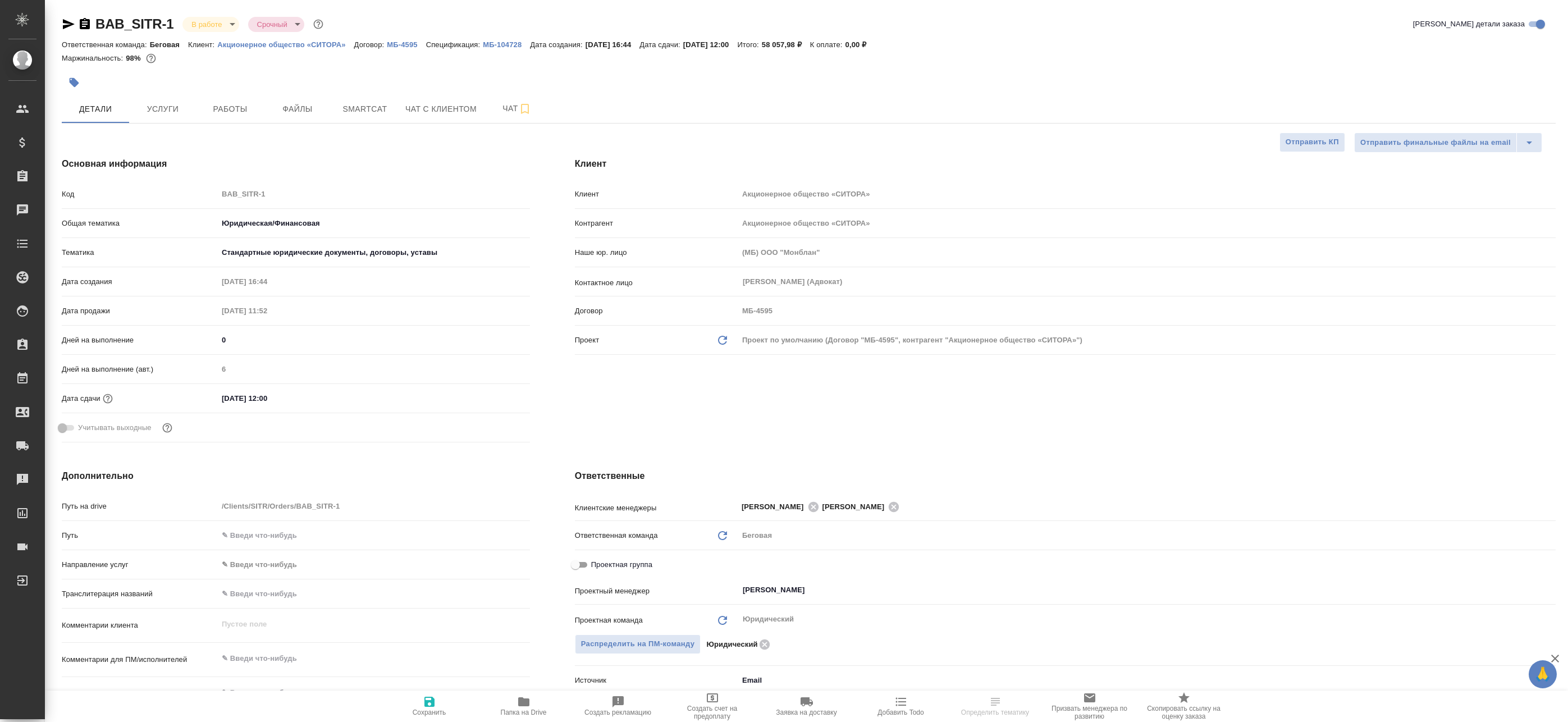
type textarea "x"
click at [236, 108] on span "Работы" at bounding box center [230, 109] width 54 height 14
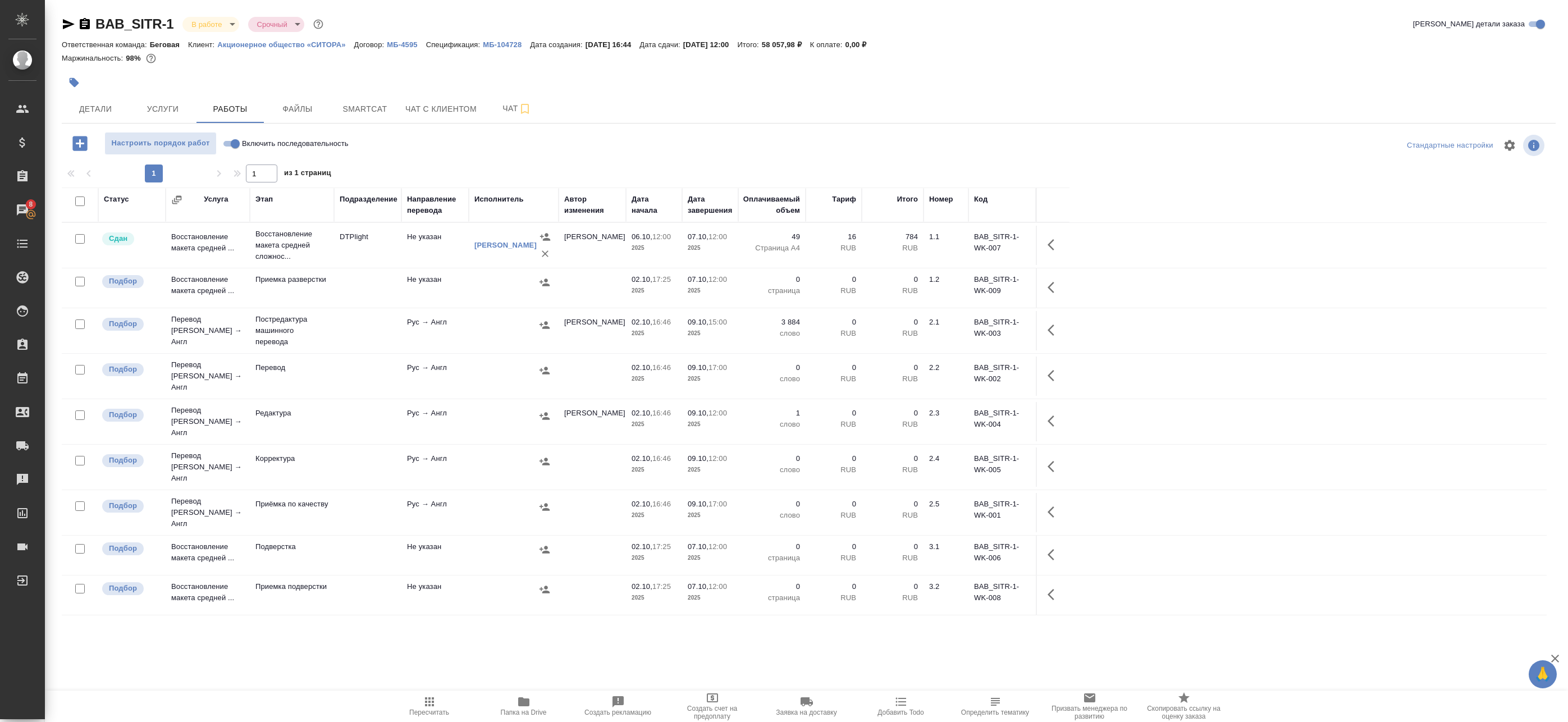
click at [449, 310] on tr "Подбор Перевод Стандарт Рус → Англ Постредактура машинного перевода Рус → Англ …" at bounding box center [804, 331] width 1485 height 46
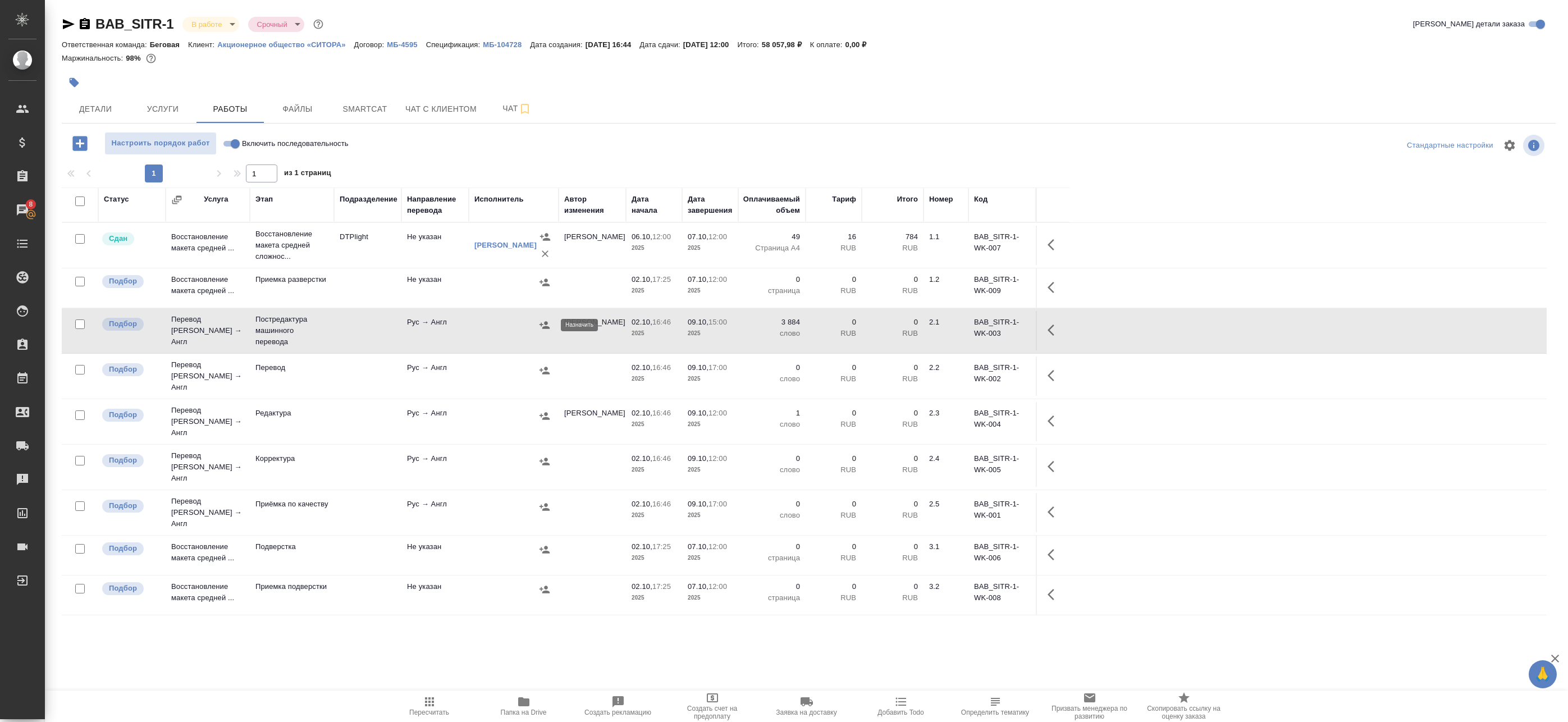
click at [545, 328] on icon "button" at bounding box center [545, 325] width 10 height 8
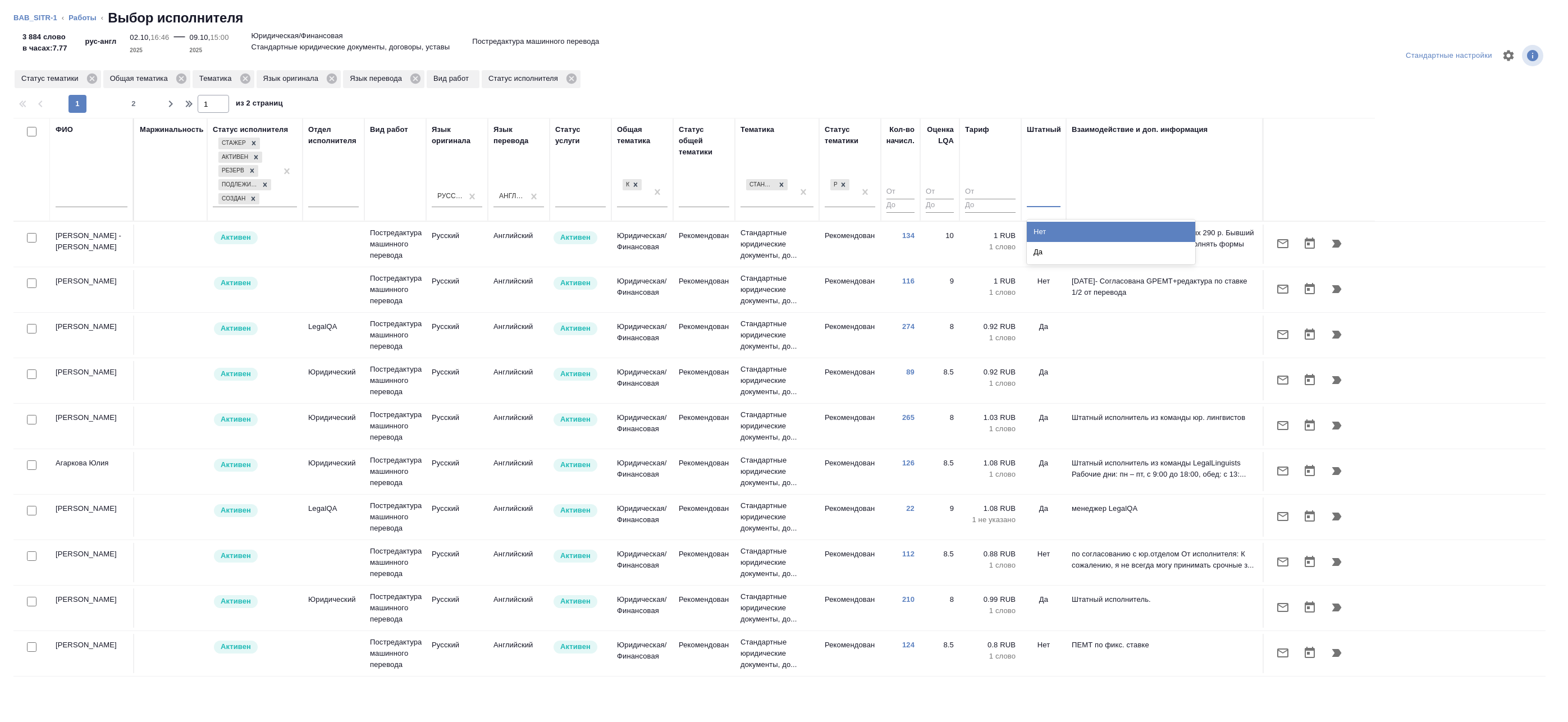
click at [1050, 197] on div at bounding box center [1043, 195] width 34 height 16
click at [30, 237] on input "checkbox" at bounding box center [32, 238] width 10 height 10
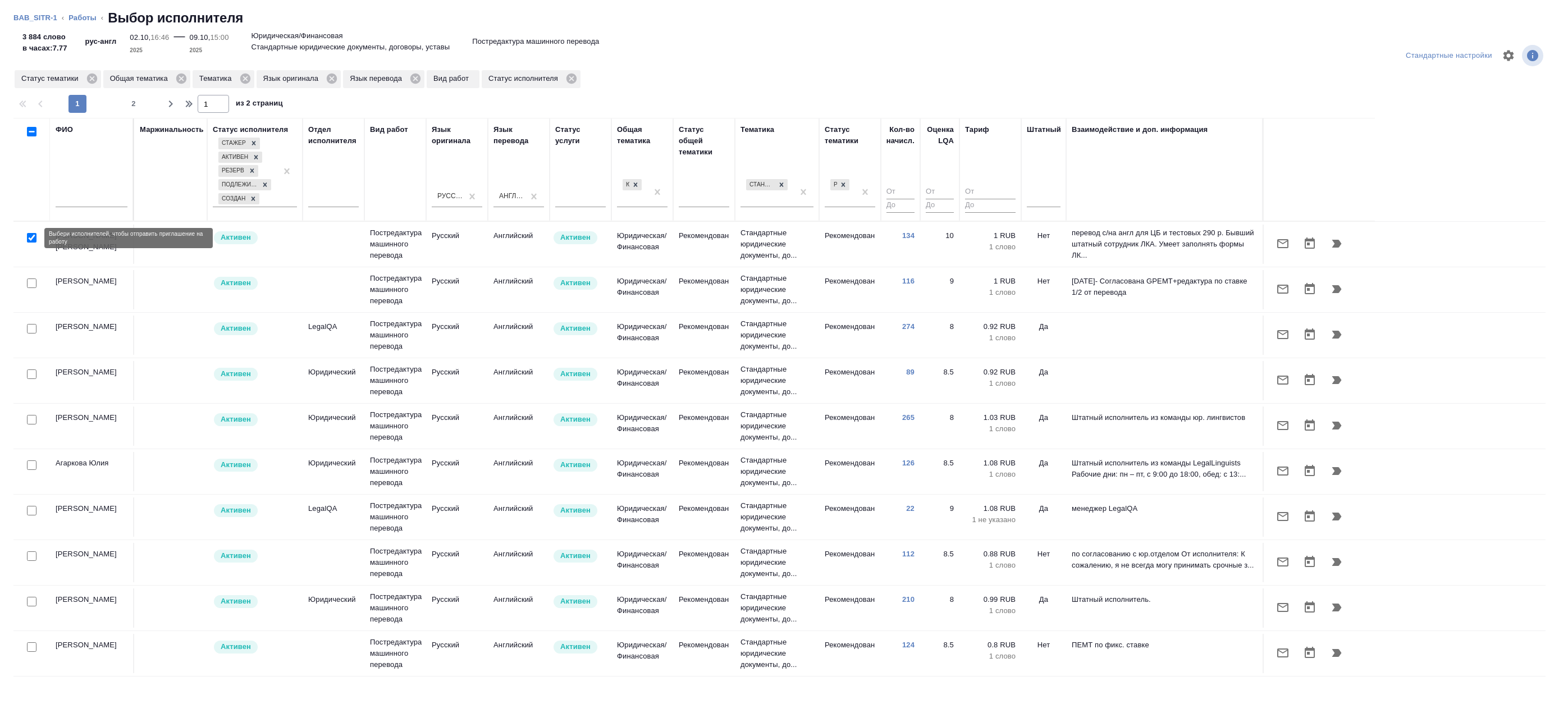
checkbox input "true"
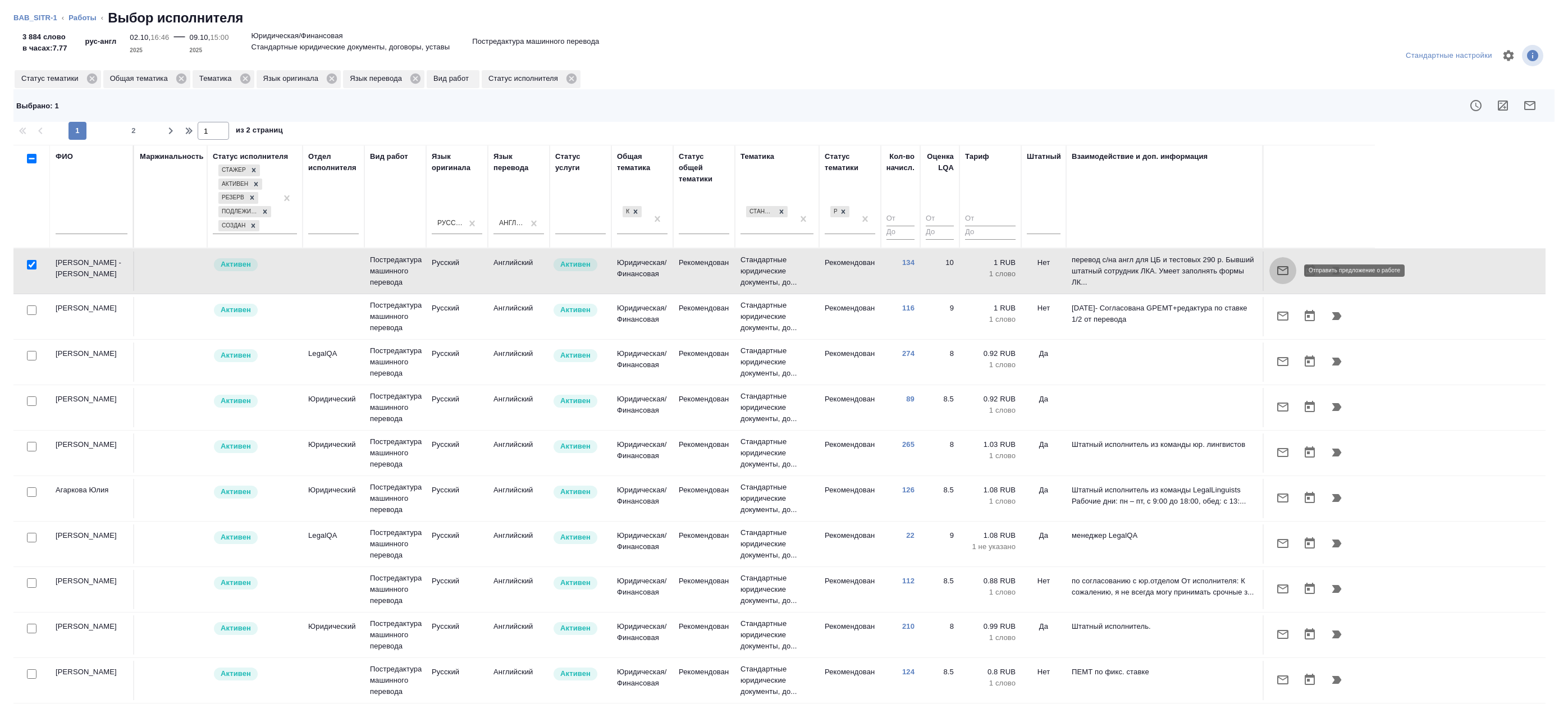
click at [1280, 263] on button "button" at bounding box center [1283, 270] width 27 height 27
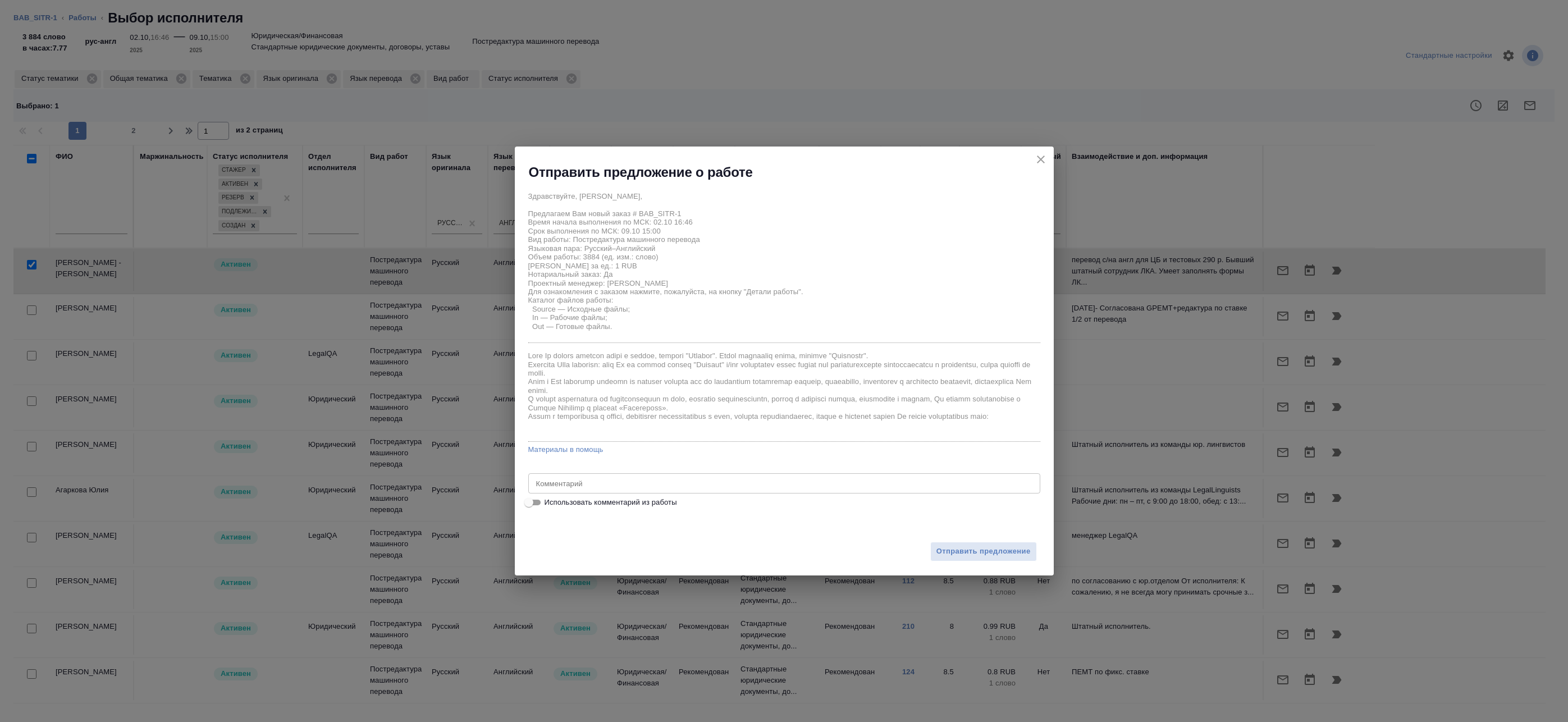
drag, startPoint x: 637, startPoint y: 504, endPoint x: 689, endPoint y: 519, distance: 54.1
click at [637, 504] on span "Использовать комментарий из работы" at bounding box center [610, 502] width 132 height 11
click at [549, 504] on input "Использовать комментарий из работы" at bounding box center [529, 502] width 40 height 13
checkbox input "true"
type textarea "Под нот Оригиналы для сверки:https://drive.awatera.com/s/rMELL3zZLkmA8MG"
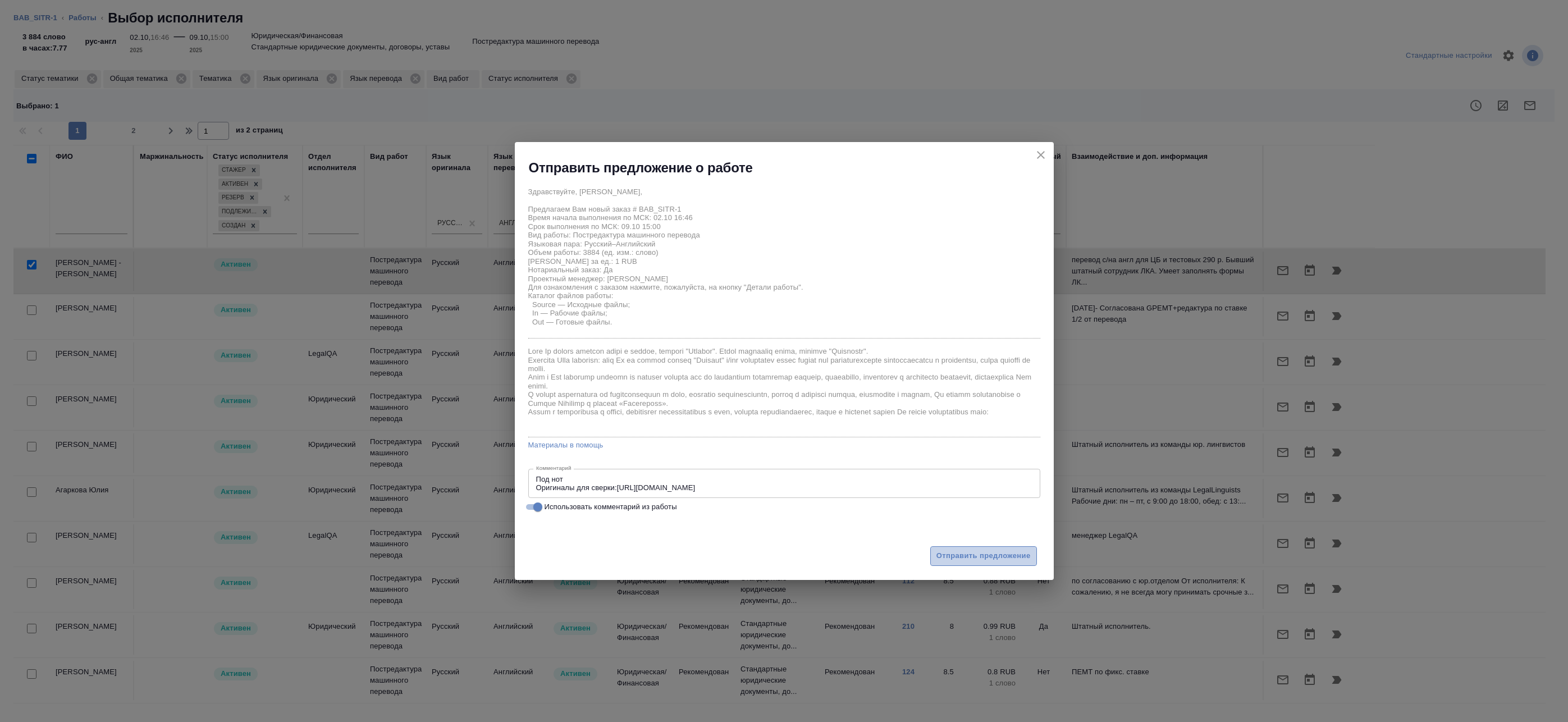
click at [988, 555] on span "Отправить предложение" at bounding box center [984, 556] width 94 height 13
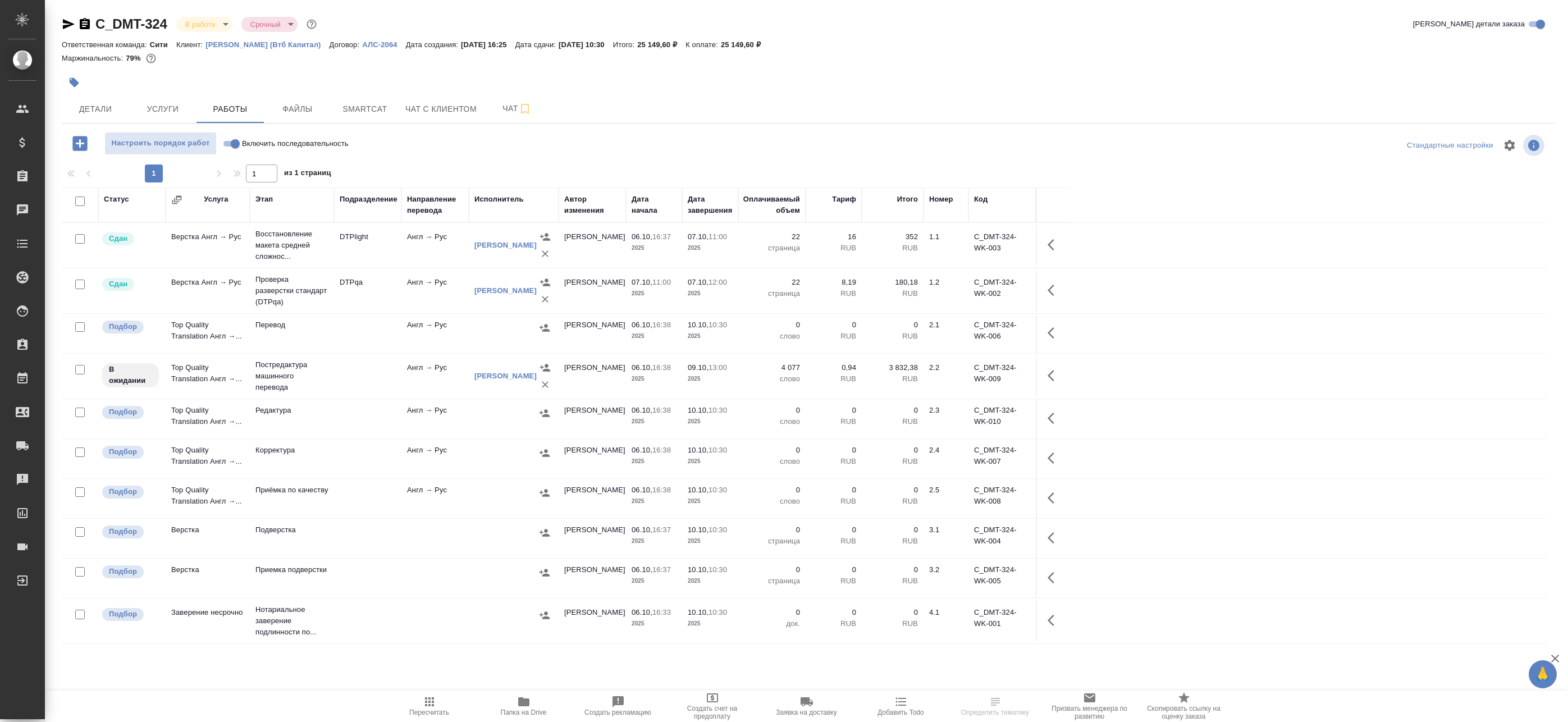
click at [236, 146] on input "Включить последовательность" at bounding box center [235, 143] width 40 height 13
checkbox input "true"
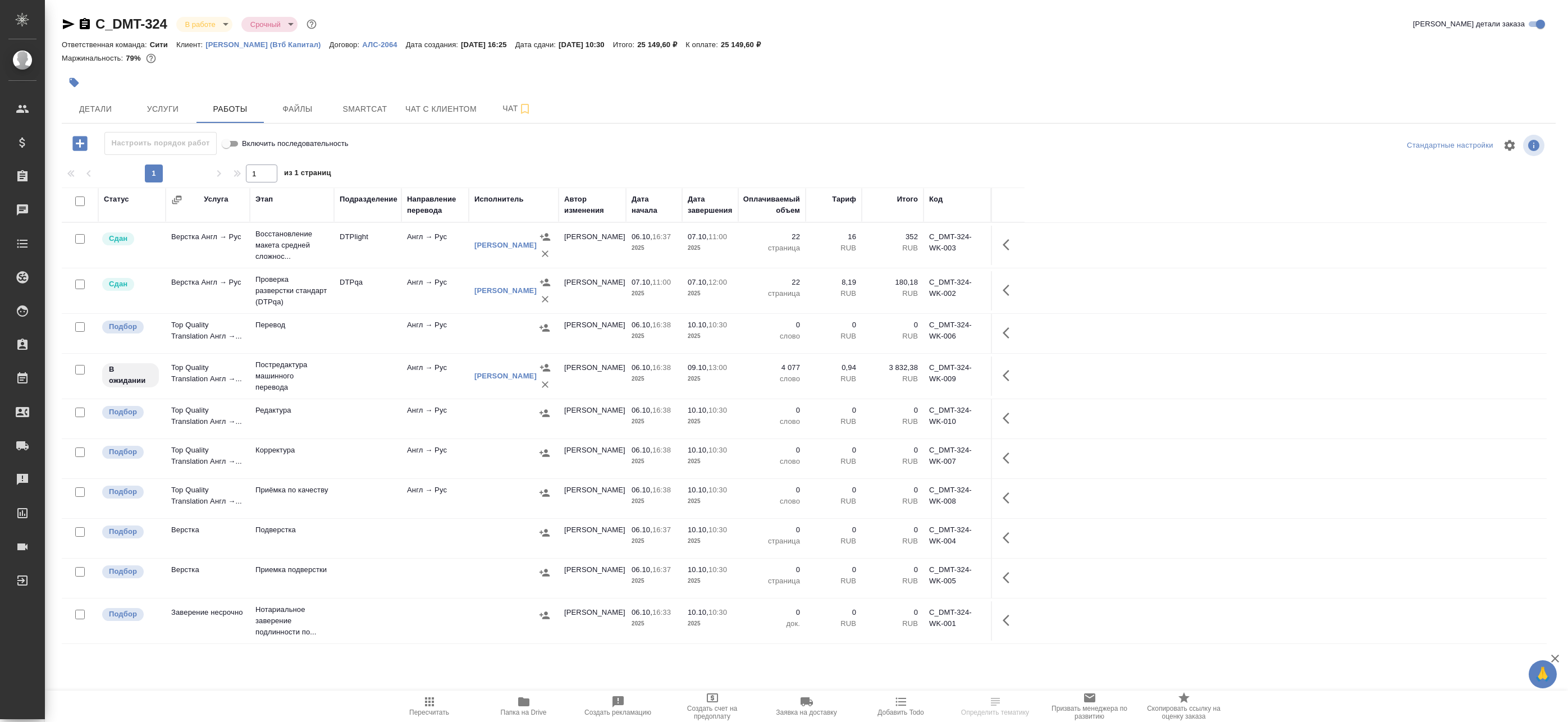
click at [1004, 383] on button "button" at bounding box center [1010, 376] width 27 height 27
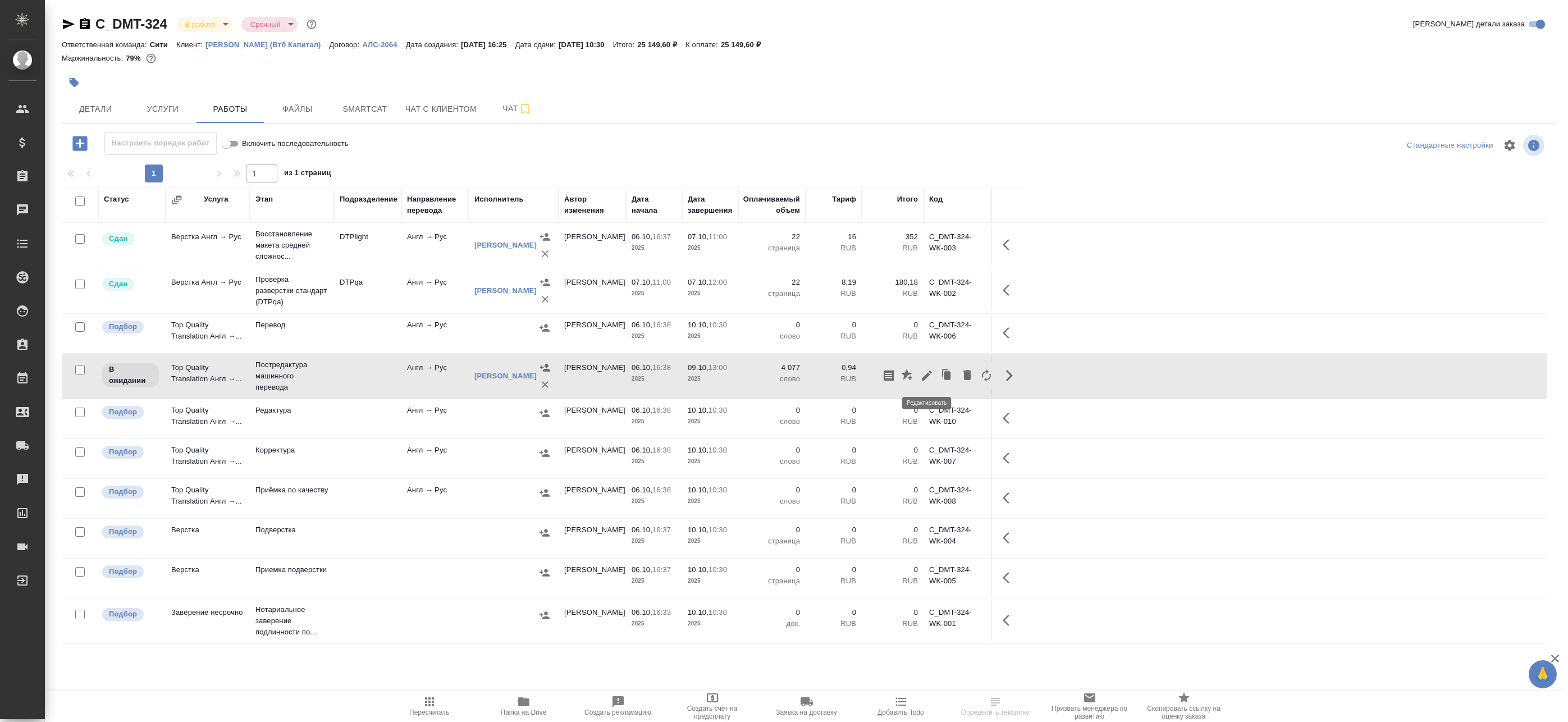
click at [926, 374] on icon "button" at bounding box center [926, 375] width 13 height 13
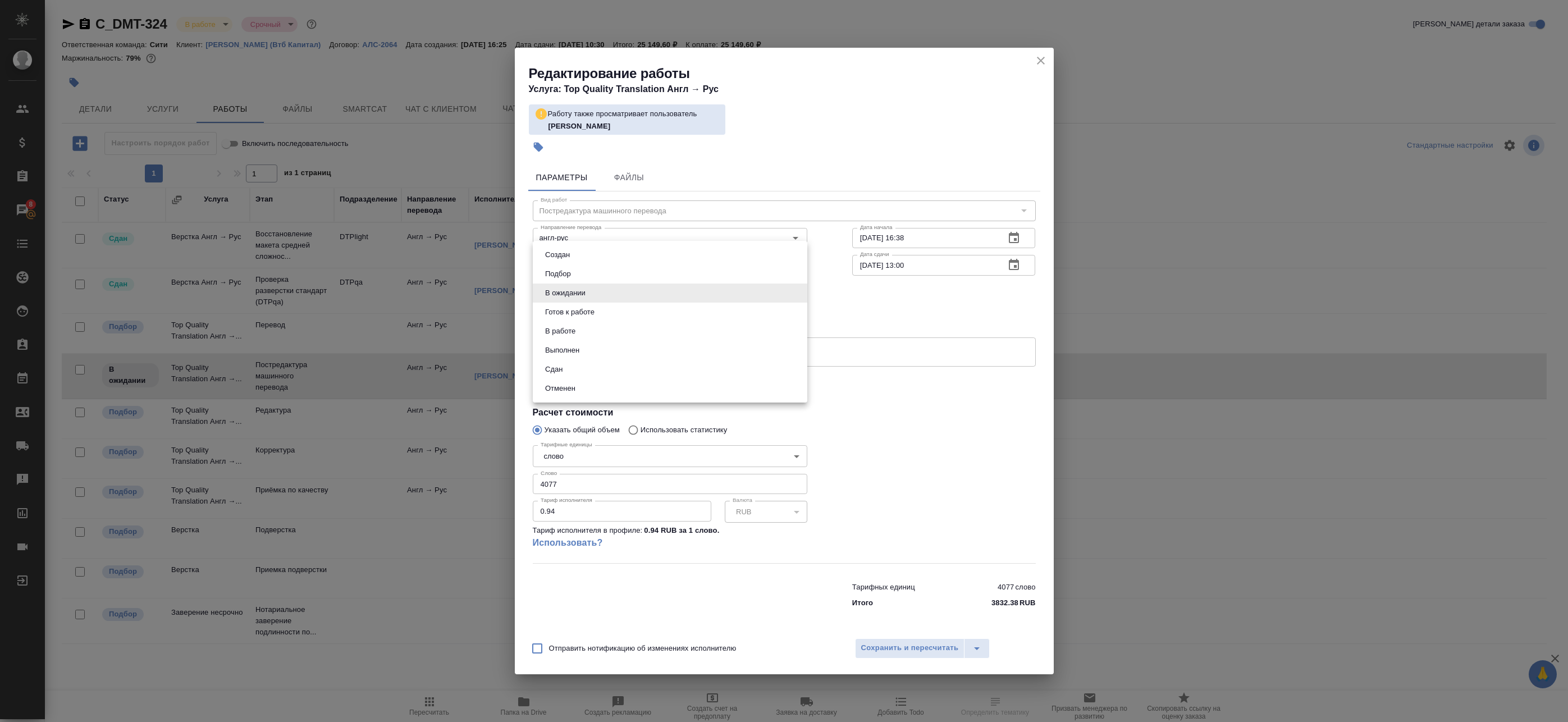
click at [584, 294] on body "🙏 .cls-1 fill:#fff; AWATERA Badanyan Artak Клиенты Спецификации Заказы 8 Чаты T…" at bounding box center [784, 361] width 1568 height 722
click at [579, 329] on li "В работе" at bounding box center [670, 331] width 274 height 19
type input "inProgress"
click at [903, 646] on span "Сохранить и пересчитать" at bounding box center [910, 648] width 98 height 13
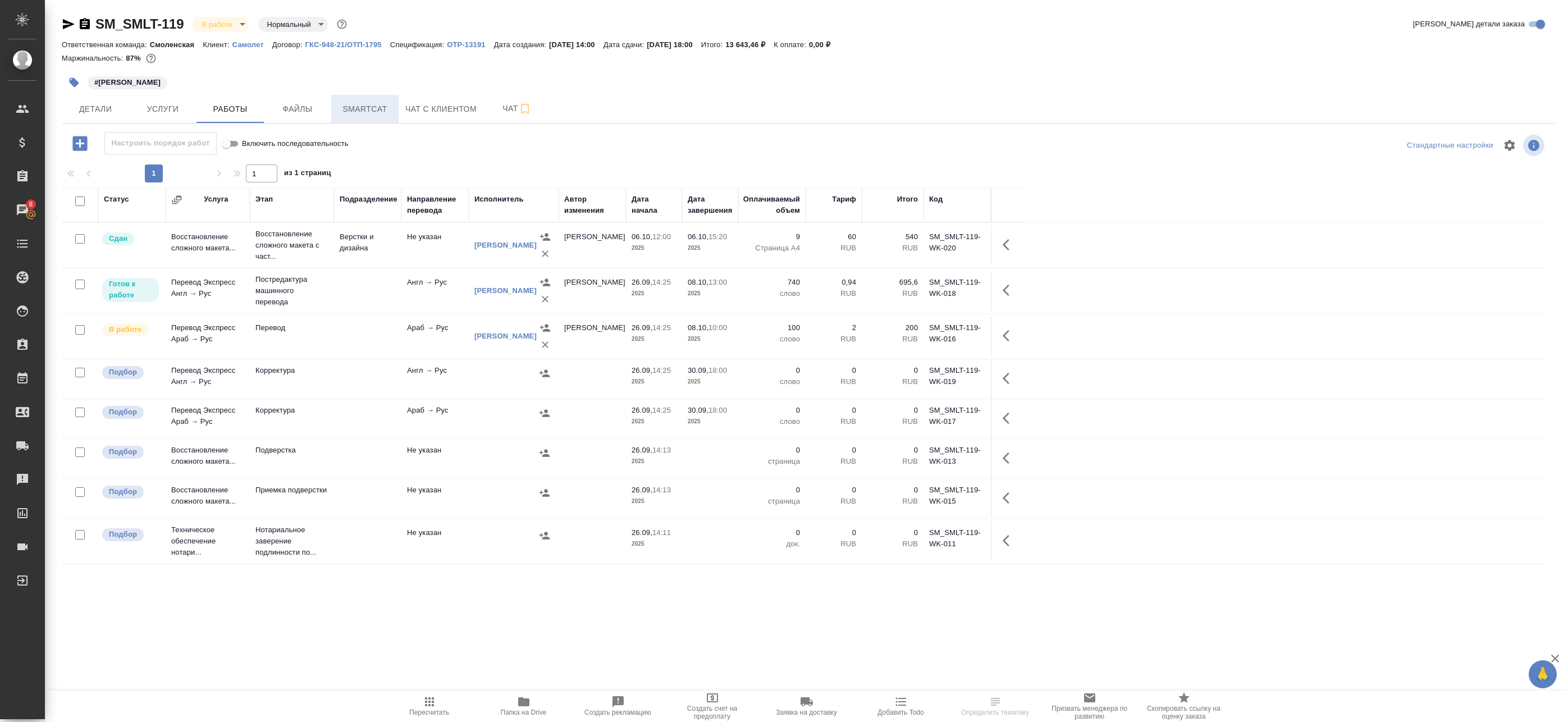
click at [391, 109] on span "Smartcat" at bounding box center [365, 109] width 54 height 14
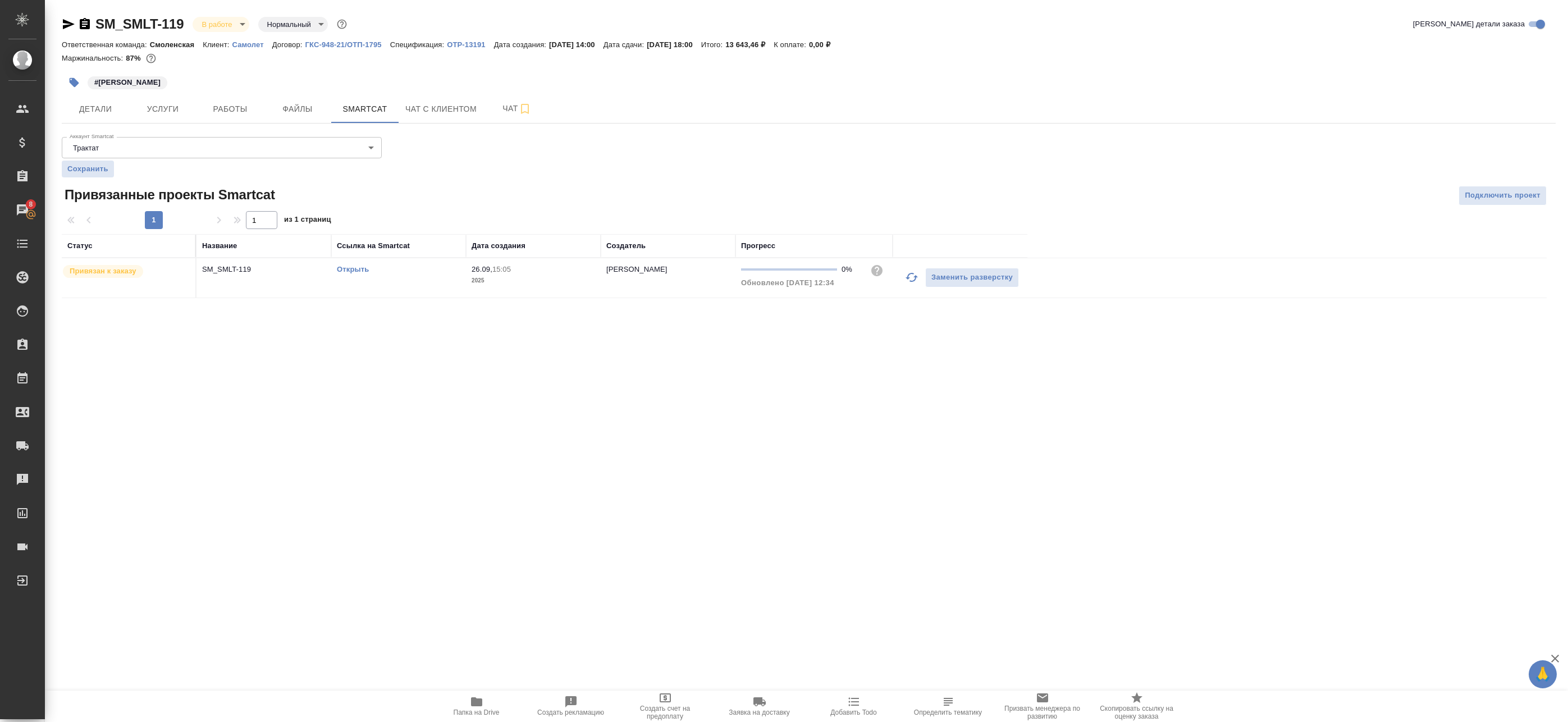
click at [911, 276] on icon "button" at bounding box center [911, 277] width 13 height 13
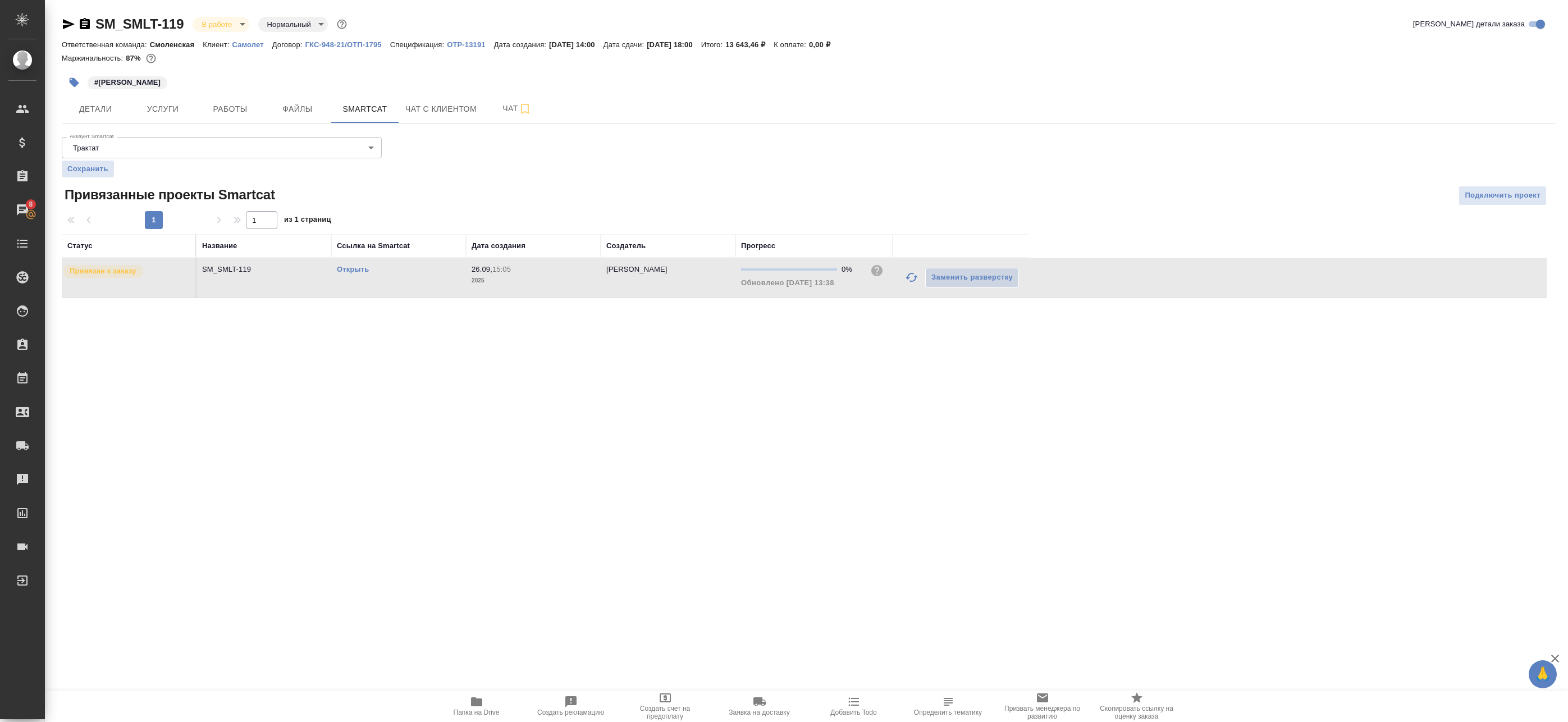
click at [342, 271] on link "Открыть" at bounding box center [353, 269] width 32 height 8
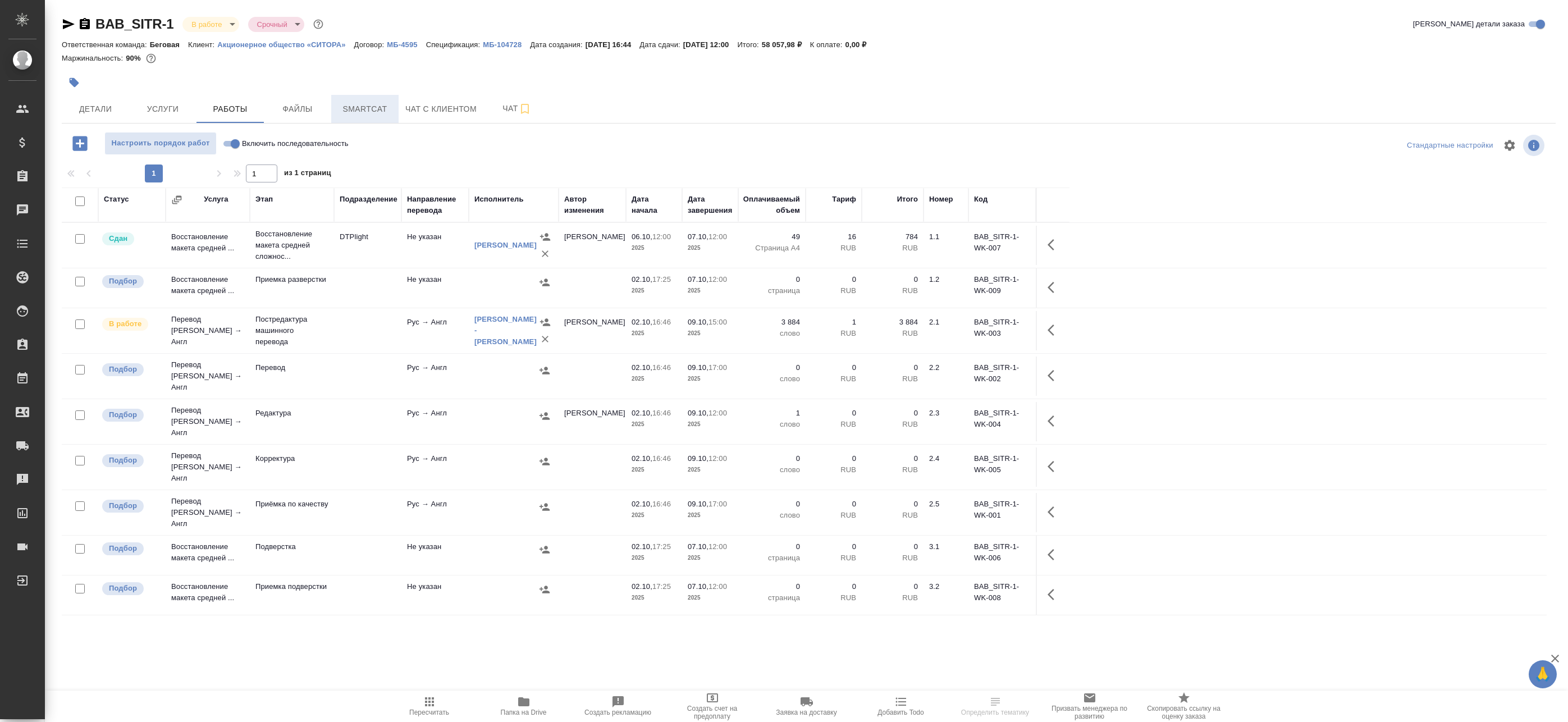
click at [372, 107] on span "Smartcat" at bounding box center [365, 109] width 54 height 14
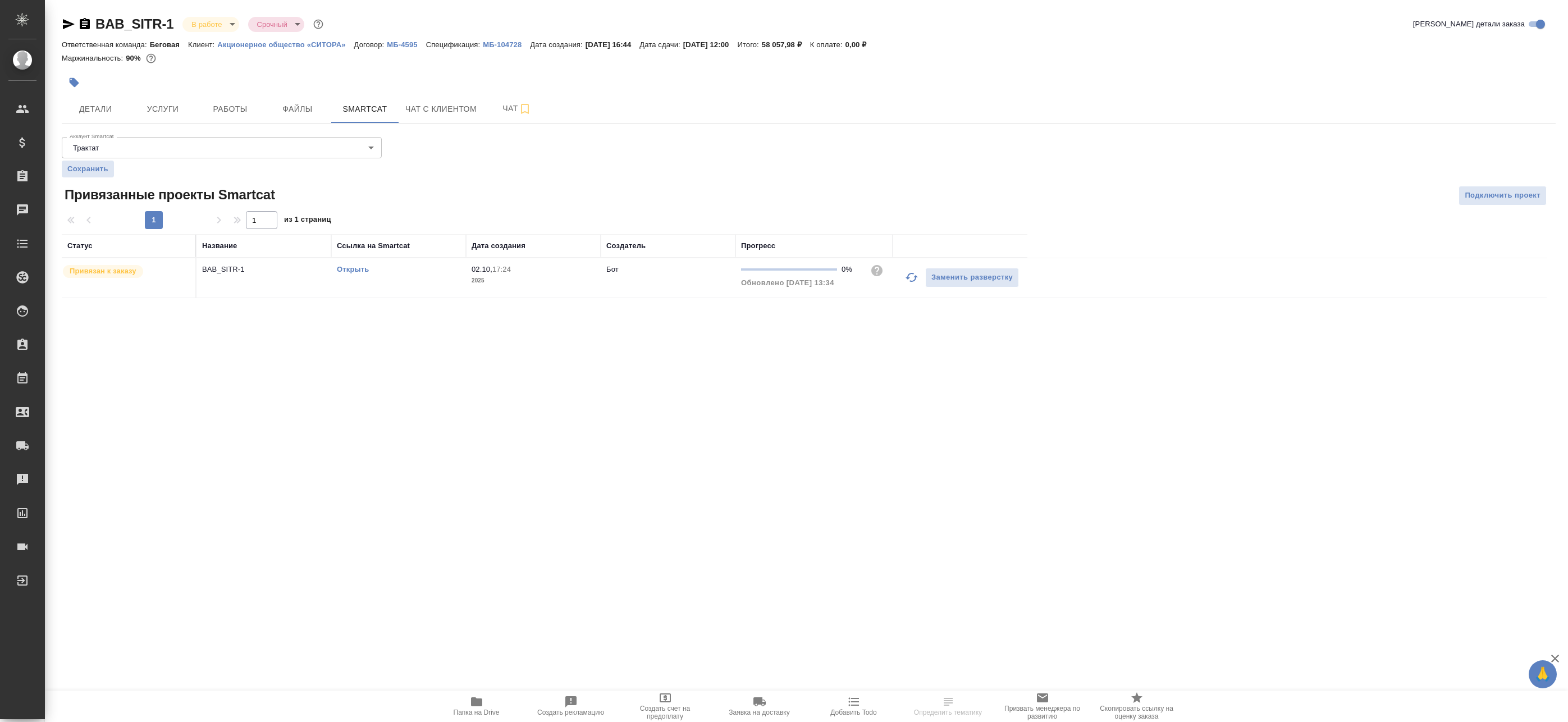
click at [347, 268] on link "Открыть" at bounding box center [353, 269] width 32 height 8
click at [227, 111] on span "Работы" at bounding box center [230, 109] width 54 height 14
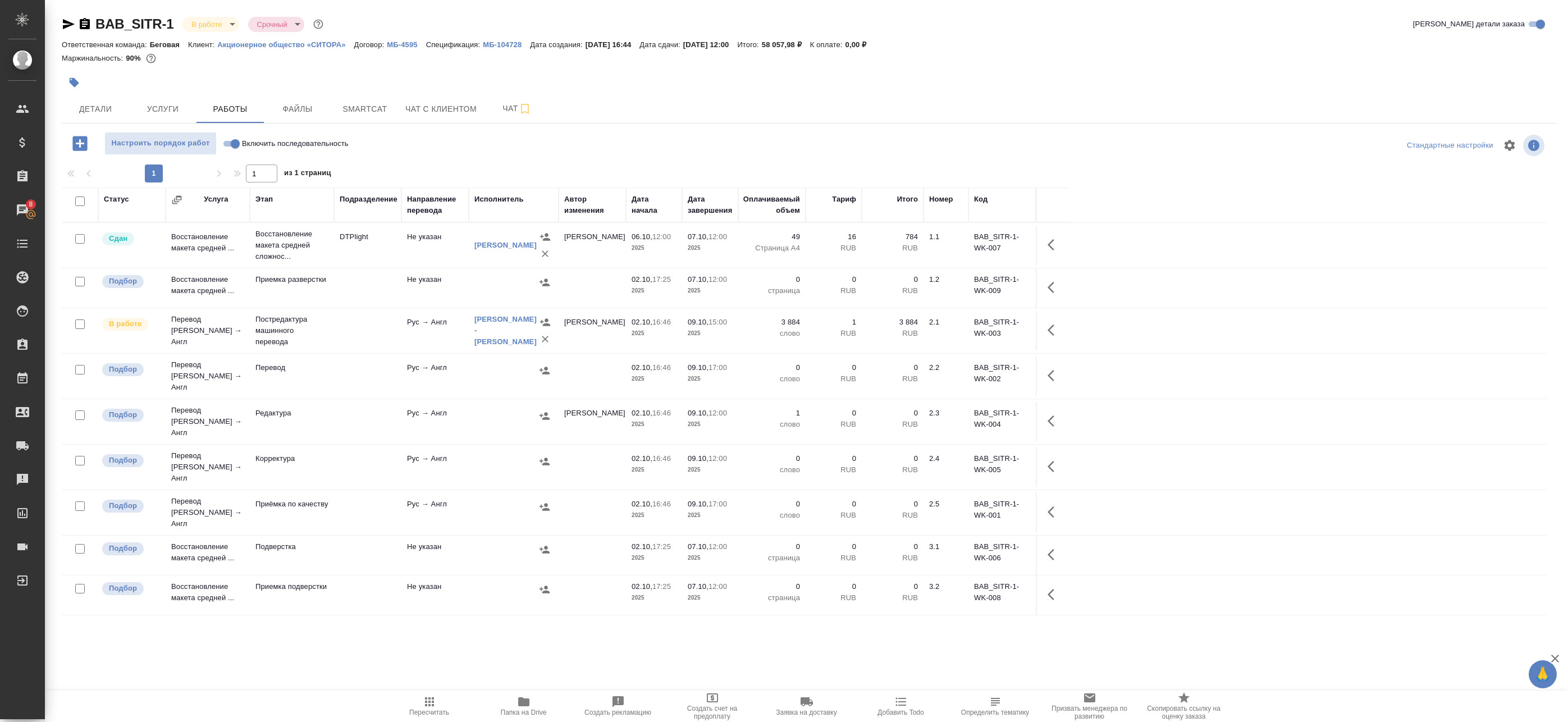
click at [493, 330] on div "[PERSON_NAME] -[PERSON_NAME]" at bounding box center [506, 331] width 62 height 34
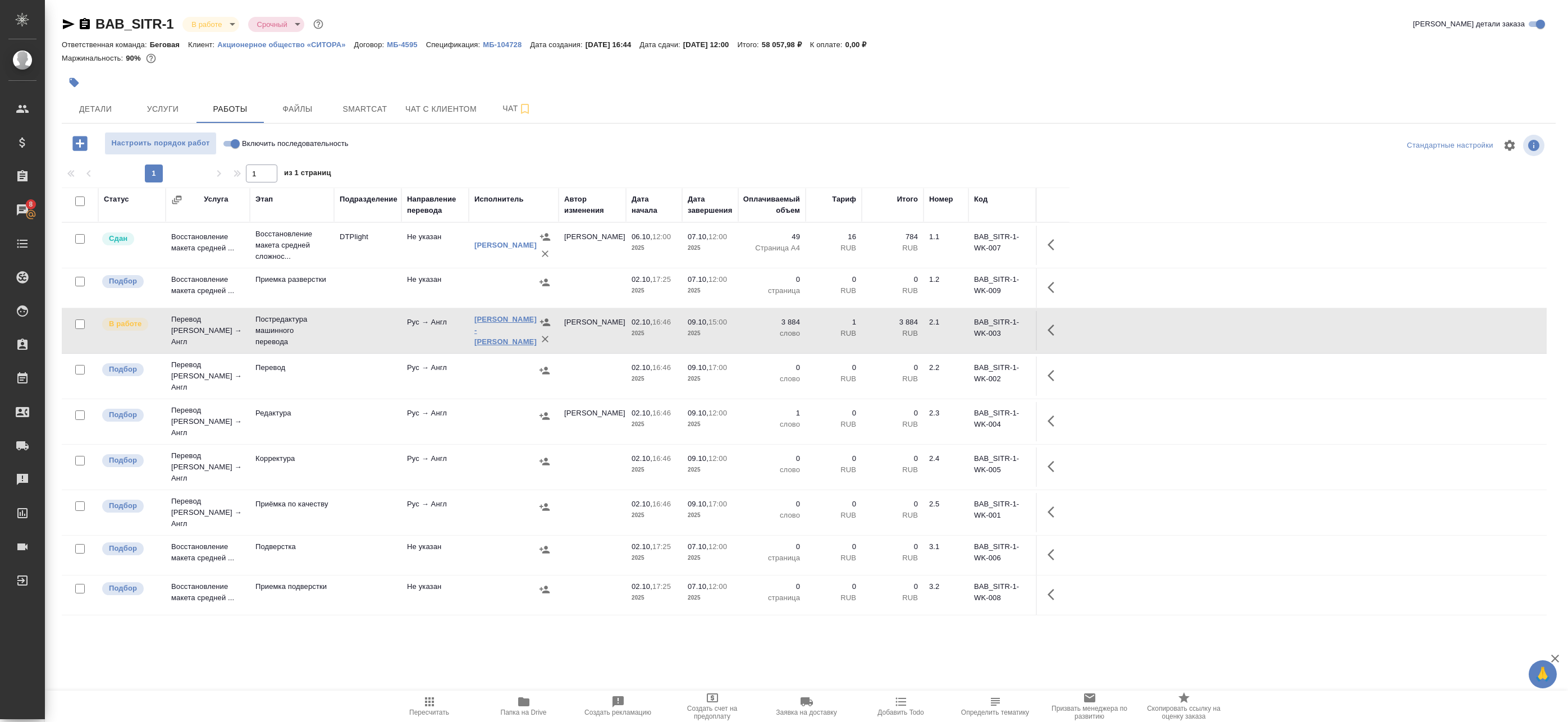
click at [493, 322] on link "[PERSON_NAME] -[PERSON_NAME]" at bounding box center [506, 331] width 62 height 31
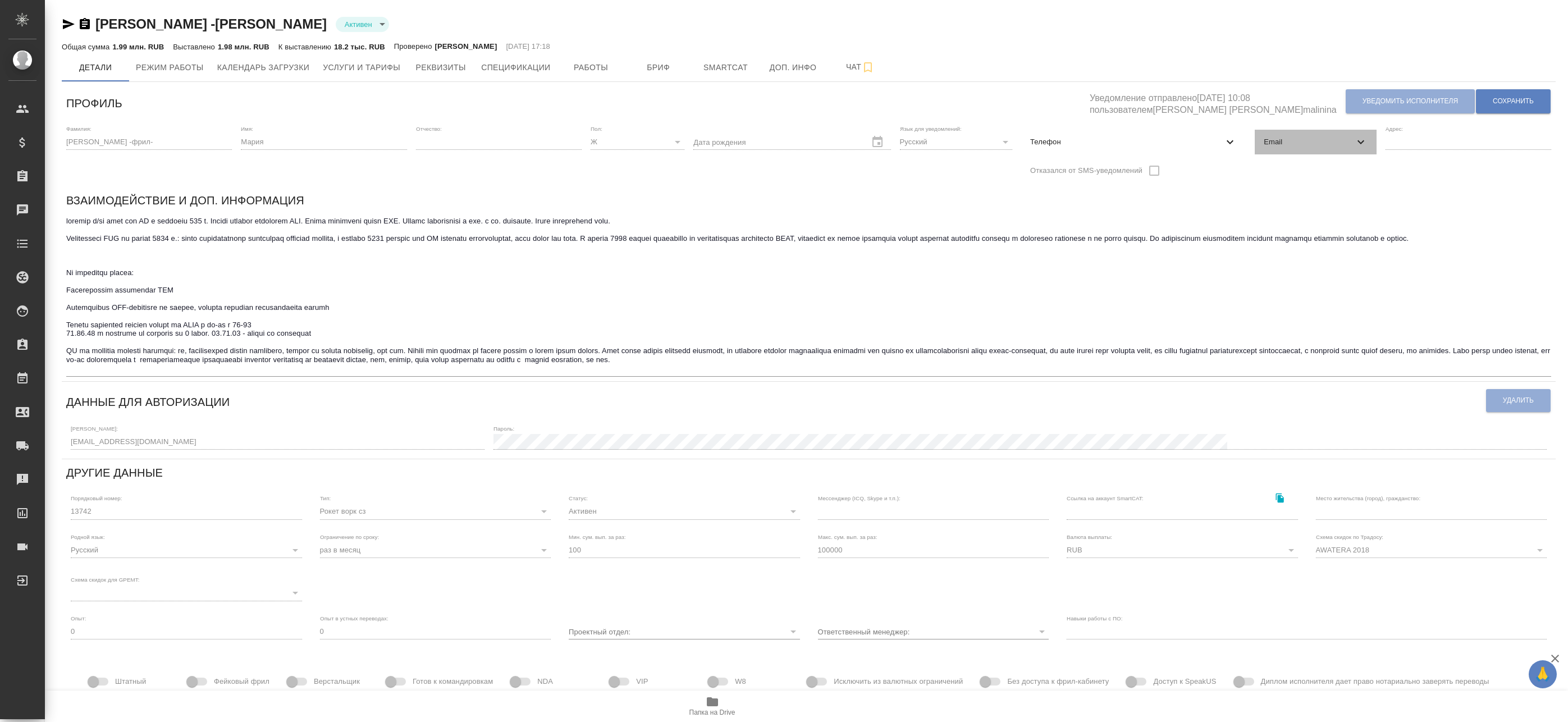
click at [1283, 143] on span "Email" at bounding box center [1309, 142] width 90 height 11
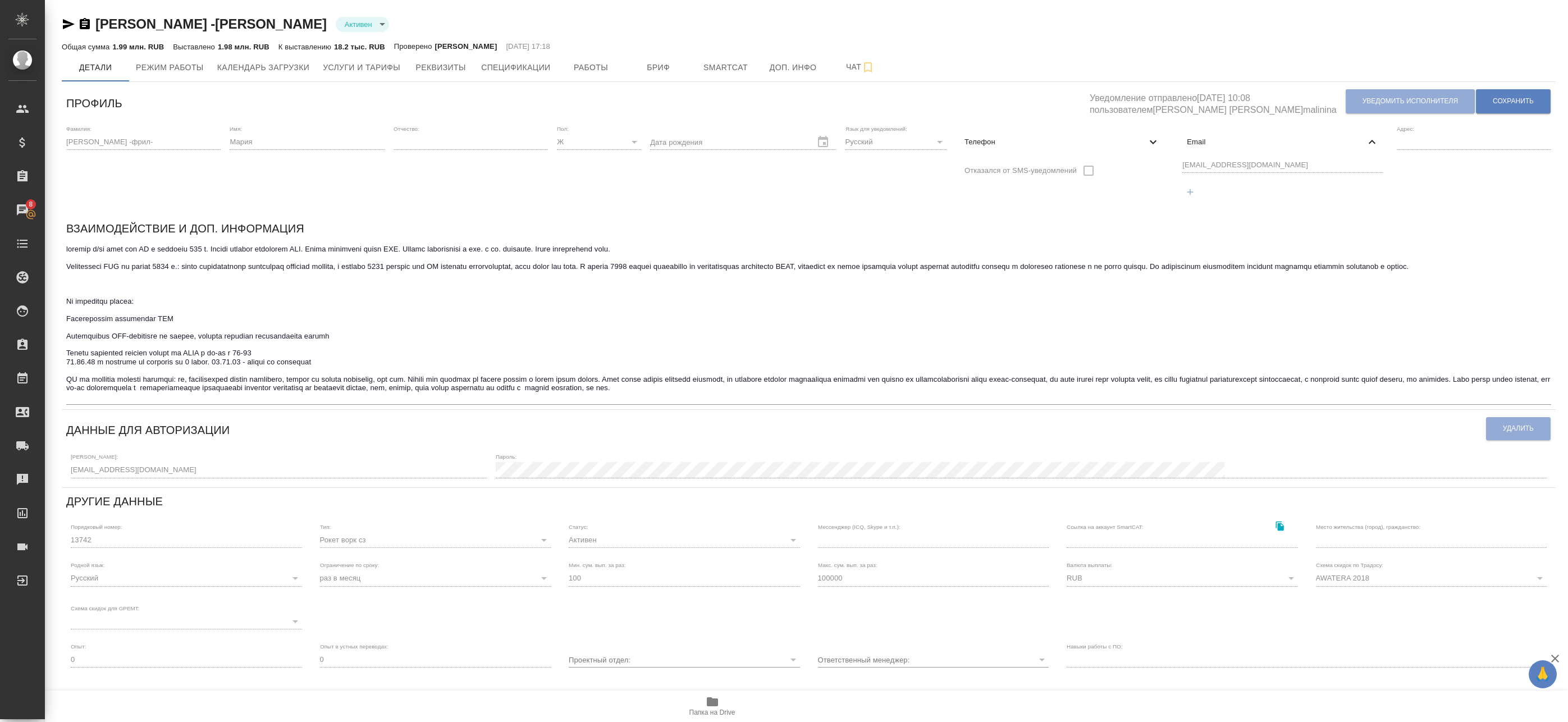
click at [1199, 158] on div "[EMAIL_ADDRESS][DOMAIN_NAME]" at bounding box center [1283, 180] width 209 height 52
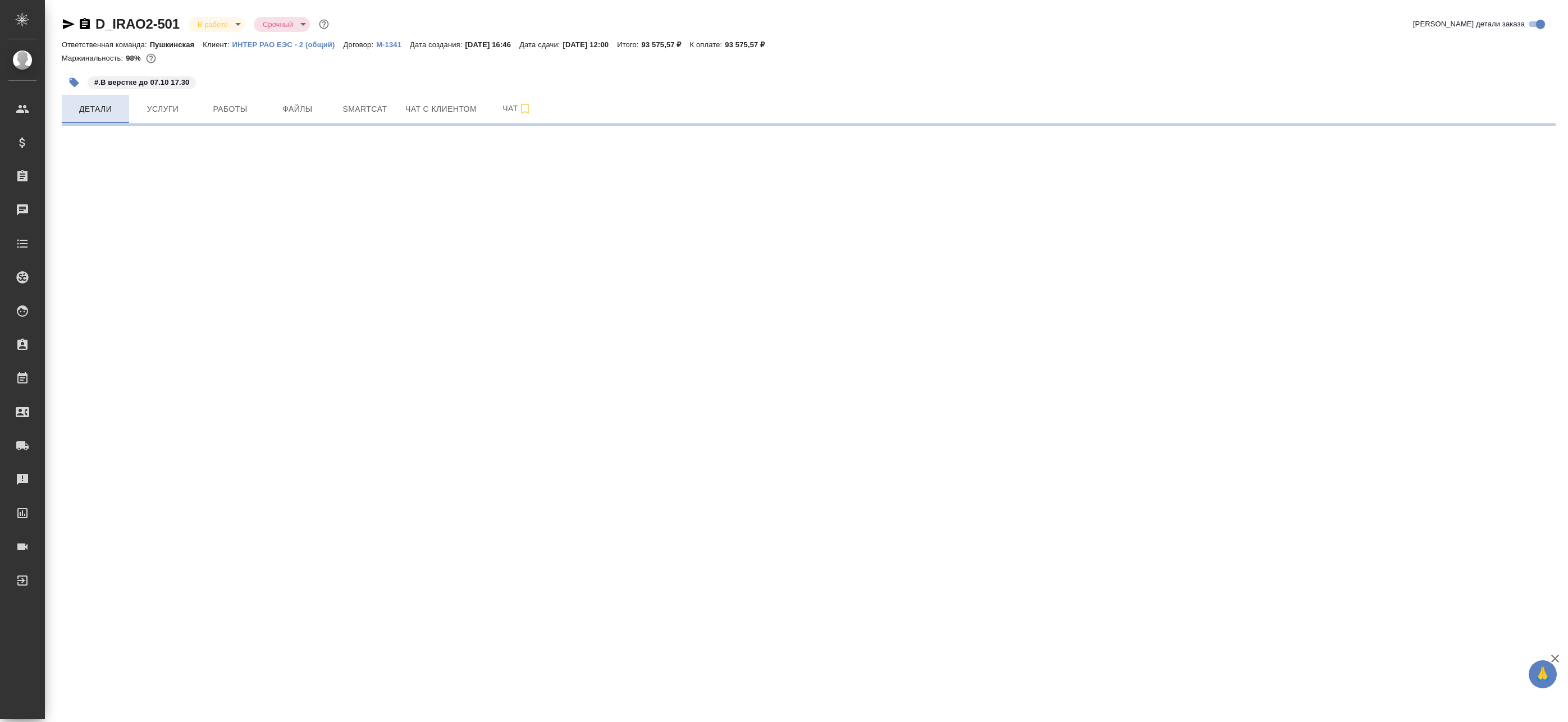
select select "RU"
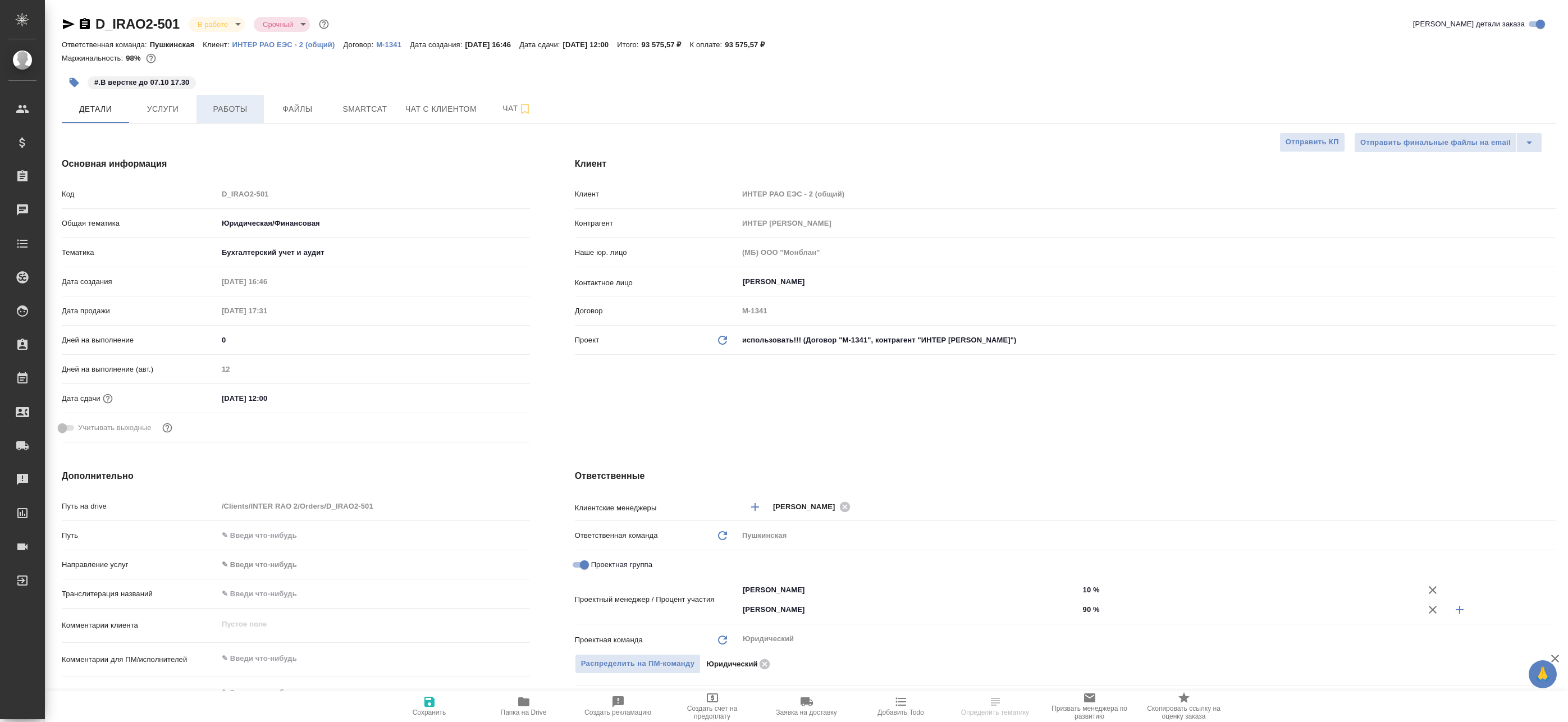
type textarea "x"
click at [227, 106] on span "Работы" at bounding box center [230, 109] width 54 height 14
type textarea "x"
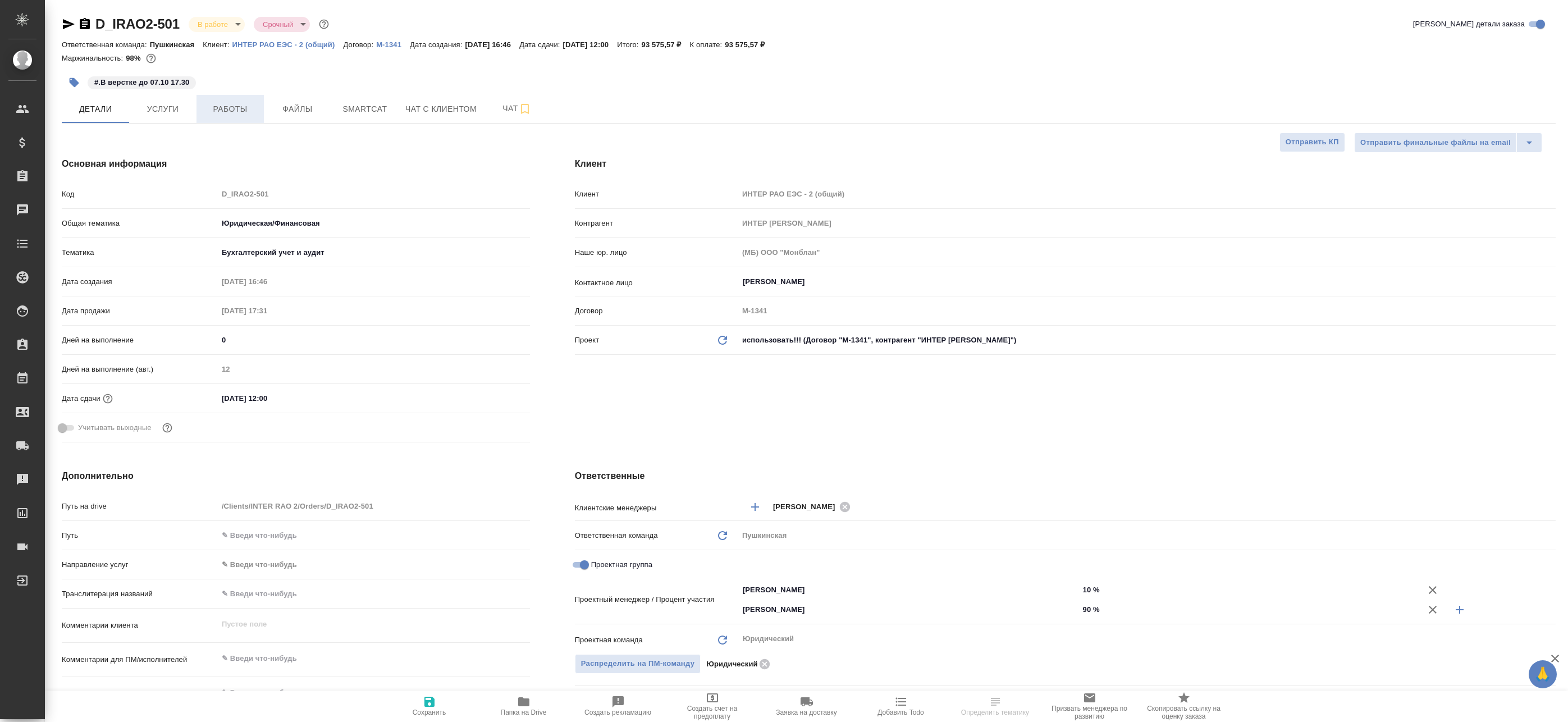
type textarea "x"
